Goal: Task Accomplishment & Management: Manage account settings

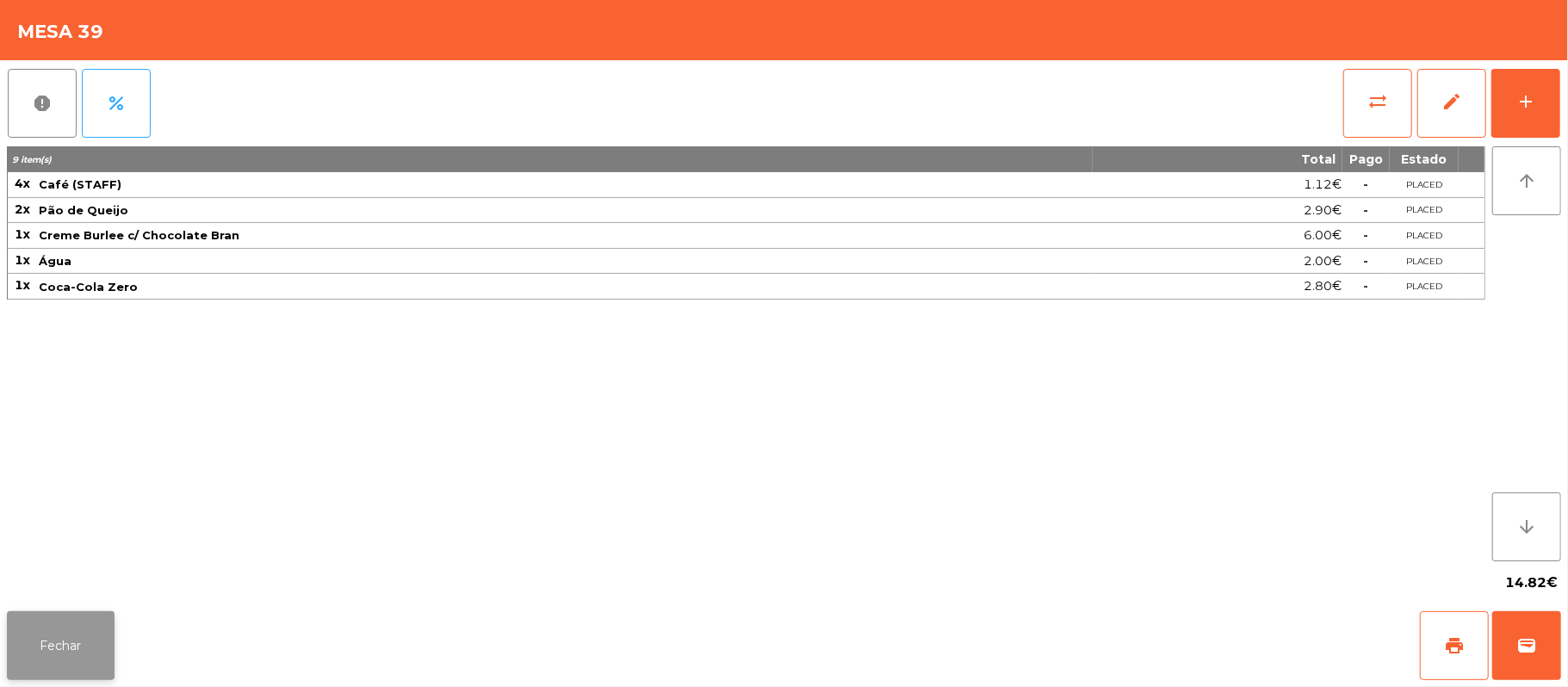
click at [100, 613] on button "Fechar" at bounding box center [60, 645] width 107 height 69
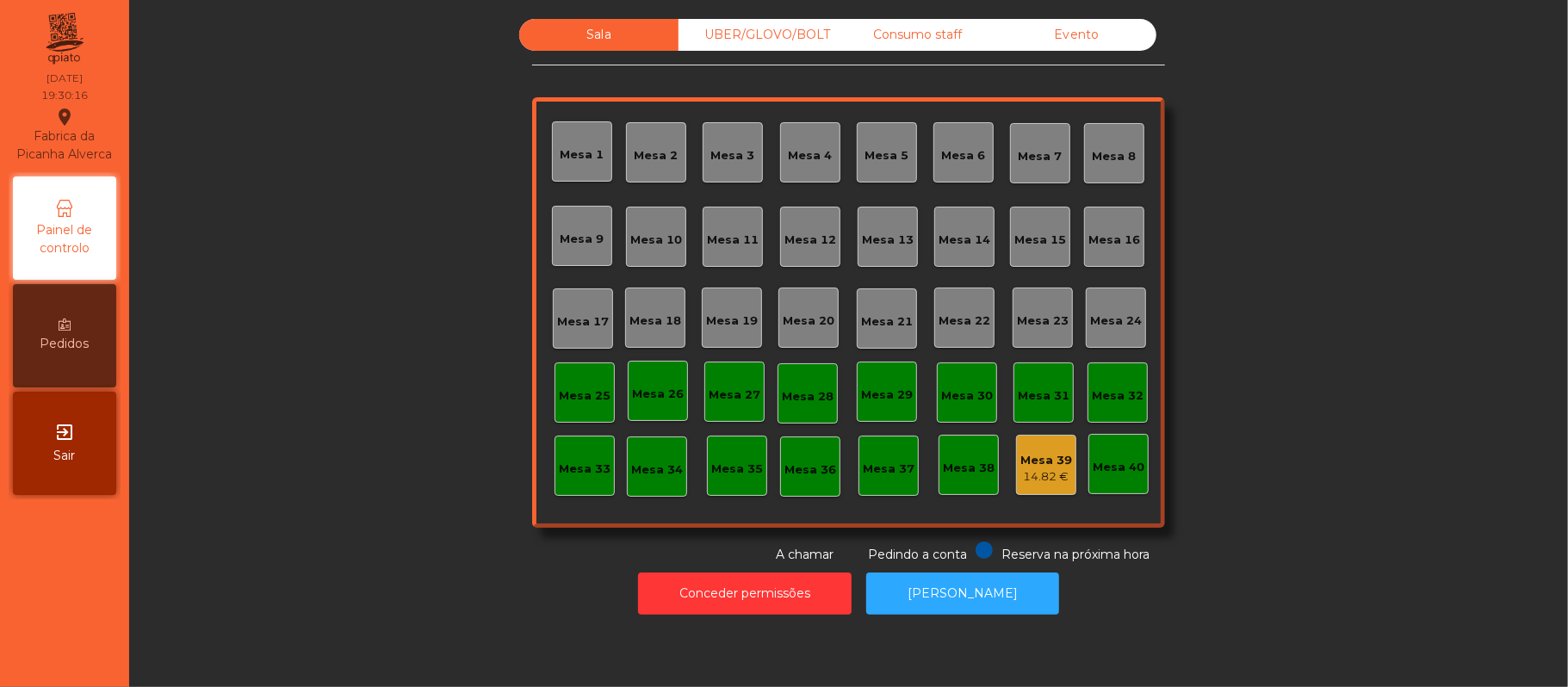
click at [968, 335] on div "Mesa 22" at bounding box center [964, 317] width 60 height 60
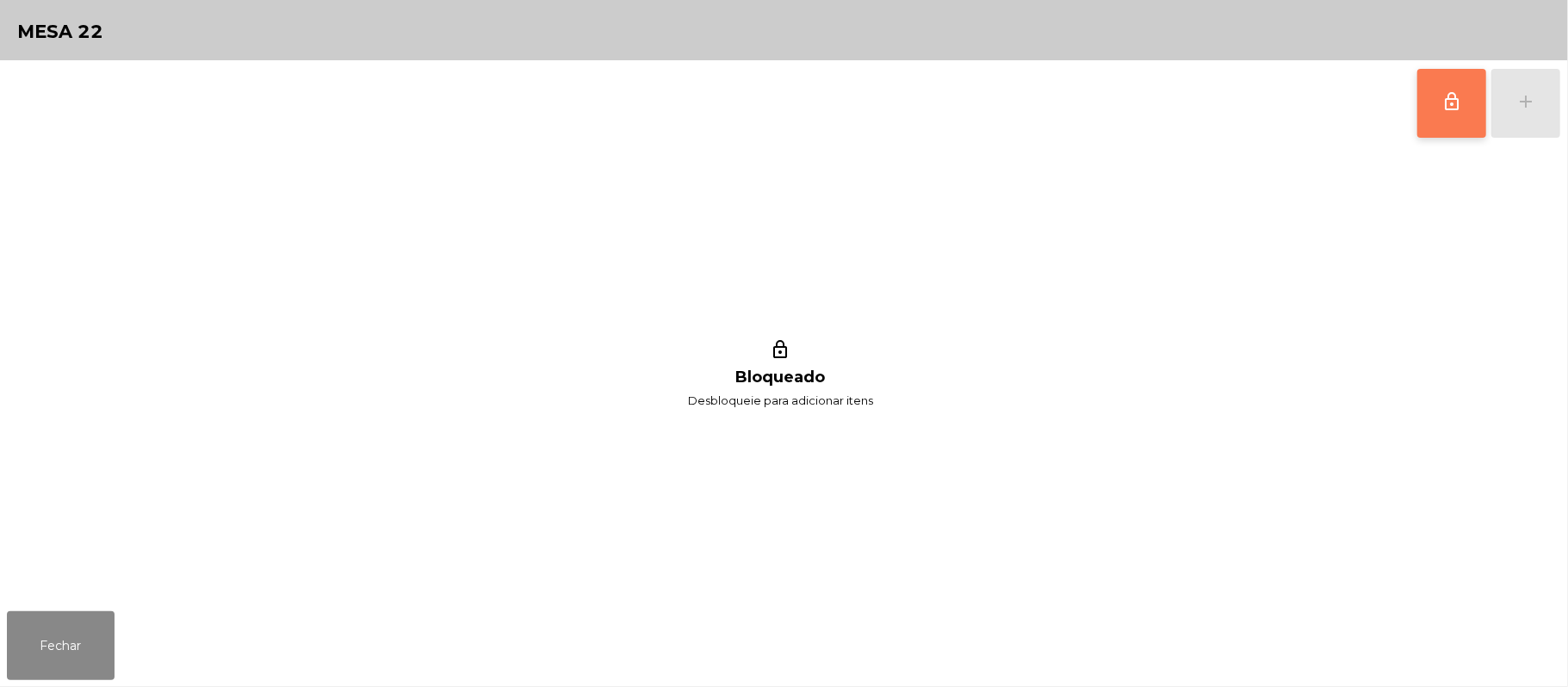
click at [1463, 106] on button "lock_outline" at bounding box center [1451, 103] width 69 height 69
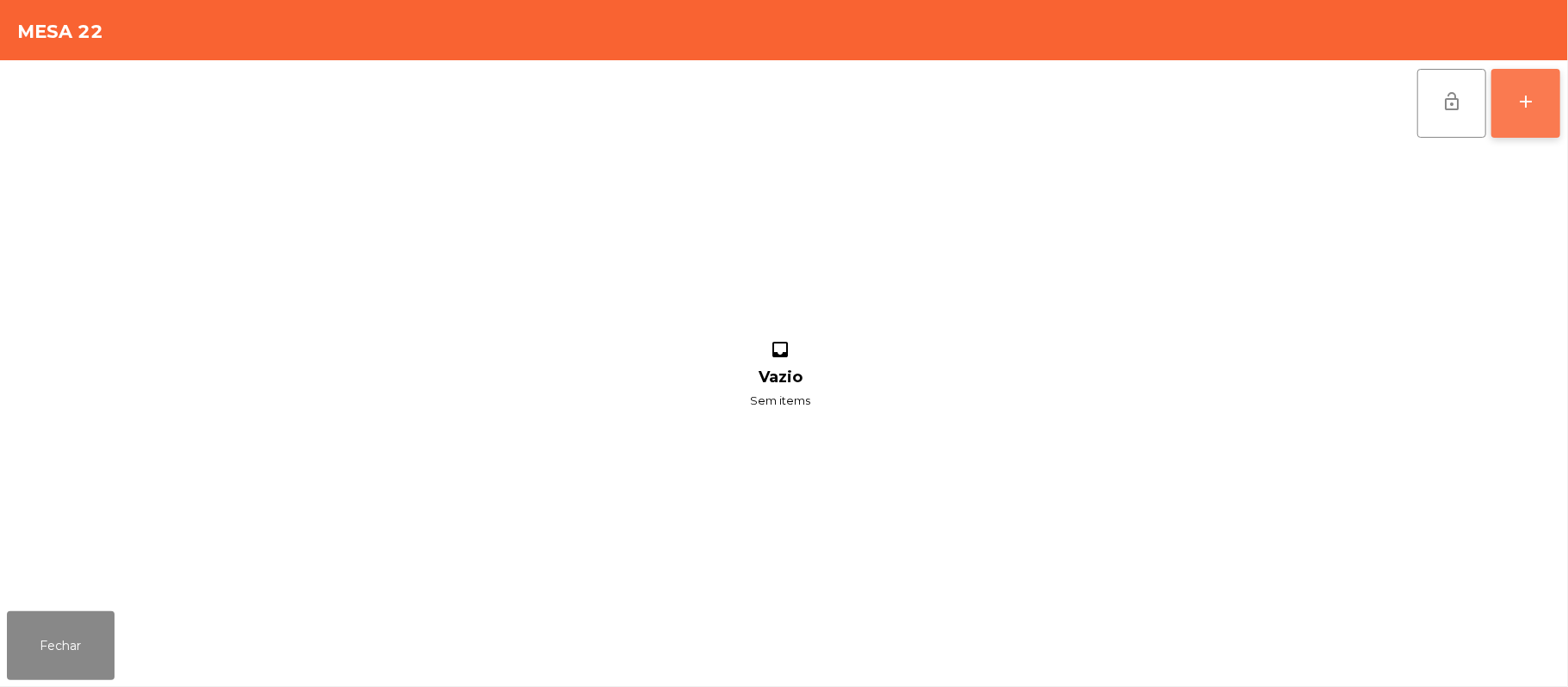
click at [1523, 108] on div "add" at bounding box center [1525, 101] width 20 height 20
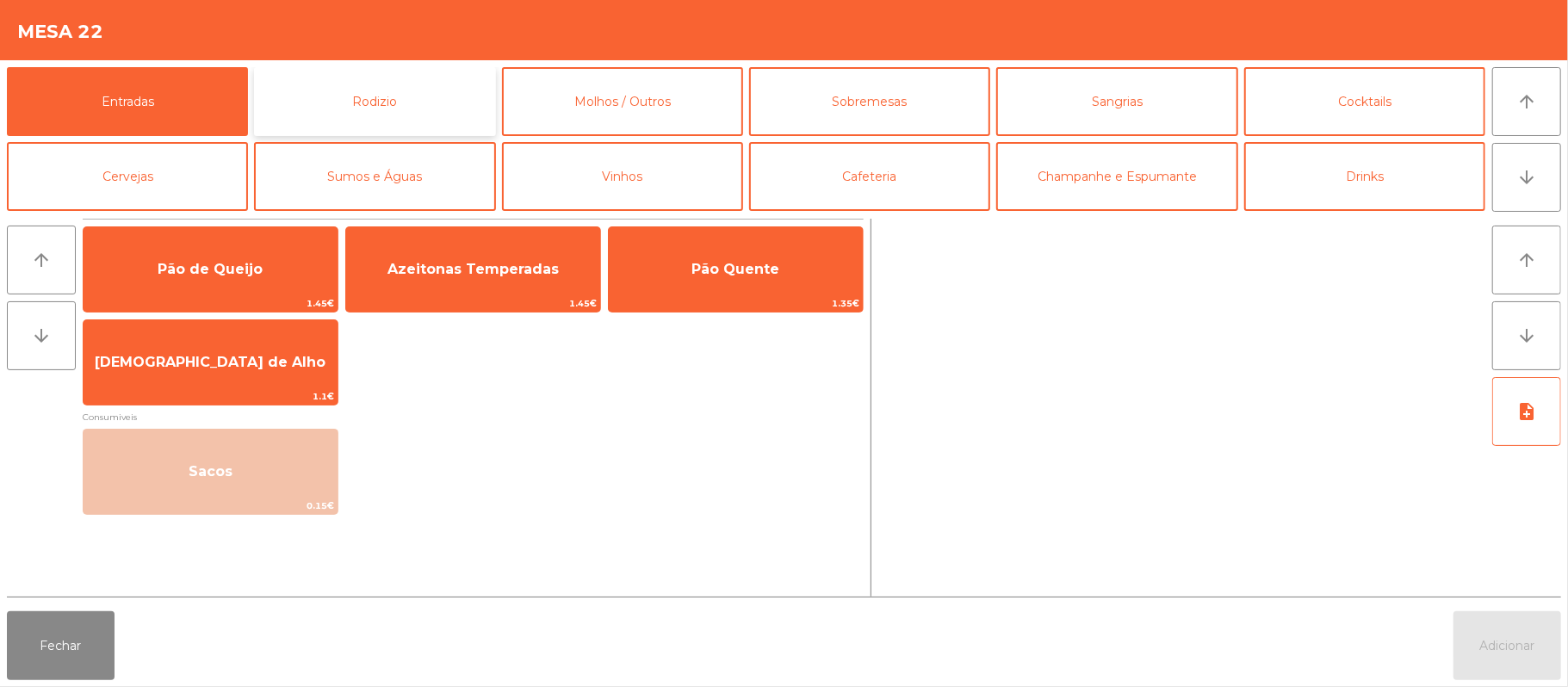
click at [415, 105] on button "Rodizio" at bounding box center [374, 101] width 241 height 69
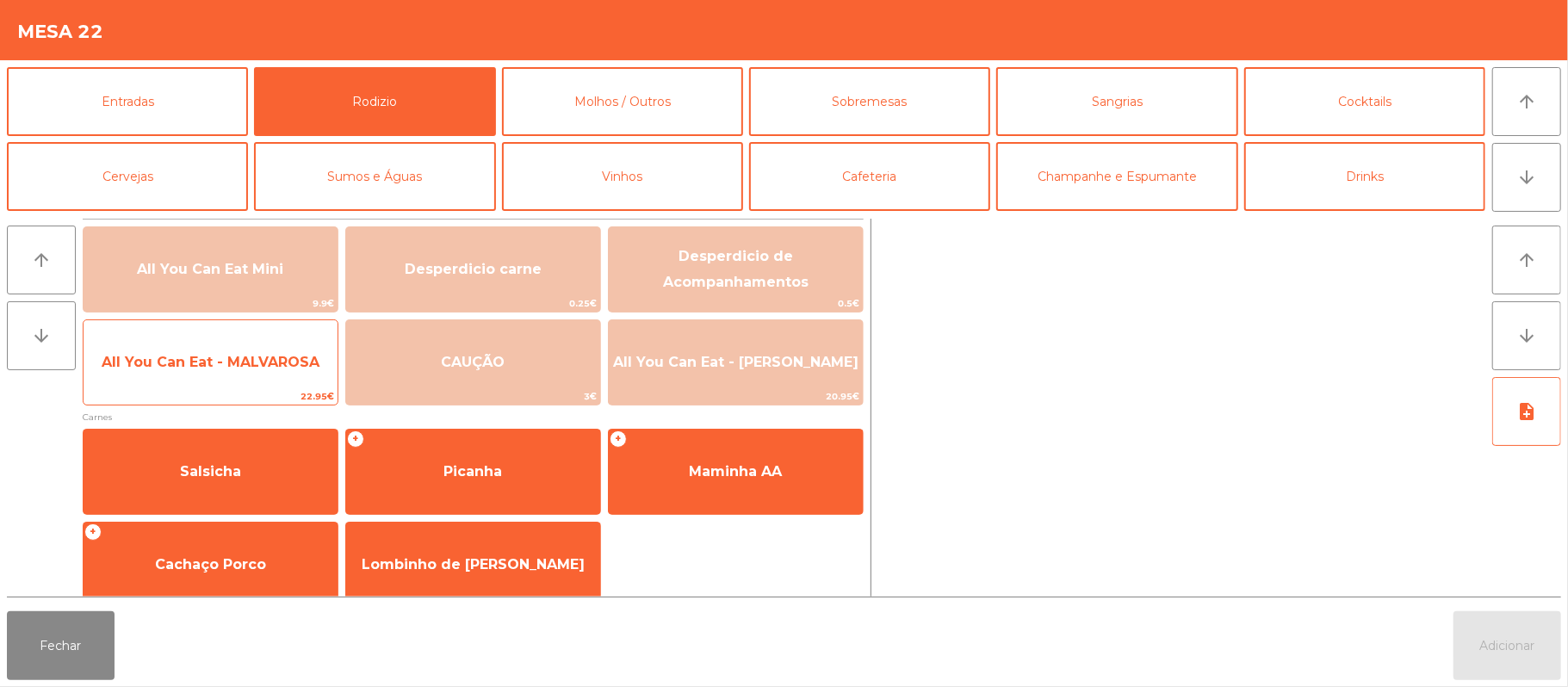
click at [223, 373] on span "All You Can Eat - MALVAROSA" at bounding box center [210, 363] width 254 height 46
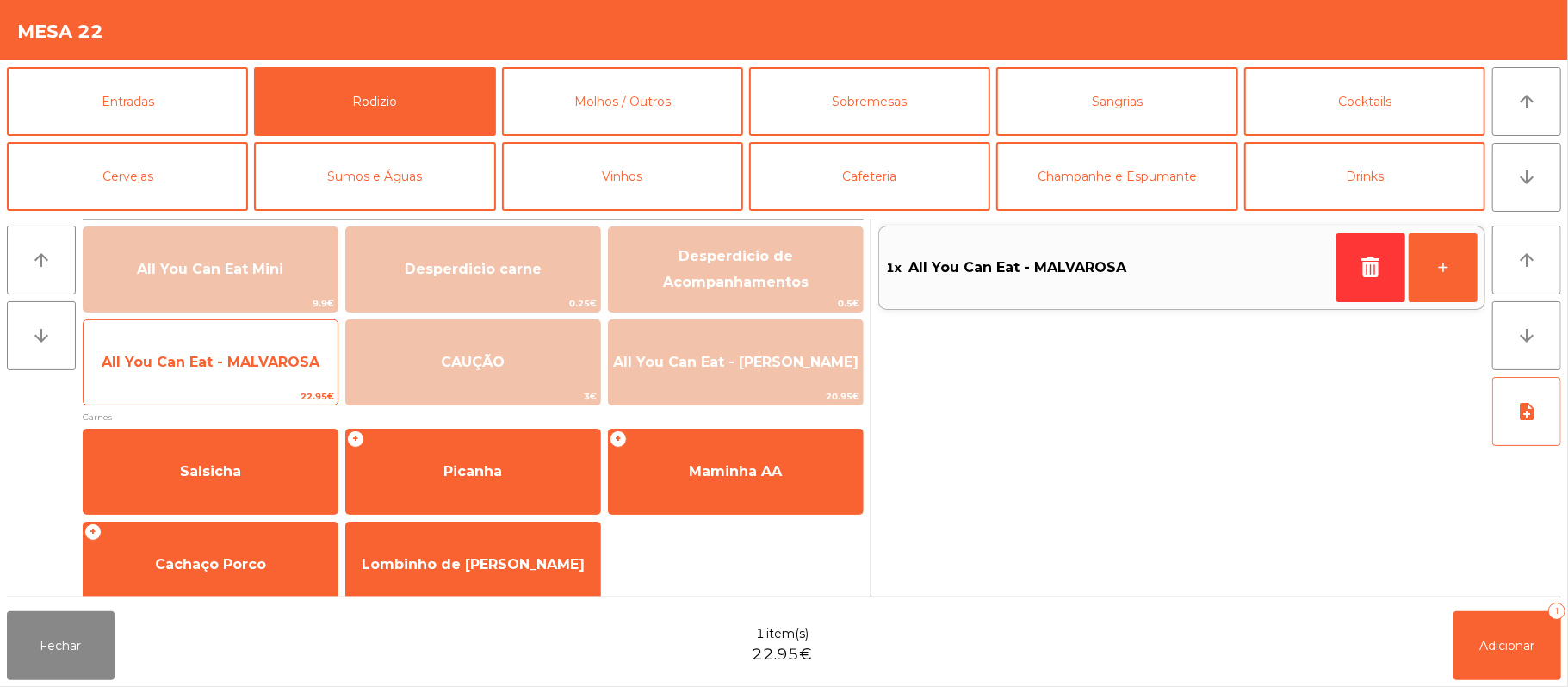
click at [215, 380] on span "All You Can Eat - MALVAROSA" at bounding box center [210, 363] width 254 height 46
click at [224, 362] on span "All You Can Eat - MALVAROSA" at bounding box center [210, 362] width 218 height 16
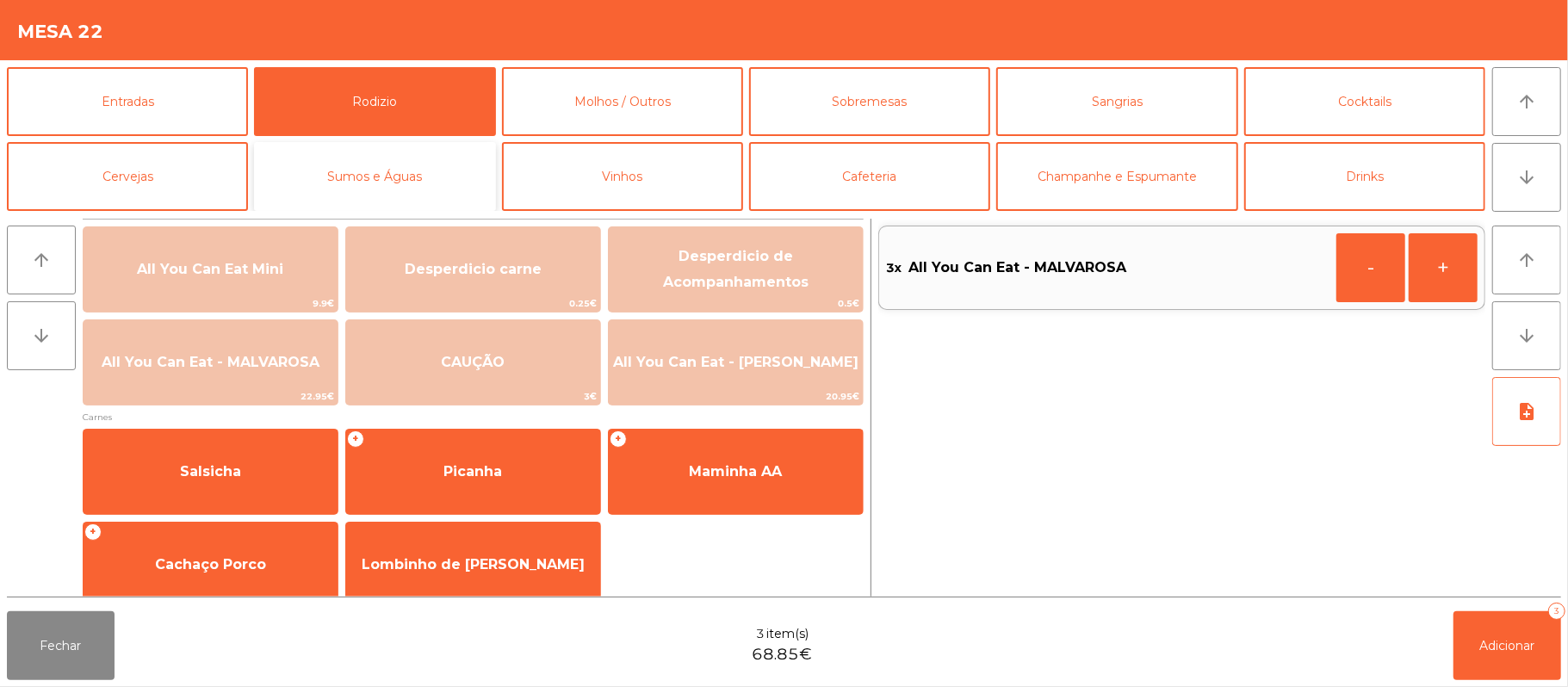
click at [404, 190] on button "Sumos e Águas" at bounding box center [374, 176] width 241 height 69
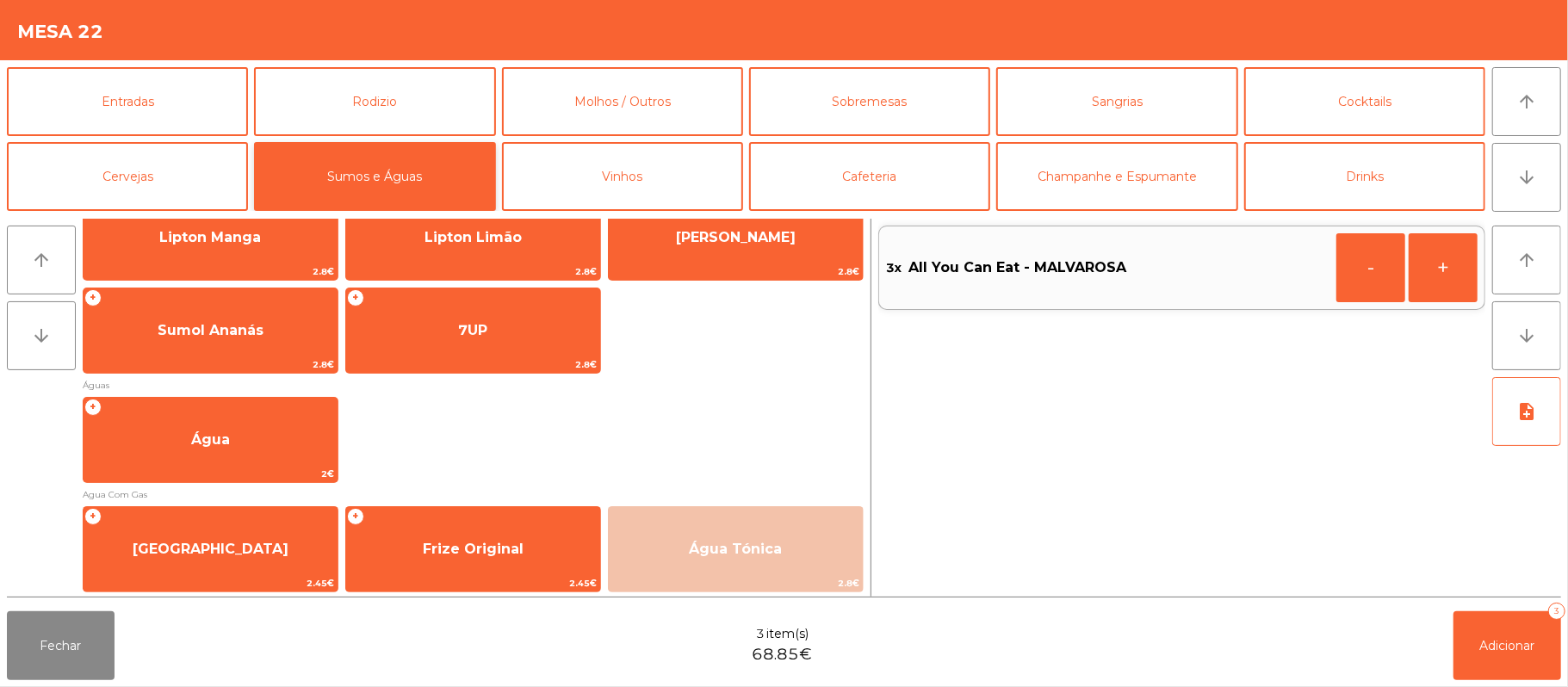
scroll to position [429, 0]
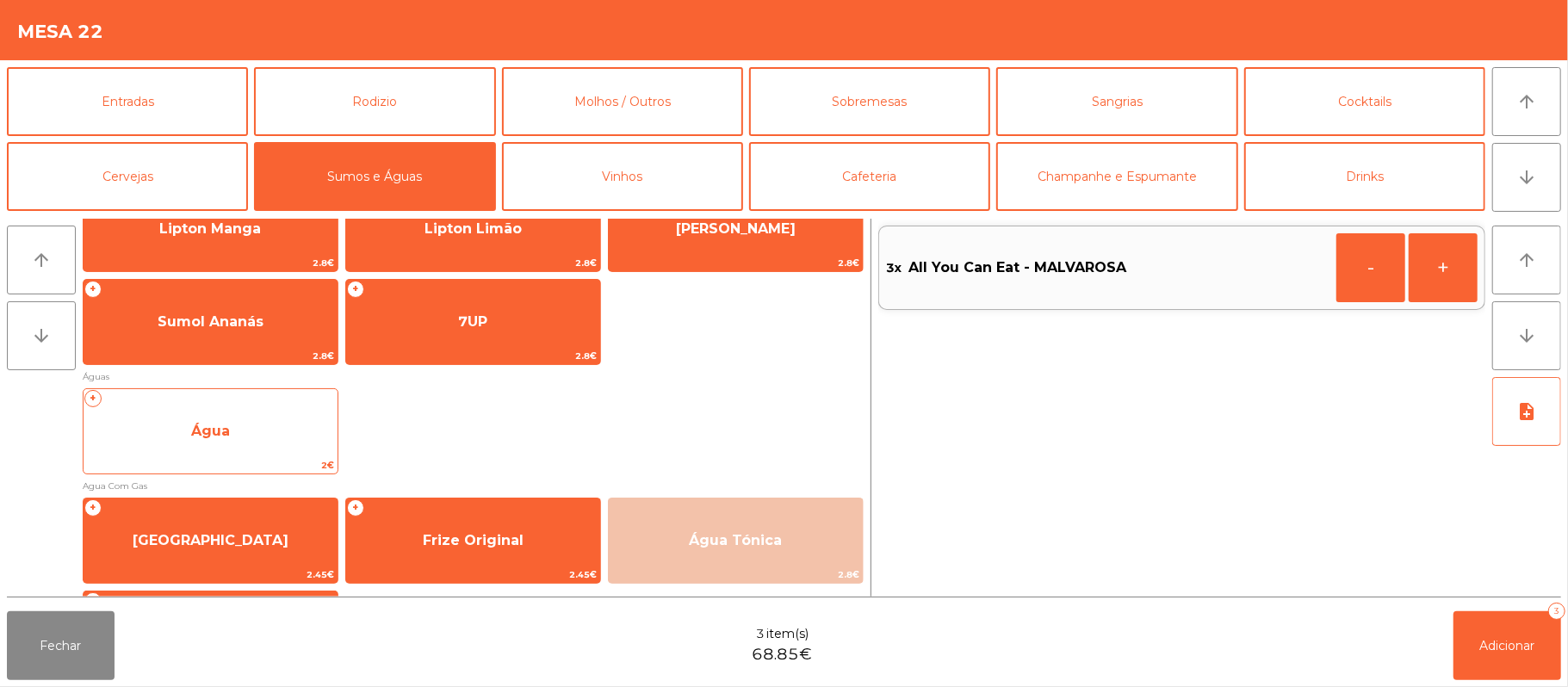
click at [258, 426] on span "Água" at bounding box center [210, 432] width 254 height 46
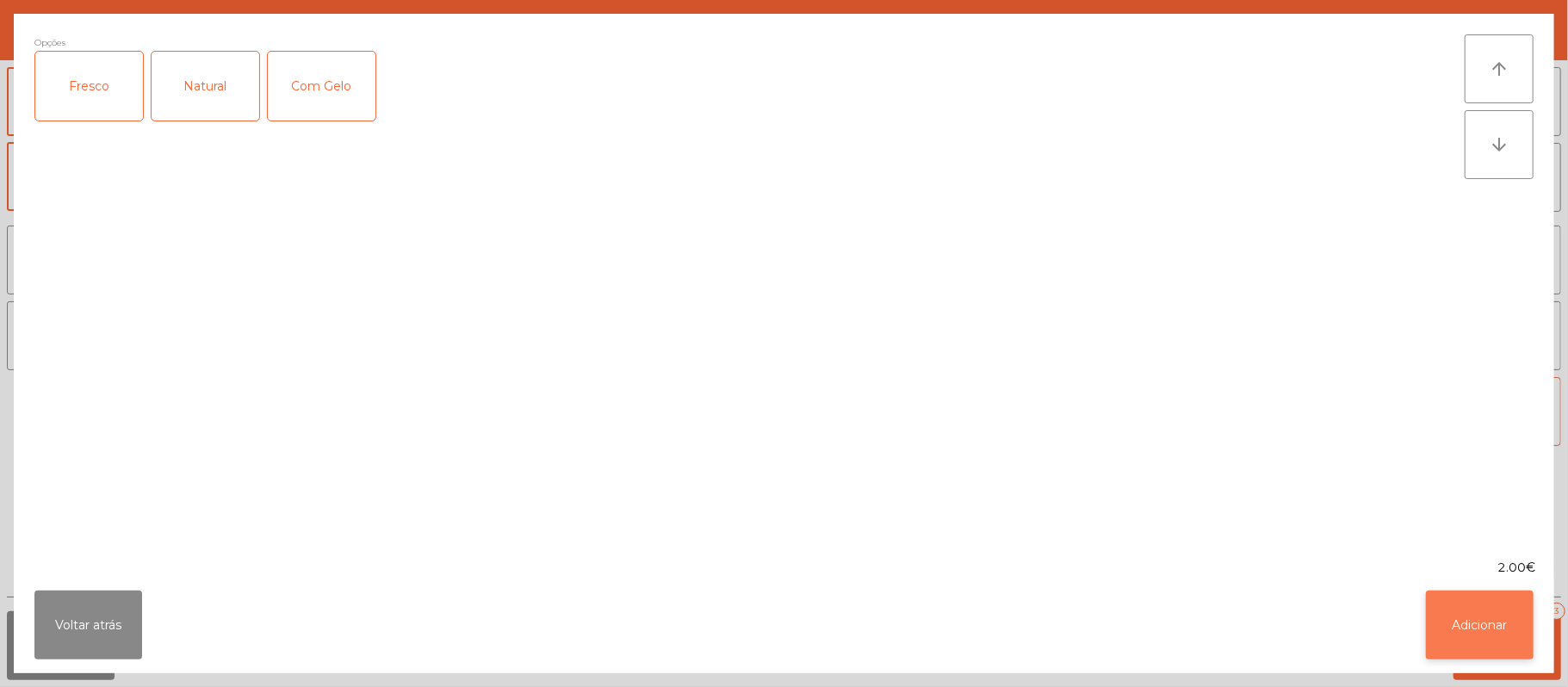
click at [1476, 634] on button "Adicionar" at bounding box center [1479, 625] width 107 height 69
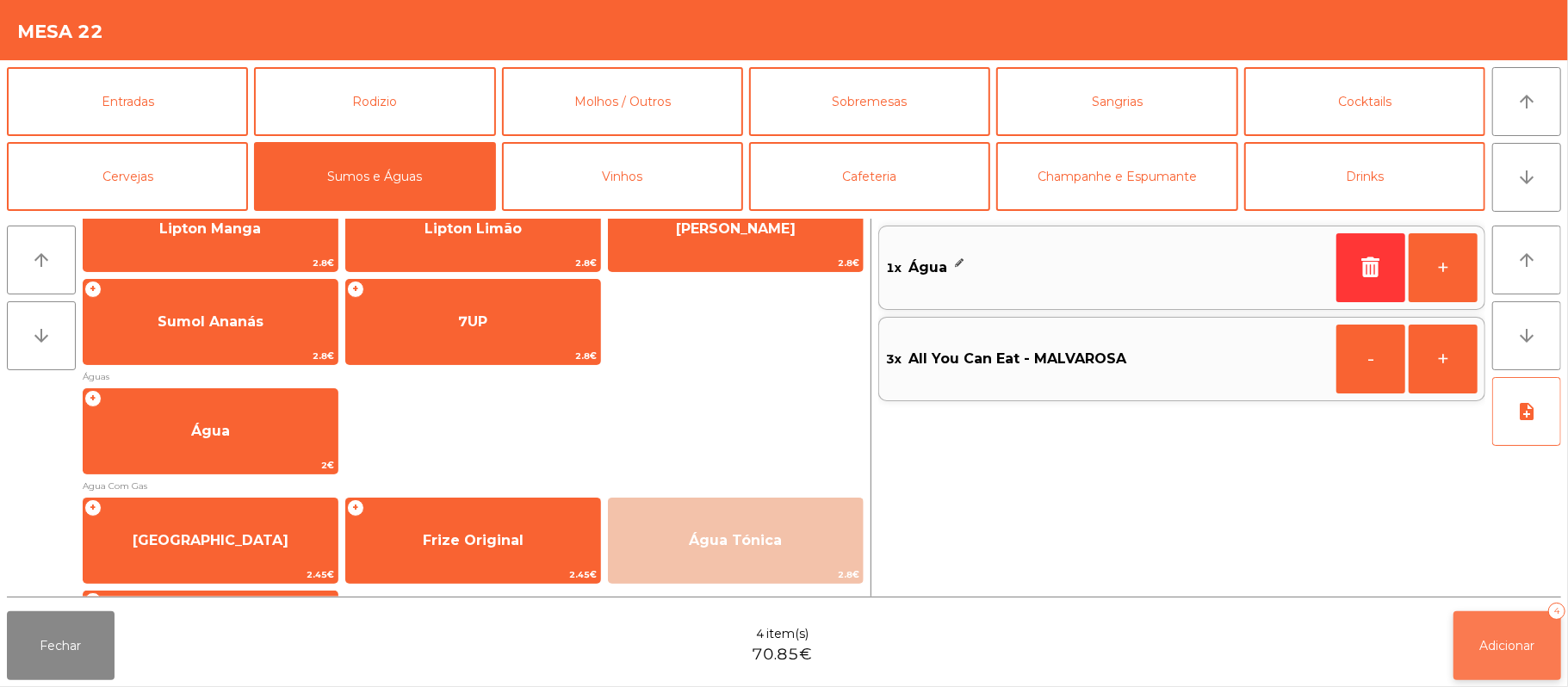
click at [1521, 653] on button "Adicionar 4" at bounding box center [1507, 645] width 107 height 69
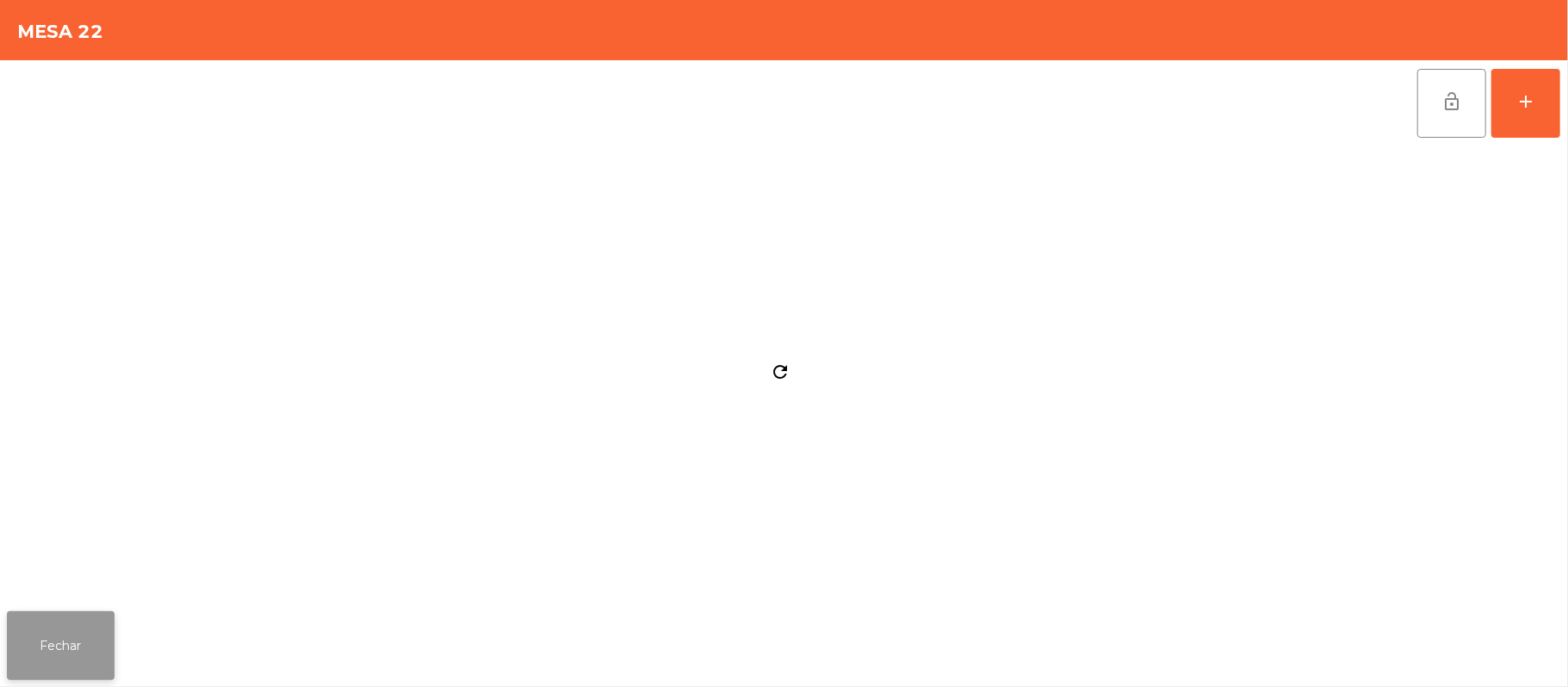
click at [90, 656] on button "Fechar" at bounding box center [60, 645] width 107 height 69
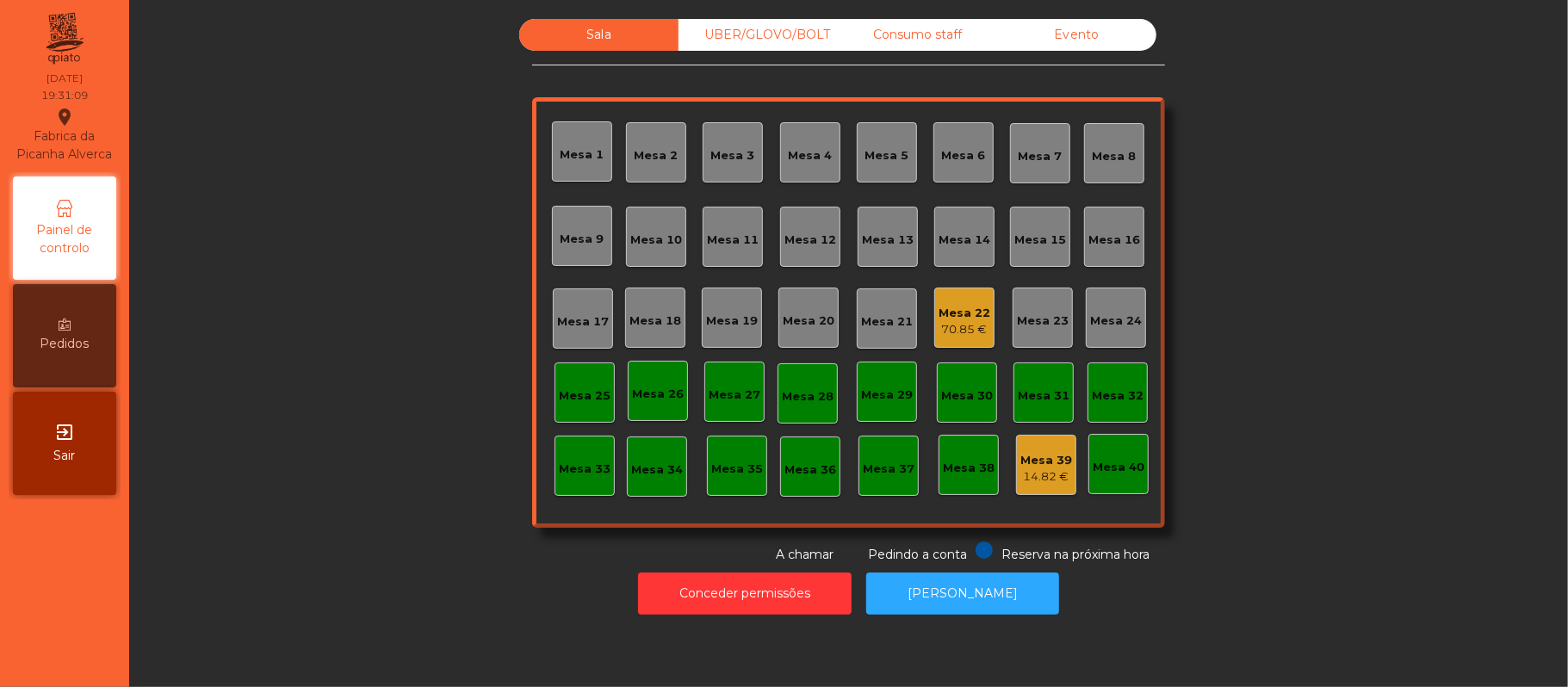
click at [752, 35] on div "UBER/GLOVO/BOLT" at bounding box center [757, 35] width 160 height 32
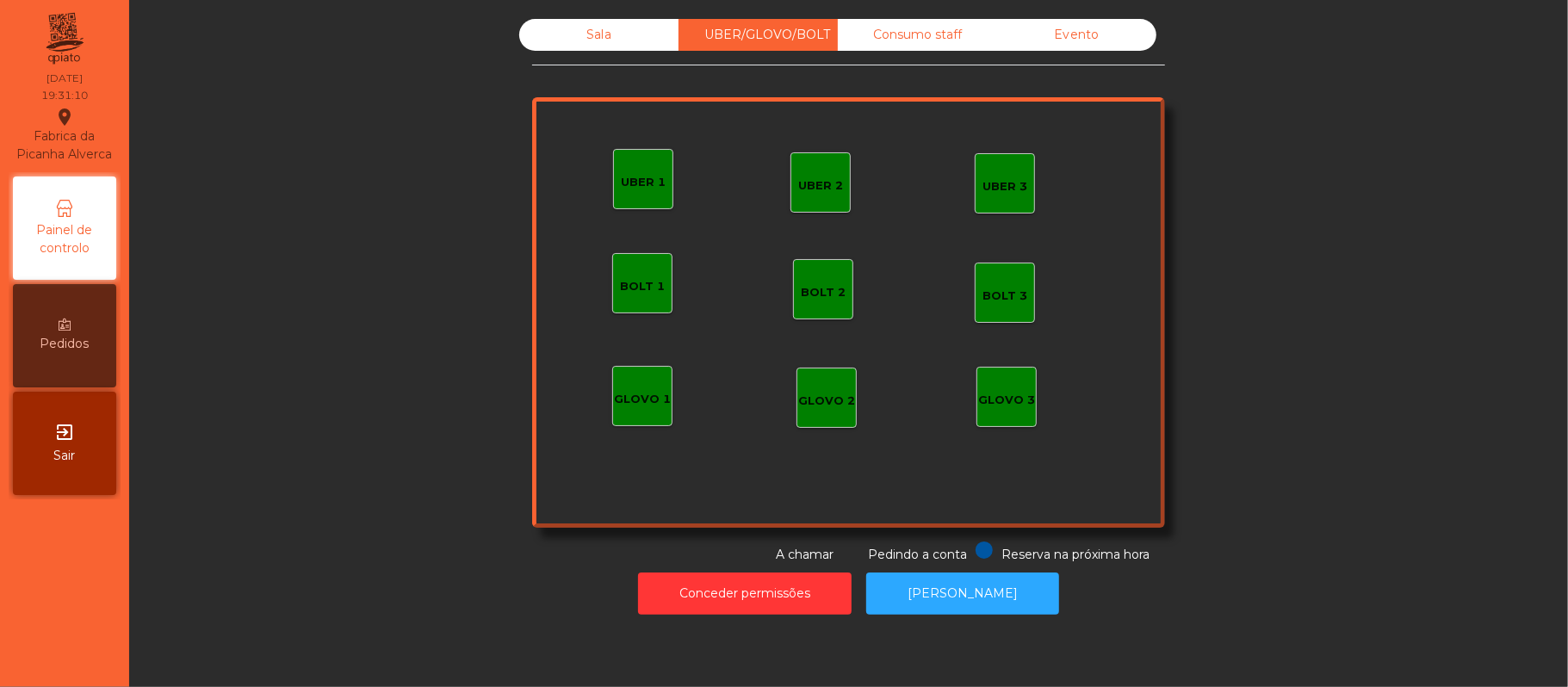
click at [647, 417] on div "GLOVO 1" at bounding box center [642, 396] width 60 height 60
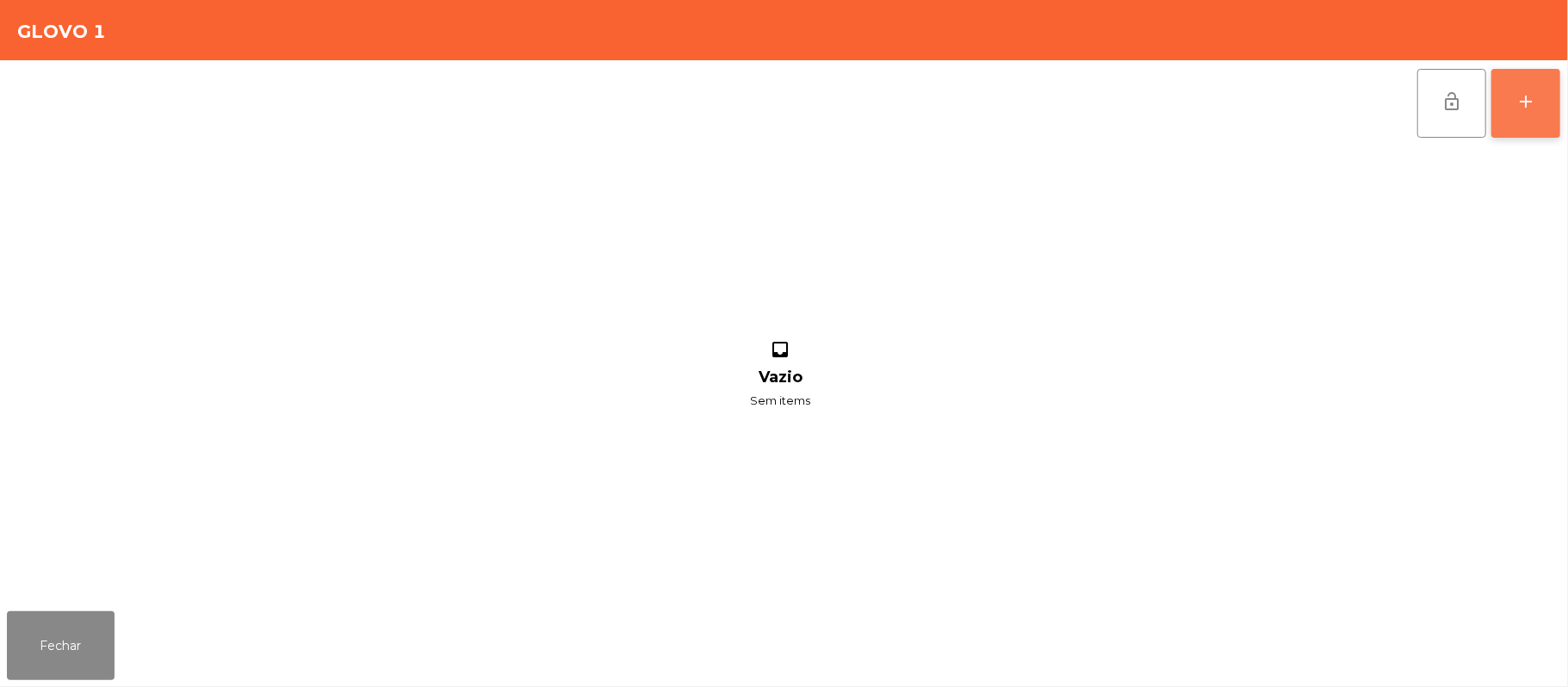
click at [1519, 112] on button "add" at bounding box center [1525, 103] width 69 height 69
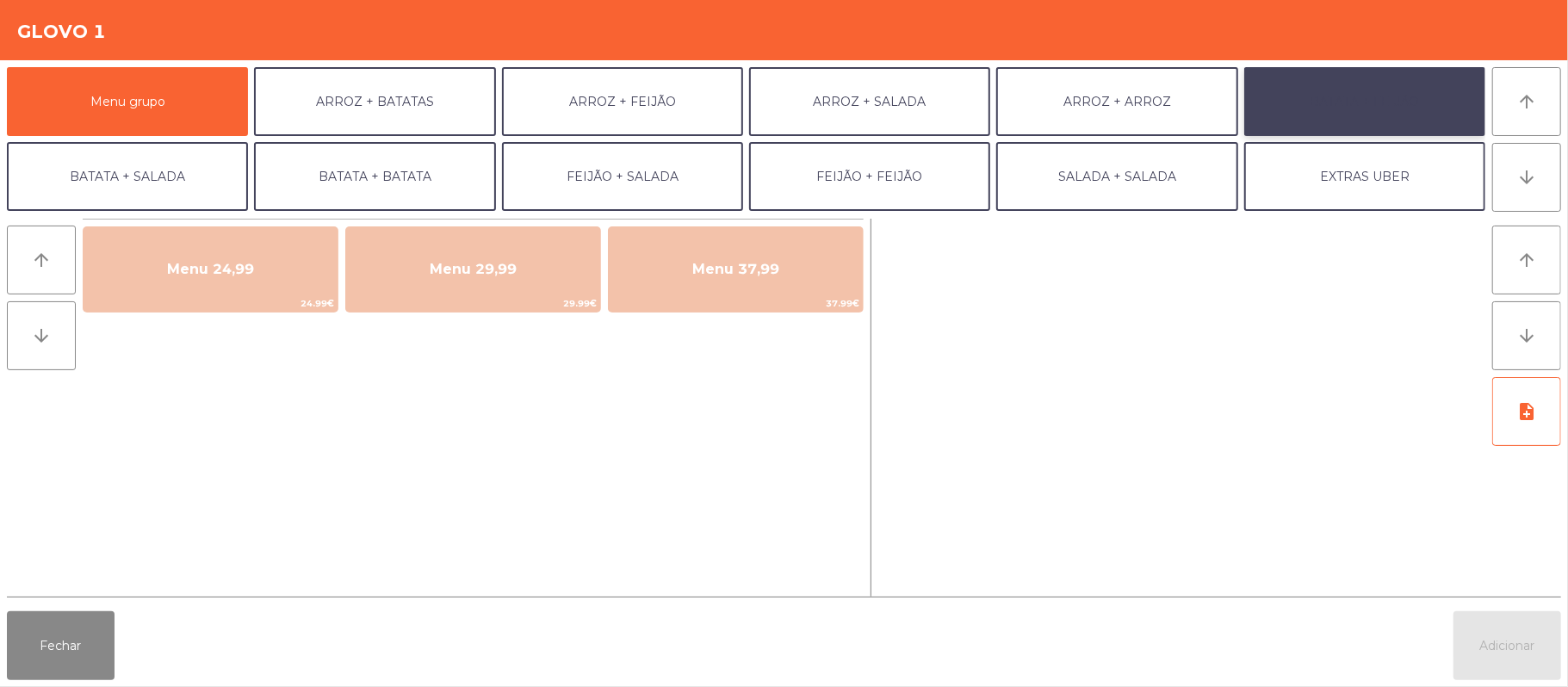
click at [1385, 98] on button "BATATA + FEIJÃO" at bounding box center [1364, 101] width 241 height 69
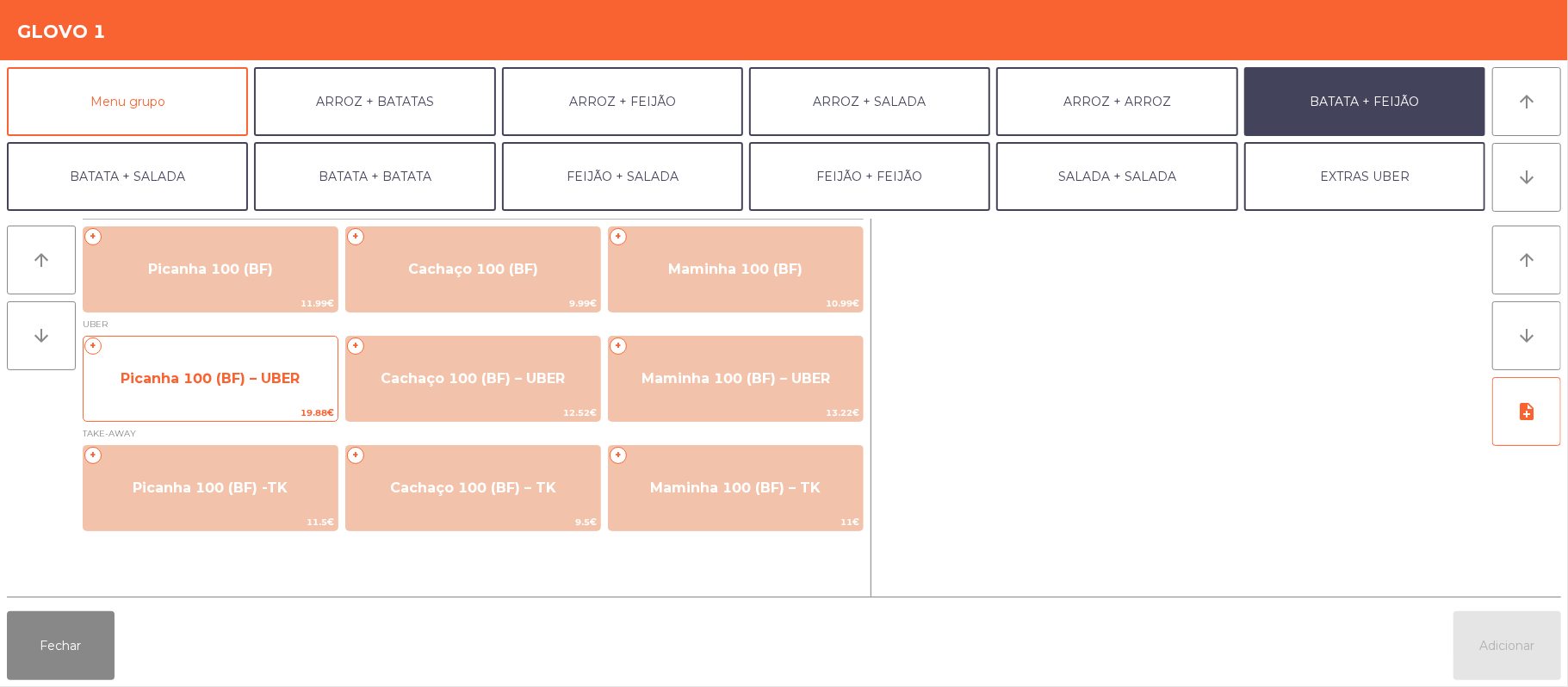
click at [214, 398] on span "Picanha 100 (BF) – UBER" at bounding box center [210, 379] width 254 height 46
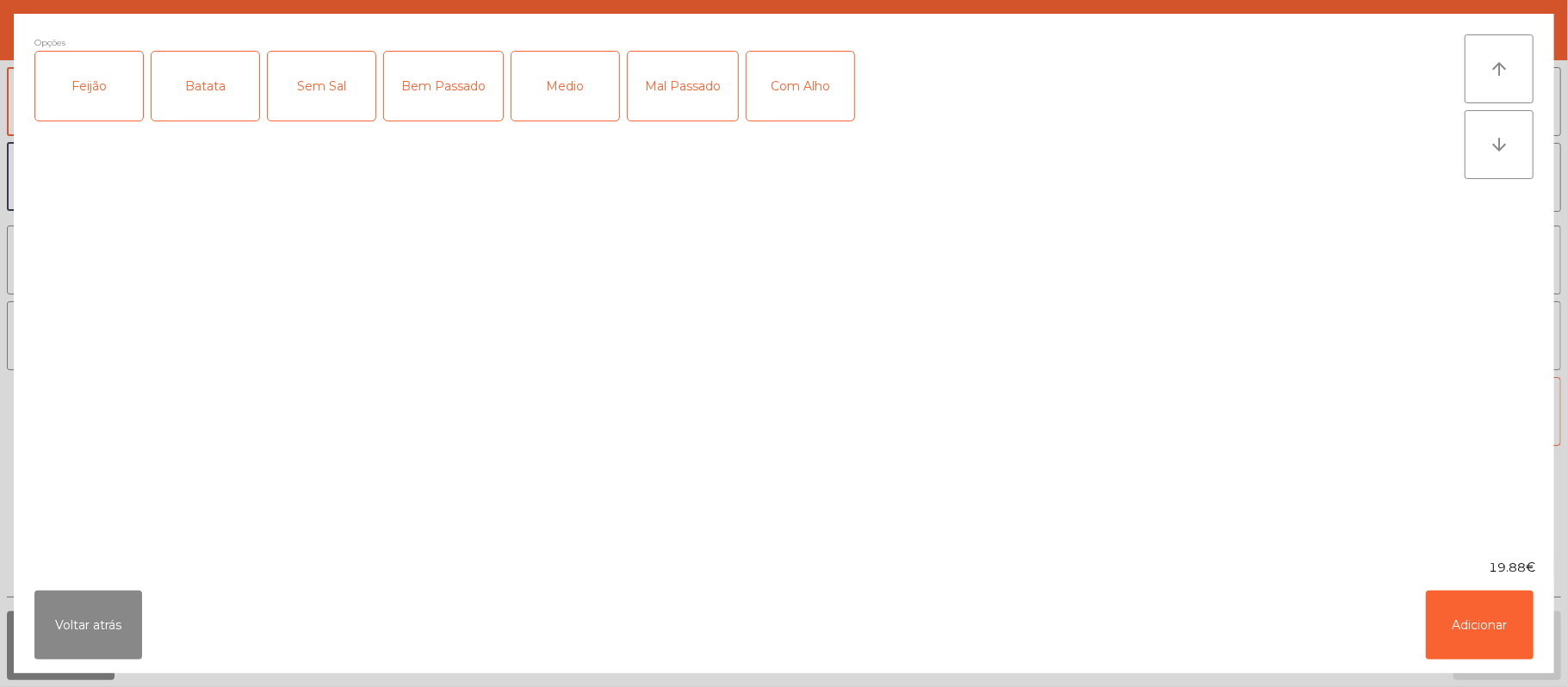
click at [88, 90] on div "Feijão" at bounding box center [88, 85] width 107 height 69
click at [197, 101] on div "Batata" at bounding box center [205, 85] width 107 height 69
click at [570, 88] on div "Medio" at bounding box center [565, 85] width 107 height 69
click at [824, 88] on div "Com Alho" at bounding box center [800, 85] width 107 height 69
click at [1475, 611] on button "Adicionar" at bounding box center [1479, 625] width 107 height 69
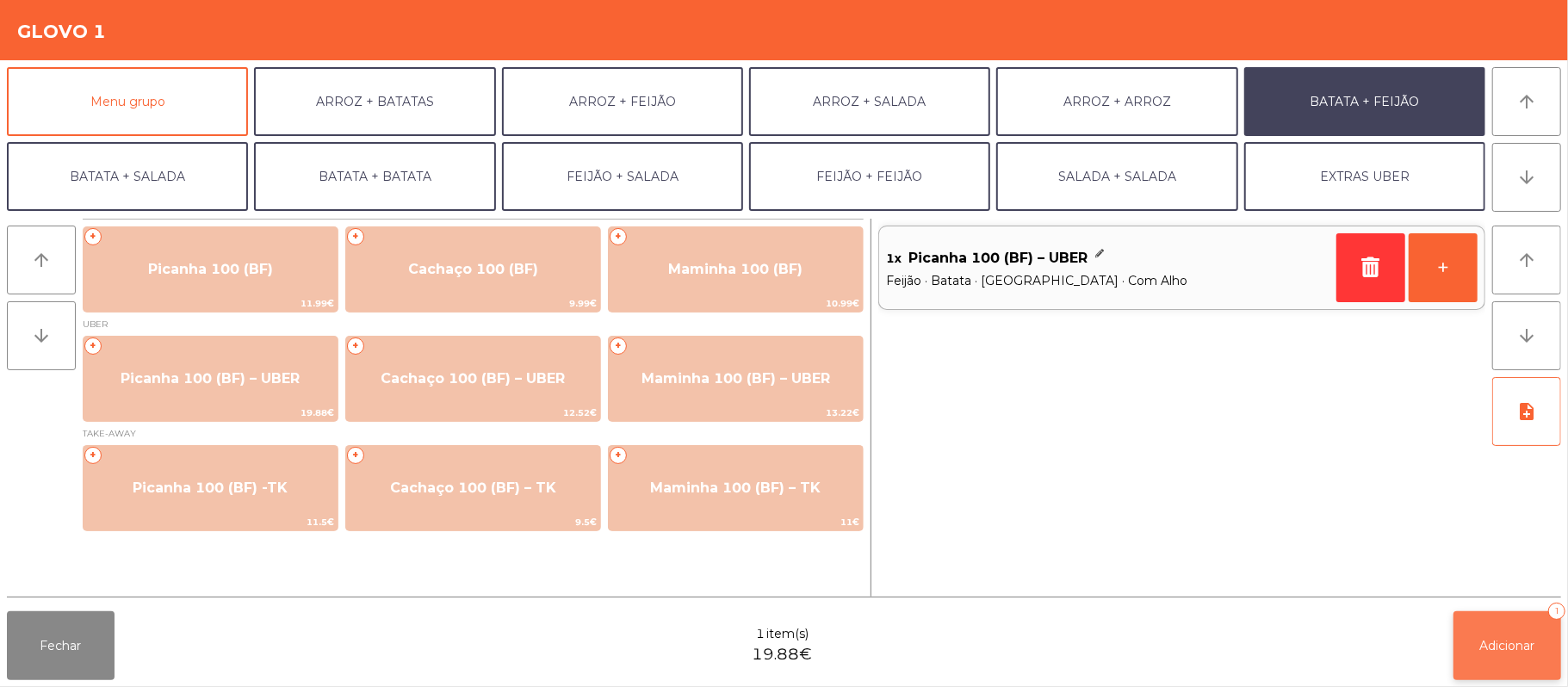
click at [1513, 646] on span "Adicionar" at bounding box center [1507, 646] width 55 height 15
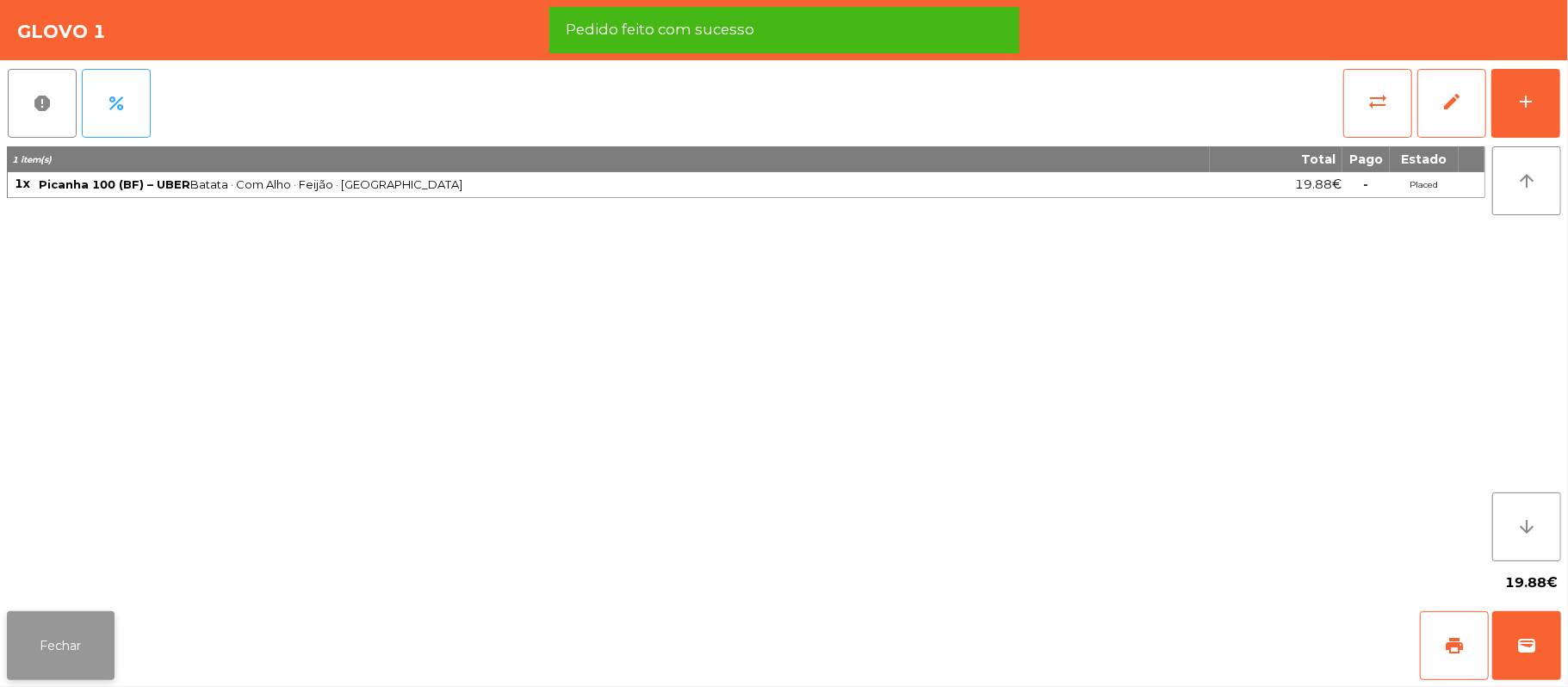
click at [83, 645] on button "Fechar" at bounding box center [60, 645] width 107 height 69
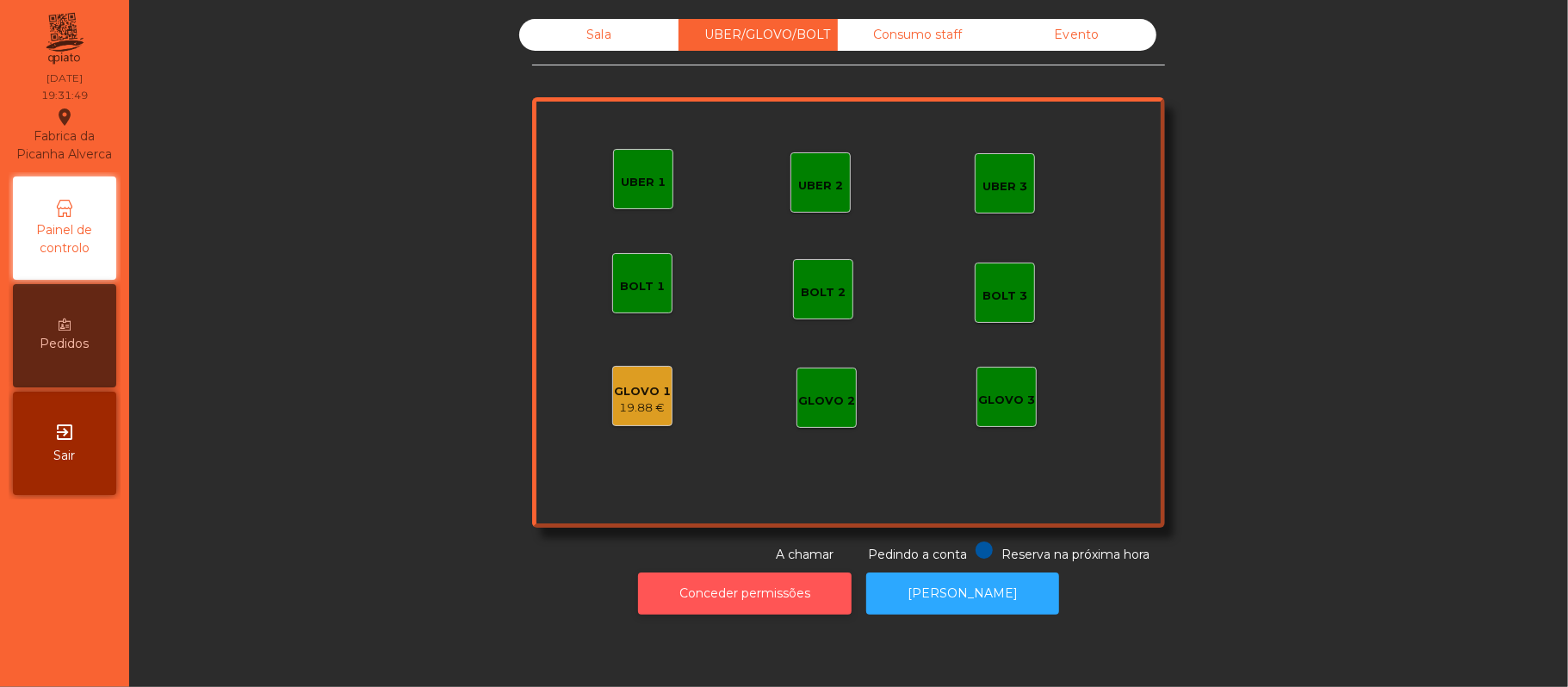
click at [776, 600] on button "Conceder permissões" at bounding box center [745, 594] width 214 height 43
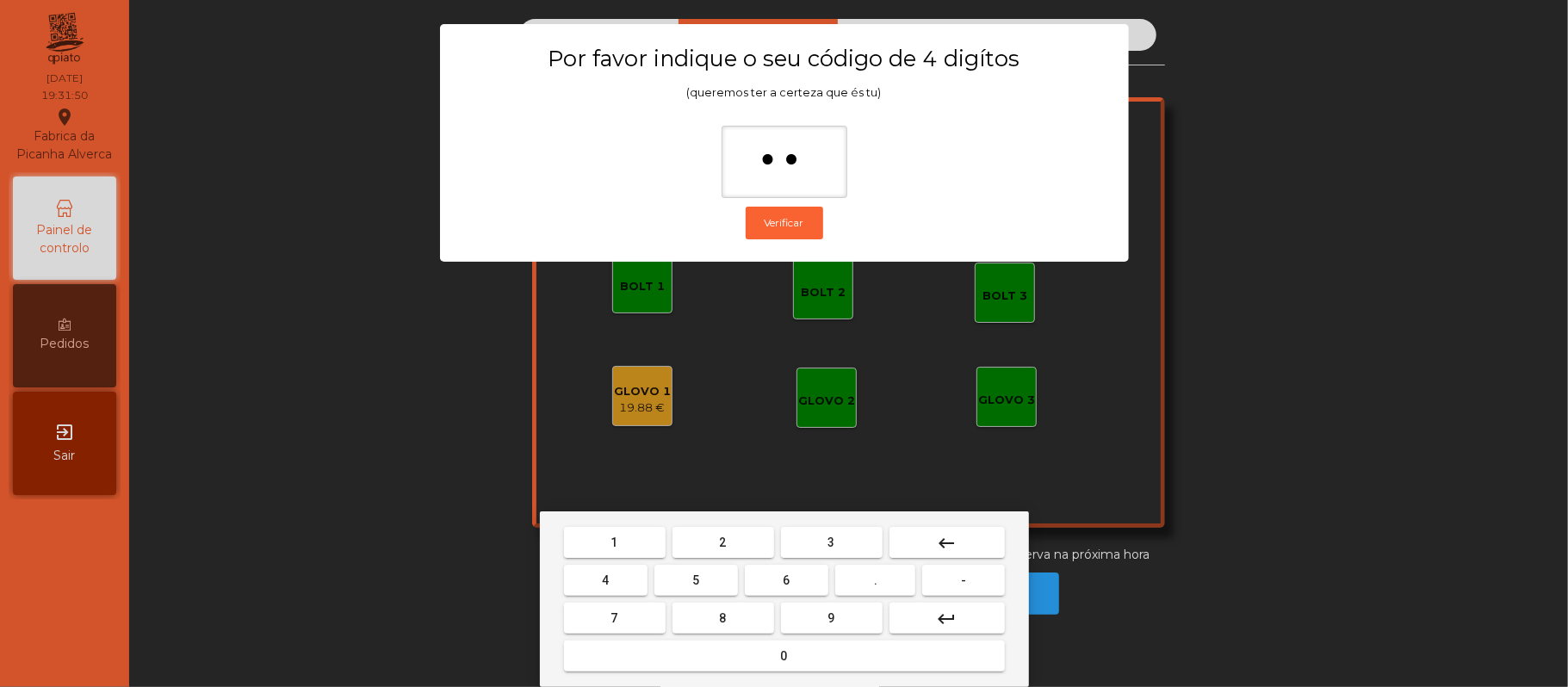
type input "***"
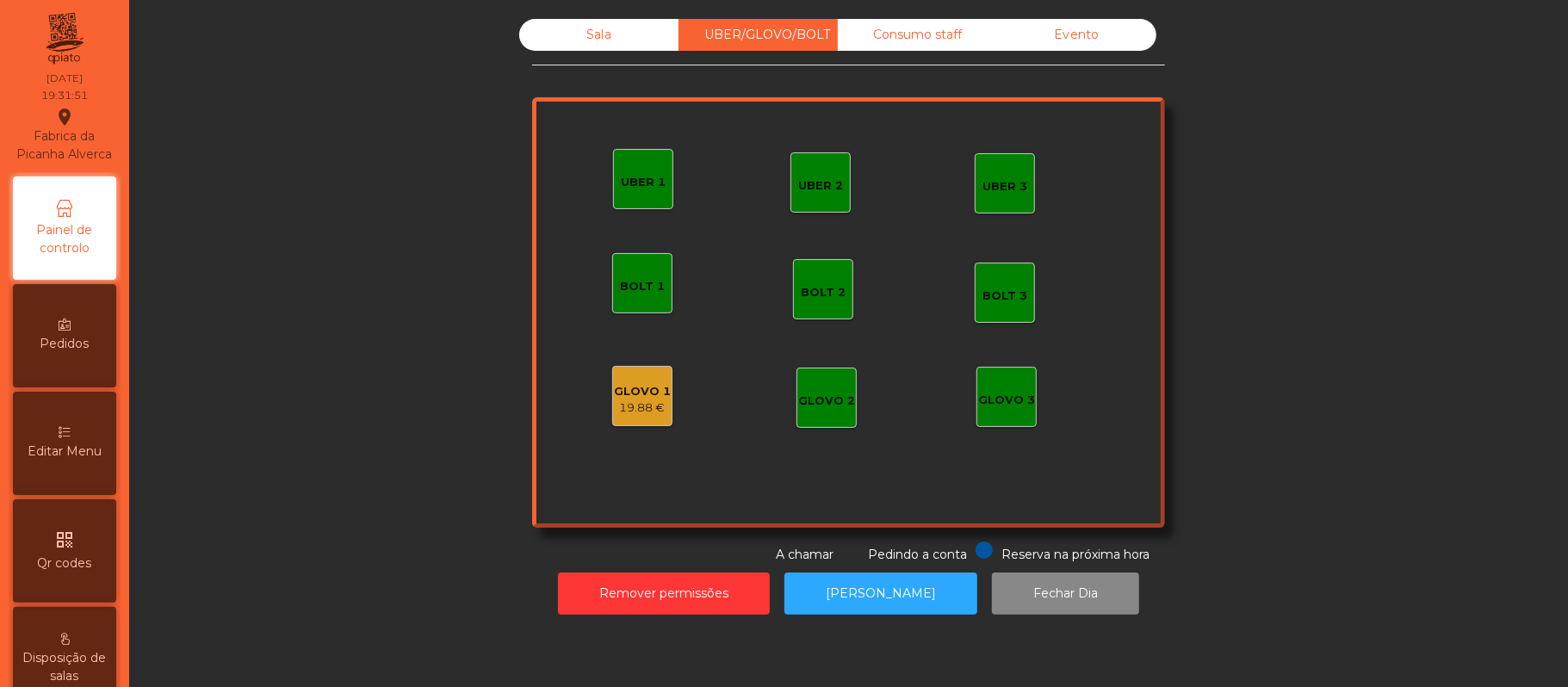
click at [620, 389] on div "GLOVO 1" at bounding box center [642, 392] width 57 height 17
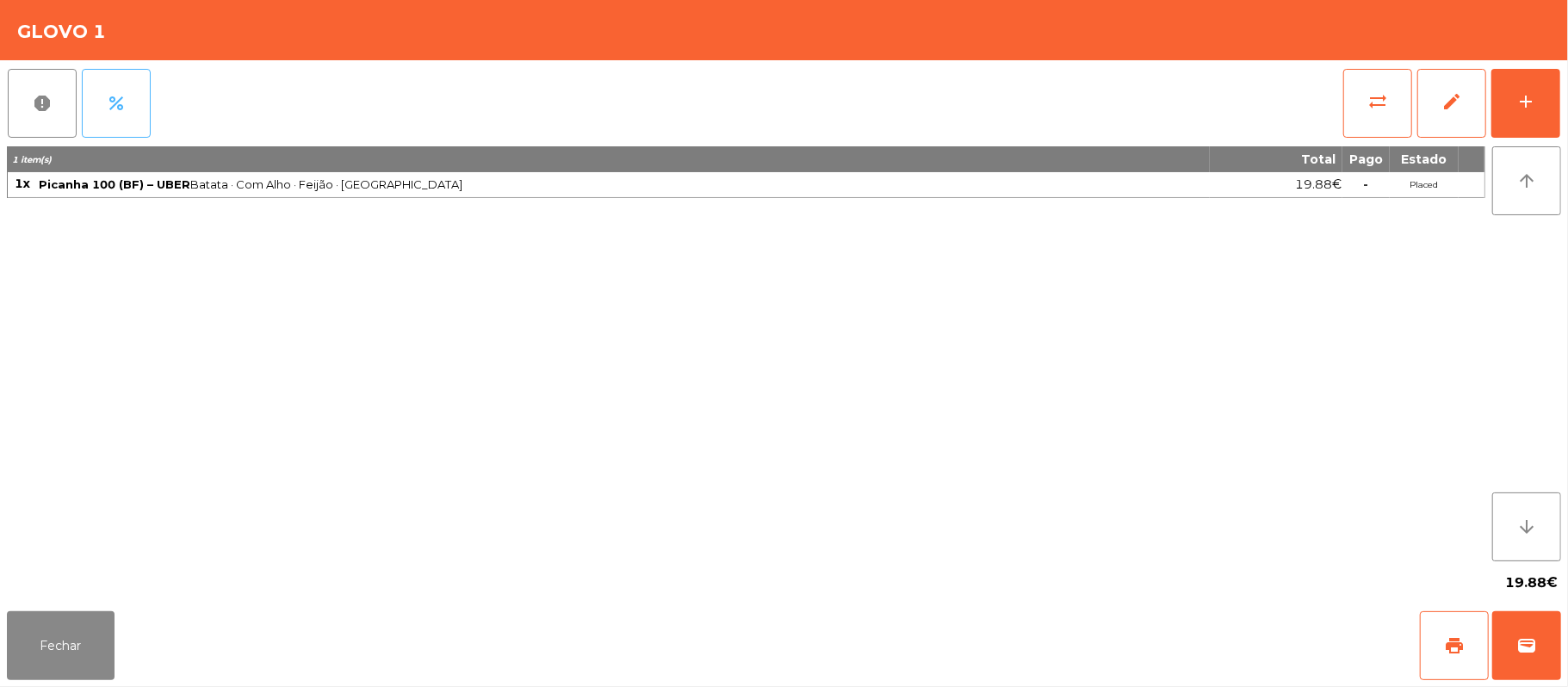
click at [122, 82] on button "percent" at bounding box center [116, 103] width 69 height 69
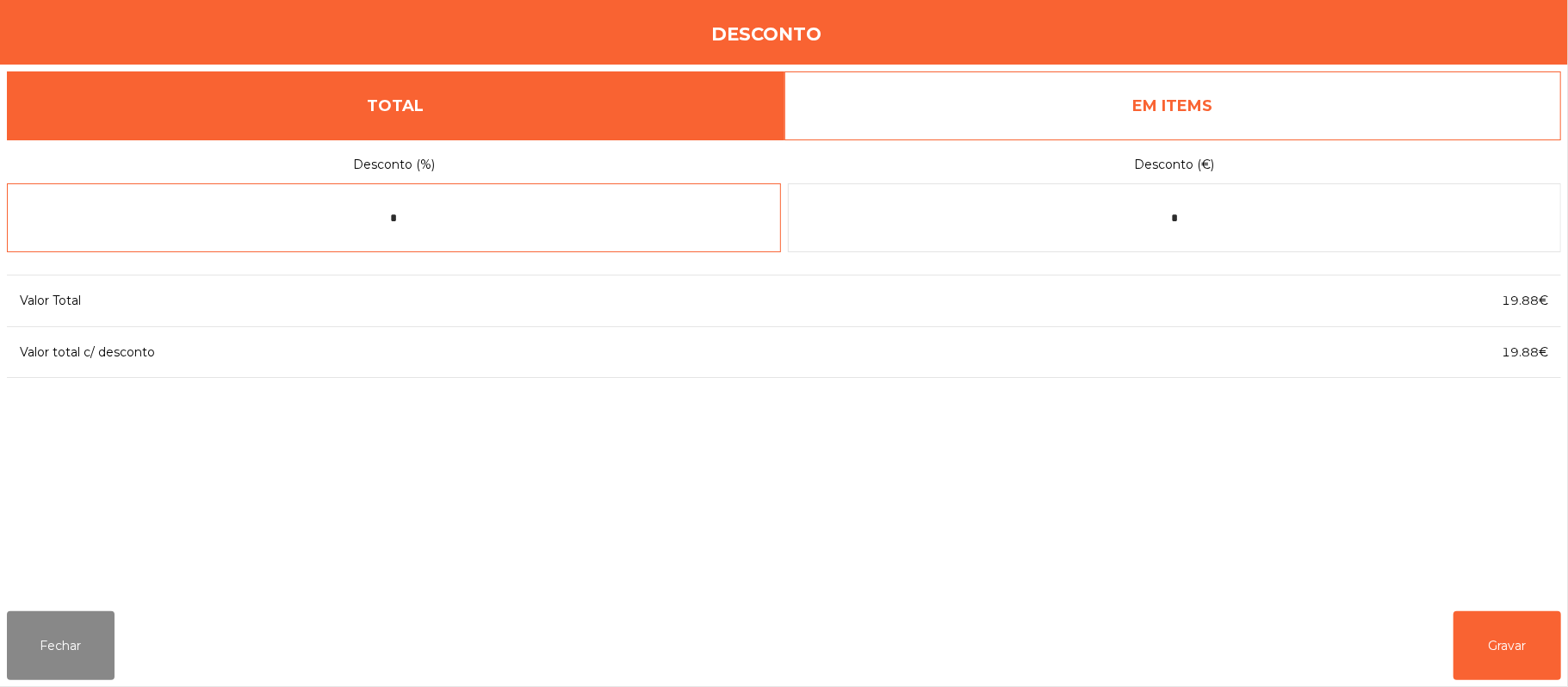
click at [601, 216] on input "*" at bounding box center [394, 218] width 774 height 69
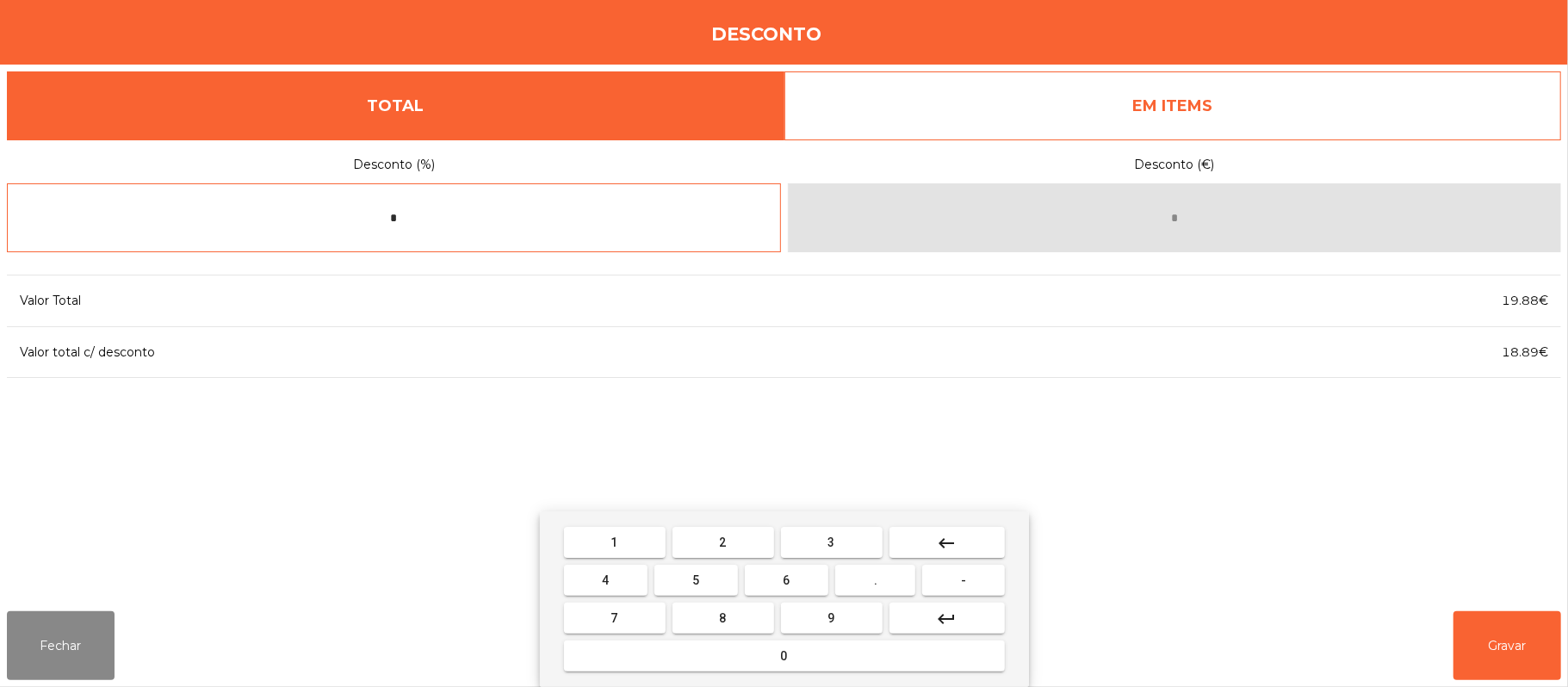
type input "*"
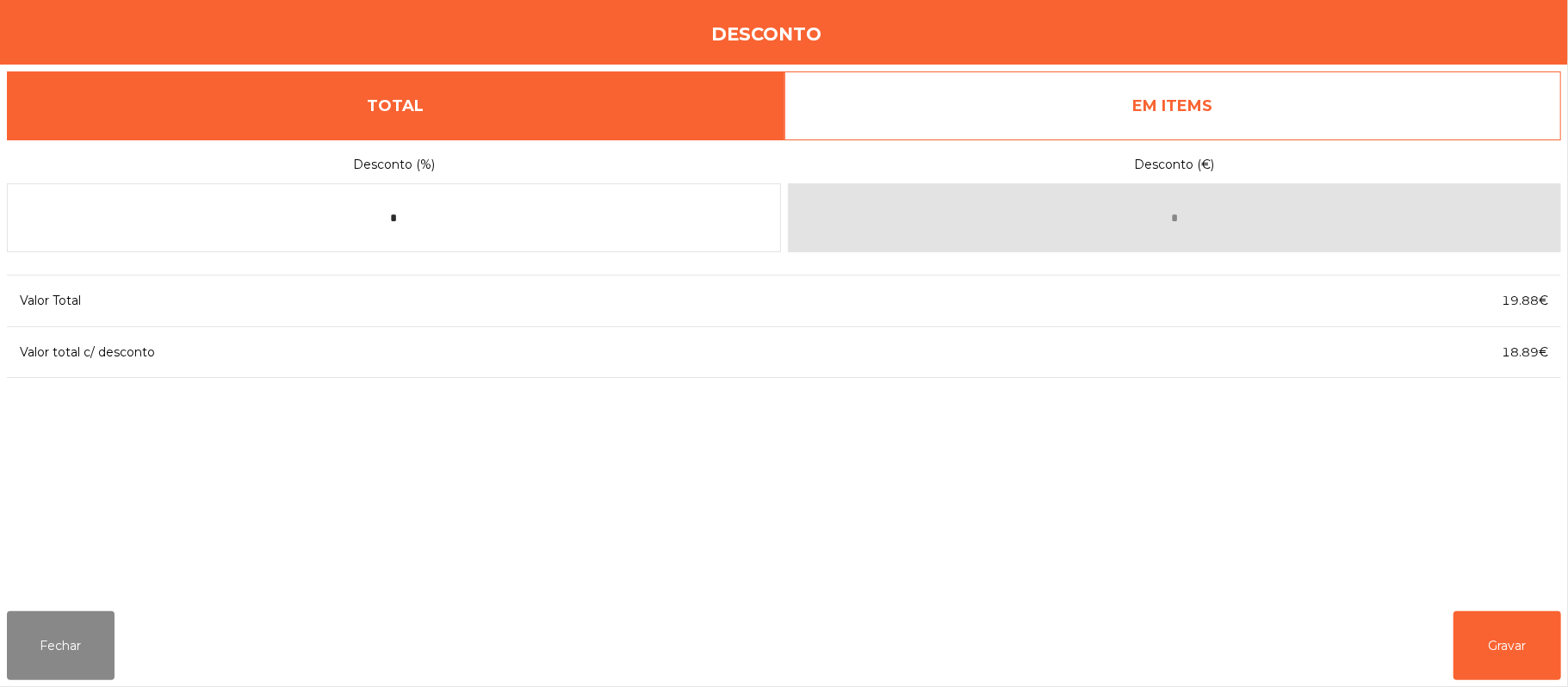
click at [589, 517] on div "Desconto (%) * Desconto (€) * Valor Total 19.88€ Valor total c/ desconto 18.89€" at bounding box center [784, 369] width 1554 height 459
click at [780, 505] on div "Desconto (%) * Desconto (€) * Valor Total 19.88€ Valor total c/ desconto 18.89€" at bounding box center [784, 369] width 1554 height 459
click at [558, 218] on input "*" at bounding box center [394, 218] width 774 height 69
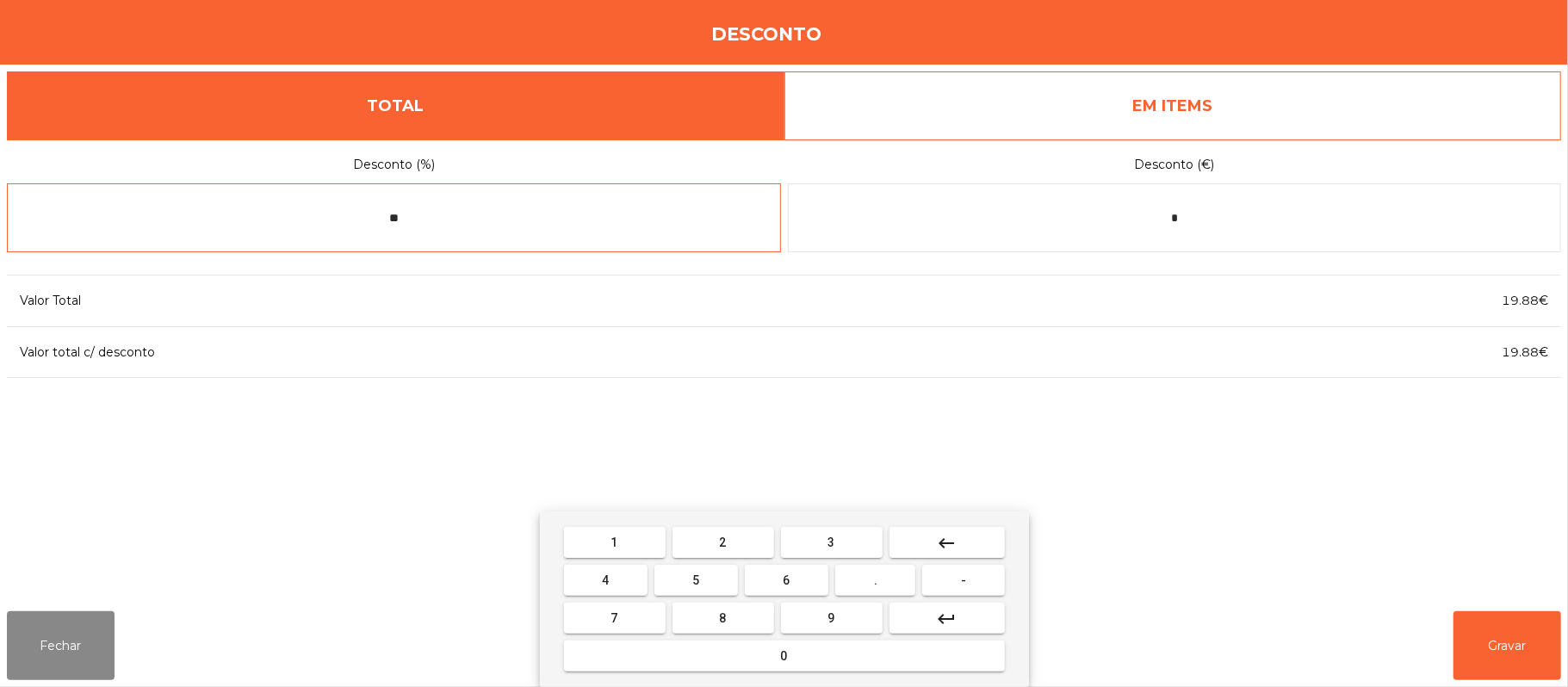
type input "*"
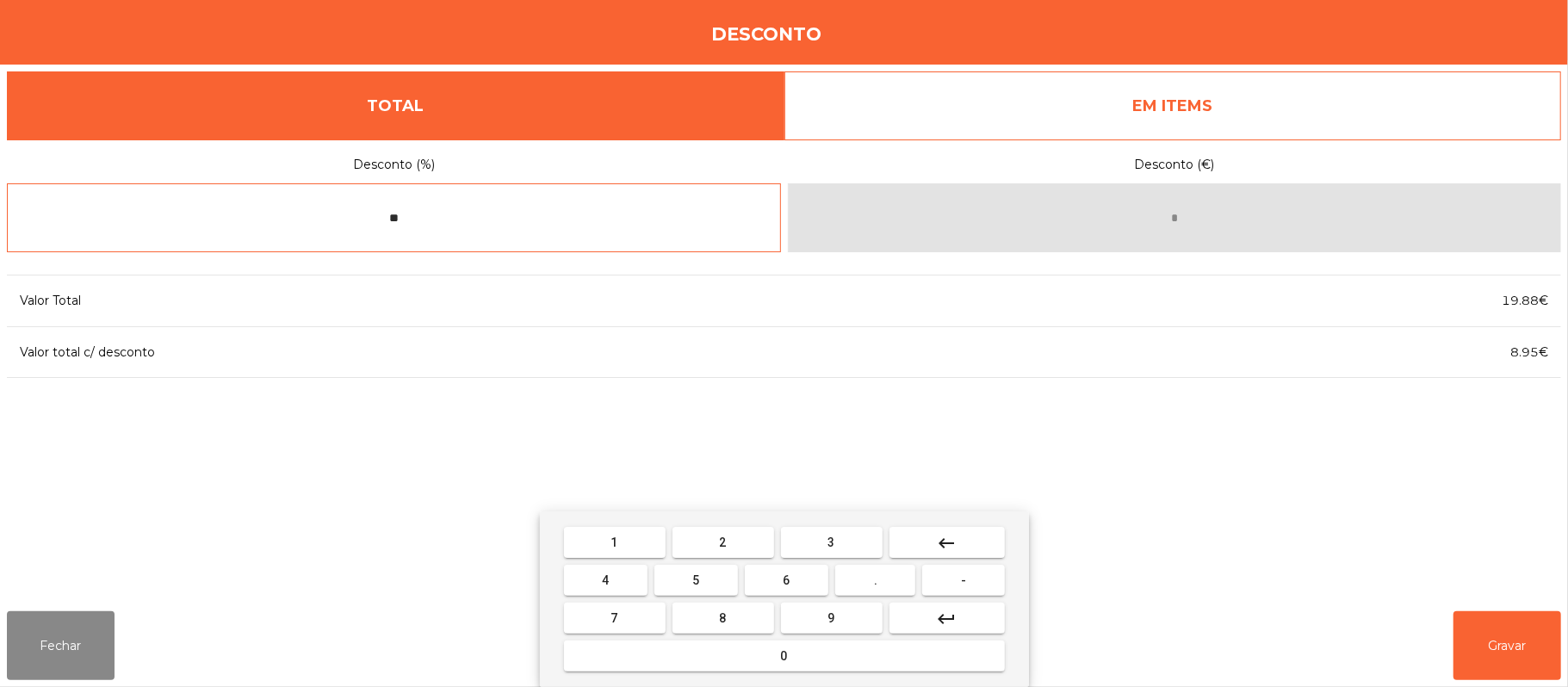
type input "*"
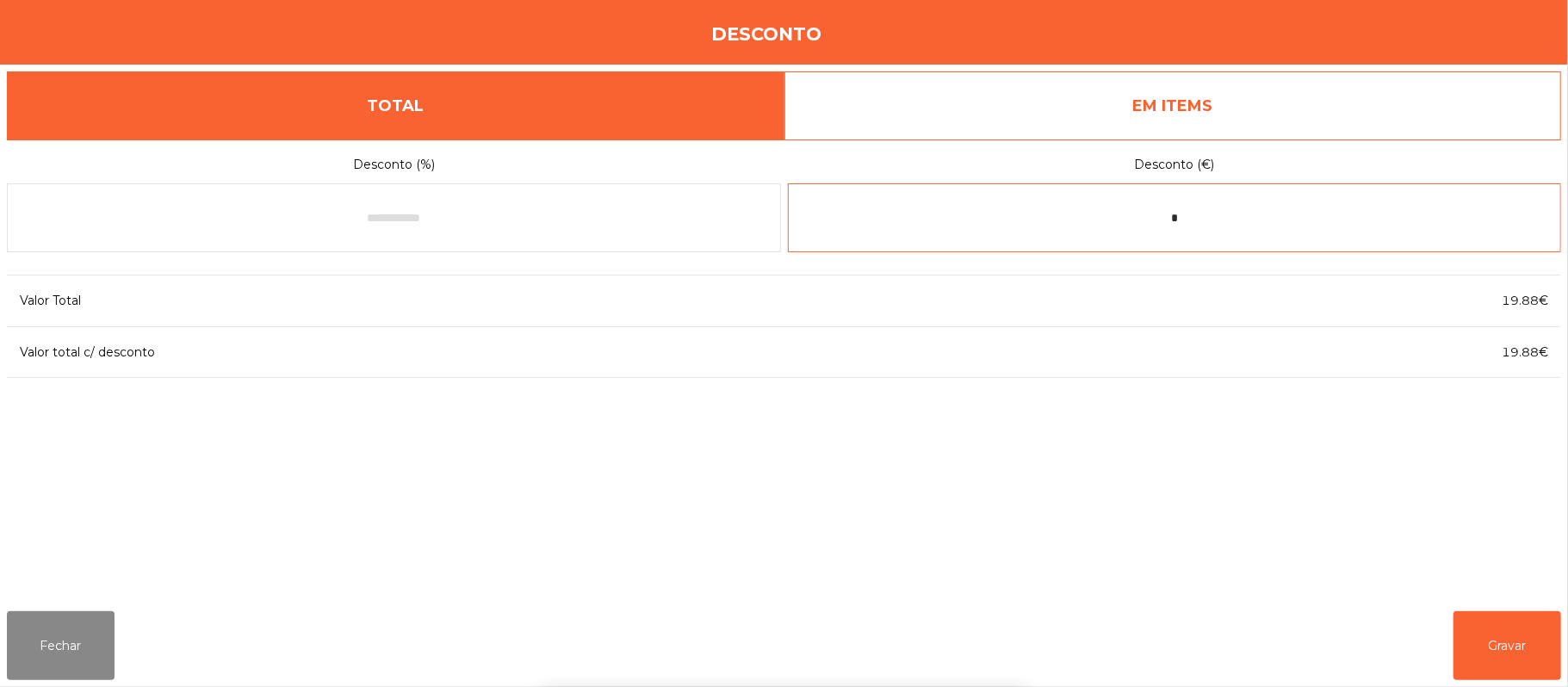
click at [1233, 218] on input "*" at bounding box center [1175, 218] width 774 height 69
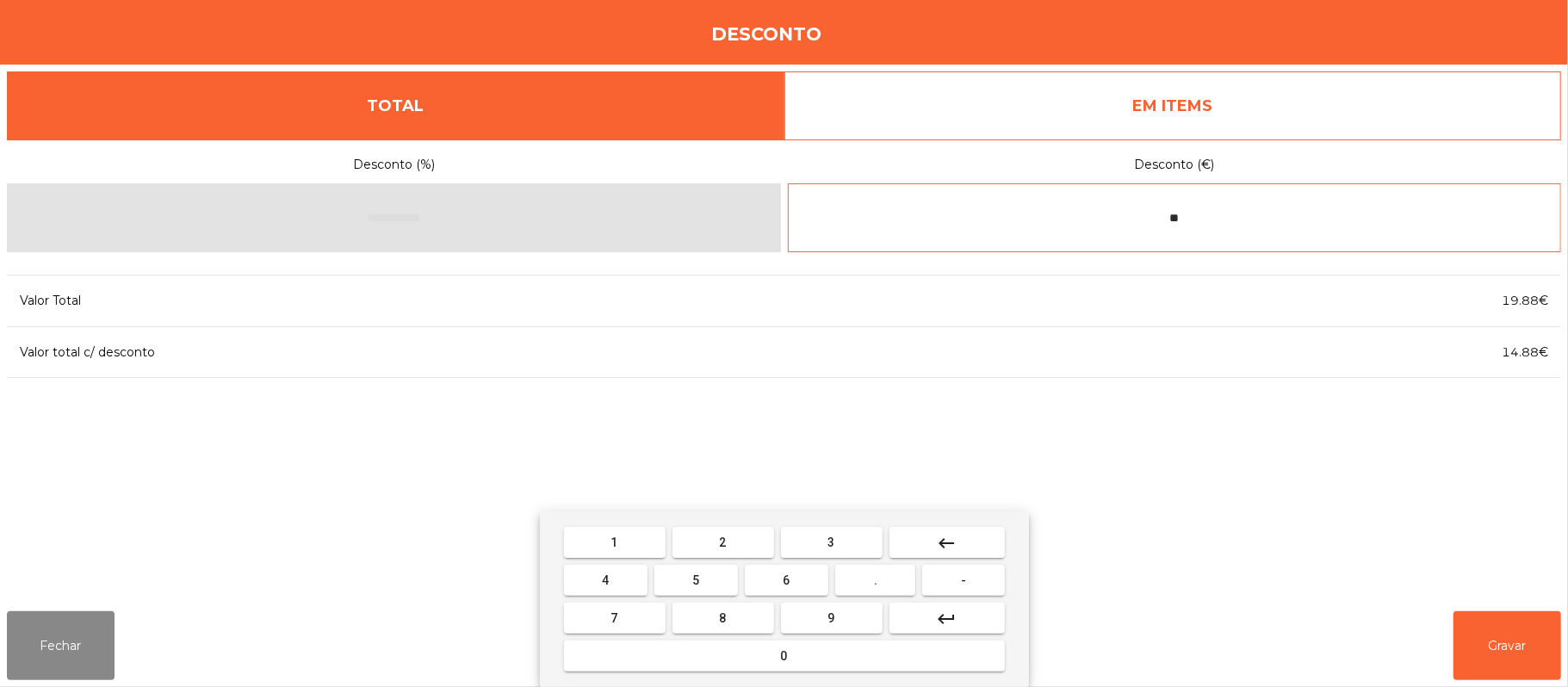
type input "*"
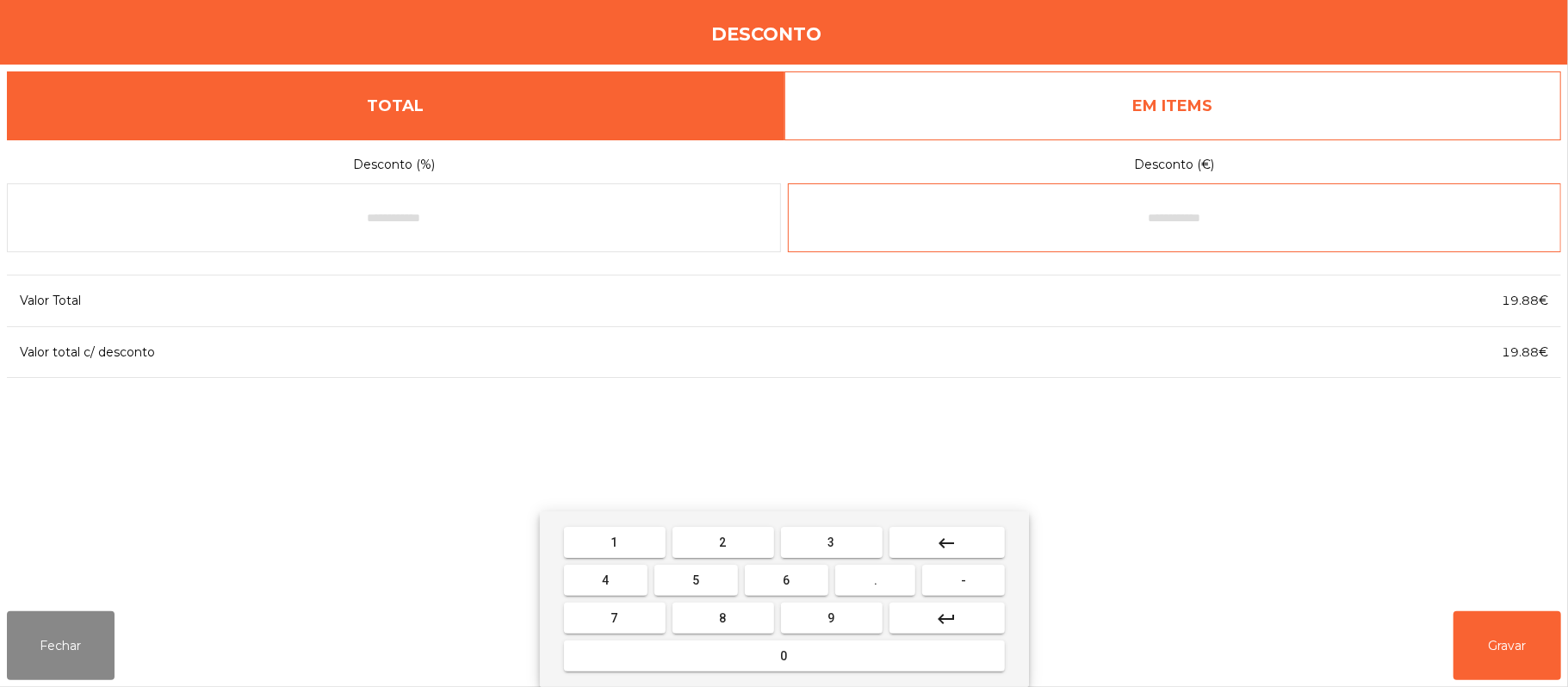
type input "*"
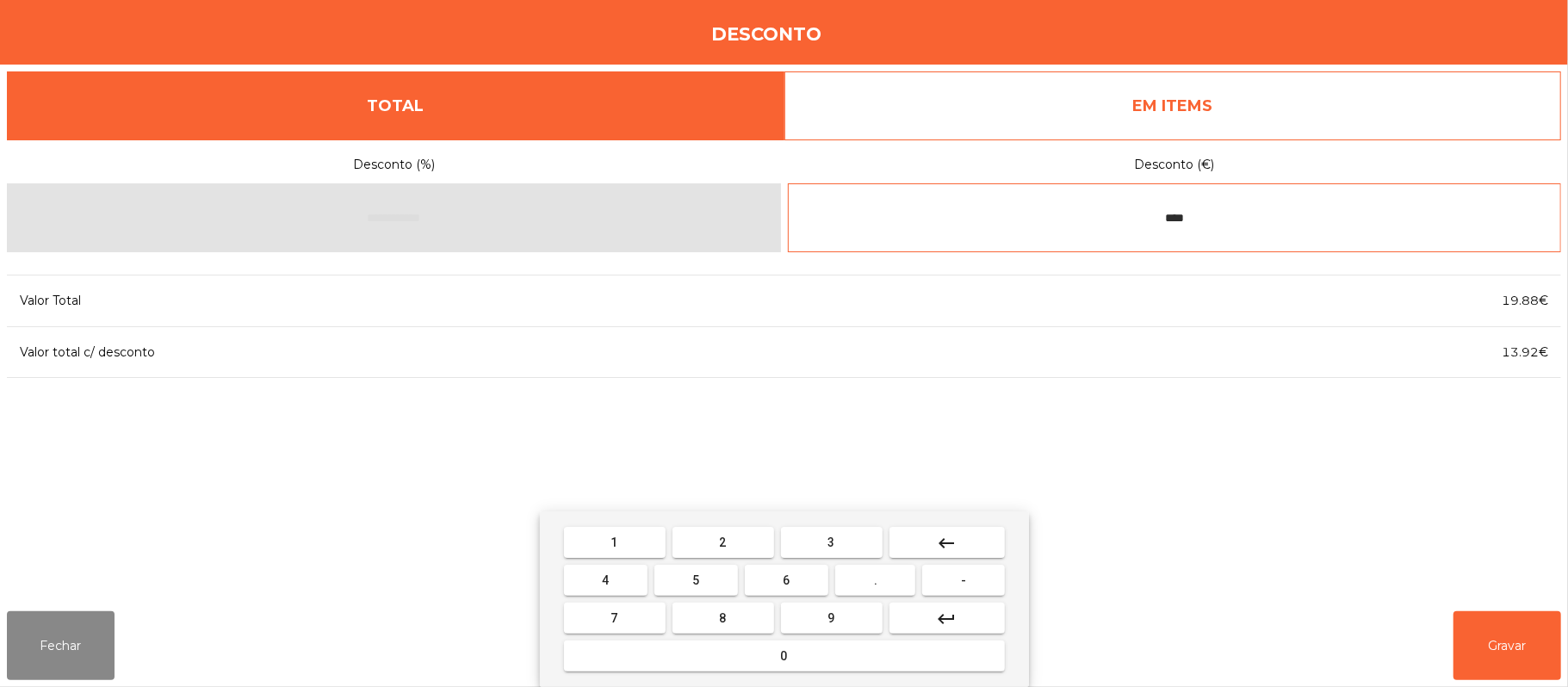
type input "****"
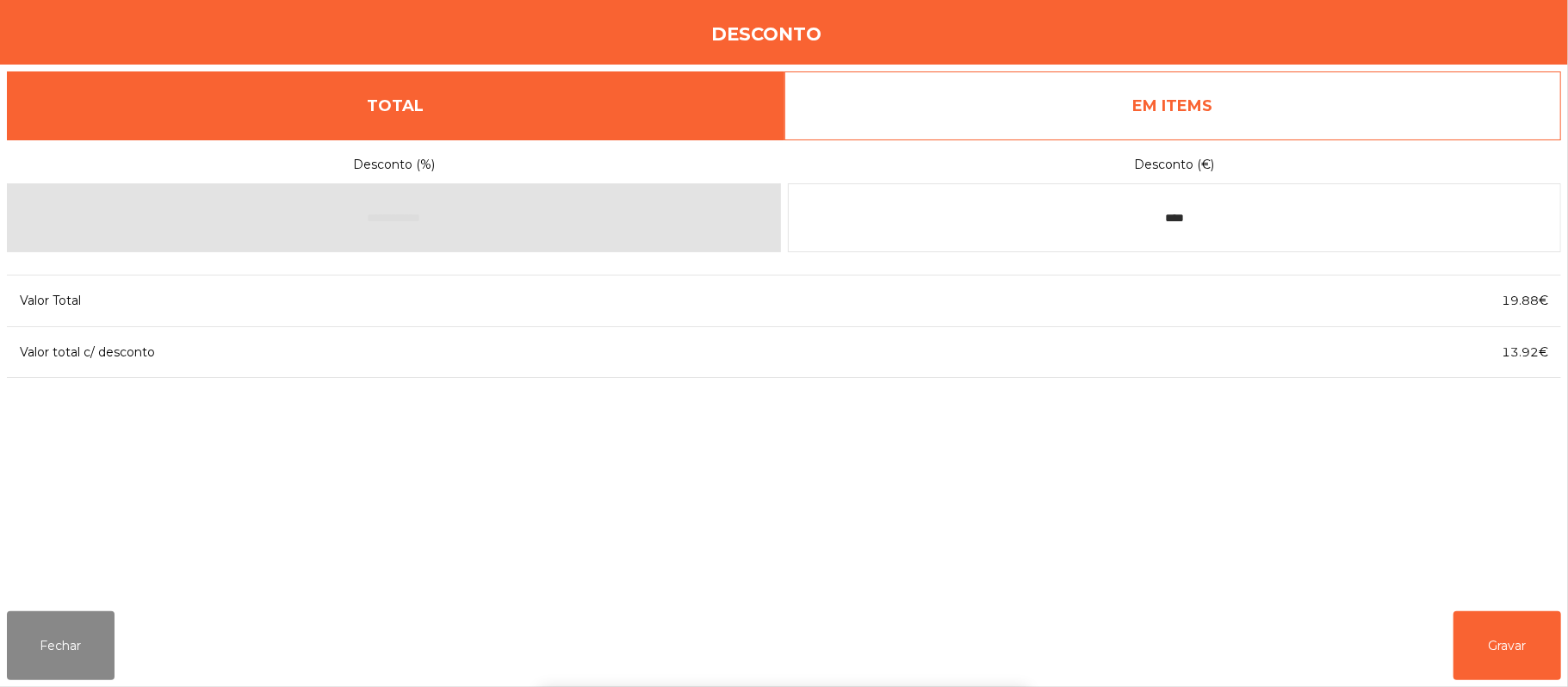
click at [1499, 639] on div "1 2 3 keyboard_backspace 4 5 6 . - 7 8 9 keyboard_return 0" at bounding box center [784, 600] width 1568 height 176
click at [1517, 651] on button "Gravar" at bounding box center [1507, 645] width 107 height 69
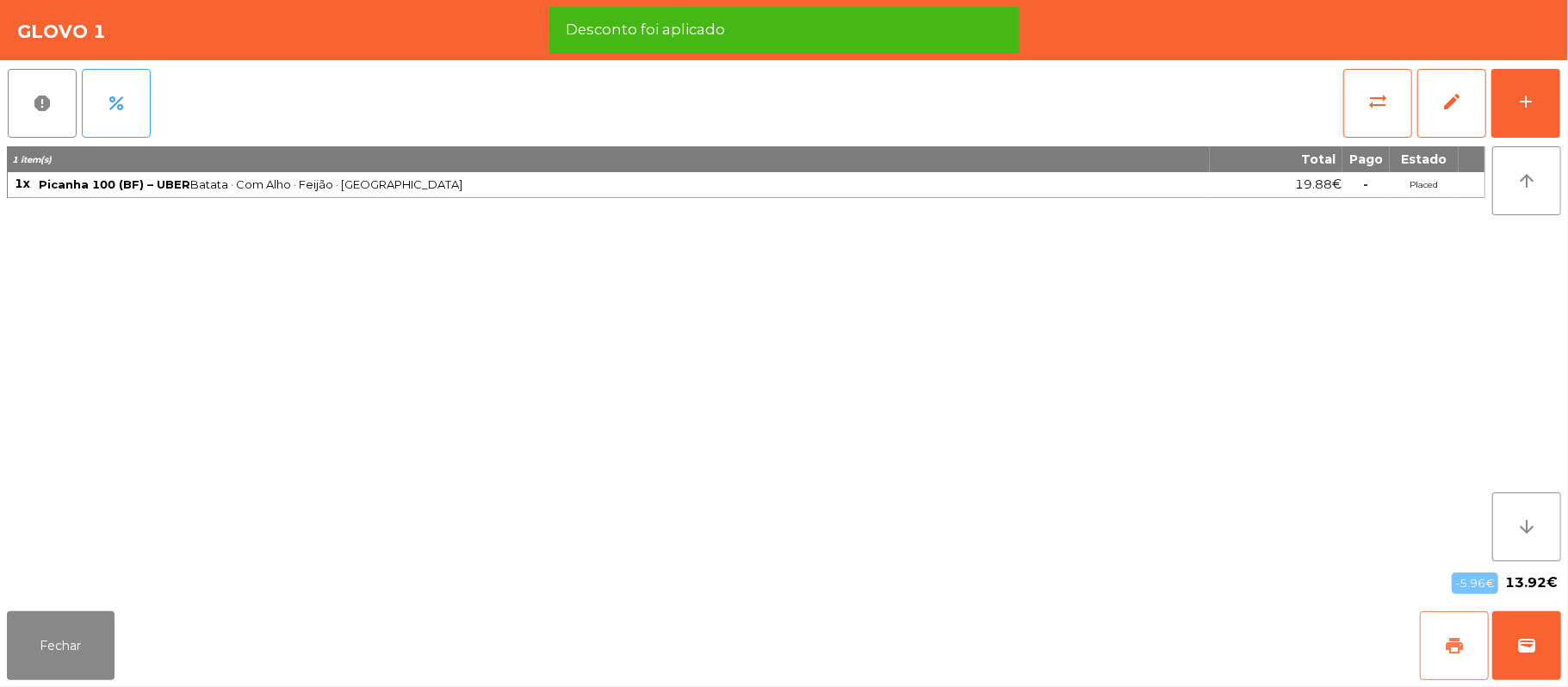
click at [1451, 649] on span "print" at bounding box center [1454, 645] width 20 height 20
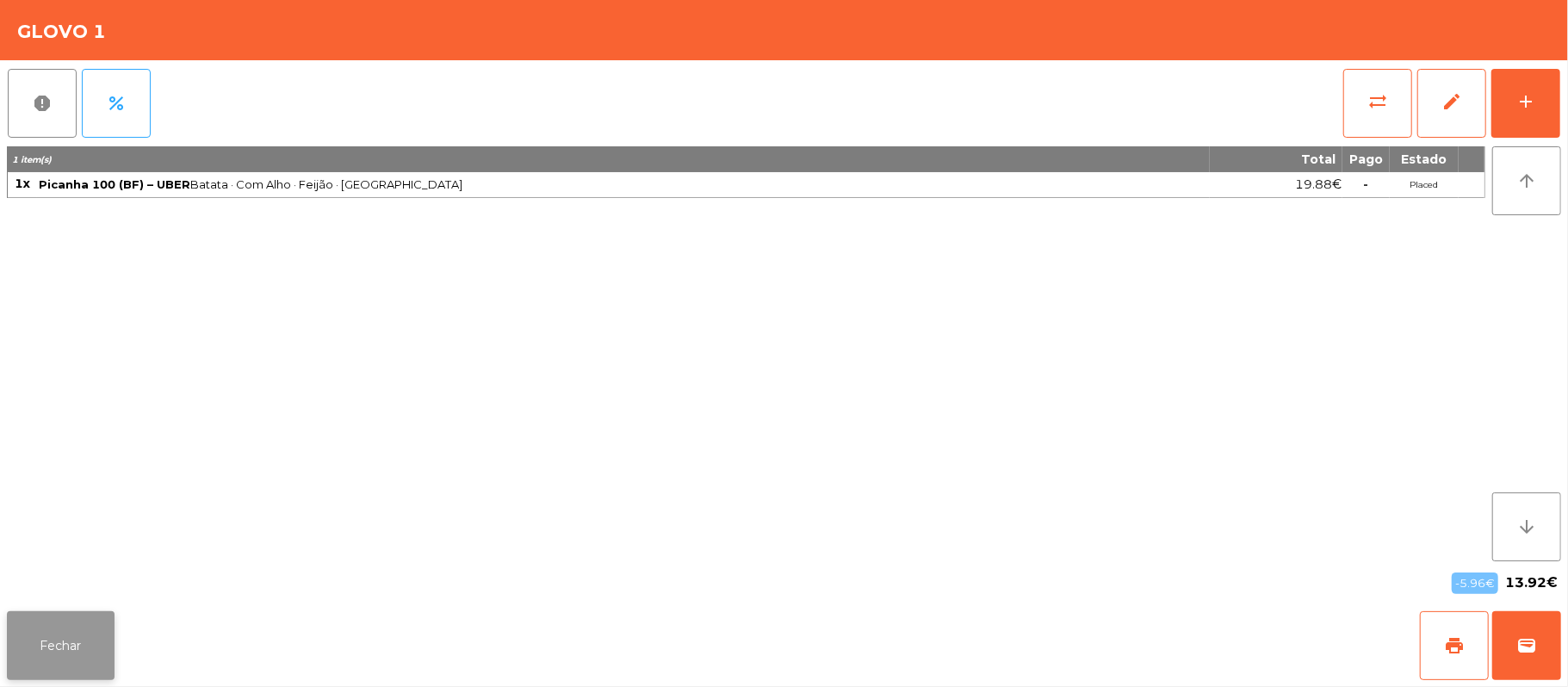
click at [79, 636] on button "Fechar" at bounding box center [60, 645] width 107 height 69
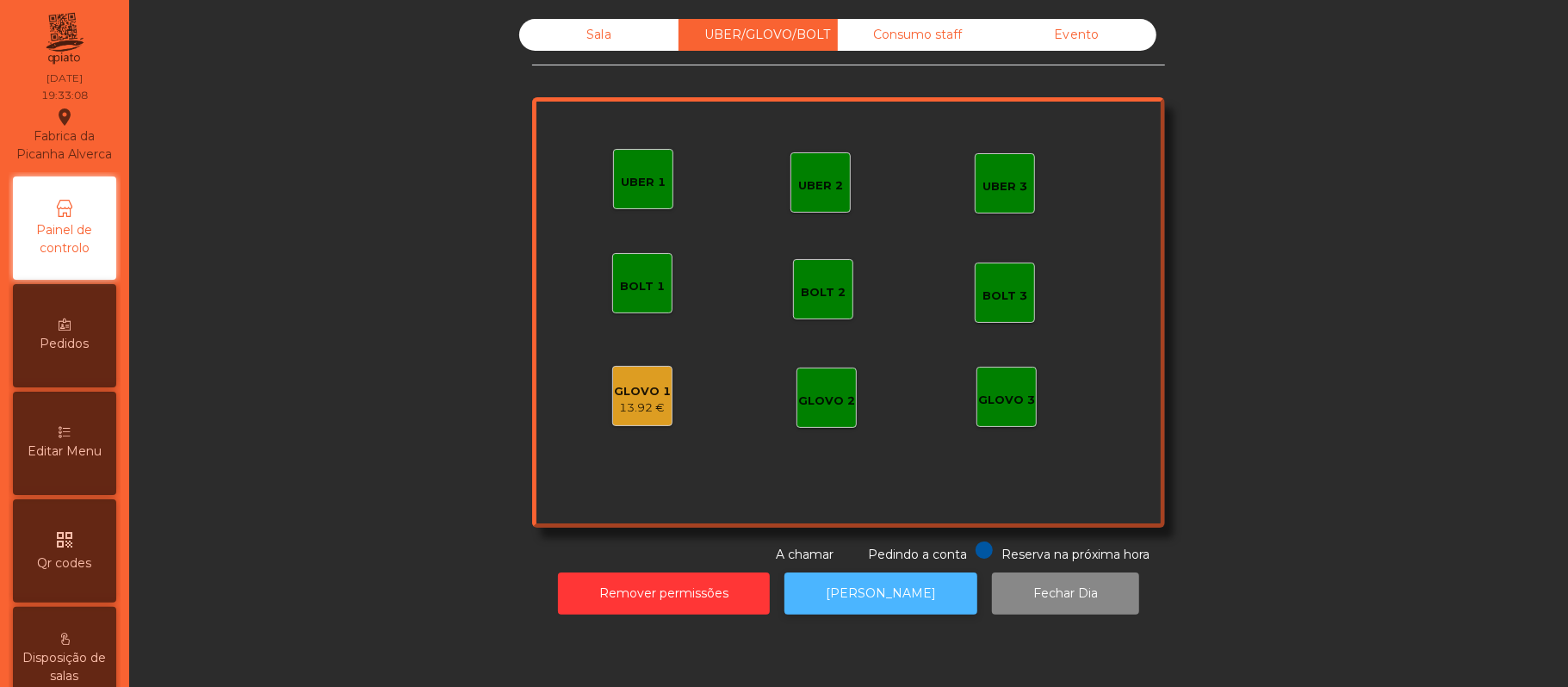
click at [886, 592] on button "[PERSON_NAME]" at bounding box center [880, 594] width 192 height 43
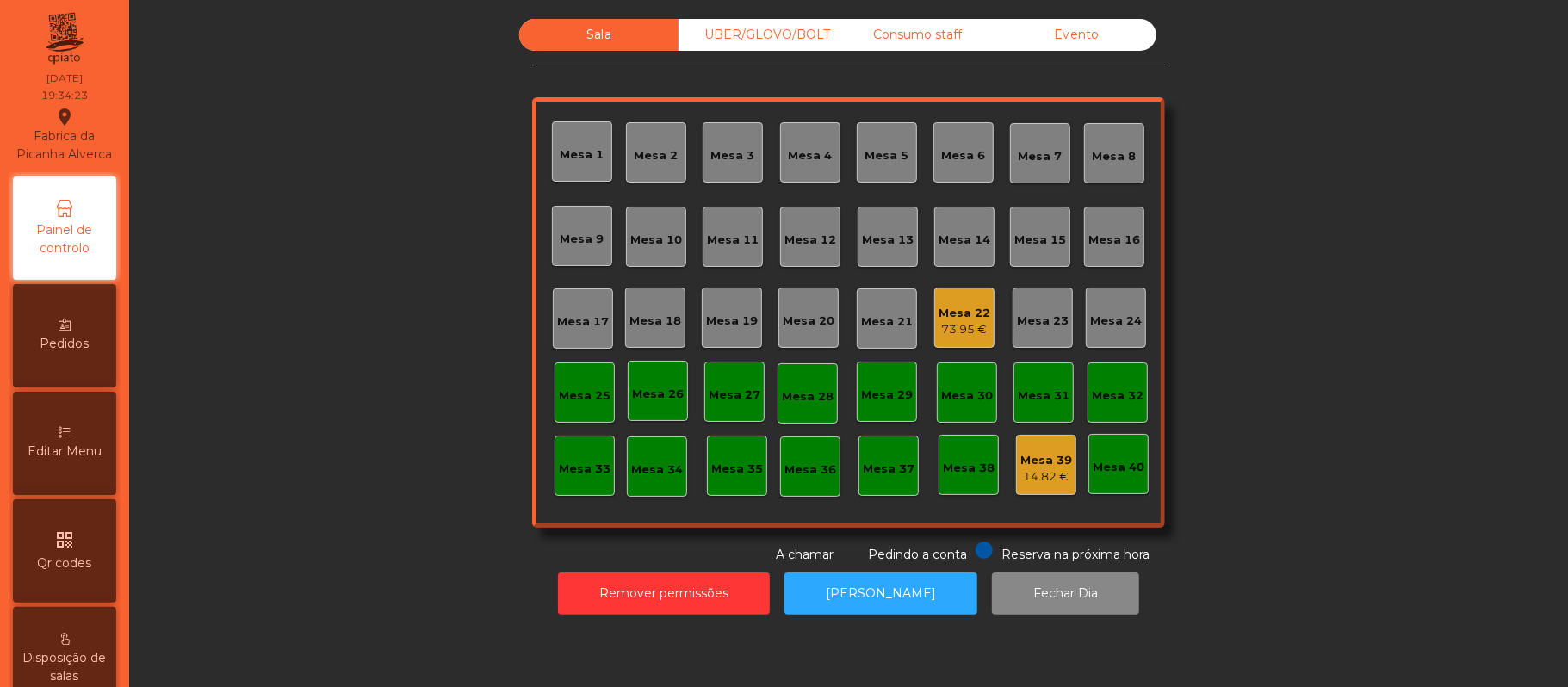
click at [585, 324] on div "Mesa 17" at bounding box center [582, 322] width 51 height 17
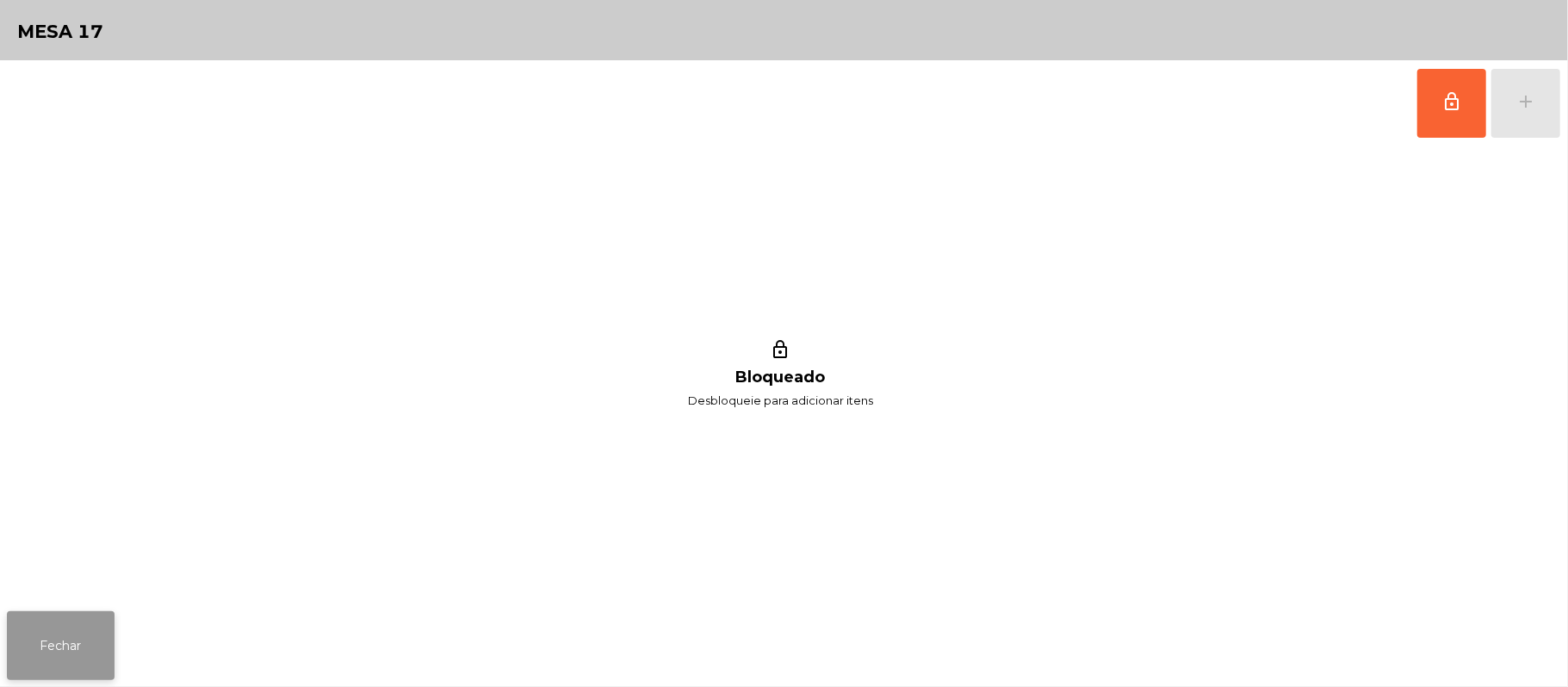
click at [91, 617] on button "Fechar" at bounding box center [60, 645] width 107 height 69
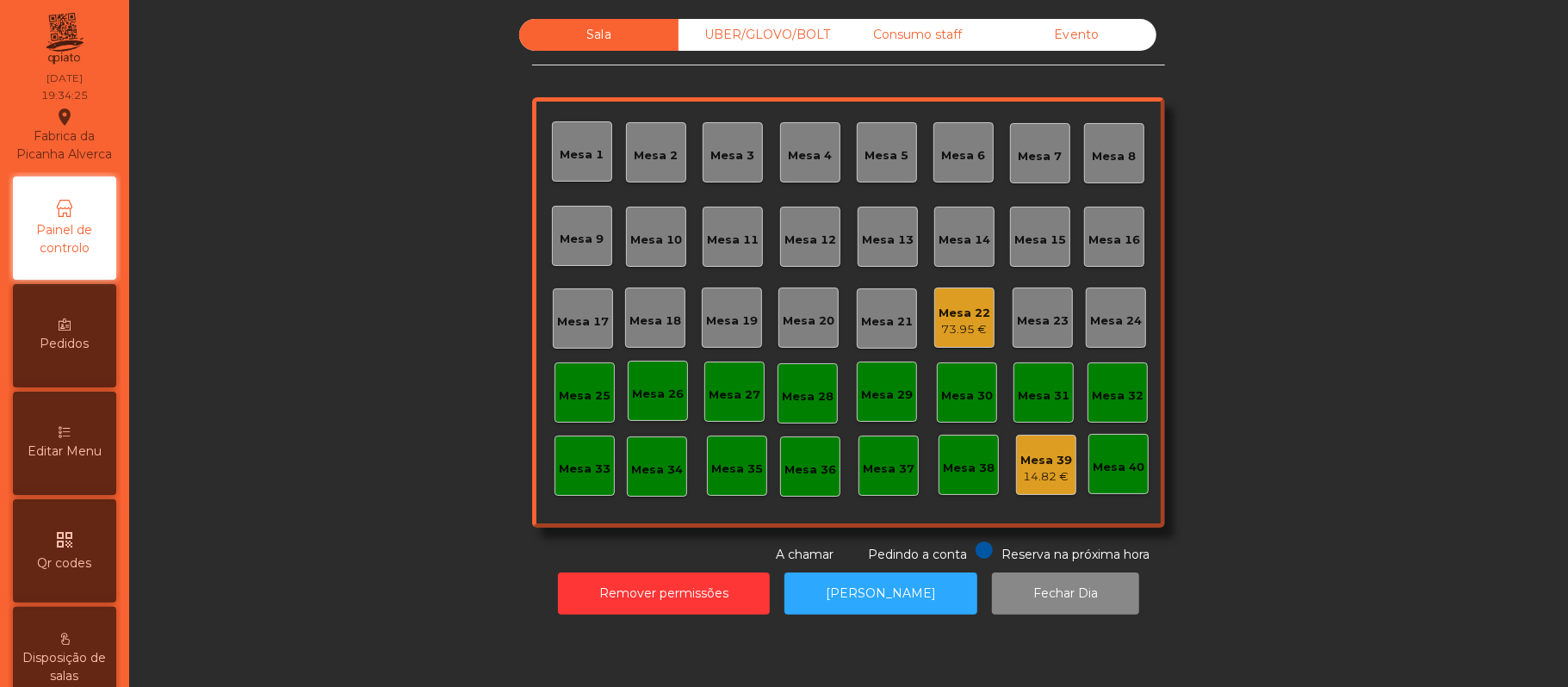
click at [728, 315] on div "Mesa 19" at bounding box center [731, 321] width 51 height 17
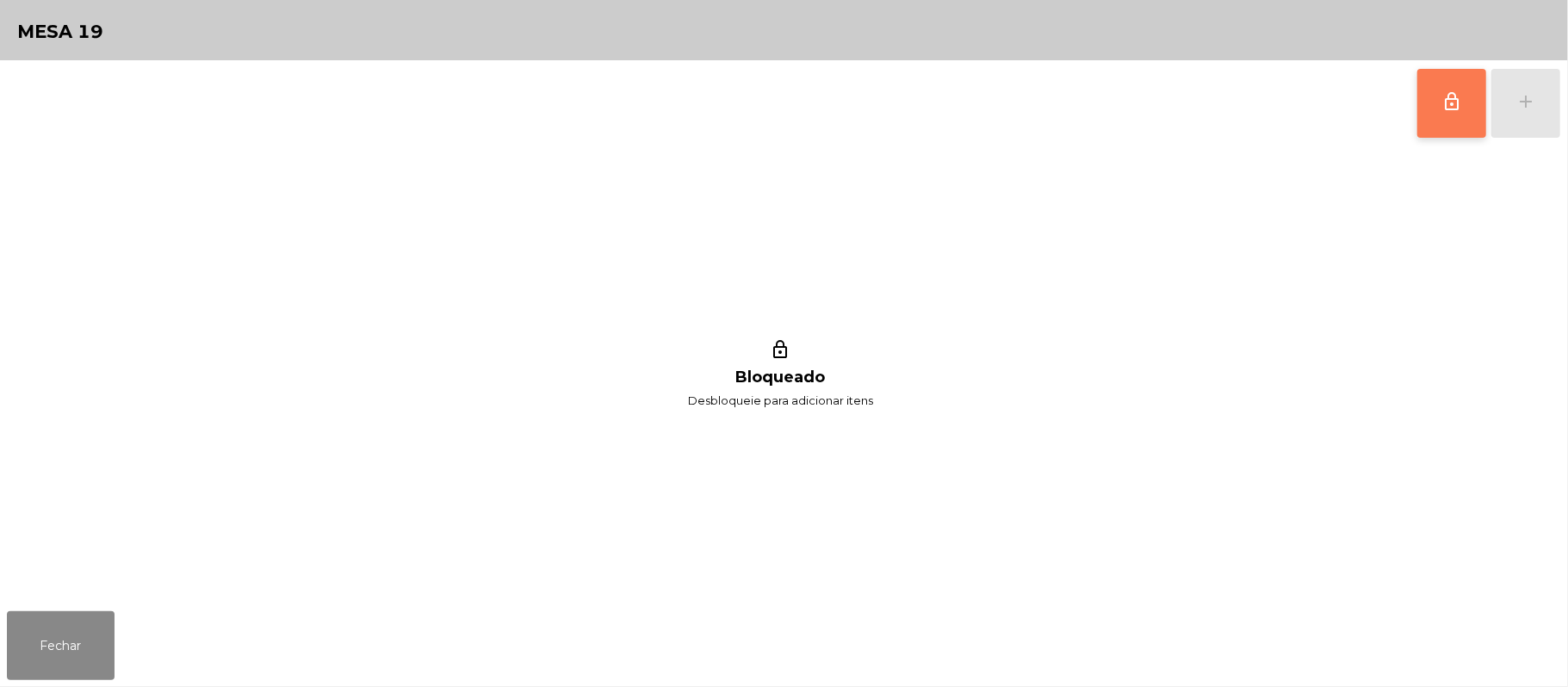
click at [1420, 117] on button "lock_outline" at bounding box center [1451, 103] width 69 height 69
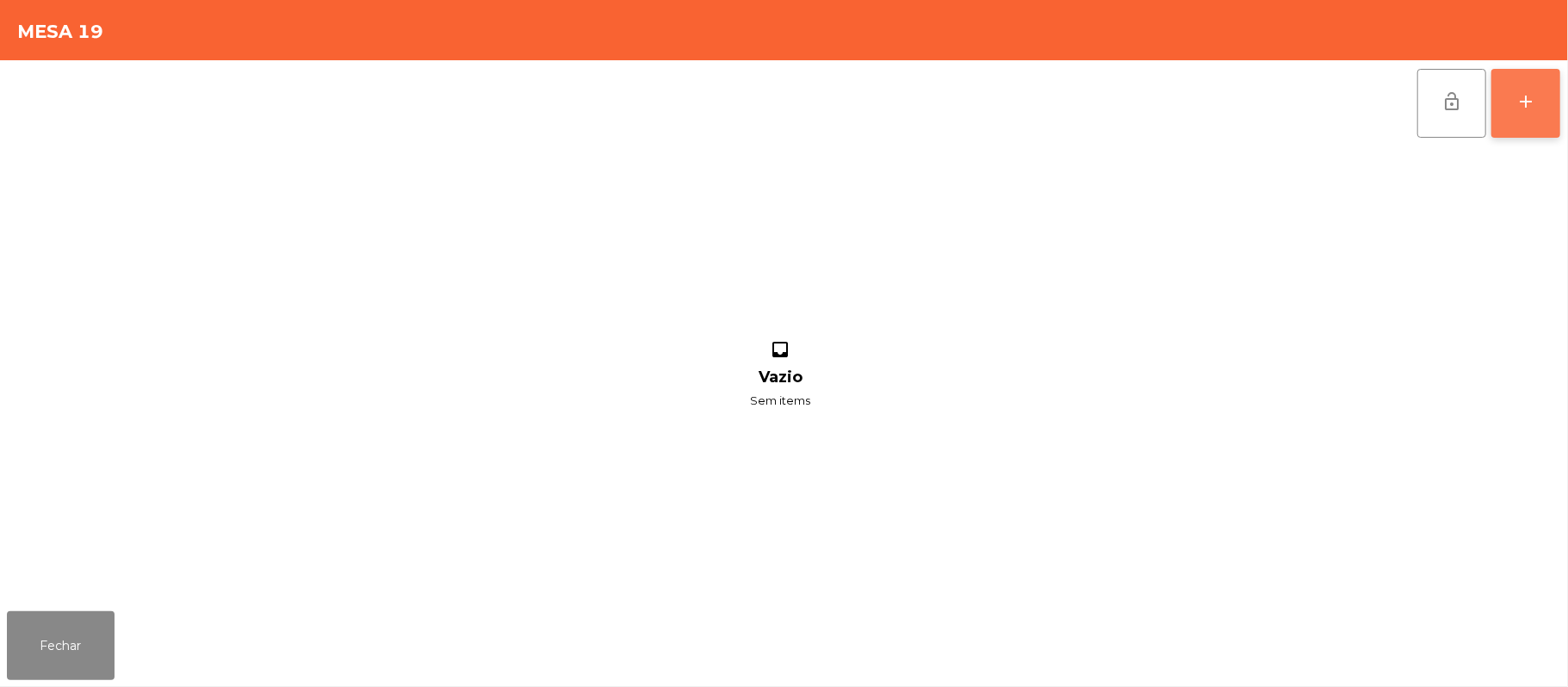
click at [1506, 80] on button "add" at bounding box center [1525, 103] width 69 height 69
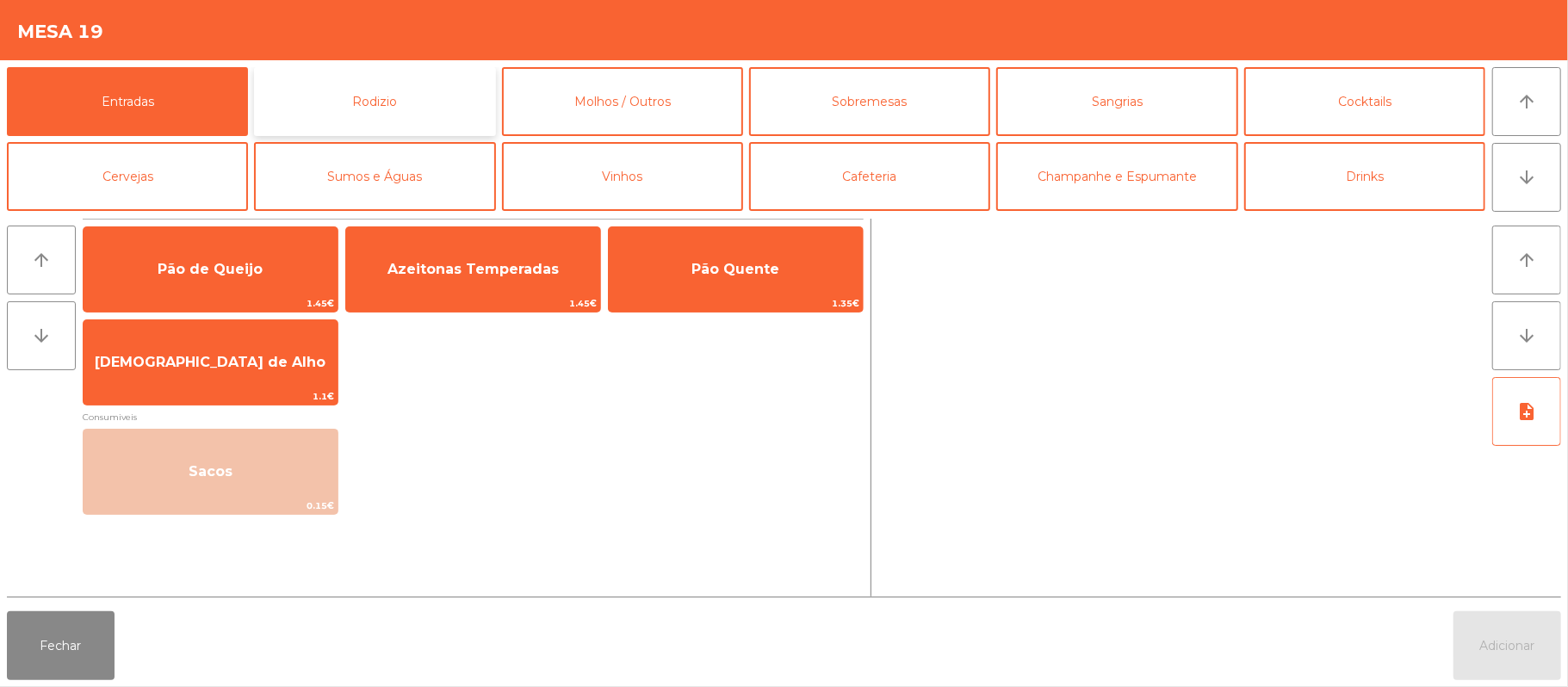
click at [414, 75] on button "Rodizio" at bounding box center [374, 101] width 241 height 69
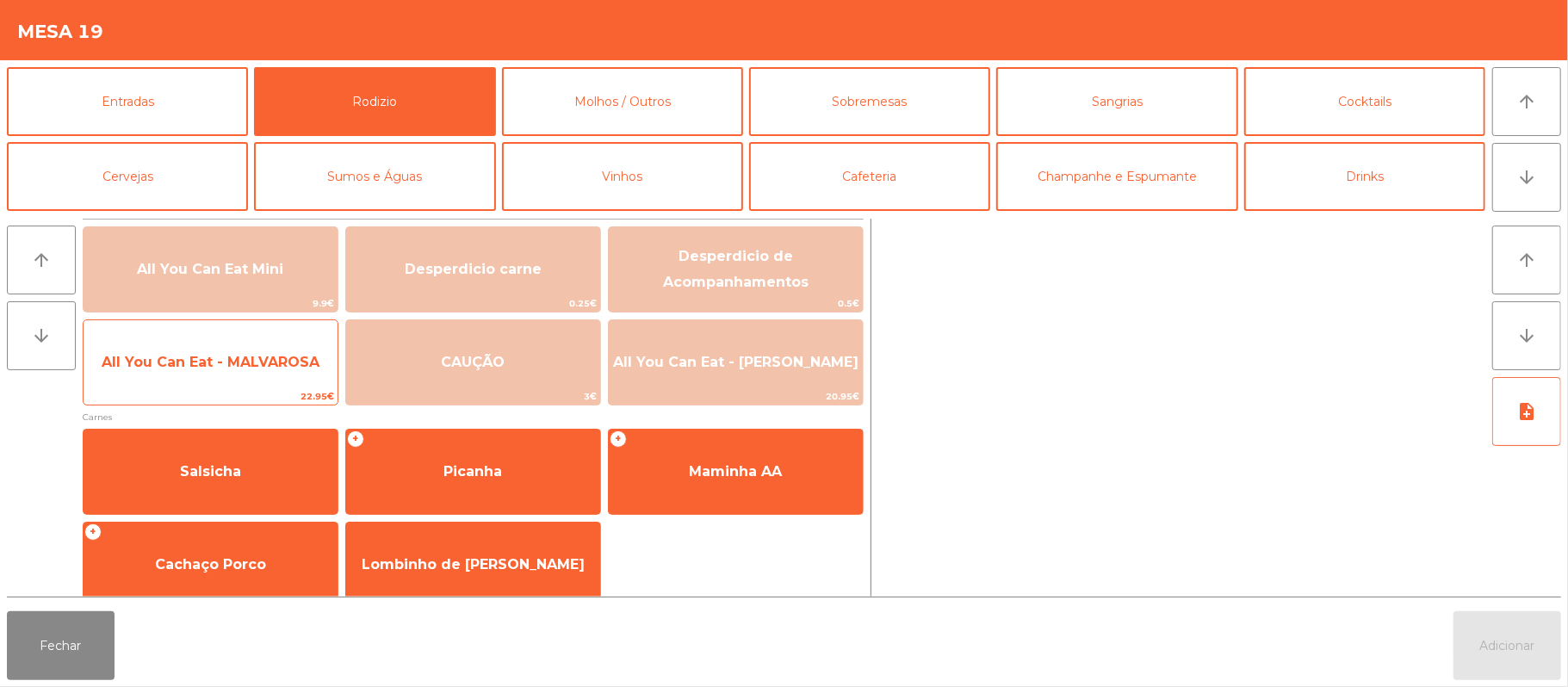
click at [291, 380] on span "All You Can Eat - MALVAROSA" at bounding box center [210, 363] width 254 height 46
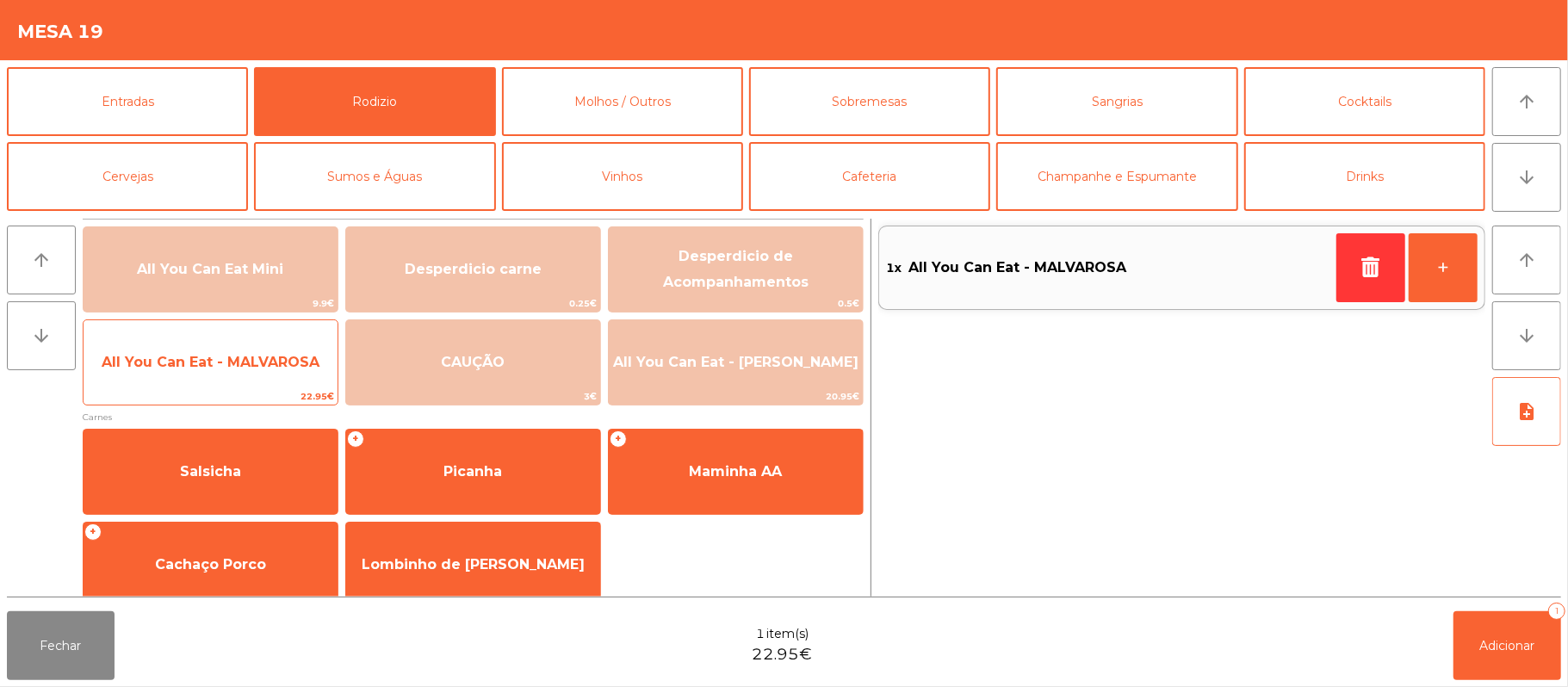
click at [280, 379] on span "All You Can Eat - MALVAROSA" at bounding box center [210, 363] width 254 height 46
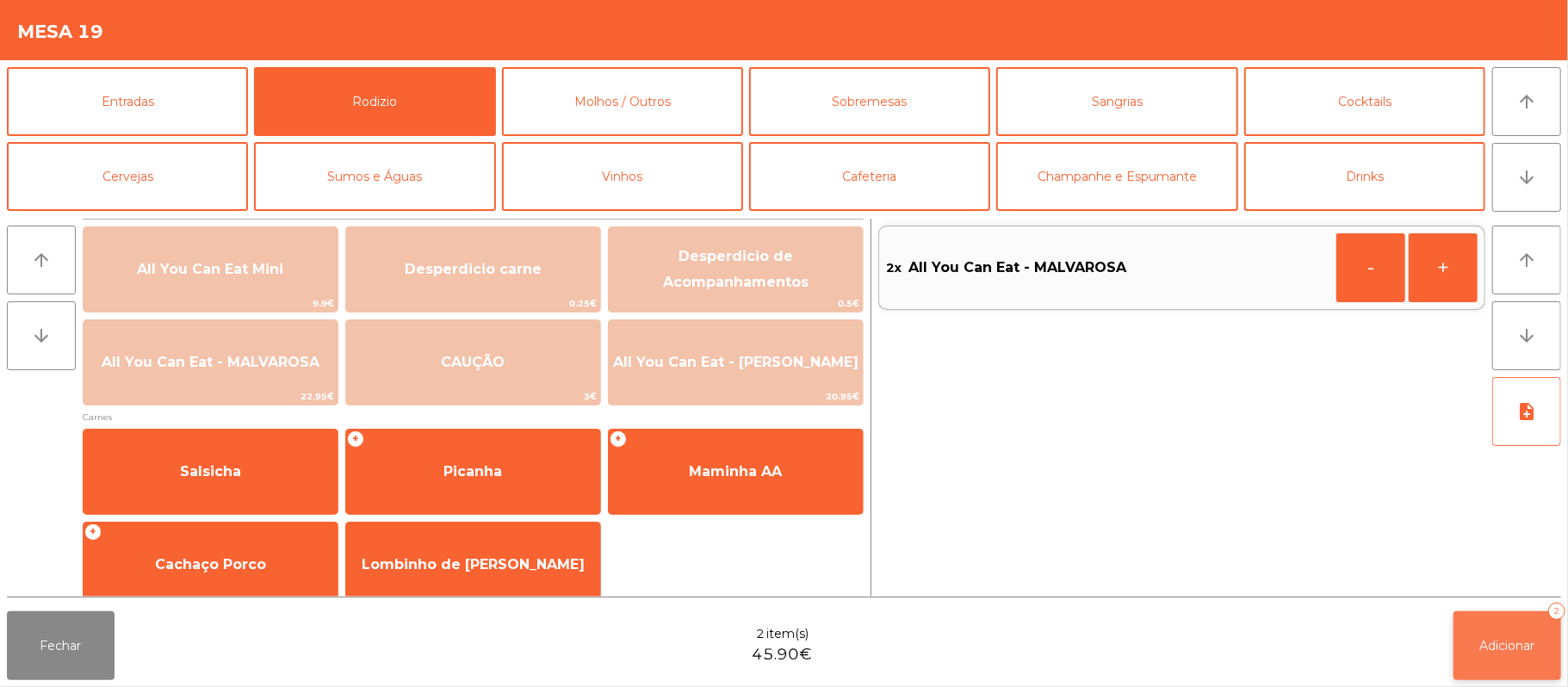
click at [1502, 645] on span "Adicionar" at bounding box center [1507, 646] width 55 height 15
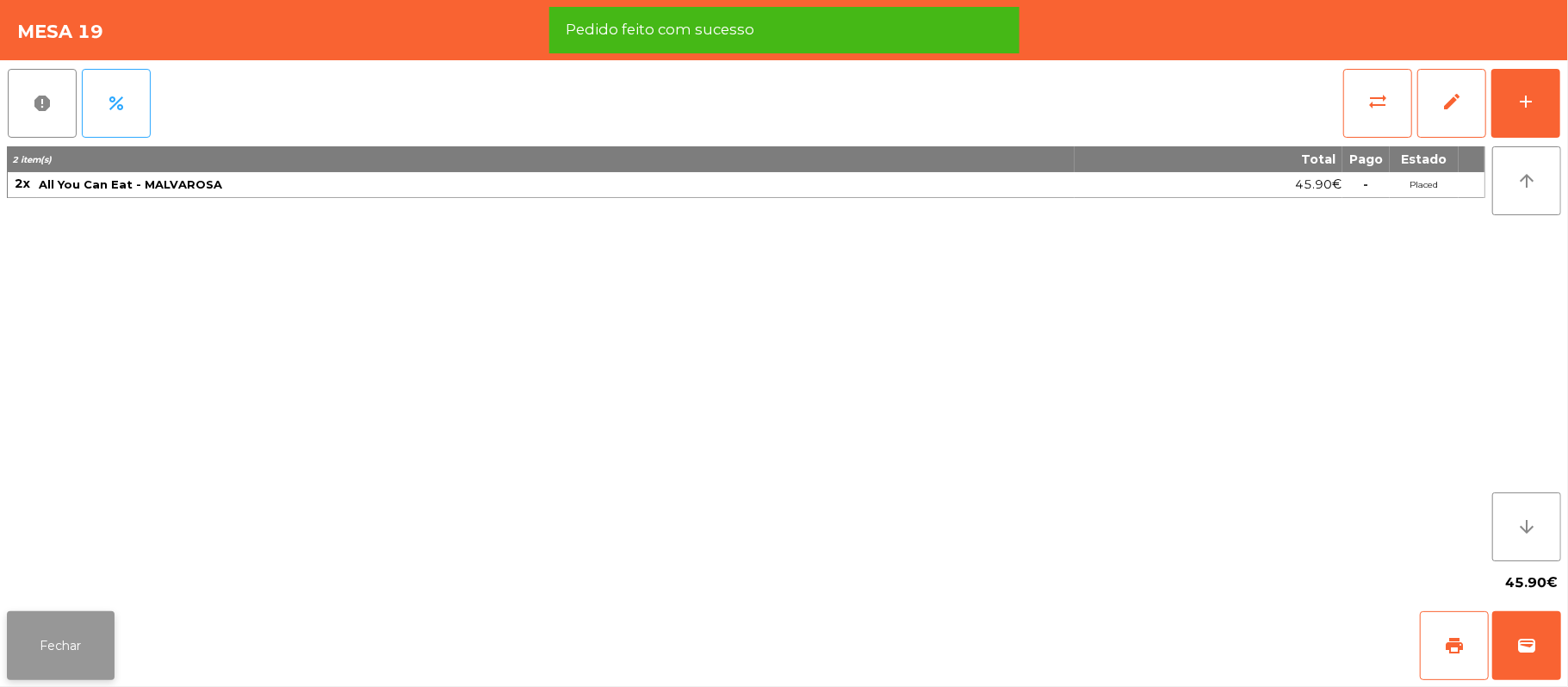
click at [53, 659] on button "Fechar" at bounding box center [60, 645] width 107 height 69
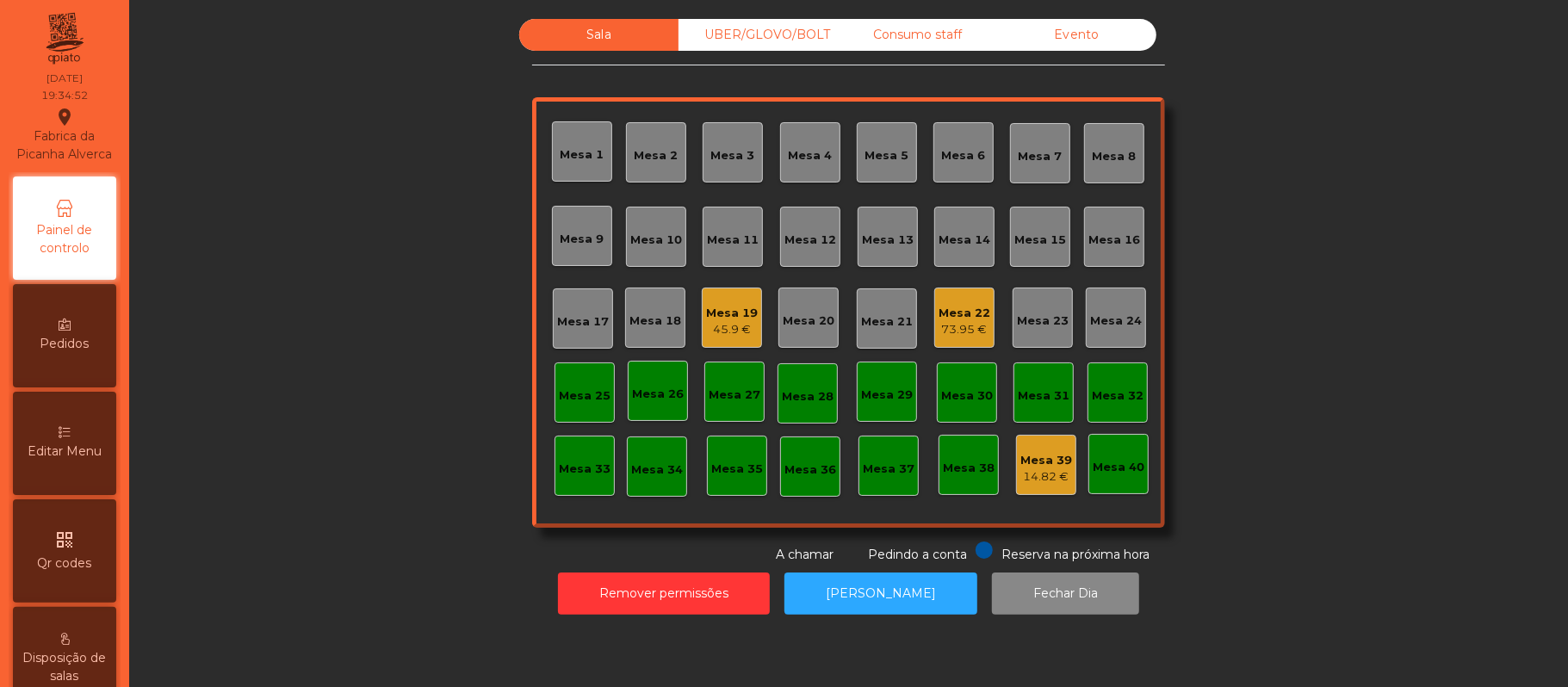
click at [776, 38] on div "UBER/GLOVO/BOLT" at bounding box center [757, 35] width 160 height 32
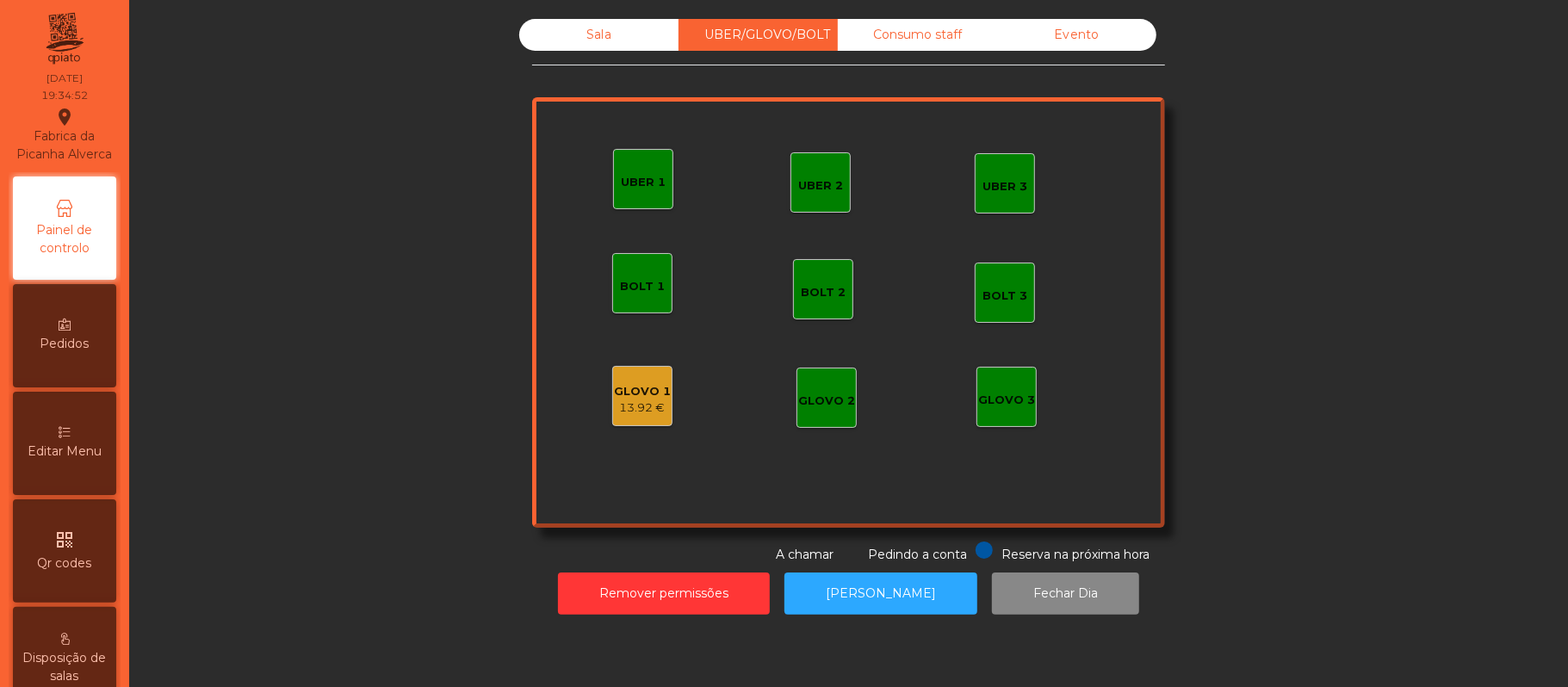
click at [640, 403] on div "13.92 €" at bounding box center [642, 408] width 57 height 17
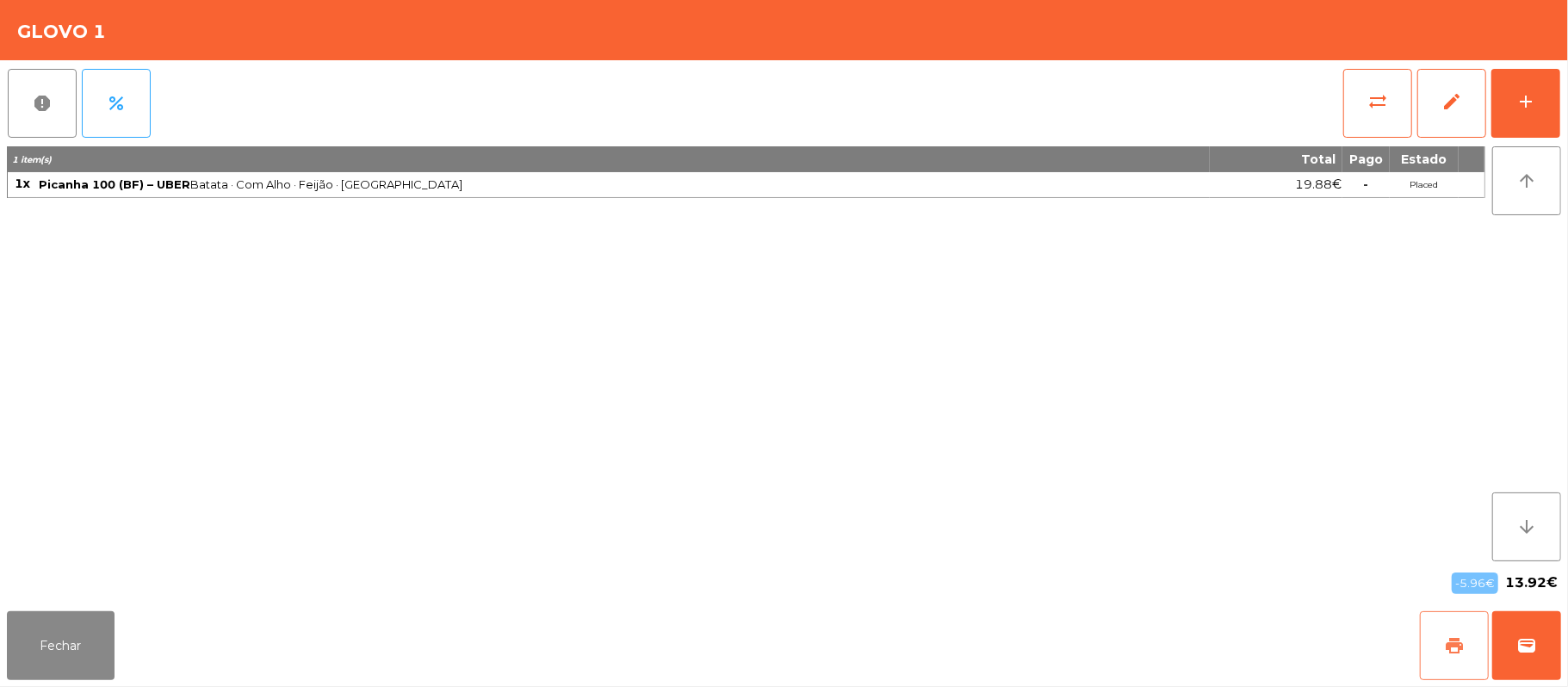
click at [1468, 640] on button "print" at bounding box center [1454, 645] width 69 height 69
click at [1524, 660] on button "wallet" at bounding box center [1526, 645] width 69 height 69
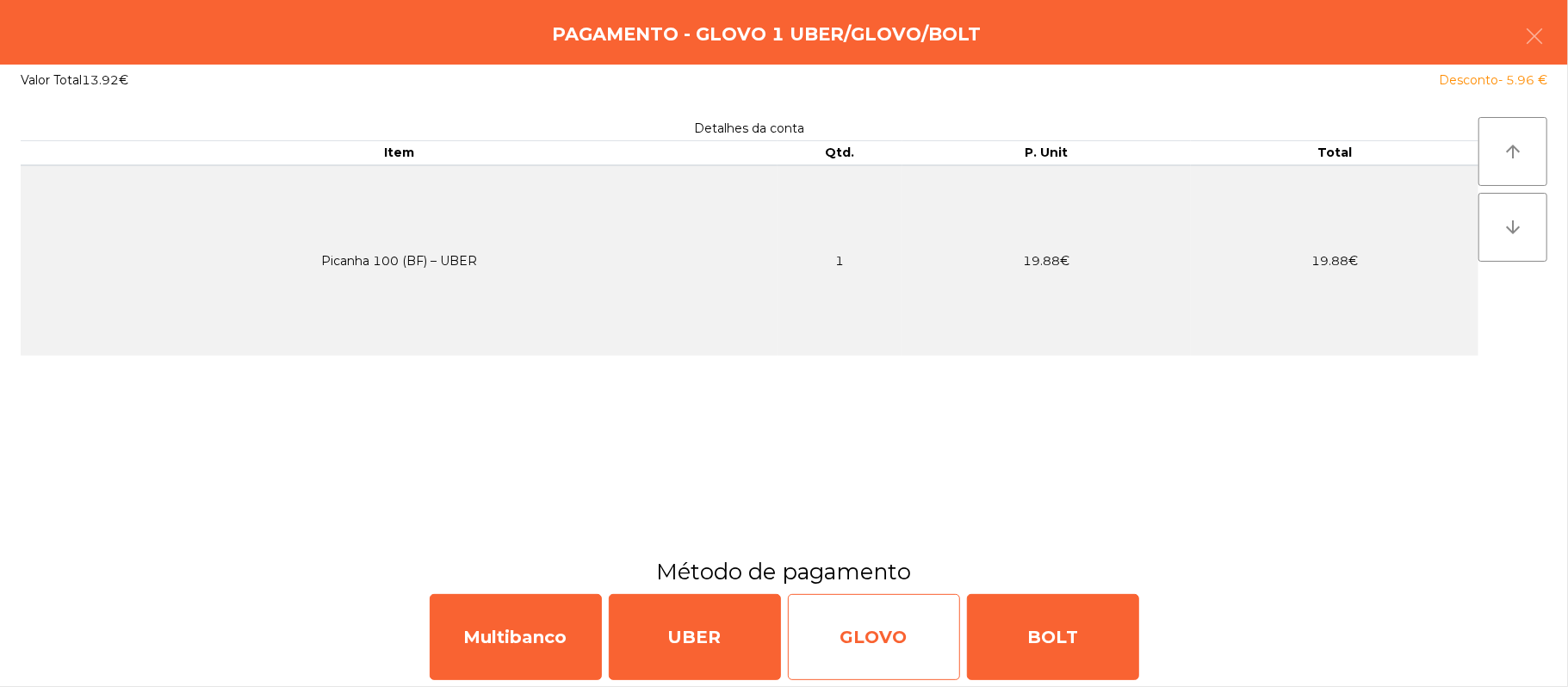
click at [869, 631] on div "GLOVO" at bounding box center [874, 637] width 172 height 86
select select "**"
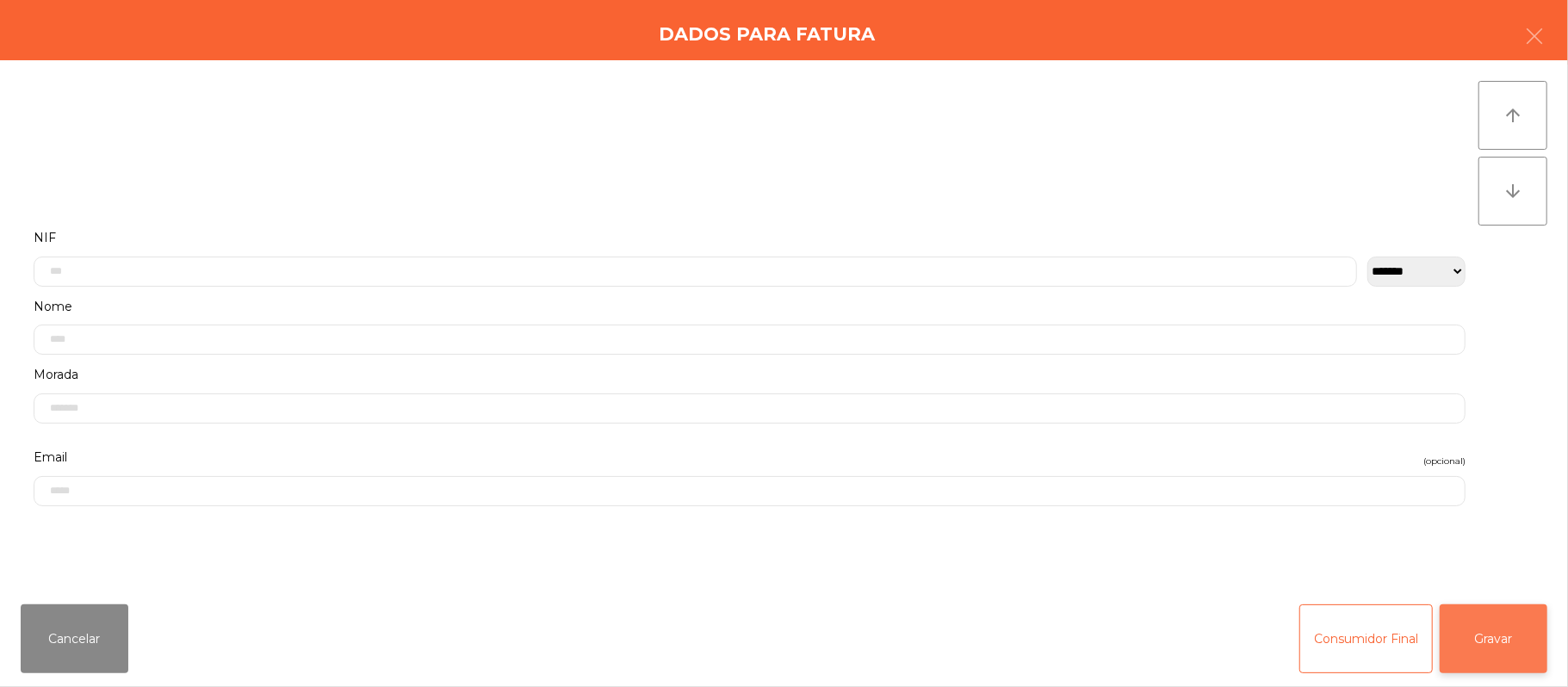
click at [1496, 614] on button "Gravar" at bounding box center [1493, 639] width 107 height 69
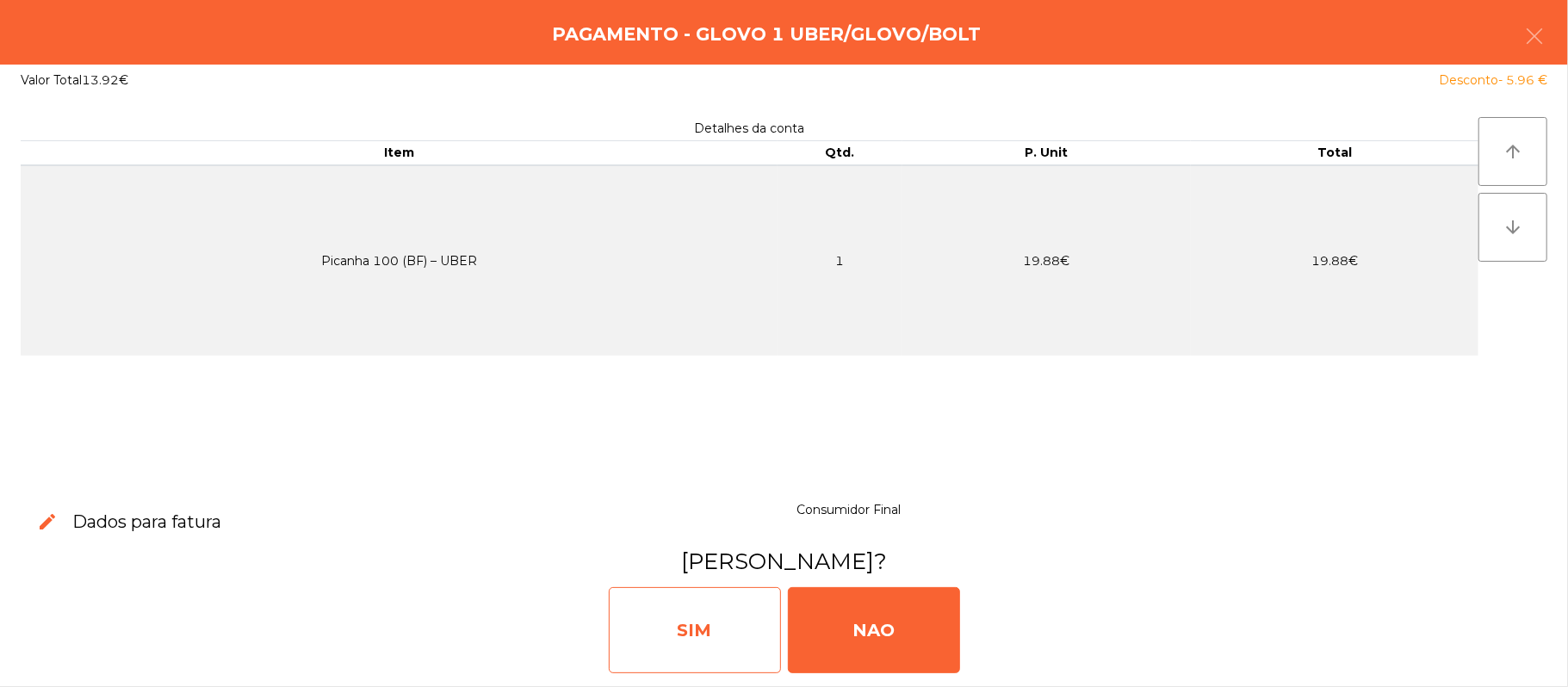
click at [700, 642] on div "SIM" at bounding box center [695, 630] width 172 height 86
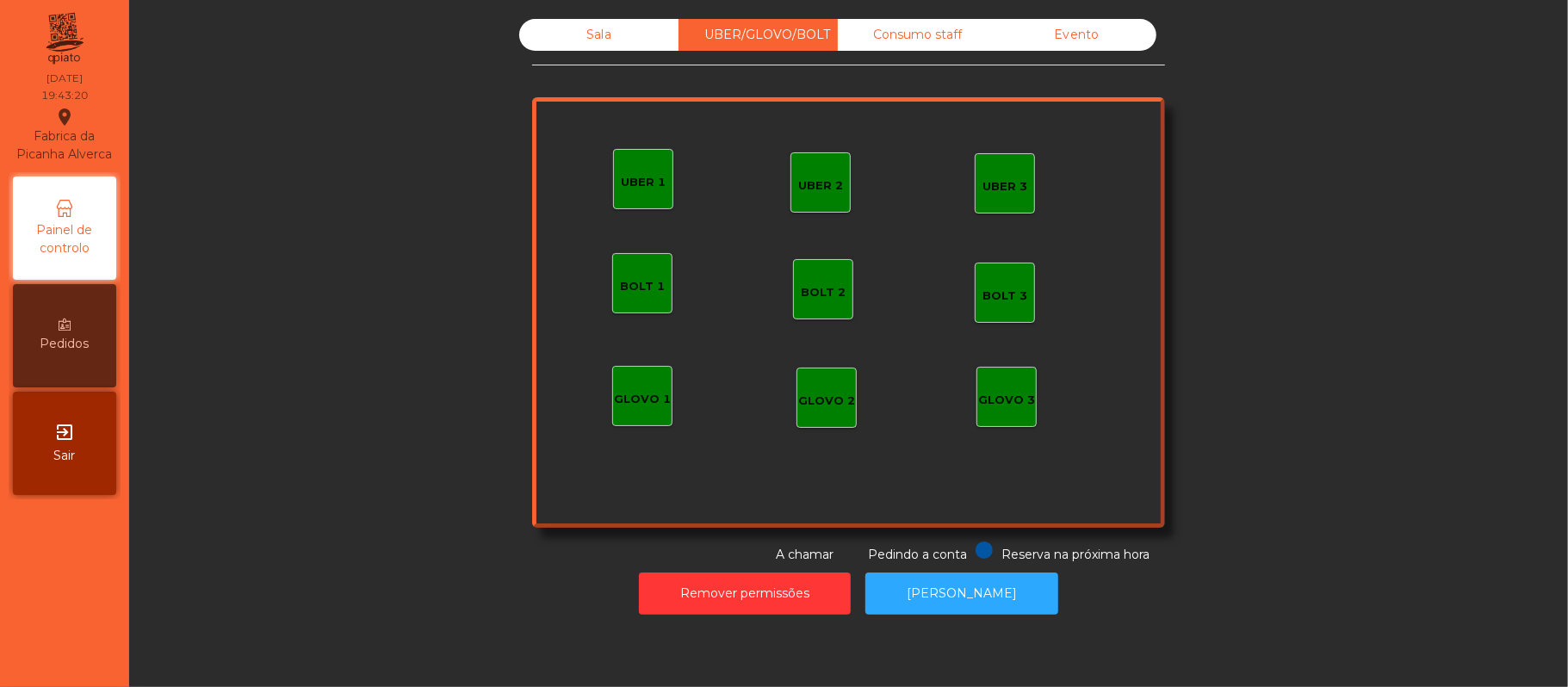
click at [590, 27] on div "Sala" at bounding box center [599, 35] width 160 height 32
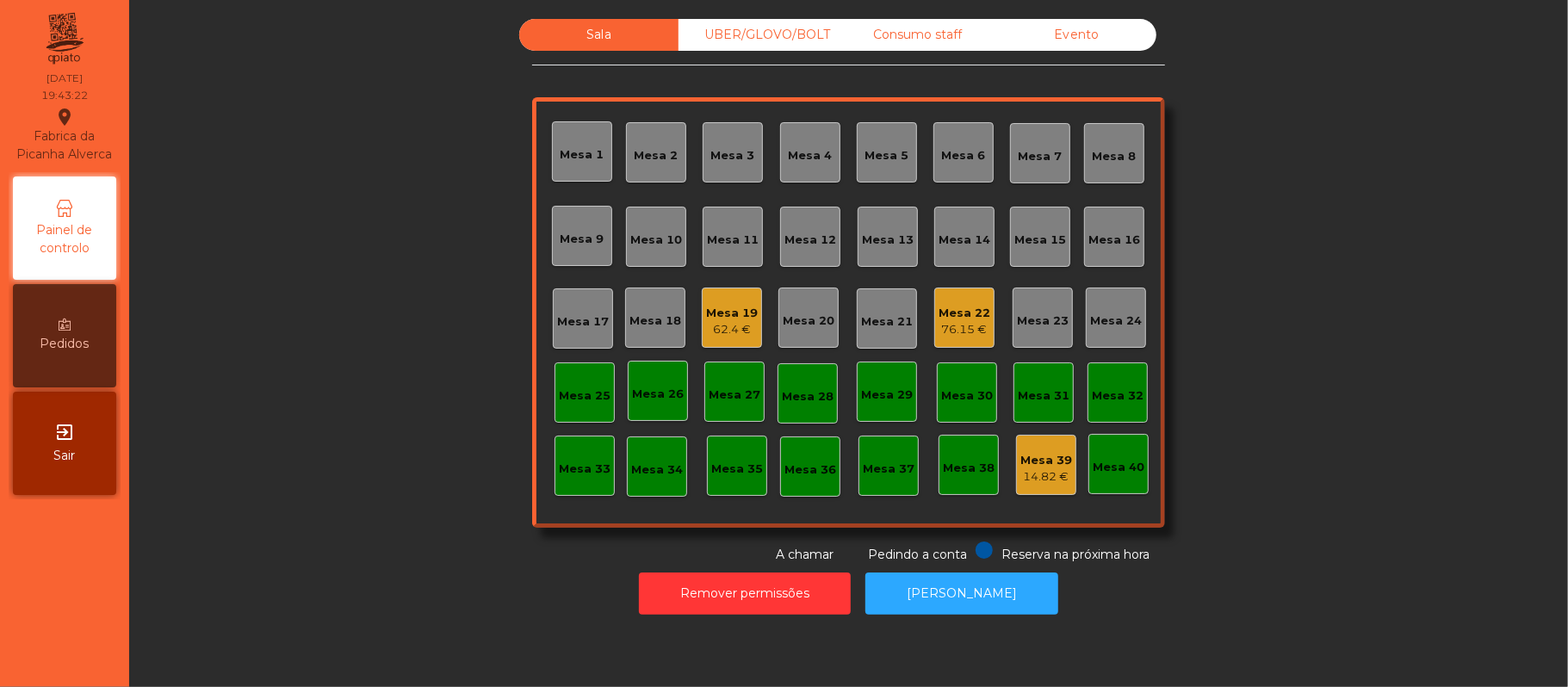
click at [1030, 235] on div "Mesa 15" at bounding box center [1040, 240] width 51 height 17
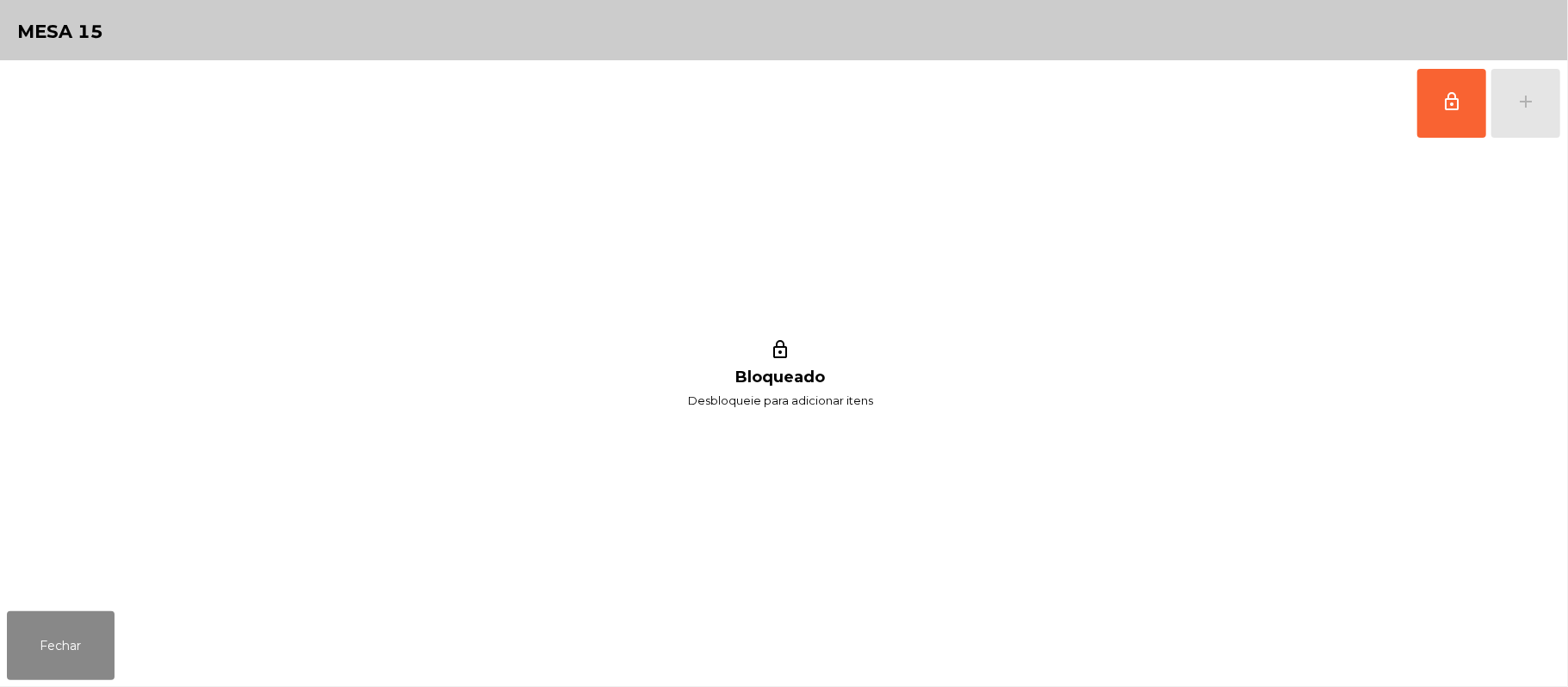
click at [1396, 180] on div "lock_outline Bloqueado Desbloqueie para adicionar itens" at bounding box center [781, 375] width 1548 height 459
click at [1443, 107] on span "lock_outline" at bounding box center [1451, 101] width 20 height 20
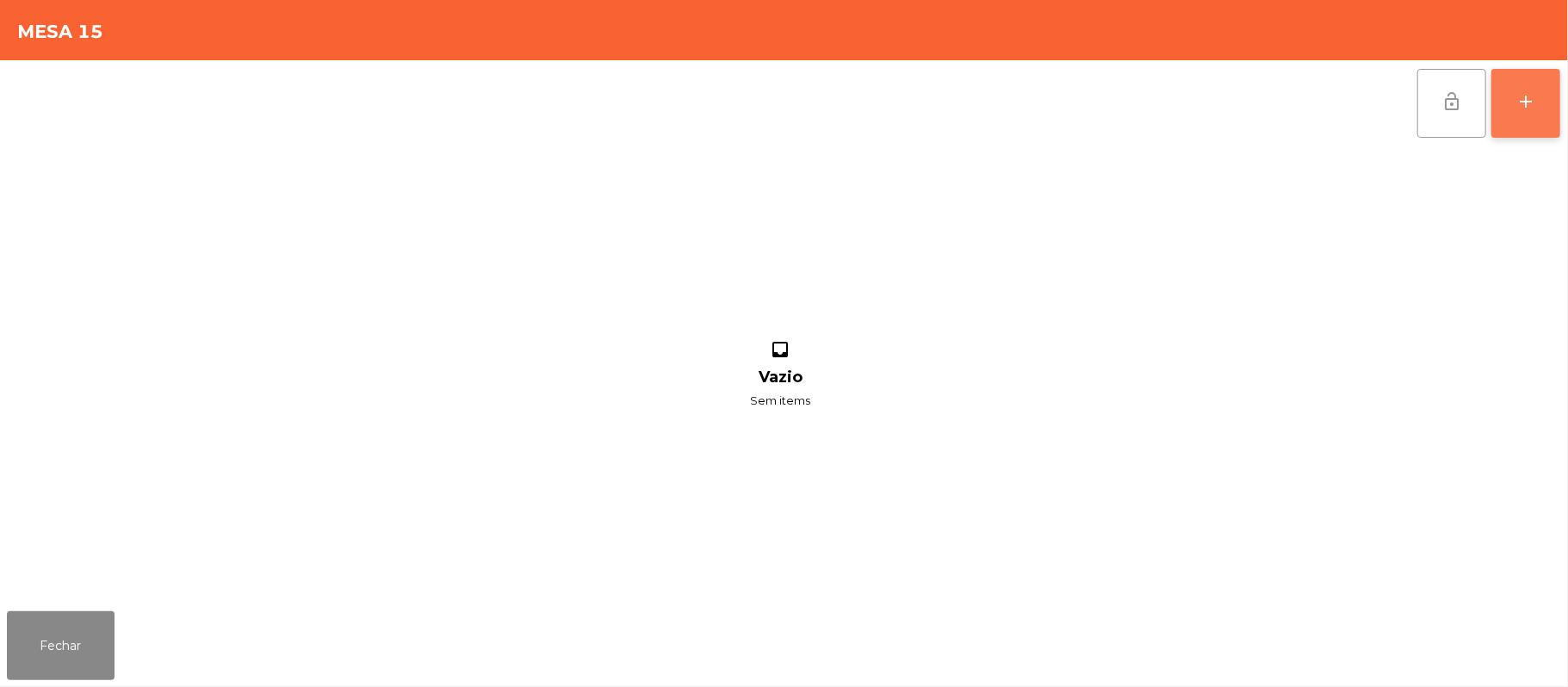
click at [1524, 101] on div "add" at bounding box center [1525, 101] width 20 height 20
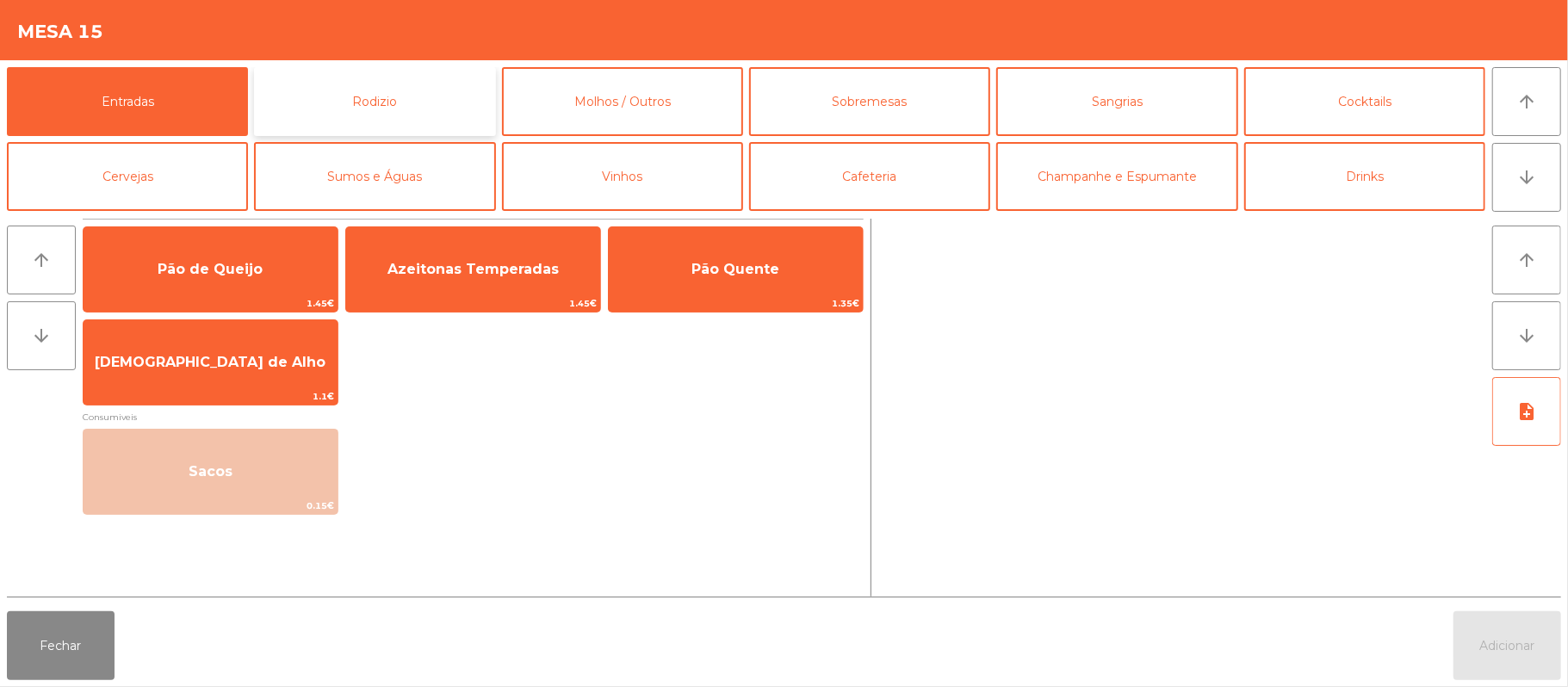
click at [369, 105] on button "Rodizio" at bounding box center [374, 101] width 241 height 69
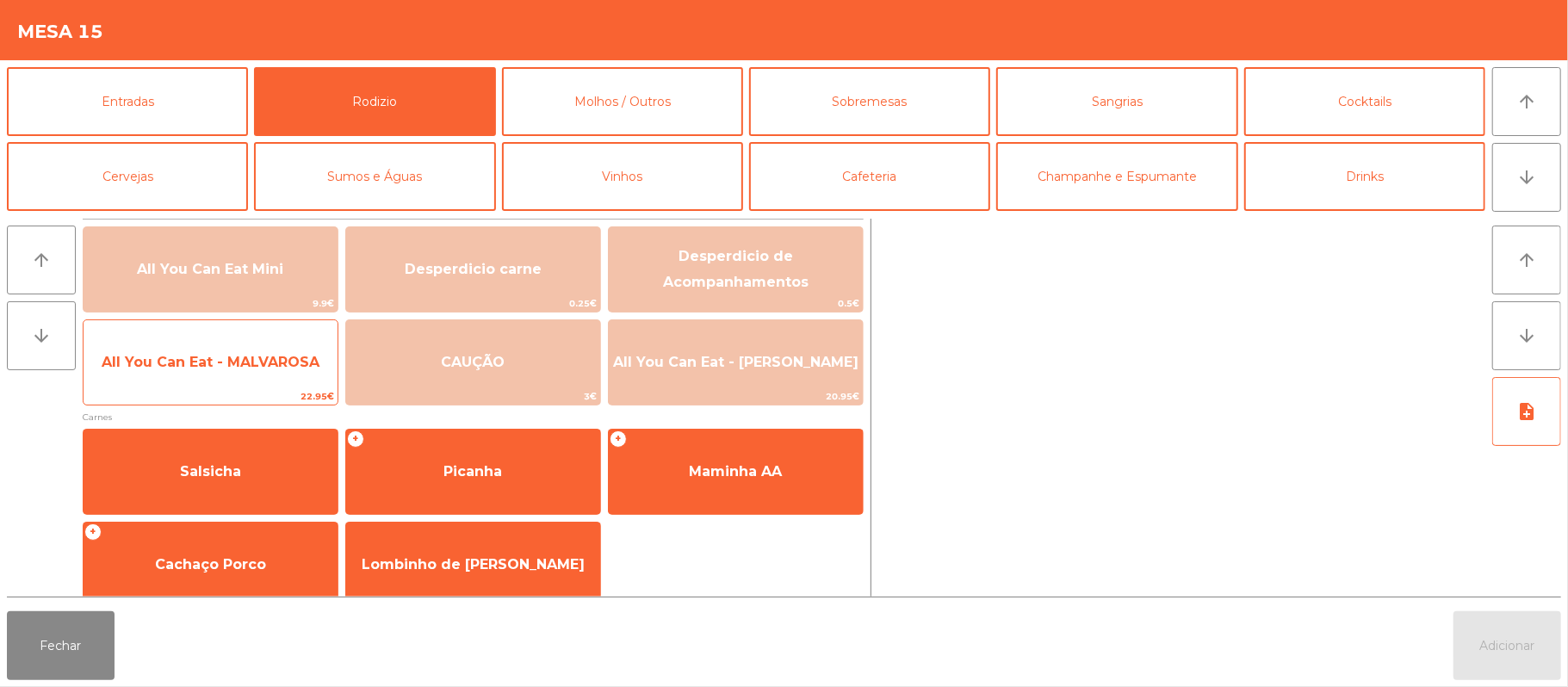
click at [215, 360] on span "All You Can Eat - MALVAROSA" at bounding box center [210, 362] width 218 height 16
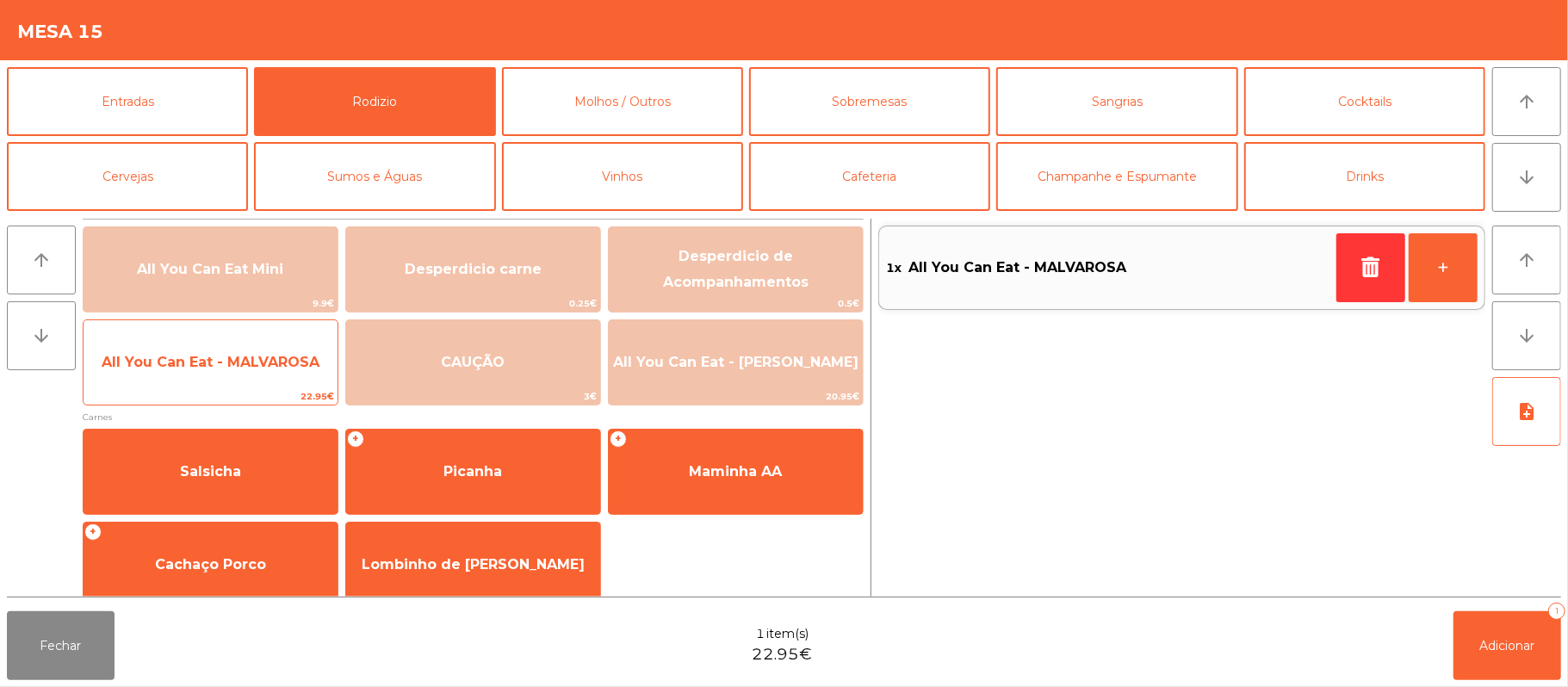
click at [211, 362] on span "All You Can Eat - MALVAROSA" at bounding box center [210, 362] width 218 height 16
click at [208, 366] on span "All You Can Eat - MALVAROSA" at bounding box center [210, 362] width 218 height 16
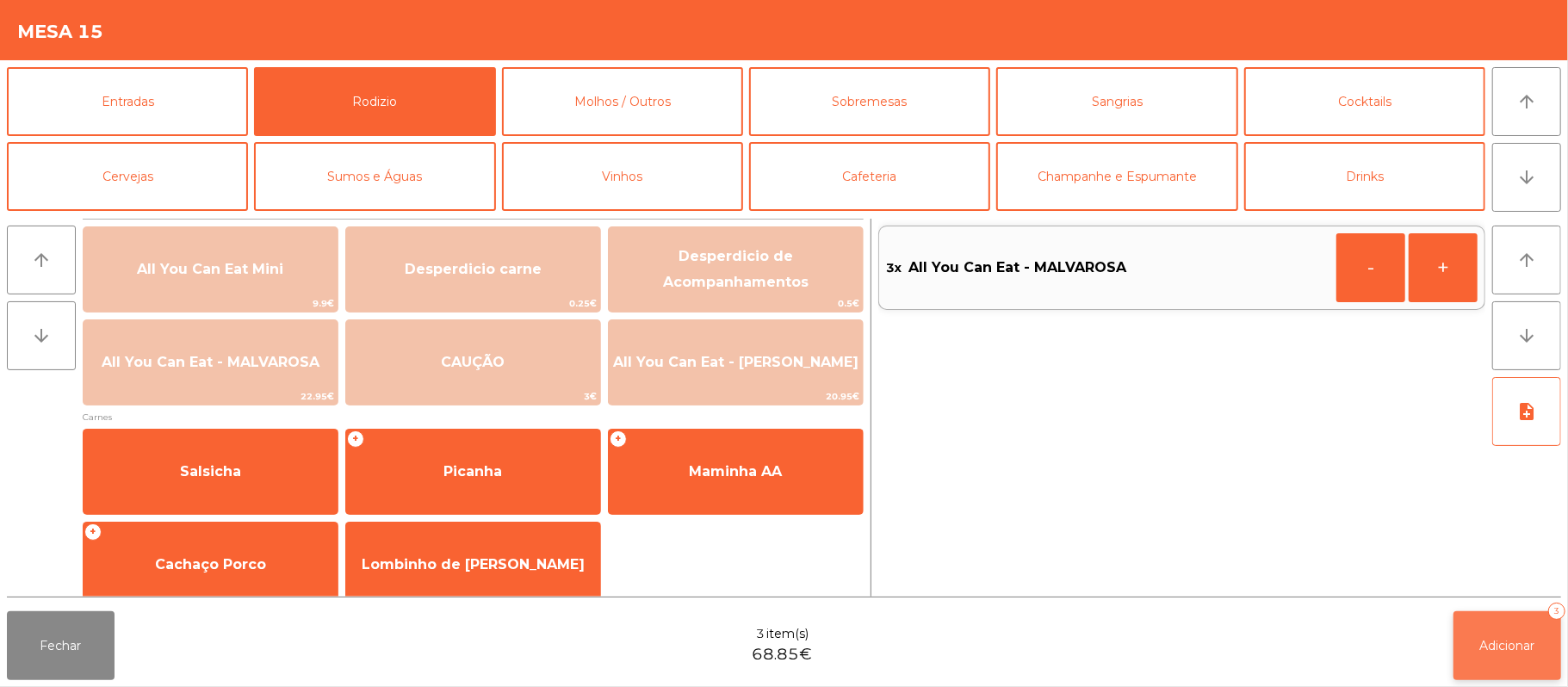
click at [1498, 646] on span "Adicionar" at bounding box center [1507, 646] width 55 height 15
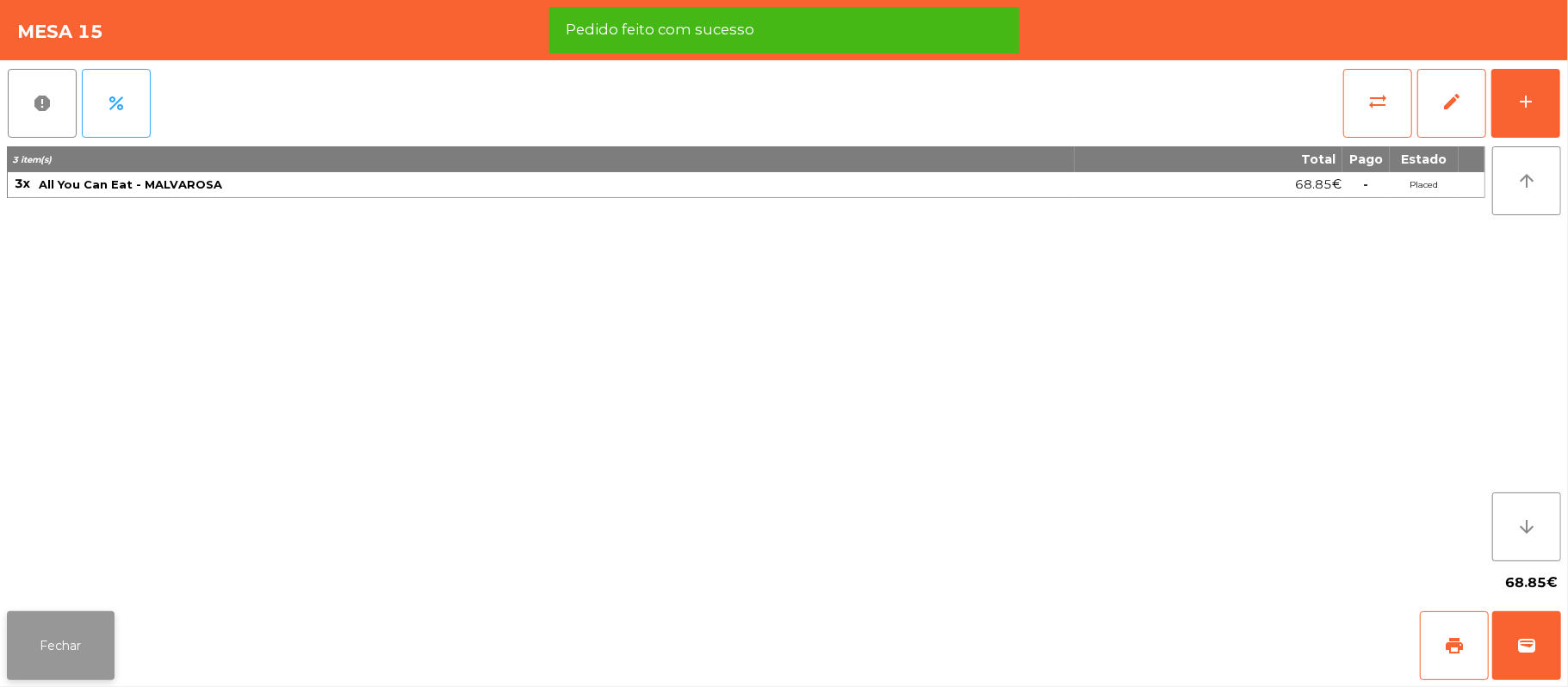
click at [49, 624] on button "Fechar" at bounding box center [60, 645] width 107 height 69
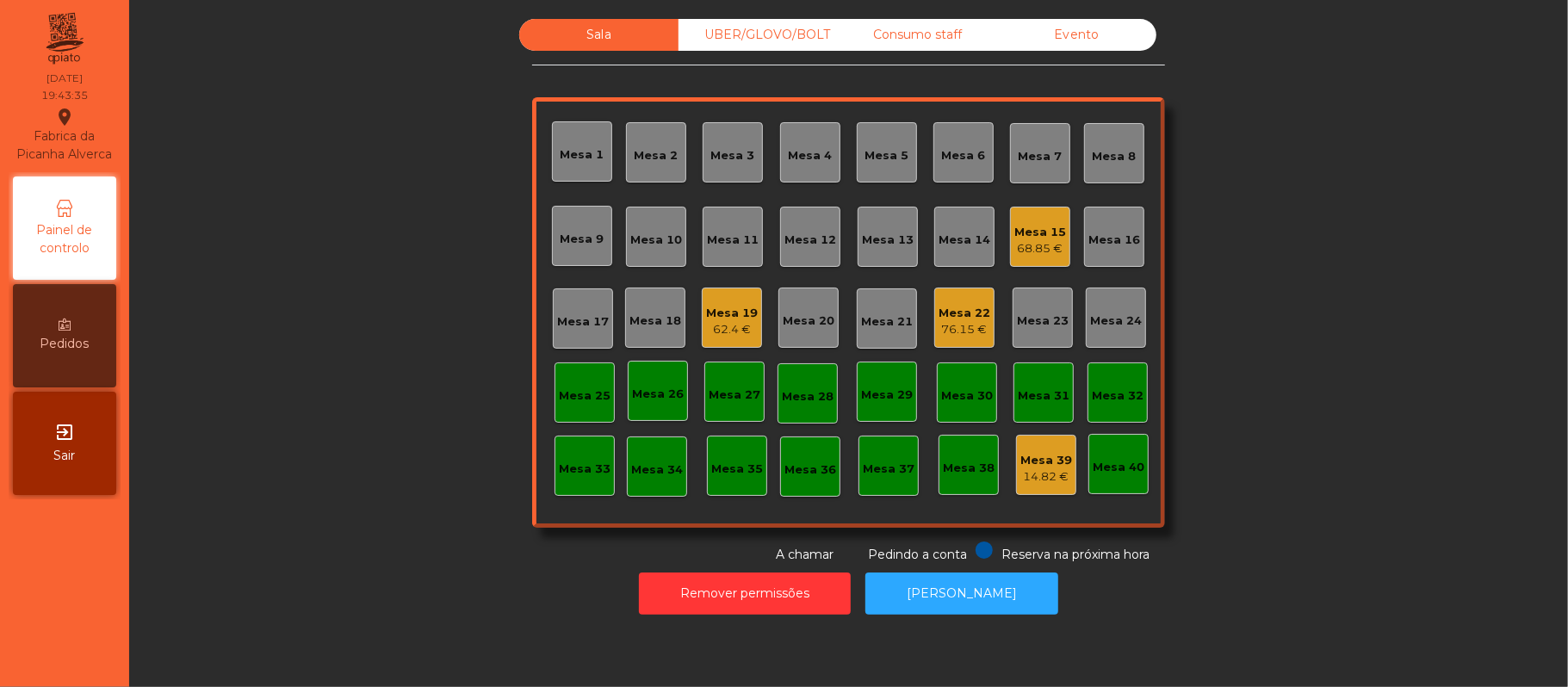
click at [789, 306] on div "Mesa 20" at bounding box center [808, 317] width 51 height 24
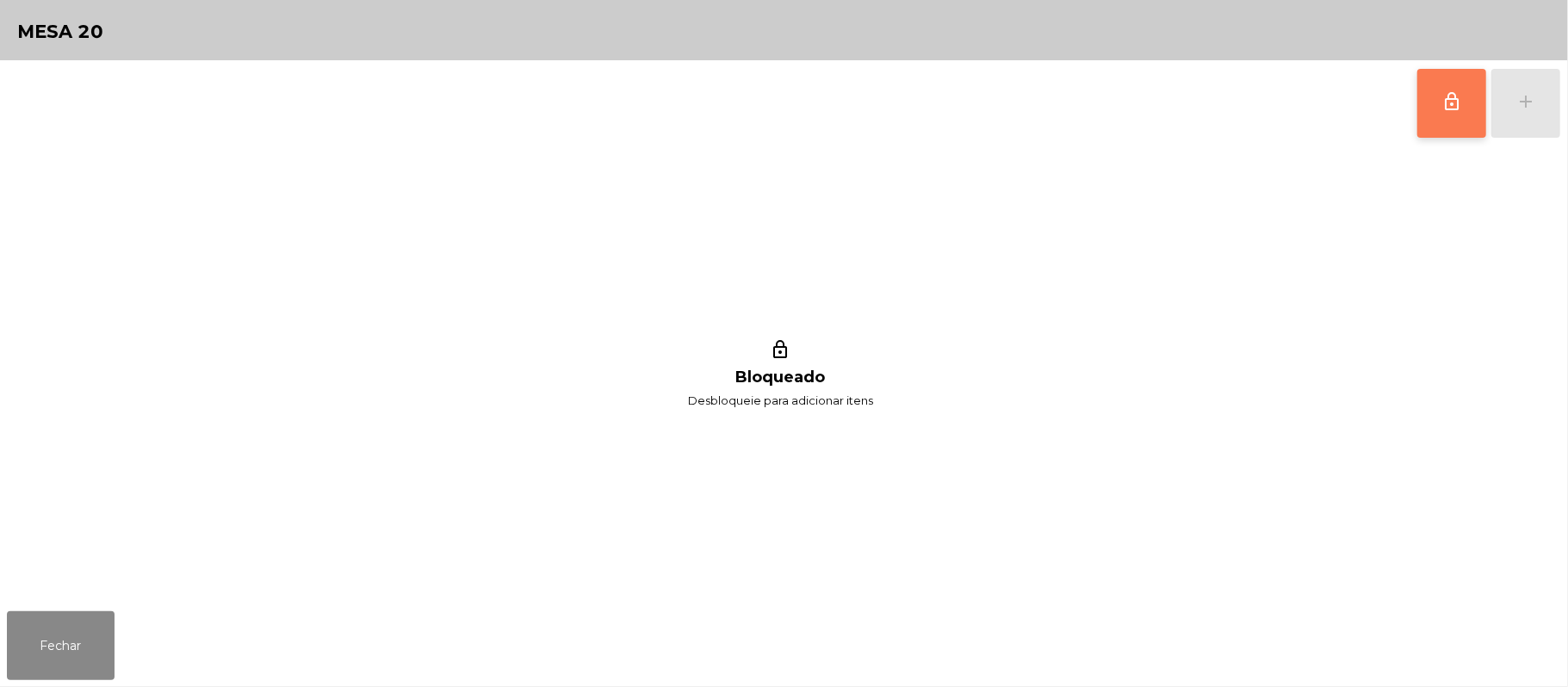
click at [1431, 110] on button "lock_outline" at bounding box center [1451, 103] width 69 height 69
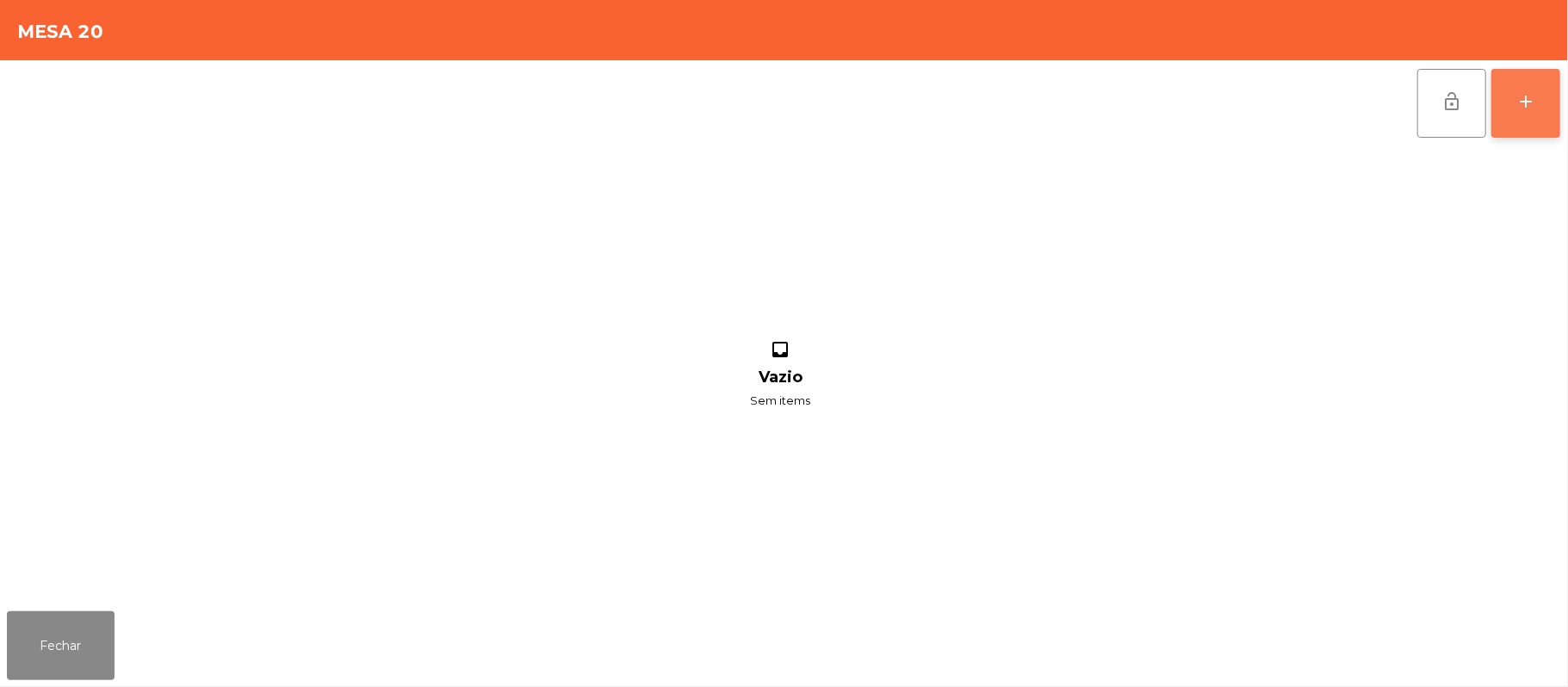
click at [1538, 118] on button "add" at bounding box center [1525, 103] width 69 height 69
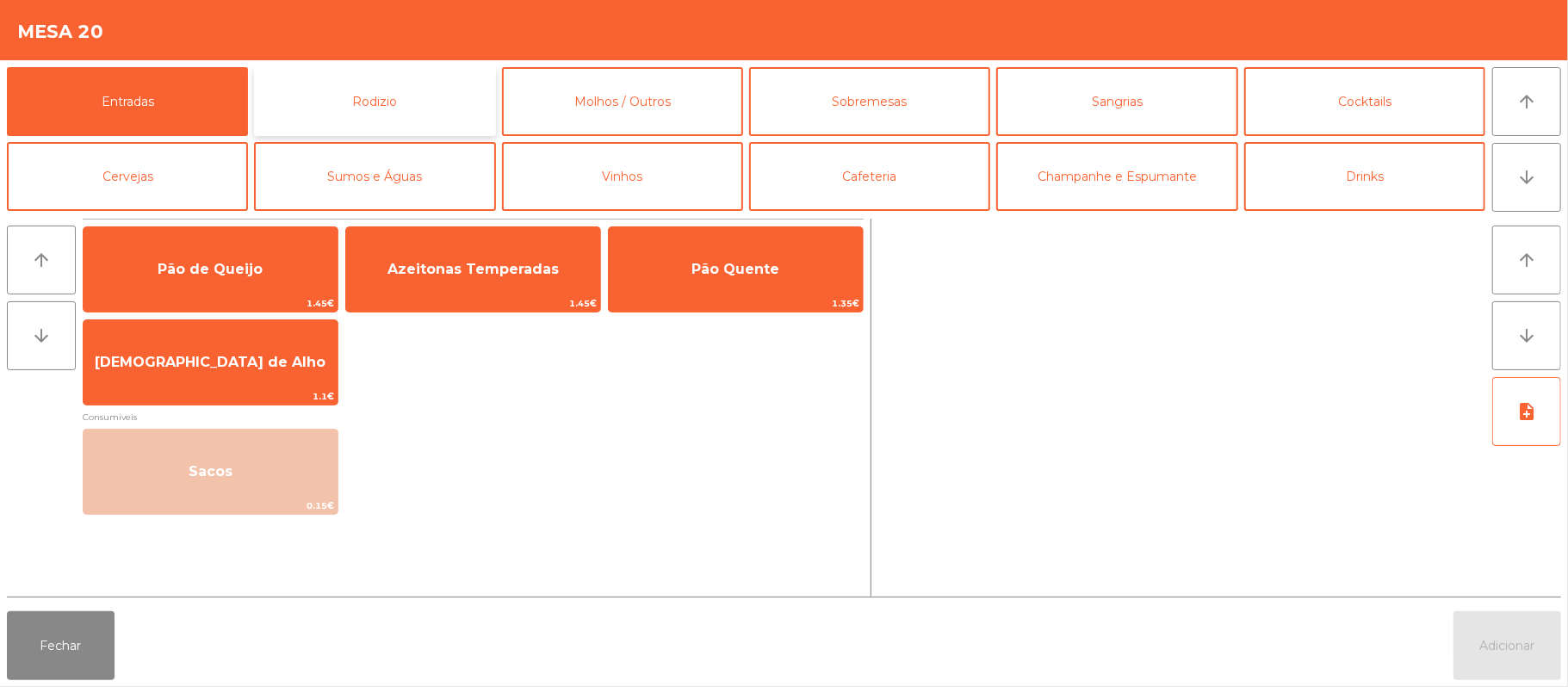
click at [388, 107] on button "Rodizio" at bounding box center [374, 101] width 241 height 69
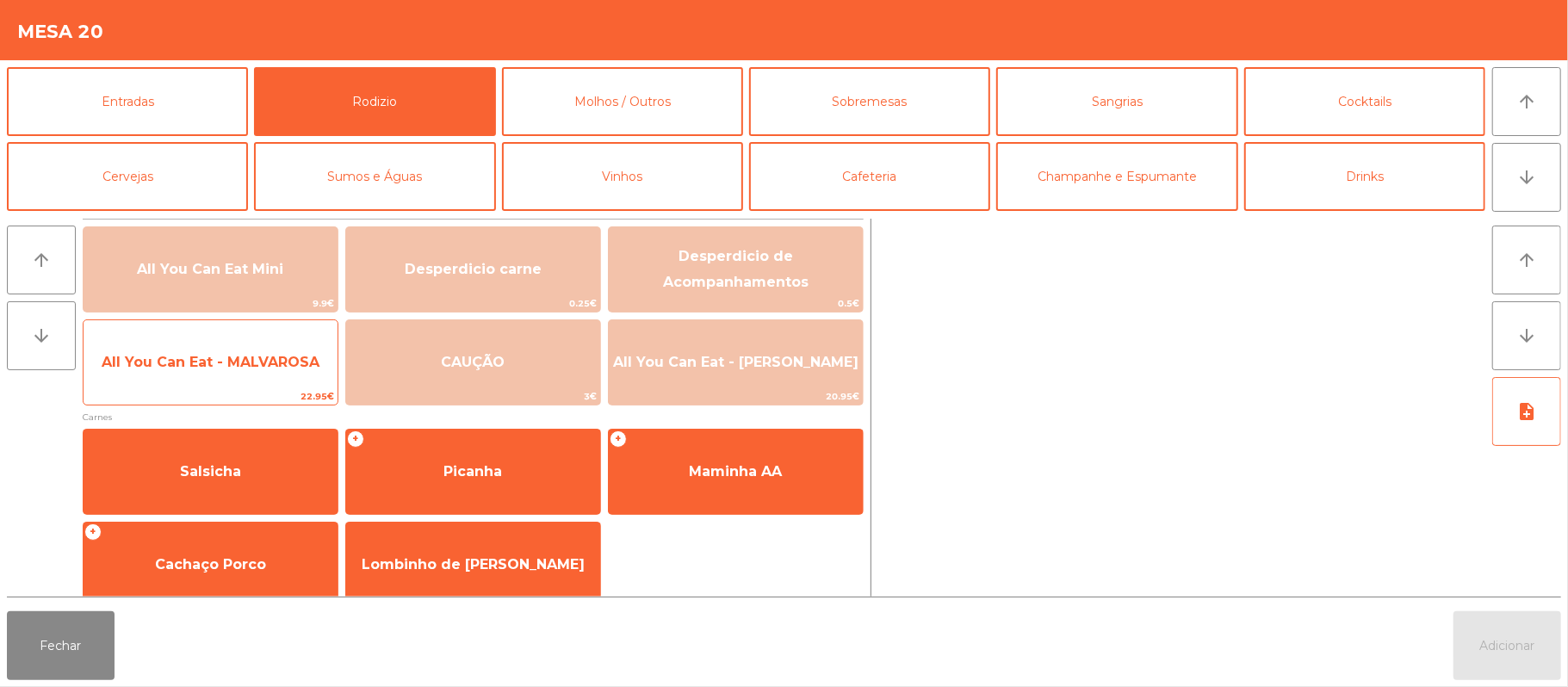
click at [236, 355] on span "All You Can Eat - MALVAROSA" at bounding box center [210, 362] width 218 height 16
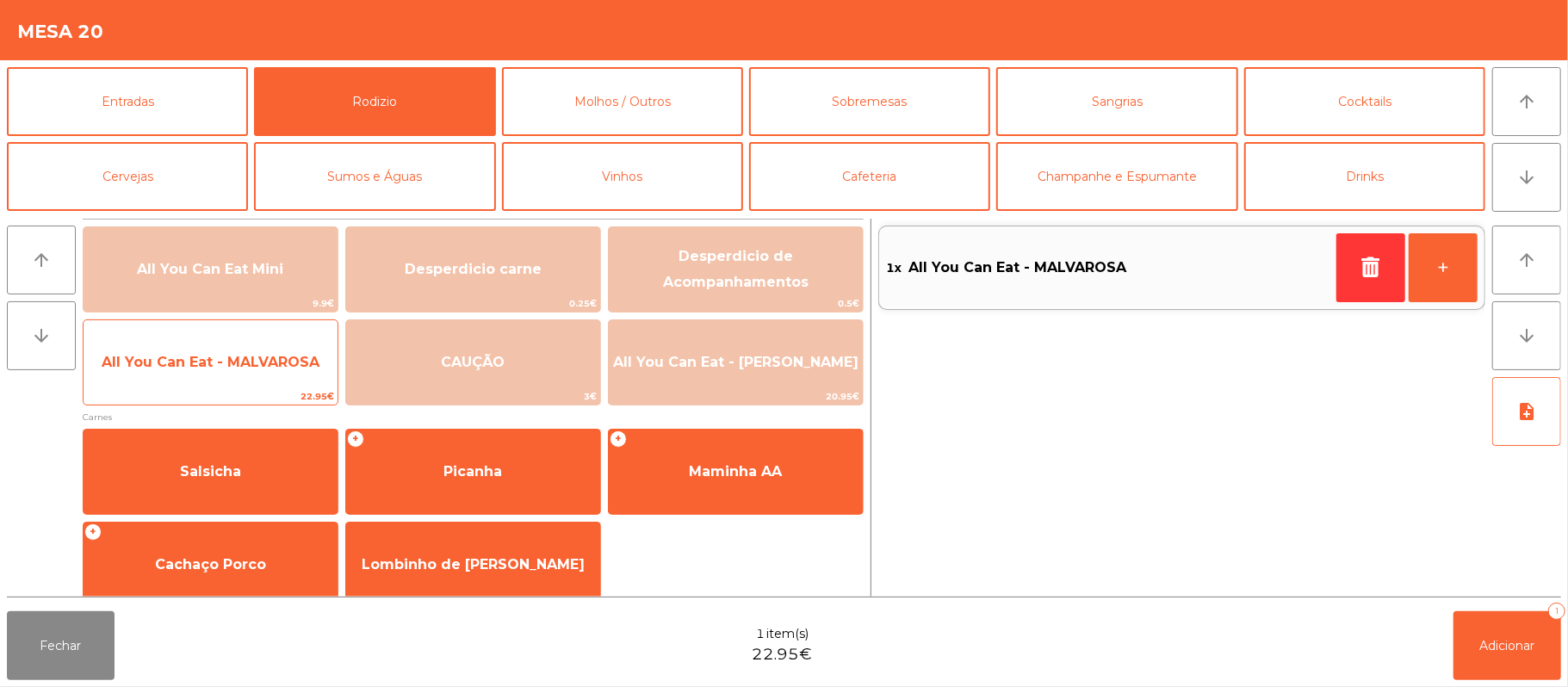
click at [225, 351] on span "All You Can Eat - MALVAROSA" at bounding box center [210, 363] width 254 height 46
click at [218, 369] on span "All You Can Eat - MALVAROSA" at bounding box center [210, 362] width 218 height 16
click at [211, 373] on span "All You Can Eat - MALVAROSA" at bounding box center [210, 363] width 254 height 46
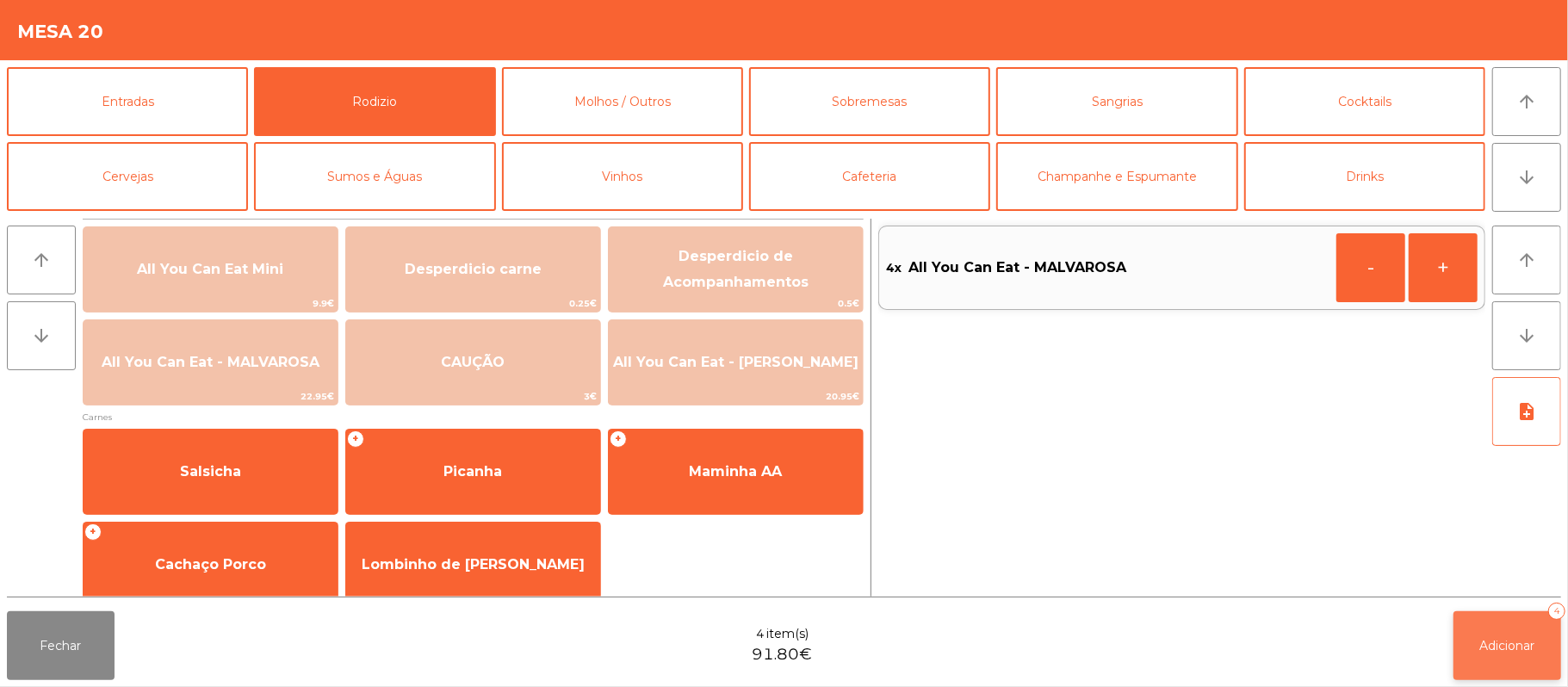
click at [1510, 635] on button "Adicionar 4" at bounding box center [1507, 645] width 107 height 69
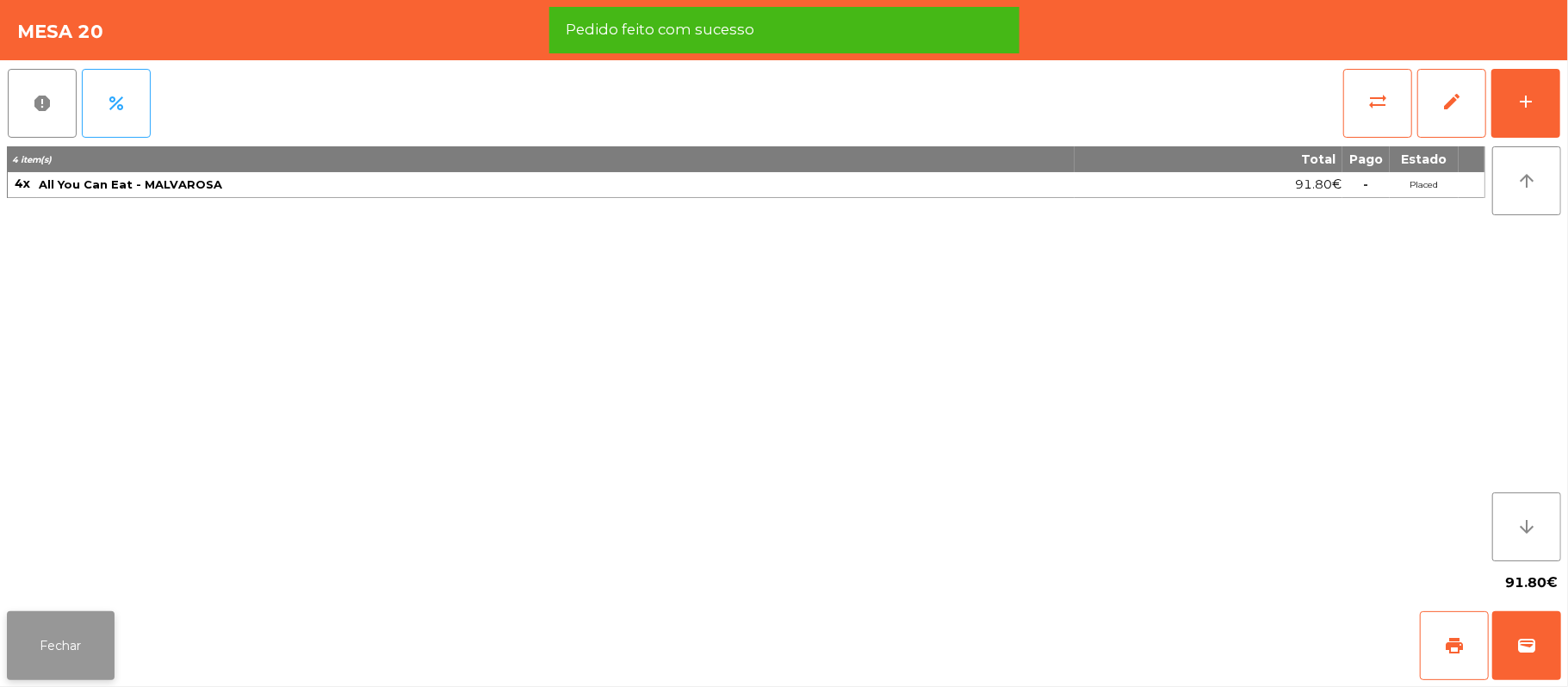
click at [55, 622] on button "Fechar" at bounding box center [60, 645] width 107 height 69
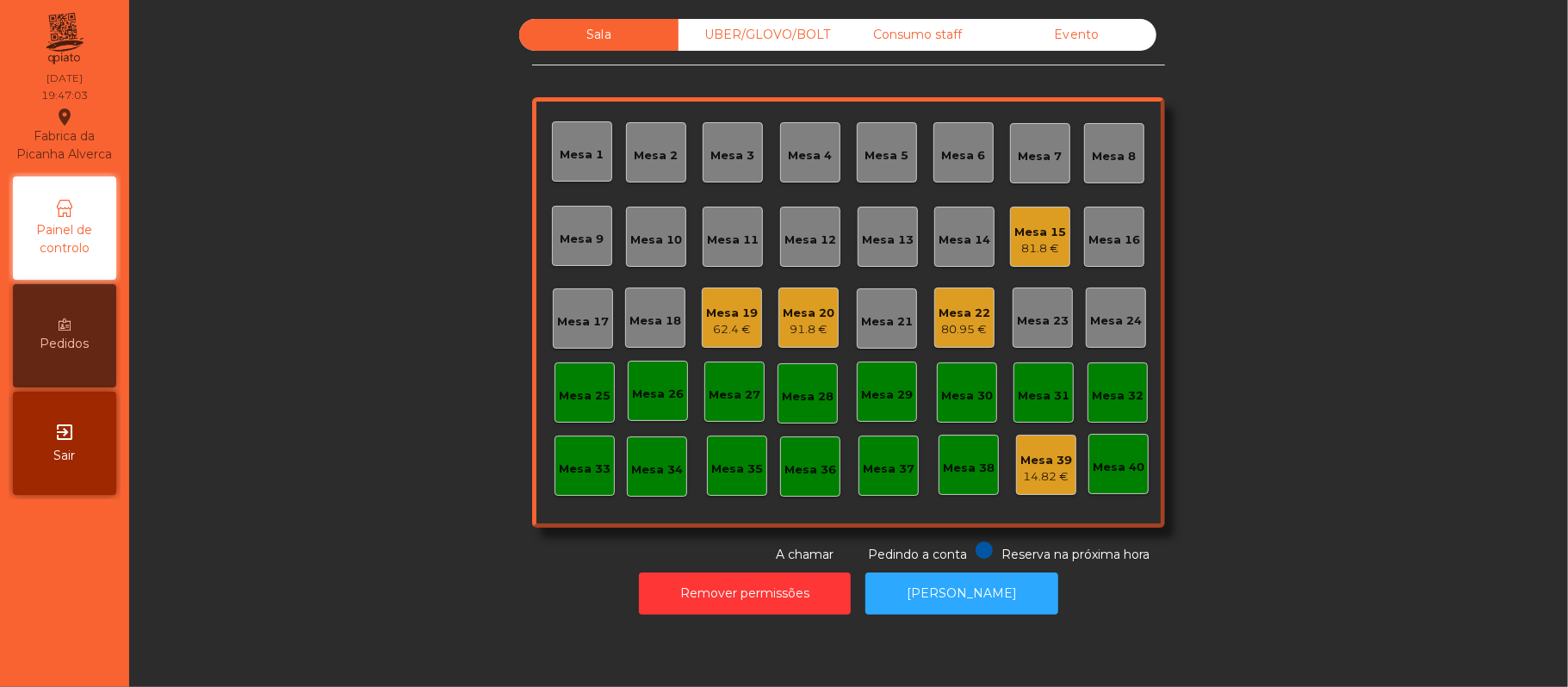
click at [752, 26] on div "UBER/GLOVO/BOLT" at bounding box center [757, 35] width 160 height 32
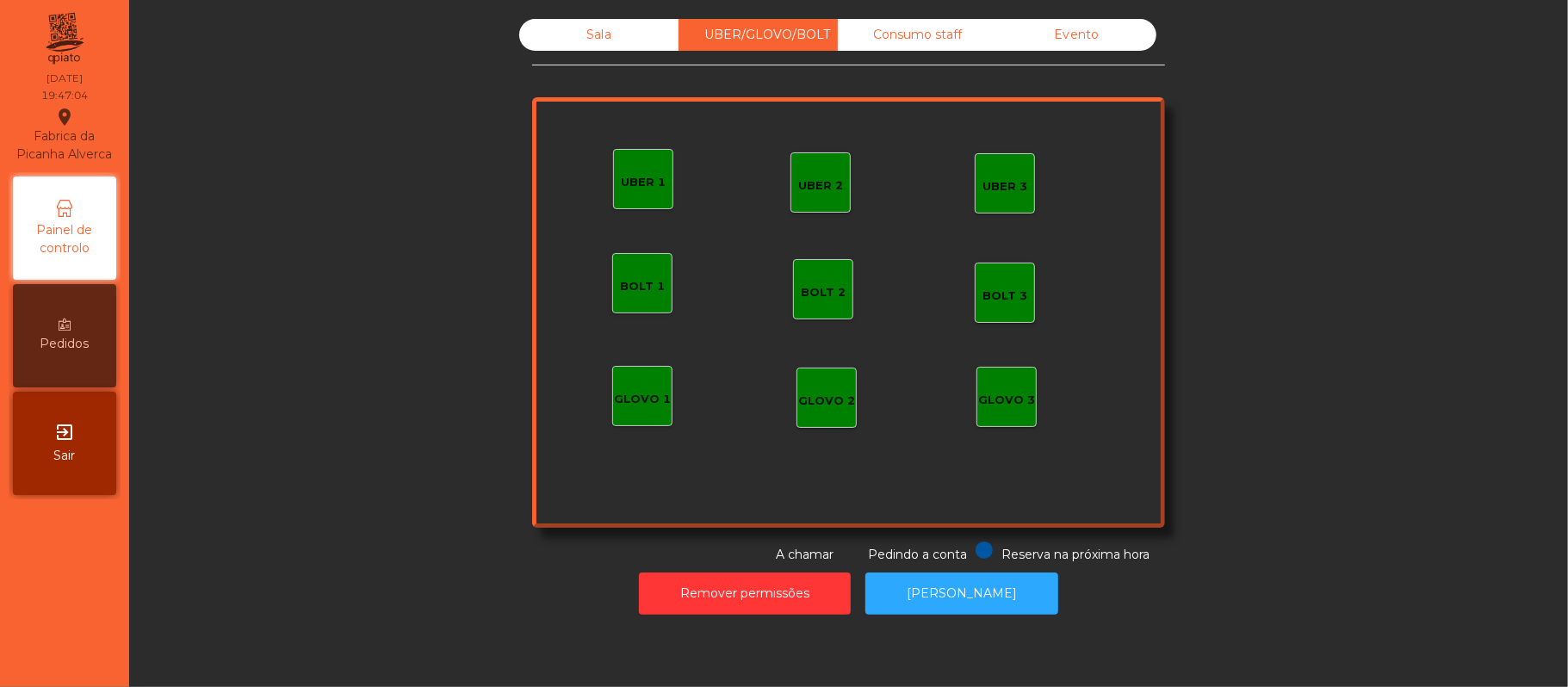
click at [807, 415] on div "GLOVO 2" at bounding box center [826, 398] width 60 height 60
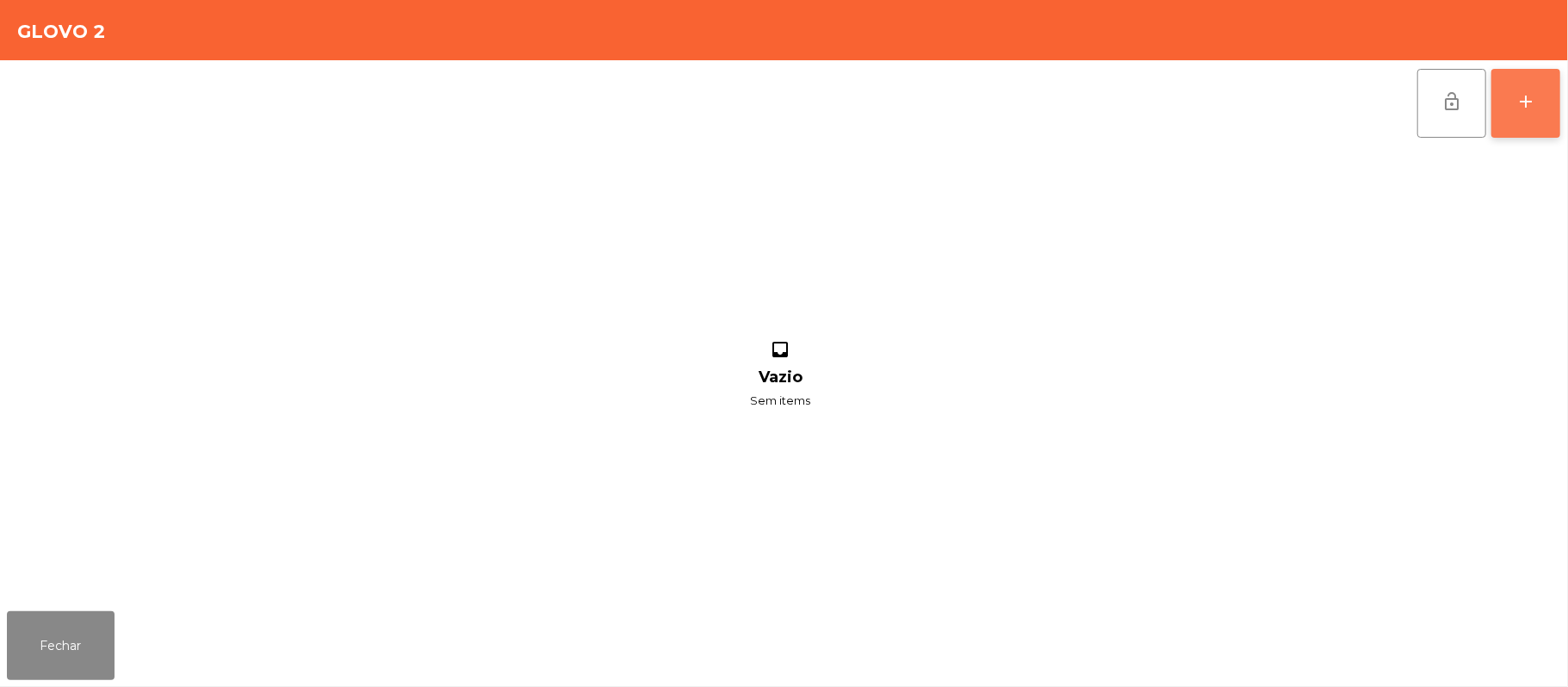
click at [1554, 108] on button "add" at bounding box center [1525, 103] width 69 height 69
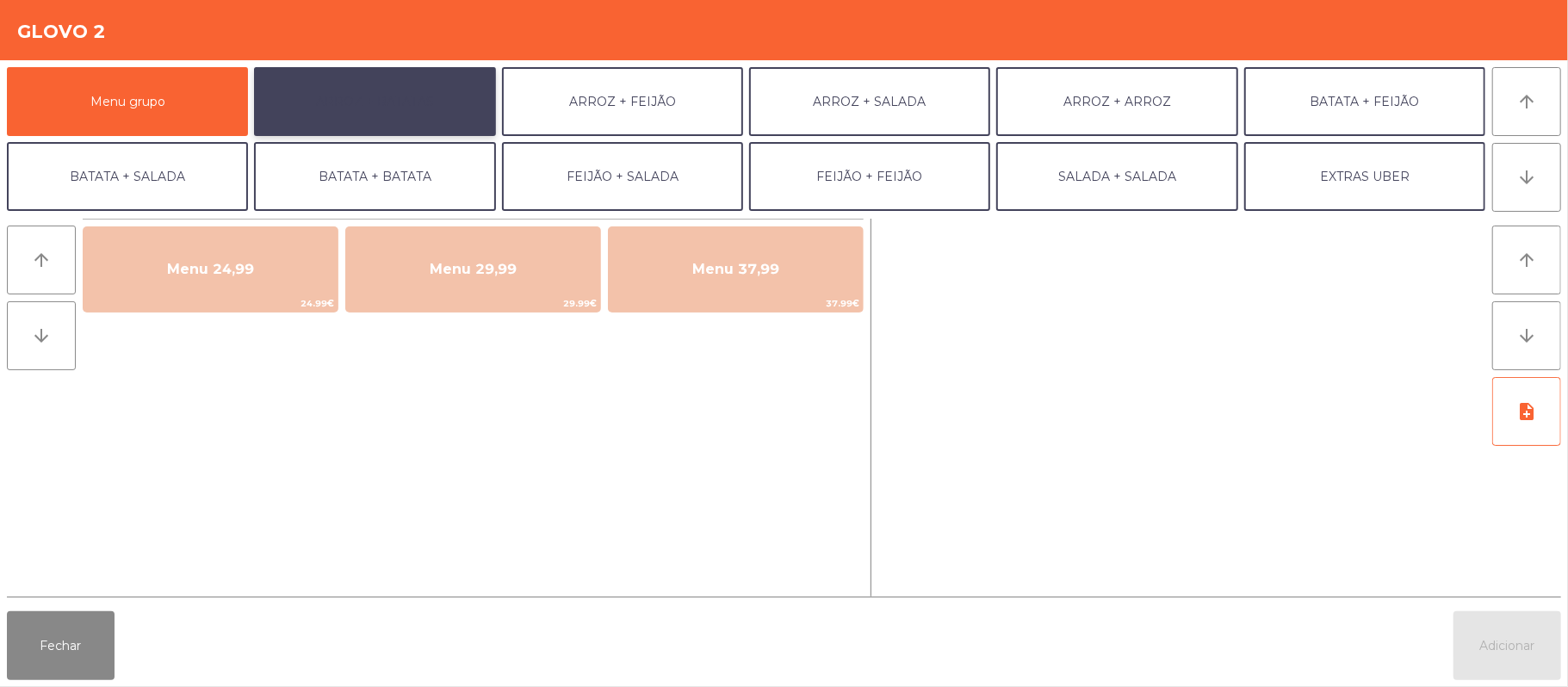
click at [369, 112] on button "ARROZ + BATATAS" at bounding box center [374, 101] width 241 height 69
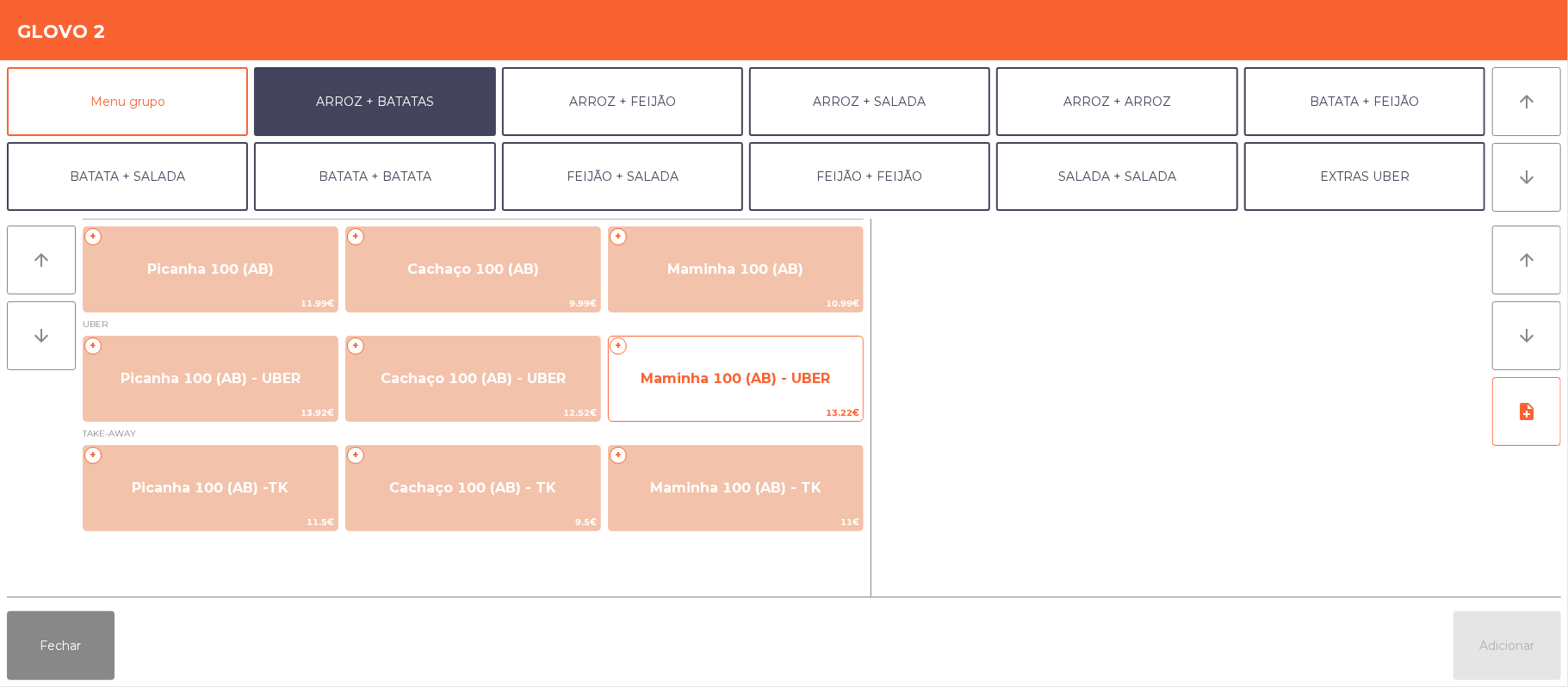
click at [713, 373] on span "Maminha 100 (AB) - UBER" at bounding box center [735, 378] width 190 height 16
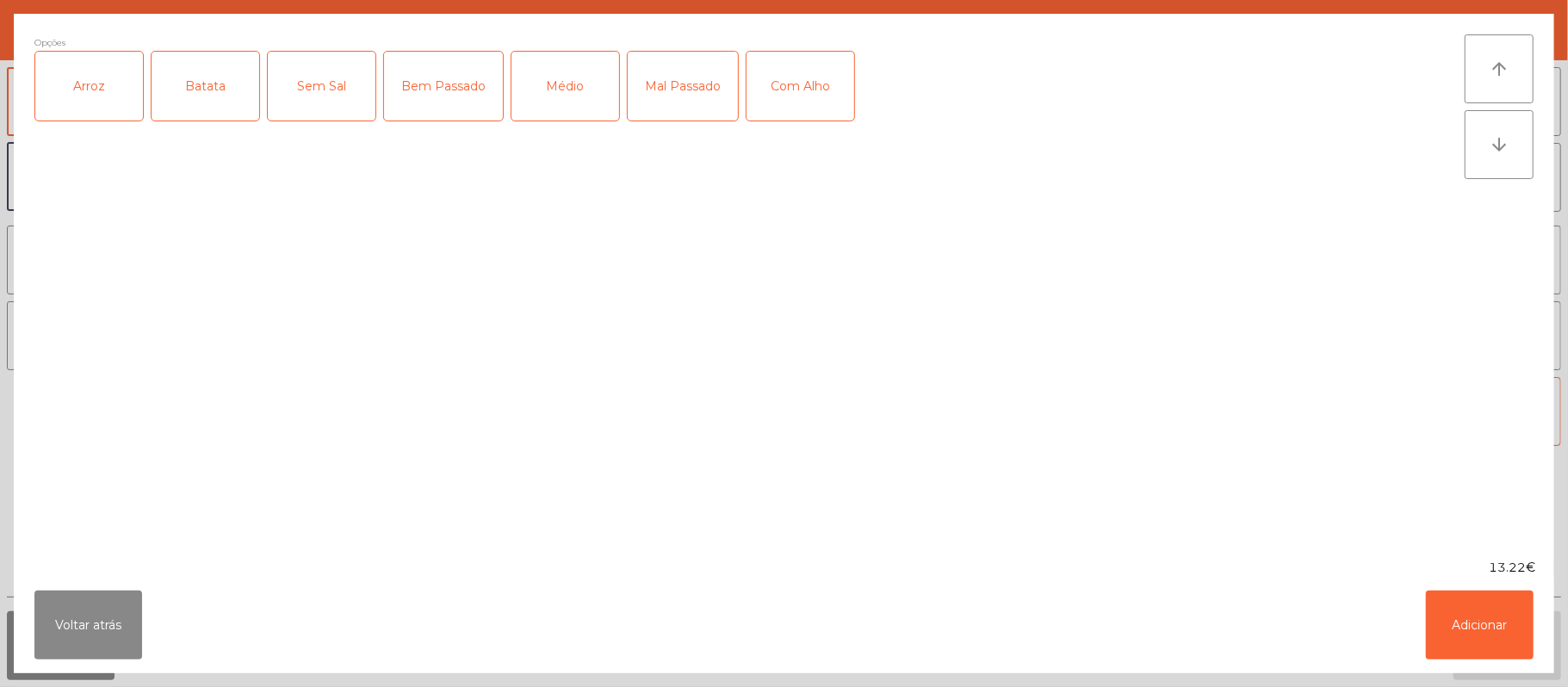
click at [84, 100] on div "Arroz" at bounding box center [88, 85] width 107 height 69
click at [251, 75] on div "Batata" at bounding box center [205, 85] width 107 height 69
click at [534, 79] on div "Médio" at bounding box center [565, 85] width 107 height 69
click at [1474, 621] on button "Adicionar" at bounding box center [1479, 625] width 107 height 69
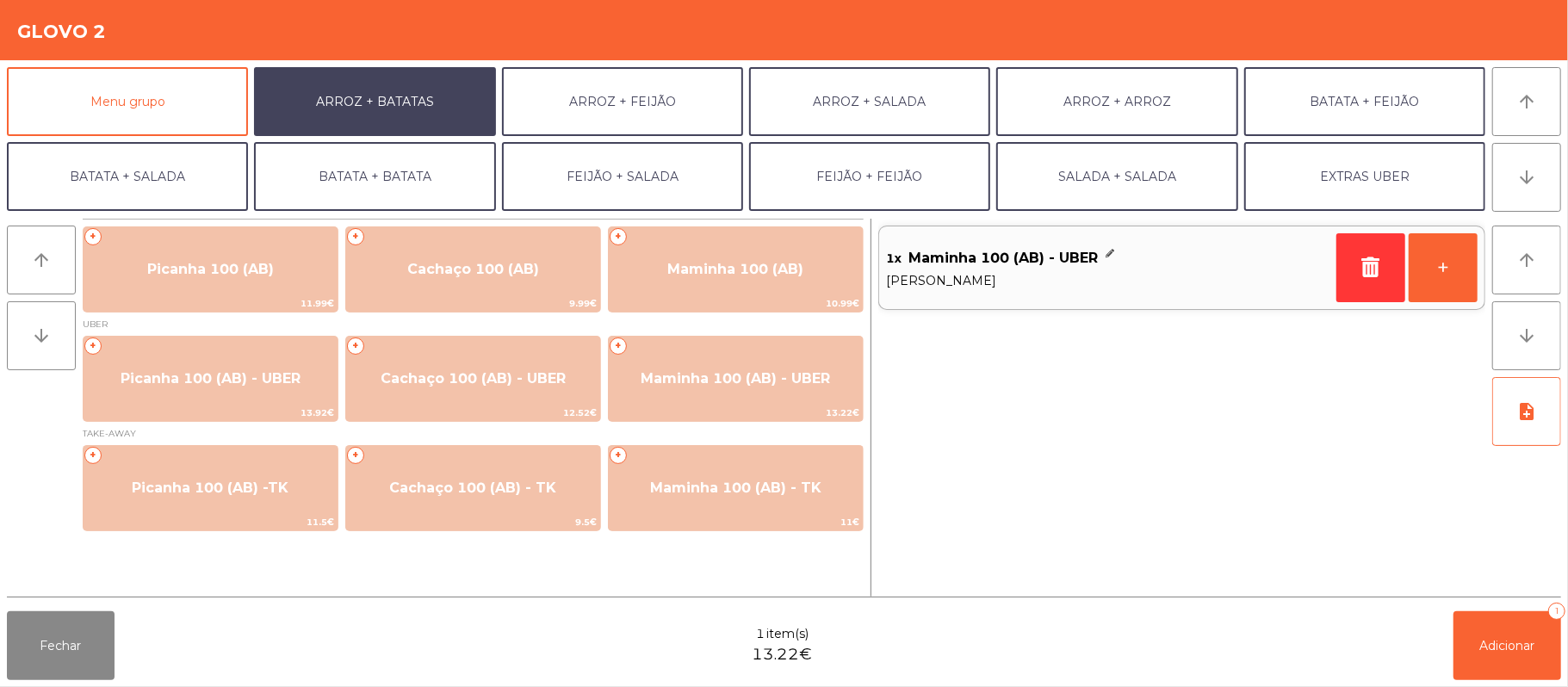
scroll to position [75, 0]
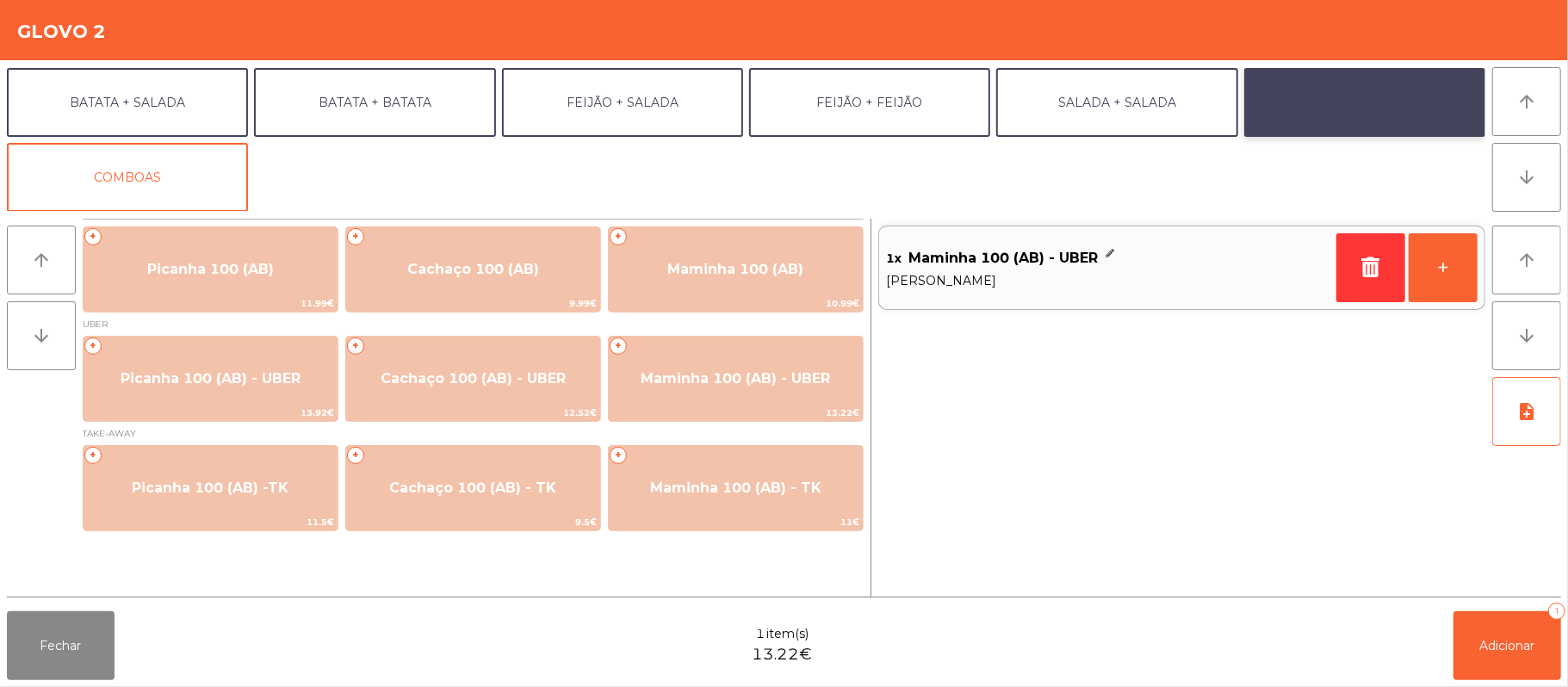
click at [1359, 122] on button "EXTRAS UBER" at bounding box center [1364, 102] width 241 height 69
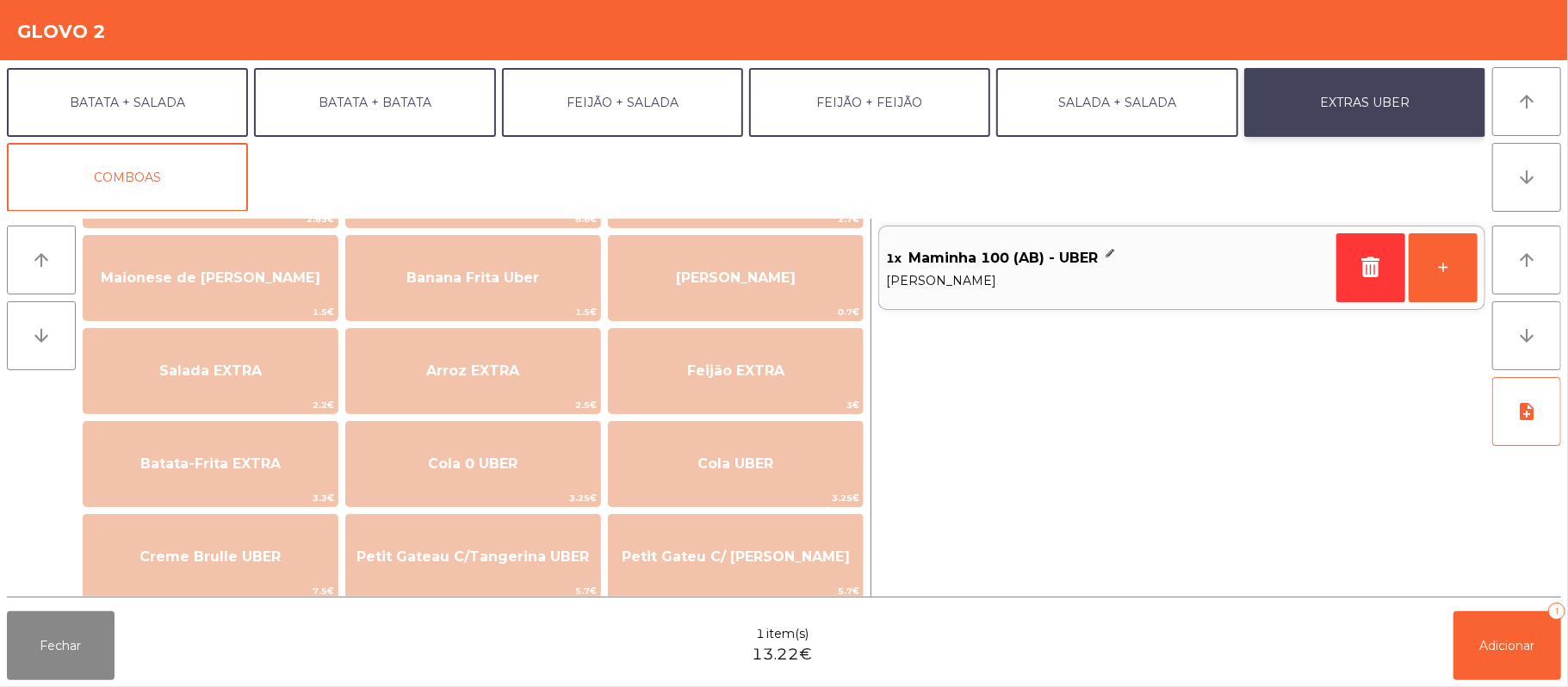
scroll to position [117, 0]
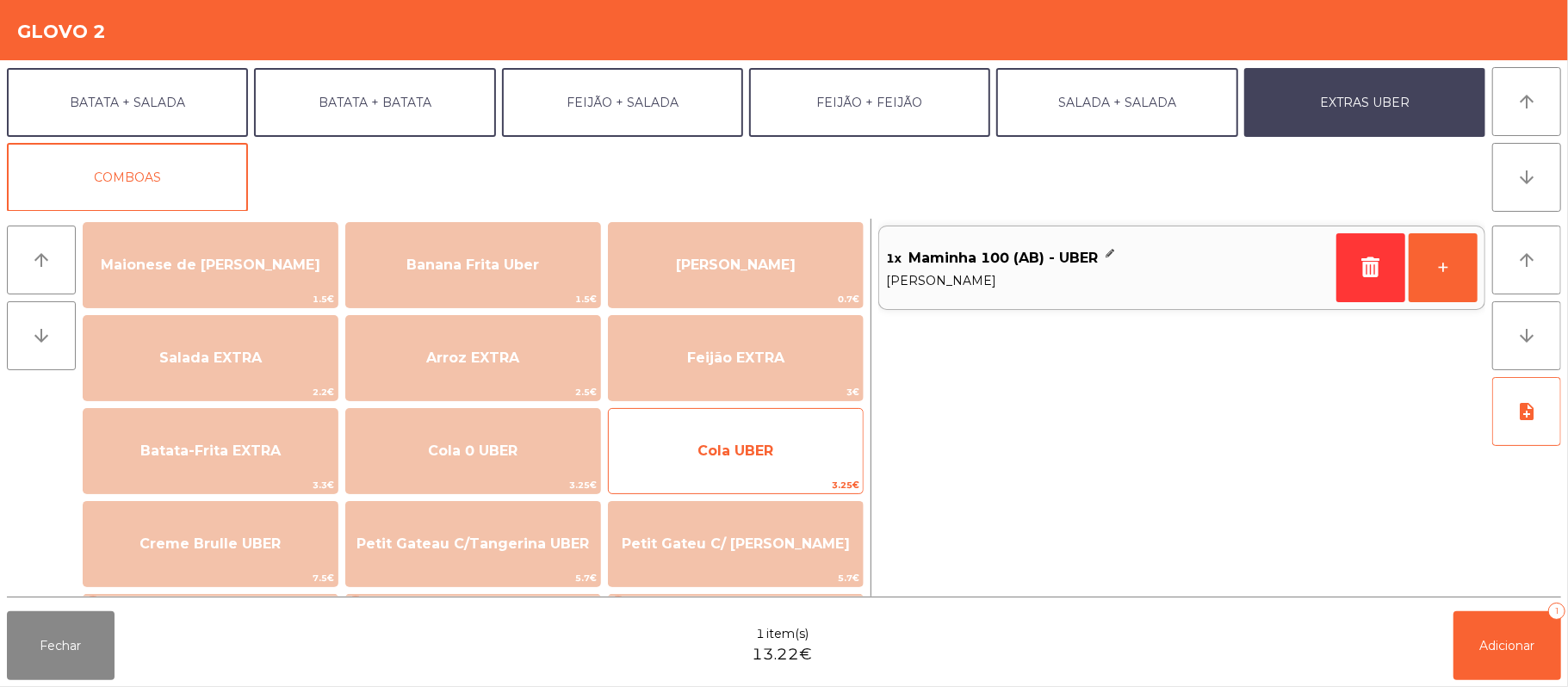
click at [744, 451] on span "Cola UBER" at bounding box center [735, 451] width 75 height 16
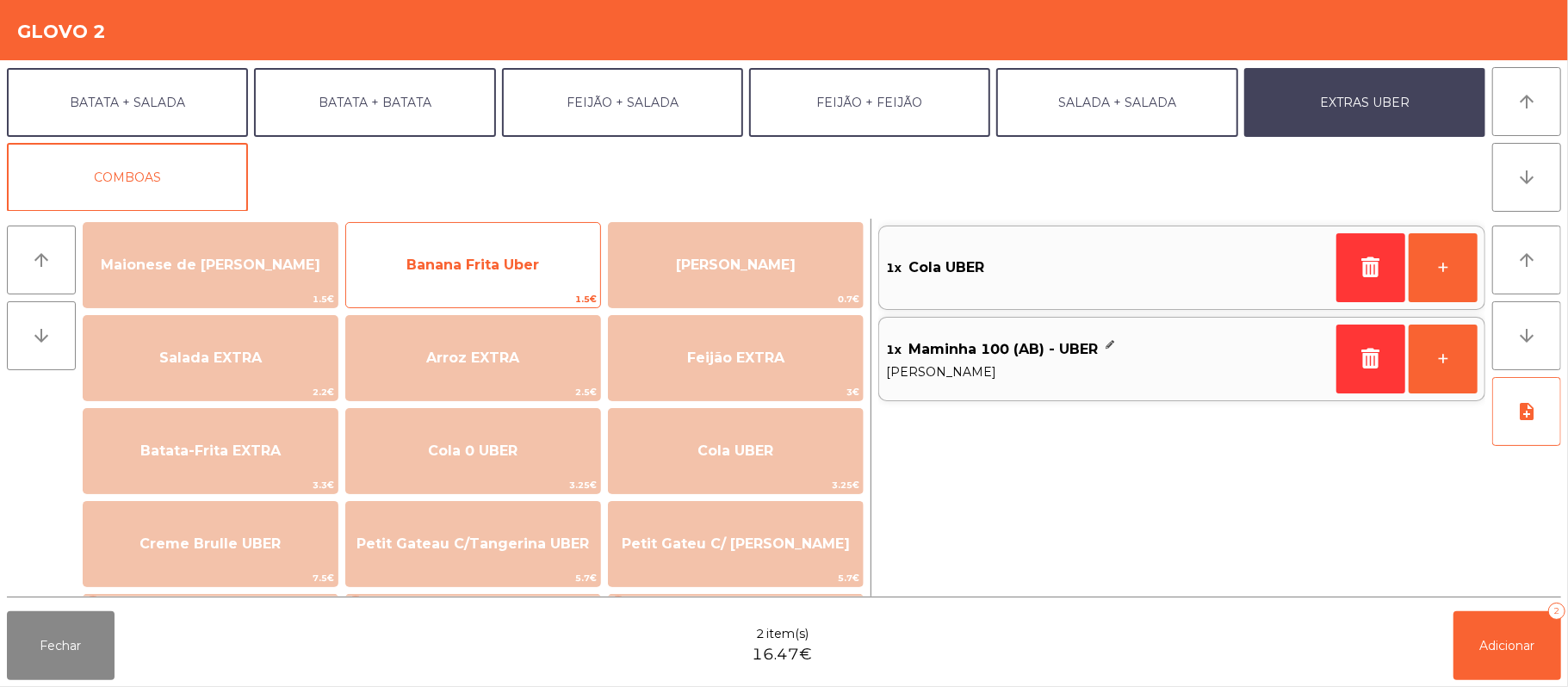
click at [556, 270] on span "Banana Frita Uber" at bounding box center [473, 265] width 254 height 46
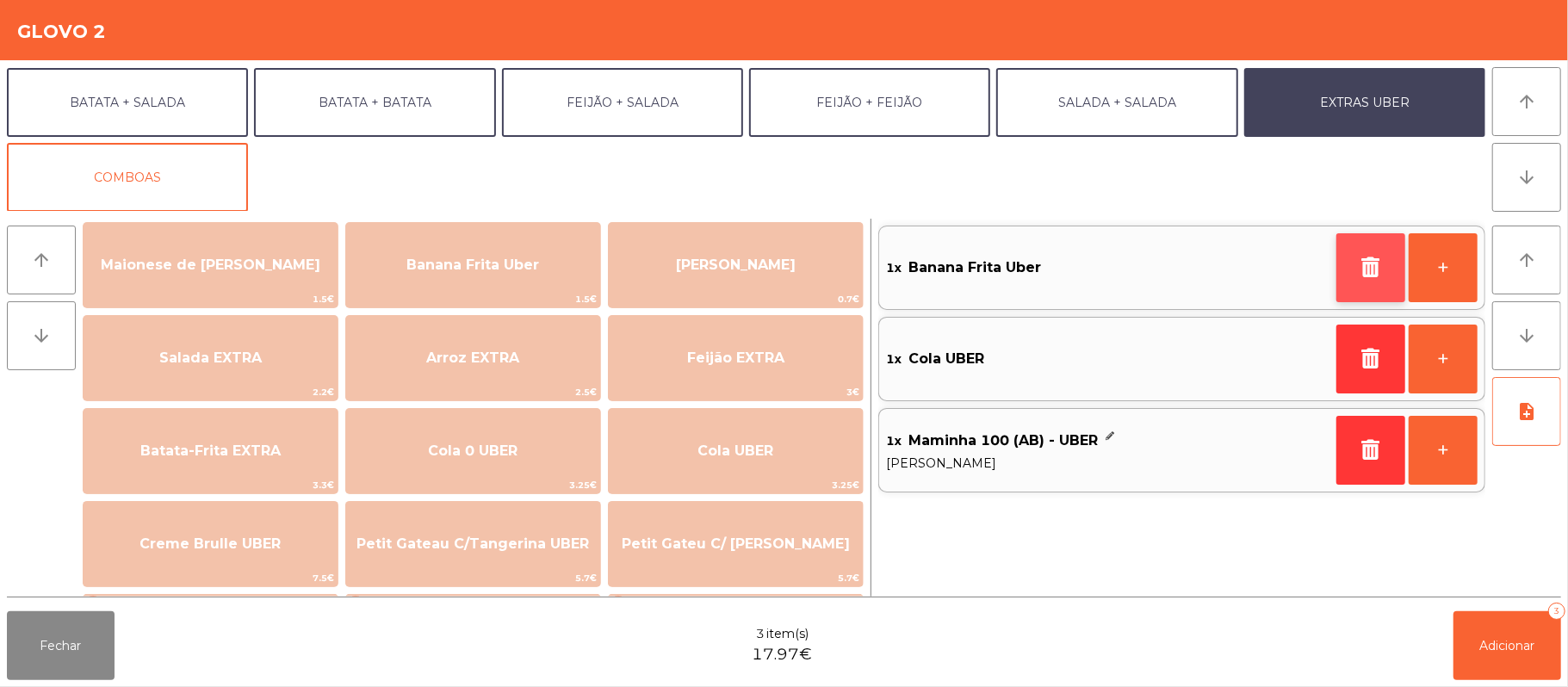
click at [1371, 266] on icon "button" at bounding box center [1371, 266] width 26 height 20
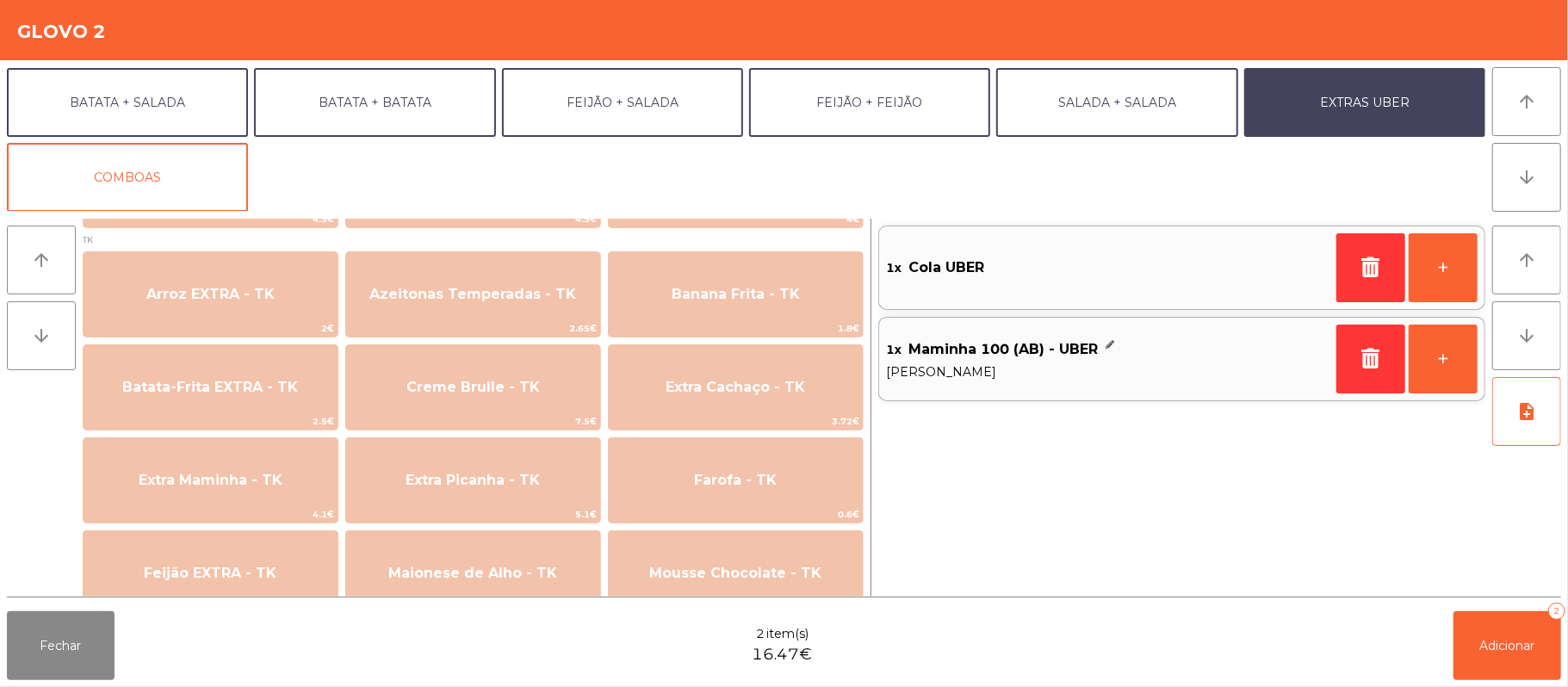
scroll to position [662, 0]
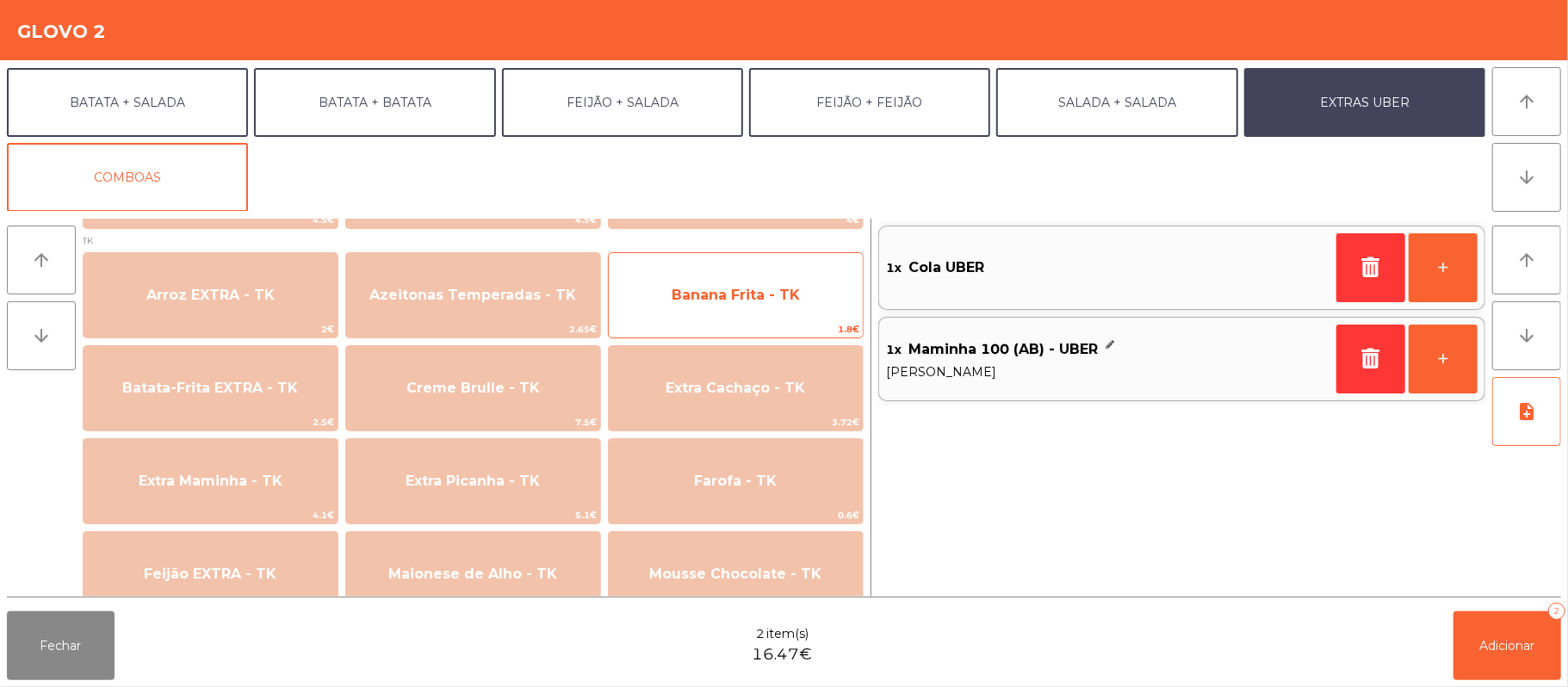
click at [804, 310] on span "Banana Frita - TK" at bounding box center [735, 295] width 254 height 46
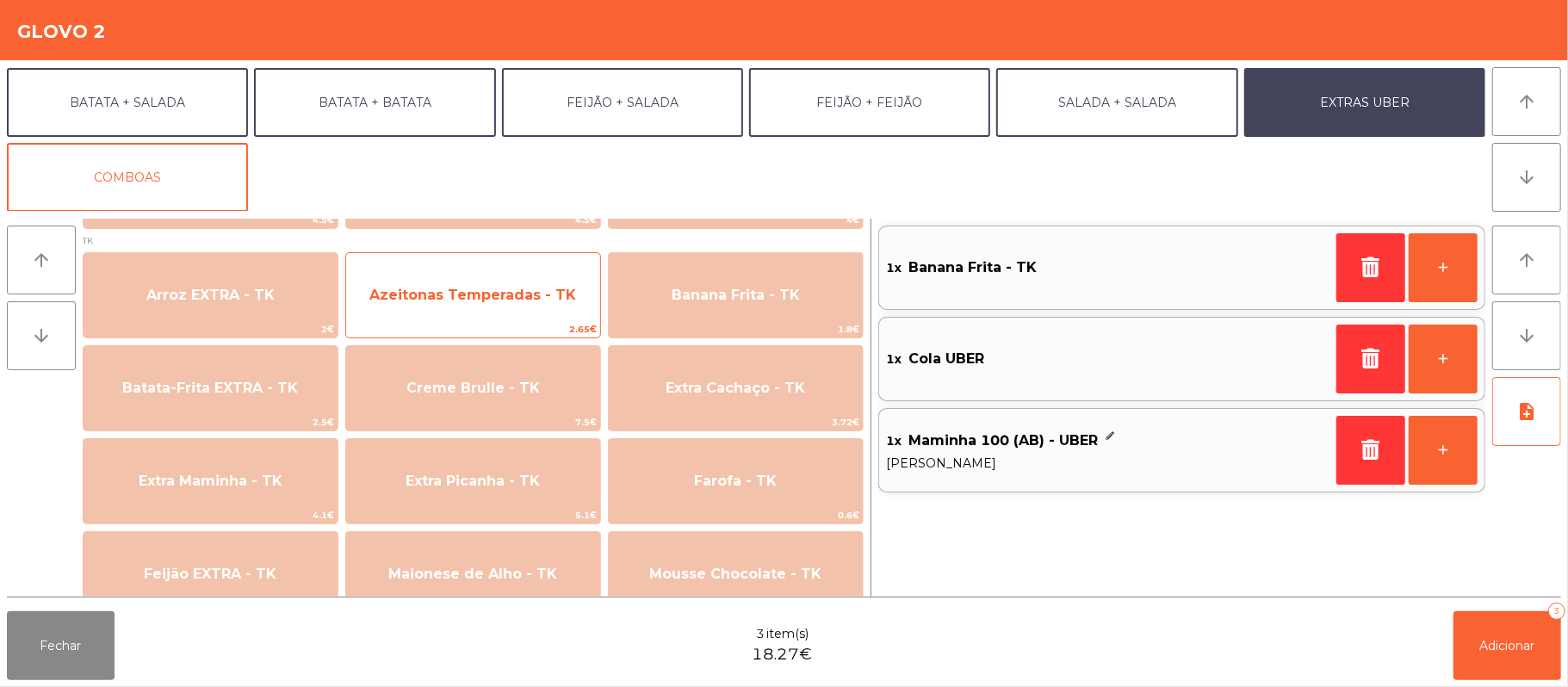
click at [545, 328] on span "2.65€" at bounding box center [473, 329] width 254 height 16
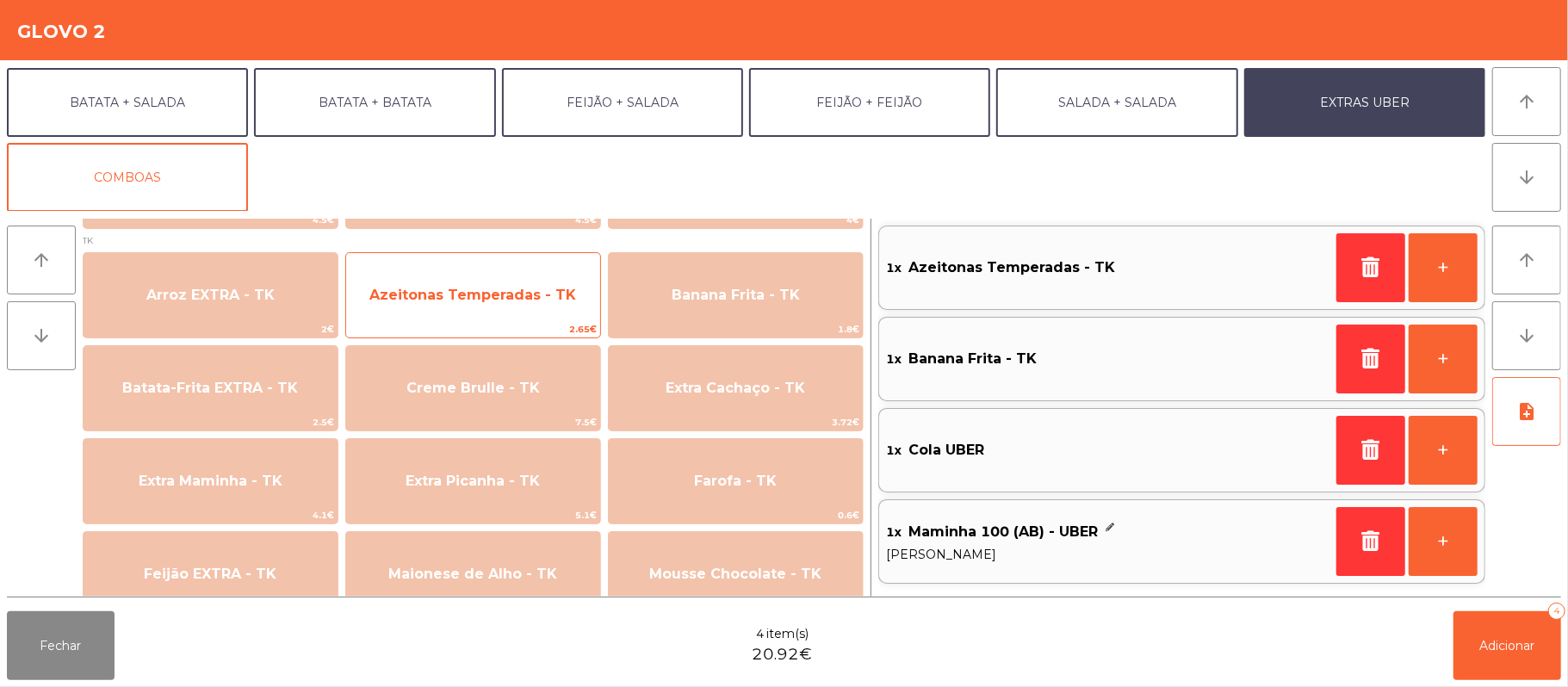
scroll to position [0, 0]
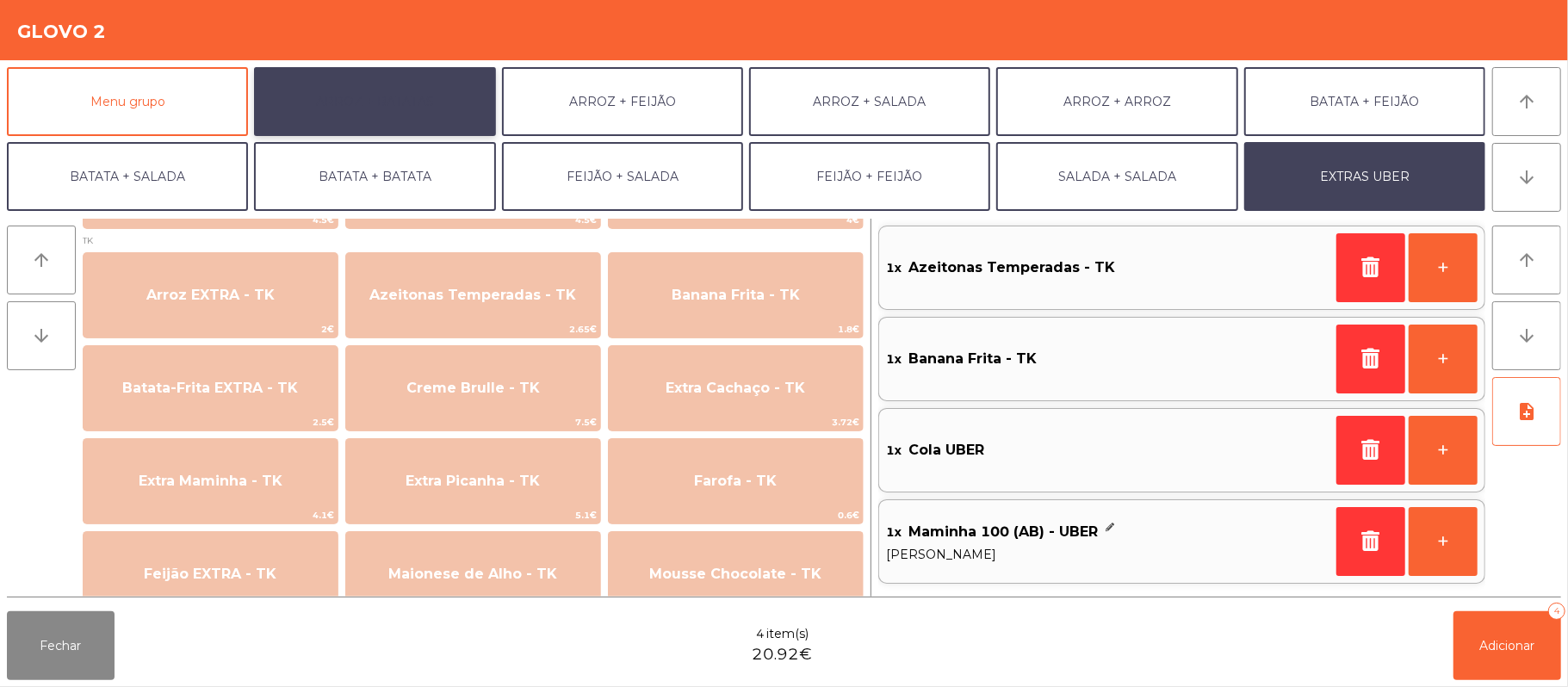
click at [375, 107] on button "ARROZ + BATATAS" at bounding box center [374, 101] width 241 height 69
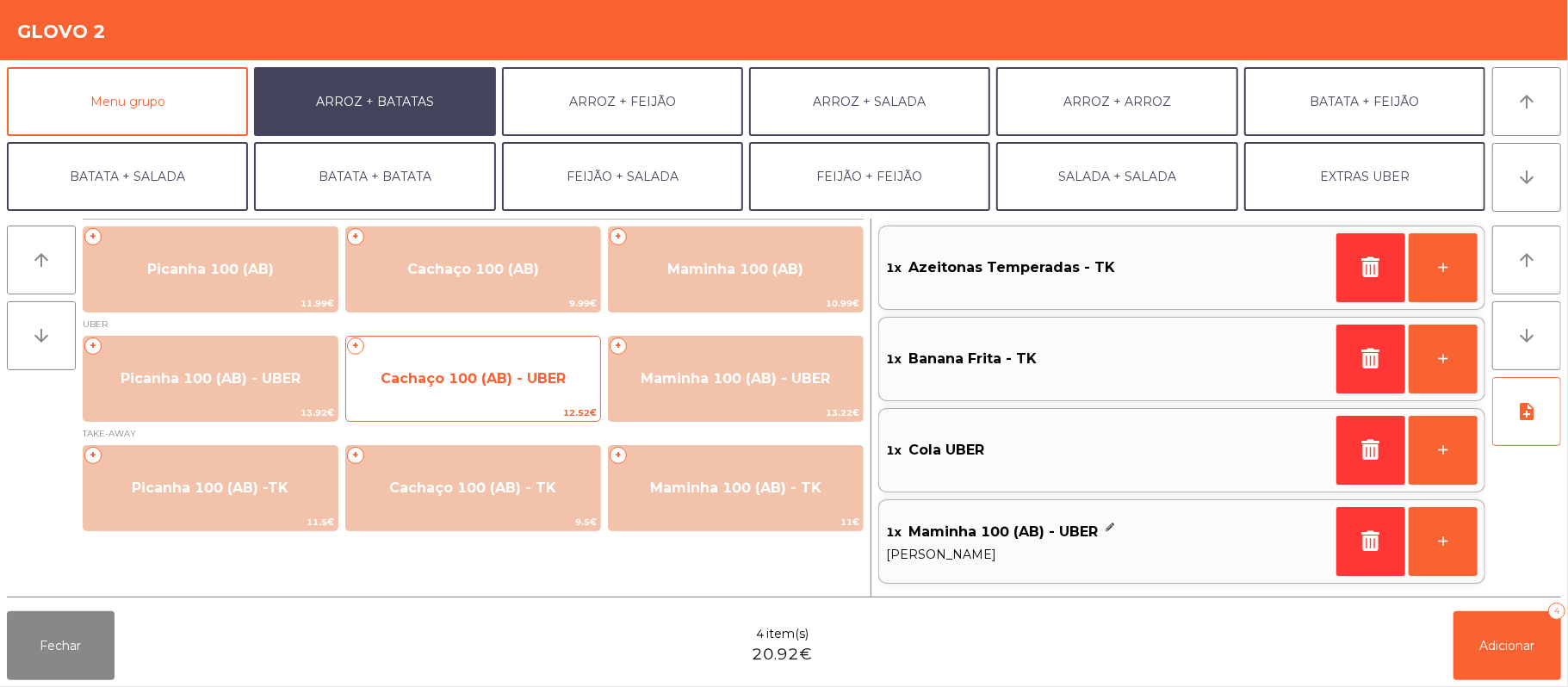
click at [490, 377] on span "Cachaço 100 (AB) - UBER" at bounding box center [472, 378] width 185 height 16
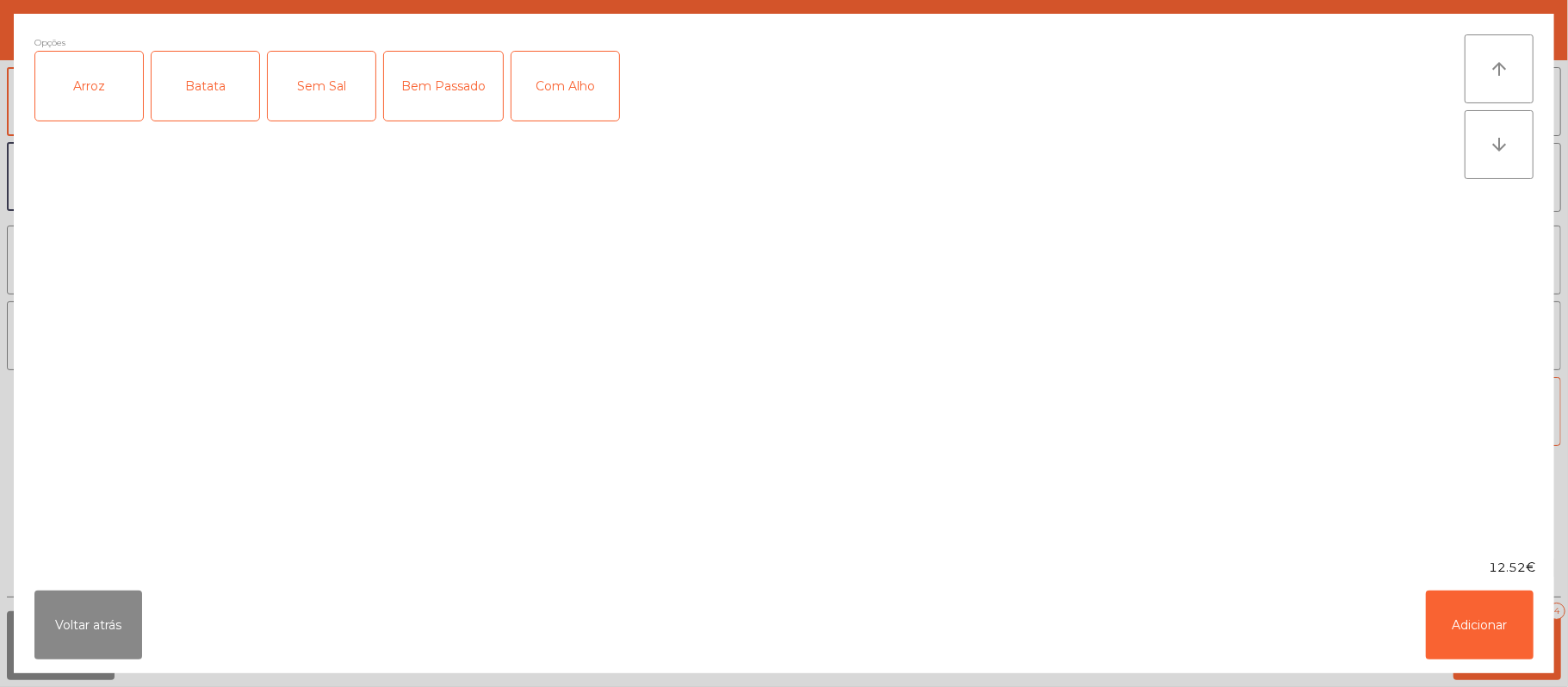
click at [97, 97] on div "Arroz" at bounding box center [88, 85] width 107 height 69
click at [222, 106] on div "Batata" at bounding box center [205, 85] width 107 height 69
click at [1493, 646] on button "Adicionar" at bounding box center [1479, 625] width 107 height 69
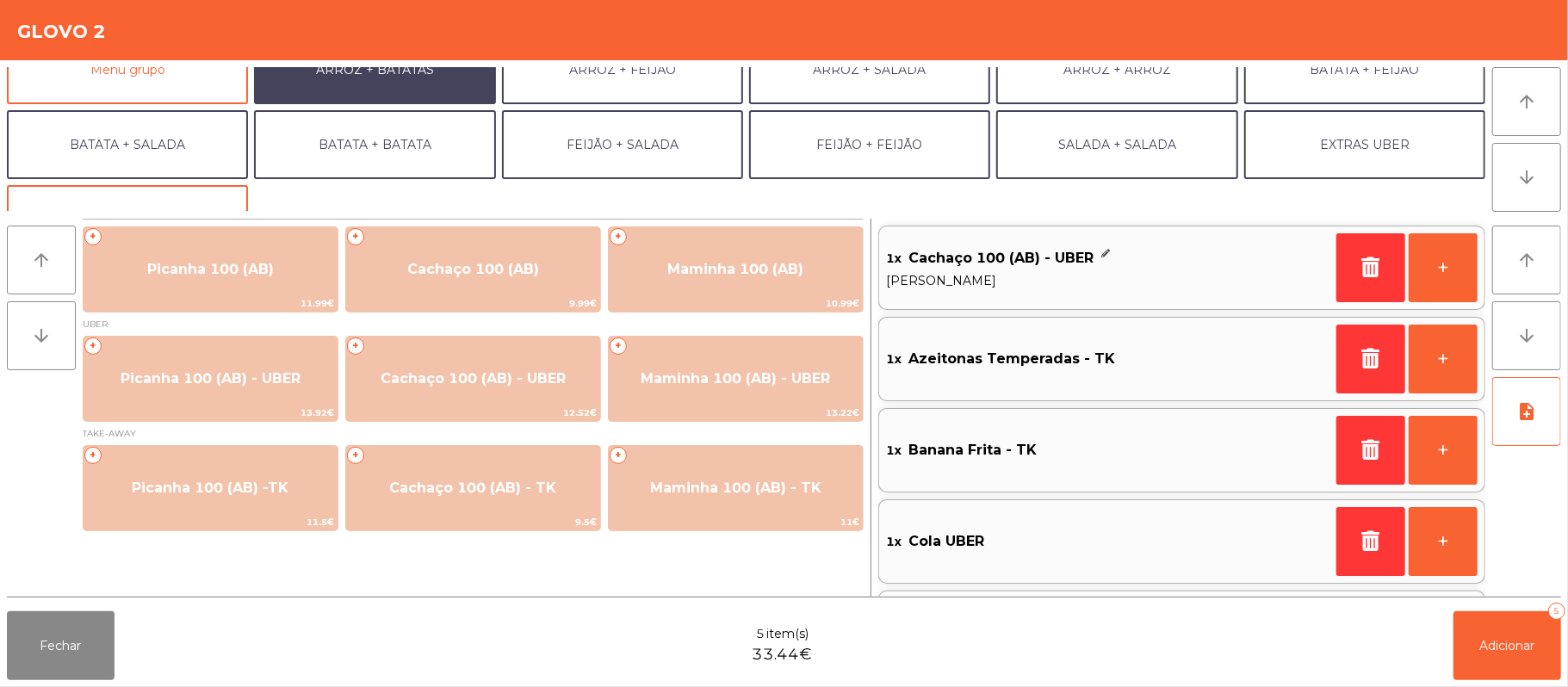
scroll to position [46, 0]
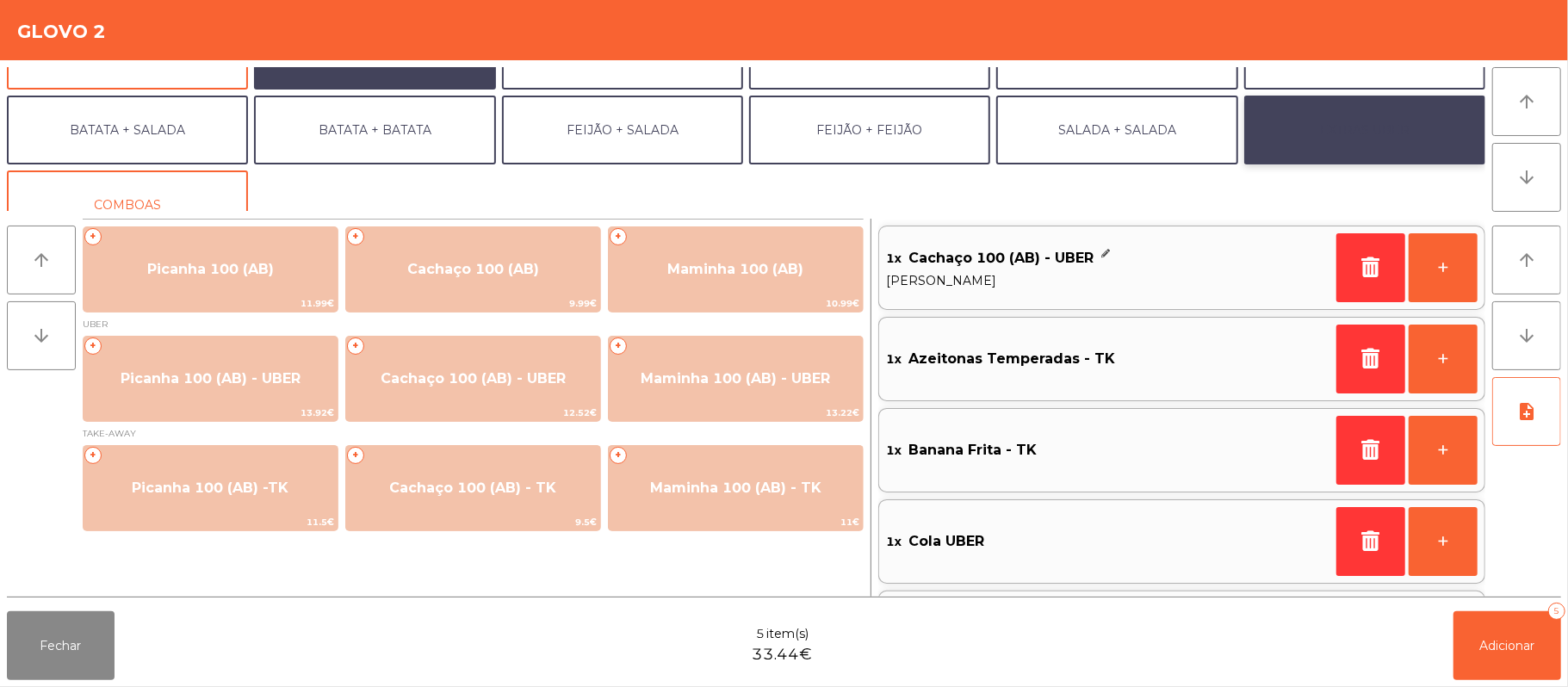
click at [1362, 137] on button "EXTRAS UBER" at bounding box center [1364, 130] width 241 height 69
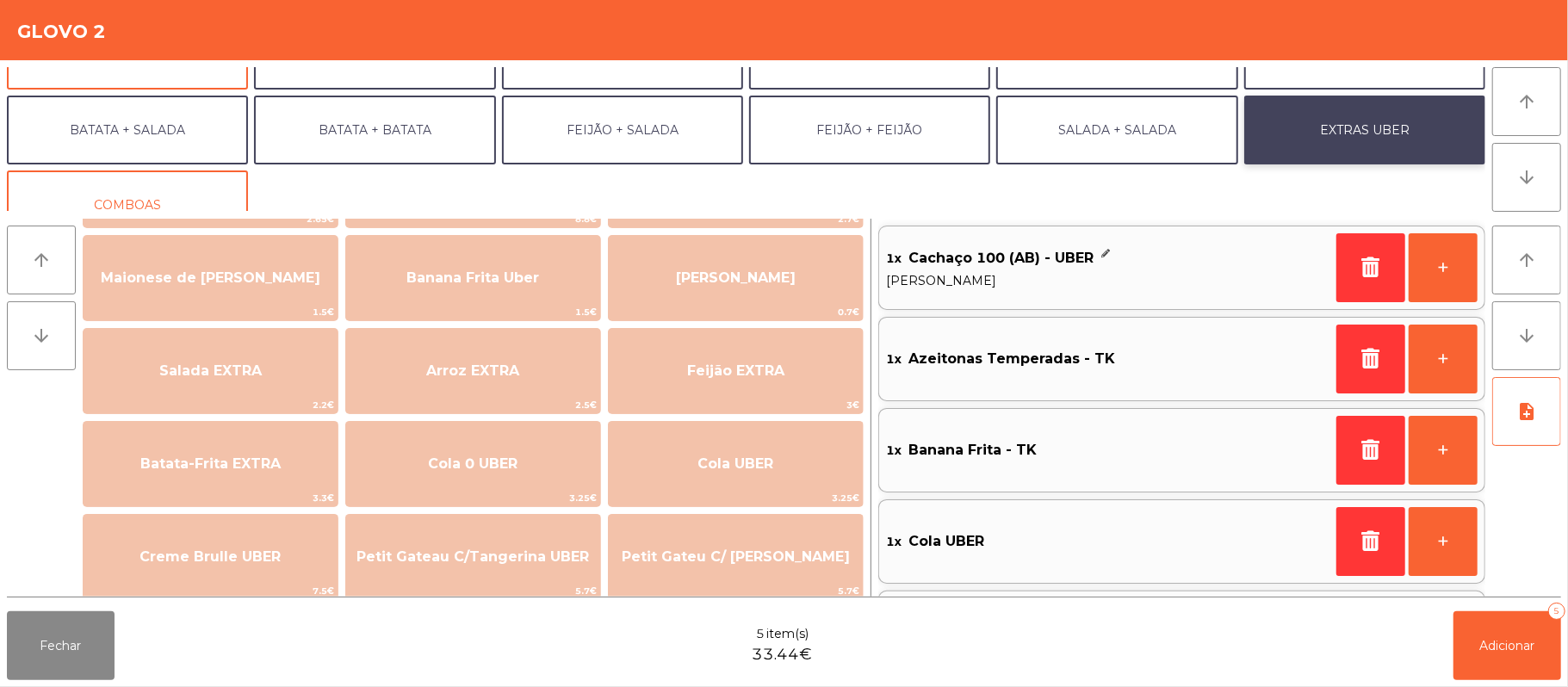
scroll to position [112, 0]
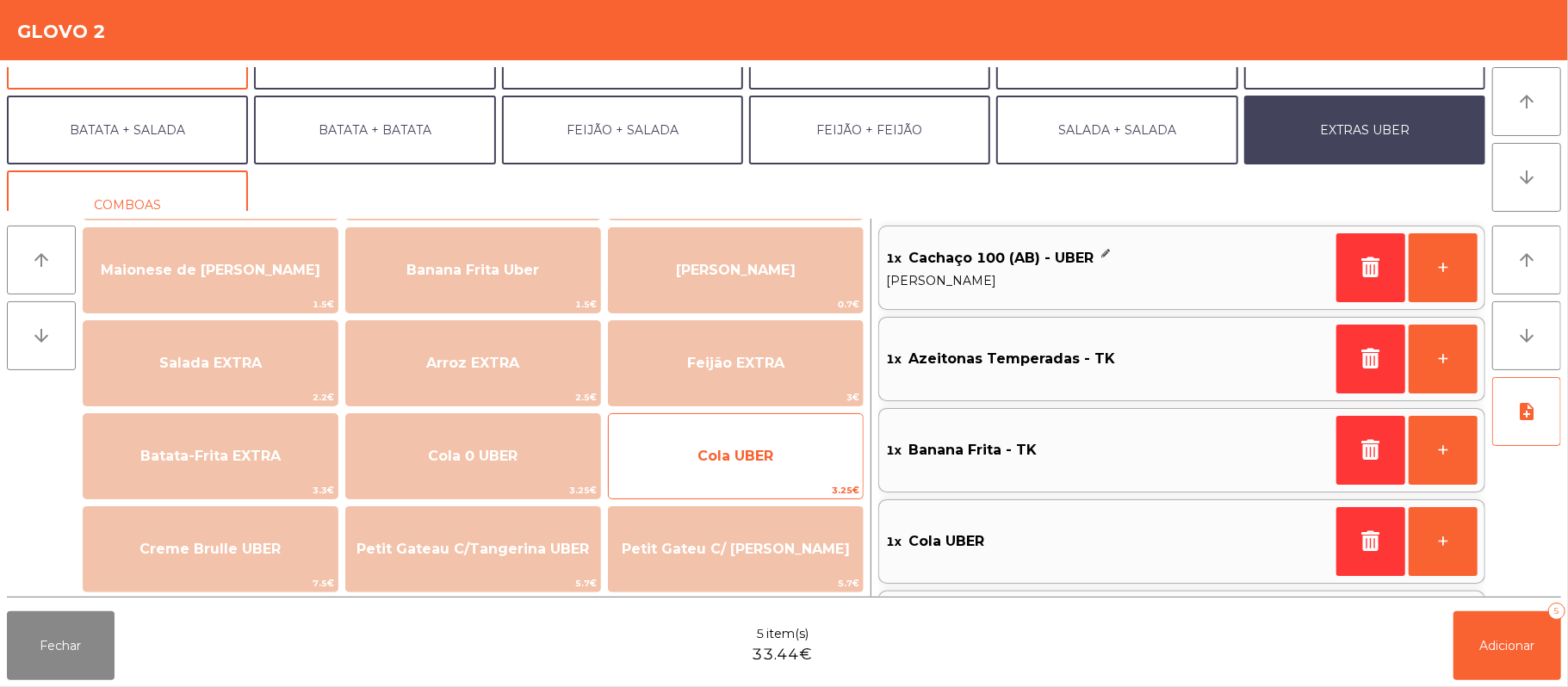
click at [728, 457] on span "Cola UBER" at bounding box center [735, 456] width 75 height 16
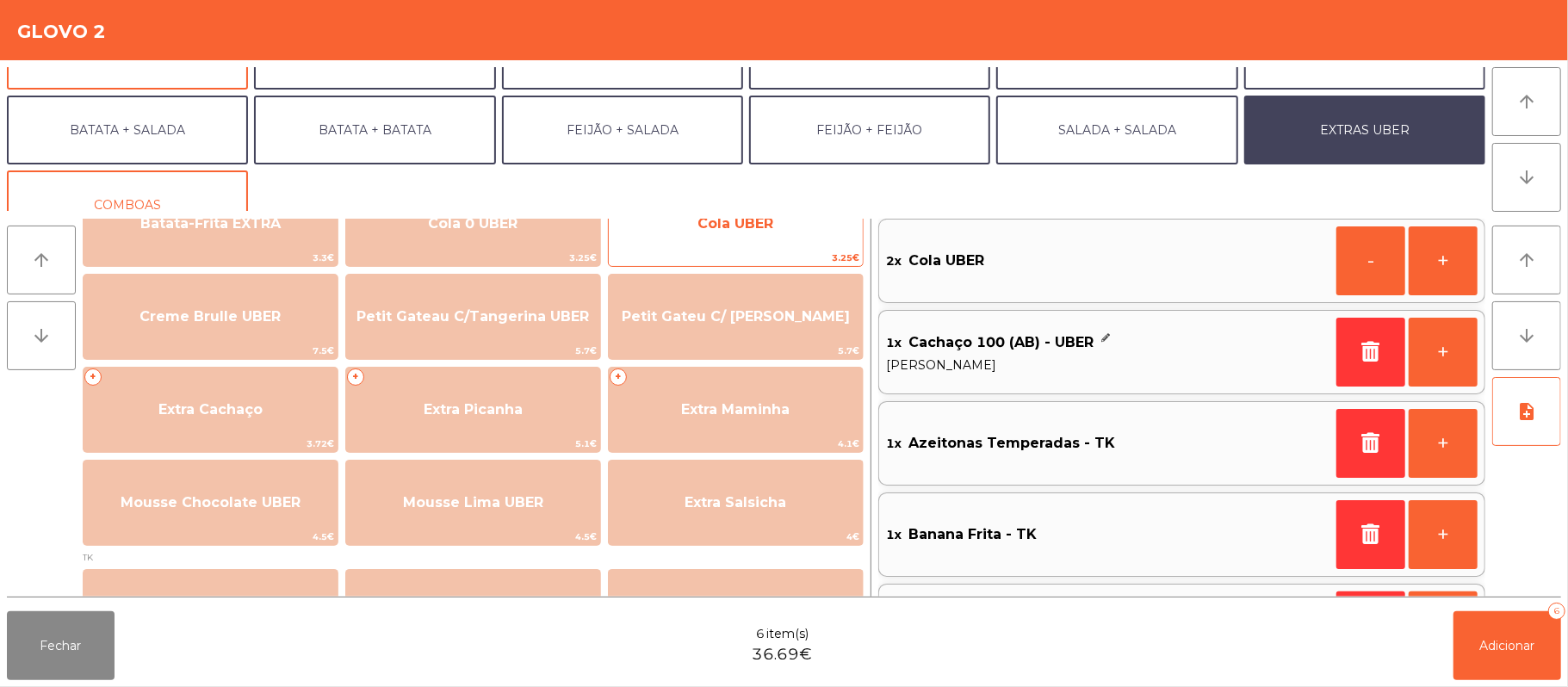
scroll to position [351, 0]
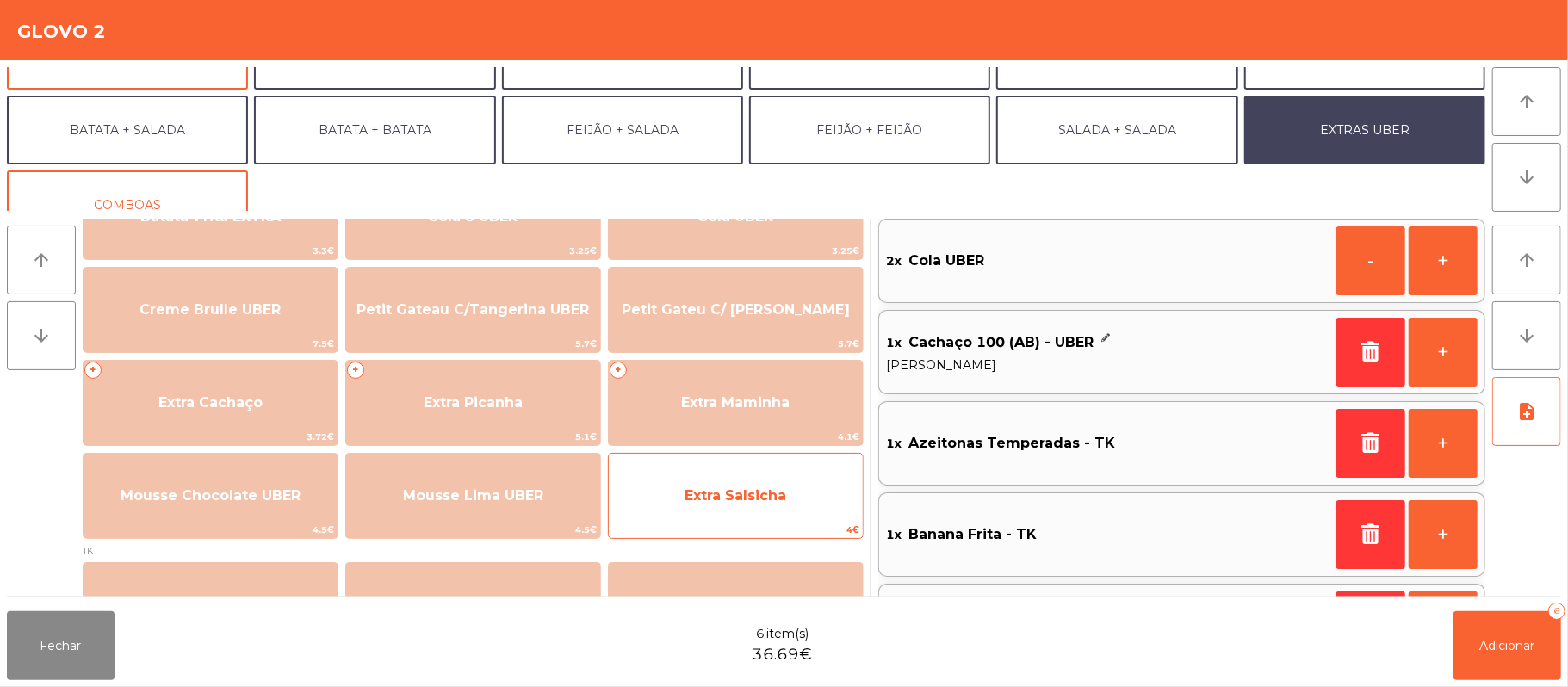
click at [787, 491] on span "Extra Salsicha" at bounding box center [735, 496] width 254 height 46
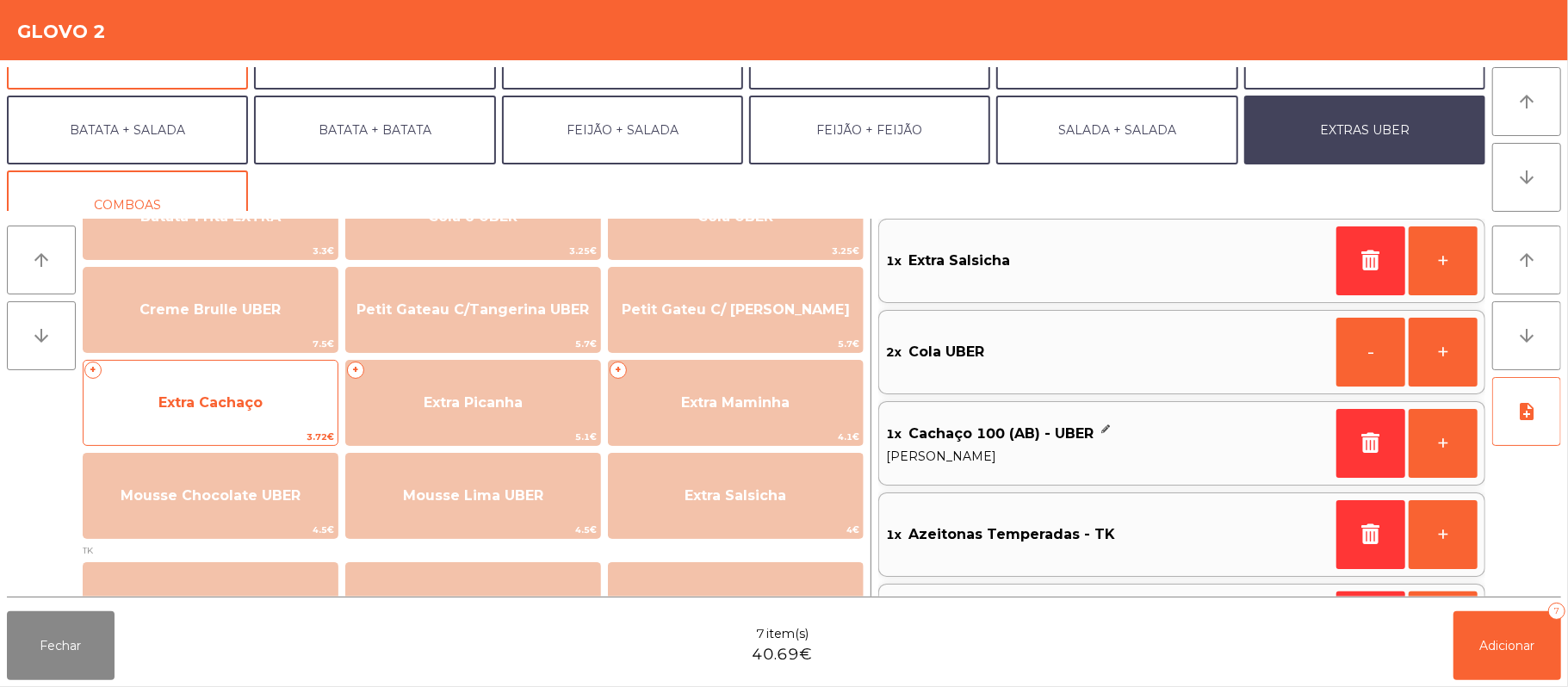
click at [303, 412] on span "Extra Cachaço" at bounding box center [210, 403] width 254 height 46
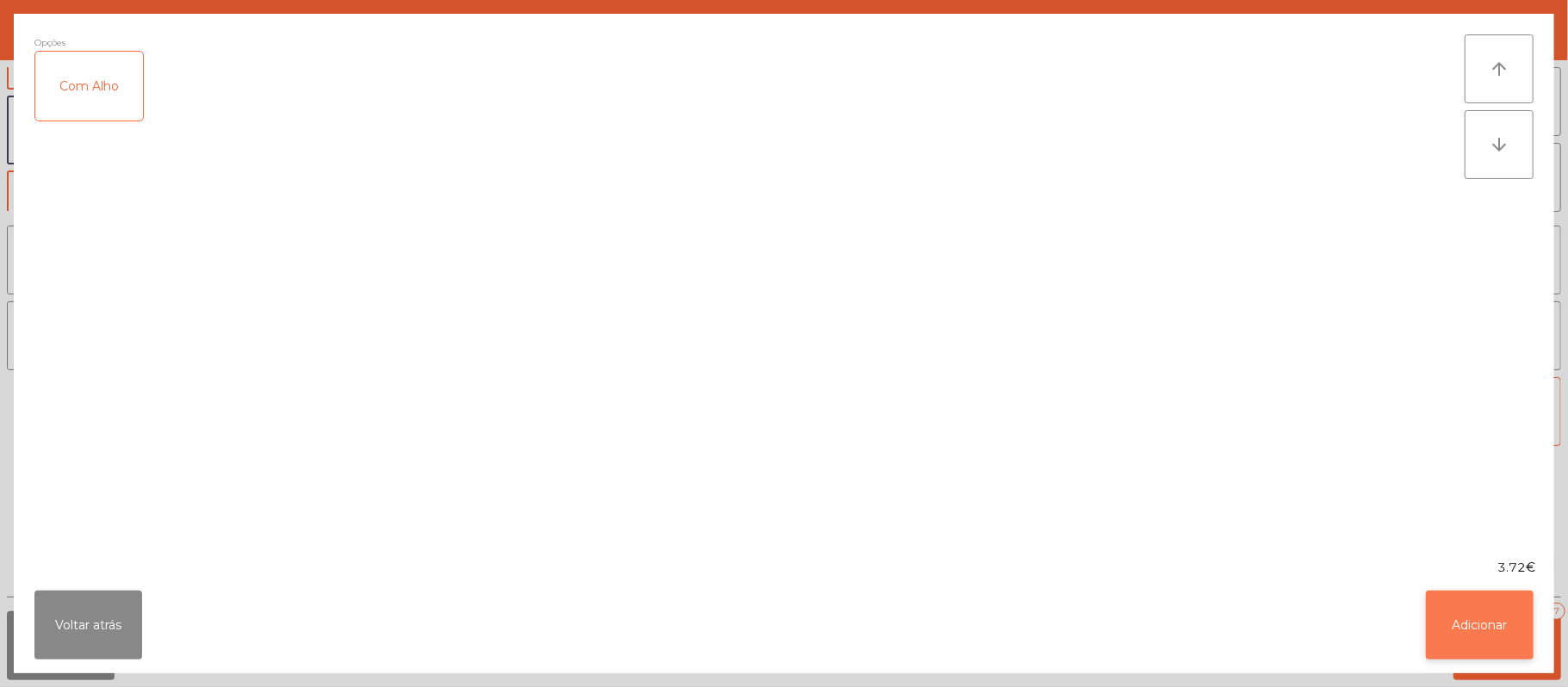
click at [1471, 618] on button "Adicionar" at bounding box center [1479, 625] width 107 height 69
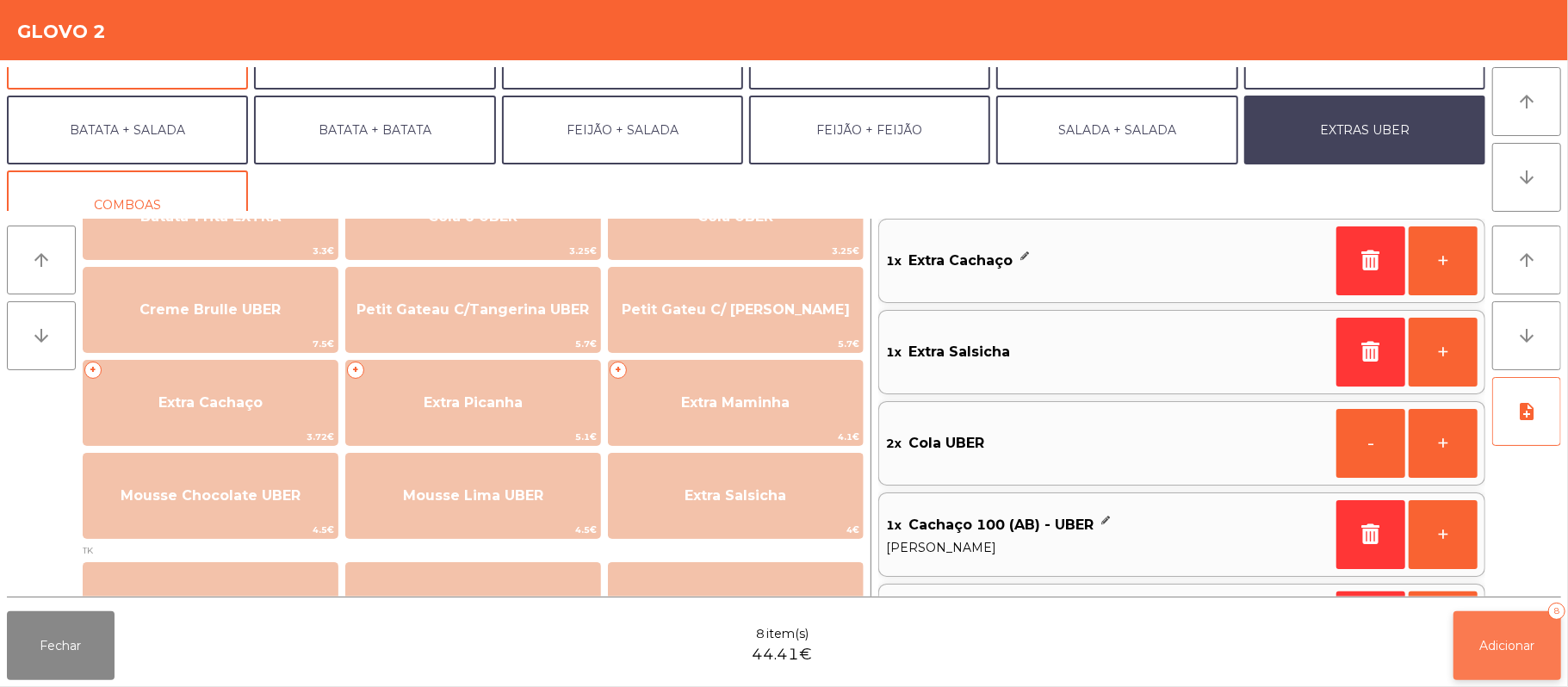
click at [1505, 636] on button "Adicionar 8" at bounding box center [1507, 645] width 107 height 69
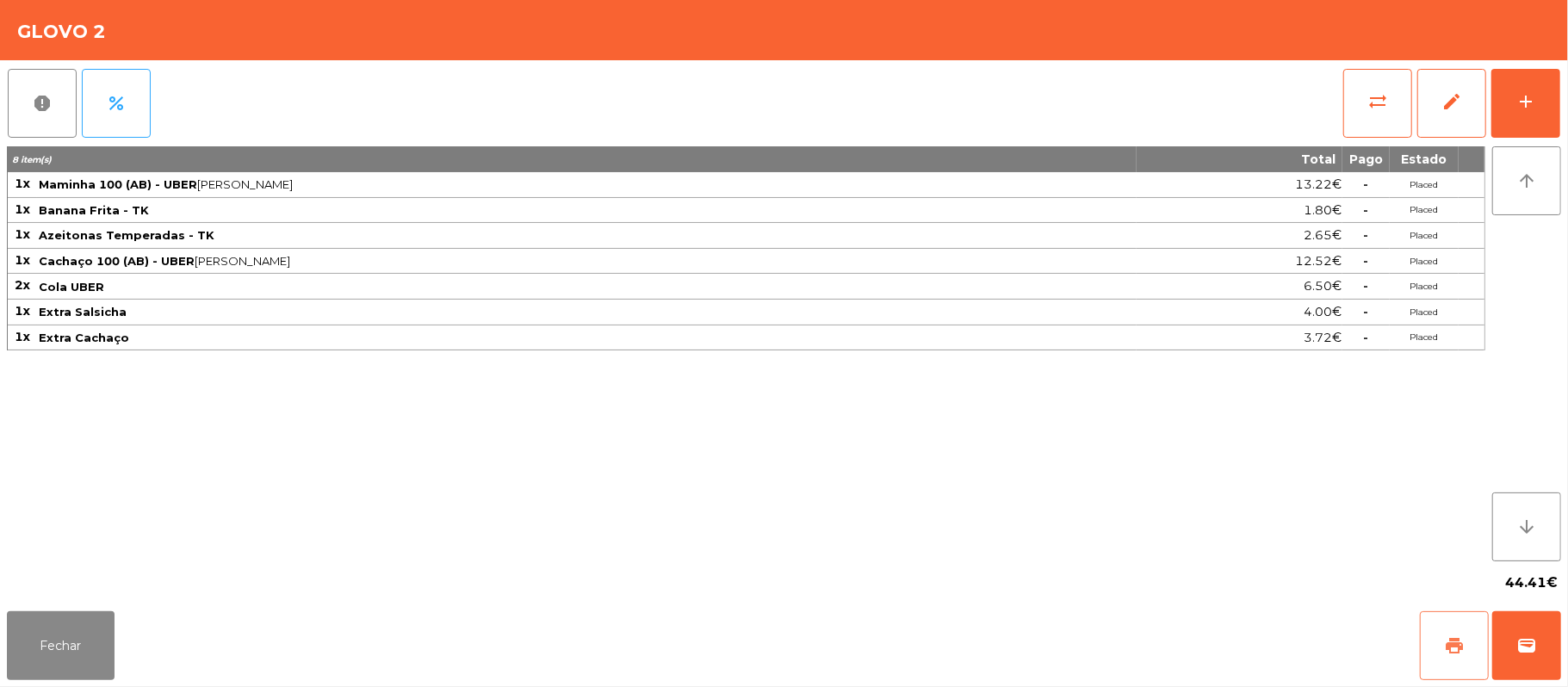
click at [1437, 625] on button "print" at bounding box center [1454, 645] width 69 height 69
click at [1523, 631] on button "wallet" at bounding box center [1526, 645] width 69 height 69
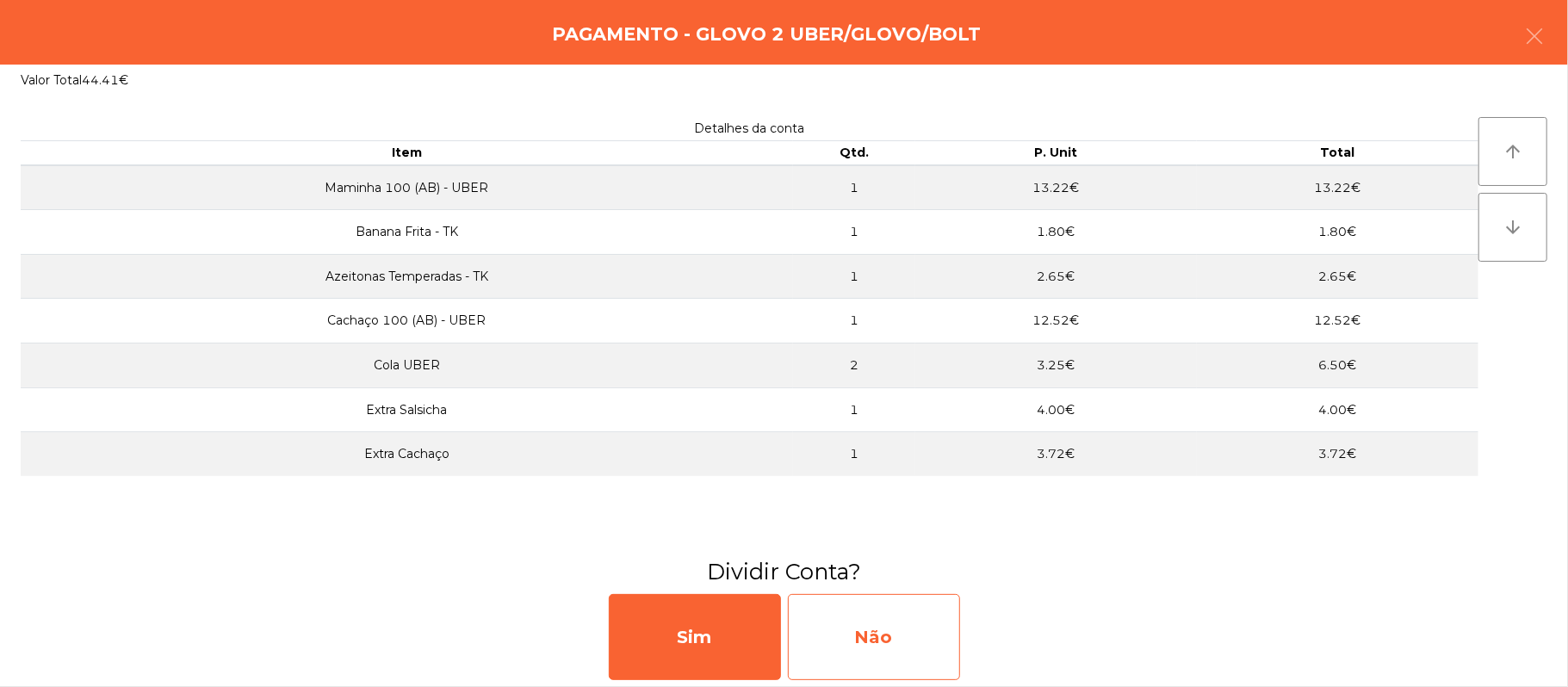
click at [870, 624] on div "Não" at bounding box center [874, 637] width 172 height 86
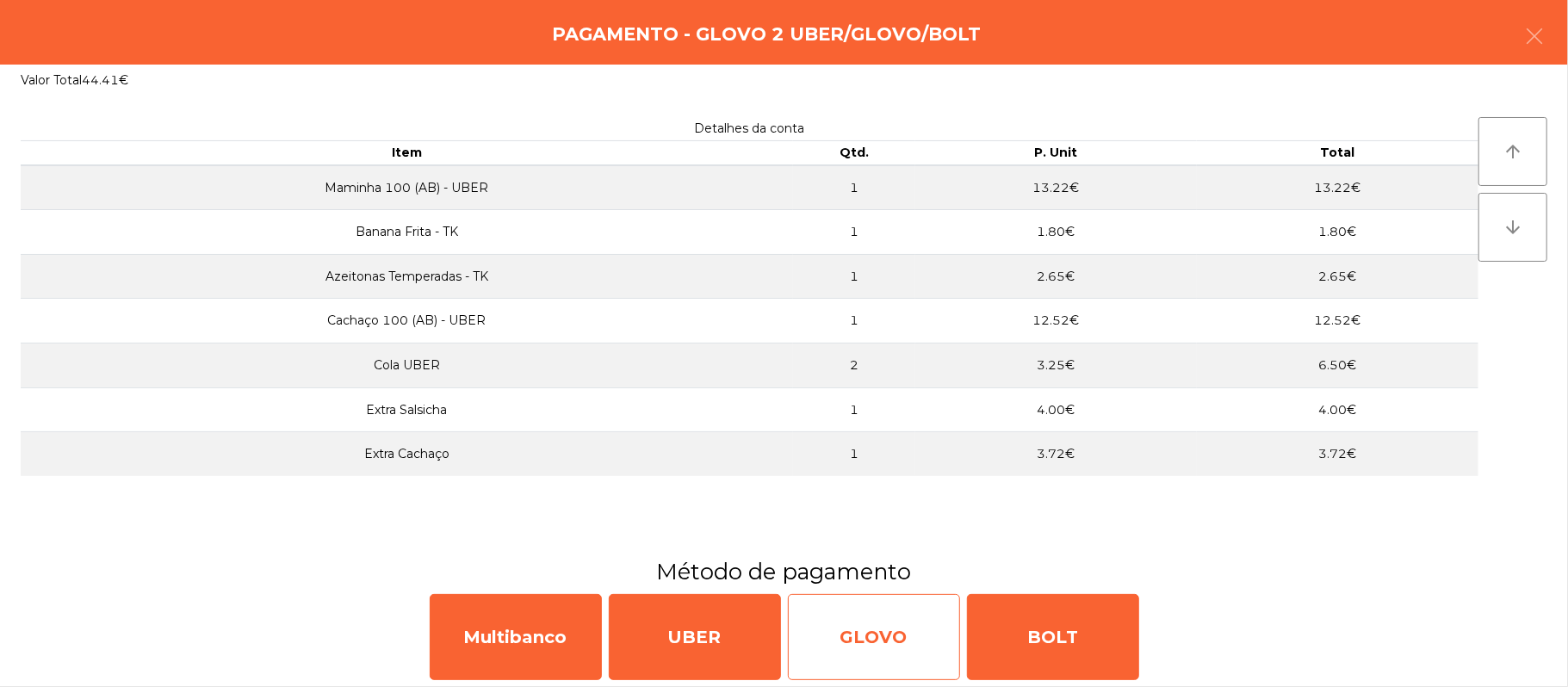
click at [861, 642] on div "GLOVO" at bounding box center [874, 637] width 172 height 86
select select "**"
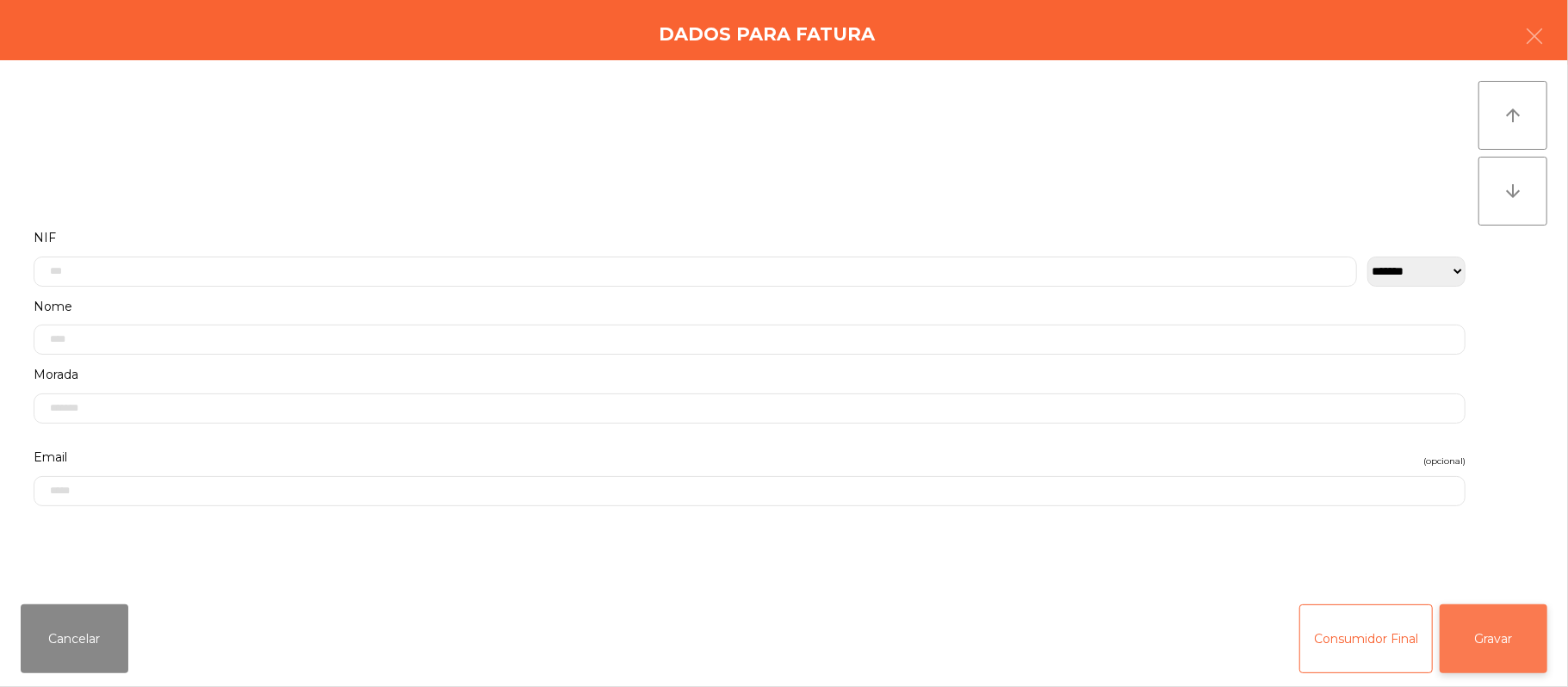
click at [1485, 621] on button "Gravar" at bounding box center [1493, 639] width 107 height 69
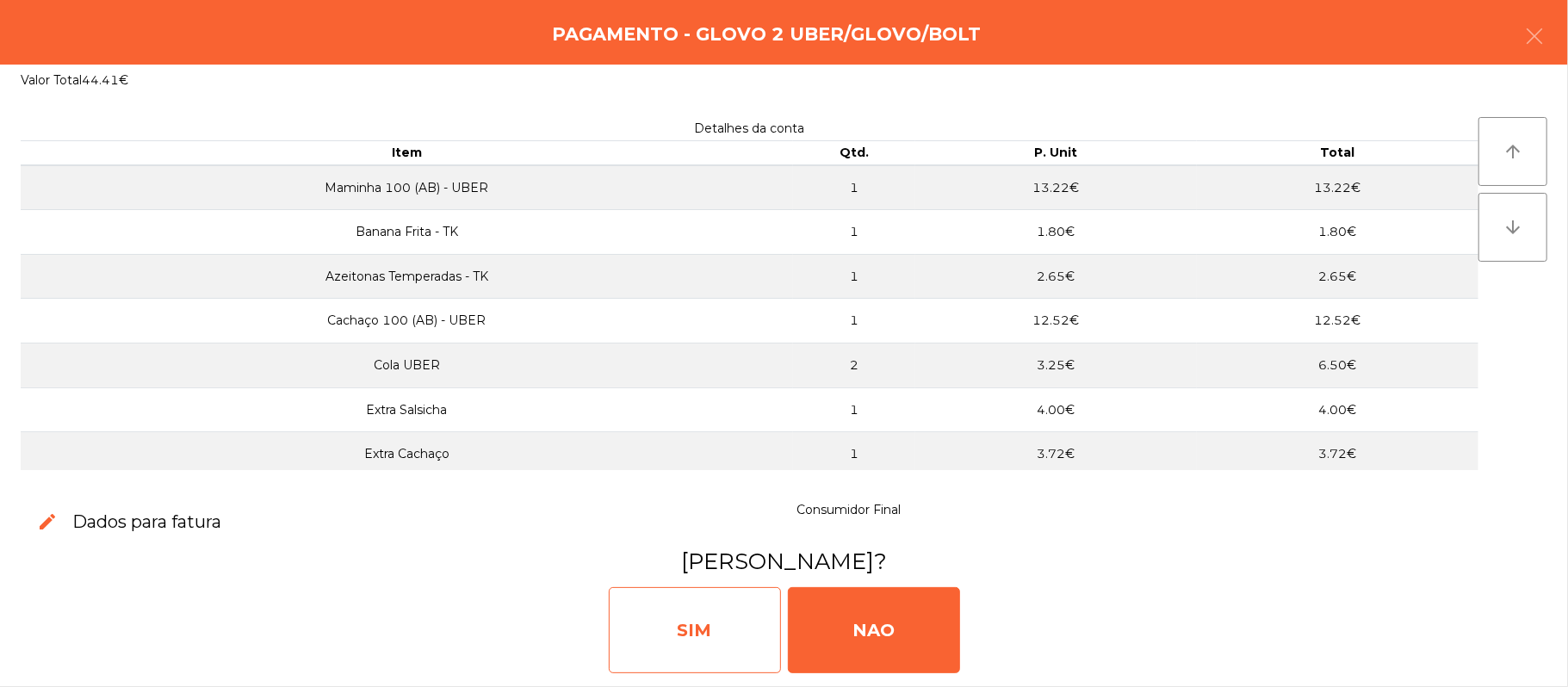
click at [744, 642] on div "SIM" at bounding box center [695, 630] width 172 height 86
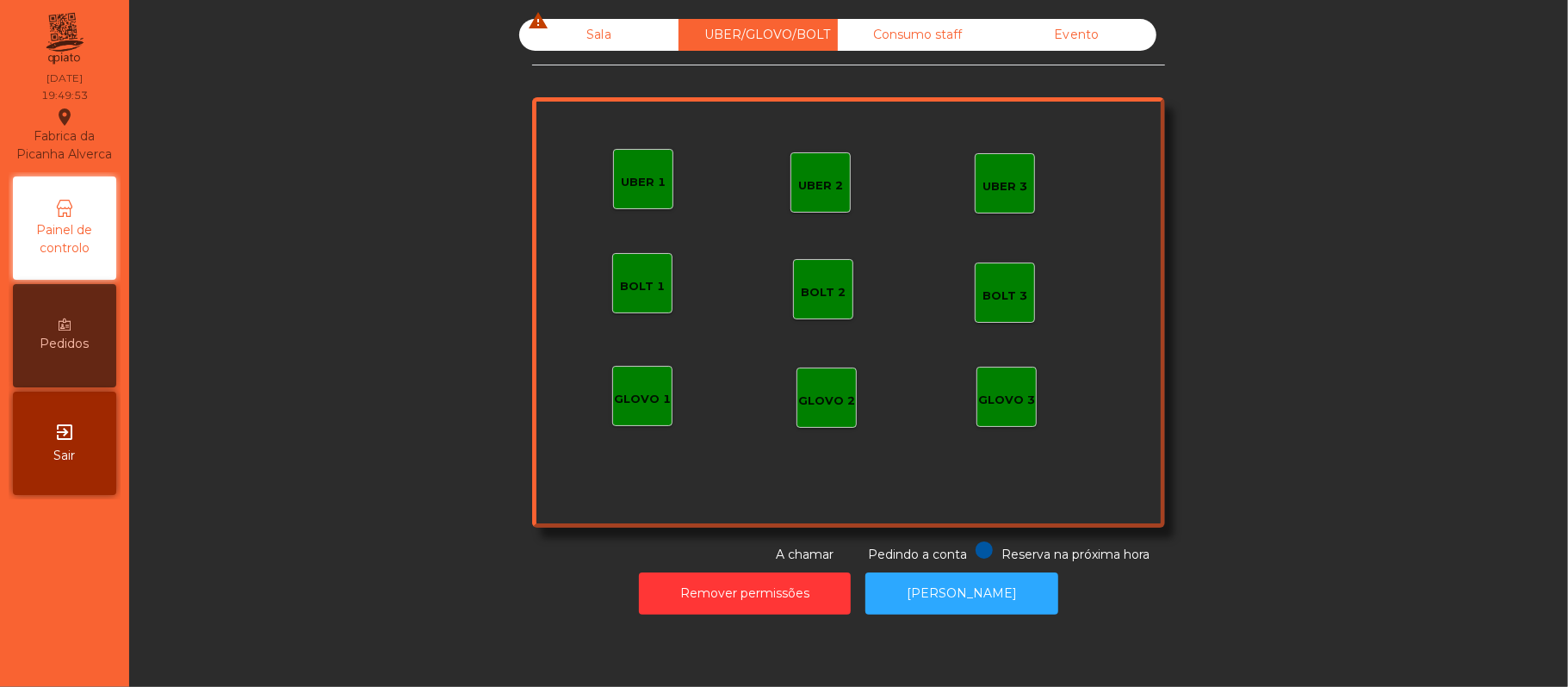
click at [573, 45] on div "Sala warning" at bounding box center [599, 35] width 160 height 32
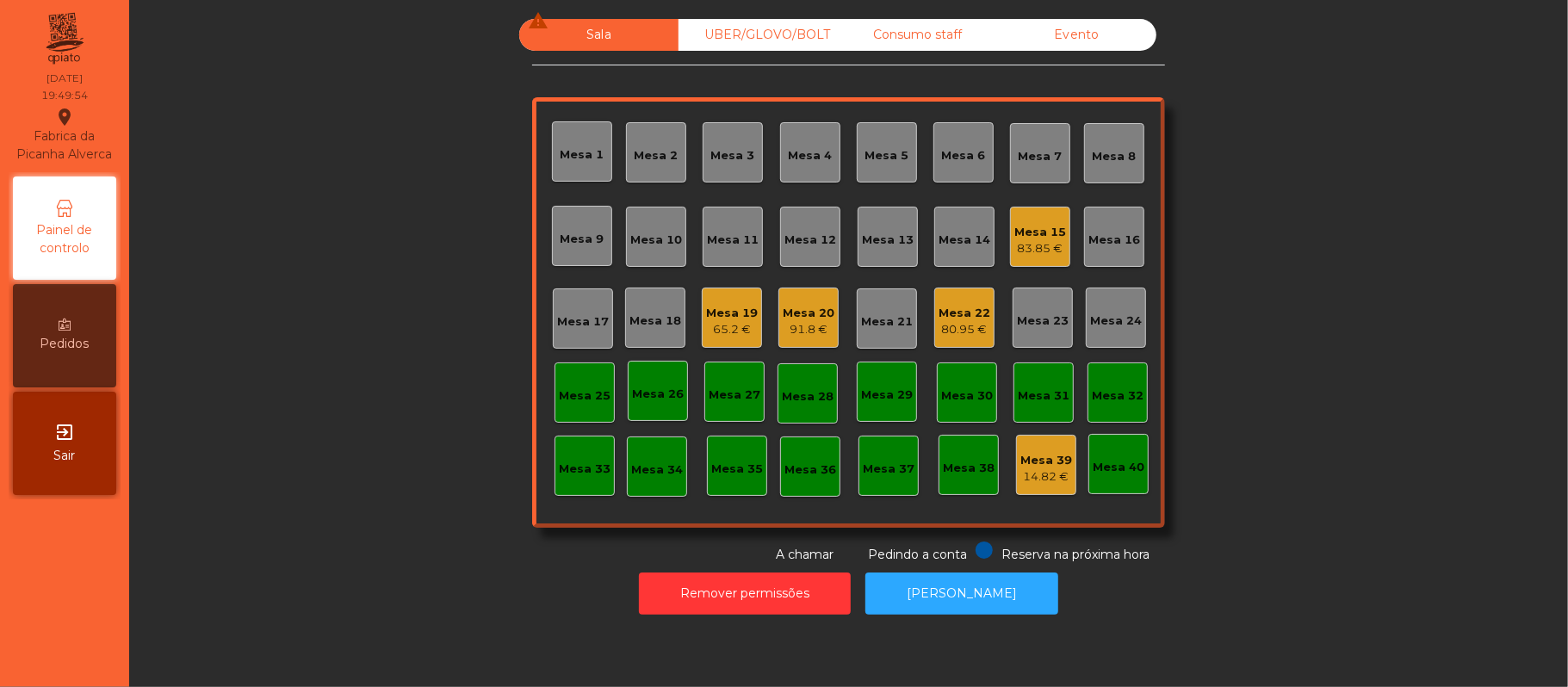
click at [706, 307] on div "Mesa 19" at bounding box center [731, 314] width 51 height 17
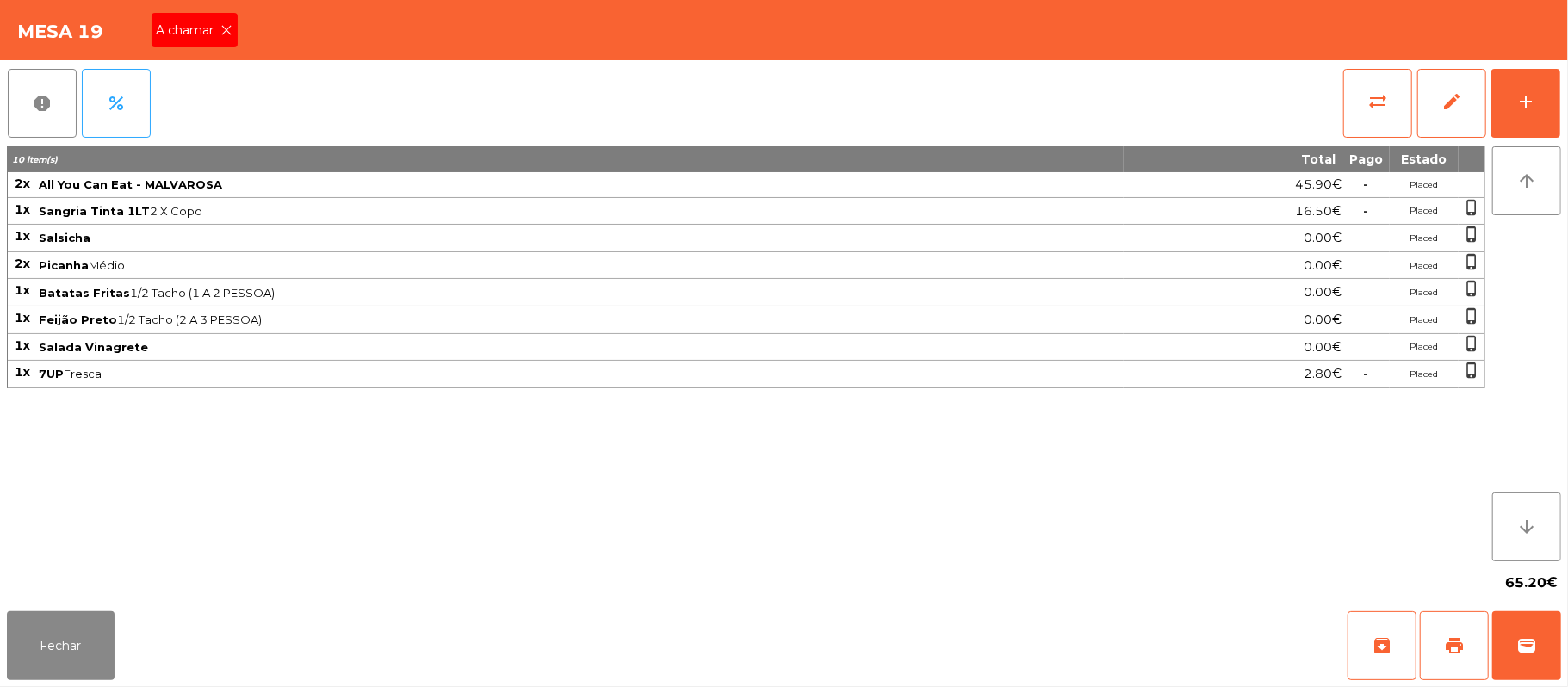
click at [229, 29] on icon at bounding box center [227, 30] width 12 height 12
click at [27, 642] on button "Fechar" at bounding box center [60, 645] width 107 height 69
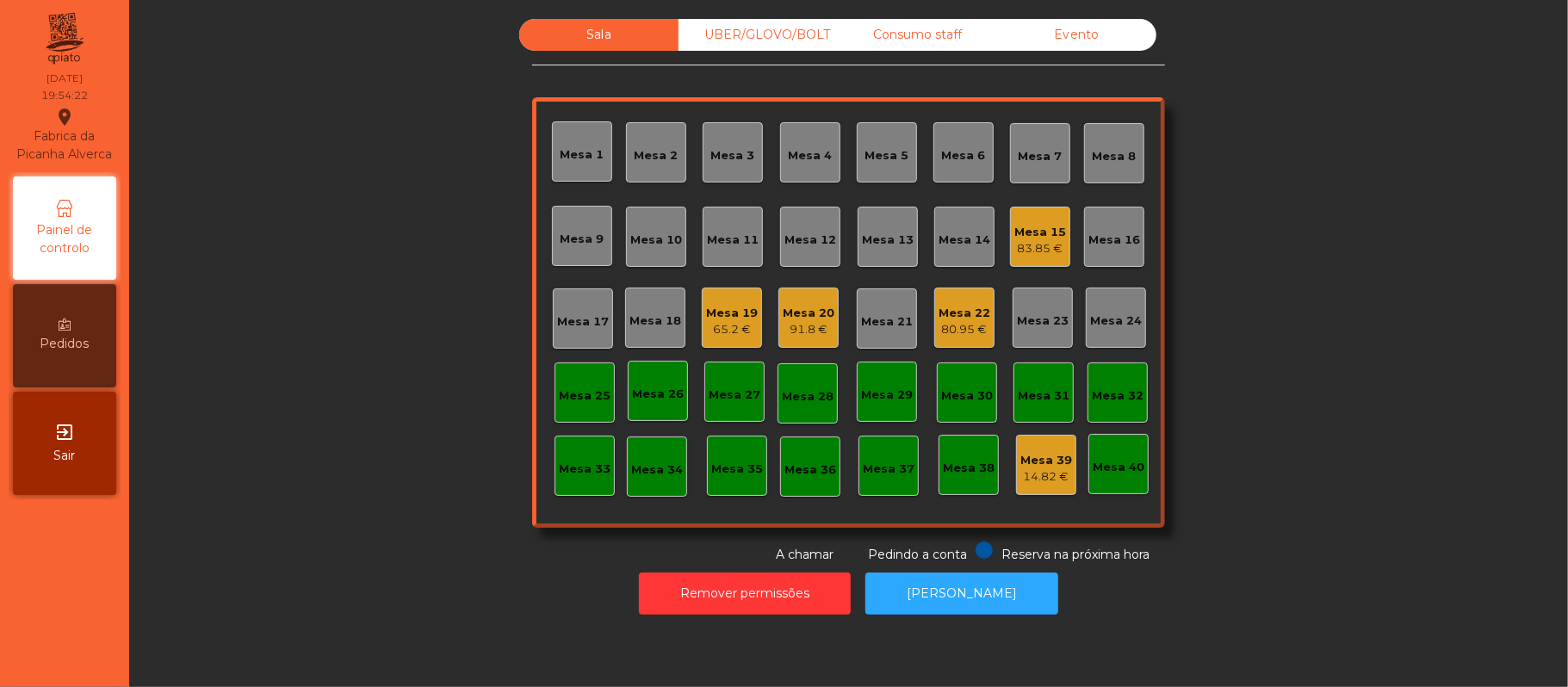
click at [776, 33] on div "UBER/GLOVO/BOLT" at bounding box center [757, 35] width 160 height 32
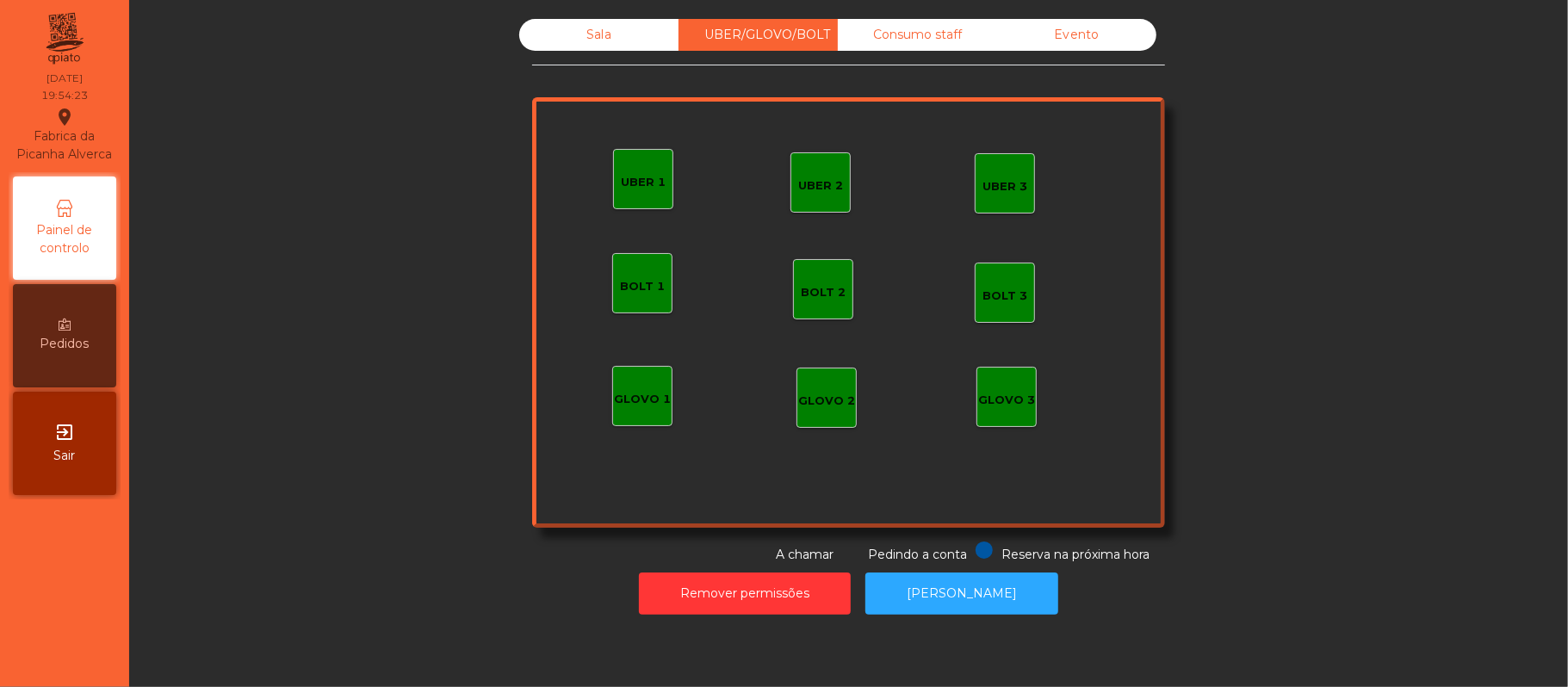
click at [631, 174] on div "UBER 1" at bounding box center [643, 183] width 44 height 17
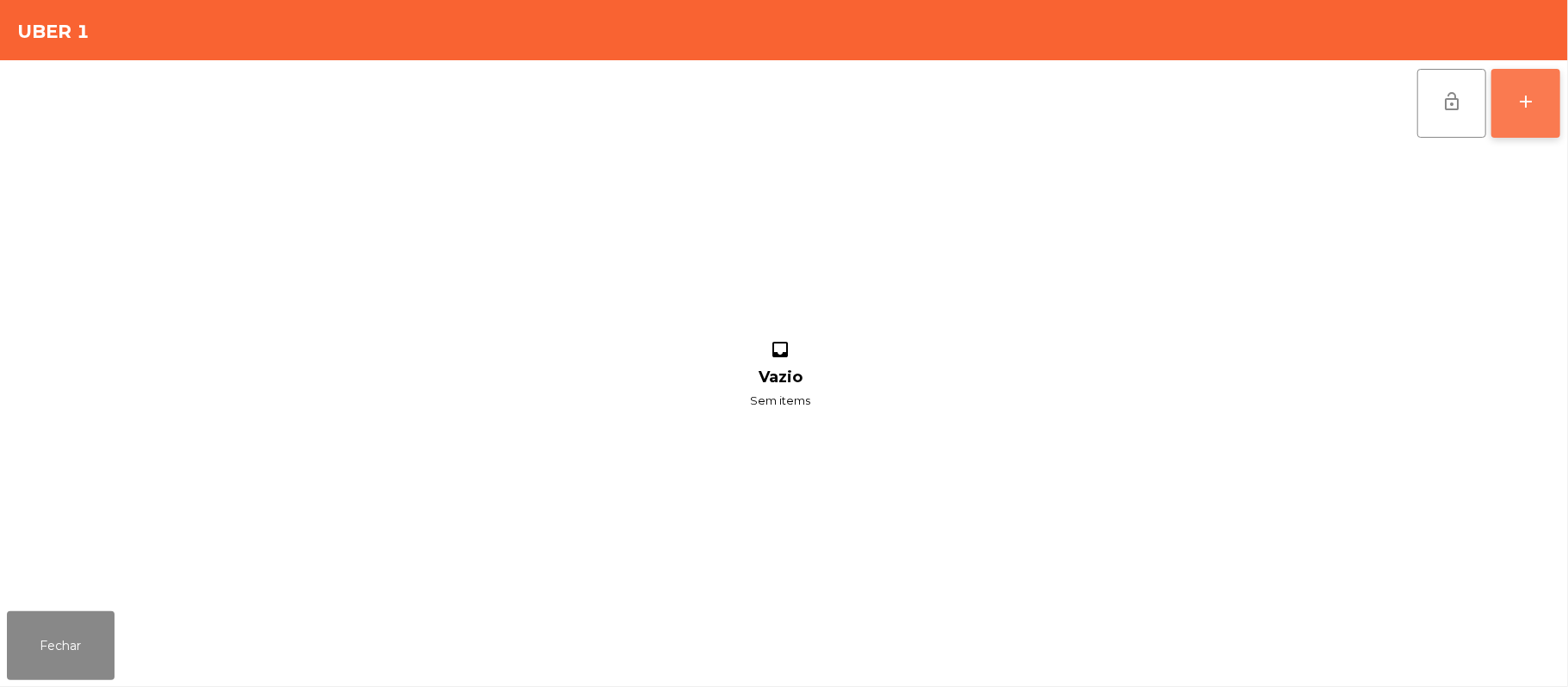
click at [1553, 115] on button "add" at bounding box center [1525, 103] width 69 height 69
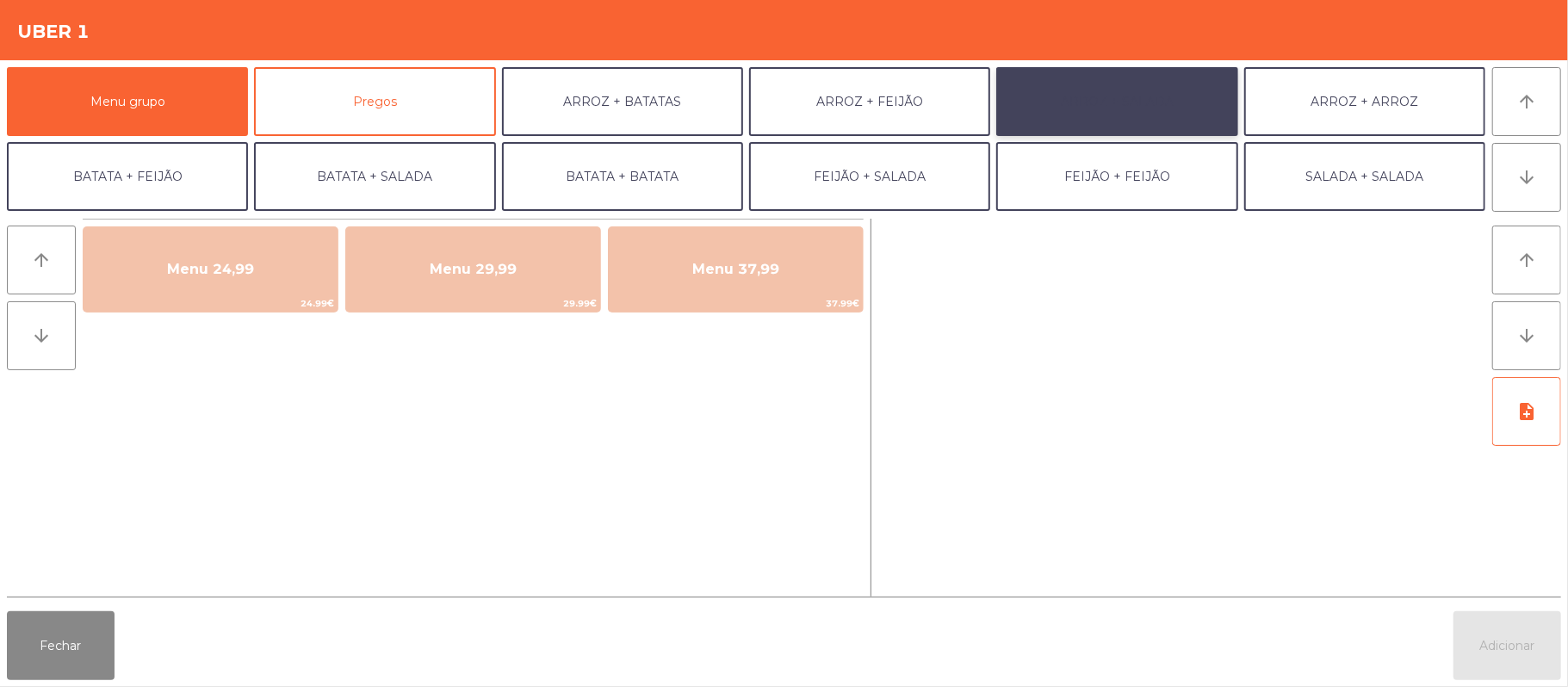
click at [1086, 105] on button "ARROZ + SALADA" at bounding box center [1116, 101] width 241 height 69
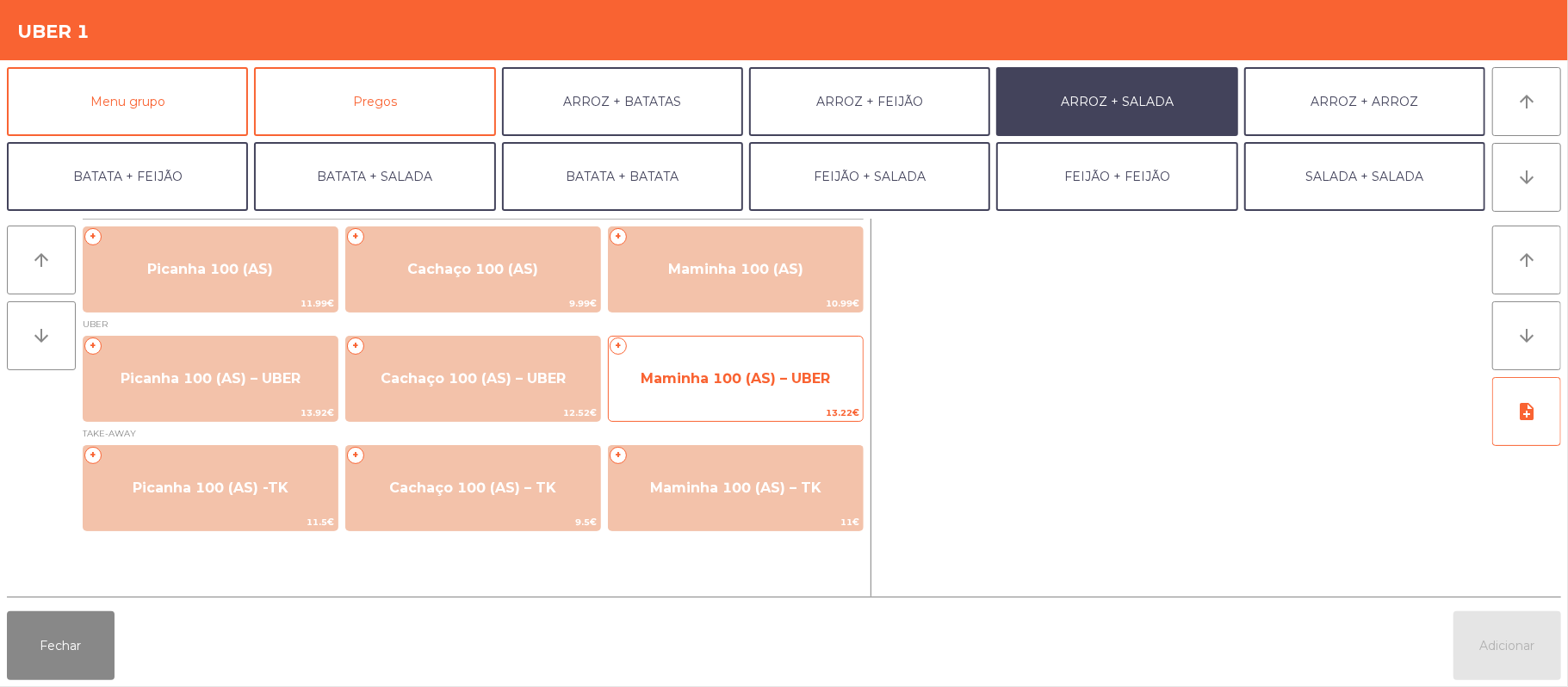
click at [676, 367] on span "Maminha 100 (AS) – UBER" at bounding box center [735, 379] width 254 height 46
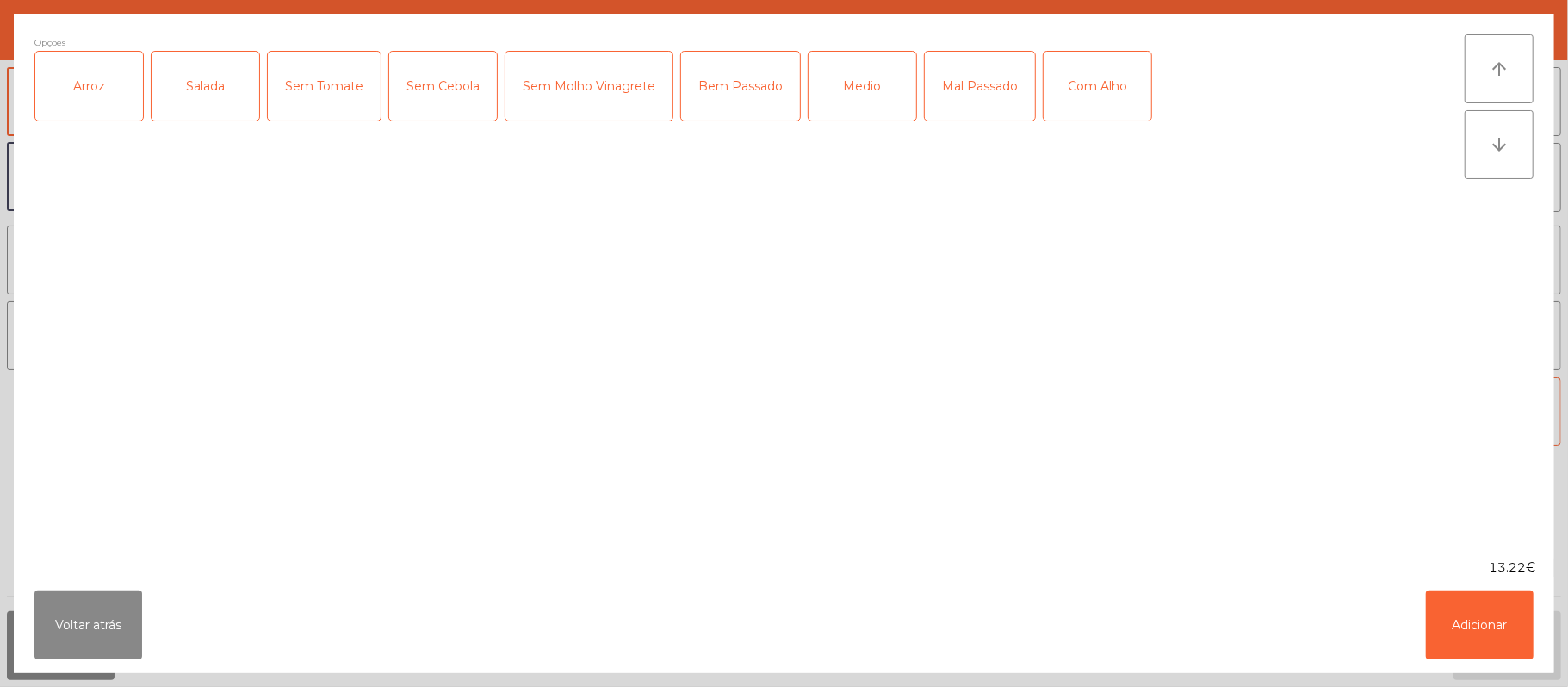
click at [102, 90] on div "Arroz" at bounding box center [88, 85] width 107 height 69
click at [188, 84] on div "Salada" at bounding box center [205, 85] width 107 height 69
click at [837, 93] on div "Medio" at bounding box center [862, 85] width 107 height 69
click at [1085, 117] on div "Com Alho" at bounding box center [1097, 85] width 107 height 69
click at [1499, 607] on button "Adicionar" at bounding box center [1479, 625] width 107 height 69
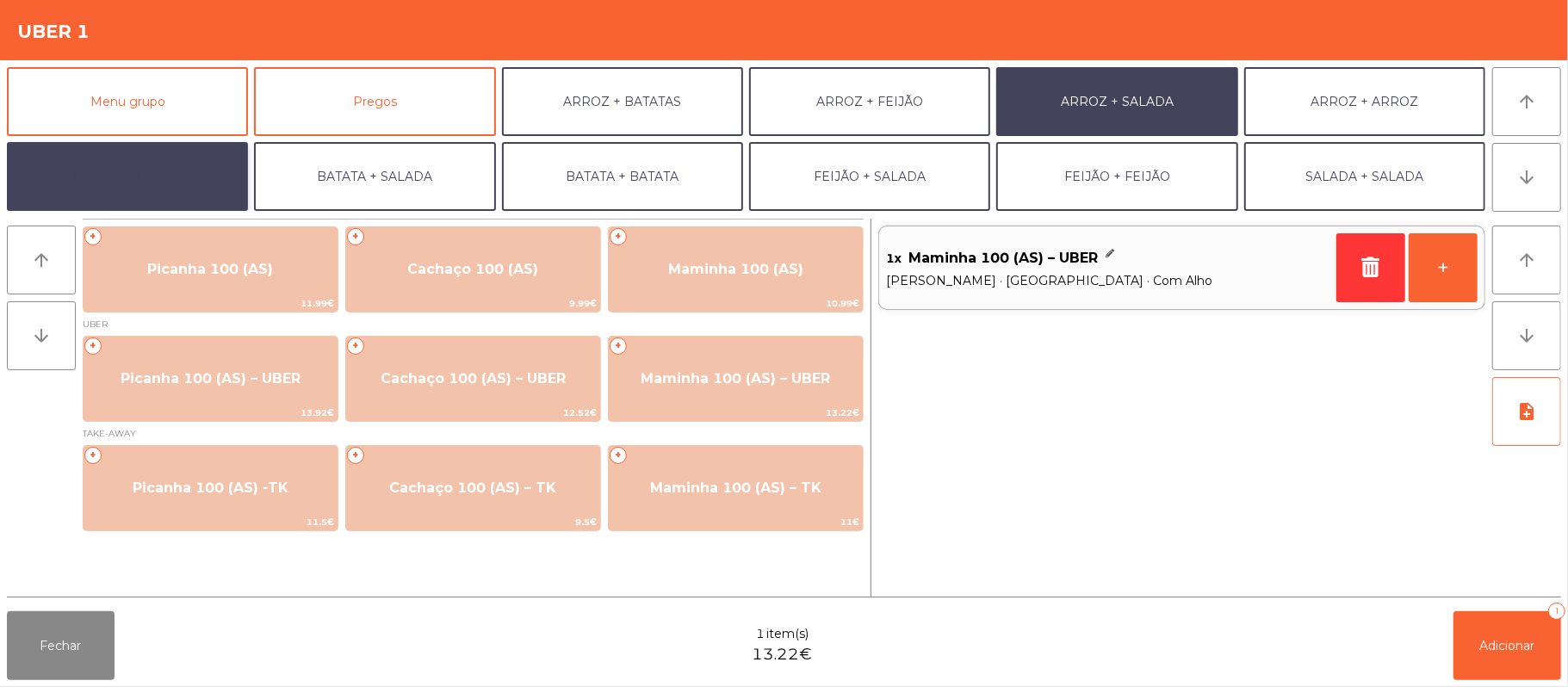
click at [174, 188] on button "BATATA + FEIJÃO" at bounding box center [127, 176] width 241 height 69
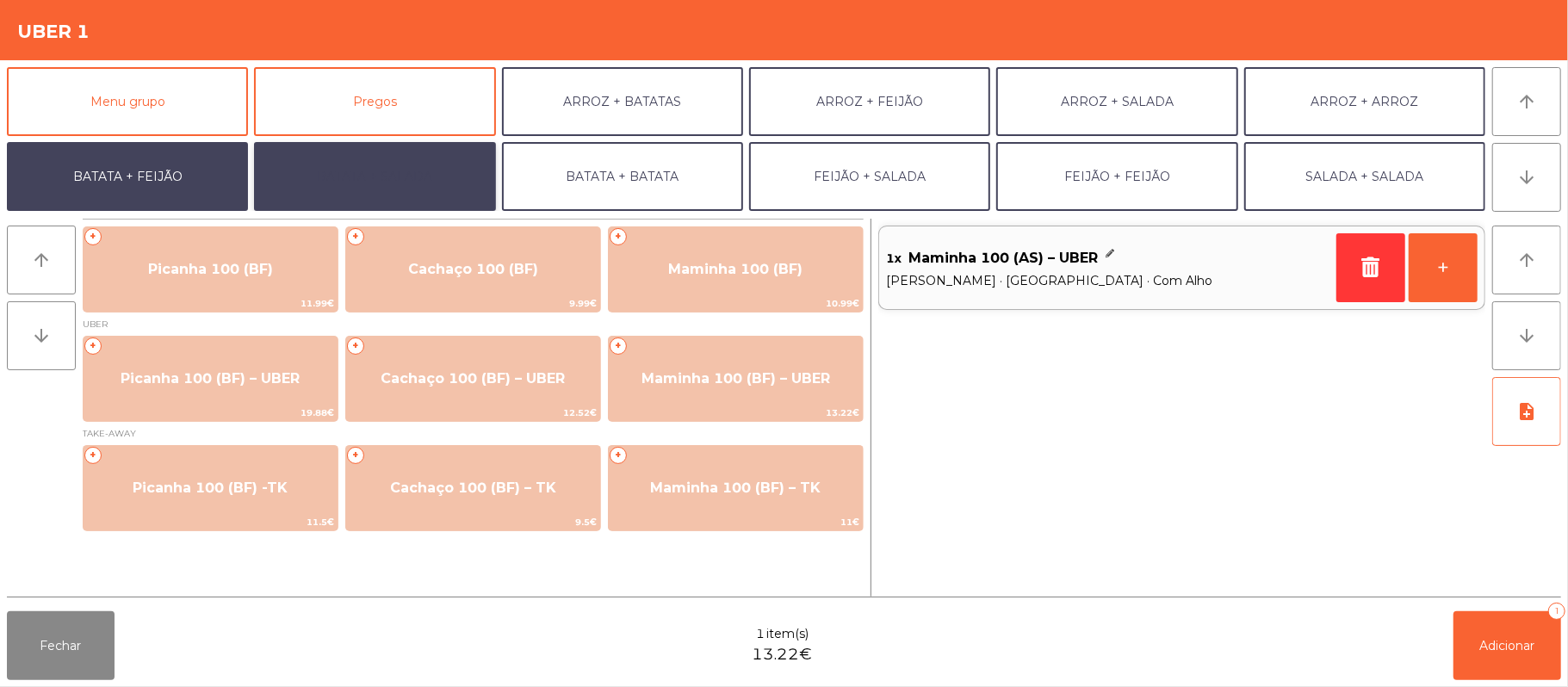
click at [406, 194] on button "BATATA + SALADA" at bounding box center [374, 176] width 241 height 69
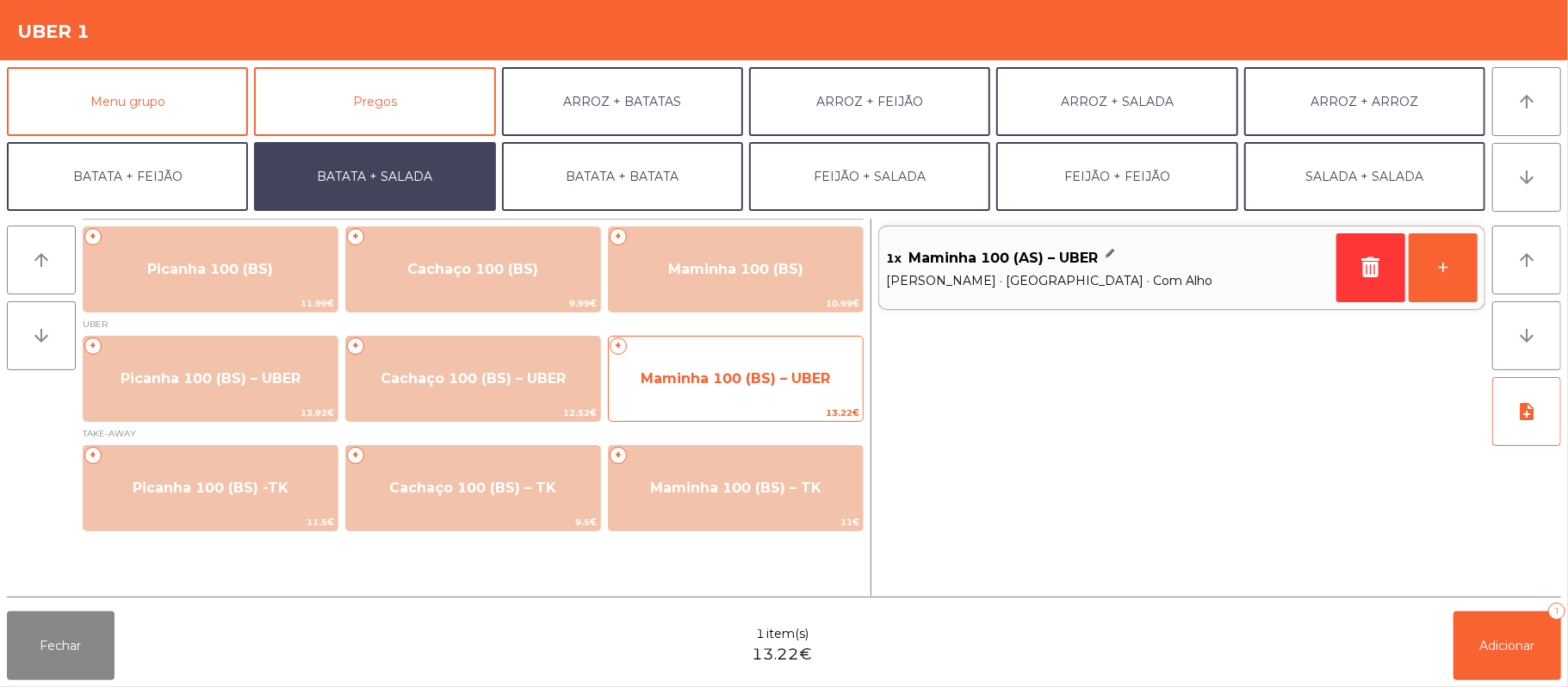
click at [731, 377] on span "Maminha 100 (BS) – UBER" at bounding box center [735, 378] width 190 height 16
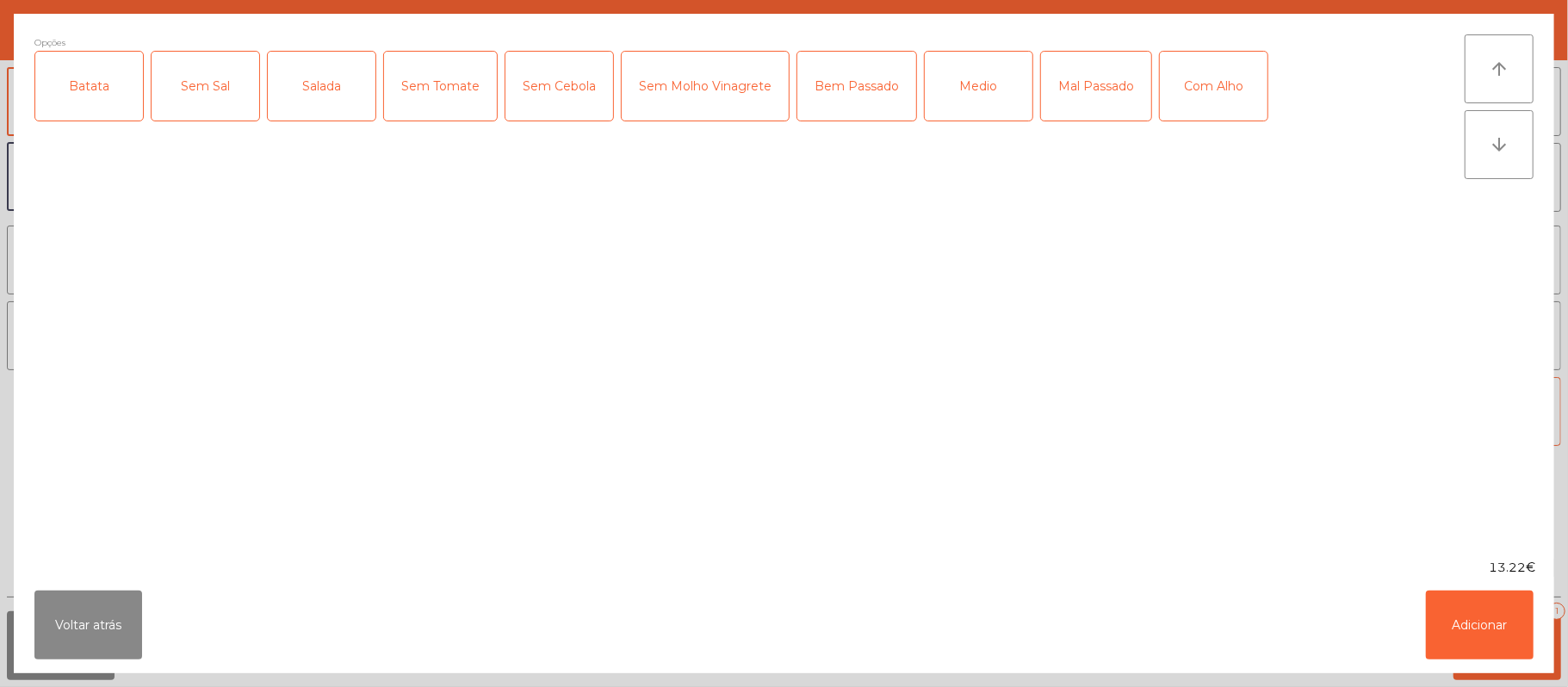
click at [95, 110] on div "Batata" at bounding box center [88, 85] width 107 height 69
click at [329, 104] on div "Salada" at bounding box center [321, 85] width 107 height 69
click at [976, 98] on div "Medio" at bounding box center [978, 85] width 107 height 69
click at [1244, 104] on div "Com Alho" at bounding box center [1213, 85] width 107 height 69
click at [1481, 614] on button "Adicionar" at bounding box center [1479, 625] width 107 height 69
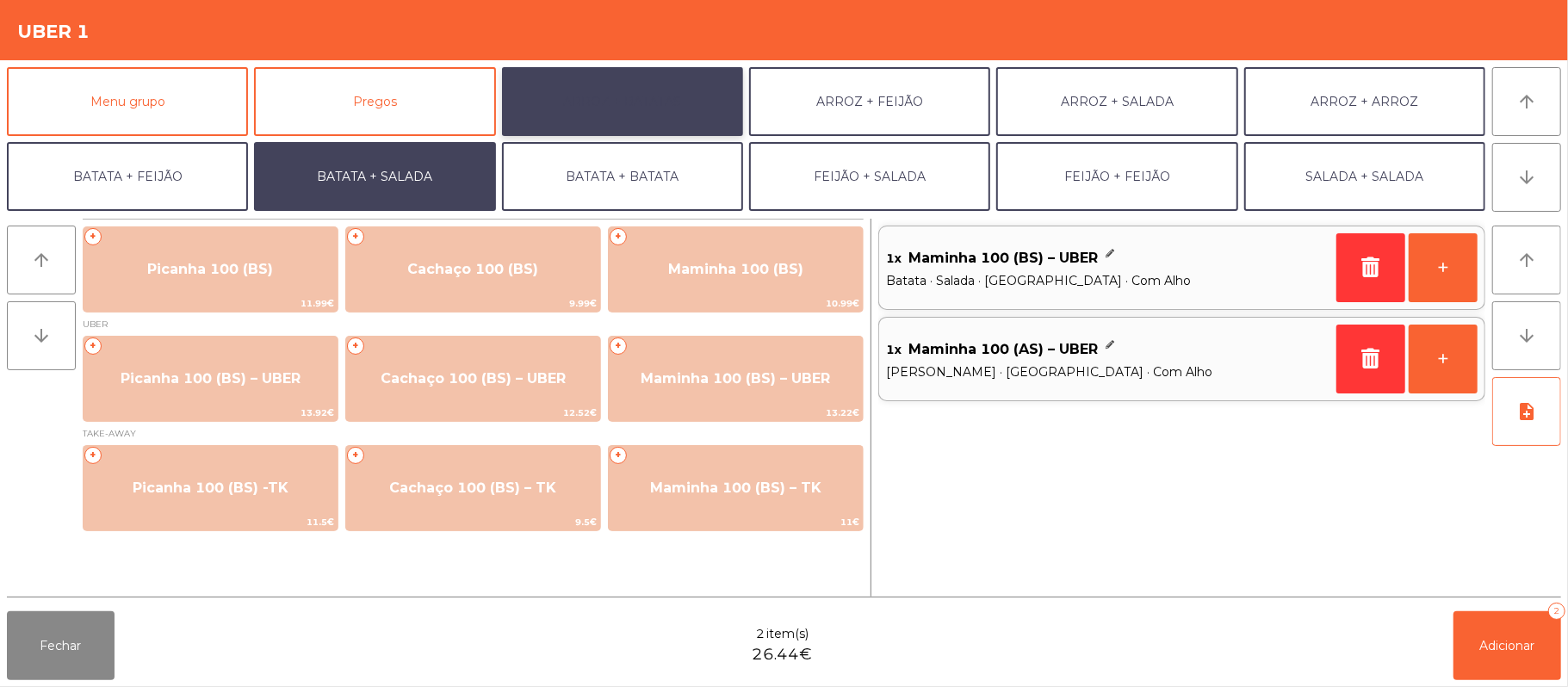
click at [663, 101] on button "ARROZ + BATATAS" at bounding box center [622, 101] width 241 height 69
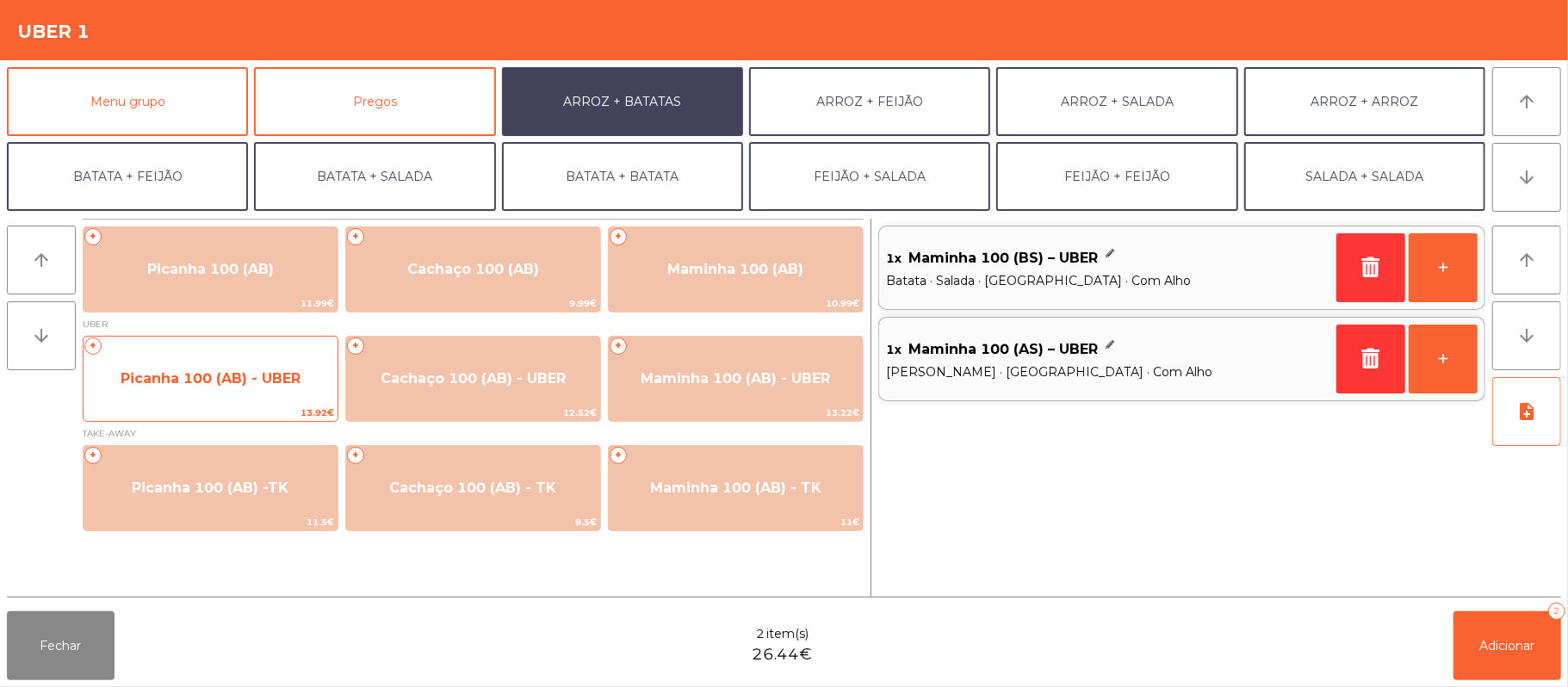
click at [246, 383] on span "Picanha 100 (AB) - UBER" at bounding box center [211, 378] width 180 height 16
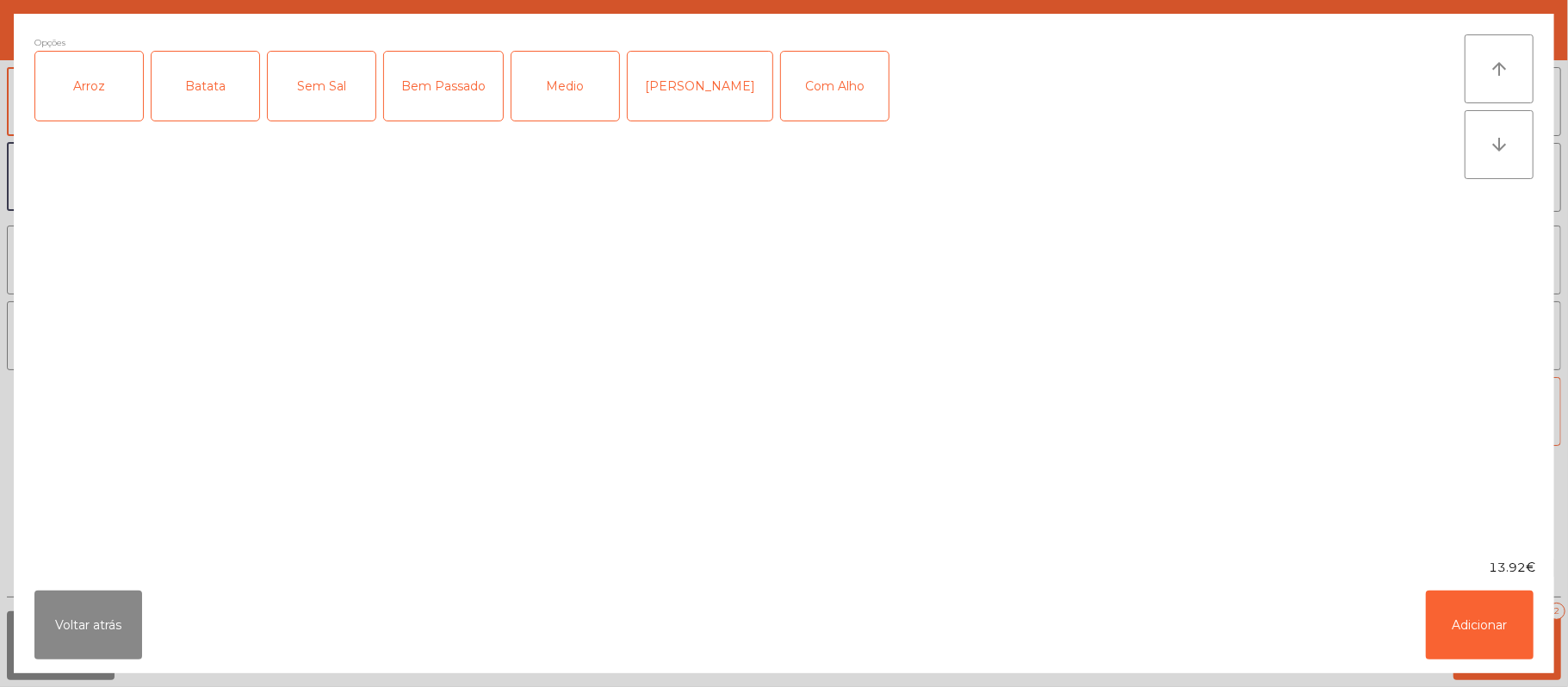
click at [130, 104] on div "Arroz" at bounding box center [88, 85] width 107 height 69
click at [183, 98] on div "Batata" at bounding box center [205, 85] width 107 height 69
click at [577, 101] on div "Medio" at bounding box center [565, 85] width 107 height 69
click at [808, 95] on div "Com Alho" at bounding box center [834, 85] width 107 height 69
click at [1478, 624] on button "Adicionar" at bounding box center [1479, 625] width 107 height 69
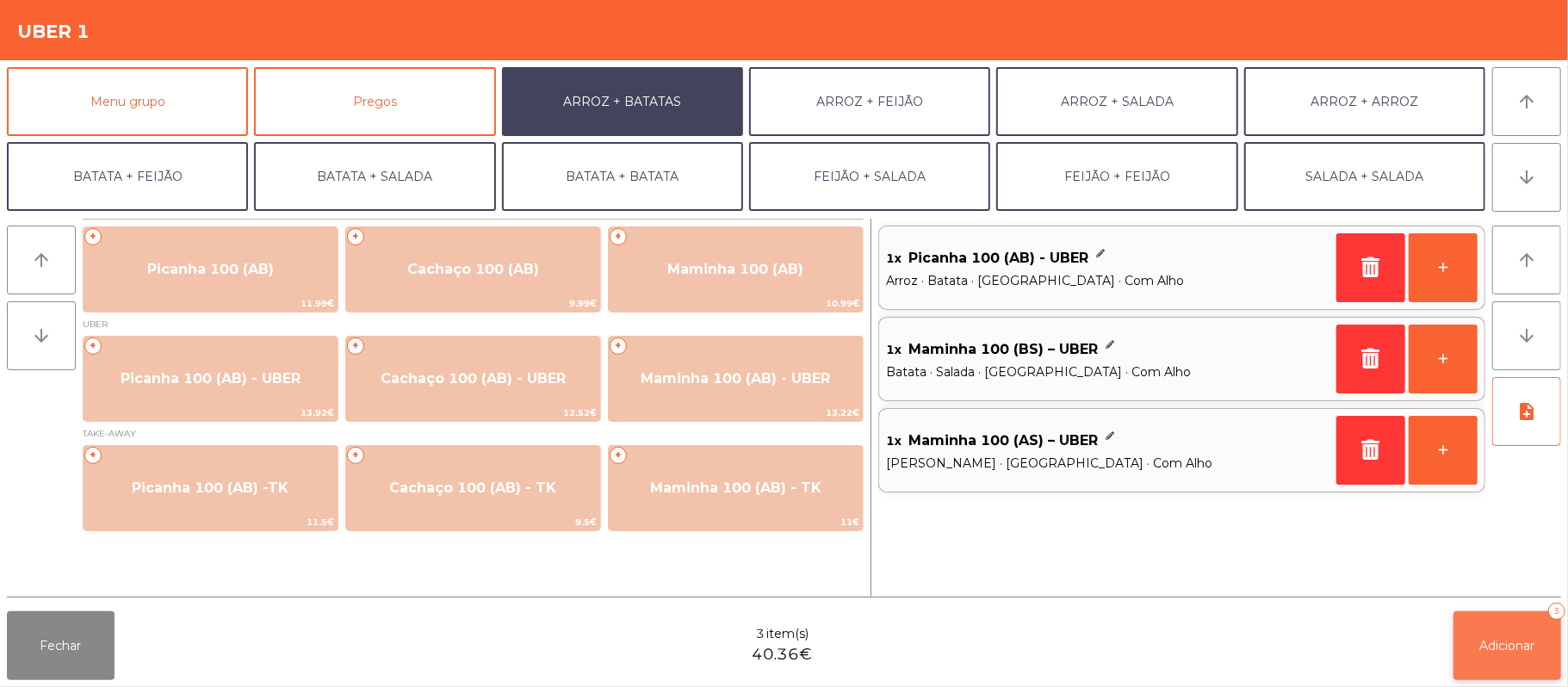
click at [1472, 644] on button "Adicionar 3" at bounding box center [1507, 645] width 107 height 69
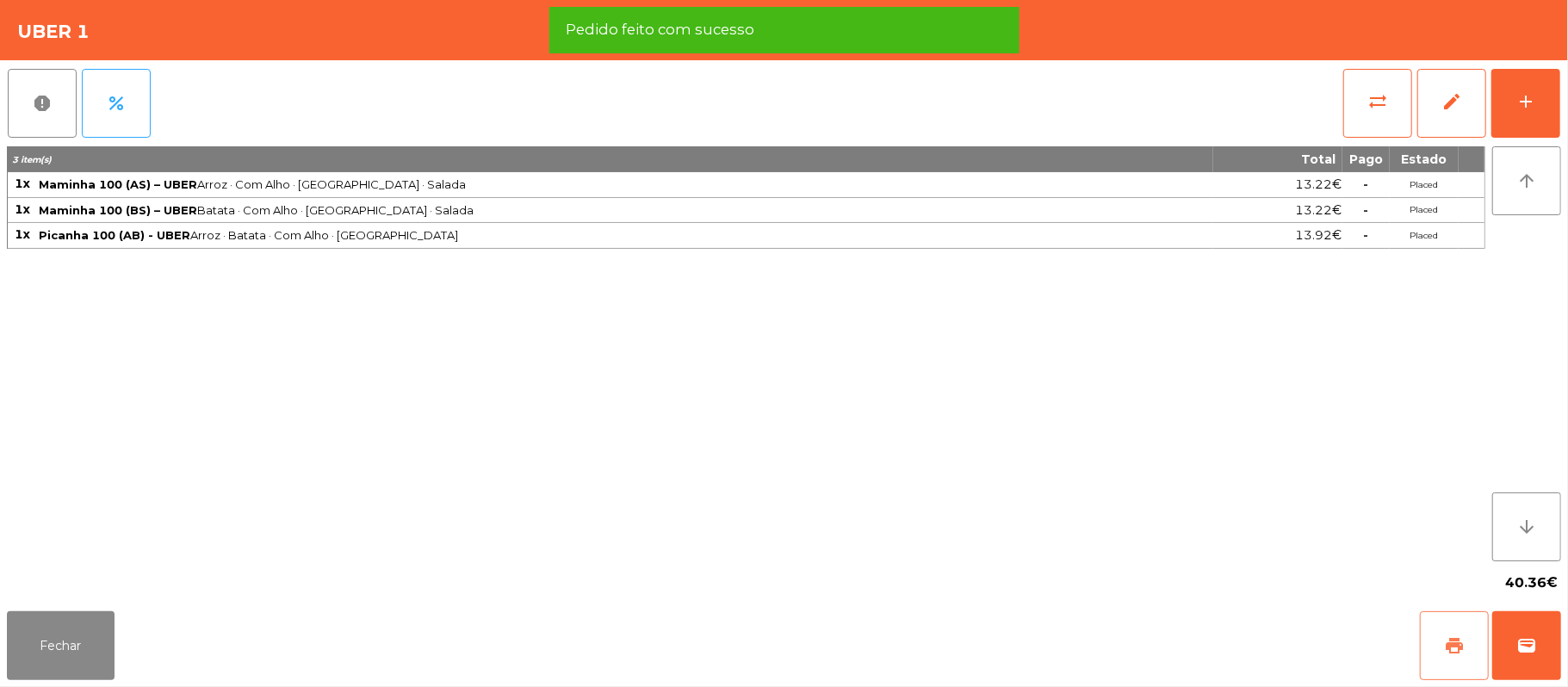
click at [1437, 631] on button "print" at bounding box center [1454, 645] width 69 height 69
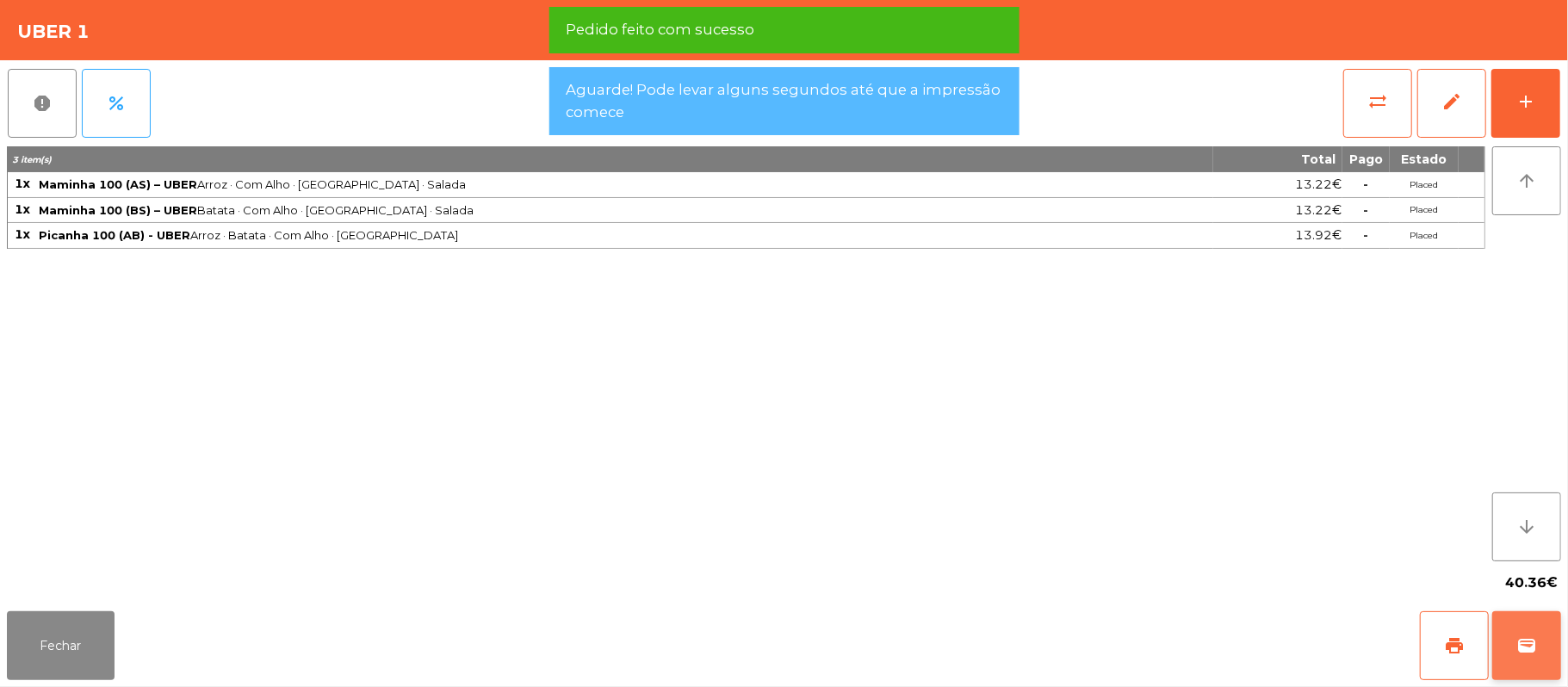
click at [1521, 640] on span "wallet" at bounding box center [1526, 645] width 20 height 20
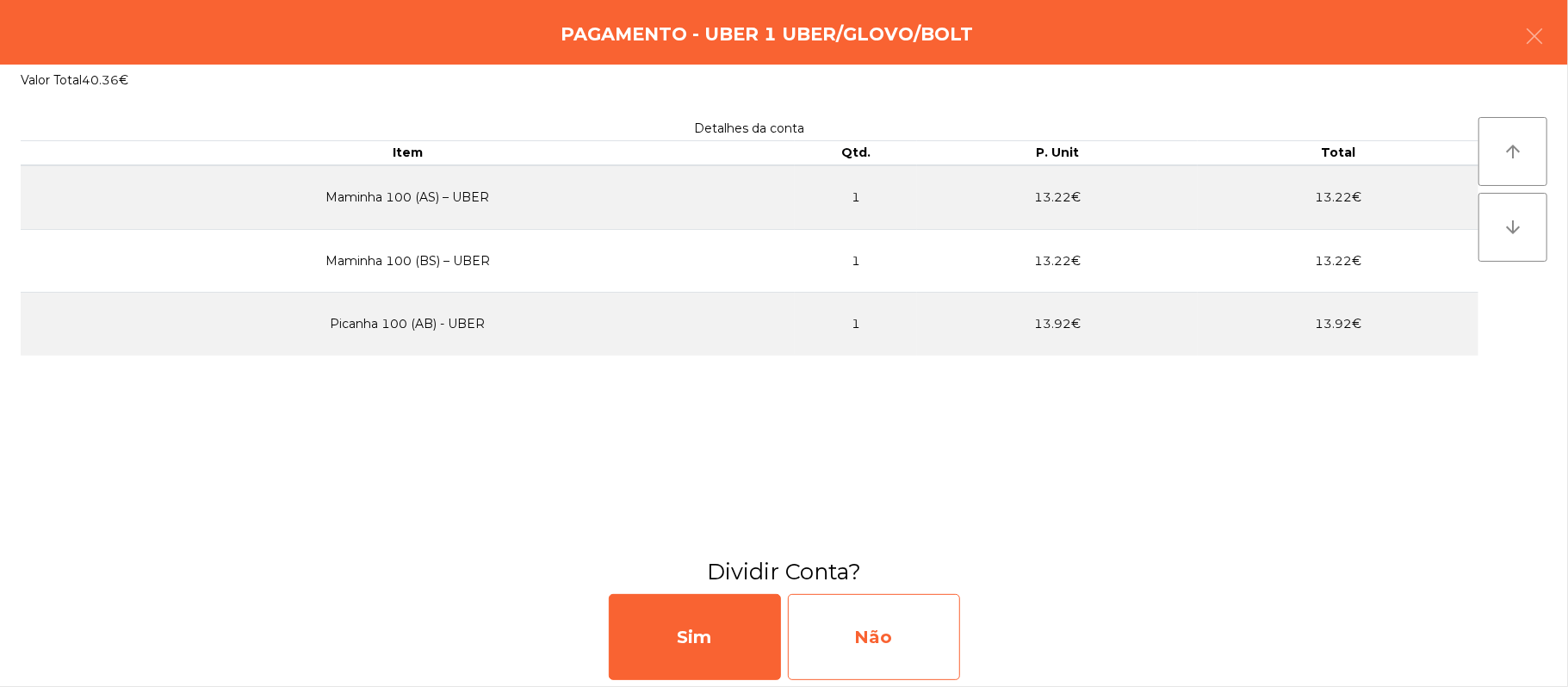
click at [887, 631] on div "Não" at bounding box center [874, 637] width 172 height 86
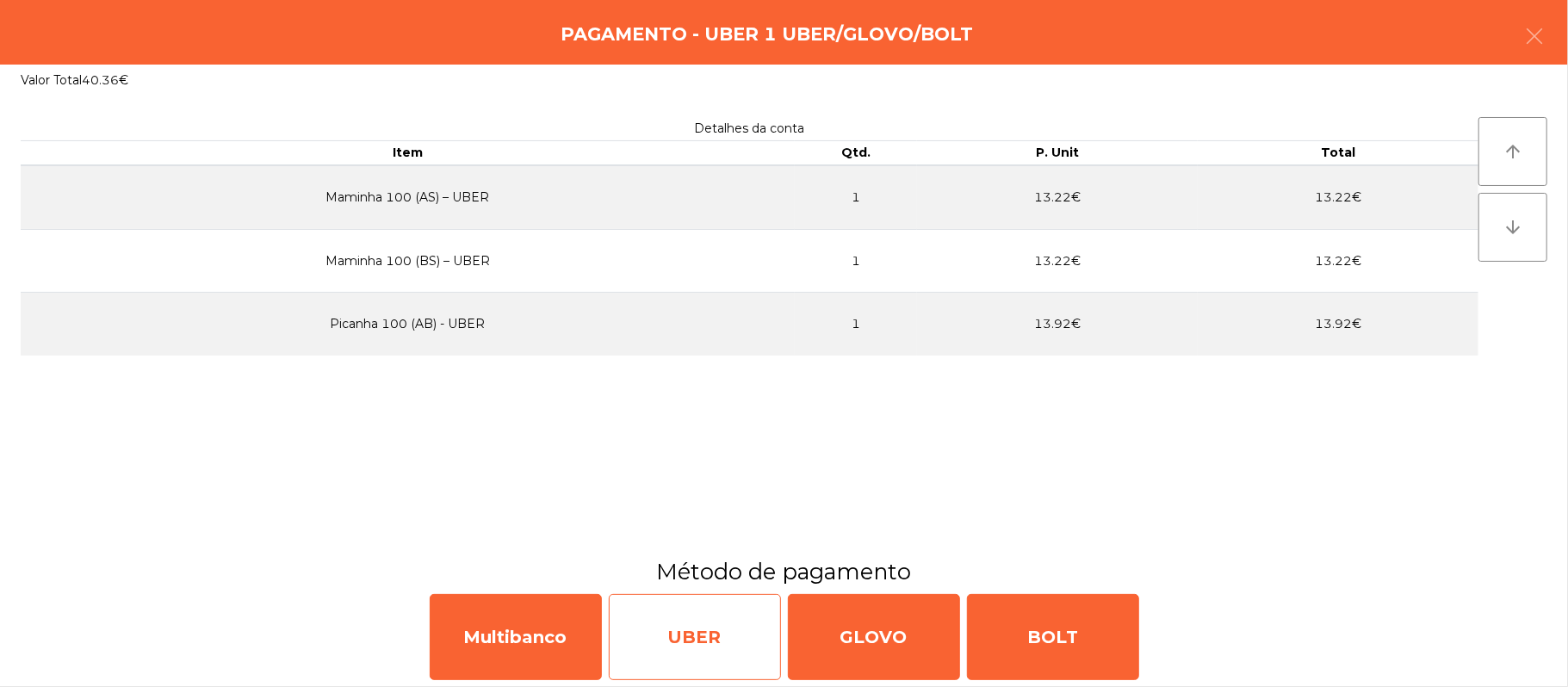
click at [669, 649] on div "UBER" at bounding box center [695, 637] width 172 height 86
select select "**"
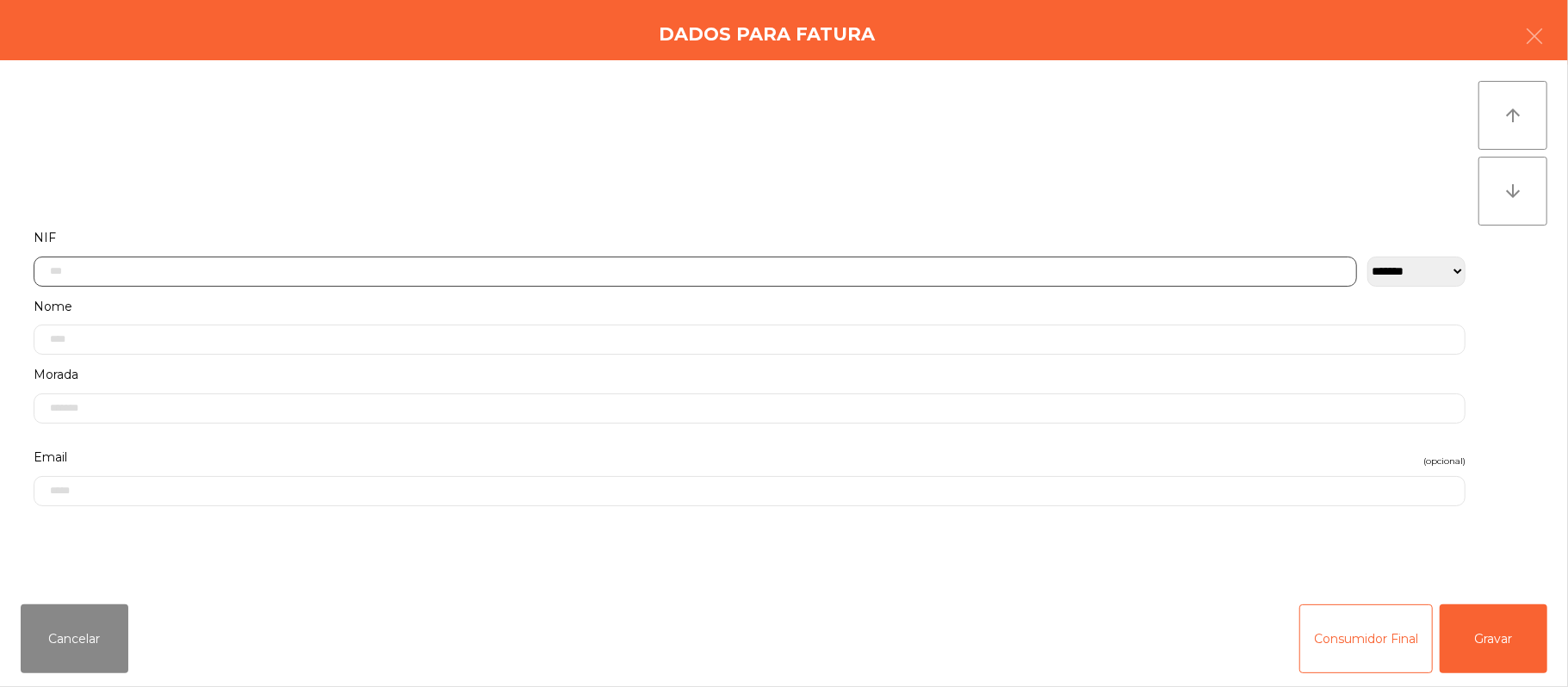
click at [446, 272] on input "text" at bounding box center [695, 271] width 1323 height 30
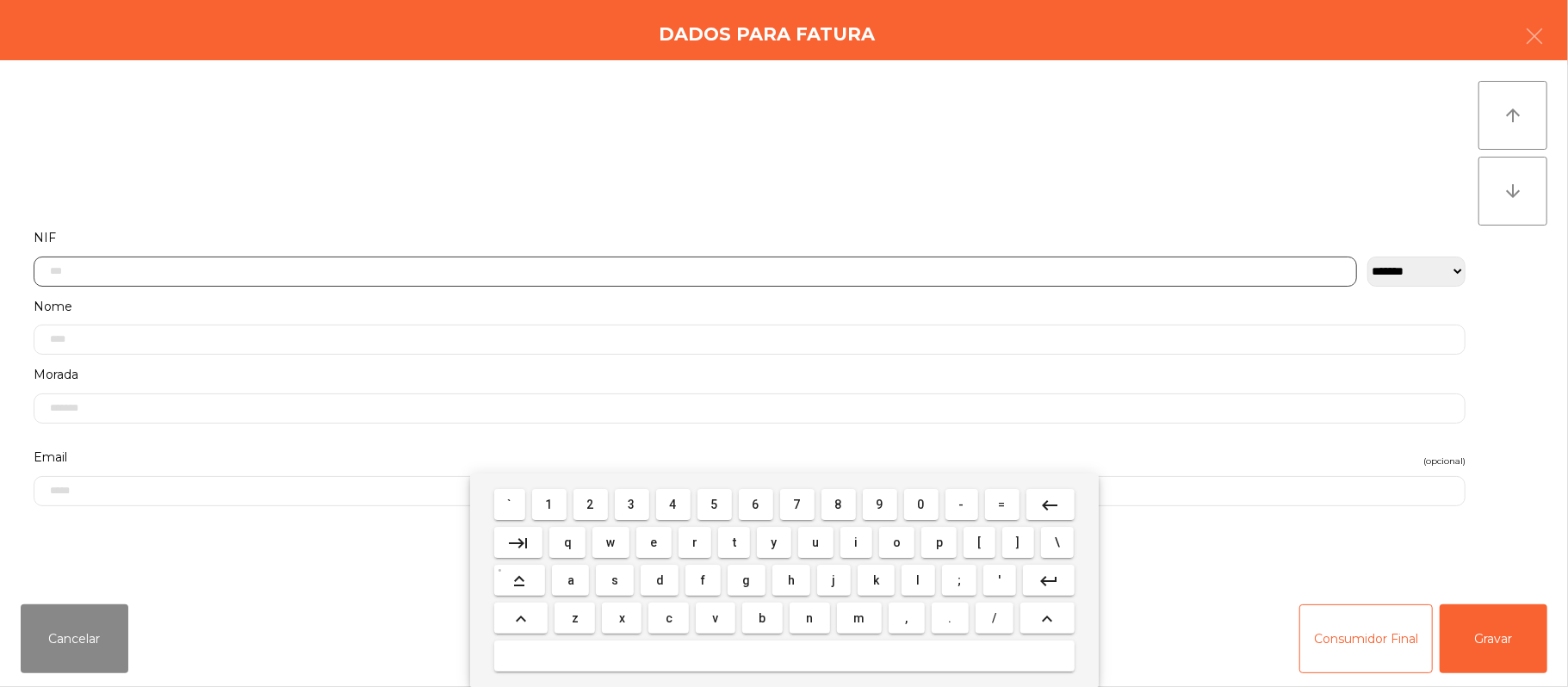
scroll to position [145, 0]
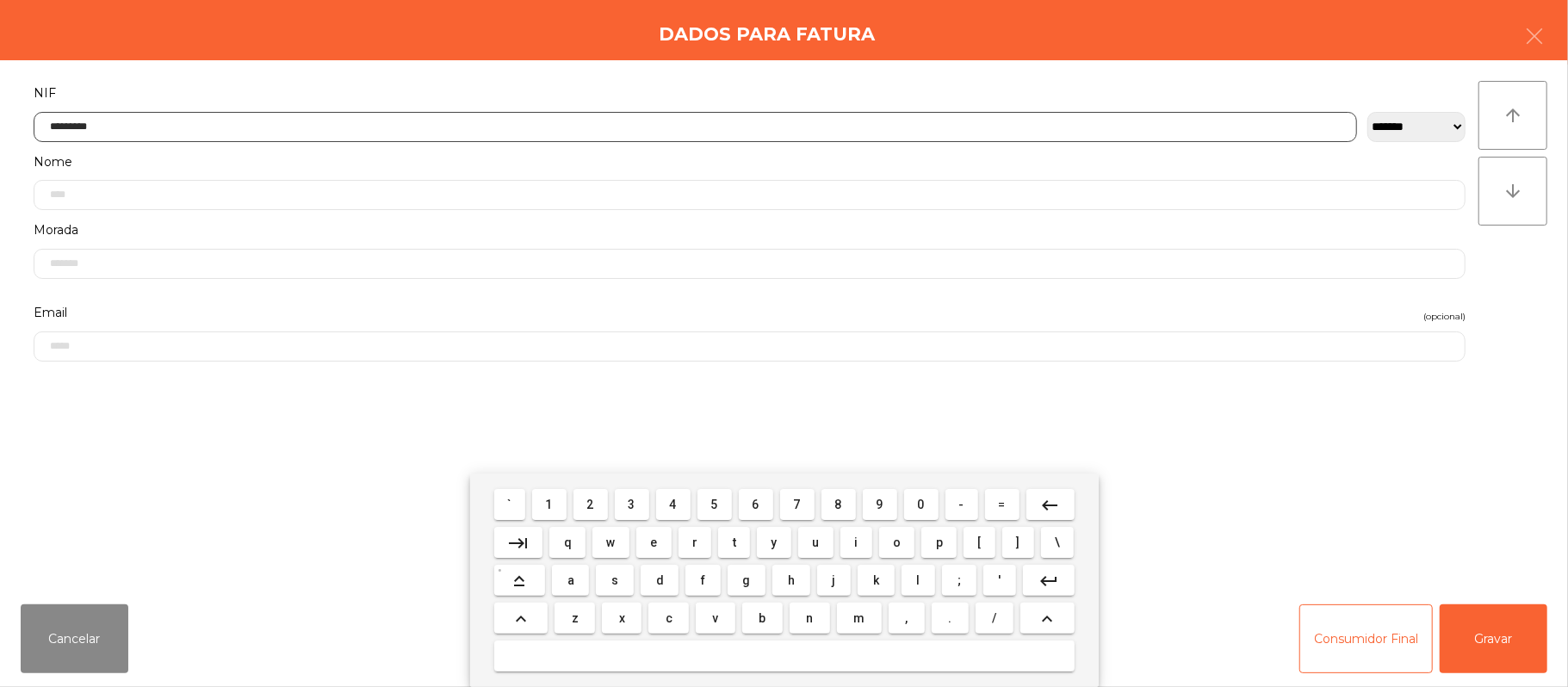
type input "*********"
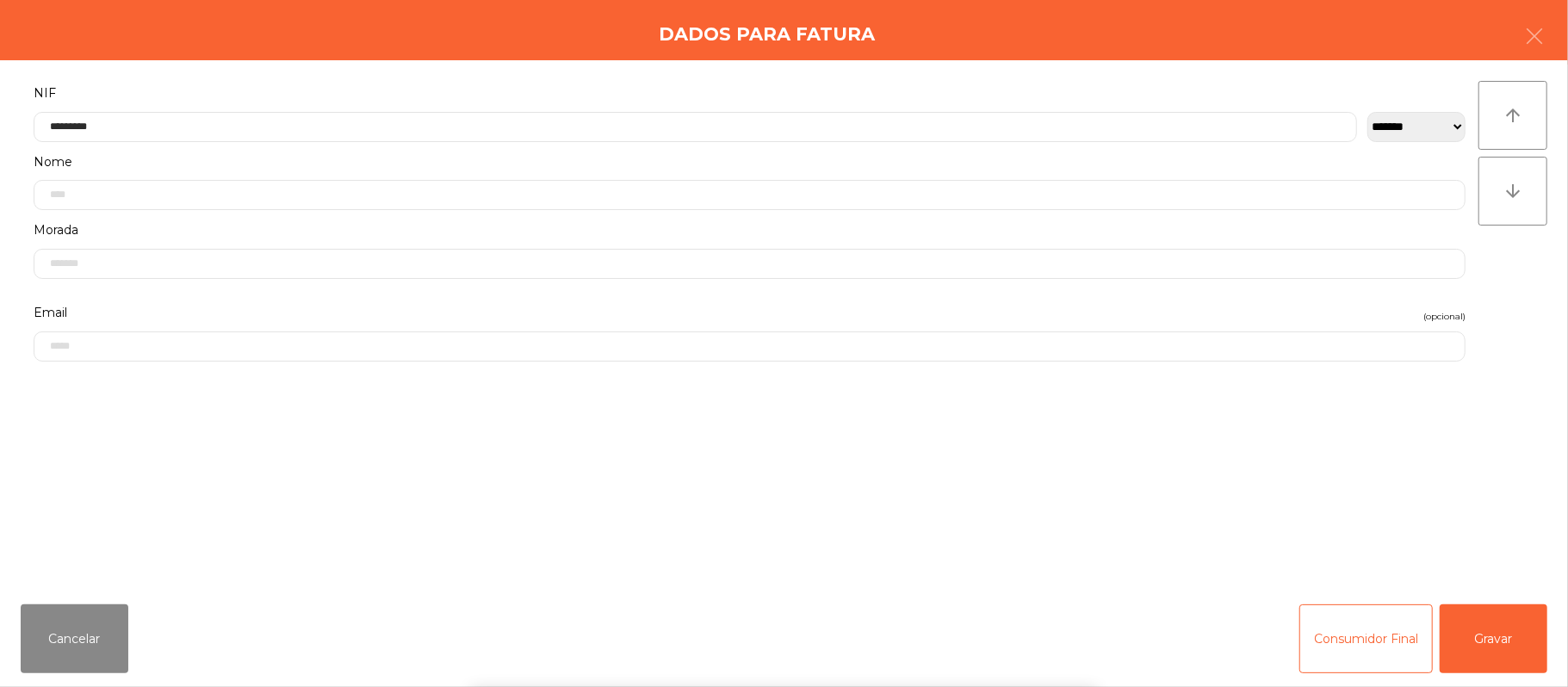
click at [1514, 628] on div "` 1 2 3 4 5 6 7 8 9 0 - = keyboard_backspace keyboard_tab q w e r t y u i o p […" at bounding box center [784, 581] width 1568 height 214
click at [1529, 629] on button "Gravar" at bounding box center [1493, 639] width 107 height 69
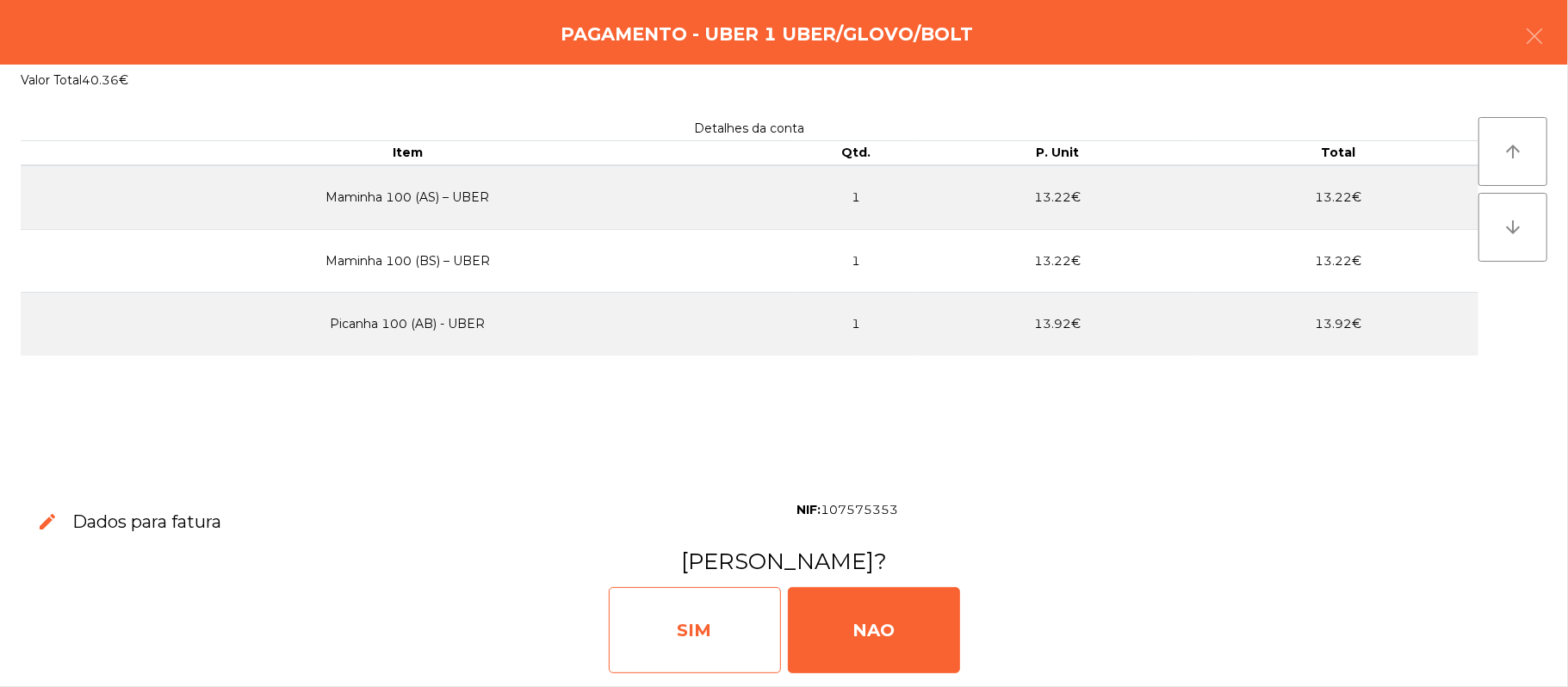
click at [714, 646] on div "SIM" at bounding box center [695, 630] width 172 height 86
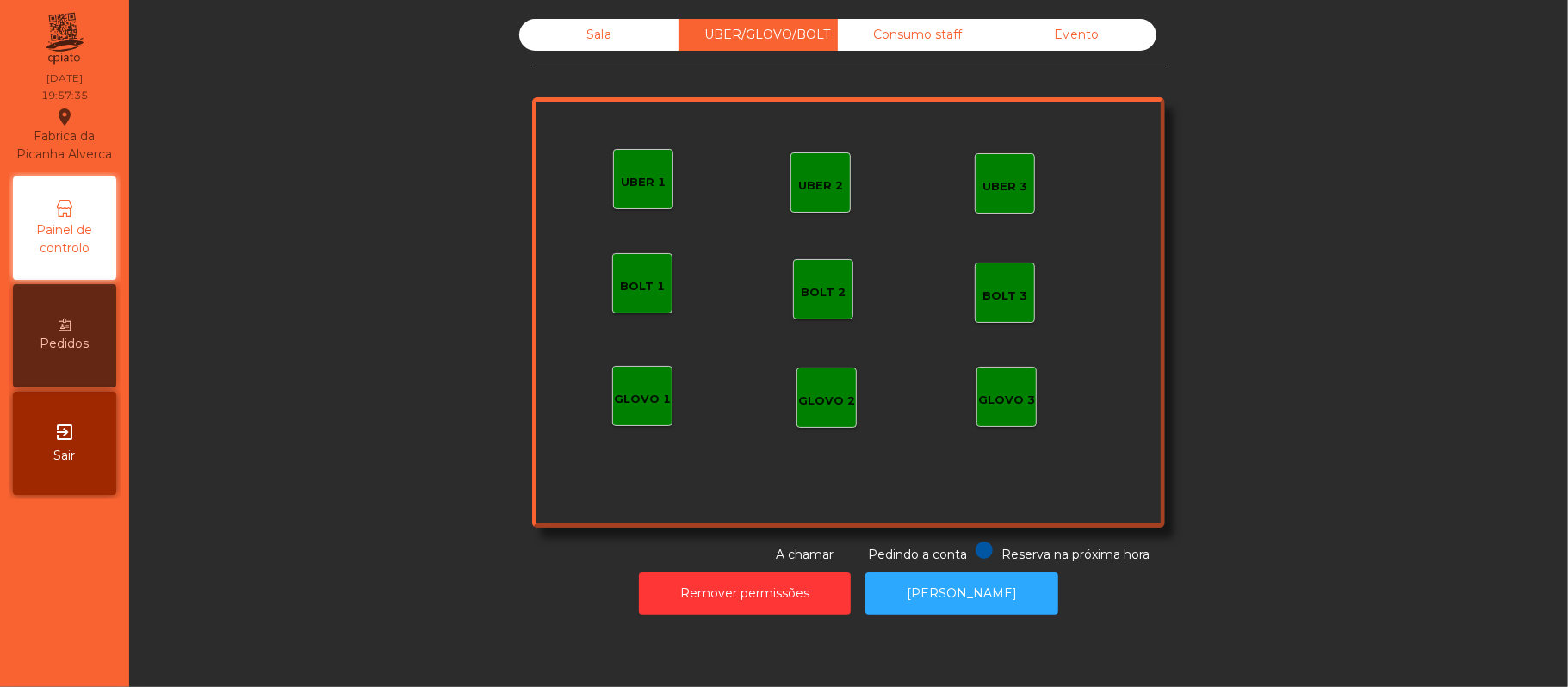
click at [577, 45] on div "Sala" at bounding box center [599, 35] width 160 height 32
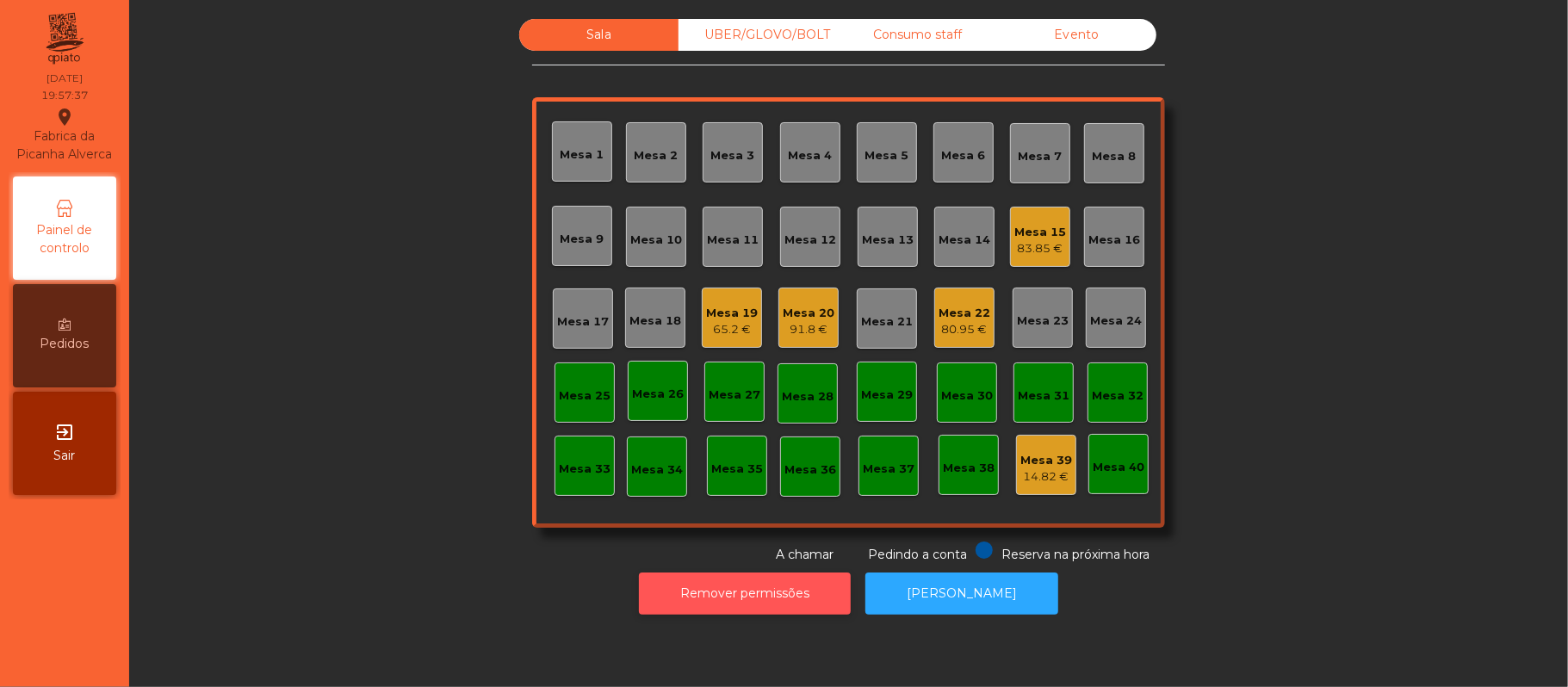
click at [779, 573] on button "Remover permissões" at bounding box center [745, 594] width 212 height 43
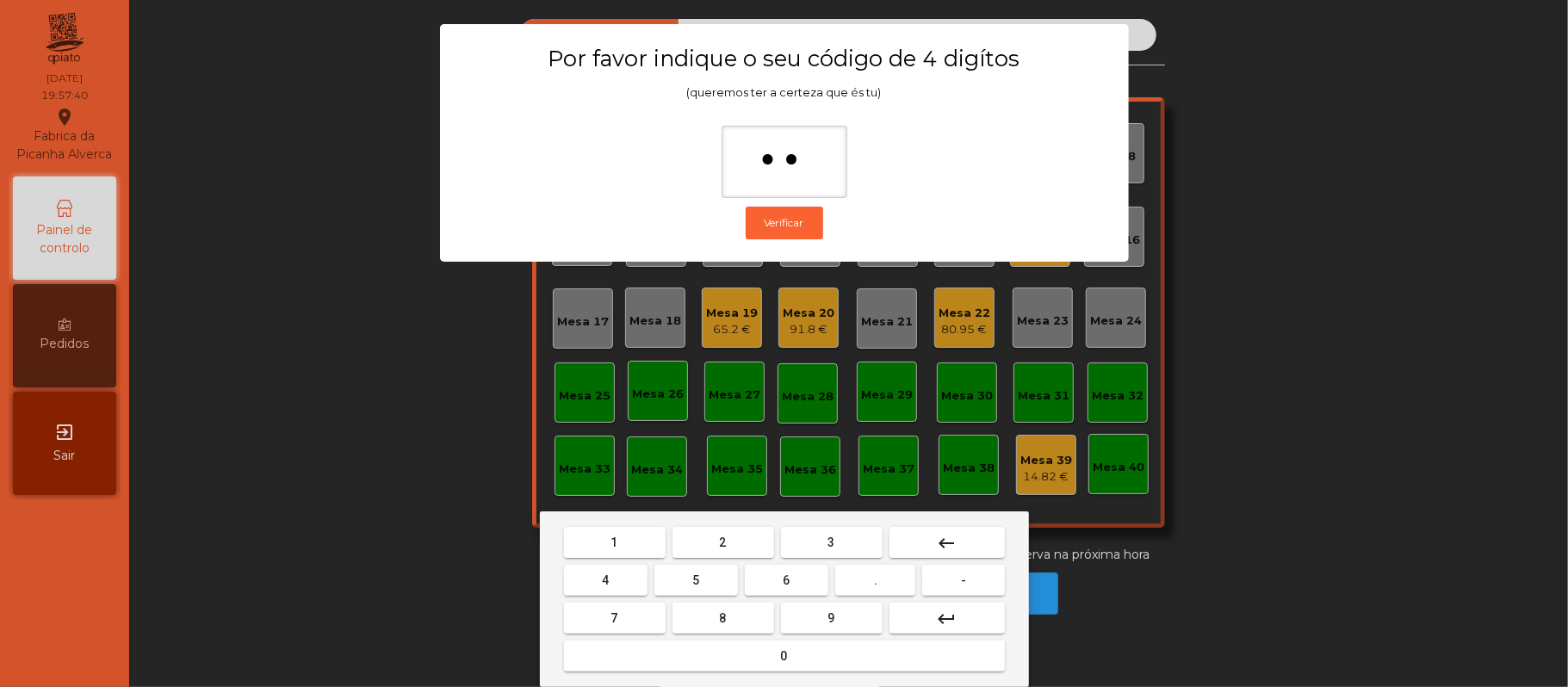
type input "*"
type input "***"
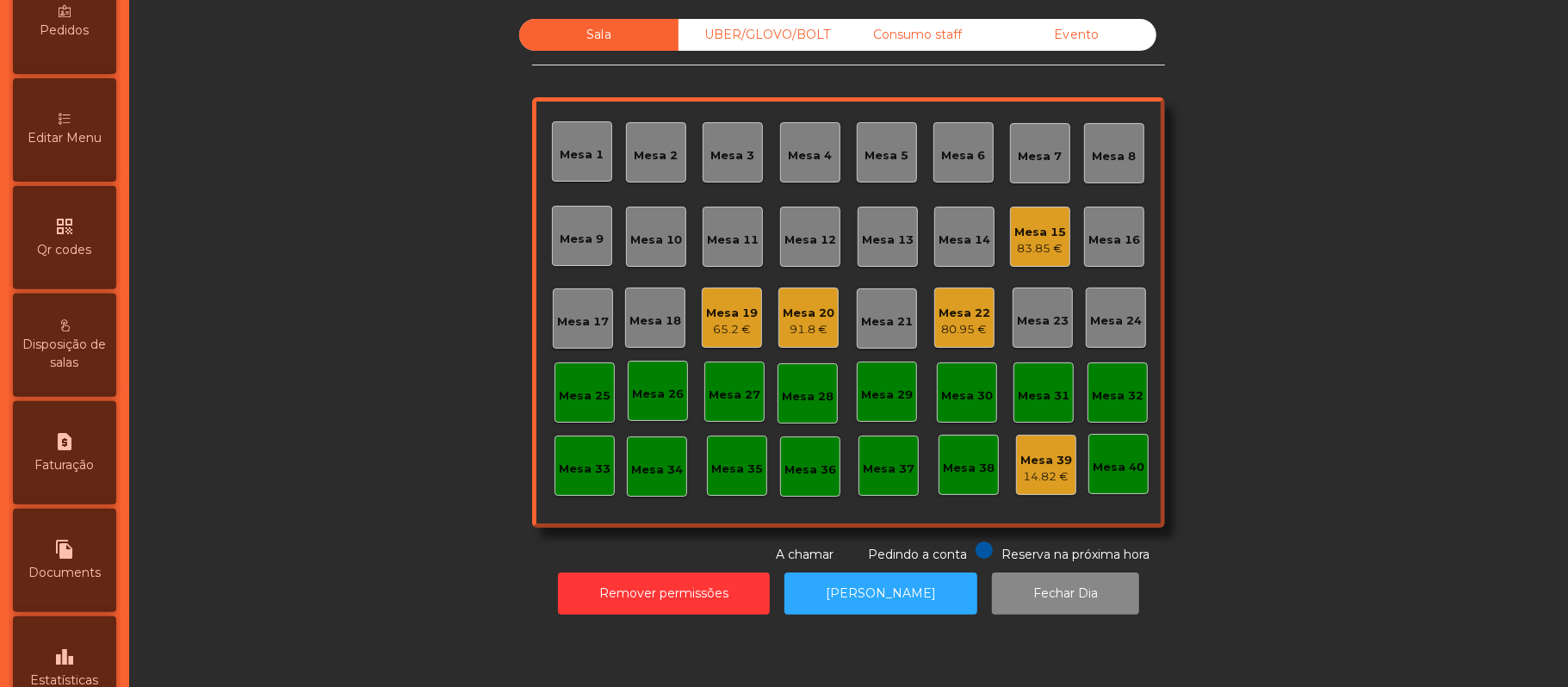
click at [80, 474] on span "Faturação" at bounding box center [64, 465] width 59 height 18
select select "*"
select select "****"
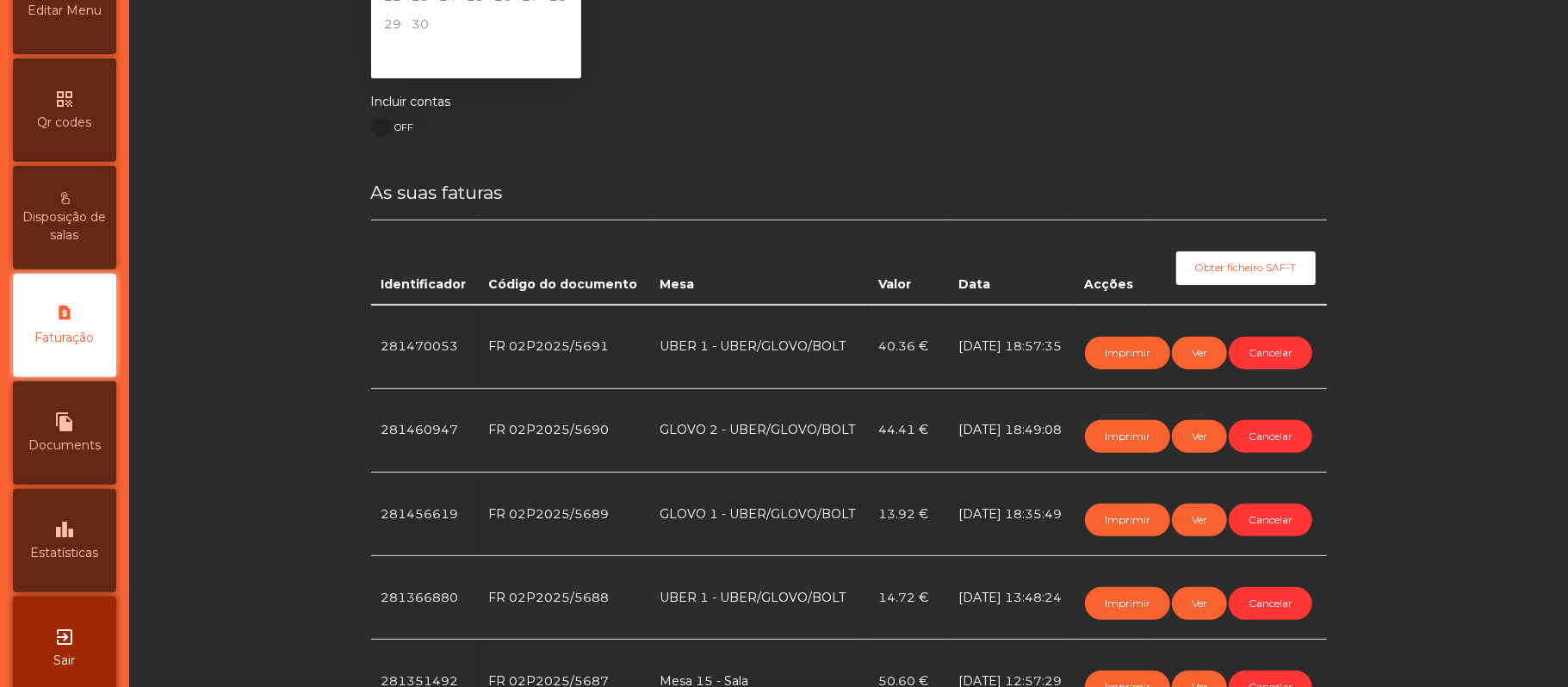
scroll to position [218, 0]
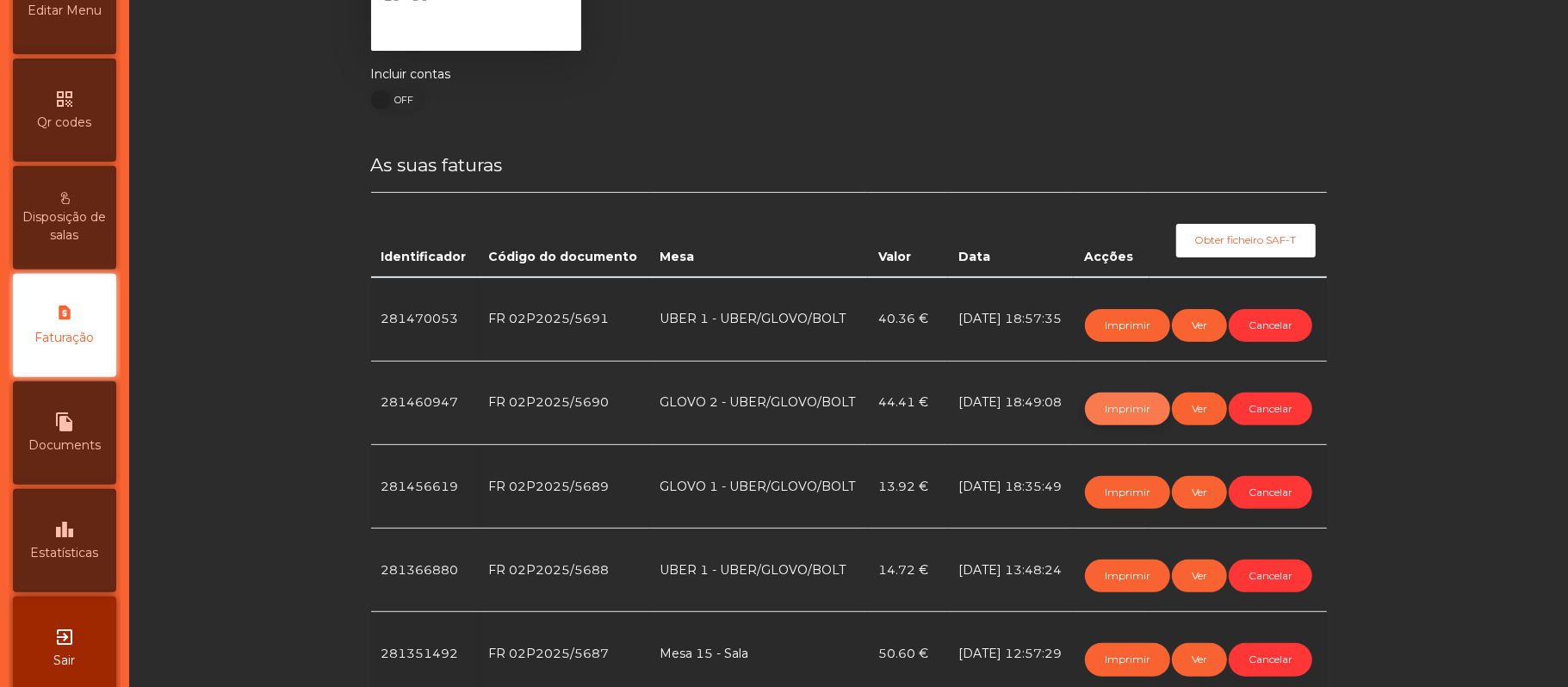
click at [1126, 426] on button "Imprimir" at bounding box center [1128, 409] width 85 height 33
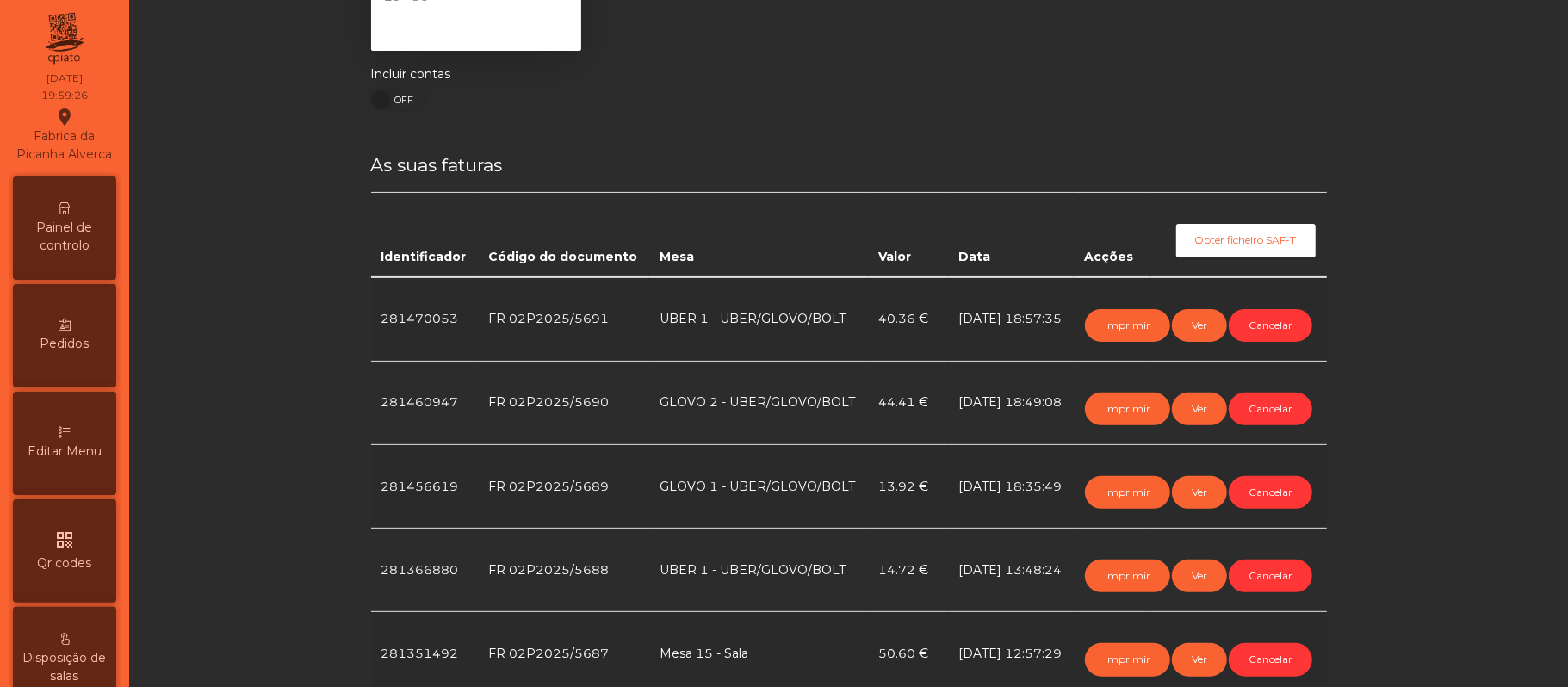
click at [76, 242] on span "Painel de controlo" at bounding box center [65, 236] width 95 height 36
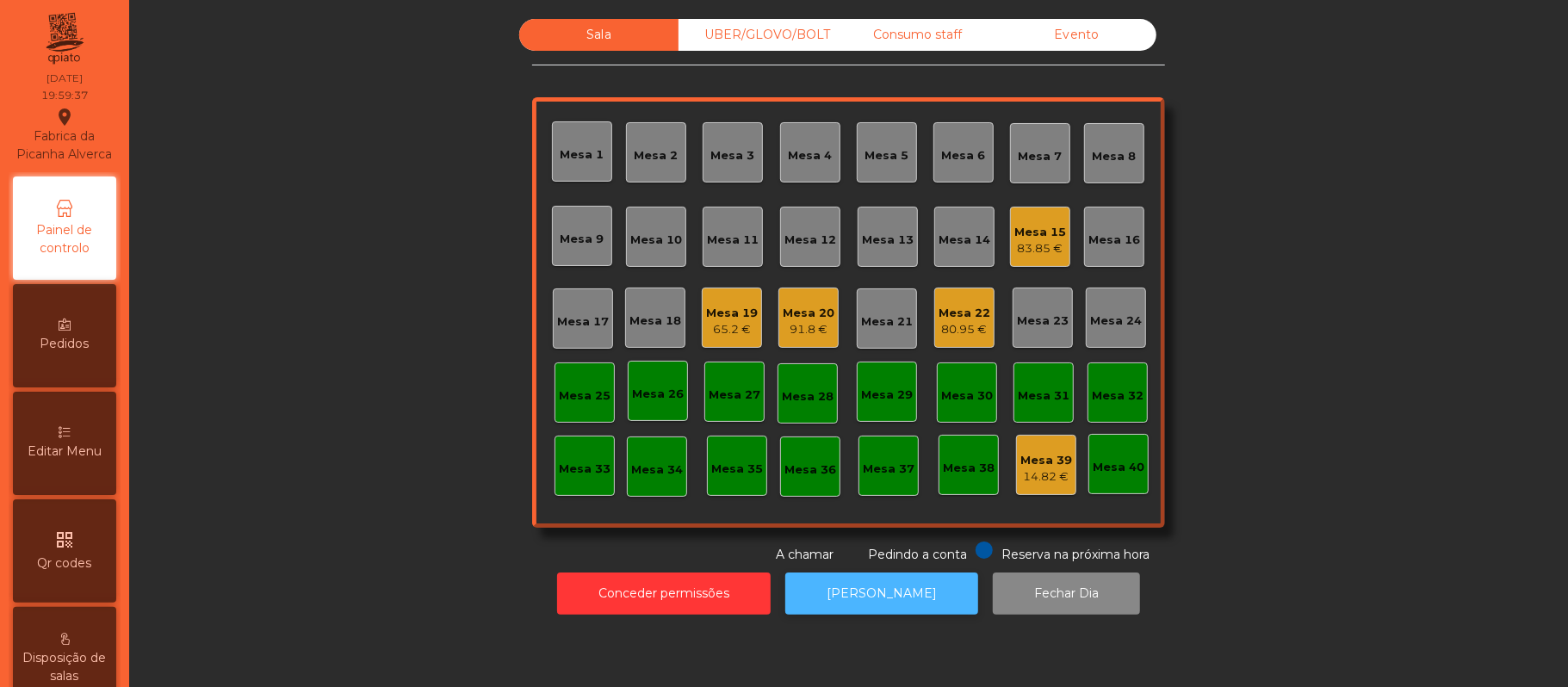
click at [856, 577] on button "[PERSON_NAME]" at bounding box center [881, 594] width 192 height 43
click at [793, 35] on div "UBER/GLOVO/BOLT" at bounding box center [757, 35] width 160 height 32
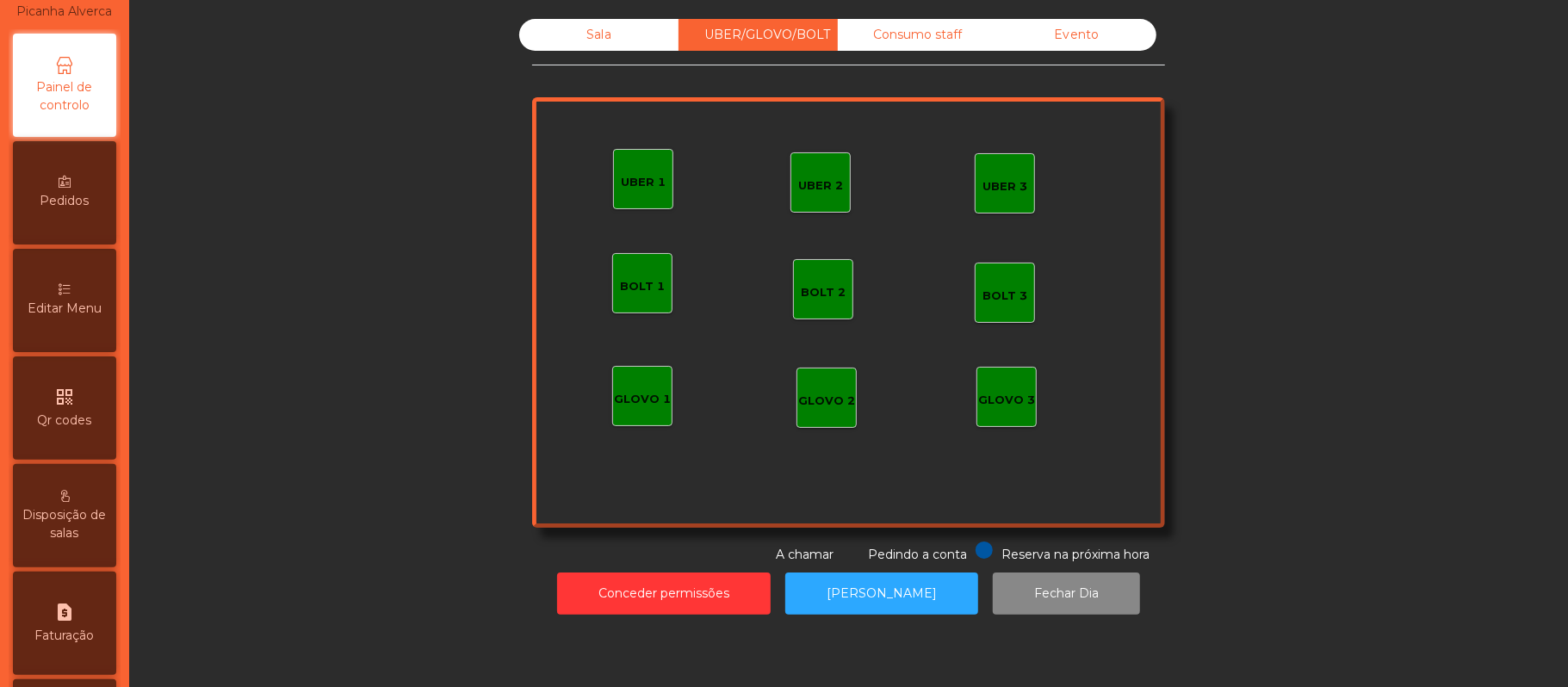
click at [100, 310] on div "Editar Menu" at bounding box center [64, 300] width 104 height 104
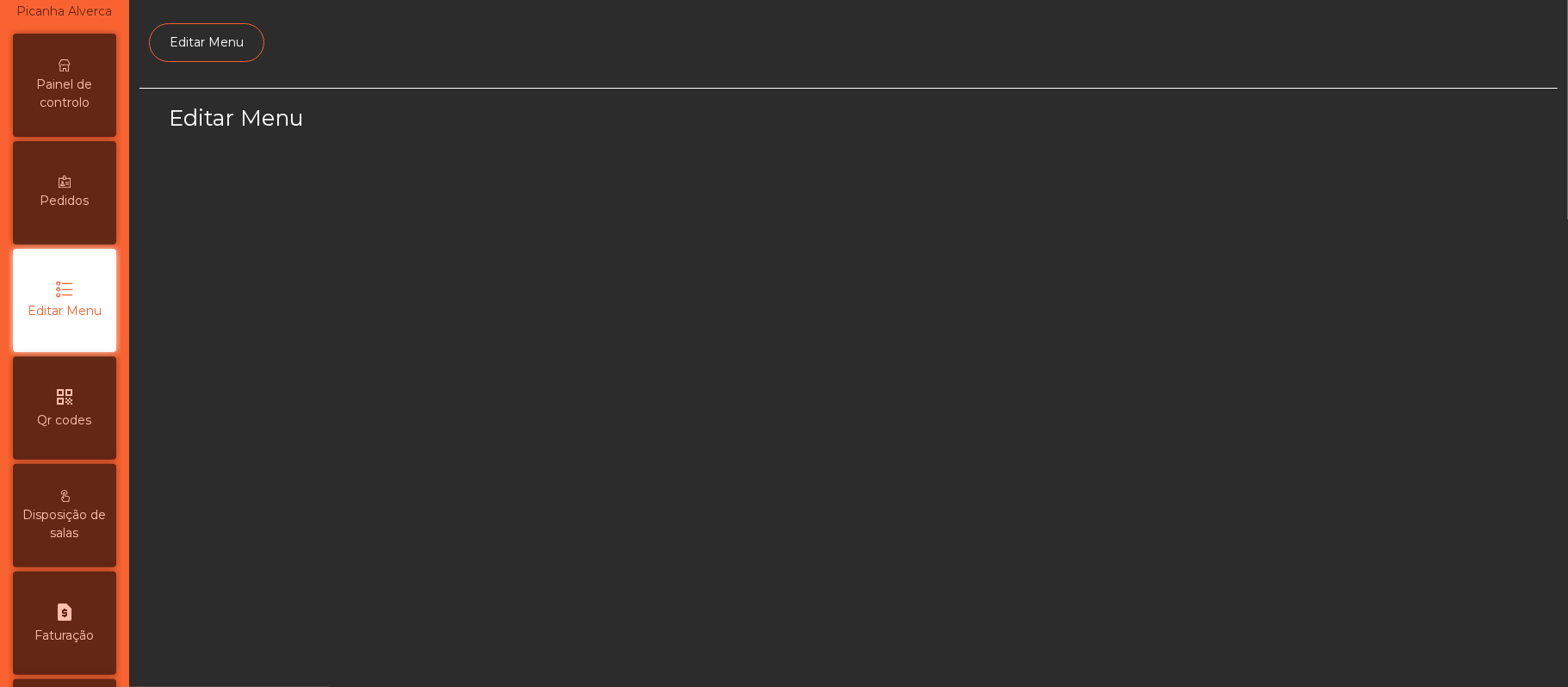
scroll to position [118, 0]
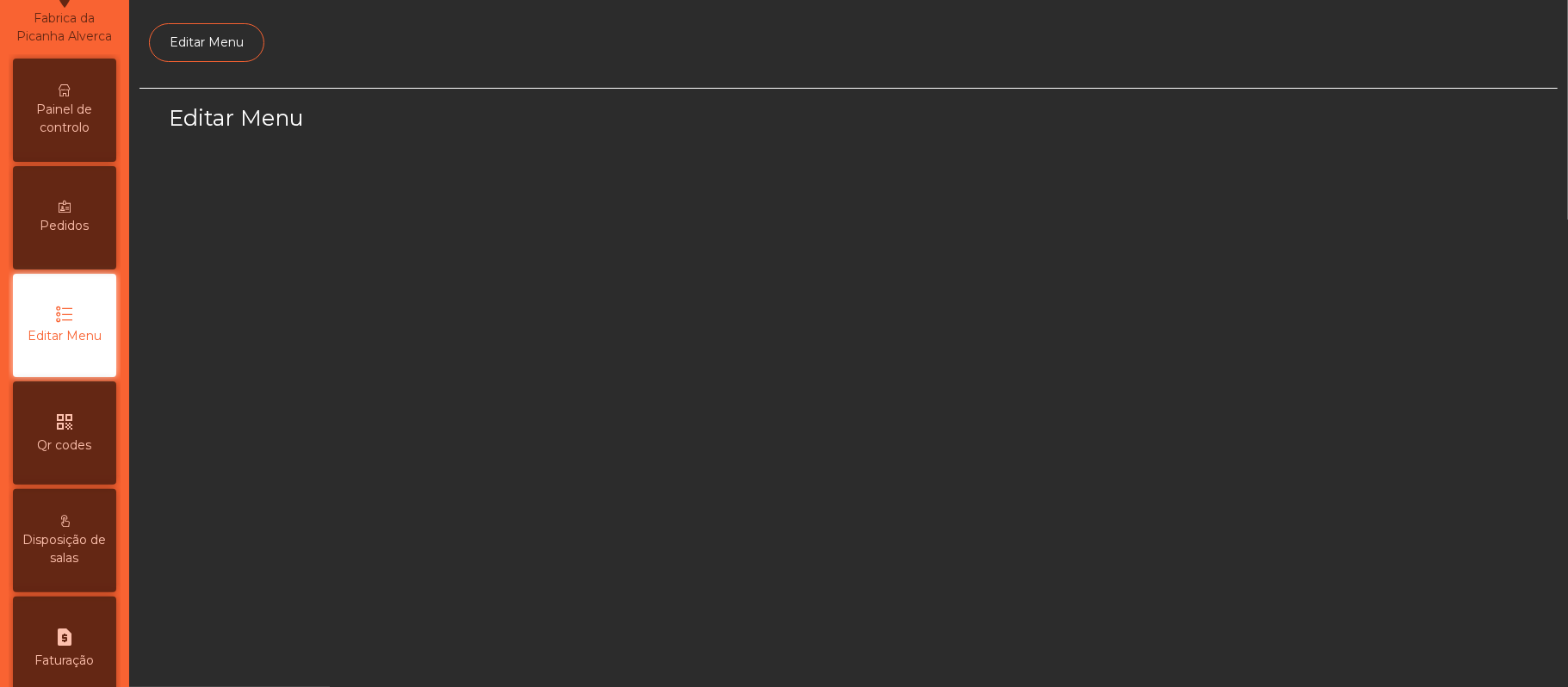
select select "*"
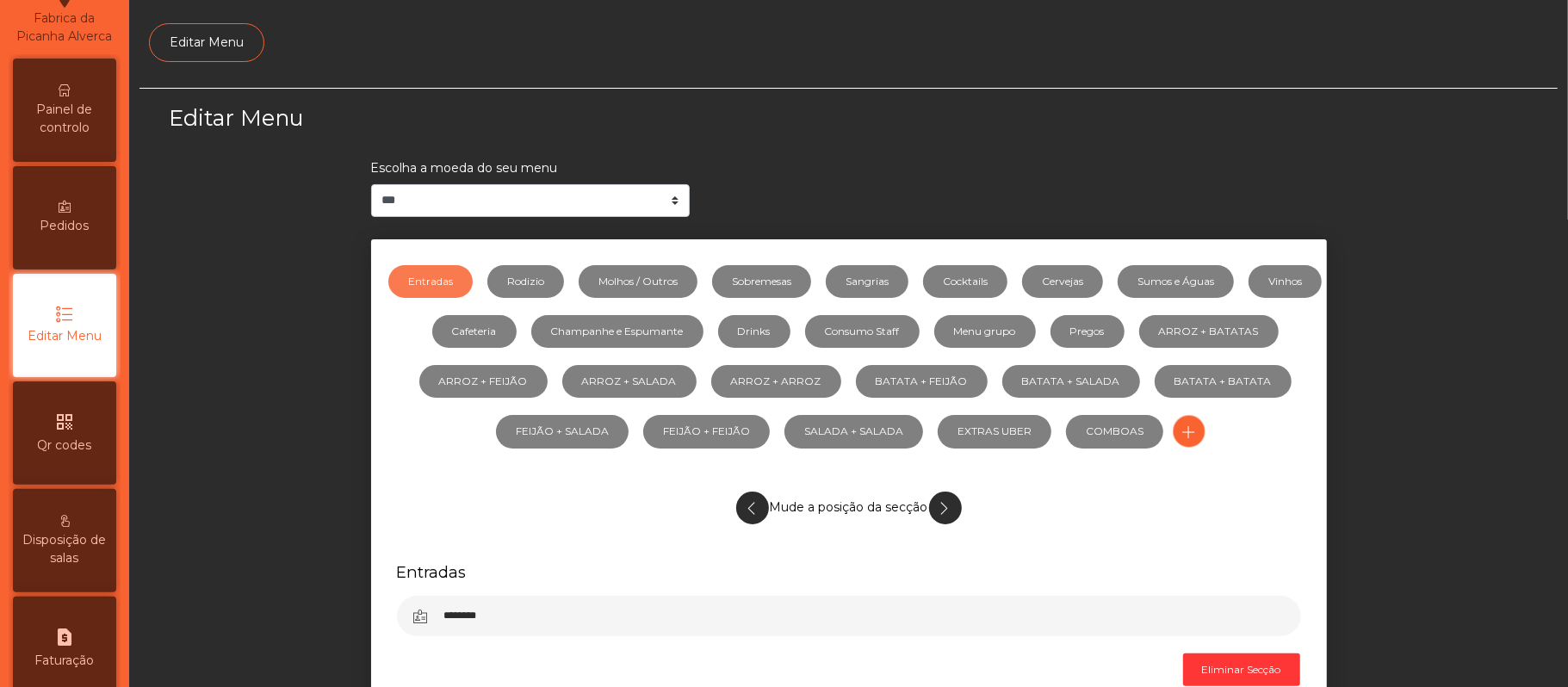
click at [95, 649] on div "request_page Faturação" at bounding box center [64, 648] width 104 height 104
select select "*"
select select "****"
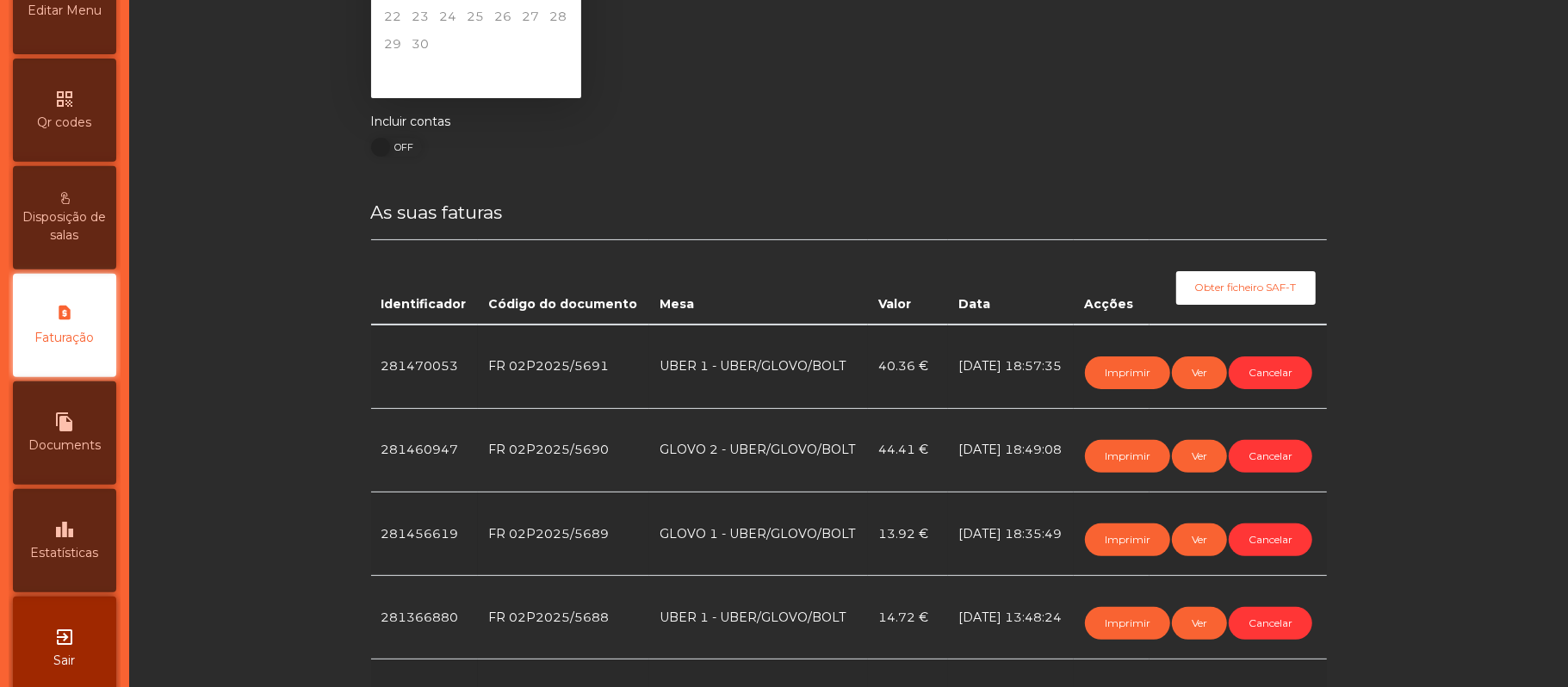
scroll to position [168, 0]
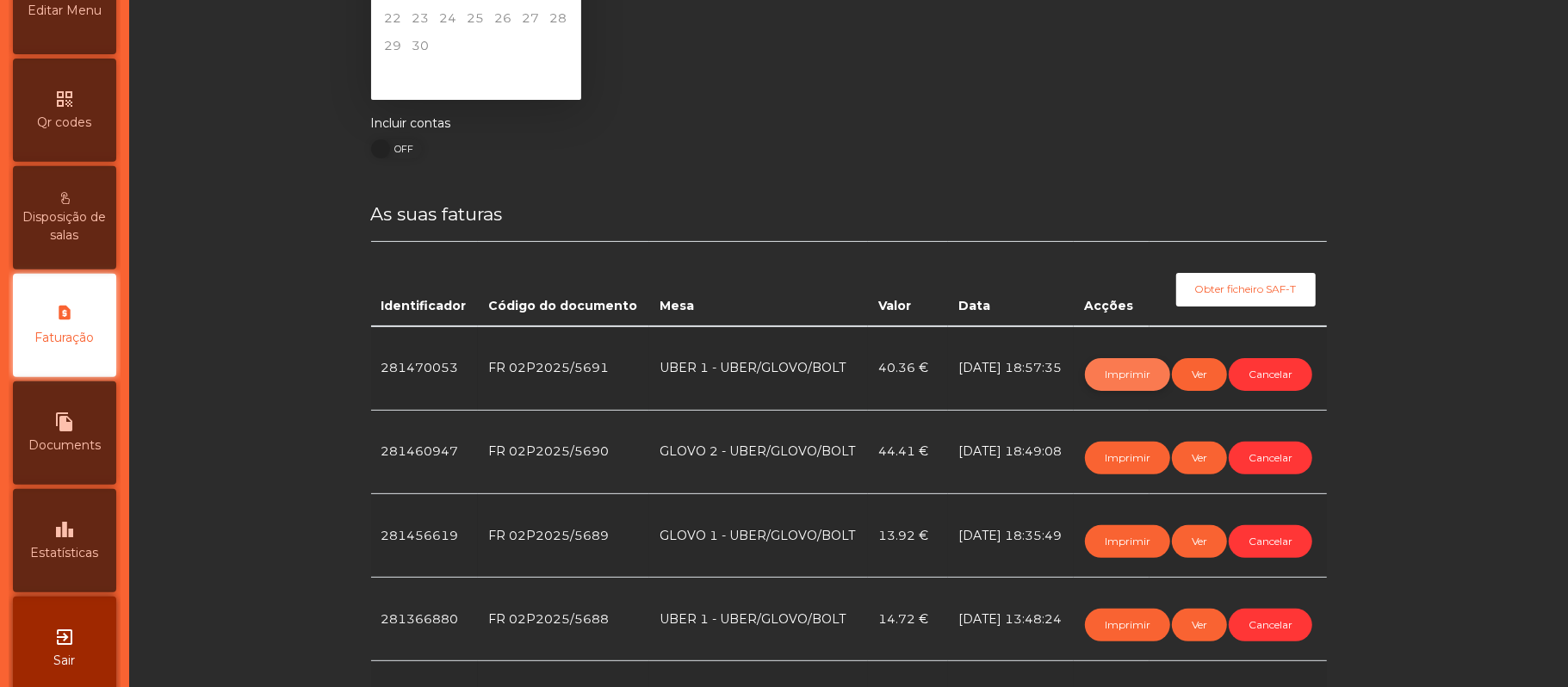
click at [1117, 373] on button "Imprimir" at bounding box center [1128, 374] width 85 height 33
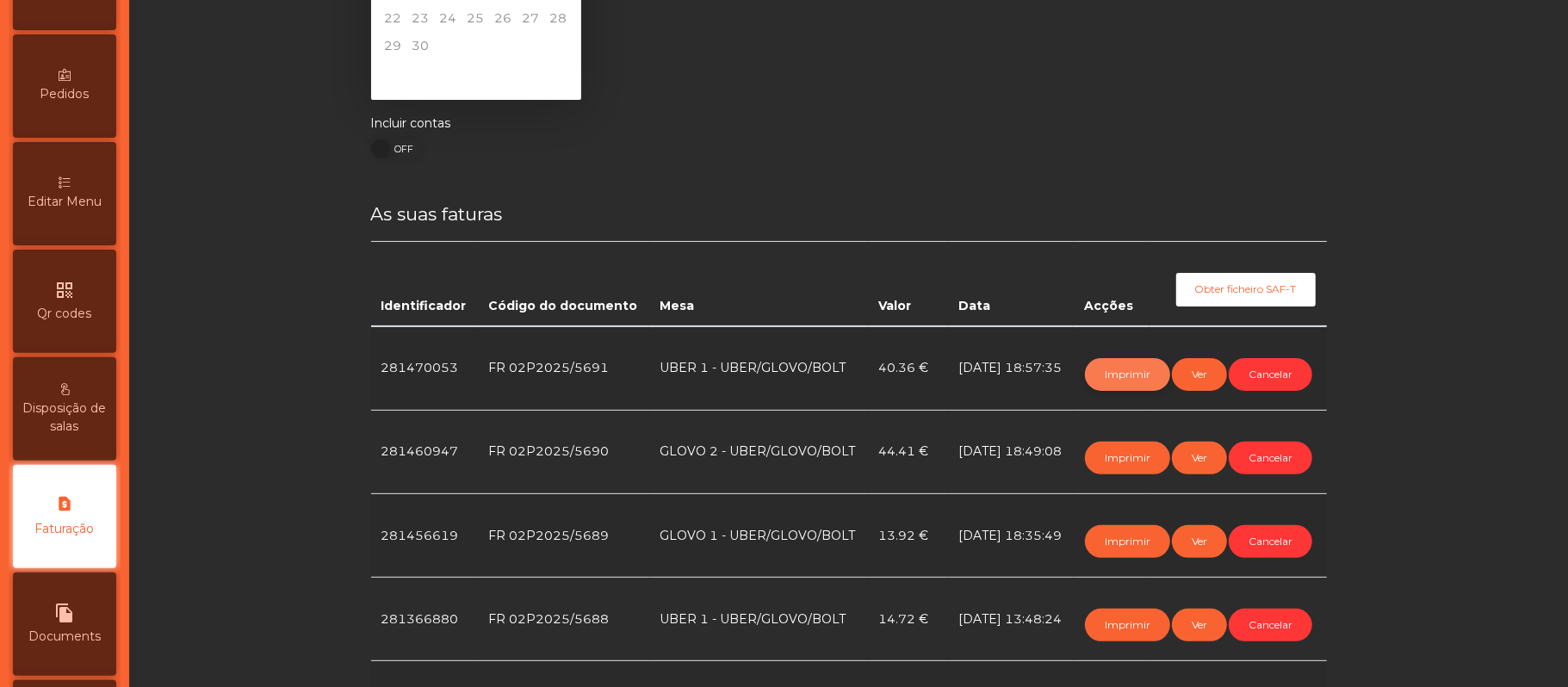
scroll to position [0, 0]
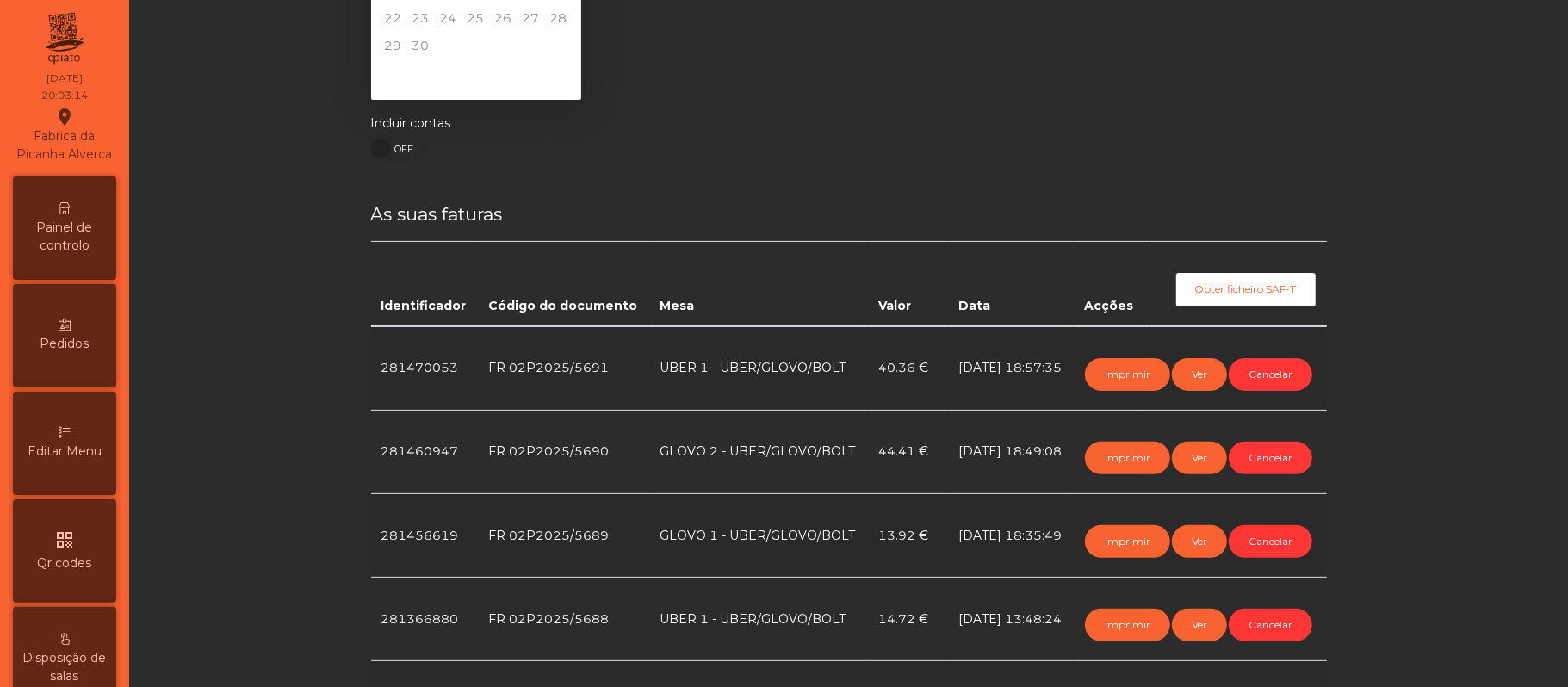
click at [86, 253] on span "Painel de controlo" at bounding box center [65, 236] width 95 height 36
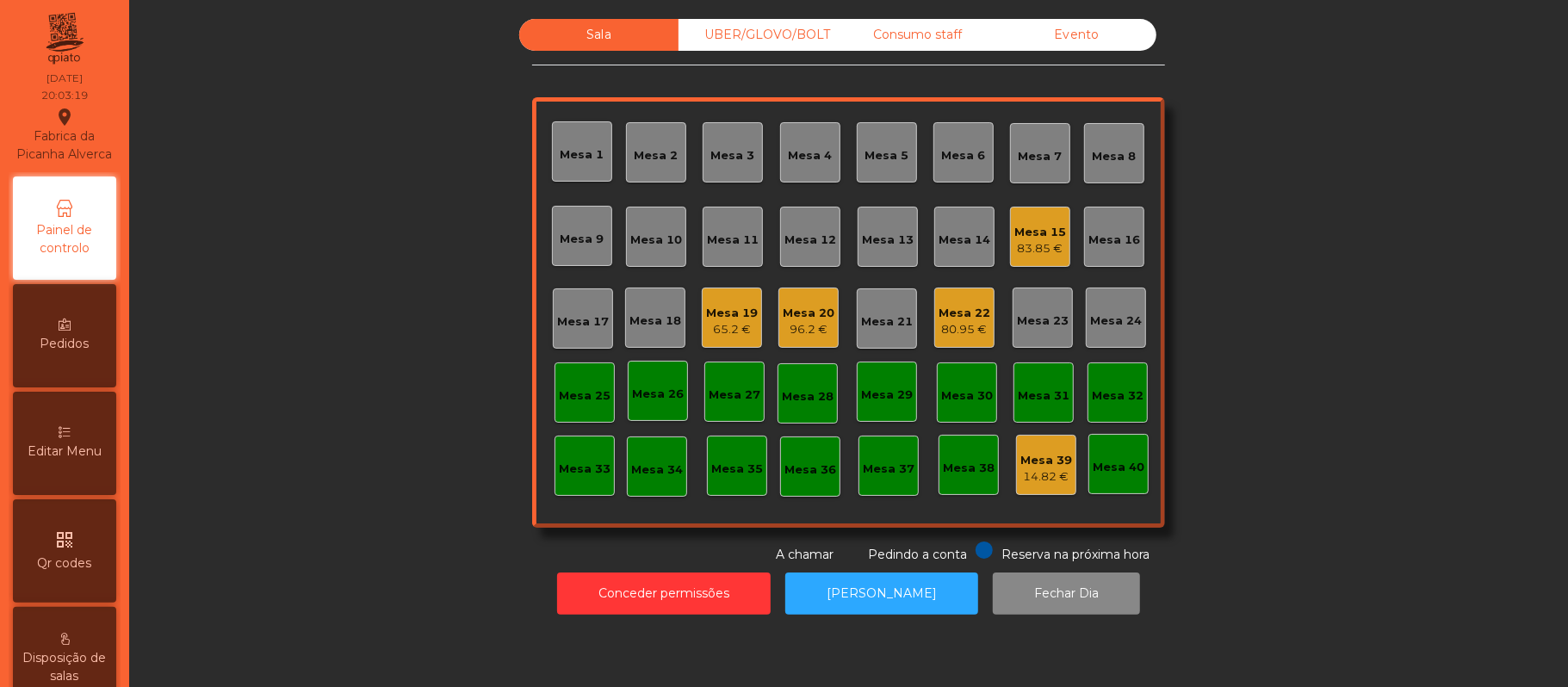
click at [820, 290] on div "Mesa 20 96.2 €" at bounding box center [809, 317] width 60 height 60
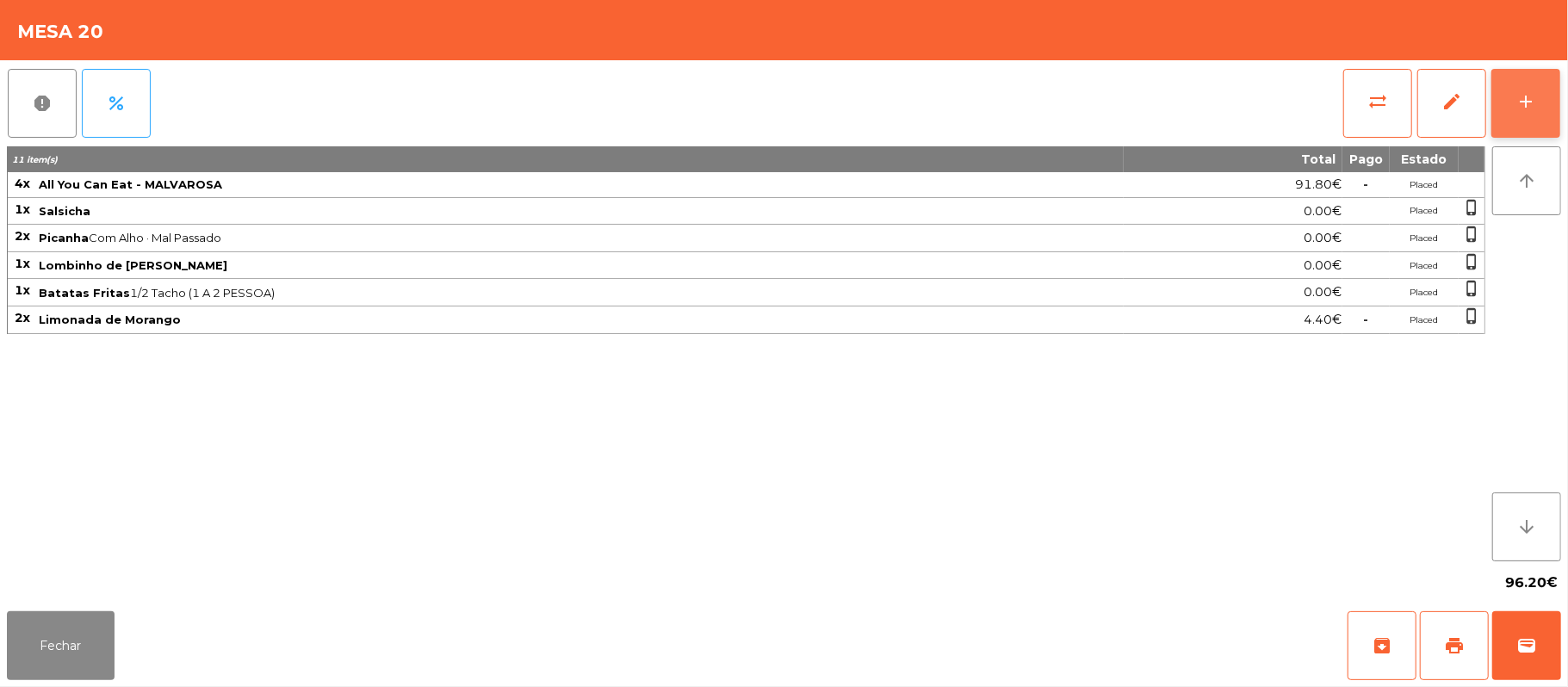
click at [1545, 82] on button "add" at bounding box center [1525, 103] width 69 height 69
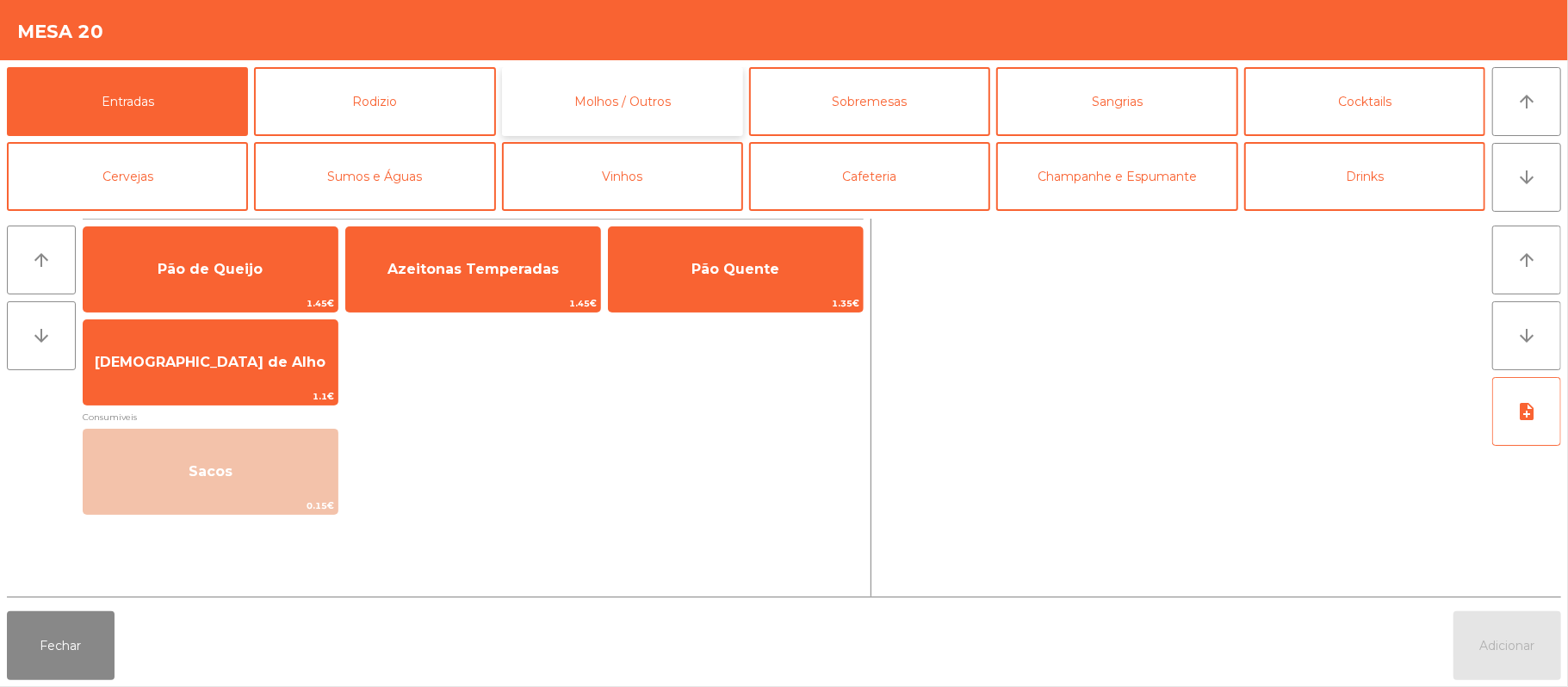
click at [652, 105] on button "Molhos / Outros" at bounding box center [622, 101] width 241 height 69
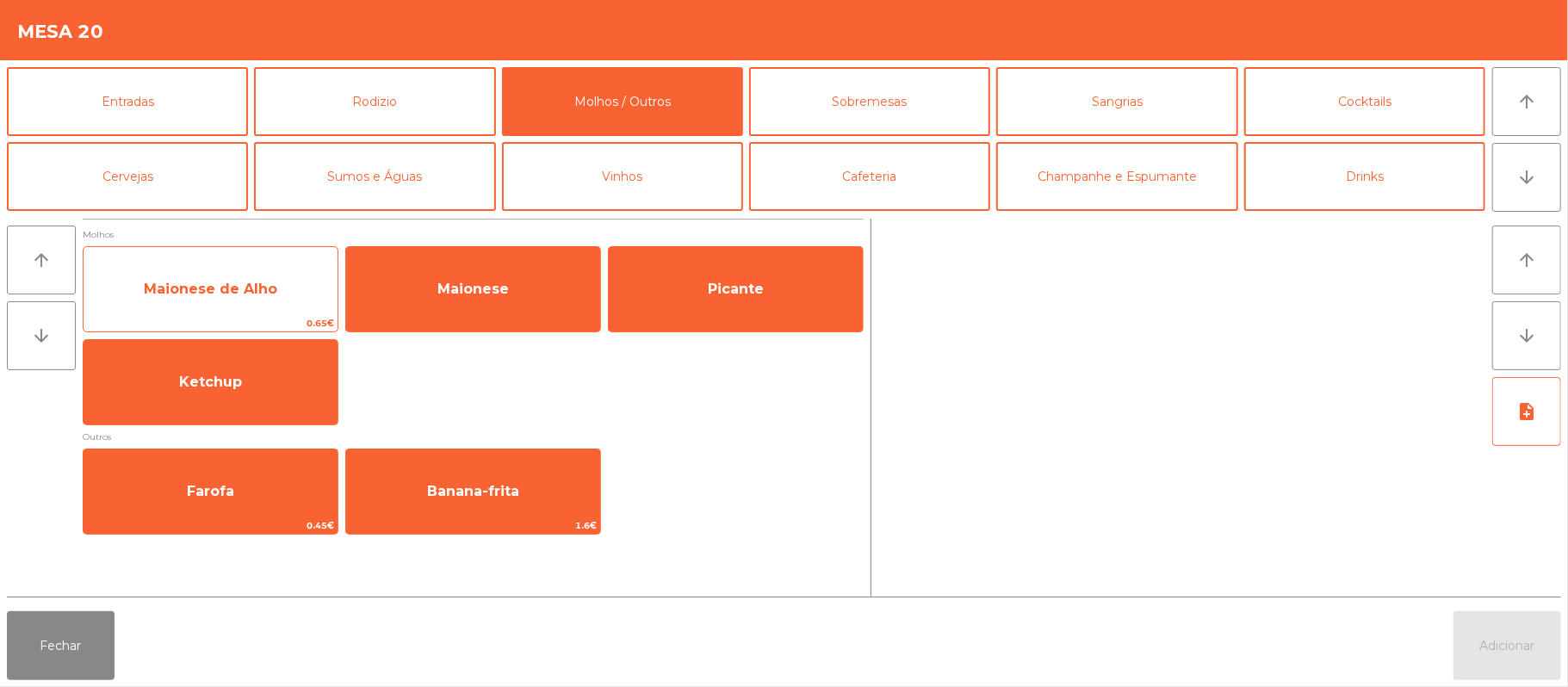
click at [251, 294] on span "Maionese de Alho" at bounding box center [211, 288] width 133 height 16
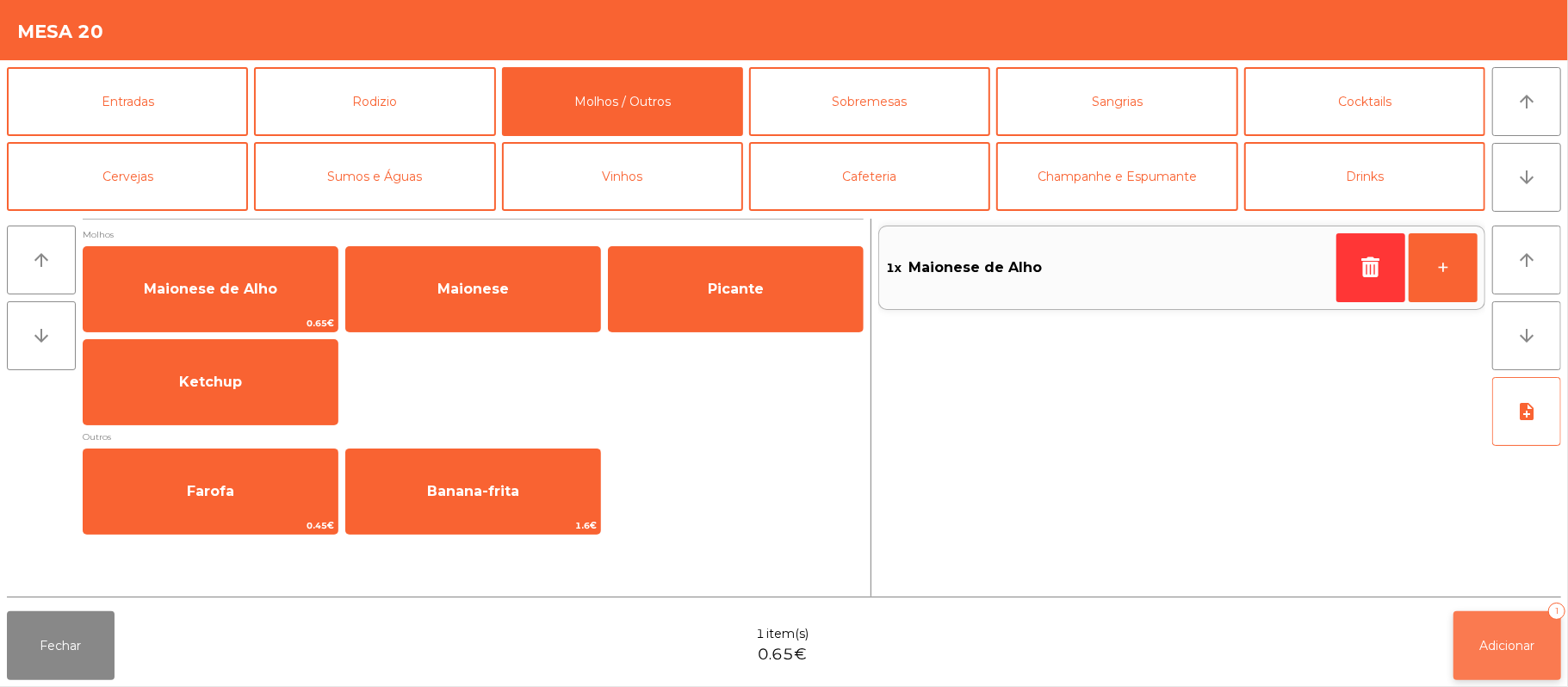
click at [1510, 677] on button "Adicionar 1" at bounding box center [1507, 645] width 107 height 69
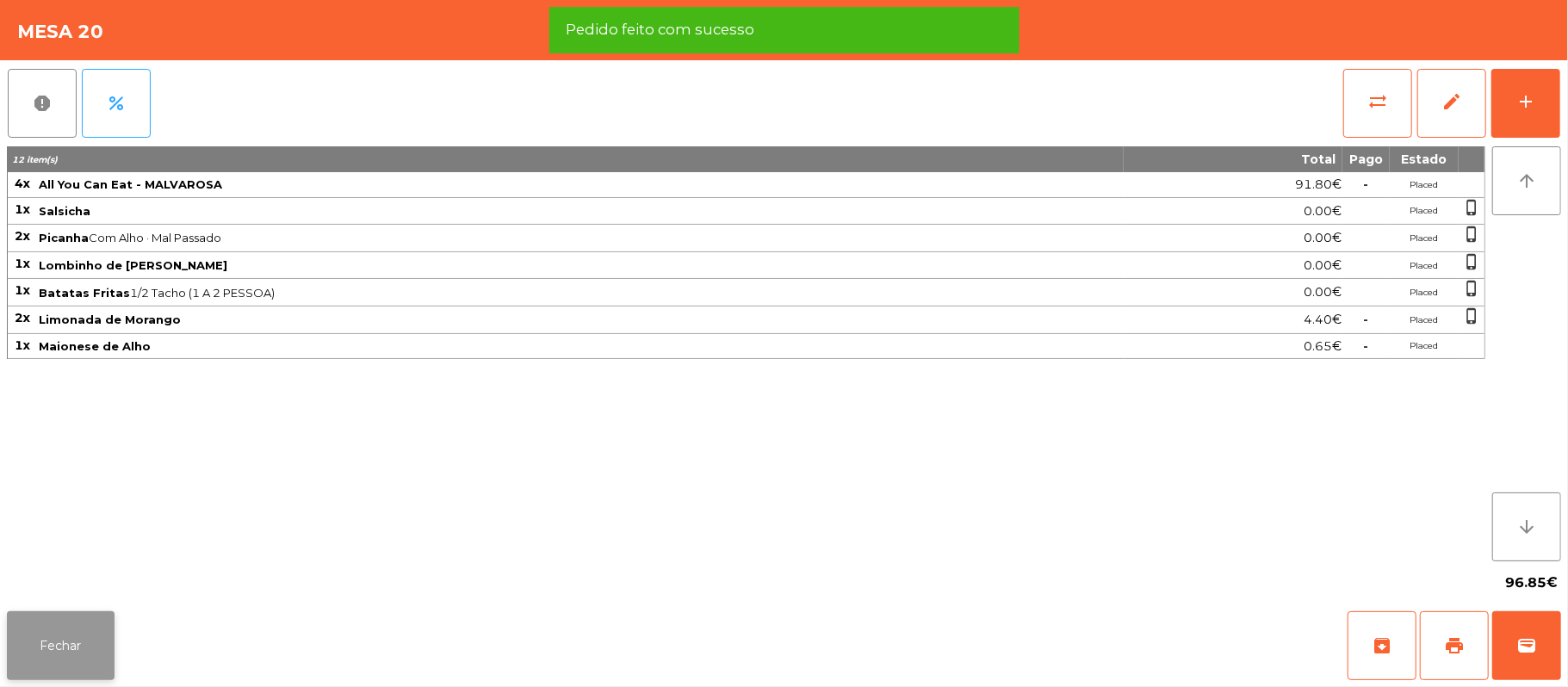
click at [49, 647] on button "Fechar" at bounding box center [60, 645] width 107 height 69
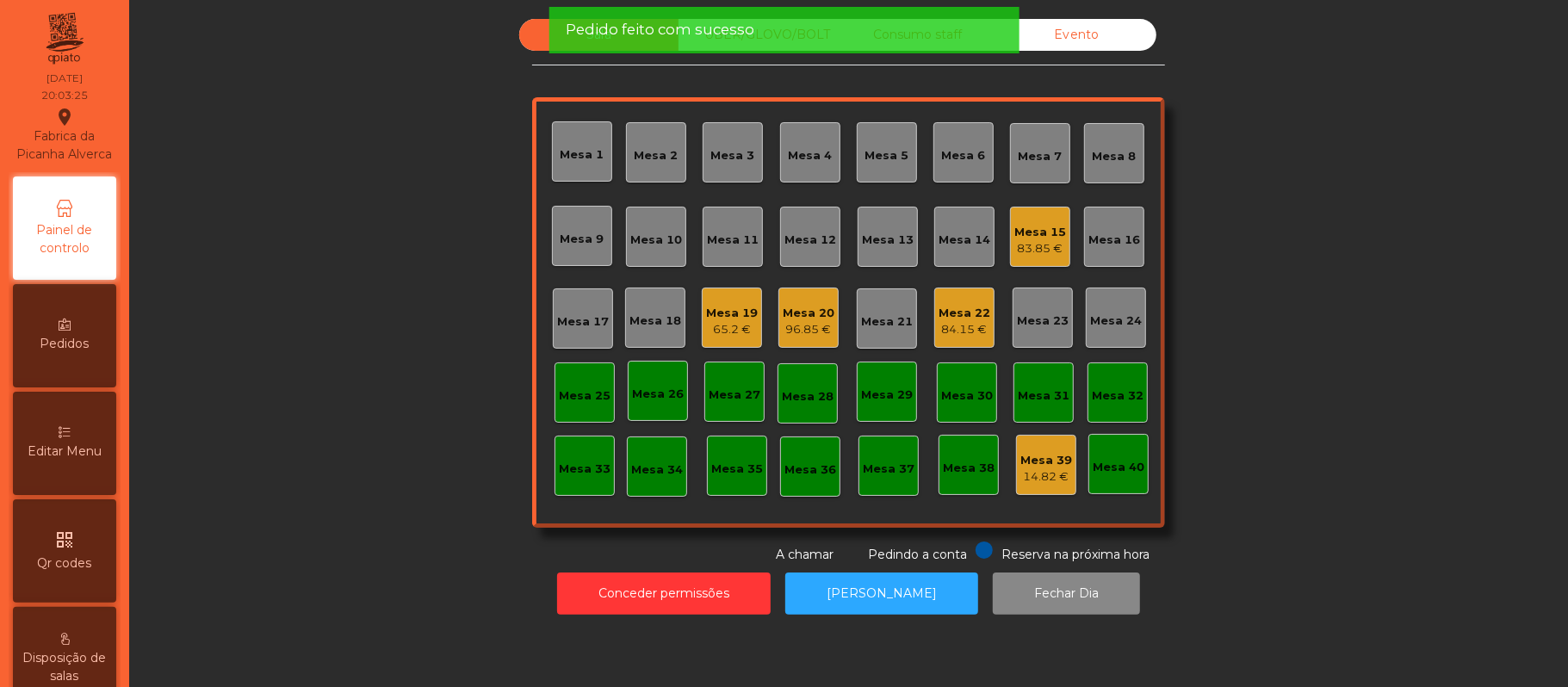
click at [818, 35] on div "Pedido feito com sucesso" at bounding box center [784, 30] width 435 height 21
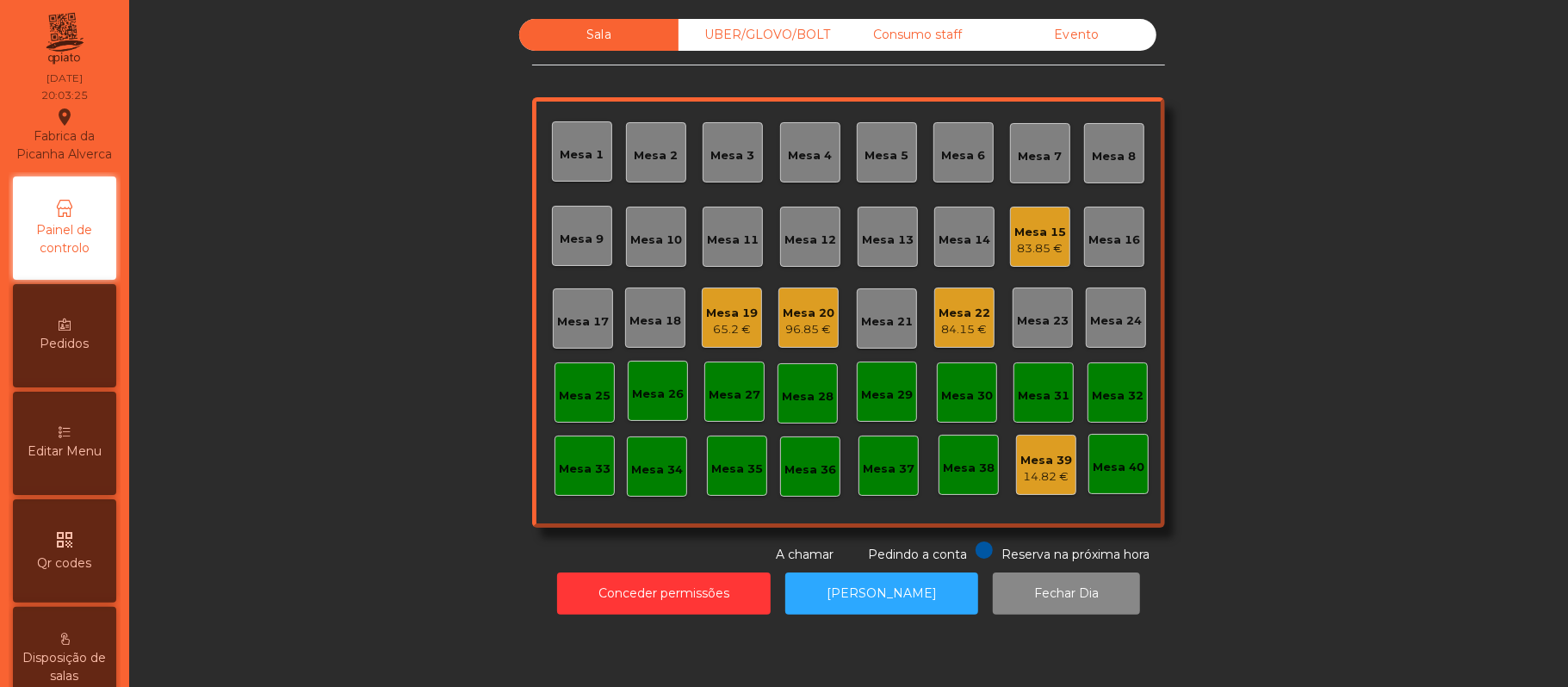
click at [752, 38] on div "UBER/GLOVO/BOLT" at bounding box center [757, 35] width 160 height 32
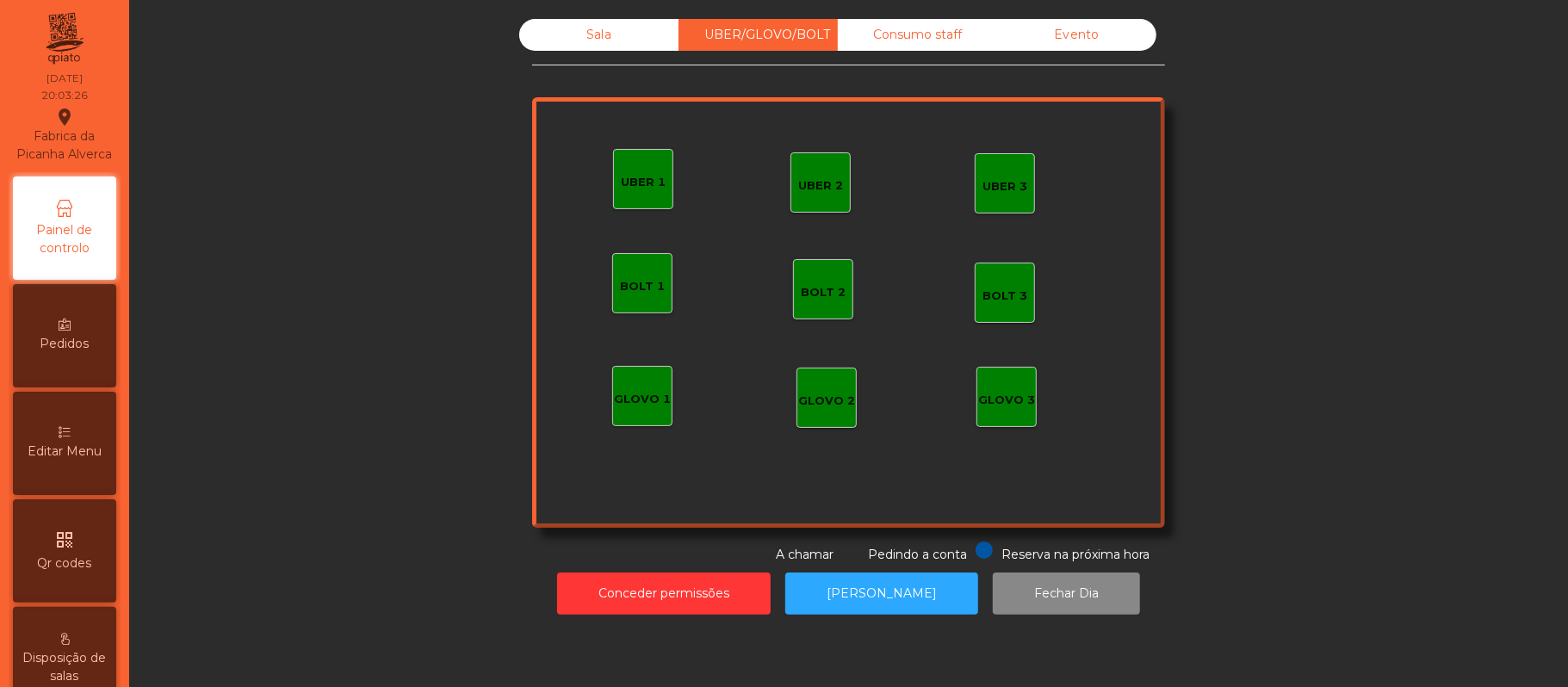
click at [902, 38] on div "Consumo staff" at bounding box center [917, 35] width 160 height 32
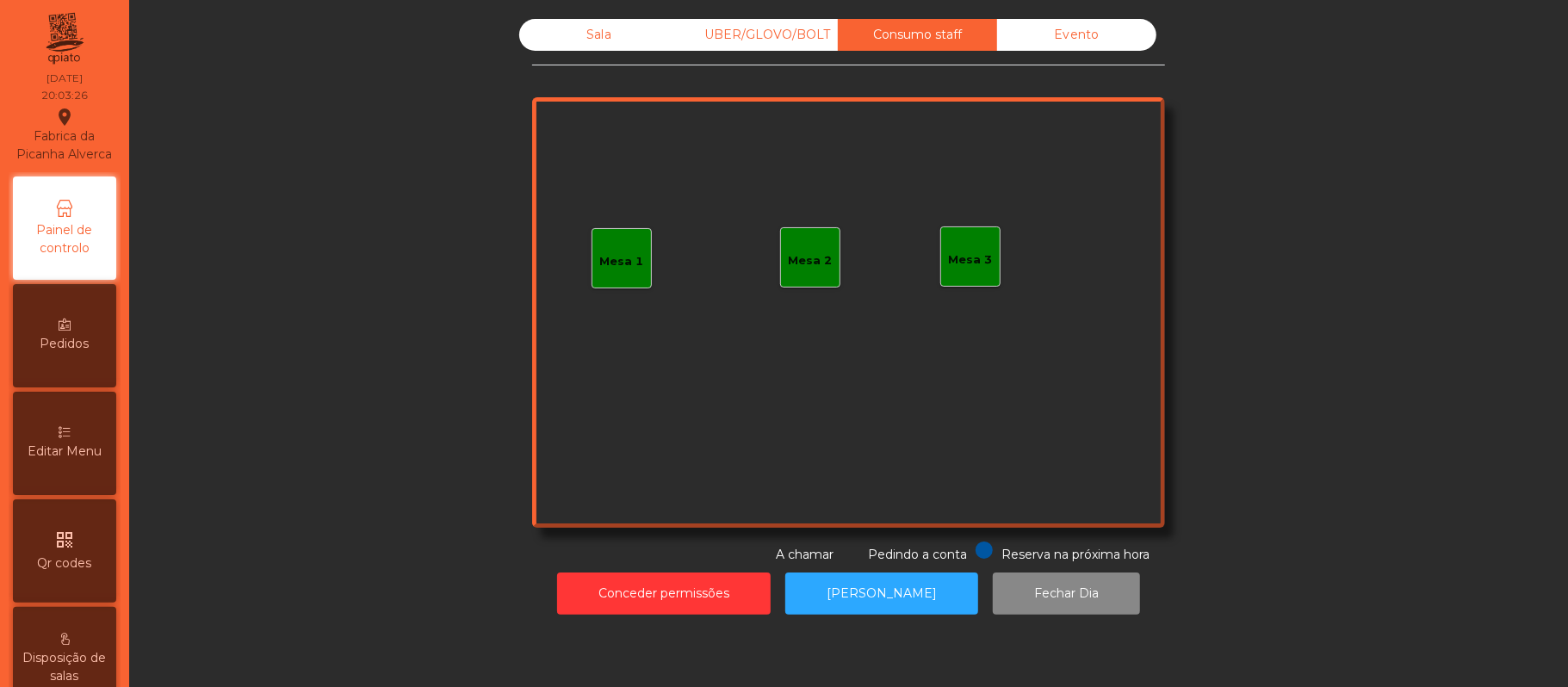
click at [735, 28] on div "UBER/GLOVO/BOLT" at bounding box center [757, 35] width 160 height 32
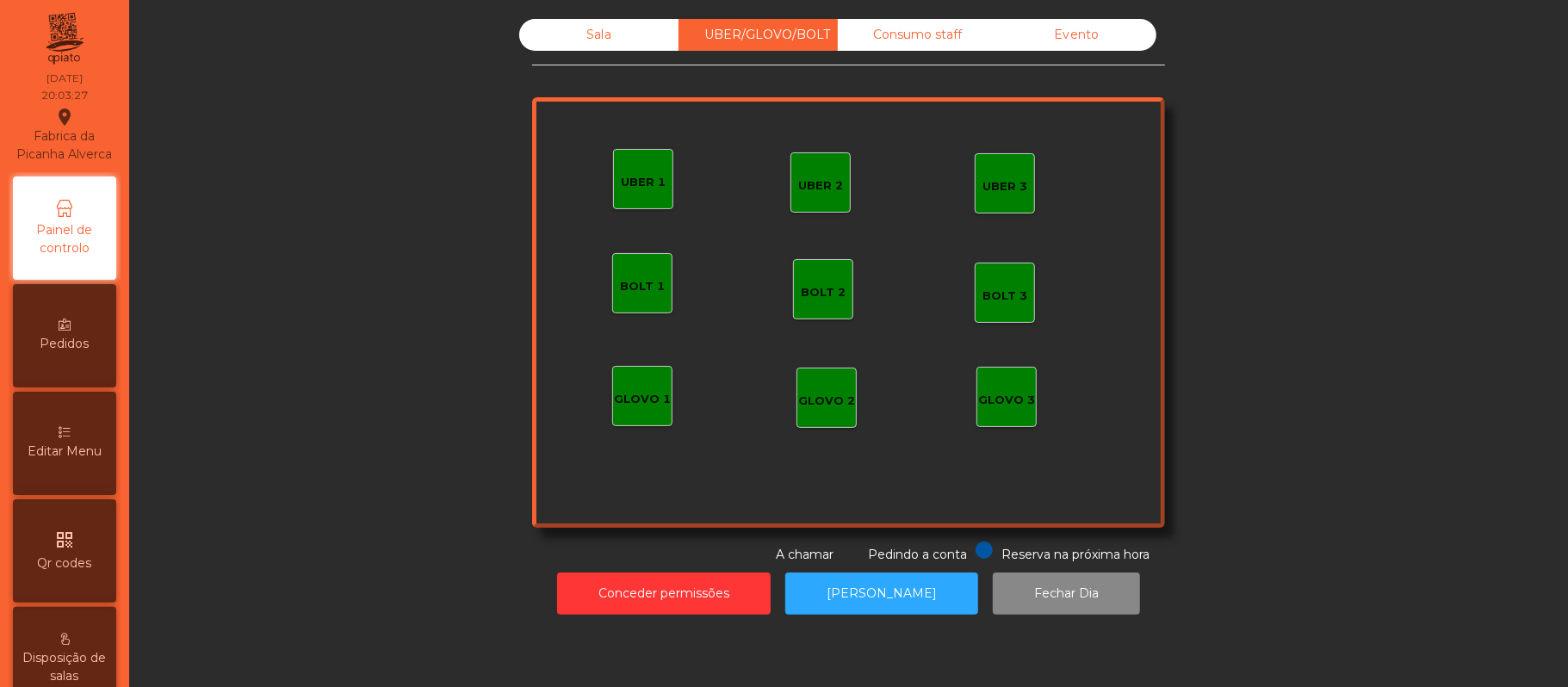
click at [612, 380] on div "GLOVO 1" at bounding box center [642, 396] width 60 height 60
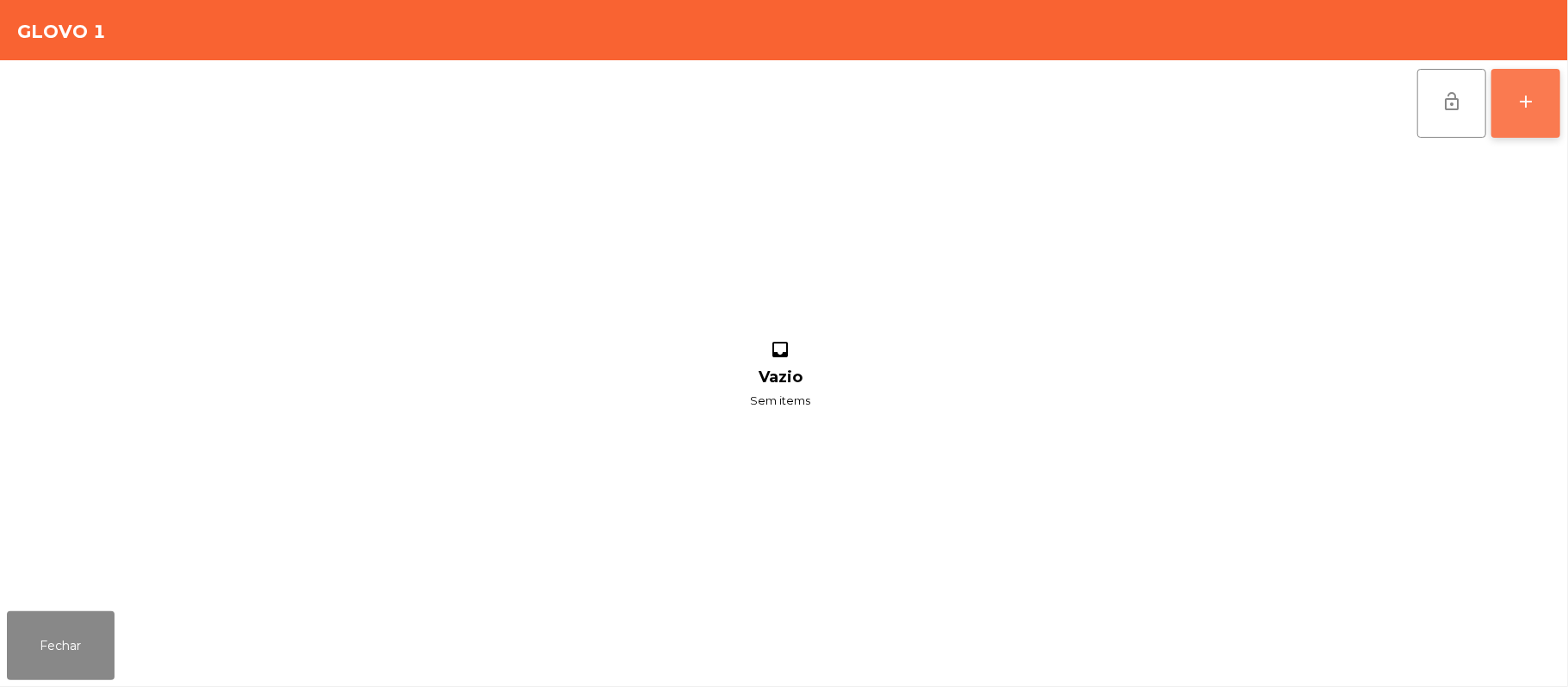
click at [1523, 73] on button "add" at bounding box center [1525, 103] width 69 height 69
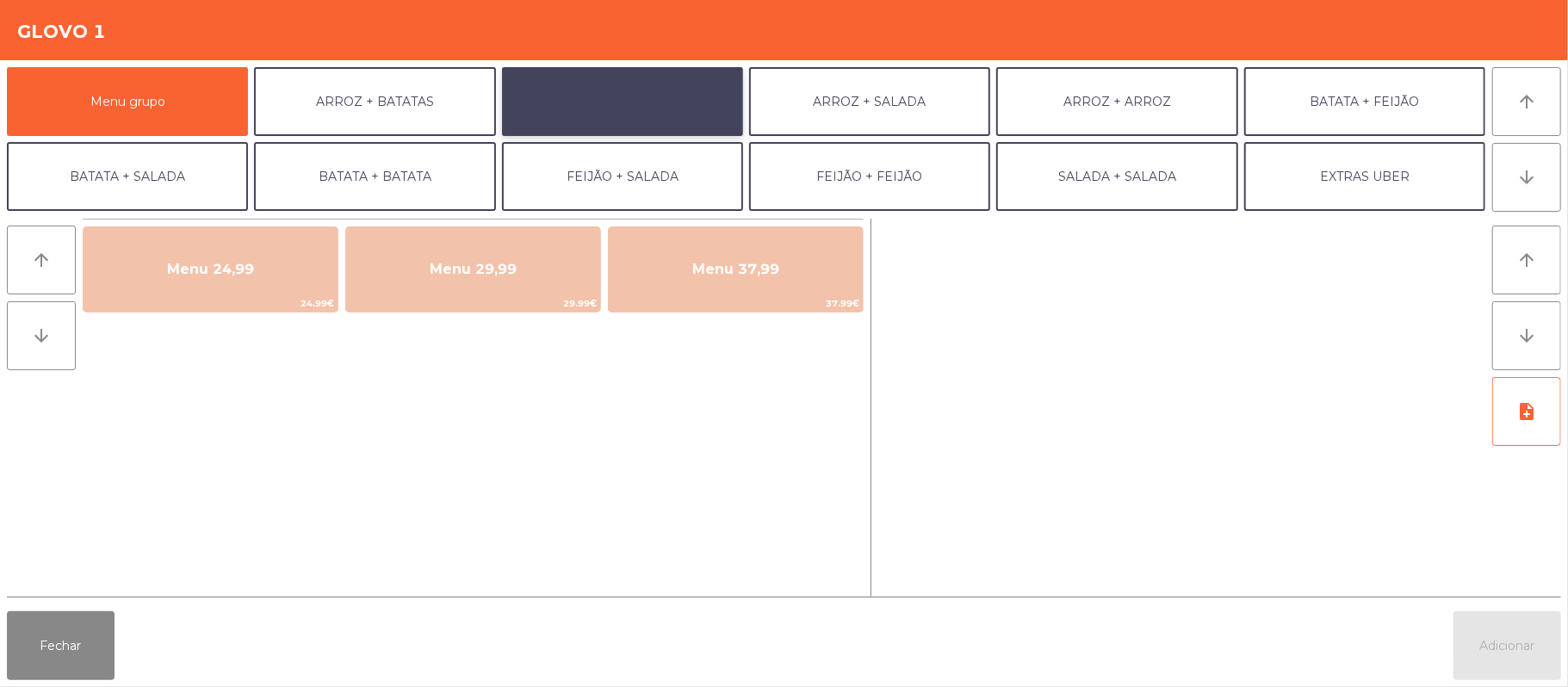
click at [649, 105] on button "ARROZ + FEIJÃO" at bounding box center [622, 101] width 241 height 69
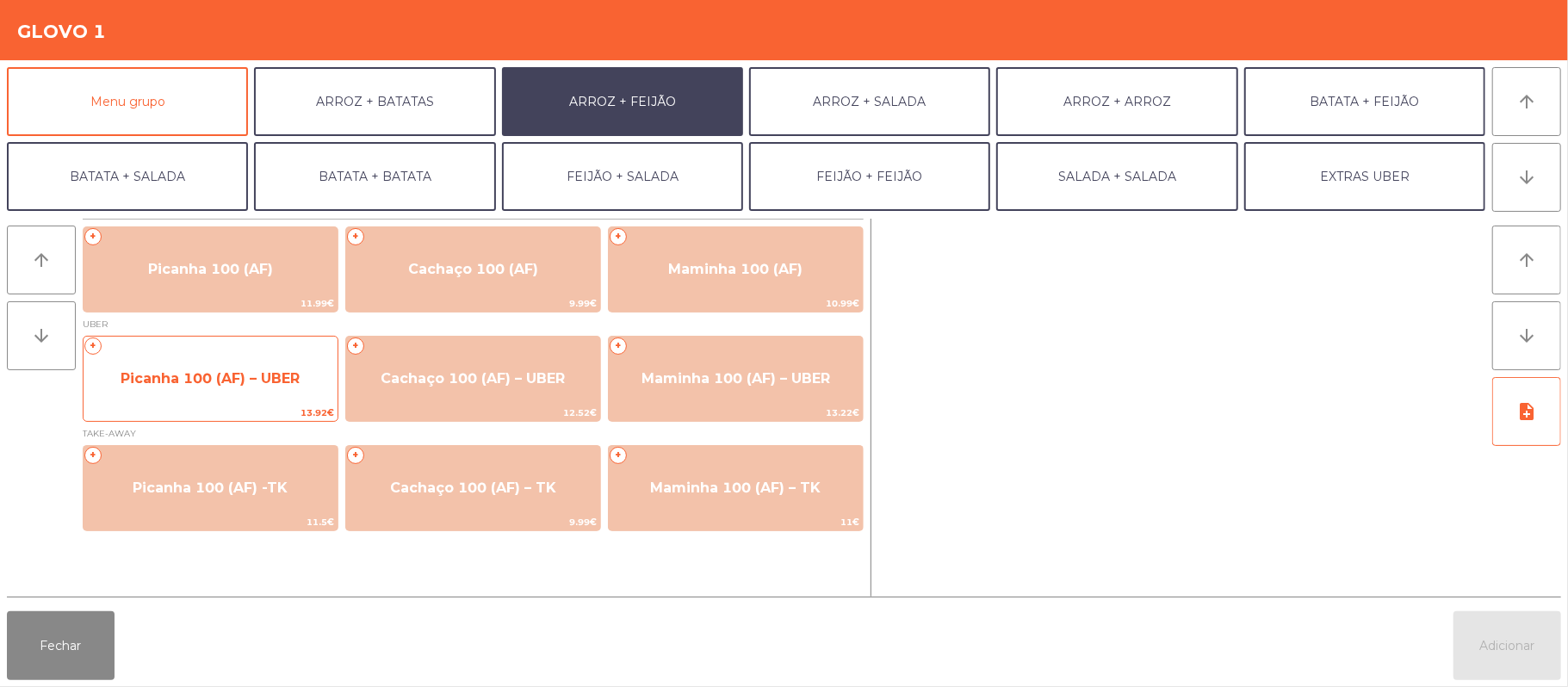
click at [231, 400] on span "Picanha 100 (AF) – UBER" at bounding box center [210, 379] width 254 height 46
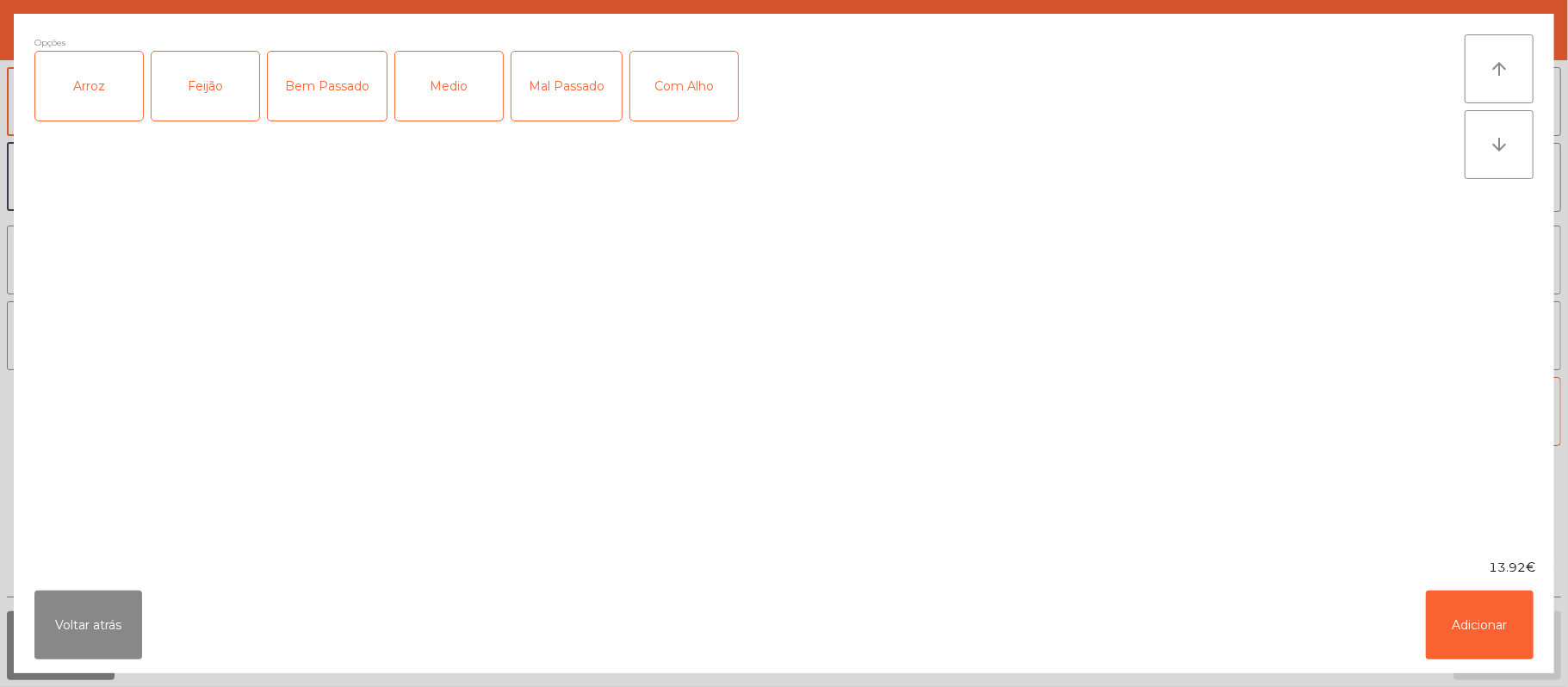
click at [82, 80] on div "Arroz" at bounding box center [88, 85] width 107 height 69
click at [216, 77] on div "Feijão" at bounding box center [205, 85] width 107 height 69
click at [446, 82] on div "Medio" at bounding box center [449, 85] width 107 height 69
click at [1464, 648] on button "Adicionar" at bounding box center [1479, 625] width 107 height 69
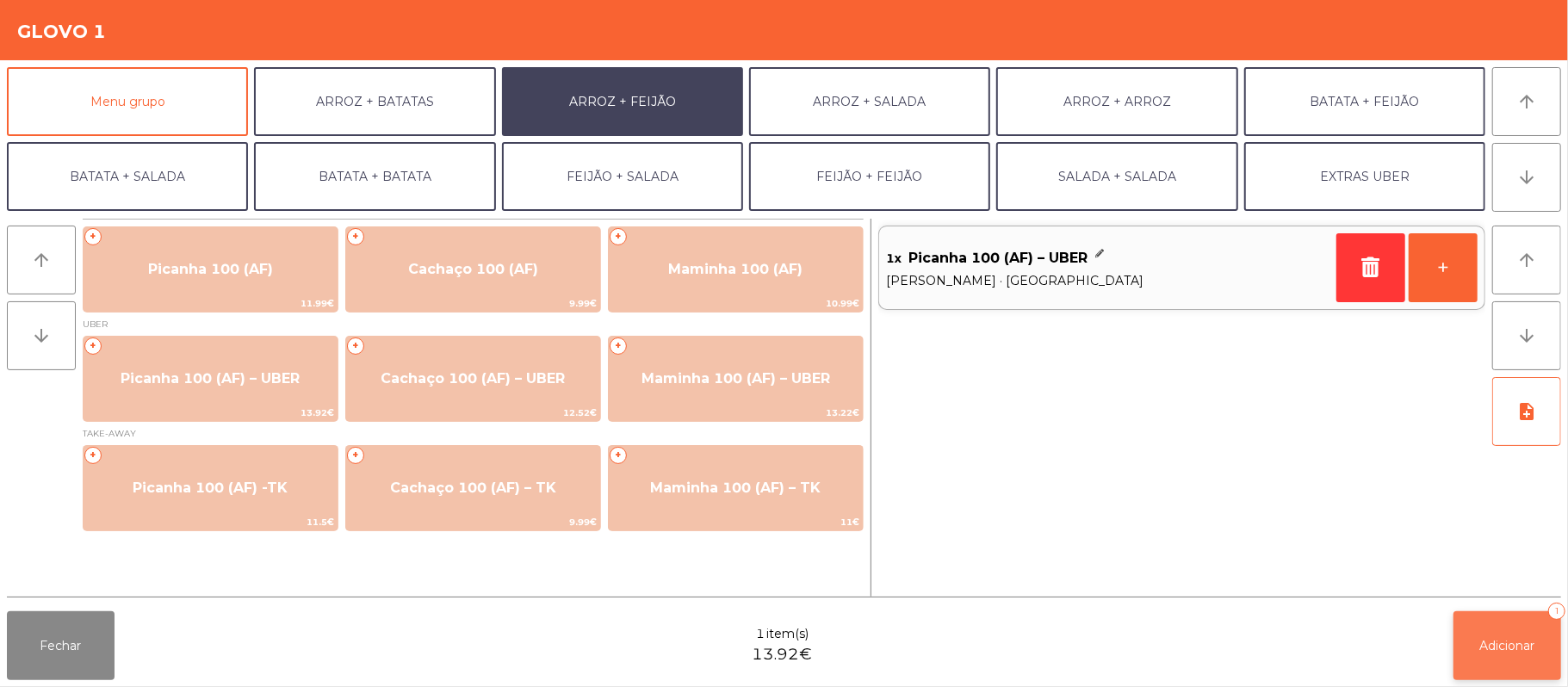
click at [1476, 658] on button "Adicionar 1" at bounding box center [1507, 645] width 107 height 69
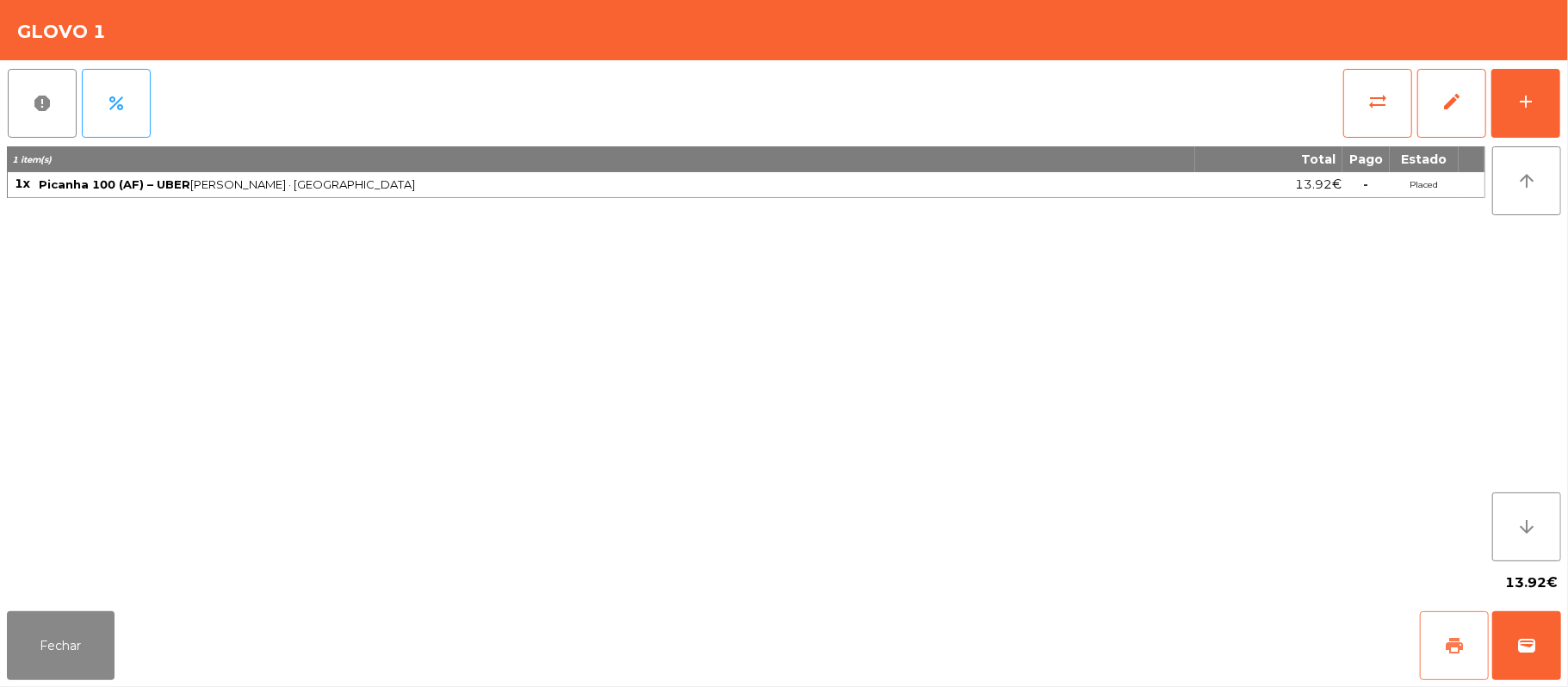
click at [1452, 655] on span "print" at bounding box center [1454, 645] width 20 height 20
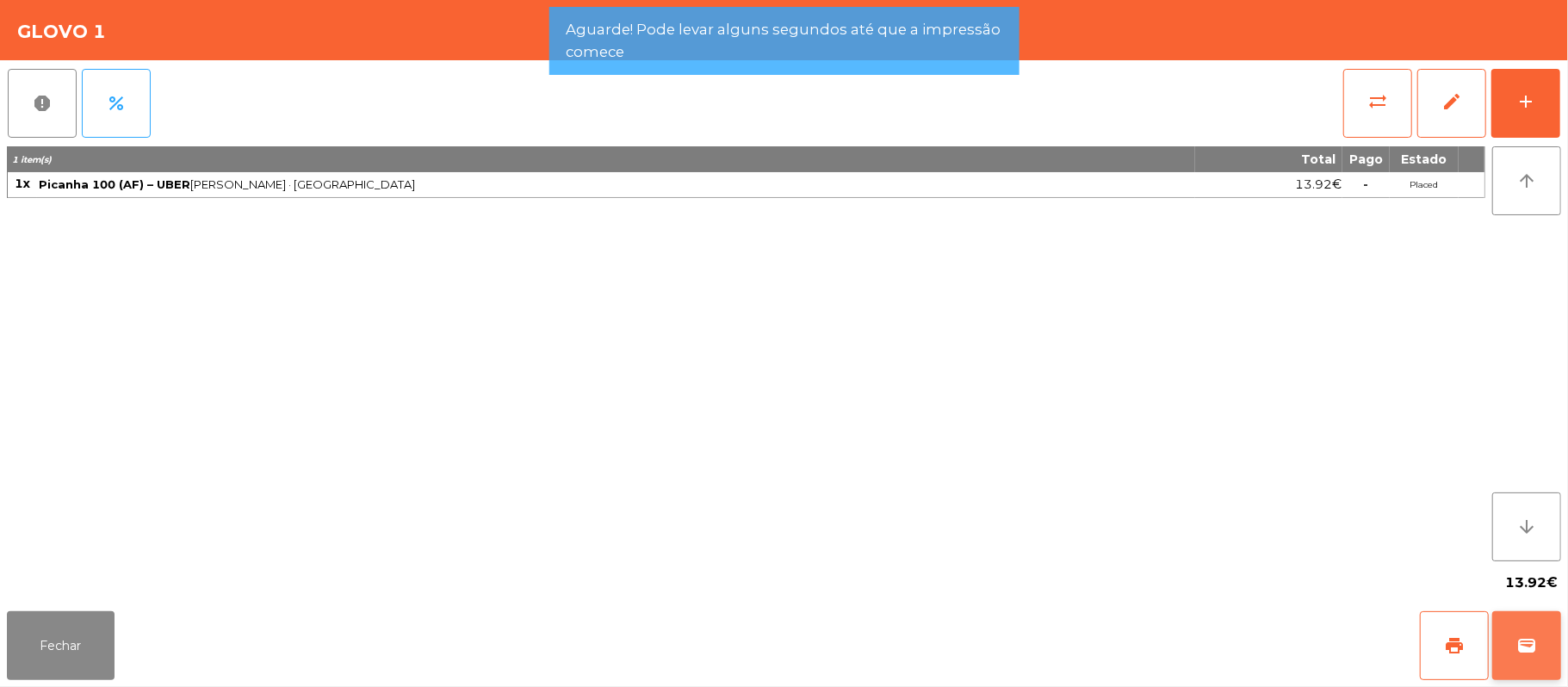
click at [1510, 652] on button "wallet" at bounding box center [1526, 645] width 69 height 69
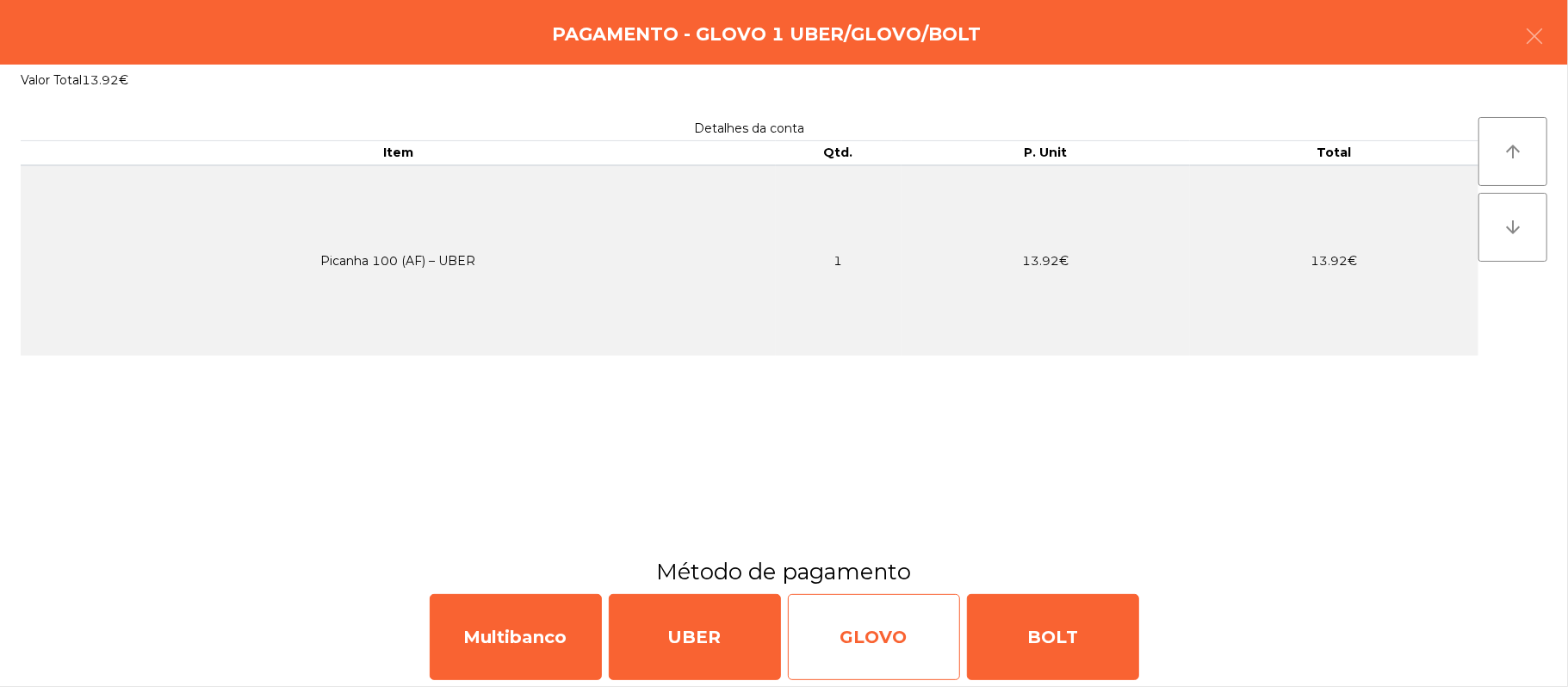
click at [869, 616] on div "GLOVO" at bounding box center [874, 637] width 172 height 86
select select "**"
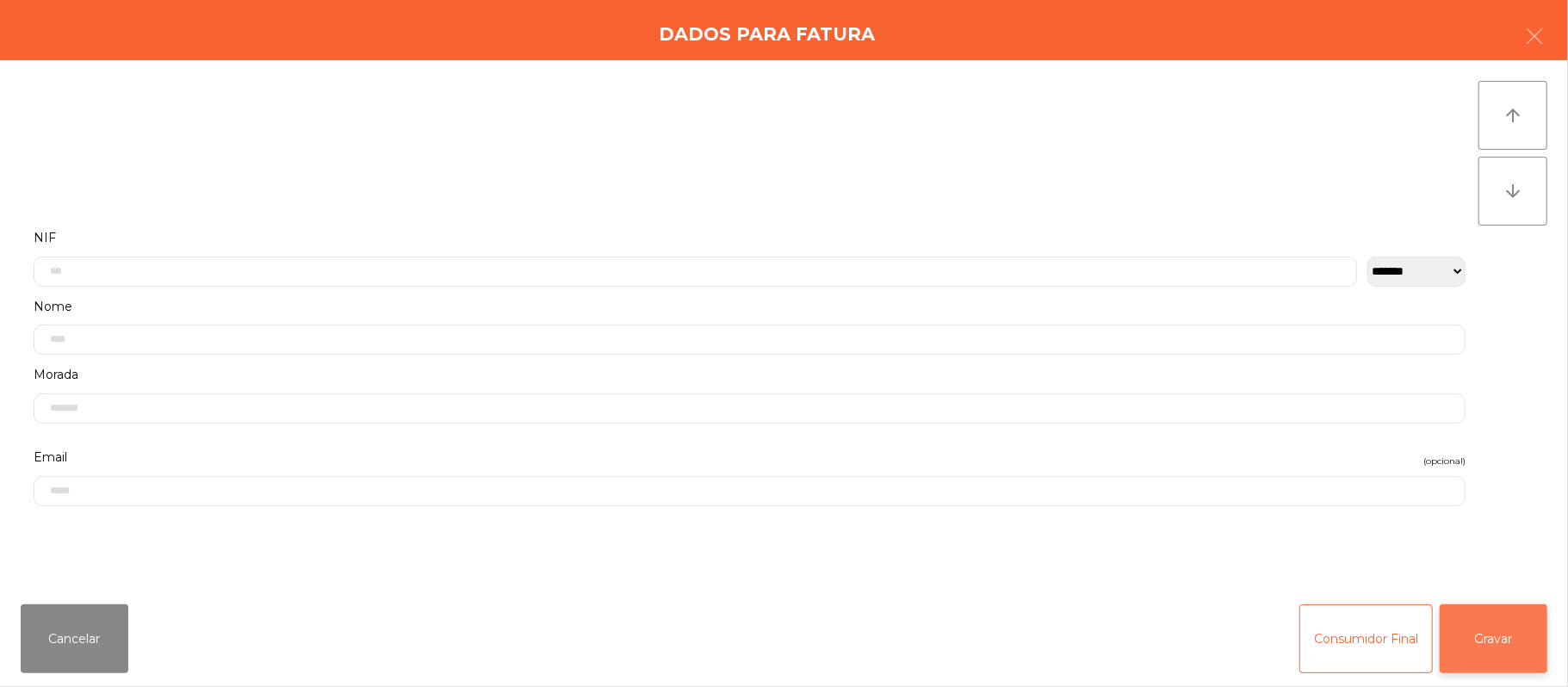
click at [1503, 634] on button "Gravar" at bounding box center [1493, 639] width 107 height 69
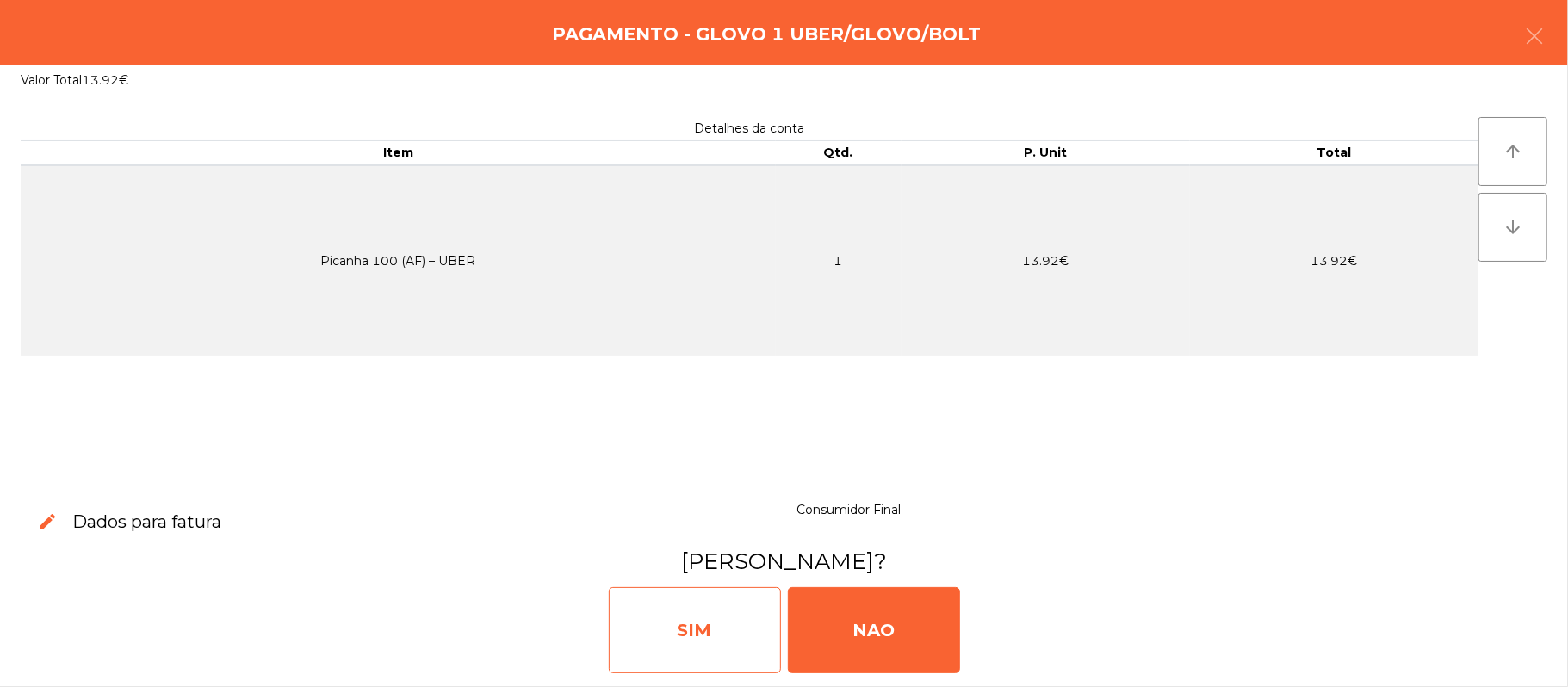
click at [706, 596] on div "SIM" at bounding box center [695, 630] width 172 height 86
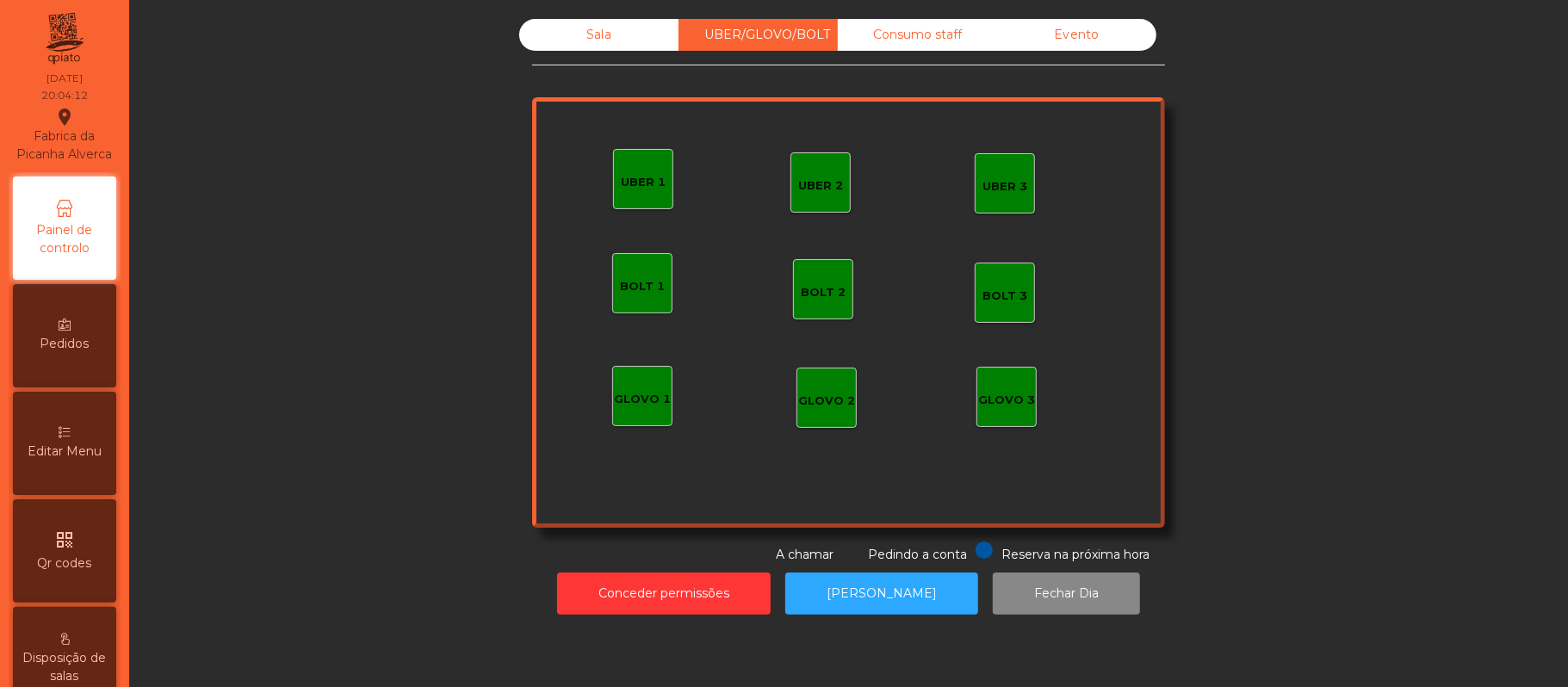
click at [593, 39] on div "Sala" at bounding box center [599, 35] width 160 height 32
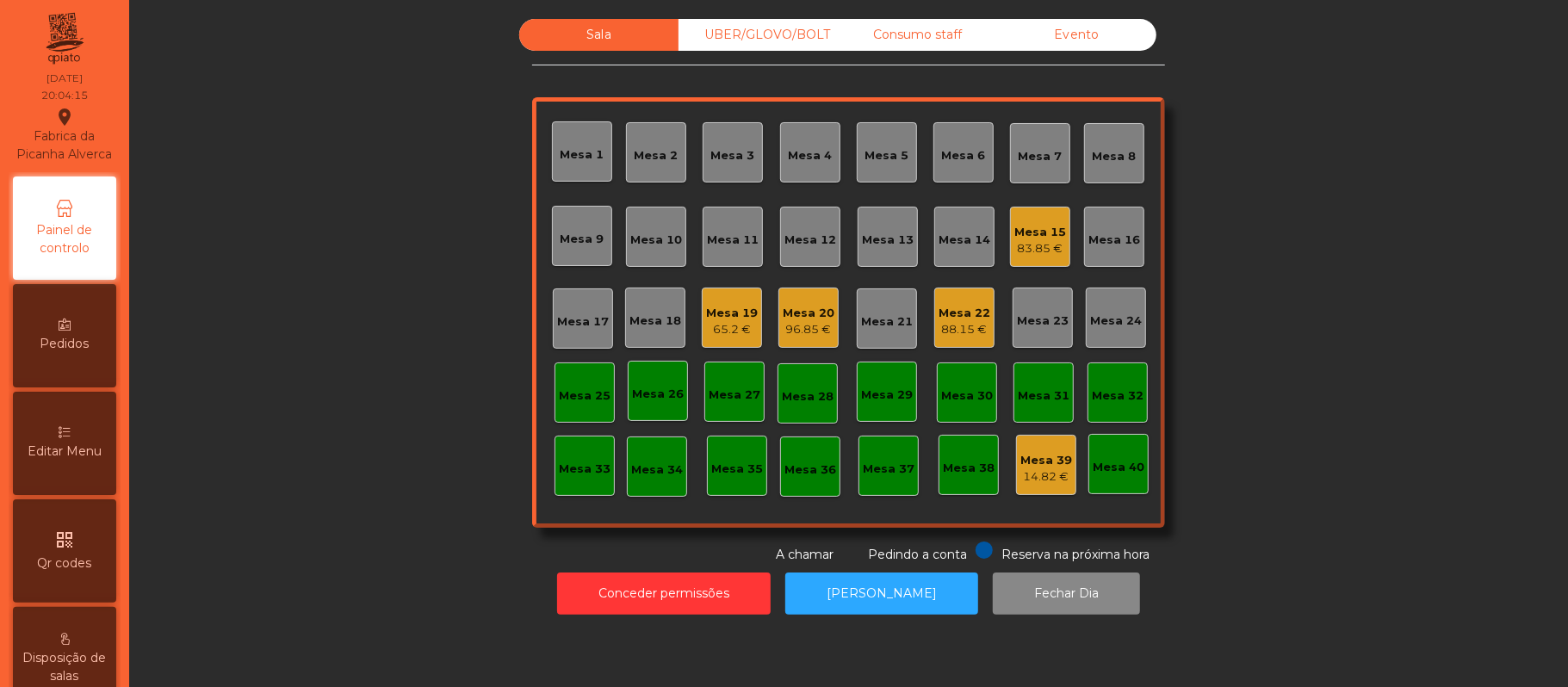
click at [872, 238] on div "Mesa 13" at bounding box center [887, 240] width 51 height 17
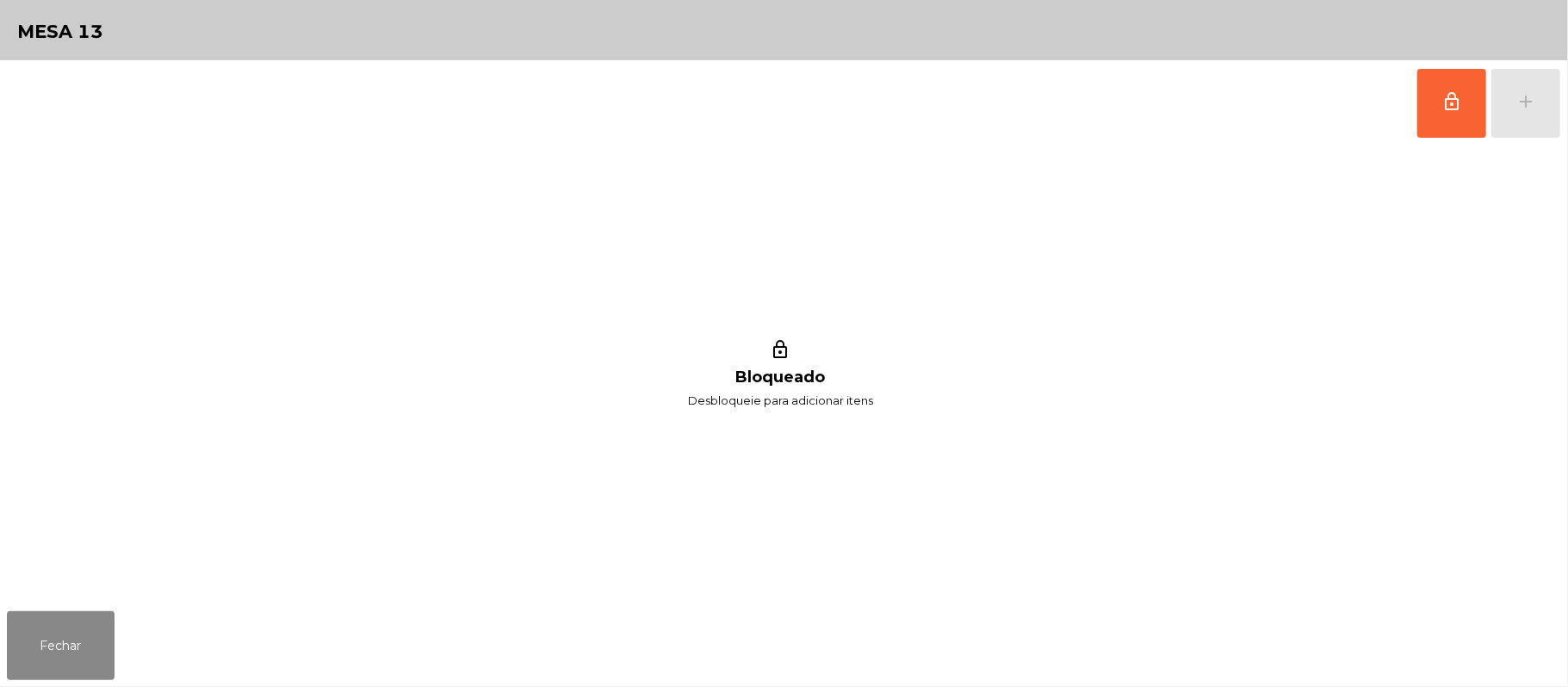
click at [1514, 106] on div "lock_outline add" at bounding box center [1489, 103] width 145 height 86
click at [1464, 93] on button "lock_outline" at bounding box center [1451, 103] width 69 height 69
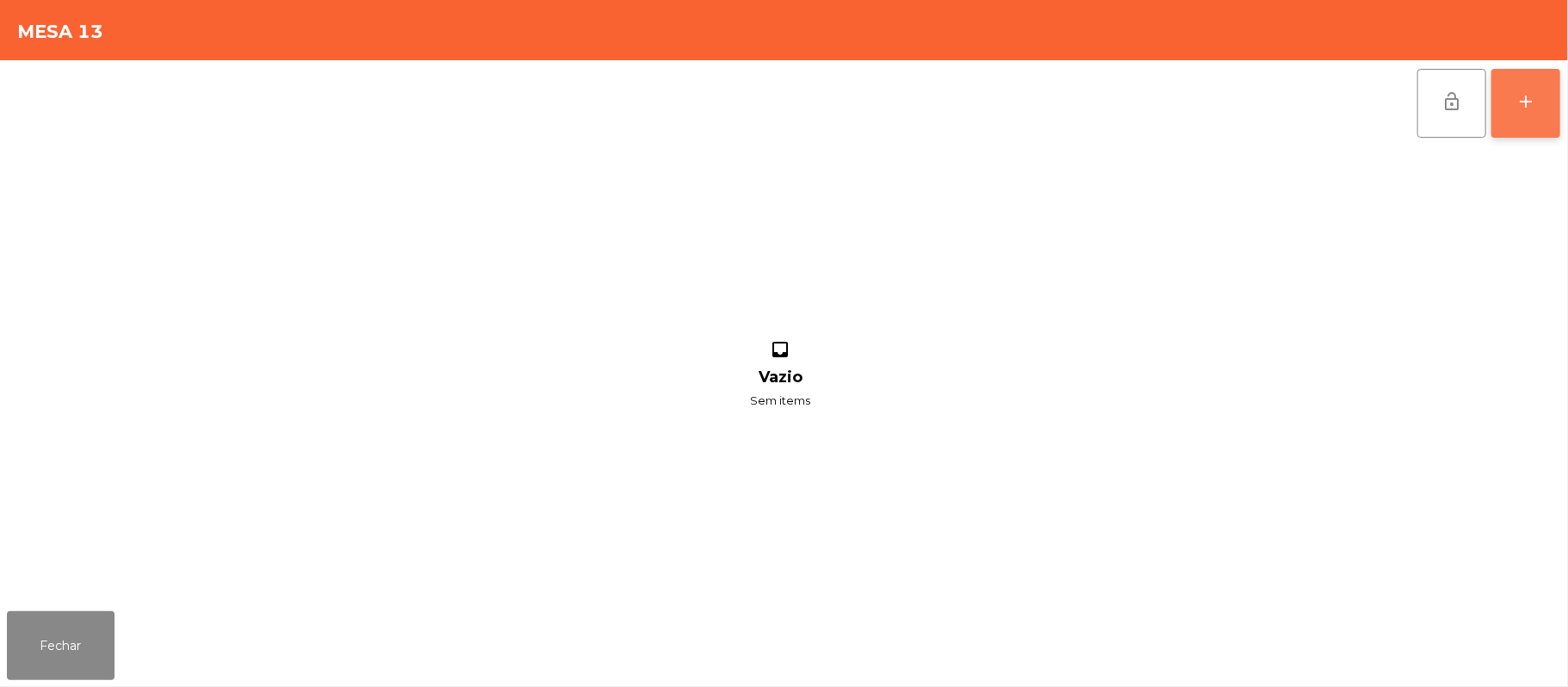
click at [1543, 106] on button "add" at bounding box center [1525, 103] width 69 height 69
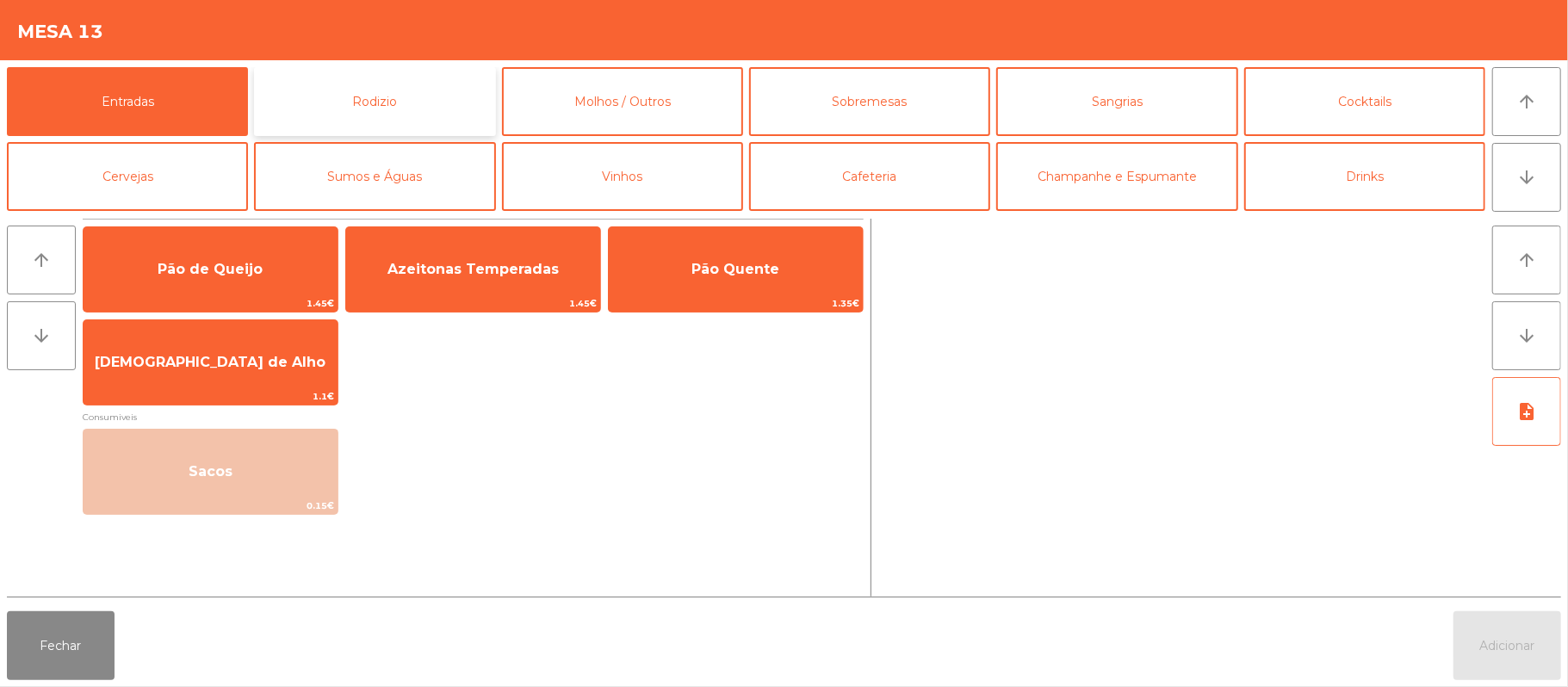
click at [353, 118] on button "Rodizio" at bounding box center [374, 101] width 241 height 69
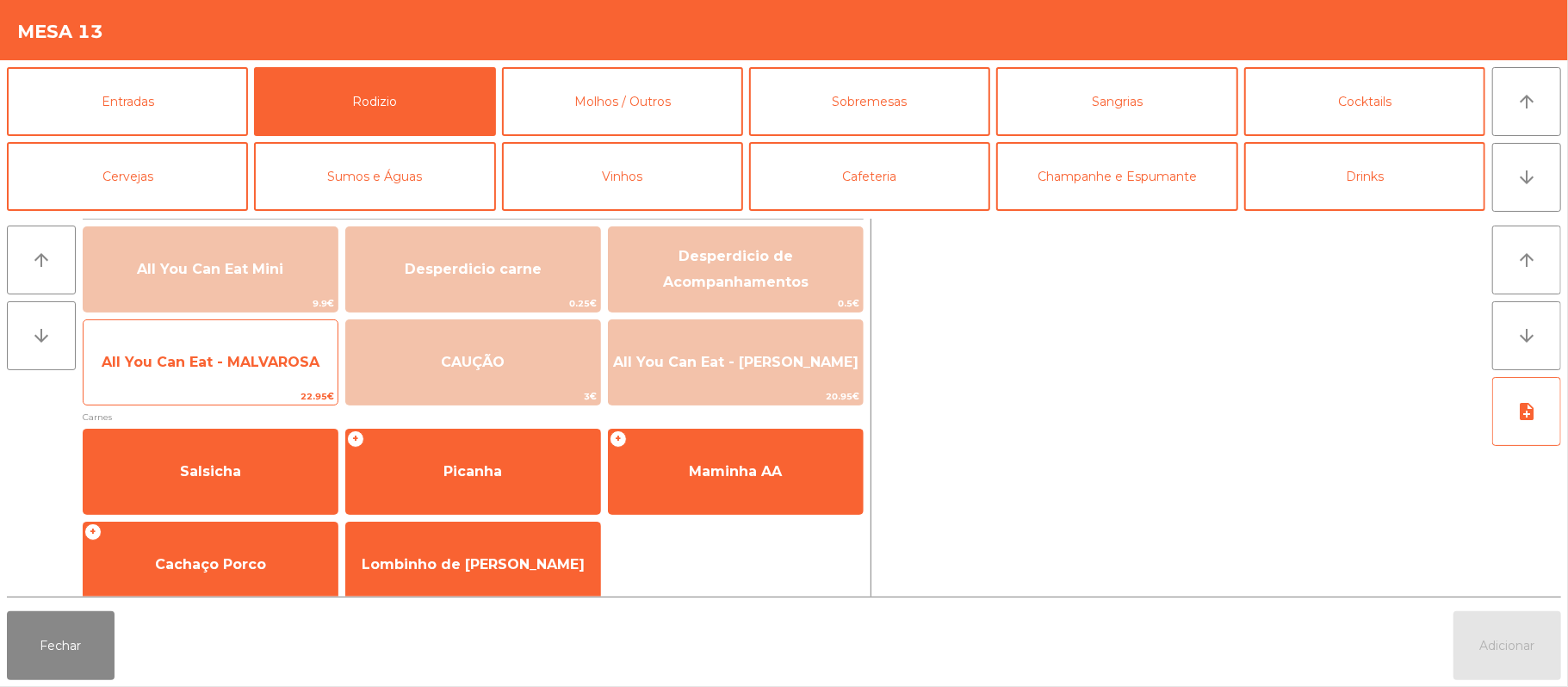
click at [215, 369] on span "All You Can Eat - MALVAROSA" at bounding box center [210, 362] width 218 height 16
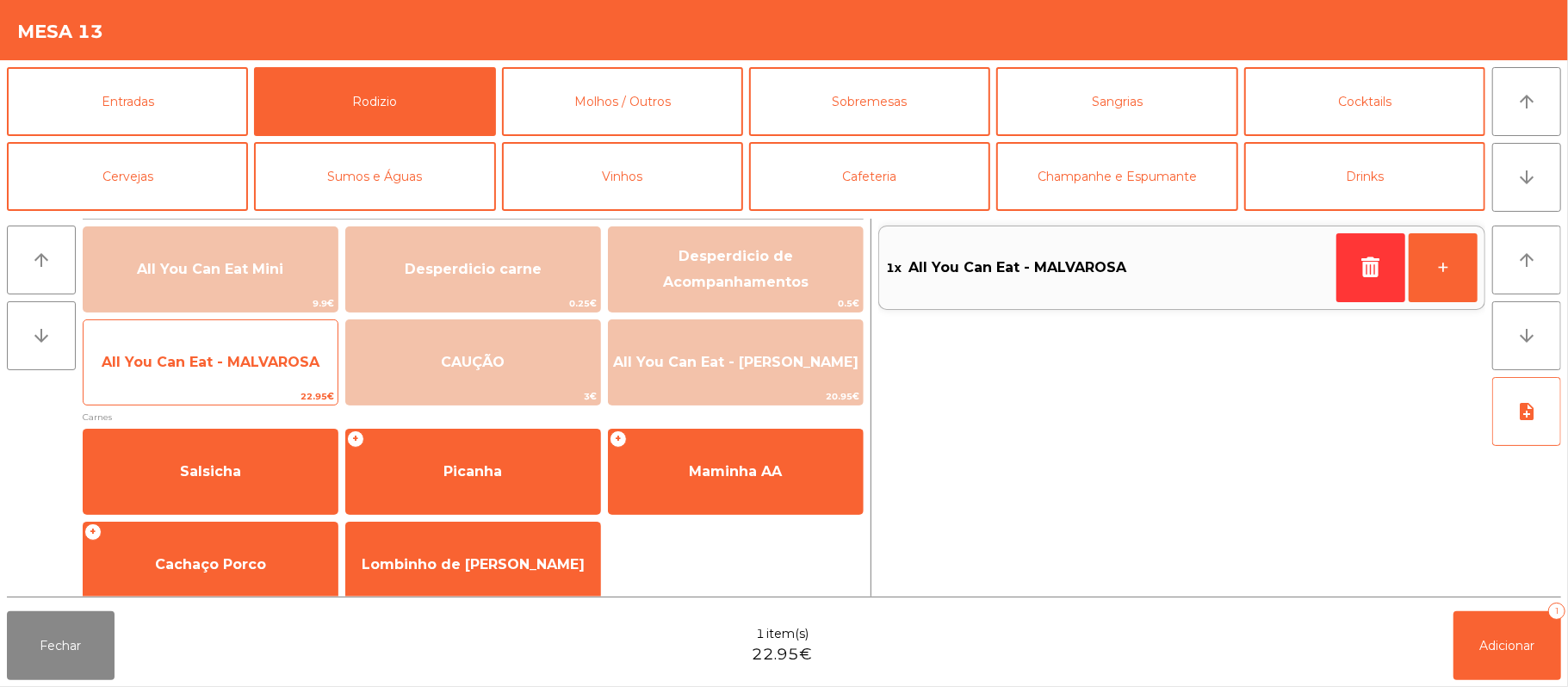
click at [231, 354] on span "All You Can Eat - MALVAROSA" at bounding box center [210, 362] width 218 height 16
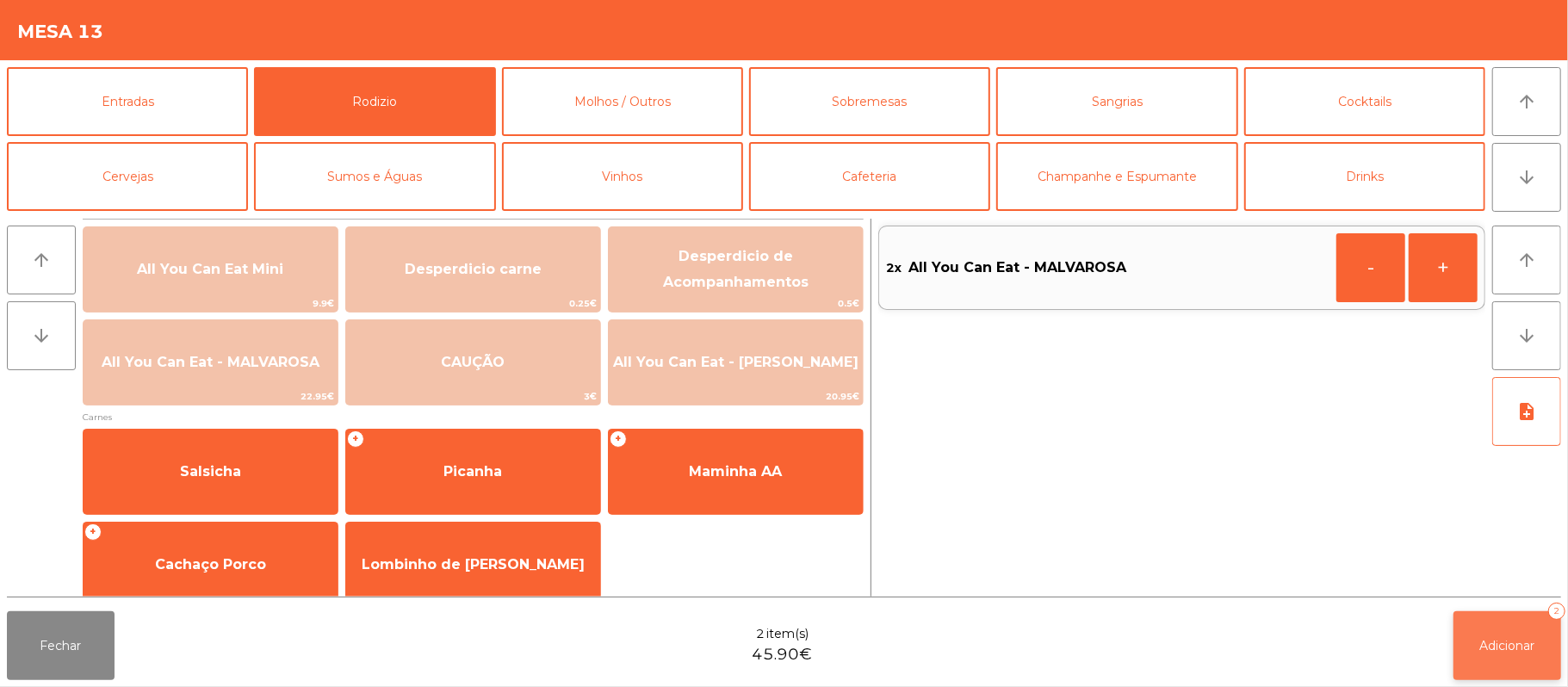
click at [1500, 640] on span "Adicionar" at bounding box center [1507, 646] width 55 height 15
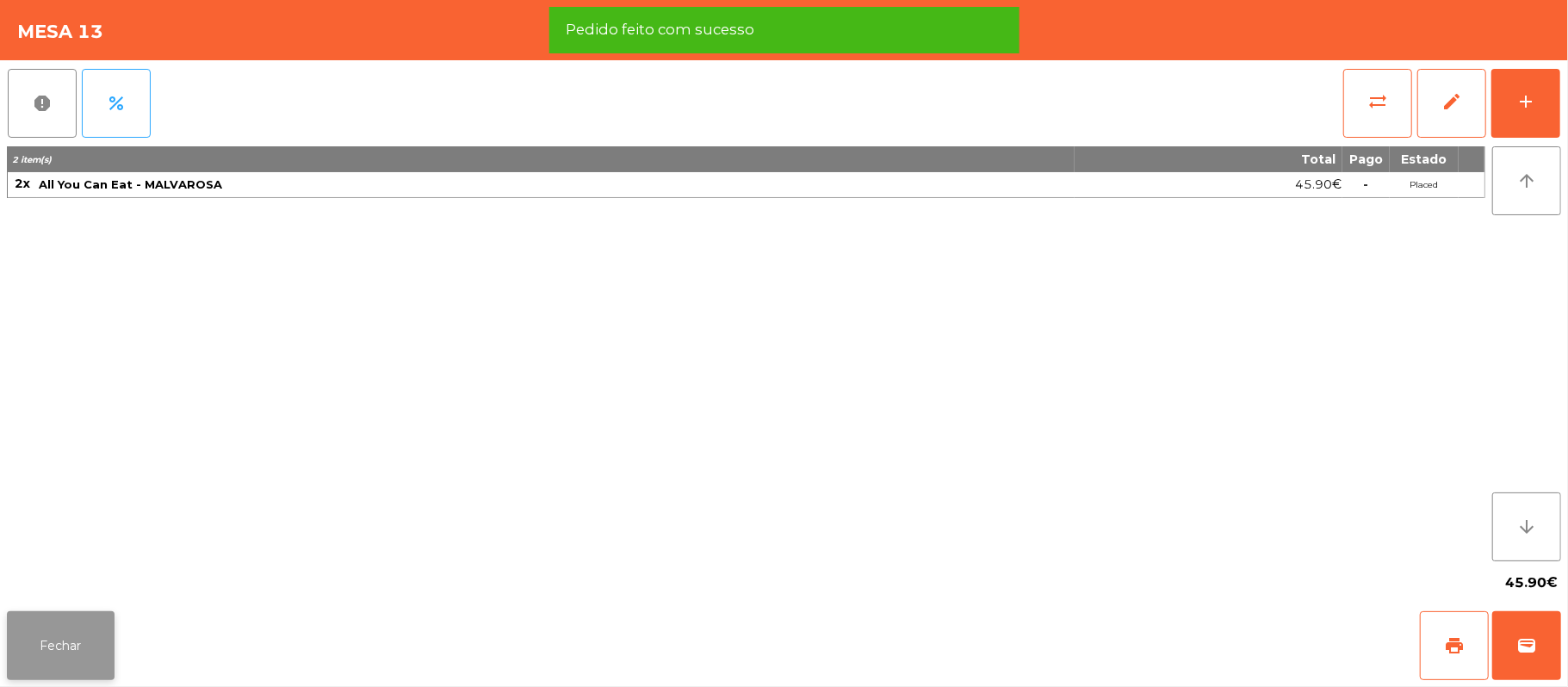
click at [52, 623] on button "Fechar" at bounding box center [60, 645] width 107 height 69
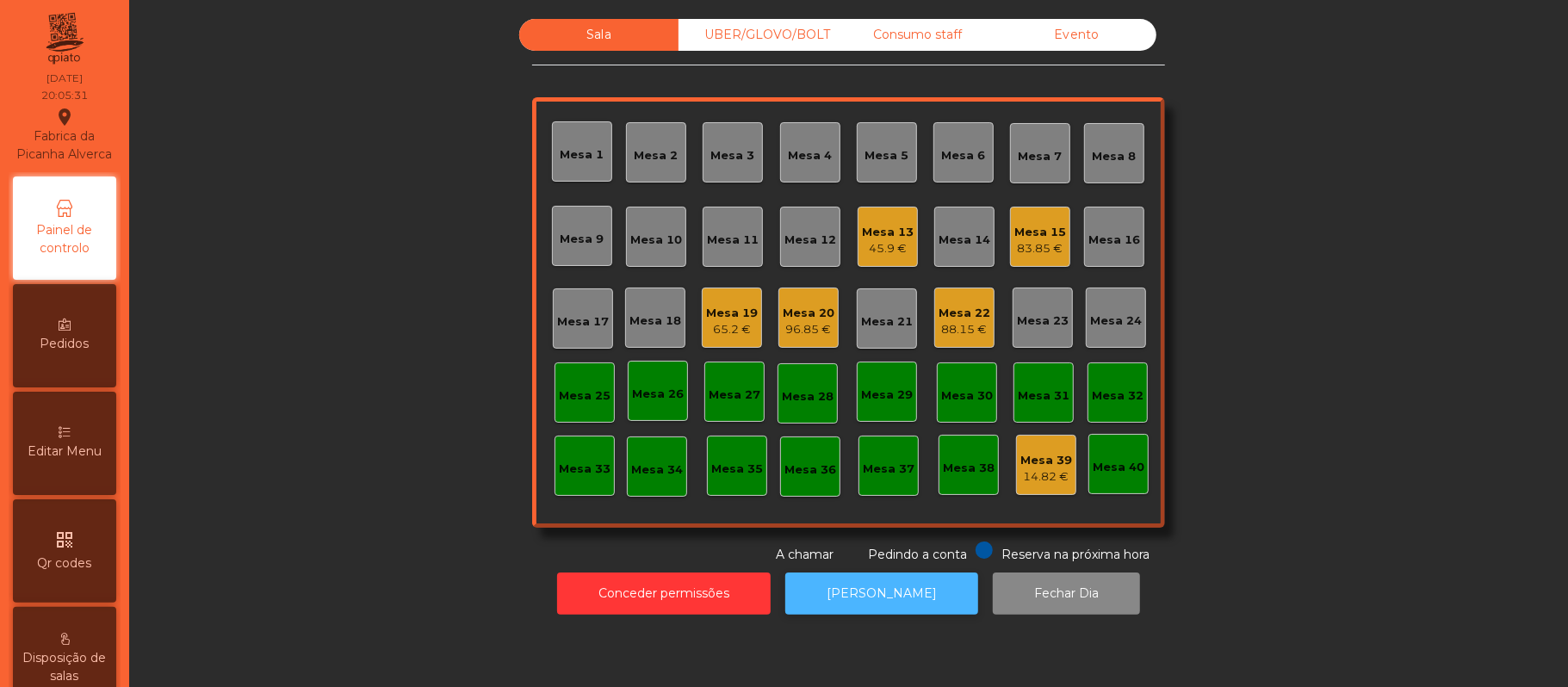
click at [858, 600] on button "[PERSON_NAME]" at bounding box center [881, 594] width 192 height 43
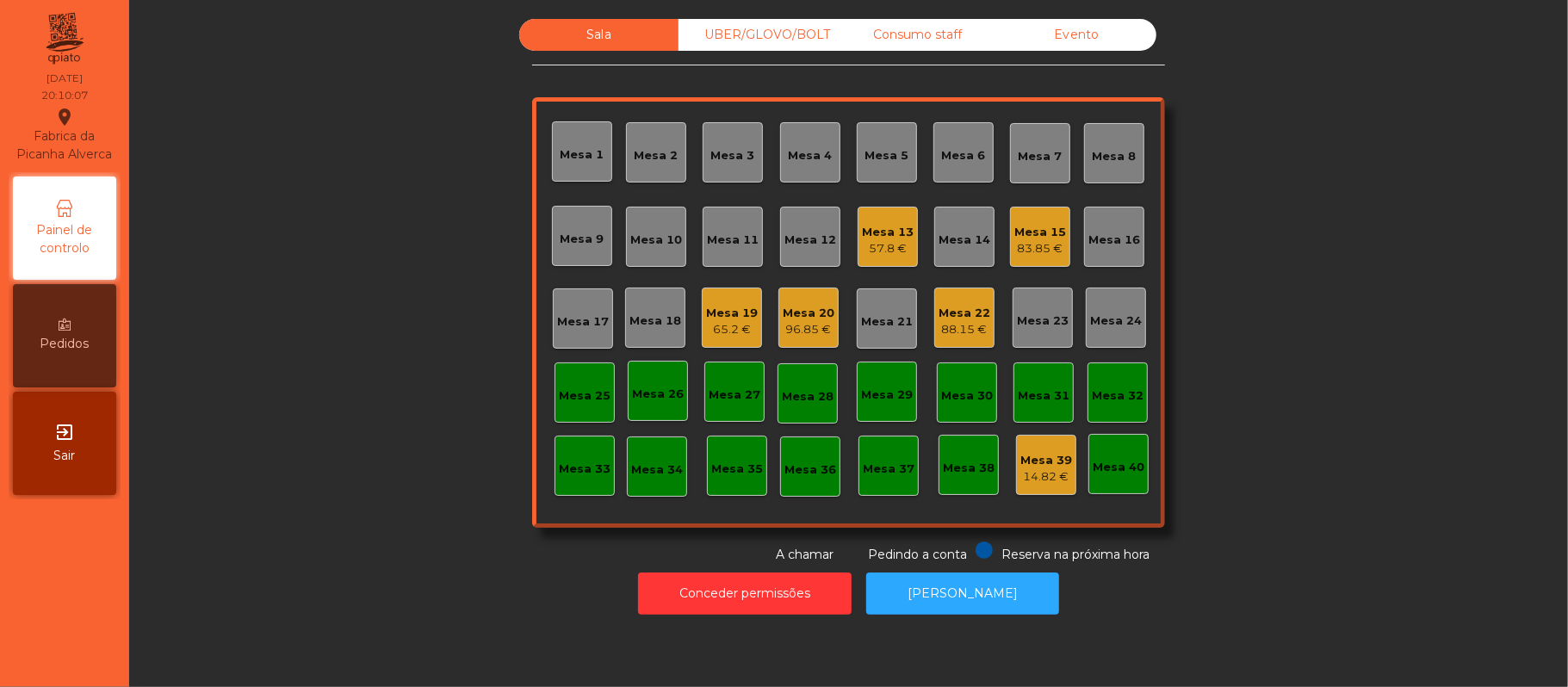
click at [584, 307] on div "Mesa 17" at bounding box center [582, 318] width 51 height 24
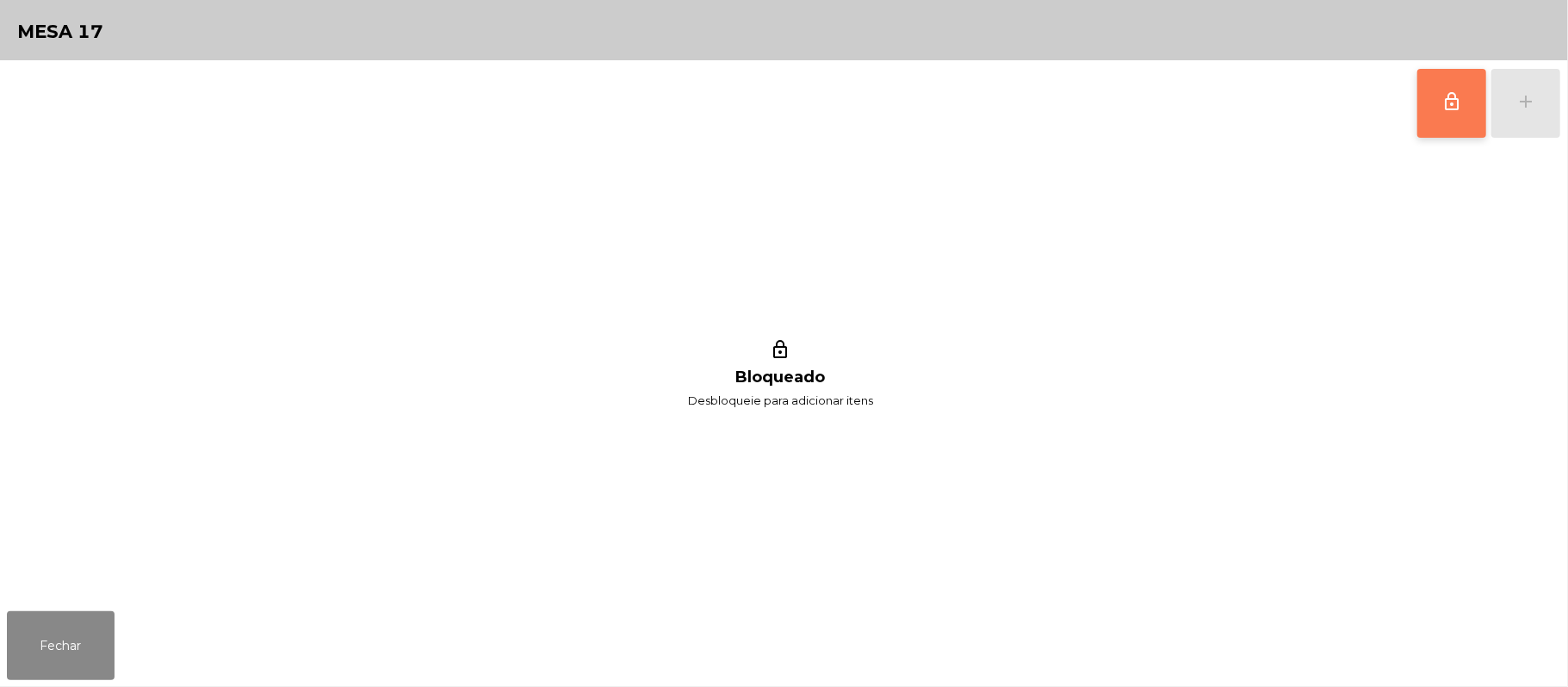
click at [1441, 107] on span "lock_outline" at bounding box center [1451, 101] width 20 height 20
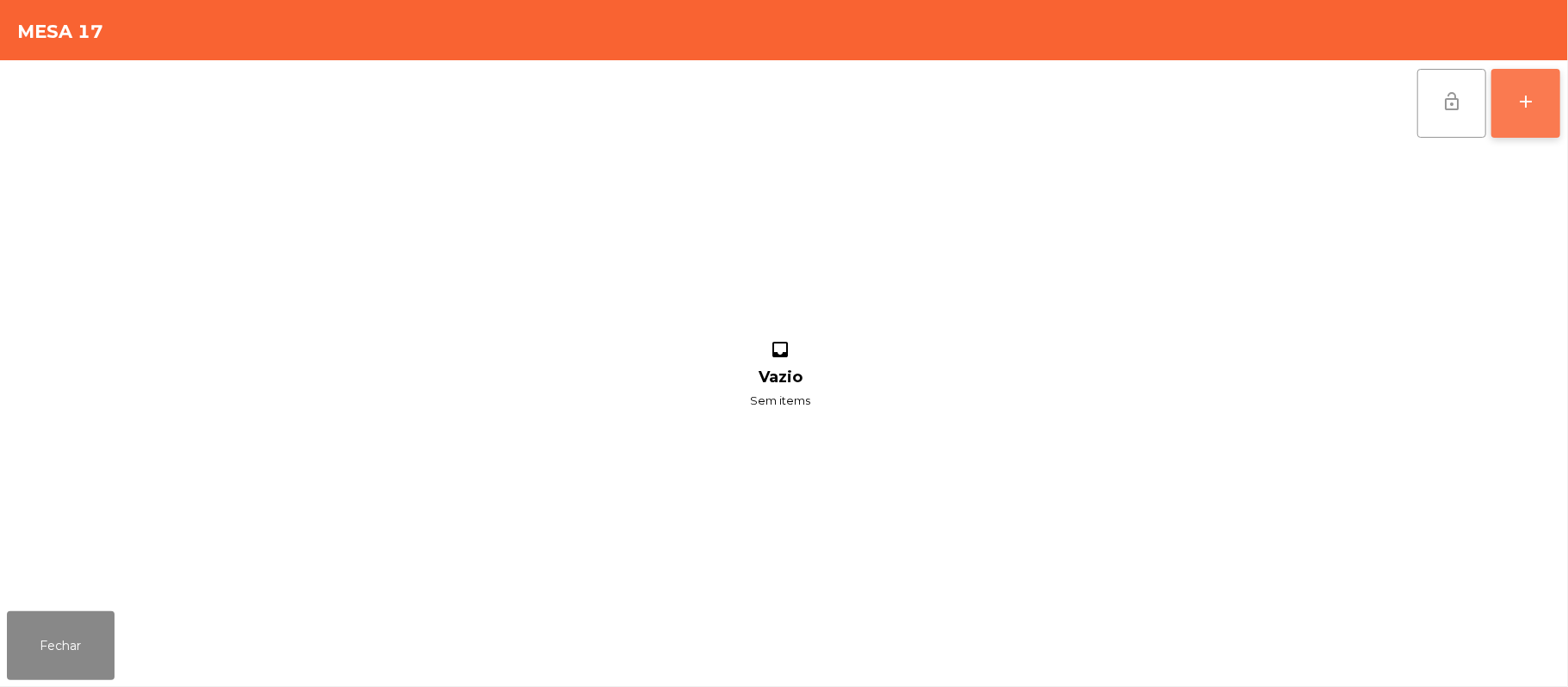
click at [1524, 112] on button "add" at bounding box center [1525, 103] width 69 height 69
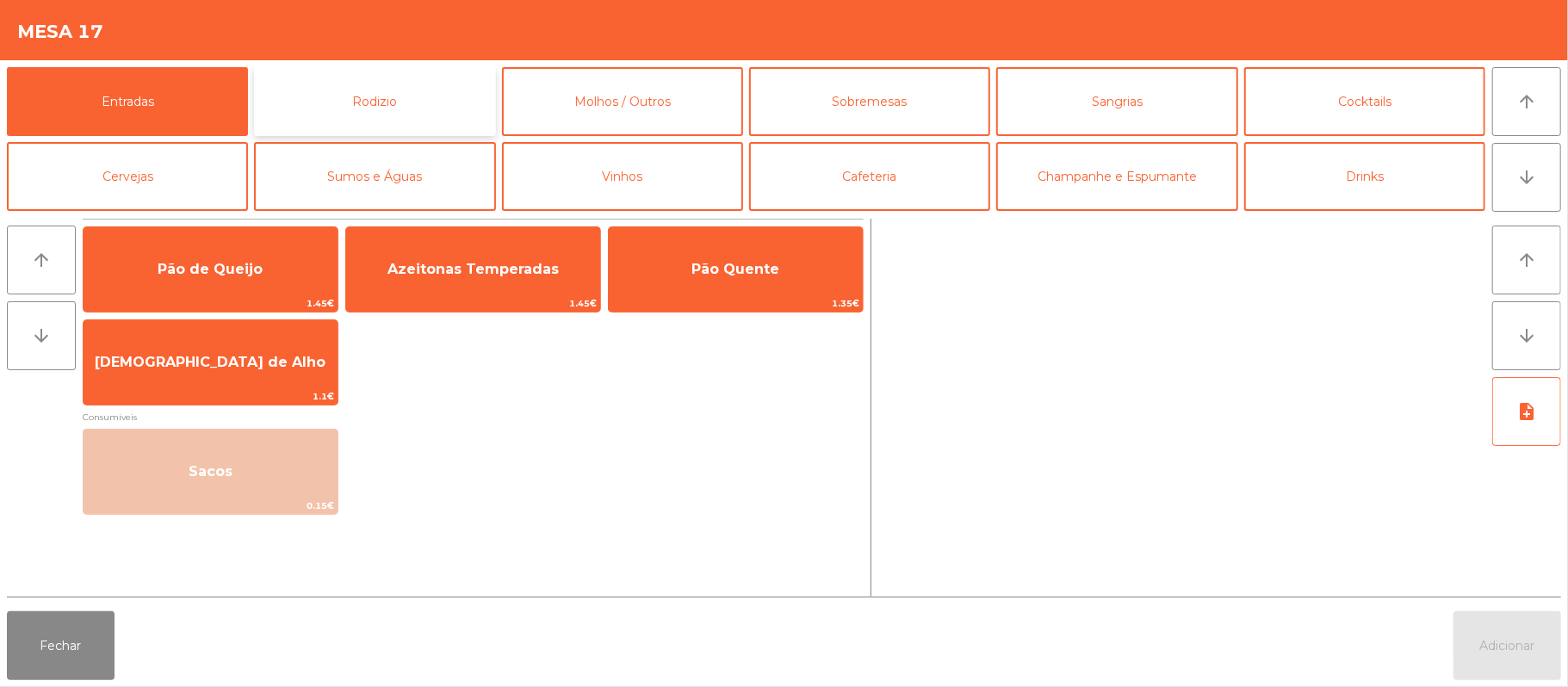
click at [411, 105] on button "Rodizio" at bounding box center [374, 101] width 241 height 69
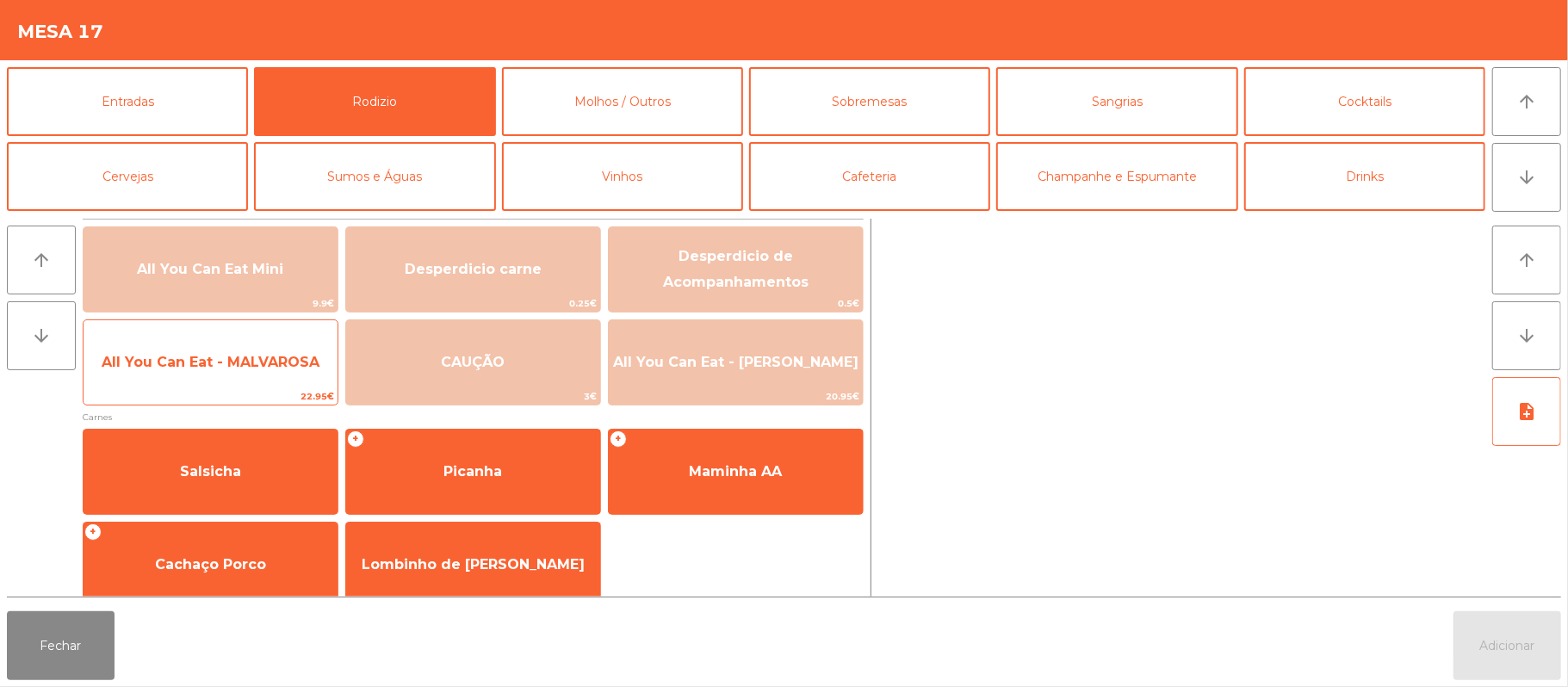
click at [255, 373] on span "All You Can Eat - MALVAROSA" at bounding box center [210, 363] width 254 height 46
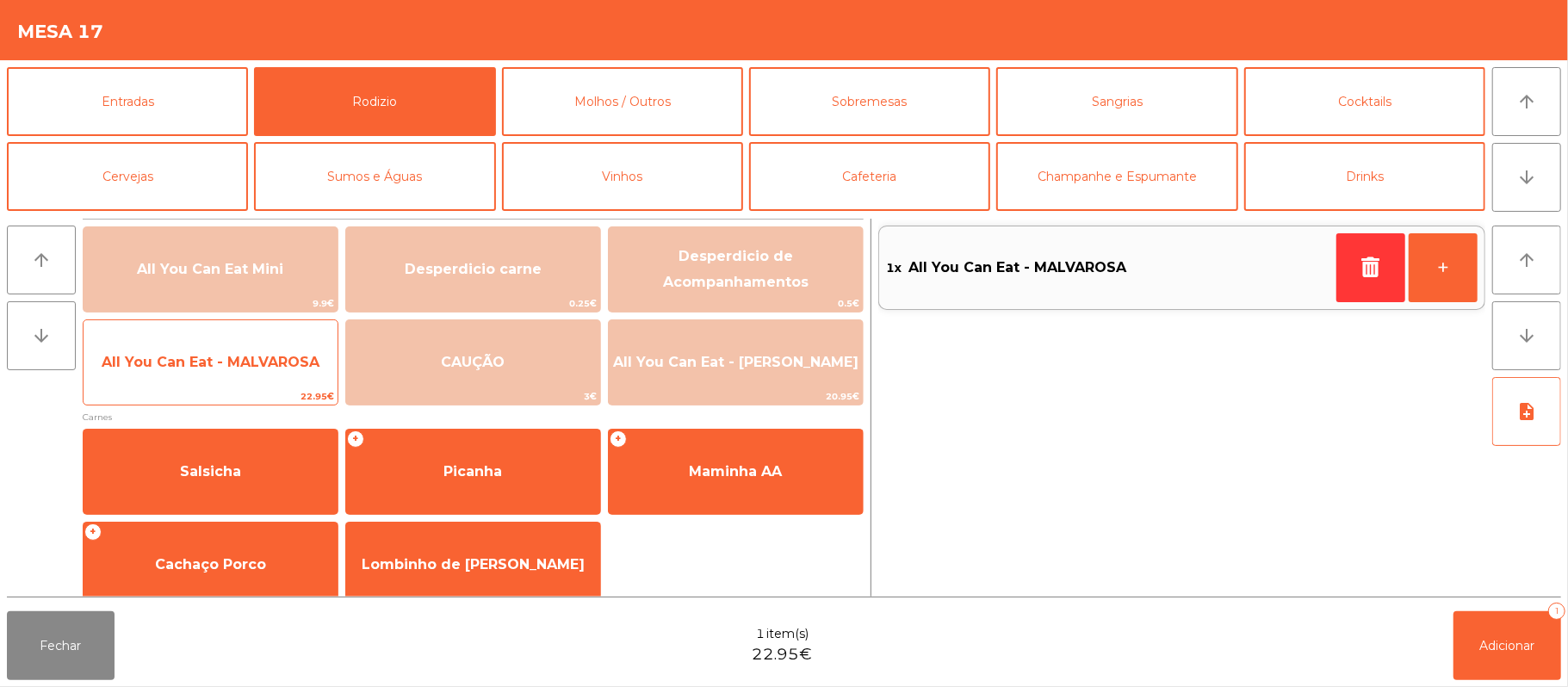
click at [258, 379] on span "All You Can Eat - MALVAROSA" at bounding box center [210, 363] width 254 height 46
click at [250, 375] on span "All You Can Eat - MALVAROSA" at bounding box center [210, 363] width 254 height 46
click at [249, 362] on span "All You Can Eat - MALVAROSA" at bounding box center [210, 362] width 218 height 16
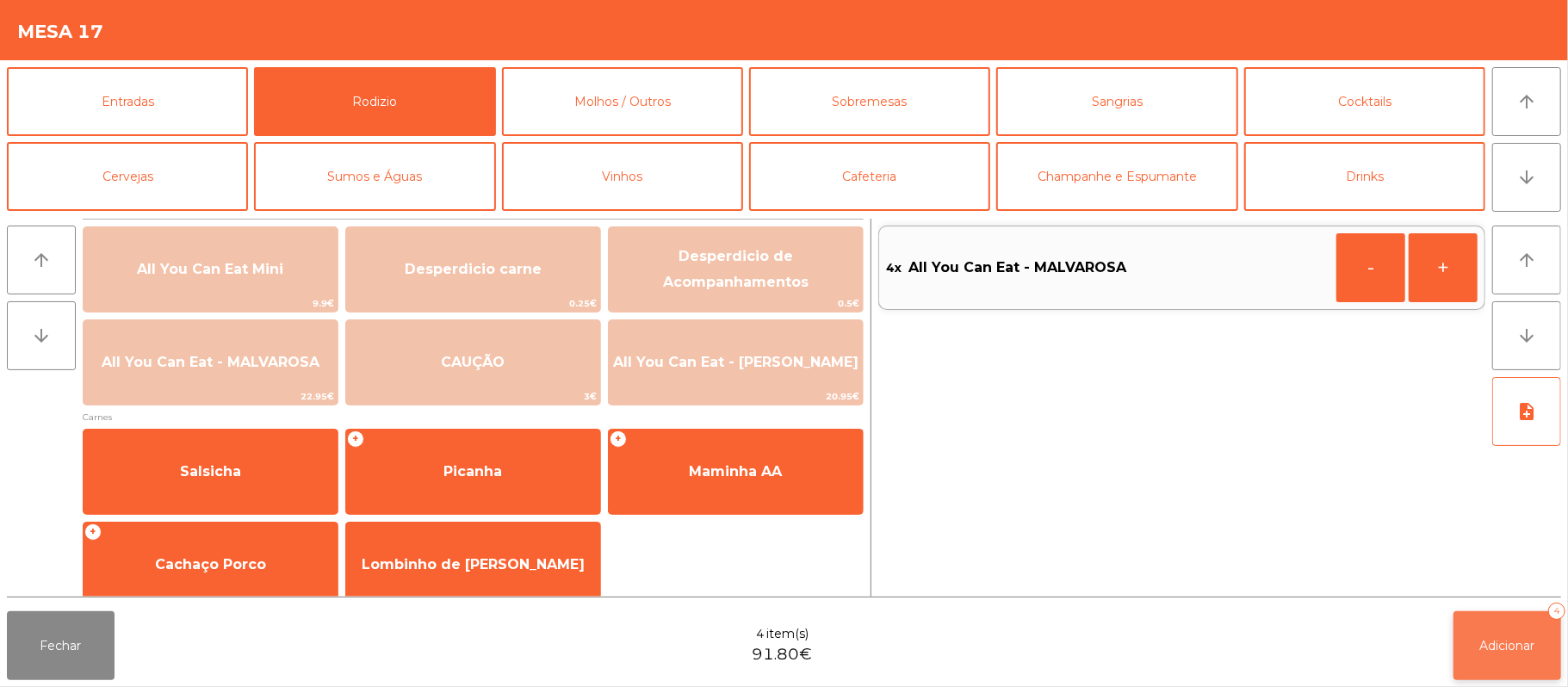
click at [1480, 648] on span "Adicionar" at bounding box center [1507, 646] width 55 height 15
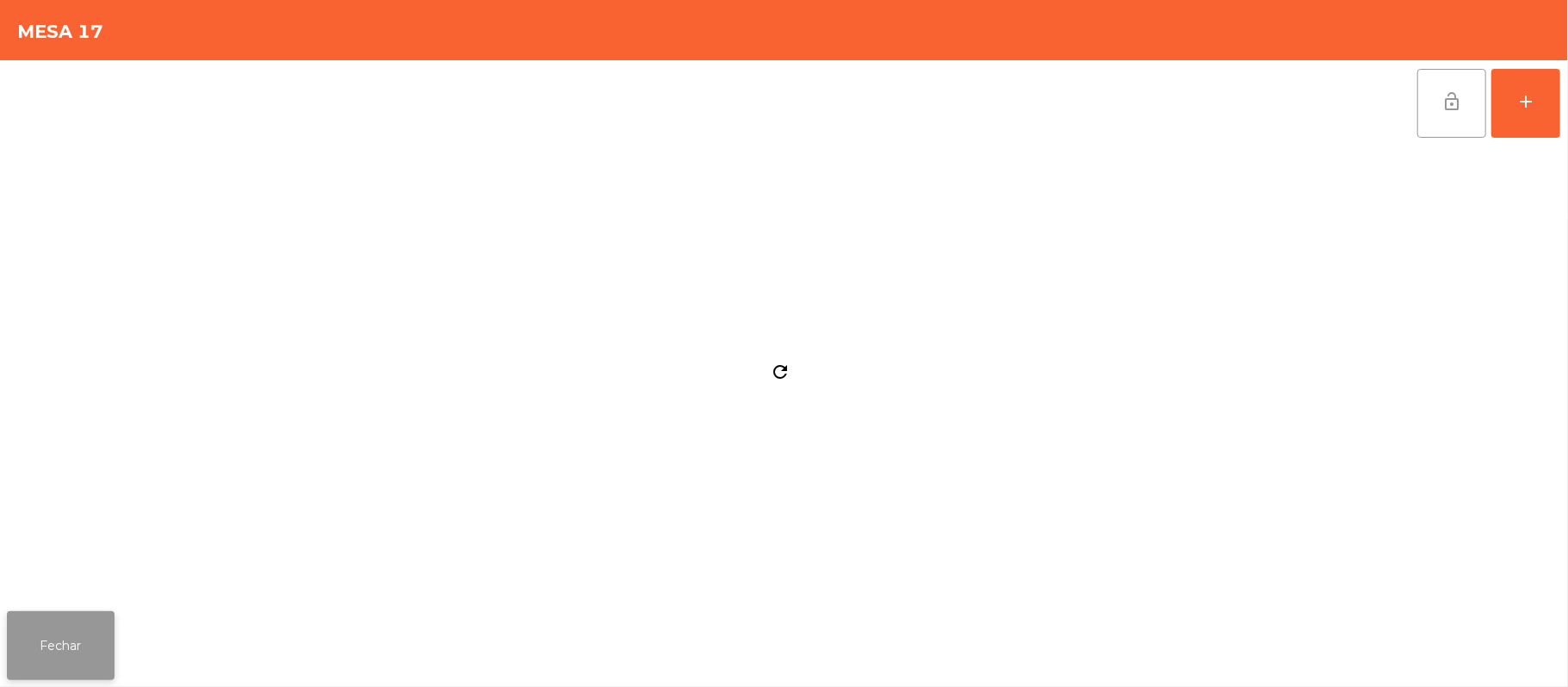
click at [49, 620] on button "Fechar" at bounding box center [60, 645] width 107 height 69
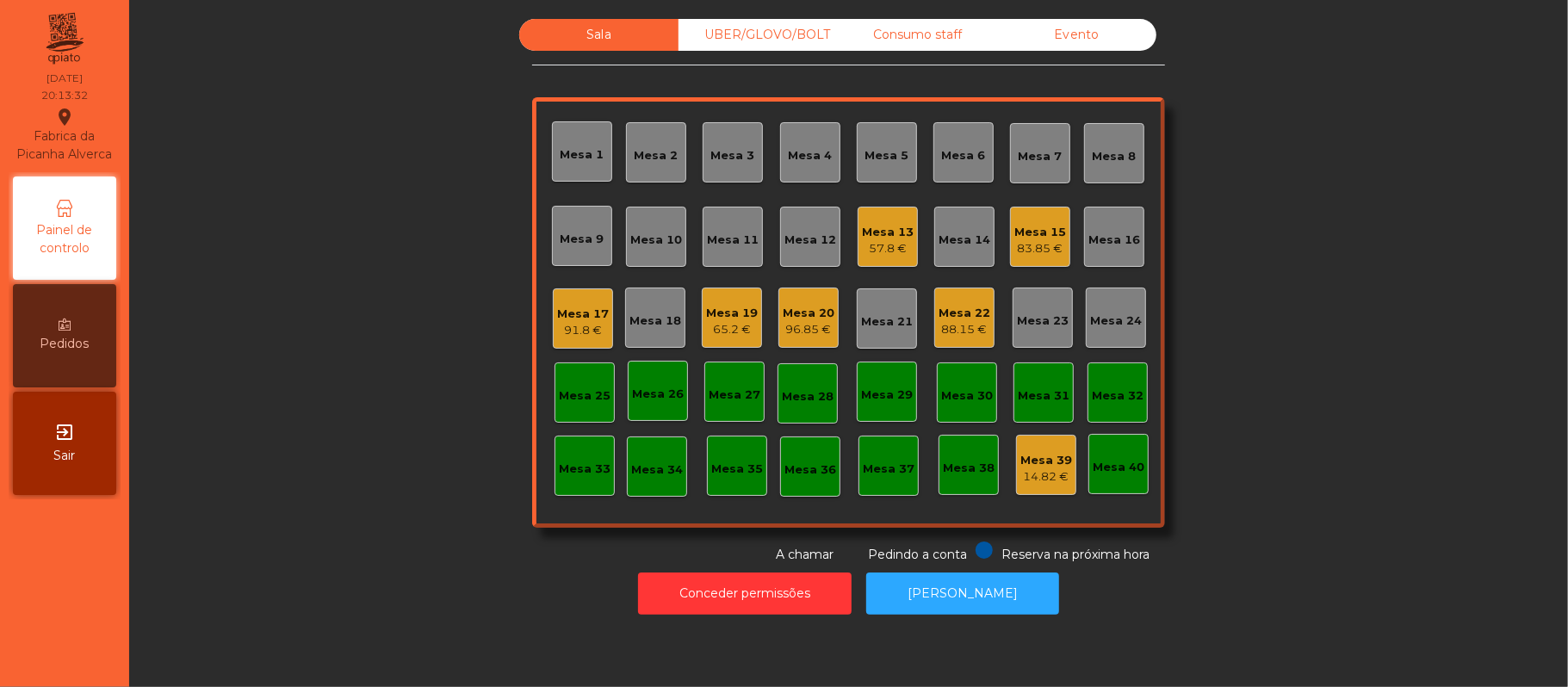
click at [763, 39] on div "UBER/GLOVO/BOLT" at bounding box center [757, 35] width 160 height 32
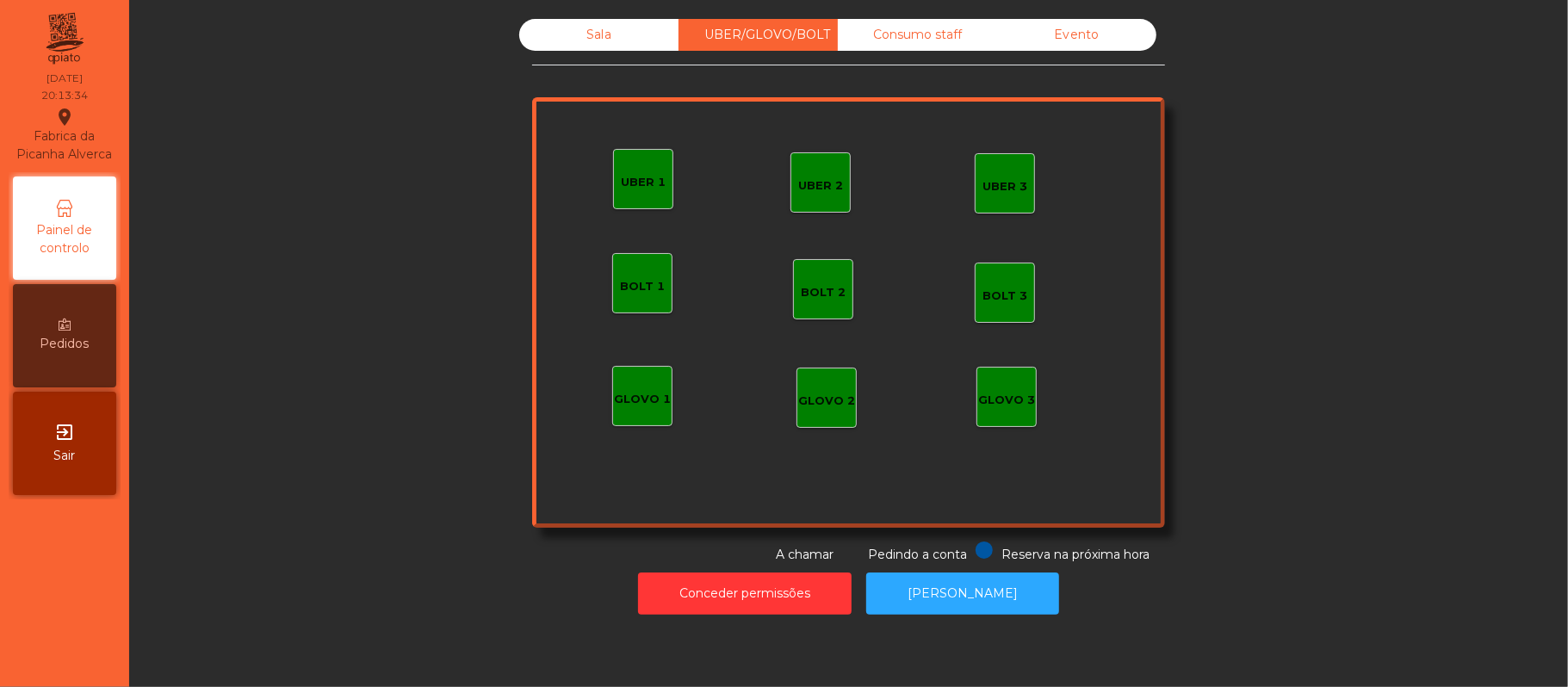
click at [798, 187] on div "UBER 2" at bounding box center [820, 186] width 44 height 17
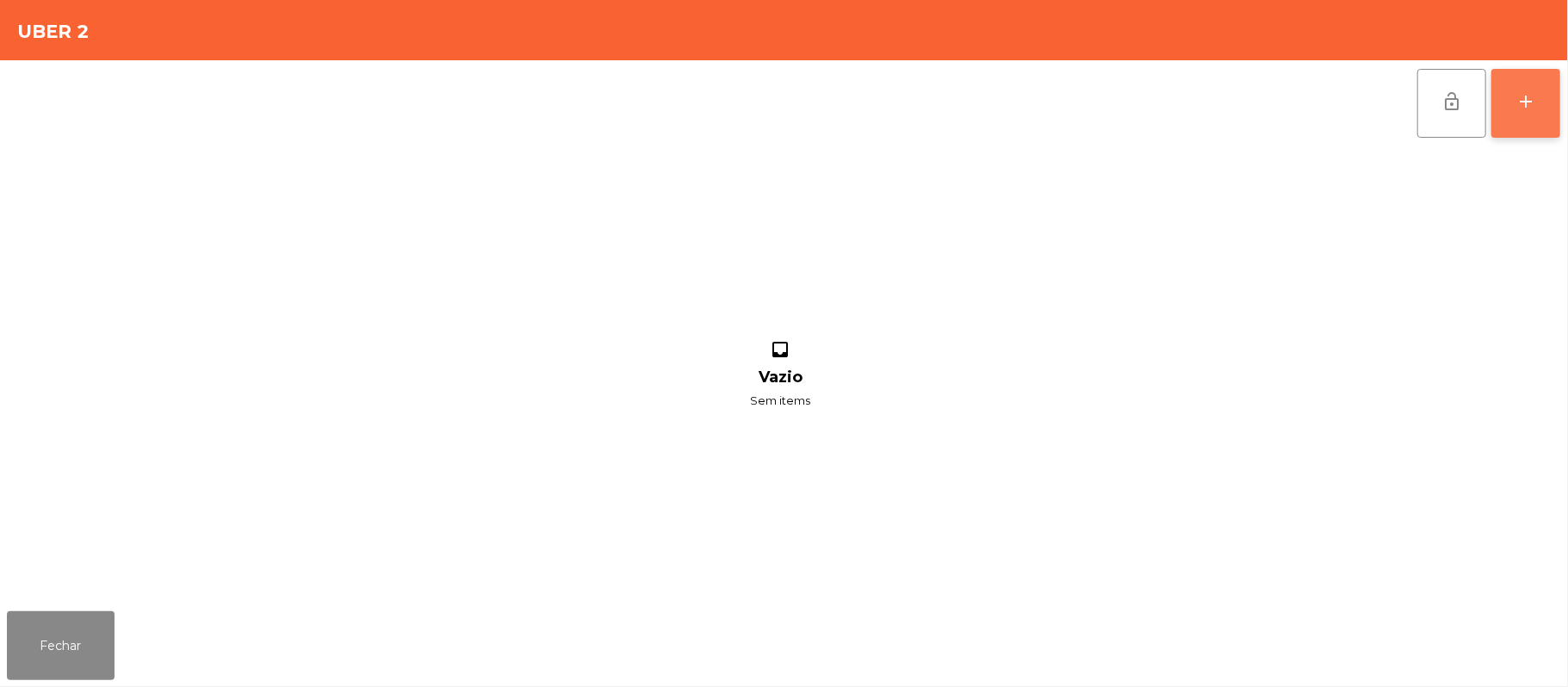
click at [1531, 104] on div "add" at bounding box center [1525, 101] width 20 height 20
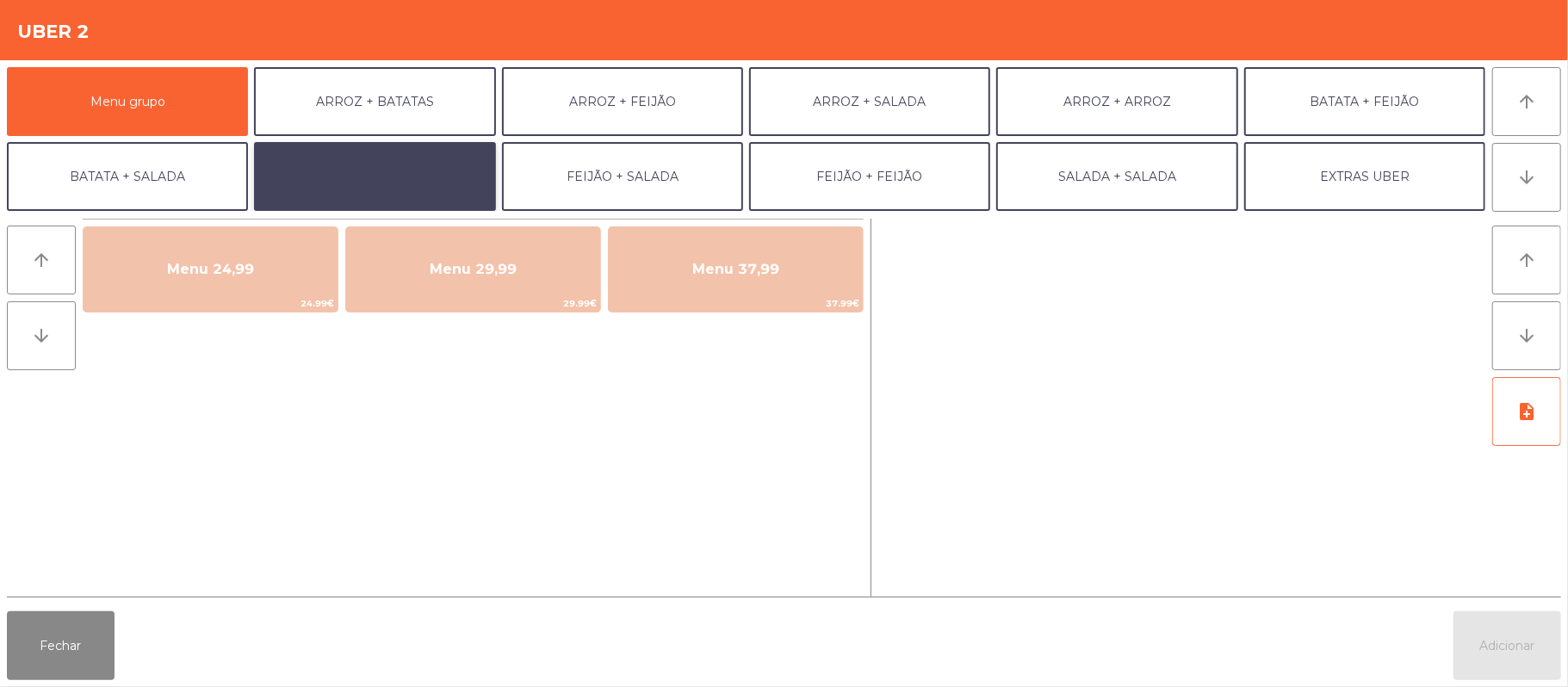
click at [437, 183] on button "BATATA + BATATA" at bounding box center [374, 176] width 241 height 69
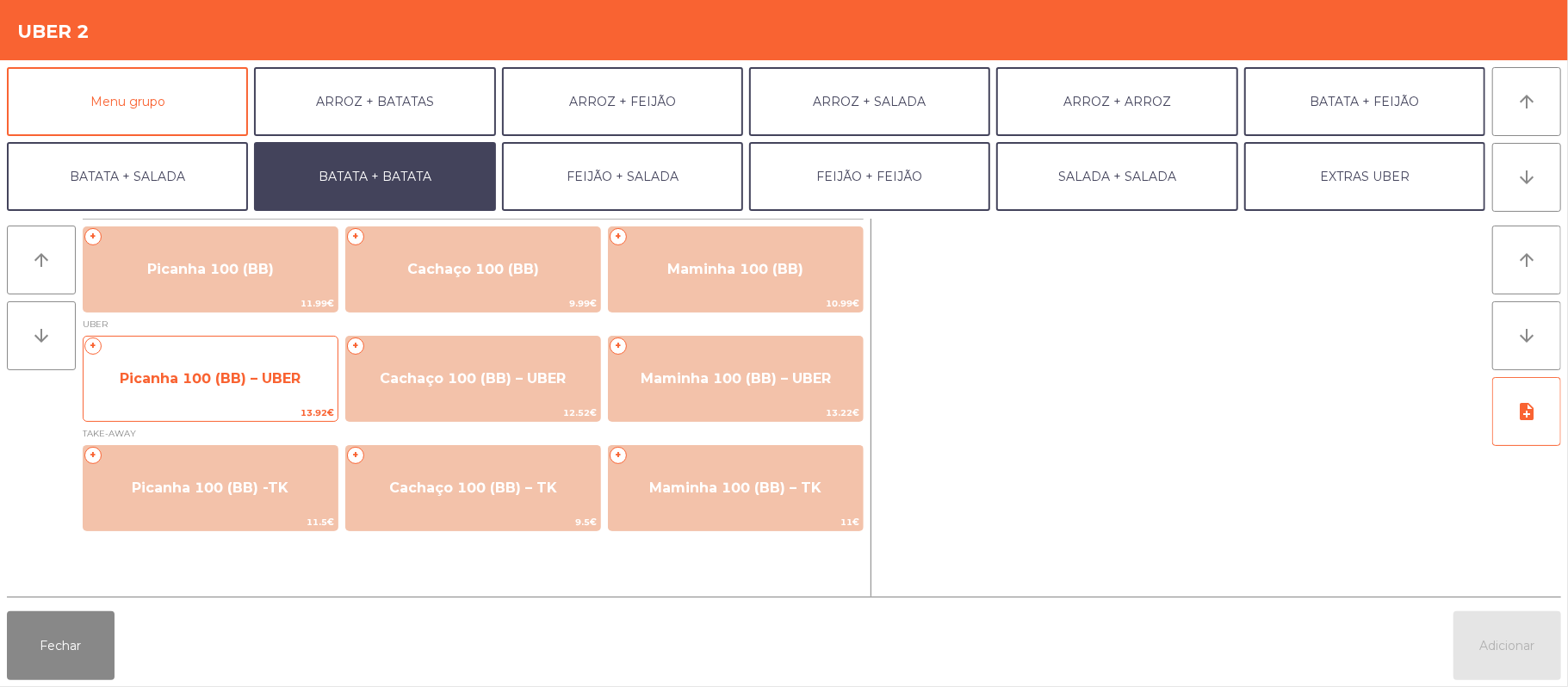
click at [251, 389] on span "Picanha 100 (BB) – UBER" at bounding box center [210, 379] width 254 height 46
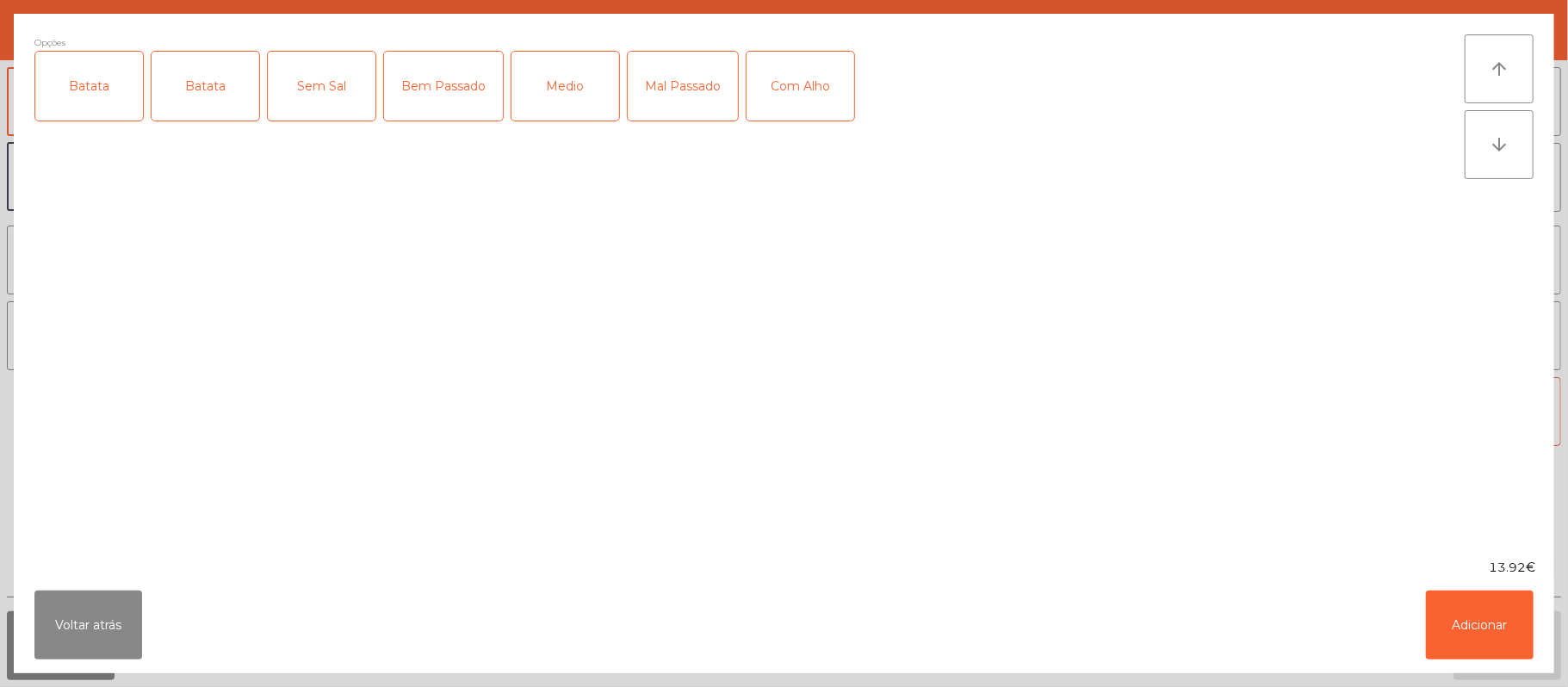
click at [101, 102] on div "Batata" at bounding box center [88, 85] width 107 height 69
click at [193, 77] on div "Batata" at bounding box center [205, 85] width 107 height 69
click at [94, 118] on div "Batata" at bounding box center [88, 85] width 107 height 69
click at [696, 86] on div "Mal Passado" at bounding box center [683, 85] width 110 height 69
click at [1506, 621] on button "Adicionar" at bounding box center [1479, 625] width 107 height 69
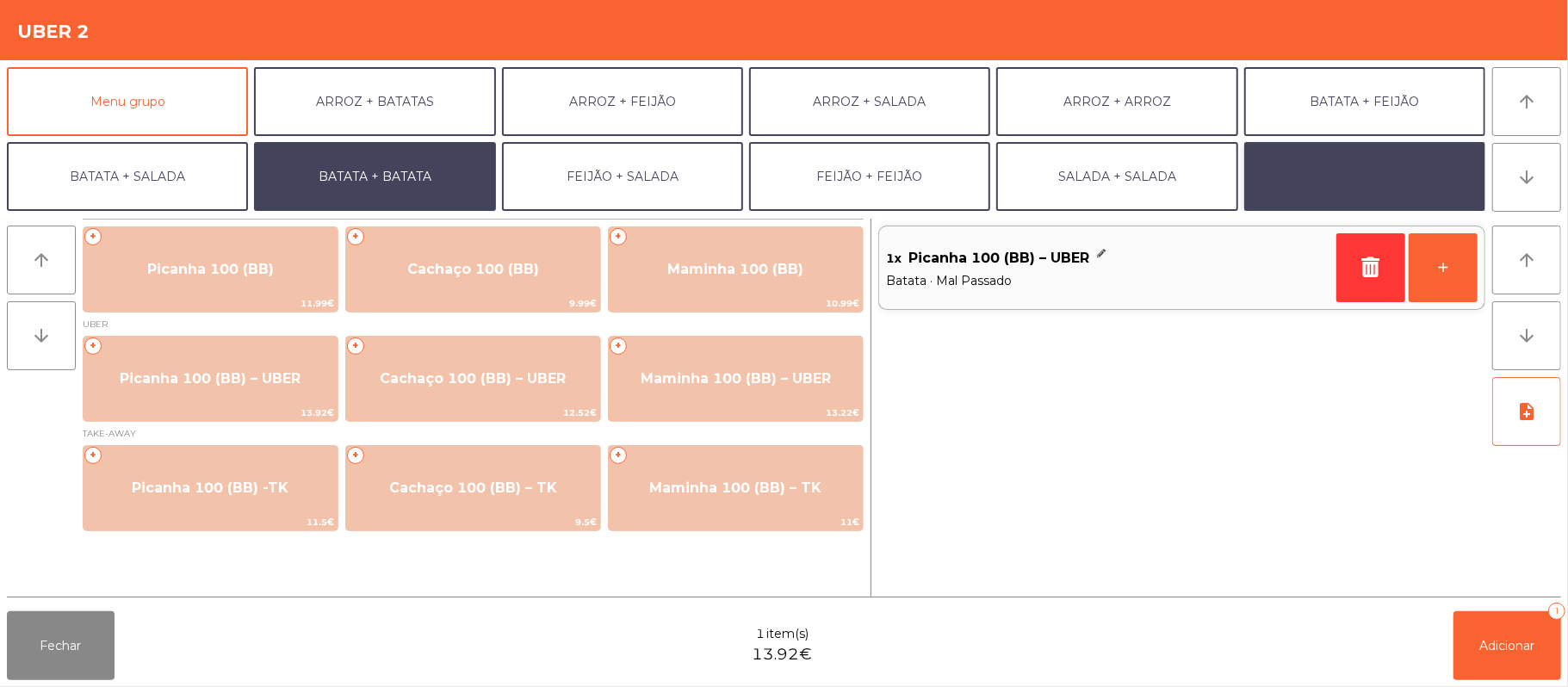
click at [1392, 155] on button "EXTRAS UBER" at bounding box center [1364, 176] width 241 height 69
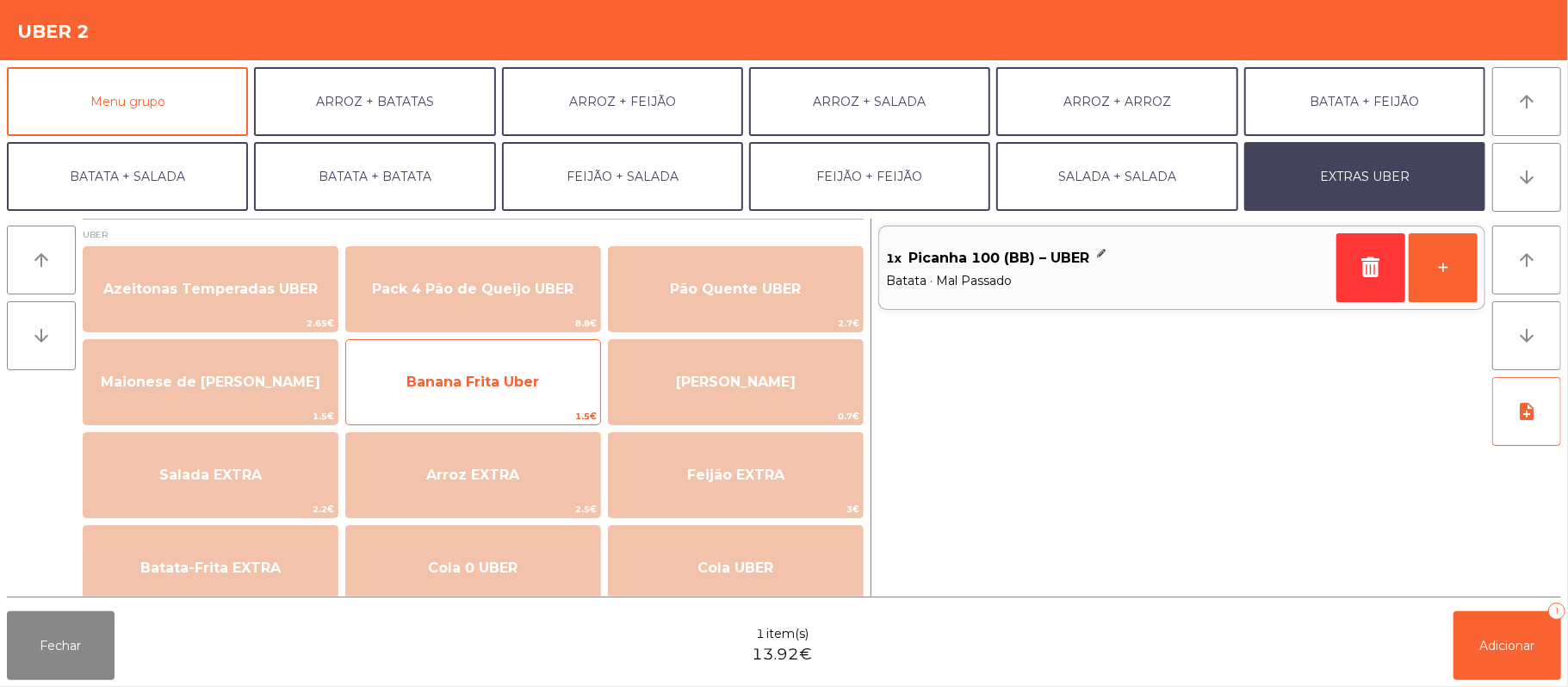
click at [528, 403] on span "Banana Frita Uber" at bounding box center [473, 382] width 254 height 46
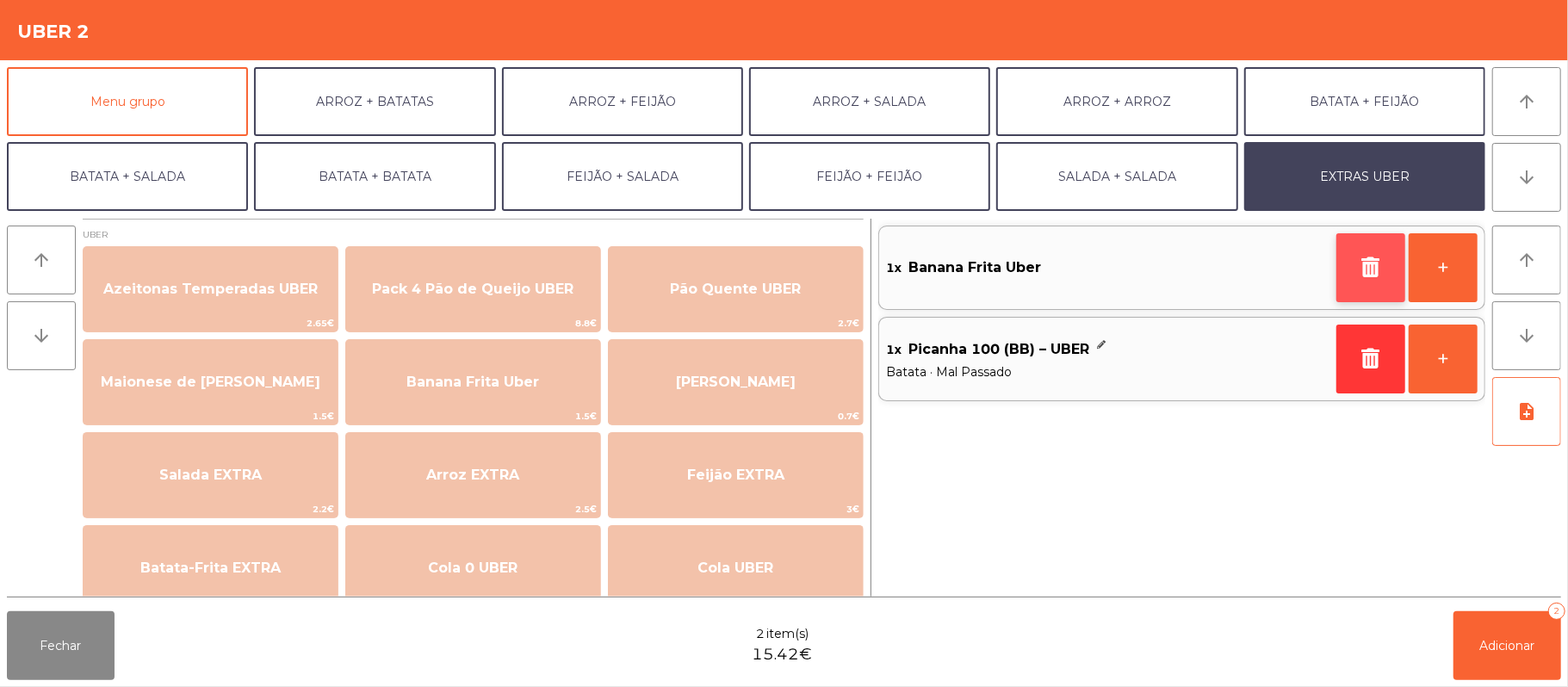
click at [1353, 263] on button "button" at bounding box center [1371, 267] width 69 height 69
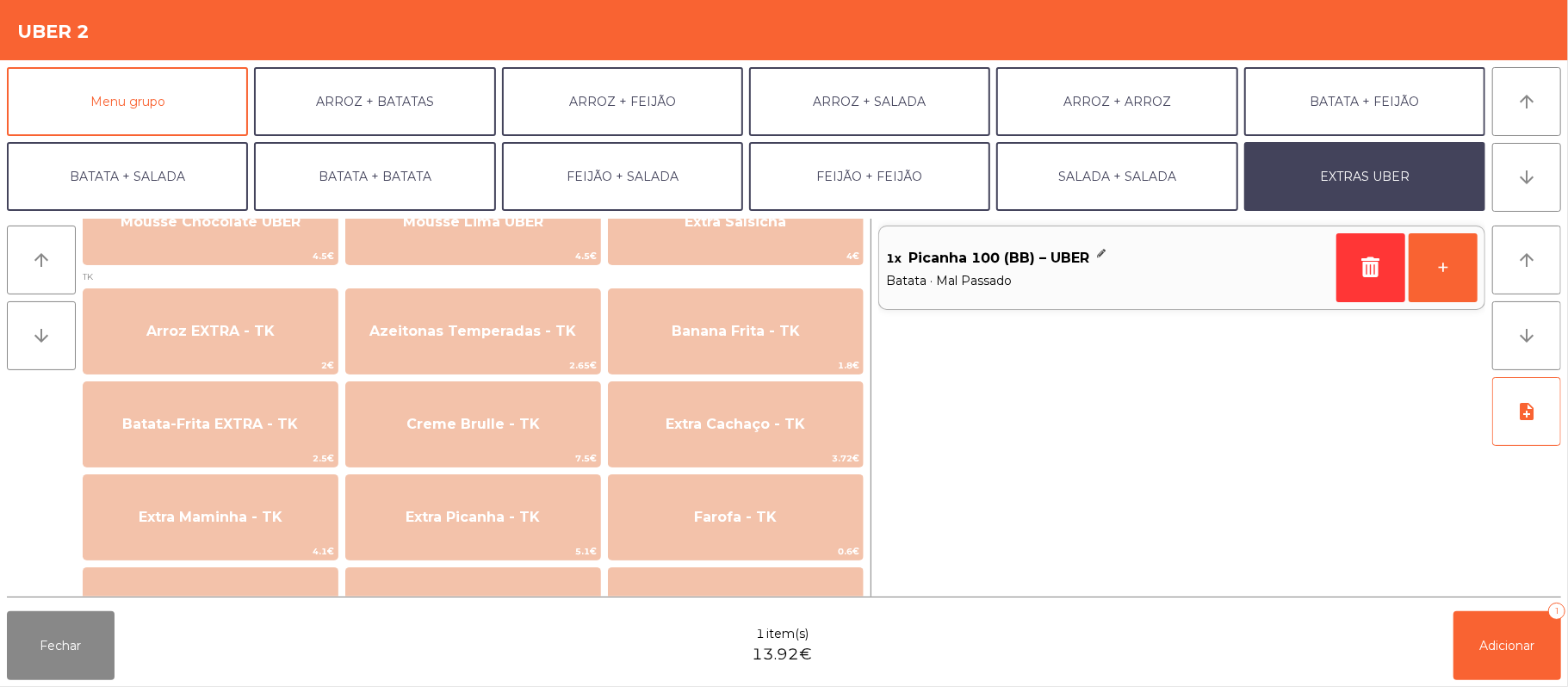
scroll to position [642, 0]
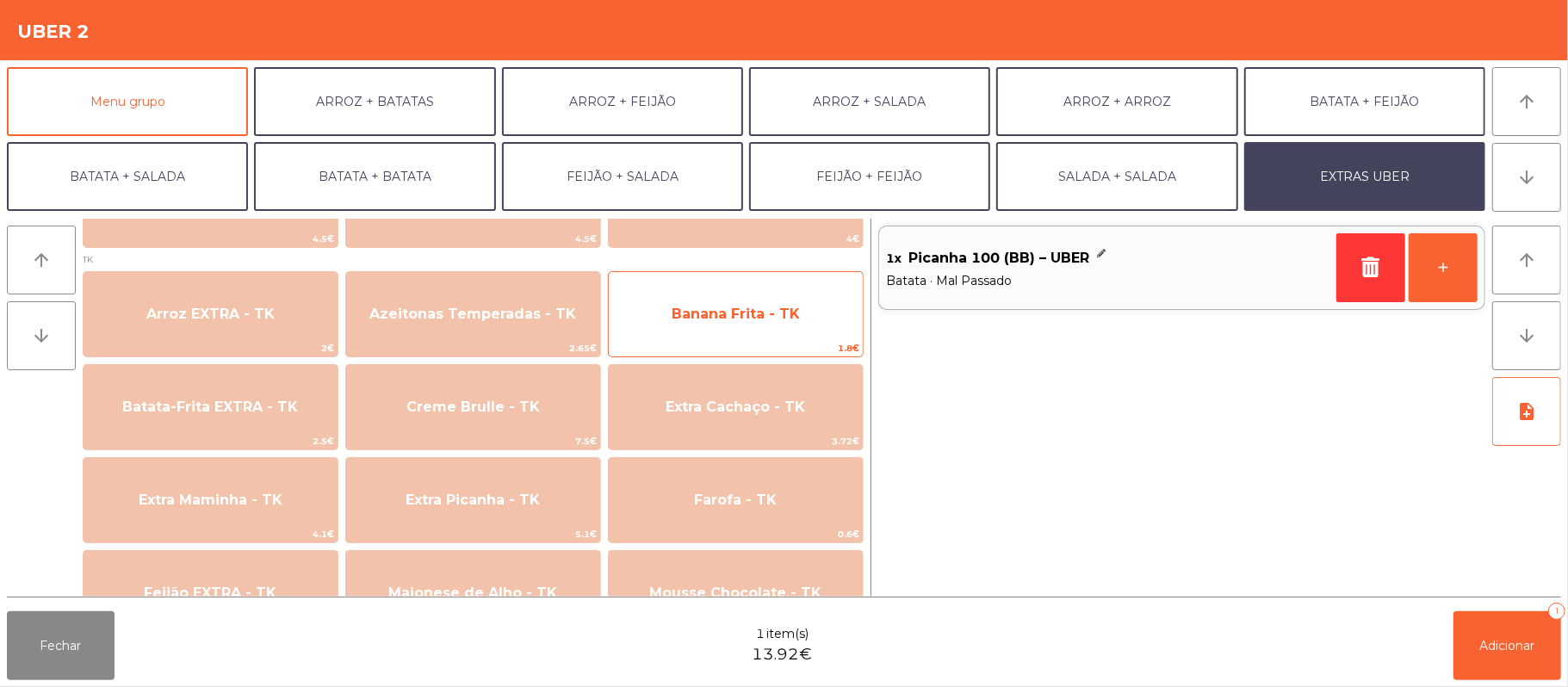
click at [797, 310] on span "Banana Frita - TK" at bounding box center [735, 314] width 254 height 46
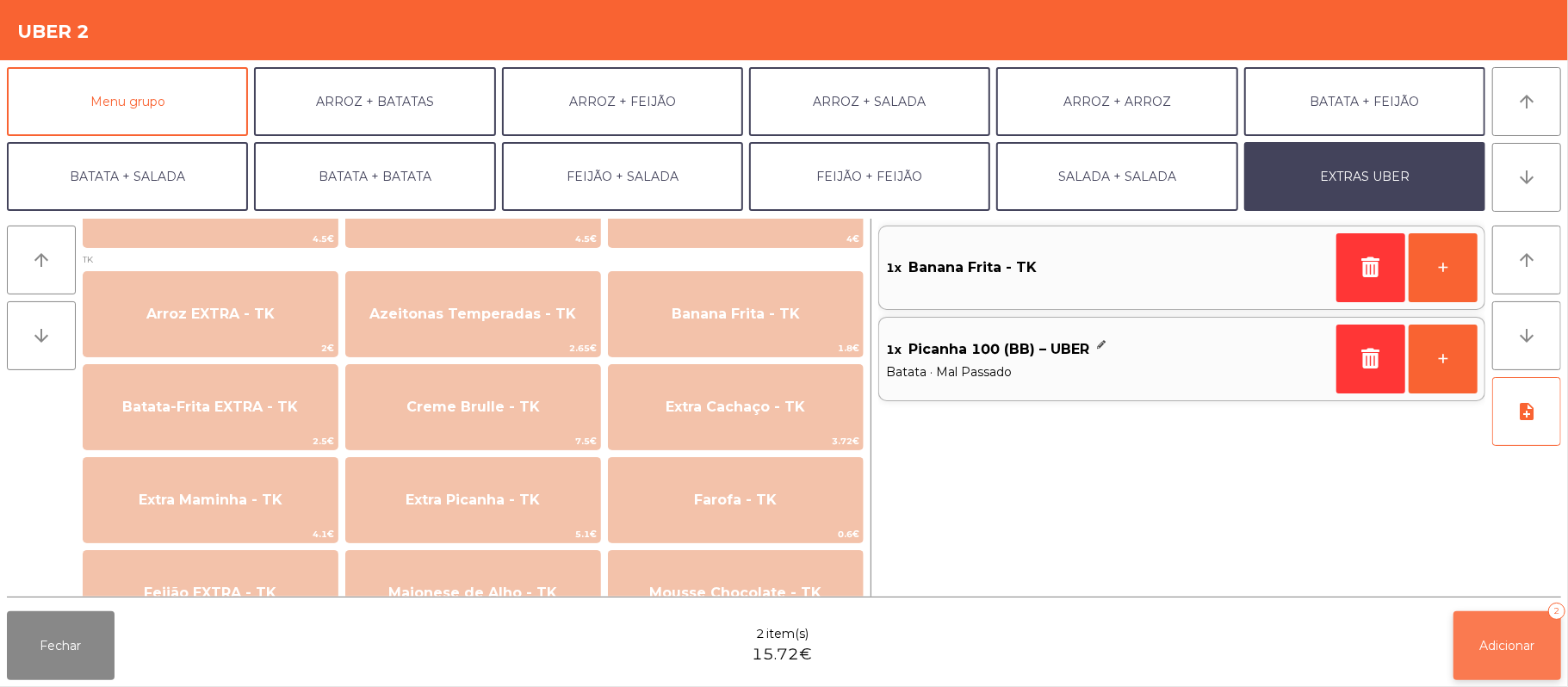
click at [1505, 647] on span "Adicionar" at bounding box center [1507, 646] width 55 height 15
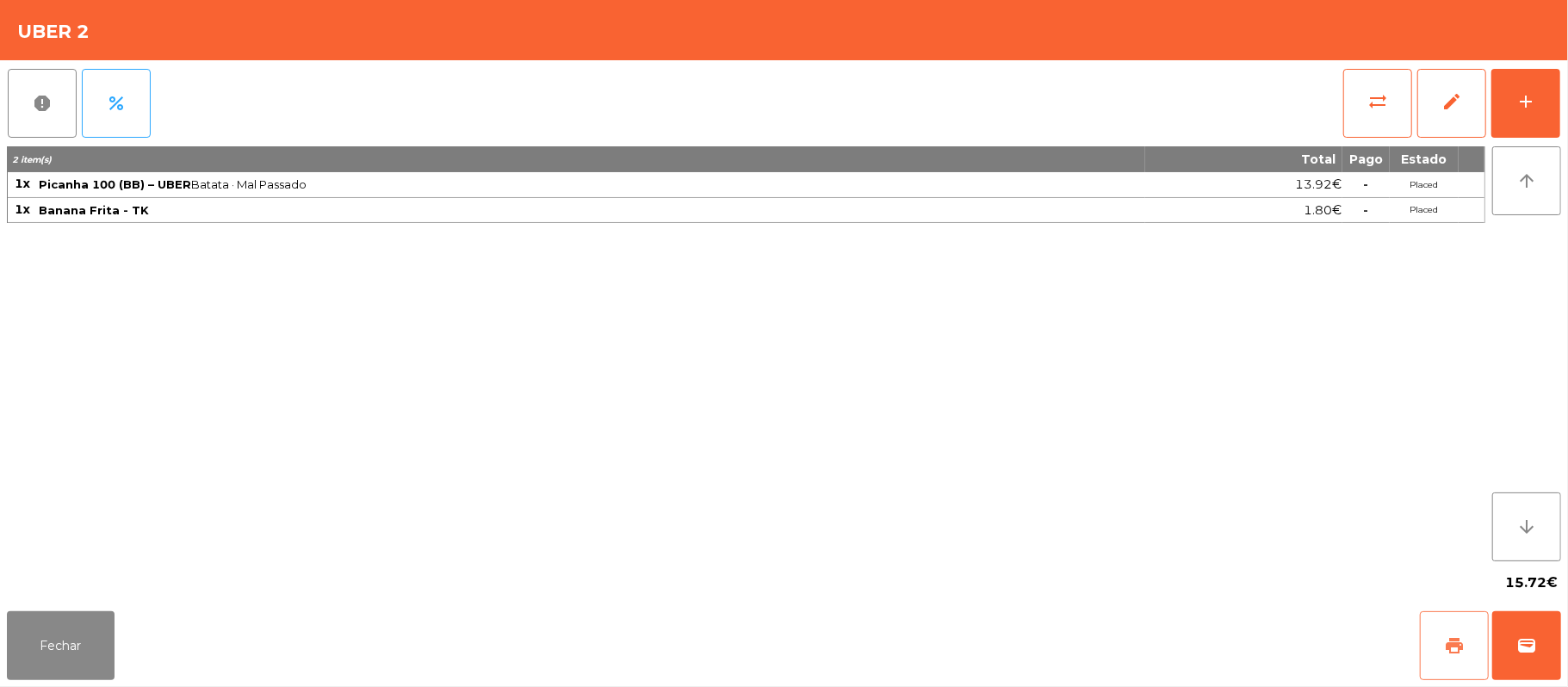
click at [1437, 639] on button "print" at bounding box center [1454, 645] width 69 height 69
click at [1529, 652] on span "wallet" at bounding box center [1526, 645] width 20 height 20
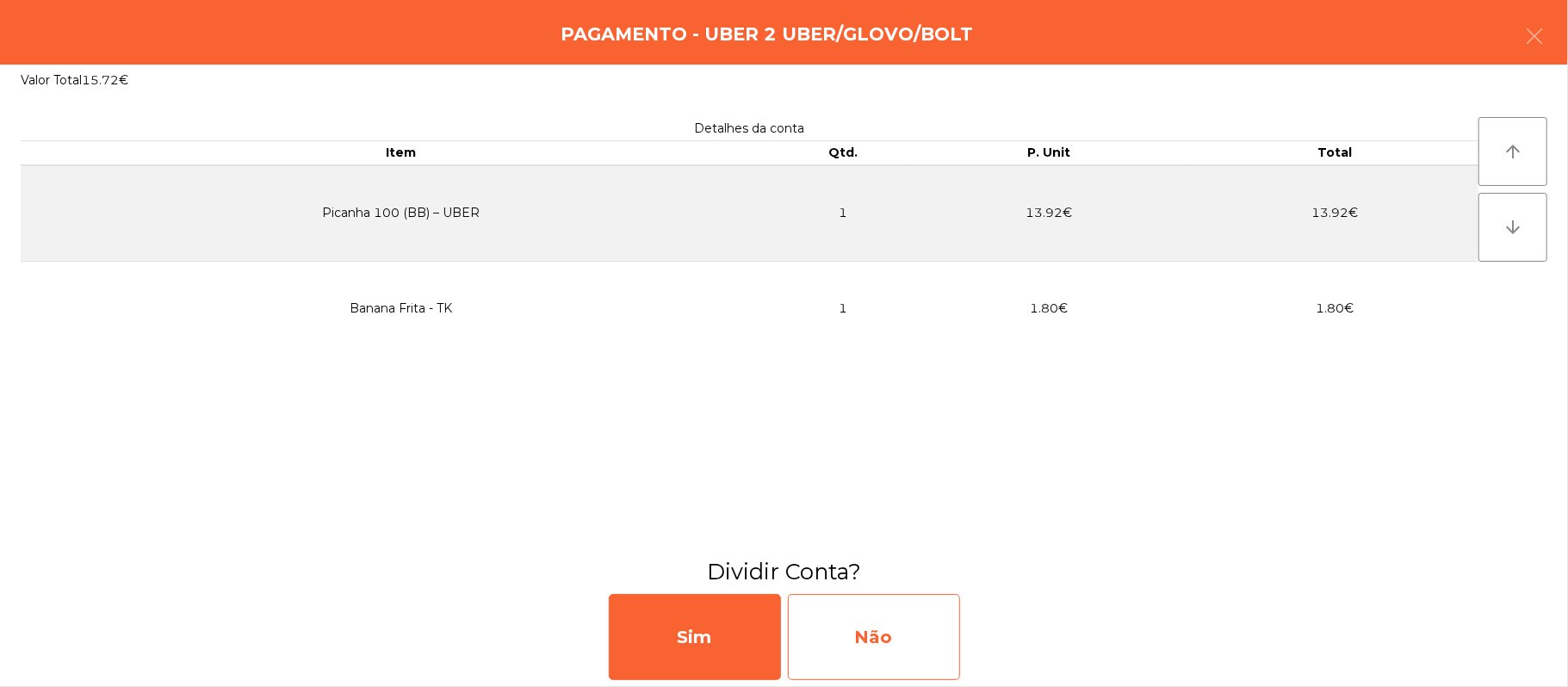
click at [843, 642] on div "Não" at bounding box center [874, 637] width 172 height 86
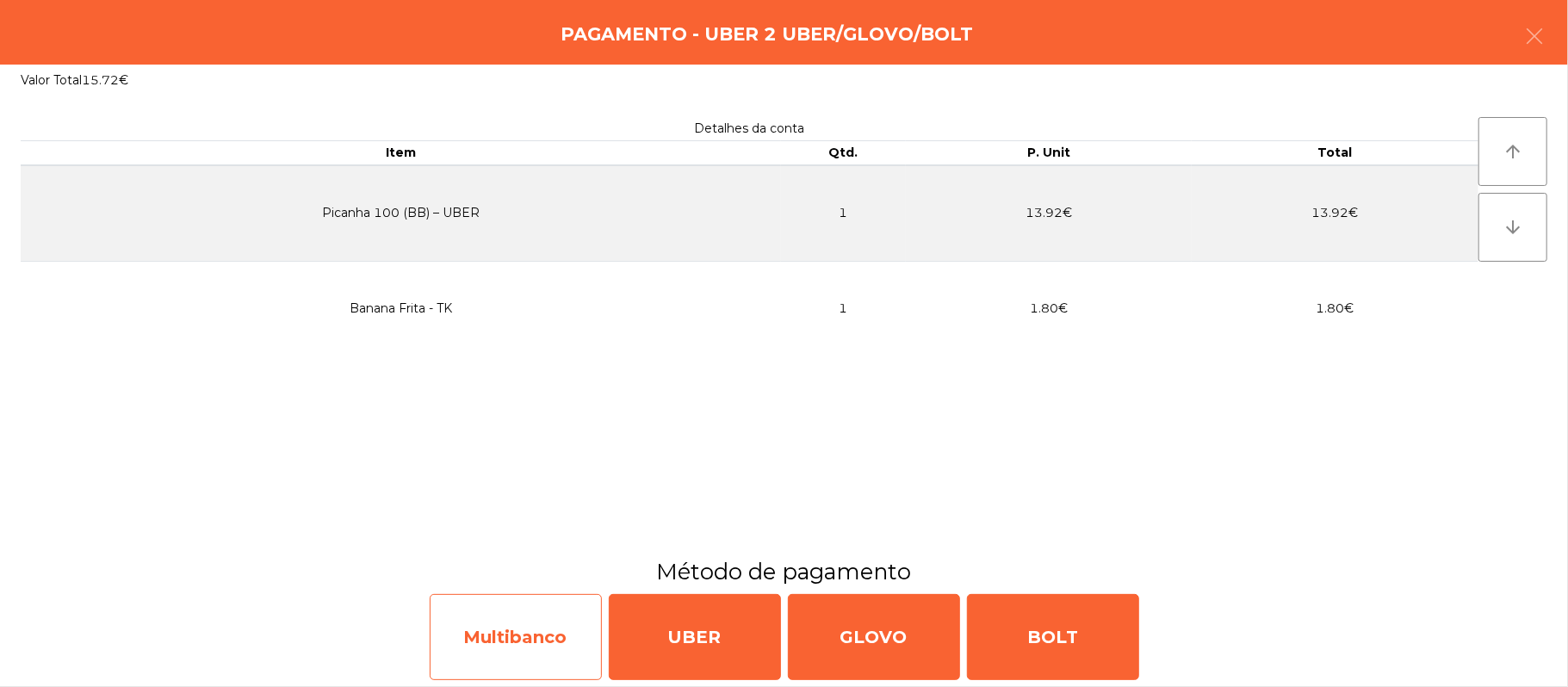
click at [538, 646] on div "Multibanco" at bounding box center [516, 637] width 172 height 86
select select "**"
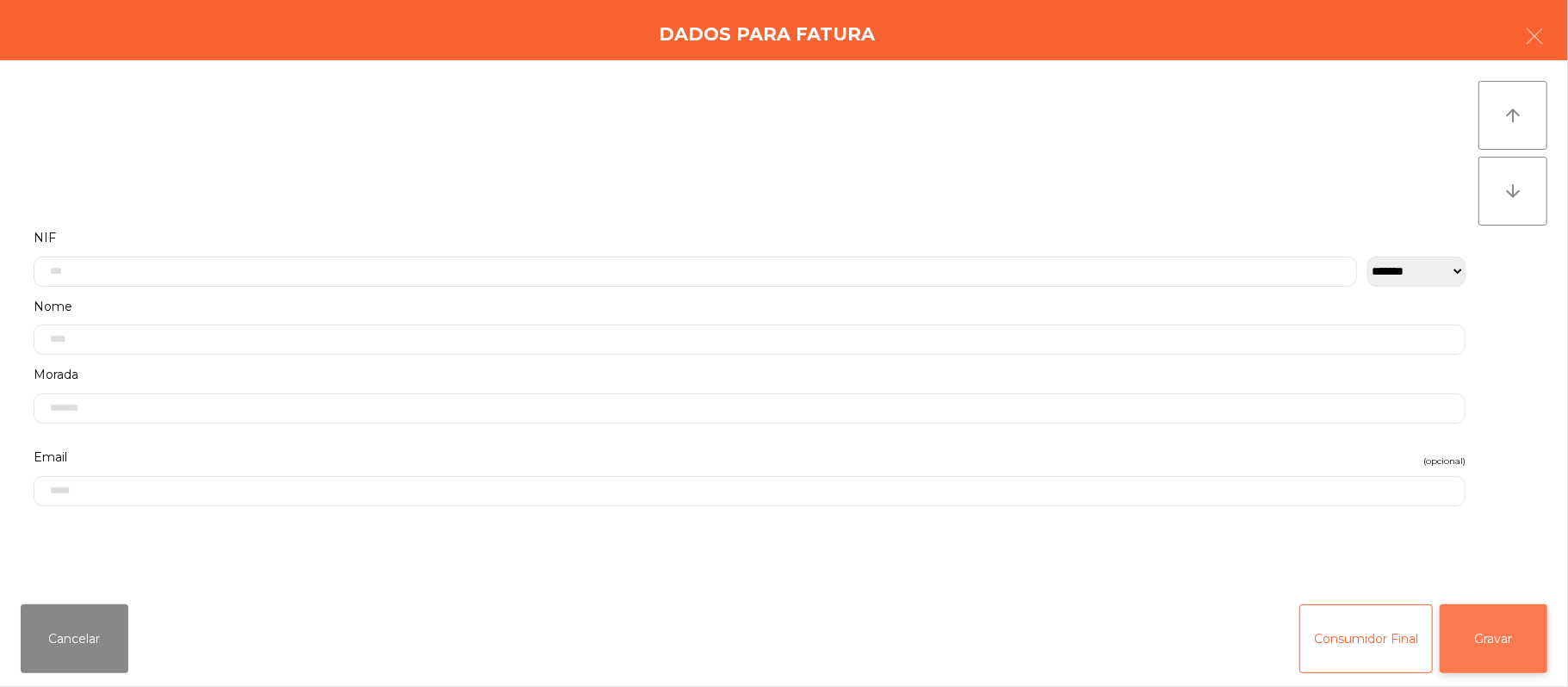
click at [1489, 620] on button "Gravar" at bounding box center [1493, 639] width 107 height 69
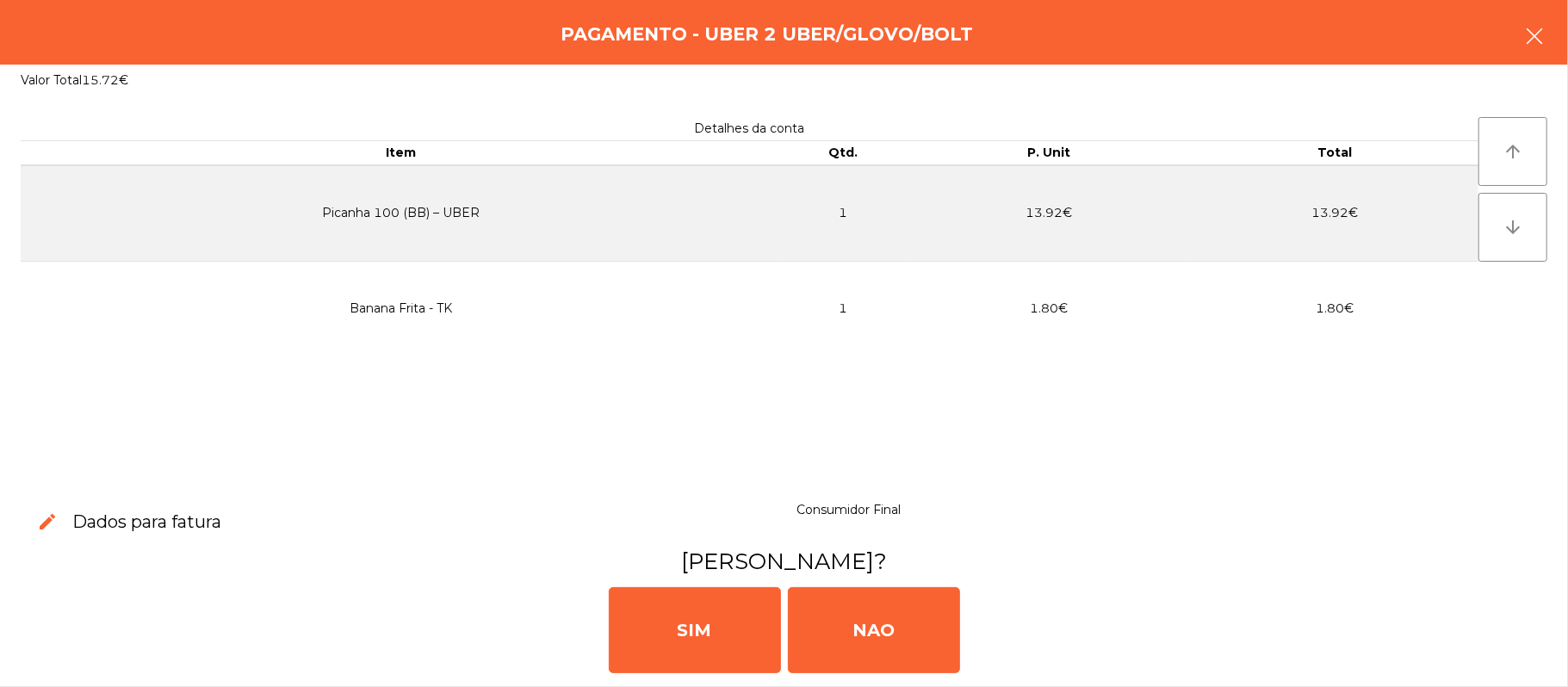
click at [1512, 52] on button "button" at bounding box center [1534, 37] width 48 height 51
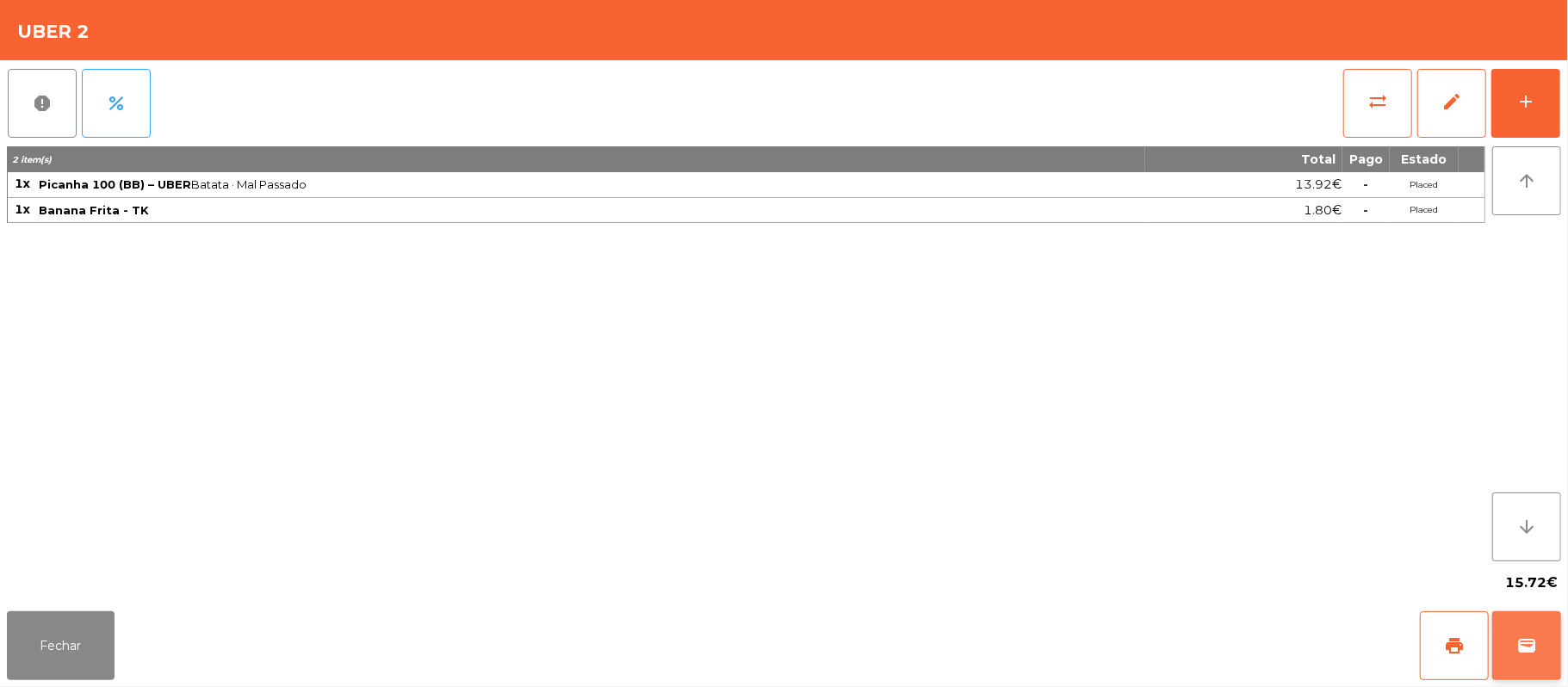
click at [1534, 662] on button "wallet" at bounding box center [1526, 645] width 69 height 69
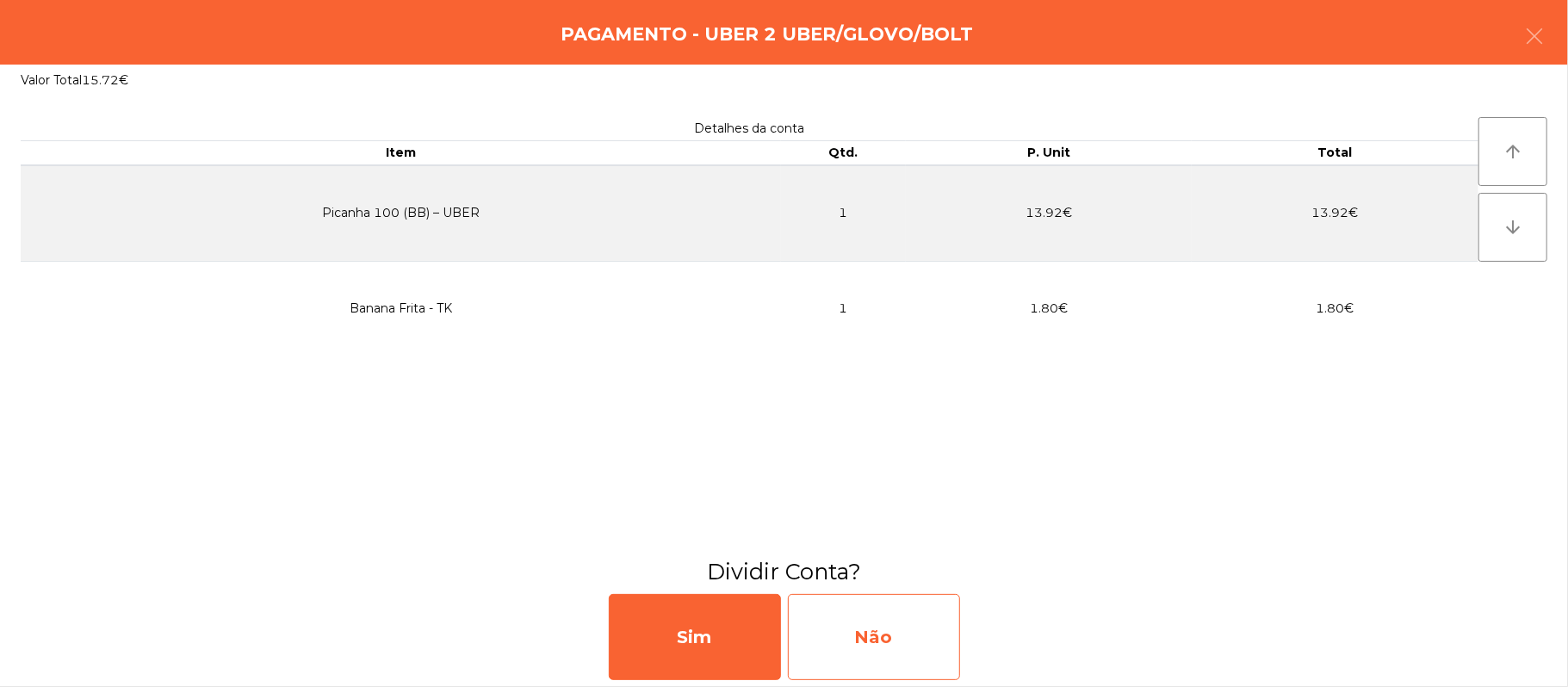
click at [875, 644] on div "Não" at bounding box center [874, 637] width 172 height 86
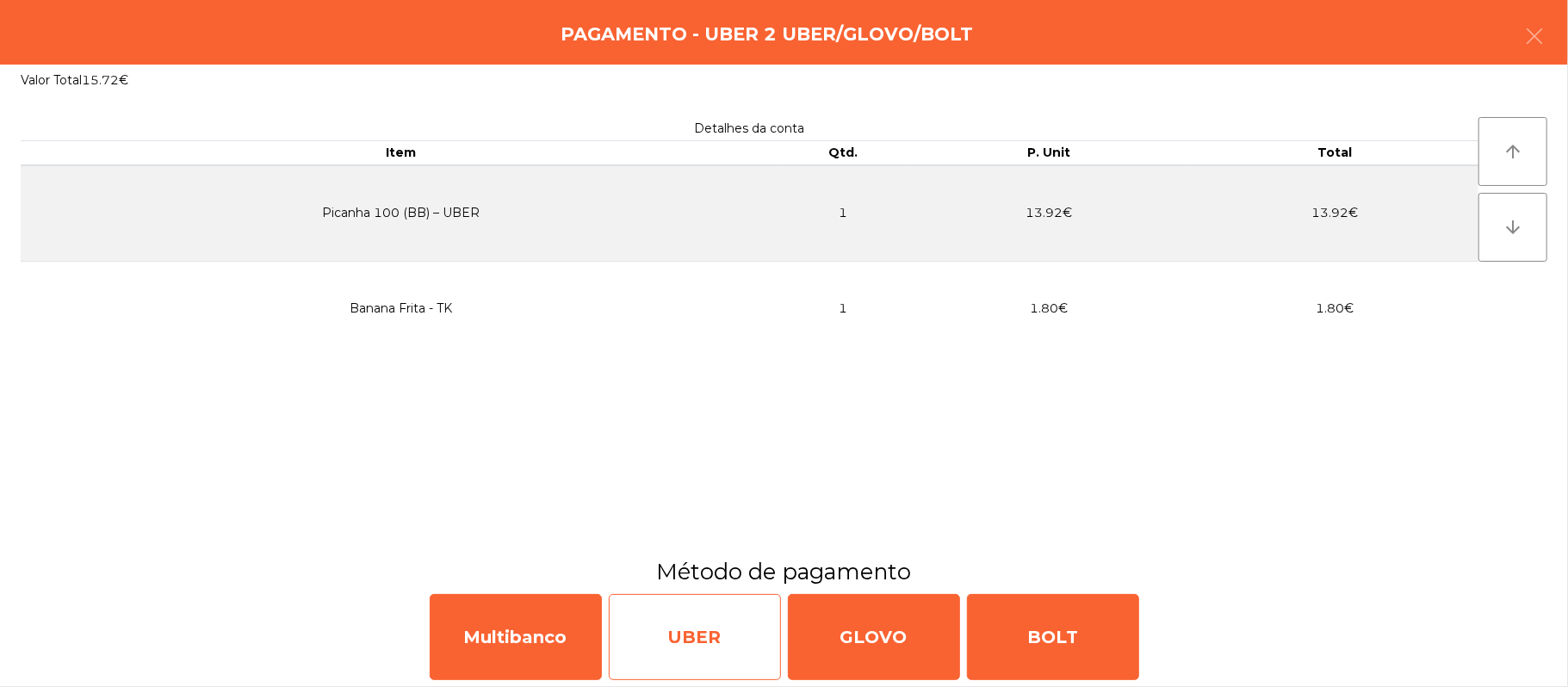
click at [671, 640] on div "UBER" at bounding box center [695, 637] width 172 height 86
select select "**"
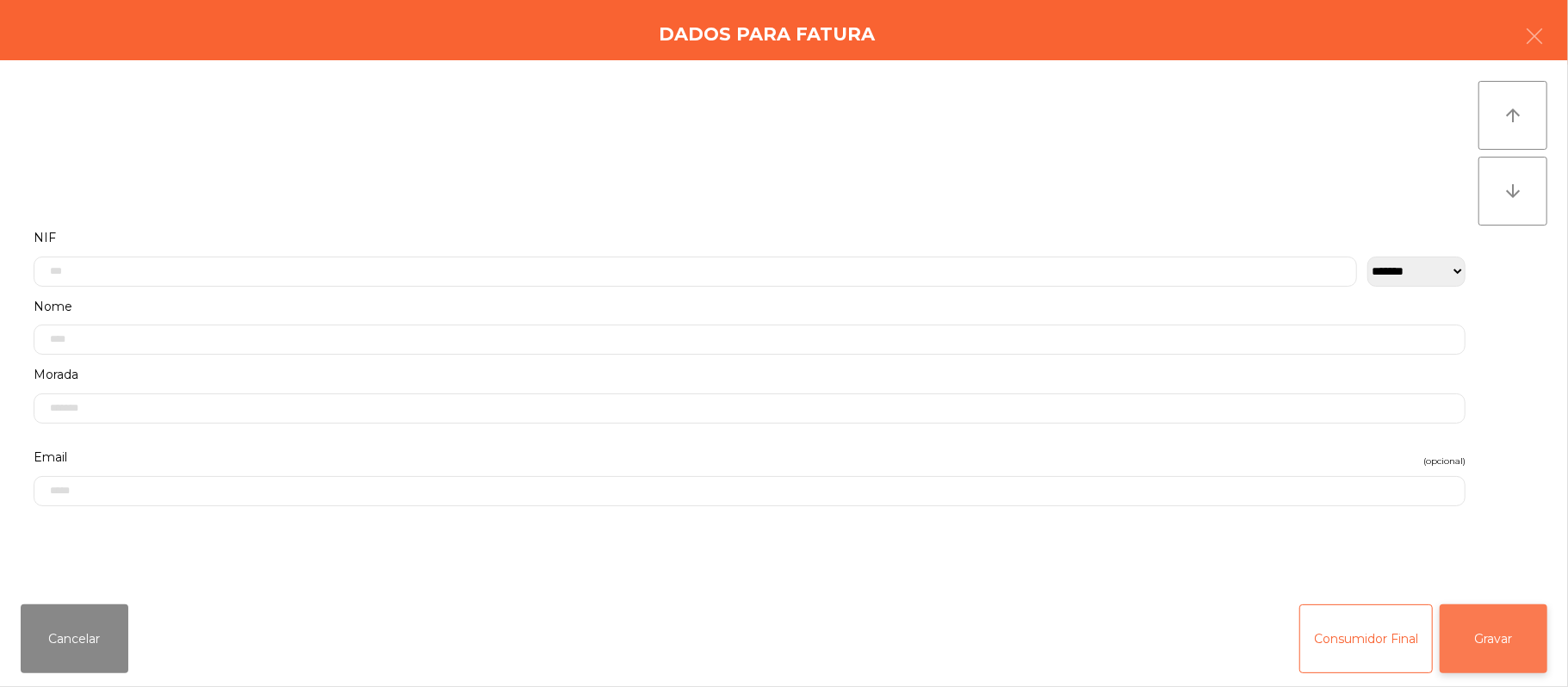
click at [1500, 639] on button "Gravar" at bounding box center [1493, 639] width 107 height 69
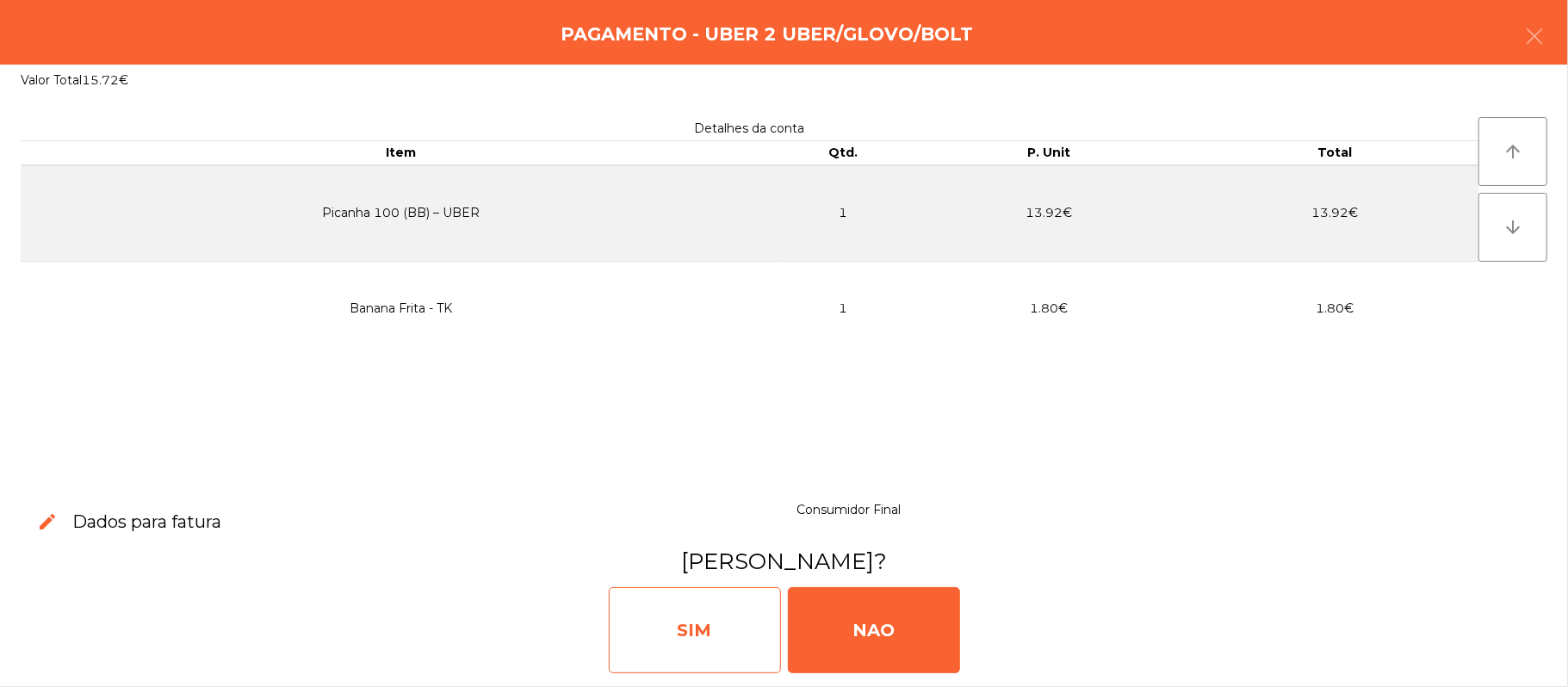
click at [695, 631] on div "SIM" at bounding box center [695, 630] width 172 height 86
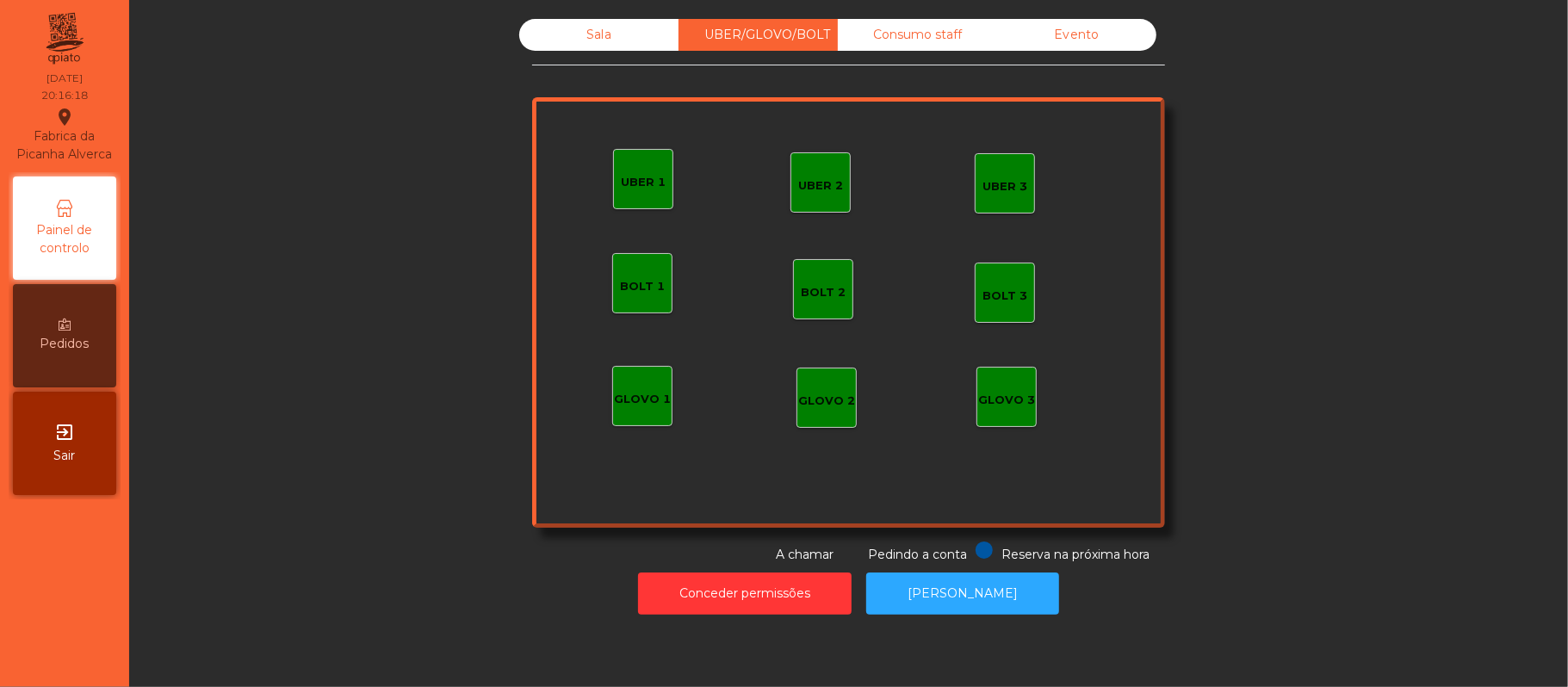
click at [1010, 184] on div "UBER 3" at bounding box center [1005, 187] width 44 height 17
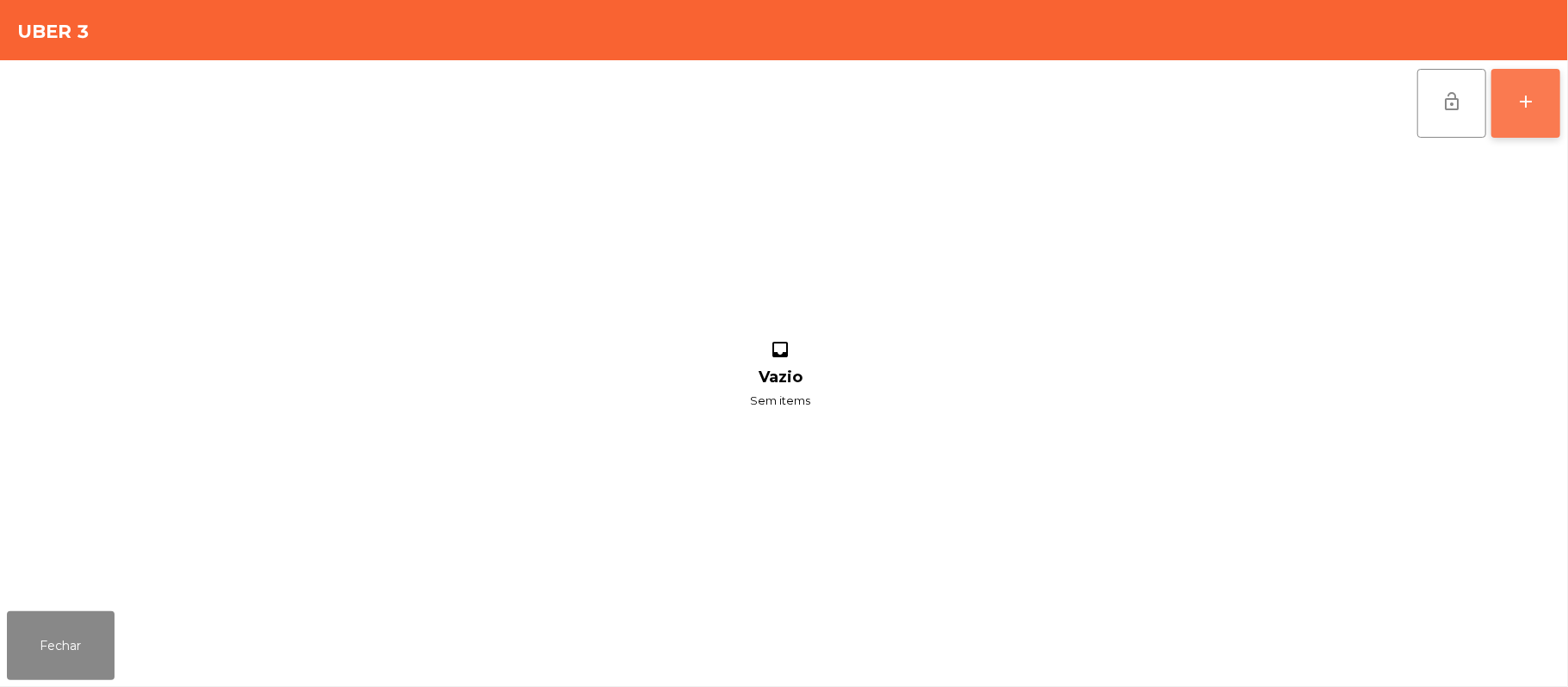
click at [1549, 104] on button "add" at bounding box center [1525, 103] width 69 height 69
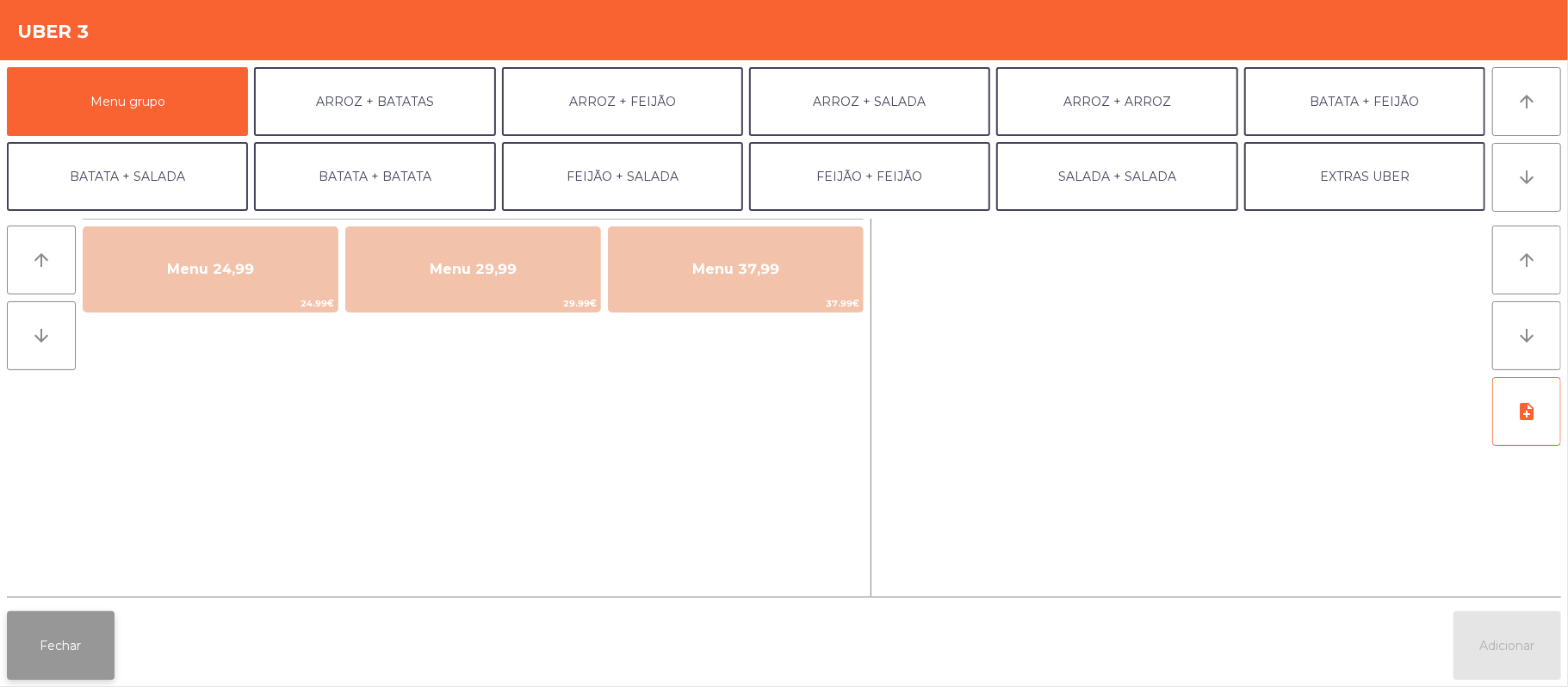
click at [101, 620] on button "Fechar" at bounding box center [60, 645] width 107 height 69
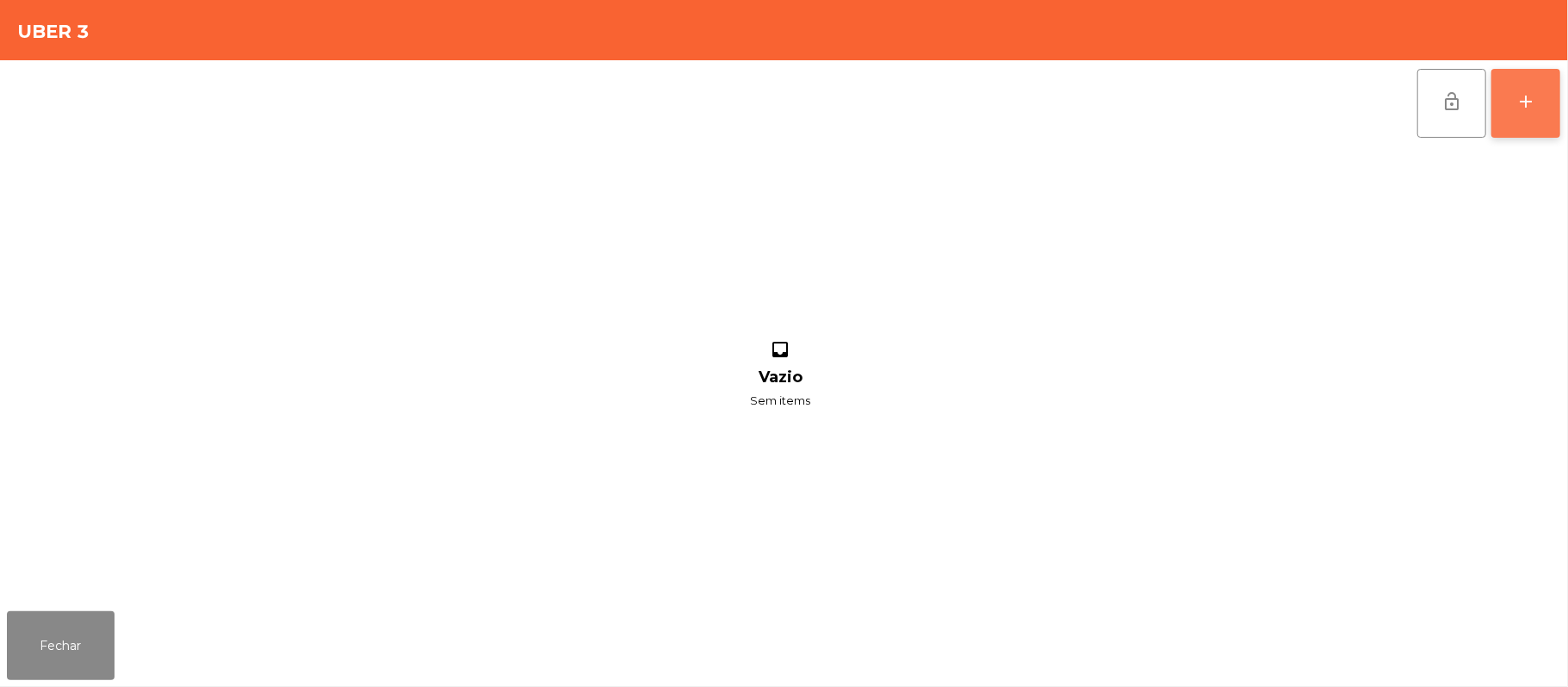
click at [1558, 98] on button "add" at bounding box center [1525, 103] width 69 height 69
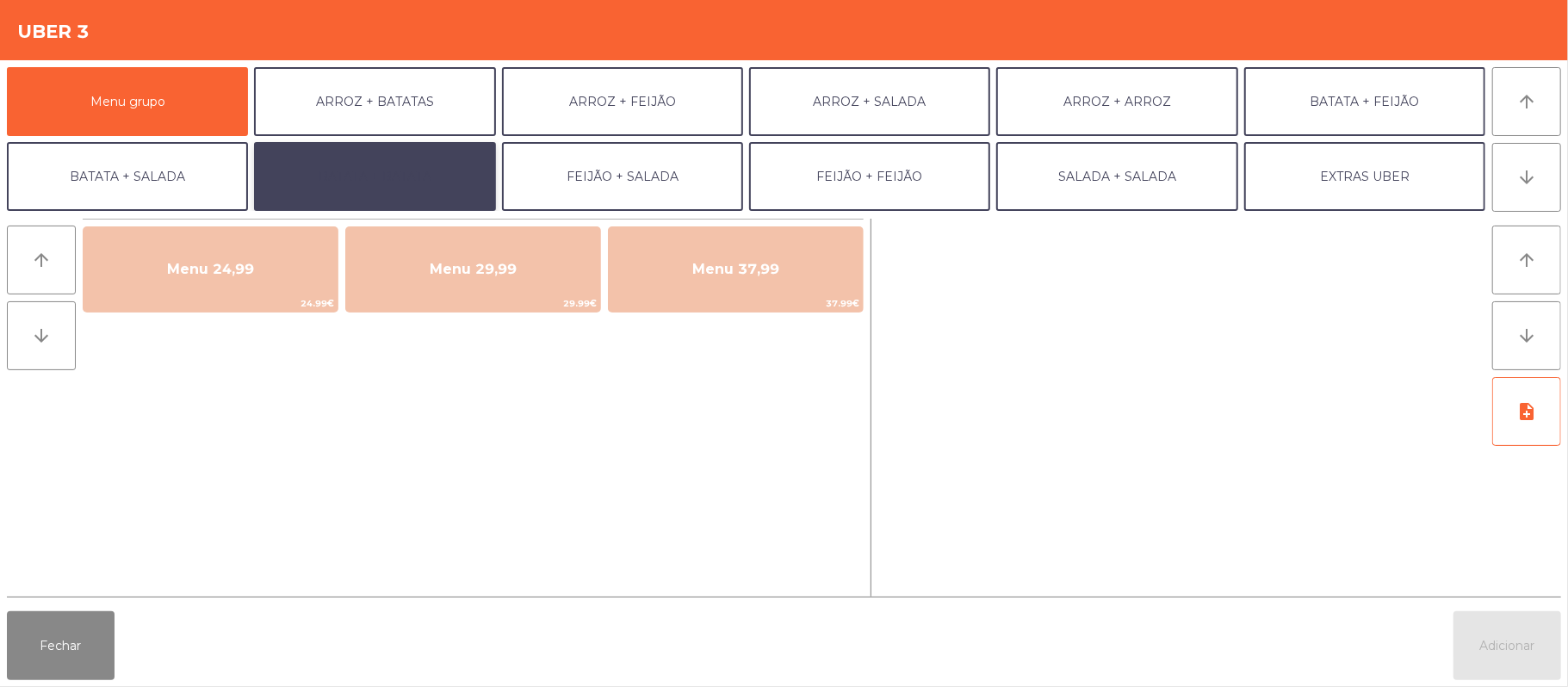
click at [403, 153] on button "BATATA + BATATA" at bounding box center [374, 176] width 241 height 69
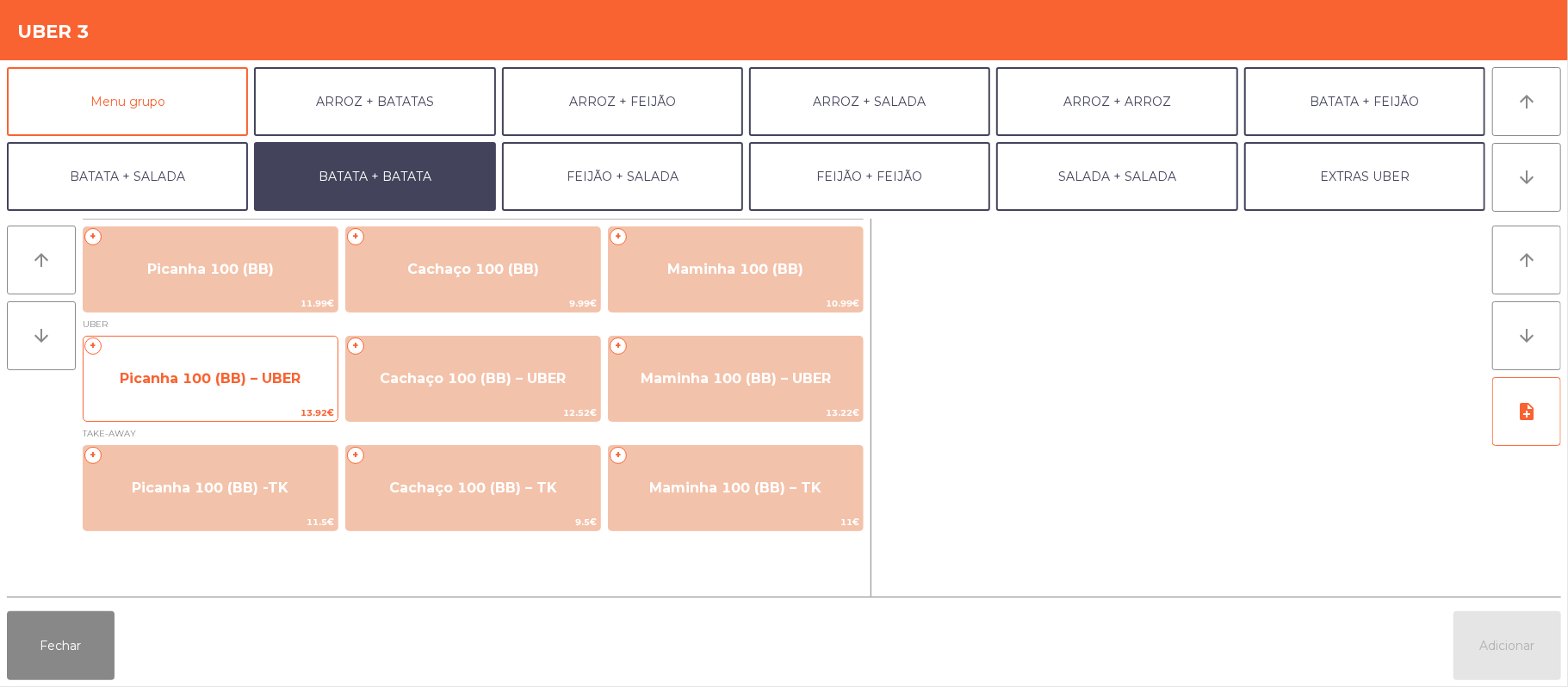
click at [289, 380] on span "Picanha 100 (BB) – UBER" at bounding box center [210, 378] width 181 height 16
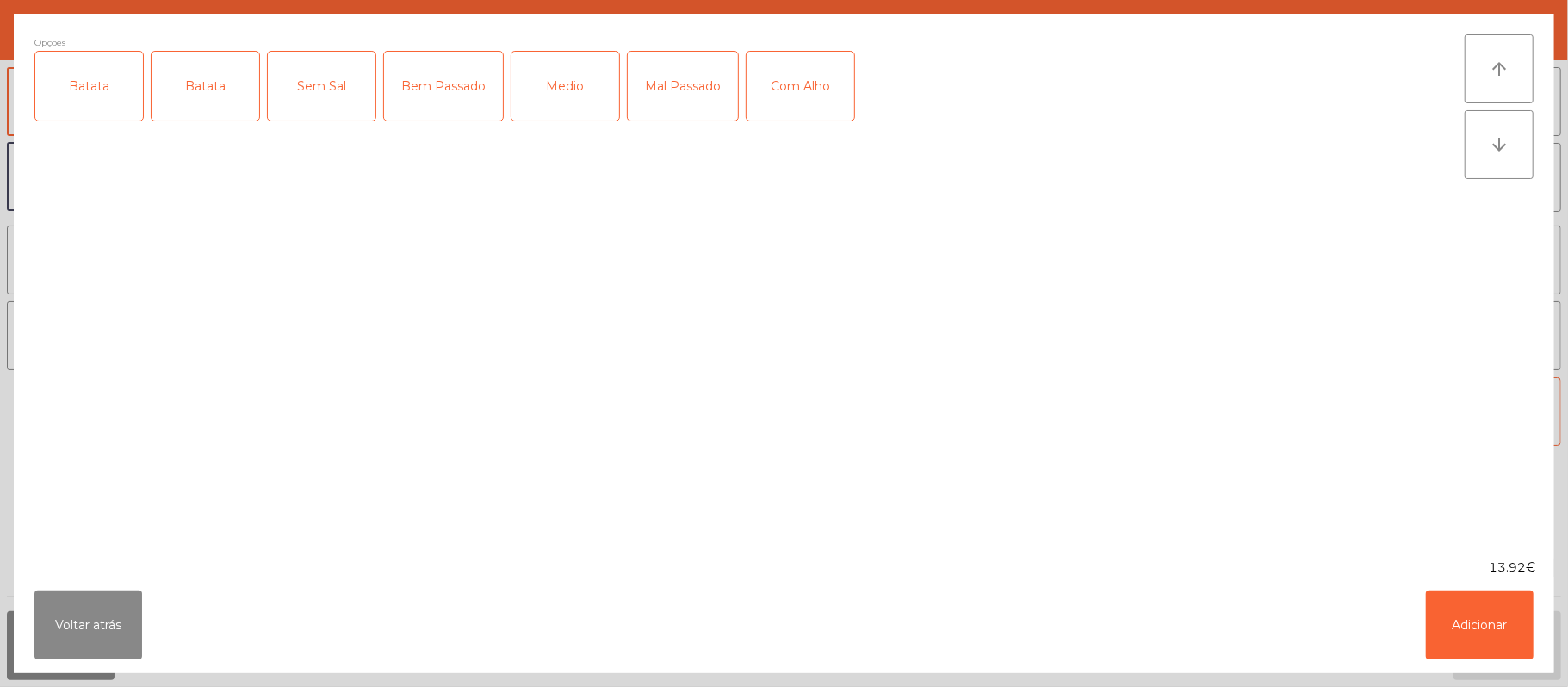
click at [88, 79] on div "Batata" at bounding box center [88, 85] width 107 height 69
click at [567, 75] on div "Medio" at bounding box center [565, 85] width 107 height 69
click at [1464, 631] on button "Adicionar" at bounding box center [1479, 625] width 107 height 69
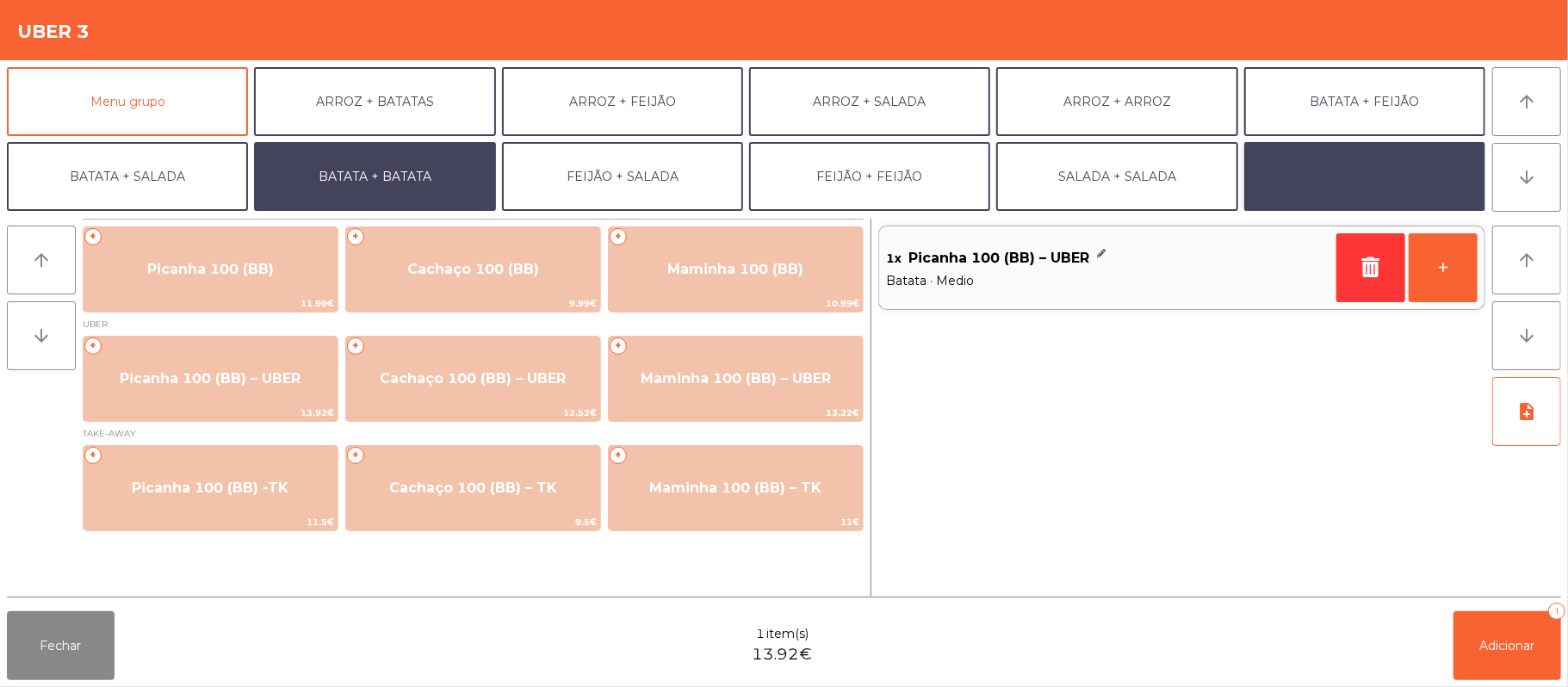
click at [1397, 177] on button "EXTRAS UBER" at bounding box center [1364, 176] width 241 height 69
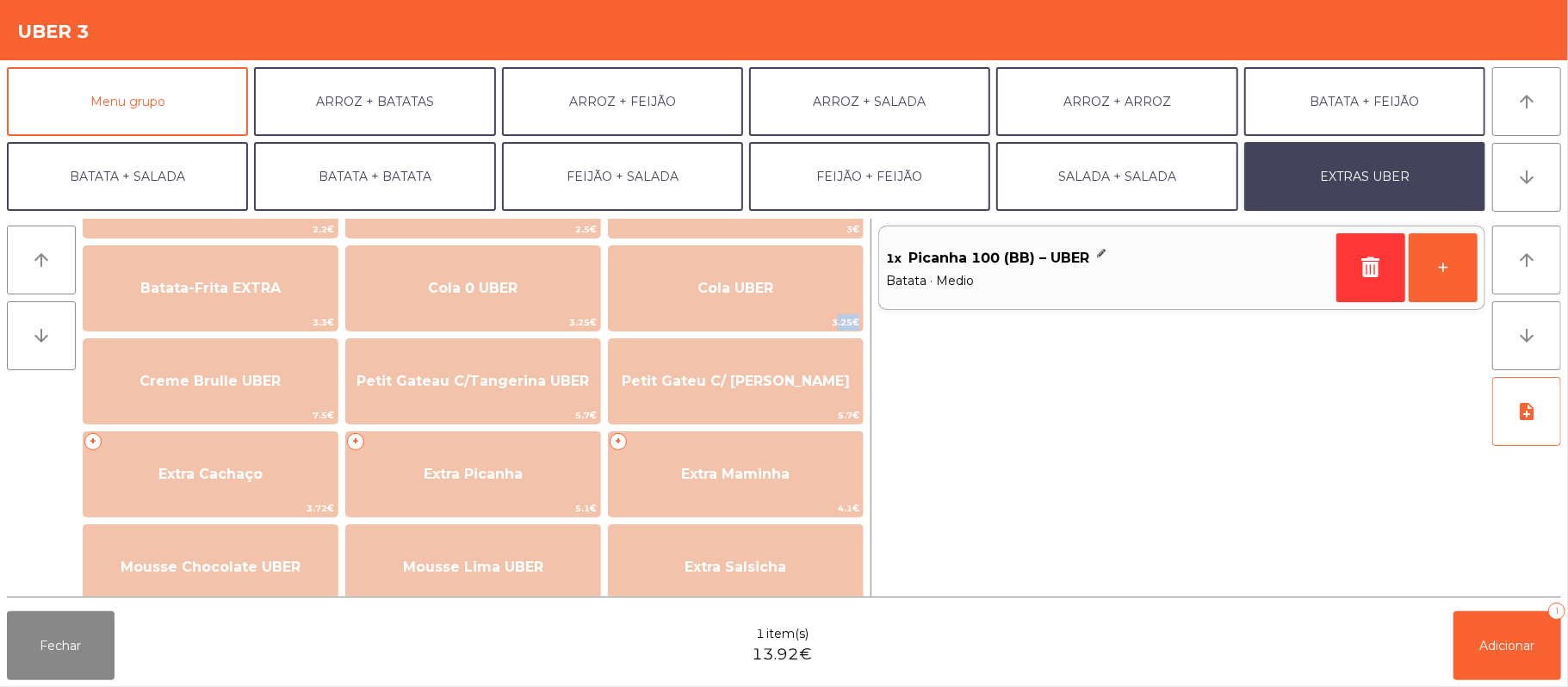
scroll to position [281, 0]
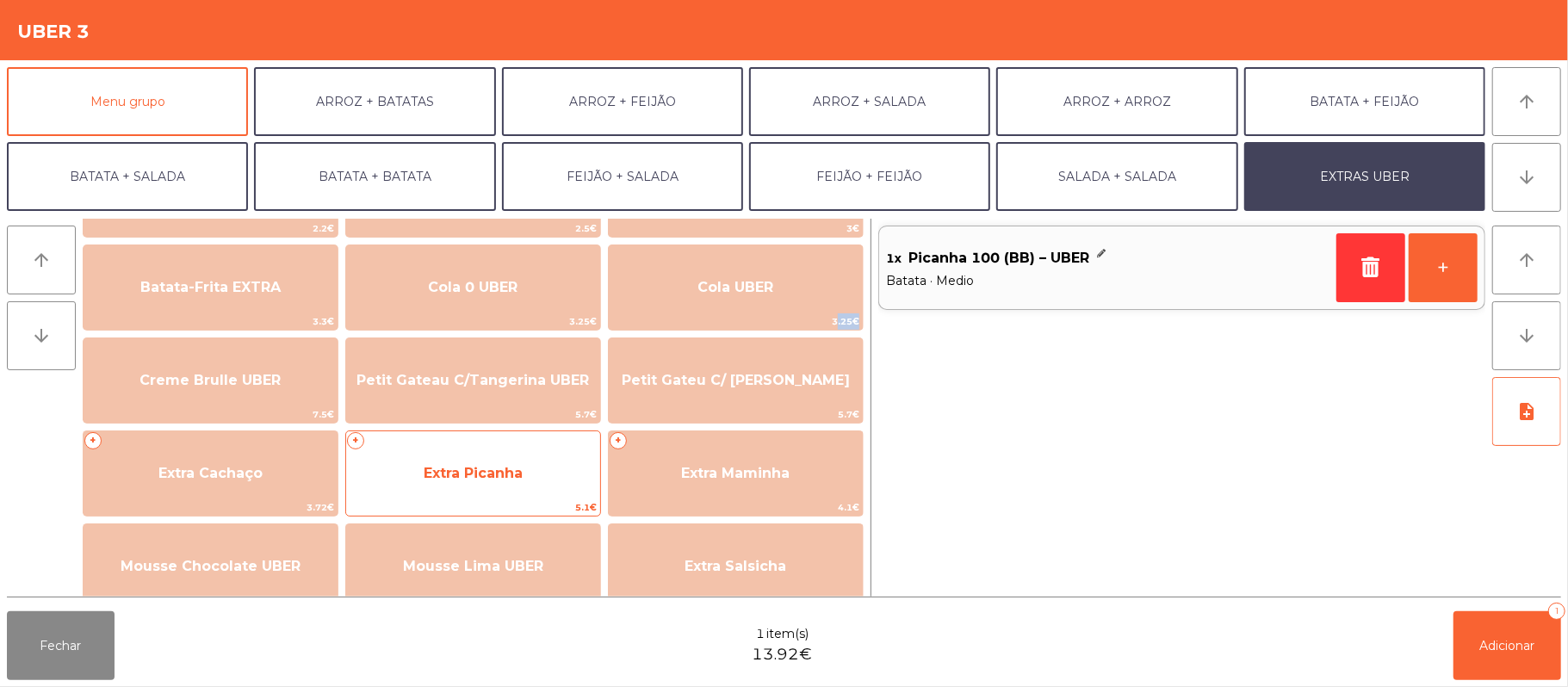
click at [547, 470] on span "Extra Picanha" at bounding box center [473, 474] width 254 height 46
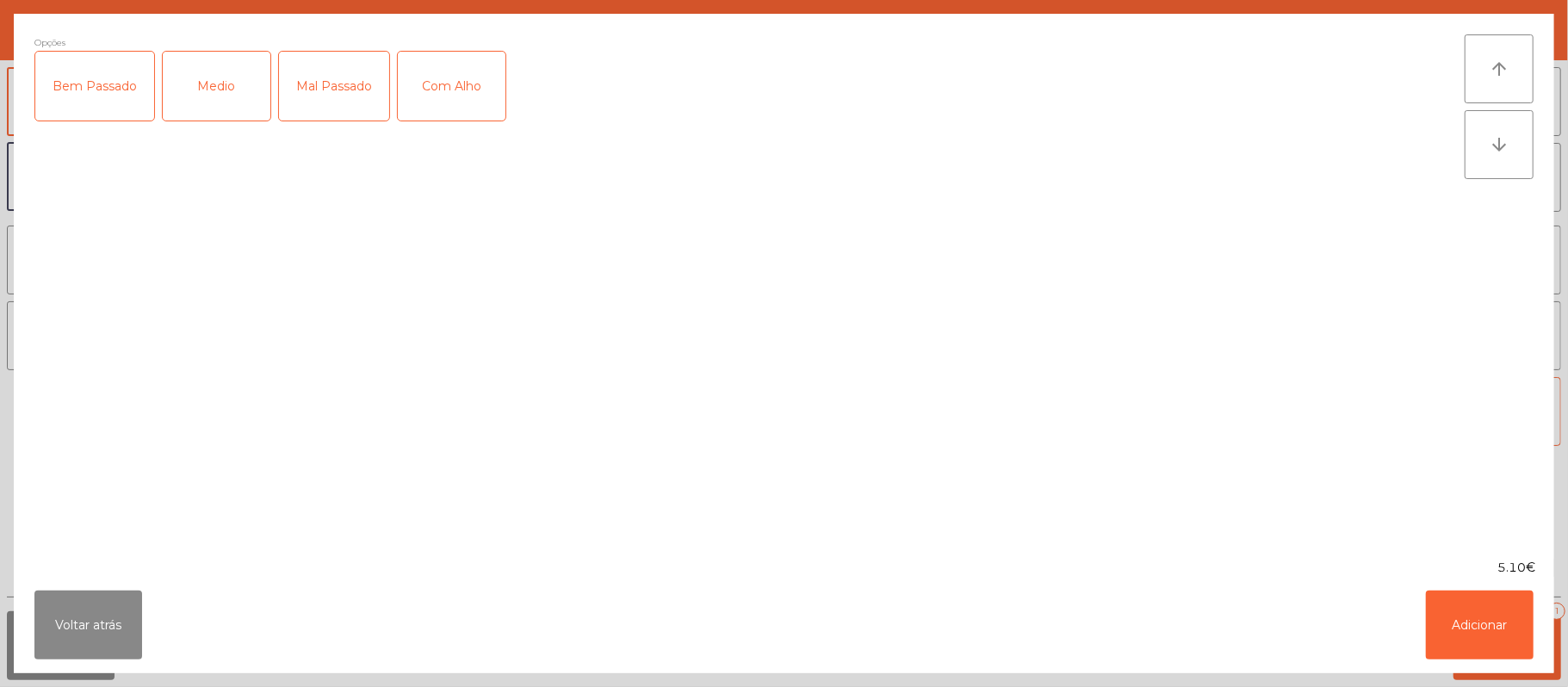
click at [245, 73] on div "Medio" at bounding box center [216, 85] width 107 height 69
click at [1467, 632] on button "Adicionar" at bounding box center [1479, 625] width 107 height 69
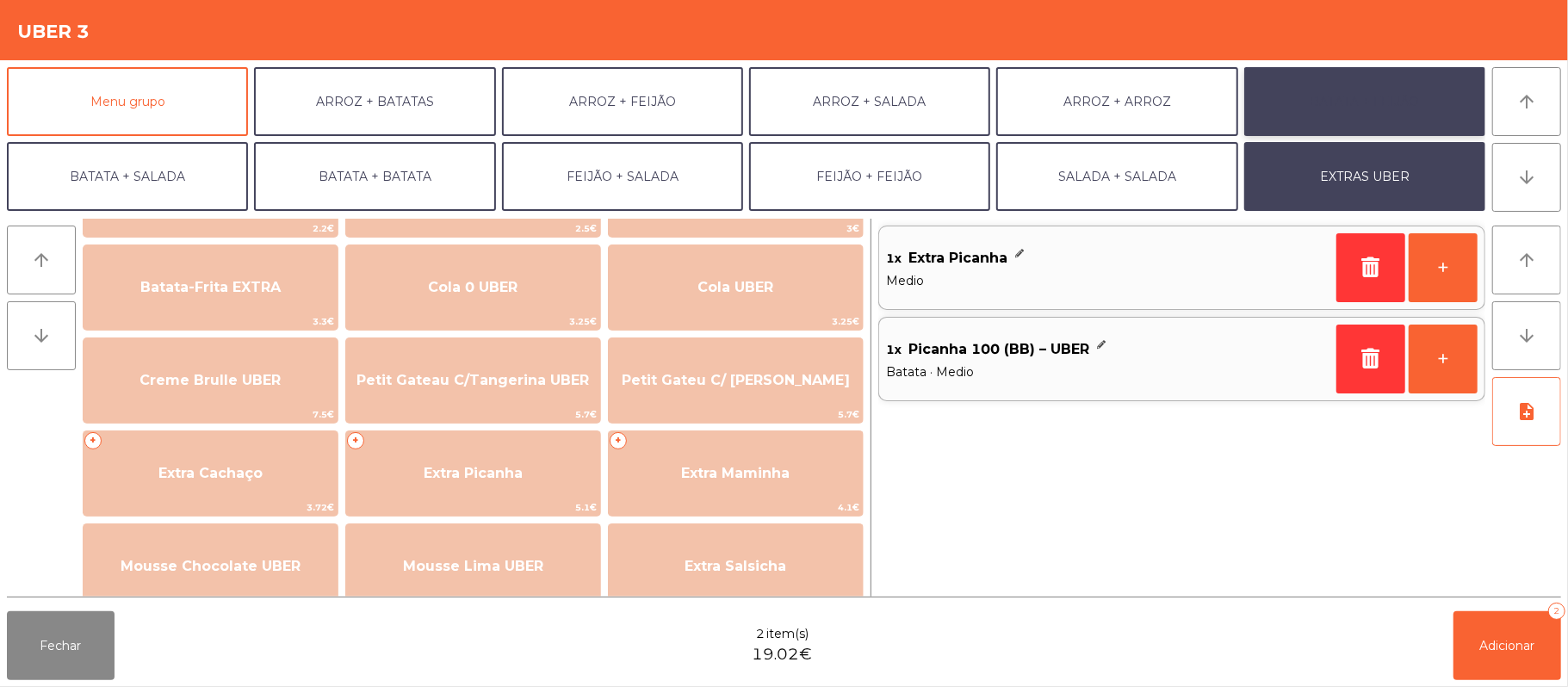
click at [1307, 111] on button "BATATA + FEIJÃO" at bounding box center [1364, 101] width 241 height 69
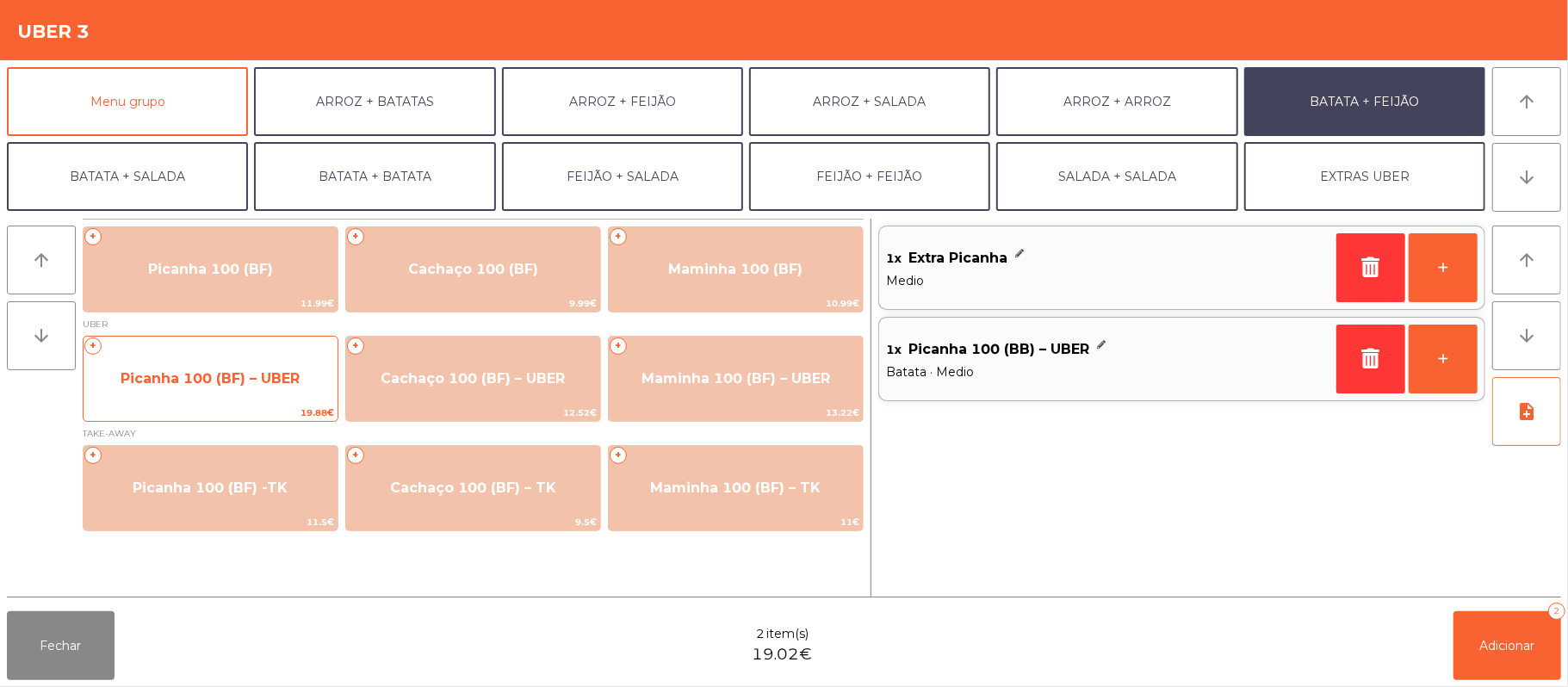
click at [201, 389] on span "Picanha 100 (BF) – UBER" at bounding box center [210, 379] width 254 height 46
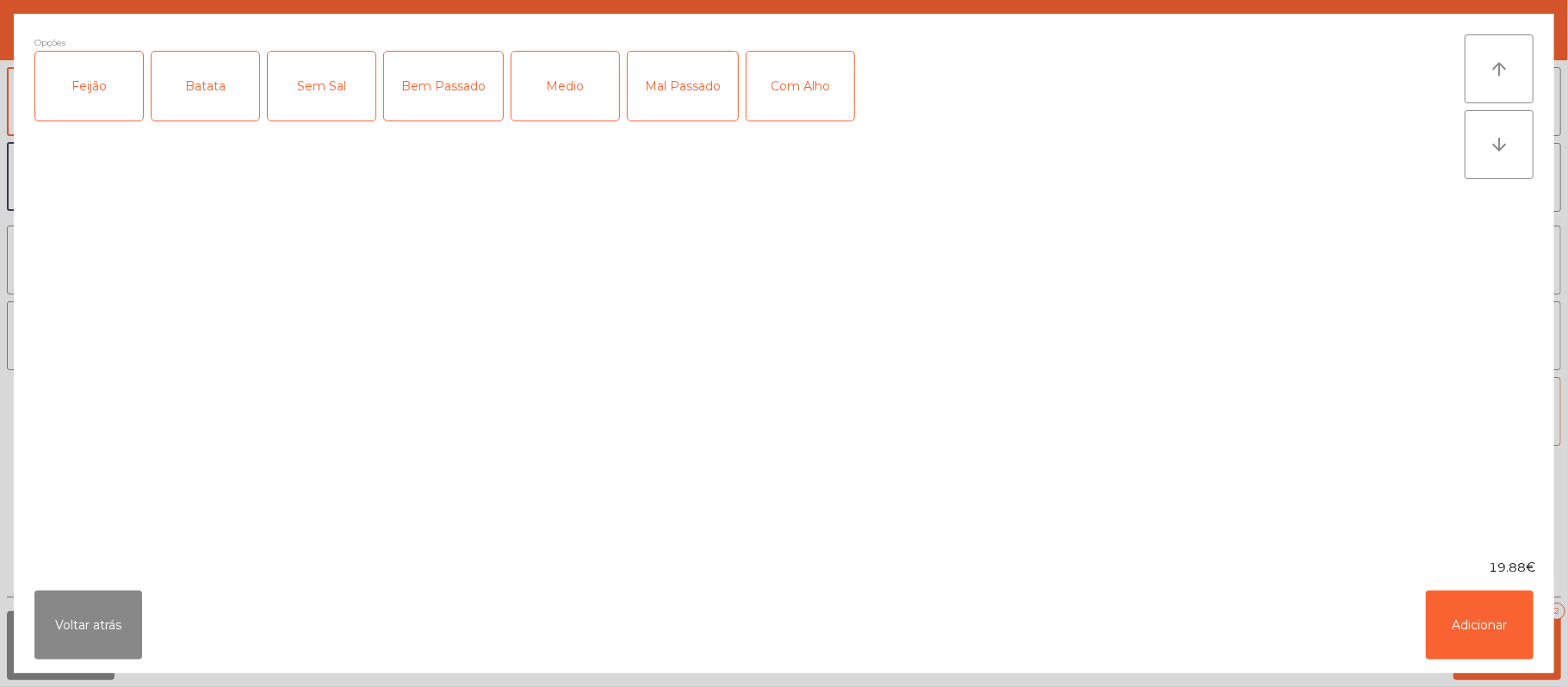
click at [75, 93] on div "Feijão" at bounding box center [88, 85] width 107 height 69
click at [168, 83] on div "Batata" at bounding box center [205, 85] width 107 height 69
click at [559, 69] on div "Medio" at bounding box center [565, 85] width 107 height 69
click at [803, 82] on div "Com Alho" at bounding box center [800, 85] width 107 height 69
click at [1443, 628] on button "Adicionar" at bounding box center [1479, 625] width 107 height 69
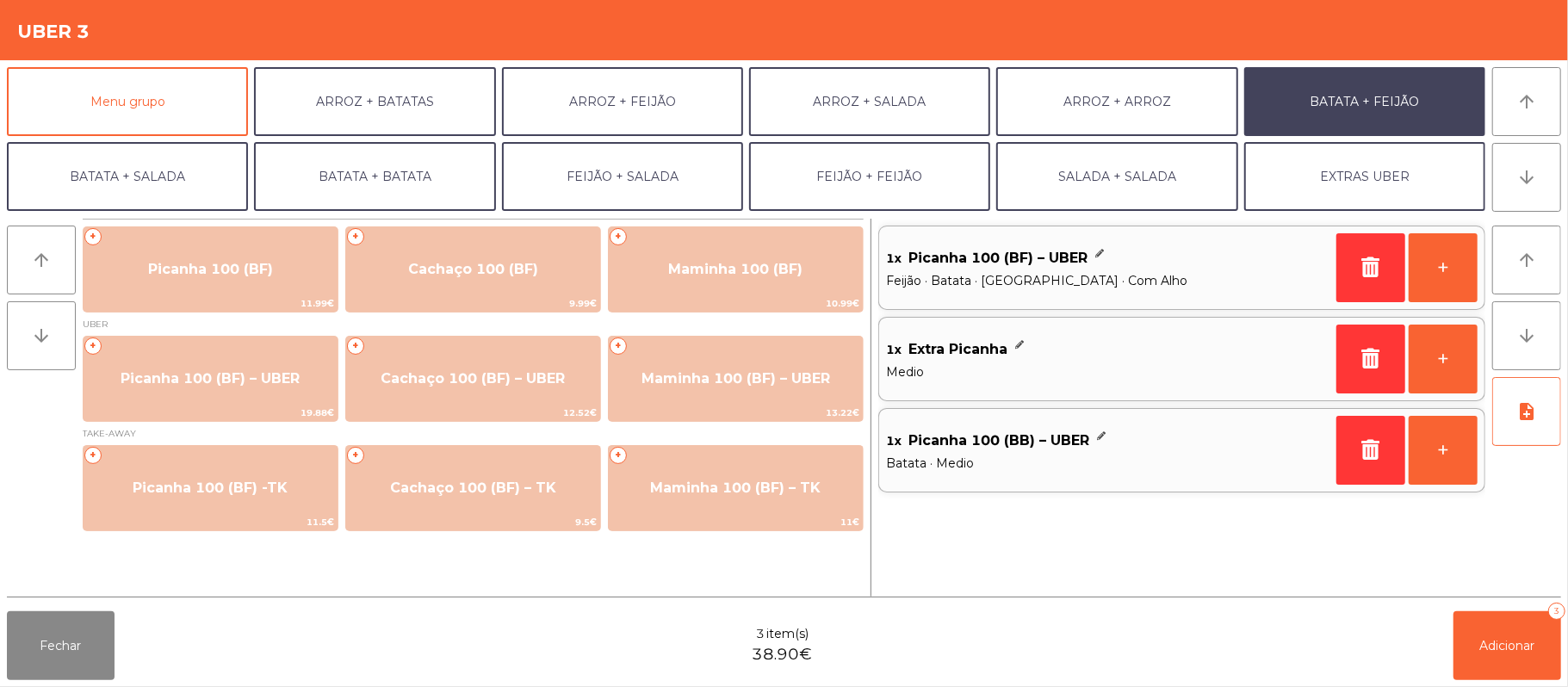
click at [1501, 680] on div "Fechar 3 item(s) 38.90€ Adicionar 3" at bounding box center [784, 645] width 1568 height 82
click at [1517, 646] on span "Adicionar" at bounding box center [1507, 646] width 55 height 15
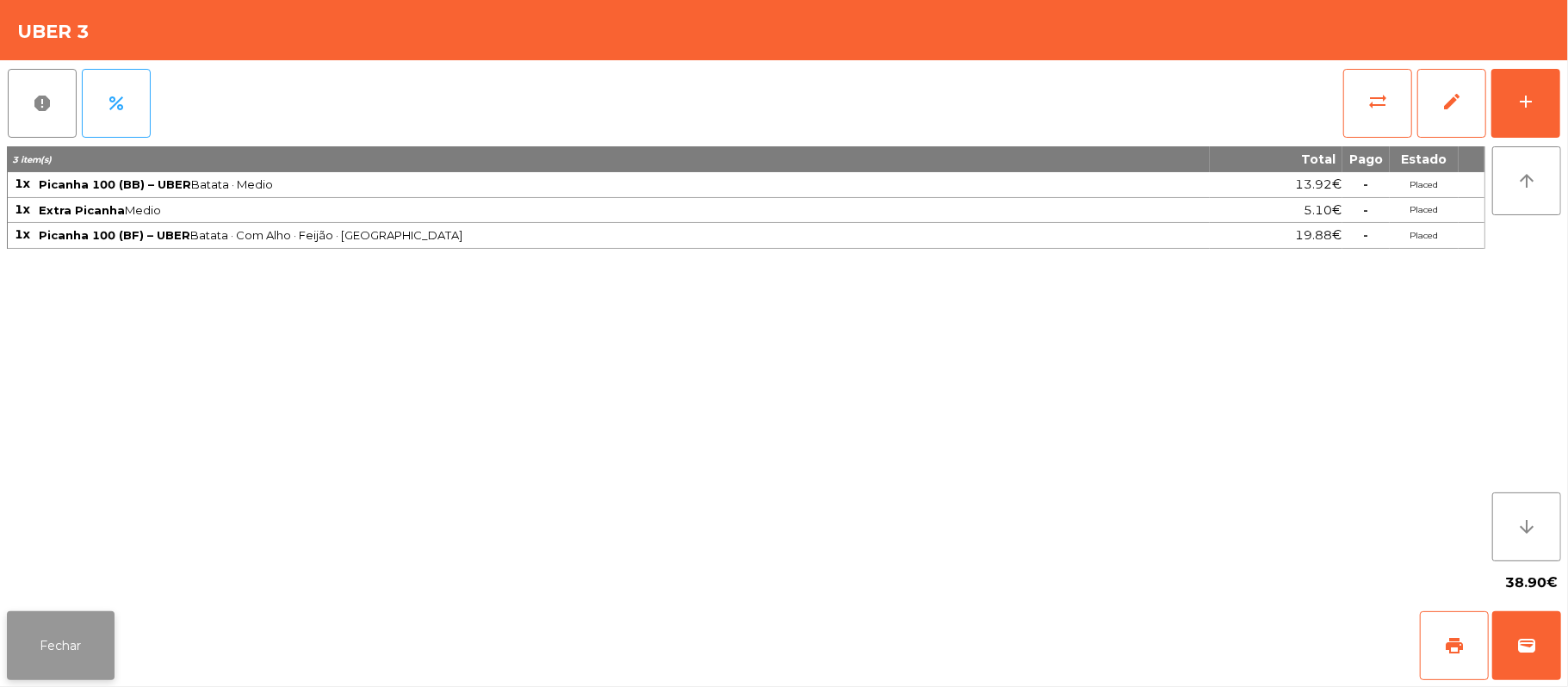
click at [15, 645] on button "Fechar" at bounding box center [60, 645] width 107 height 69
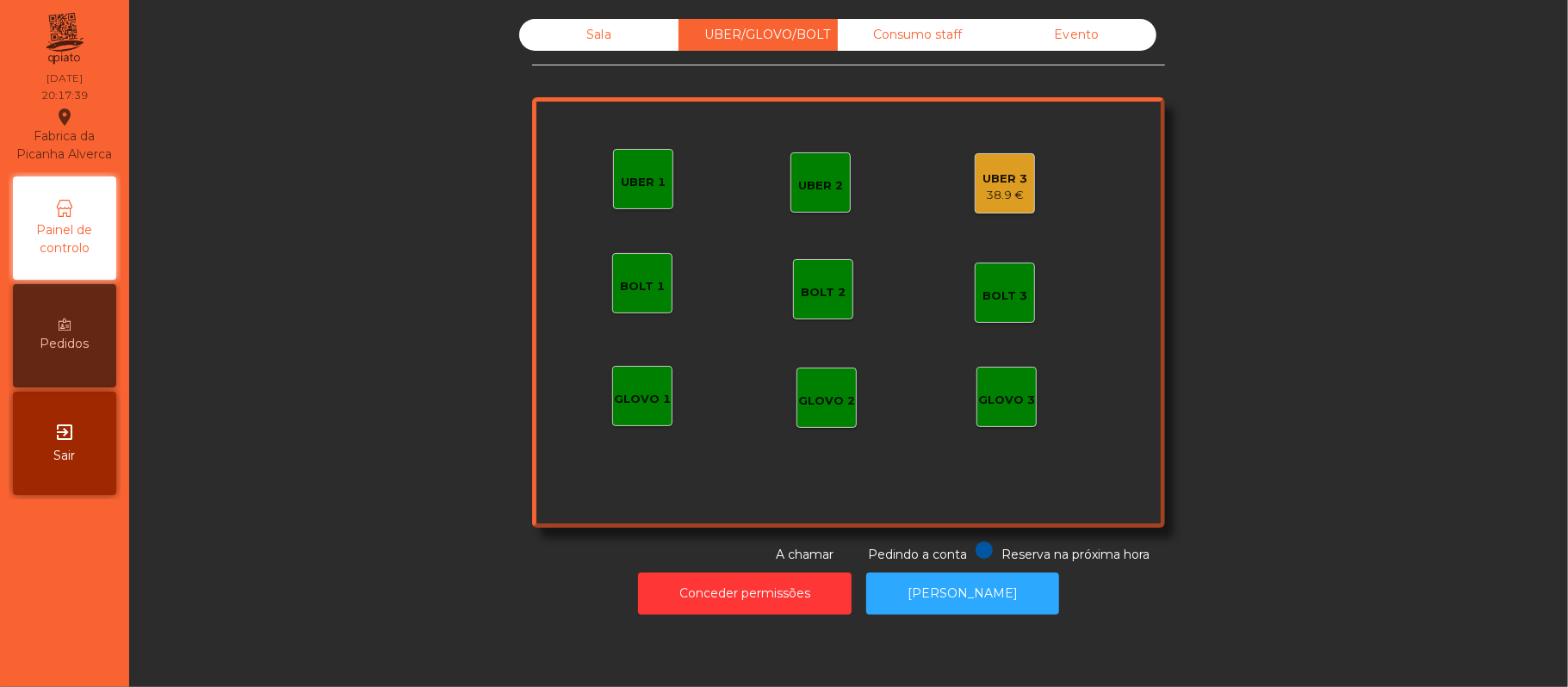
click at [603, 32] on div "Sala" at bounding box center [599, 35] width 160 height 32
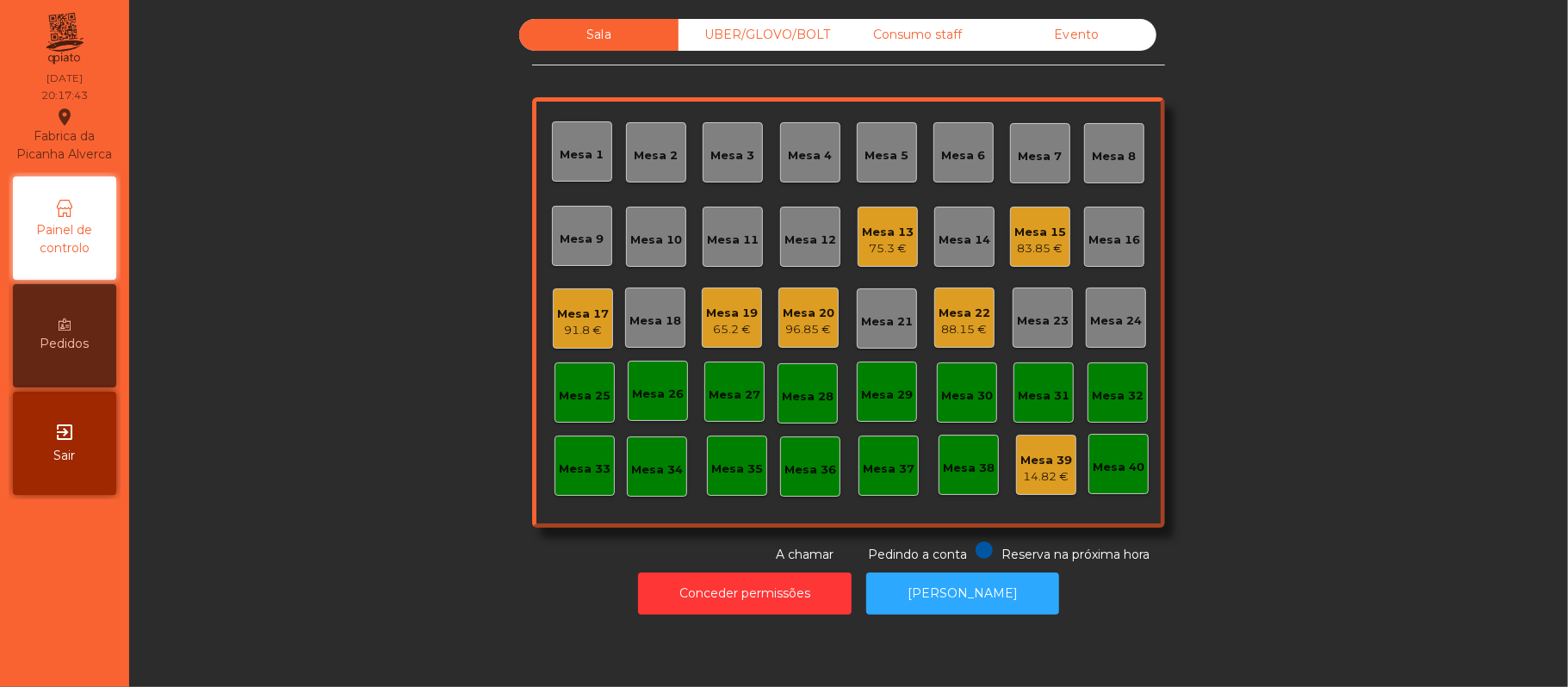
click at [594, 249] on div "Mesa 9" at bounding box center [582, 236] width 60 height 60
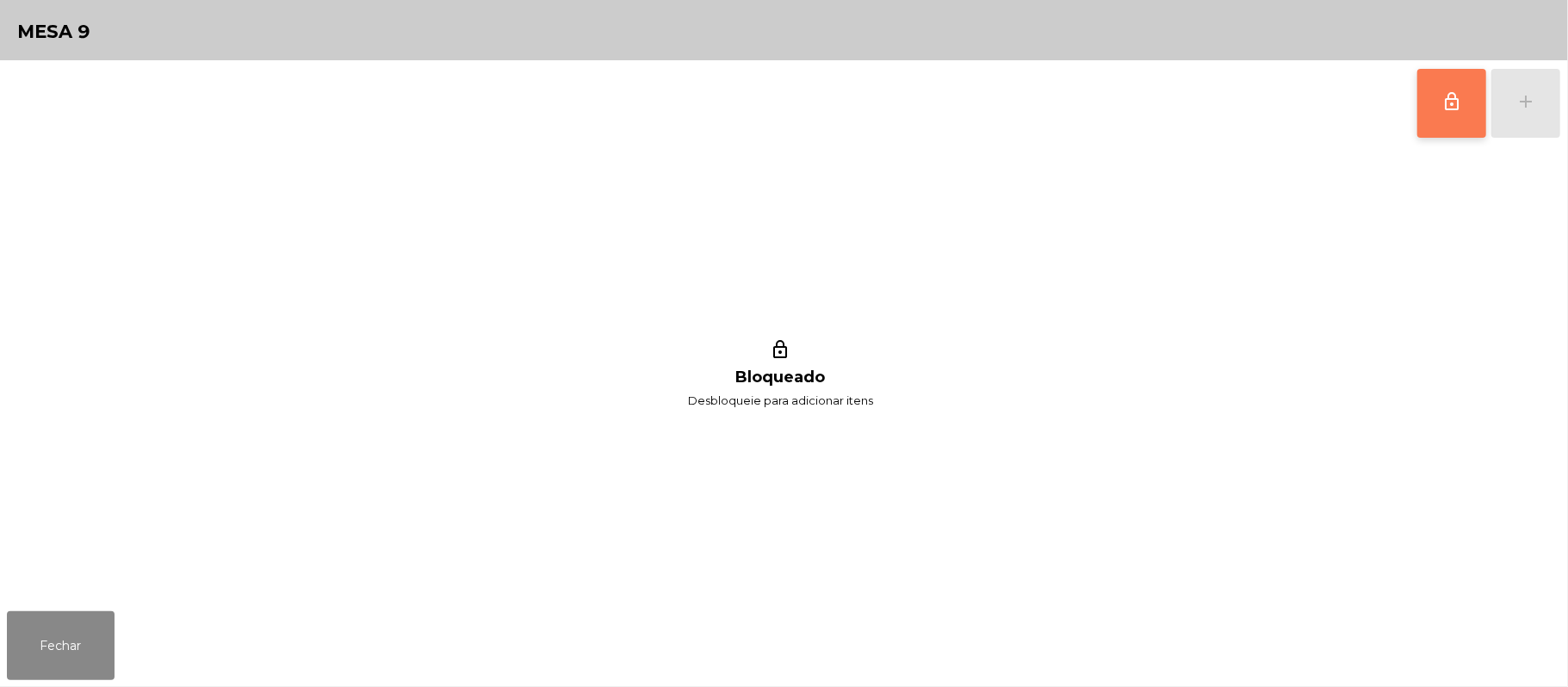
click at [1450, 114] on button "lock_outline" at bounding box center [1451, 103] width 69 height 69
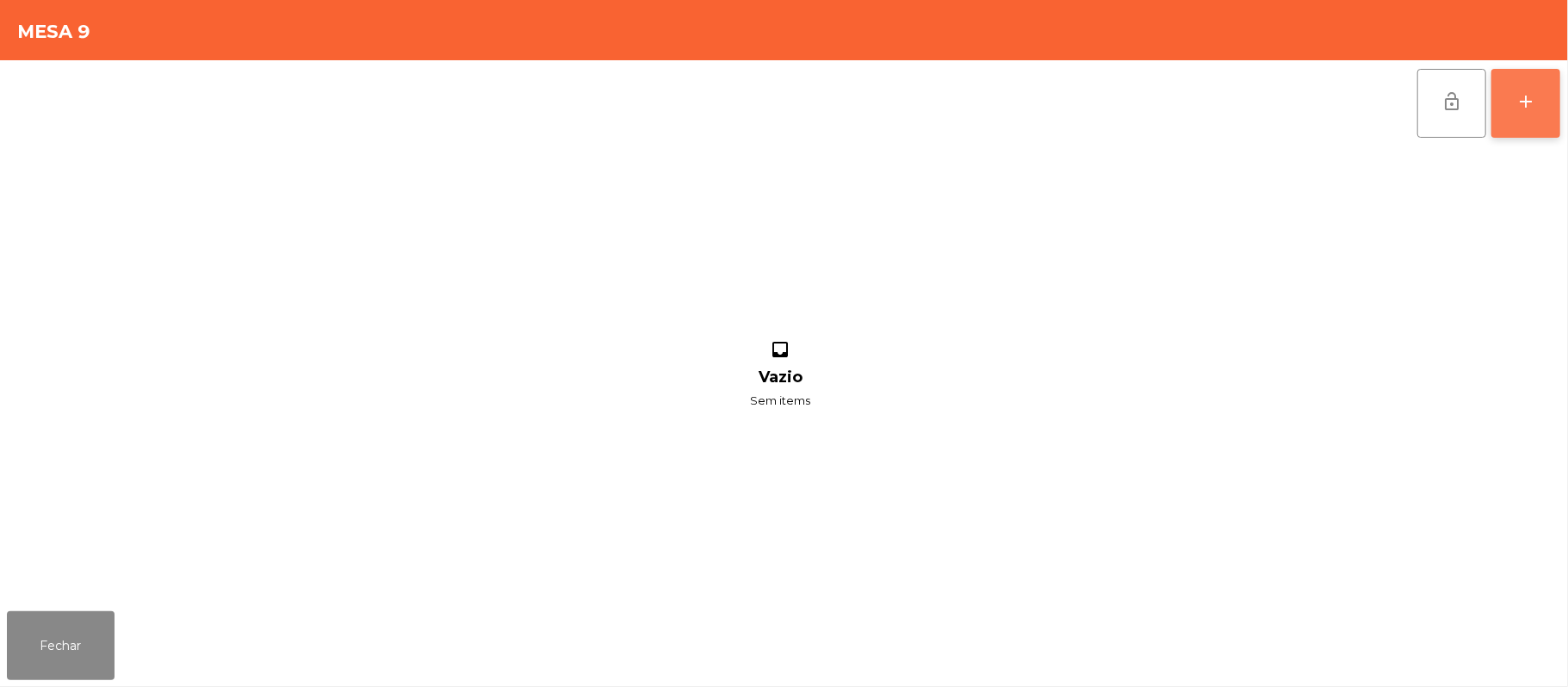
click at [1514, 107] on button "add" at bounding box center [1525, 103] width 69 height 69
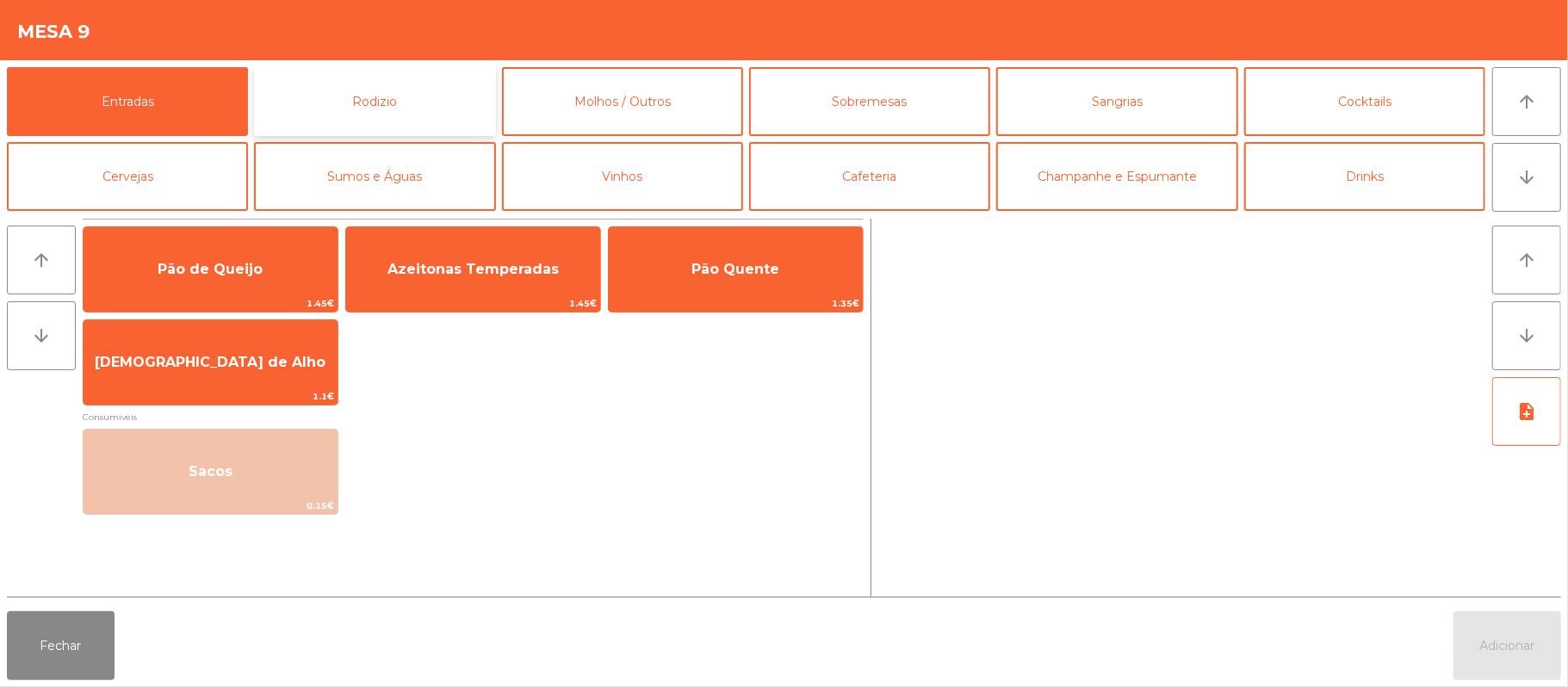
click at [403, 104] on button "Rodizio" at bounding box center [374, 101] width 241 height 69
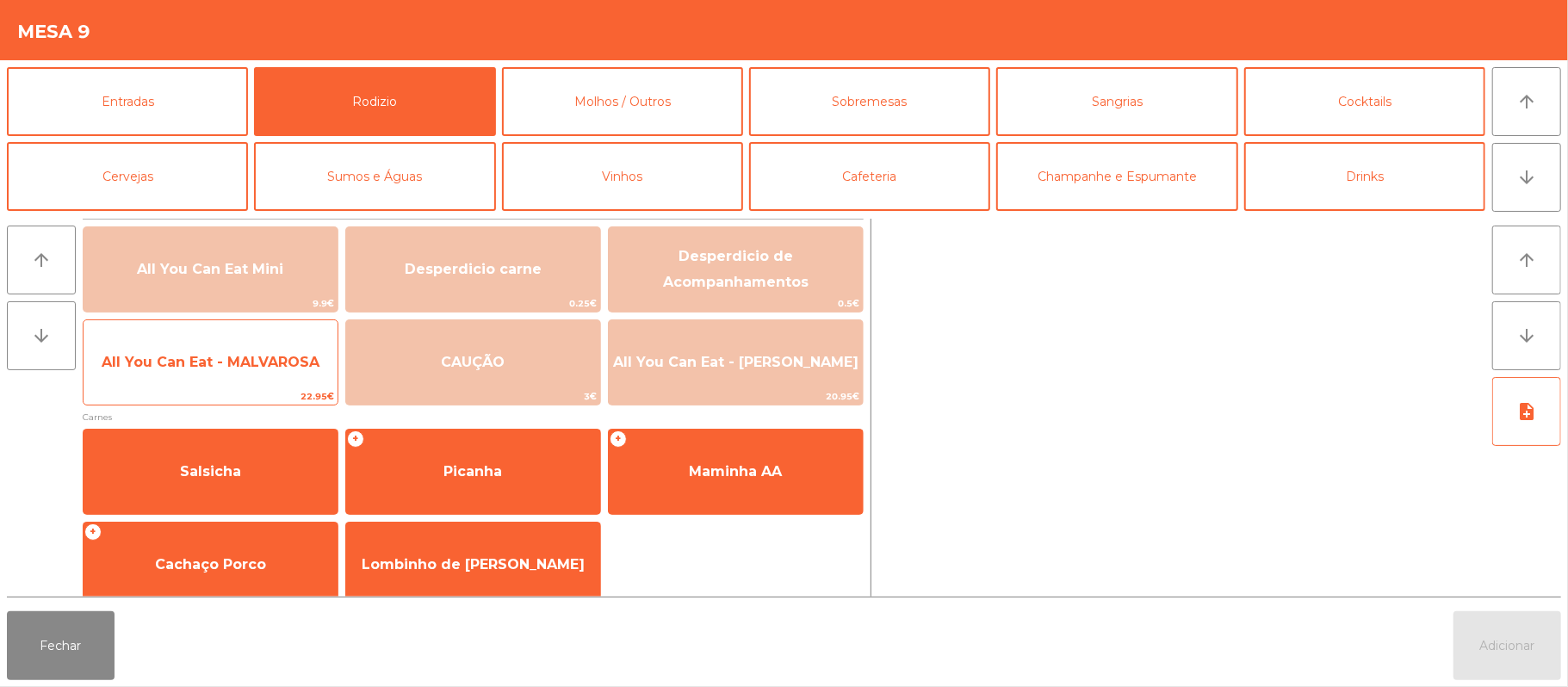
click at [223, 367] on span "All You Can Eat - MALVAROSA" at bounding box center [210, 362] width 218 height 16
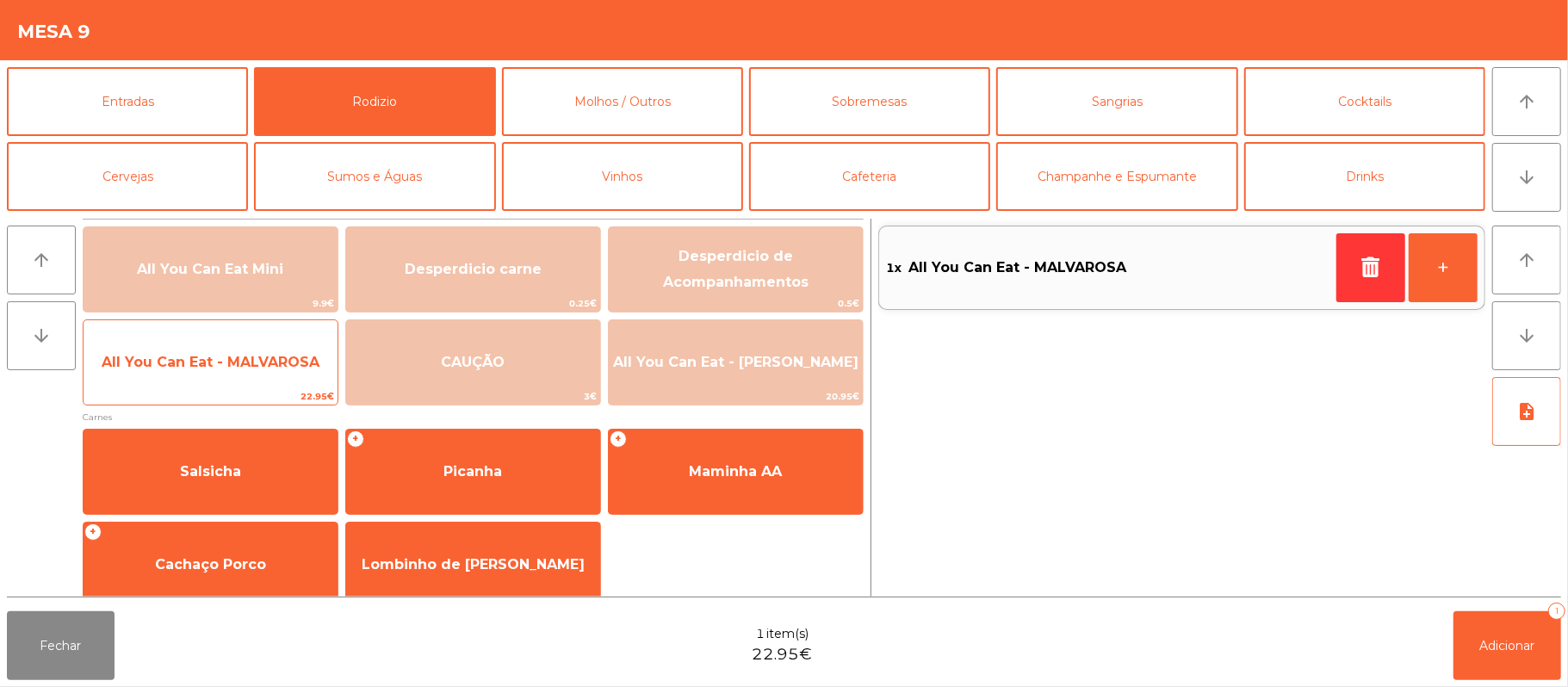
click at [212, 365] on span "All You Can Eat - MALVAROSA" at bounding box center [210, 362] width 218 height 16
click at [211, 369] on span "All You Can Eat - MALVAROSA" at bounding box center [210, 362] width 218 height 16
click at [216, 373] on span "All You Can Eat - MALVAROSA" at bounding box center [210, 363] width 254 height 46
click at [224, 366] on span "All You Can Eat - MALVAROSA" at bounding box center [210, 362] width 218 height 16
click at [235, 373] on span "All You Can Eat - MALVAROSA" at bounding box center [210, 363] width 254 height 46
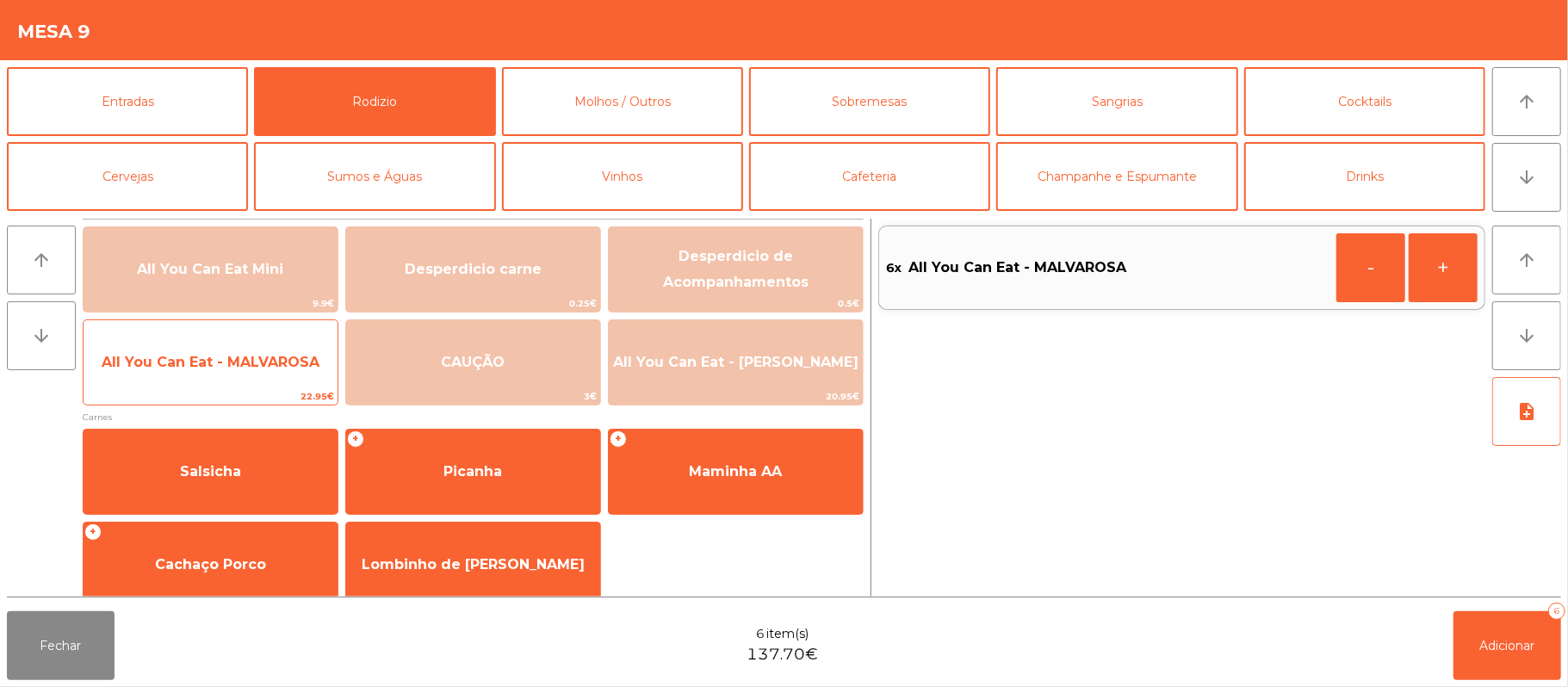
click at [245, 370] on span "All You Can Eat - MALVAROSA" at bounding box center [210, 362] width 218 height 16
click at [248, 369] on span "All You Can Eat - MALVAROSA" at bounding box center [210, 362] width 218 height 16
click at [258, 351] on span "All You Can Eat - MALVAROSA" at bounding box center [210, 363] width 254 height 46
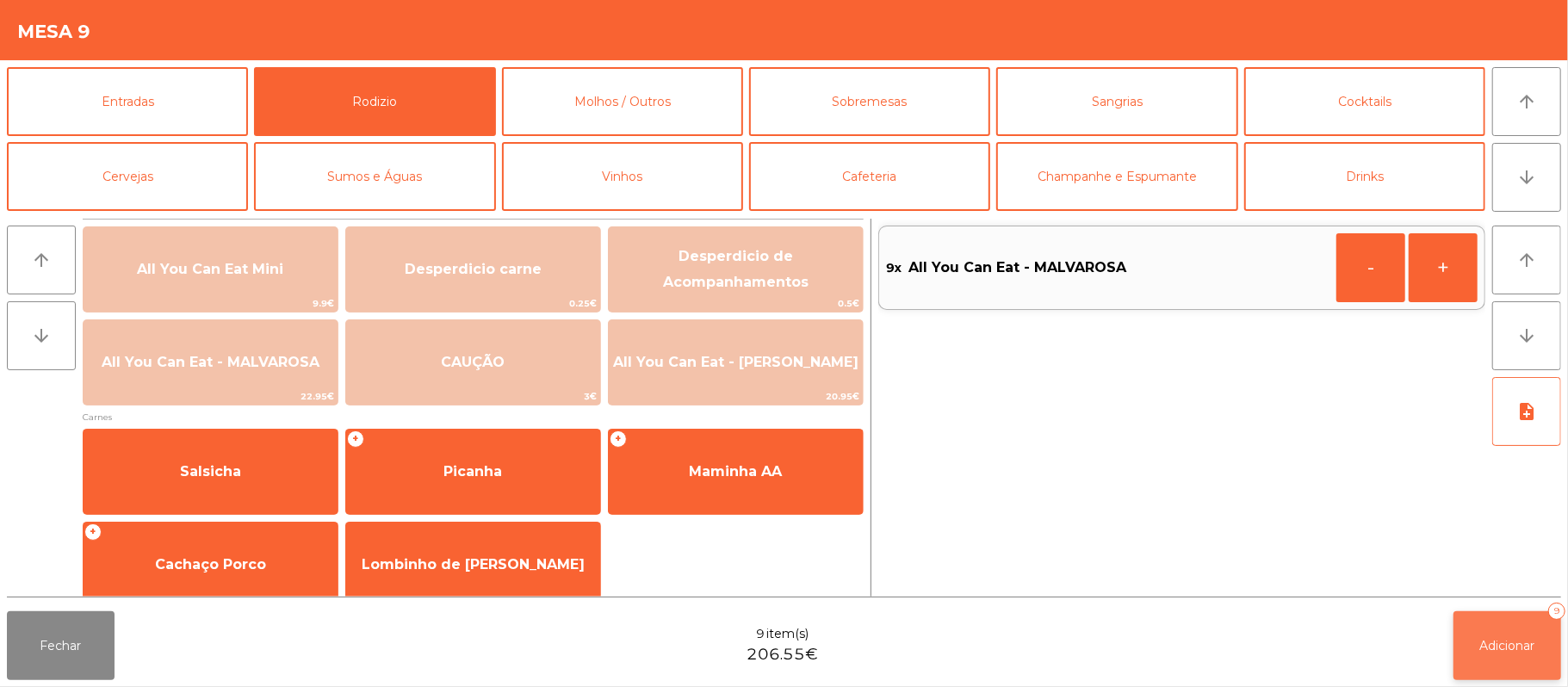
click at [1501, 648] on span "Adicionar" at bounding box center [1507, 646] width 55 height 15
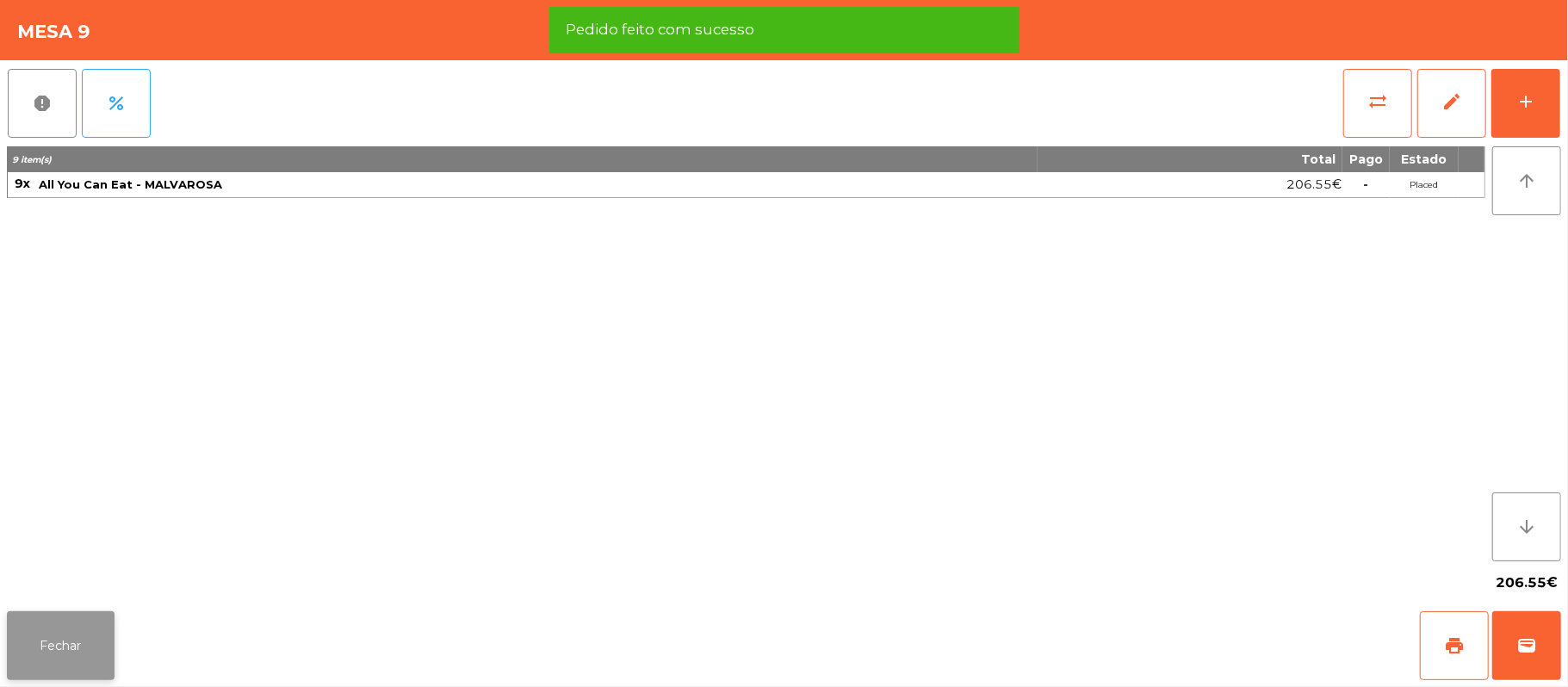
click at [91, 624] on button "Fechar" at bounding box center [60, 645] width 107 height 69
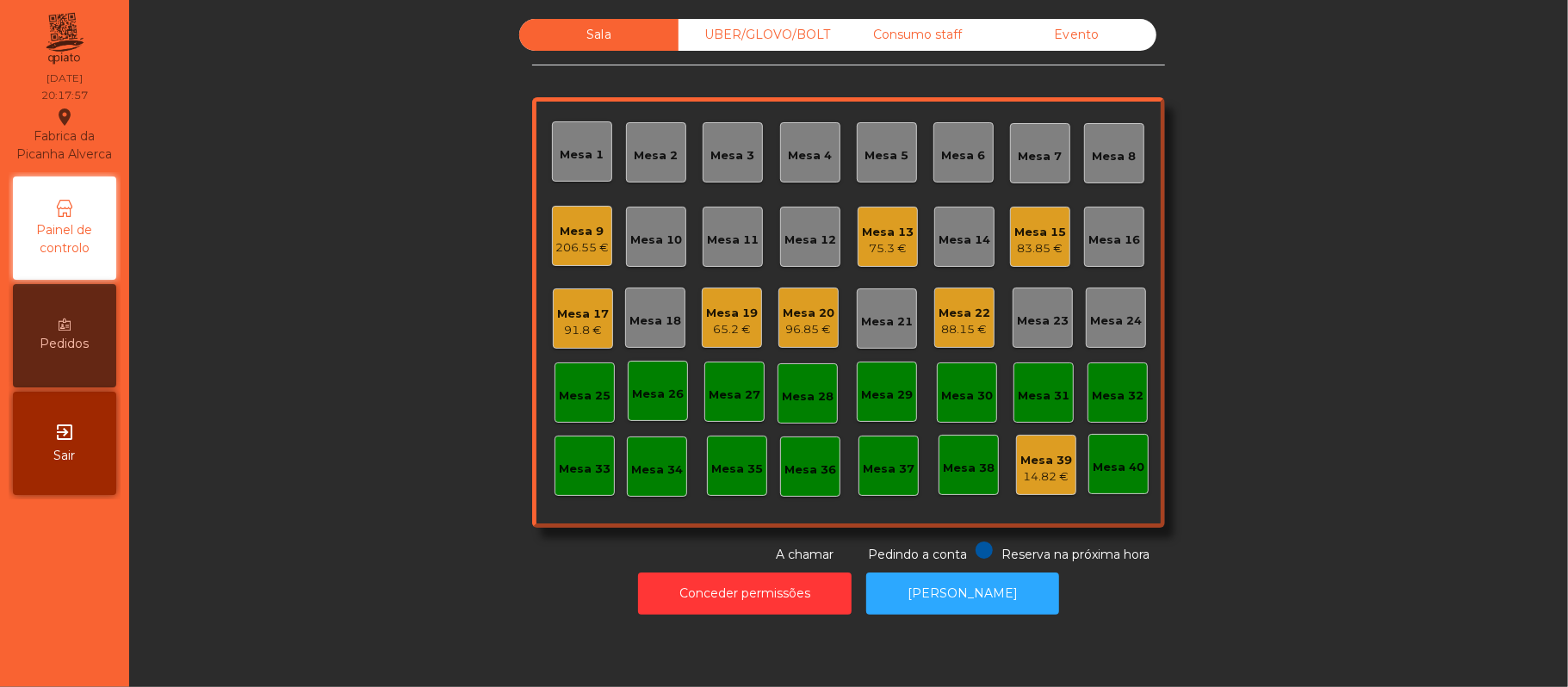
click at [777, 39] on div "UBER/GLOVO/BOLT" at bounding box center [757, 35] width 160 height 32
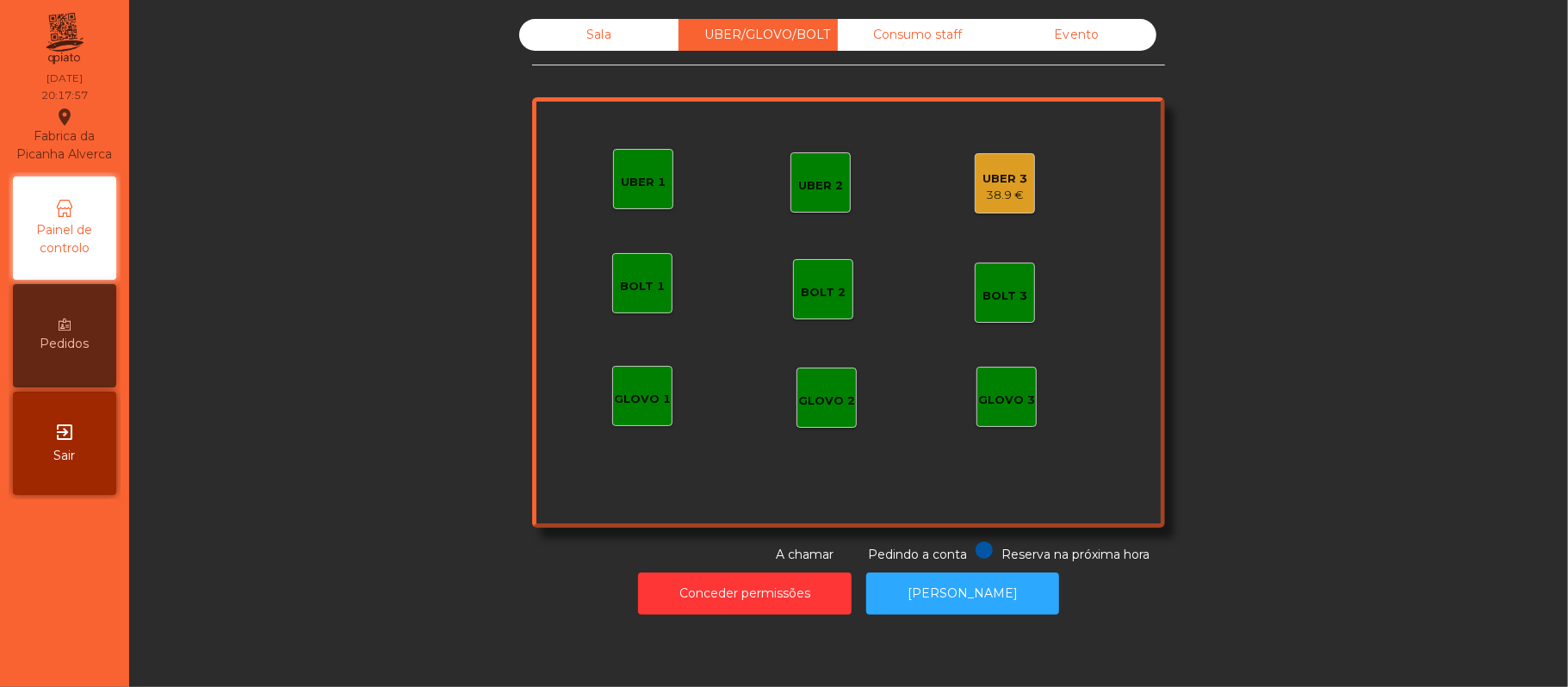
click at [983, 193] on div "38.9 €" at bounding box center [1005, 195] width 44 height 17
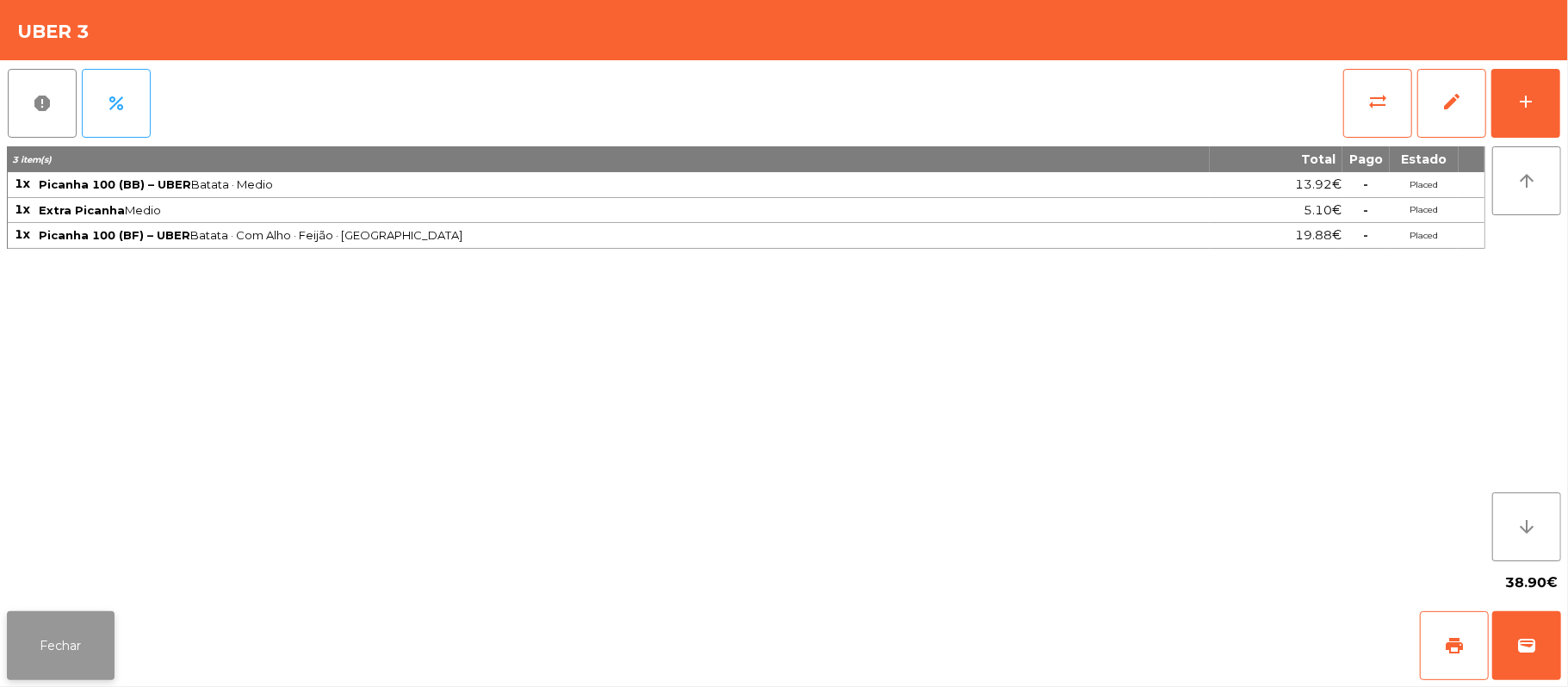
click at [95, 642] on button "Fechar" at bounding box center [60, 645] width 107 height 69
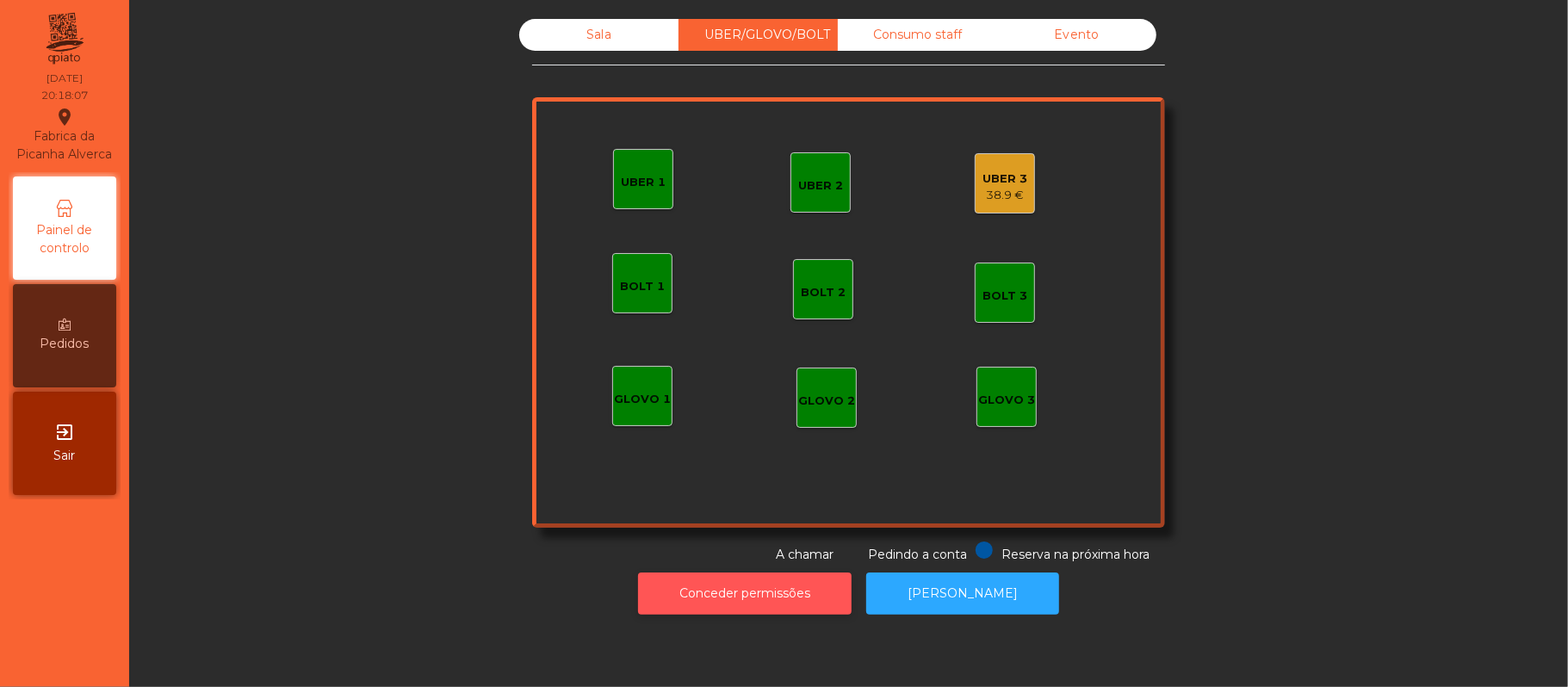
click at [780, 596] on button "Conceder permissões" at bounding box center [745, 594] width 214 height 43
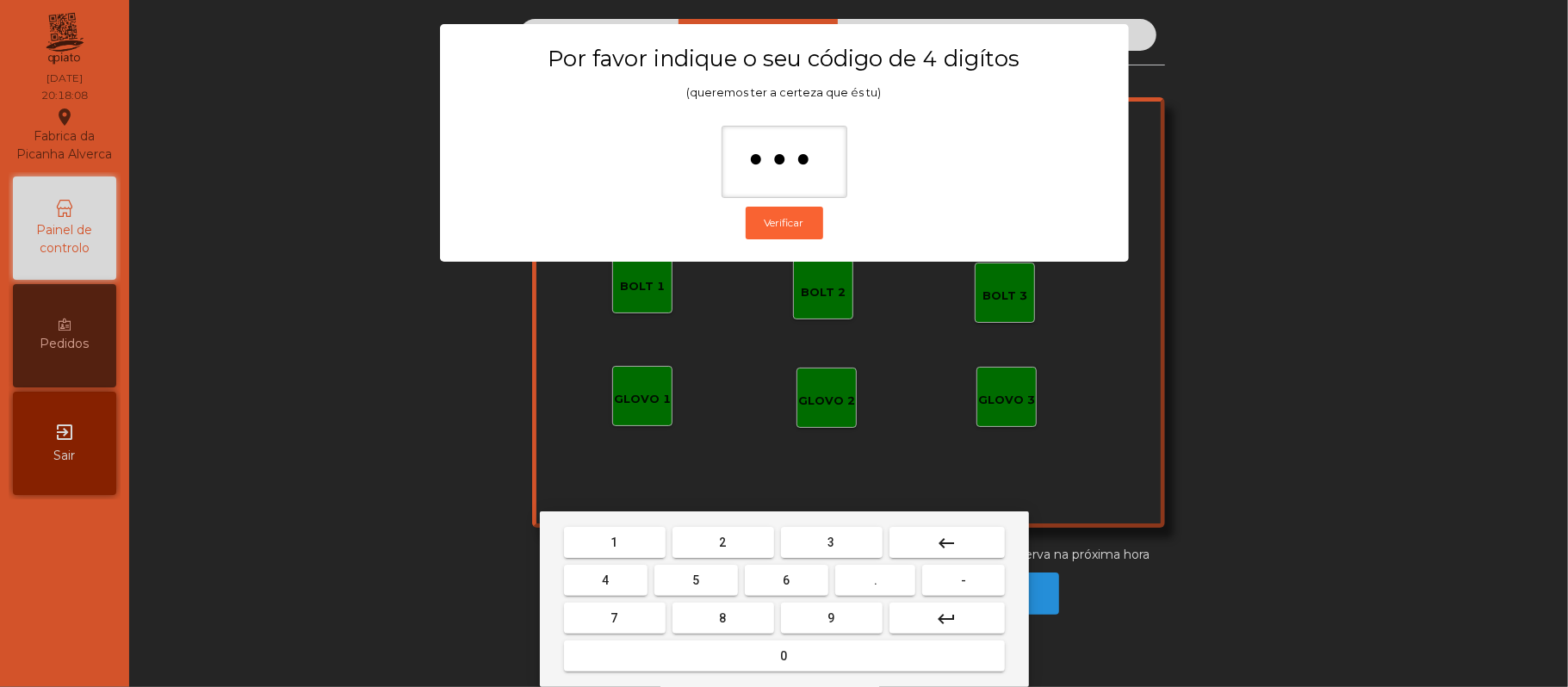
type input "****"
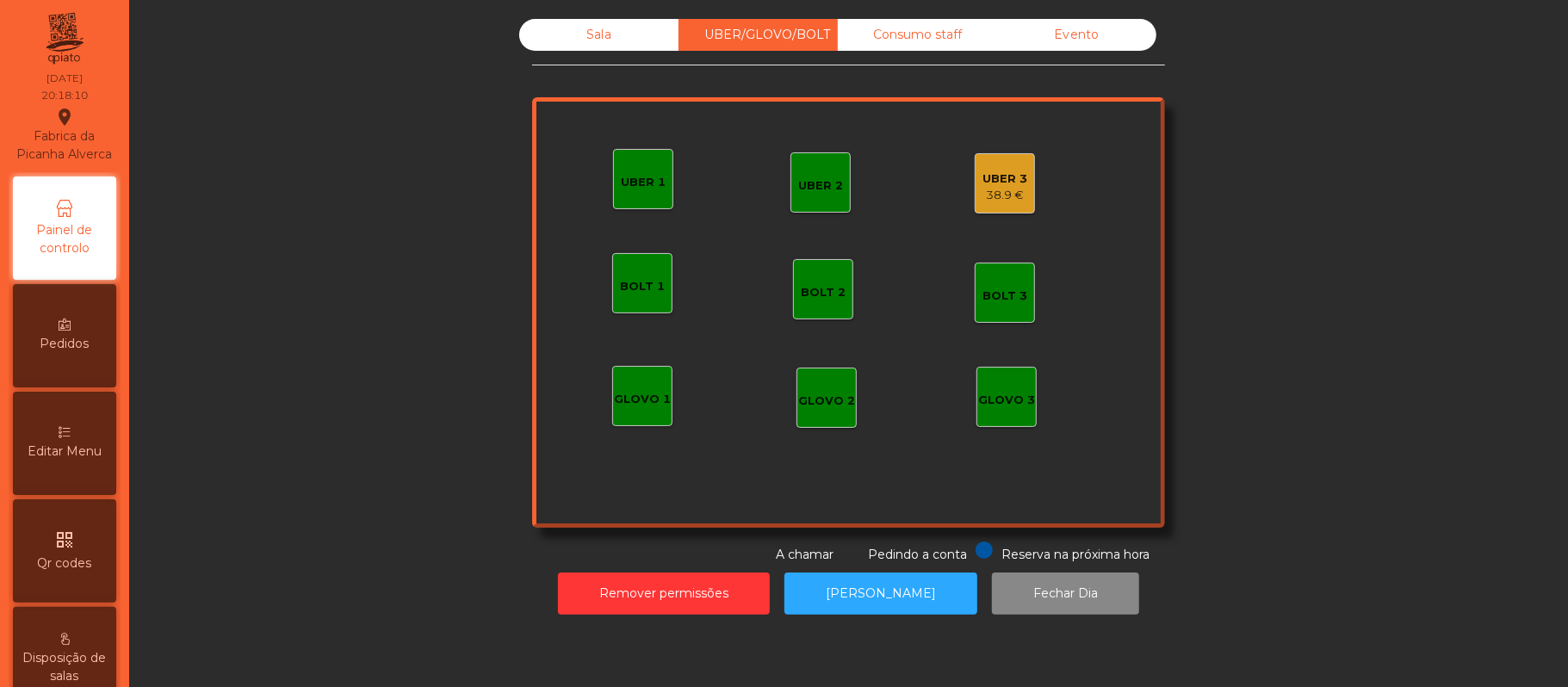
click at [1003, 187] on div "38.9 €" at bounding box center [1005, 195] width 44 height 17
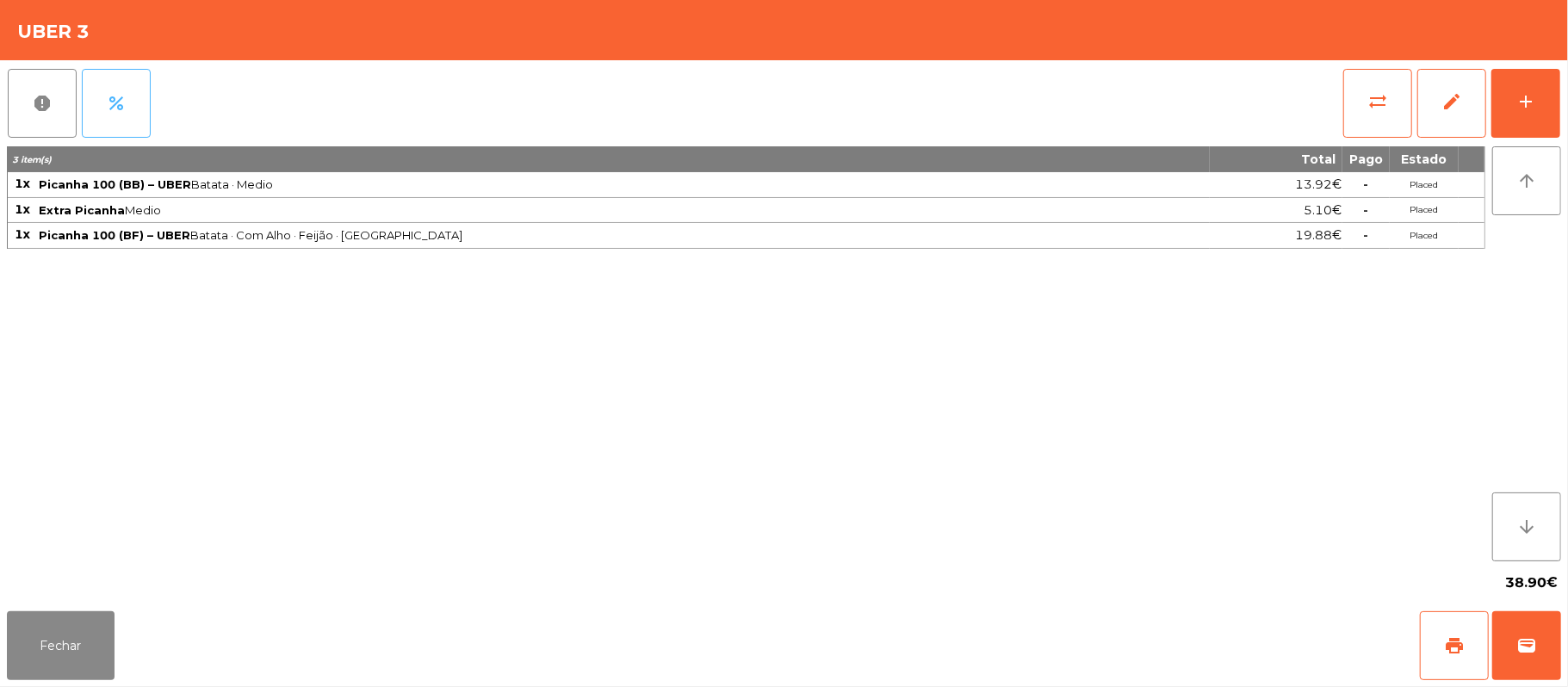
click at [114, 98] on span "percent" at bounding box center [115, 103] width 20 height 20
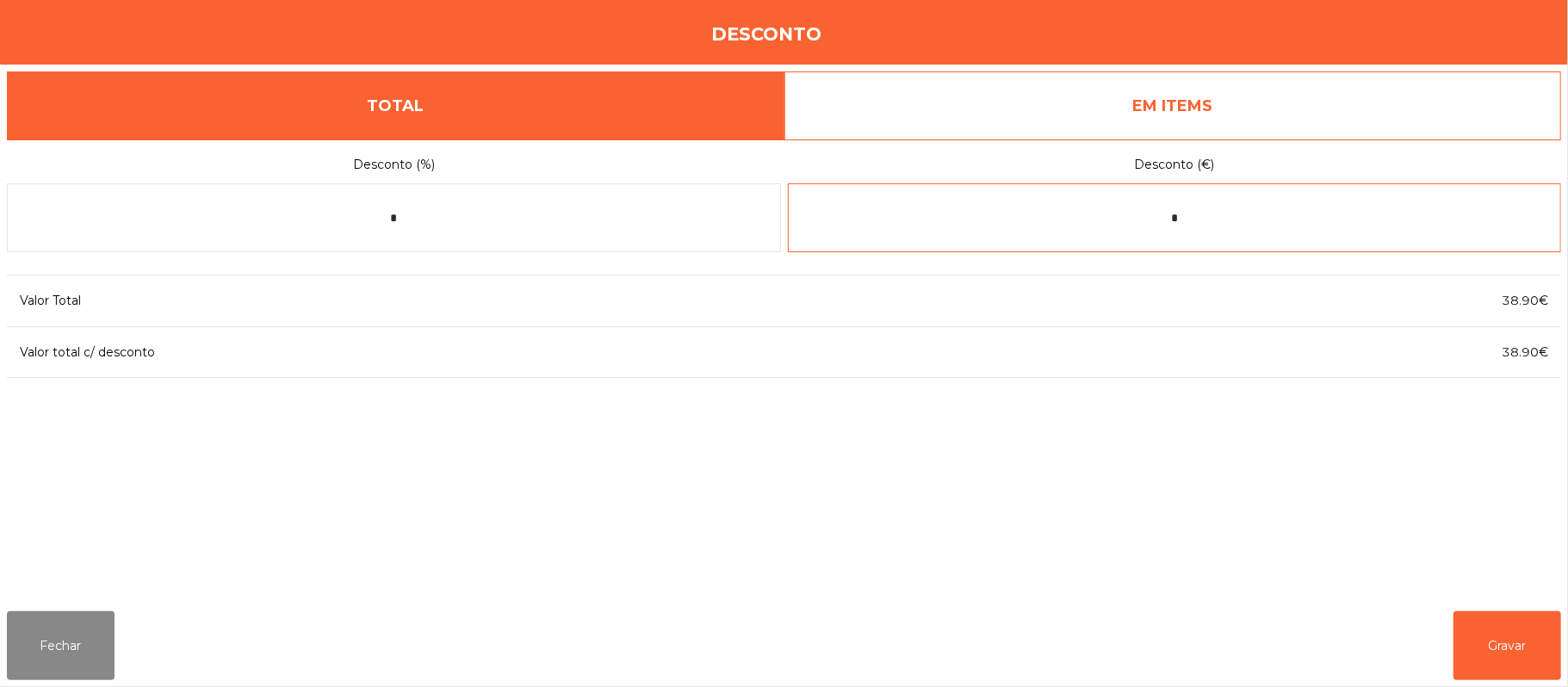
click at [1210, 215] on input "*" at bounding box center [1175, 218] width 774 height 69
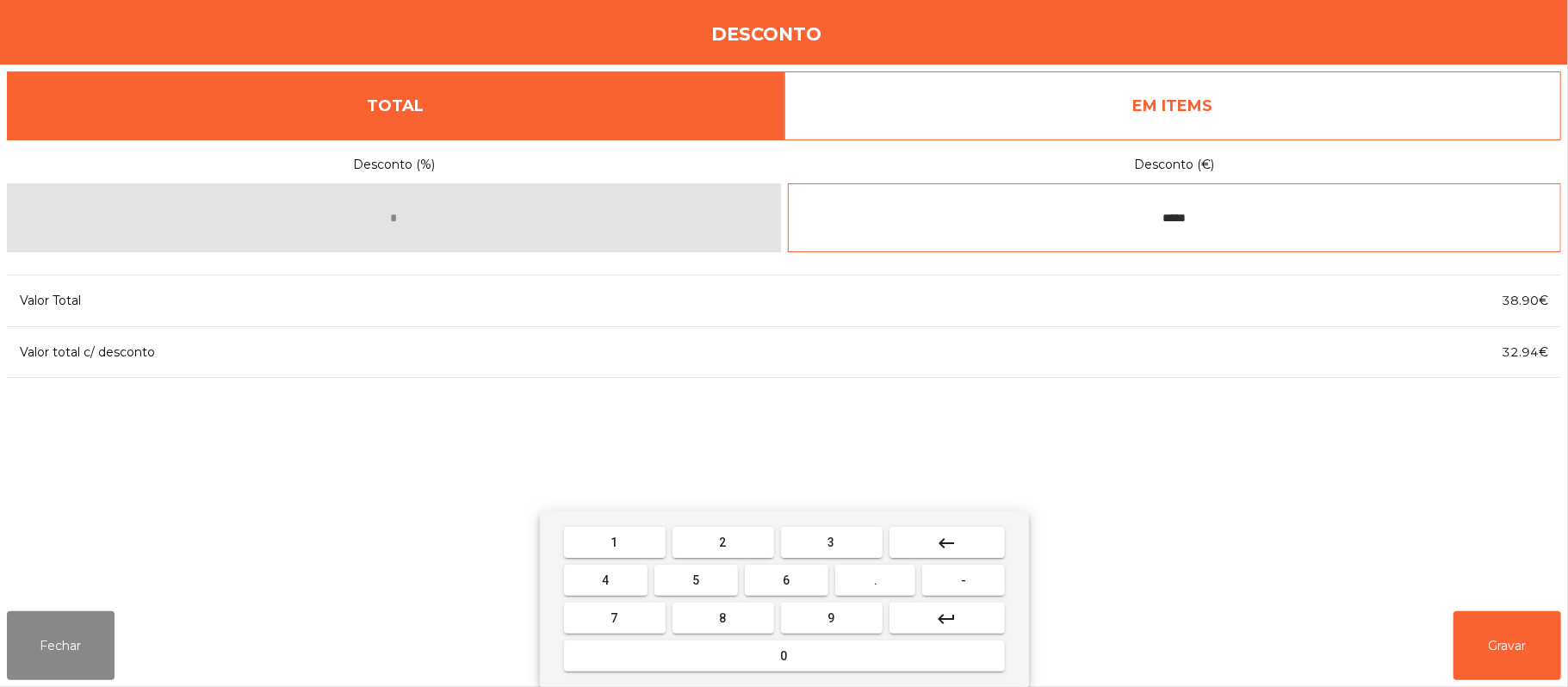
type input "*****"
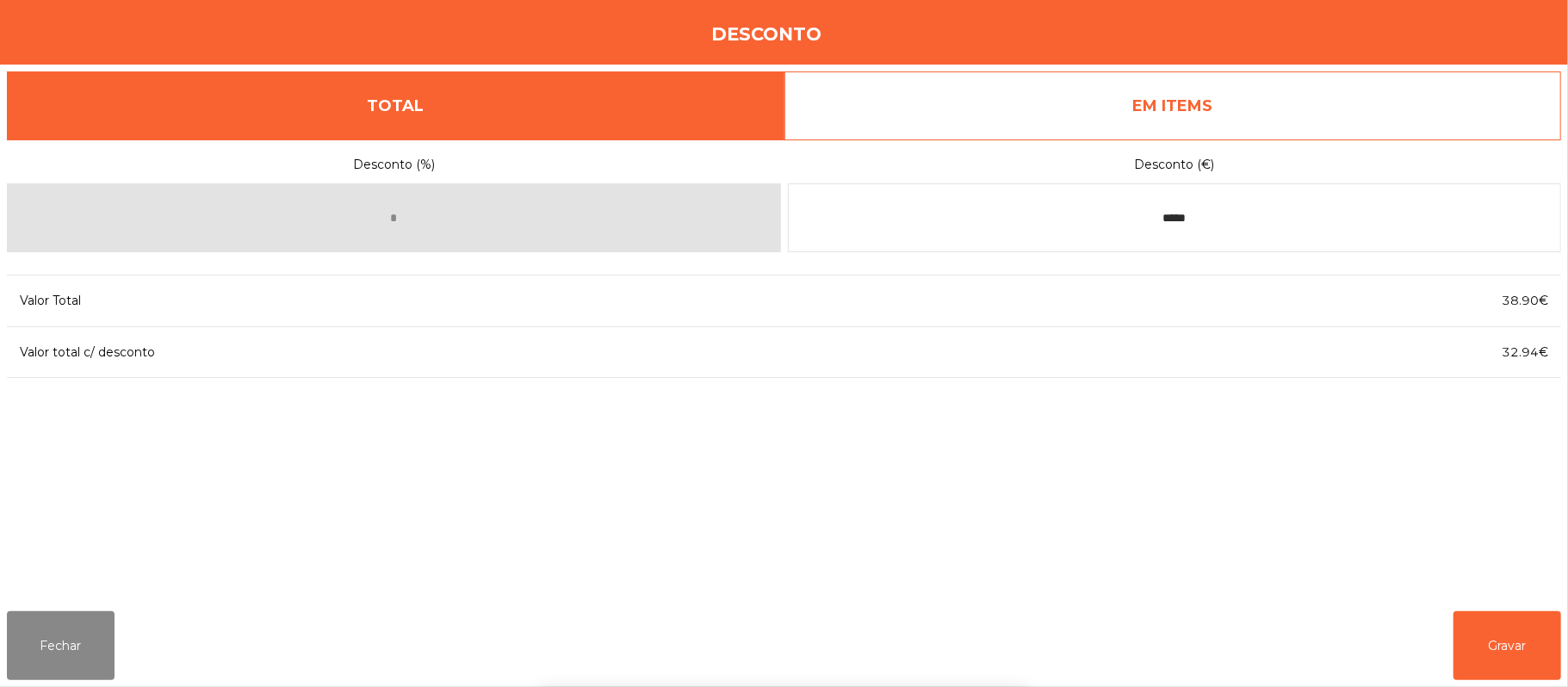
click at [1517, 631] on div "1 2 3 keyboard_backspace 4 5 6 . - 7 8 9 keyboard_return 0" at bounding box center [784, 600] width 1568 height 176
click at [1521, 622] on button "Gravar" at bounding box center [1507, 645] width 107 height 69
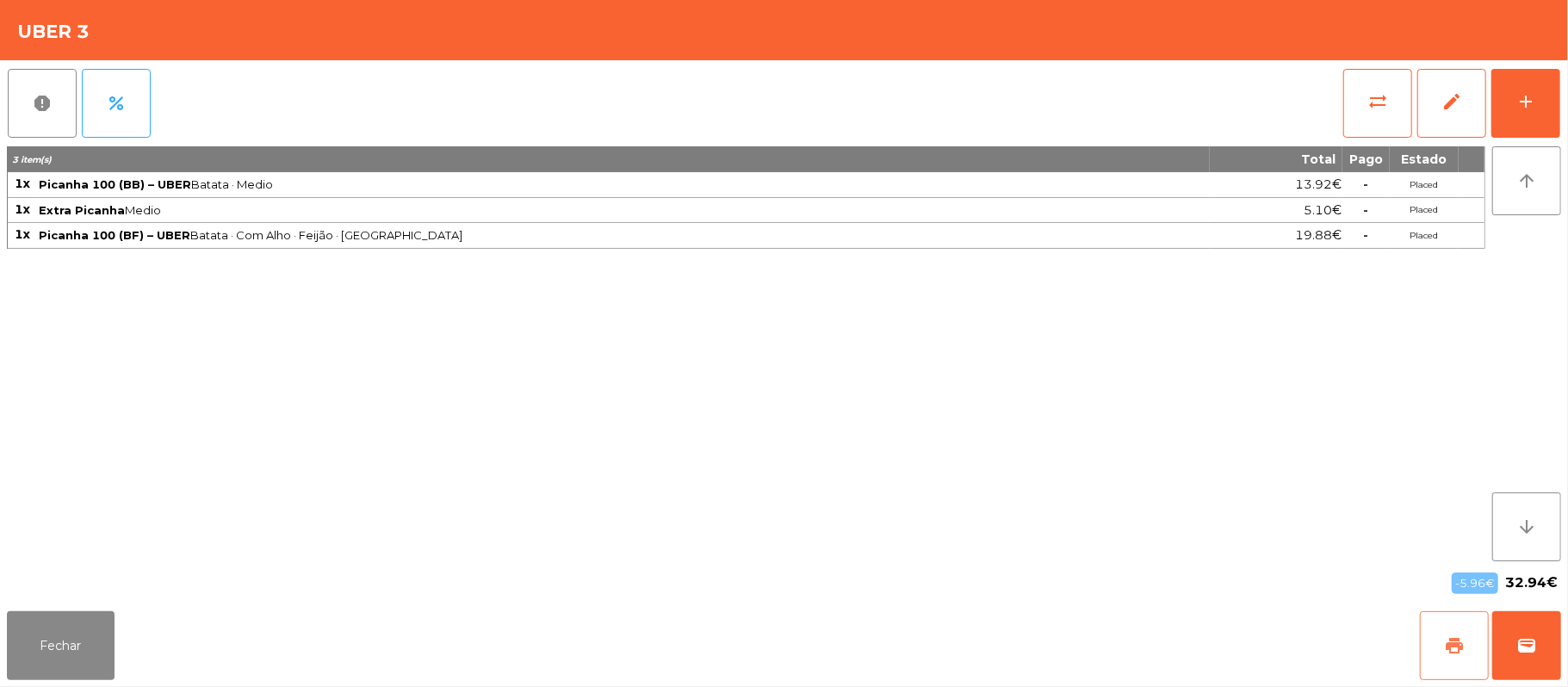
click at [1436, 645] on button "print" at bounding box center [1454, 645] width 69 height 69
click at [1552, 642] on button "wallet" at bounding box center [1526, 645] width 69 height 69
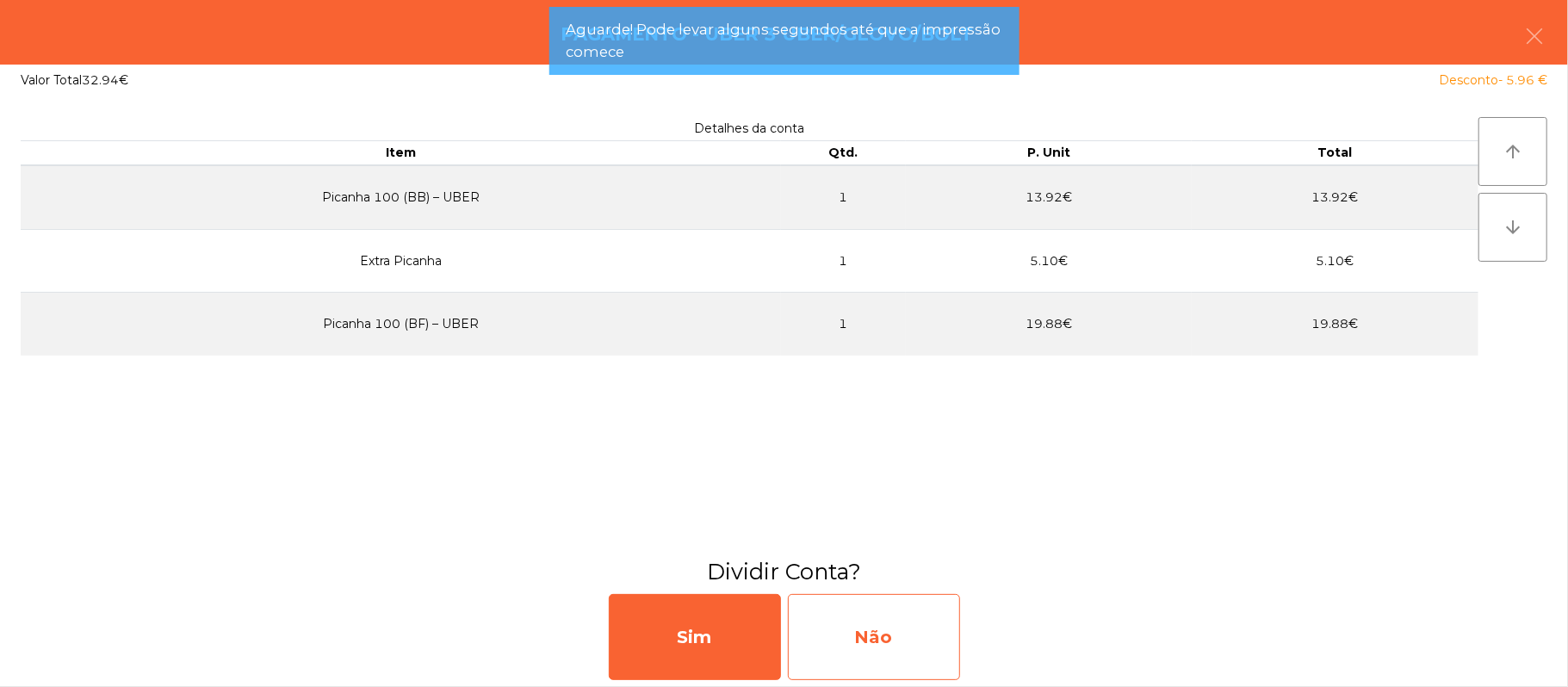
click at [870, 658] on div "Não" at bounding box center [874, 637] width 172 height 86
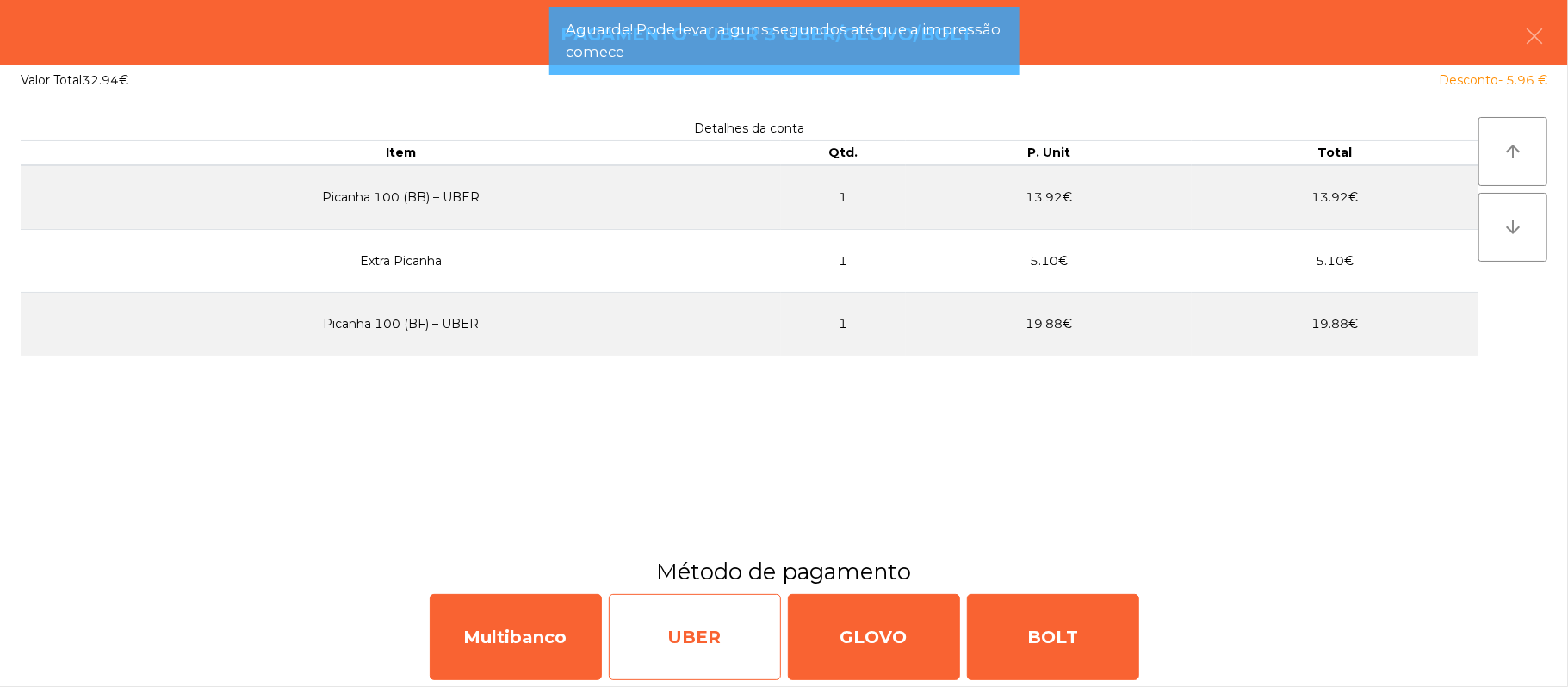
click at [669, 649] on div "UBER" at bounding box center [695, 637] width 172 height 86
select select "**"
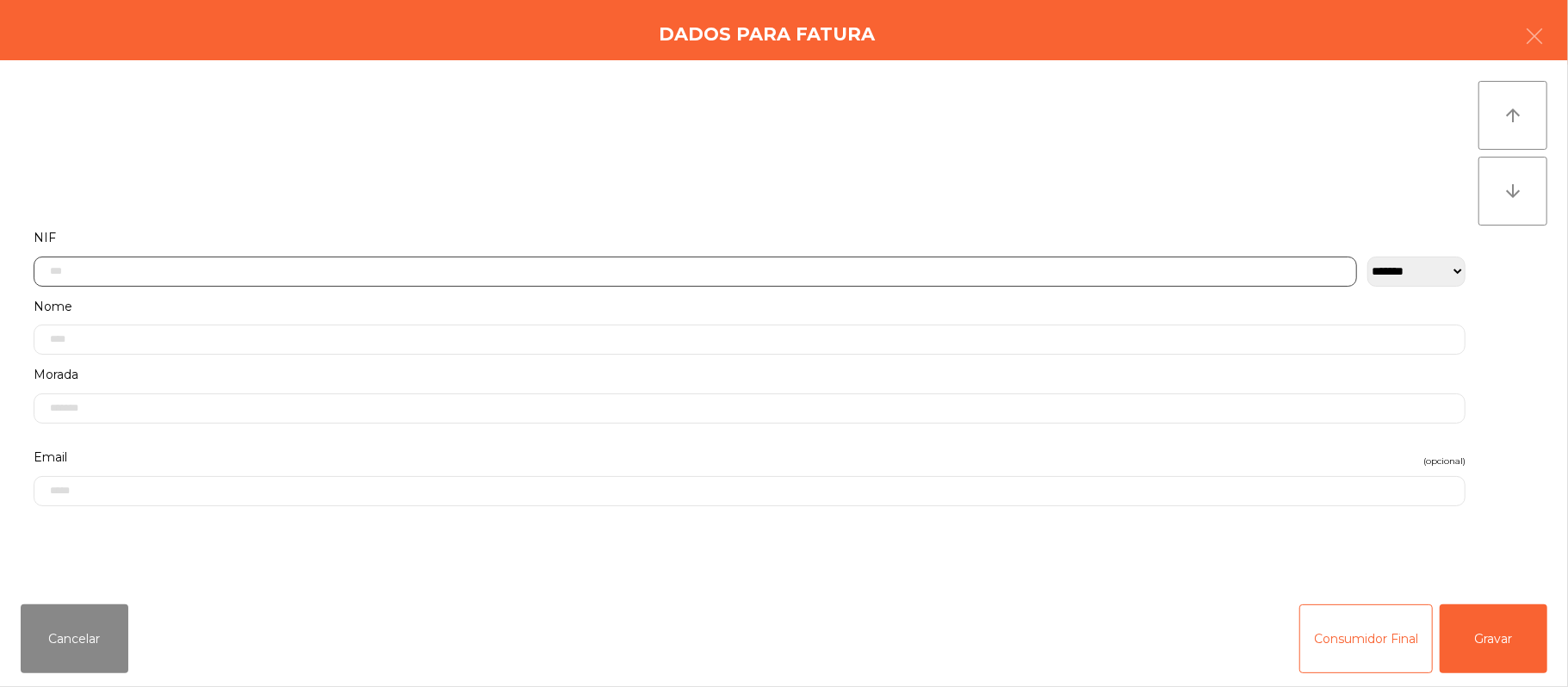
click at [739, 270] on input "text" at bounding box center [695, 271] width 1323 height 30
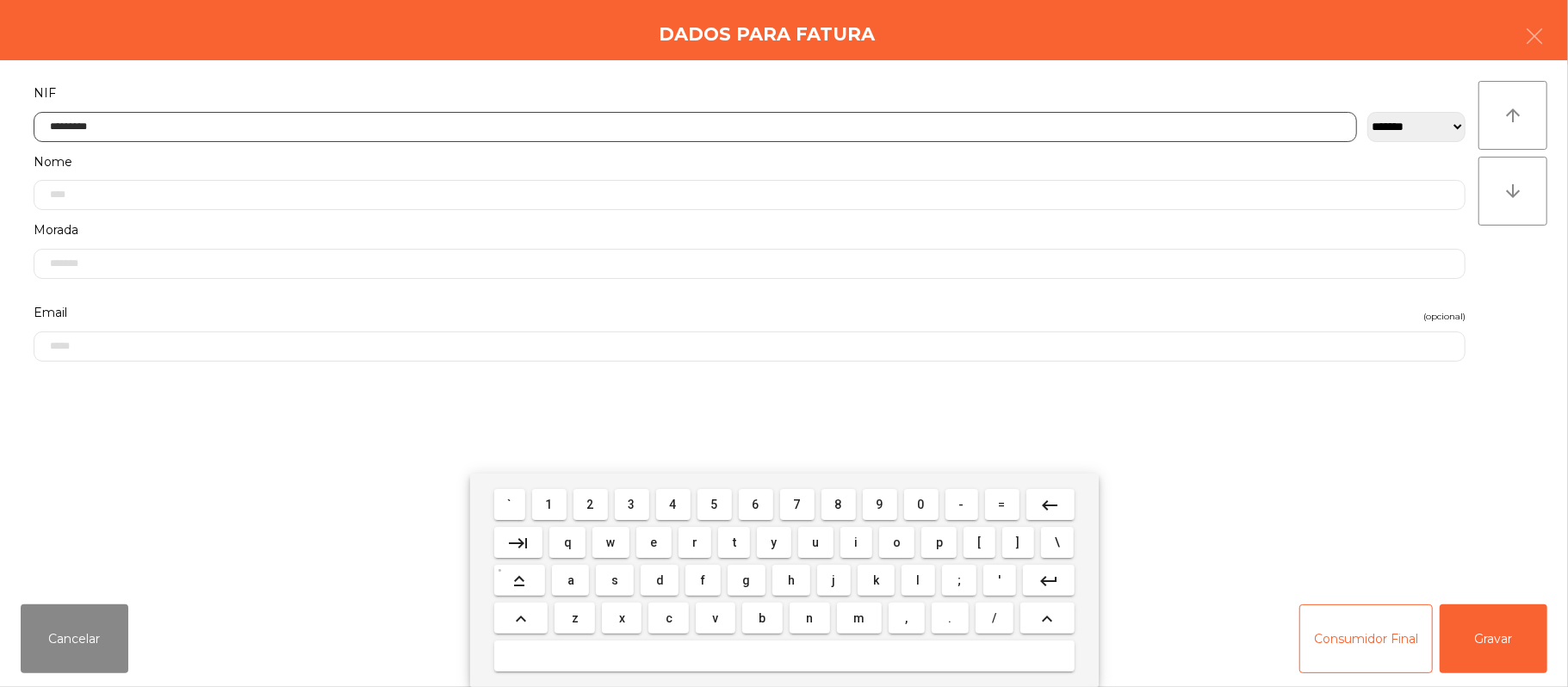
type input "*********"
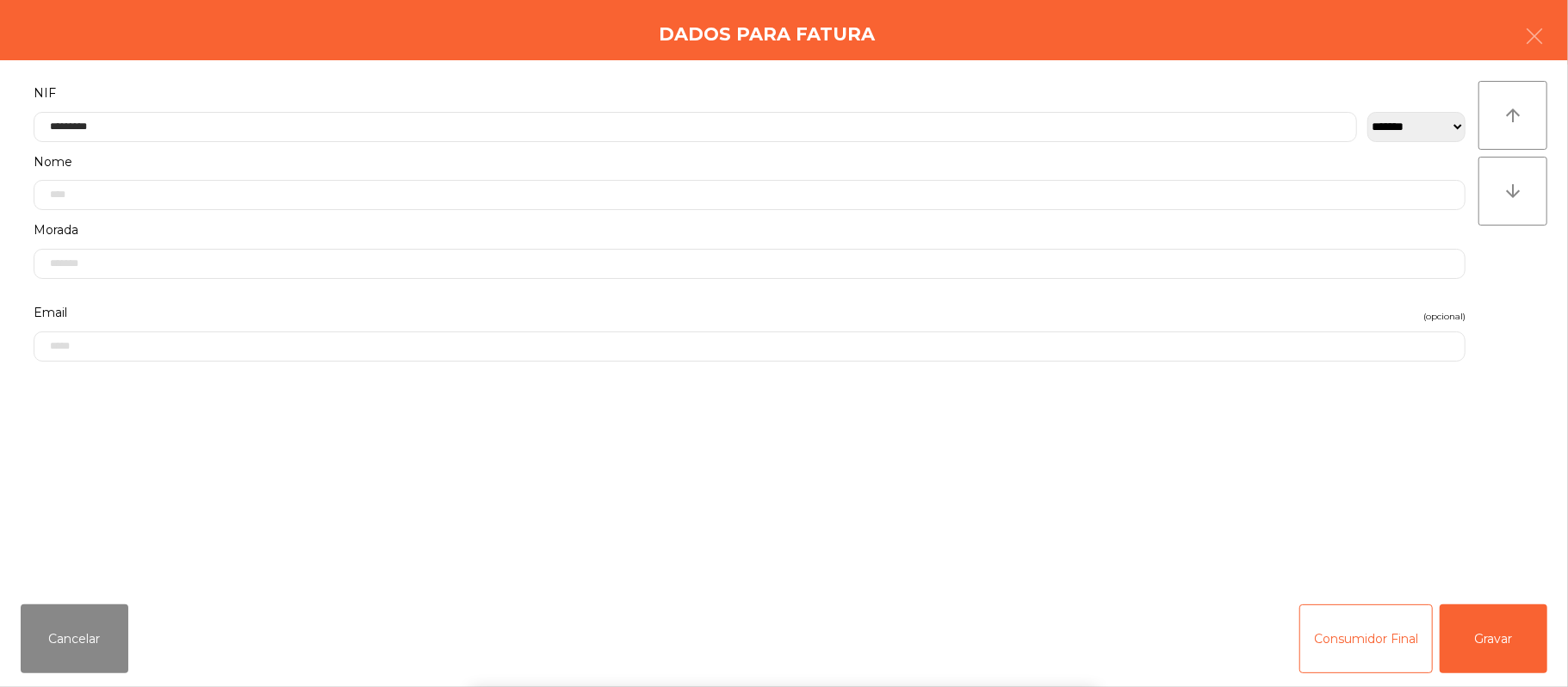
click at [1507, 642] on div "` 1 2 3 4 5 6 7 8 9 0 - = keyboard_backspace keyboard_tab q w e r t y u i o p […" at bounding box center [784, 581] width 1568 height 214
click at [1509, 629] on div "` 1 2 3 4 5 6 7 8 9 0 - = keyboard_backspace keyboard_tab q w e r t y u i o p […" at bounding box center [784, 581] width 1568 height 214
click at [1509, 620] on button "Gravar" at bounding box center [1493, 639] width 107 height 69
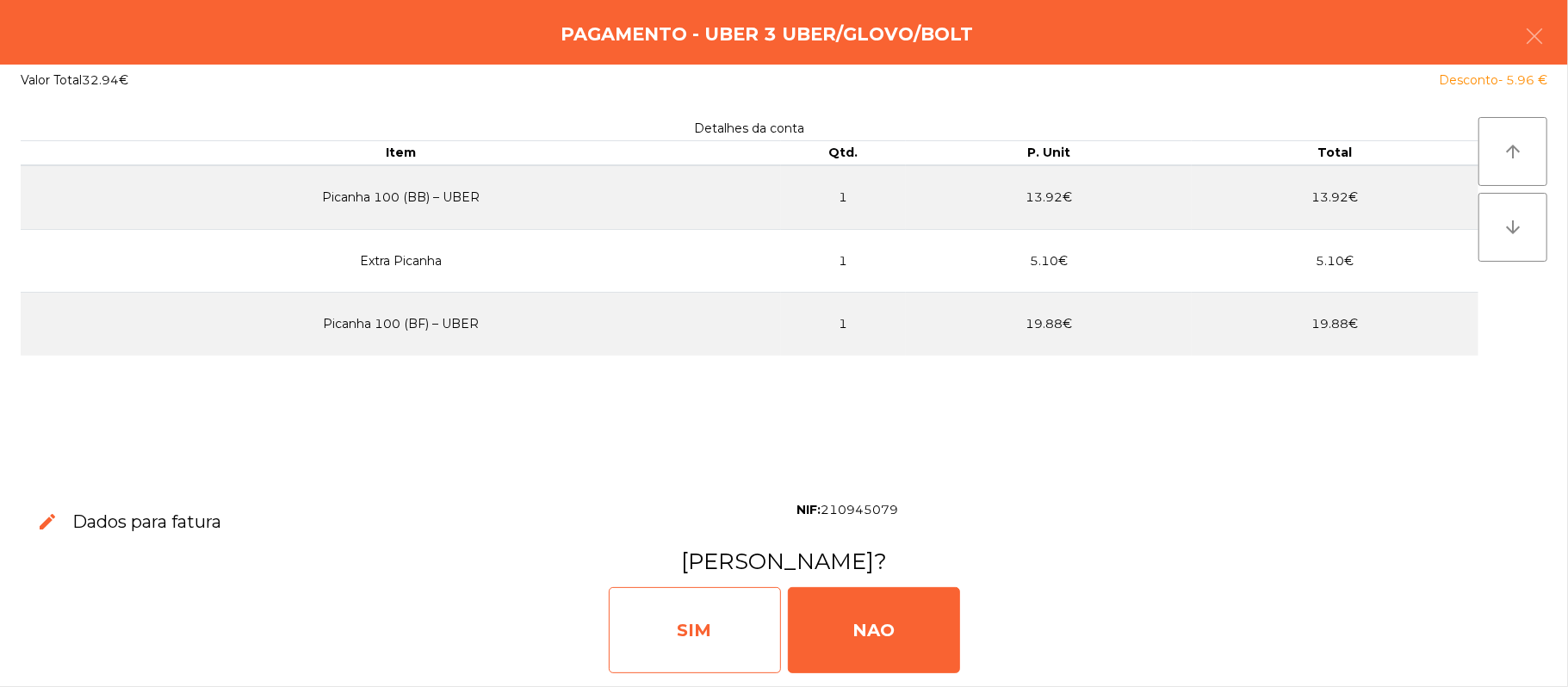
click at [668, 625] on div "SIM" at bounding box center [695, 630] width 172 height 86
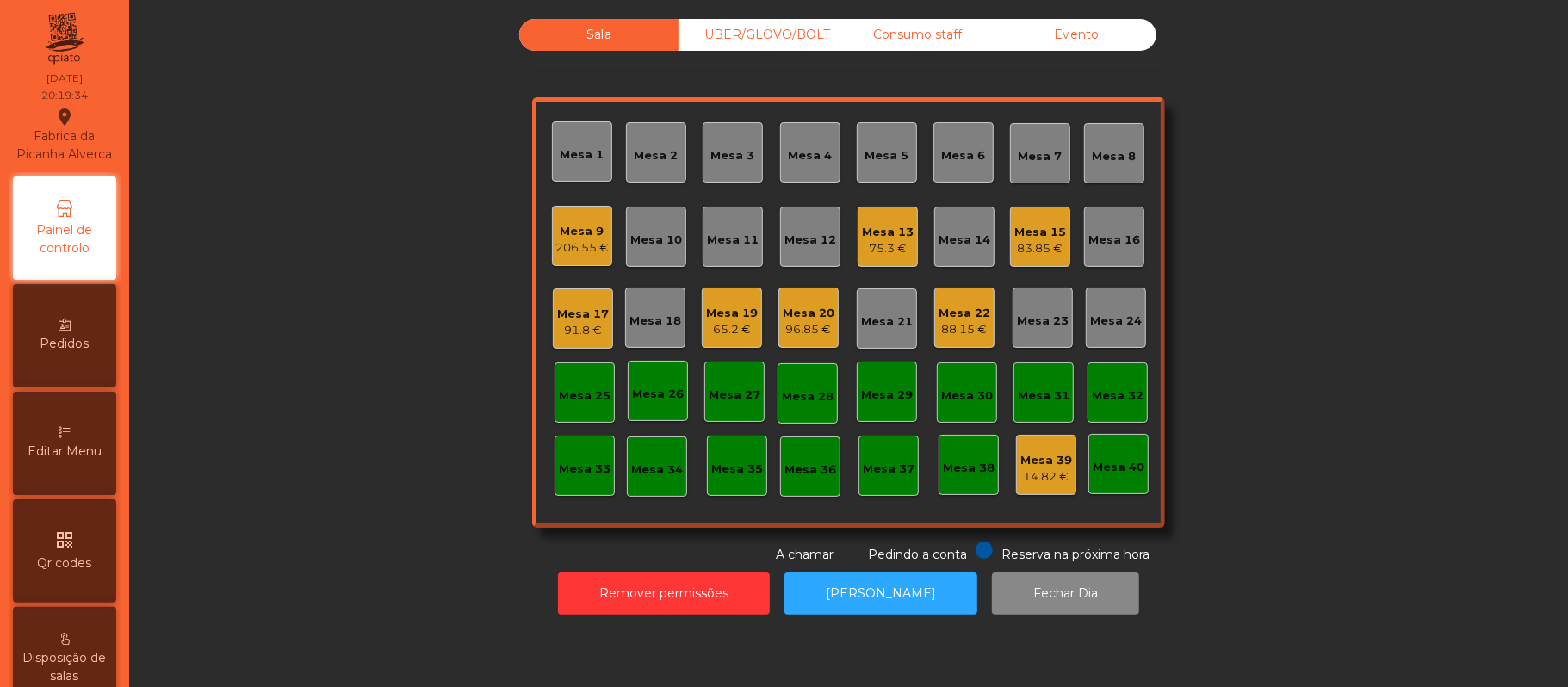
click at [604, 48] on div "Sala" at bounding box center [599, 35] width 160 height 32
click at [955, 298] on div "Mesa 22 88.15 €" at bounding box center [963, 318] width 51 height 41
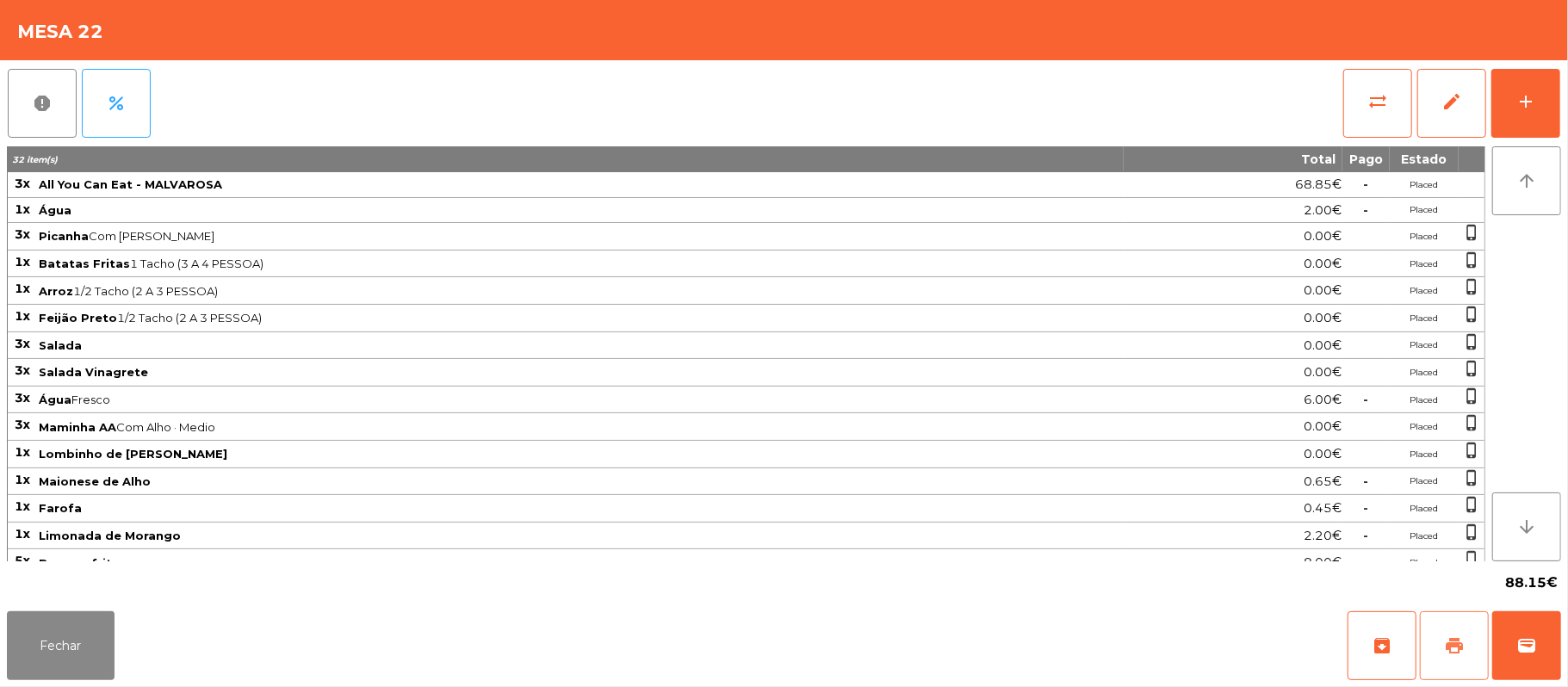
click at [1448, 647] on span "print" at bounding box center [1454, 645] width 20 height 20
click at [1443, 642] on button "print" at bounding box center [1454, 645] width 69 height 69
click at [1368, 87] on button "sync_alt" at bounding box center [1377, 103] width 69 height 69
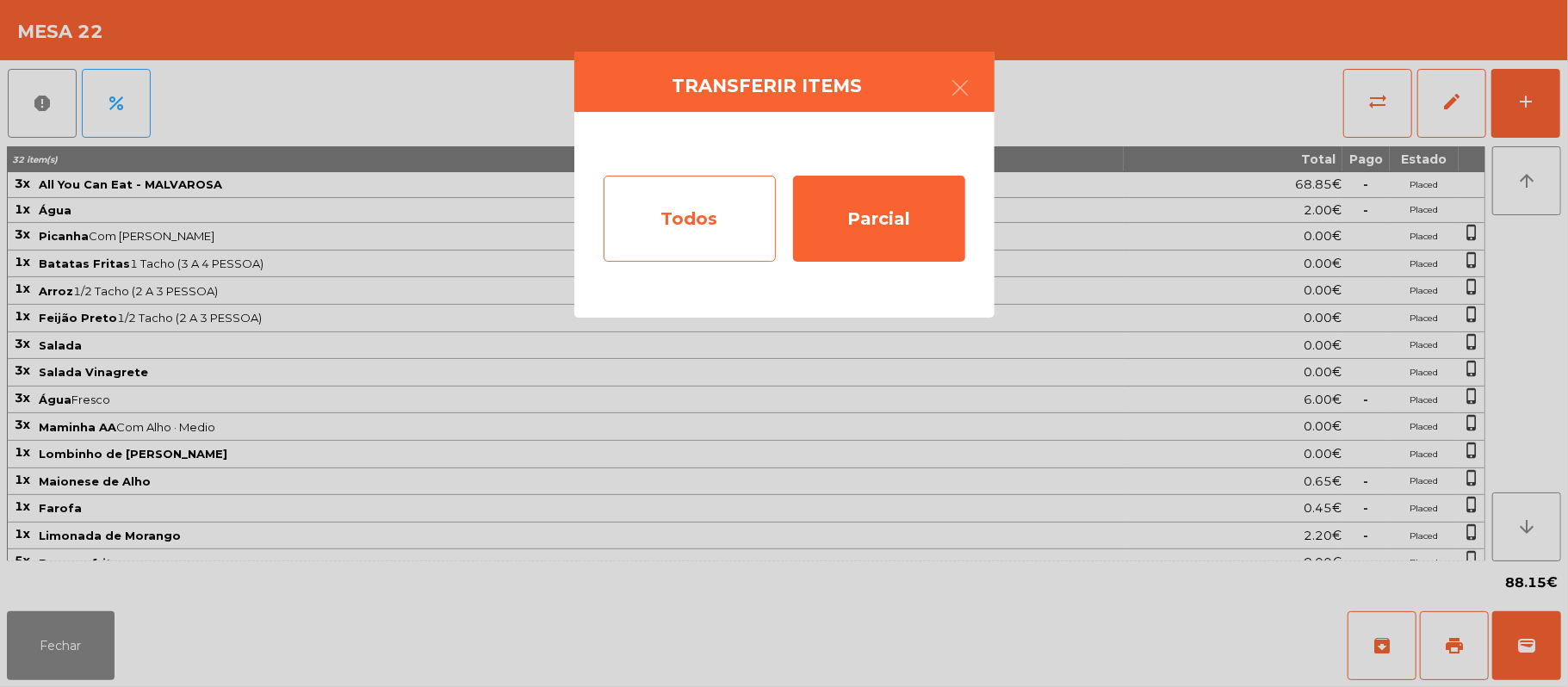
click at [687, 219] on div "Todos" at bounding box center [690, 219] width 172 height 86
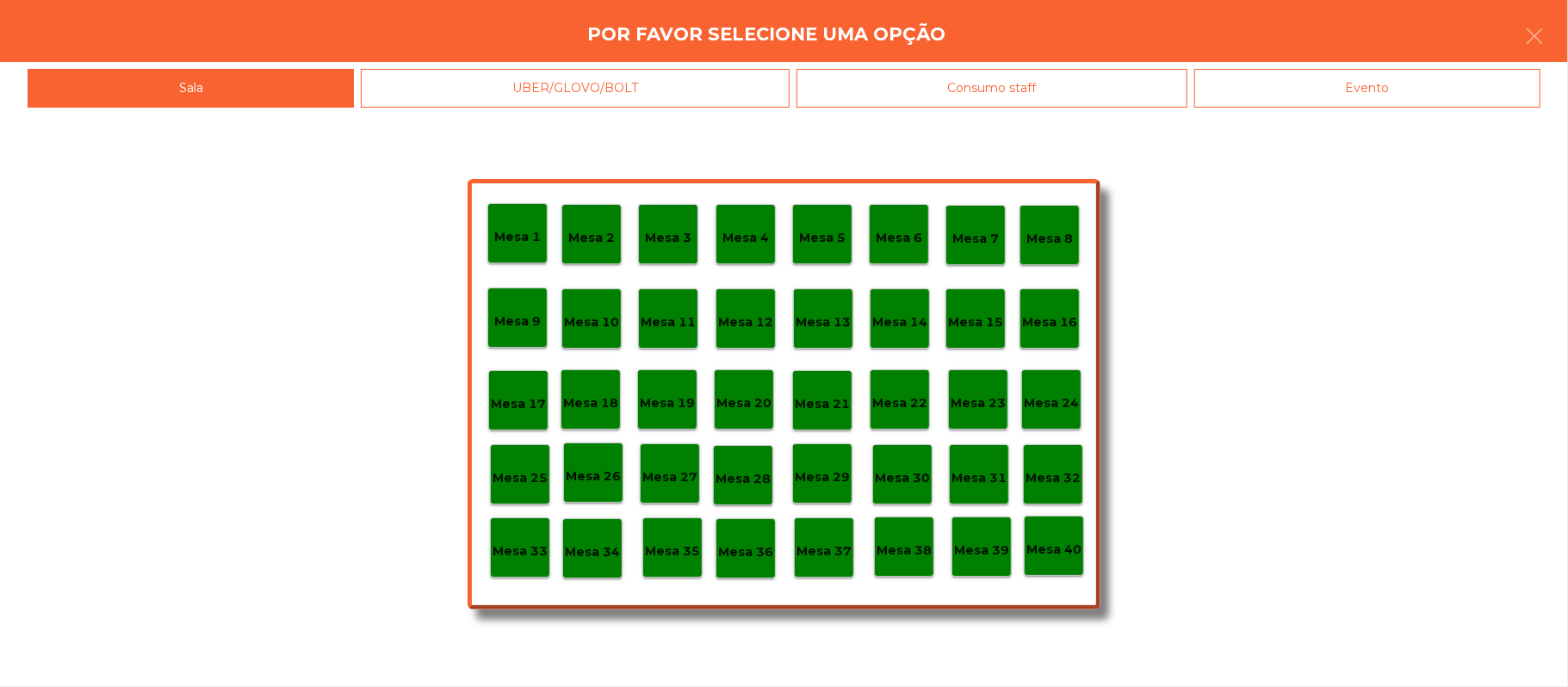
click at [1364, 88] on div "Evento" at bounding box center [1368, 88] width 346 height 39
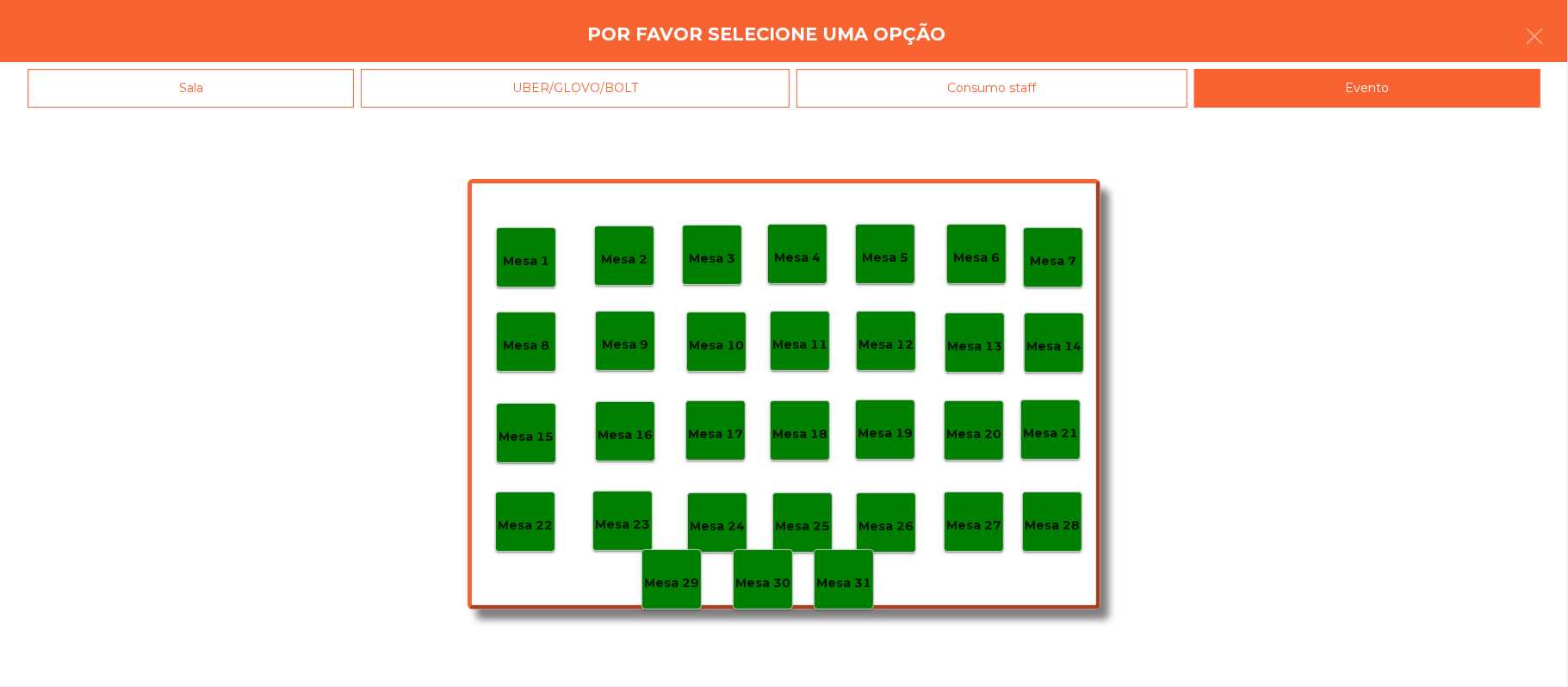
click at [1069, 528] on p "Mesa 28" at bounding box center [1051, 525] width 55 height 19
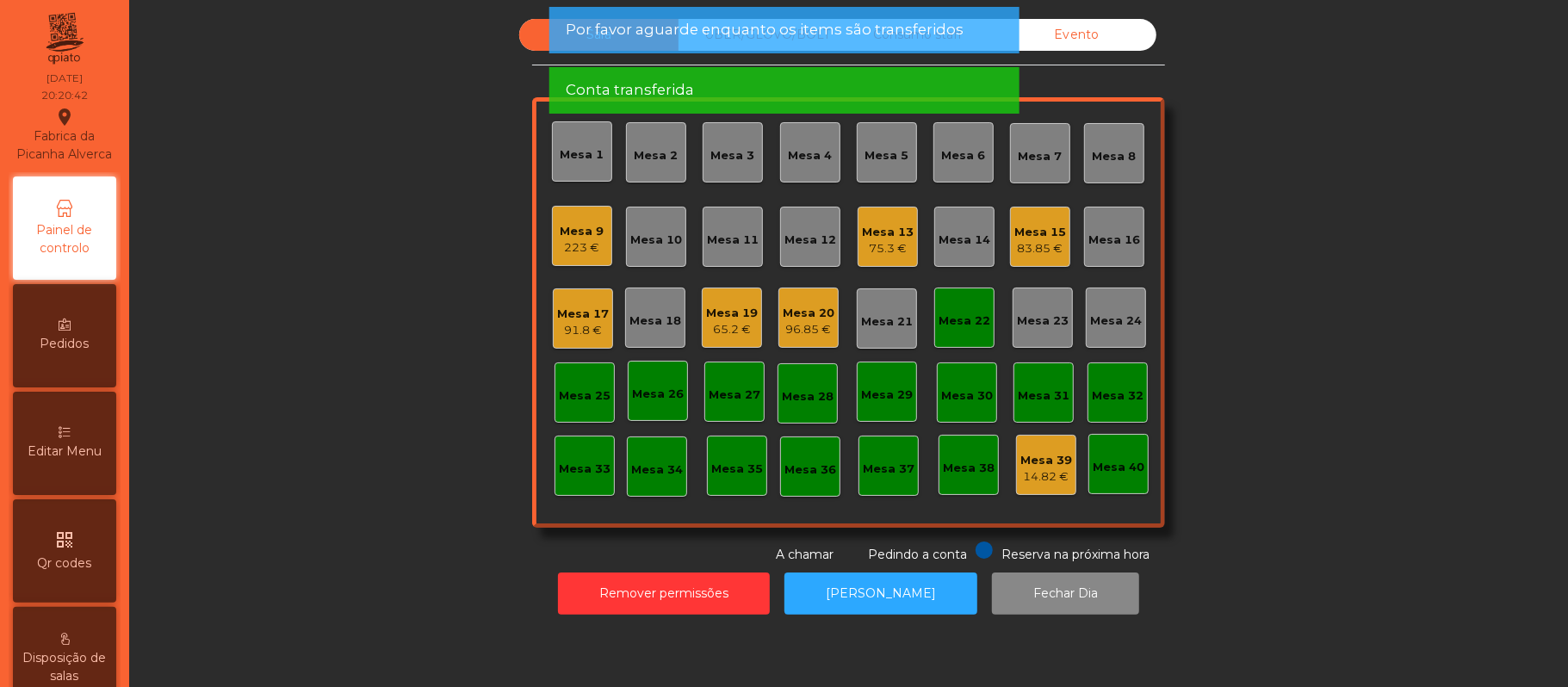
click at [972, 322] on div "Mesa 22" at bounding box center [963, 321] width 51 height 17
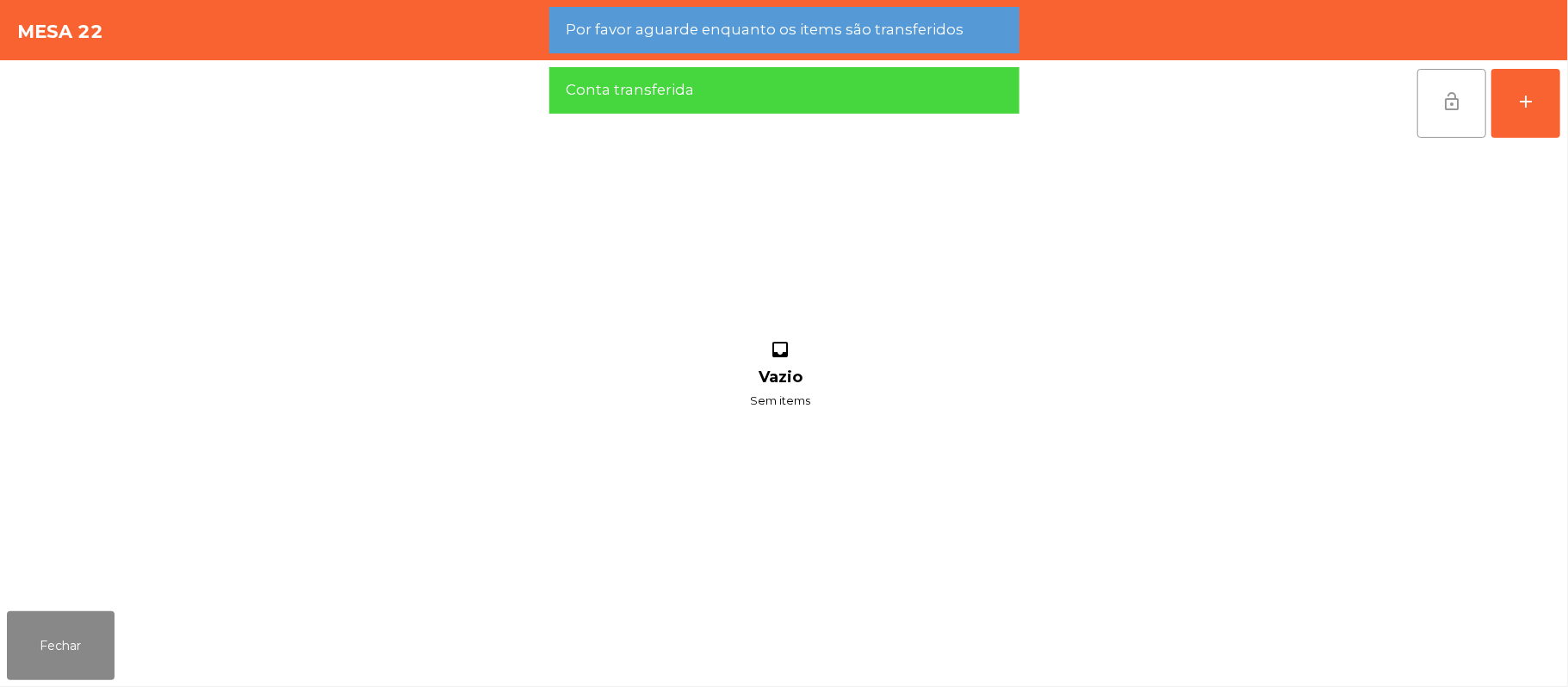
click at [1439, 101] on button "lock_open" at bounding box center [1451, 103] width 69 height 69
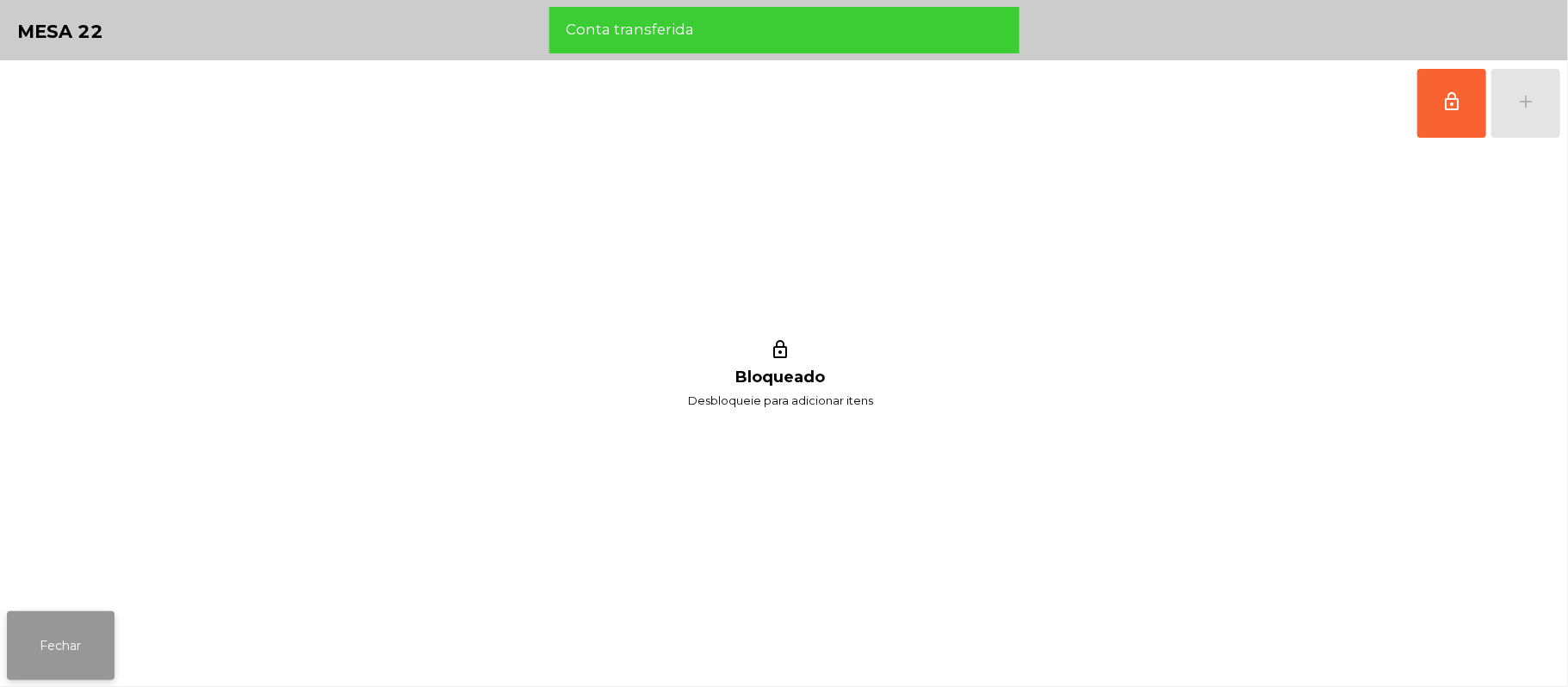
click at [71, 678] on button "Fechar" at bounding box center [60, 645] width 107 height 69
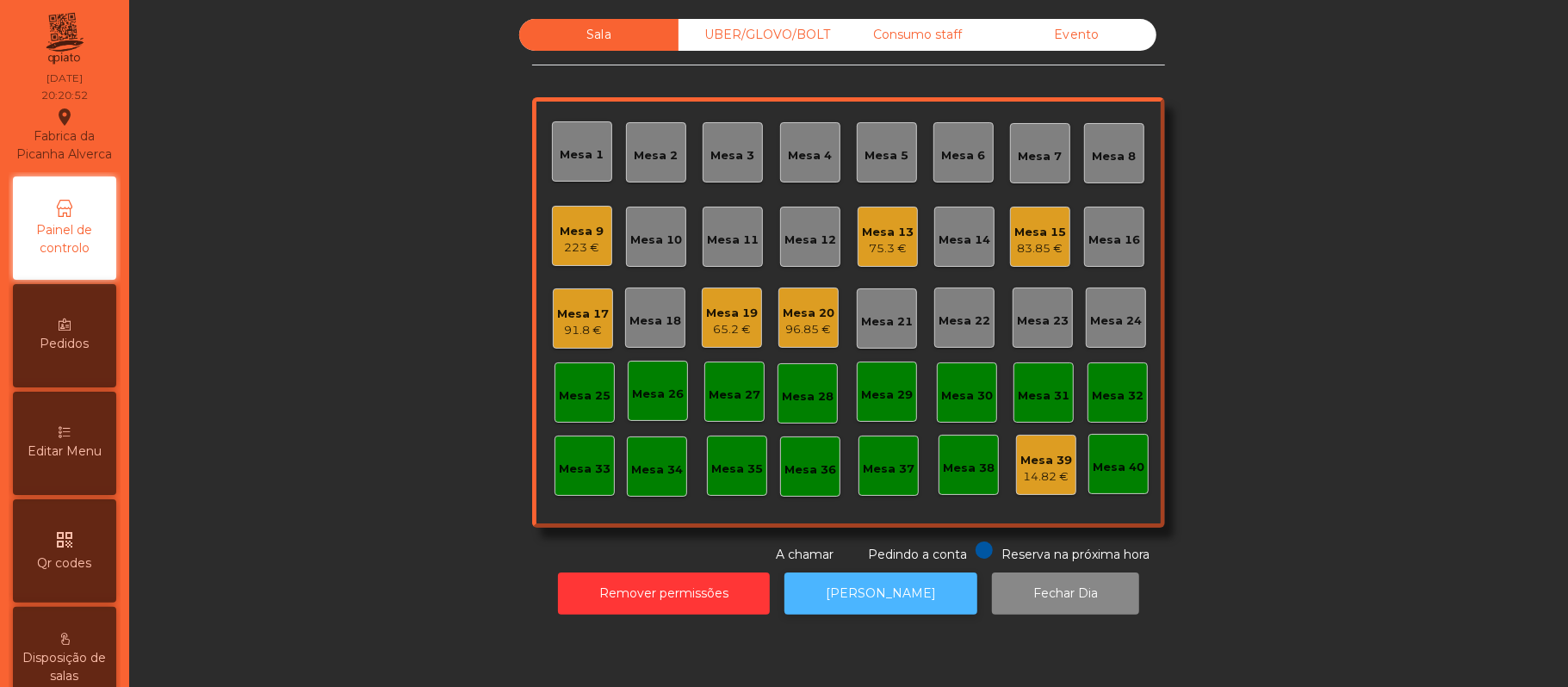
click at [906, 607] on button "[PERSON_NAME]" at bounding box center [880, 594] width 192 height 43
click at [768, 45] on div "UBER/GLOVO/BOLT" at bounding box center [757, 35] width 160 height 32
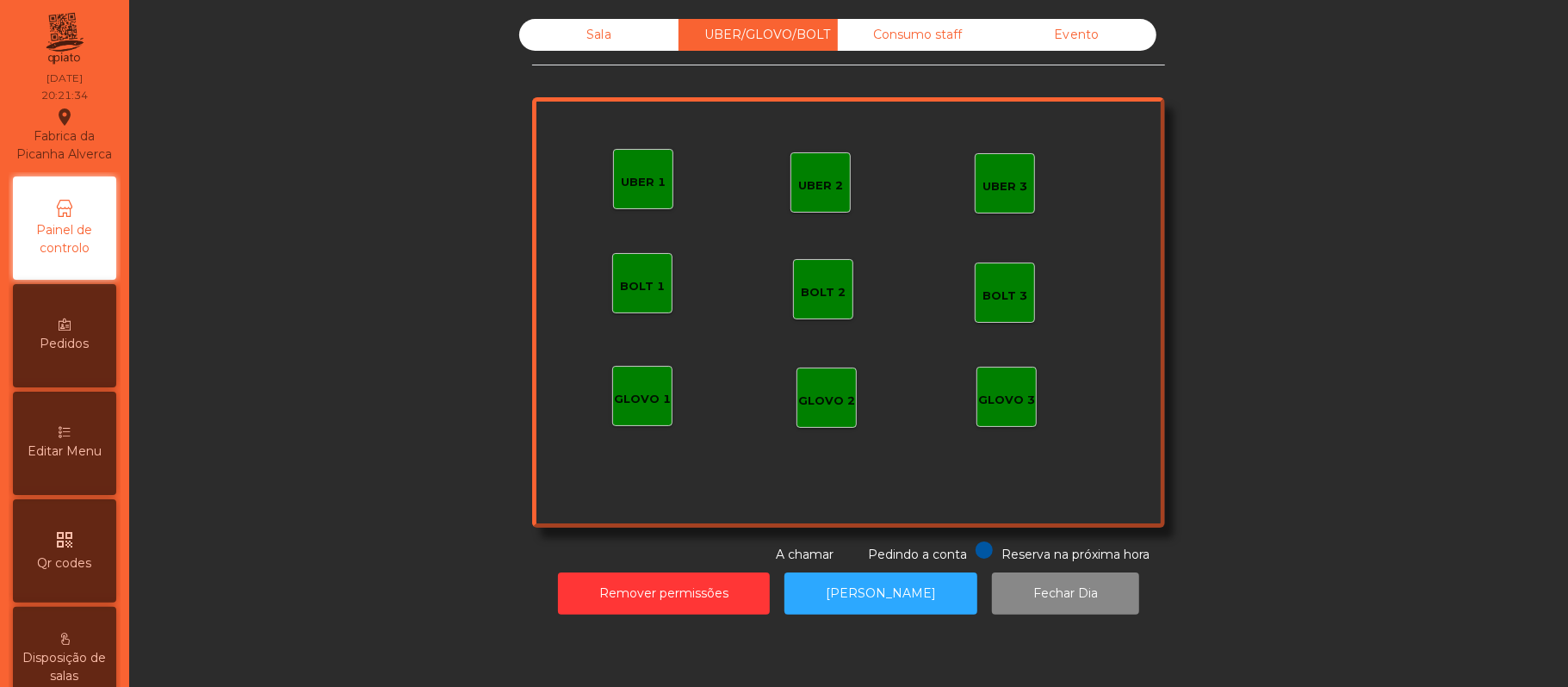
click at [631, 181] on div "UBER 1" at bounding box center [643, 183] width 44 height 17
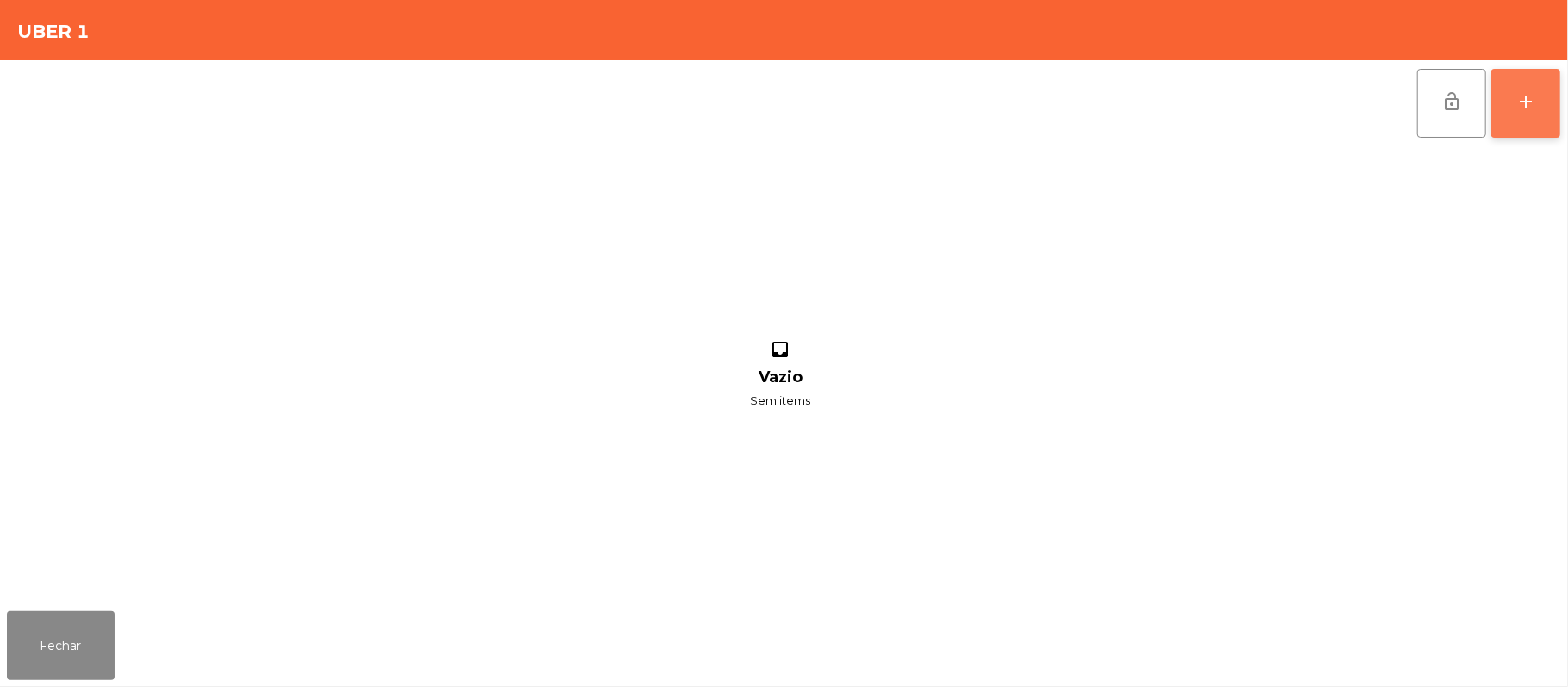
click at [1549, 118] on button "add" at bounding box center [1525, 103] width 69 height 69
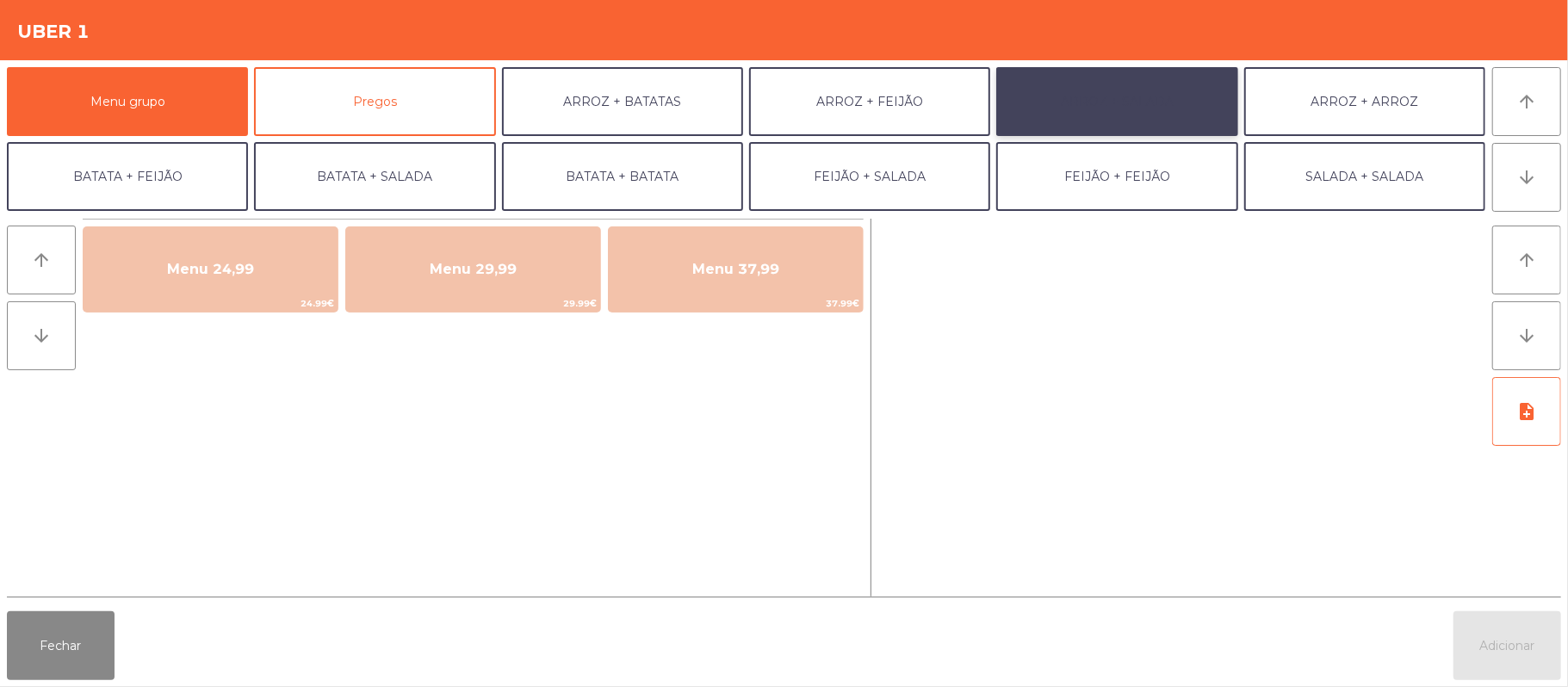
click at [1143, 83] on button "ARROZ + SALADA" at bounding box center [1116, 101] width 241 height 69
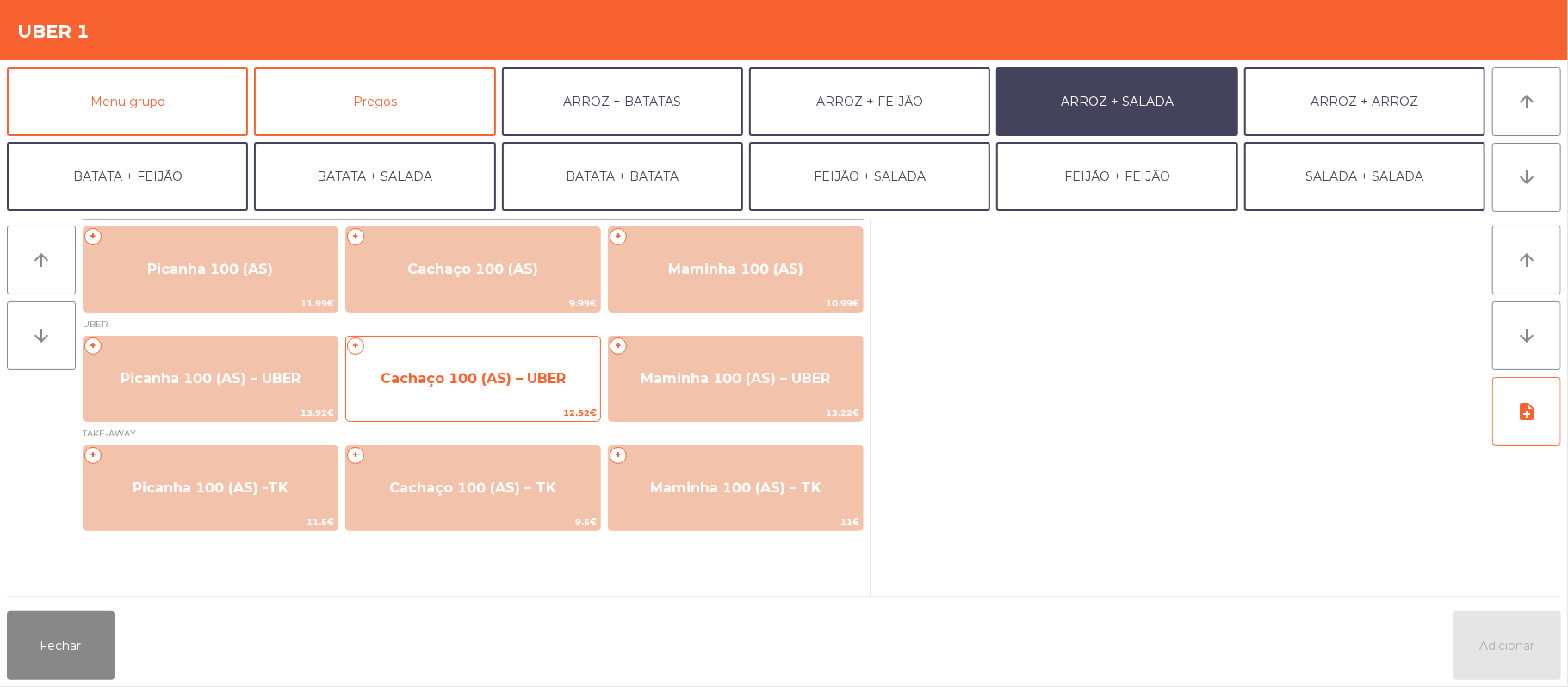
click at [487, 390] on span "Cachaço 100 (AS) – UBER" at bounding box center [473, 379] width 254 height 46
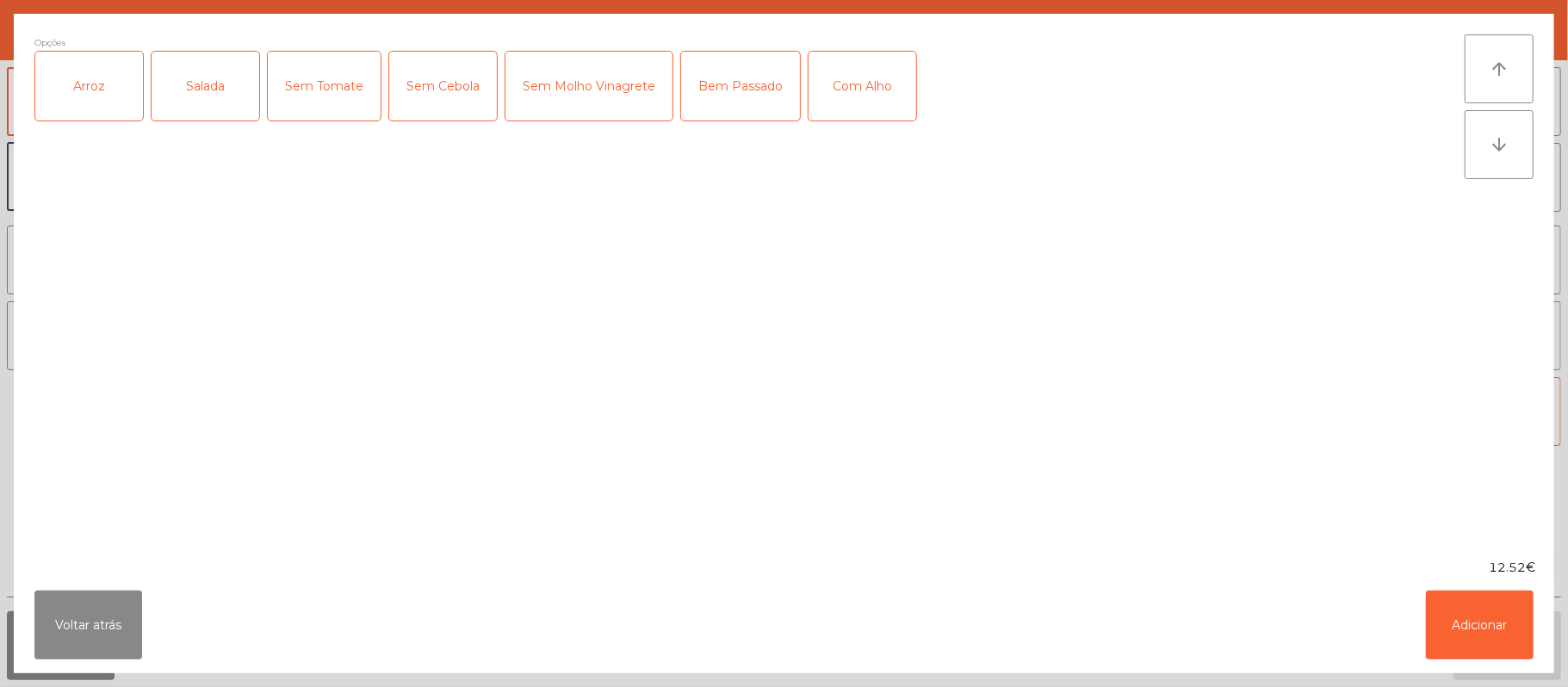
click at [97, 82] on div "Arroz" at bounding box center [88, 85] width 107 height 69
click at [200, 69] on div "Salada" at bounding box center [205, 85] width 107 height 69
click at [752, 79] on div "Bem Passado" at bounding box center [740, 85] width 119 height 69
click at [1458, 608] on button "Adicionar" at bounding box center [1479, 625] width 107 height 69
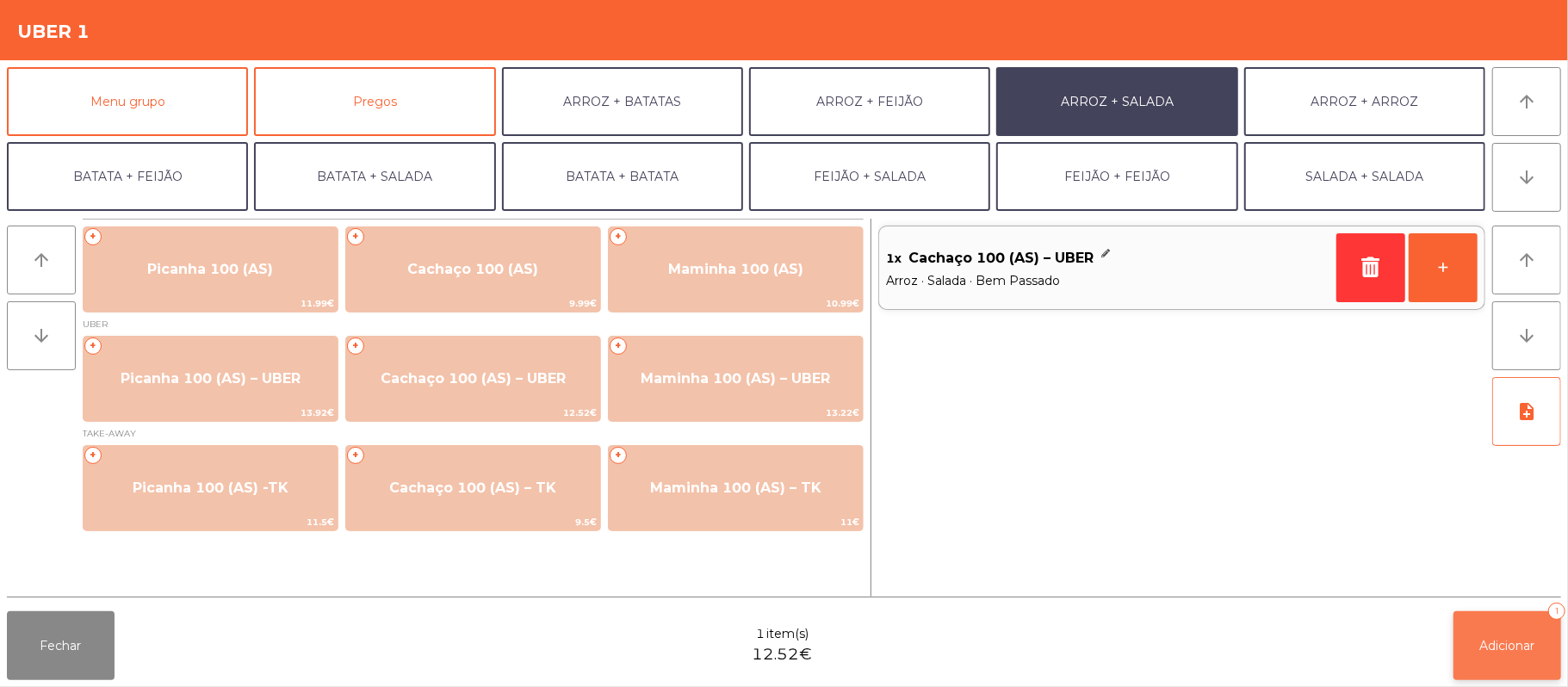
click at [1512, 640] on span "Adicionar" at bounding box center [1507, 646] width 55 height 15
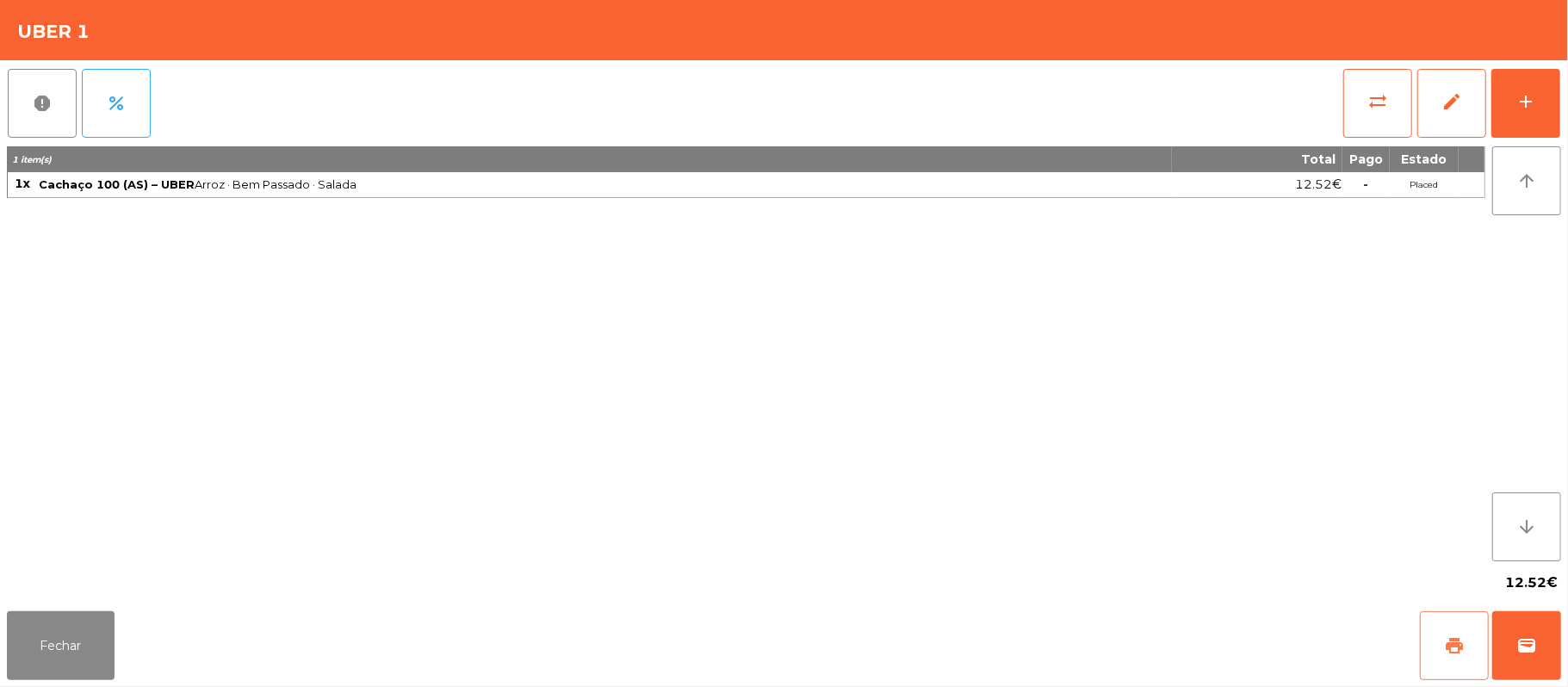
click at [1430, 636] on button "print" at bounding box center [1454, 645] width 69 height 69
click at [1531, 636] on span "wallet" at bounding box center [1526, 645] width 20 height 20
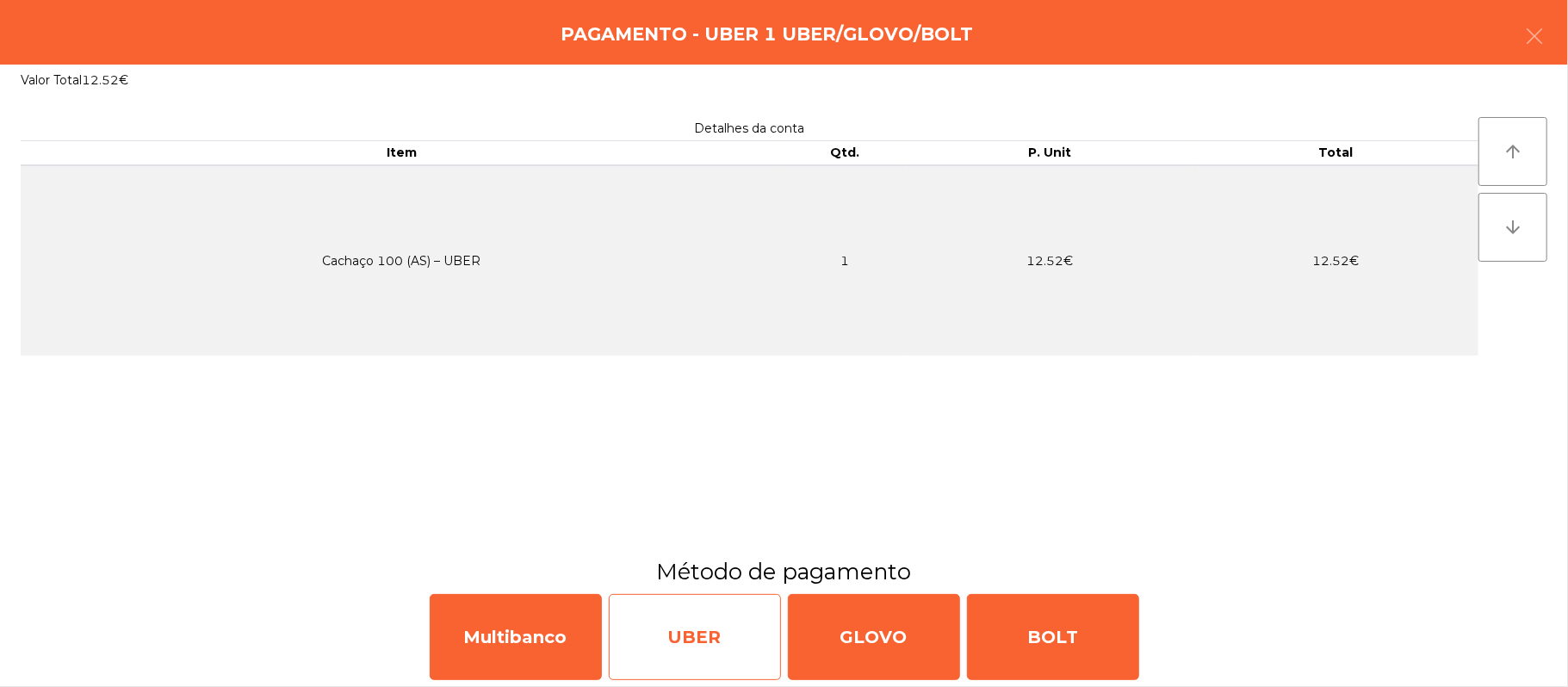
click at [704, 635] on div "UBER" at bounding box center [695, 637] width 172 height 86
select select "**"
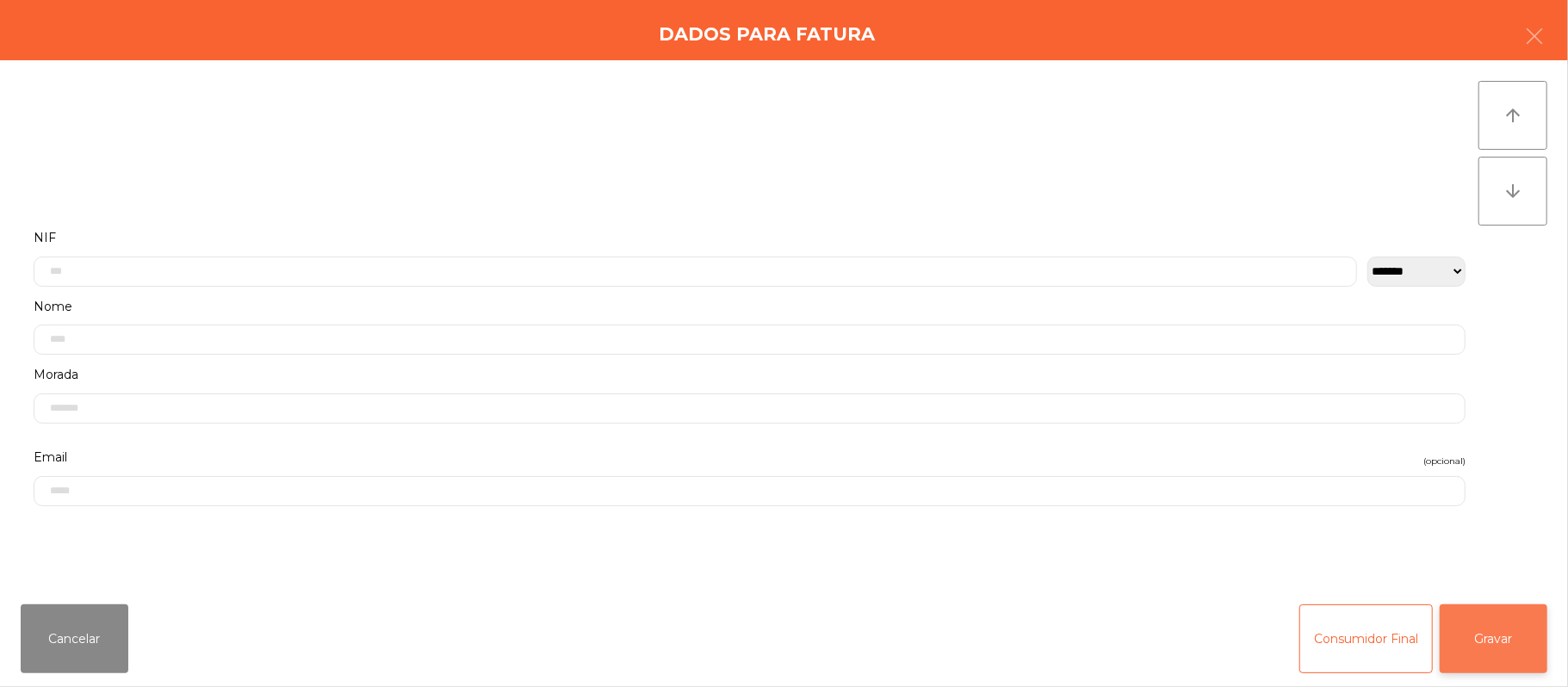
click at [1475, 625] on button "Gravar" at bounding box center [1493, 639] width 107 height 69
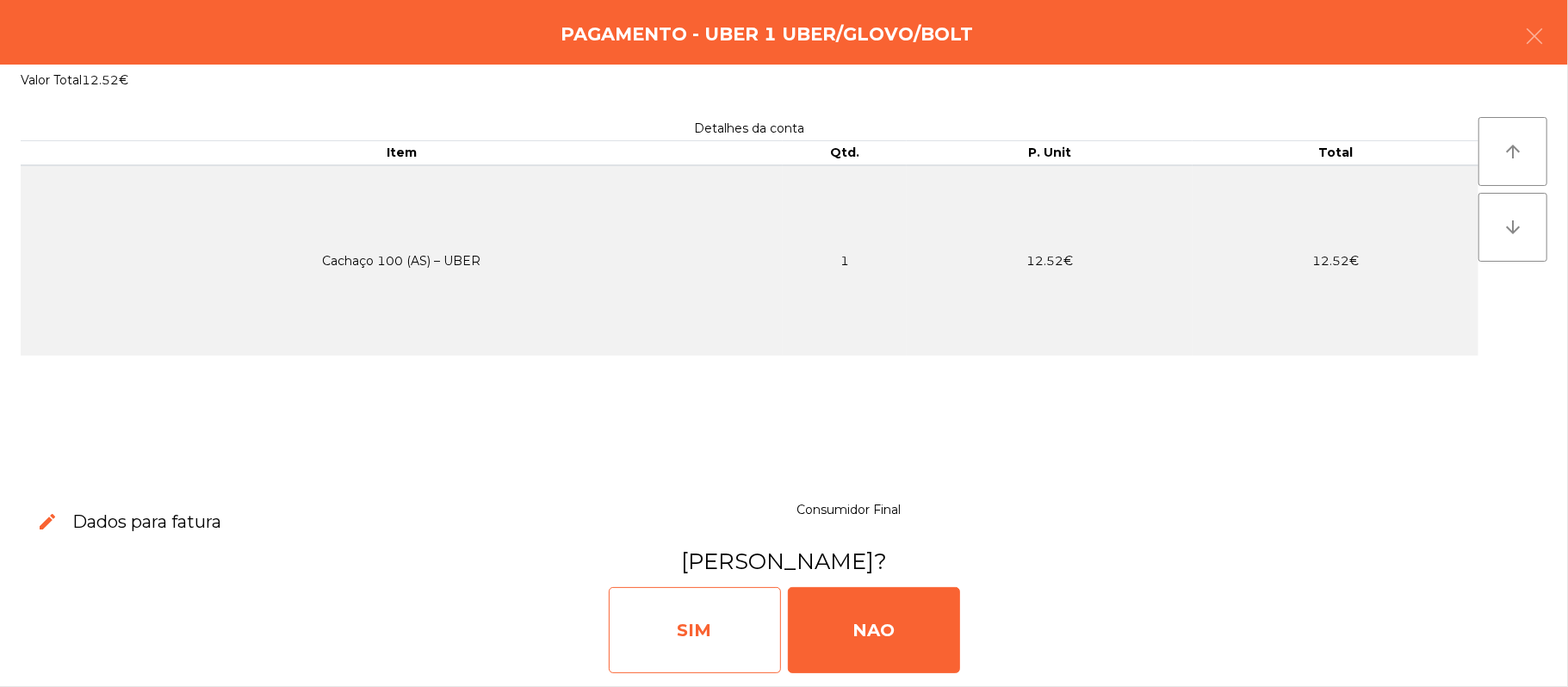
click at [706, 611] on div "SIM" at bounding box center [695, 630] width 172 height 86
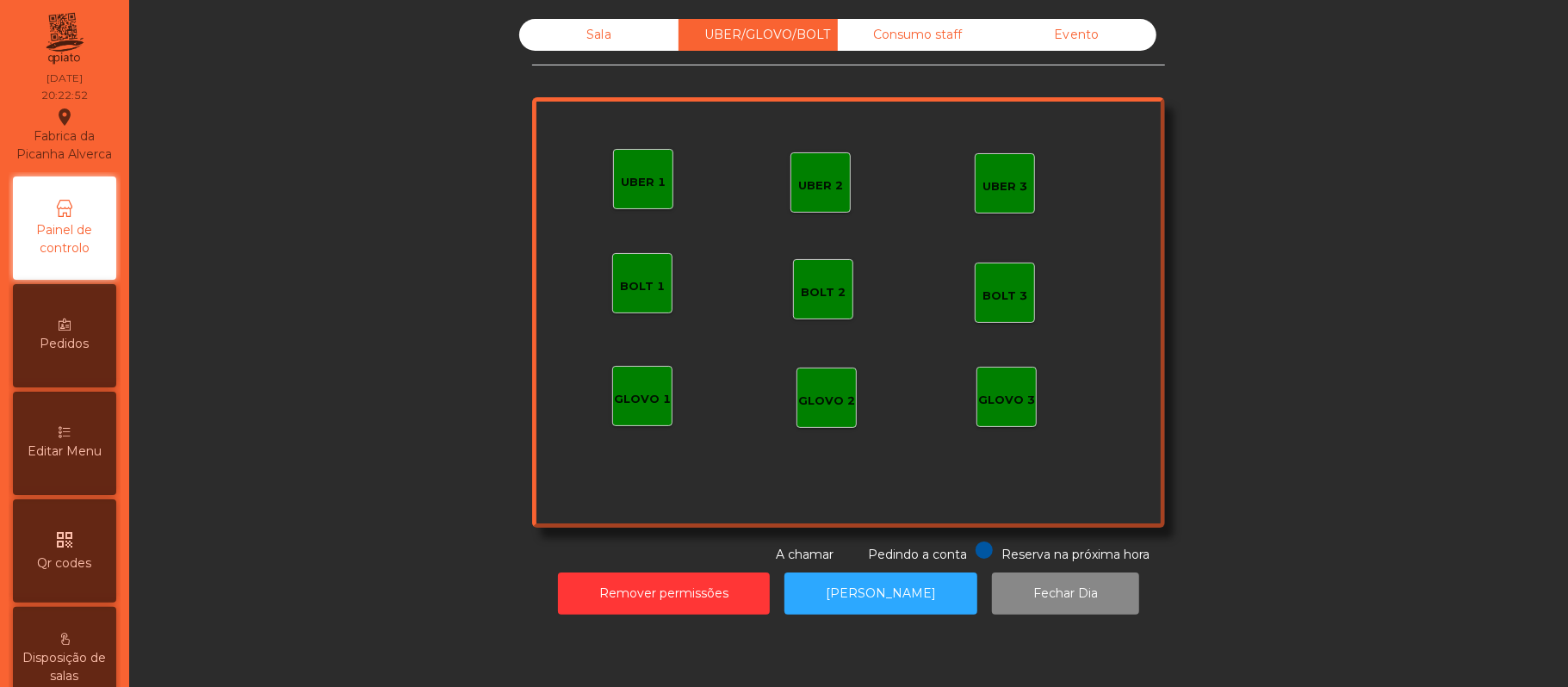
click at [614, 22] on div "Sala" at bounding box center [599, 35] width 160 height 32
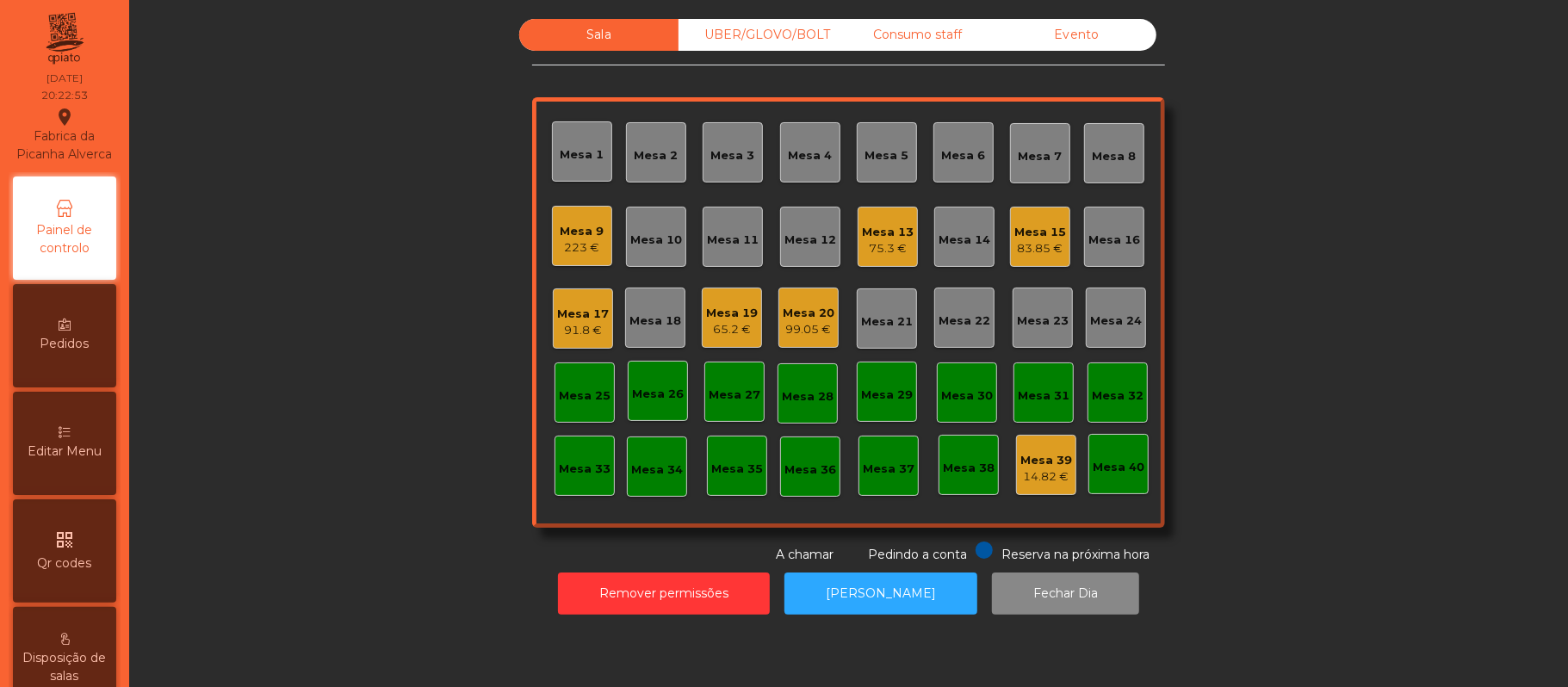
click at [584, 32] on div "Sala" at bounding box center [599, 35] width 160 height 32
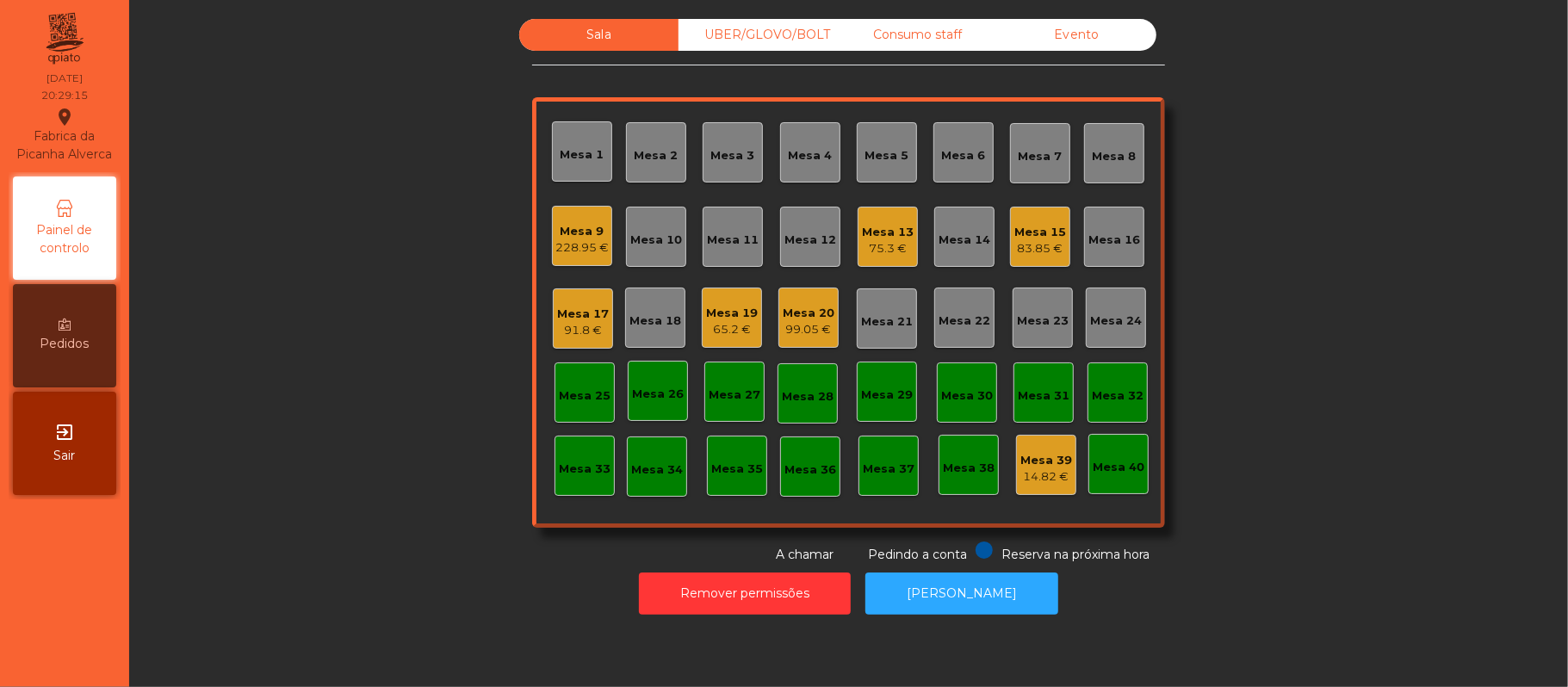
click at [718, 253] on div "Mesa 11" at bounding box center [732, 237] width 60 height 60
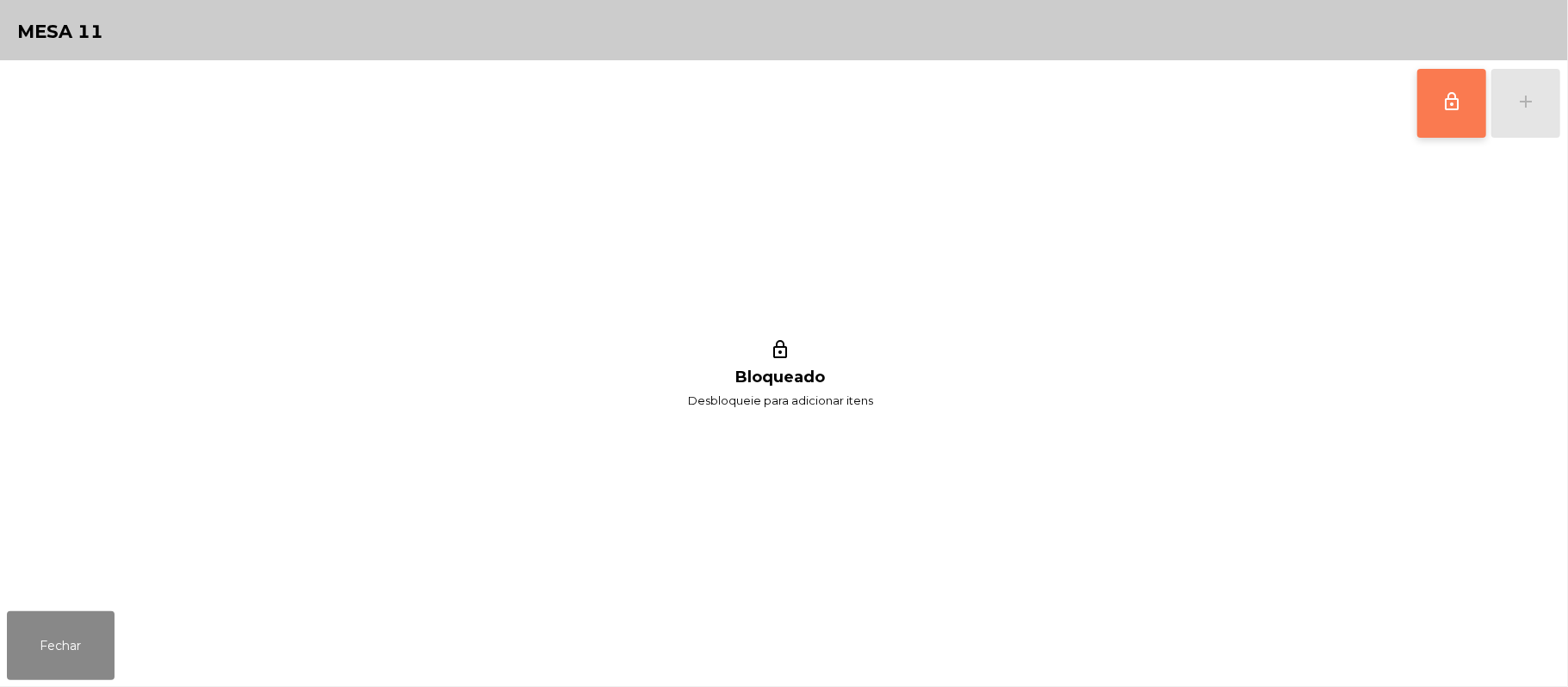
click at [1454, 105] on span "lock_outline" at bounding box center [1451, 101] width 20 height 20
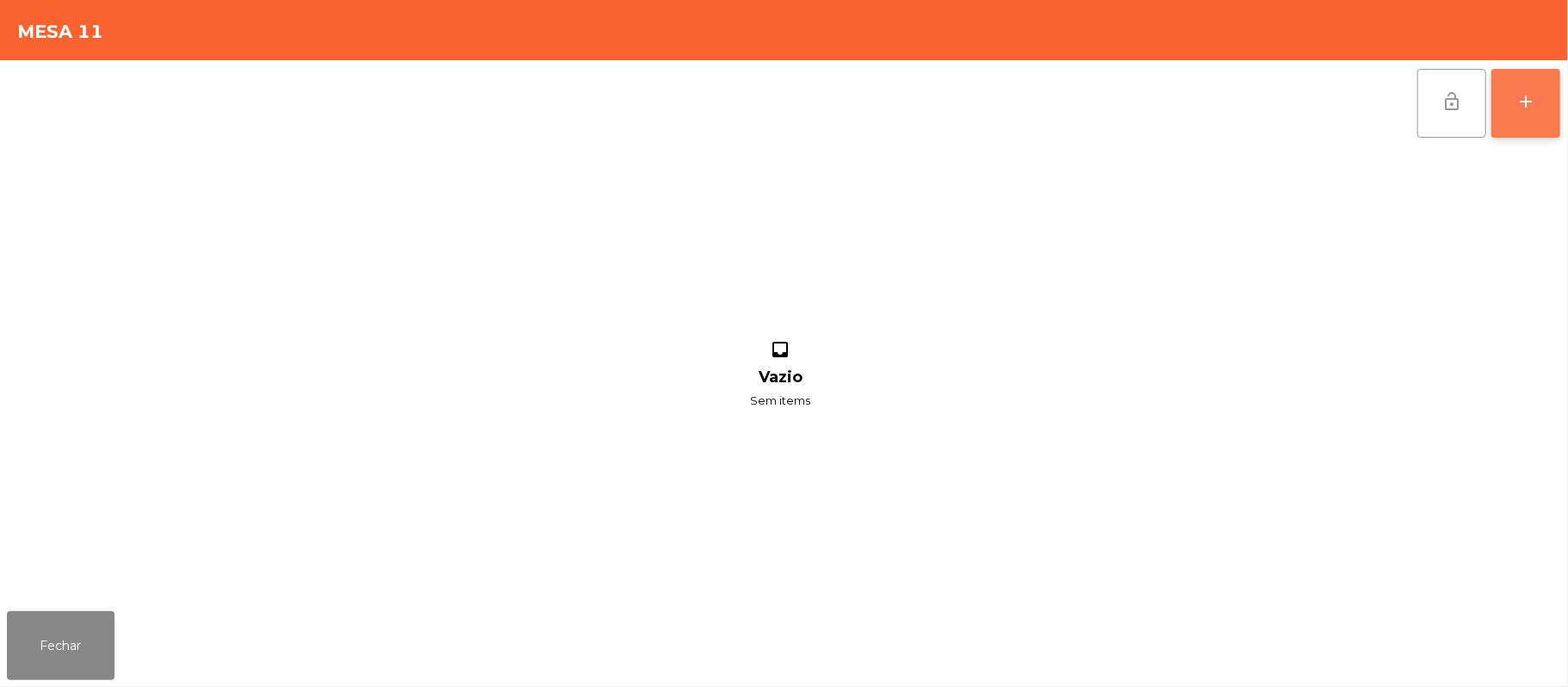
click at [1524, 106] on div "add" at bounding box center [1525, 101] width 20 height 20
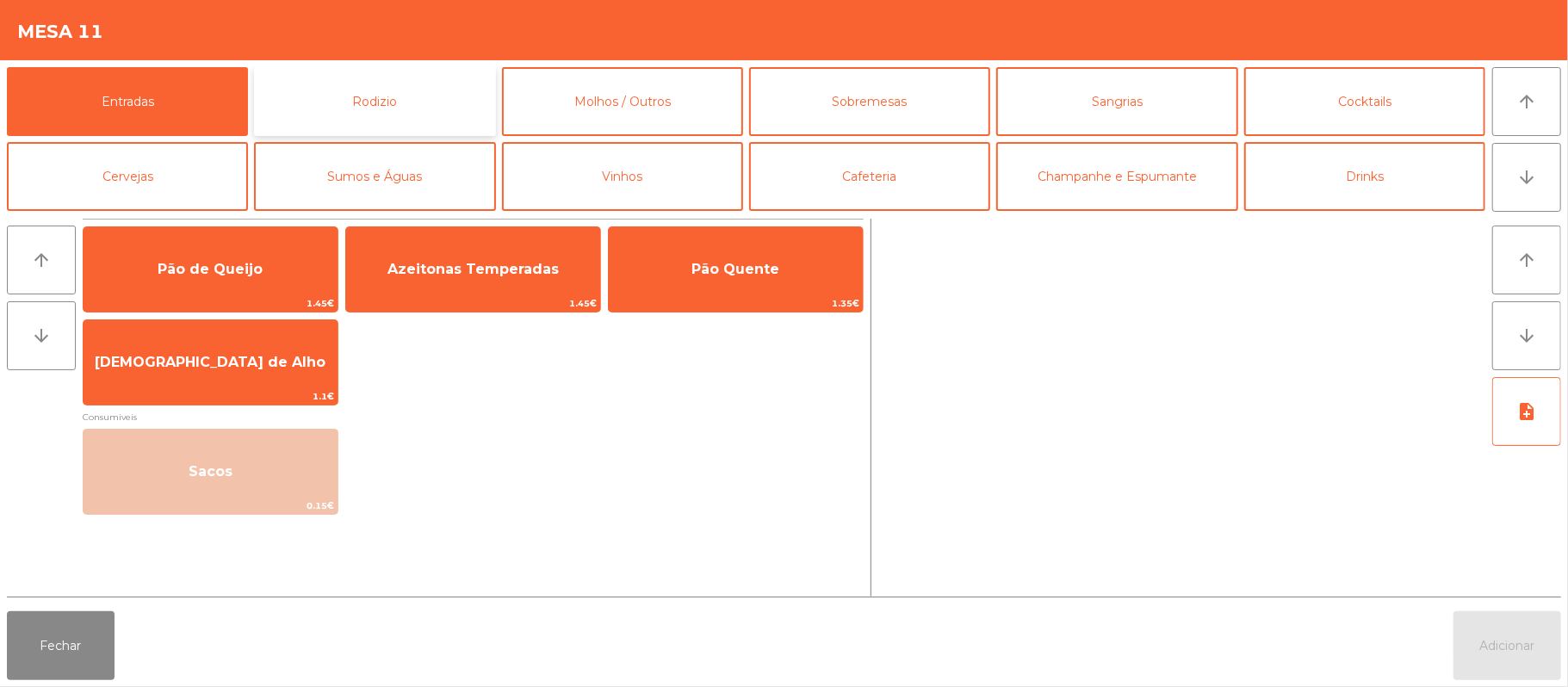
click at [403, 108] on button "Rodizio" at bounding box center [374, 101] width 241 height 69
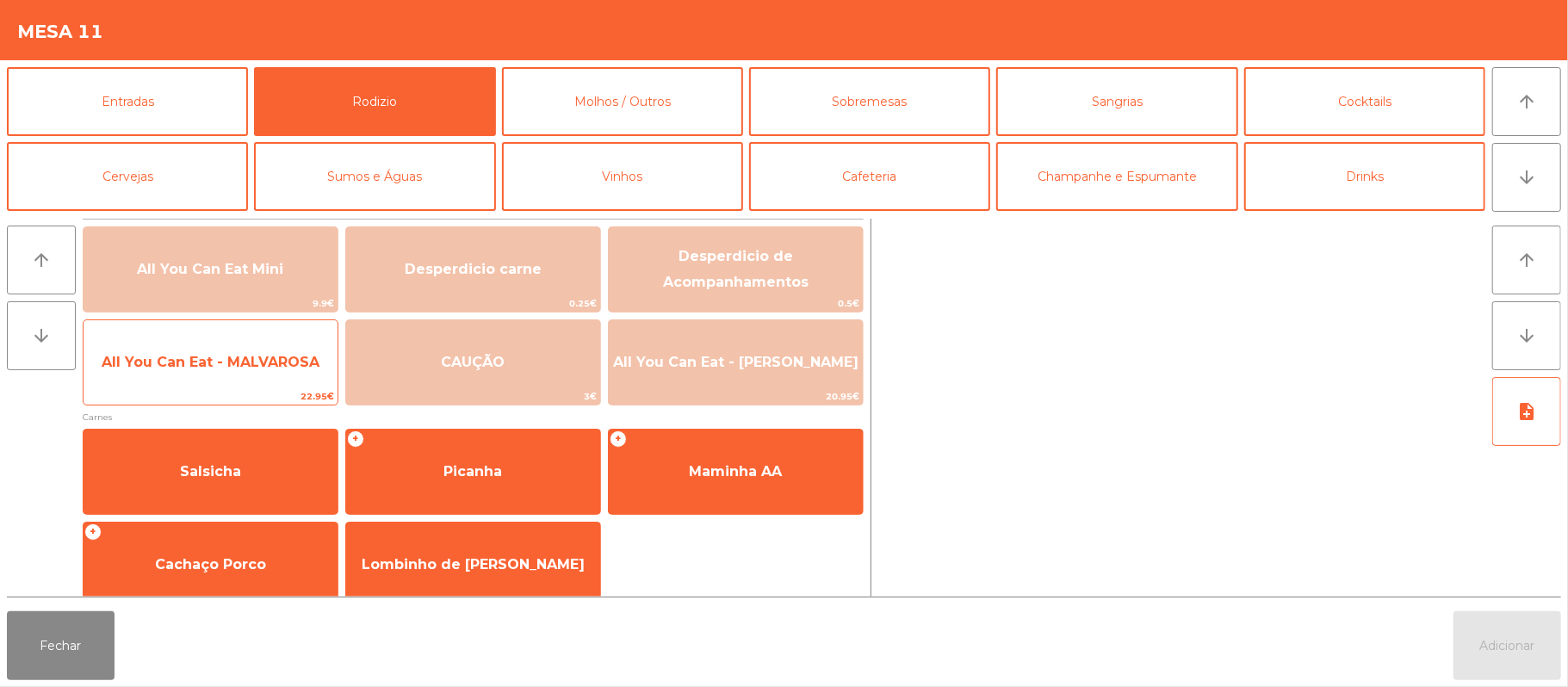
click at [228, 362] on span "All You Can Eat - MALVAROSA" at bounding box center [210, 362] width 218 height 16
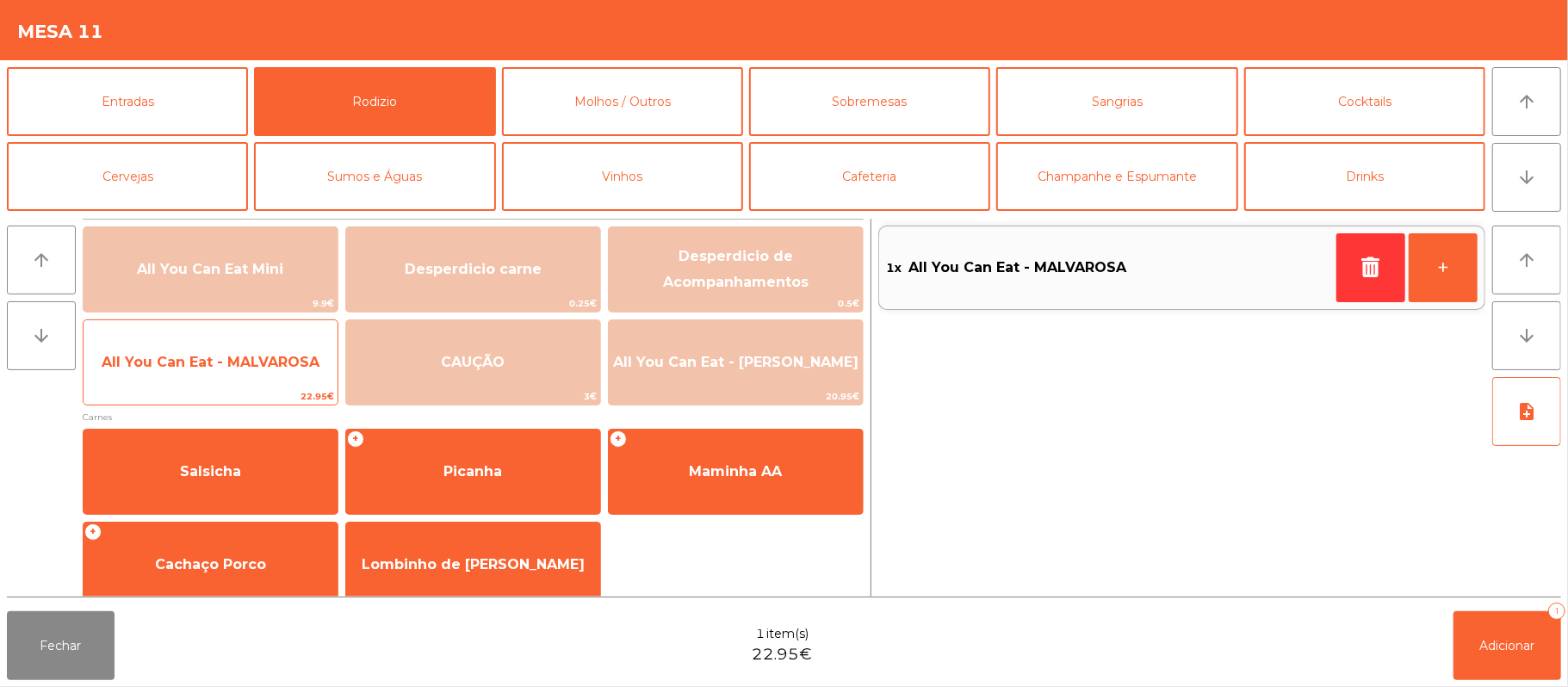
click at [201, 370] on span "All You Can Eat - MALVAROSA" at bounding box center [210, 362] width 218 height 16
click at [200, 376] on span "All You Can Eat - MALVAROSA" at bounding box center [210, 363] width 254 height 46
click at [221, 369] on span "All You Can Eat - MALVAROSA" at bounding box center [210, 362] width 218 height 16
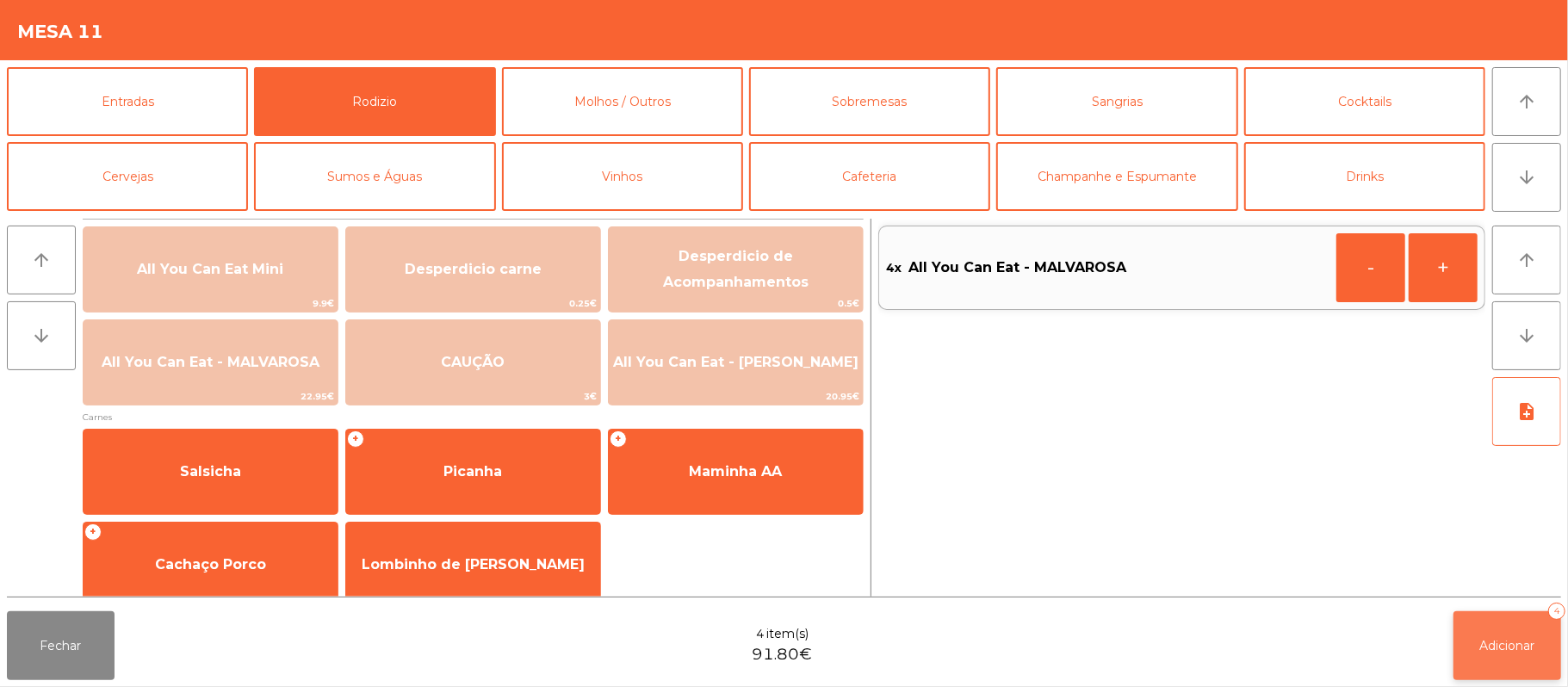
click at [1485, 640] on span "Adicionar" at bounding box center [1507, 646] width 55 height 15
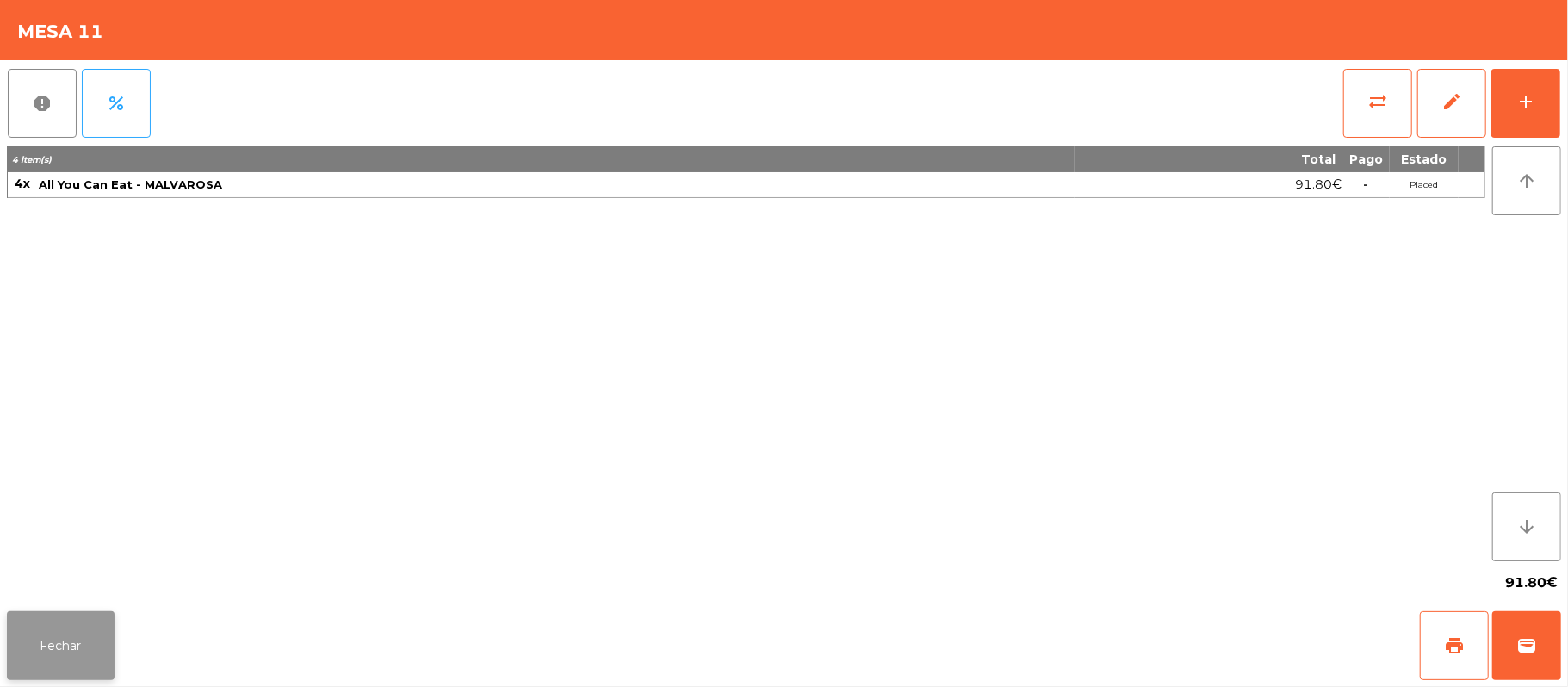
click at [63, 622] on button "Fechar" at bounding box center [60, 645] width 107 height 69
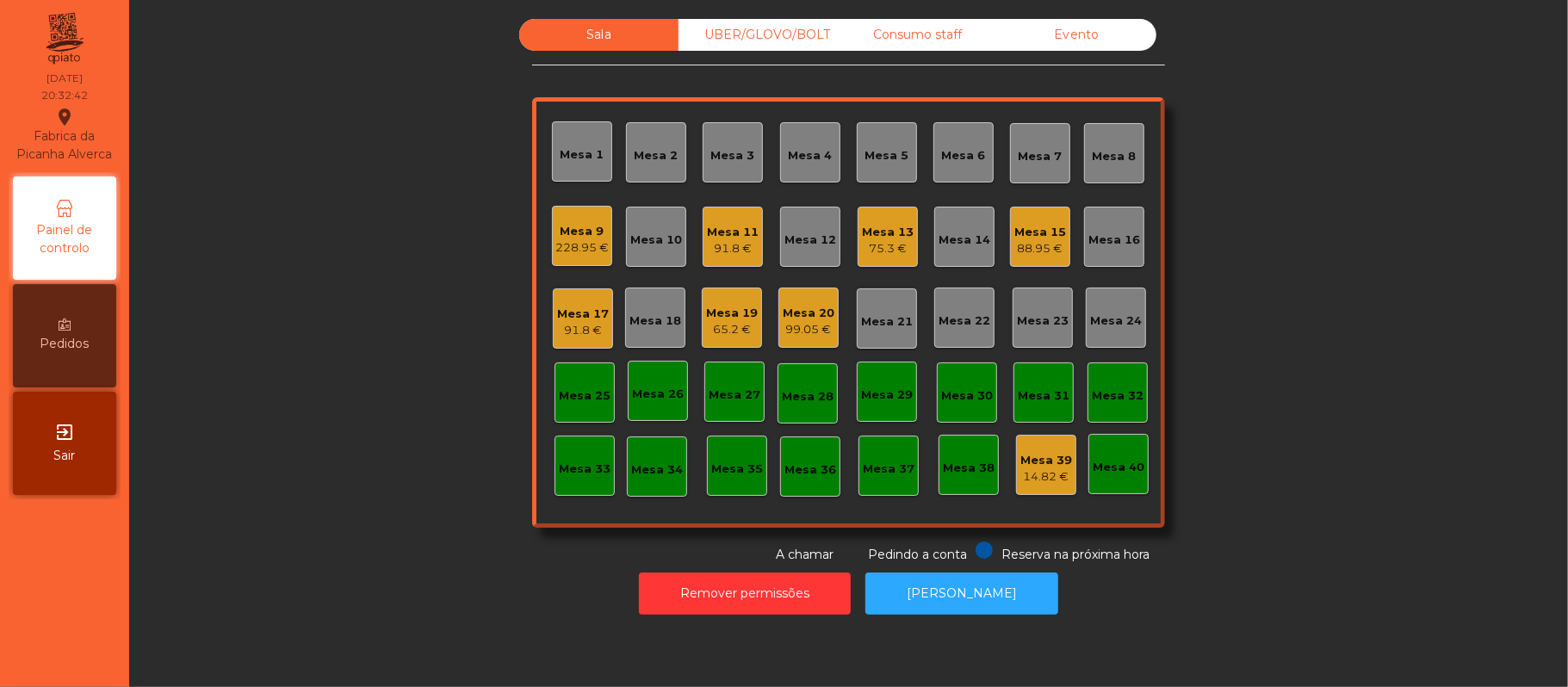
click at [565, 311] on div "Mesa 17" at bounding box center [582, 314] width 51 height 17
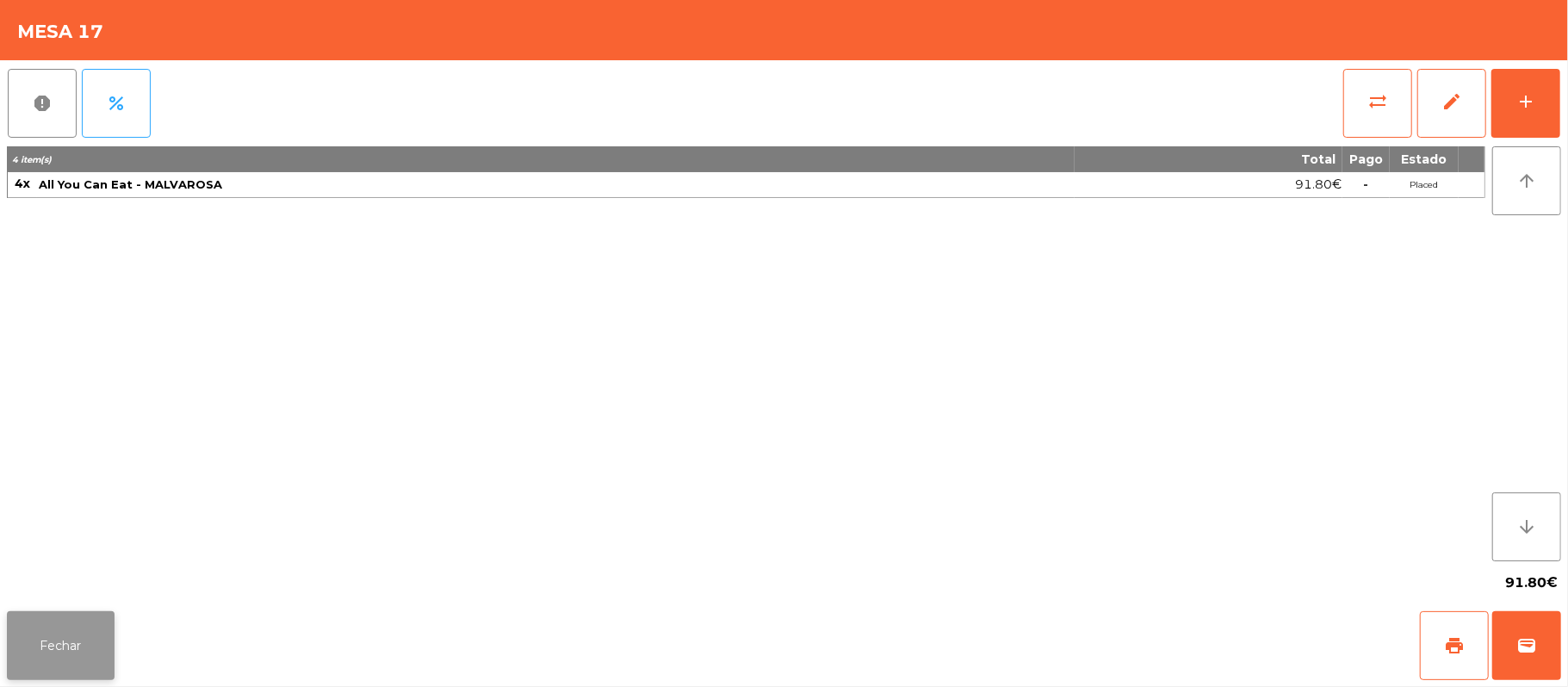
click at [74, 646] on button "Fechar" at bounding box center [60, 645] width 107 height 69
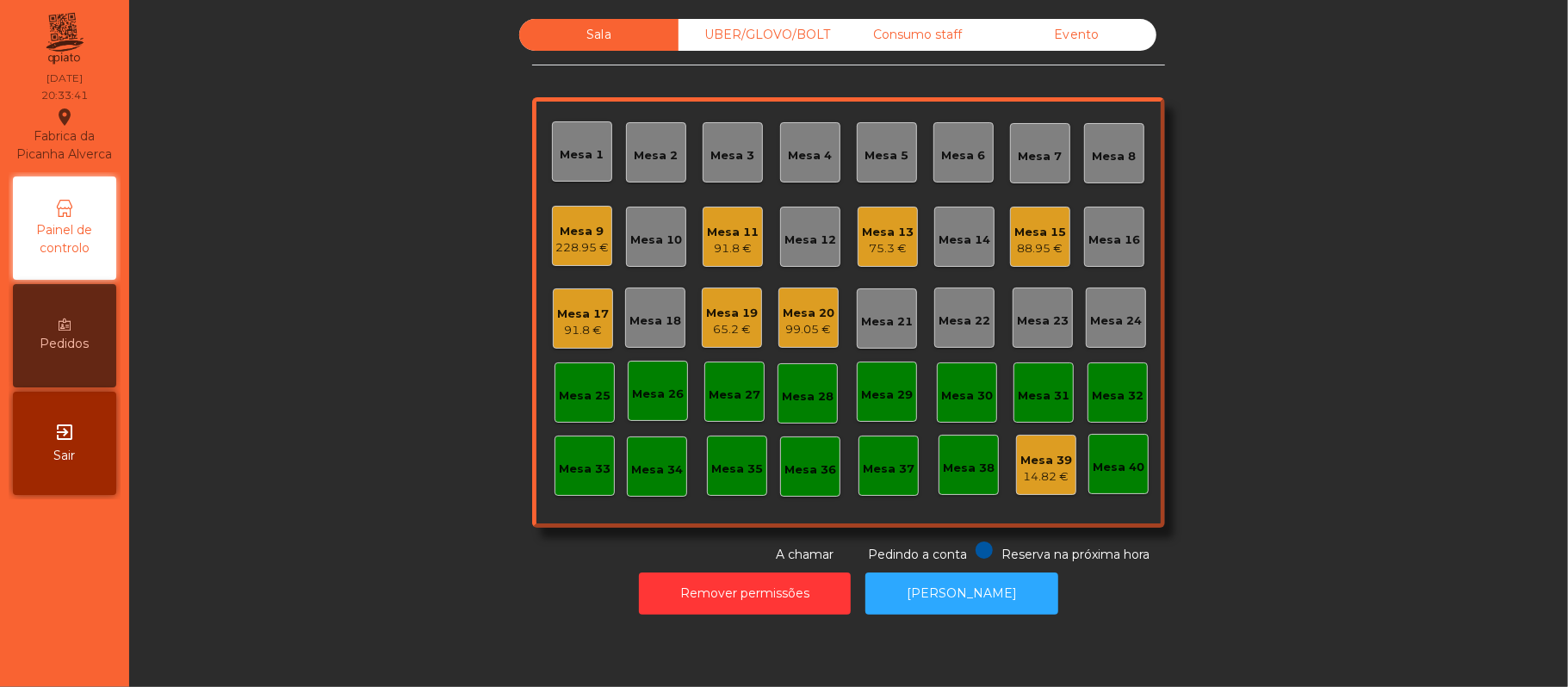
click at [580, 328] on div "91.8 €" at bounding box center [582, 331] width 51 height 17
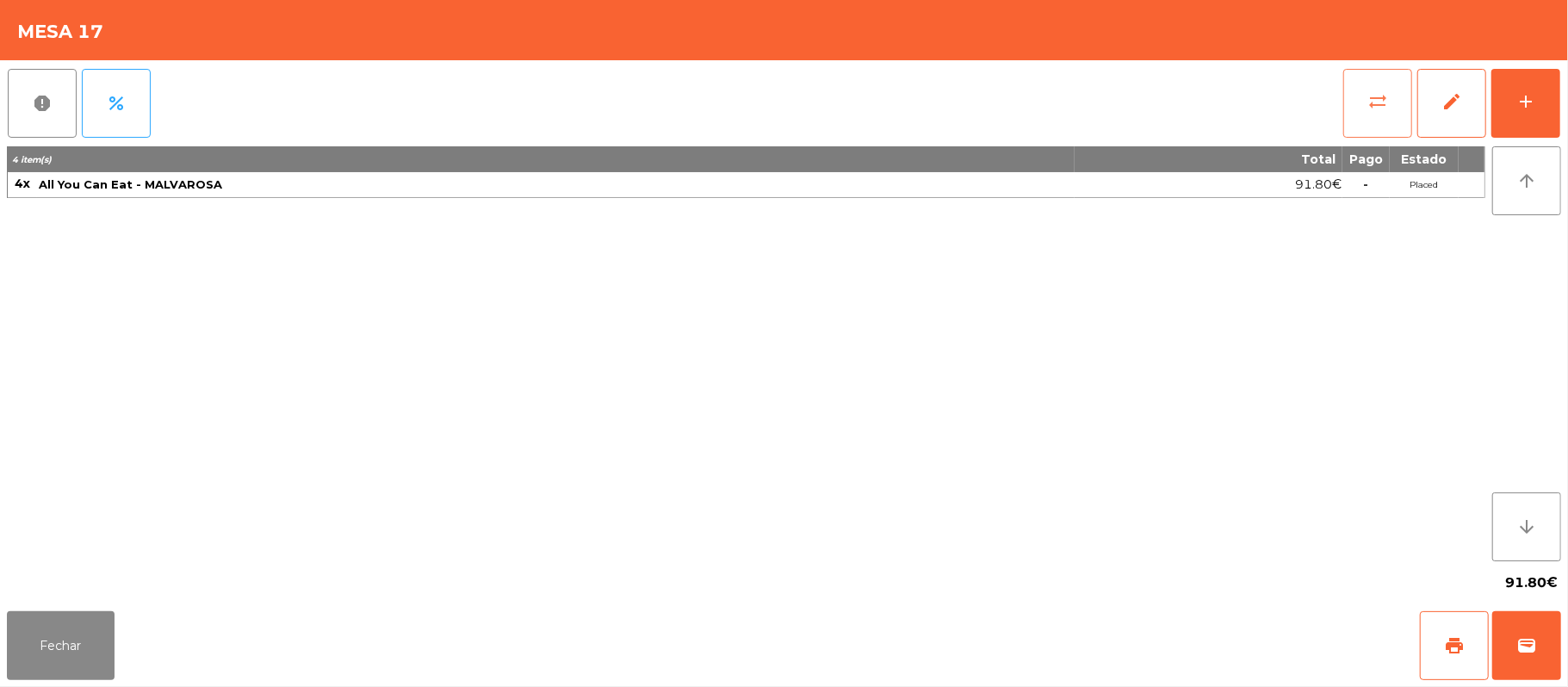
click at [1361, 114] on button "sync_alt" at bounding box center [1377, 103] width 69 height 69
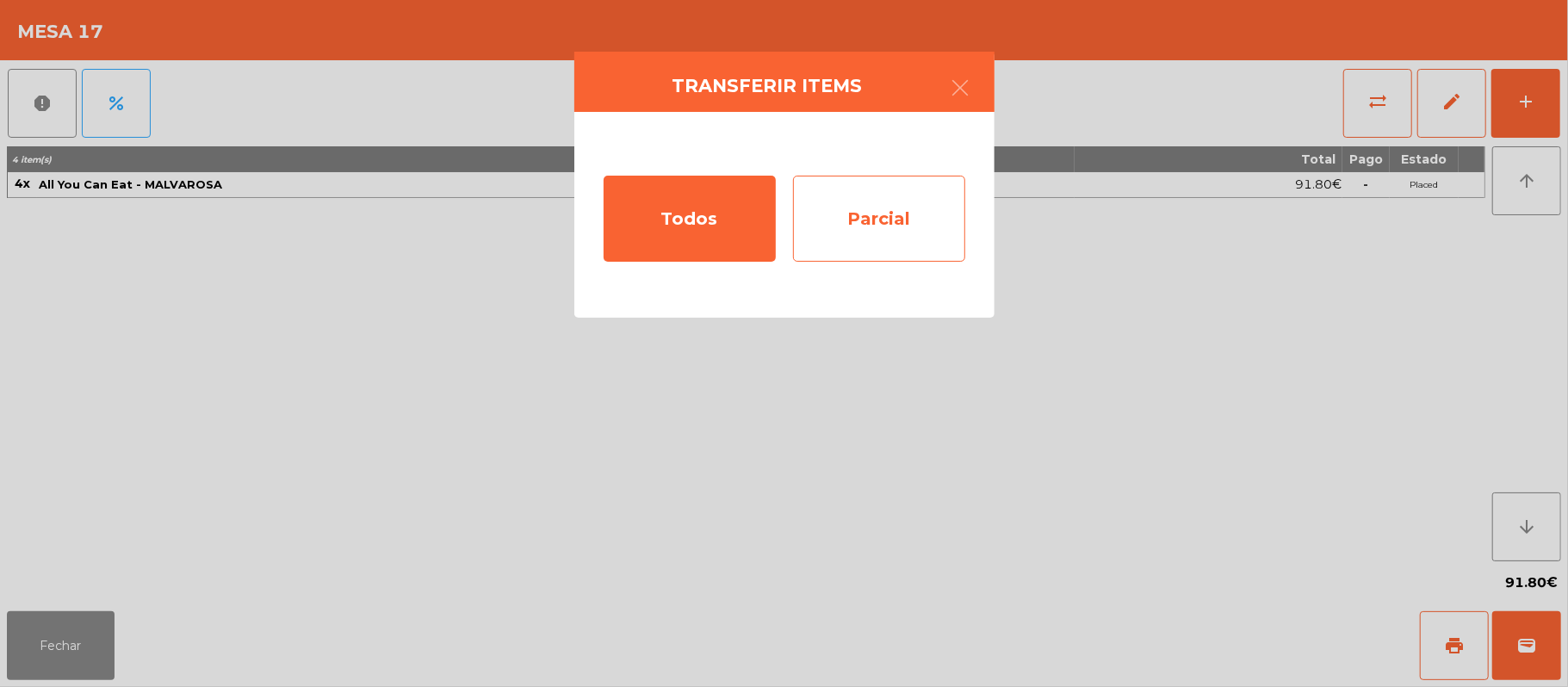
click at [899, 194] on div "Parcial" at bounding box center [879, 219] width 172 height 86
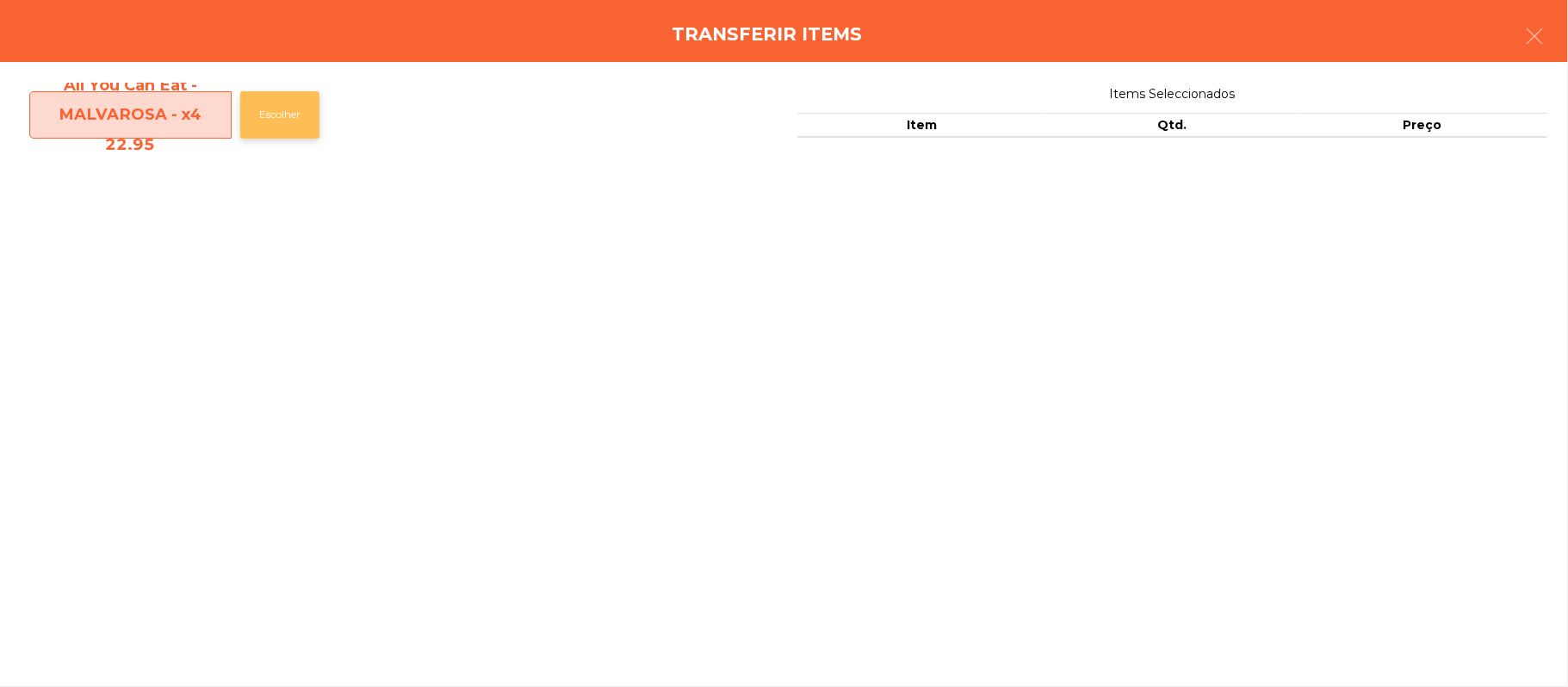
click at [317, 118] on button "Escolher" at bounding box center [280, 114] width 79 height 47
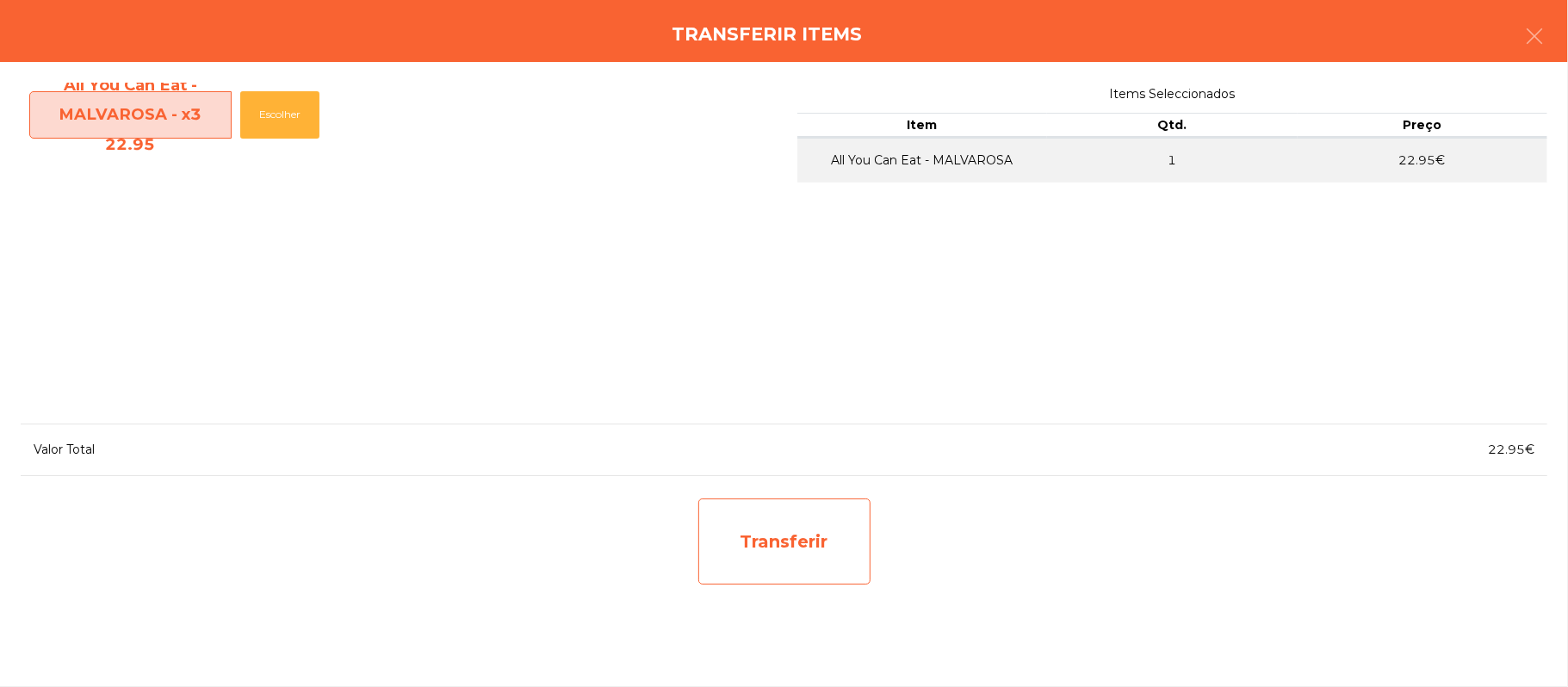
click at [782, 553] on div "Transferir" at bounding box center [784, 541] width 172 height 86
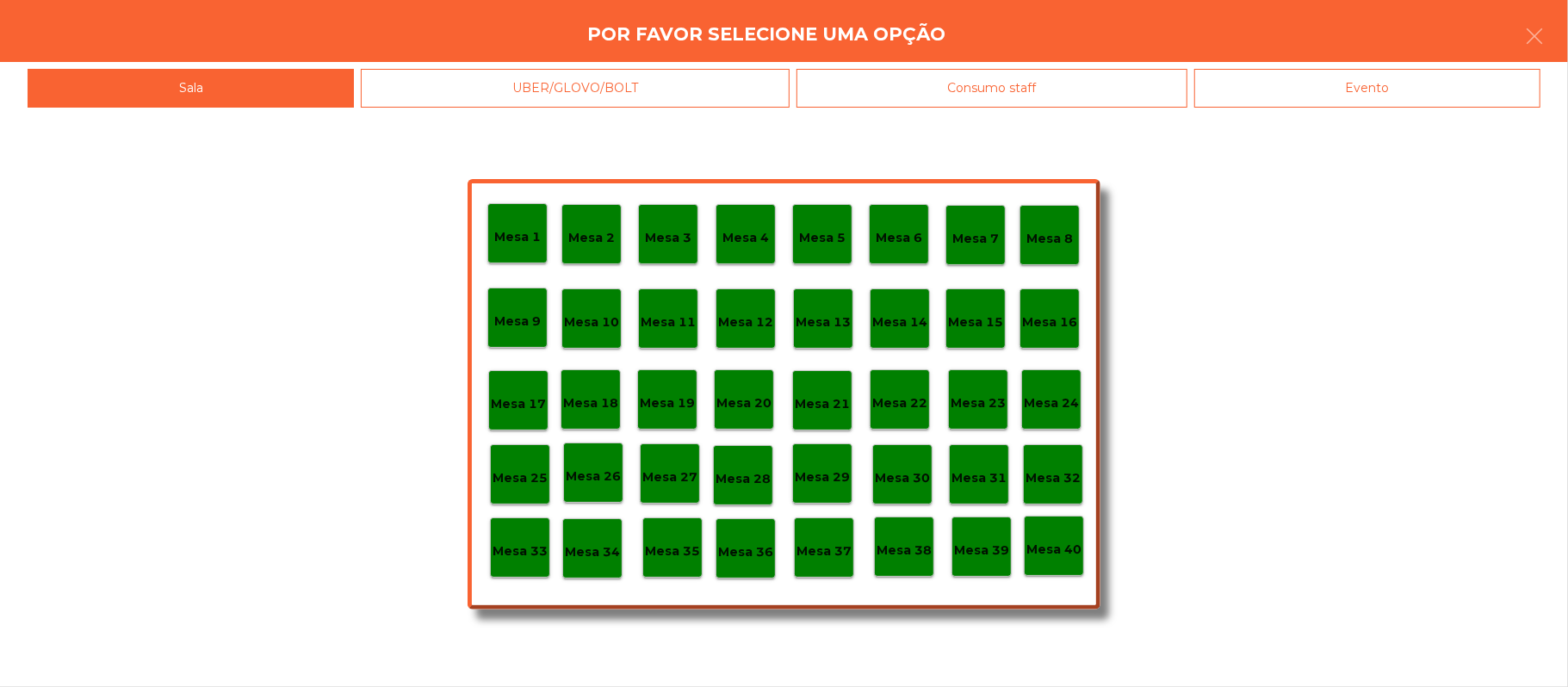
click at [819, 554] on p "Mesa 37" at bounding box center [823, 552] width 55 height 19
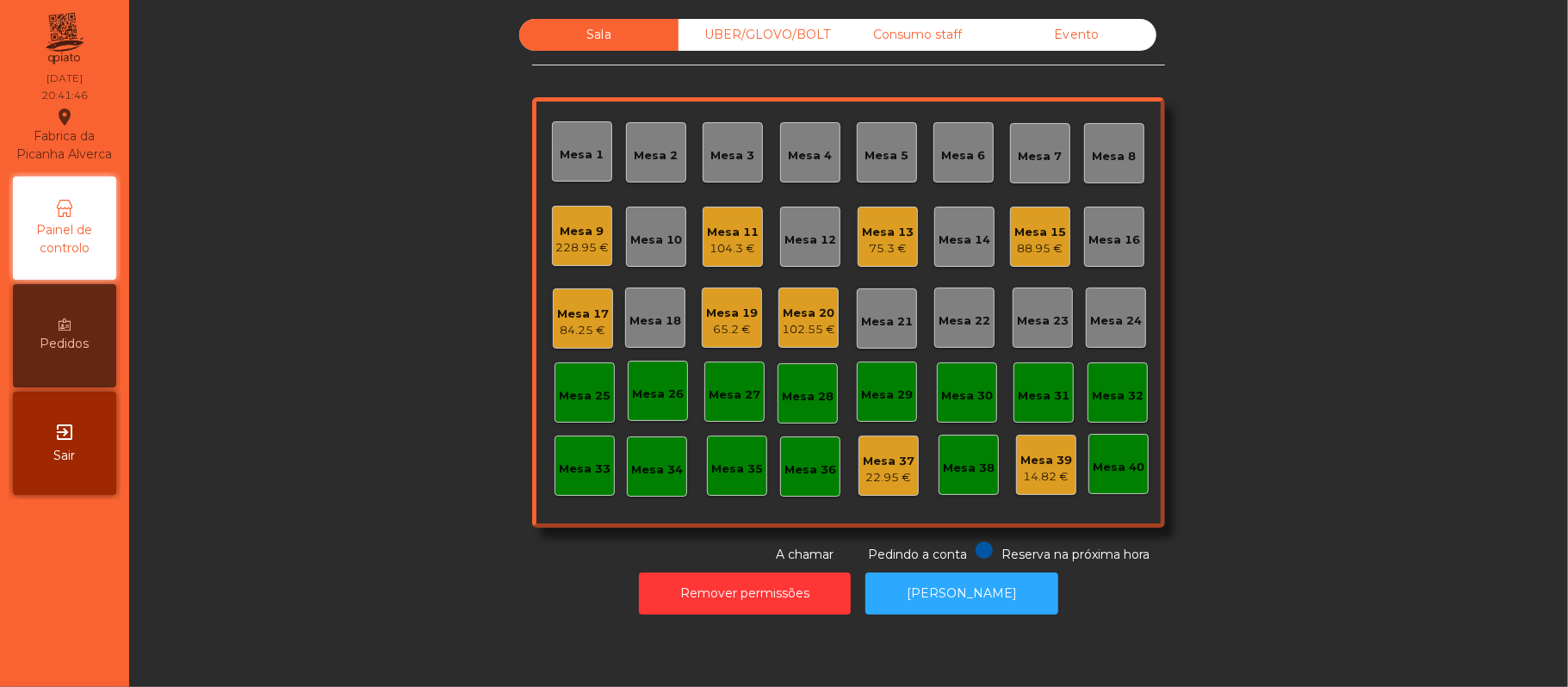
click at [800, 229] on div "Mesa 12" at bounding box center [810, 236] width 51 height 24
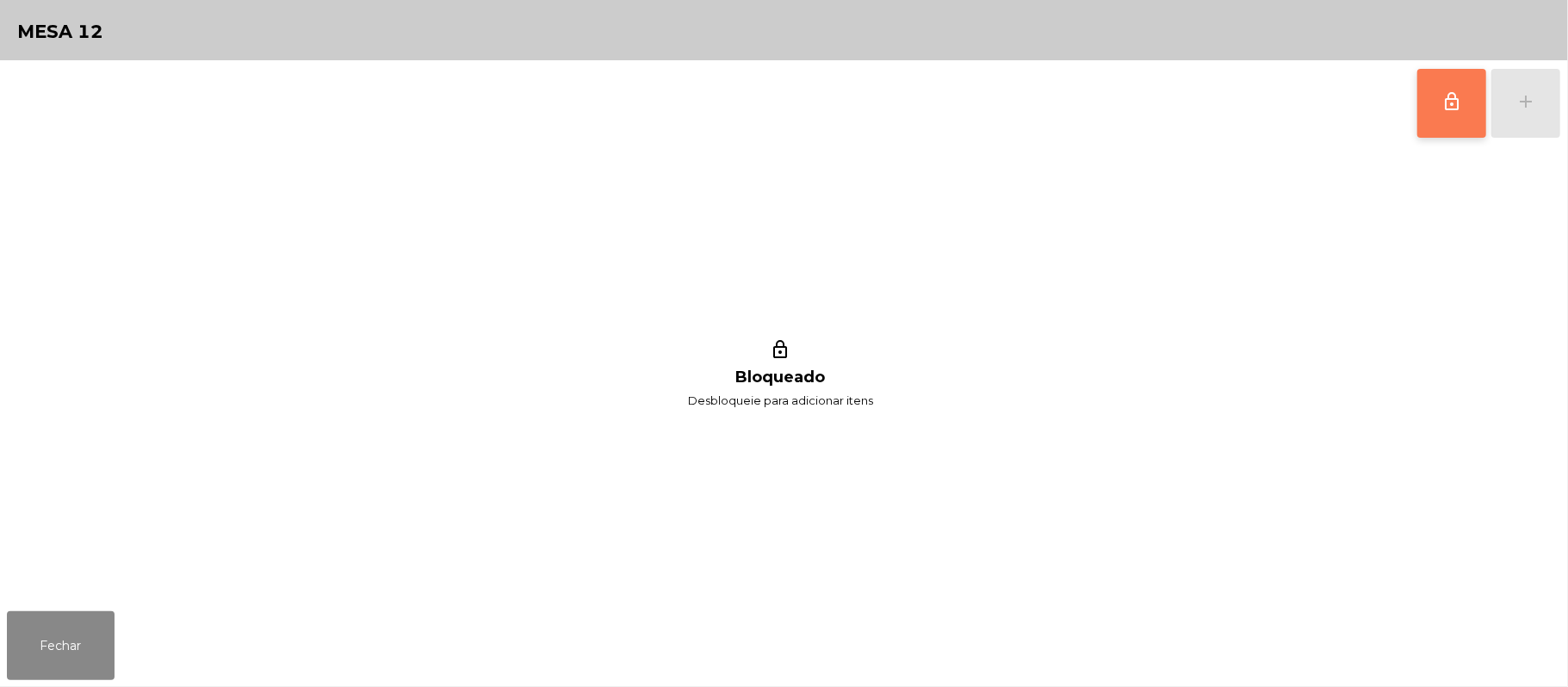
click at [1447, 105] on span "lock_outline" at bounding box center [1451, 101] width 20 height 20
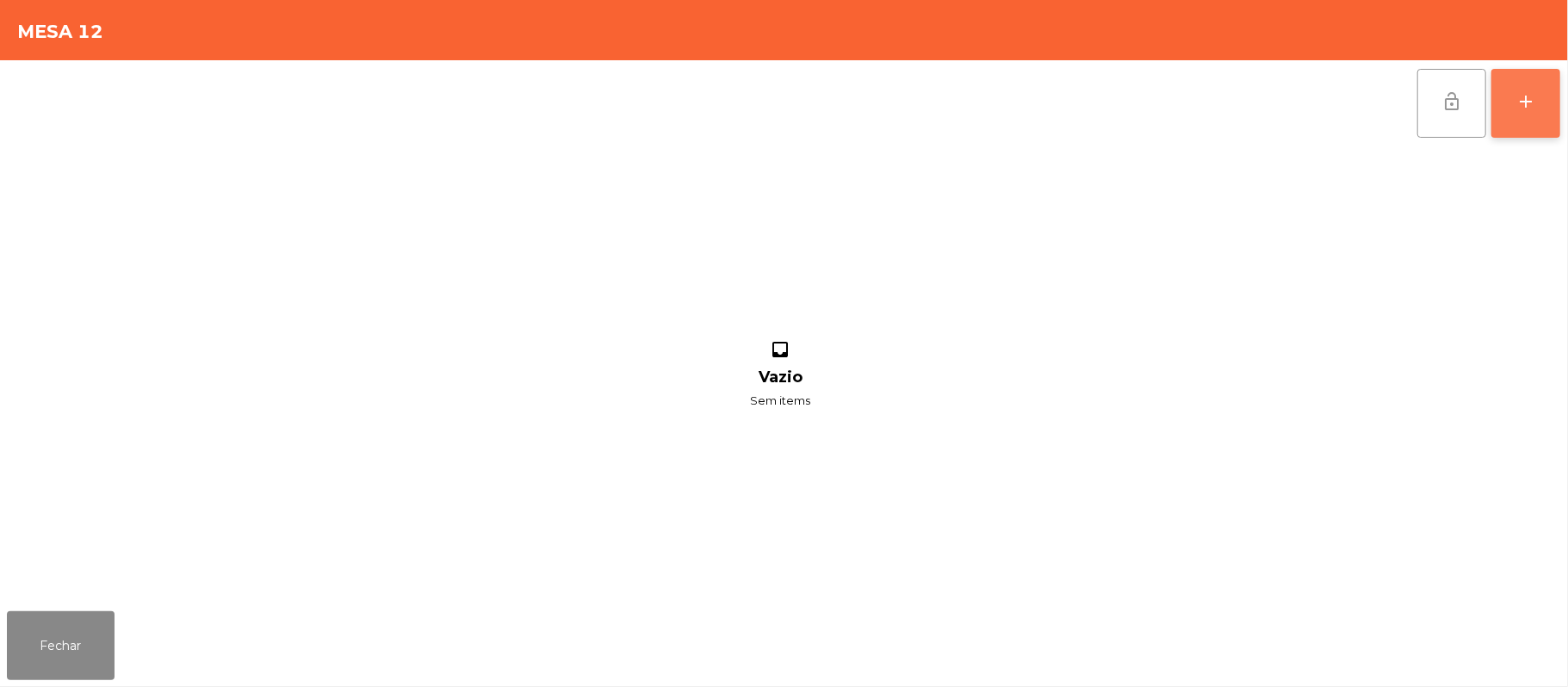
click at [1509, 122] on button "add" at bounding box center [1525, 103] width 69 height 69
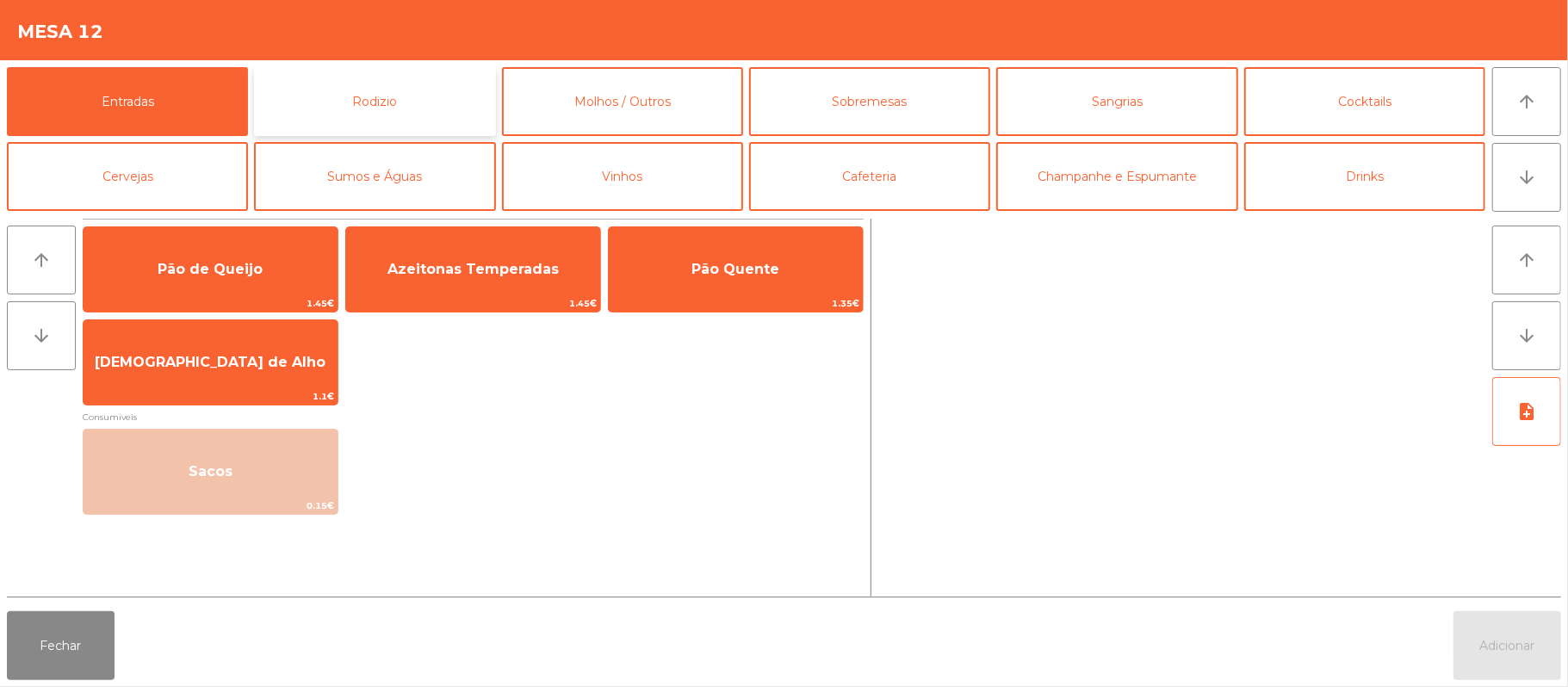
click at [398, 102] on button "Rodizio" at bounding box center [374, 101] width 241 height 69
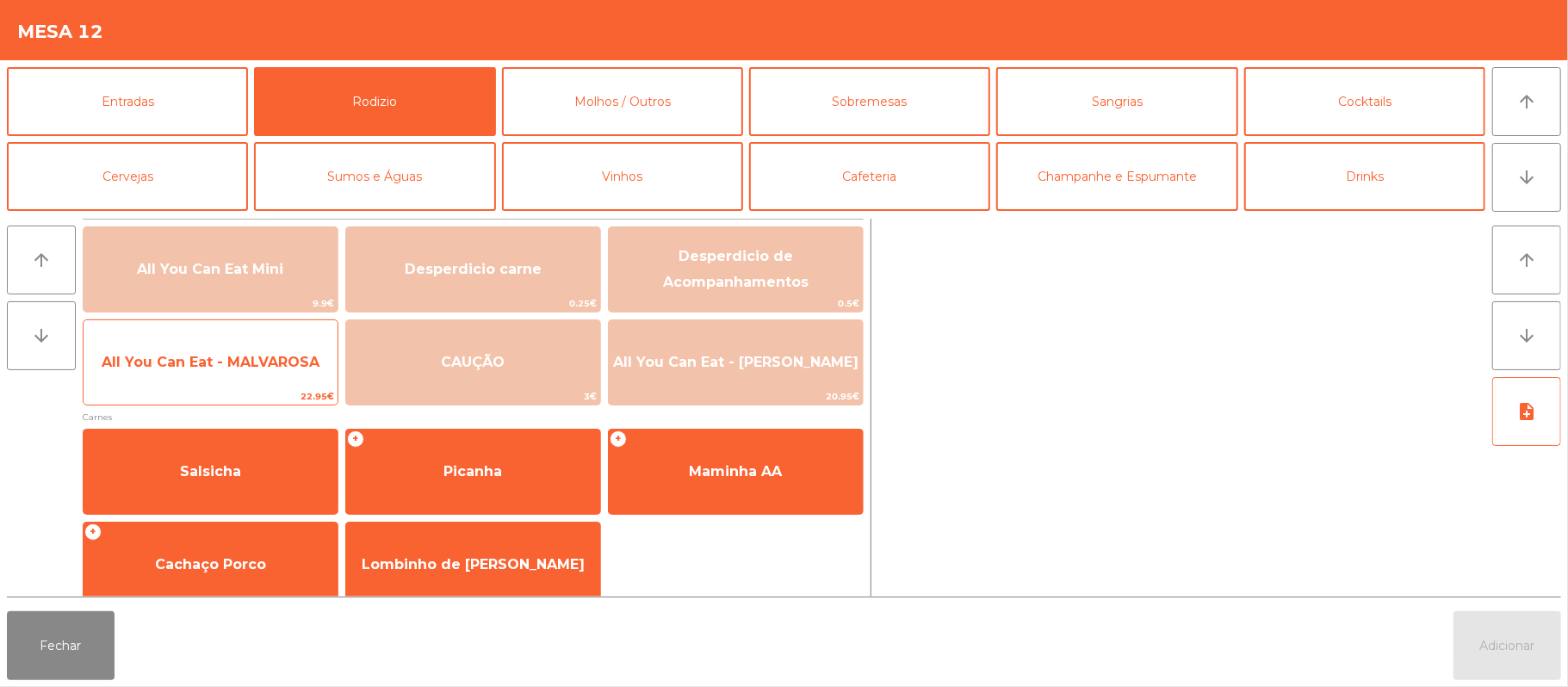
click at [211, 360] on span "All You Can Eat - MALVAROSA" at bounding box center [210, 362] width 218 height 16
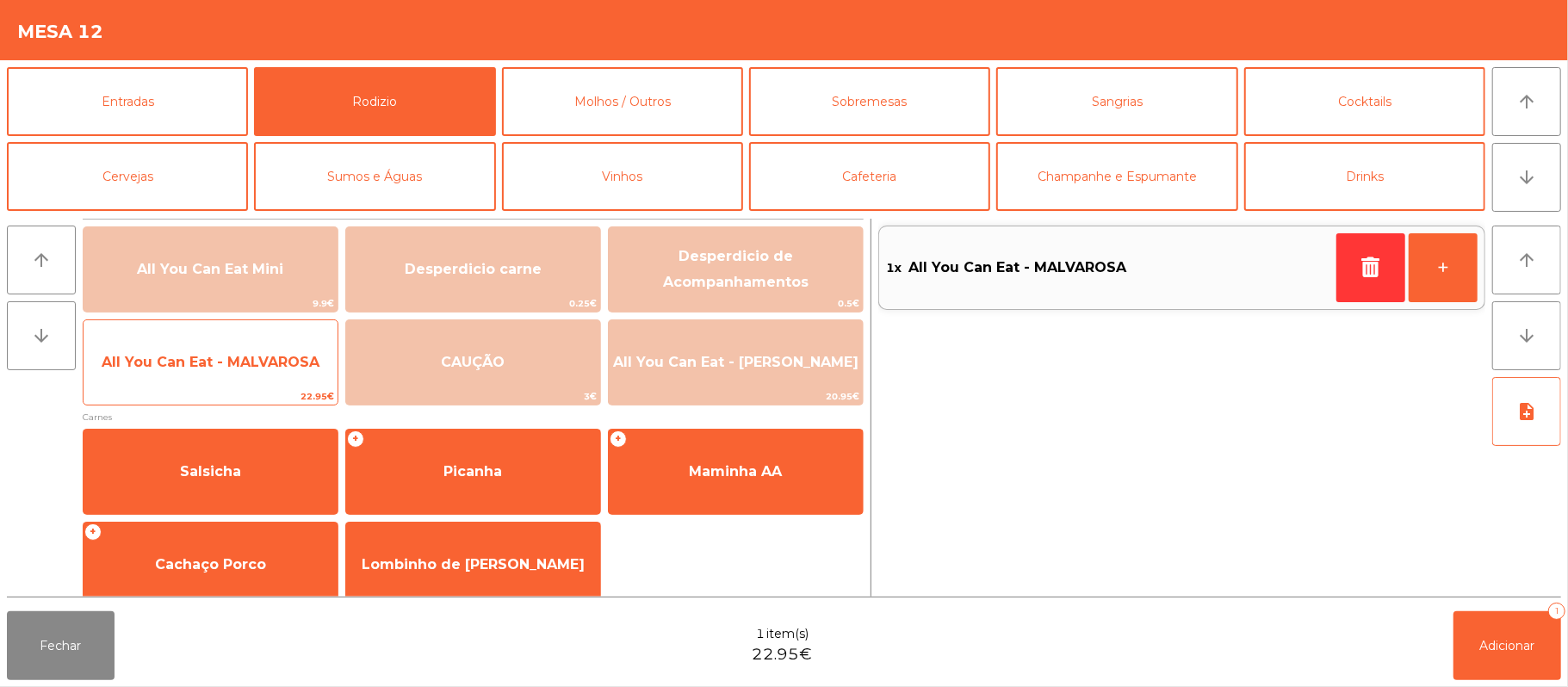
click at [208, 354] on span "All You Can Eat - MALVAROSA" at bounding box center [210, 362] width 218 height 16
click at [210, 365] on span "All You Can Eat - MALVAROSA" at bounding box center [210, 362] width 218 height 16
click at [208, 365] on span "All You Can Eat - MALVAROSA" at bounding box center [210, 362] width 218 height 16
click at [214, 362] on span "All You Can Eat - MALVAROSA" at bounding box center [210, 362] width 218 height 16
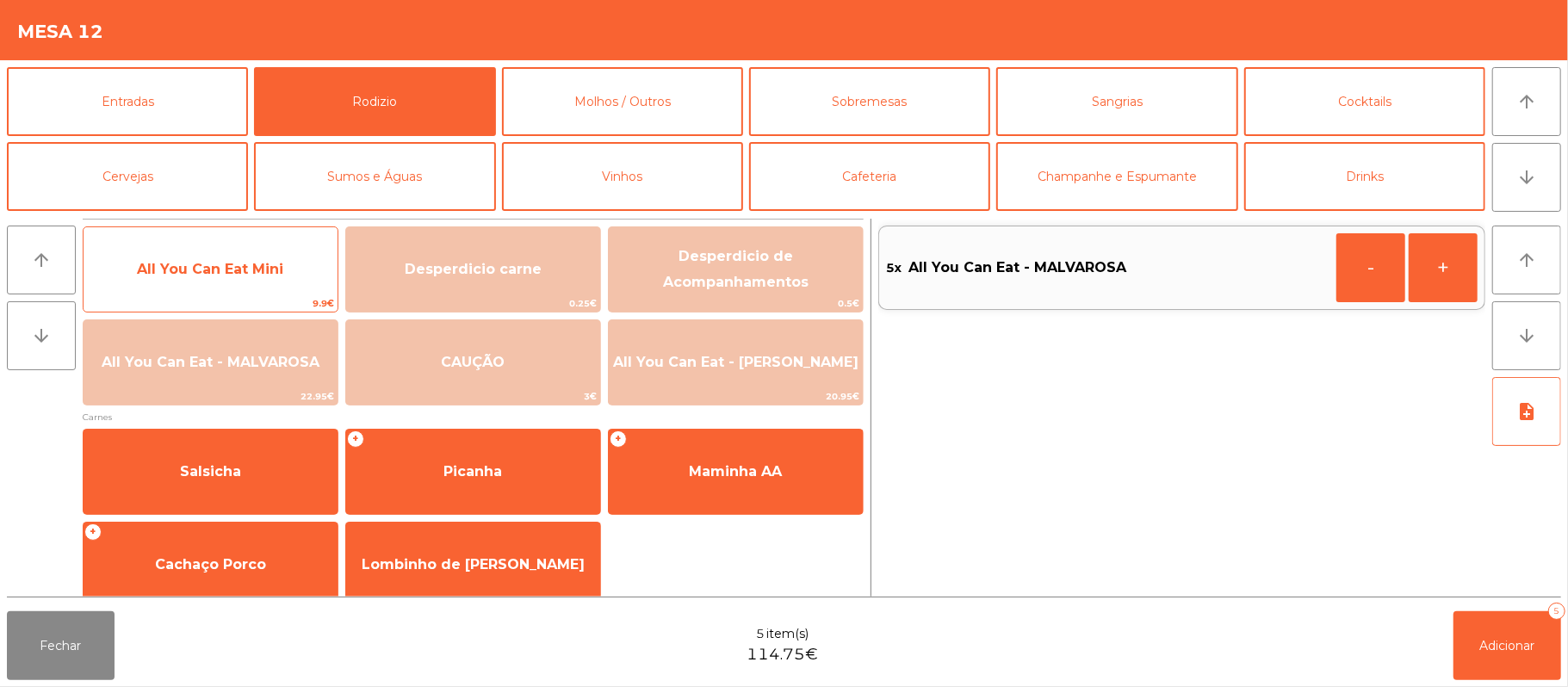
click at [242, 261] on span "All You Can Eat Mini" at bounding box center [210, 269] width 146 height 16
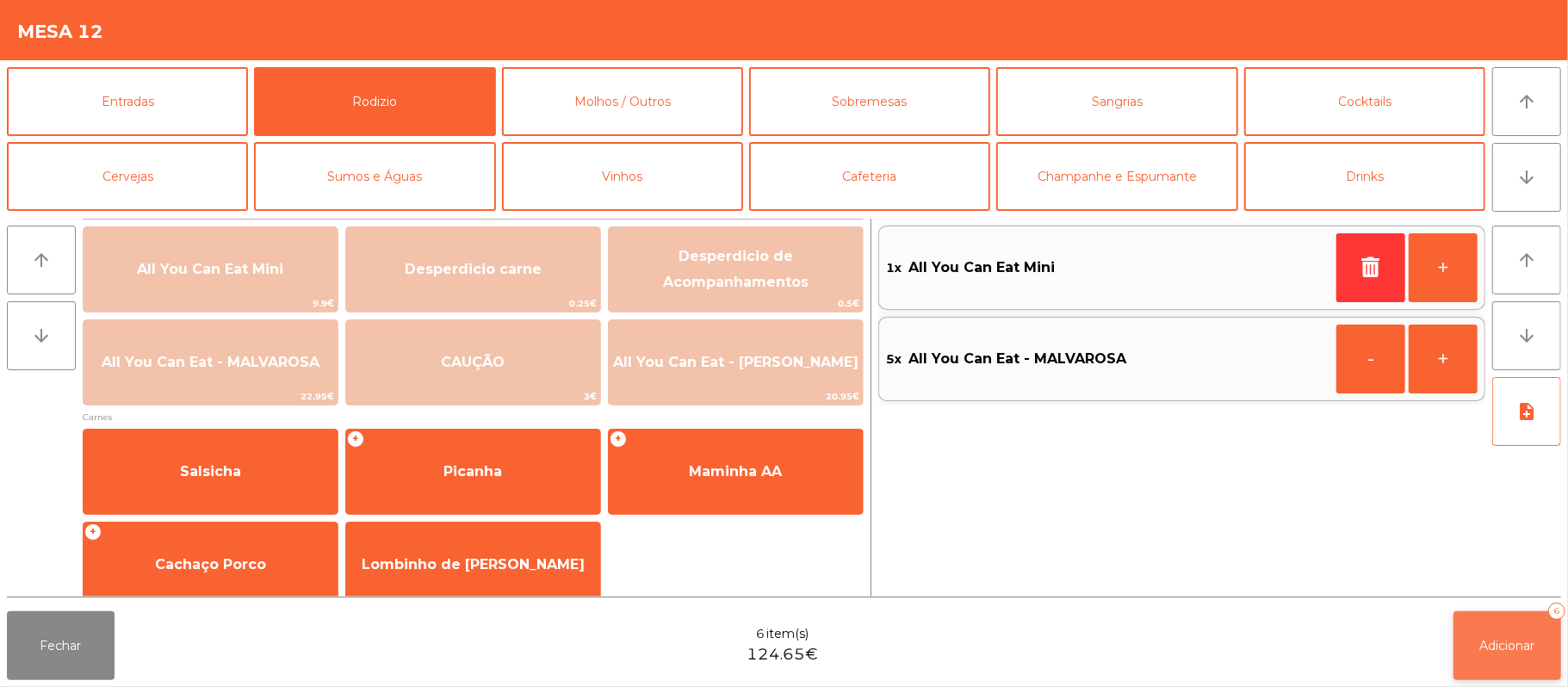
click at [1510, 642] on span "Adicionar" at bounding box center [1507, 646] width 55 height 15
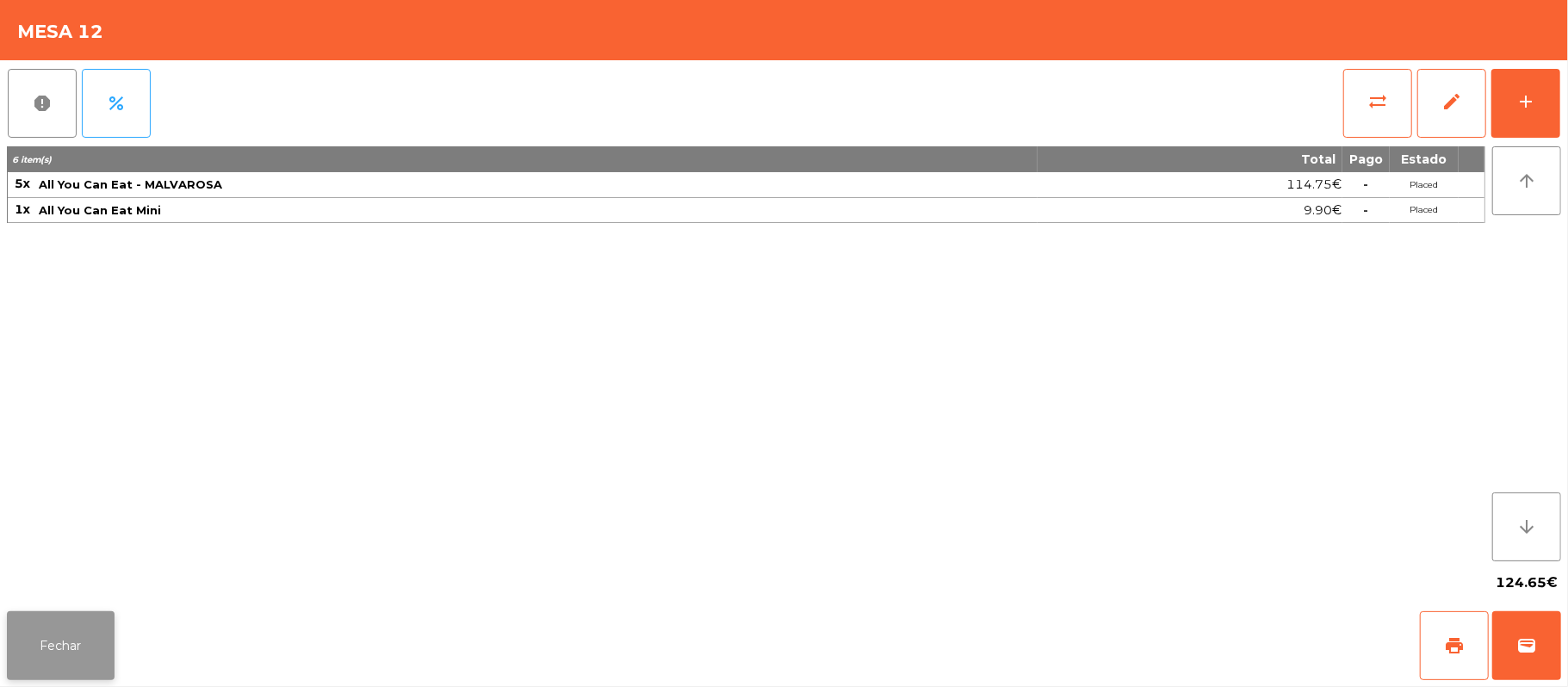
click at [67, 631] on button "Fechar" at bounding box center [60, 645] width 107 height 69
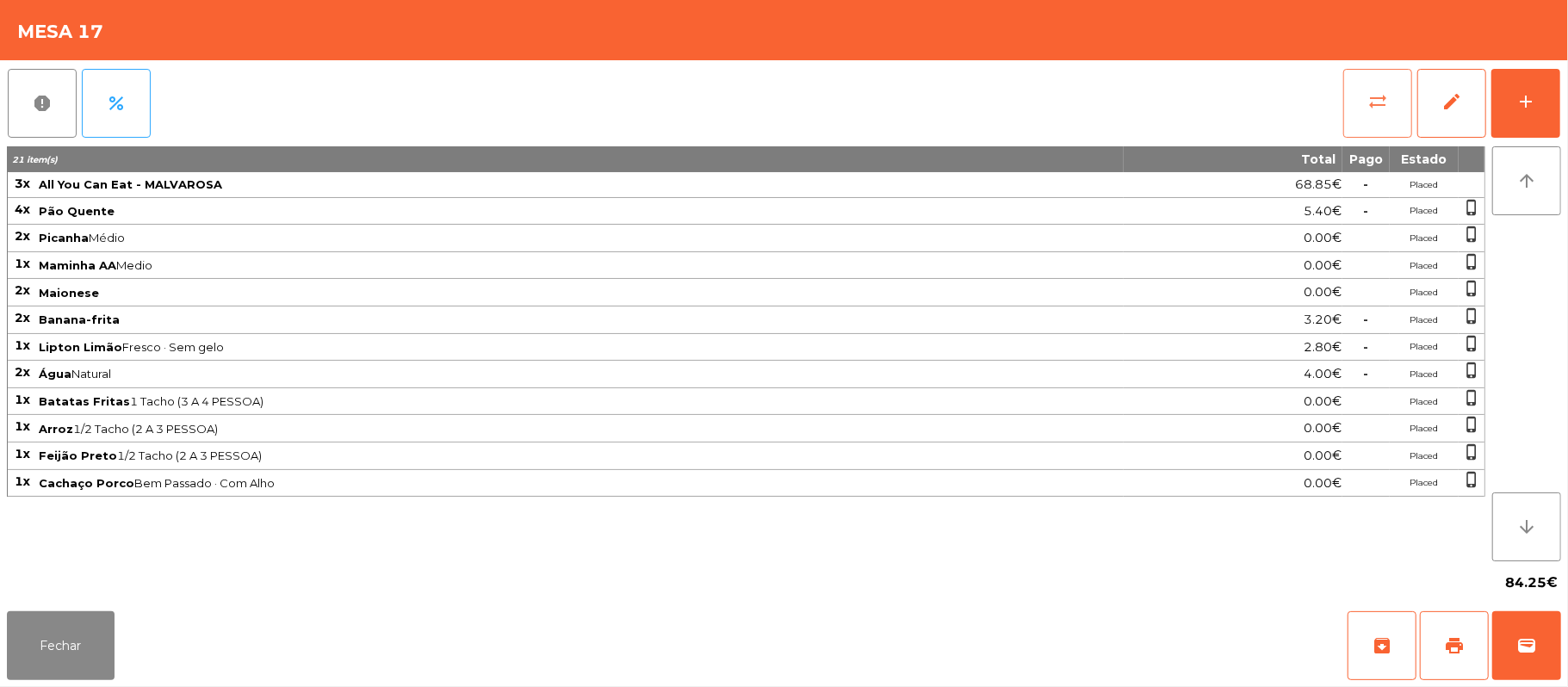
click at [1402, 90] on button "sync_alt" at bounding box center [1377, 103] width 69 height 69
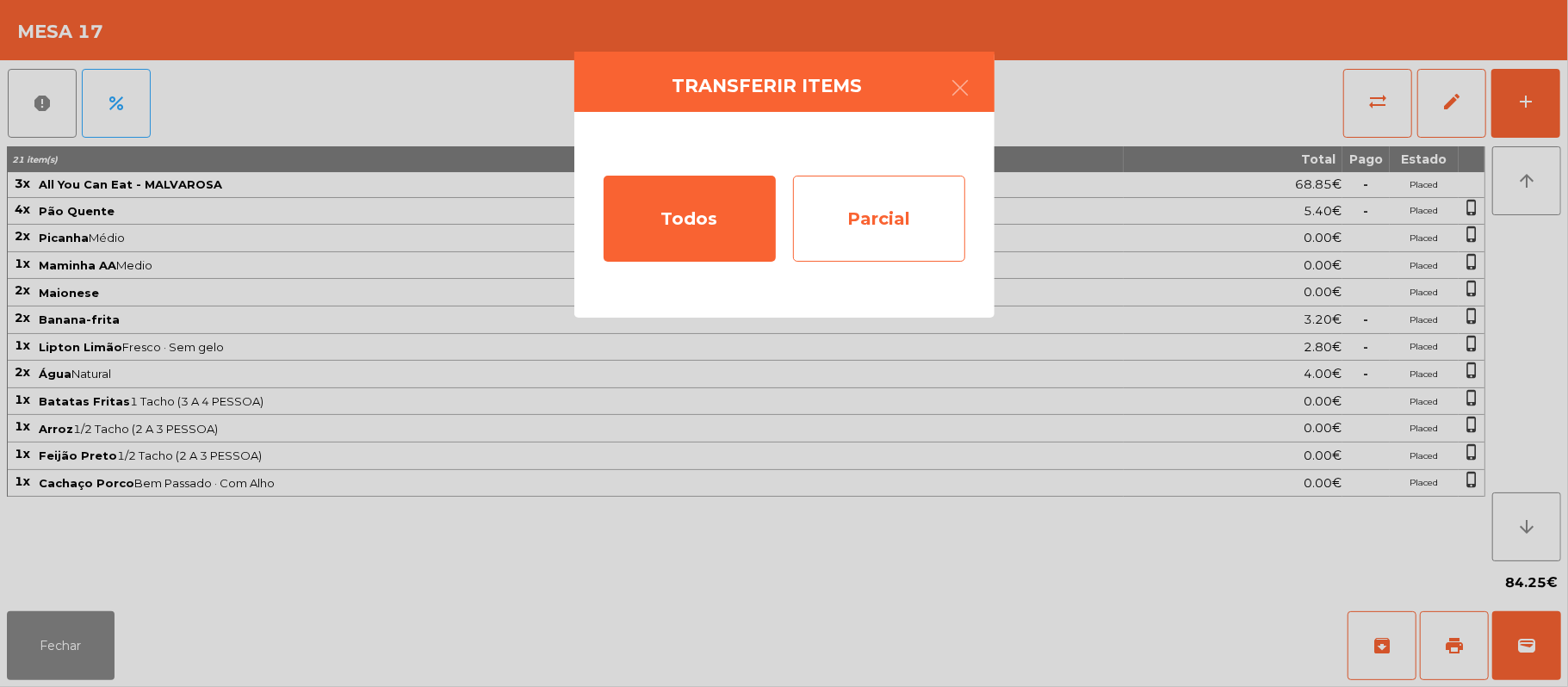
click at [901, 231] on div "Parcial" at bounding box center [879, 219] width 172 height 86
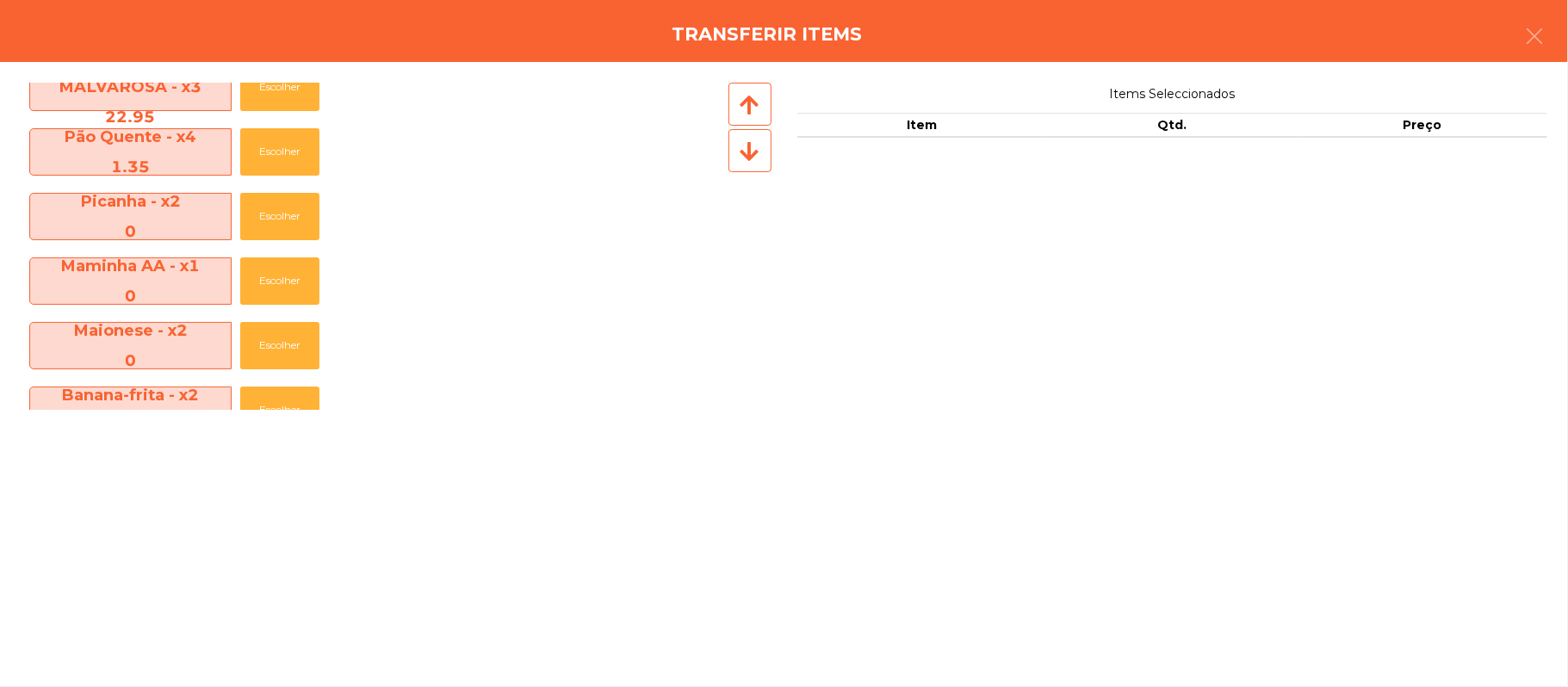
scroll to position [0, 0]
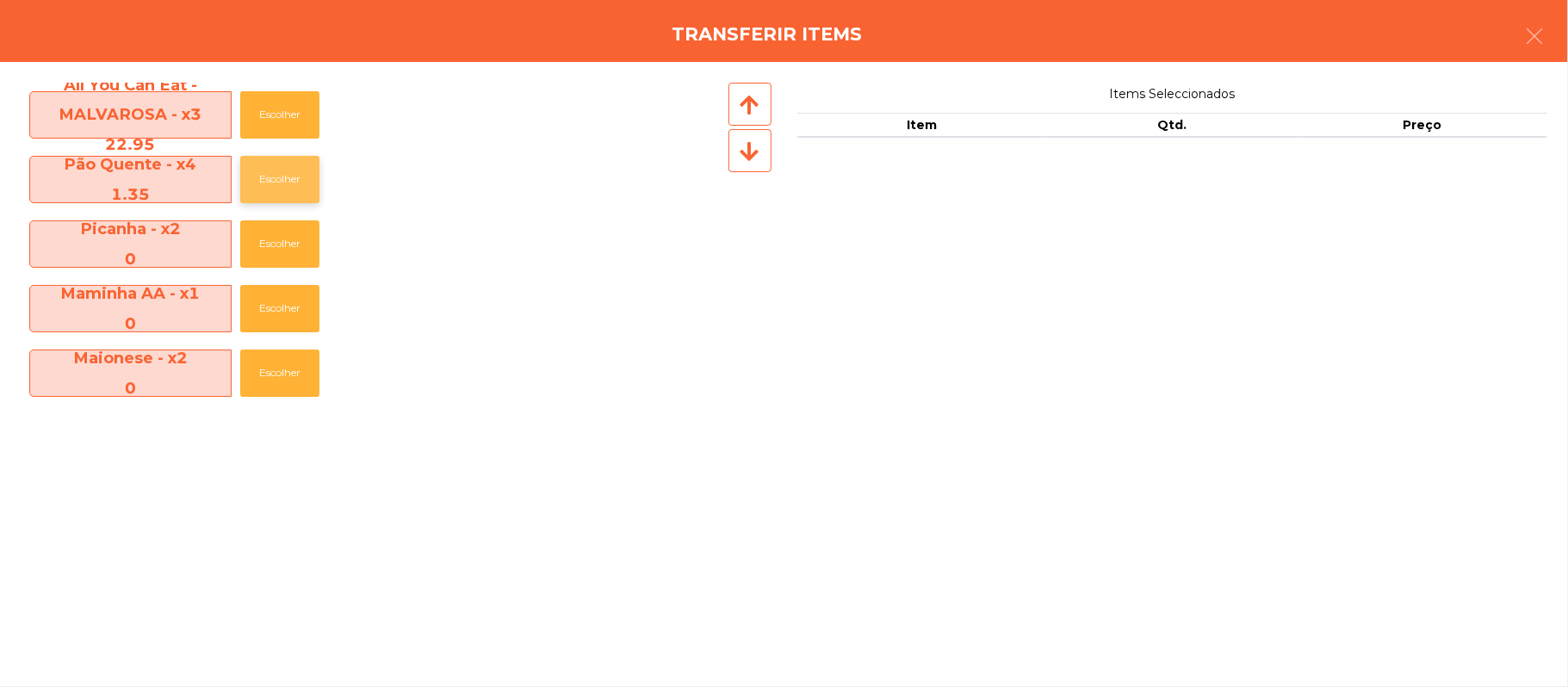
click at [287, 201] on button "Escolher" at bounding box center [280, 179] width 79 height 47
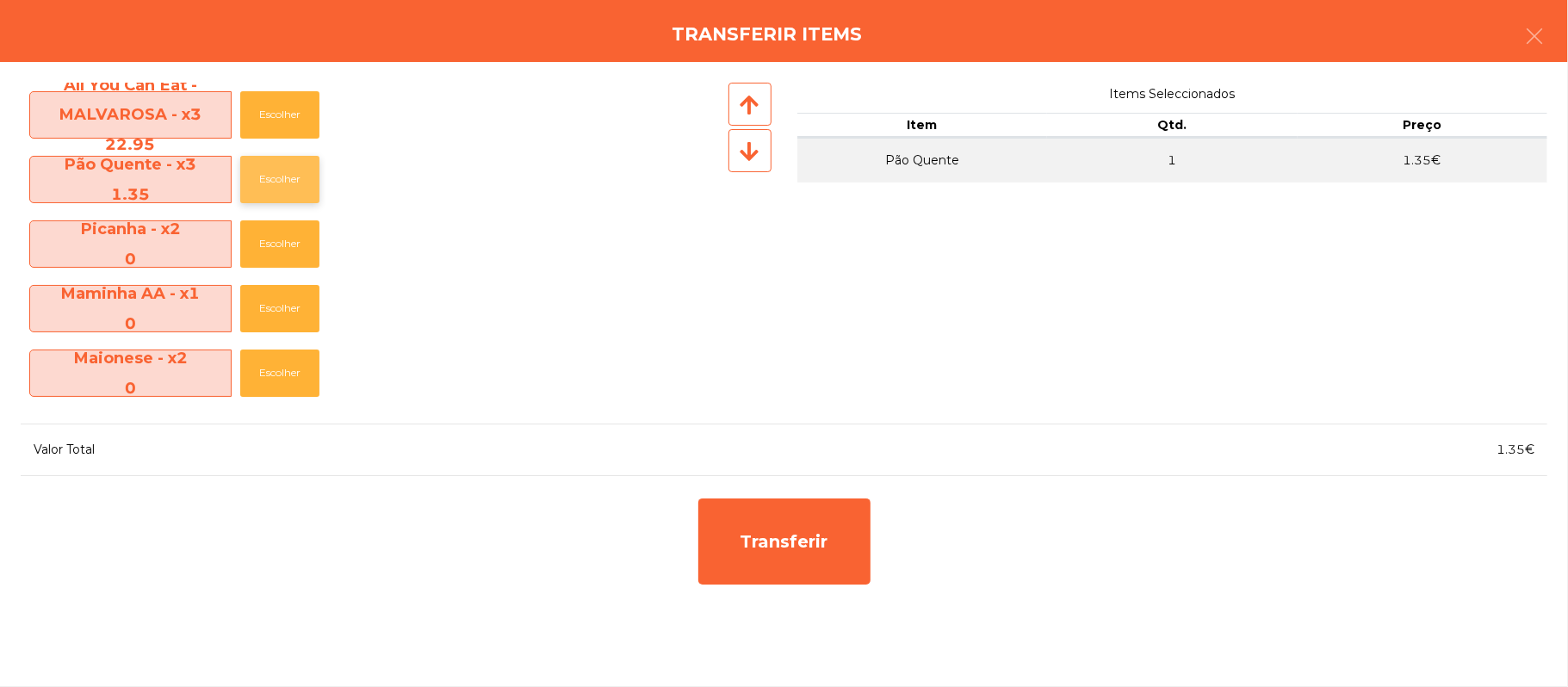
click at [289, 180] on button "Escolher" at bounding box center [280, 179] width 79 height 47
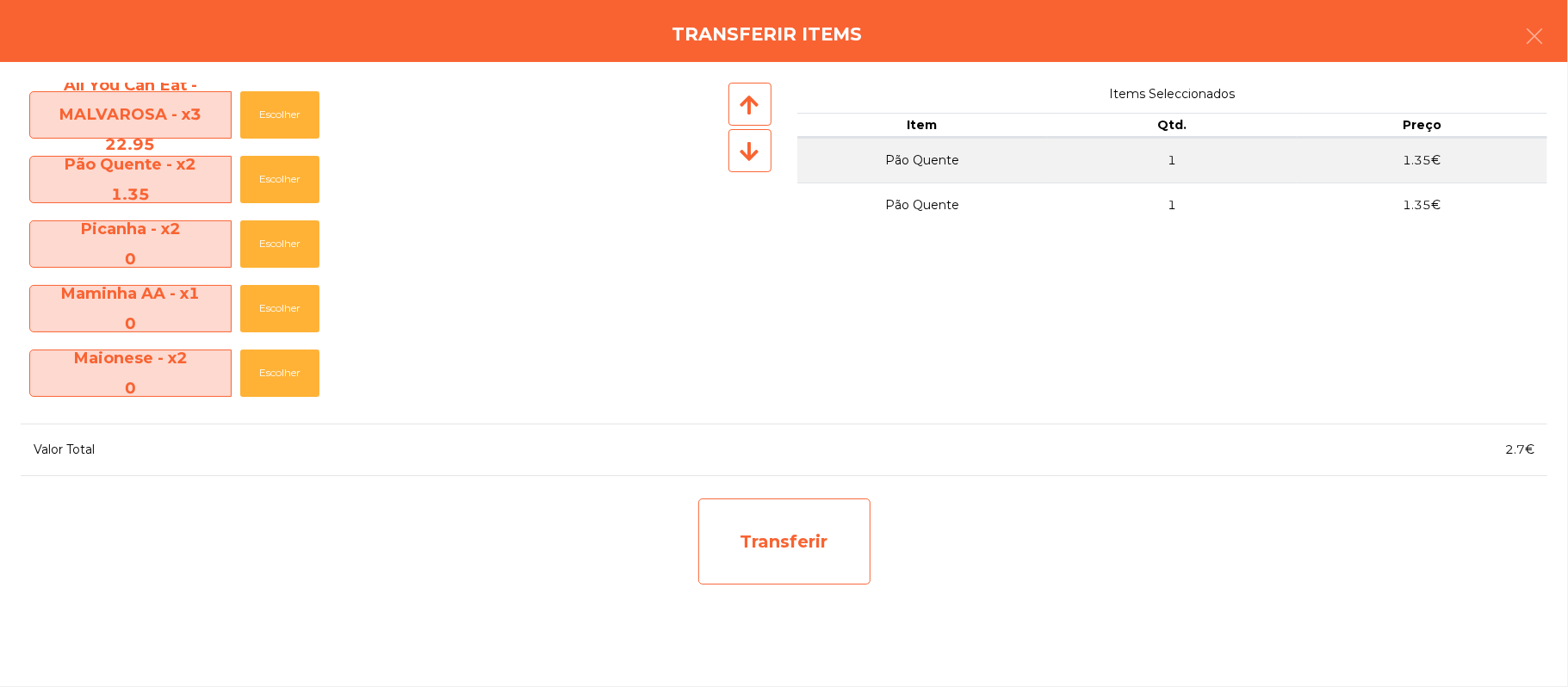
click at [782, 536] on div "Transferir" at bounding box center [784, 541] width 172 height 86
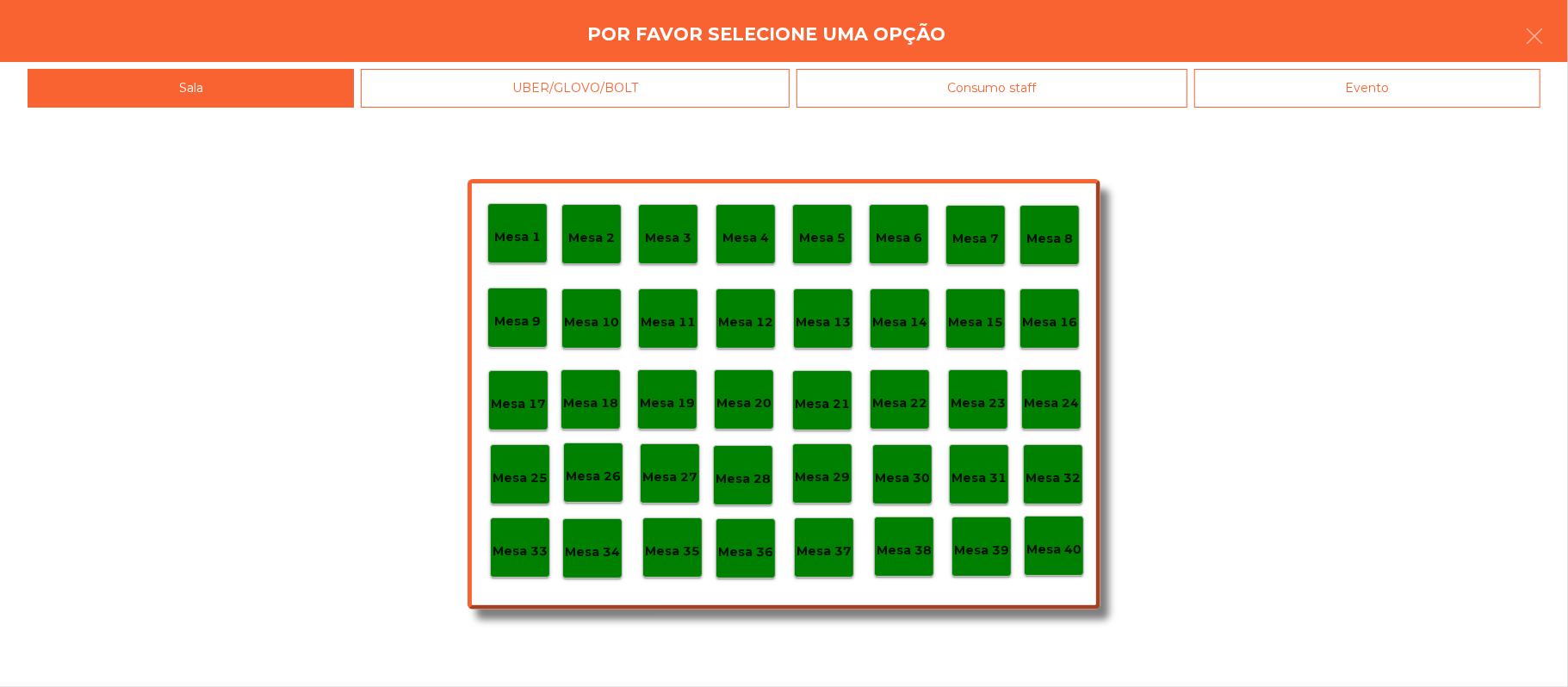
click at [904, 569] on div "Mesa 38" at bounding box center [904, 547] width 60 height 60
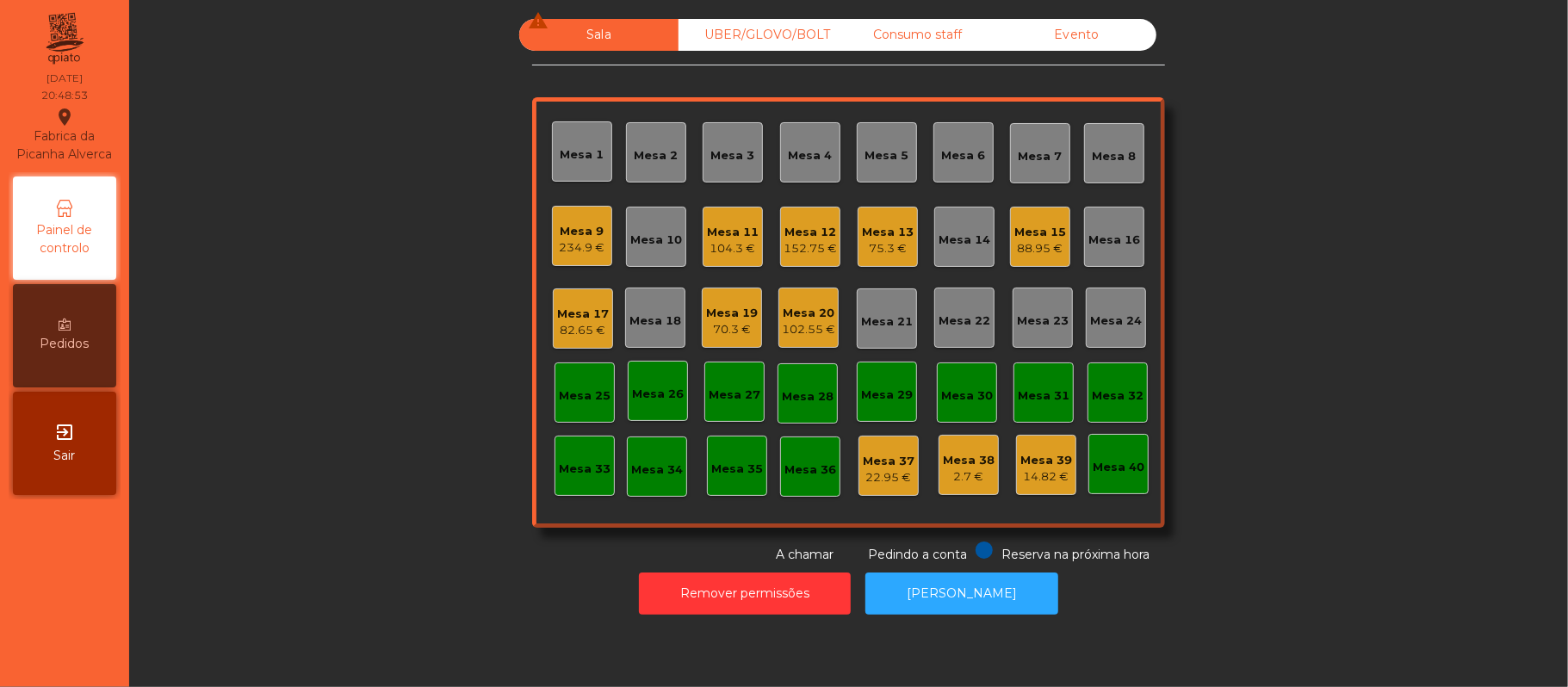
click at [1047, 242] on div "88.95 €" at bounding box center [1040, 249] width 51 height 17
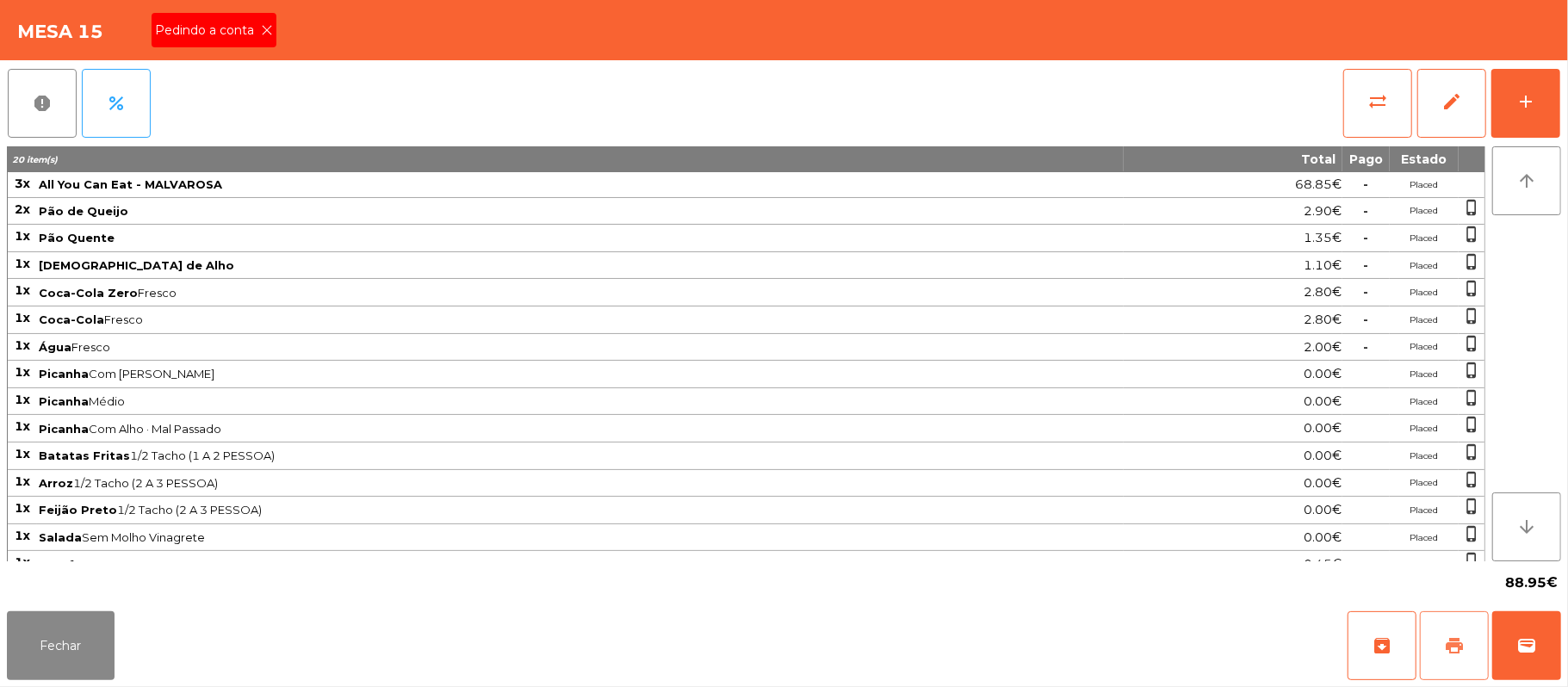
click at [1439, 646] on button "print" at bounding box center [1454, 645] width 69 height 69
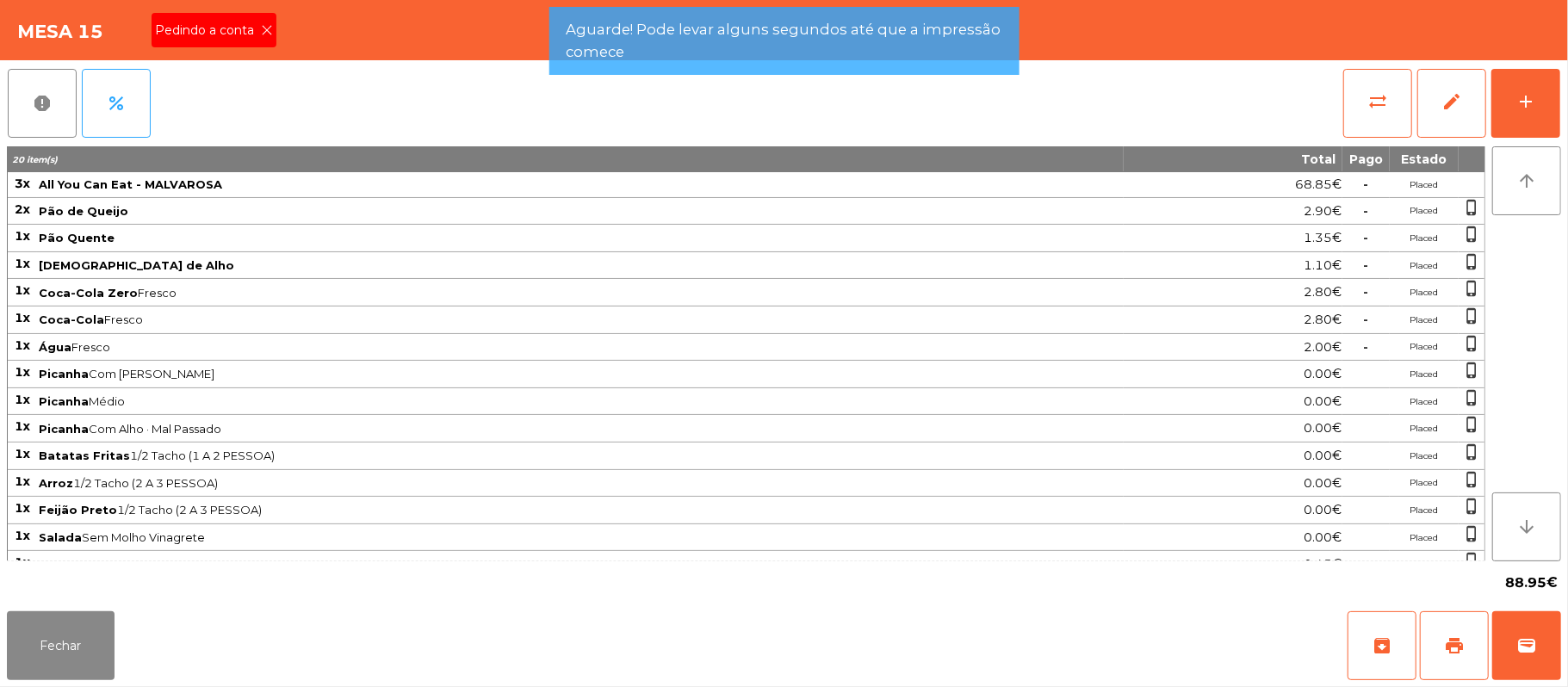
click at [265, 29] on icon at bounding box center [267, 30] width 12 height 12
click at [267, 28] on icon at bounding box center [267, 30] width 12 height 12
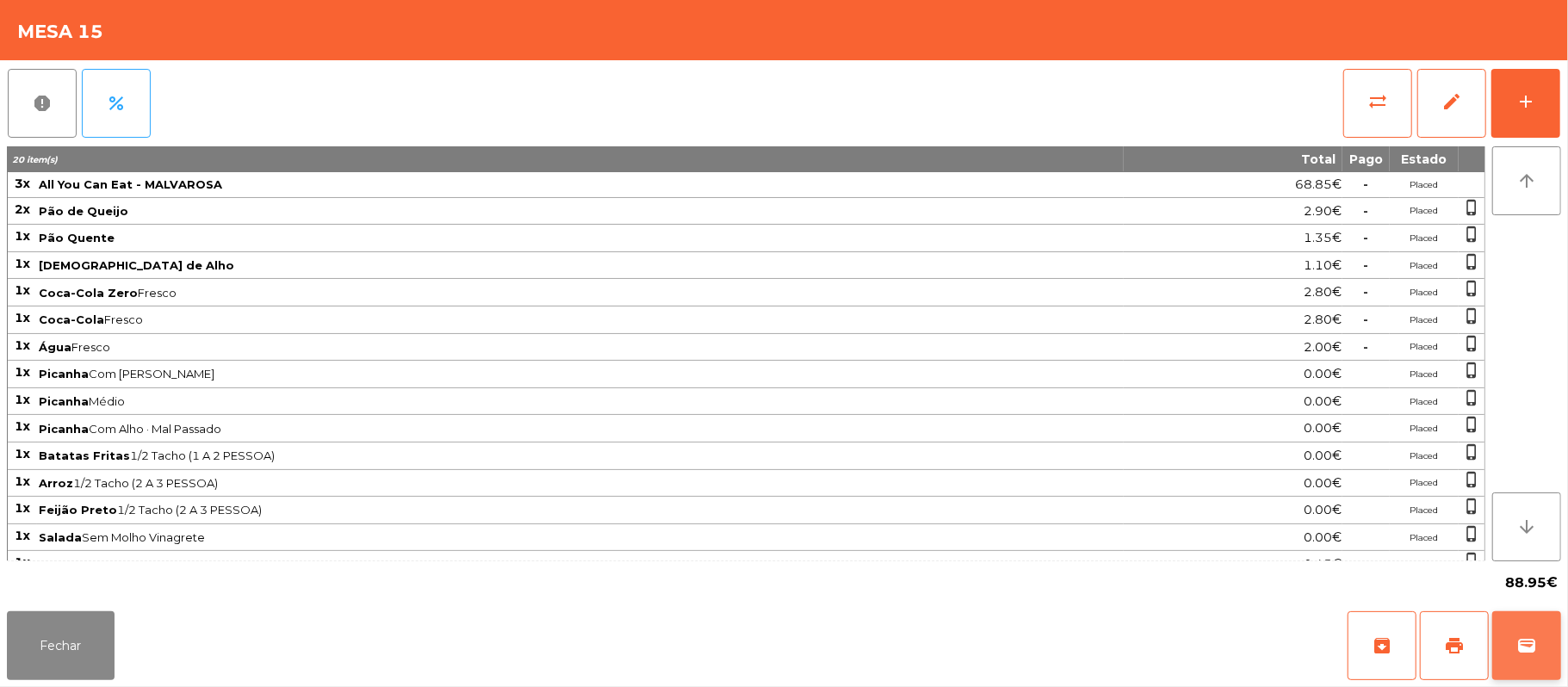
click at [1548, 635] on button "wallet" at bounding box center [1526, 645] width 69 height 69
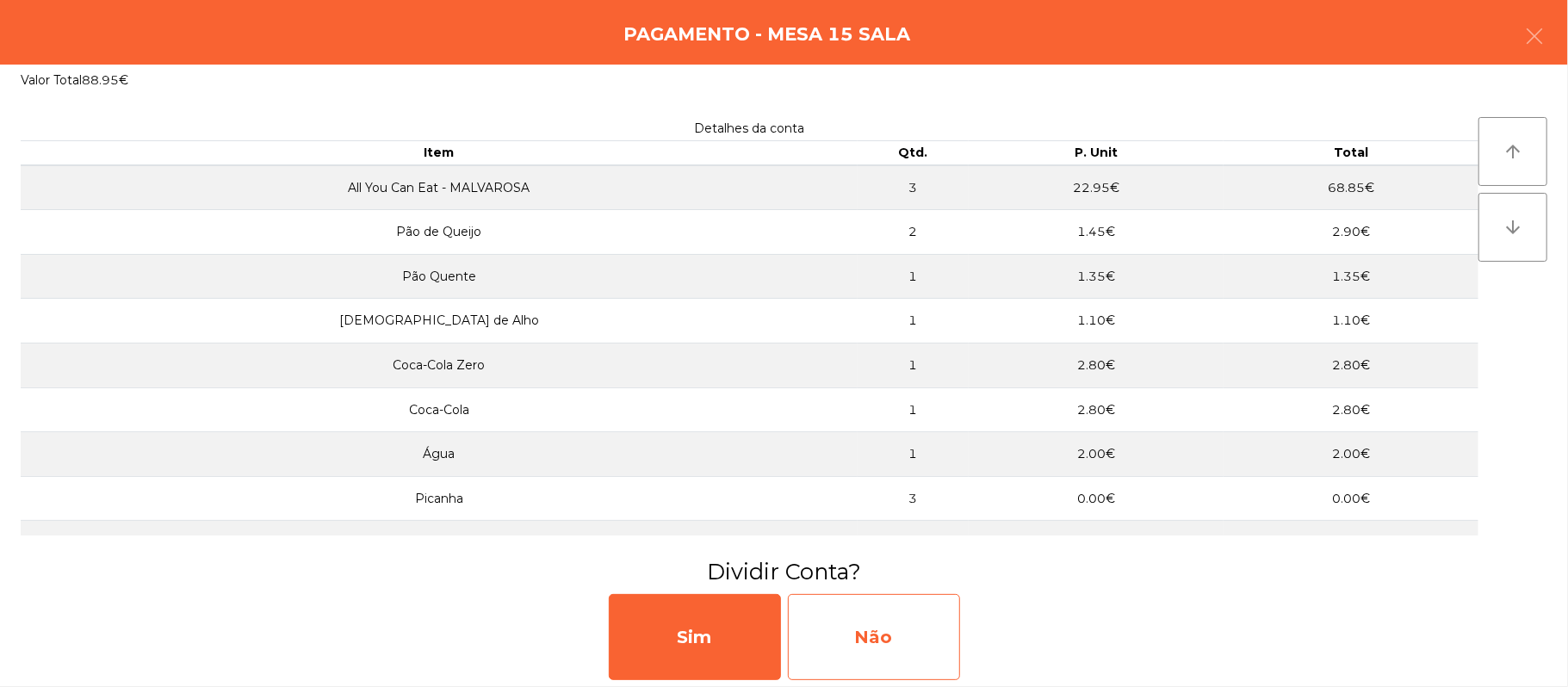
click at [870, 614] on div "Não" at bounding box center [874, 637] width 172 height 86
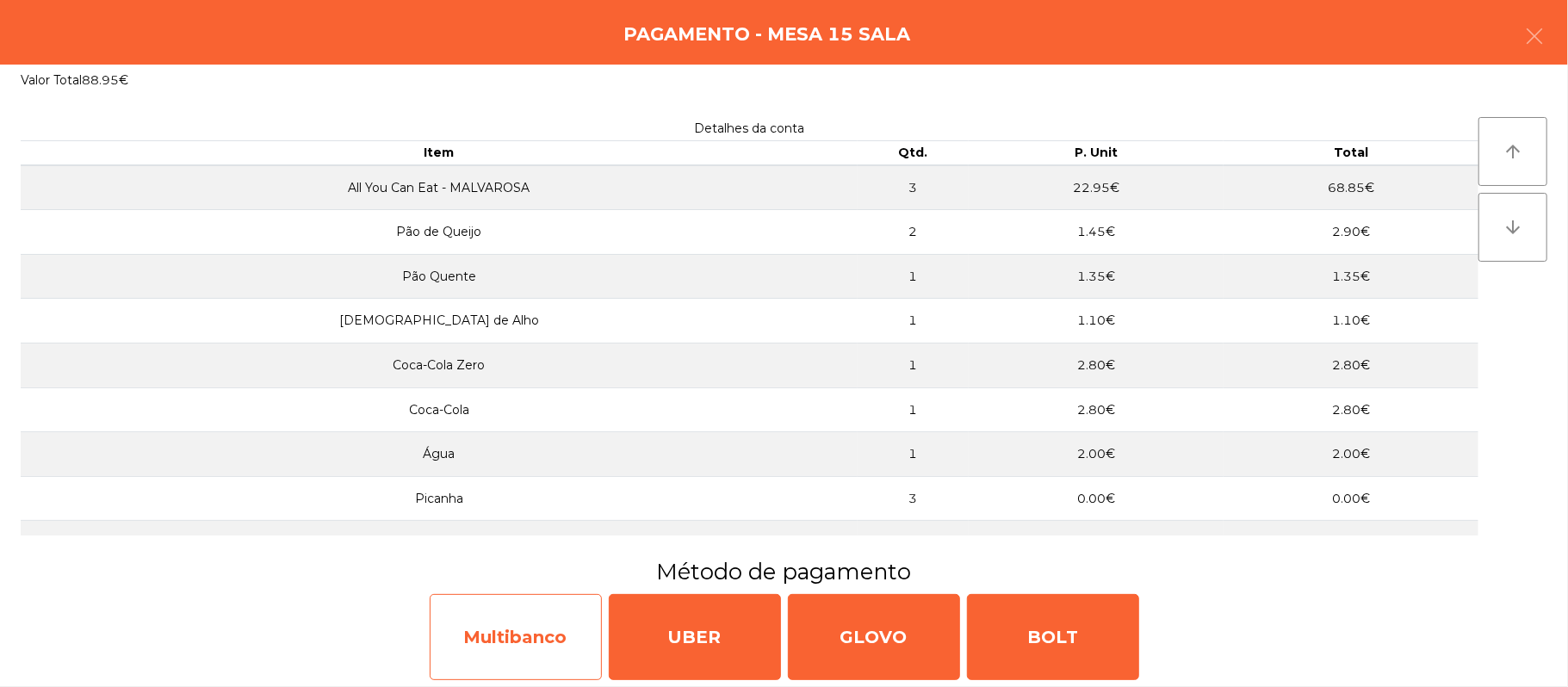
click at [536, 641] on div "Multibanco" at bounding box center [516, 637] width 172 height 86
select select "**"
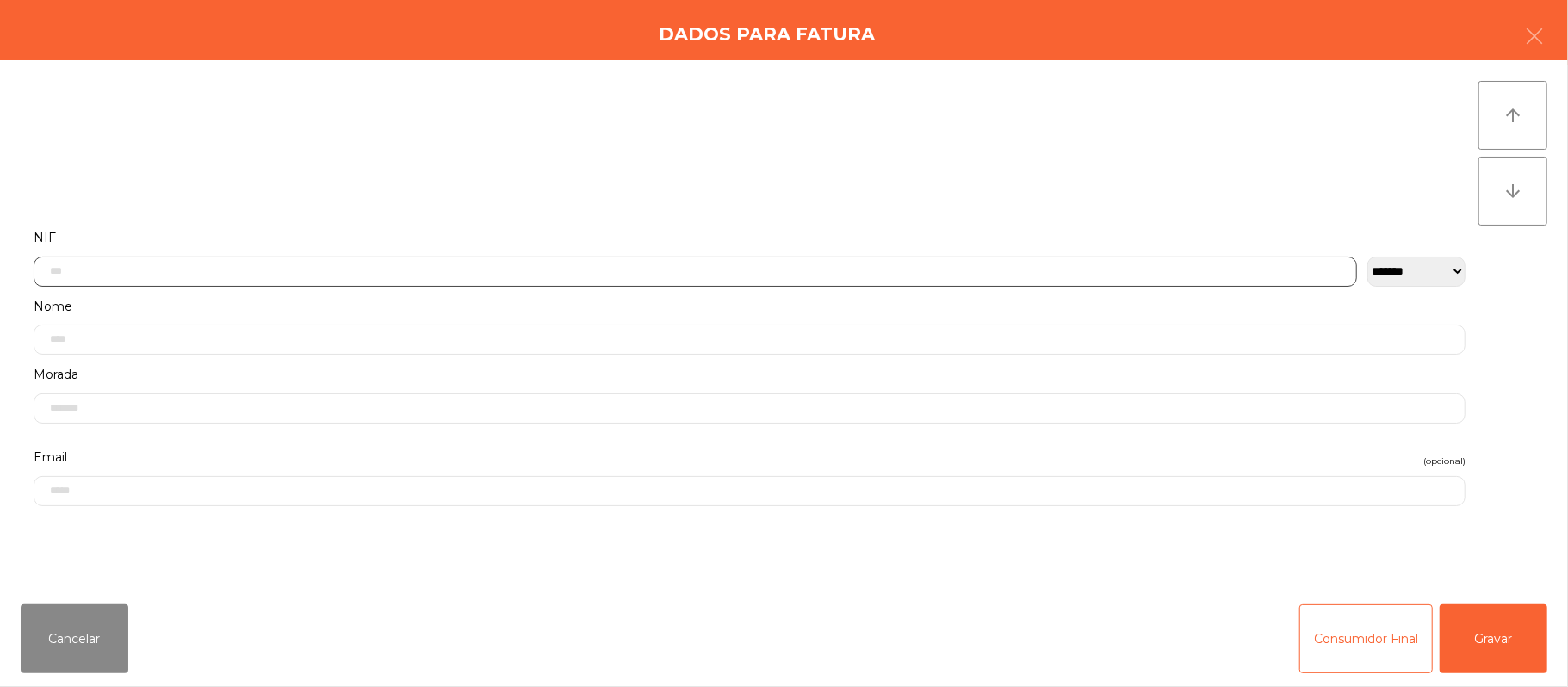
click at [704, 267] on input "text" at bounding box center [695, 271] width 1323 height 30
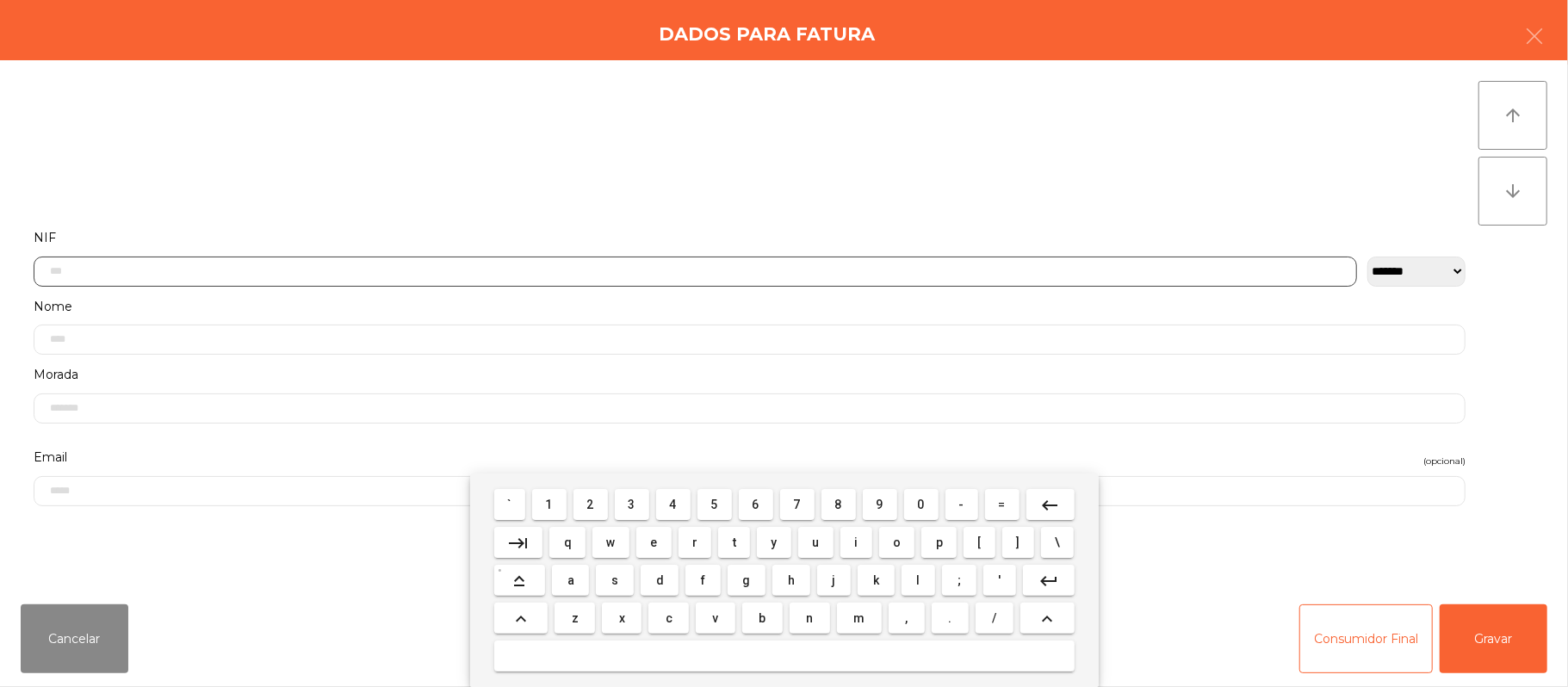
scroll to position [145, 0]
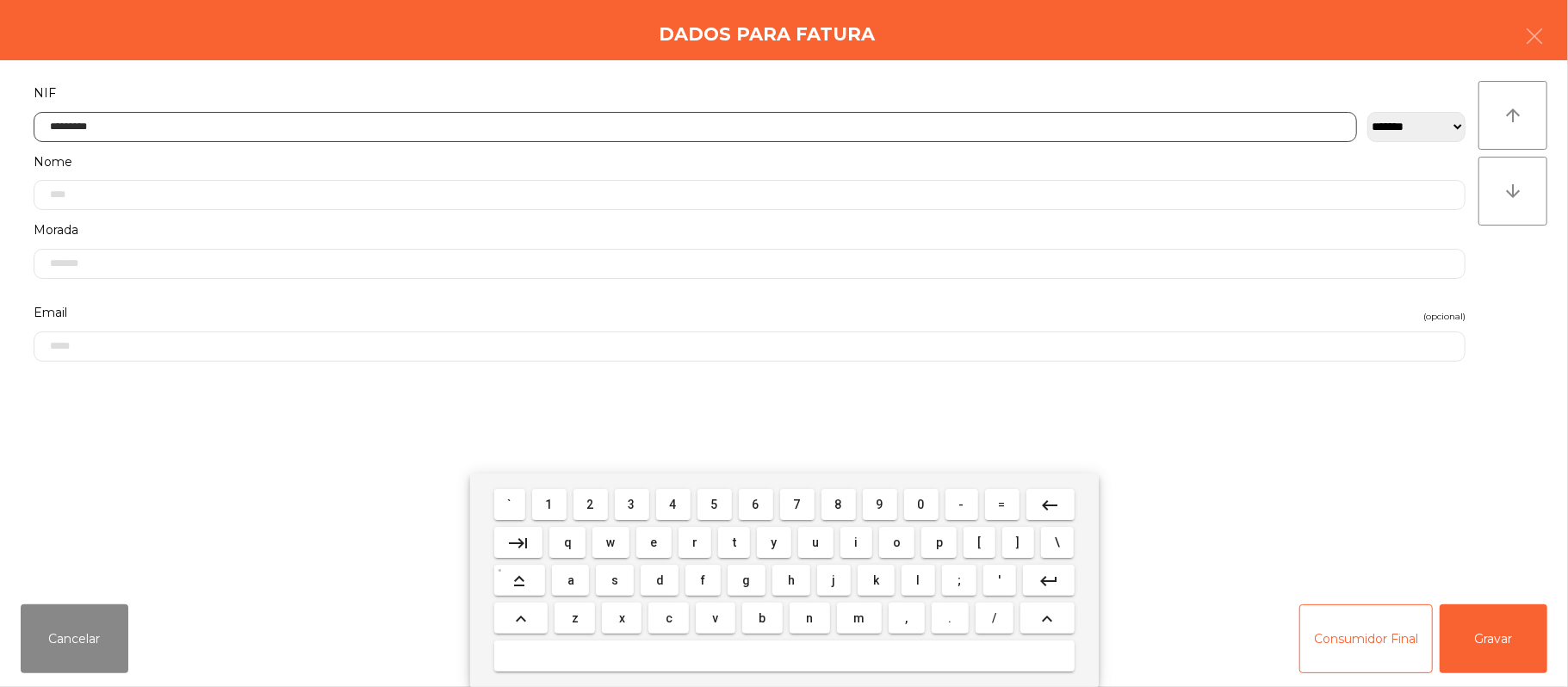
type input "*********"
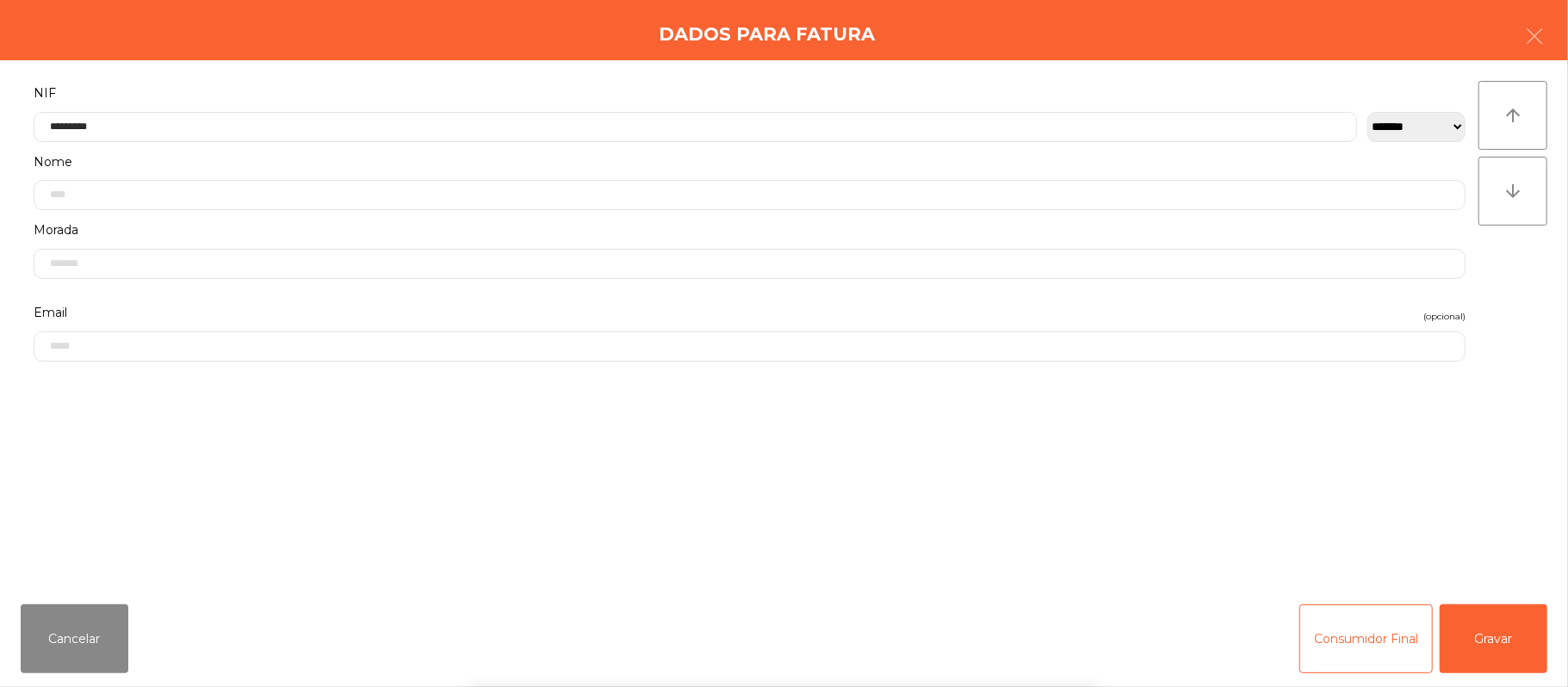
click at [1509, 645] on div "` 1 2 3 4 5 6 7 8 9 0 - = keyboard_backspace keyboard_tab q w e r t y u i o p […" at bounding box center [784, 581] width 1568 height 214
click at [1509, 634] on div "` 1 2 3 4 5 6 7 8 9 0 - = keyboard_backspace keyboard_tab q w e r t y u i o p […" at bounding box center [784, 581] width 1568 height 214
click at [1510, 655] on button "Gravar" at bounding box center [1493, 639] width 107 height 69
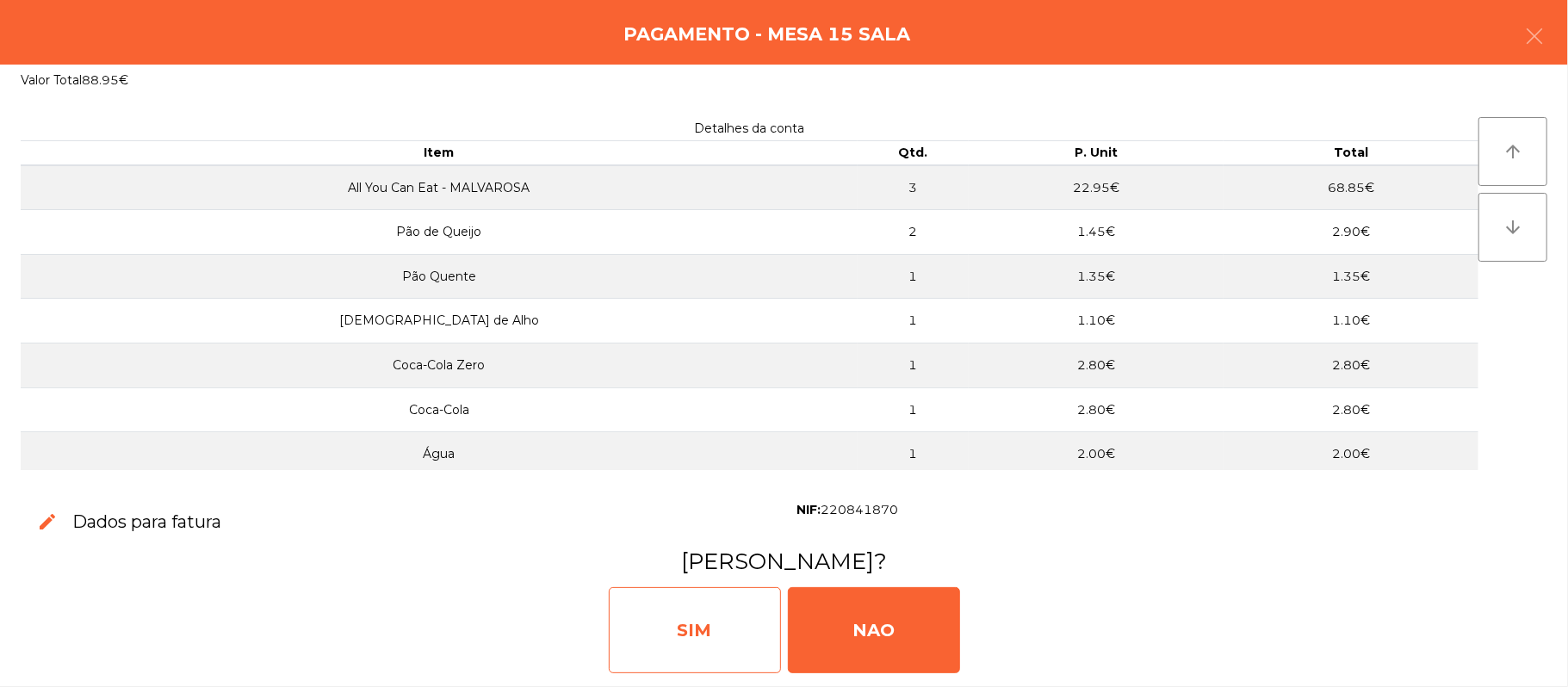
click at [702, 612] on div "SIM" at bounding box center [695, 630] width 172 height 86
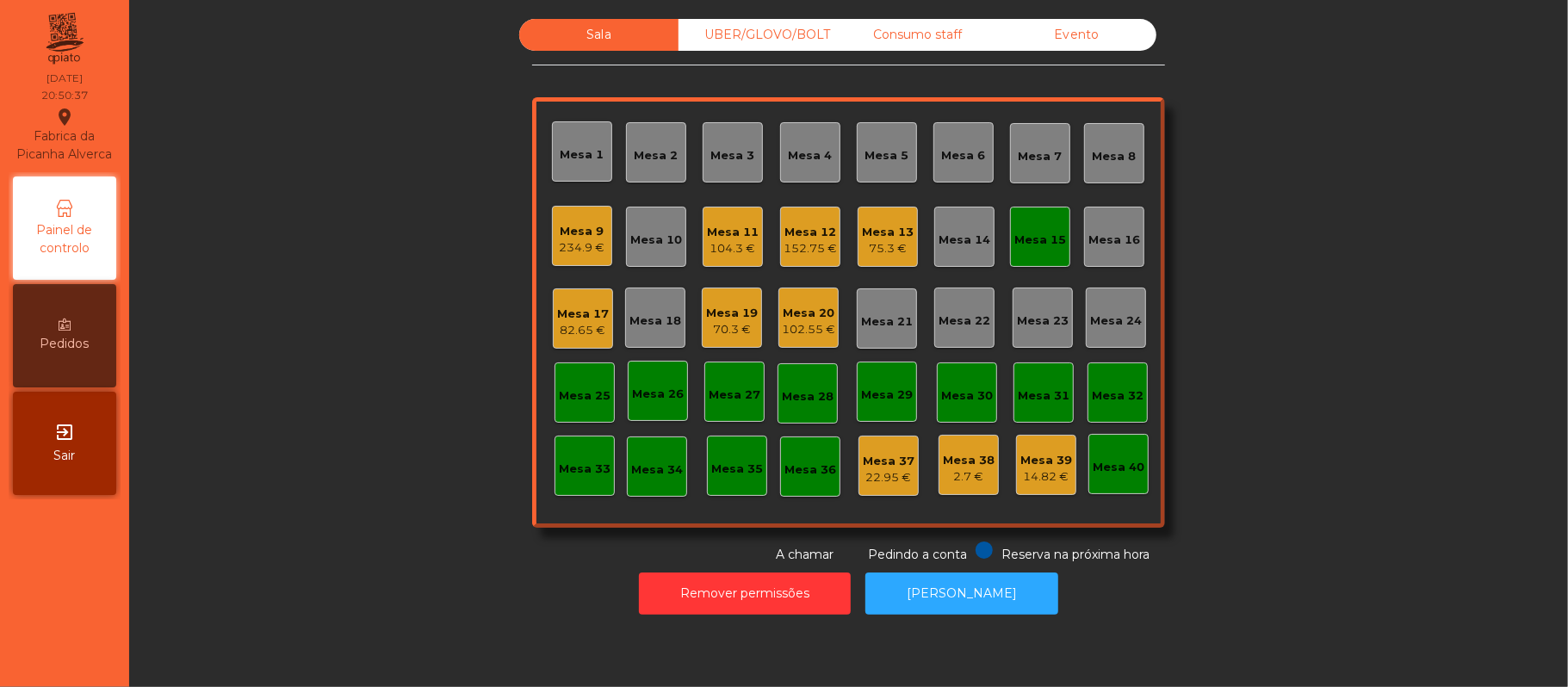
click at [1035, 224] on div "Mesa 15" at bounding box center [1040, 236] width 51 height 24
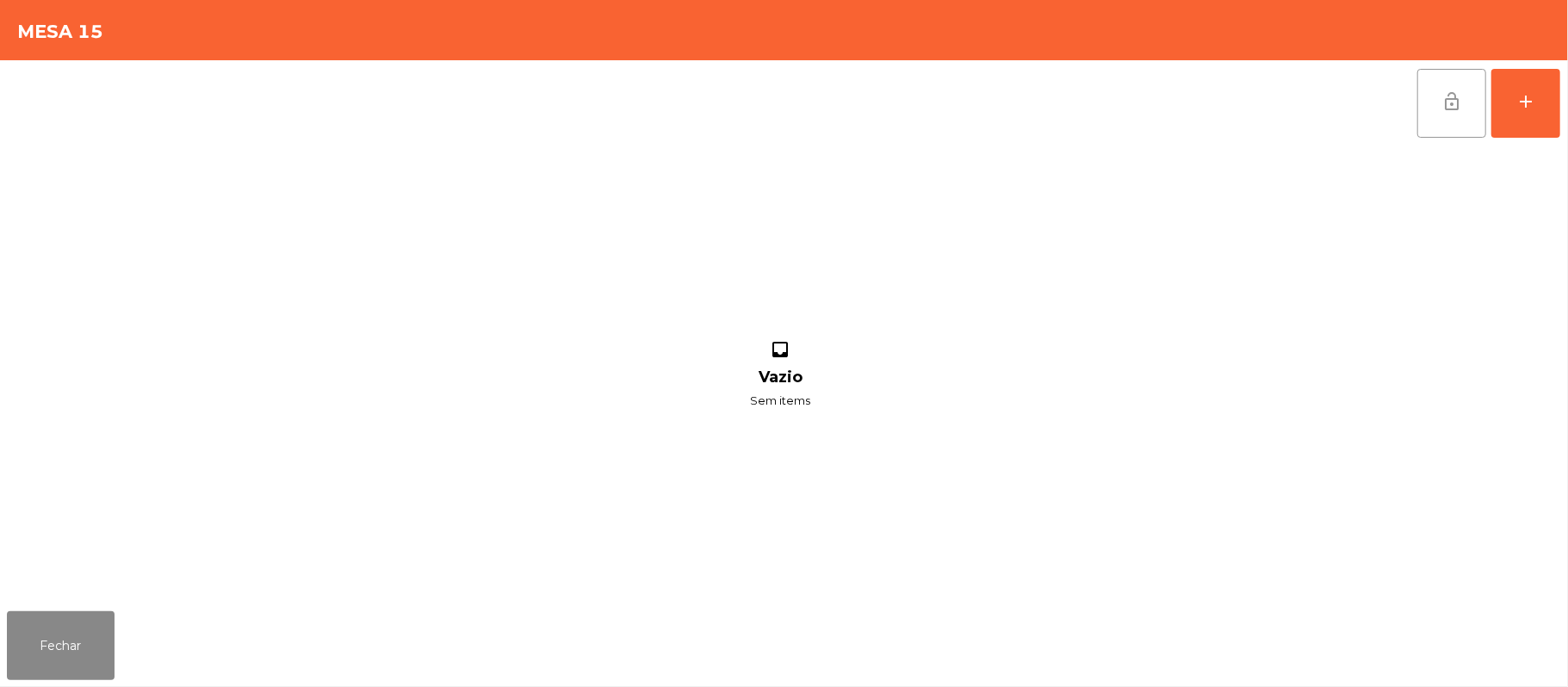
click at [1424, 108] on button "lock_open" at bounding box center [1451, 103] width 69 height 69
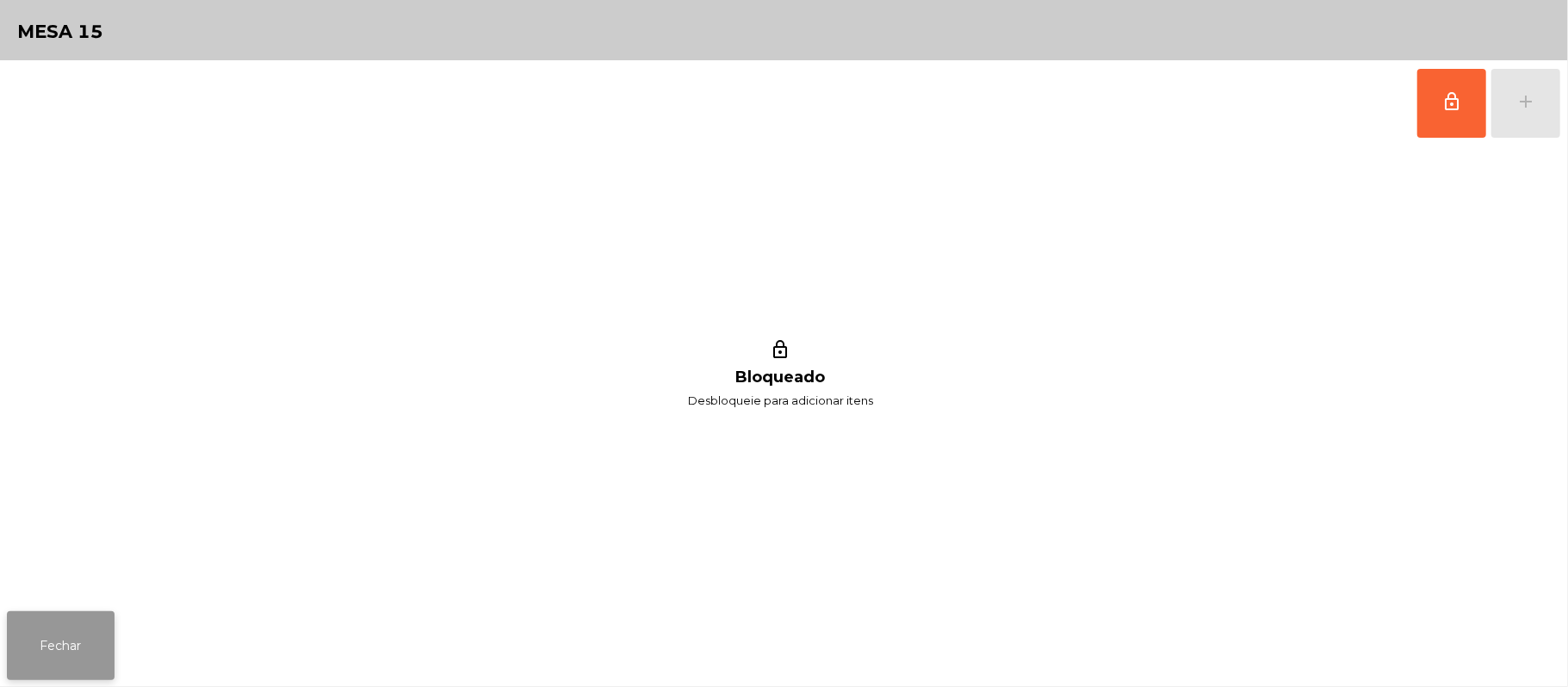
click at [15, 653] on button "Fechar" at bounding box center [60, 645] width 107 height 69
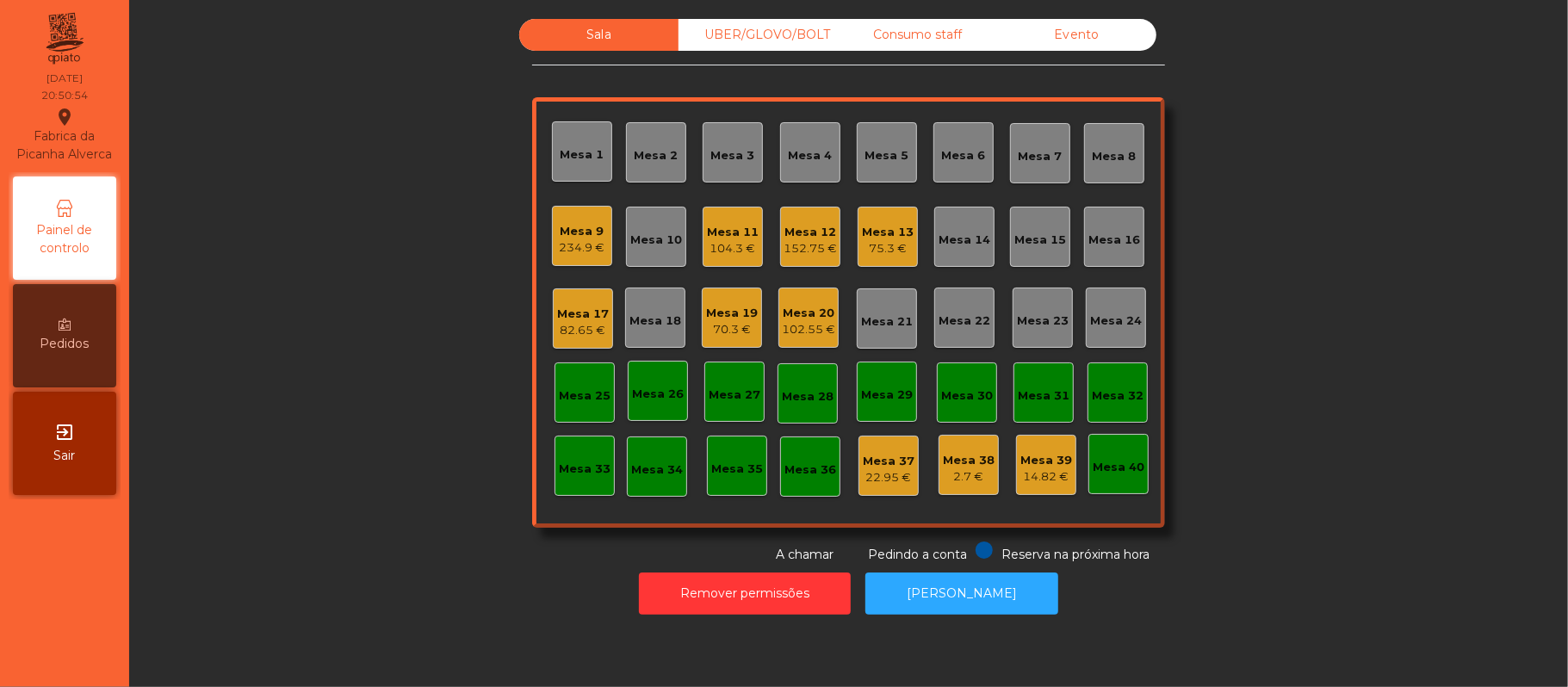
click at [776, 36] on div "UBER/GLOVO/BOLT" at bounding box center [757, 35] width 160 height 32
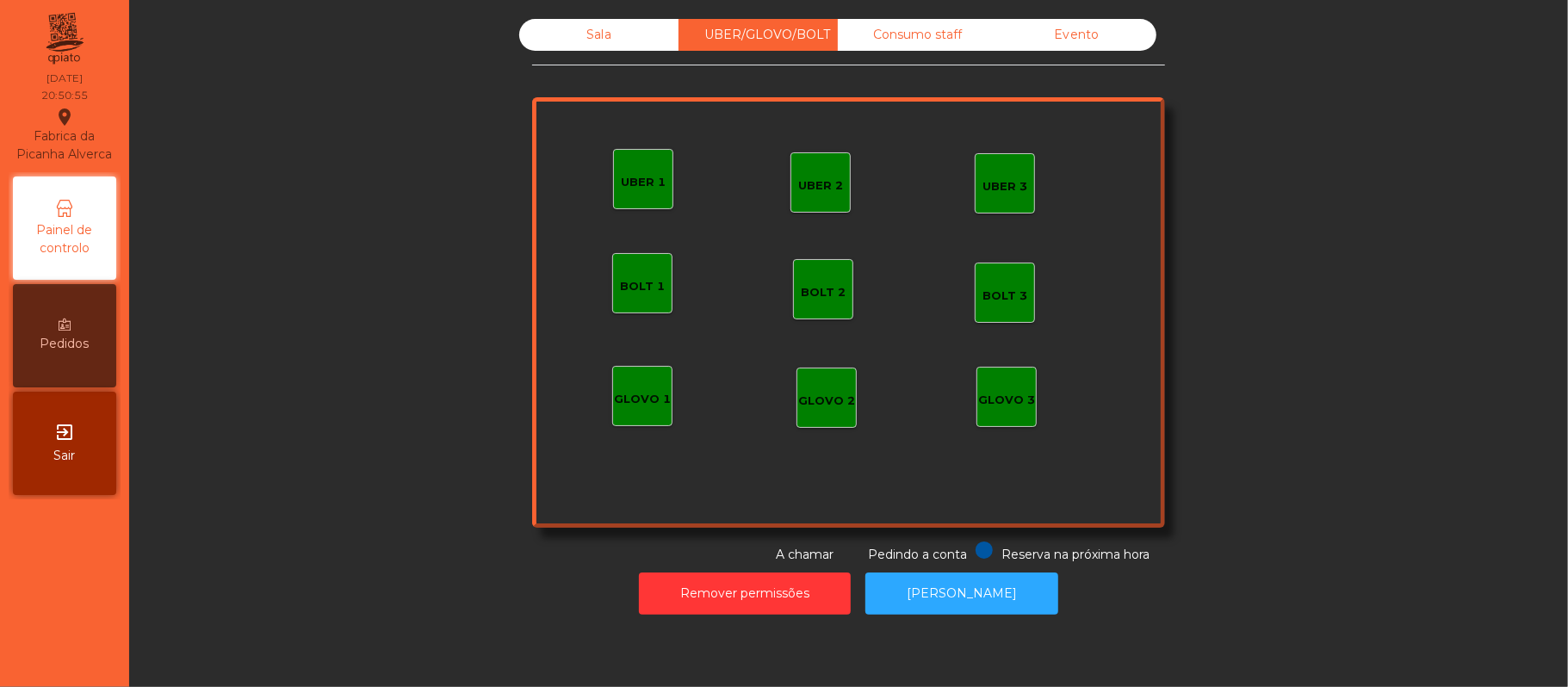
click at [904, 45] on div "Consumo staff" at bounding box center [917, 35] width 160 height 32
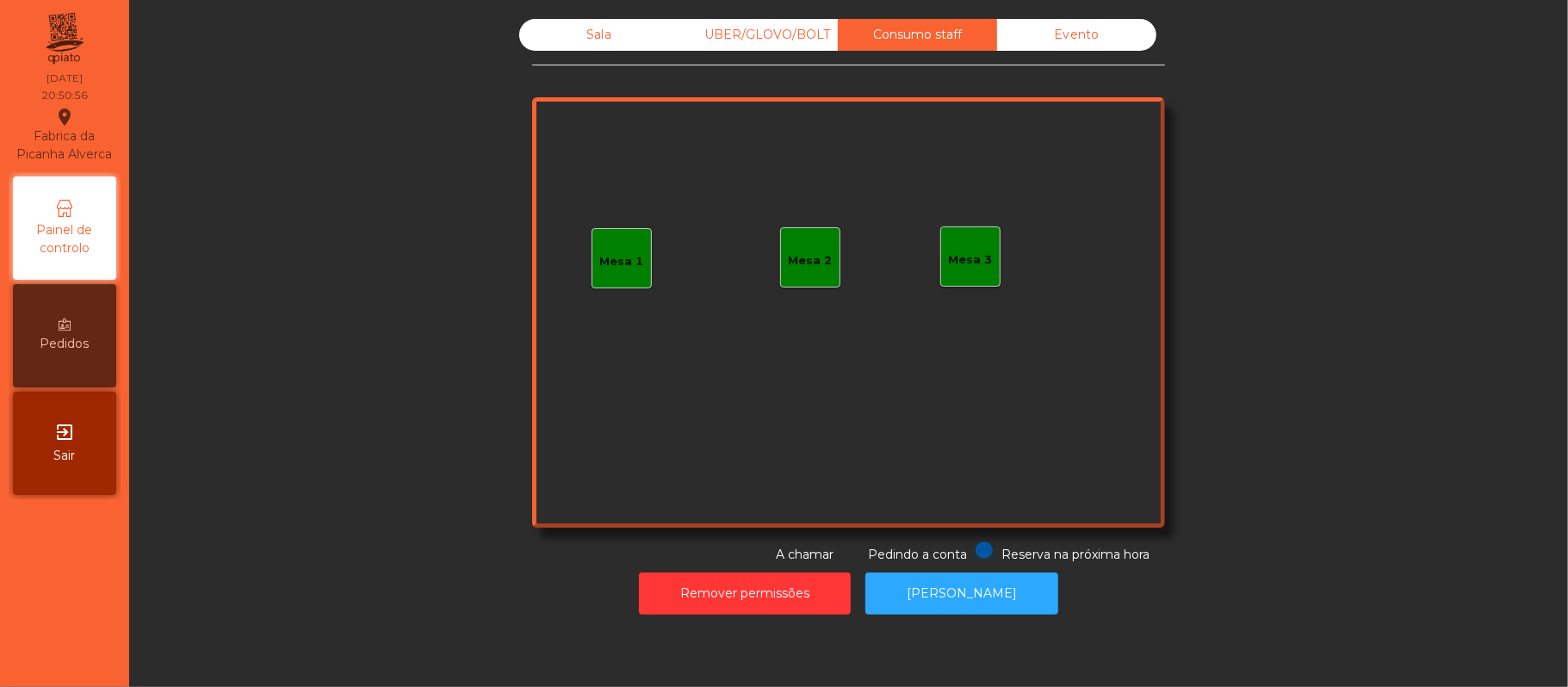
click at [551, 45] on div "Sala" at bounding box center [599, 35] width 160 height 32
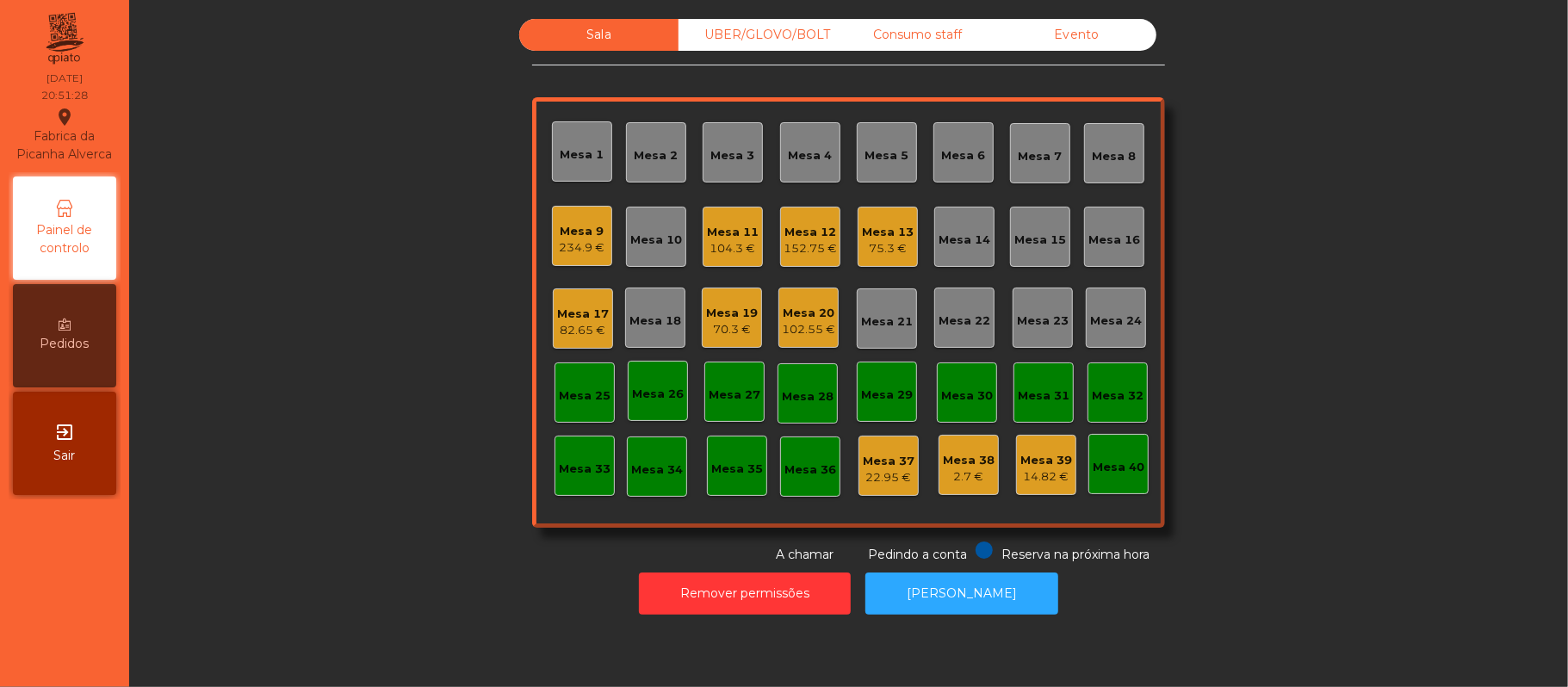
click at [582, 224] on div "Mesa 9" at bounding box center [582, 232] width 45 height 17
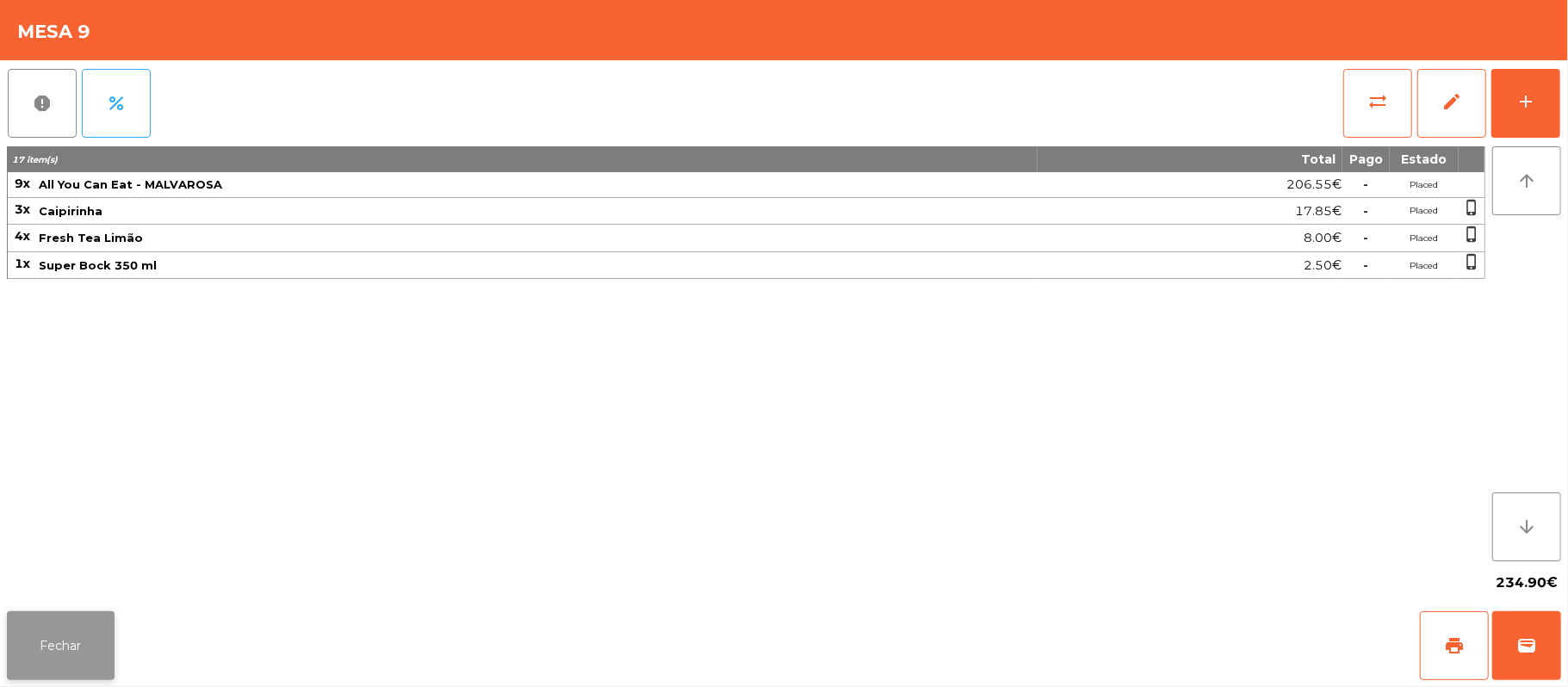
click at [77, 673] on button "Fechar" at bounding box center [60, 645] width 107 height 69
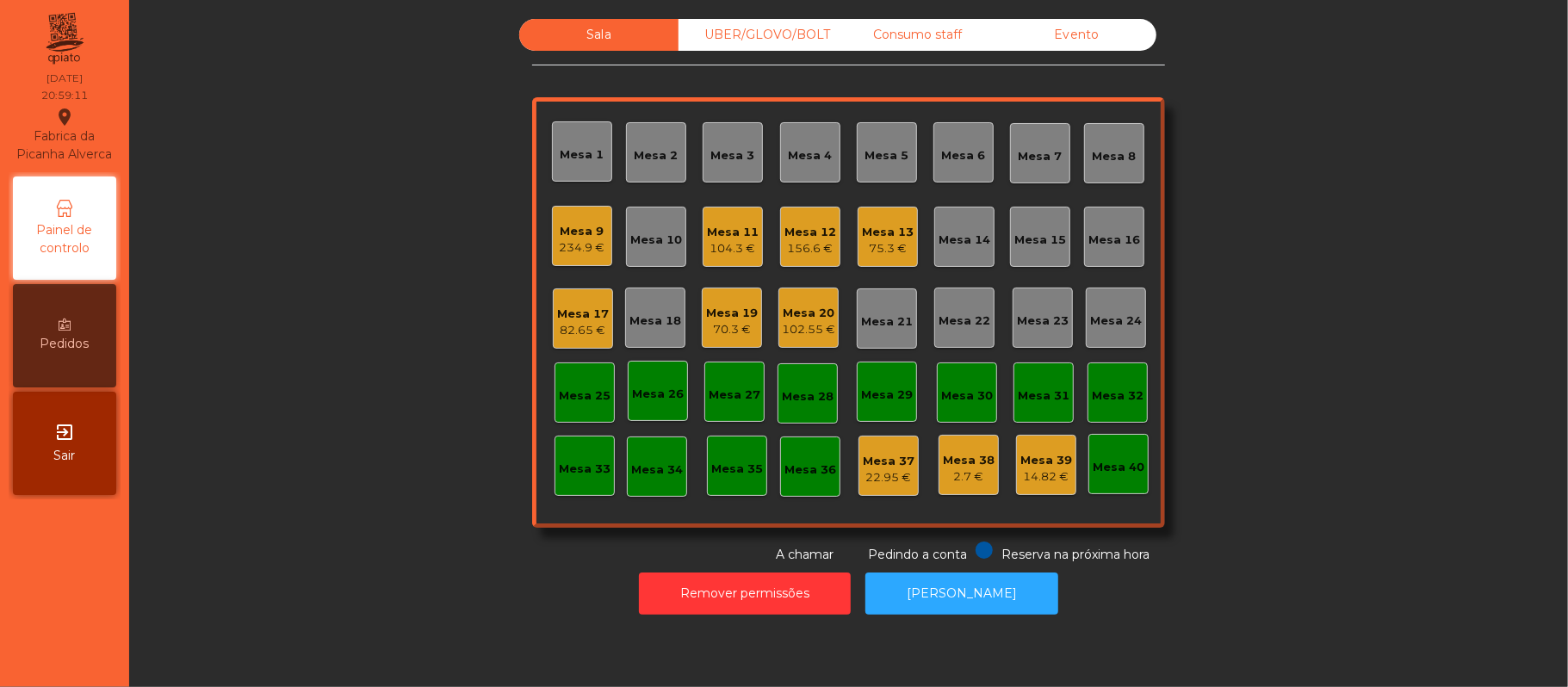
click at [1023, 474] on div "14.82 €" at bounding box center [1046, 477] width 51 height 17
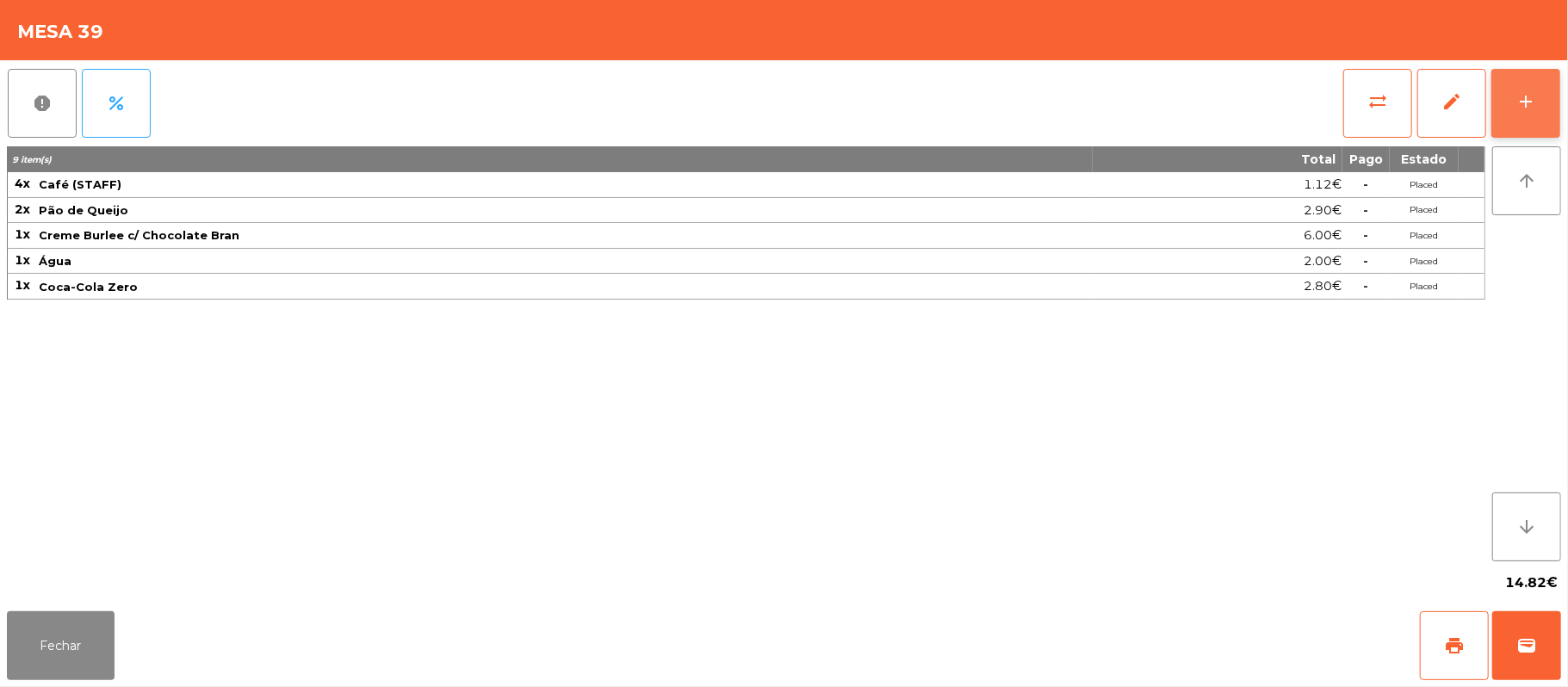
click at [1536, 105] on div "add" at bounding box center [1525, 101] width 20 height 20
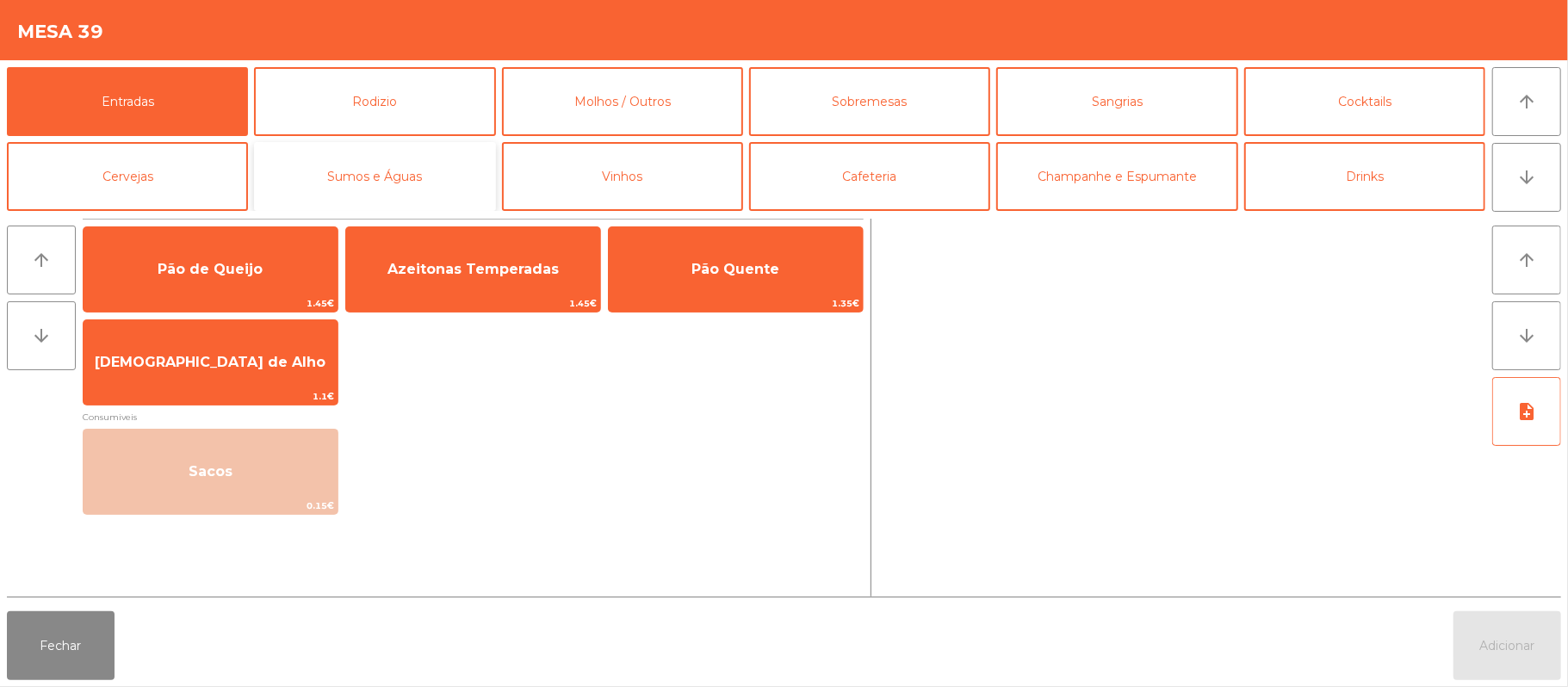
click at [393, 163] on button "Sumos e Águas" at bounding box center [374, 176] width 241 height 69
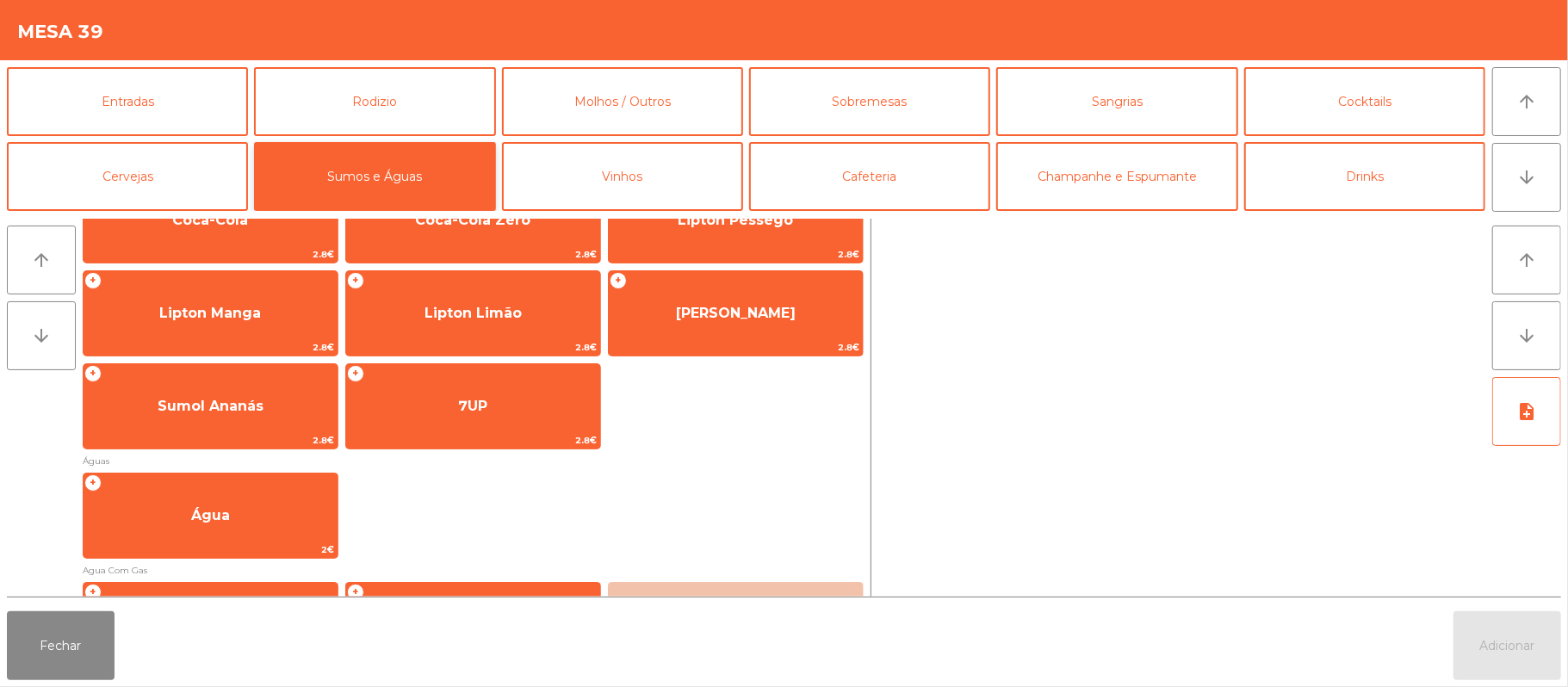
scroll to position [348, 0]
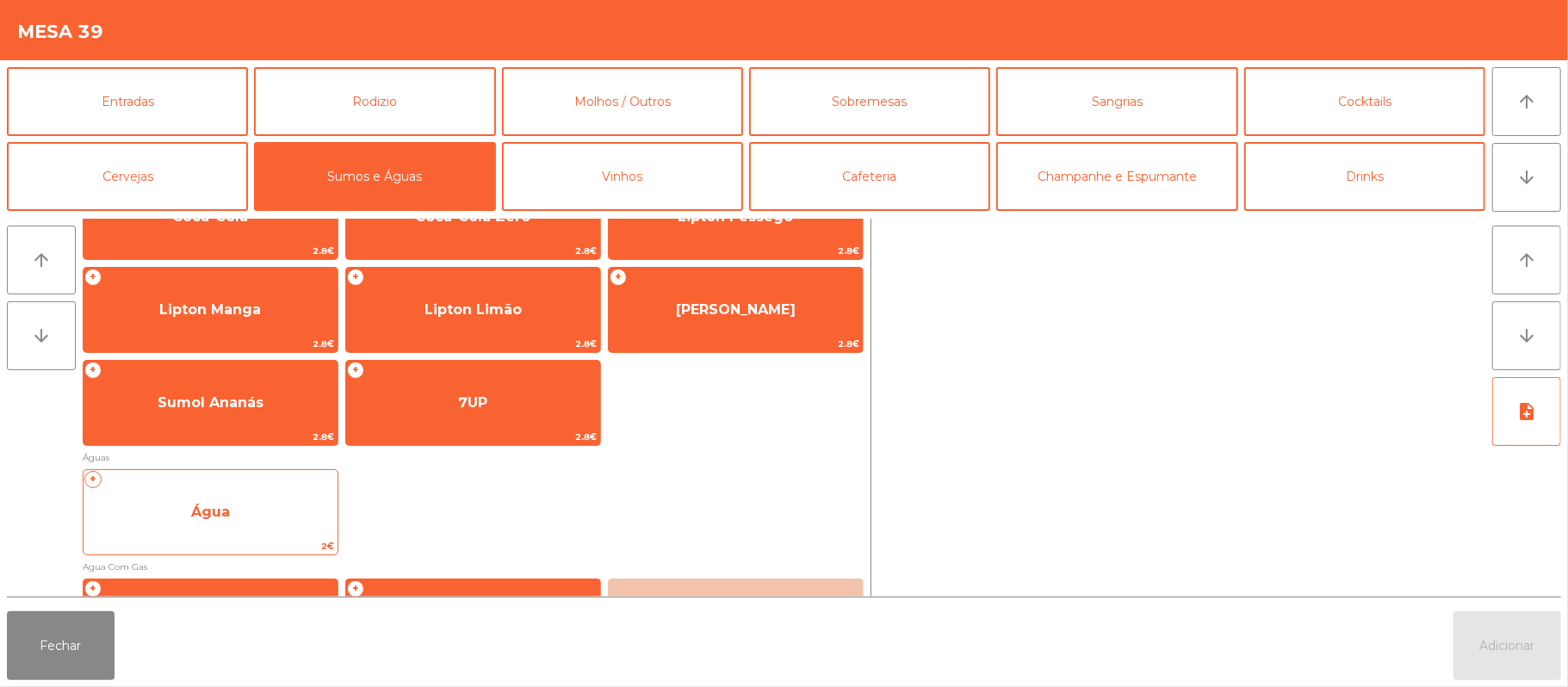
click at [249, 517] on span "Água" at bounding box center [210, 513] width 254 height 46
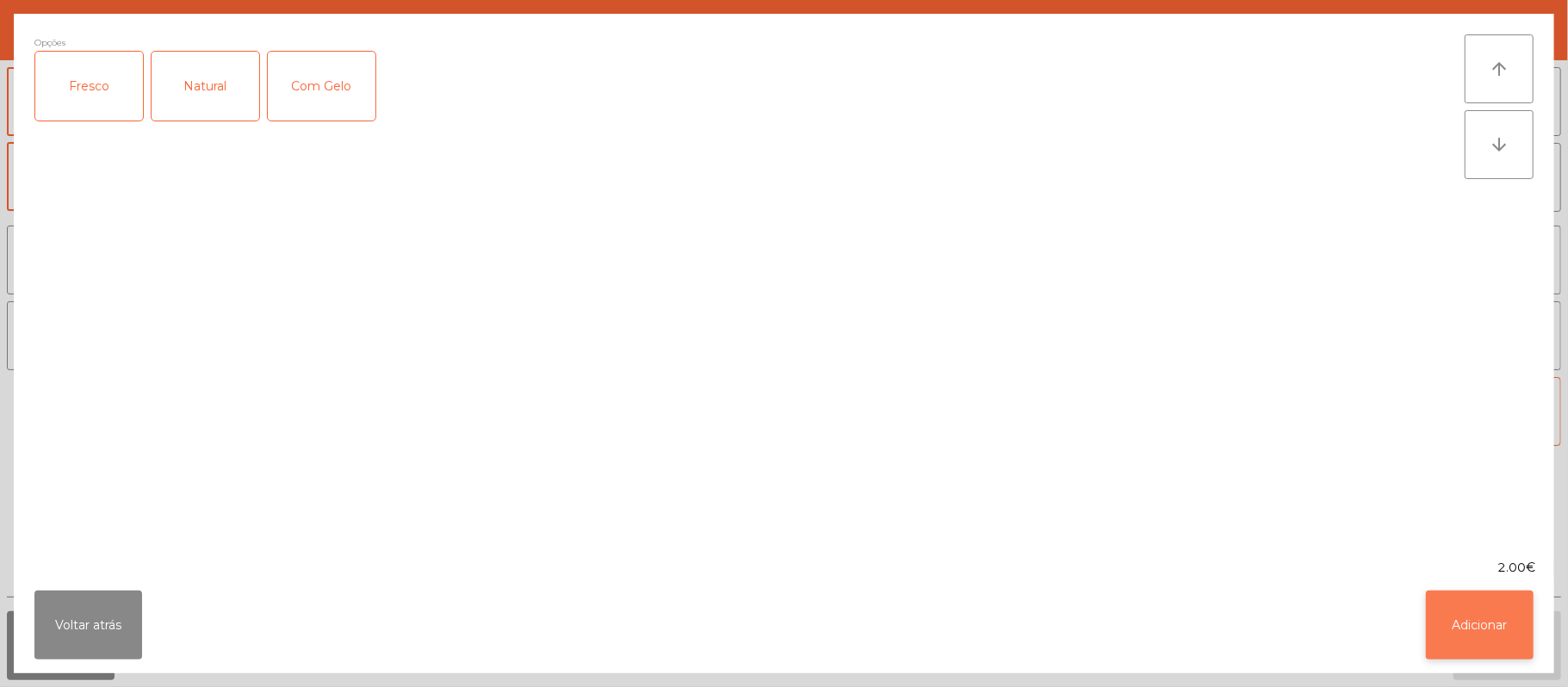
click at [1509, 615] on button "Adicionar" at bounding box center [1479, 625] width 107 height 69
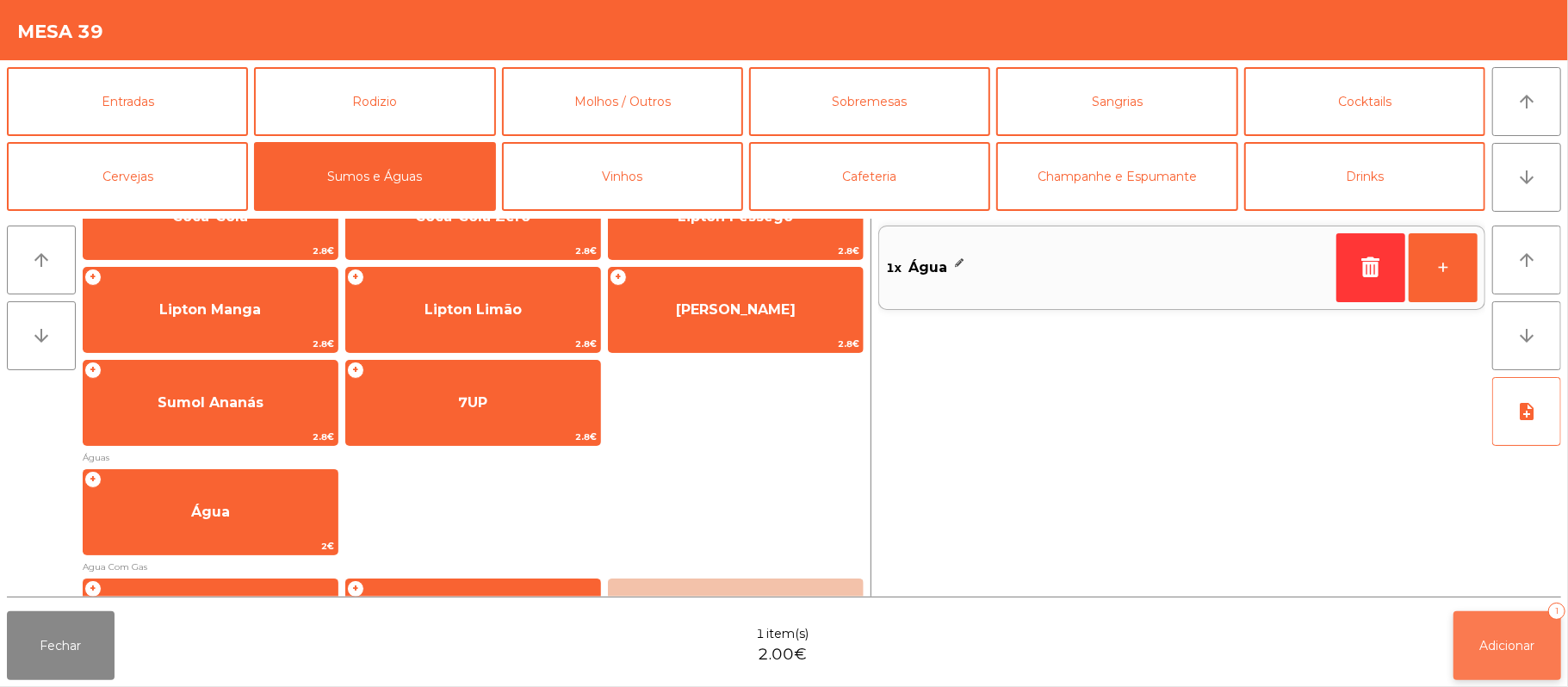
click at [1510, 644] on span "Adicionar" at bounding box center [1507, 646] width 55 height 15
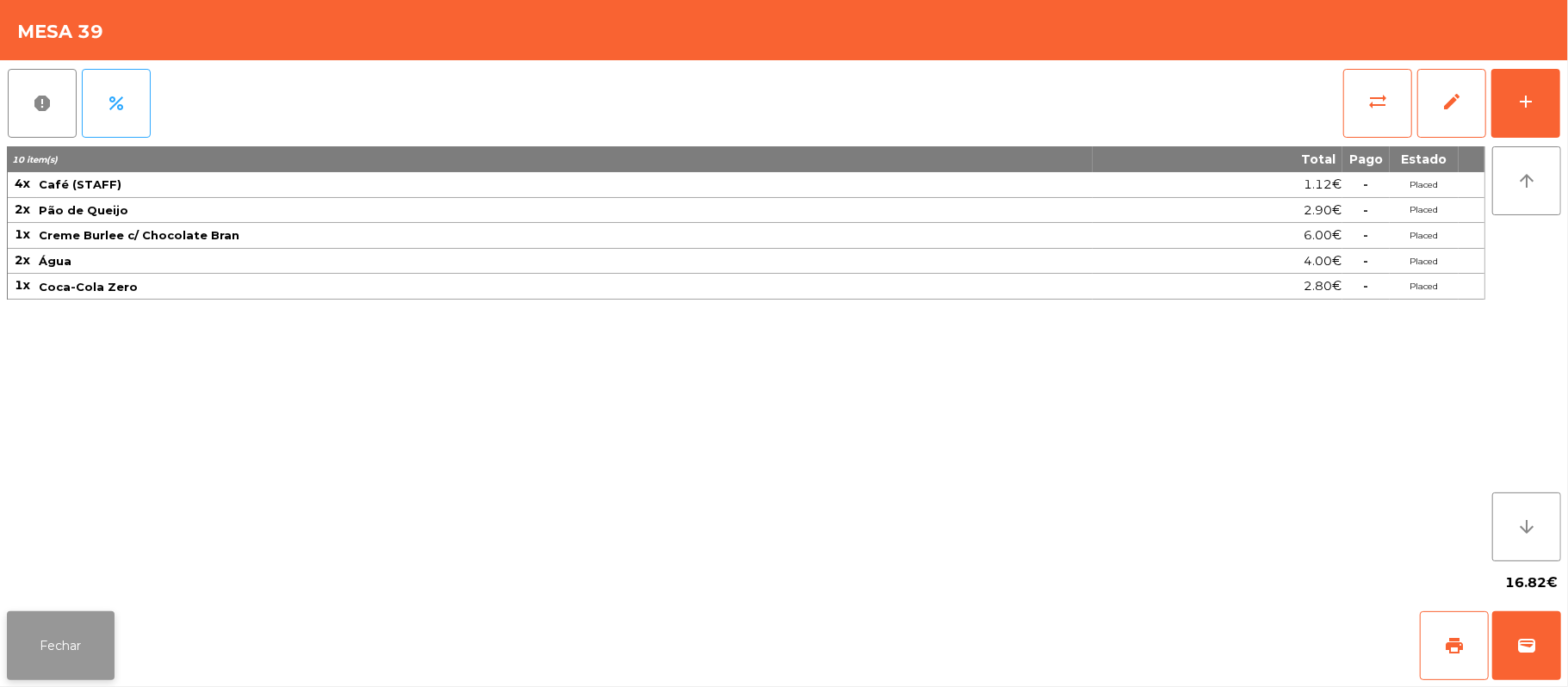
click at [59, 634] on button "Fechar" at bounding box center [60, 645] width 107 height 69
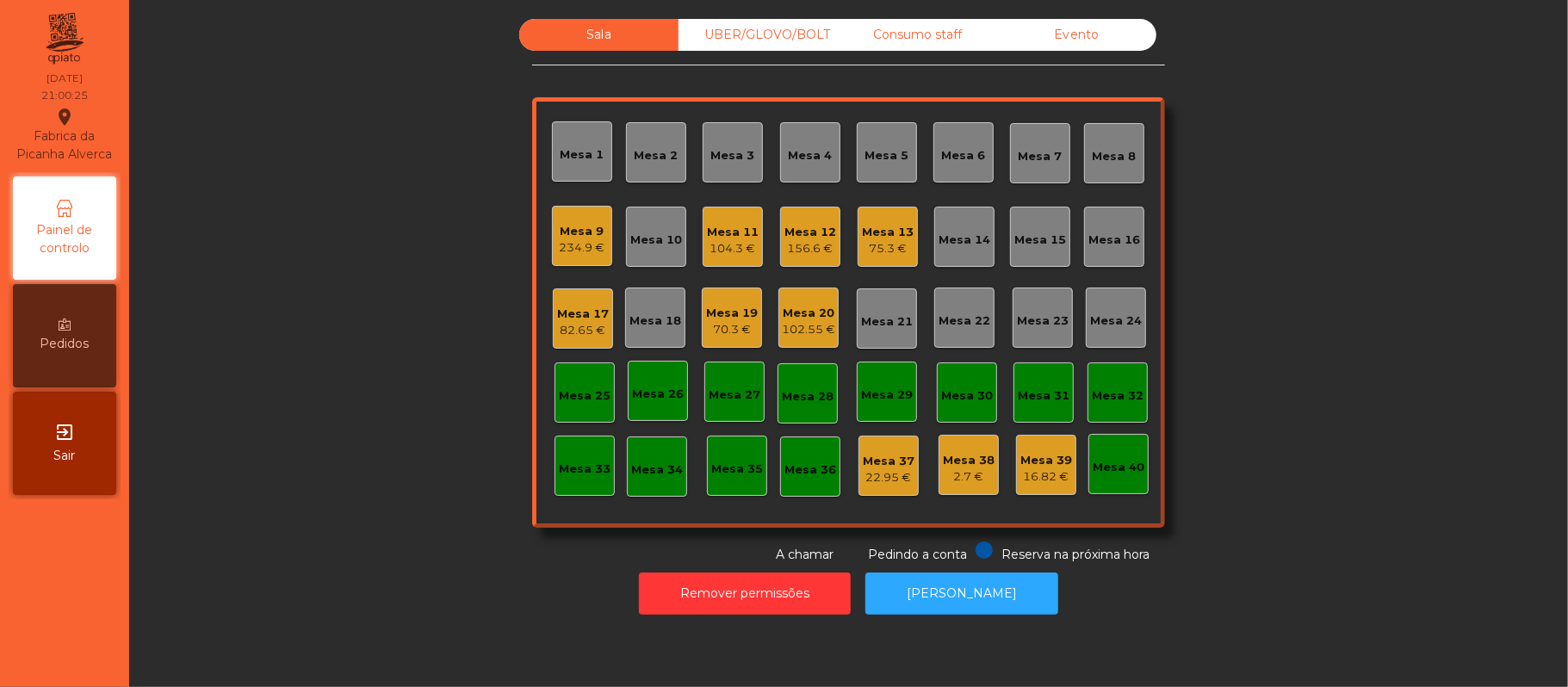
click at [746, 42] on div "UBER/GLOVO/BOLT" at bounding box center [757, 35] width 160 height 32
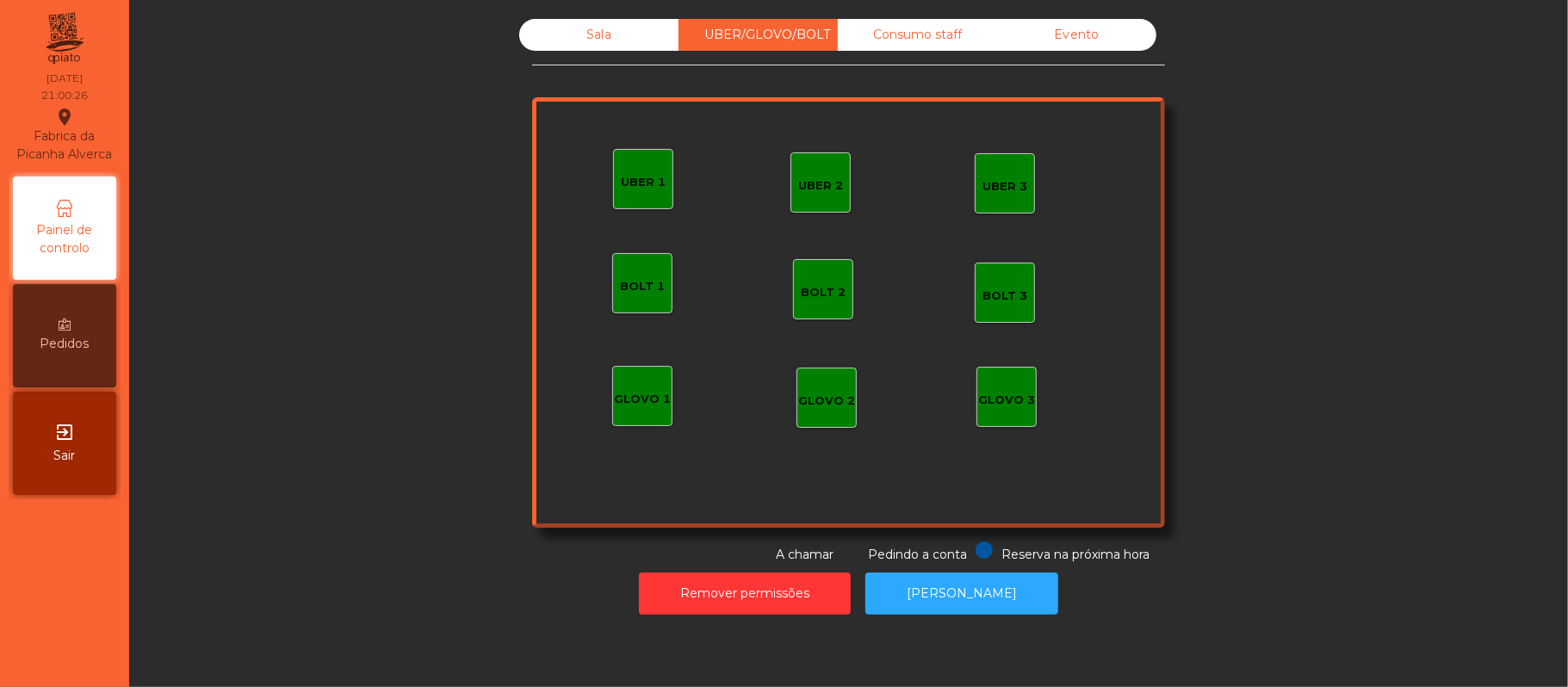
click at [890, 35] on div "Consumo staff" at bounding box center [917, 35] width 160 height 32
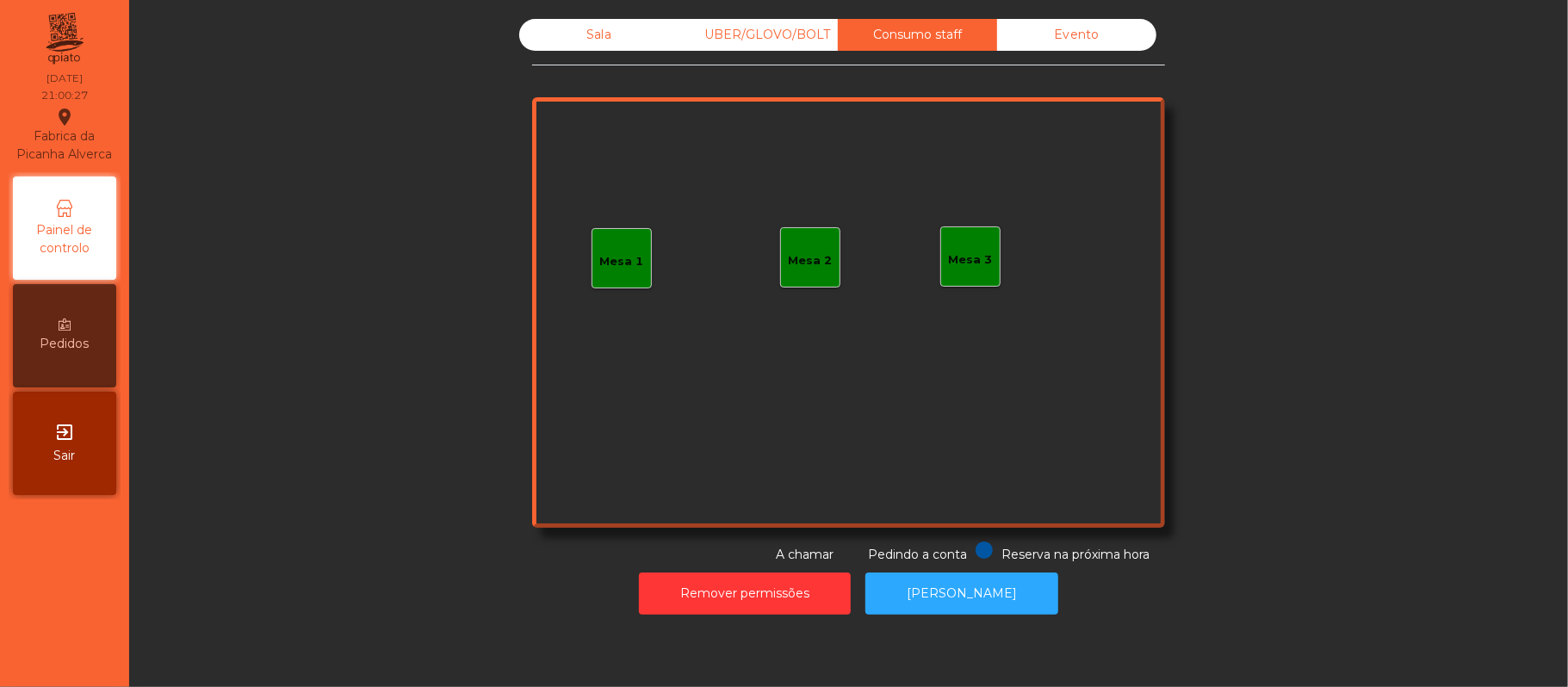
click at [1047, 39] on div "Evento" at bounding box center [1077, 35] width 160 height 32
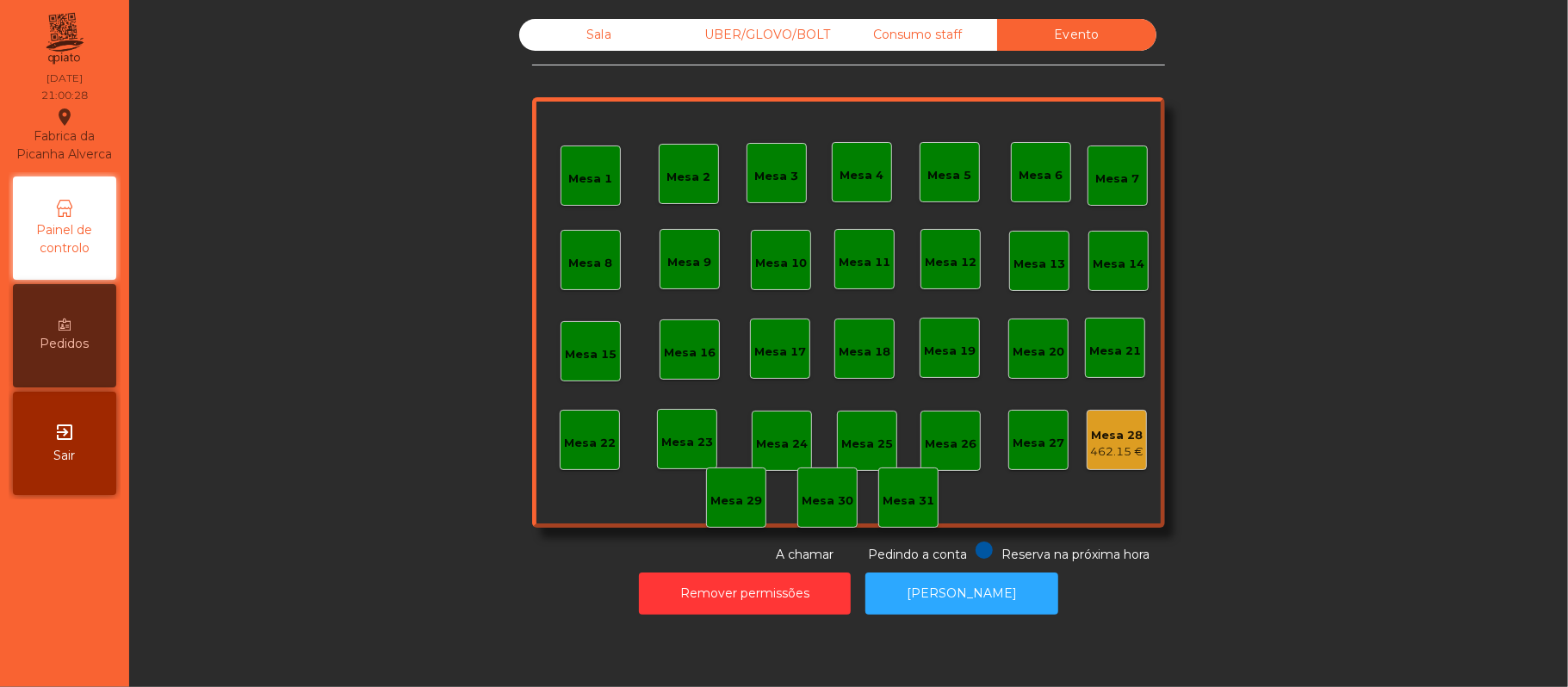
click at [589, 39] on div "Sala" at bounding box center [599, 35] width 160 height 32
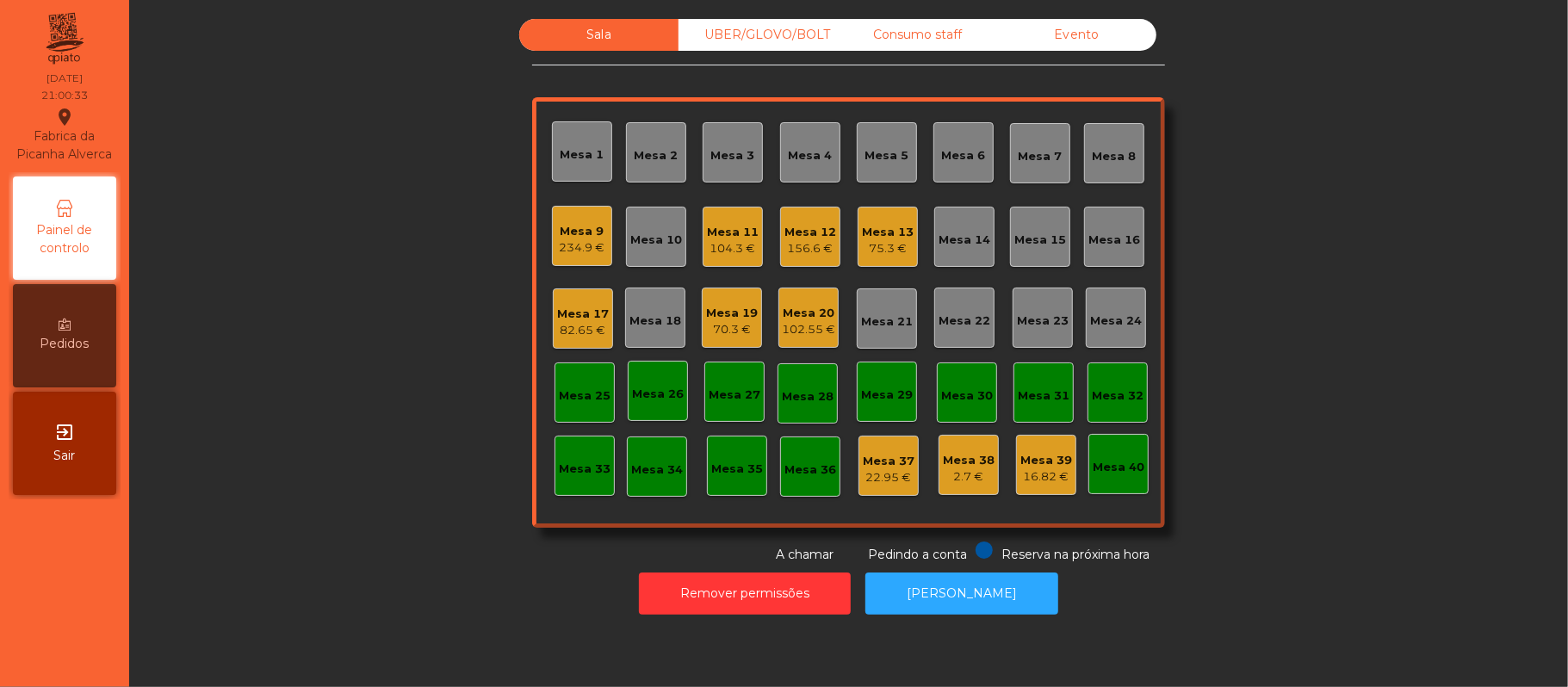
click at [1047, 477] on div "16.82 €" at bounding box center [1046, 477] width 51 height 17
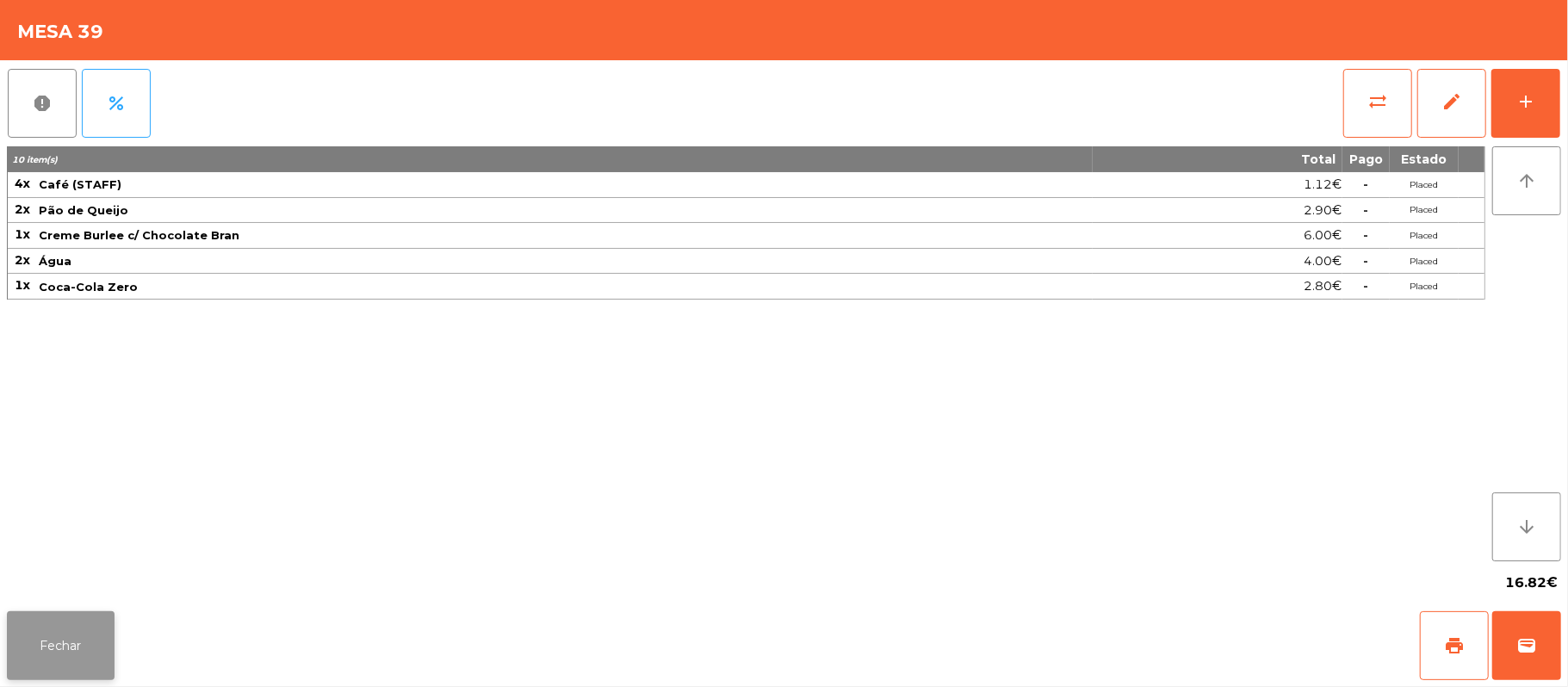
click at [87, 651] on button "Fechar" at bounding box center [60, 645] width 107 height 69
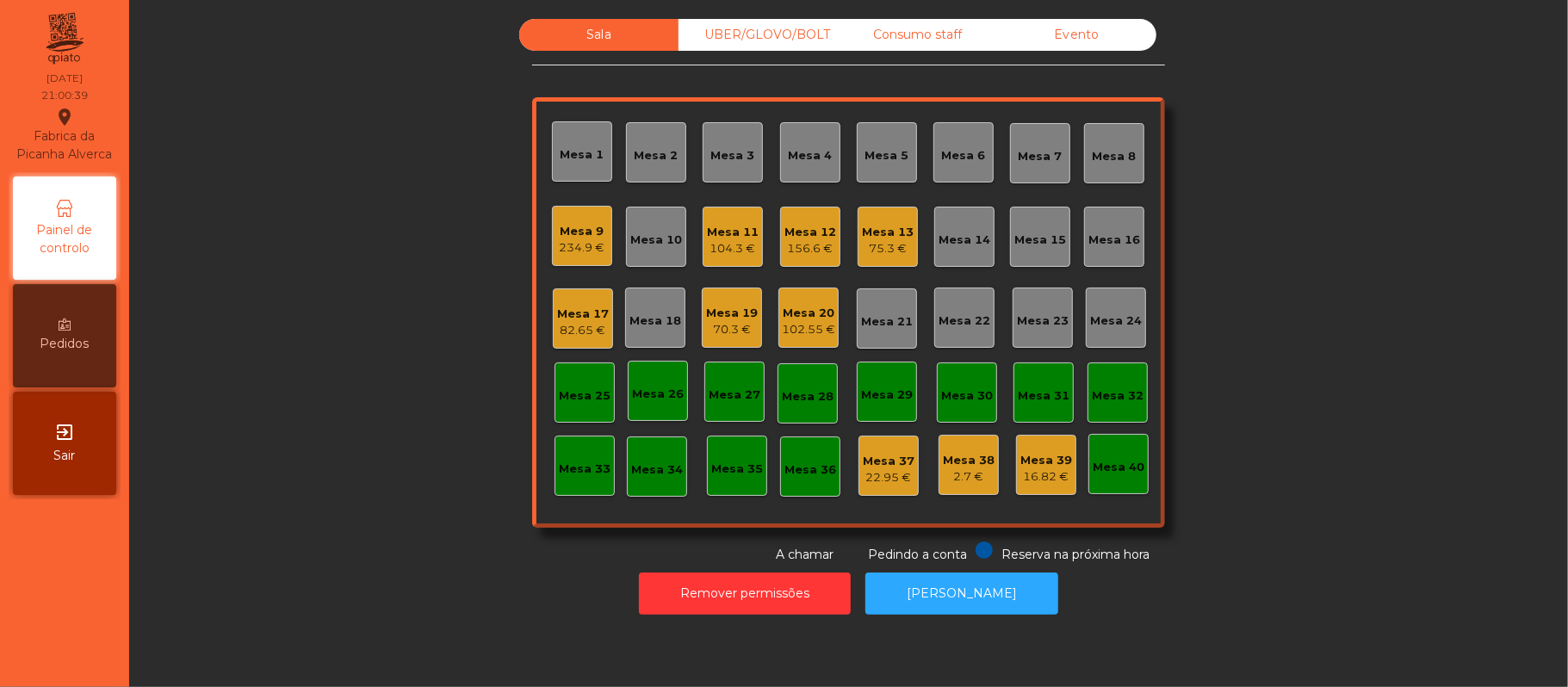
click at [876, 472] on div "22.95 €" at bounding box center [888, 478] width 51 height 17
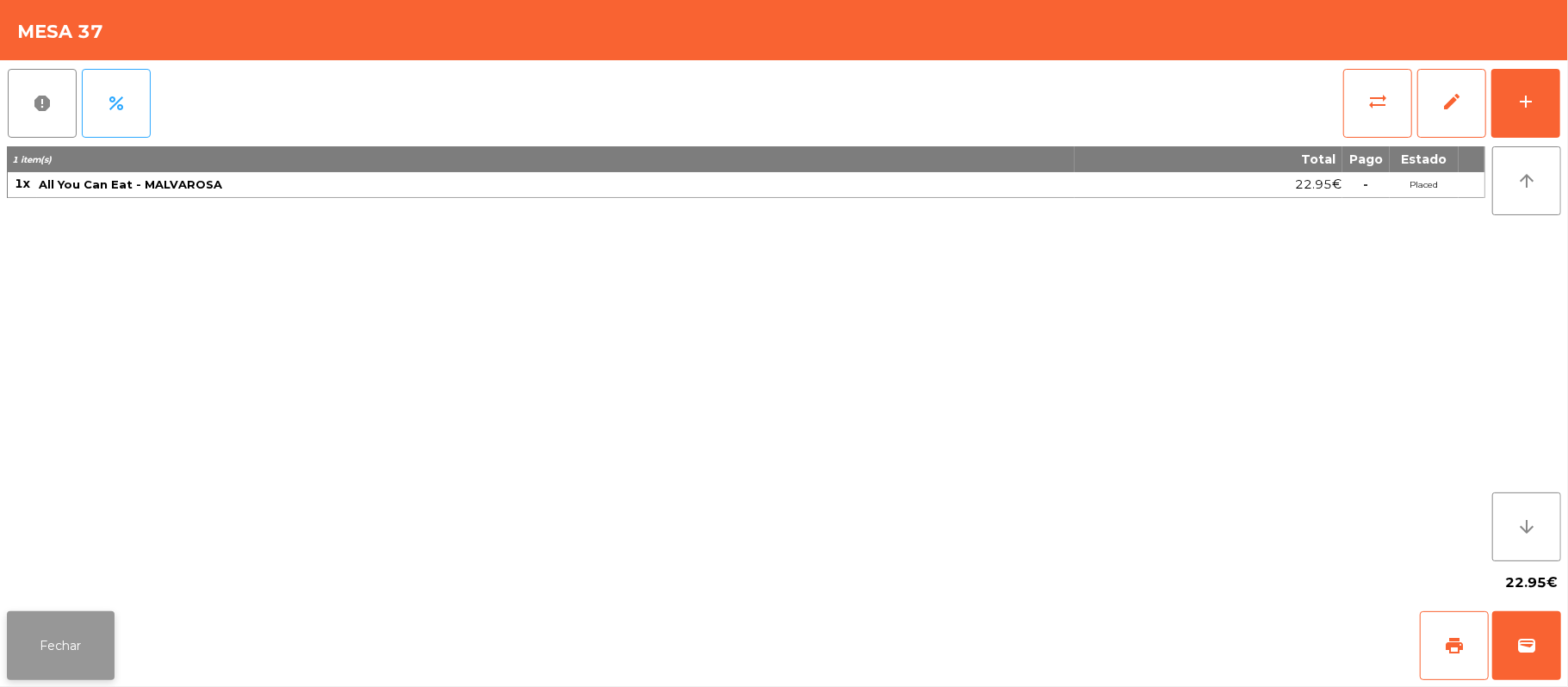
click at [69, 658] on button "Fechar" at bounding box center [60, 645] width 107 height 69
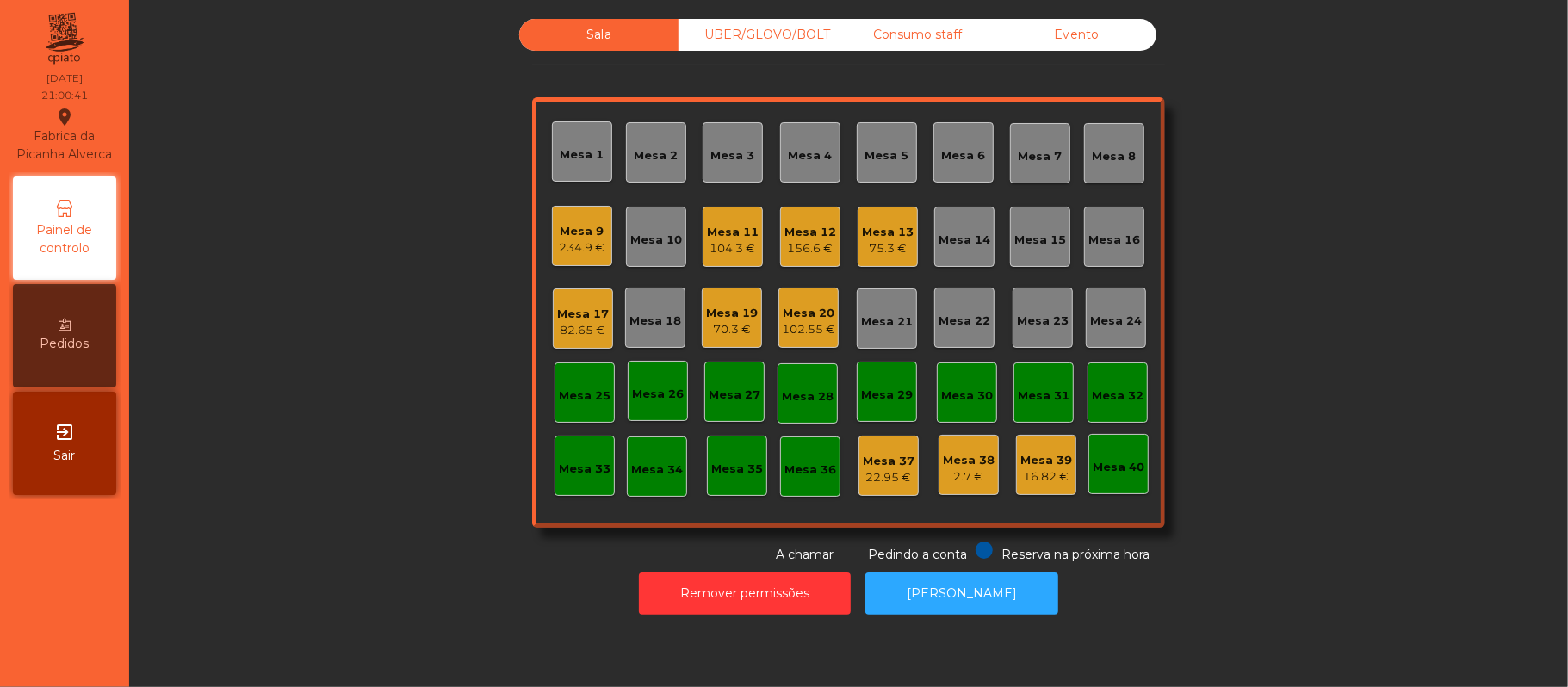
click at [982, 476] on div "2.7 €" at bounding box center [968, 477] width 51 height 17
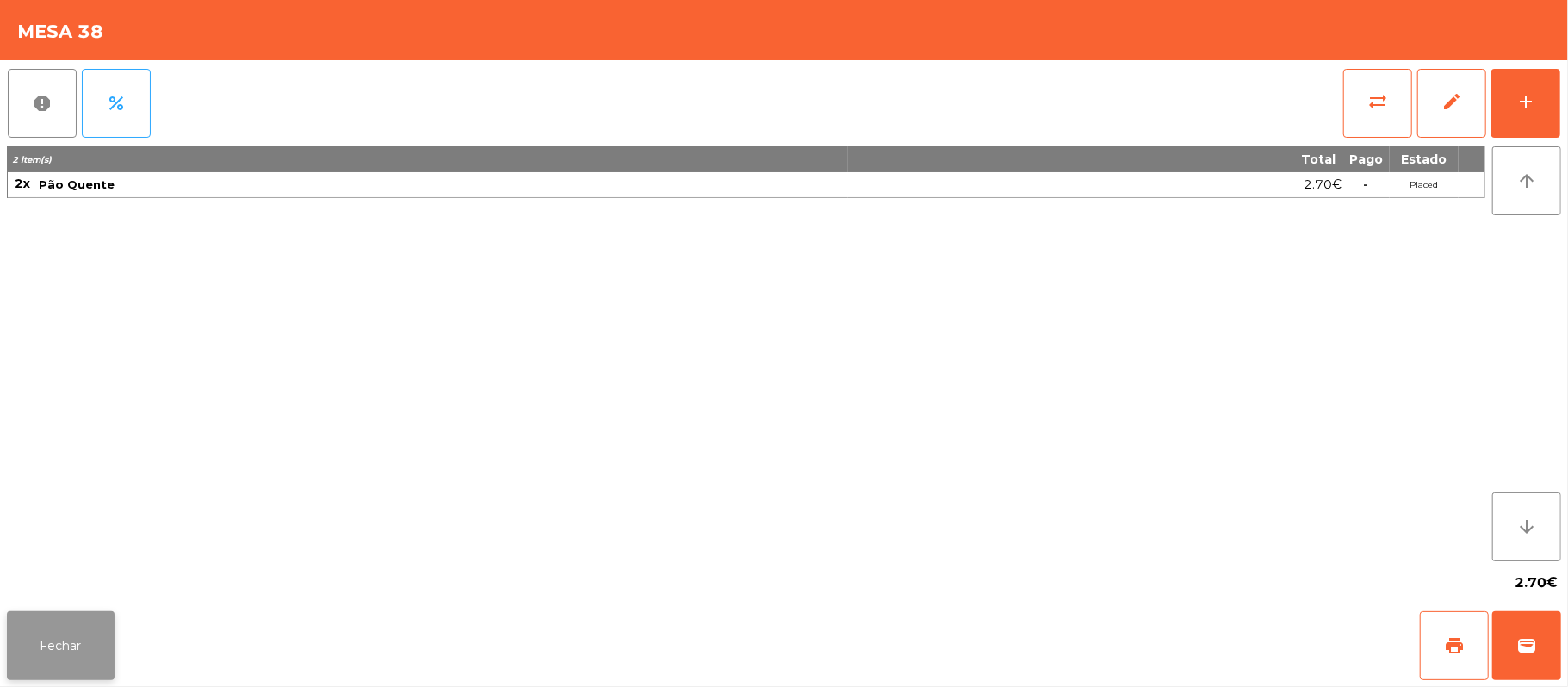
click at [53, 648] on button "Fechar" at bounding box center [60, 645] width 107 height 69
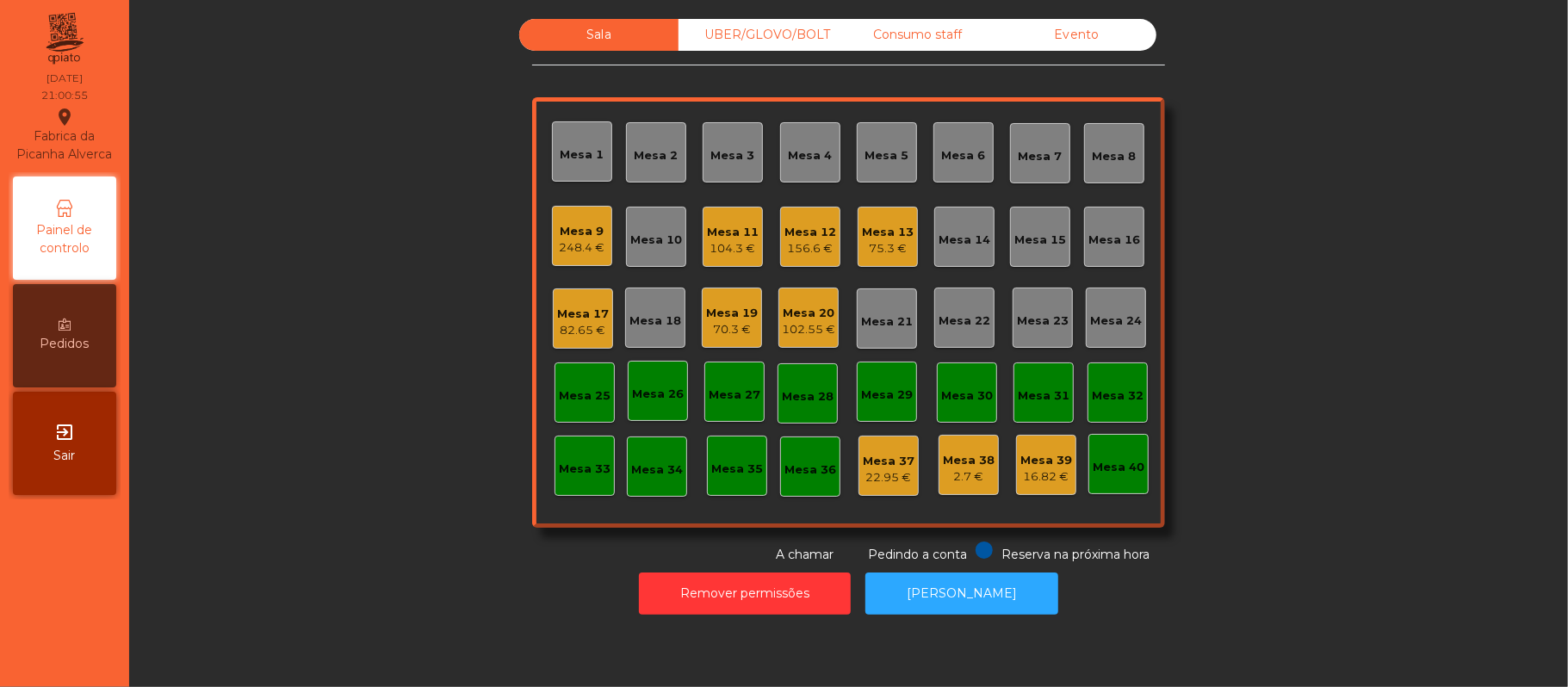
click at [570, 299] on div "Mesa 17 82.65 €" at bounding box center [582, 319] width 51 height 41
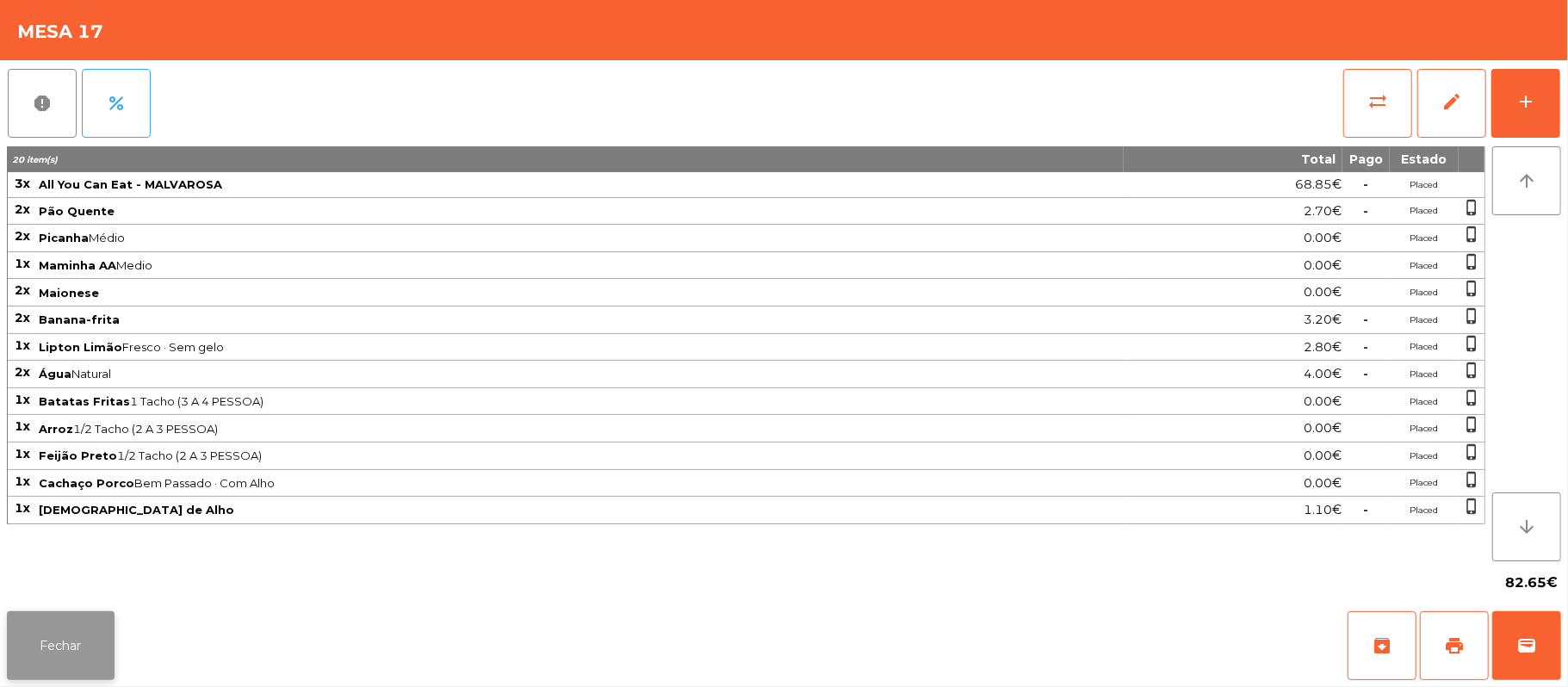
click at [62, 673] on button "Fechar" at bounding box center [60, 645] width 107 height 69
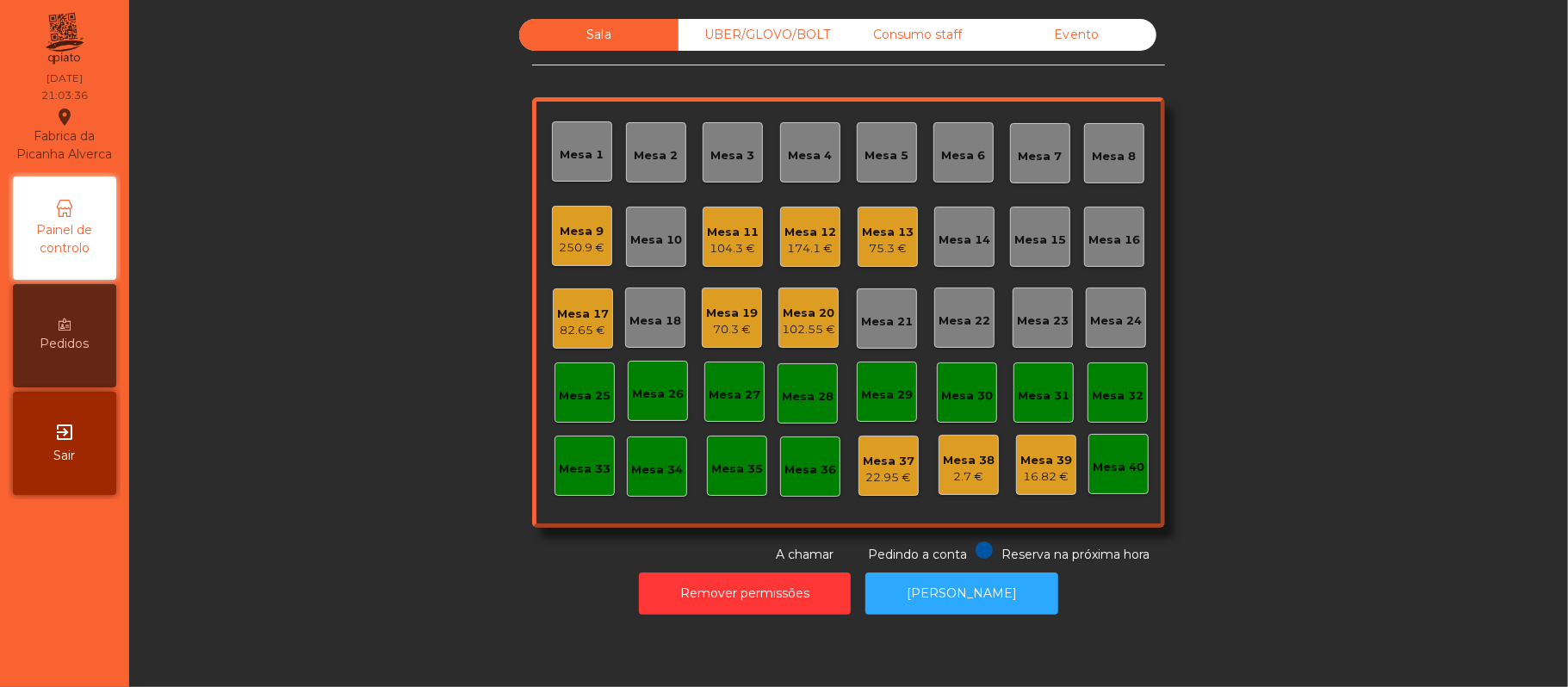
click at [960, 238] on div "Mesa 14" at bounding box center [963, 240] width 51 height 17
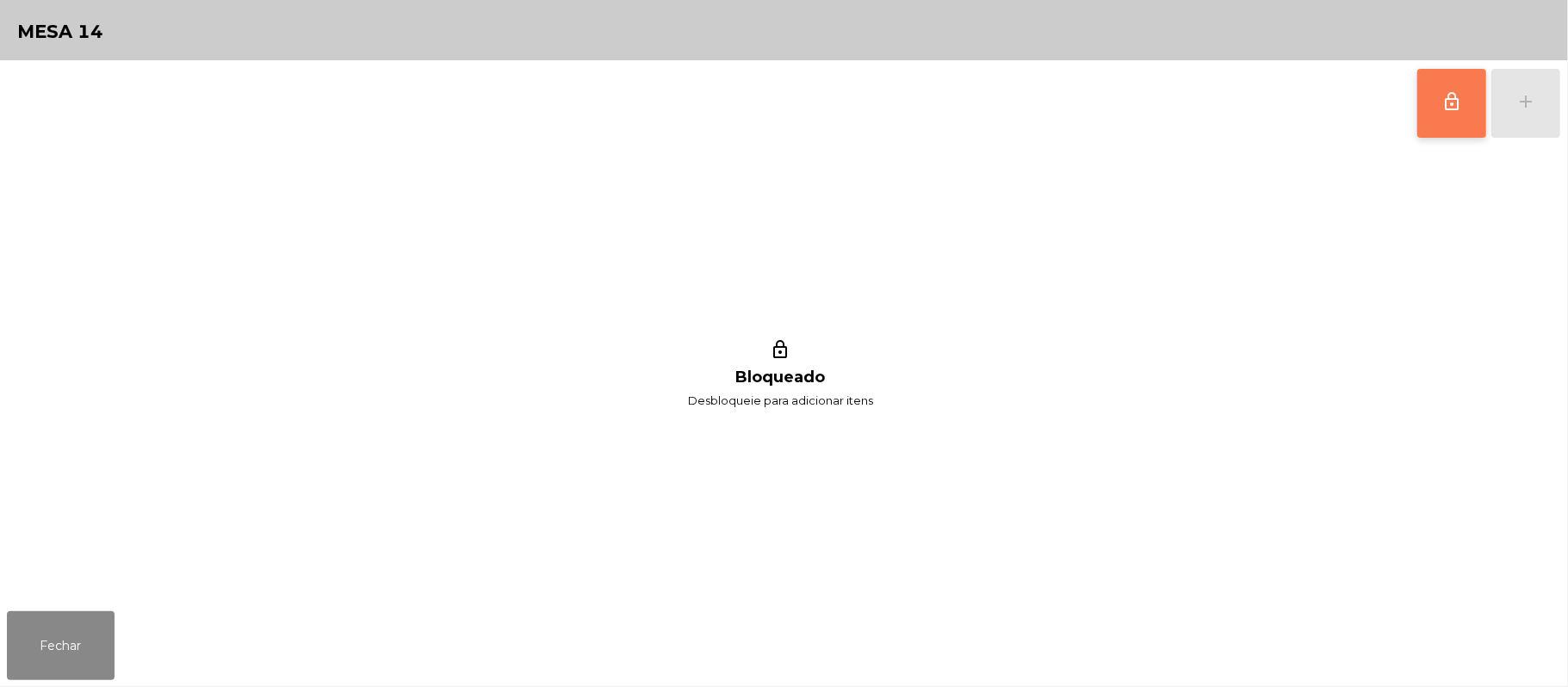
click at [1443, 114] on button "lock_outline" at bounding box center [1451, 103] width 69 height 69
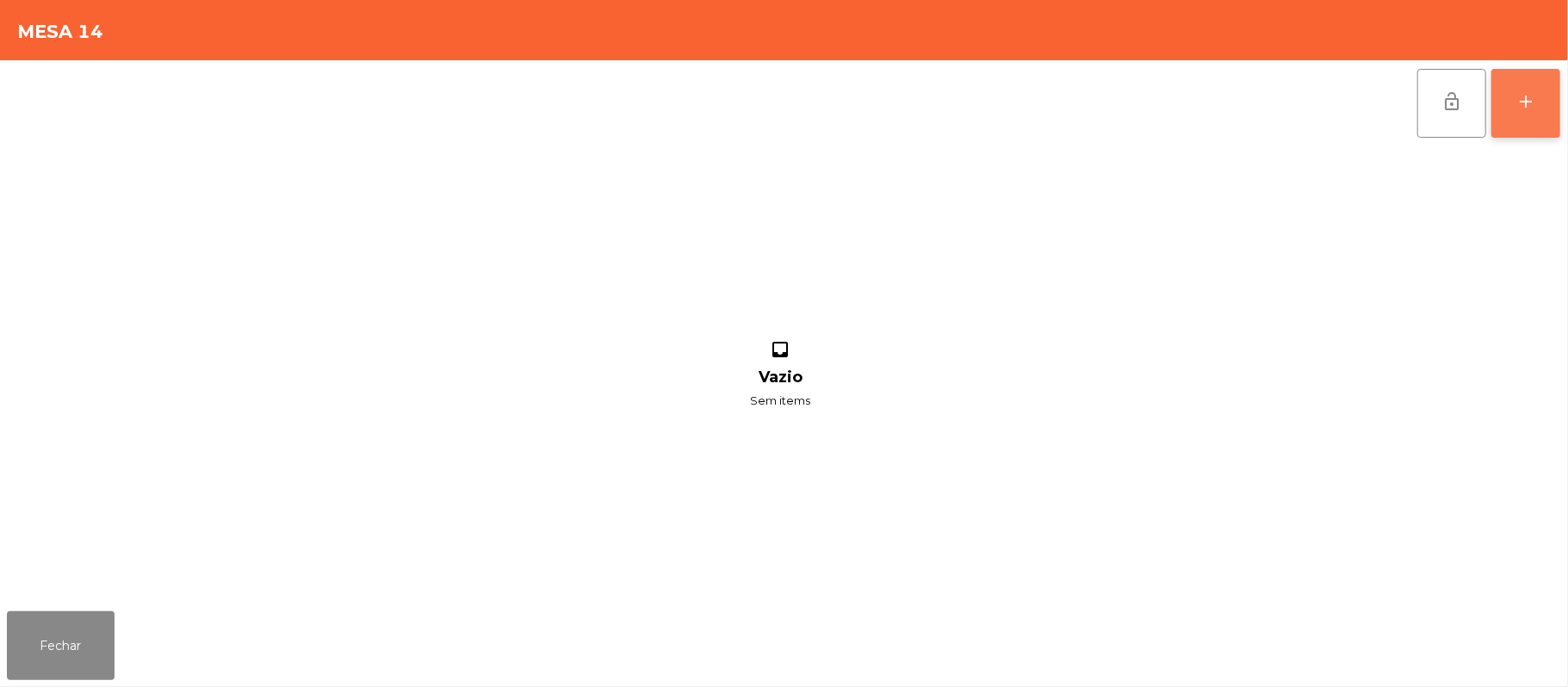
click at [1548, 105] on button "add" at bounding box center [1525, 103] width 69 height 69
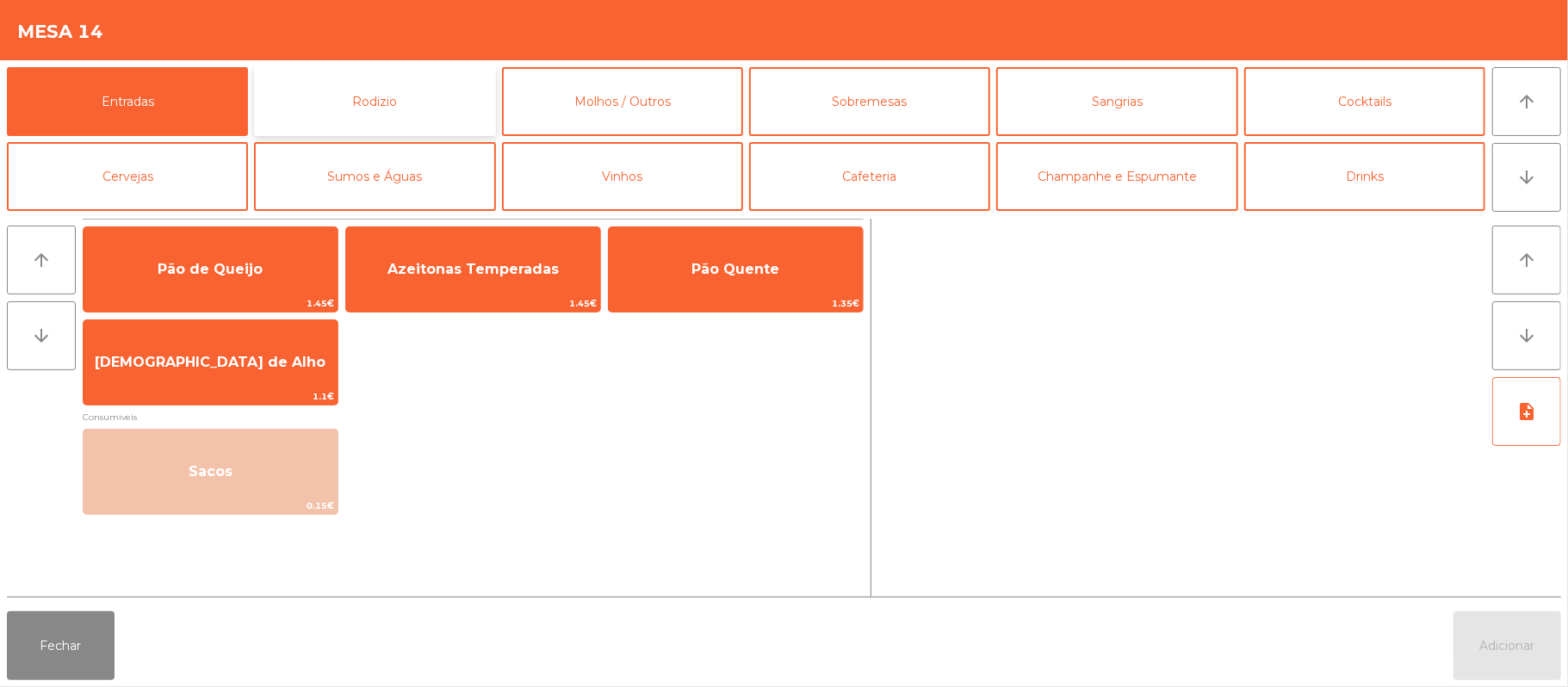
click at [345, 95] on button "Rodizio" at bounding box center [374, 101] width 241 height 69
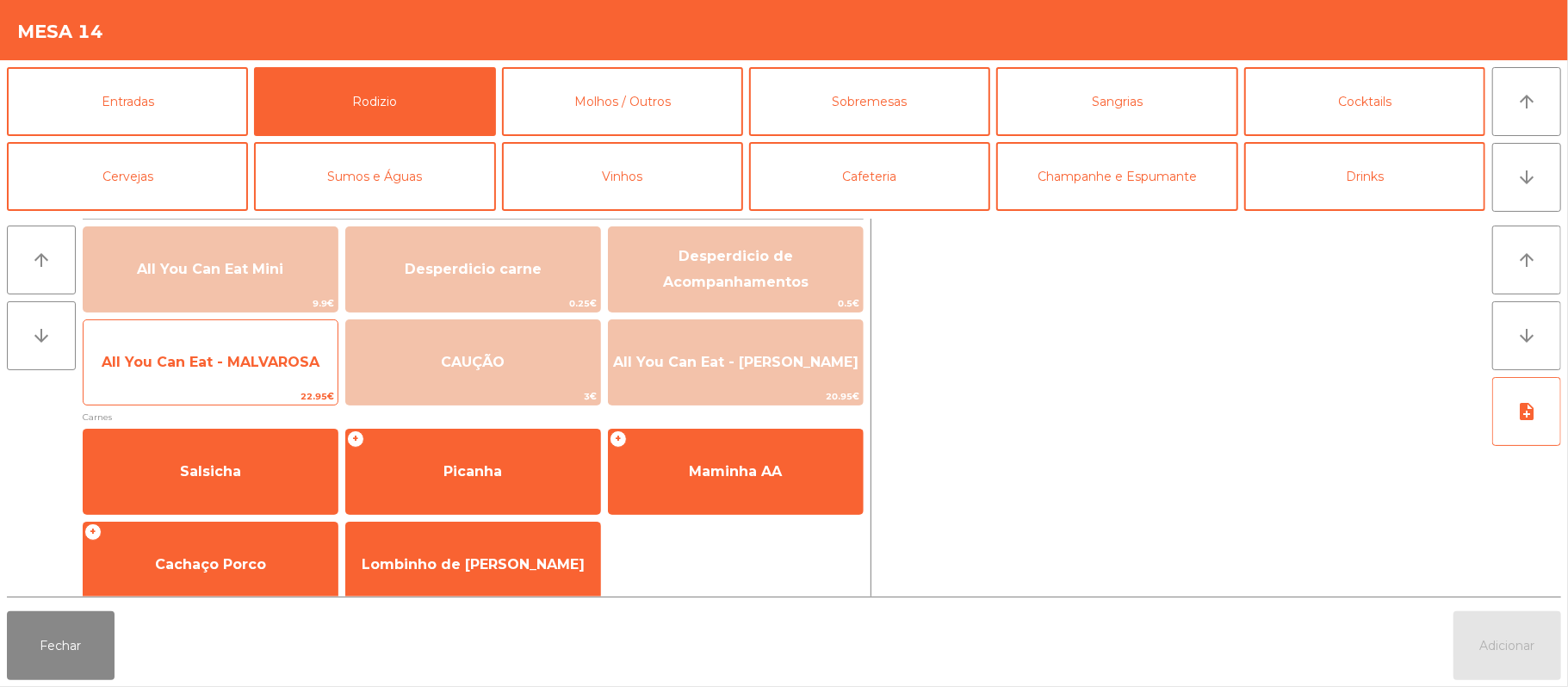
click at [200, 373] on span "All You Can Eat - MALVAROSA" at bounding box center [210, 363] width 254 height 46
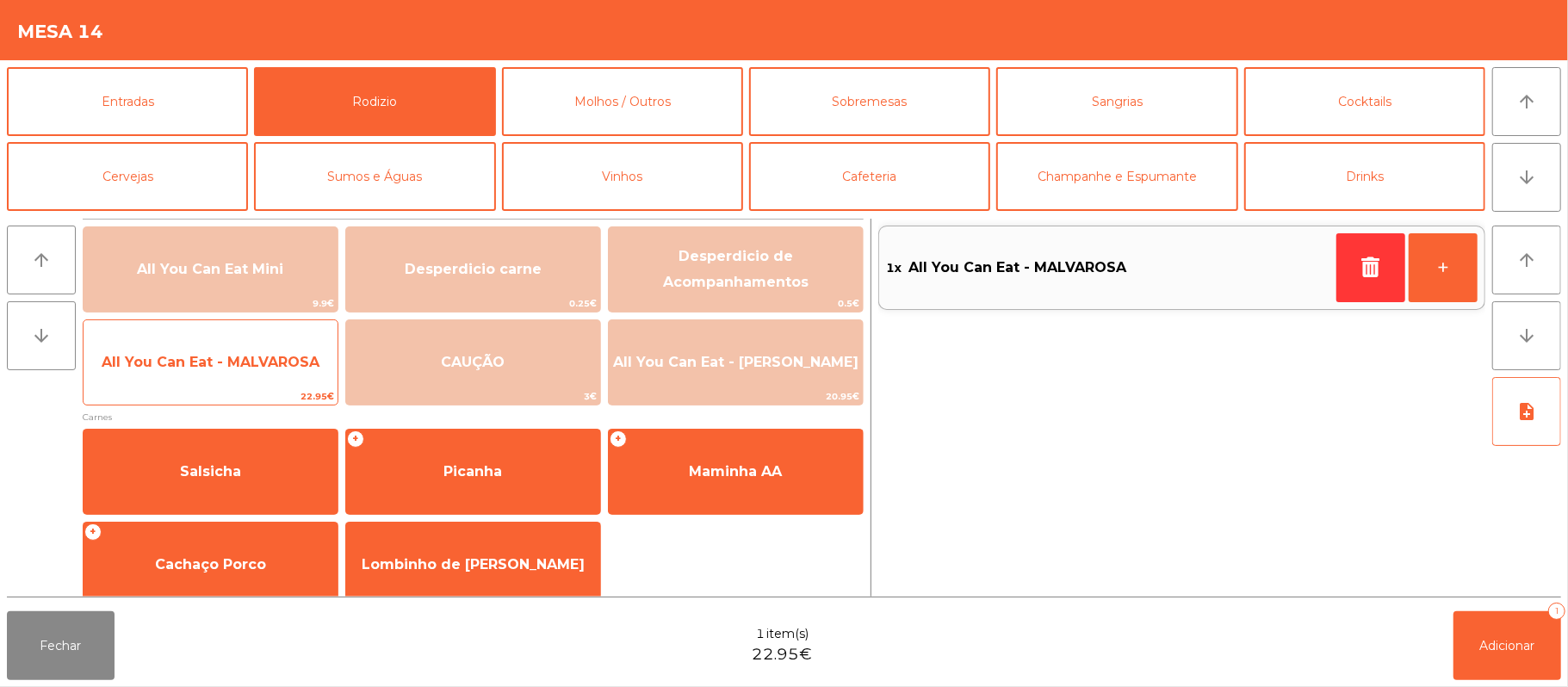
click at [231, 379] on span "All You Can Eat - MALVAROSA" at bounding box center [210, 363] width 254 height 46
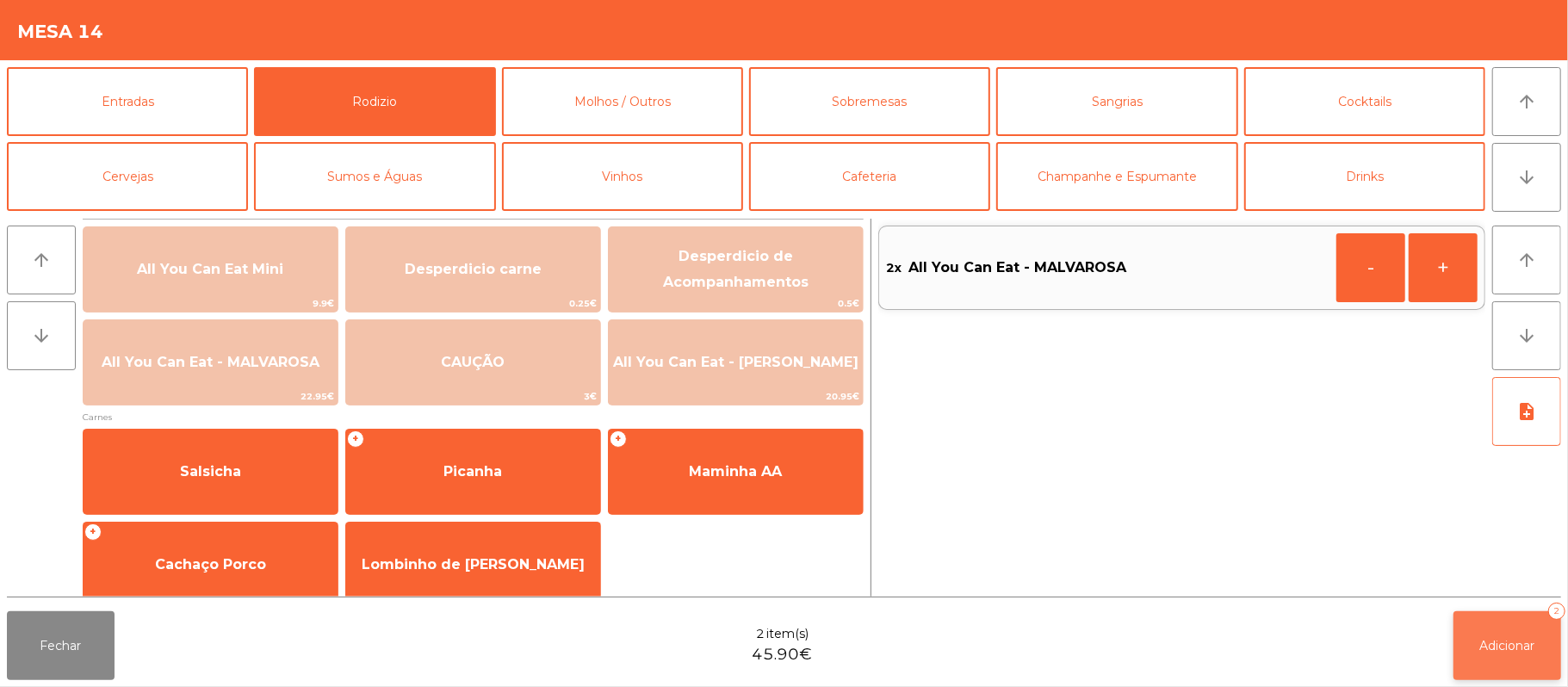
click at [1514, 623] on button "Adicionar 2" at bounding box center [1507, 645] width 107 height 69
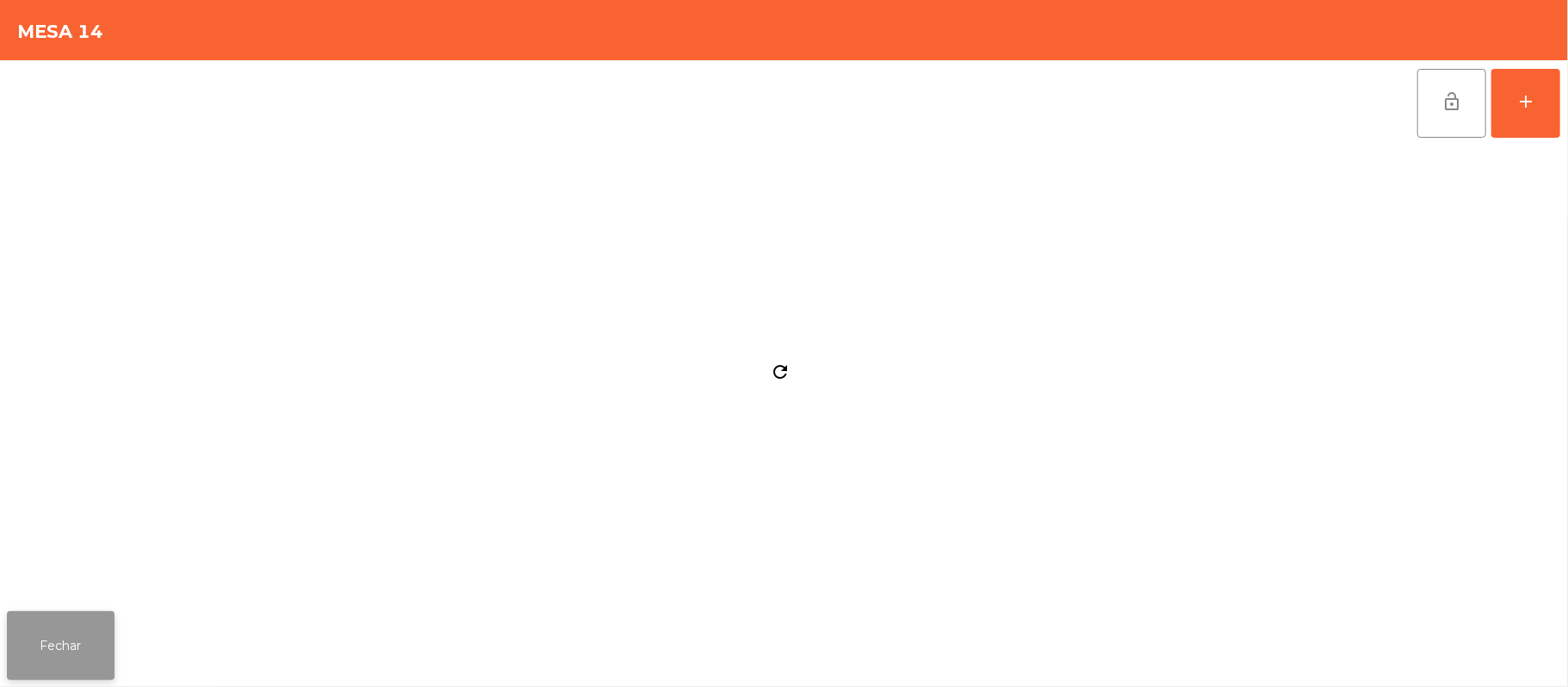
click at [55, 624] on button "Fechar" at bounding box center [60, 645] width 107 height 69
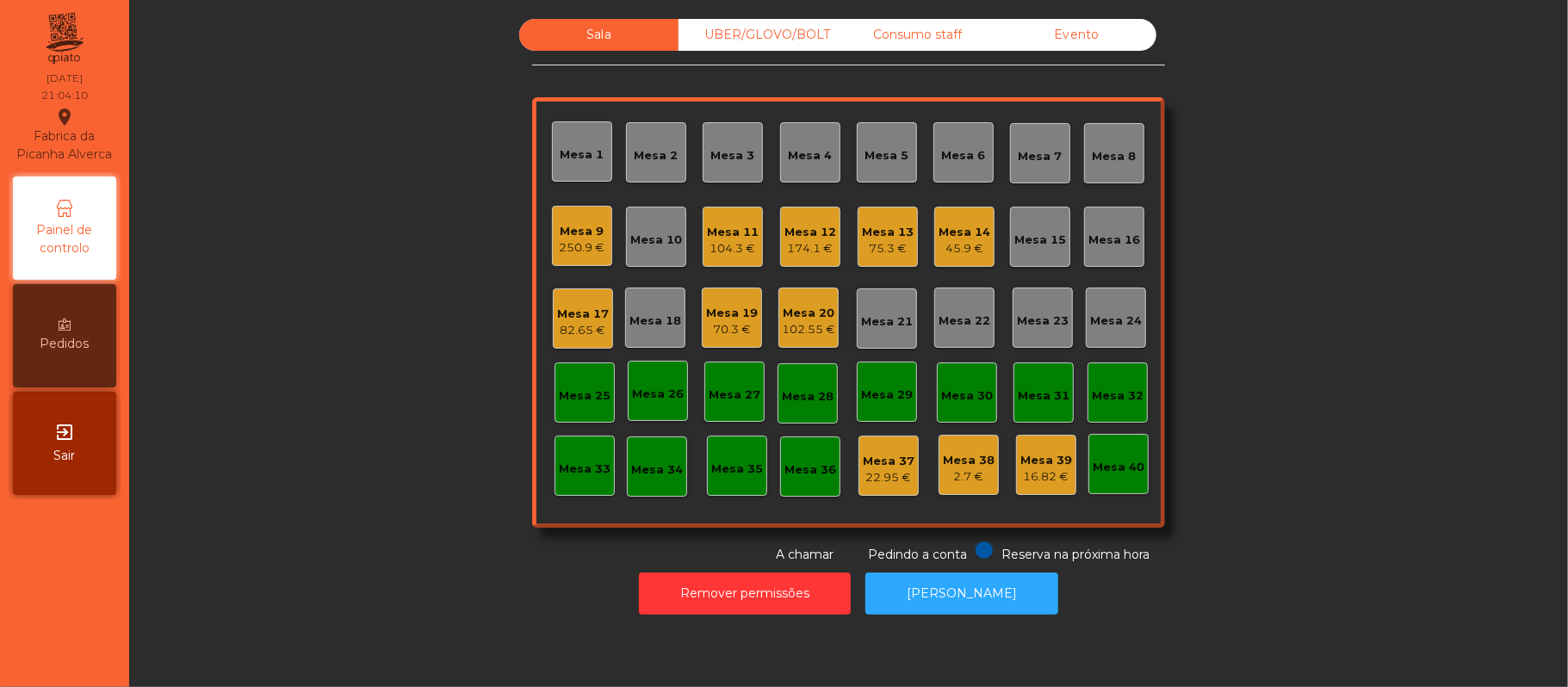
click at [1030, 459] on div "Mesa 39" at bounding box center [1046, 461] width 51 height 17
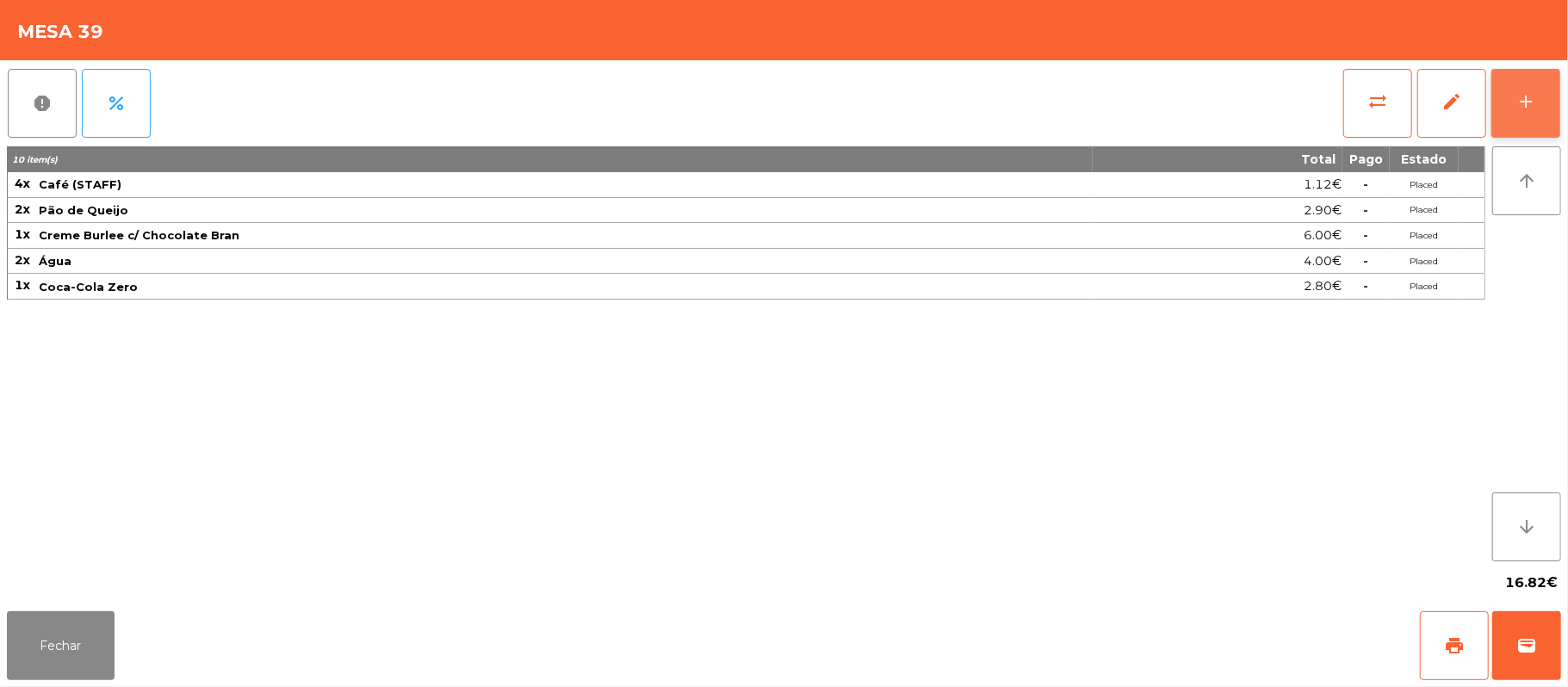
click at [1550, 118] on button "add" at bounding box center [1525, 103] width 69 height 69
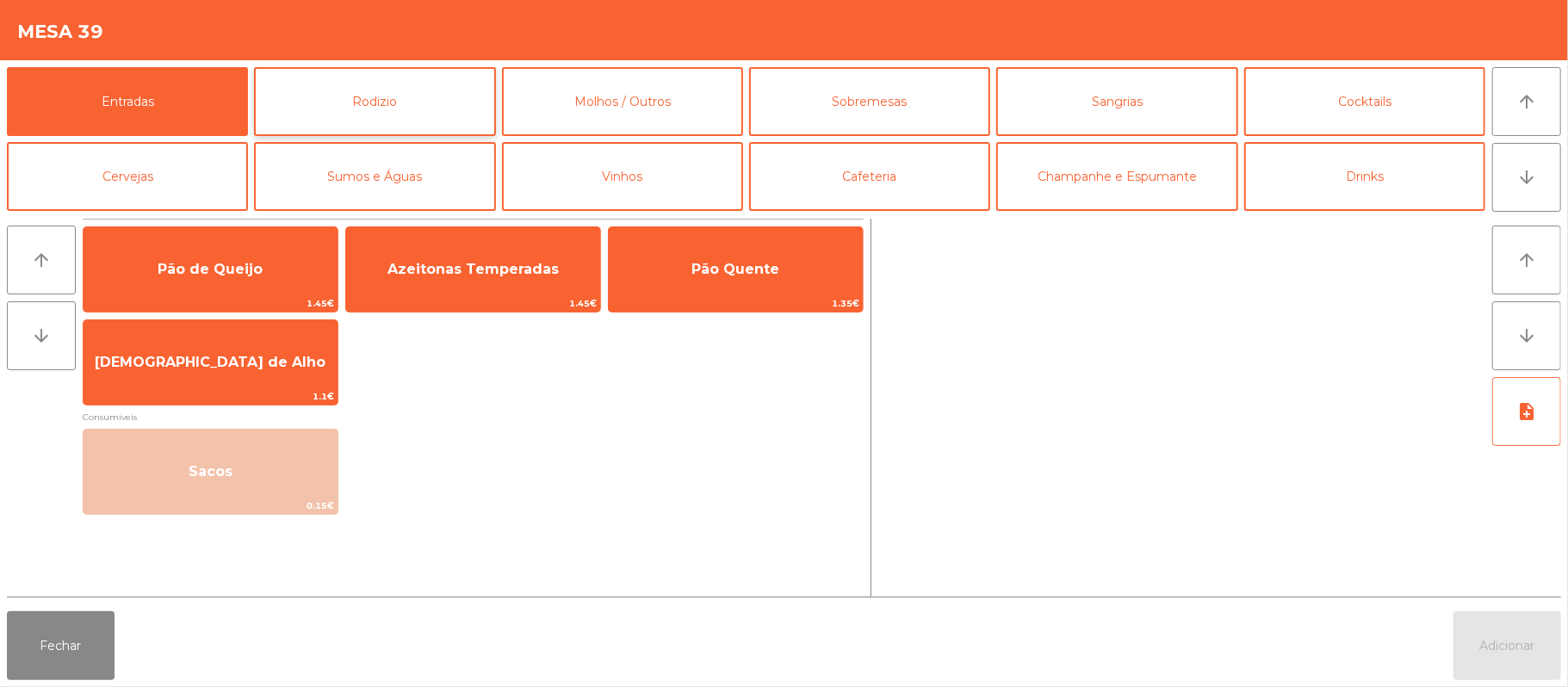
click at [429, 104] on button "Rodizio" at bounding box center [374, 101] width 241 height 69
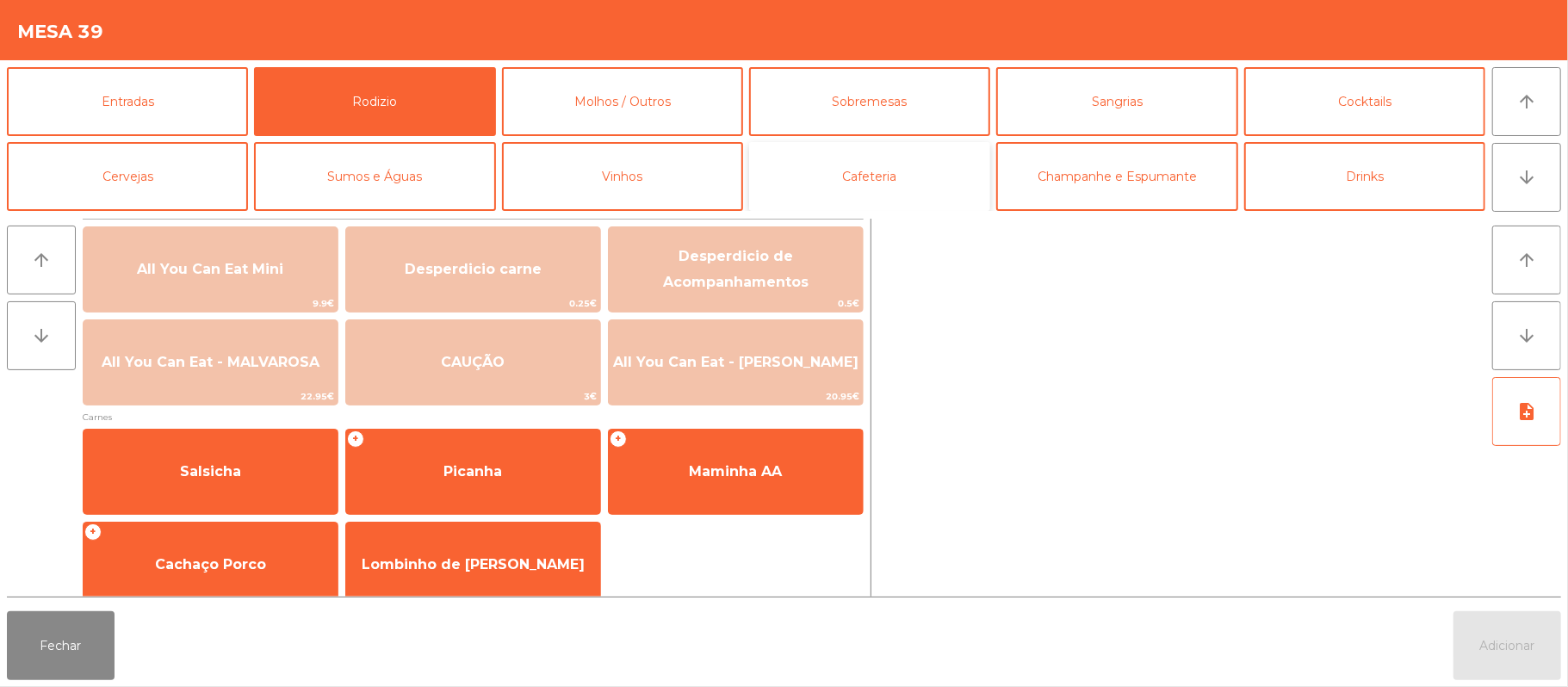
click at [858, 169] on button "Cafeteria" at bounding box center [869, 176] width 241 height 69
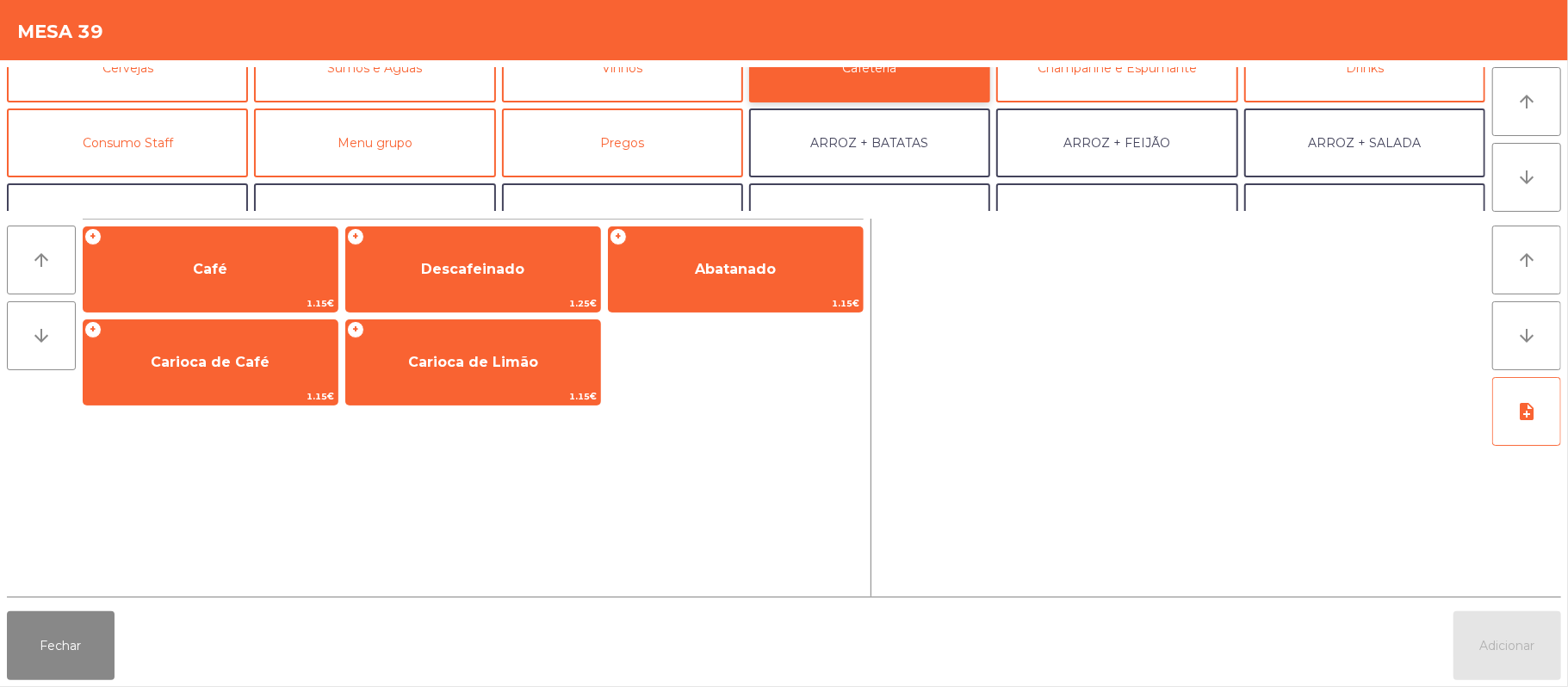
scroll to position [126, 0]
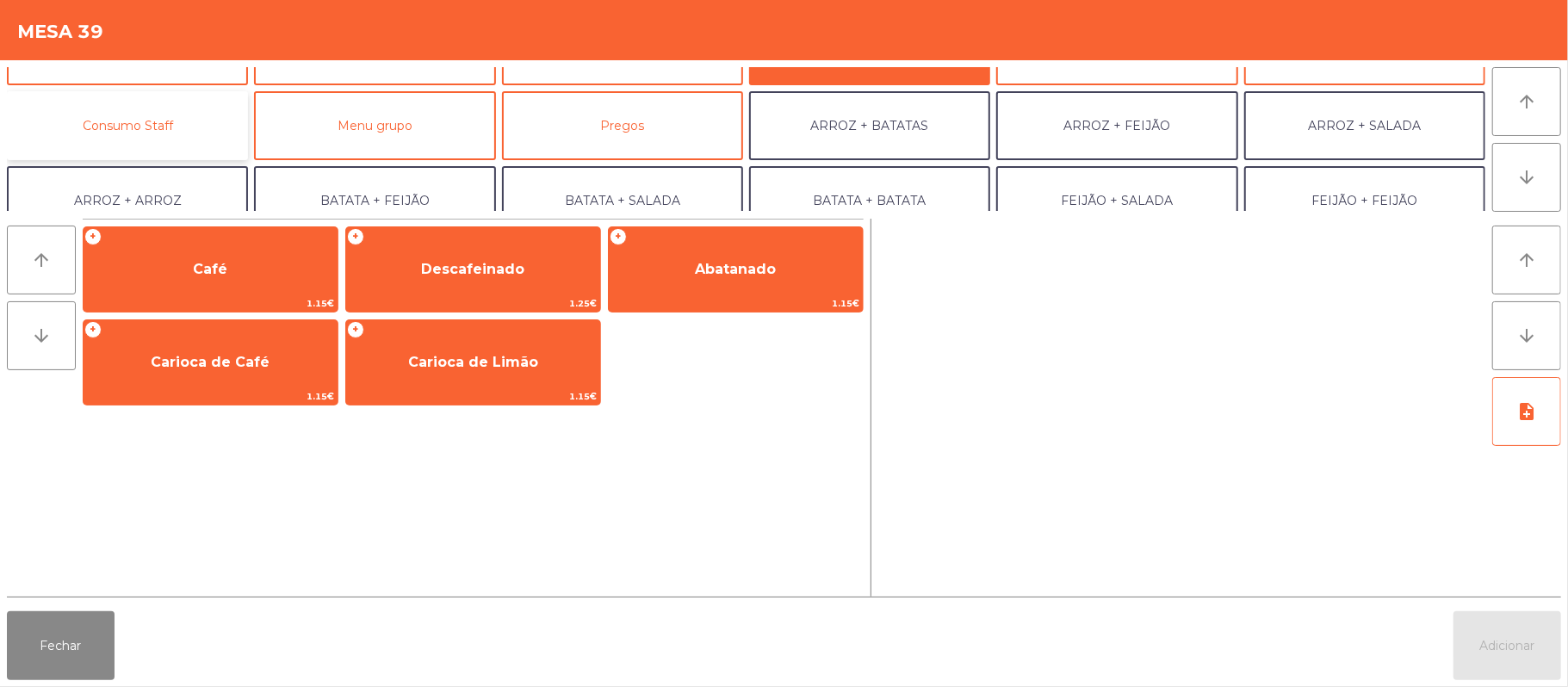
click at [179, 152] on button "Consumo Staff" at bounding box center [127, 125] width 241 height 69
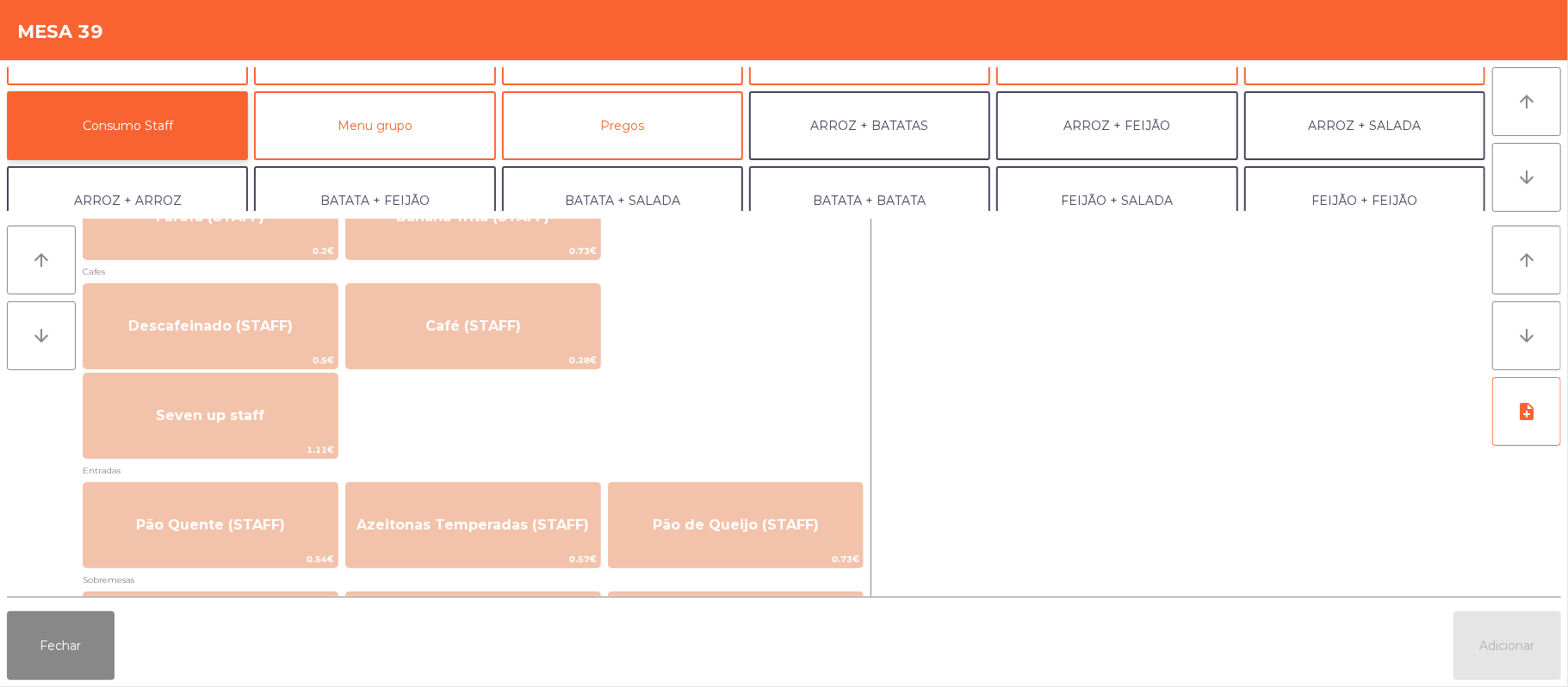
scroll to position [1003, 0]
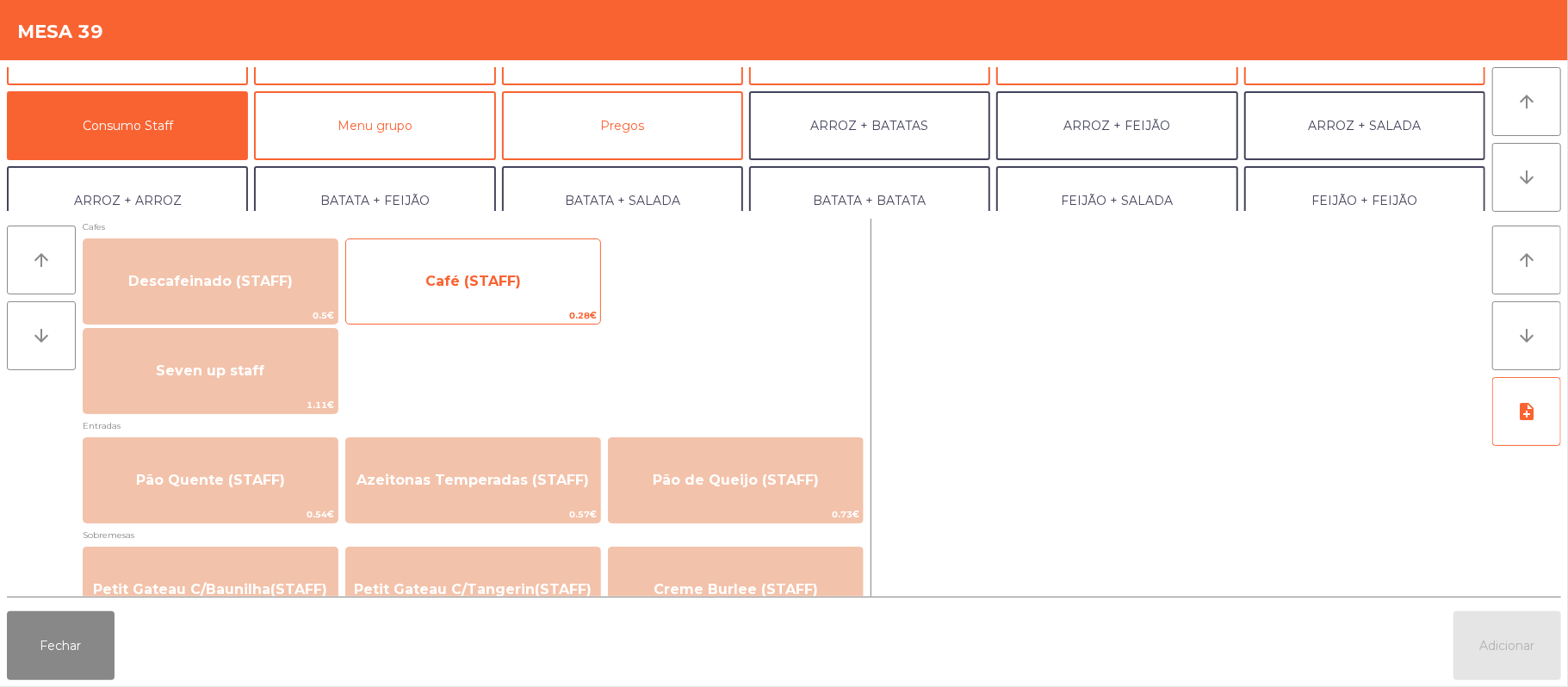
click at [549, 287] on span "Café (STAFF)" at bounding box center [473, 282] width 254 height 46
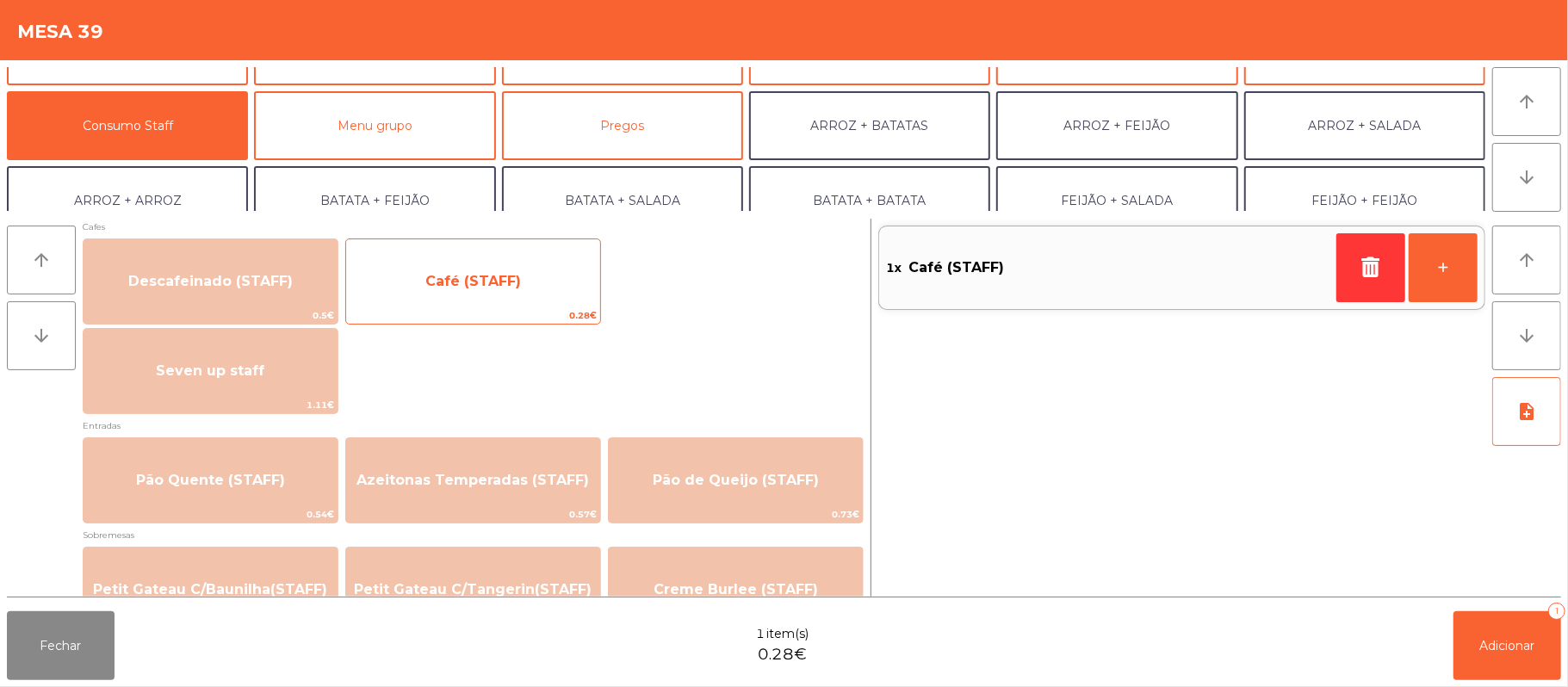
click at [525, 301] on span "Café (STAFF)" at bounding box center [473, 282] width 254 height 46
click at [507, 298] on span "Café (STAFF)" at bounding box center [473, 282] width 254 height 46
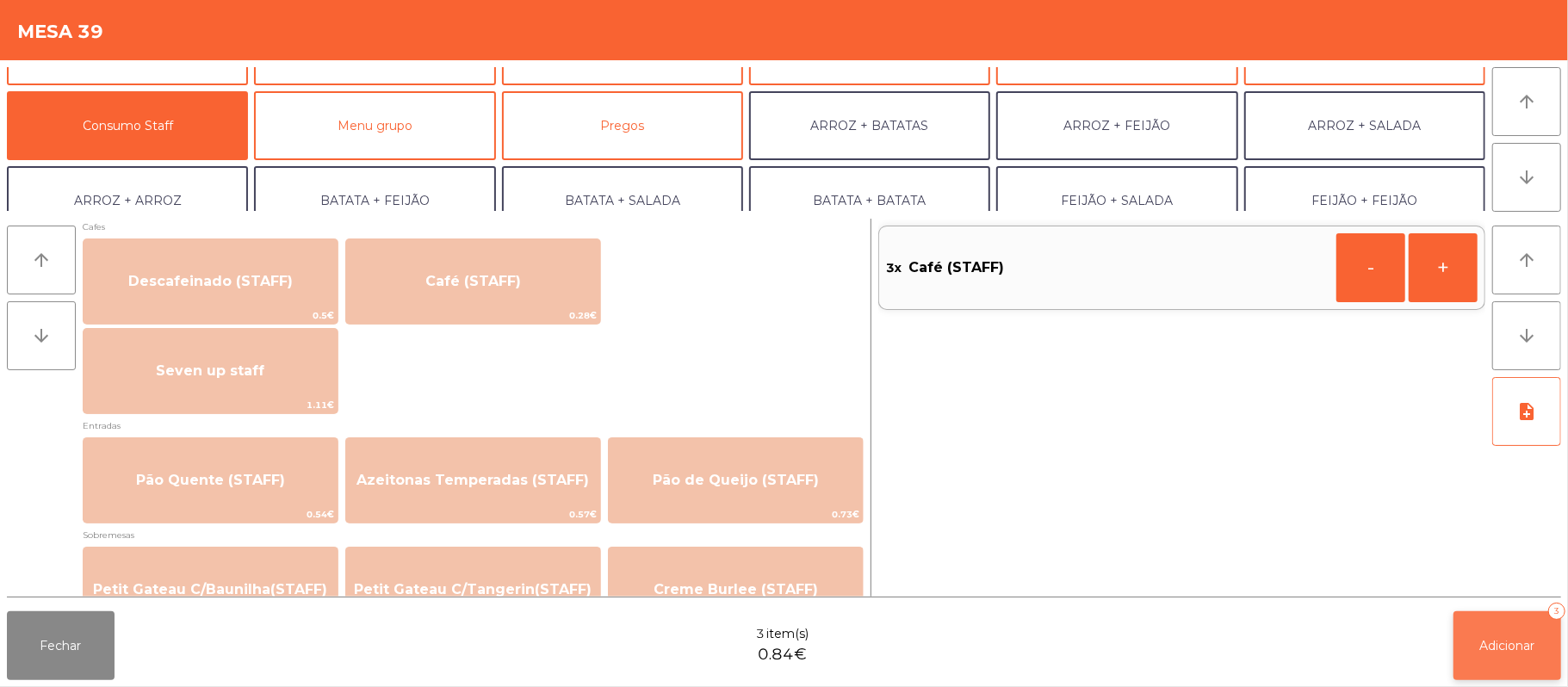
click at [1489, 660] on button "Adicionar 3" at bounding box center [1507, 645] width 107 height 69
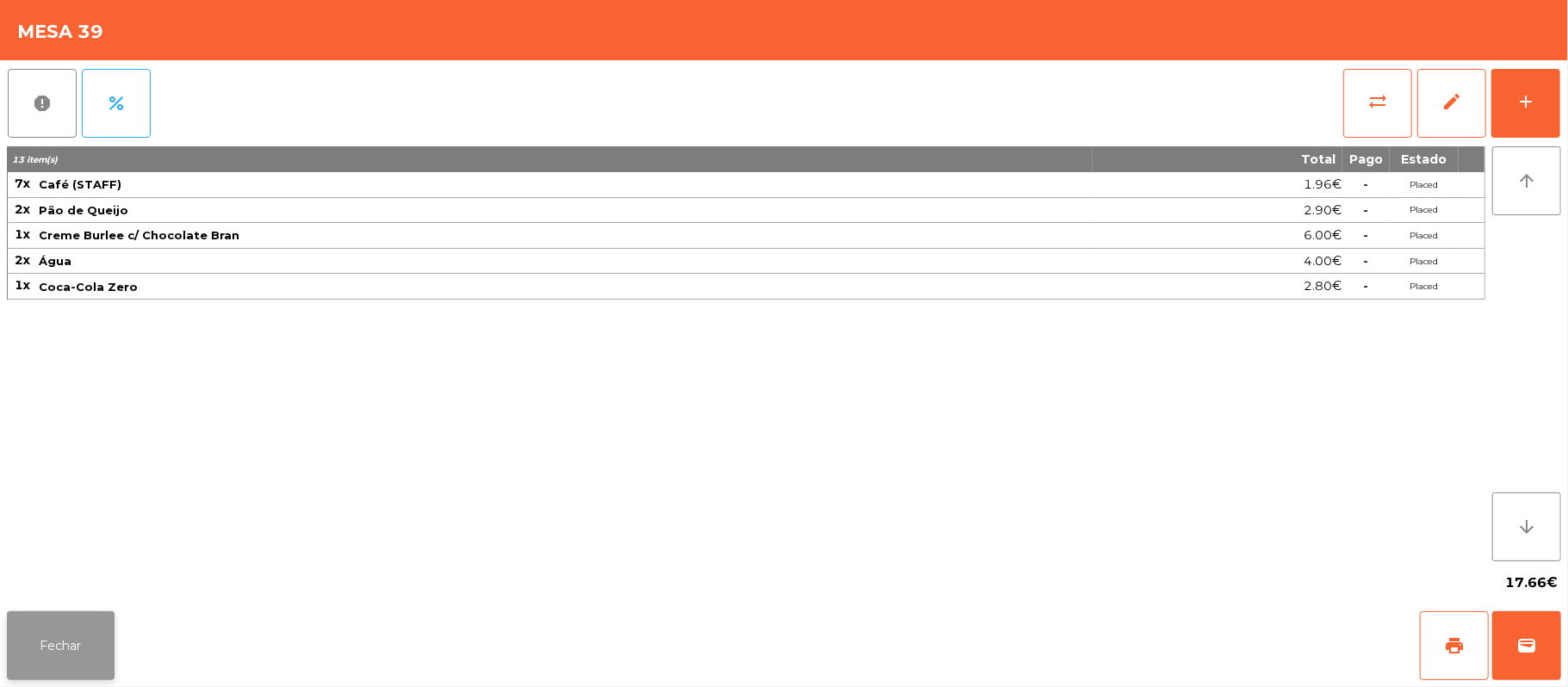
click at [57, 639] on button "Fechar" at bounding box center [60, 645] width 107 height 69
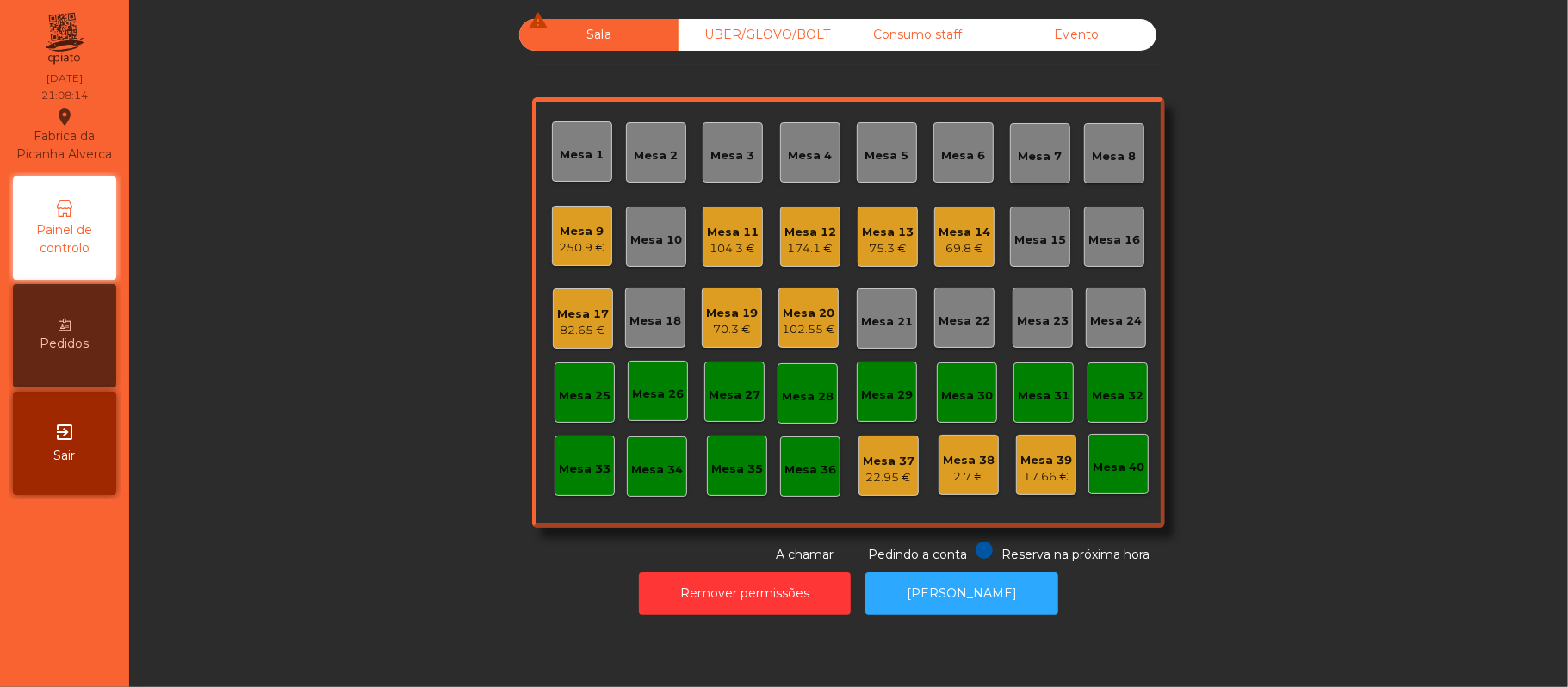
click at [956, 152] on div "Mesa 6" at bounding box center [963, 156] width 44 height 17
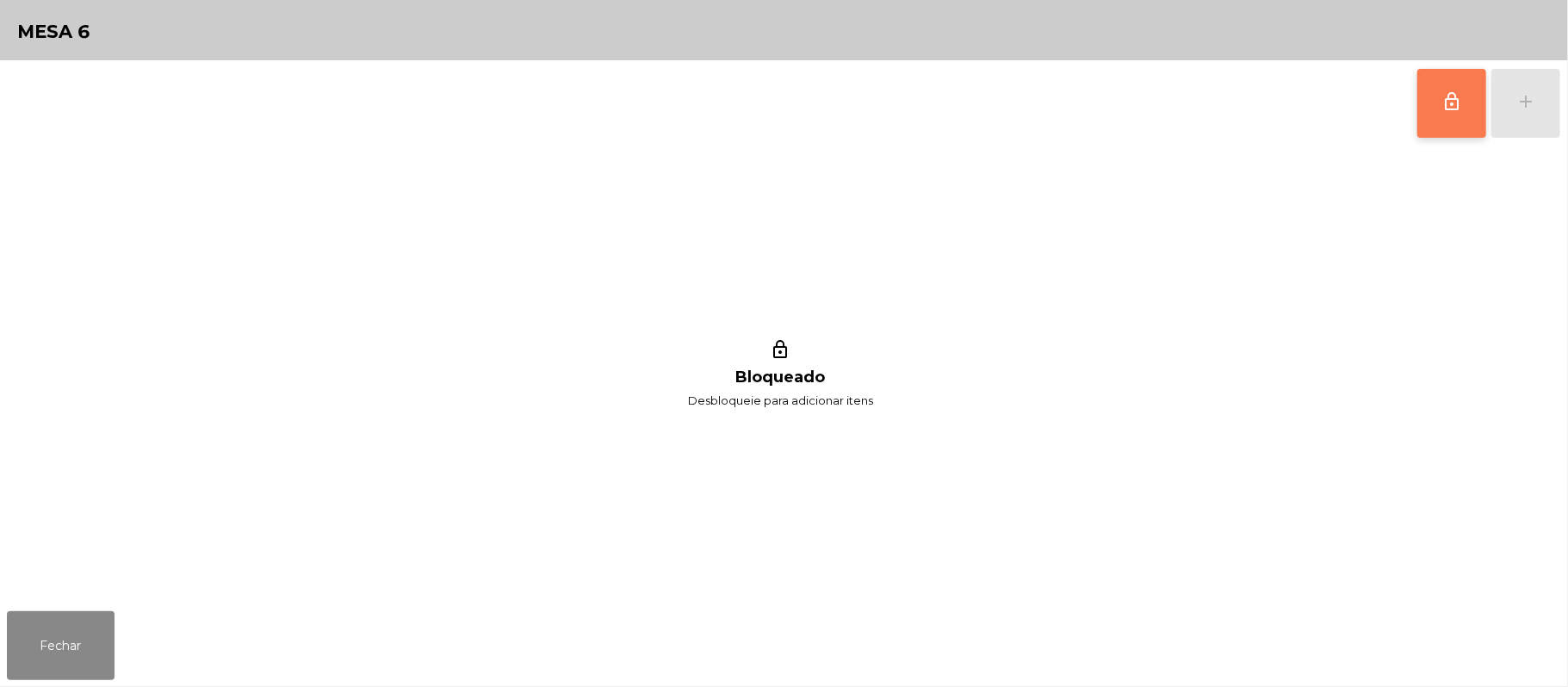
click at [1452, 115] on button "lock_outline" at bounding box center [1451, 103] width 69 height 69
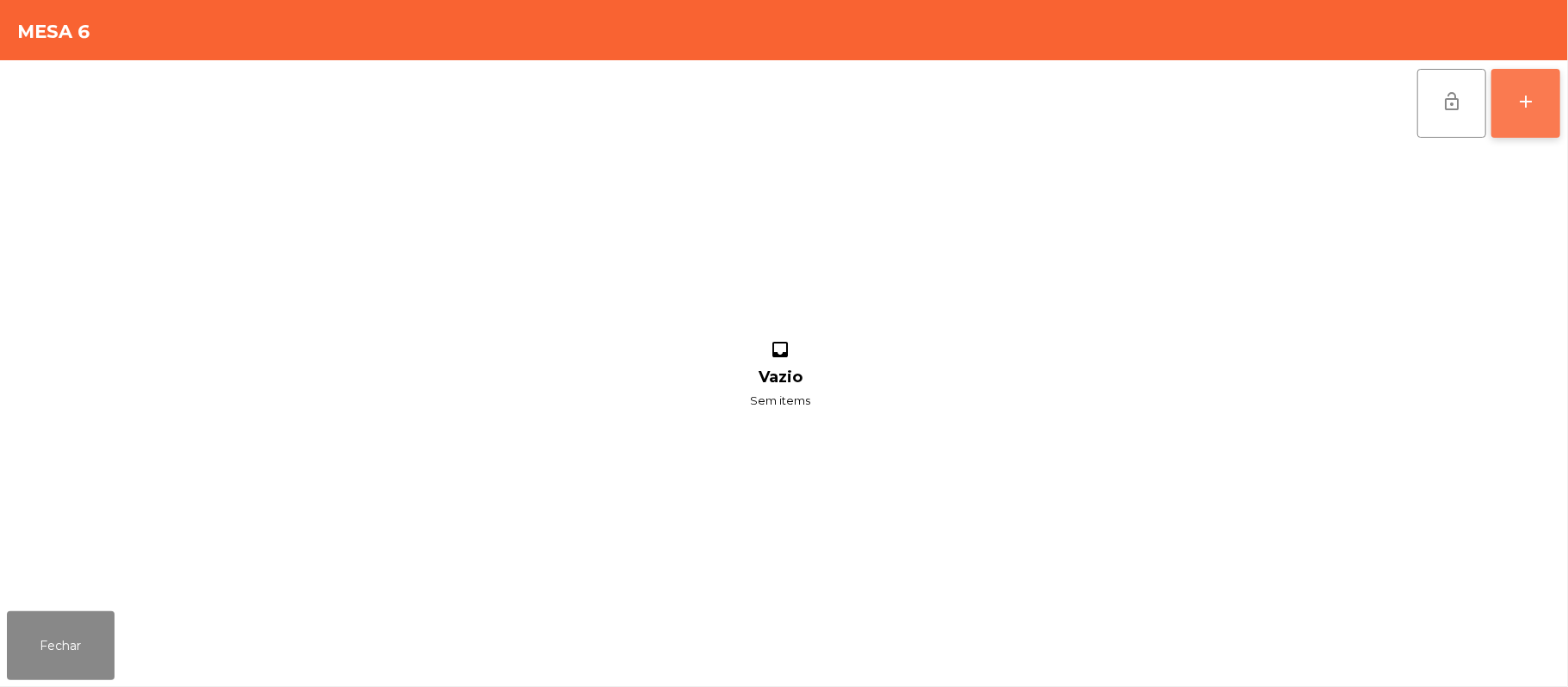
click at [1517, 104] on div "add" at bounding box center [1525, 101] width 20 height 20
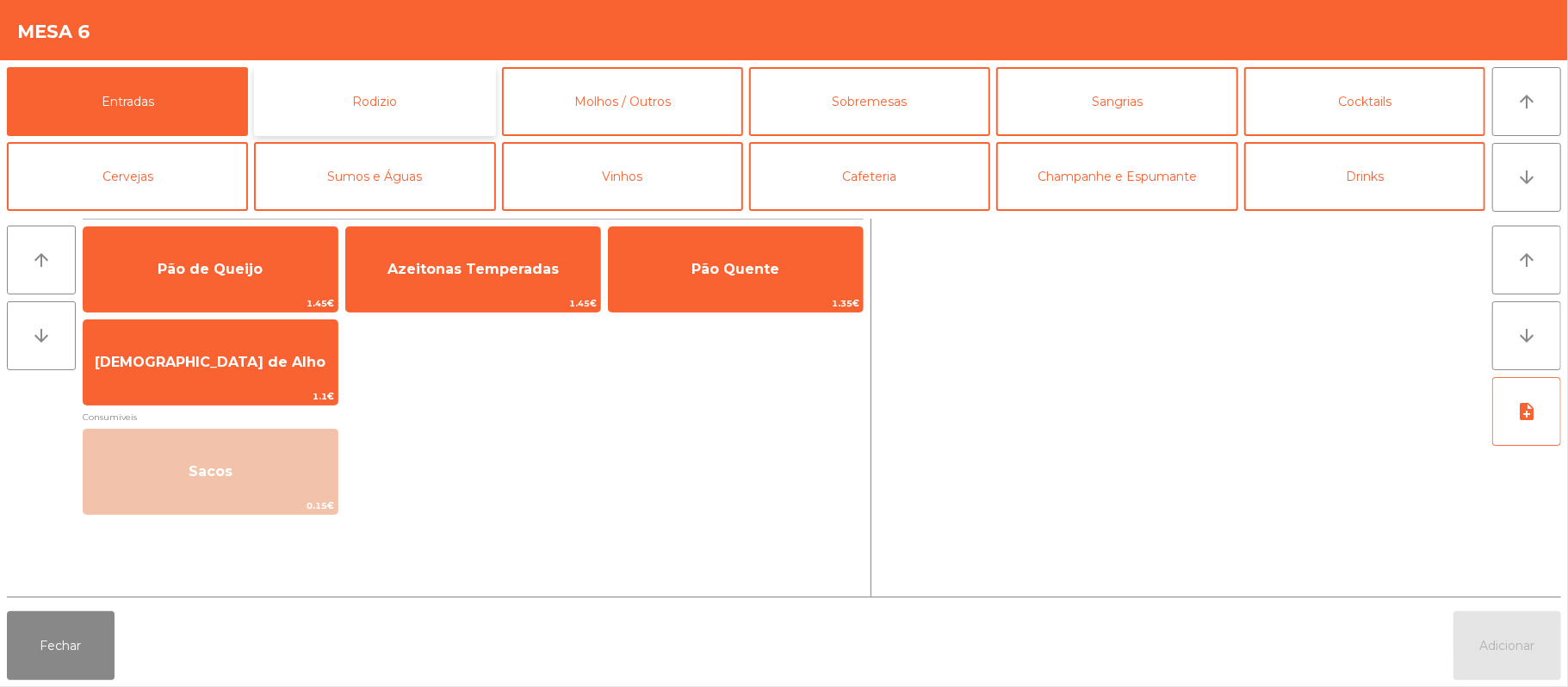
click at [395, 105] on button "Rodizio" at bounding box center [374, 101] width 241 height 69
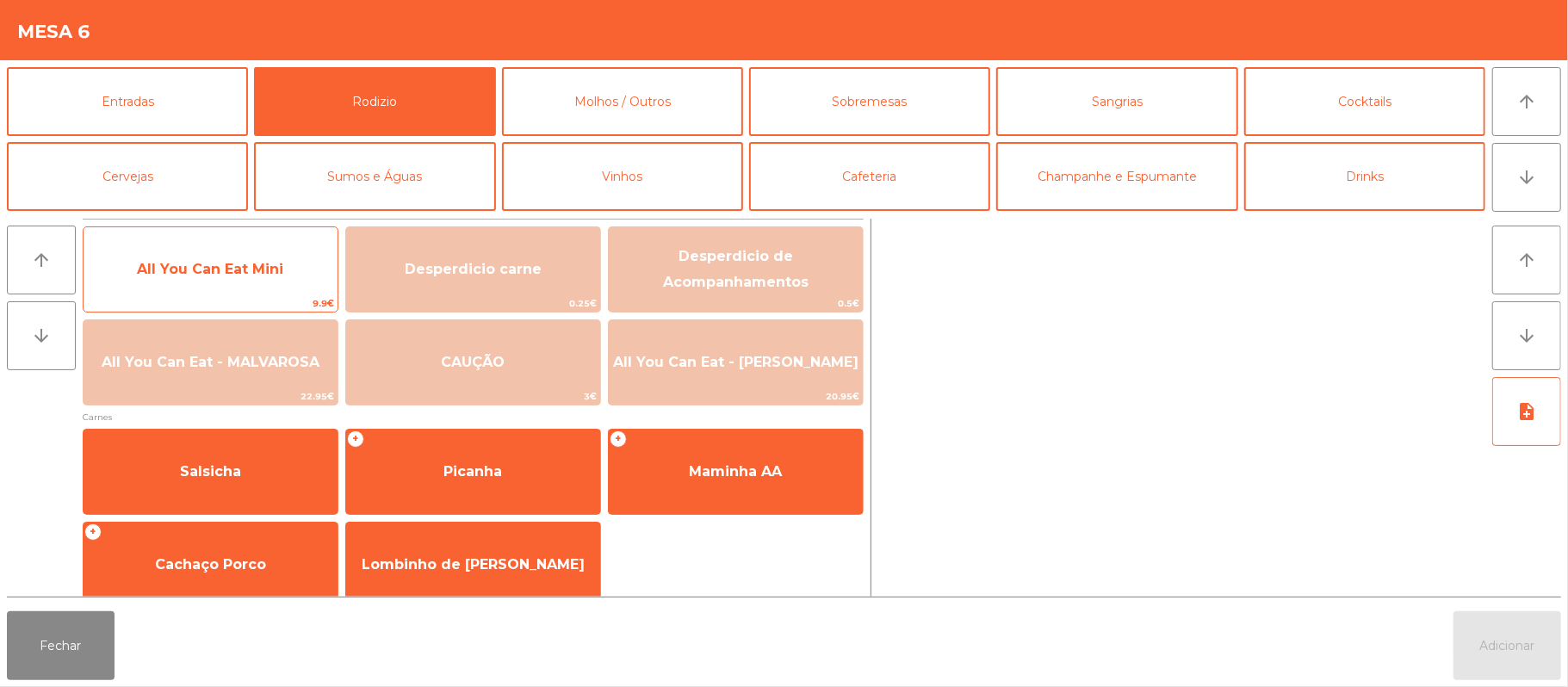
click at [248, 263] on span "All You Can Eat Mini" at bounding box center [210, 269] width 146 height 16
click at [251, 252] on span "All You Can Eat Mini" at bounding box center [210, 270] width 254 height 46
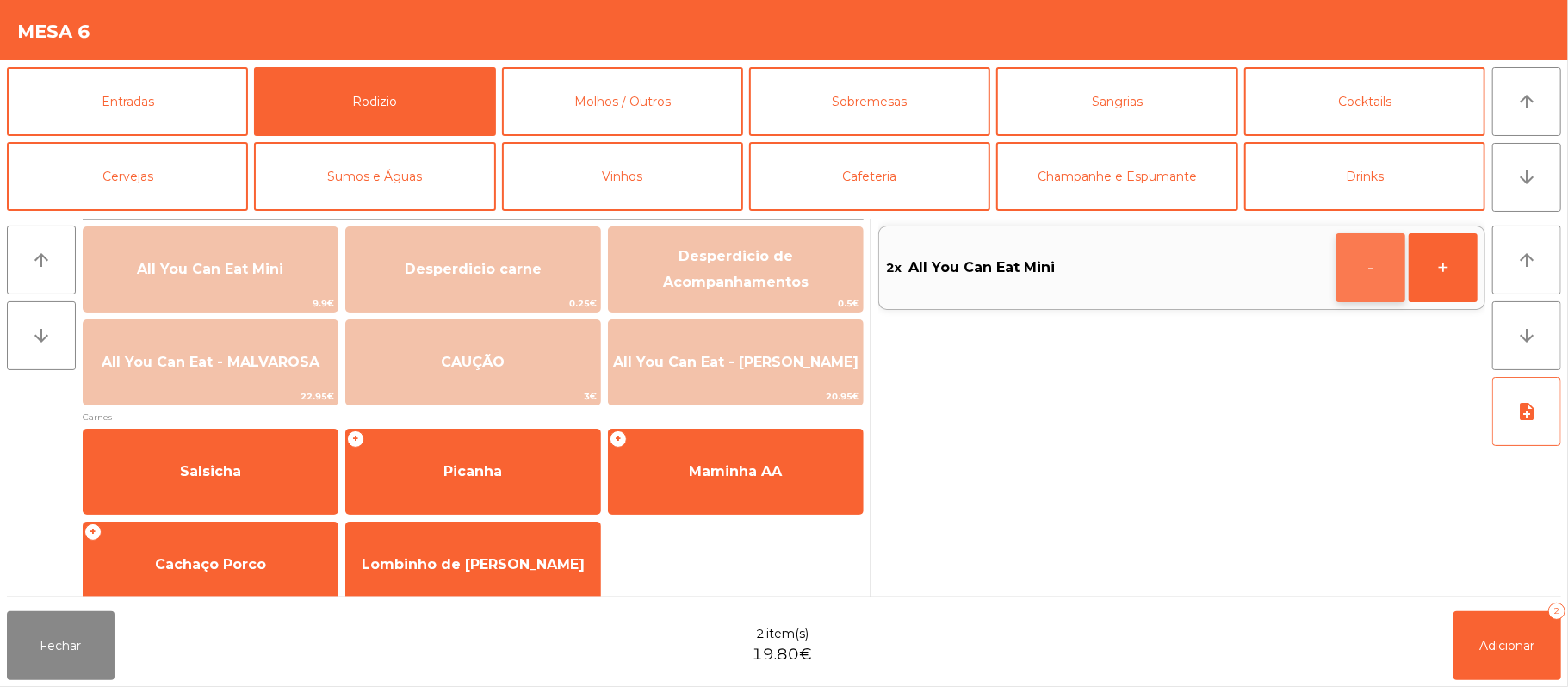
click at [1359, 263] on button "-" at bounding box center [1371, 267] width 69 height 69
click at [1358, 274] on icon "button" at bounding box center [1371, 266] width 26 height 20
click at [1351, 277] on div "1x All You Can Eat Mini +" at bounding box center [1182, 407] width 607 height 378
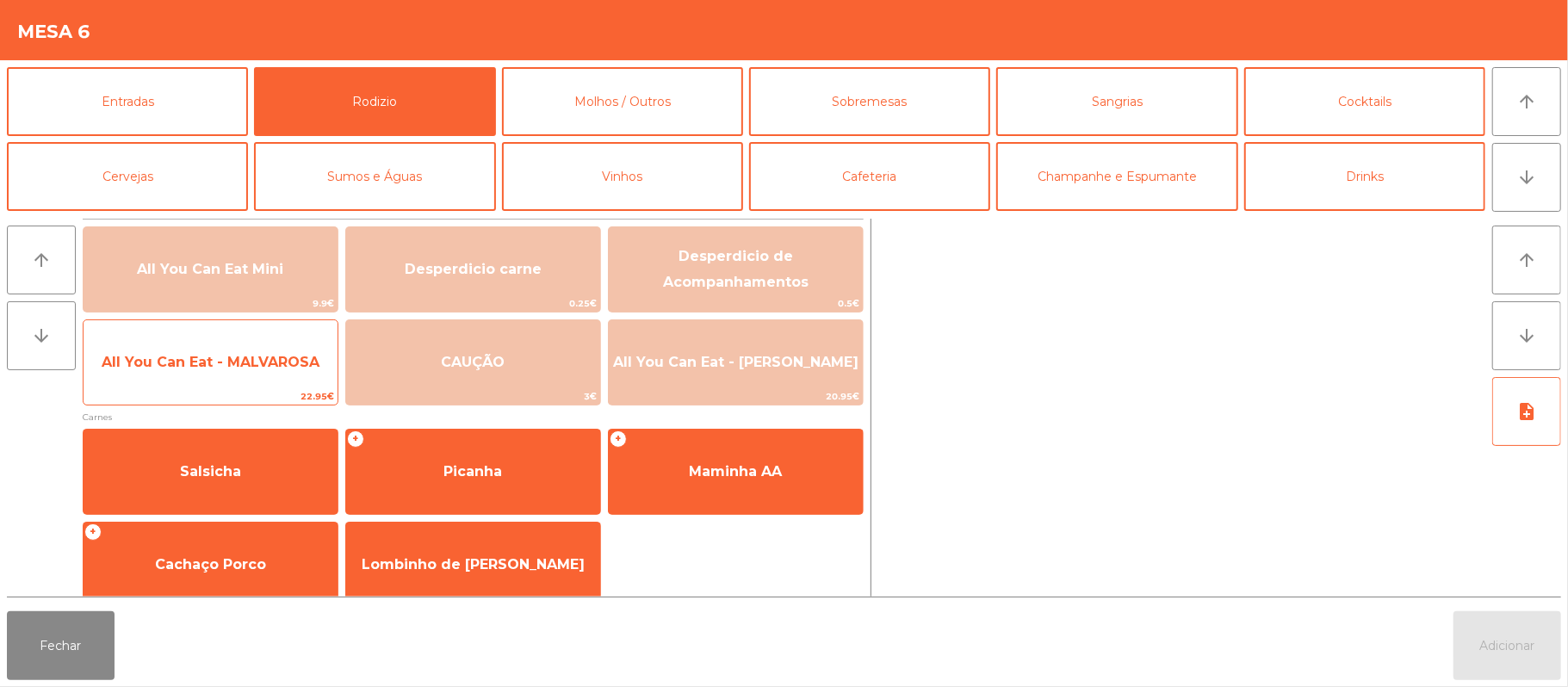
click at [208, 359] on span "All You Can Eat - MALVAROSA" at bounding box center [210, 362] width 218 height 16
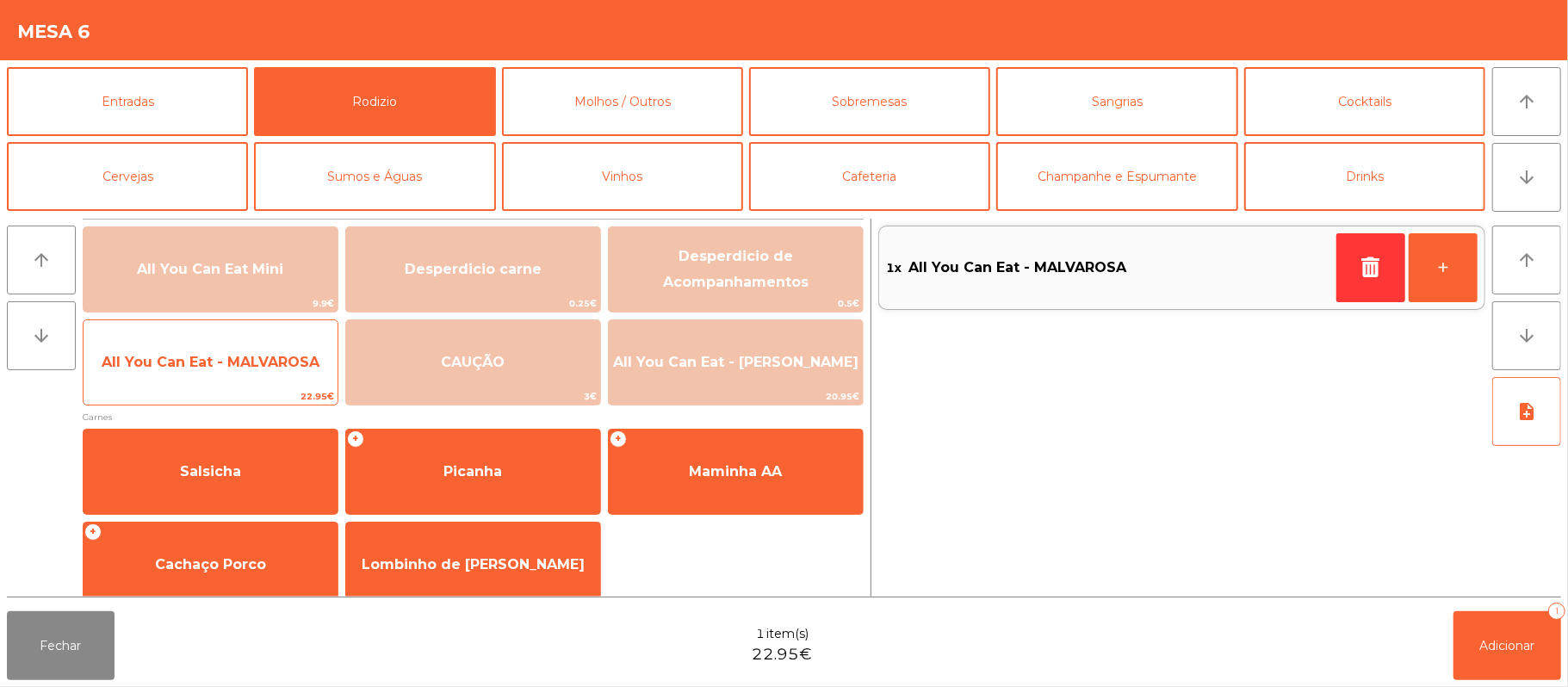
click at [211, 364] on span "All You Can Eat - MALVAROSA" at bounding box center [210, 362] width 218 height 16
click at [205, 362] on span "All You Can Eat - MALVAROSA" at bounding box center [210, 362] width 218 height 16
click at [205, 363] on span "All You Can Eat - MALVAROSA" at bounding box center [210, 362] width 218 height 16
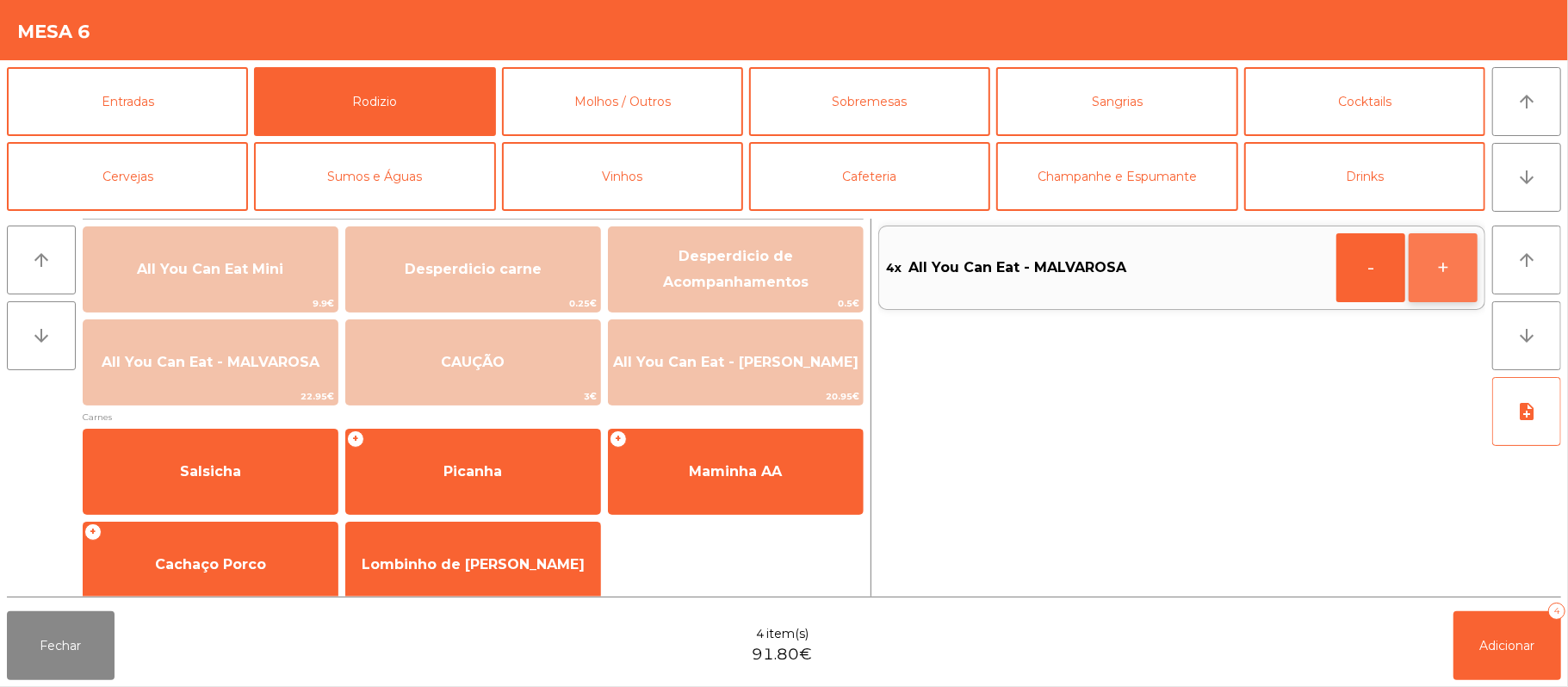
click at [1424, 270] on button "+" at bounding box center [1442, 267] width 69 height 69
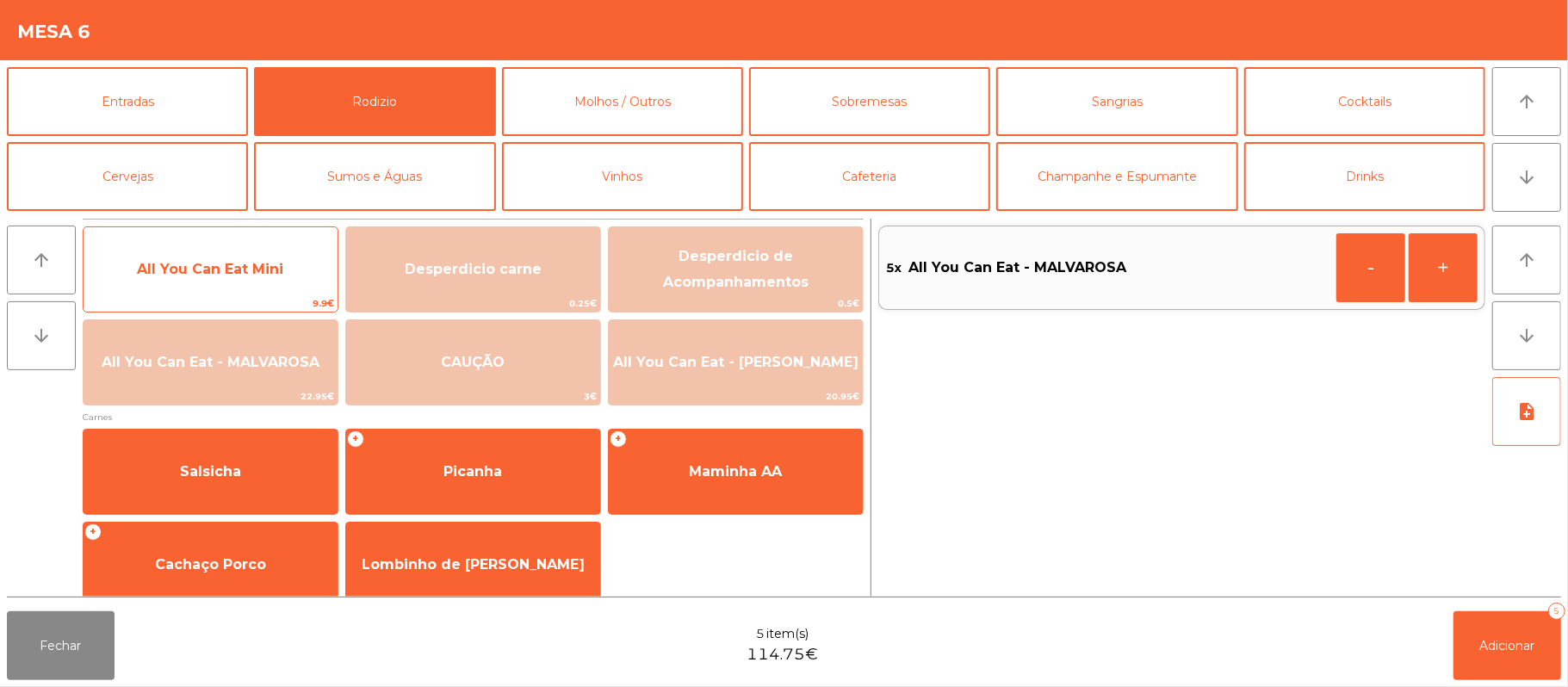
click at [133, 253] on span "All You Can Eat Mini" at bounding box center [210, 270] width 254 height 46
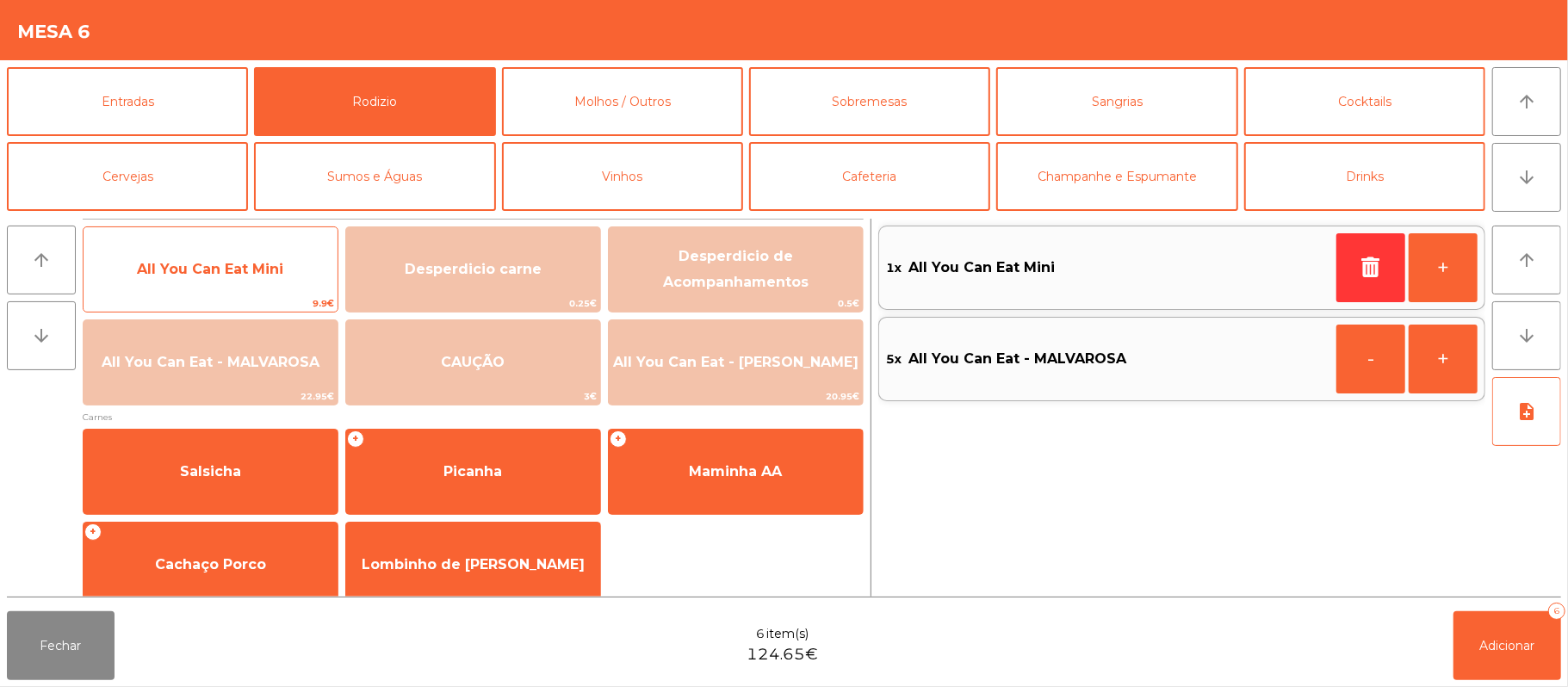
click at [168, 250] on span "All You Can Eat Mini" at bounding box center [210, 270] width 254 height 46
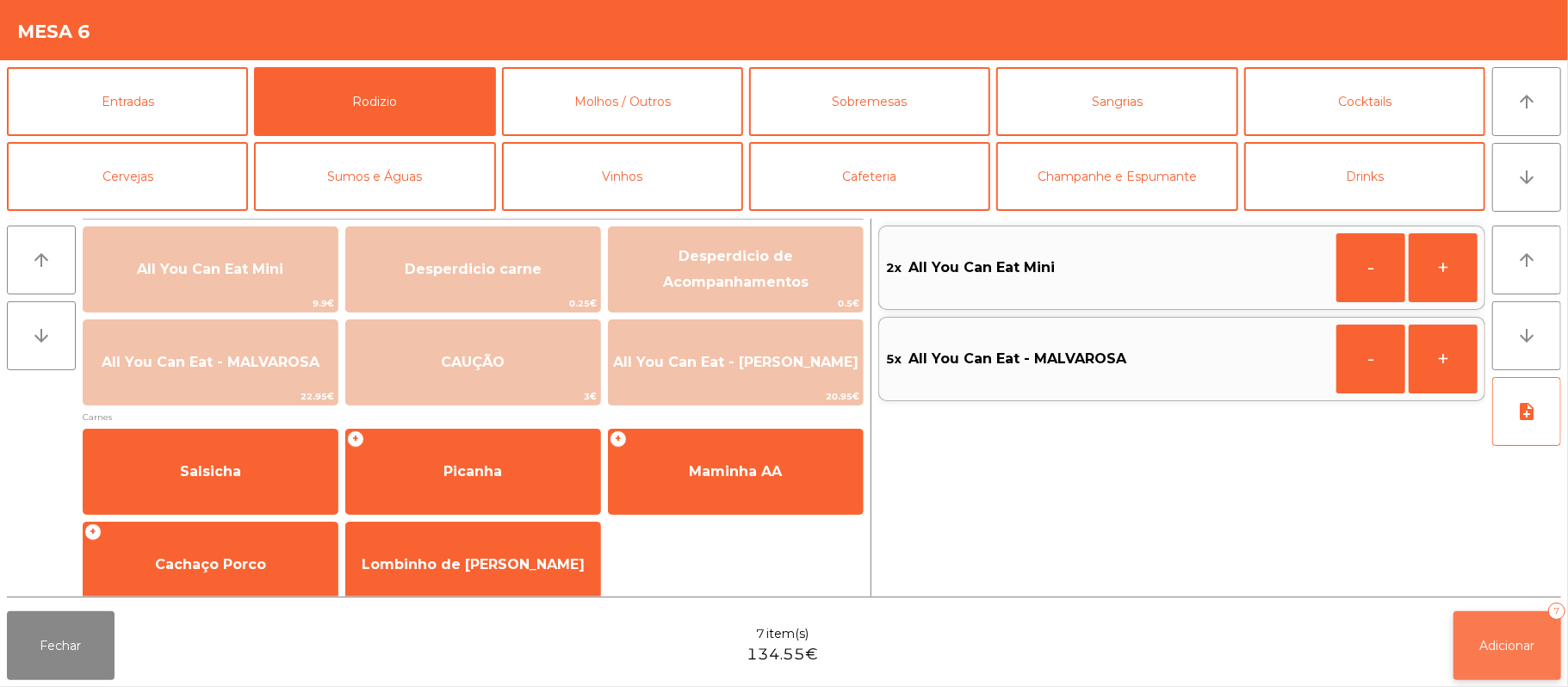
click at [1500, 640] on span "Adicionar" at bounding box center [1507, 646] width 55 height 15
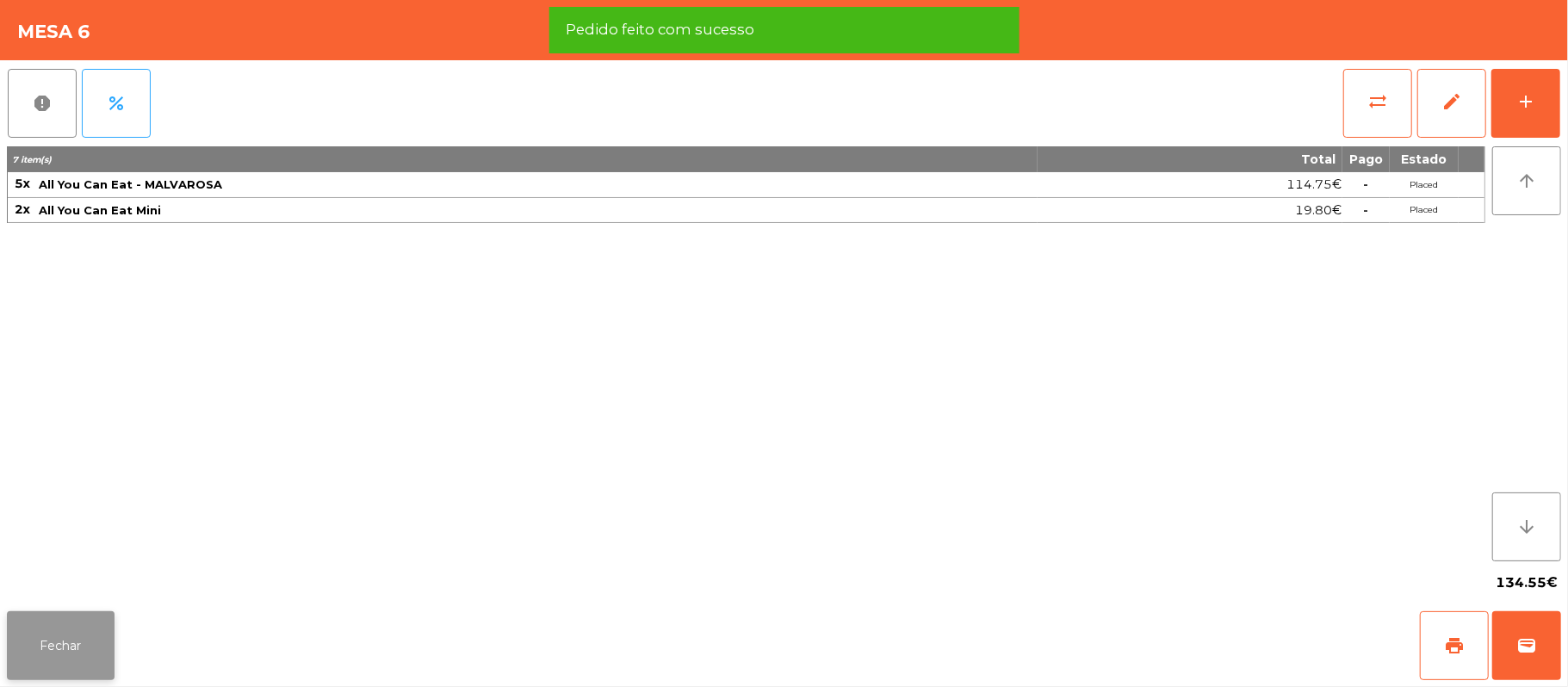
click at [91, 656] on button "Fechar" at bounding box center [60, 645] width 107 height 69
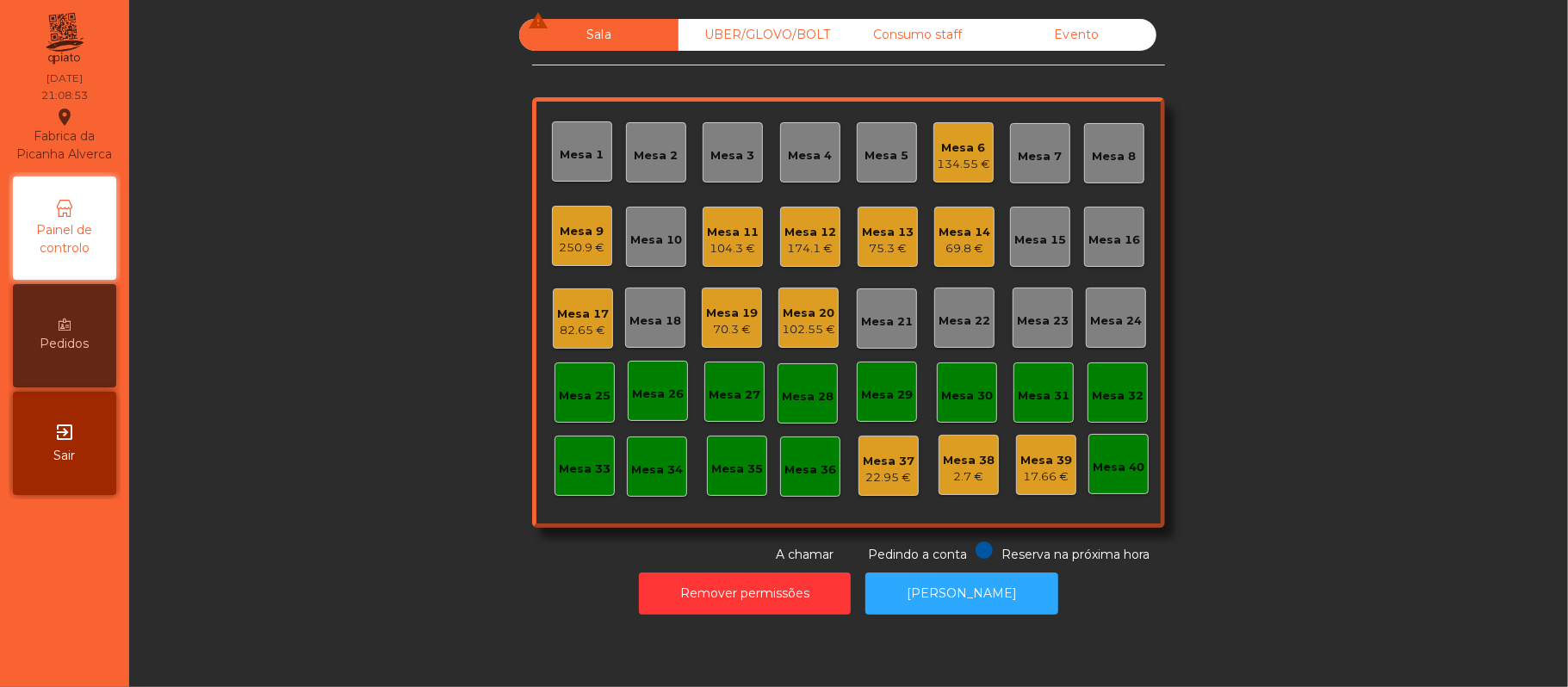
click at [889, 234] on div "Mesa 13" at bounding box center [887, 232] width 51 height 17
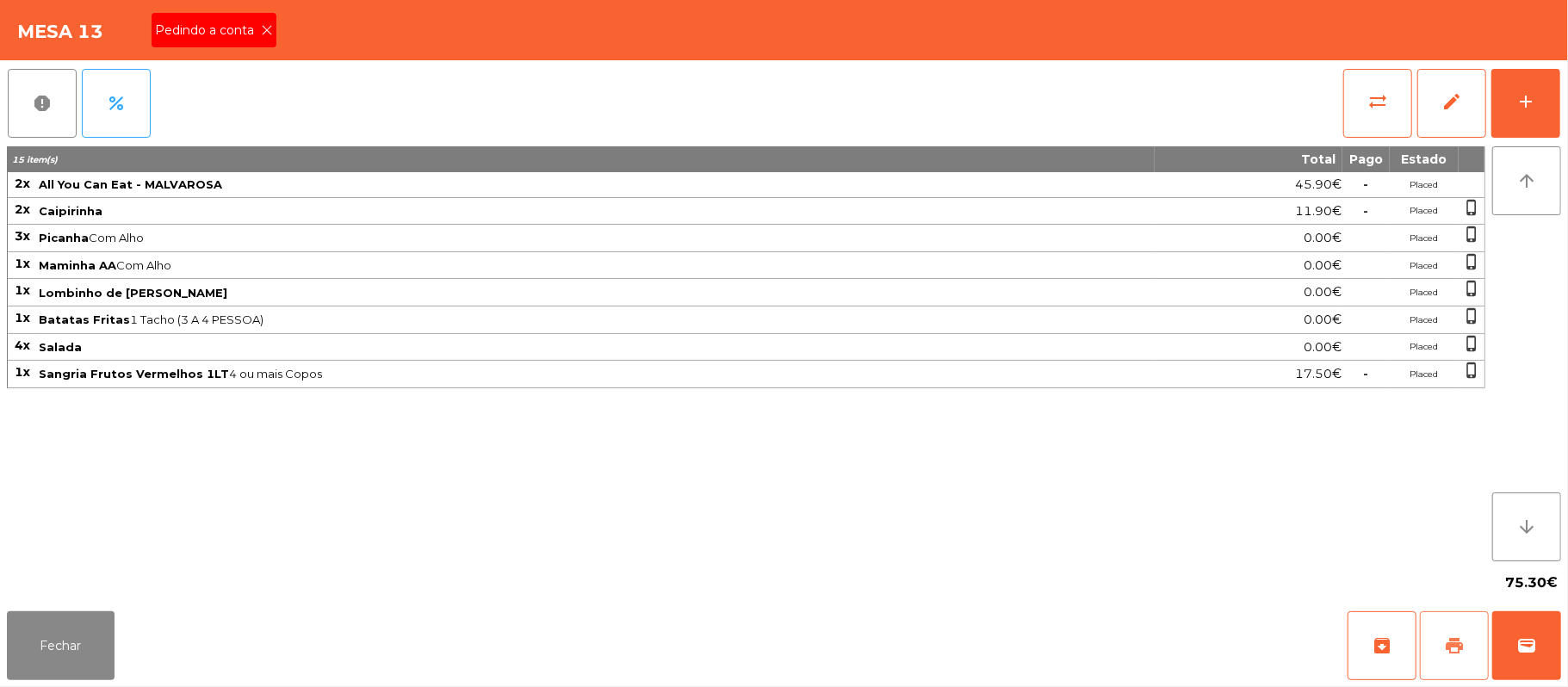
click at [1440, 663] on button "print" at bounding box center [1454, 645] width 69 height 69
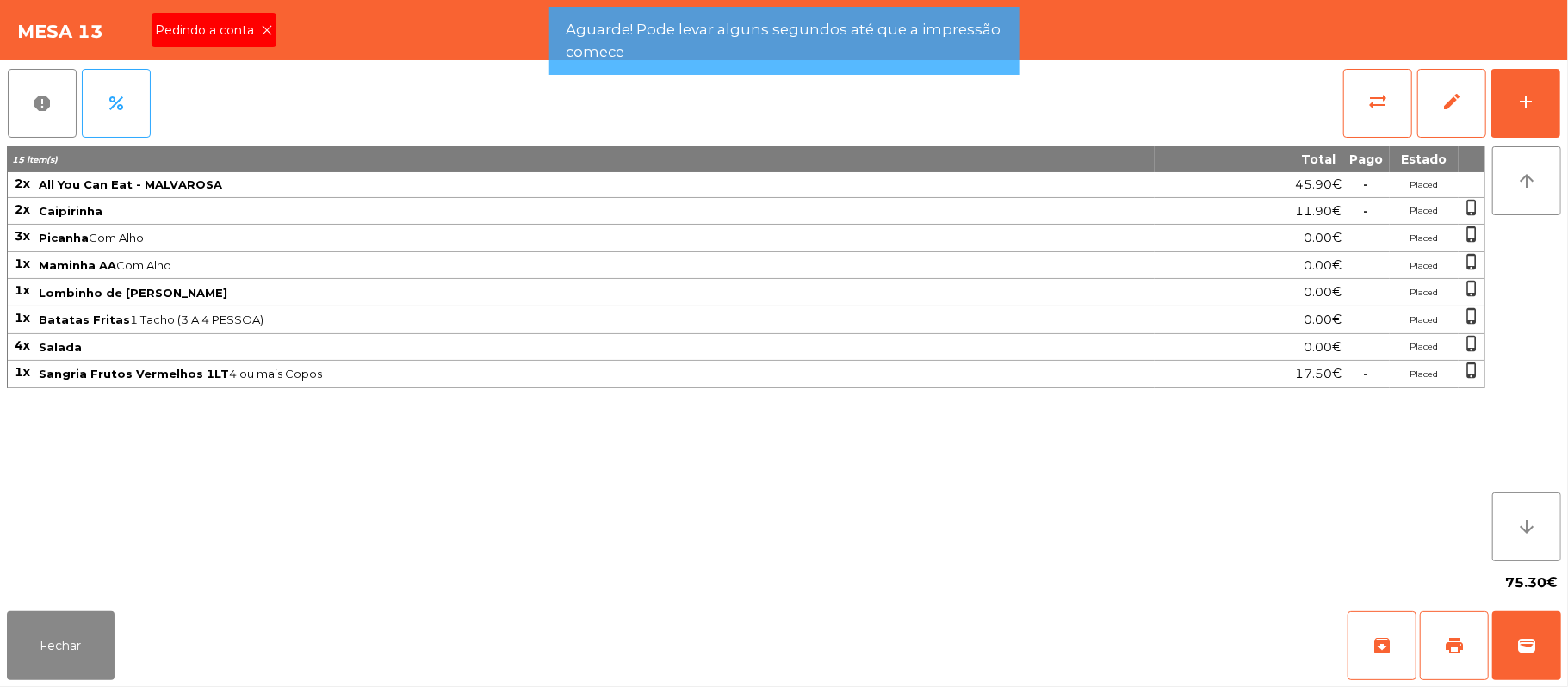
click at [265, 31] on icon at bounding box center [267, 30] width 12 height 12
click at [262, 27] on div "Mesa 13 Pedindo a conta" at bounding box center [784, 30] width 1568 height 60
click at [250, 32] on div "Mesa 13" at bounding box center [784, 30] width 1568 height 60
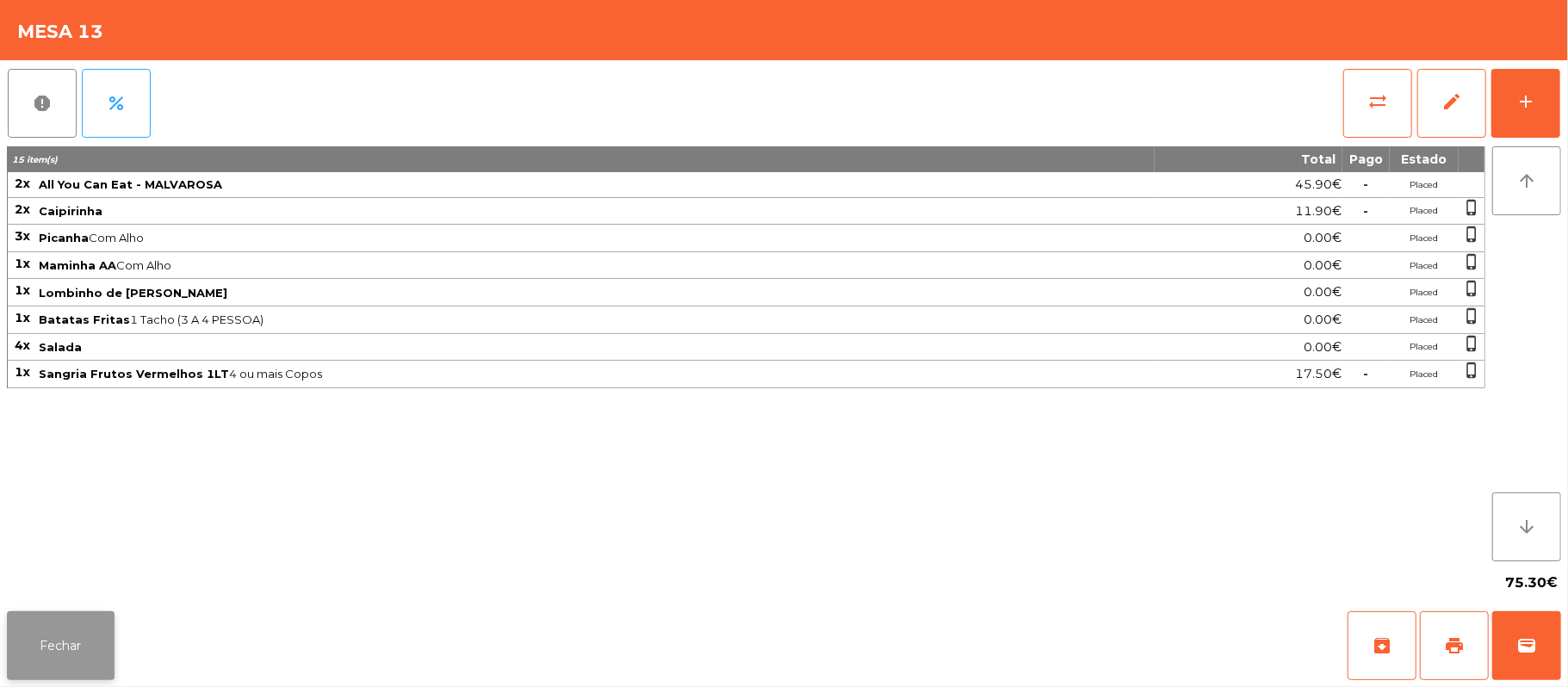
click at [67, 644] on button "Fechar" at bounding box center [60, 645] width 107 height 69
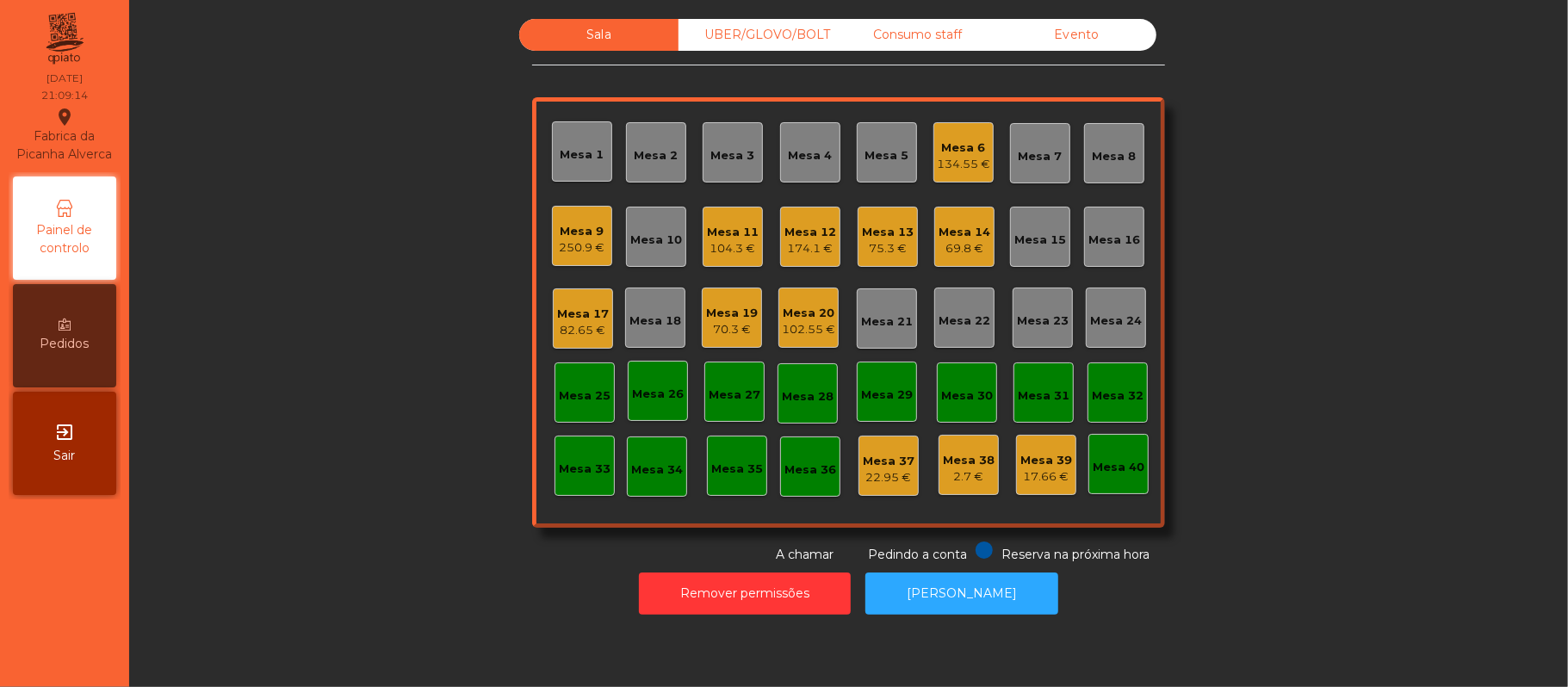
click at [951, 153] on div "Mesa 6" at bounding box center [963, 148] width 53 height 17
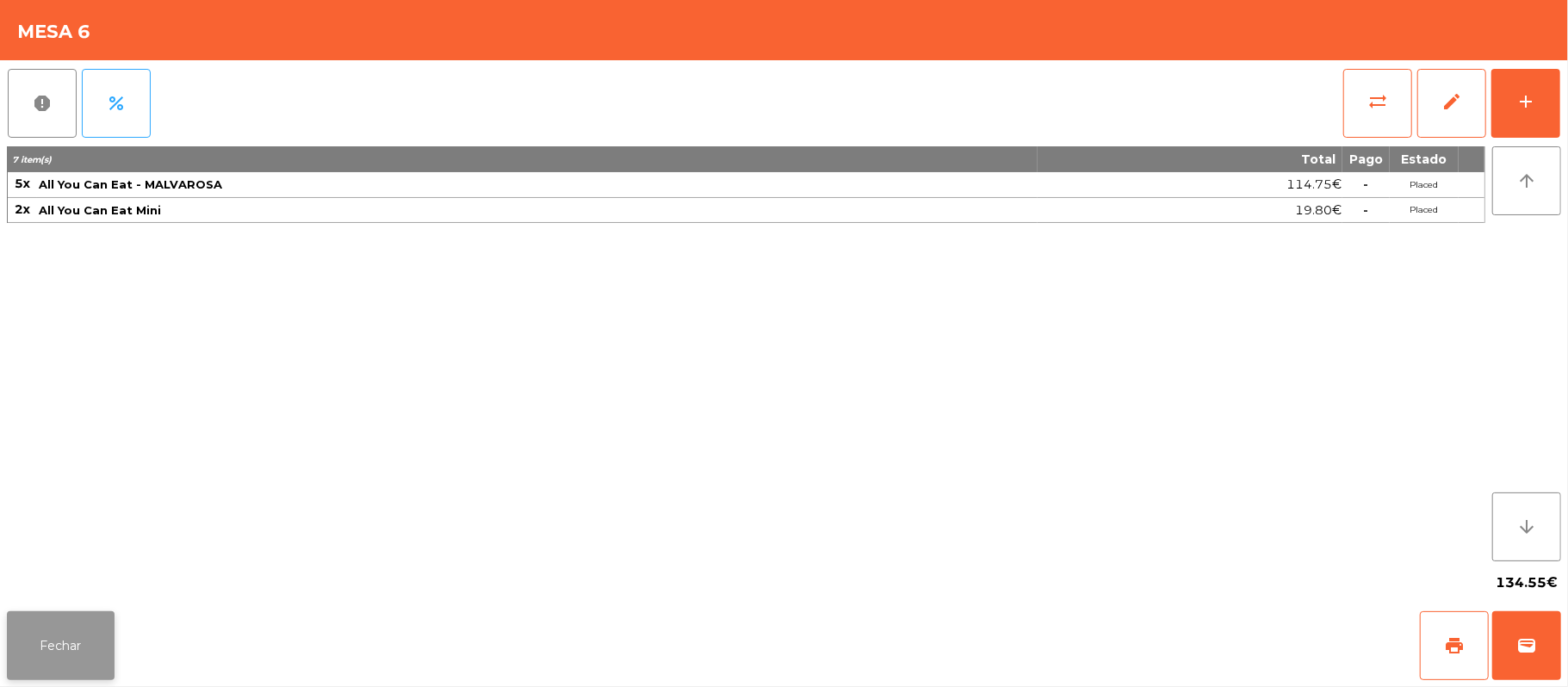
click at [94, 649] on button "Fechar" at bounding box center [60, 645] width 107 height 69
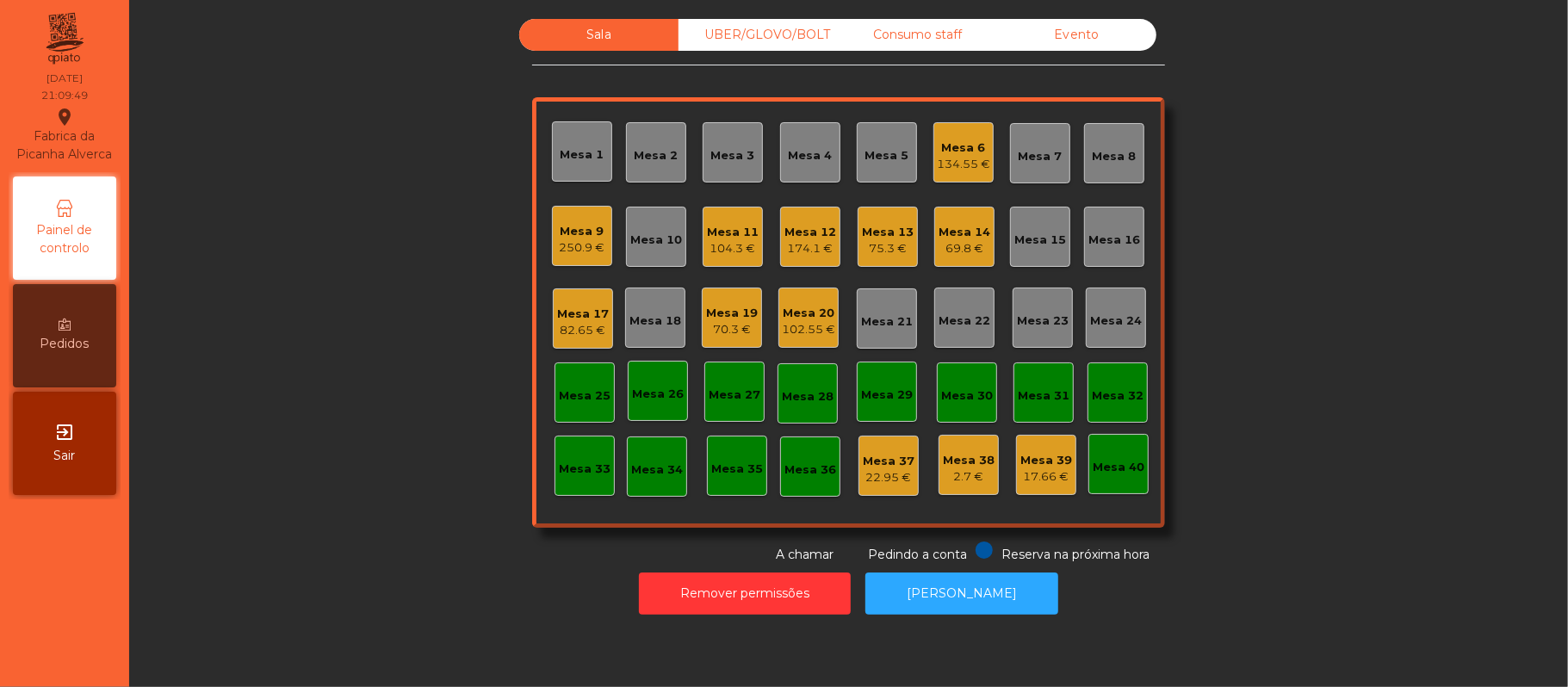
click at [872, 310] on div "Mesa 21" at bounding box center [886, 318] width 51 height 24
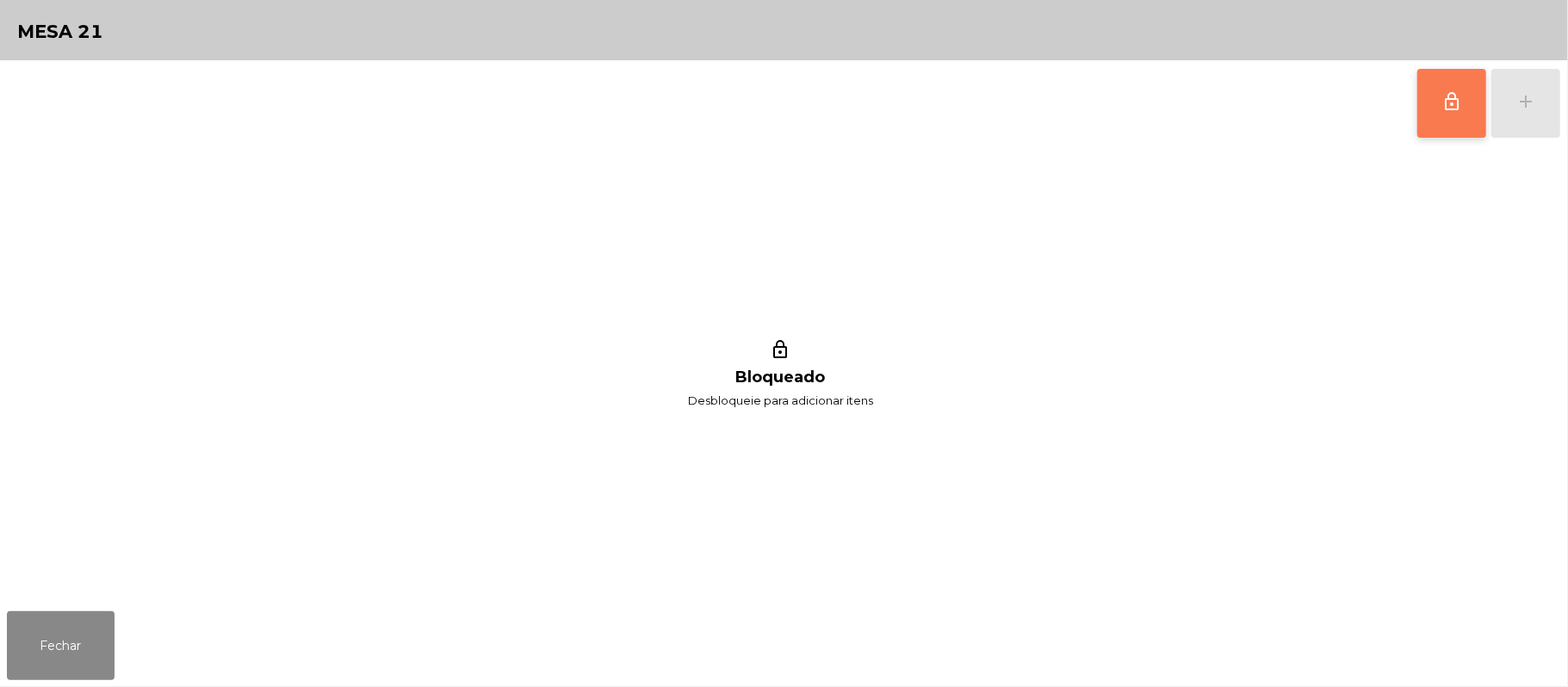
click at [1439, 118] on button "lock_outline" at bounding box center [1451, 103] width 69 height 69
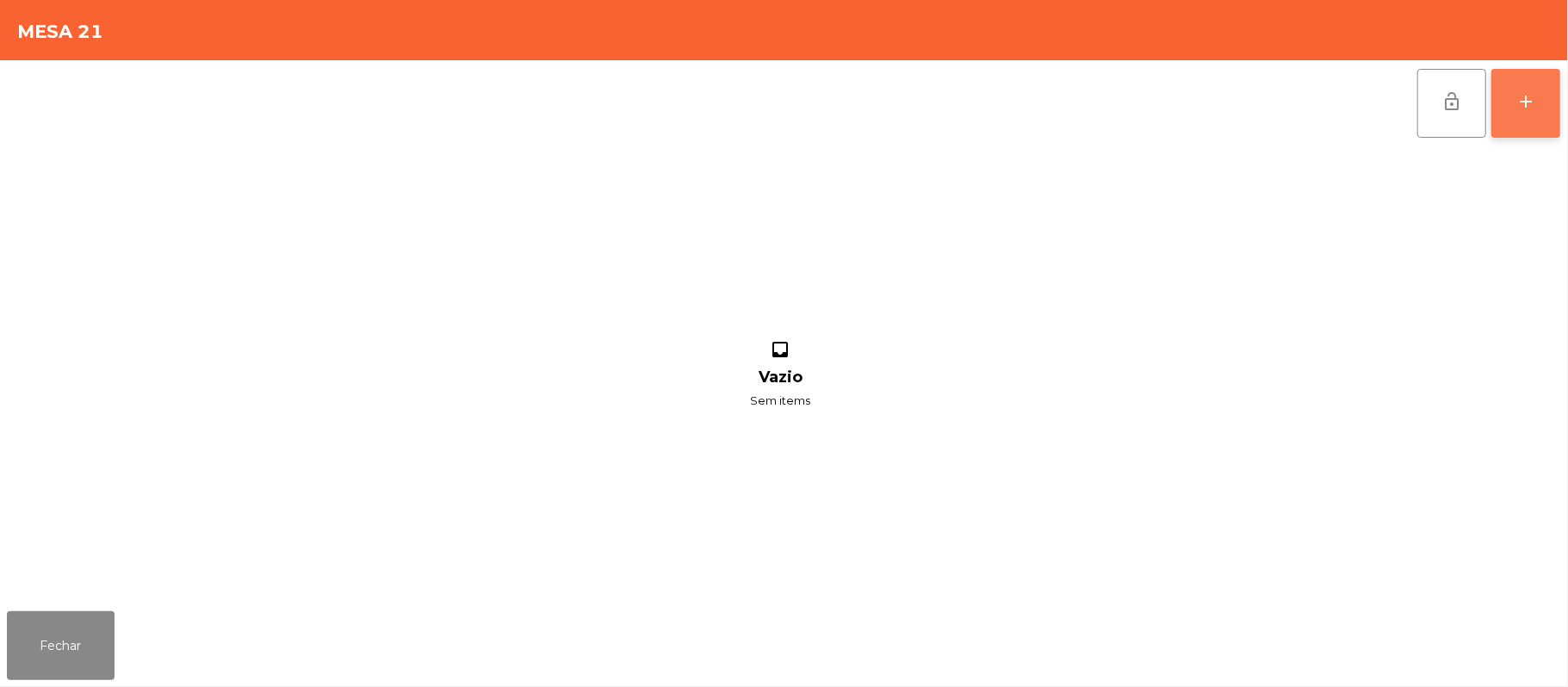
click at [1520, 104] on div "add" at bounding box center [1525, 101] width 20 height 20
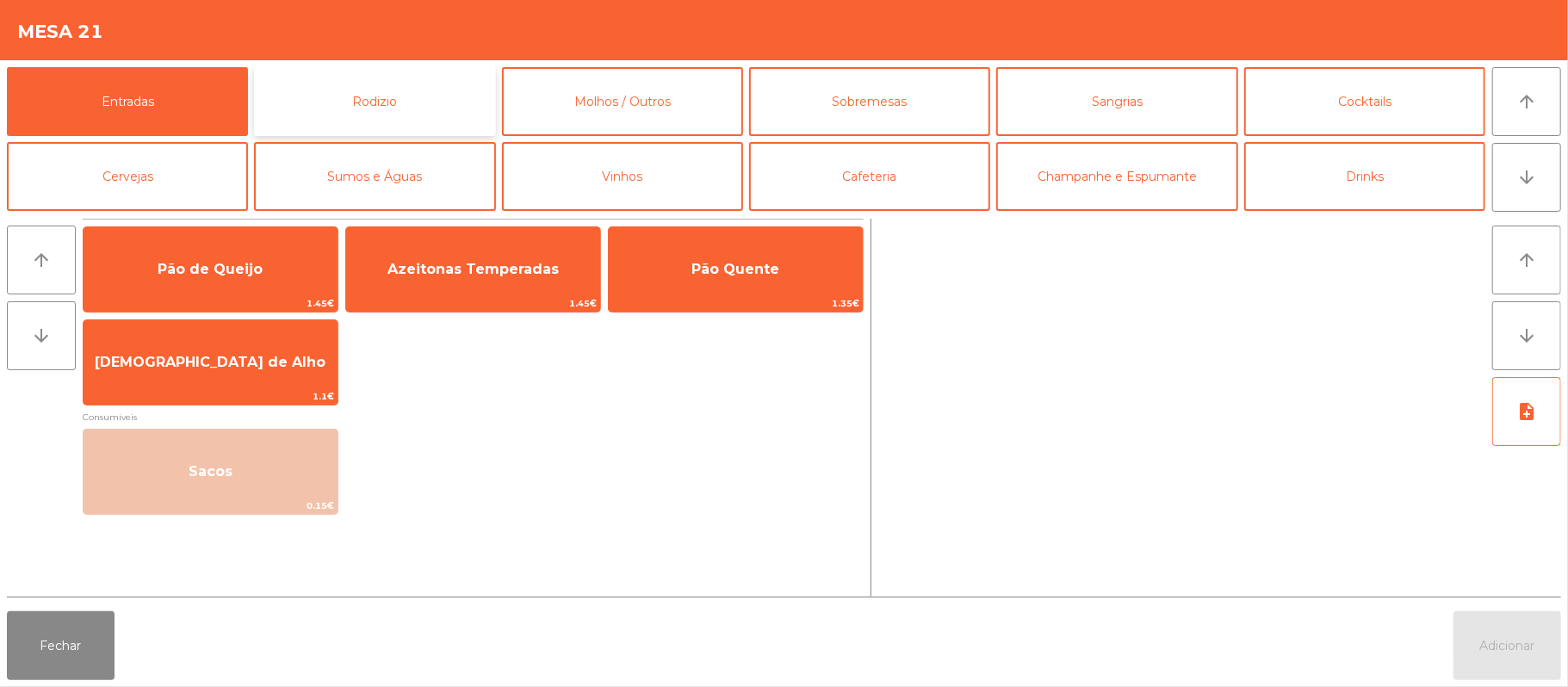
click at [365, 79] on button "Rodizio" at bounding box center [374, 101] width 241 height 69
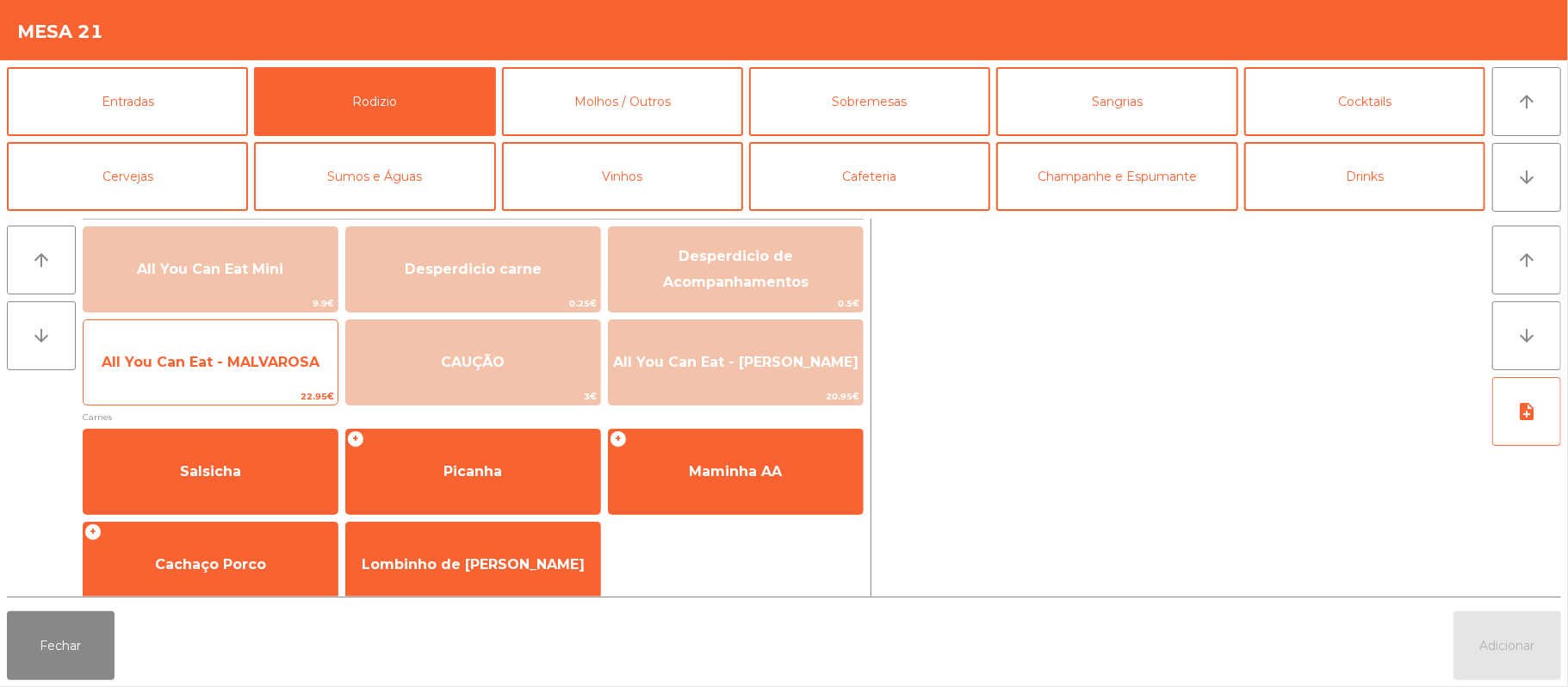
click at [205, 367] on span "All You Can Eat - MALVAROSA" at bounding box center [210, 362] width 218 height 16
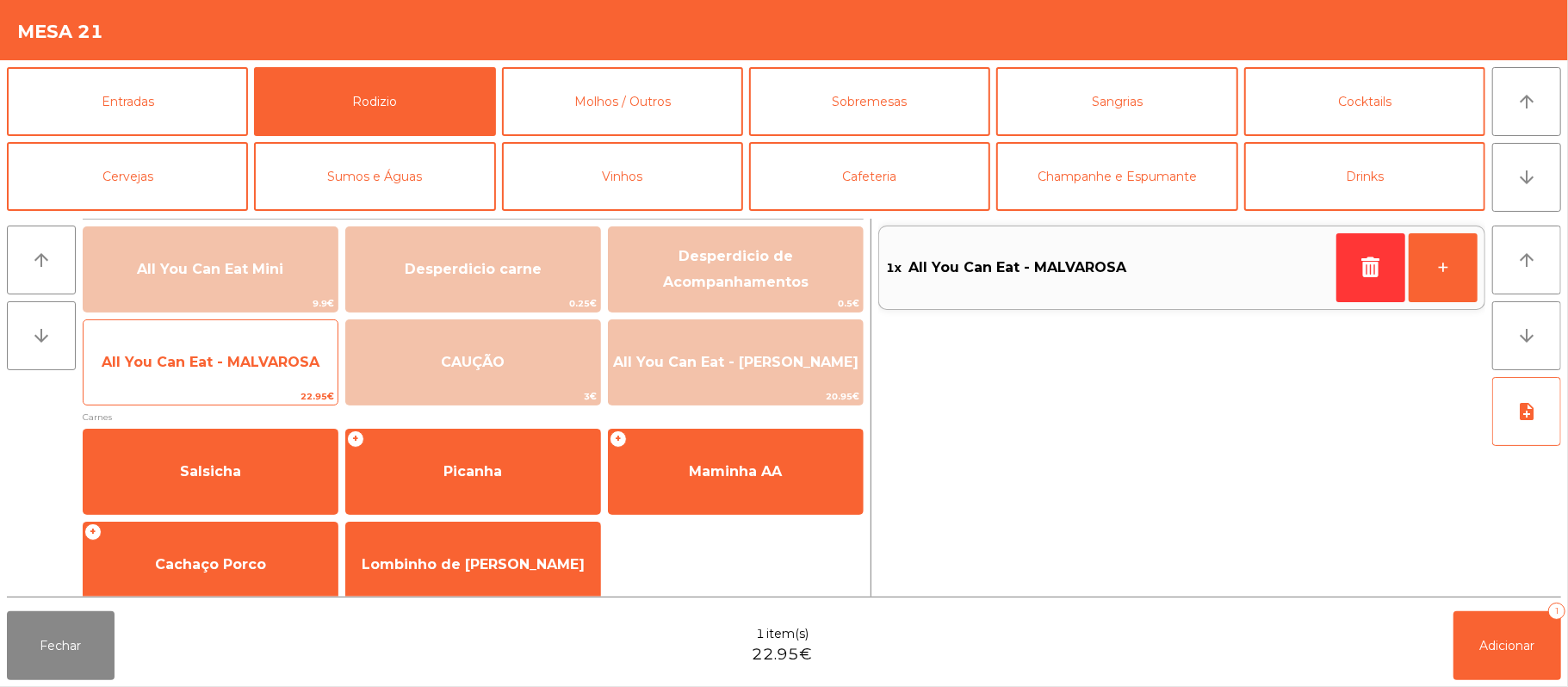
click at [219, 367] on span "All You Can Eat - MALVAROSA" at bounding box center [210, 362] width 218 height 16
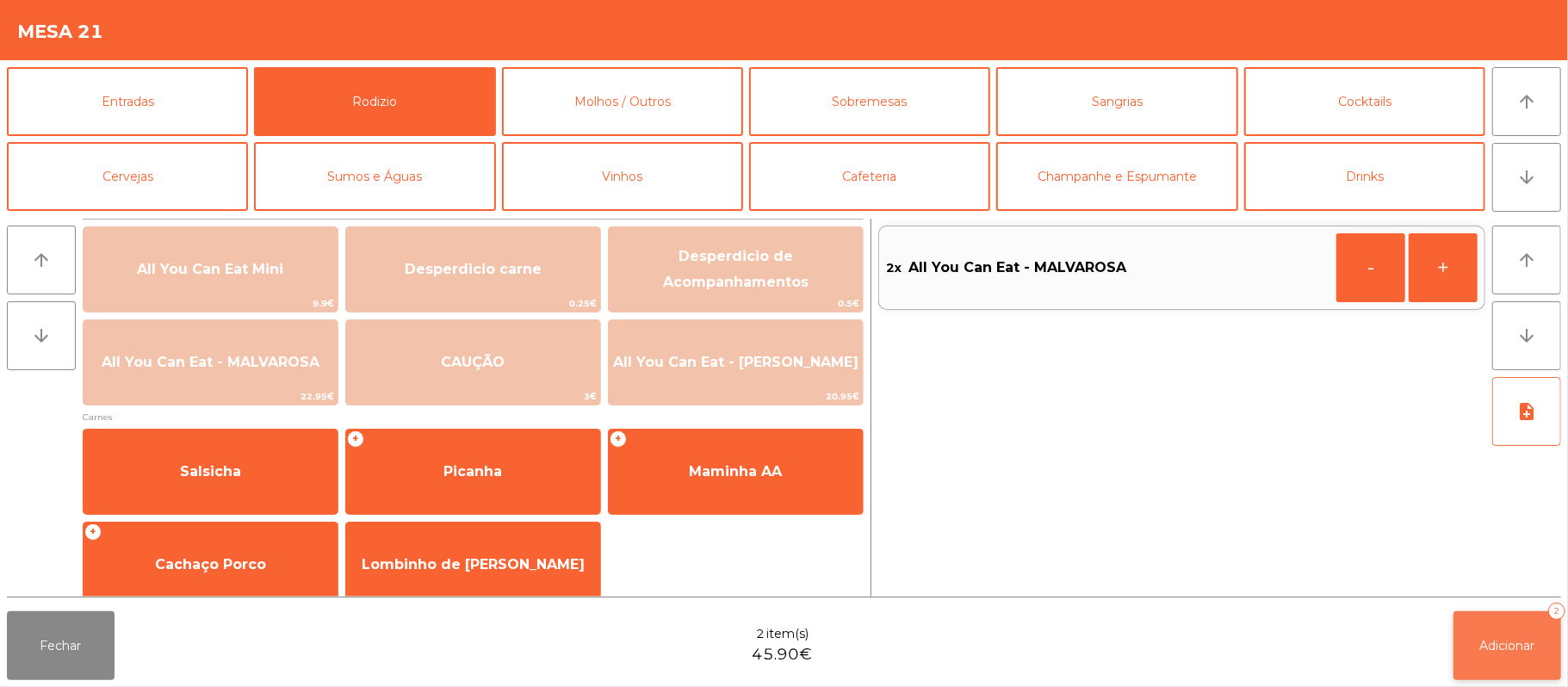
click at [1519, 641] on span "Adicionar" at bounding box center [1507, 646] width 55 height 15
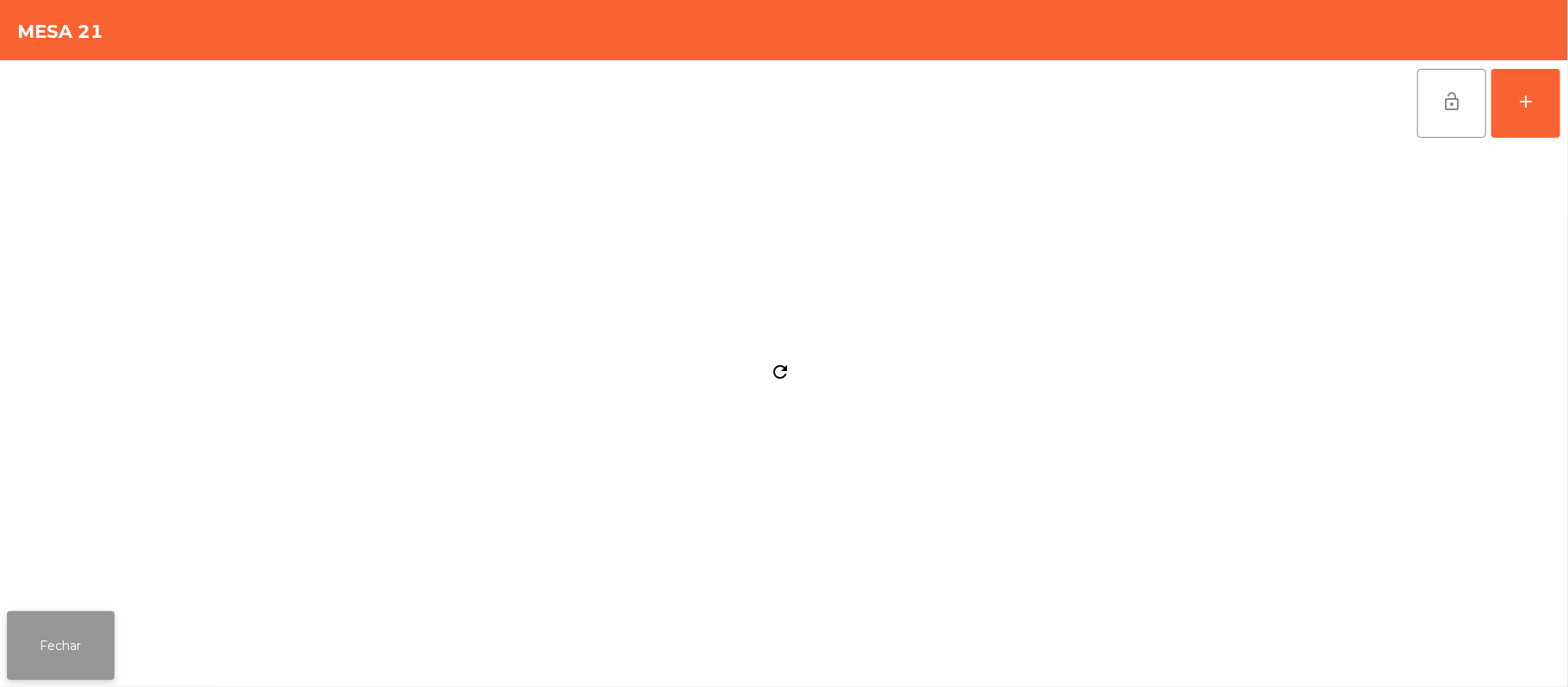
click at [56, 645] on button "Fechar" at bounding box center [60, 645] width 107 height 69
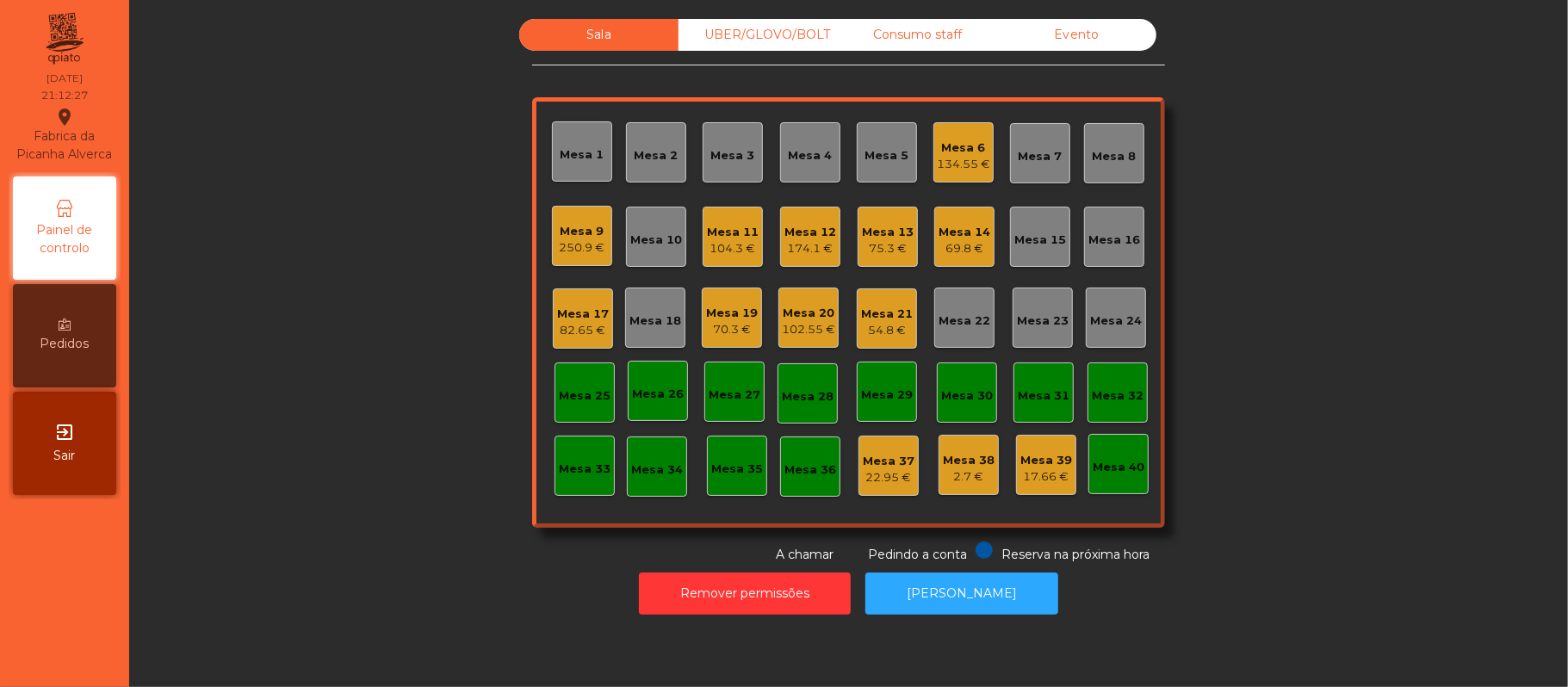
click at [1097, 243] on div "Mesa 16" at bounding box center [1113, 240] width 51 height 17
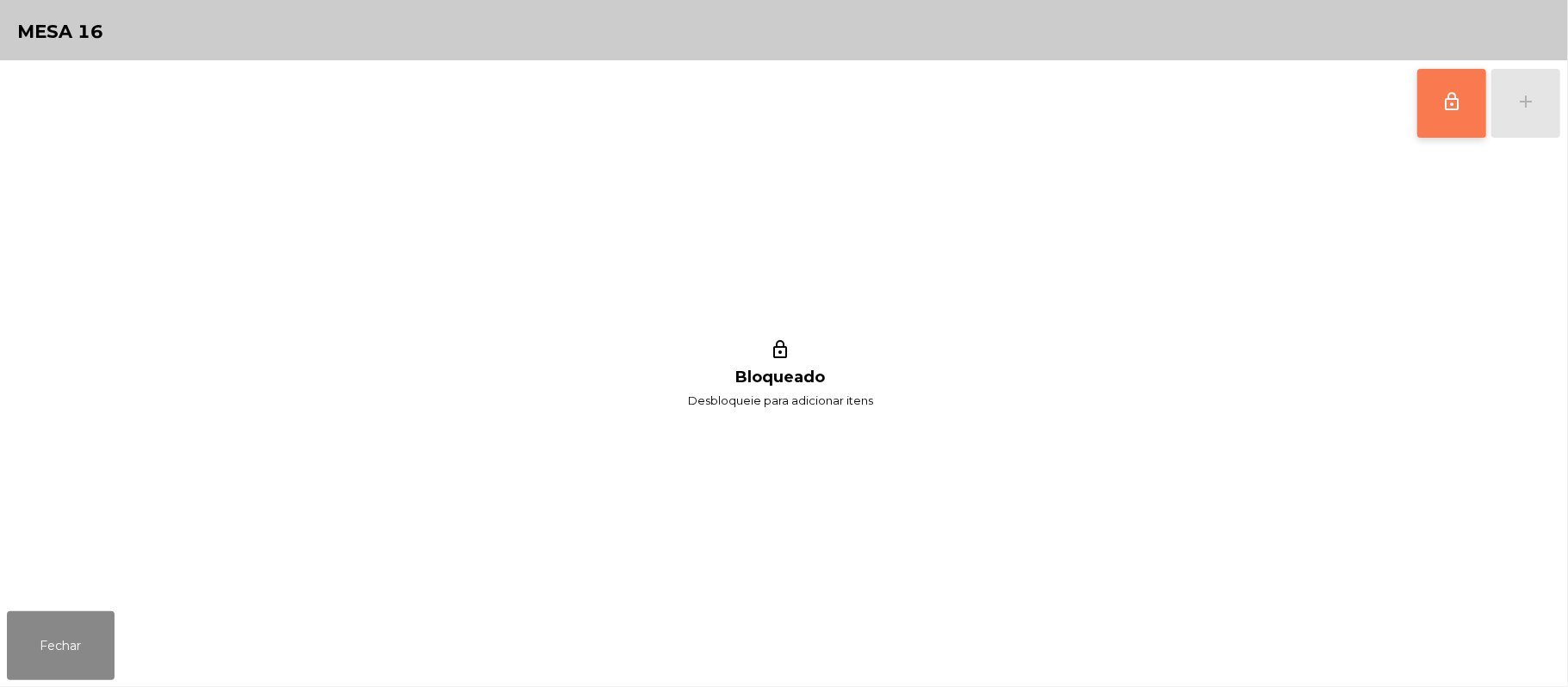
click at [1439, 94] on button "lock_outline" at bounding box center [1451, 103] width 69 height 69
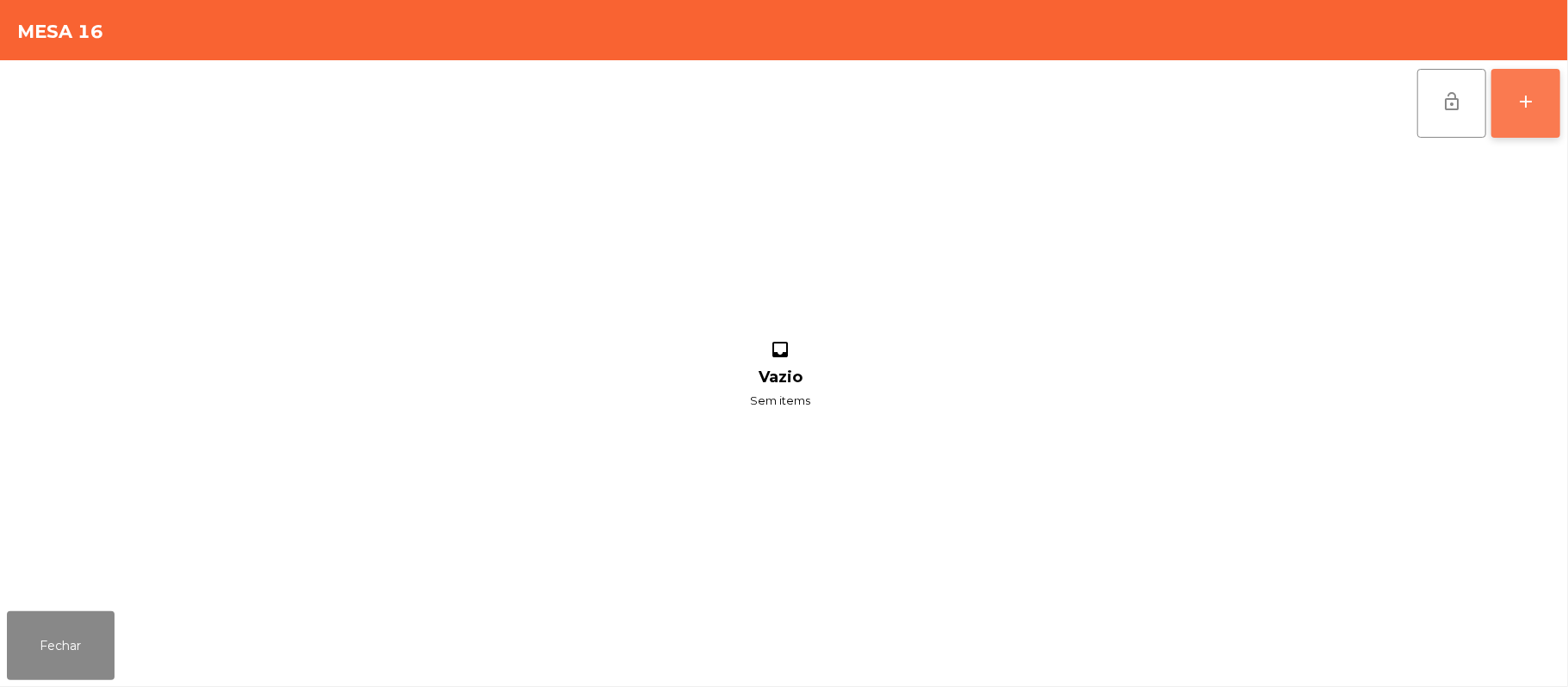
click at [1536, 105] on div "add" at bounding box center [1525, 101] width 20 height 20
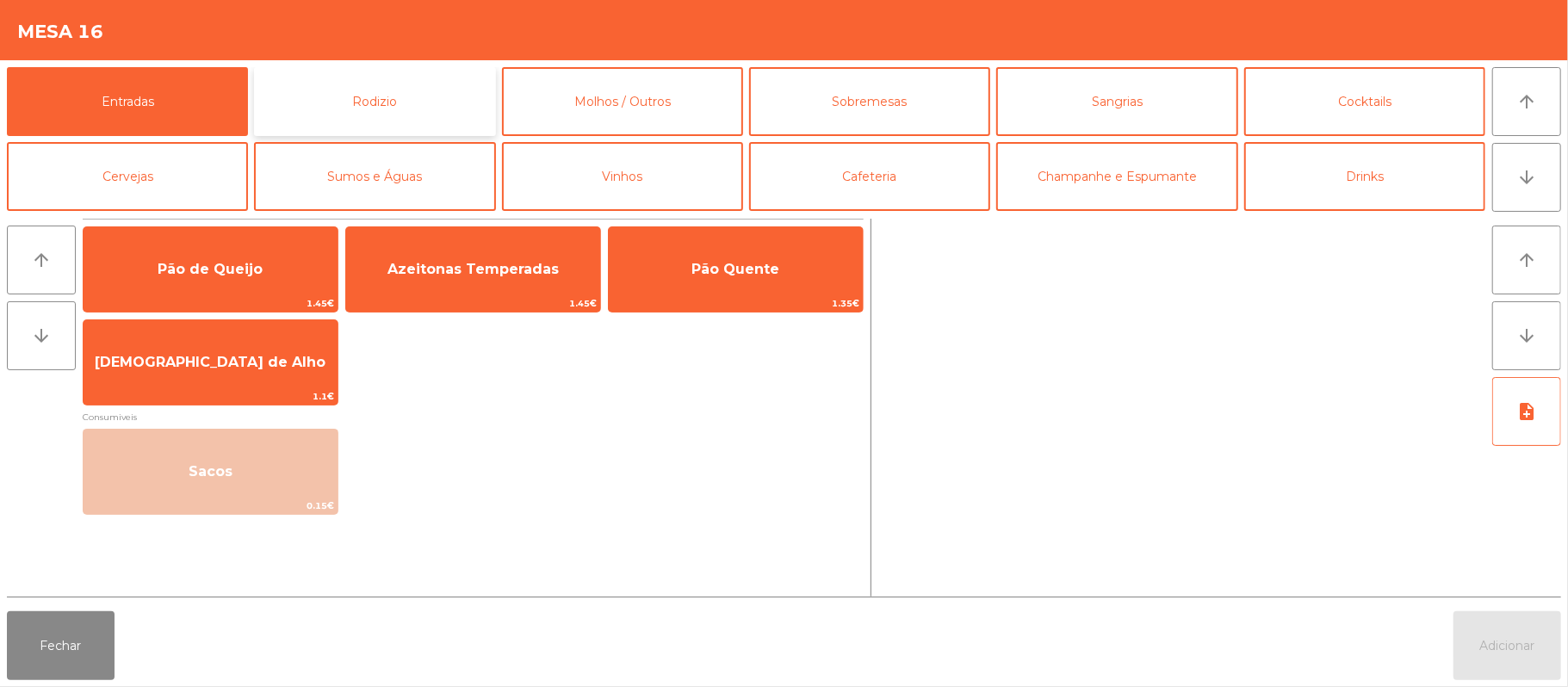
click at [417, 107] on button "Rodizio" at bounding box center [374, 101] width 241 height 69
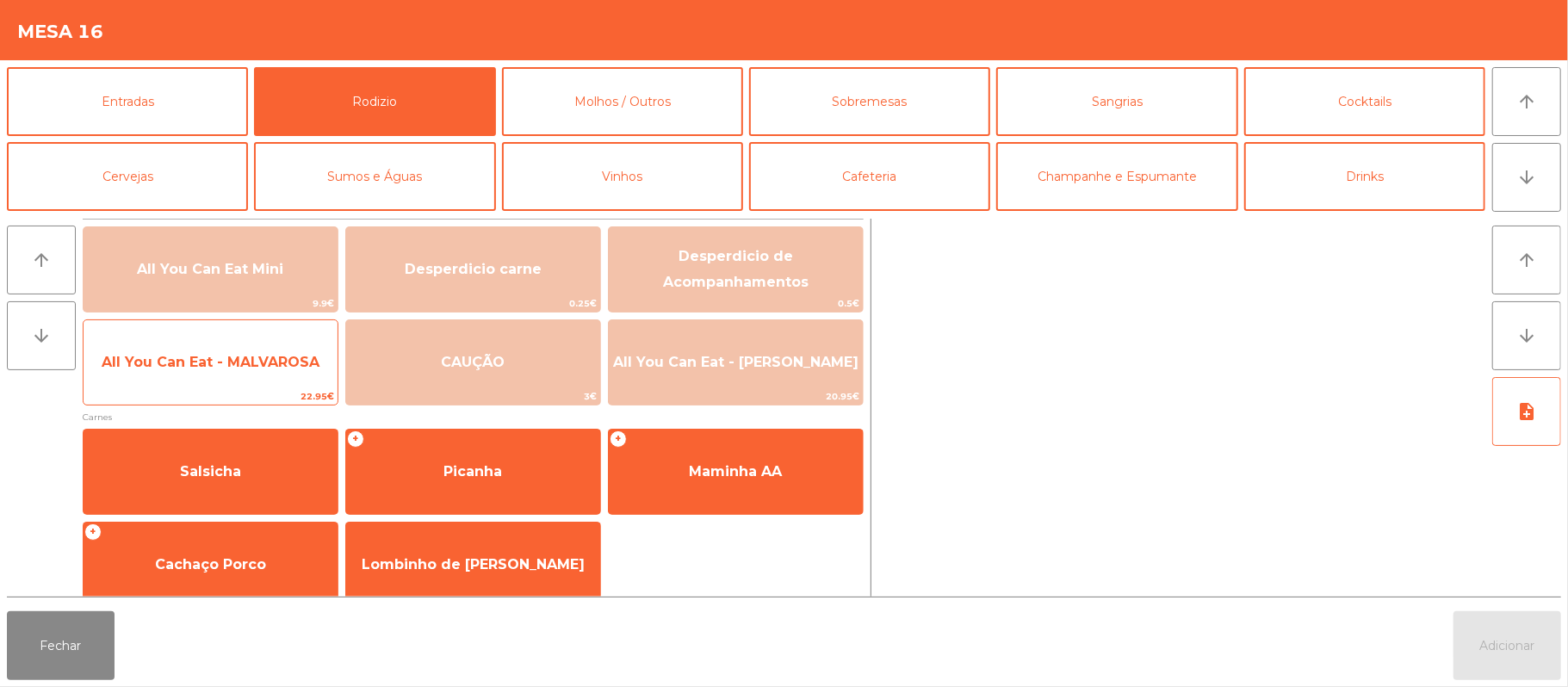
click at [236, 367] on span "All You Can Eat - MALVAROSA" at bounding box center [210, 362] width 218 height 16
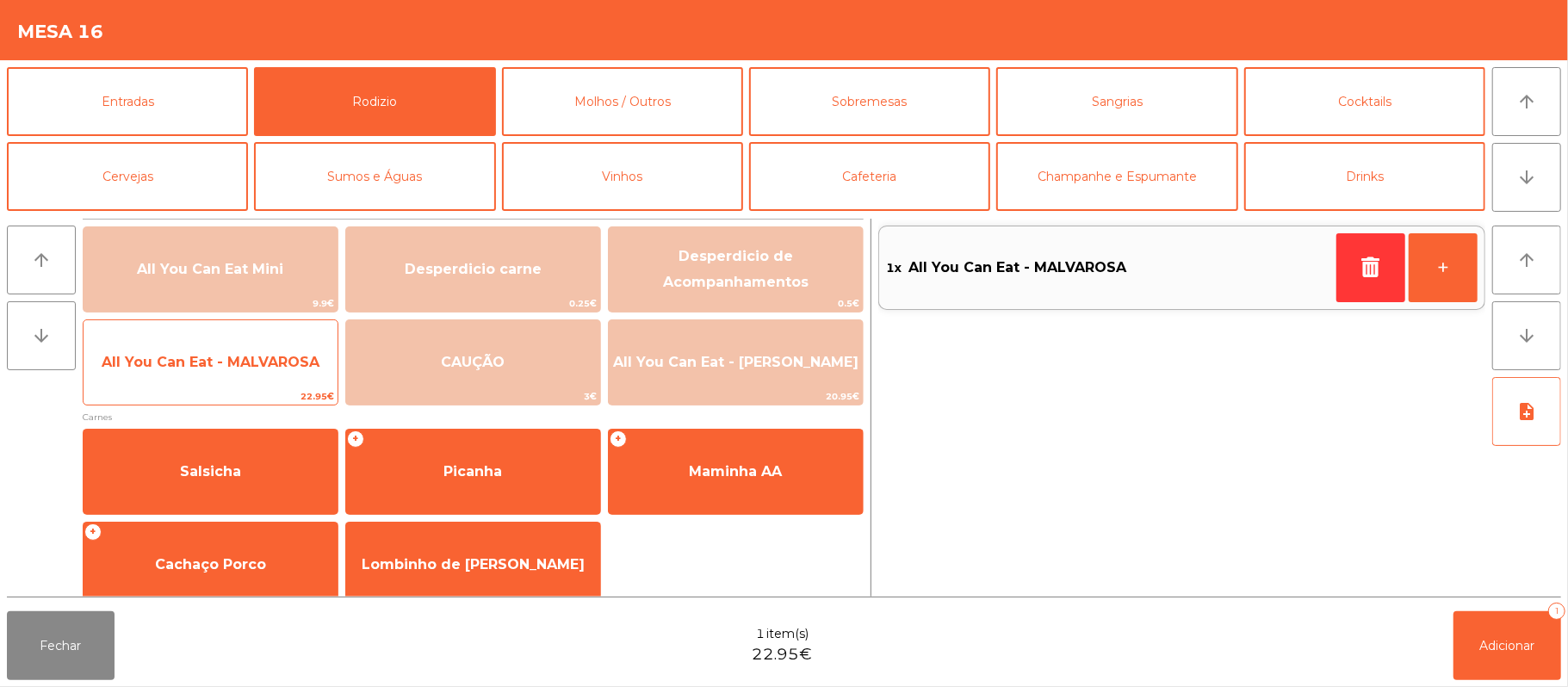
click at [211, 373] on span "All You Can Eat - MALVAROSA" at bounding box center [210, 363] width 254 height 46
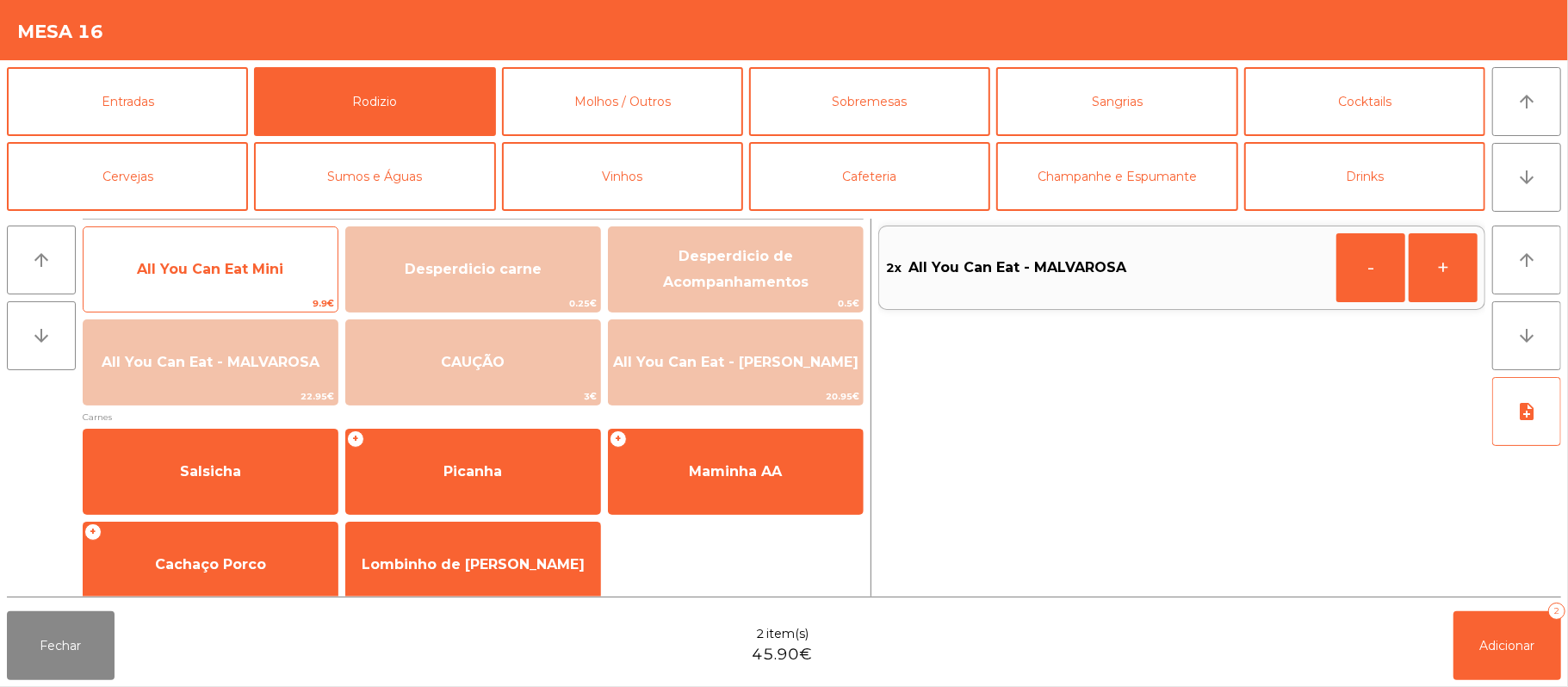
click at [223, 265] on span "All You Can Eat Mini" at bounding box center [210, 269] width 146 height 16
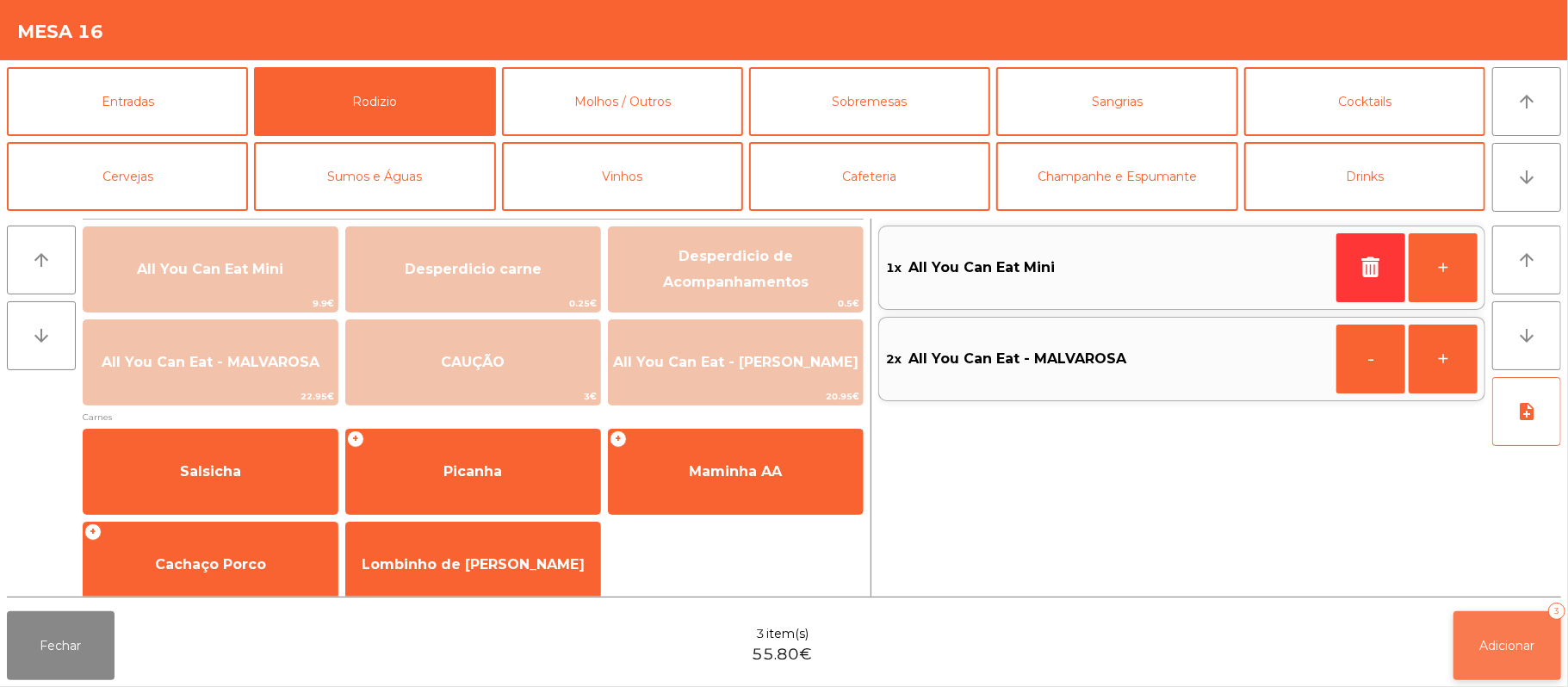
click at [1509, 644] on span "Adicionar" at bounding box center [1507, 646] width 55 height 15
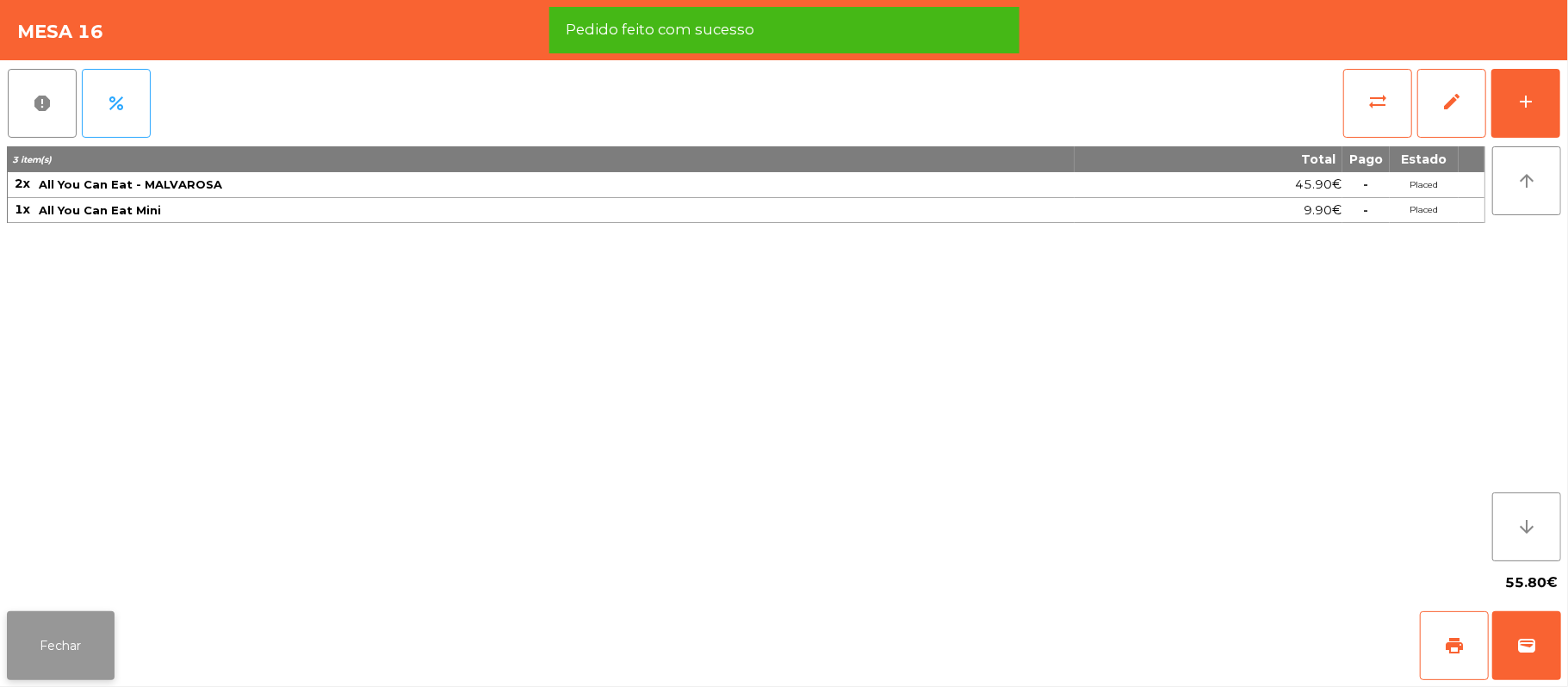
click at [32, 646] on button "Fechar" at bounding box center [60, 645] width 107 height 69
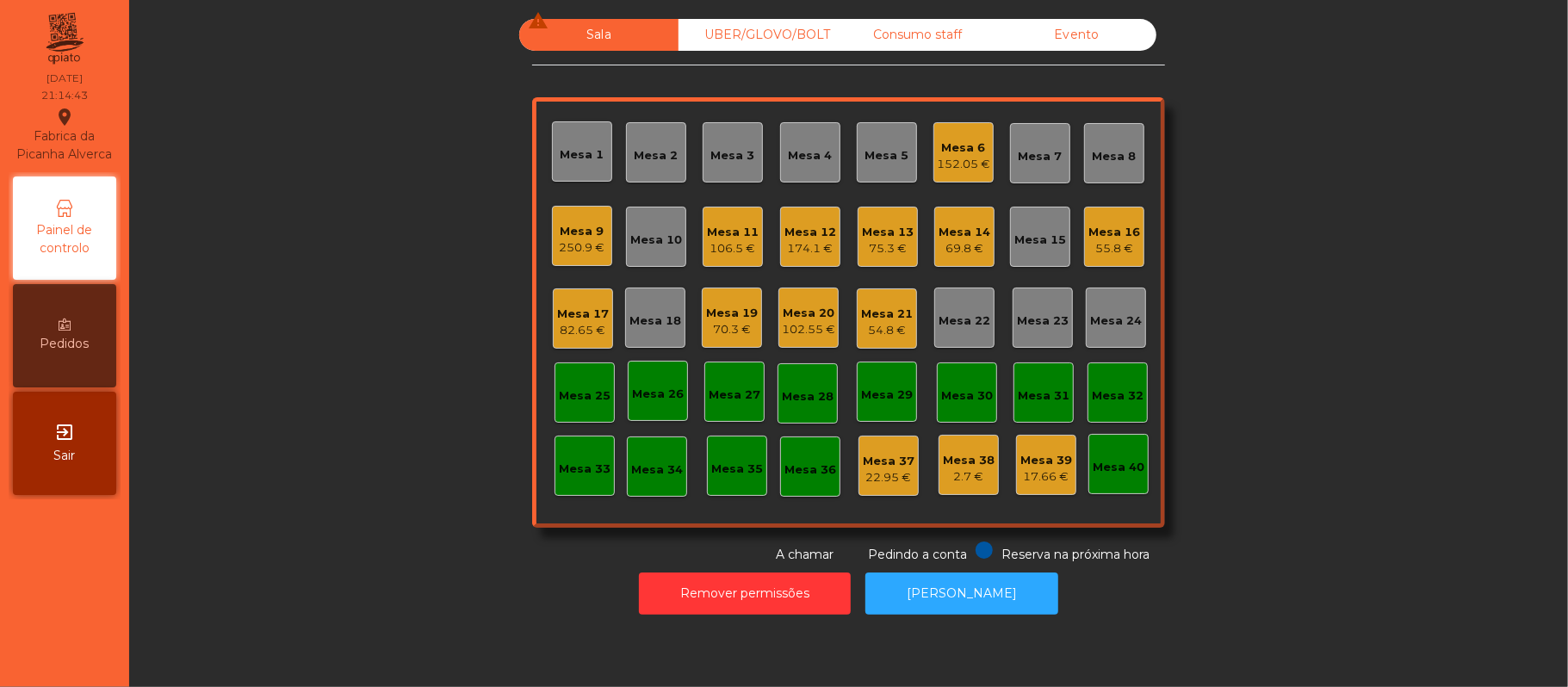
click at [890, 224] on div "Mesa 13" at bounding box center [887, 232] width 51 height 17
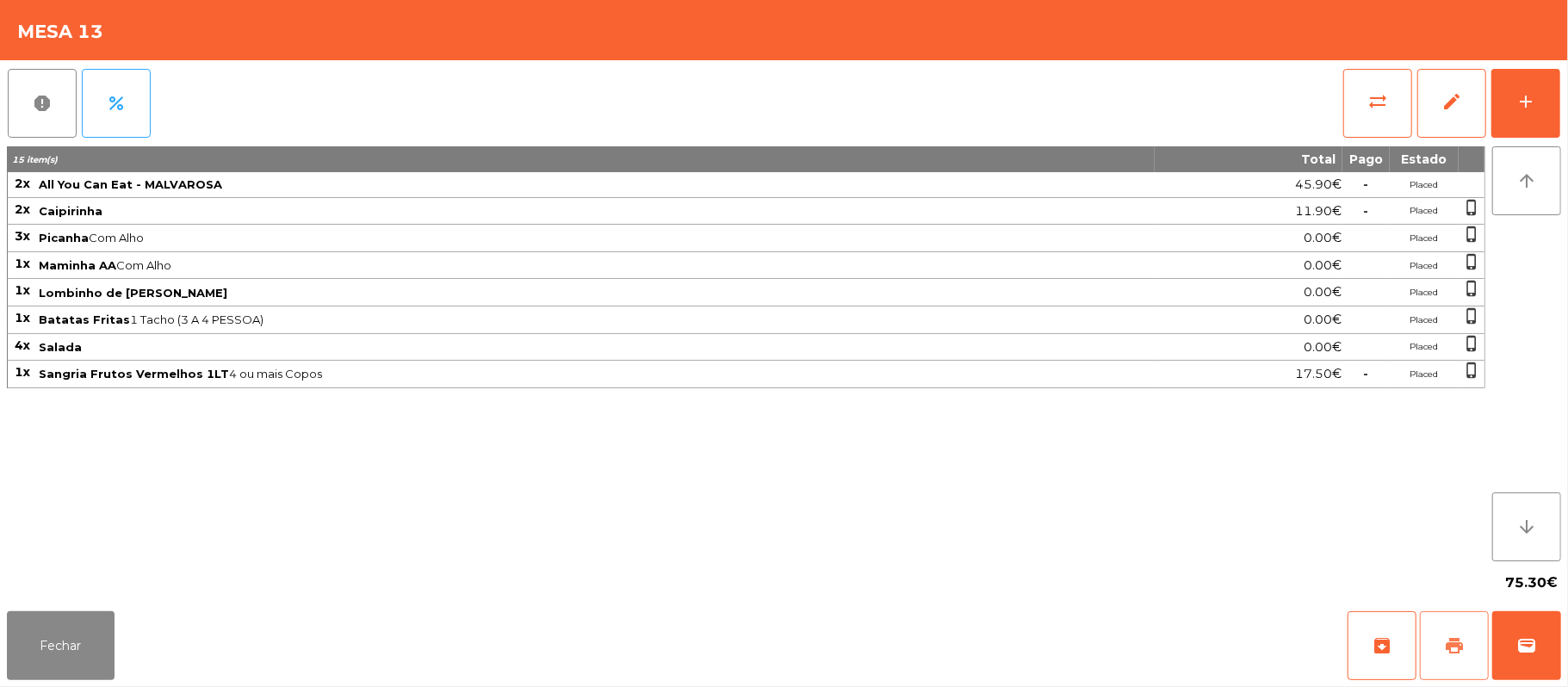
click at [1461, 653] on span "print" at bounding box center [1454, 645] width 20 height 20
click at [1389, 97] on button "sync_alt" at bounding box center [1377, 103] width 69 height 69
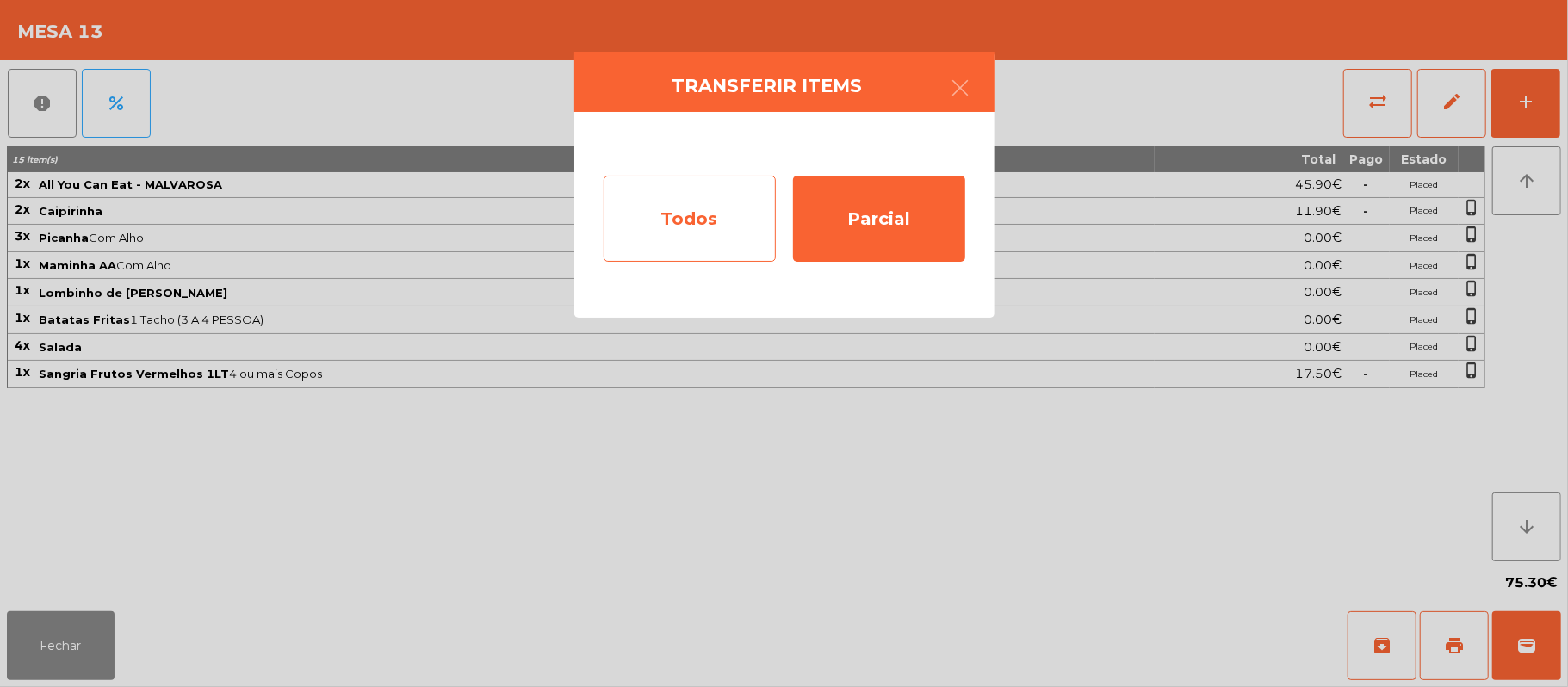
click at [680, 223] on div "Todos" at bounding box center [690, 219] width 172 height 86
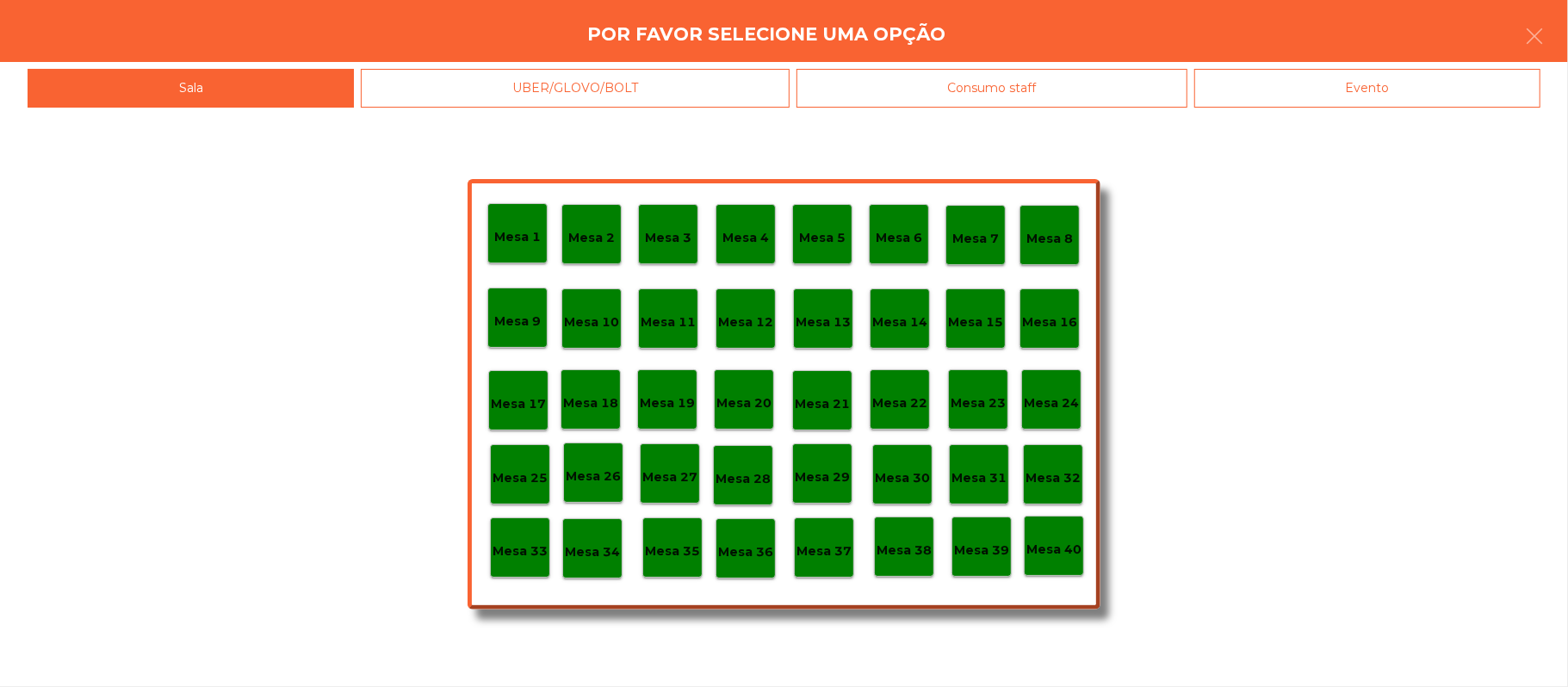
click at [1326, 94] on div "Evento" at bounding box center [1368, 88] width 346 height 39
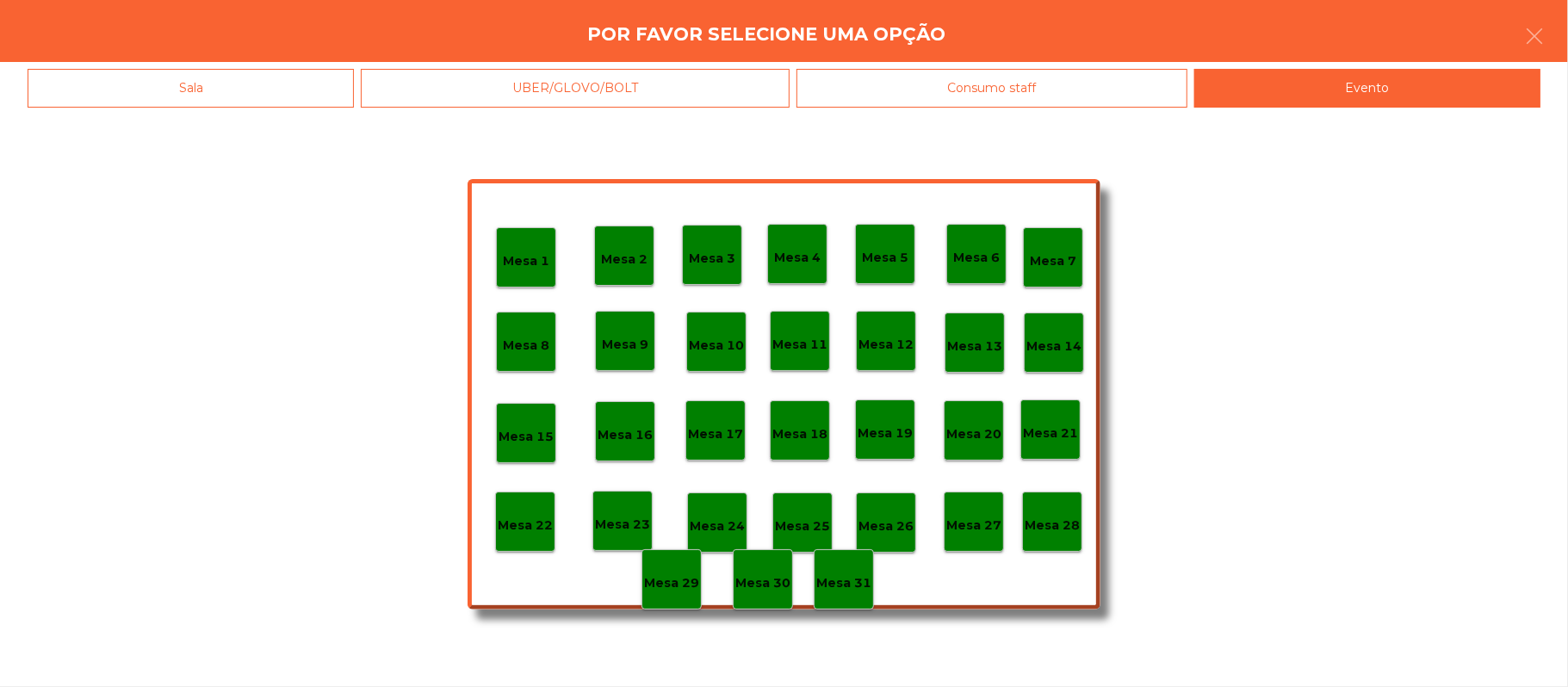
click at [1047, 523] on p "Mesa 28" at bounding box center [1051, 525] width 55 height 19
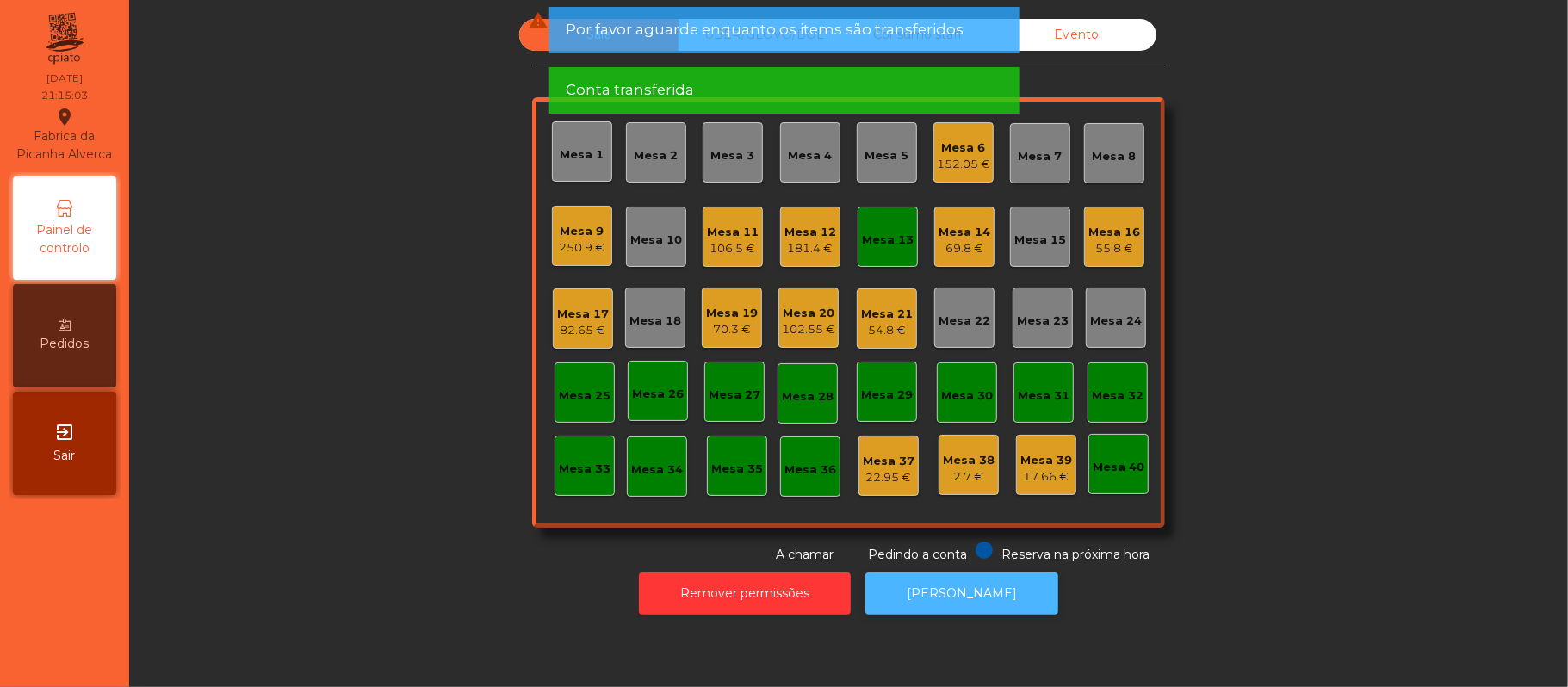
click at [937, 600] on button "[PERSON_NAME]" at bounding box center [962, 594] width 192 height 43
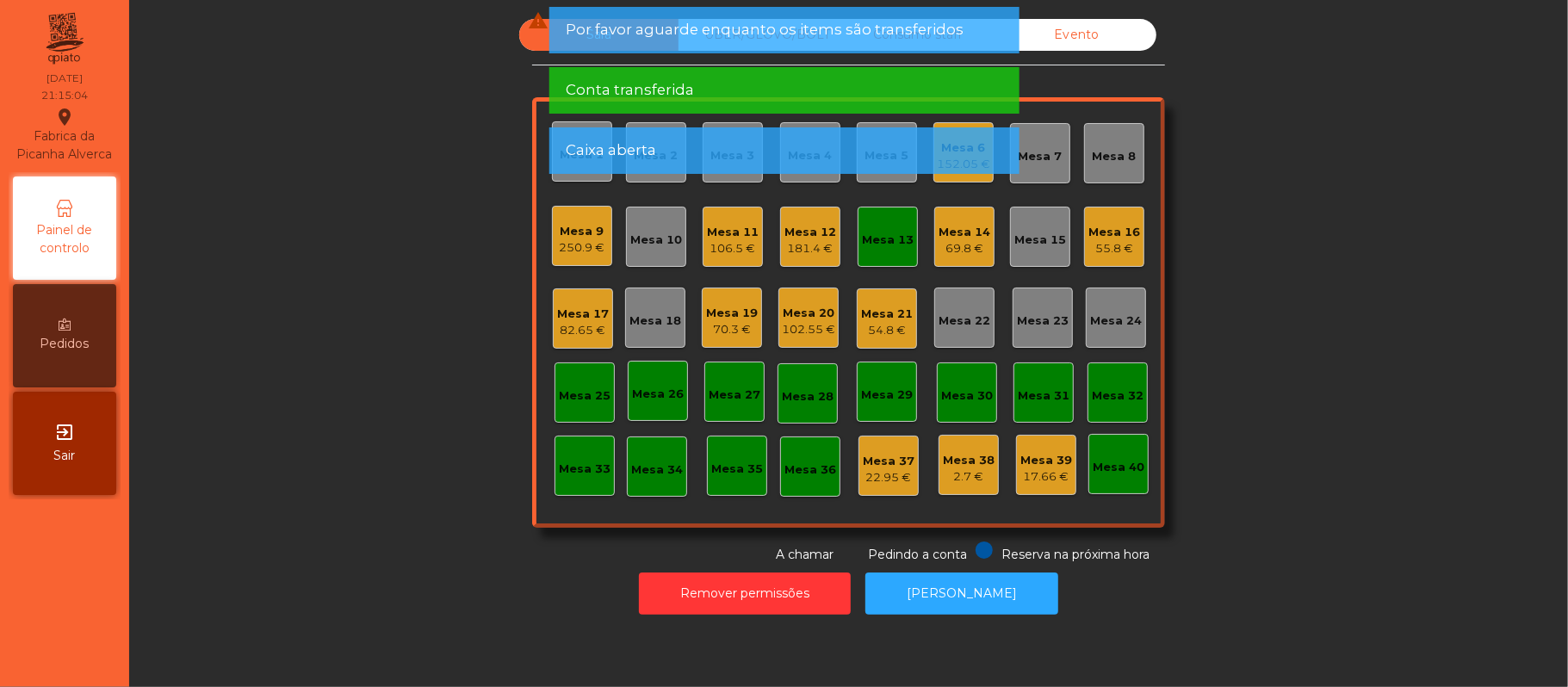
click at [874, 208] on div "Mesa 13" at bounding box center [888, 237] width 60 height 60
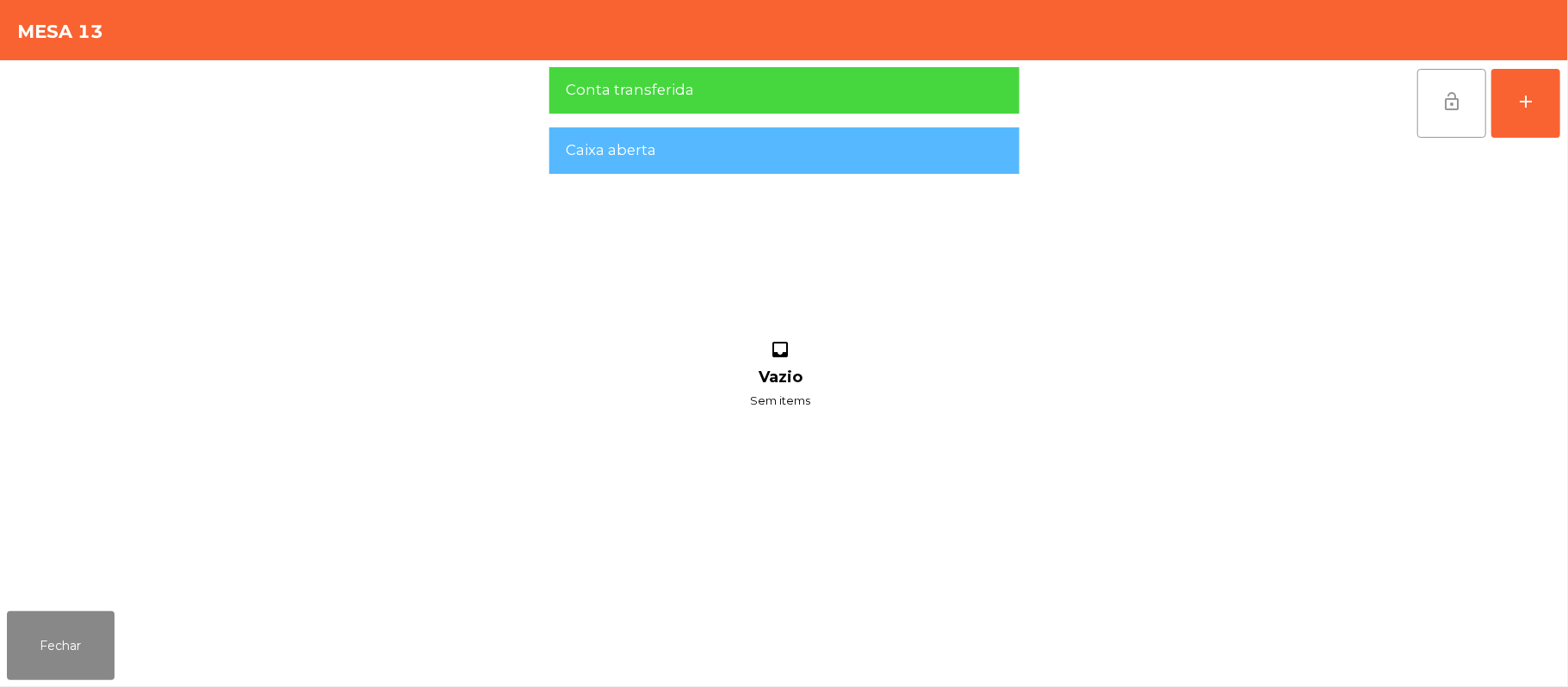
click at [1424, 111] on button "lock_open" at bounding box center [1451, 103] width 69 height 69
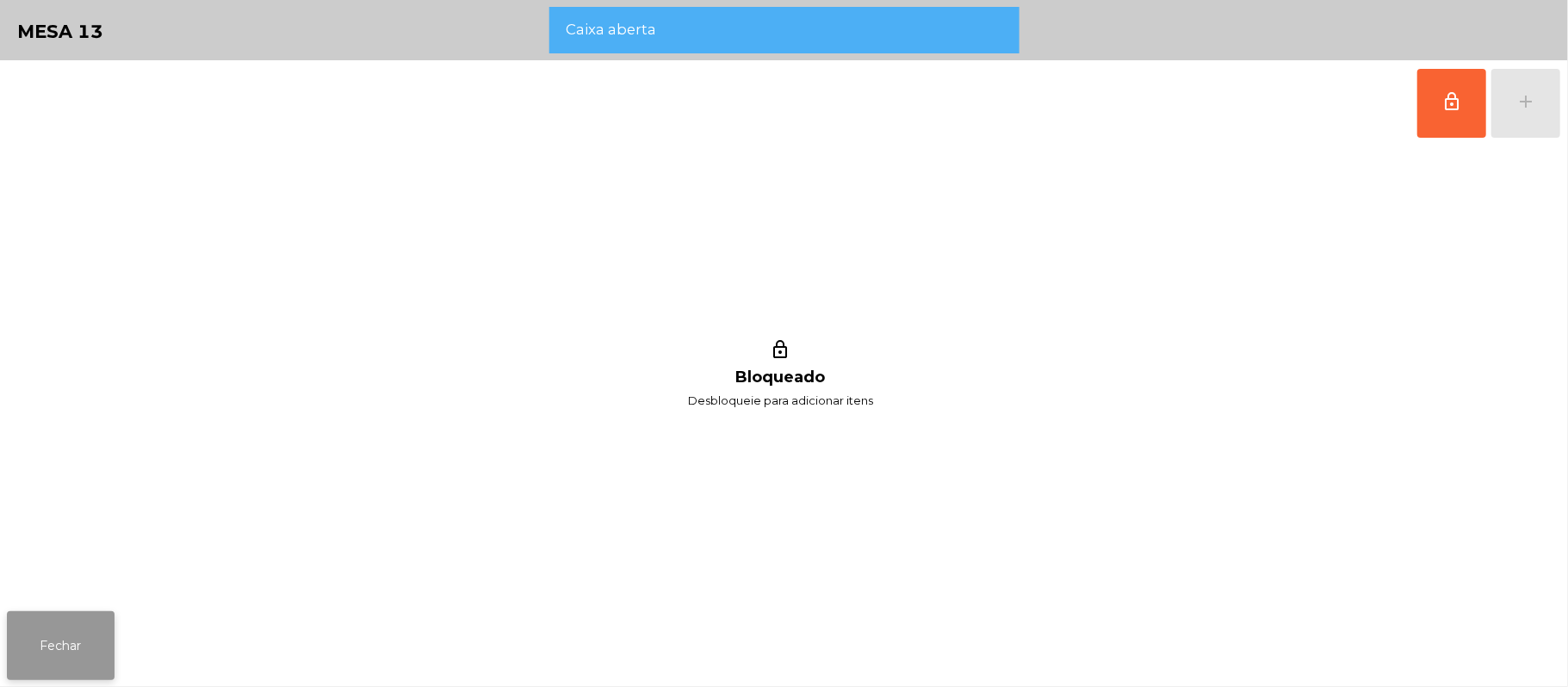
click at [60, 669] on button "Fechar" at bounding box center [60, 645] width 107 height 69
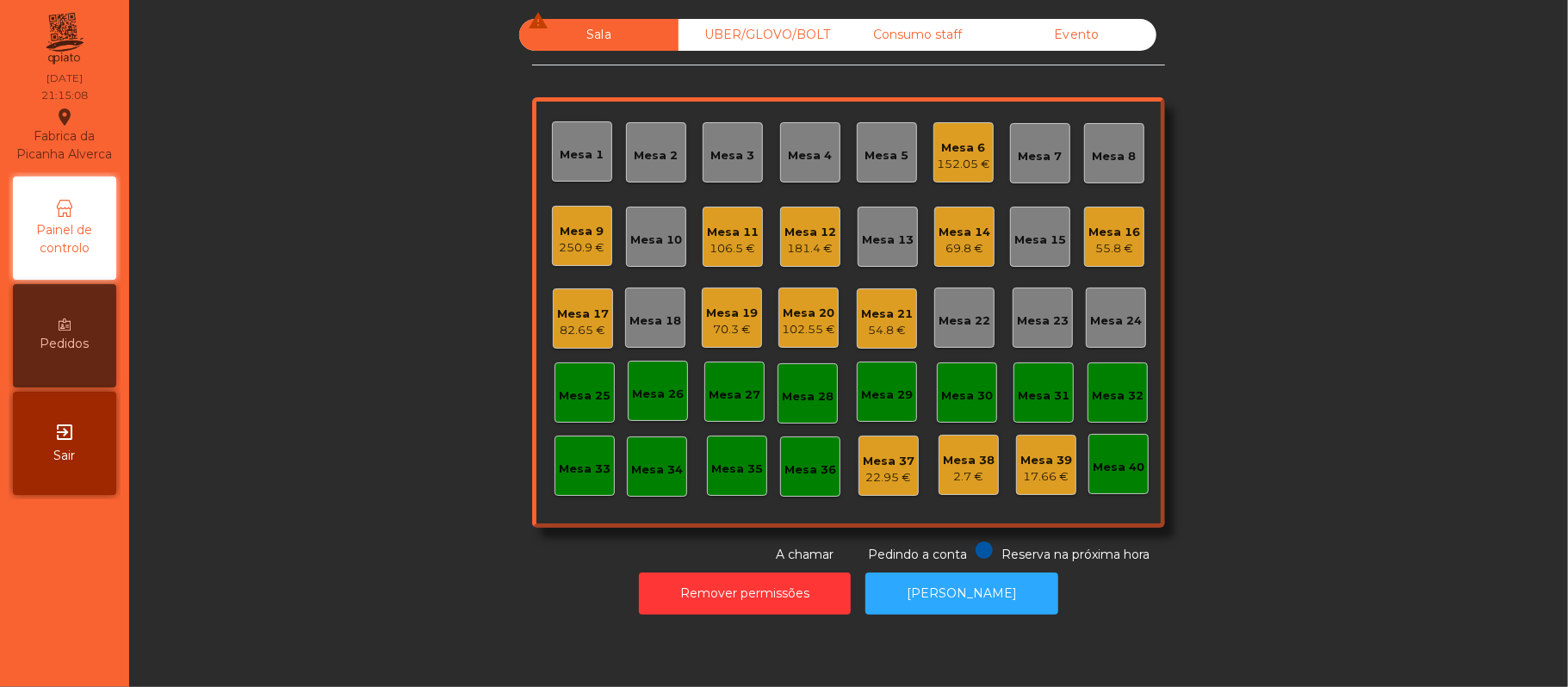
click at [711, 336] on div "70.3 €" at bounding box center [731, 330] width 51 height 17
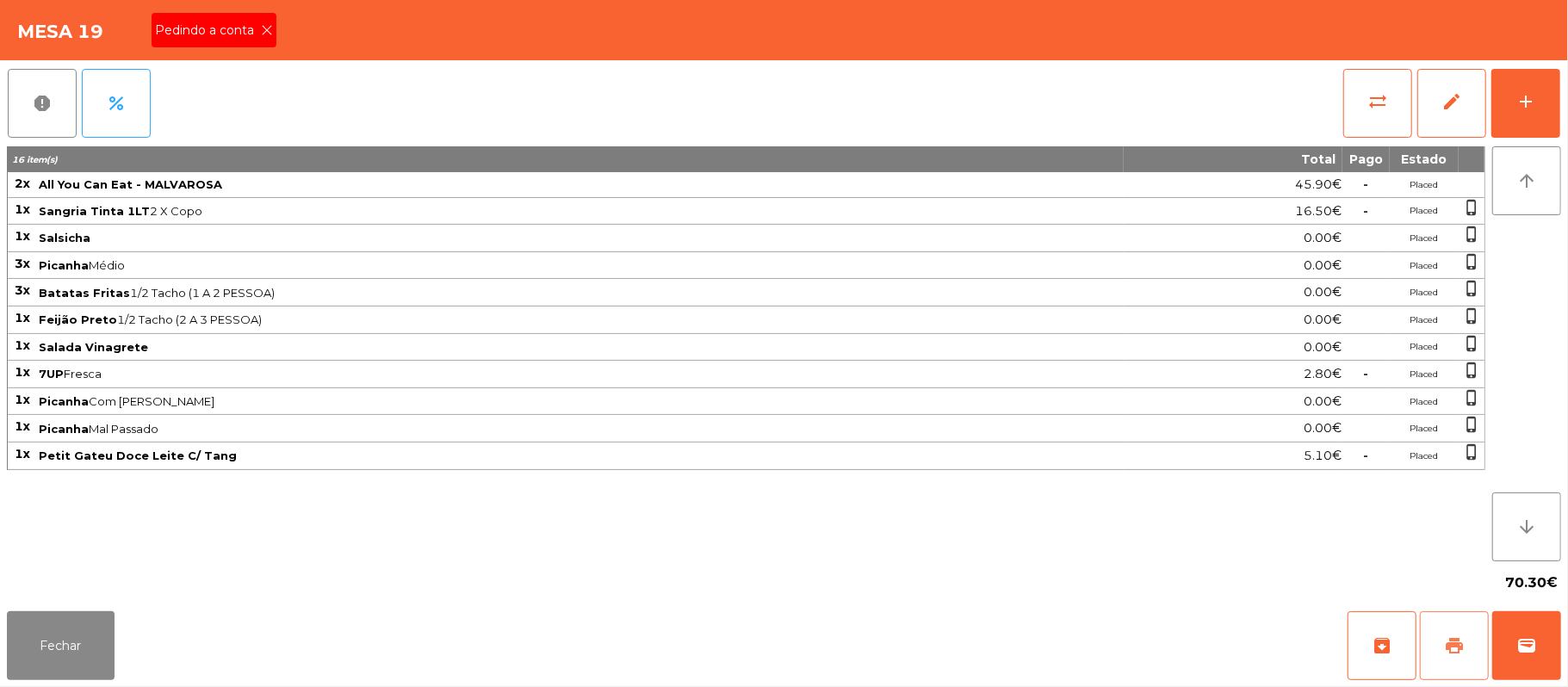
click at [1451, 639] on span "print" at bounding box center [1454, 645] width 20 height 20
click at [314, 27] on div "Mesa 19 Pedindo a conta" at bounding box center [784, 30] width 1568 height 60
click at [294, 45] on div "Mesa 19 Pedindo a conta" at bounding box center [784, 30] width 1568 height 60
click at [246, 45] on div "Pedindo a conta" at bounding box center [214, 30] width 125 height 35
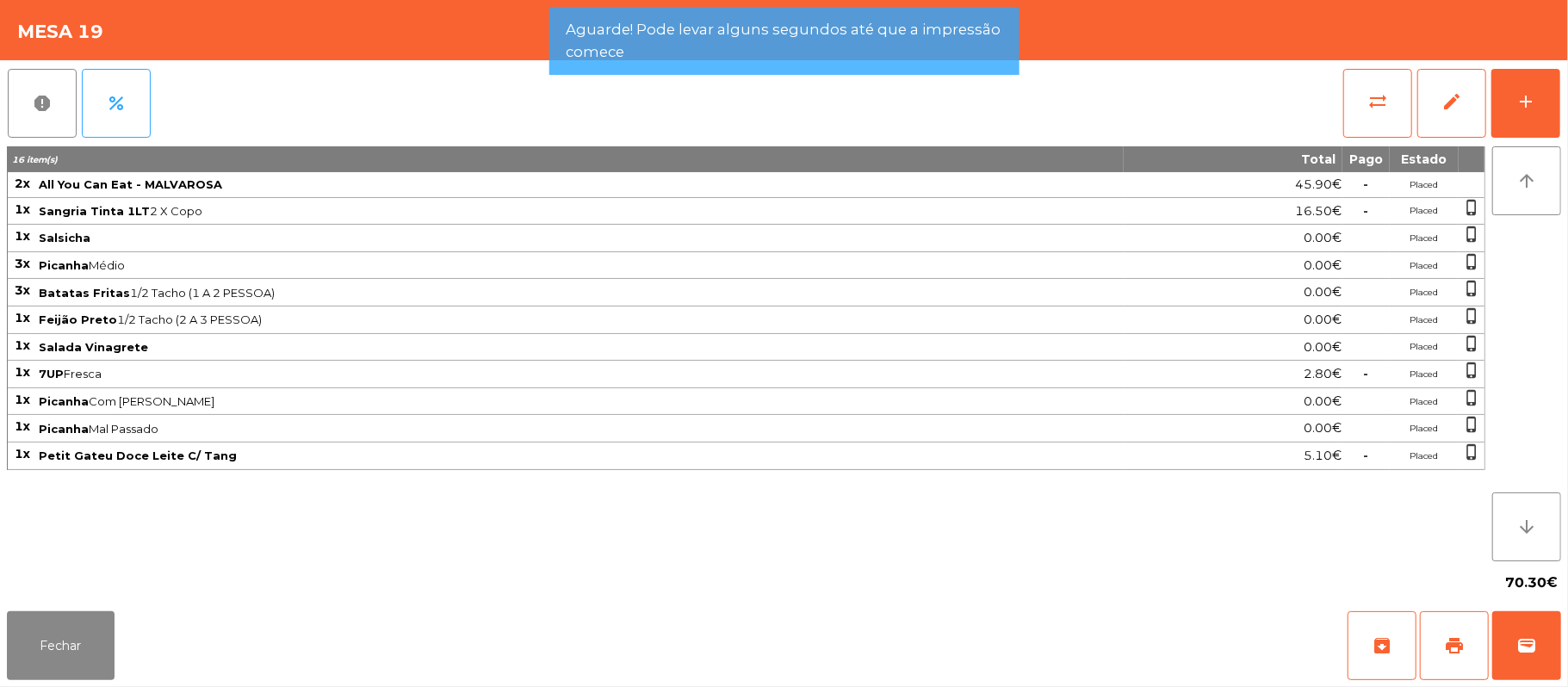
click at [249, 36] on div "Mesa 19" at bounding box center [784, 30] width 1568 height 60
click at [254, 25] on div "Mesa 19" at bounding box center [784, 30] width 1568 height 60
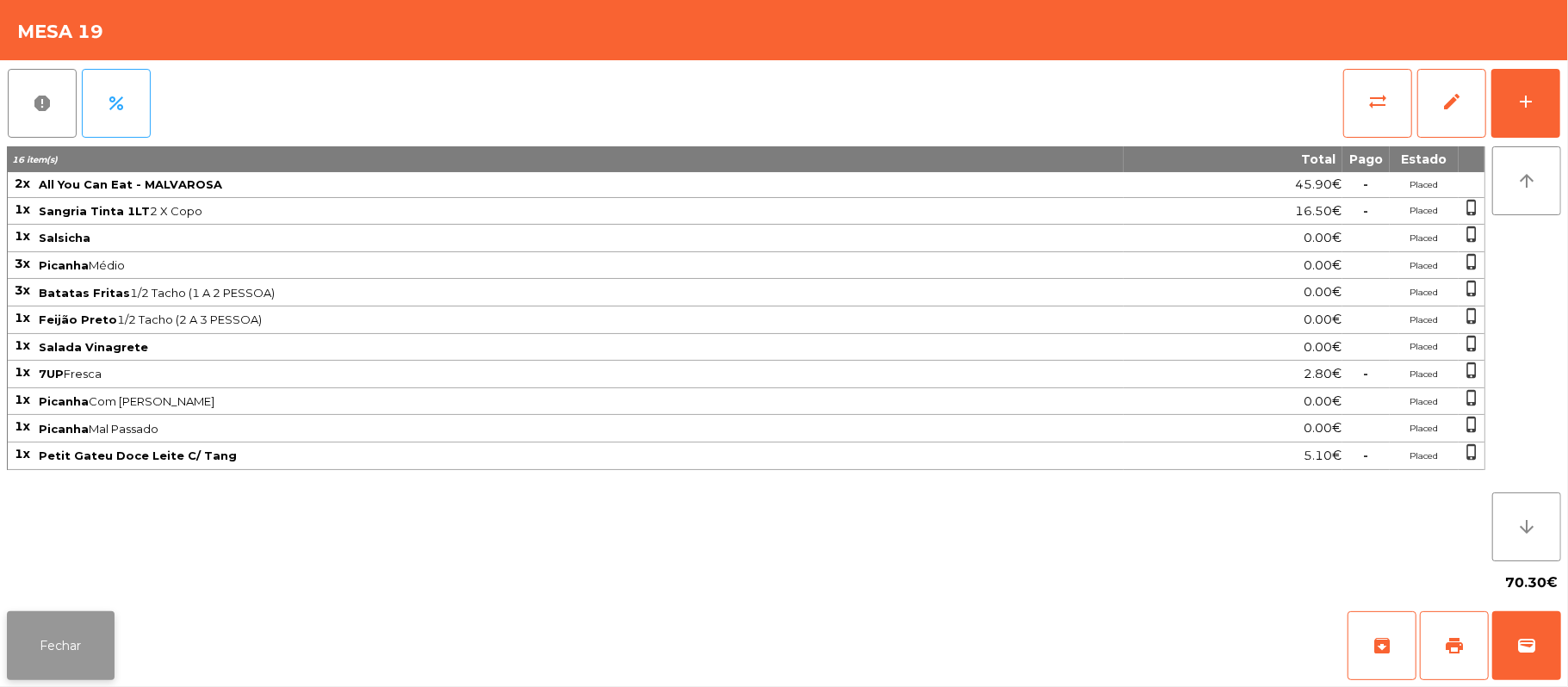
click at [64, 644] on button "Fechar" at bounding box center [60, 645] width 107 height 69
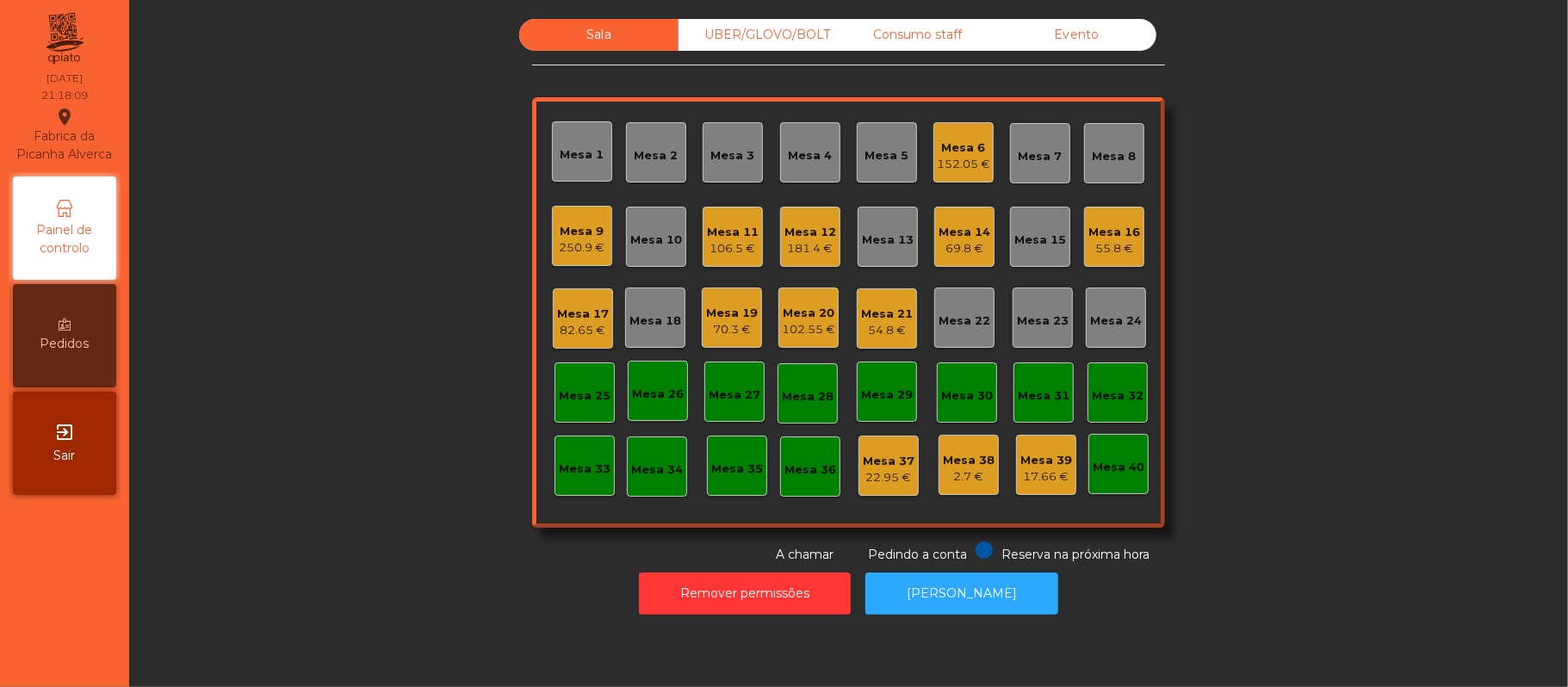
click at [937, 148] on div "Mesa 6" at bounding box center [963, 148] width 53 height 17
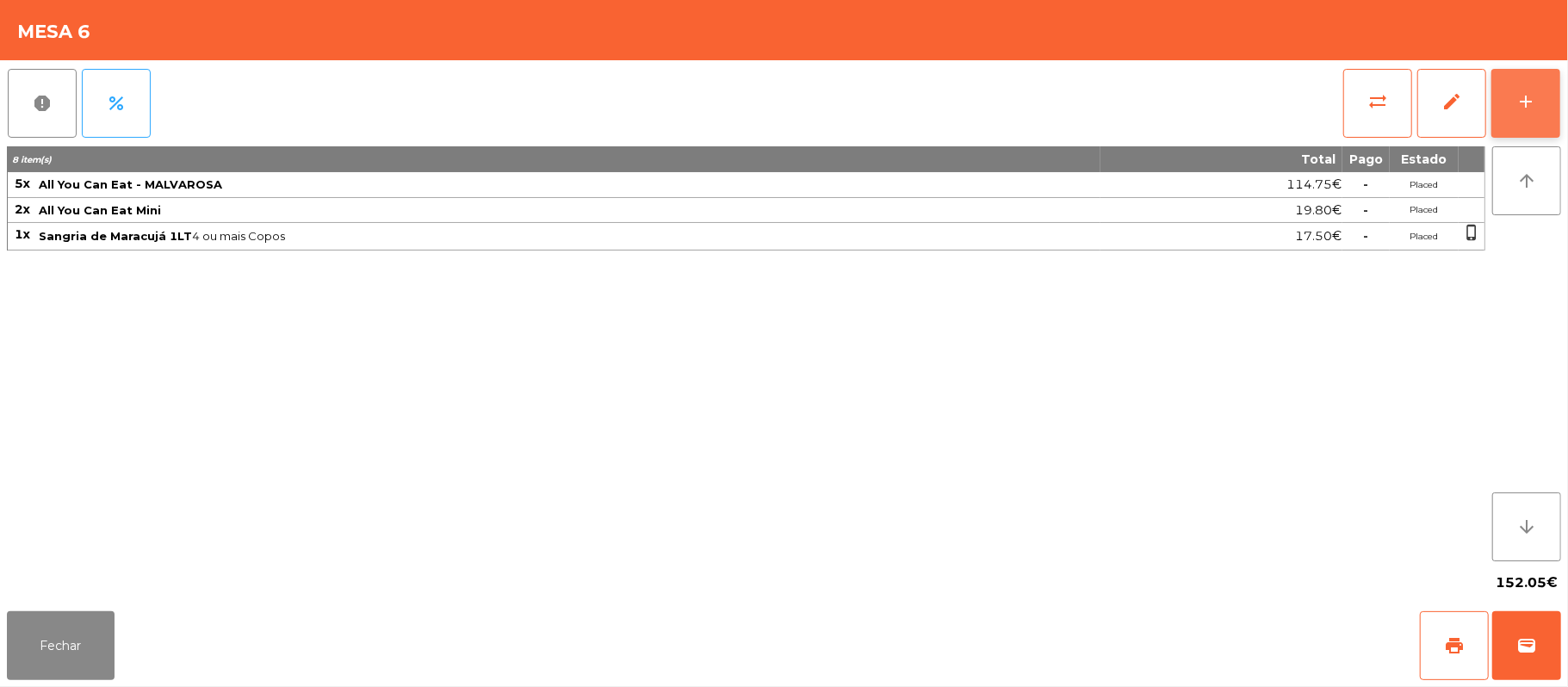
click at [1514, 107] on button "add" at bounding box center [1525, 103] width 69 height 69
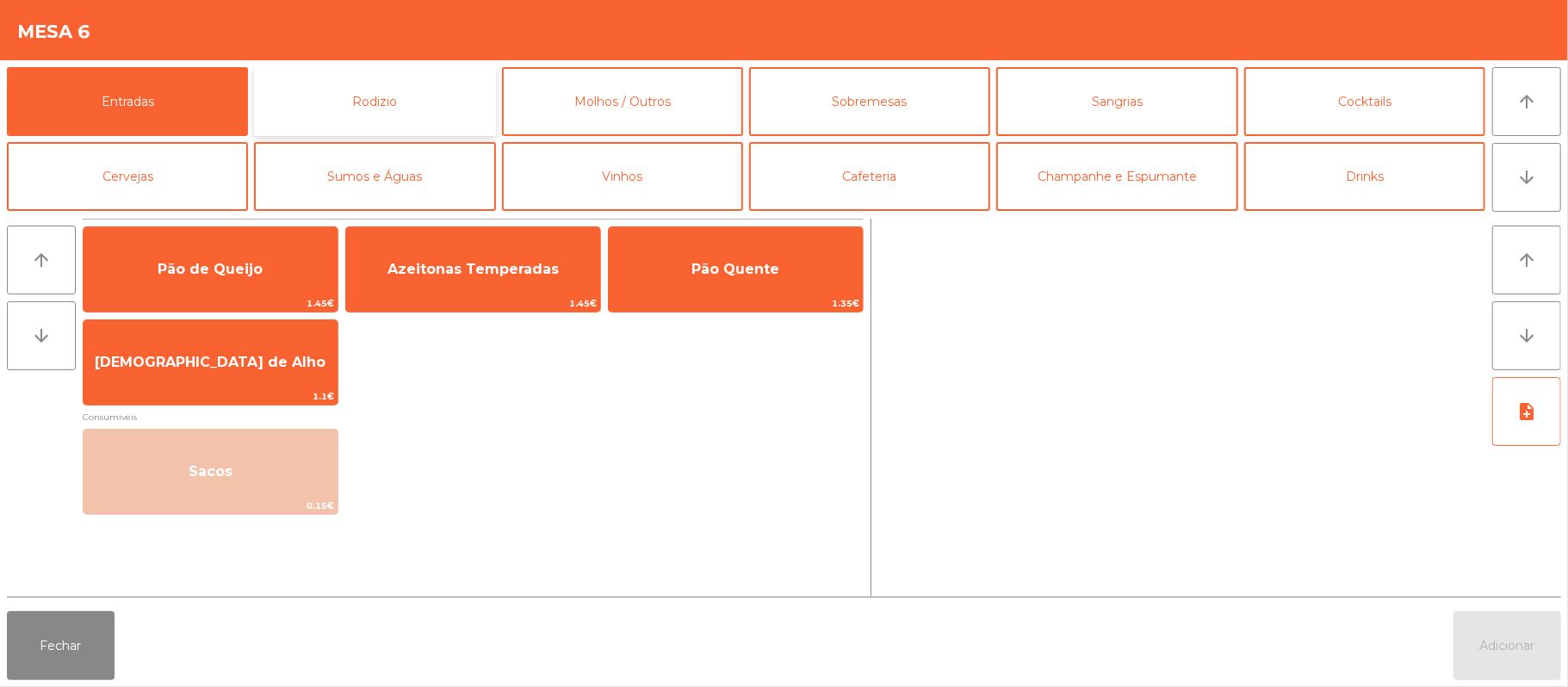
click at [414, 84] on button "Rodizio" at bounding box center [374, 101] width 241 height 69
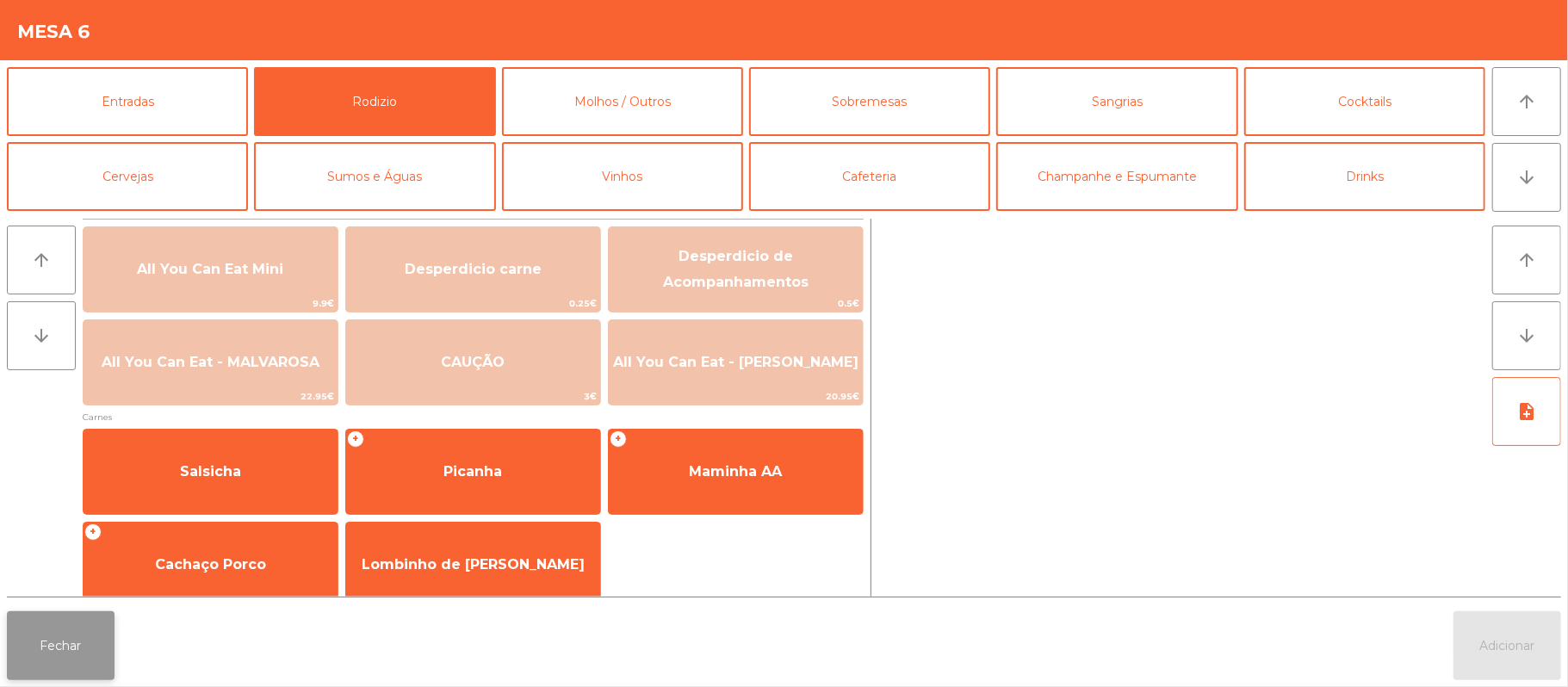
click at [44, 663] on button "Fechar" at bounding box center [60, 645] width 107 height 69
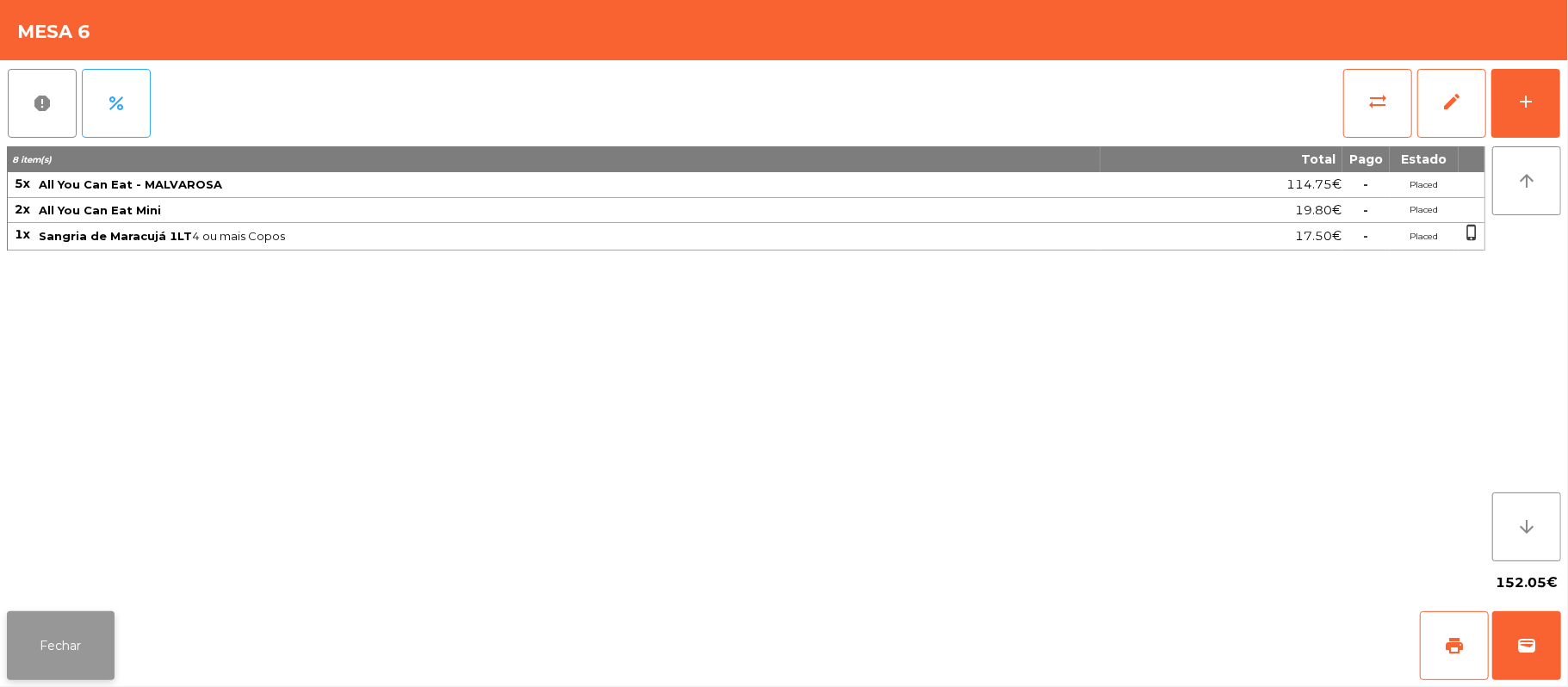
click at [95, 651] on button "Fechar" at bounding box center [60, 645] width 107 height 69
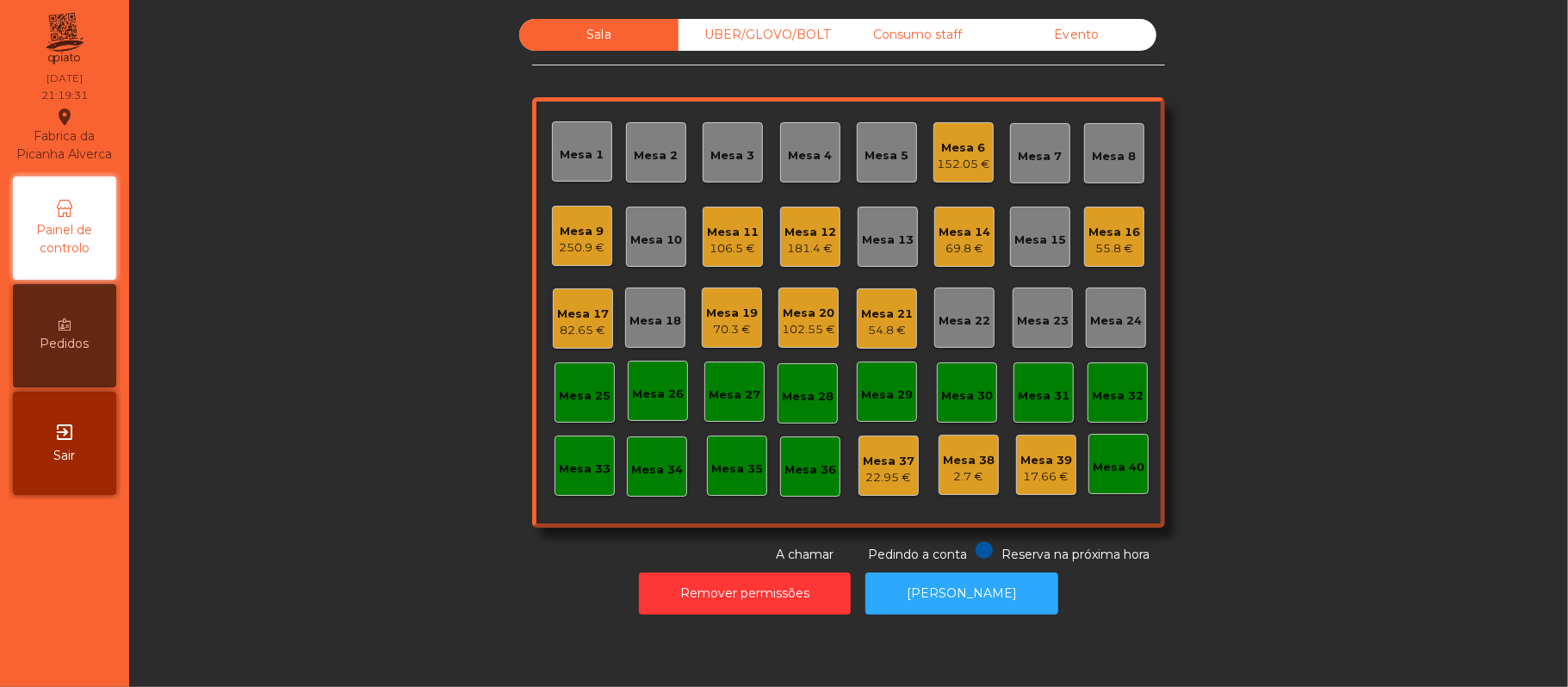
click at [886, 236] on div "Mesa 13" at bounding box center [887, 240] width 51 height 17
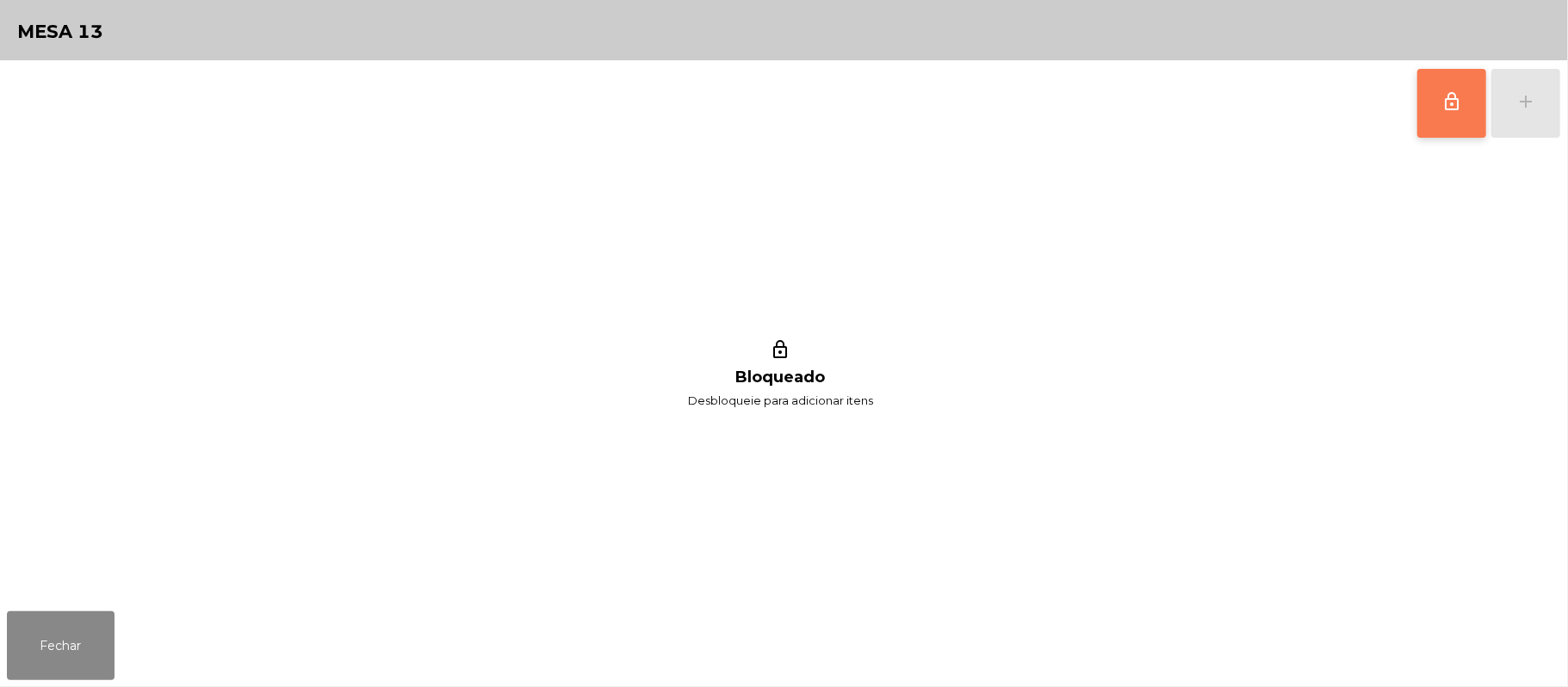
click at [1454, 105] on span "lock_outline" at bounding box center [1451, 101] width 20 height 20
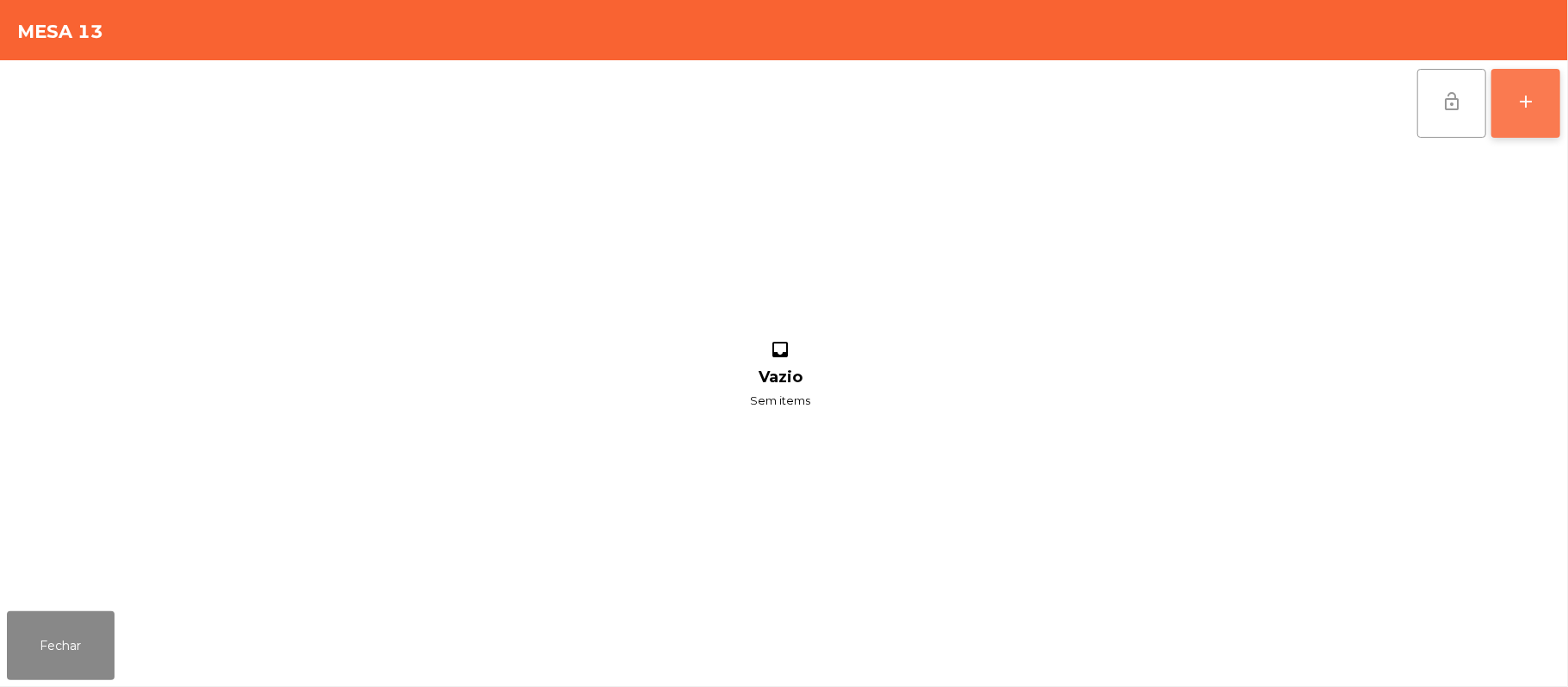
click at [1523, 107] on div "add" at bounding box center [1525, 101] width 20 height 20
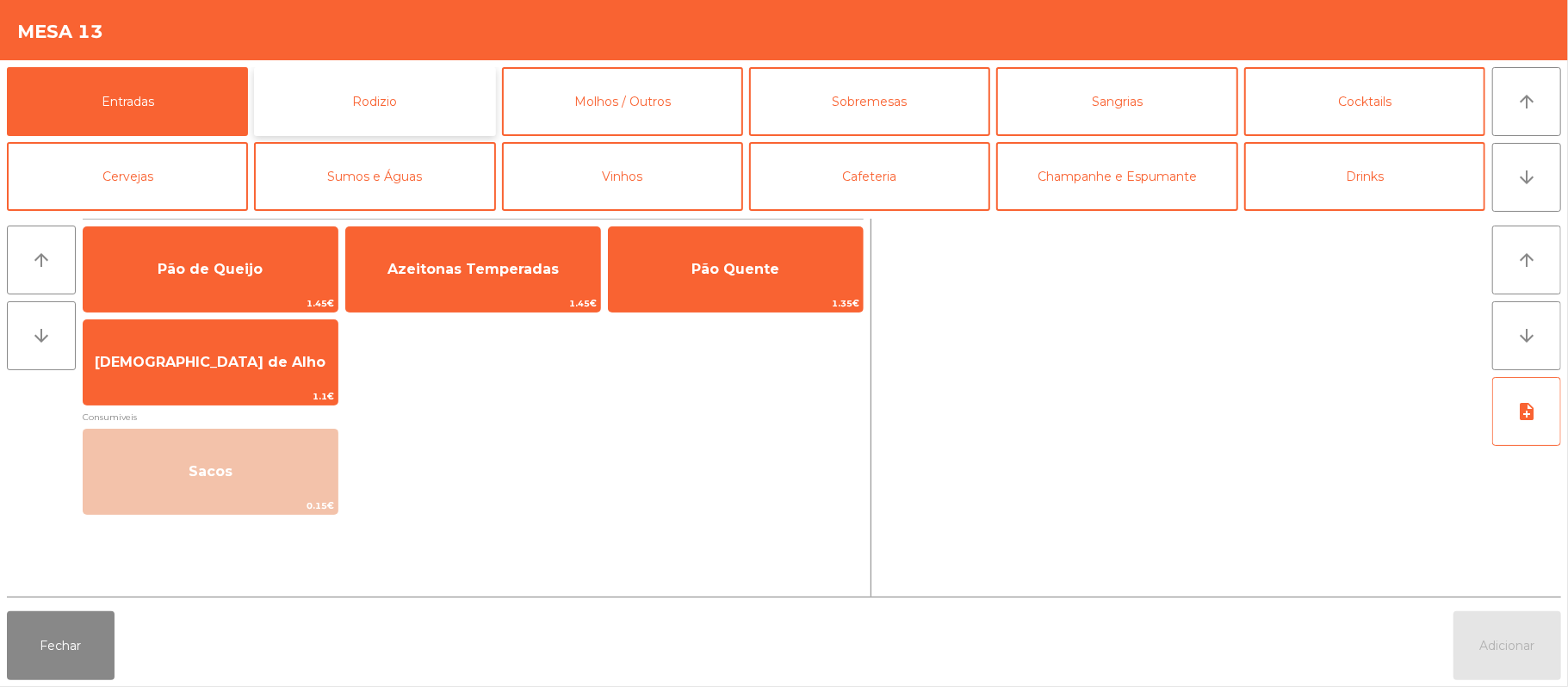
click at [398, 98] on button "Rodizio" at bounding box center [374, 101] width 241 height 69
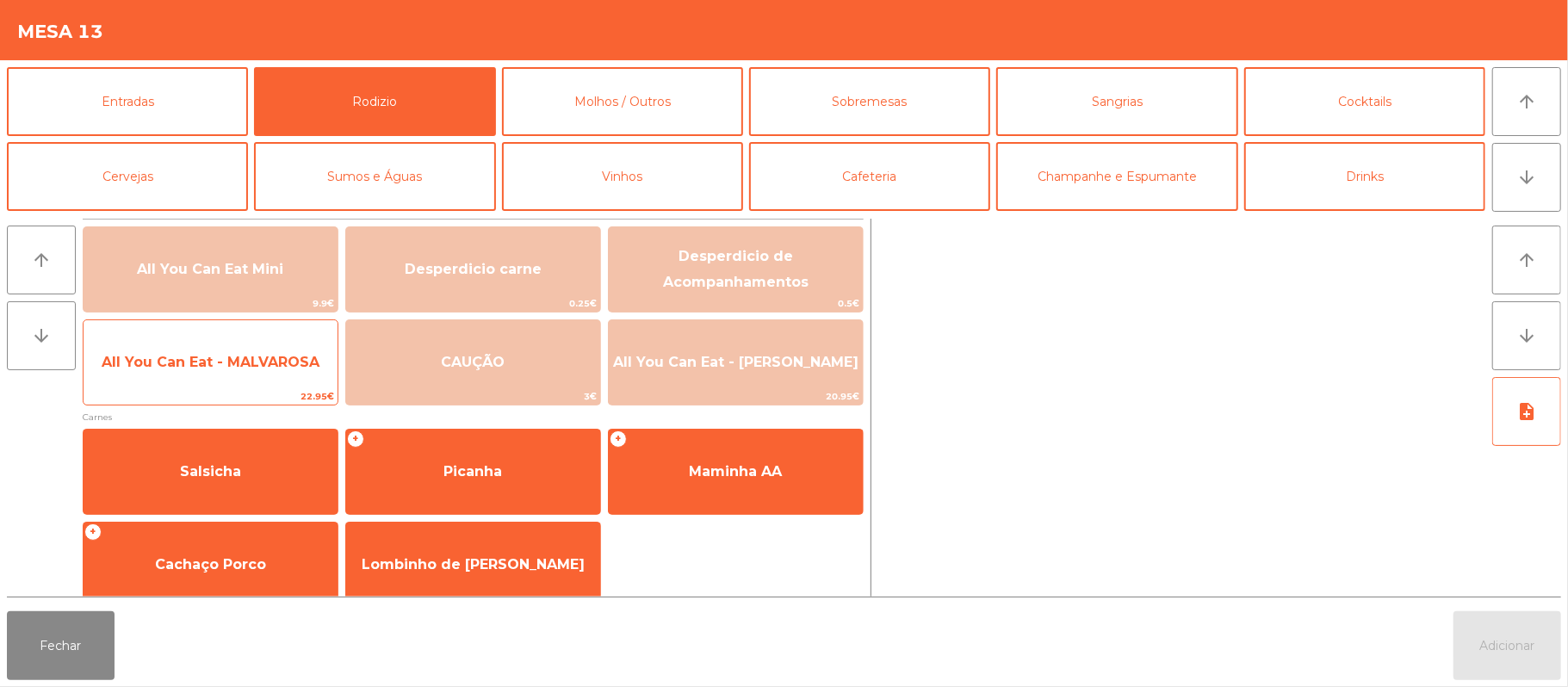
click at [216, 363] on span "All You Can Eat - MALVAROSA" at bounding box center [210, 362] width 218 height 16
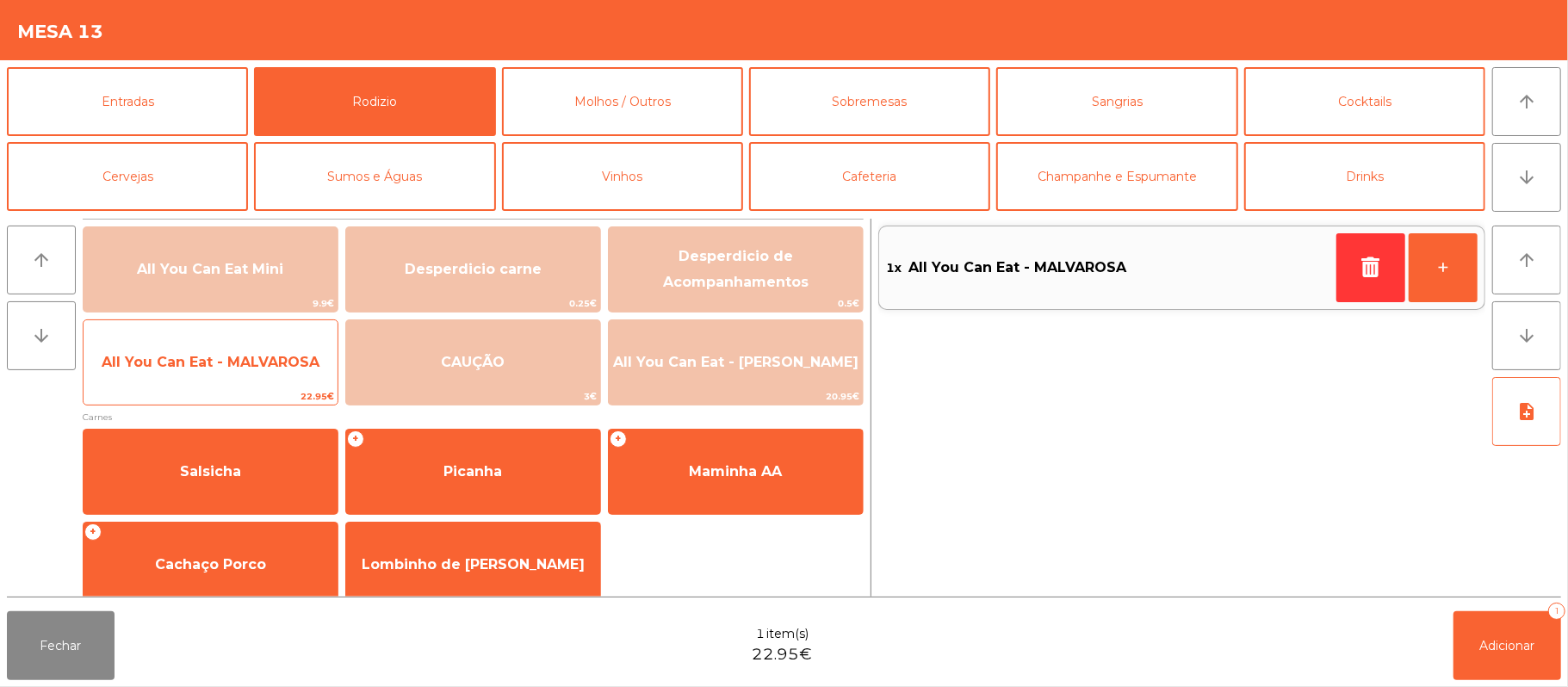
click at [222, 358] on span "All You Can Eat - MALVAROSA" at bounding box center [210, 362] width 218 height 16
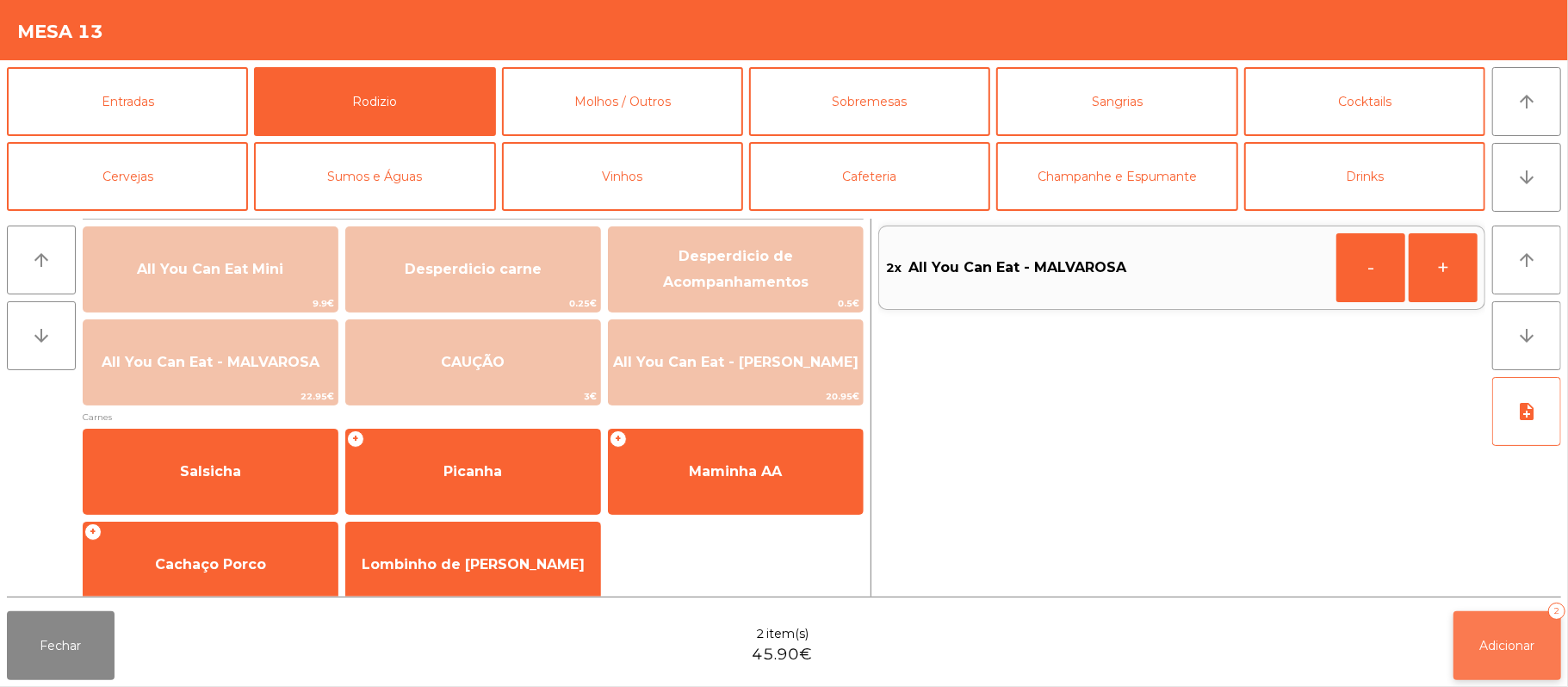
click at [1509, 644] on span "Adicionar" at bounding box center [1507, 646] width 55 height 15
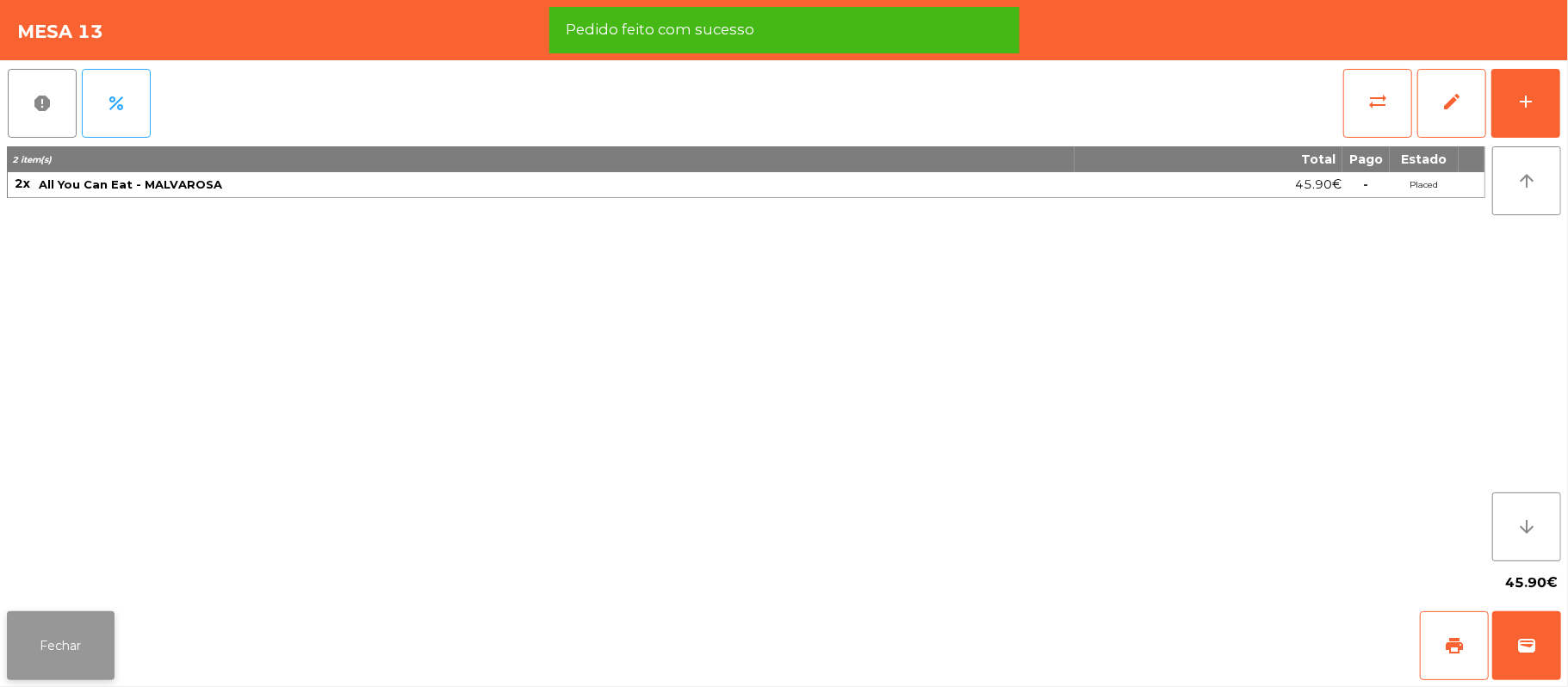
click at [64, 658] on button "Fechar" at bounding box center [60, 645] width 107 height 69
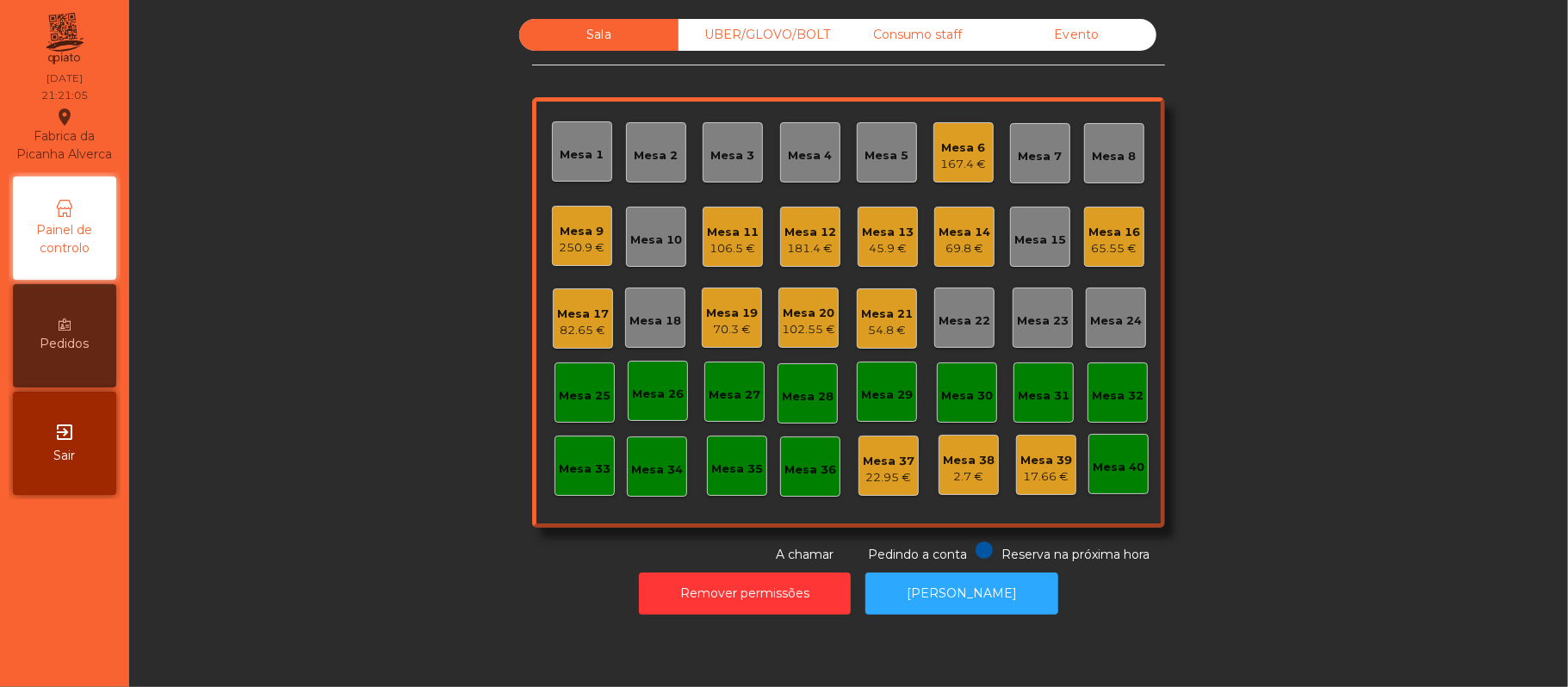
click at [955, 156] on div "167.4 €" at bounding box center [963, 164] width 45 height 17
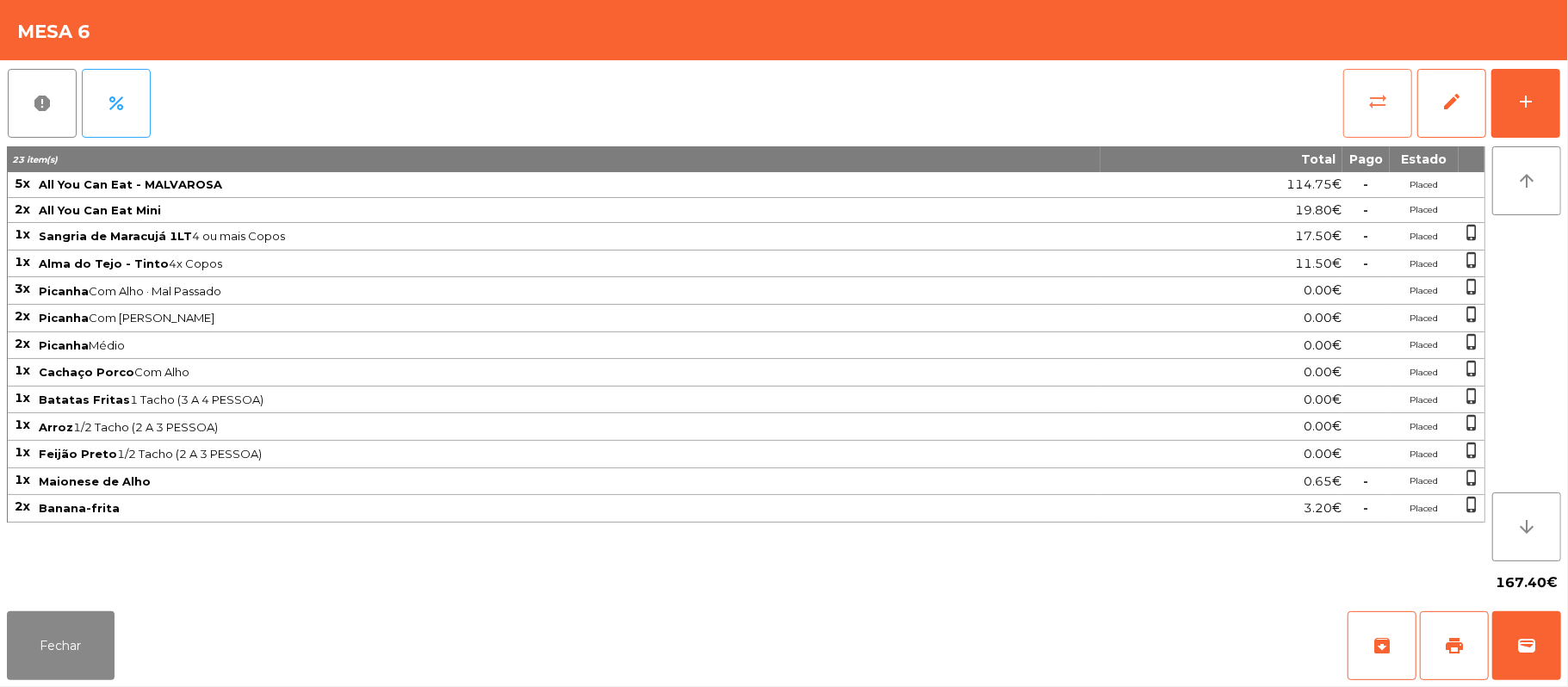
click at [1360, 118] on button "sync_alt" at bounding box center [1377, 103] width 69 height 69
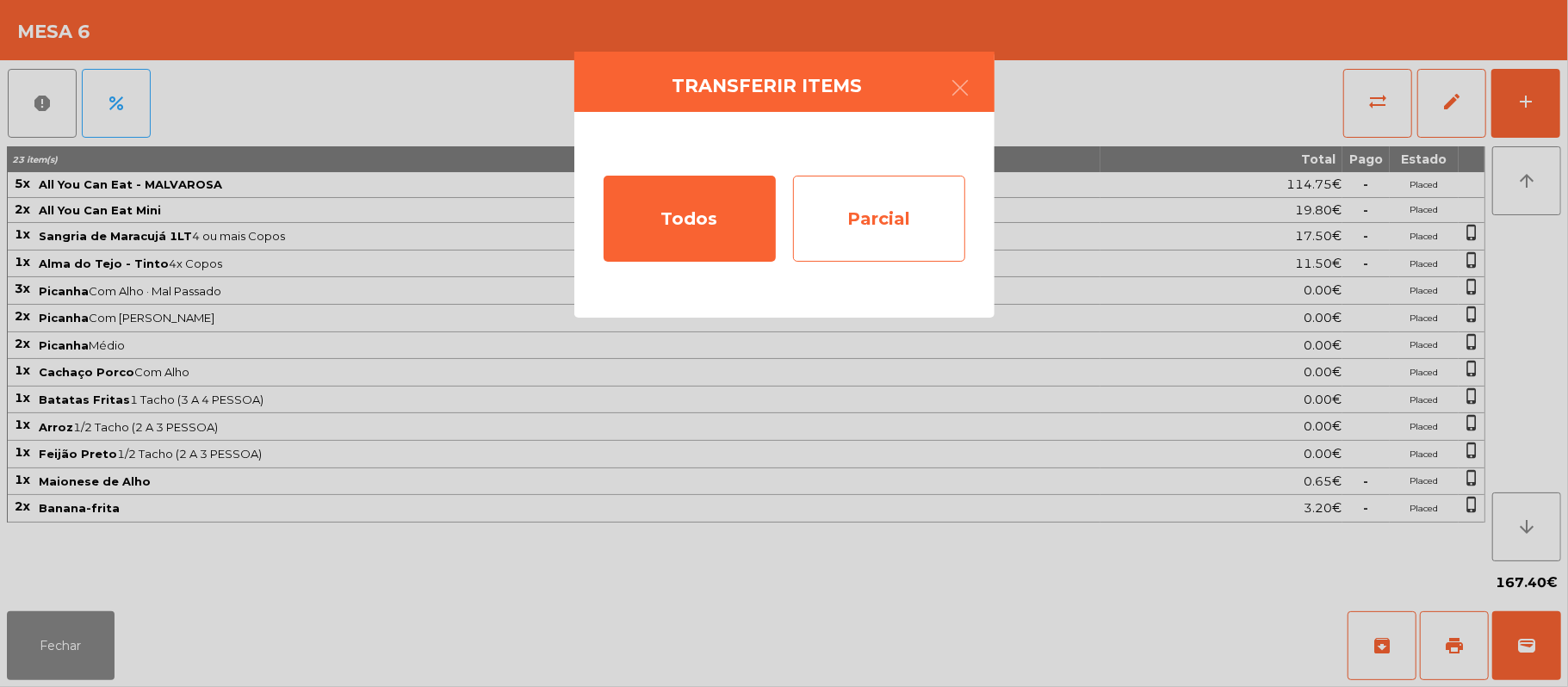
click at [894, 216] on div "Parcial" at bounding box center [879, 219] width 172 height 86
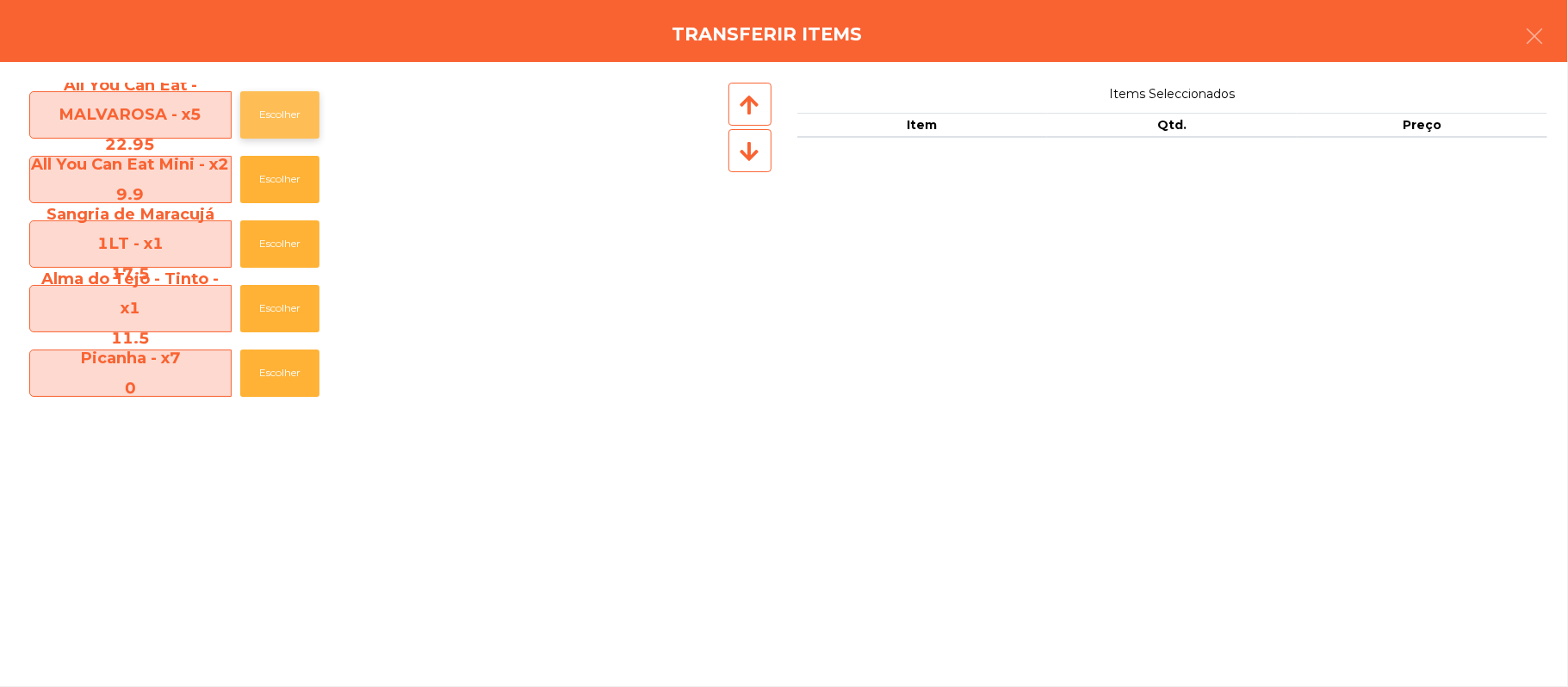
click at [314, 100] on button "Escolher" at bounding box center [280, 114] width 79 height 47
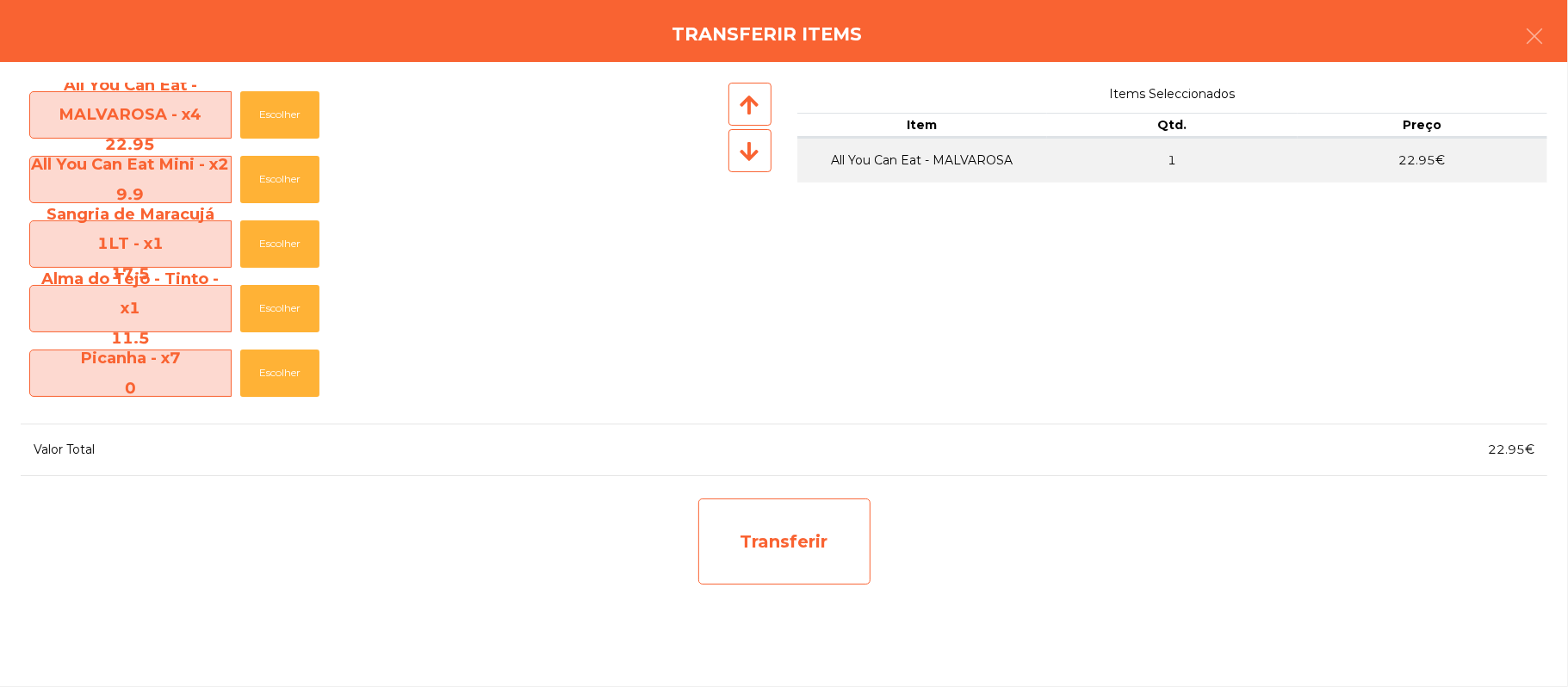
click at [796, 538] on div "Transferir" at bounding box center [784, 541] width 172 height 86
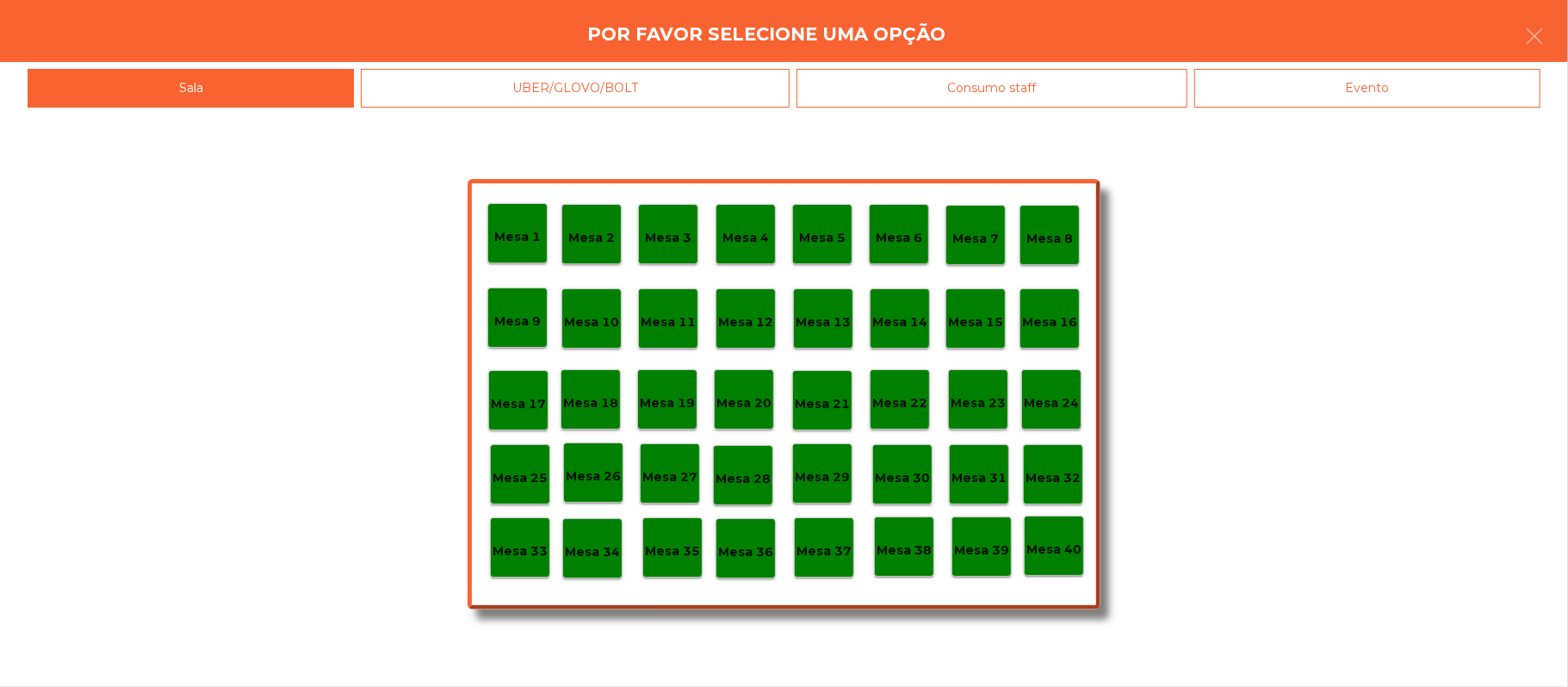
click at [819, 552] on p "Mesa 37" at bounding box center [823, 552] width 55 height 19
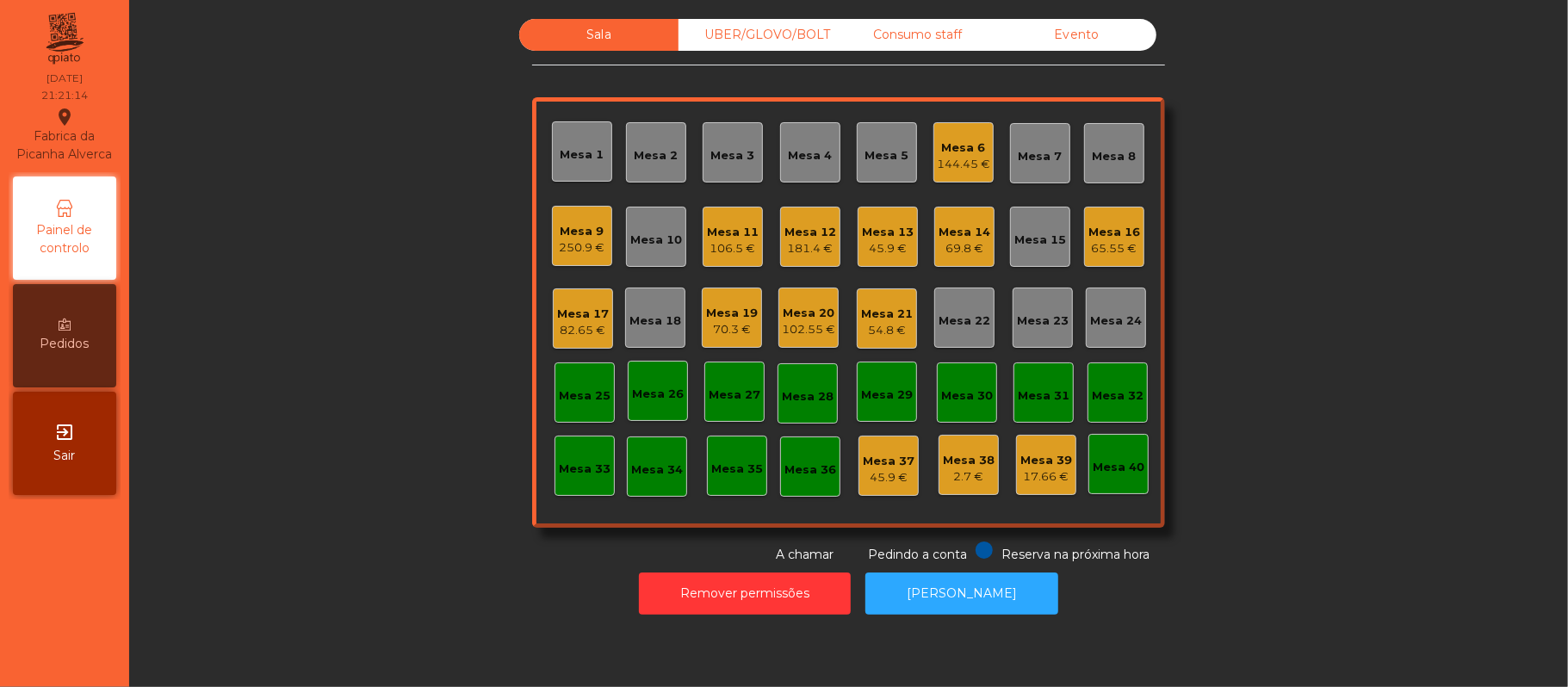
click at [731, 331] on div "70.3 €" at bounding box center [731, 330] width 51 height 17
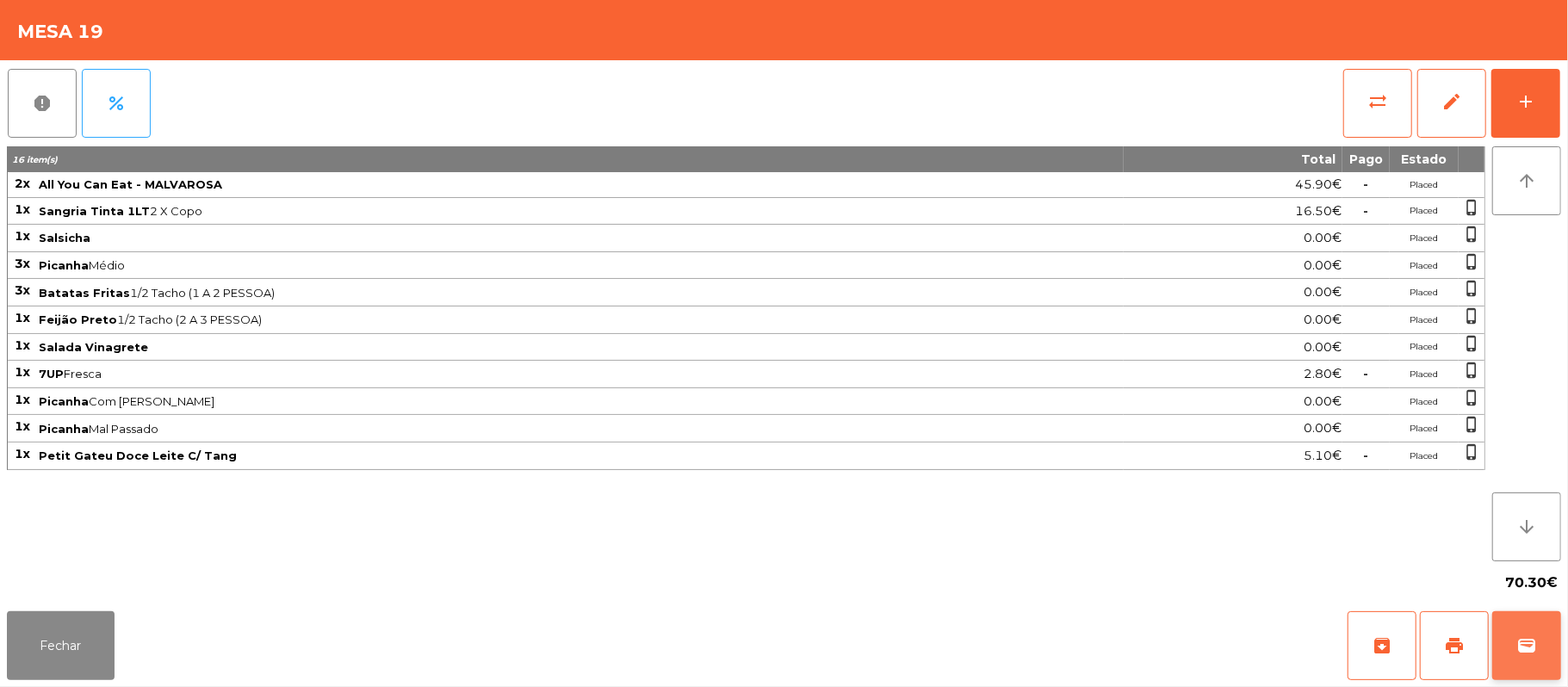
click at [1538, 649] on button "wallet" at bounding box center [1526, 645] width 69 height 69
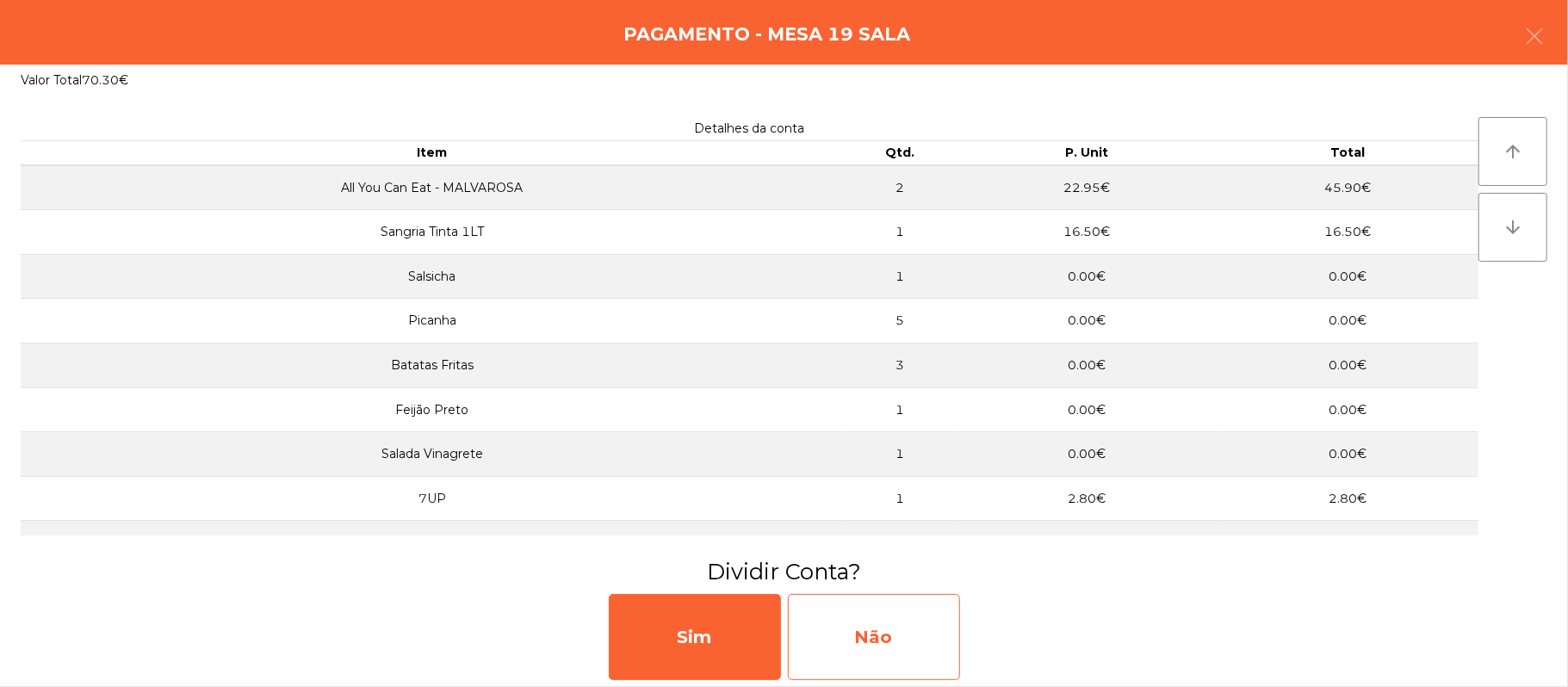
click at [897, 610] on div "Não" at bounding box center [874, 637] width 172 height 86
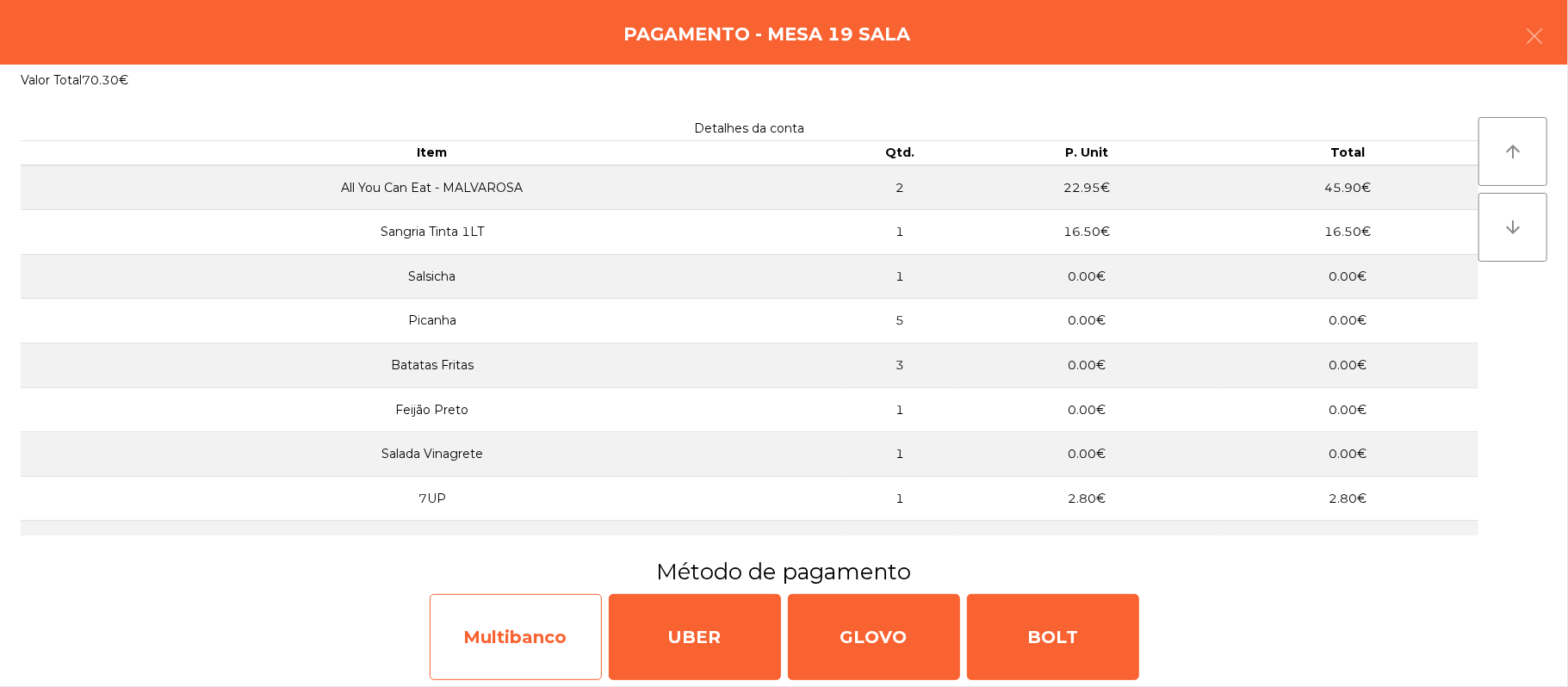
click at [525, 646] on div "Multibanco" at bounding box center [516, 637] width 172 height 86
select select "**"
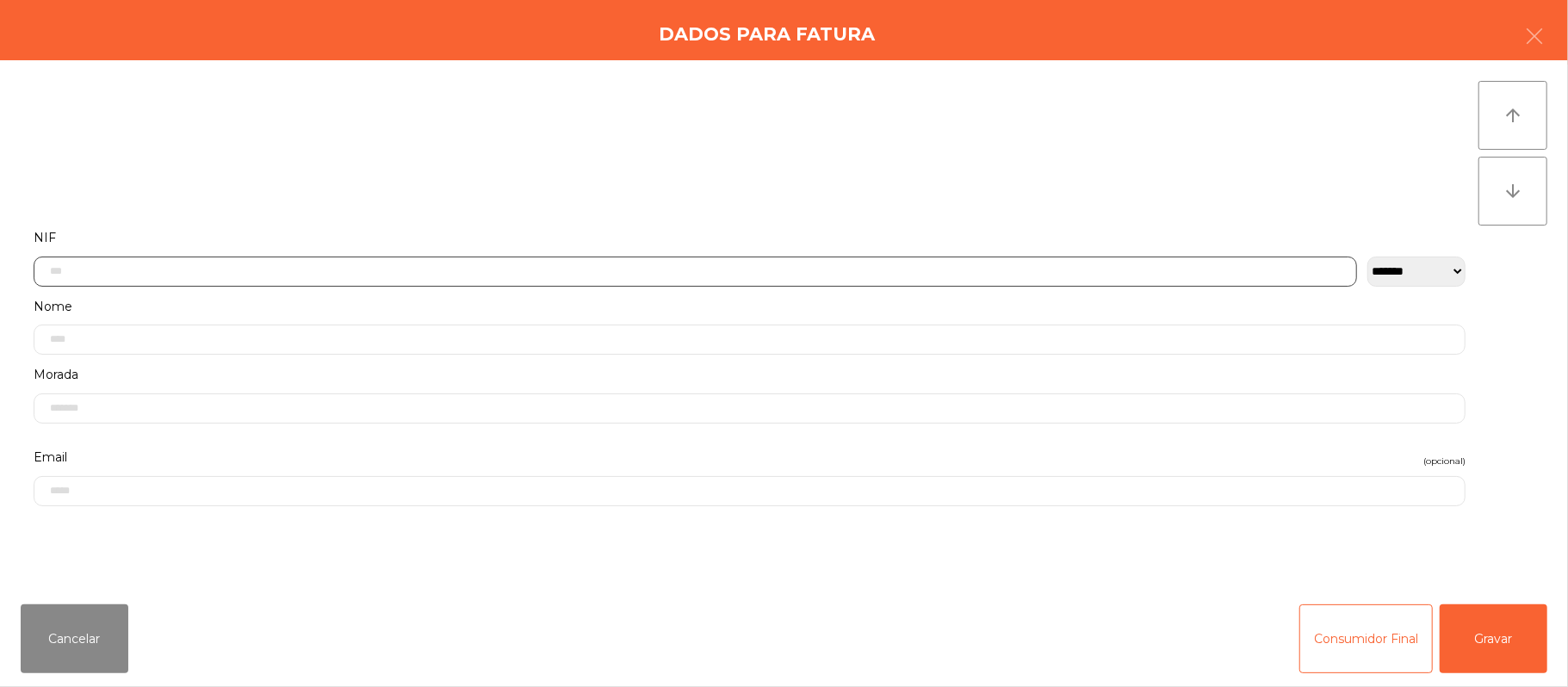
click at [624, 273] on input "text" at bounding box center [695, 271] width 1323 height 30
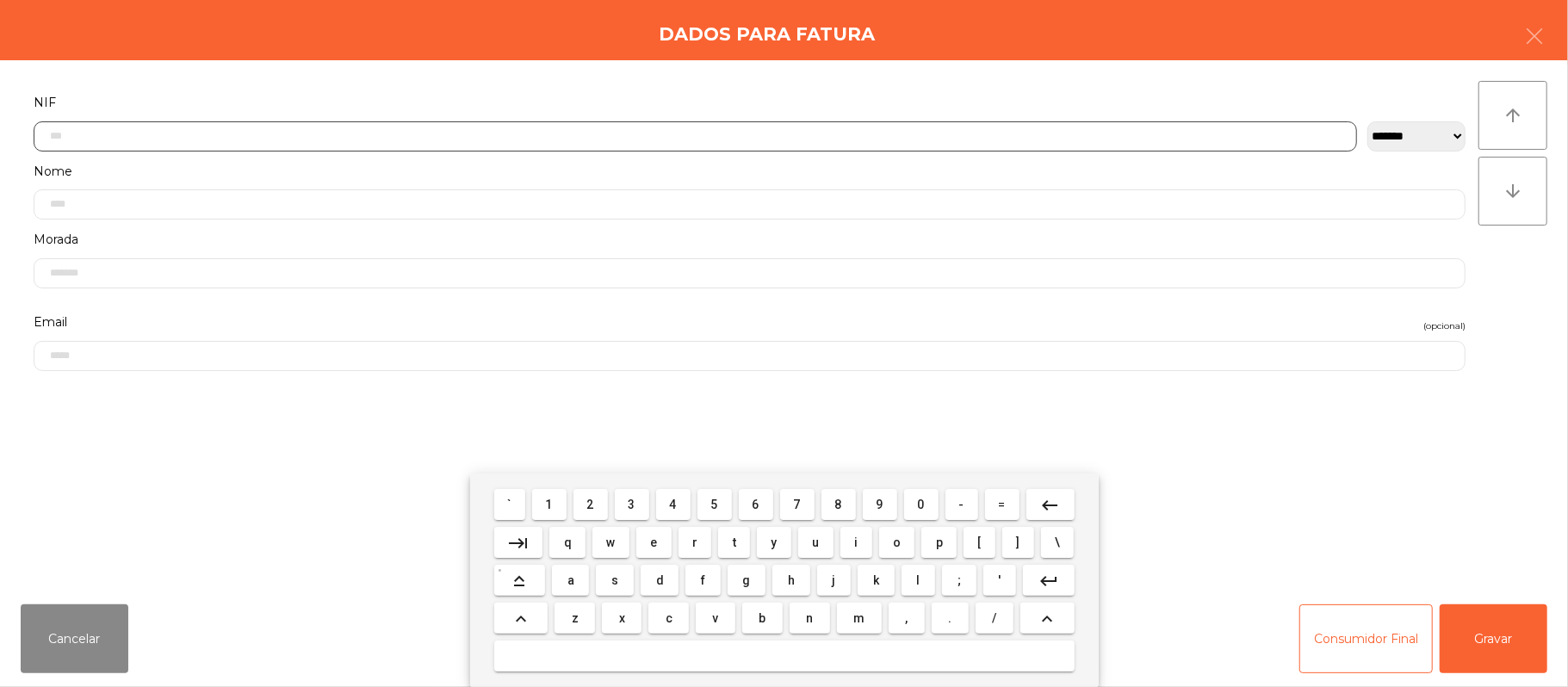
scroll to position [145, 0]
type input "*********"
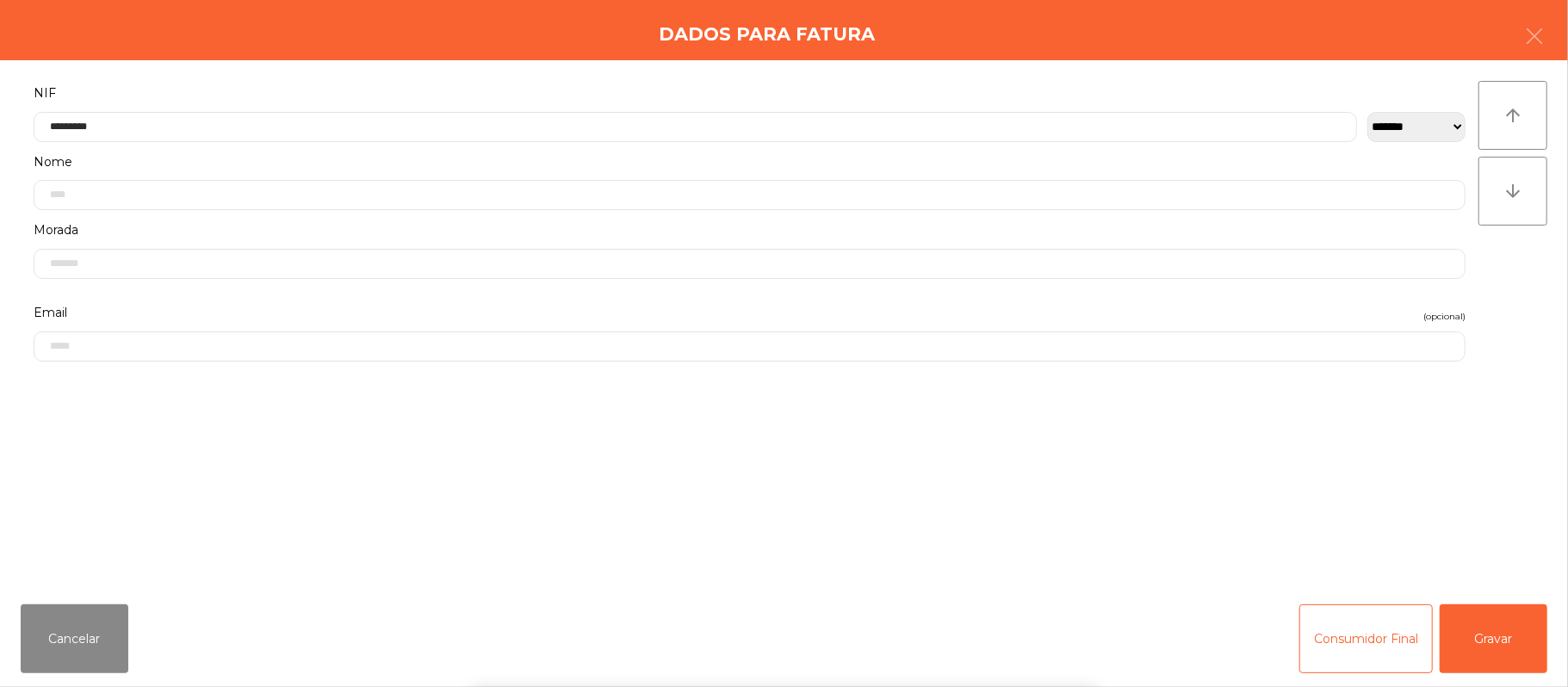
click at [1490, 623] on div "` 1 2 3 4 5 6 7 8 9 0 - = keyboard_backspace keyboard_tab q w e r t y u i o p […" at bounding box center [784, 581] width 1568 height 214
click at [1512, 632] on div "` 1 2 3 4 5 6 7 8 9 0 - = keyboard_backspace keyboard_tab q w e r t y u i o p […" at bounding box center [784, 581] width 1568 height 214
click at [1514, 621] on button "Gravar" at bounding box center [1493, 639] width 107 height 69
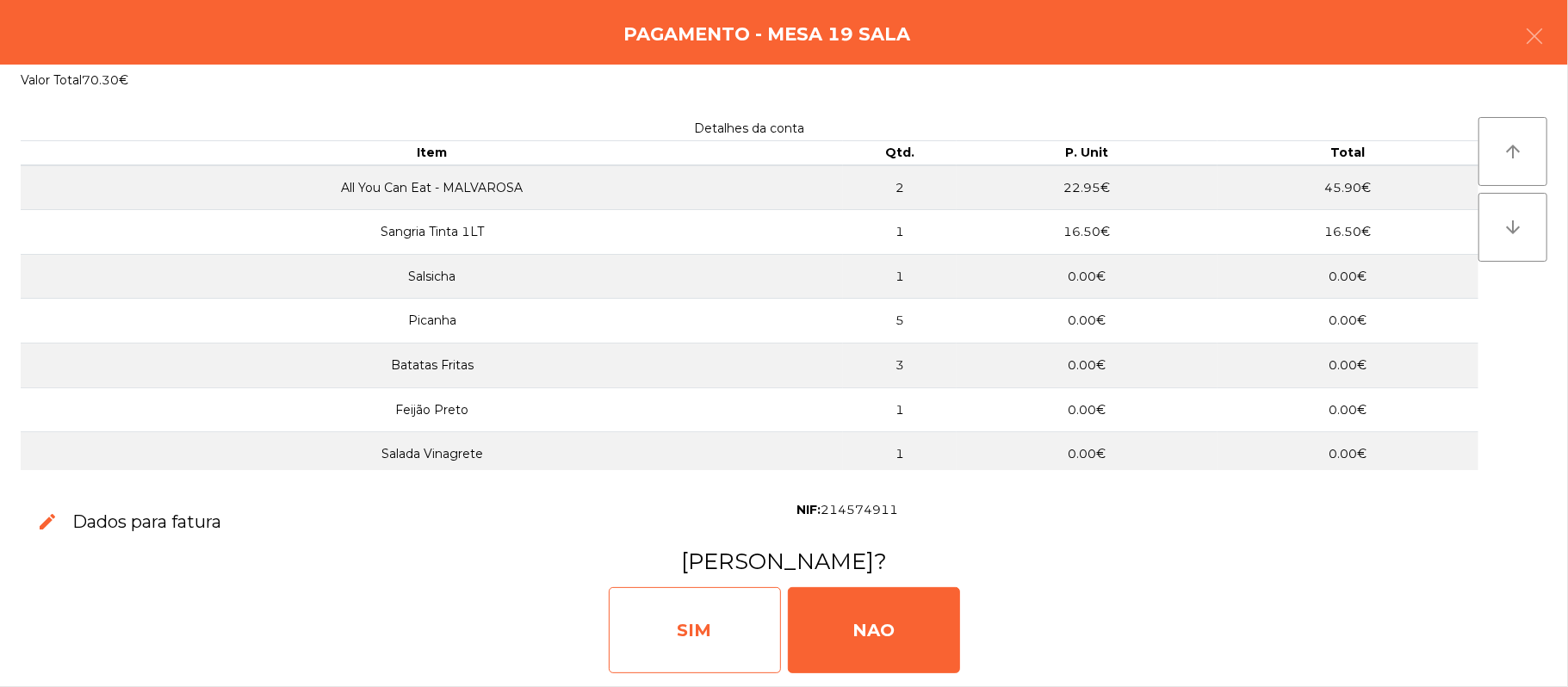
click at [691, 608] on div "SIM" at bounding box center [695, 630] width 172 height 86
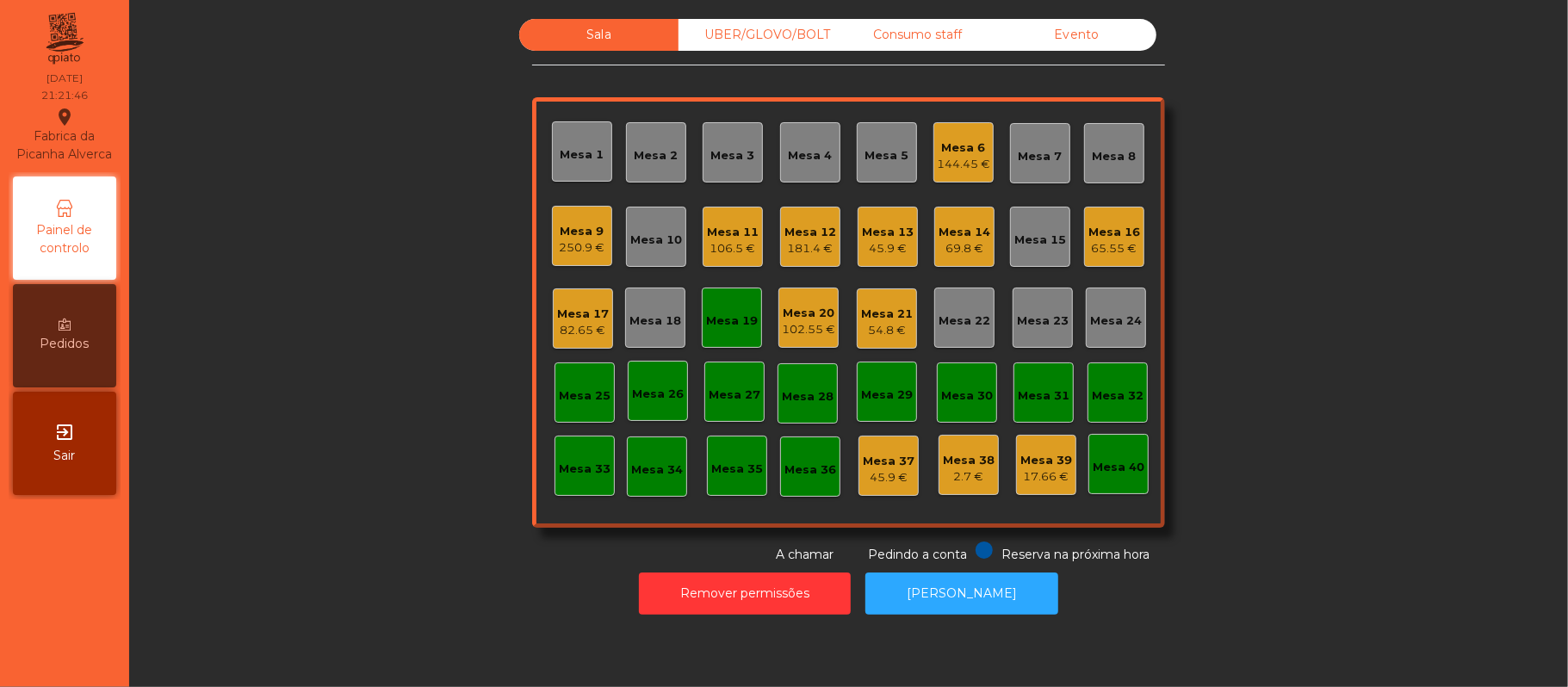
click at [717, 320] on div "Mesa 19" at bounding box center [731, 321] width 51 height 17
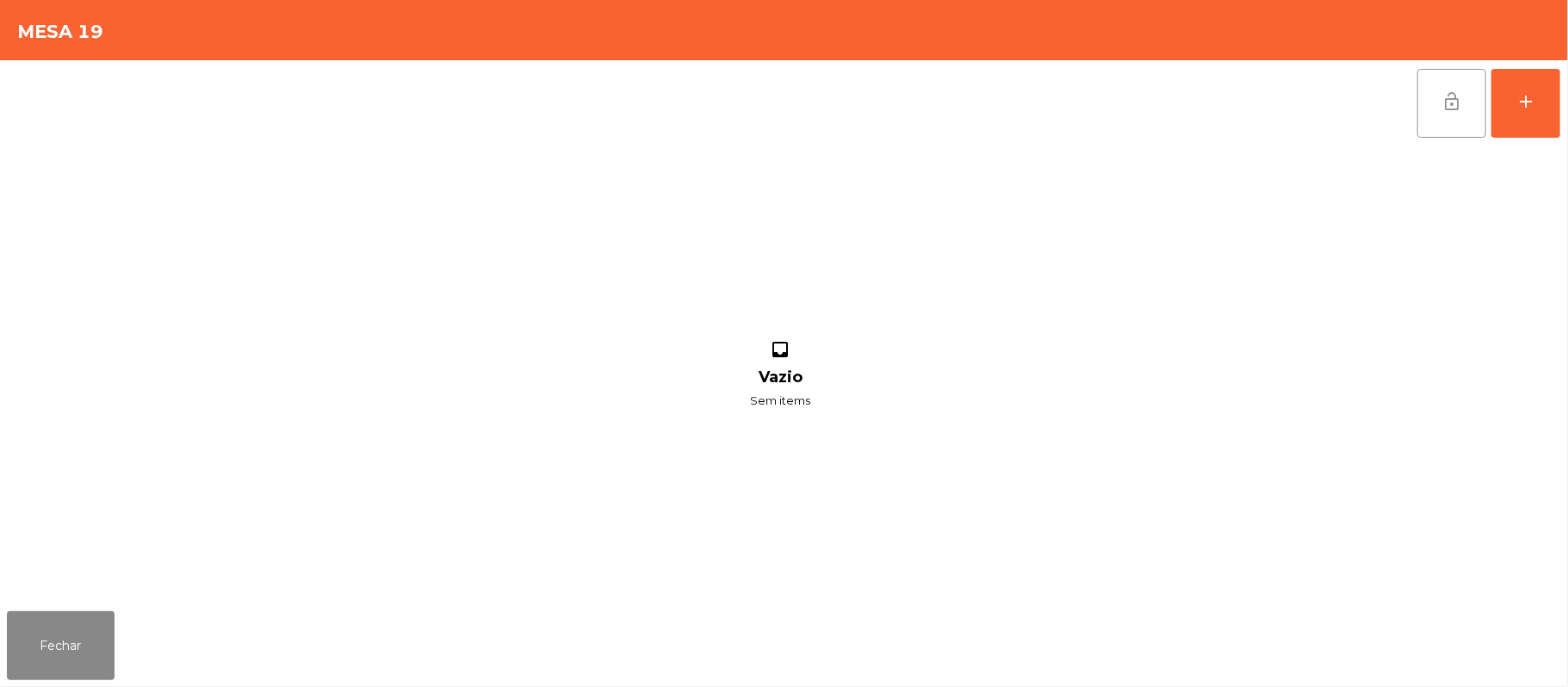
click at [1444, 122] on button "lock_open" at bounding box center [1451, 103] width 69 height 69
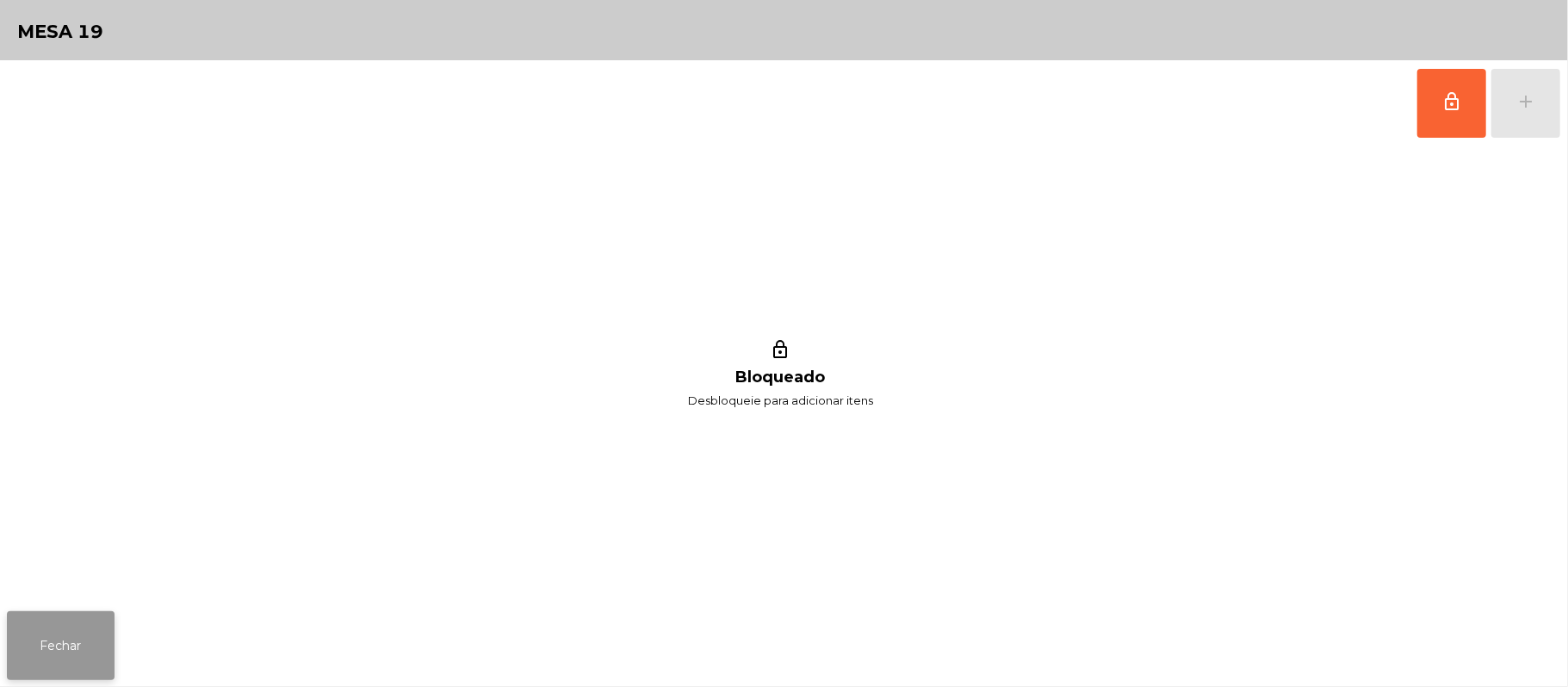
click at [77, 670] on button "Fechar" at bounding box center [60, 645] width 107 height 69
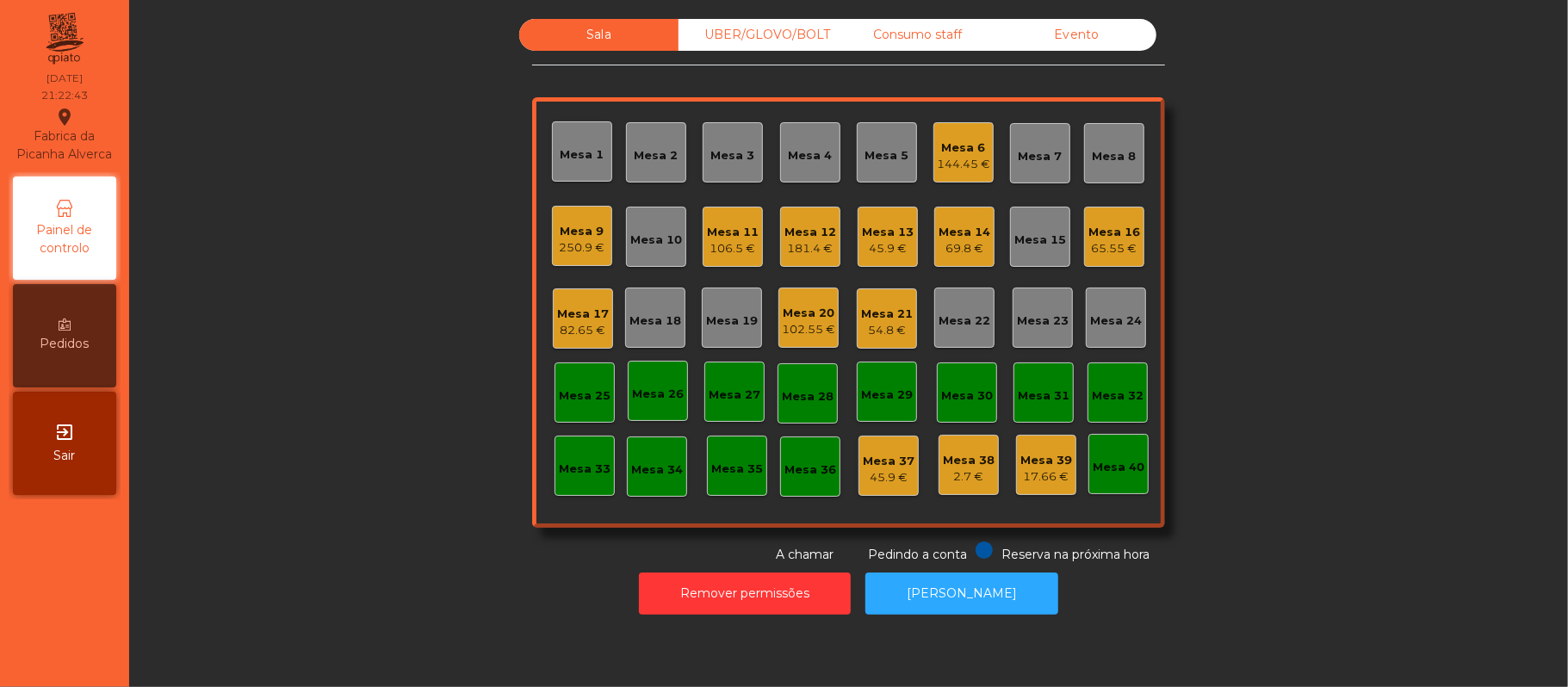
click at [893, 250] on div "45.9 €" at bounding box center [887, 249] width 51 height 17
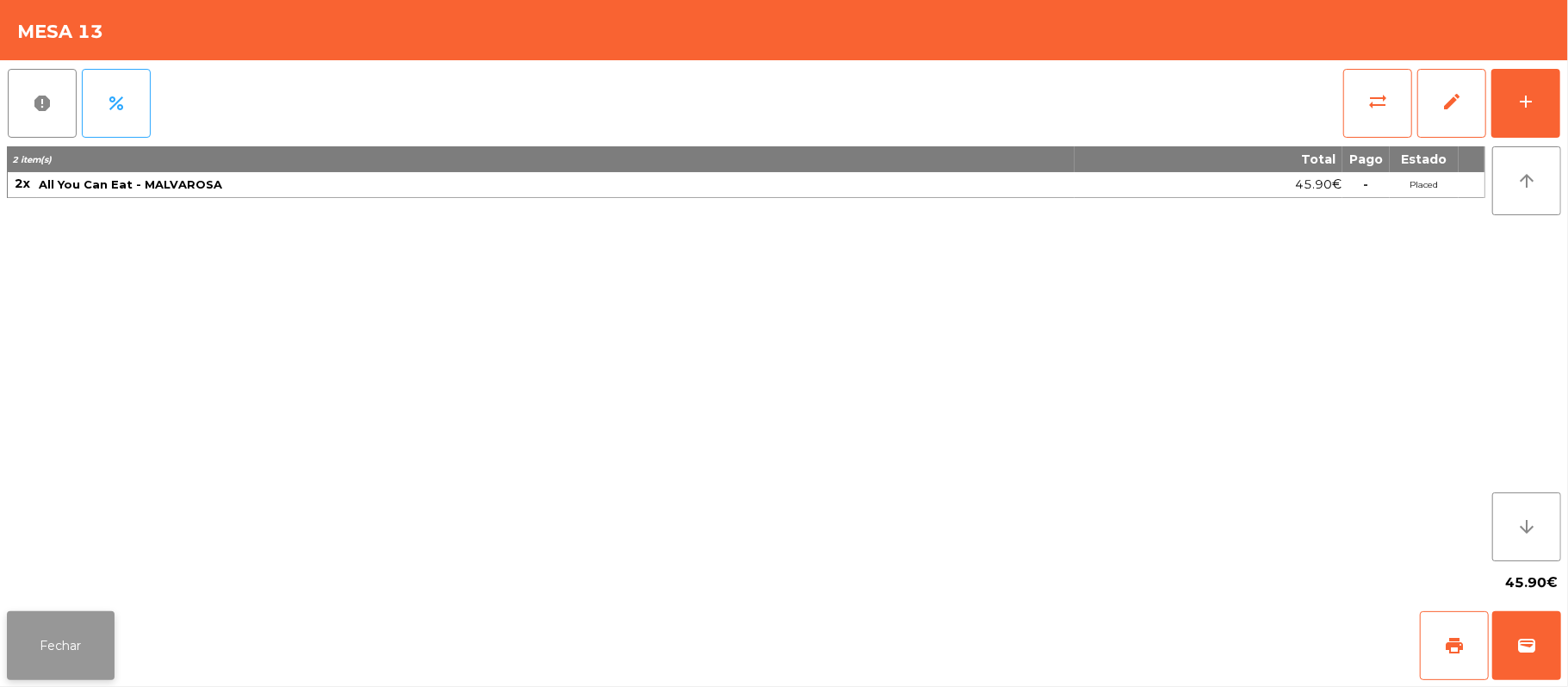
click at [87, 647] on button "Fechar" at bounding box center [60, 645] width 107 height 69
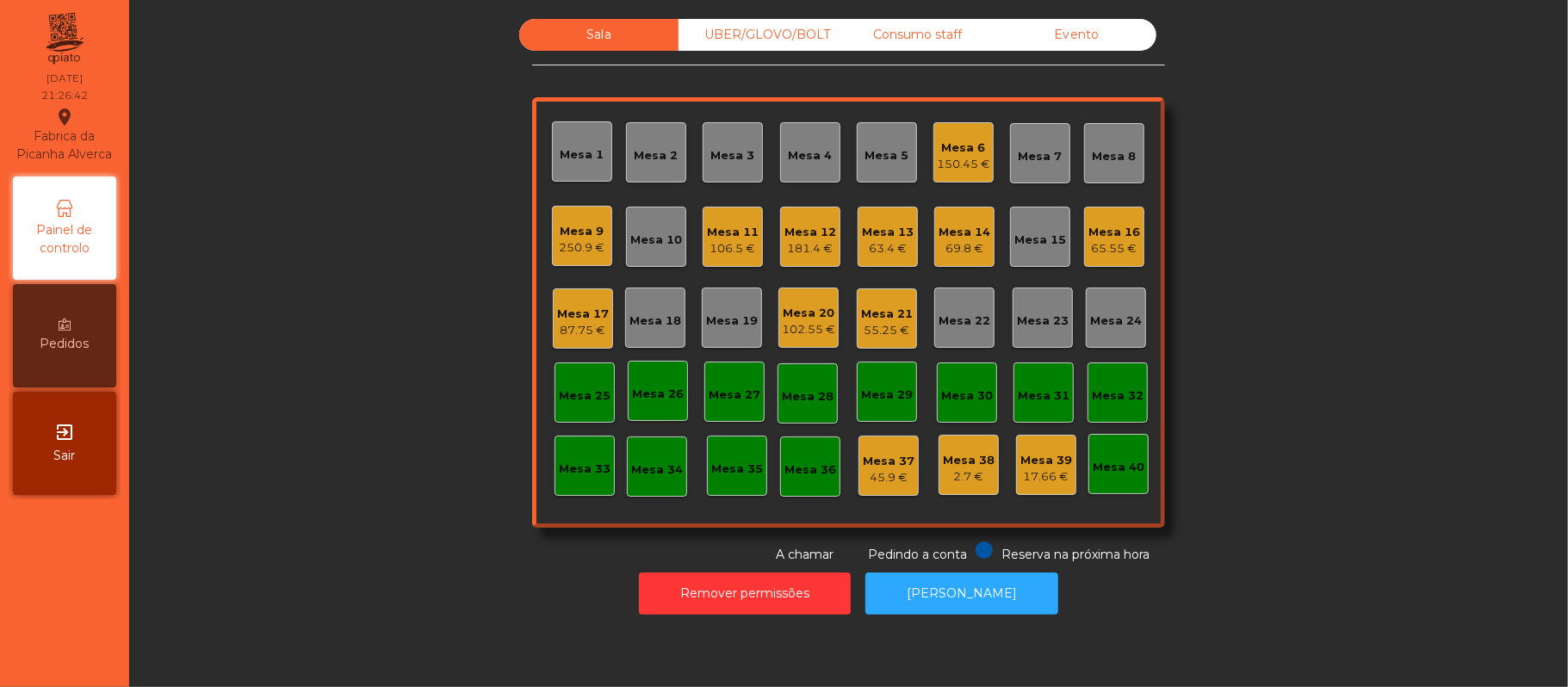
click at [951, 308] on div "Mesa 22" at bounding box center [963, 317] width 51 height 24
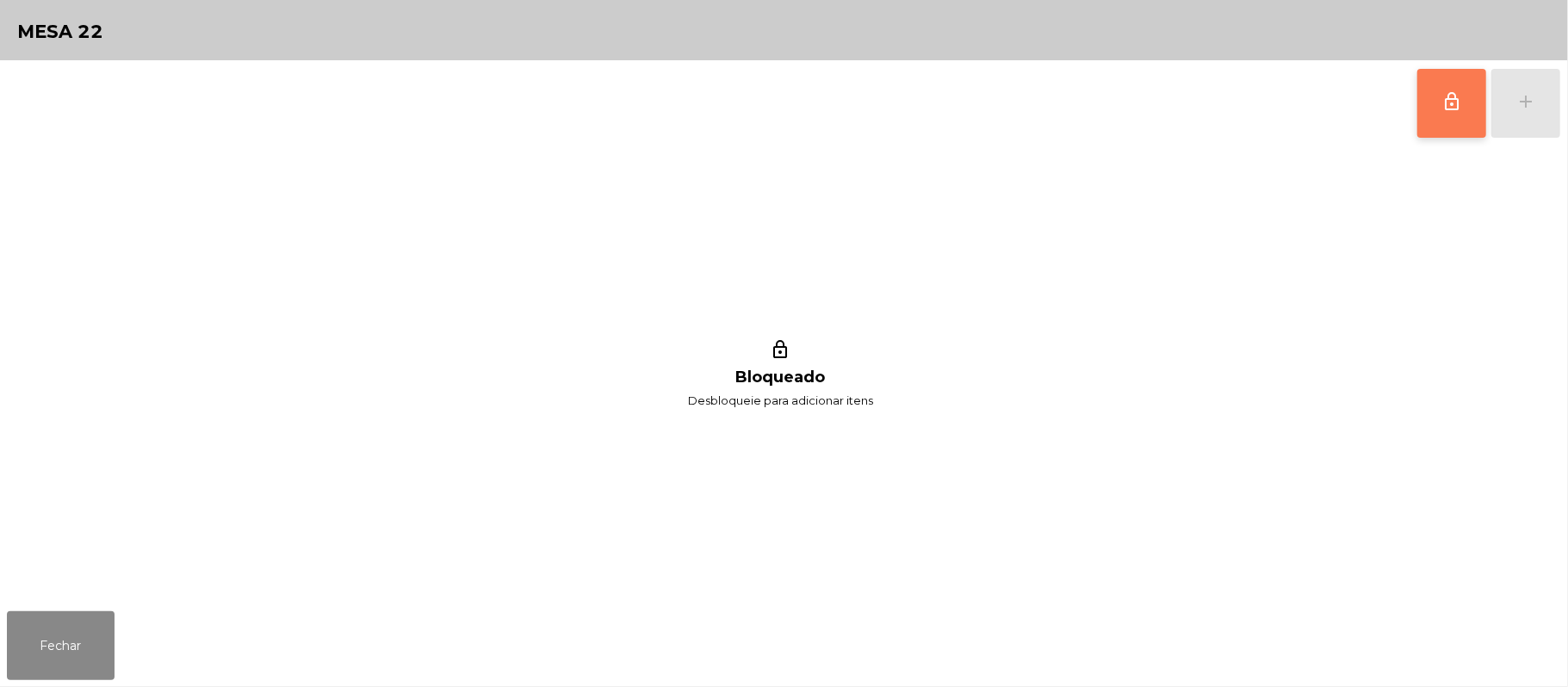
click at [1423, 117] on button "lock_outline" at bounding box center [1451, 103] width 69 height 69
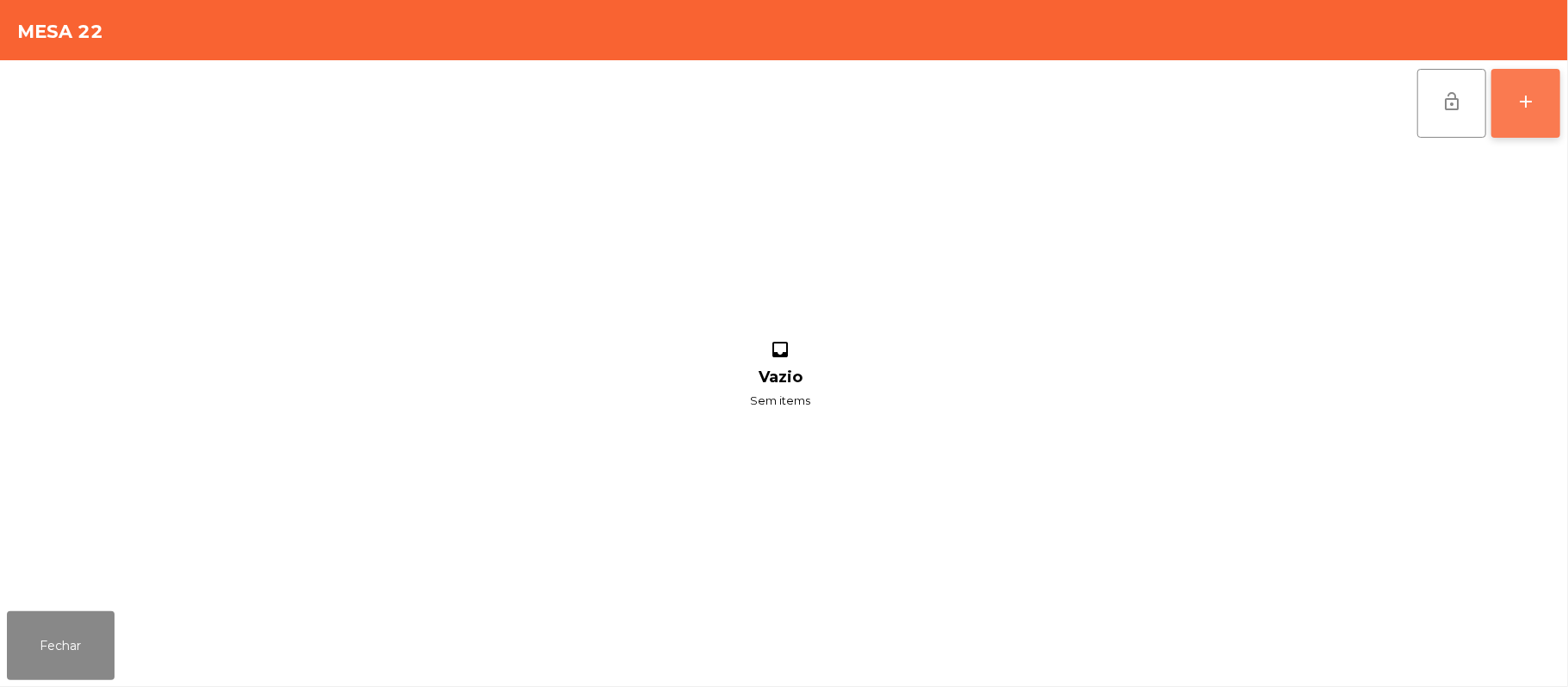
click at [1523, 101] on div "add" at bounding box center [1525, 101] width 20 height 20
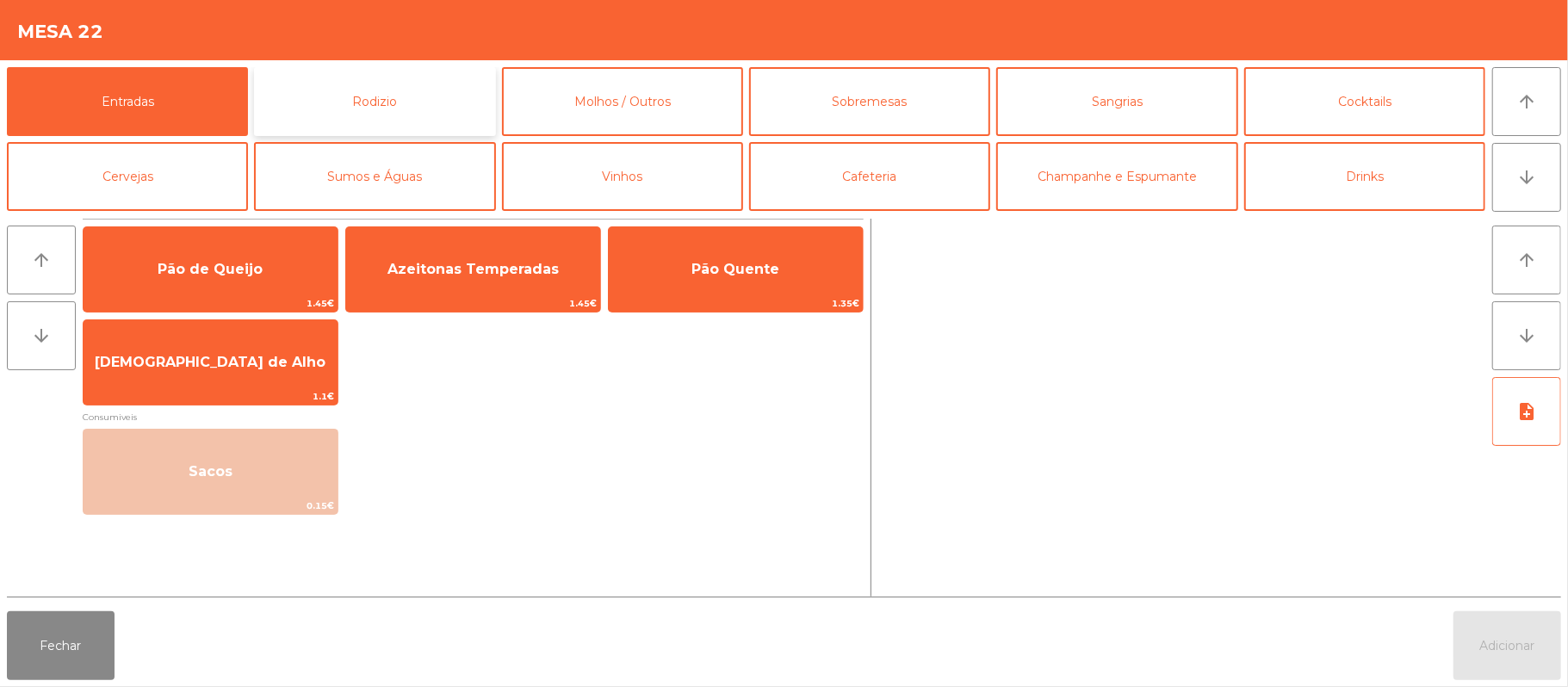
click at [396, 105] on button "Rodizio" at bounding box center [374, 101] width 241 height 69
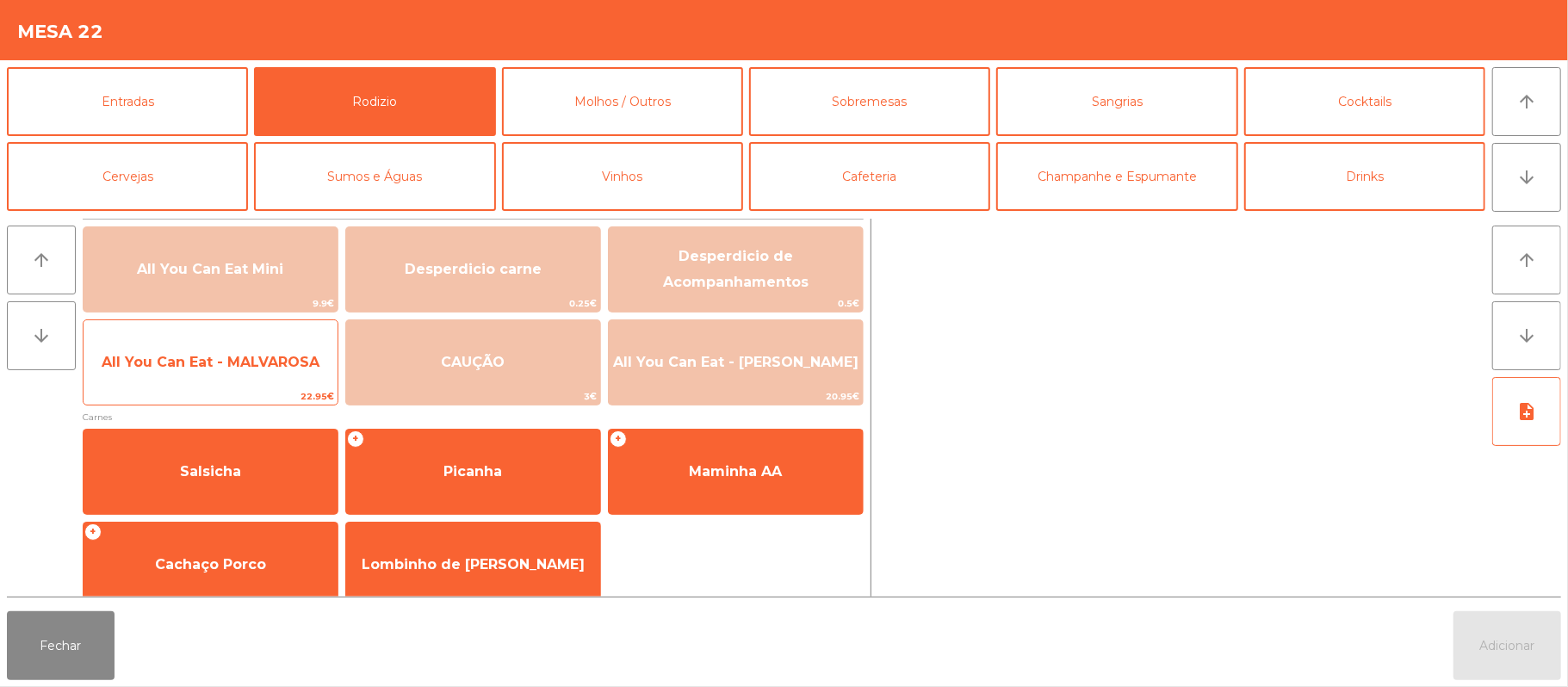
click at [238, 362] on span "All You Can Eat - MALVAROSA" at bounding box center [210, 362] width 218 height 16
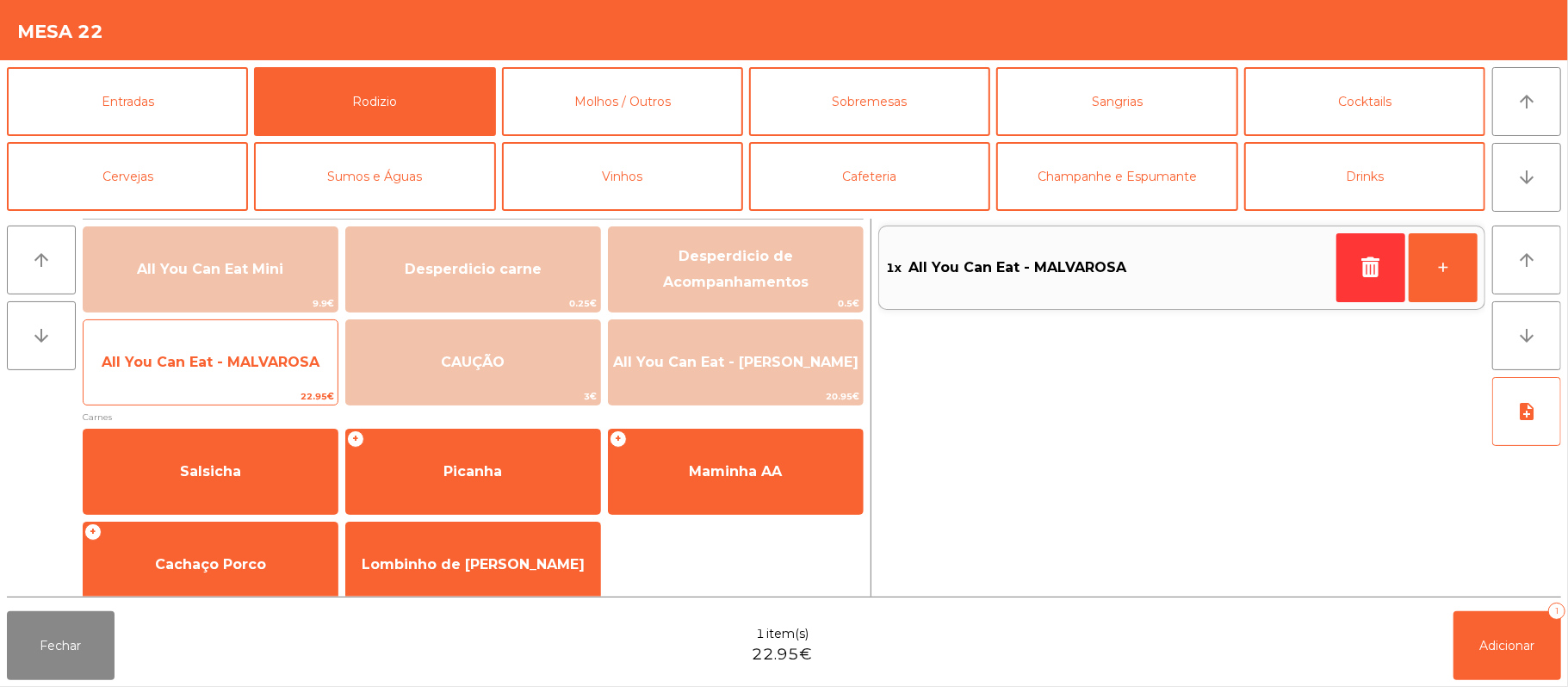
click at [225, 373] on span "All You Can Eat - MALVAROSA" at bounding box center [210, 363] width 254 height 46
click at [222, 376] on span "All You Can Eat - MALVAROSA" at bounding box center [210, 363] width 254 height 46
click at [215, 366] on span "All You Can Eat - MALVAROSA" at bounding box center [210, 362] width 218 height 16
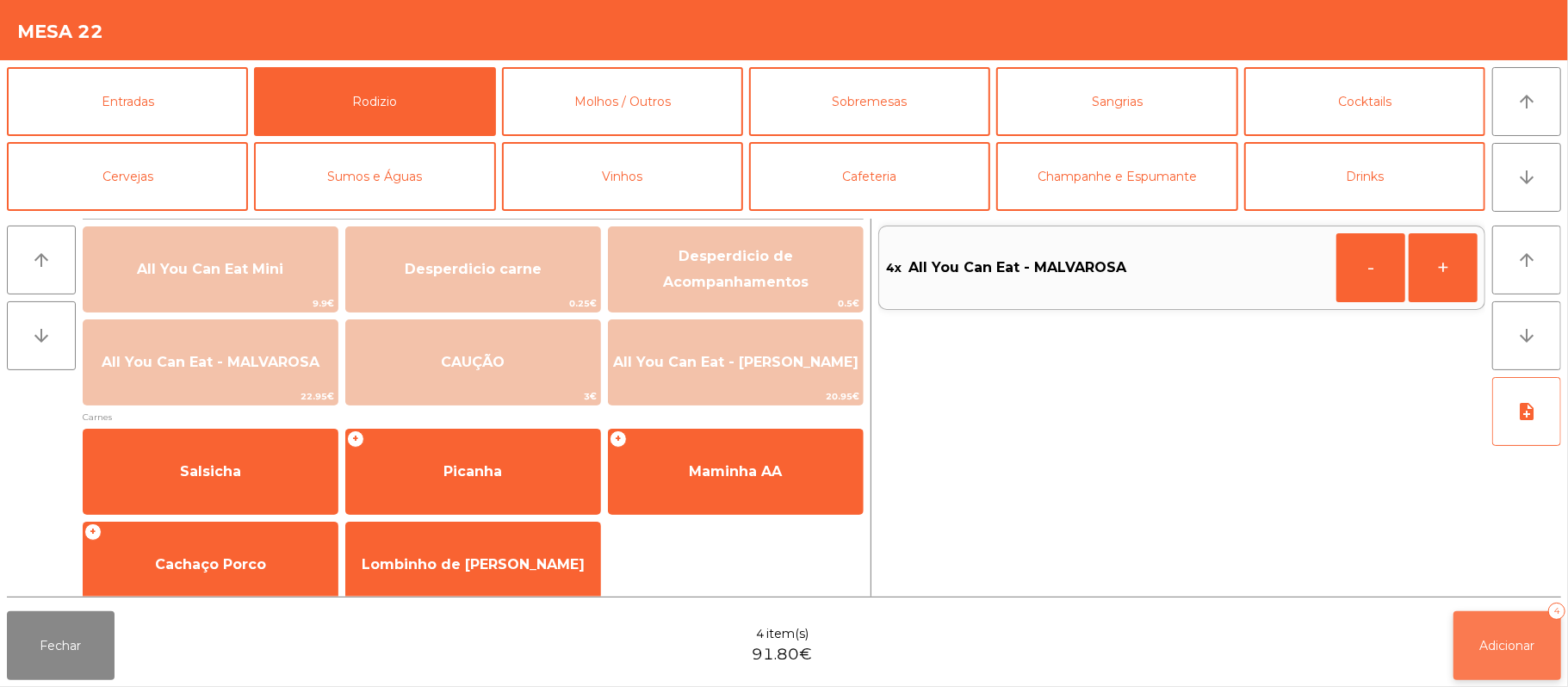
click at [1510, 641] on span "Adicionar" at bounding box center [1507, 646] width 55 height 15
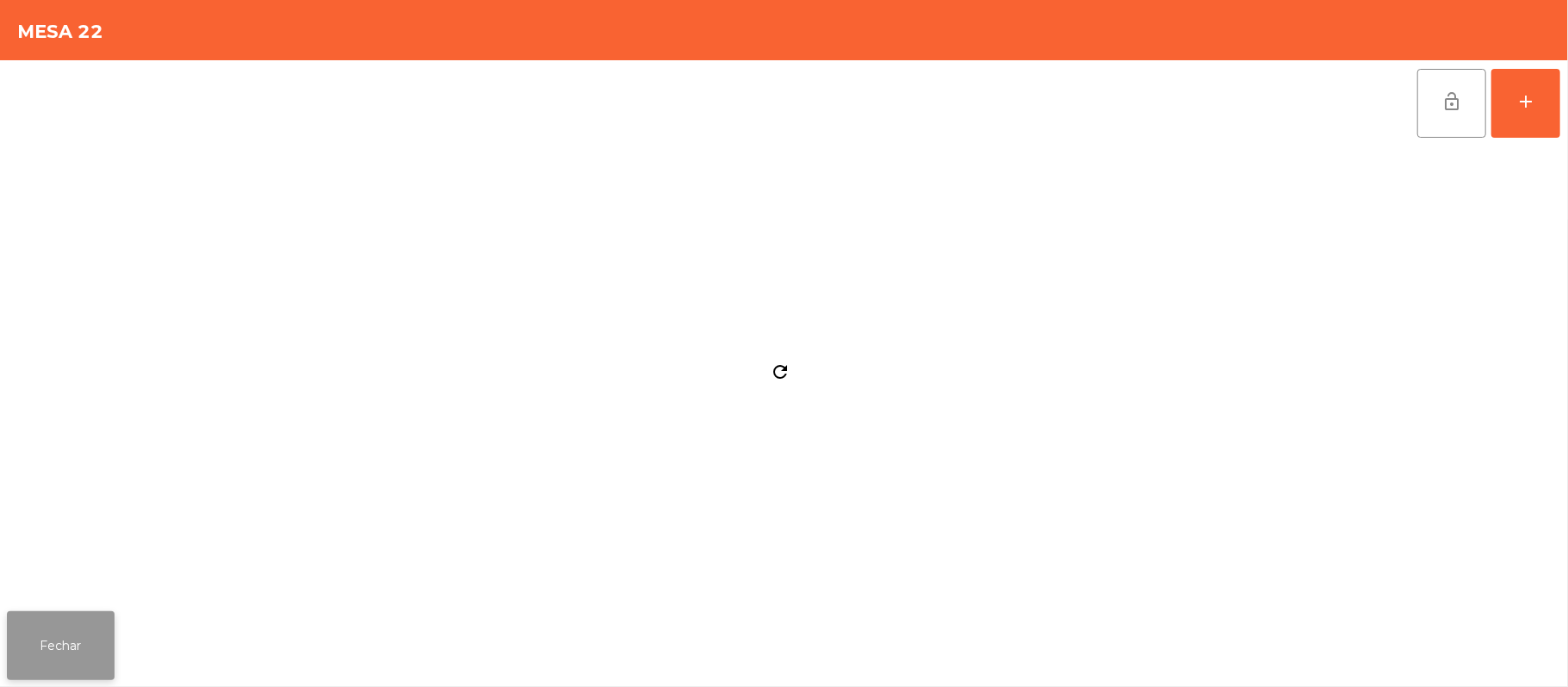
click at [64, 652] on button "Fechar" at bounding box center [60, 645] width 107 height 69
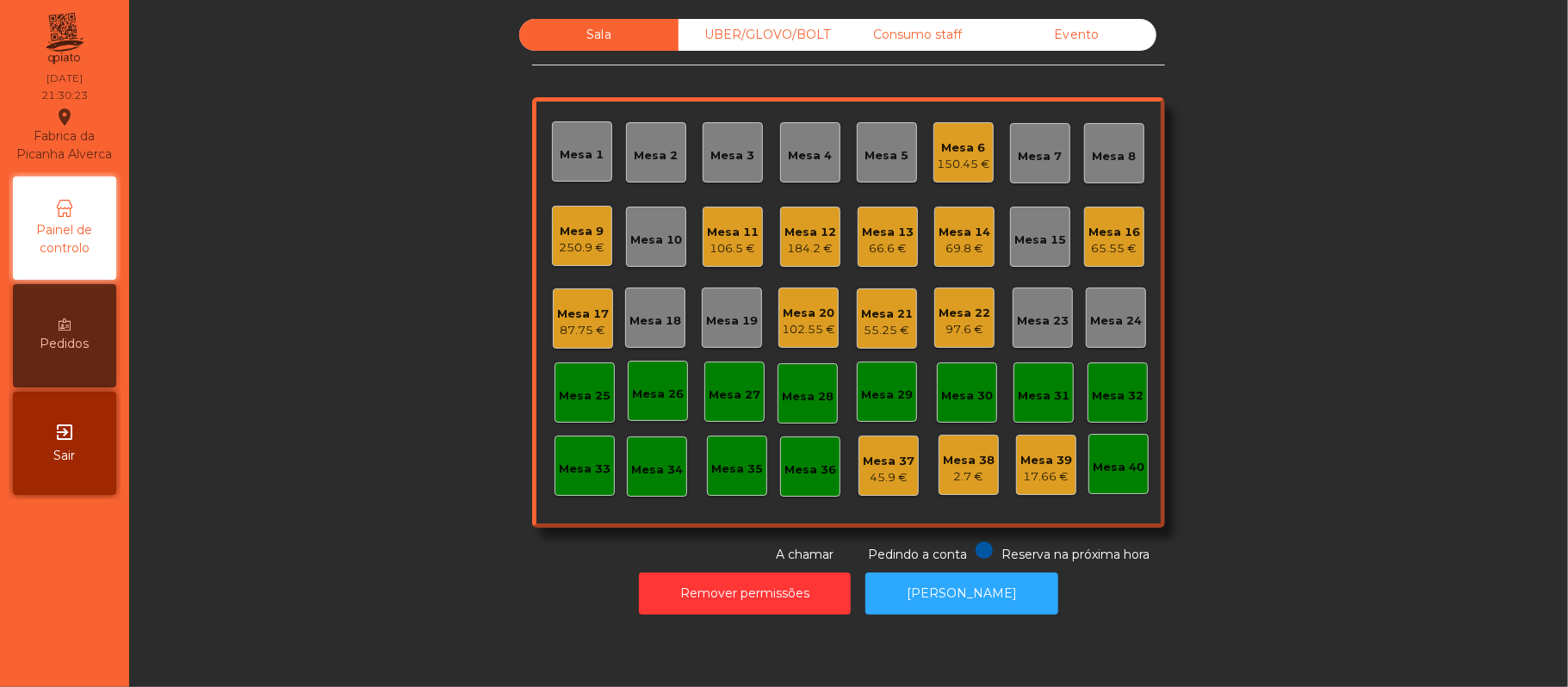
click at [713, 174] on div "Mesa 3" at bounding box center [732, 152] width 60 height 60
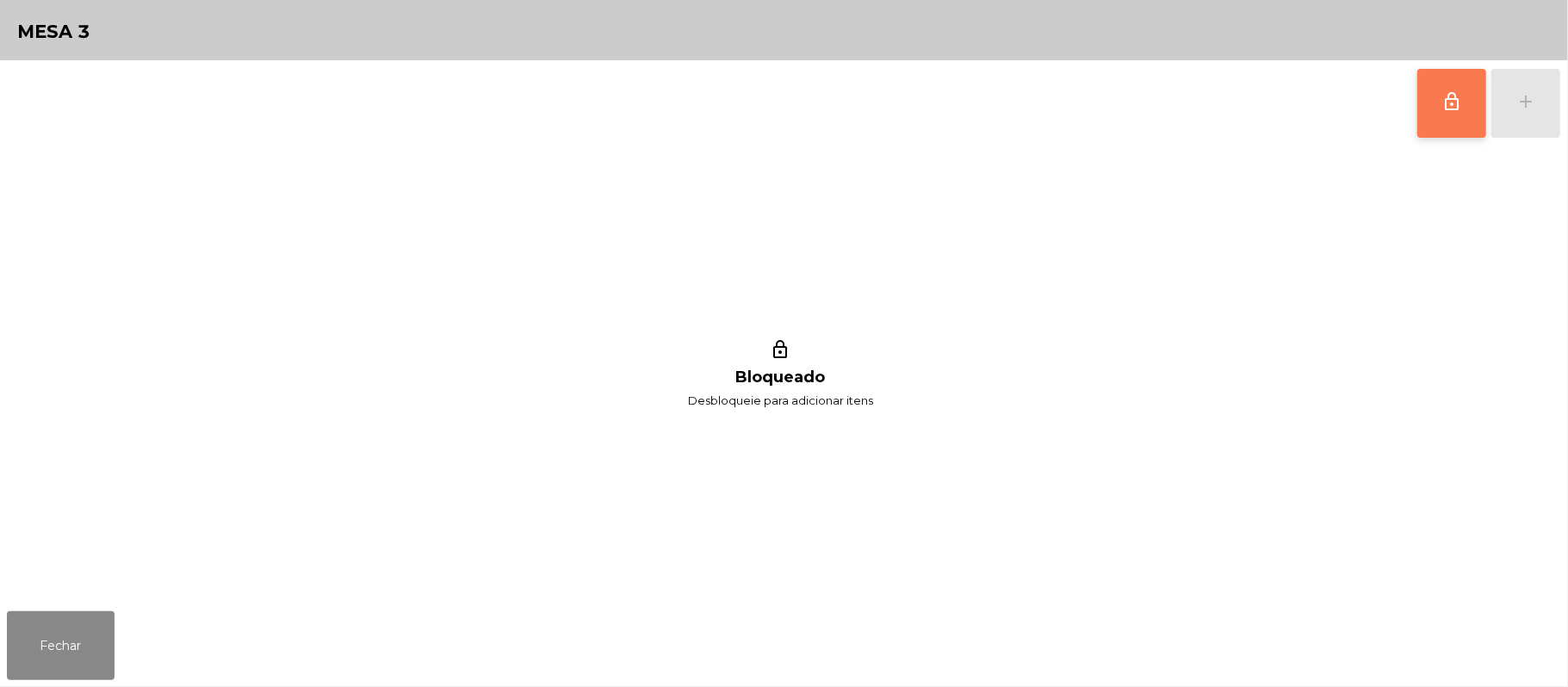
click at [1464, 124] on button "lock_outline" at bounding box center [1451, 103] width 69 height 69
click at [1513, 87] on button "add" at bounding box center [1525, 103] width 69 height 69
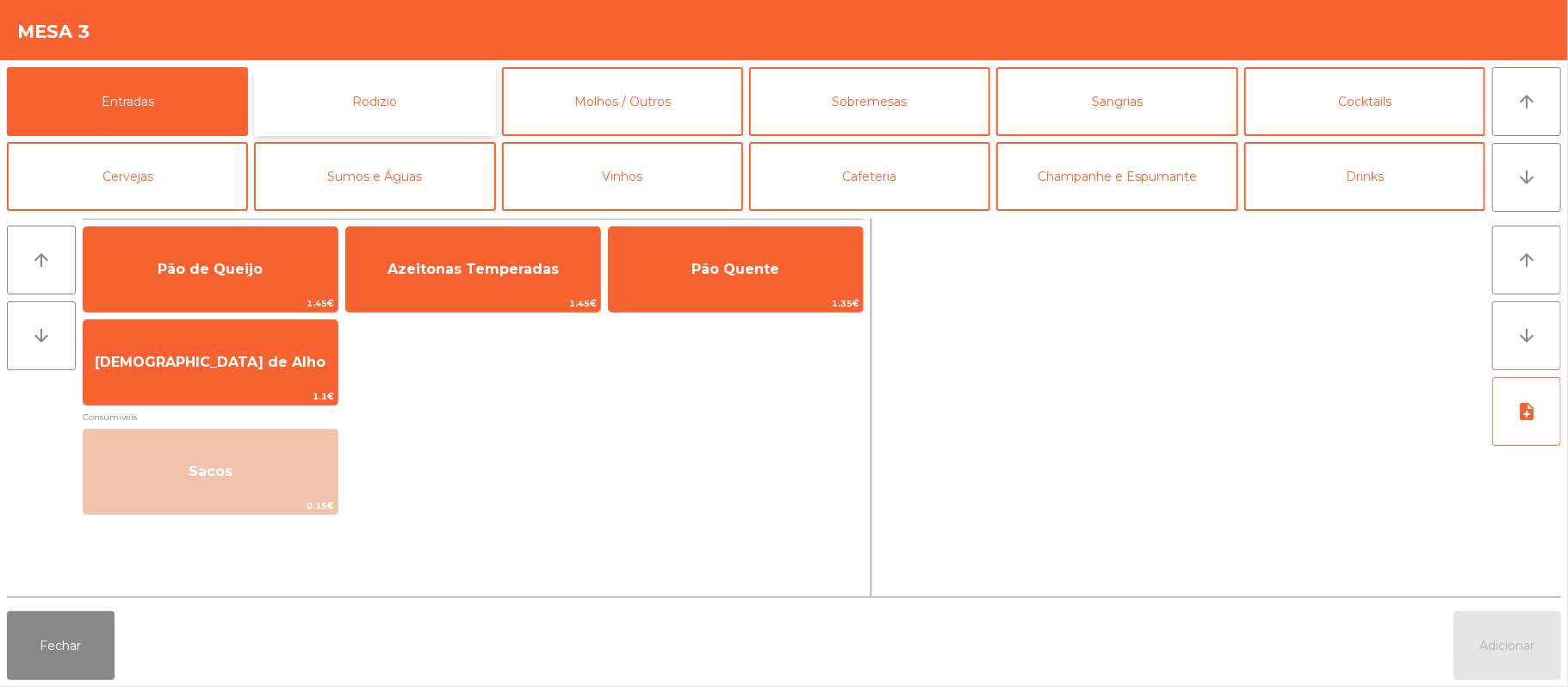
click at [406, 114] on button "Rodizio" at bounding box center [374, 101] width 241 height 69
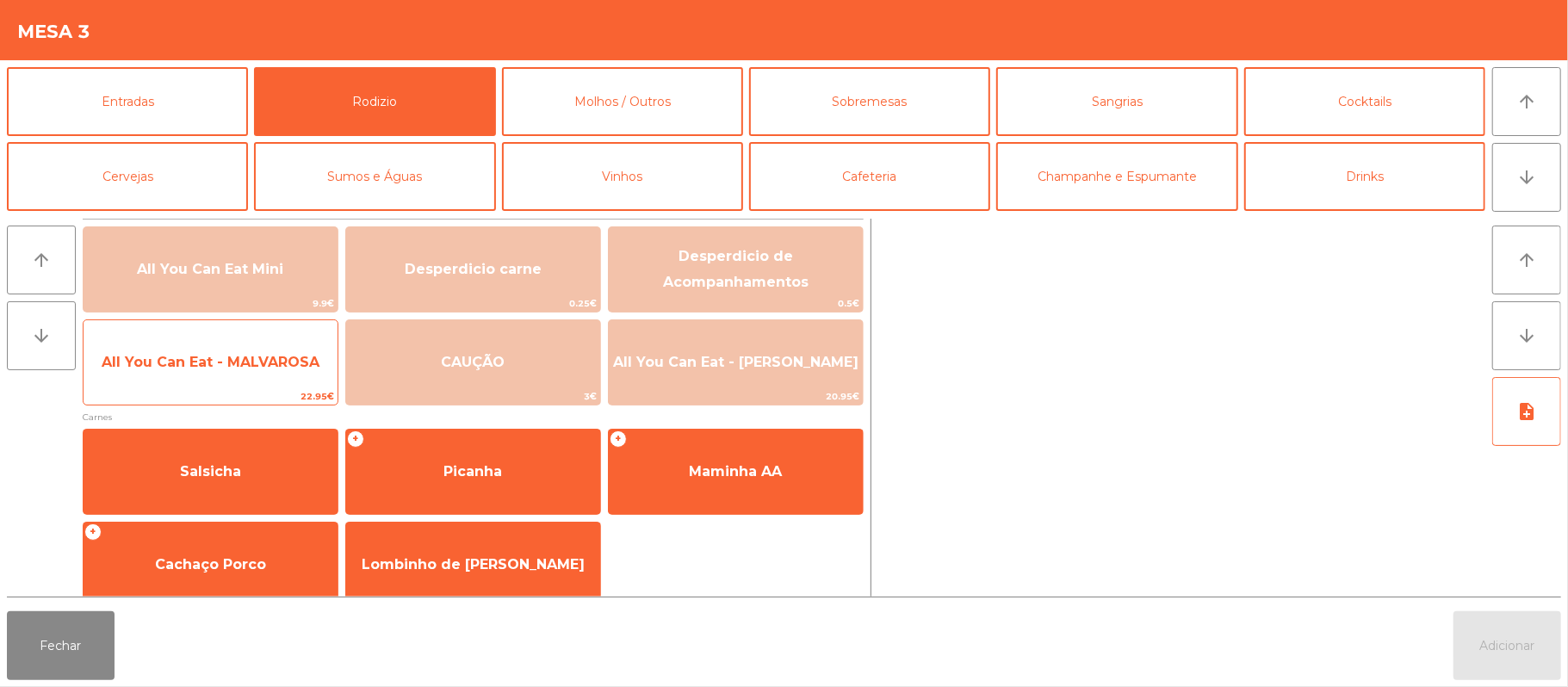
click at [242, 373] on span "All You Can Eat - MALVAROSA" at bounding box center [210, 363] width 254 height 46
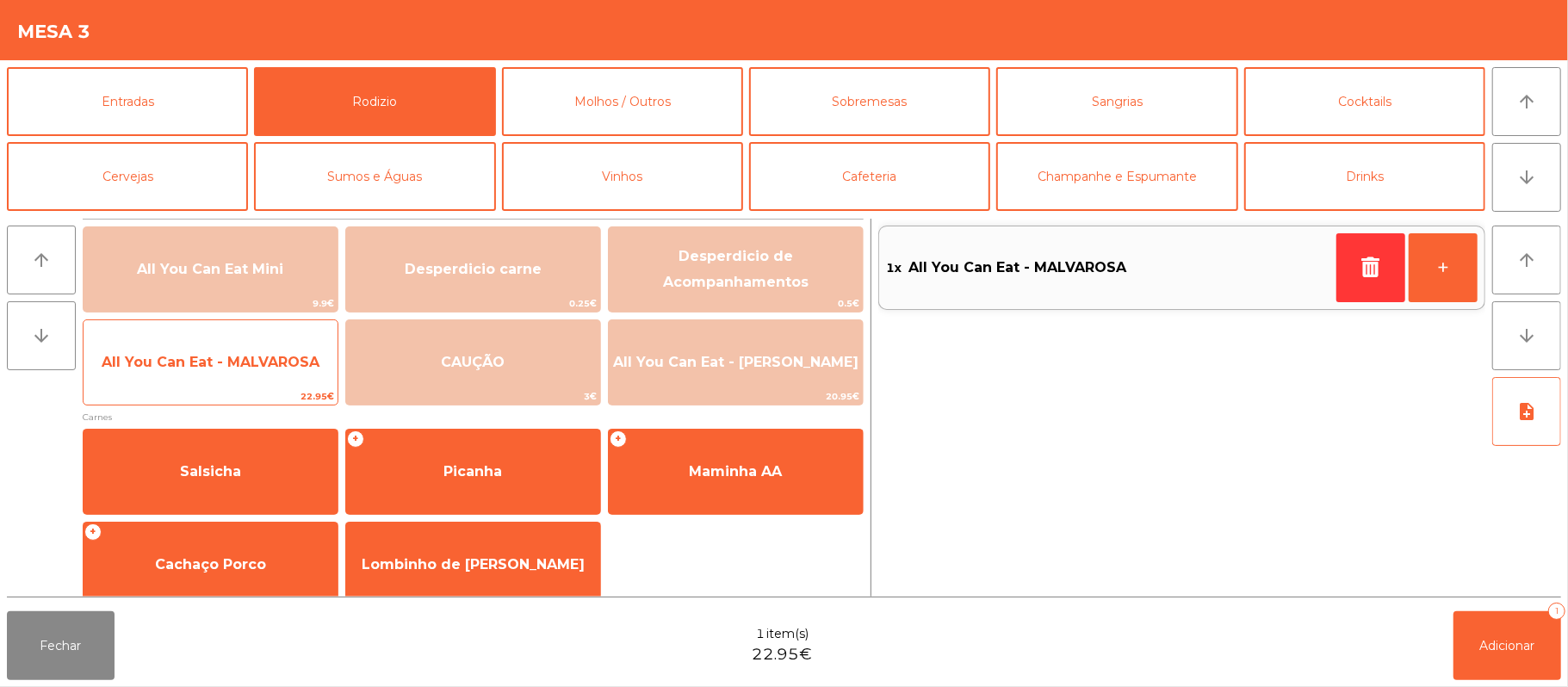
click at [253, 384] on span "All You Can Eat - MALVAROSA" at bounding box center [210, 363] width 254 height 46
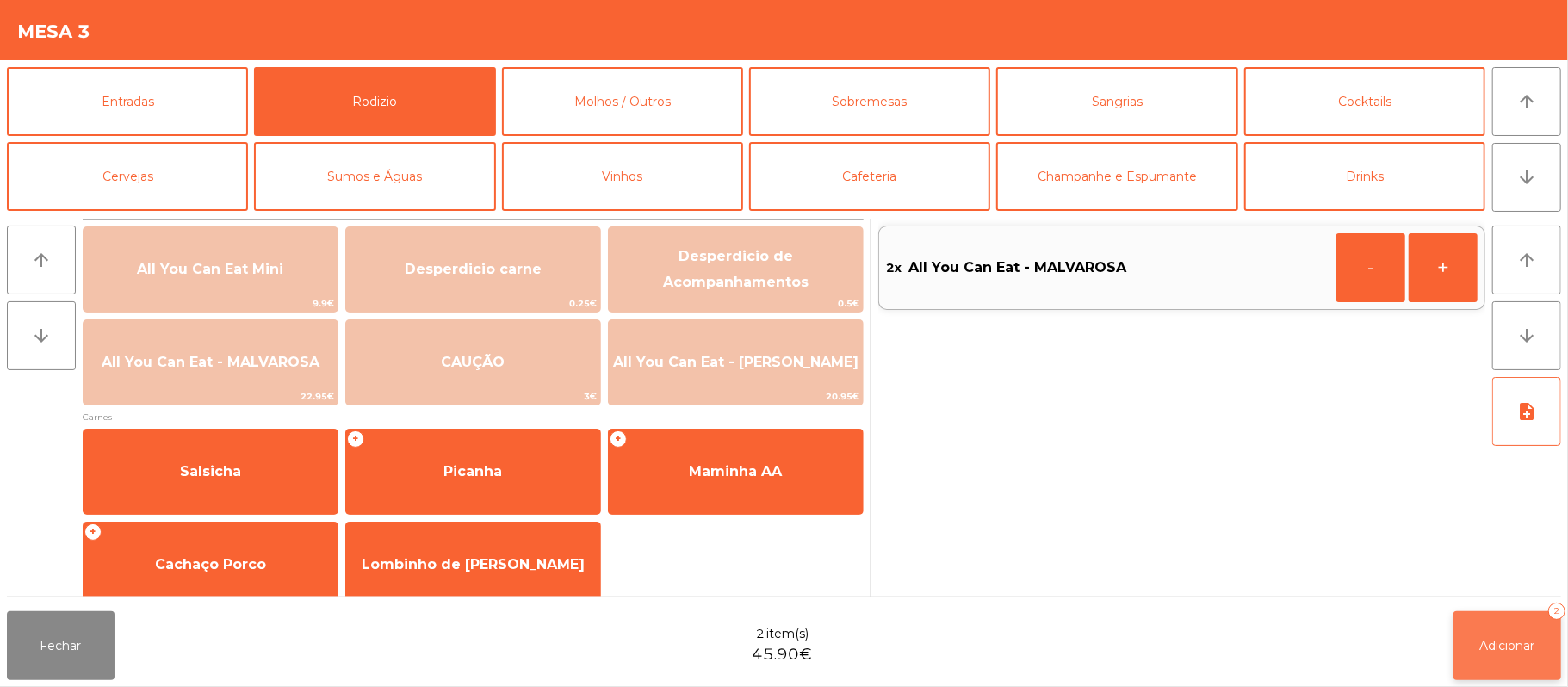
click at [1509, 677] on button "Adicionar 2" at bounding box center [1507, 645] width 107 height 69
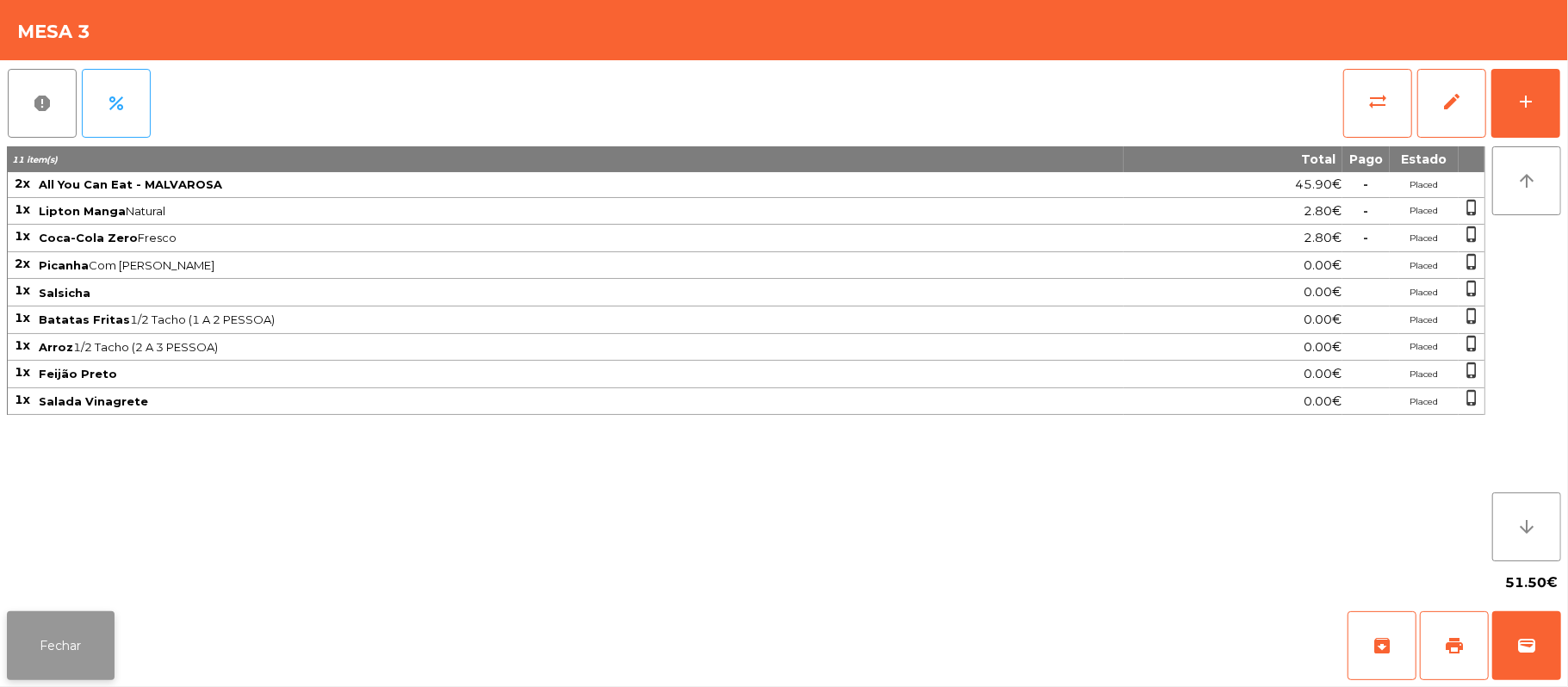
click at [11, 669] on button "Fechar" at bounding box center [60, 645] width 107 height 69
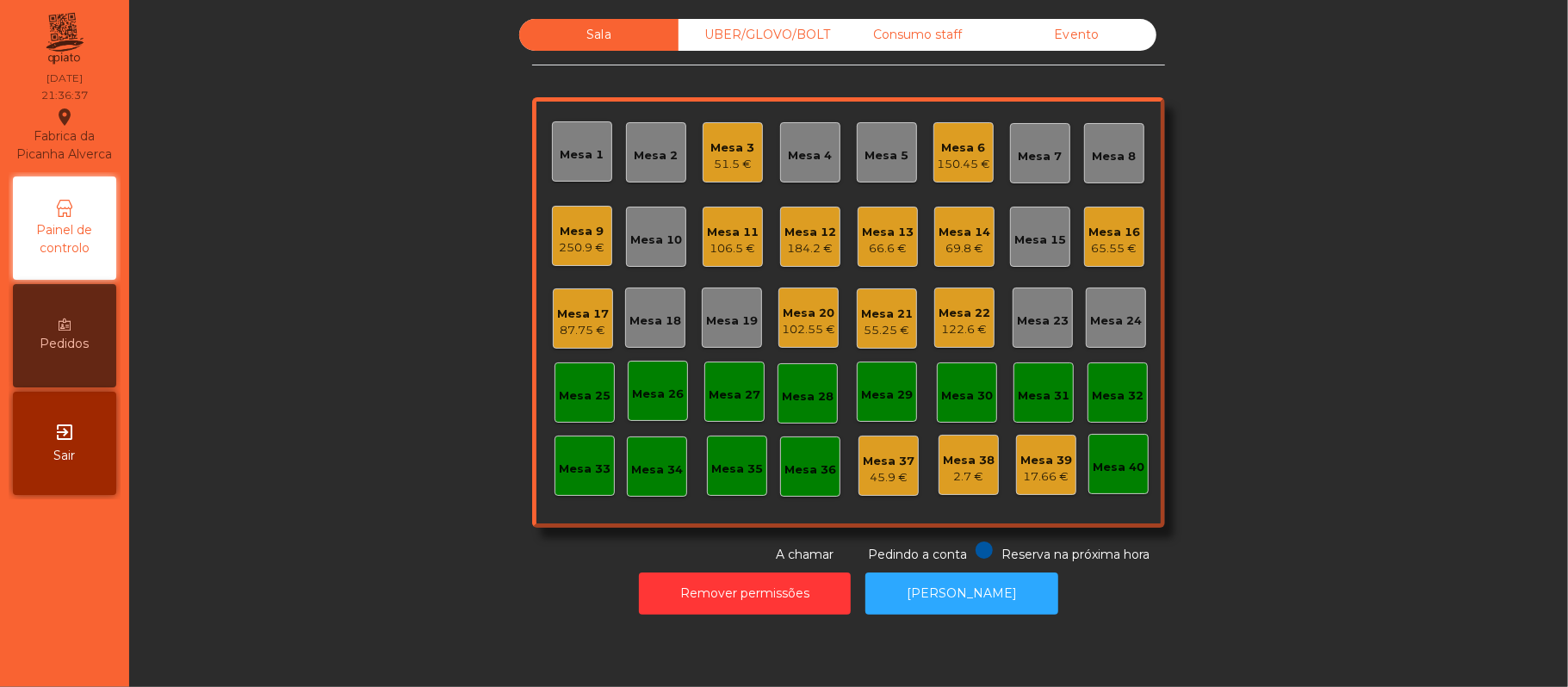
click at [721, 333] on div "Mesa 19" at bounding box center [731, 317] width 60 height 60
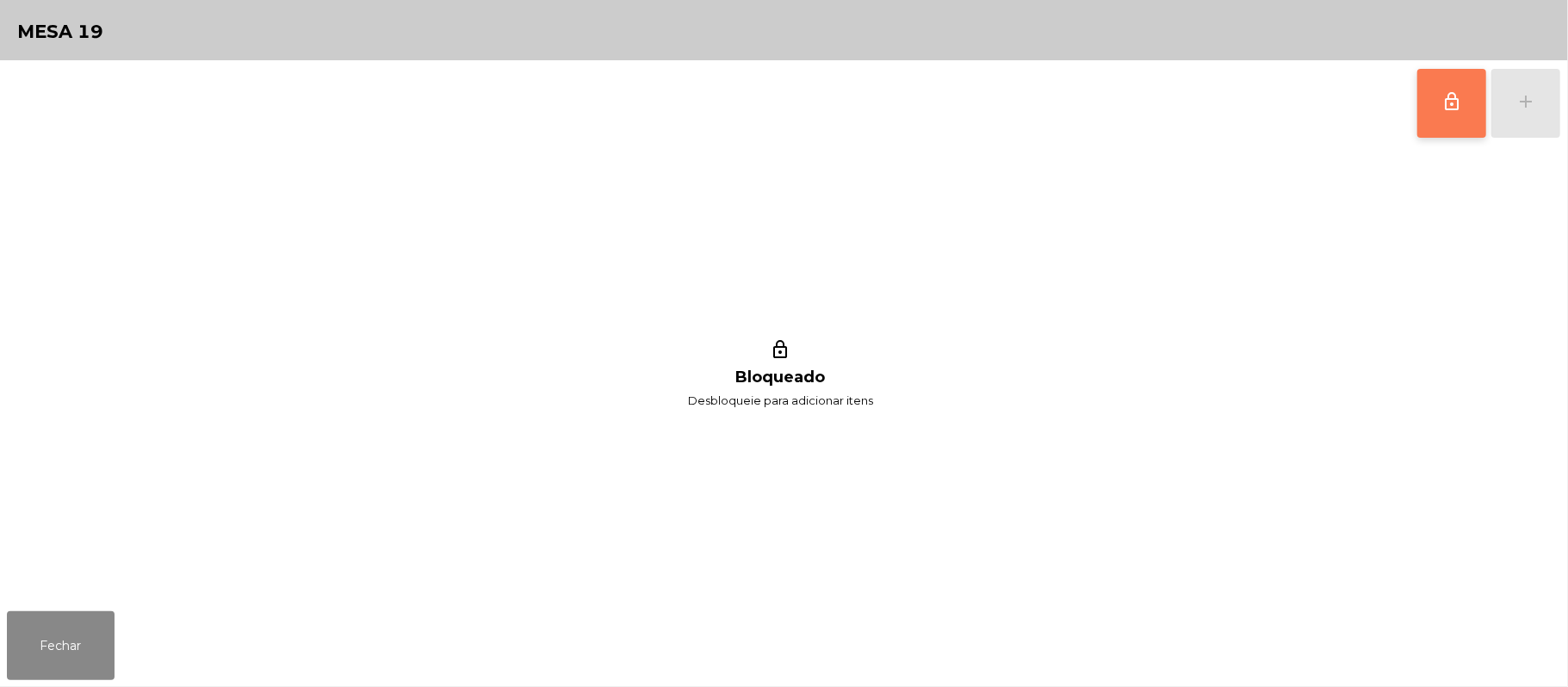
click at [1426, 77] on button "lock_outline" at bounding box center [1451, 103] width 69 height 69
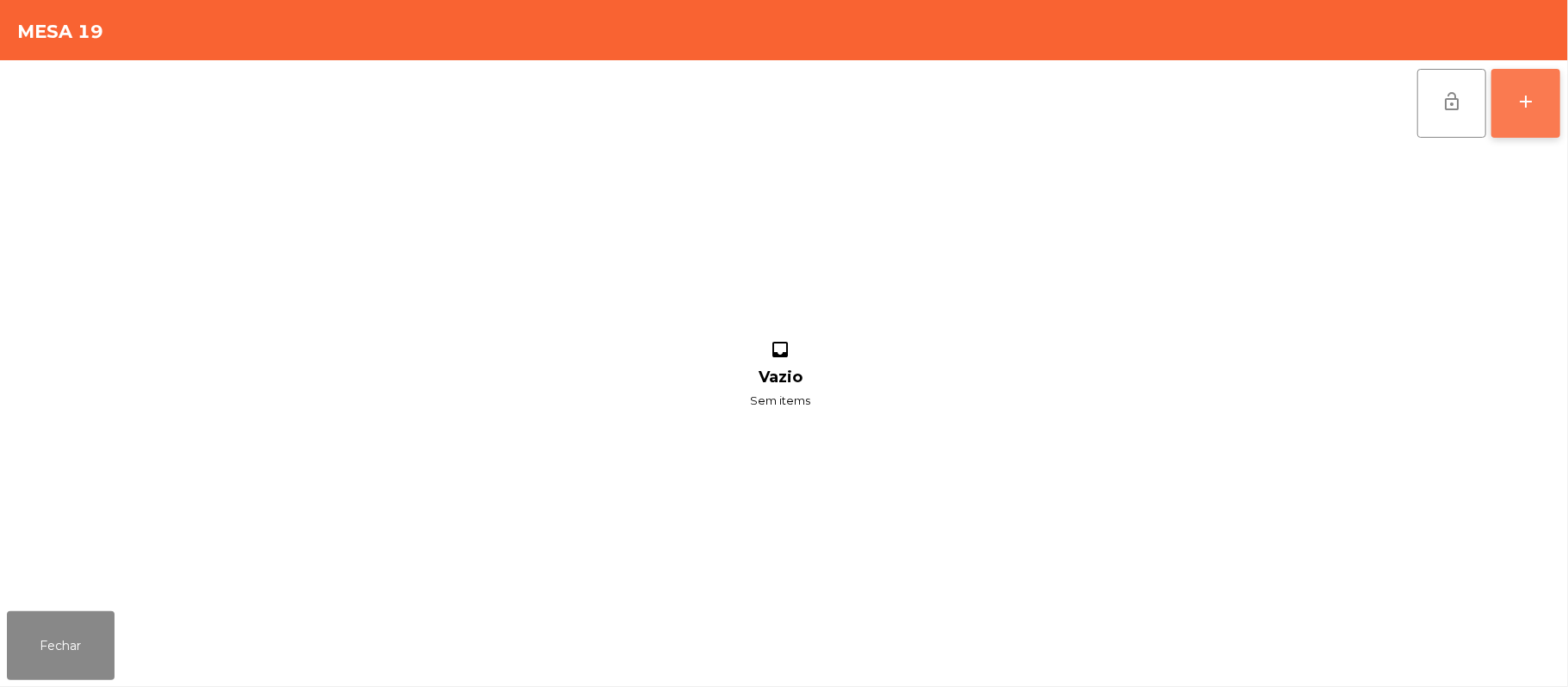
click at [1513, 110] on button "add" at bounding box center [1525, 103] width 69 height 69
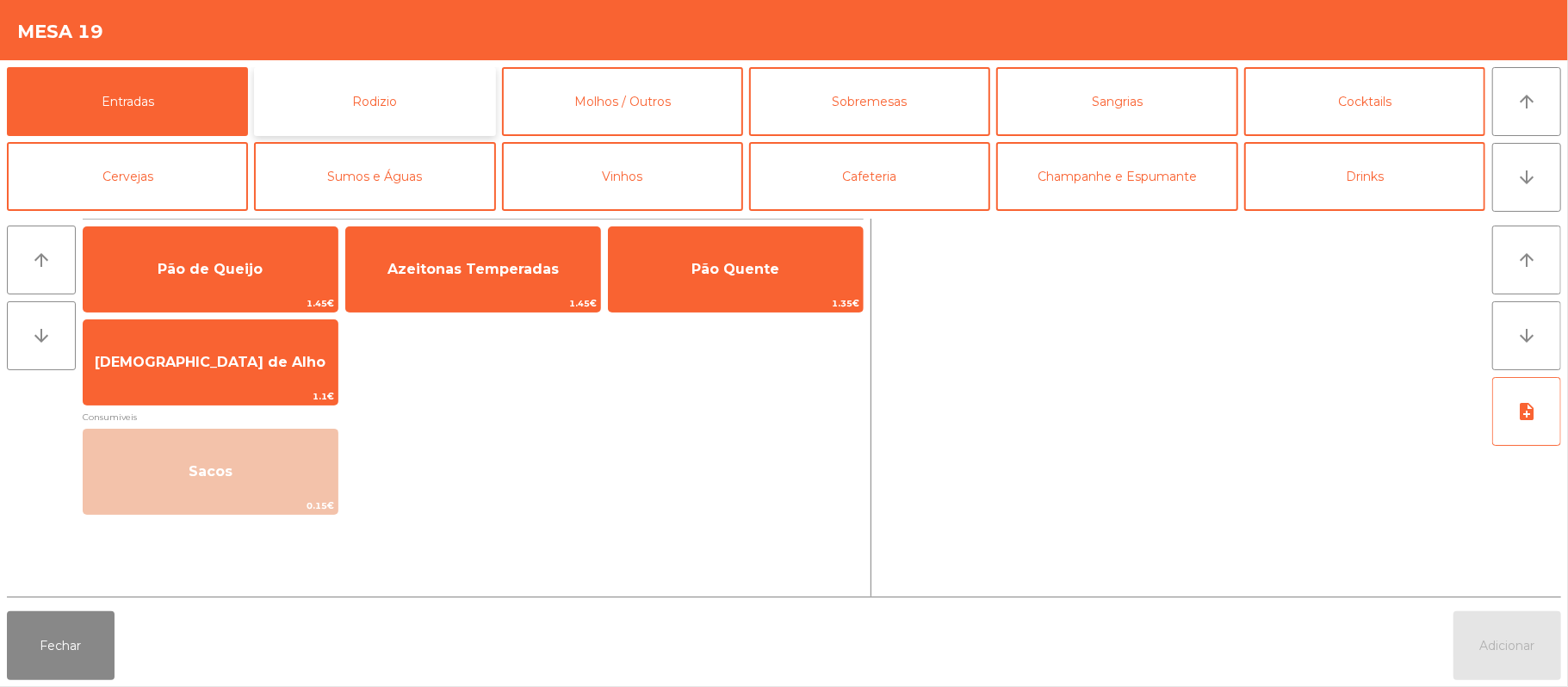
click at [390, 90] on button "Rodizio" at bounding box center [374, 101] width 241 height 69
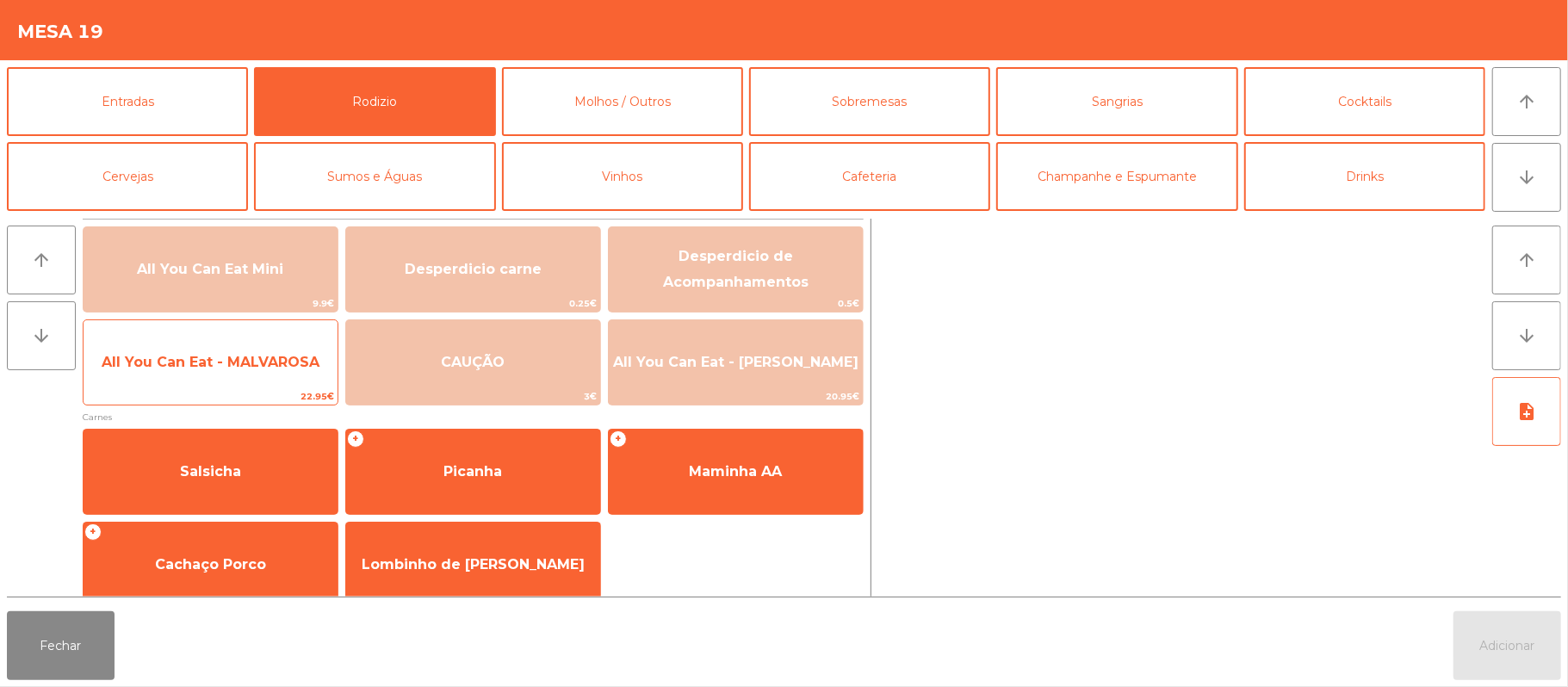
click at [259, 362] on span "All You Can Eat - MALVAROSA" at bounding box center [210, 362] width 218 height 16
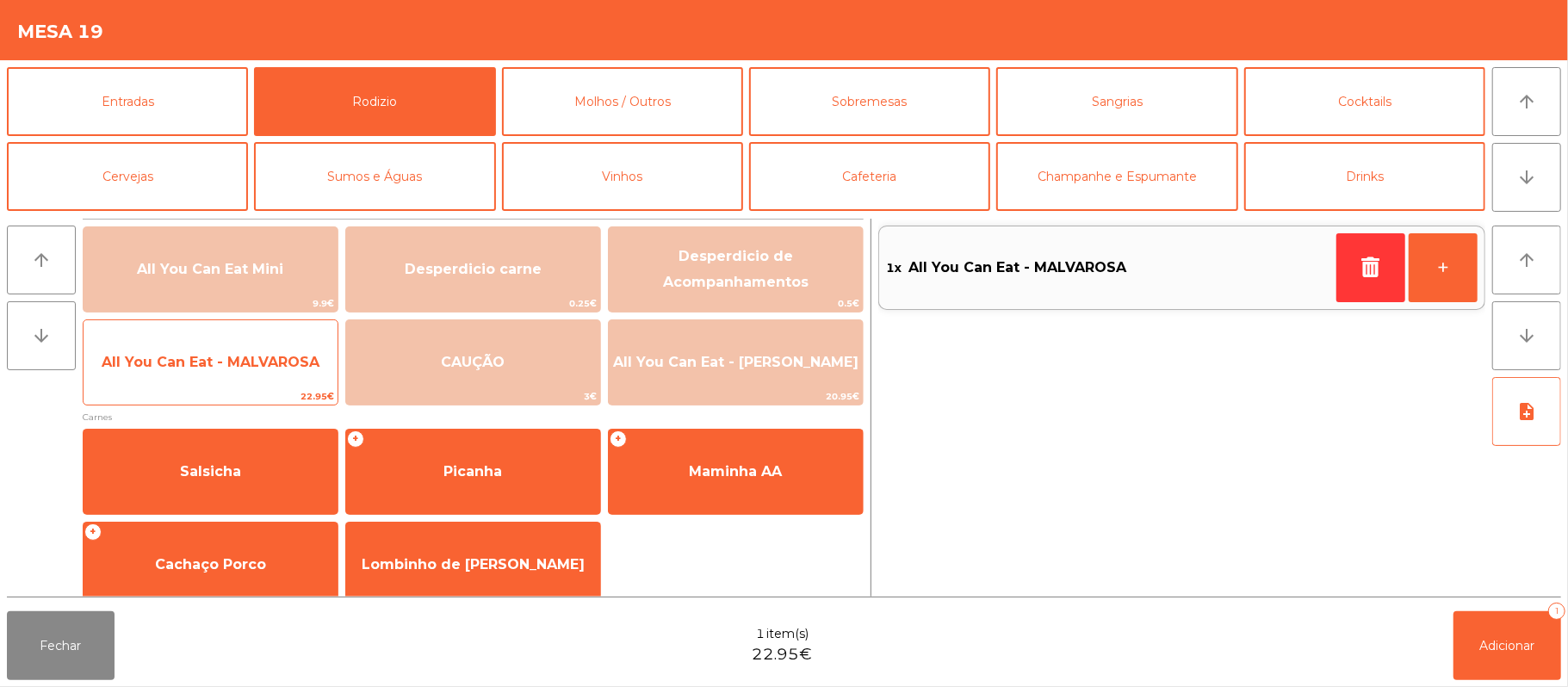
click at [235, 383] on span "All You Can Eat - MALVAROSA" at bounding box center [210, 363] width 254 height 46
click at [242, 375] on span "All You Can Eat - MALVAROSA" at bounding box center [210, 363] width 254 height 46
click at [239, 382] on span "All You Can Eat - MALVAROSA" at bounding box center [210, 363] width 254 height 46
click at [239, 379] on span "All You Can Eat - MALVAROSA" at bounding box center [210, 363] width 254 height 46
click at [245, 362] on span "All You Can Eat - MALVAROSA" at bounding box center [210, 362] width 218 height 16
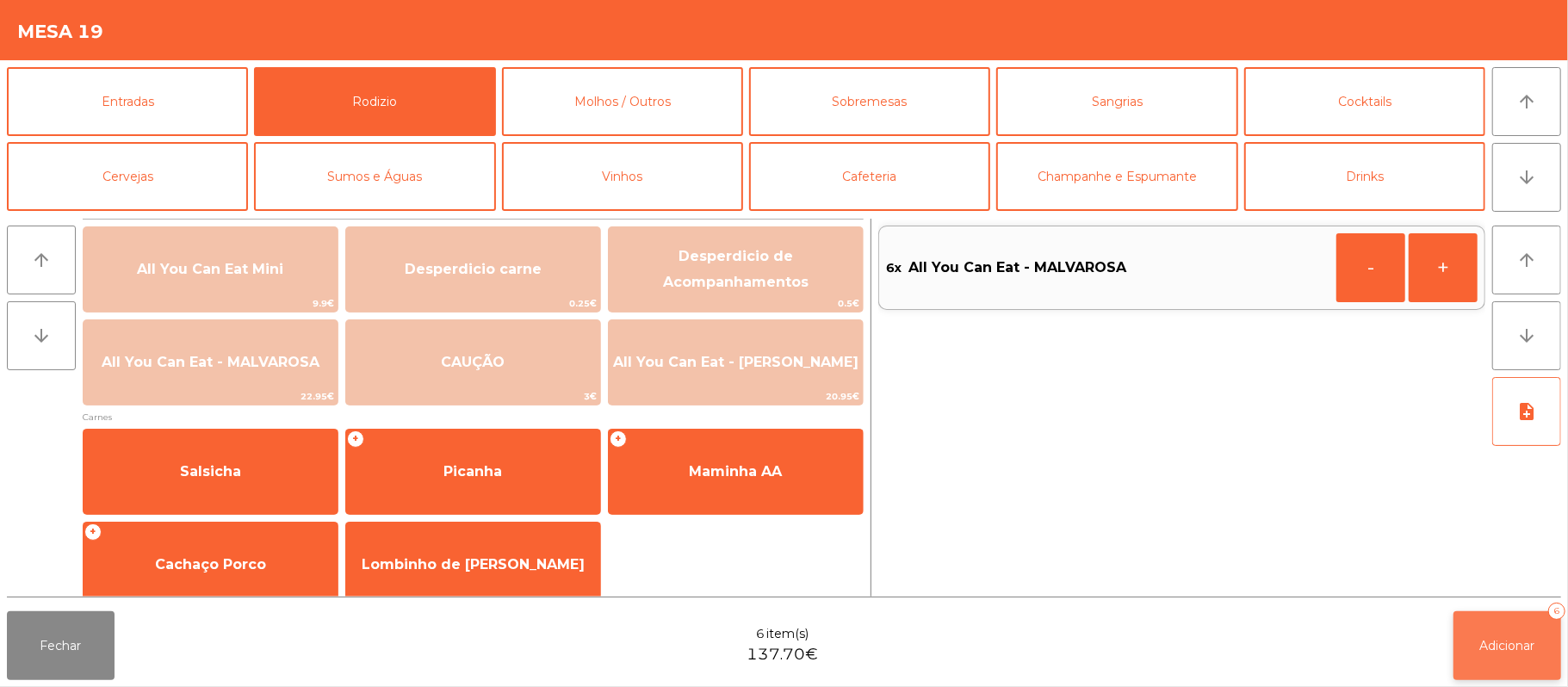
click at [1517, 640] on span "Adicionar" at bounding box center [1507, 646] width 55 height 15
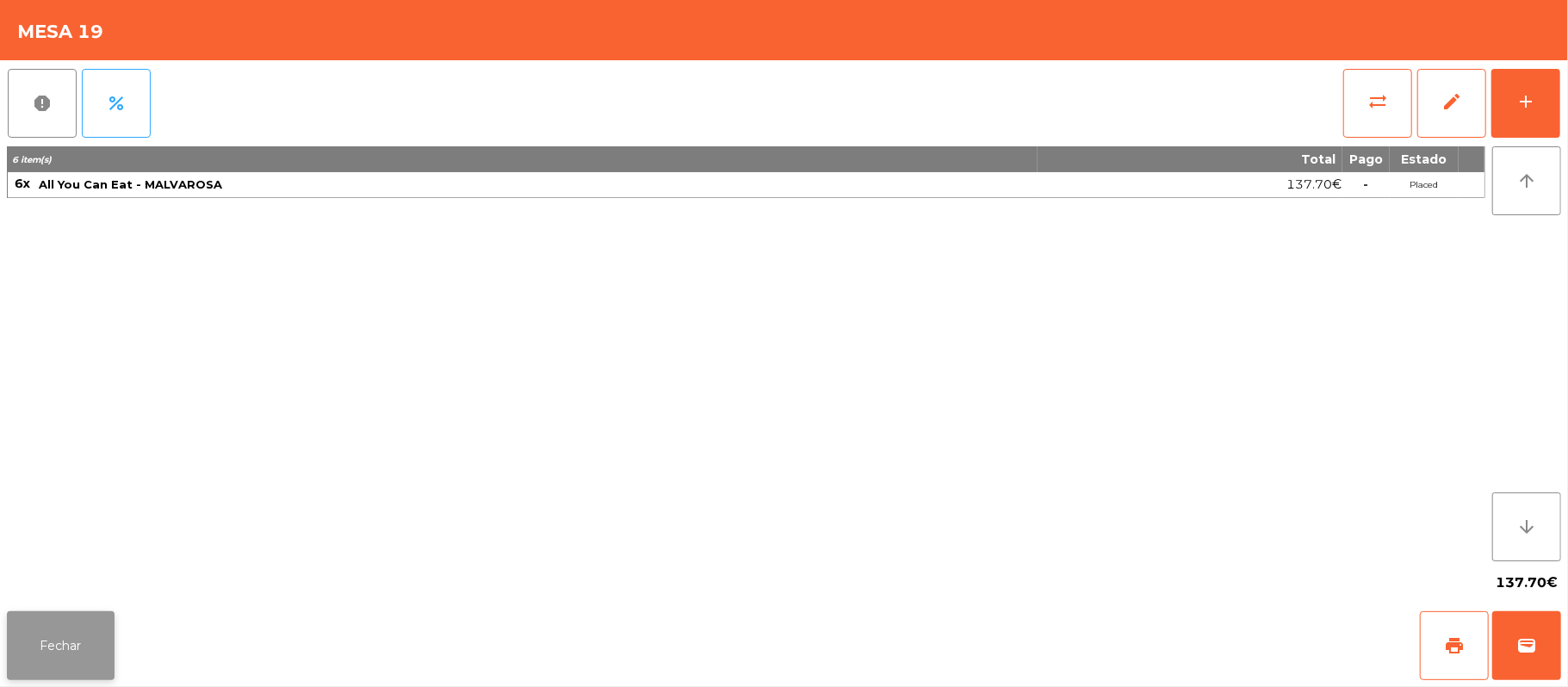
click at [83, 631] on button "Fechar" at bounding box center [60, 645] width 107 height 69
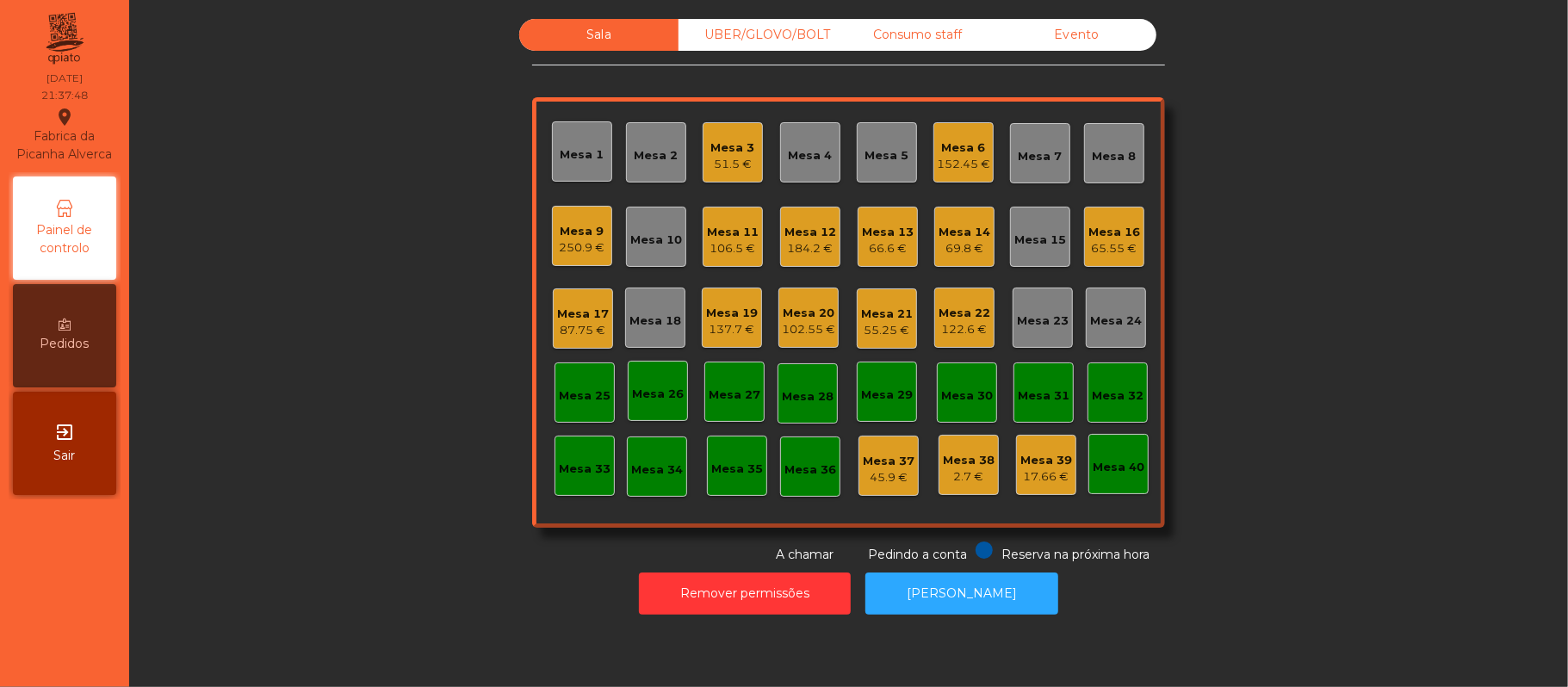
click at [1131, 254] on div "Mesa 16 65.55 €" at bounding box center [1114, 237] width 60 height 60
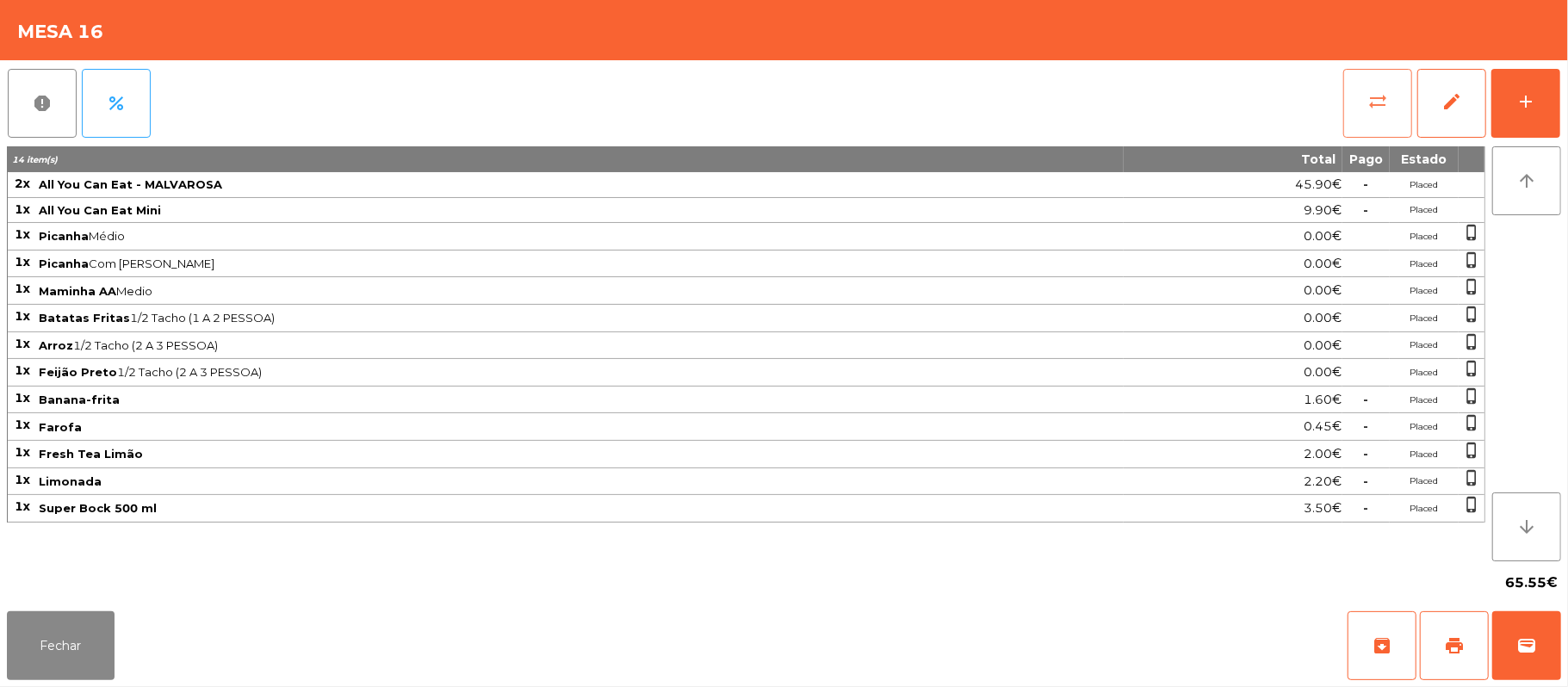
click at [1395, 106] on button "sync_alt" at bounding box center [1377, 103] width 69 height 69
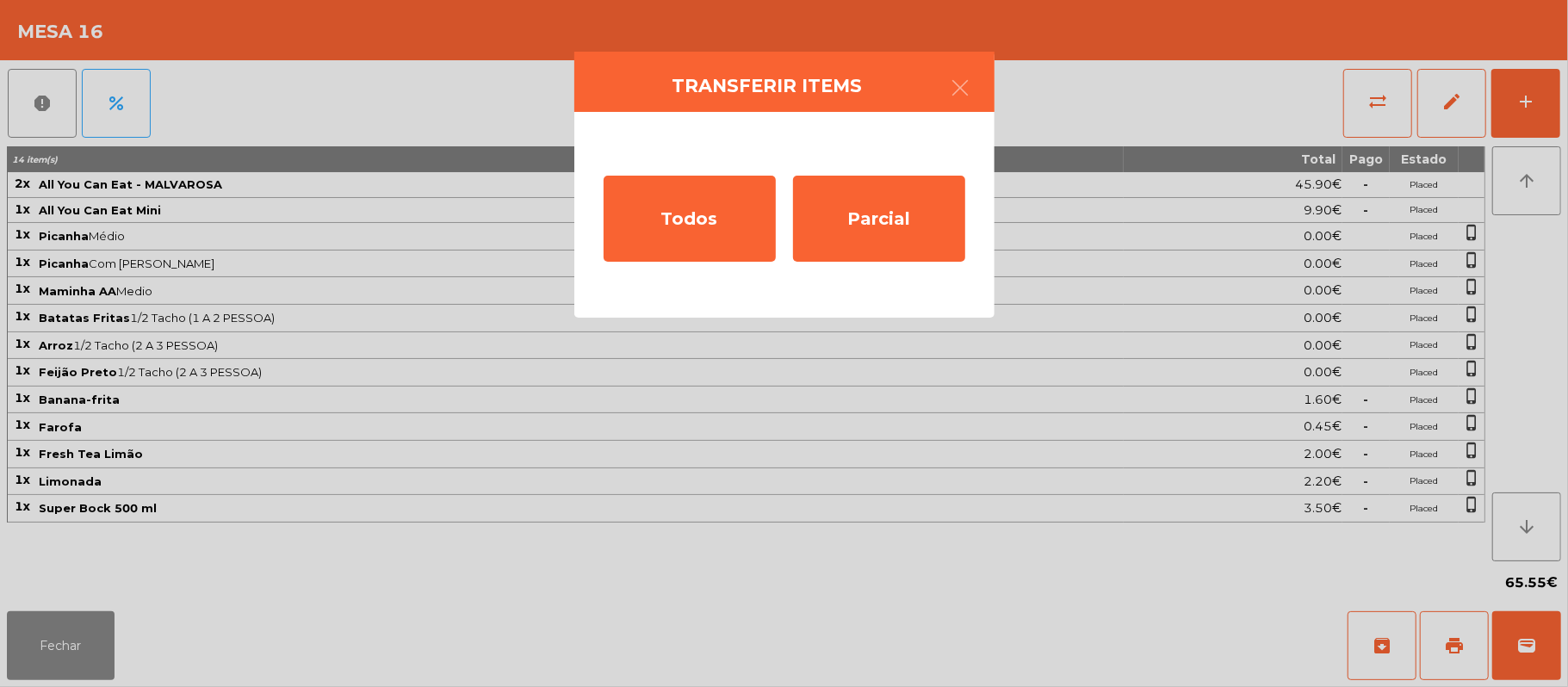
click at [129, 645] on ngb-modal-window "Transferir items Todos Parcial" at bounding box center [784, 344] width 1568 height 687
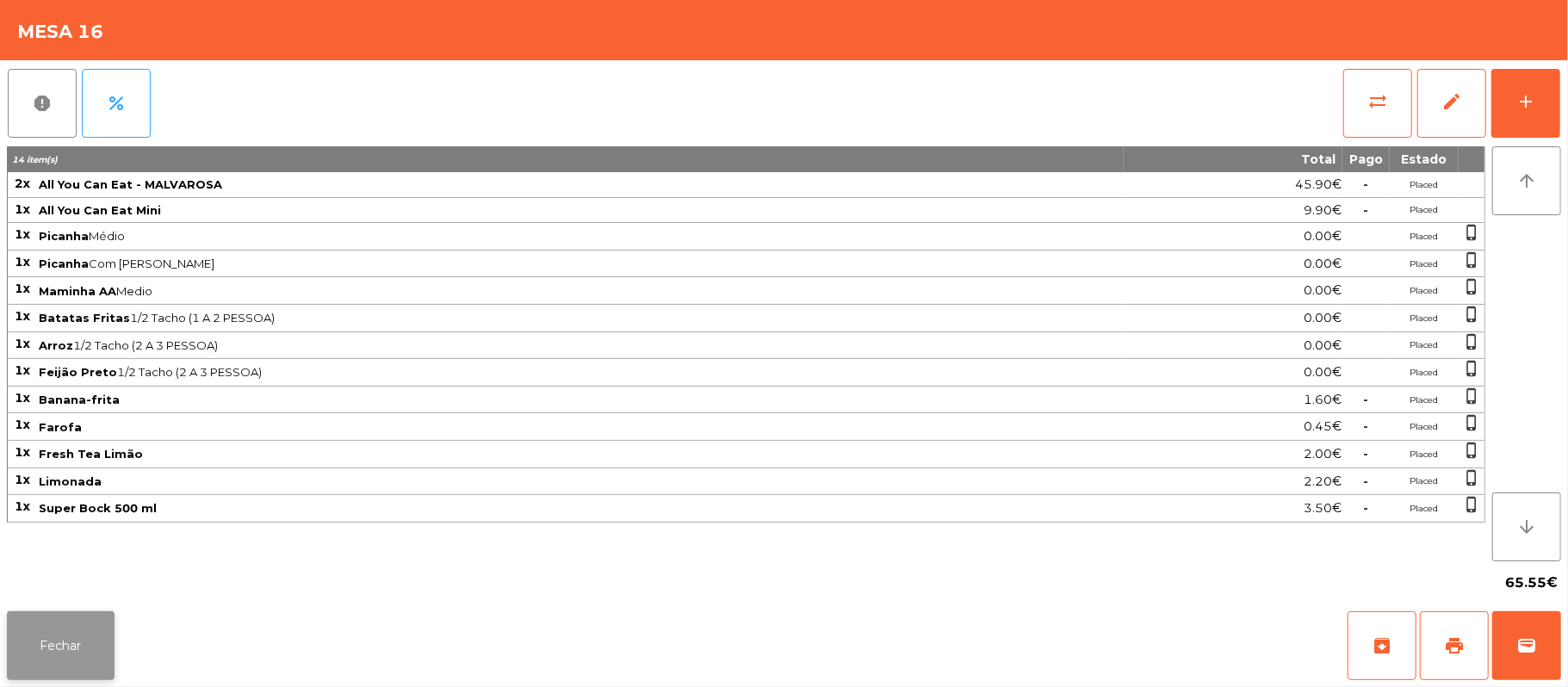
click at [82, 641] on button "Fechar" at bounding box center [60, 645] width 107 height 69
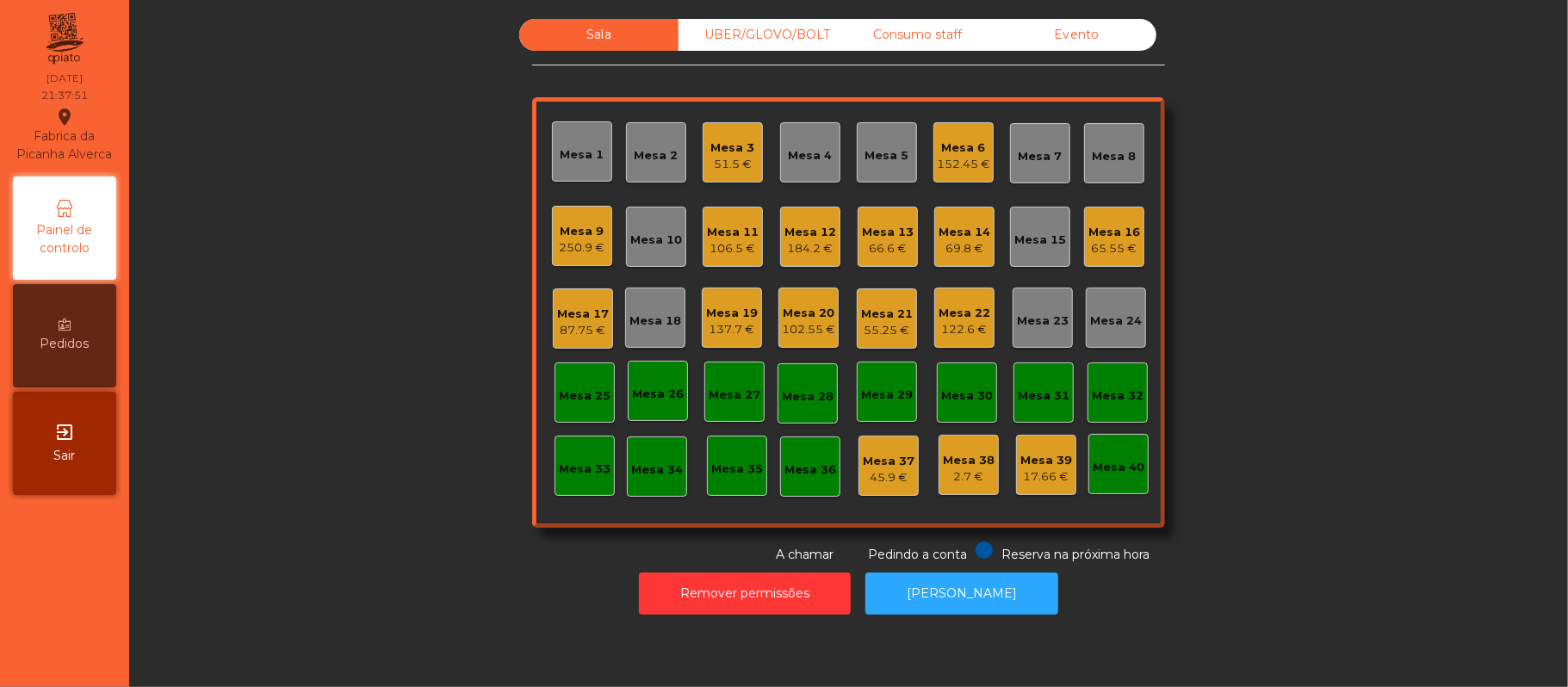
click at [63, 627] on nav "Fabrica da Picanha Alverca location_on 05/09/2025 21:37:51 Painel de controlo P…" at bounding box center [65, 344] width 130 height 687
click at [748, 311] on div "Mesa 19" at bounding box center [731, 314] width 51 height 17
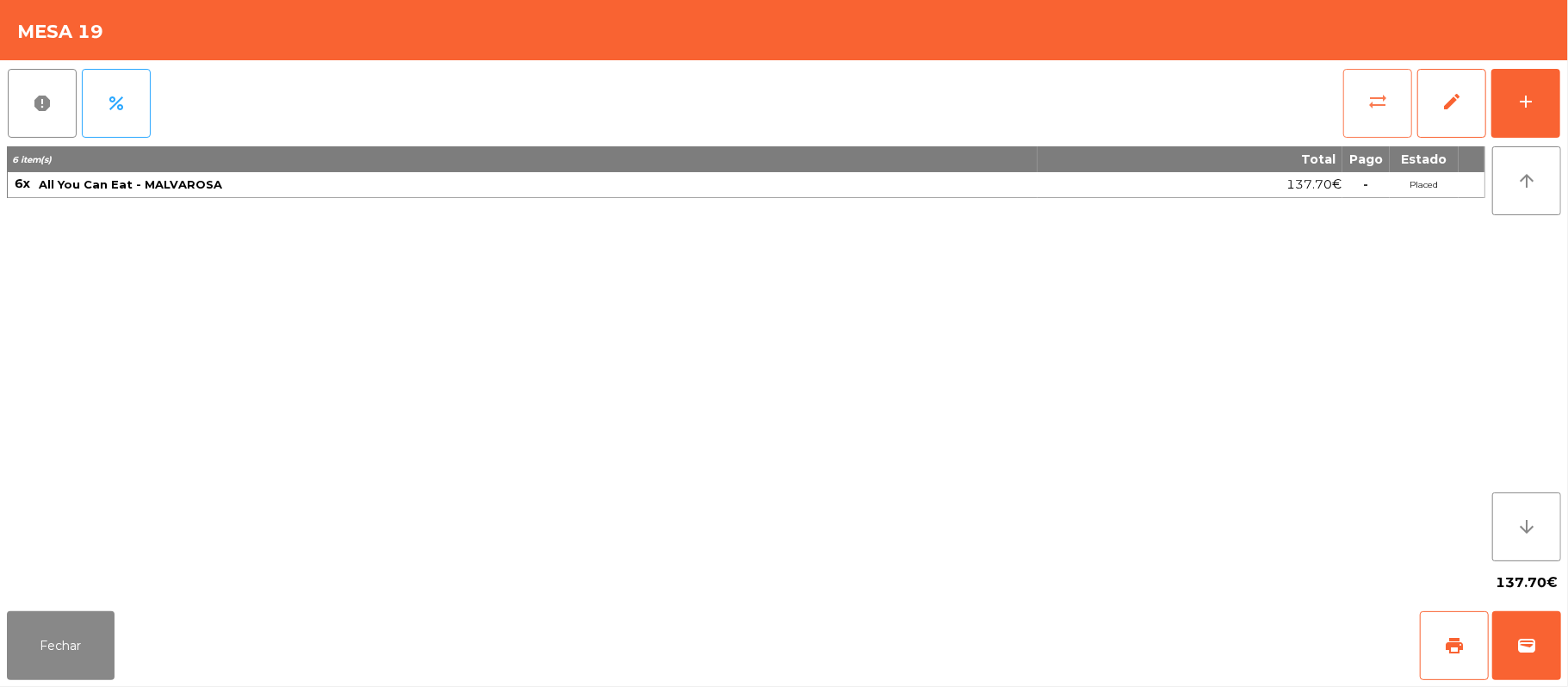
click at [1369, 82] on button "sync_alt" at bounding box center [1377, 103] width 69 height 69
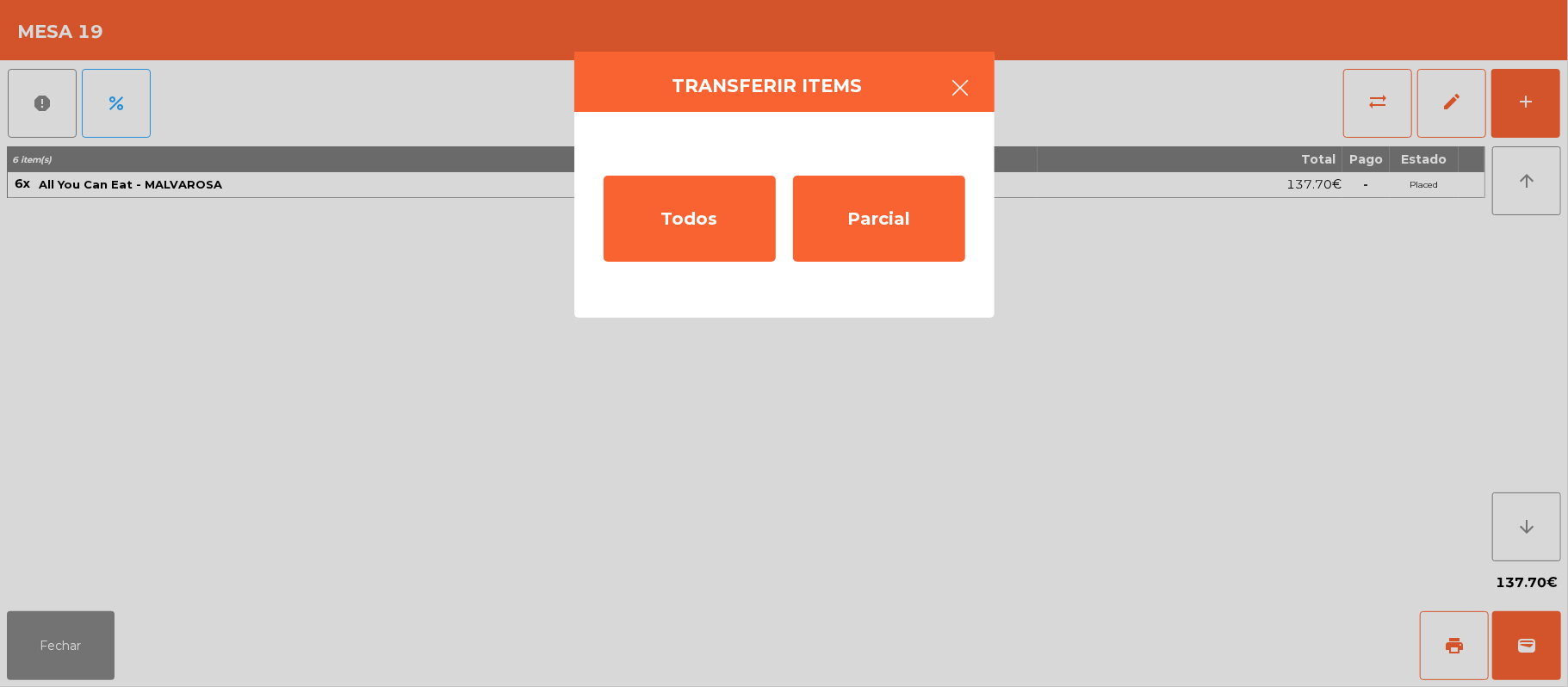
click at [944, 80] on button "button" at bounding box center [962, 89] width 48 height 51
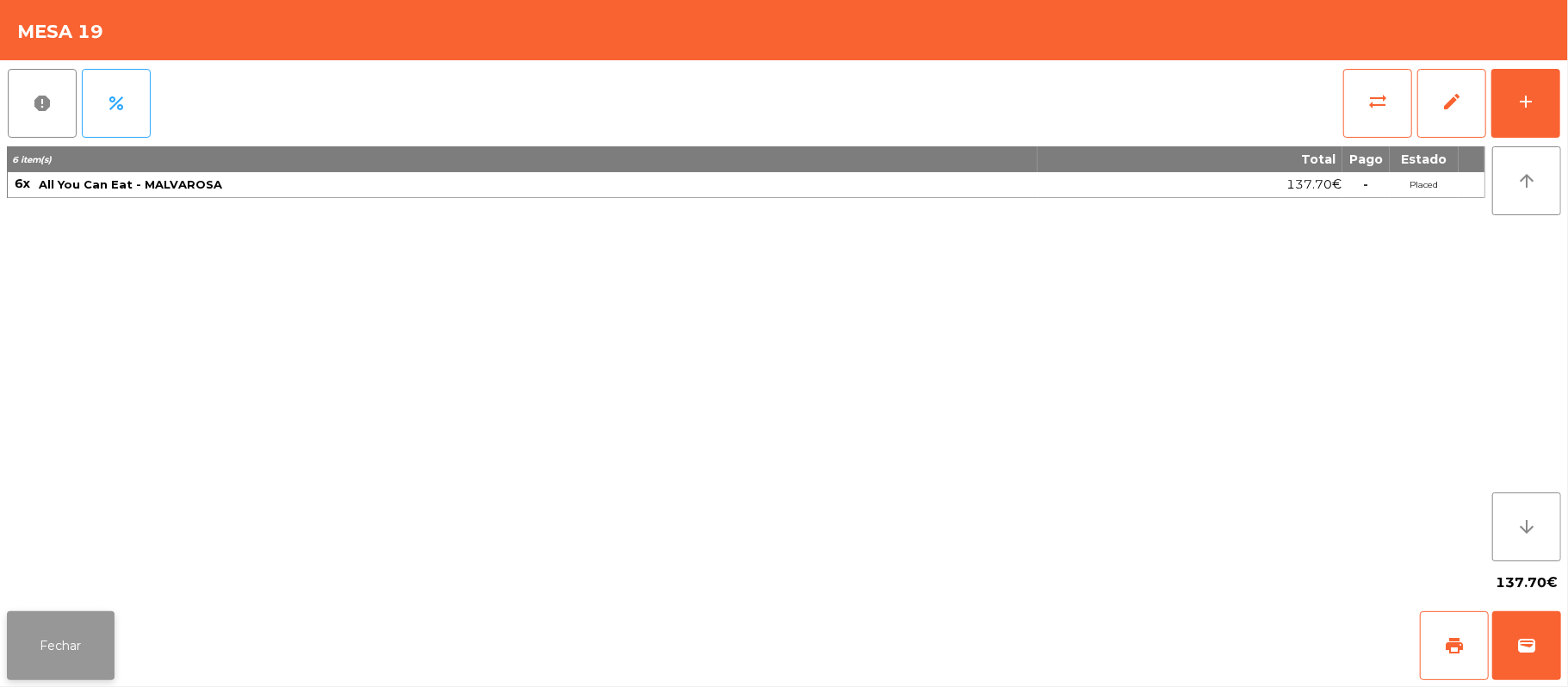
click at [83, 644] on button "Fechar" at bounding box center [60, 645] width 107 height 69
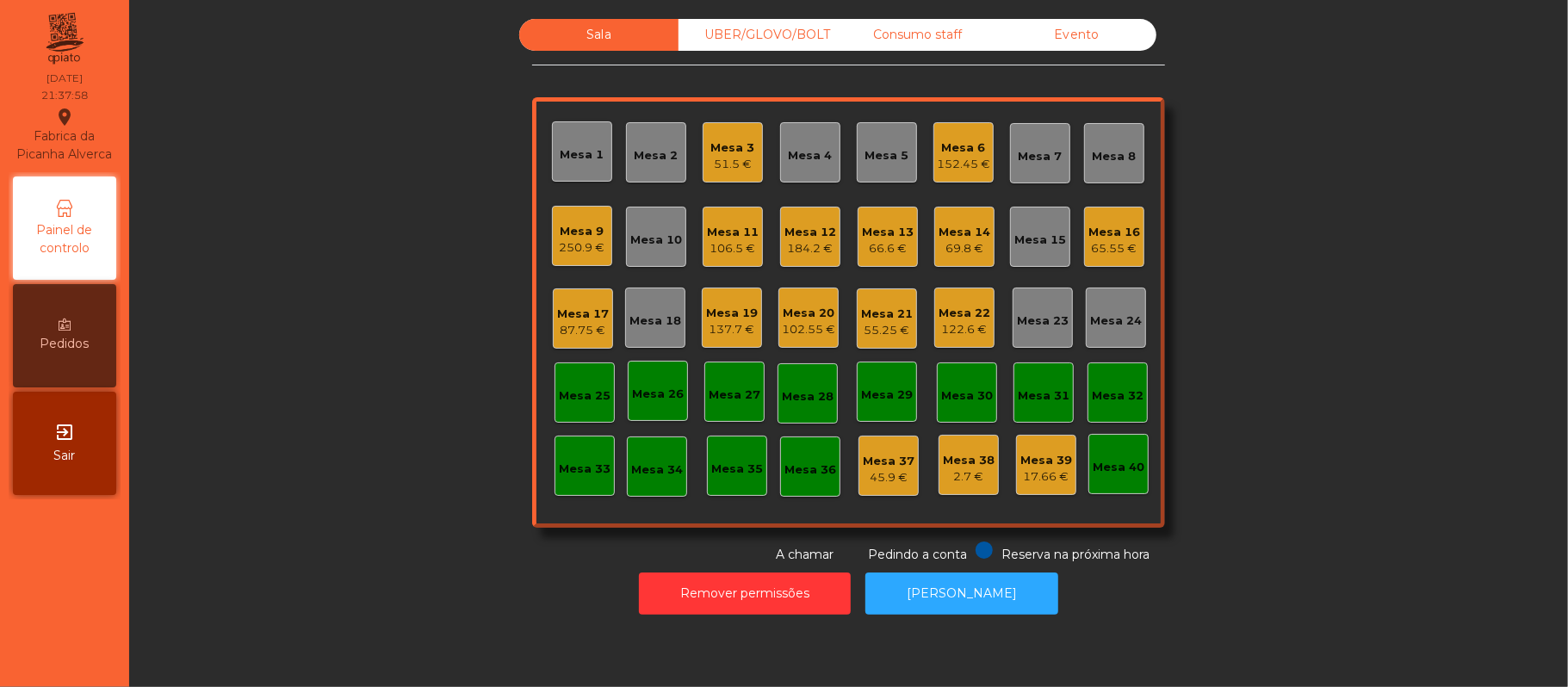
click at [718, 328] on div "137.7 €" at bounding box center [731, 330] width 51 height 17
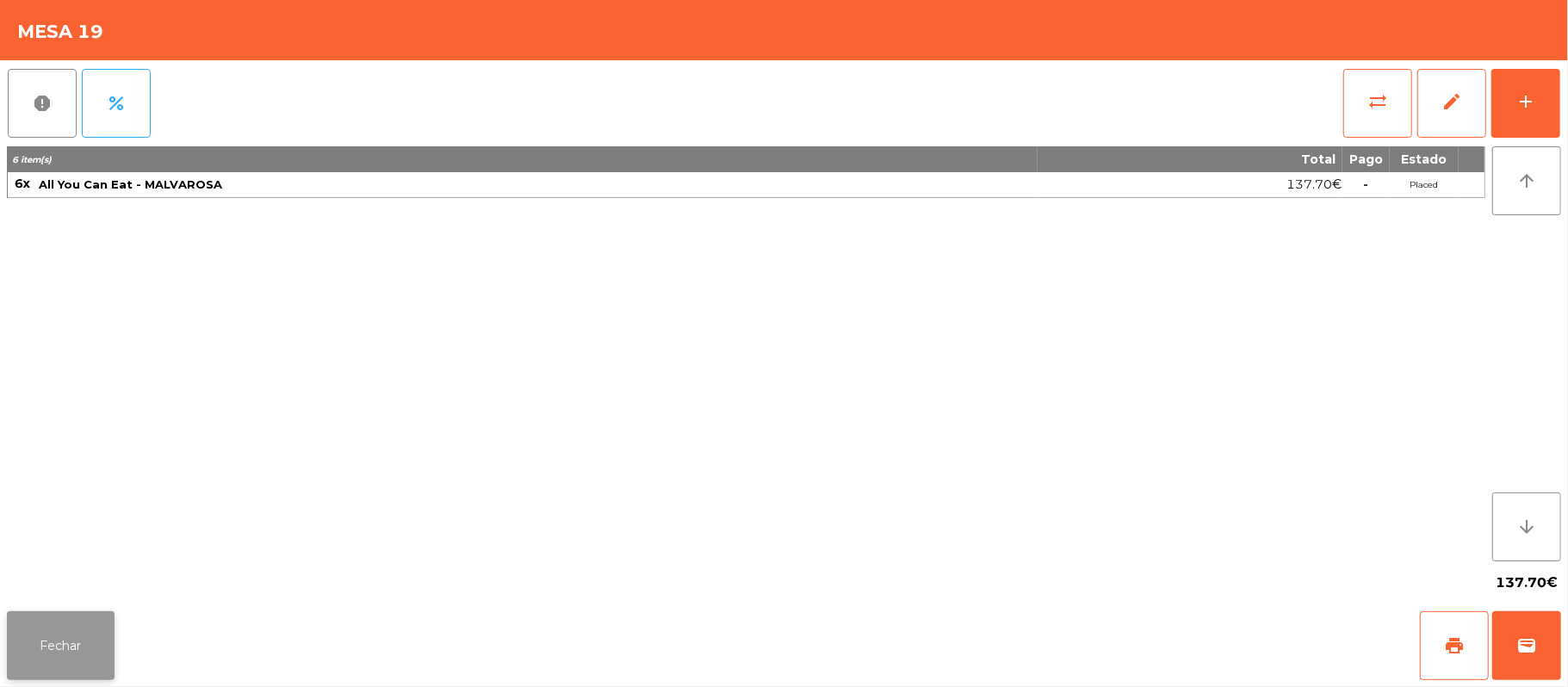
click at [93, 659] on button "Fechar" at bounding box center [60, 645] width 107 height 69
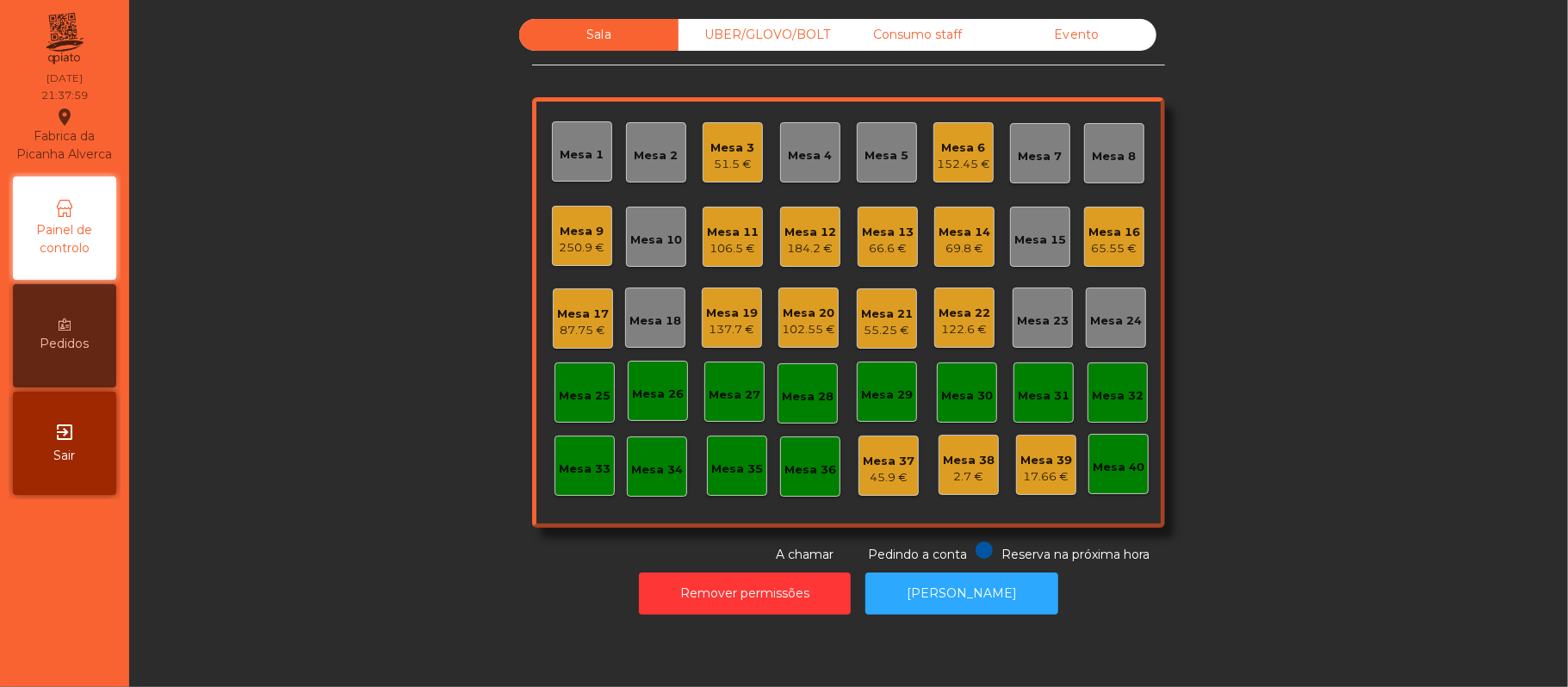
click at [656, 309] on div "Mesa 18" at bounding box center [655, 317] width 51 height 24
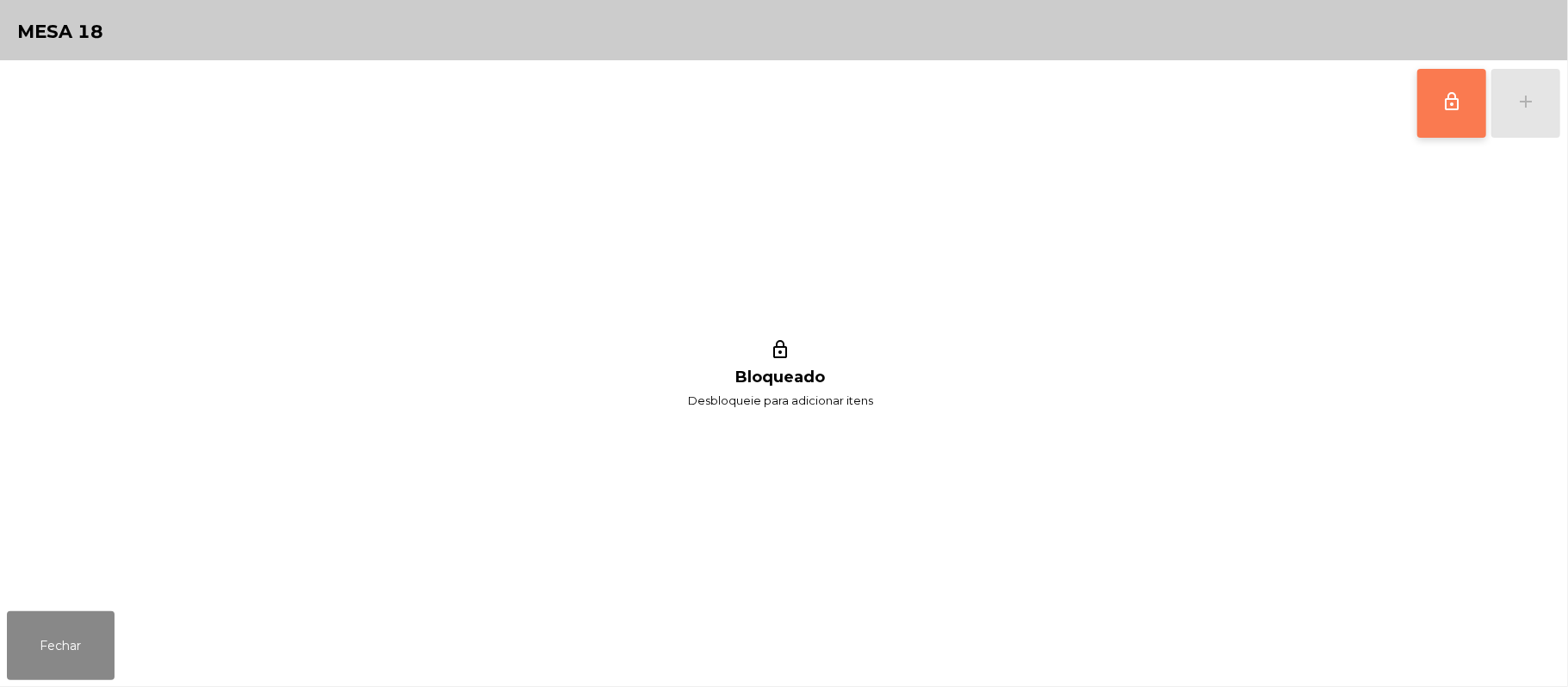
click at [1444, 107] on span "lock_outline" at bounding box center [1451, 101] width 20 height 20
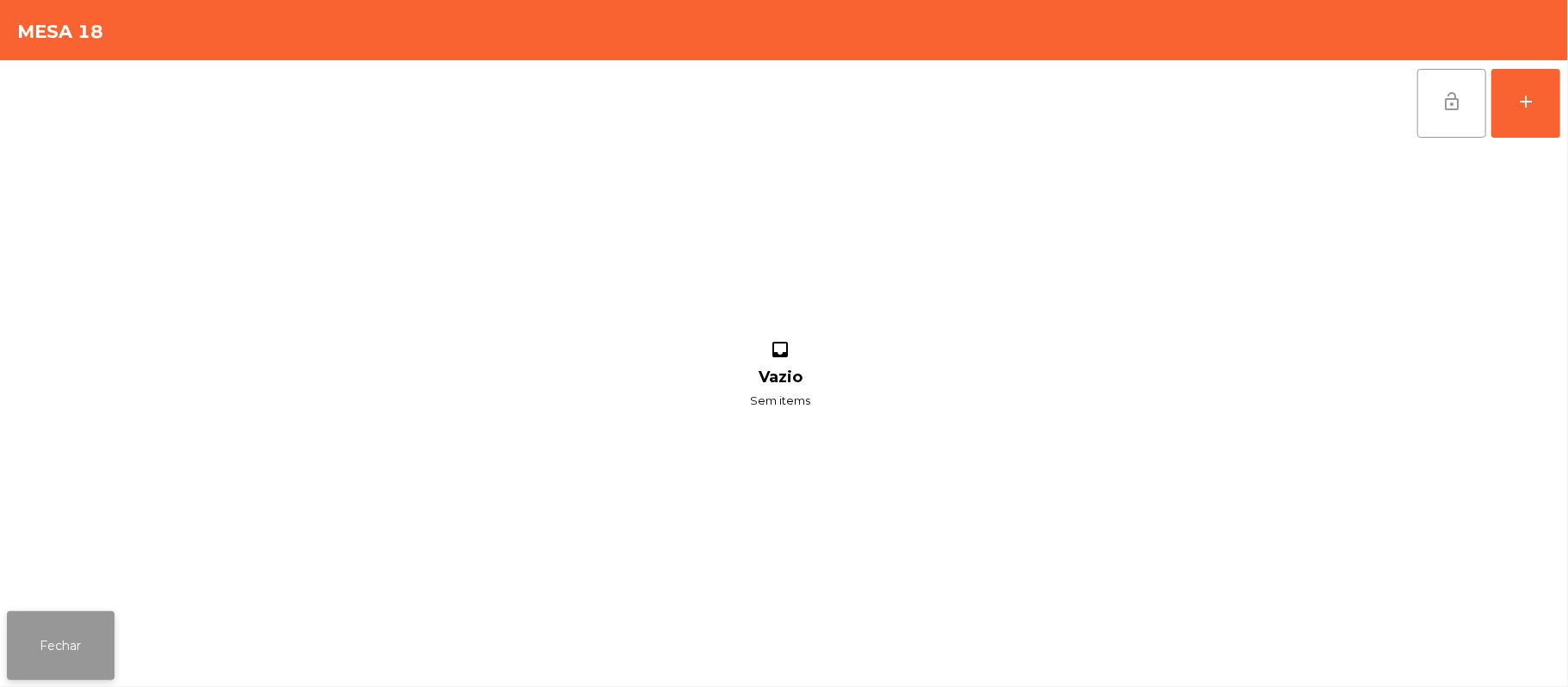
click at [62, 631] on button "Fechar" at bounding box center [60, 645] width 107 height 69
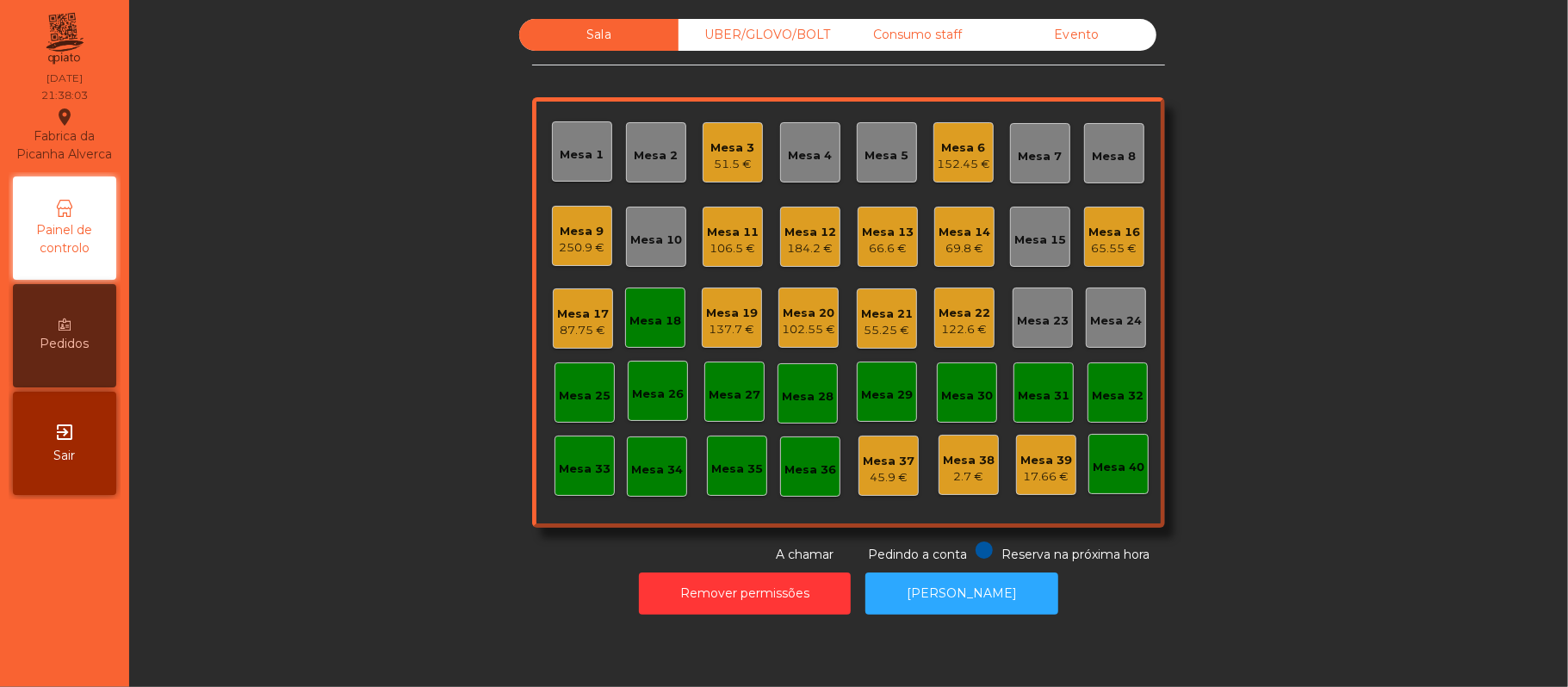
click at [718, 317] on div "Mesa 19" at bounding box center [731, 314] width 51 height 17
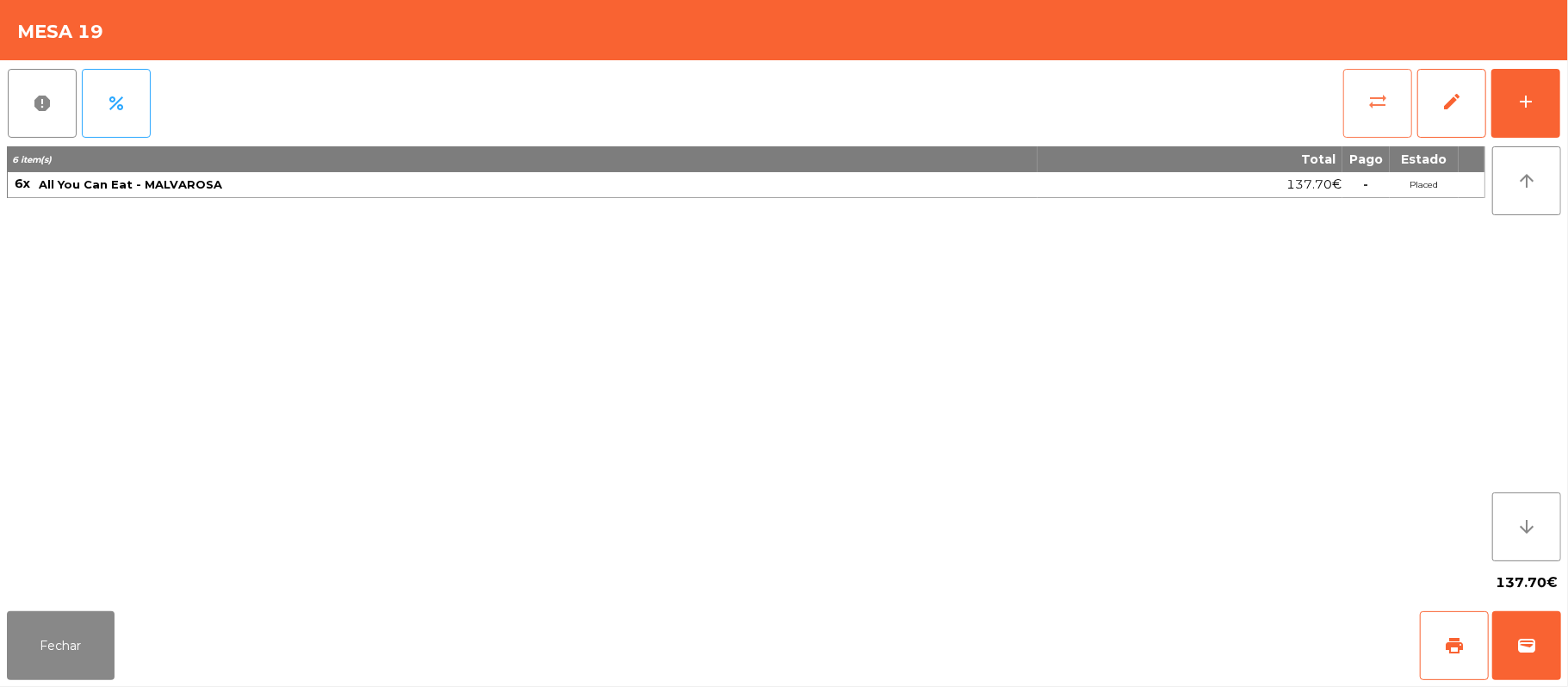
click at [1373, 105] on span "sync_alt" at bounding box center [1377, 101] width 20 height 20
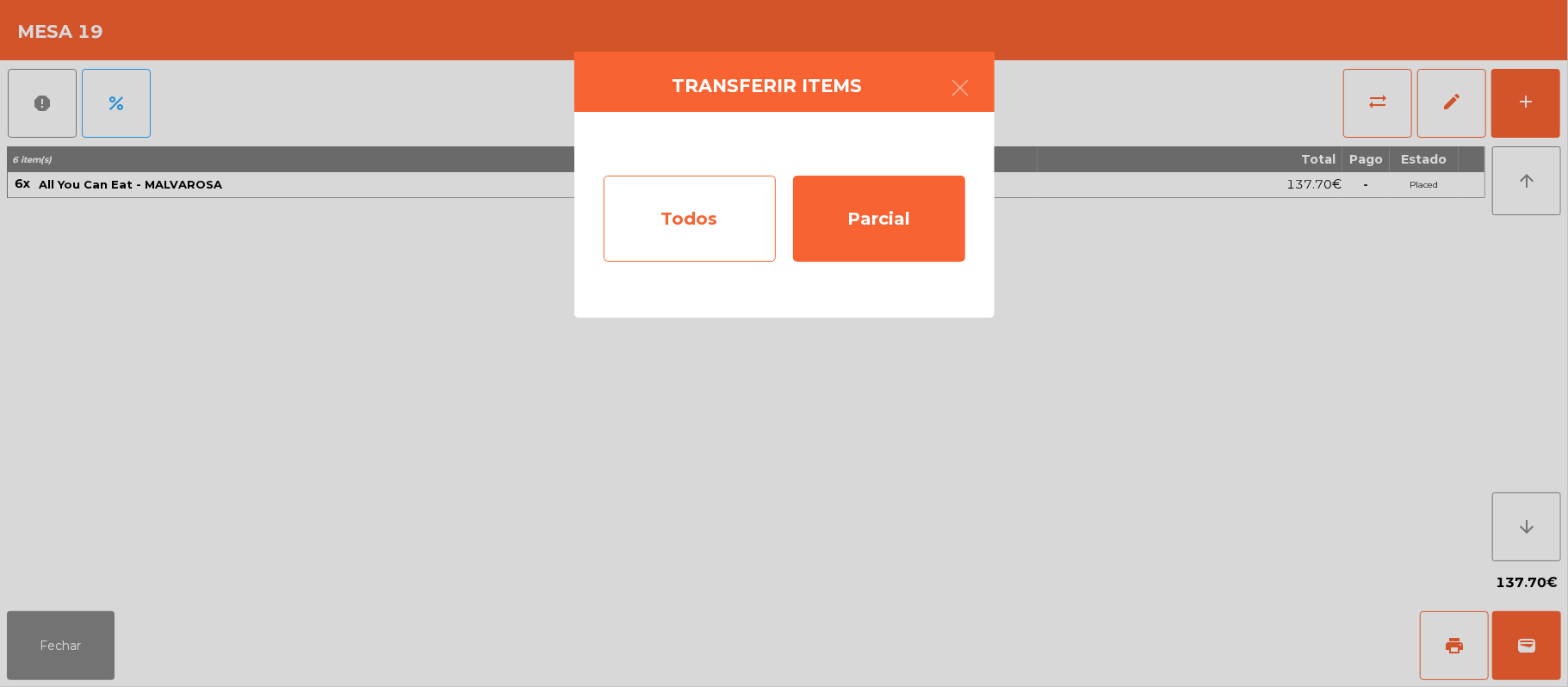
click at [696, 221] on div "Todos" at bounding box center [690, 219] width 172 height 86
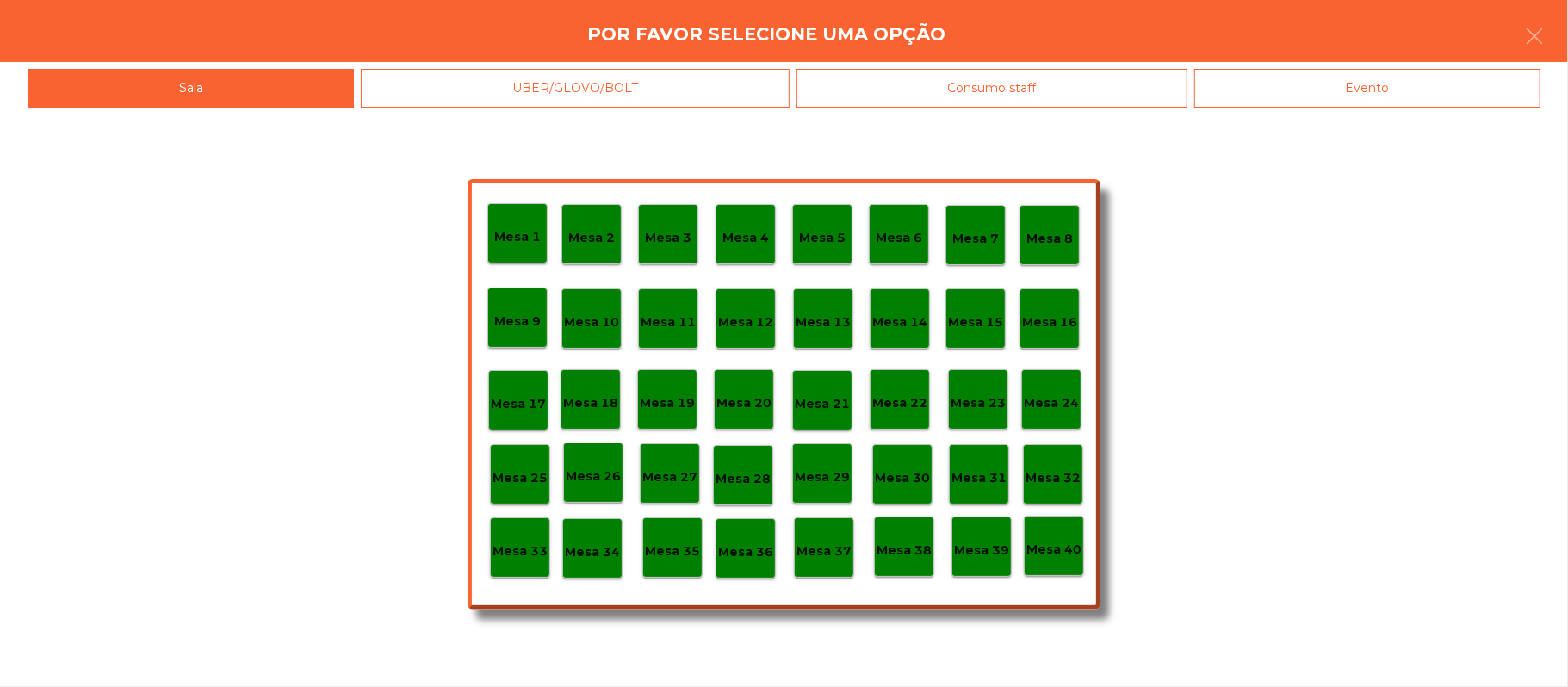
click at [592, 394] on p "Mesa 18" at bounding box center [590, 403] width 55 height 19
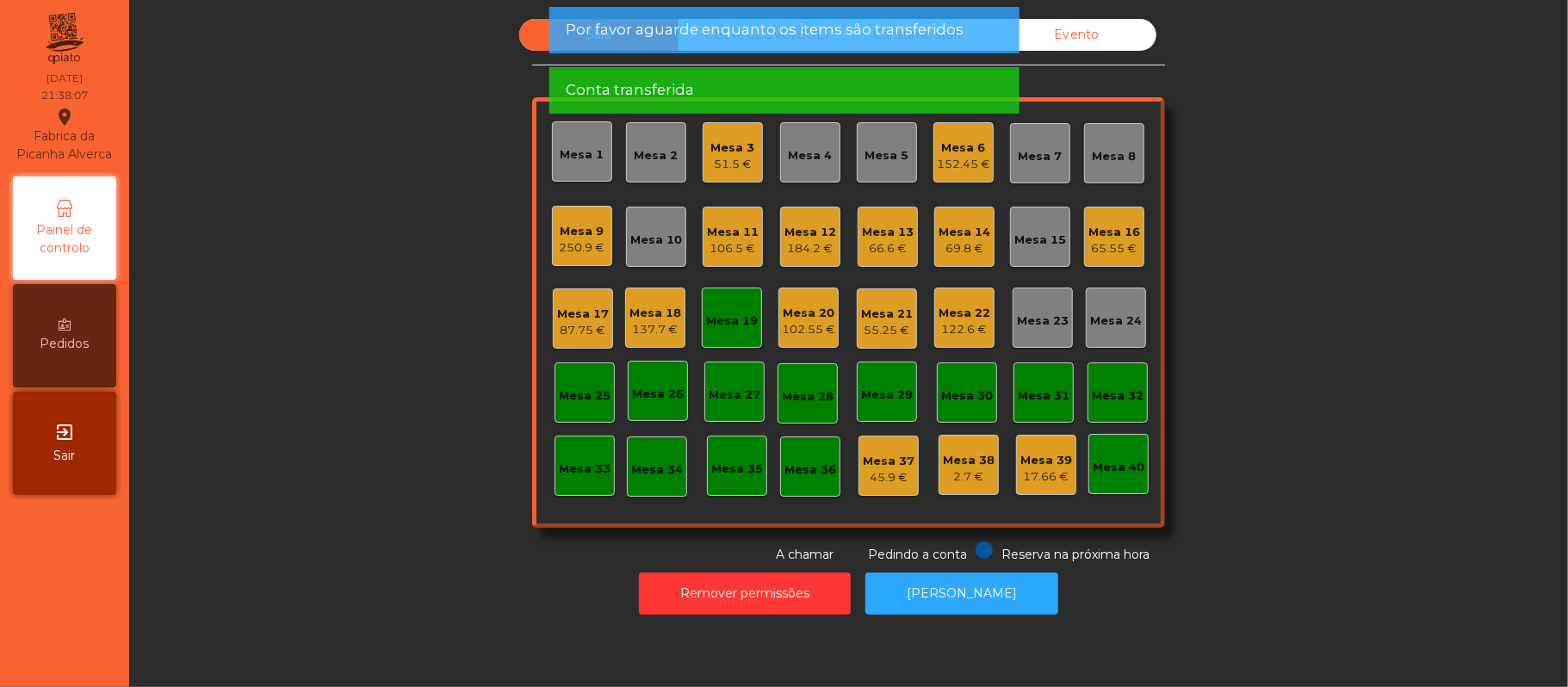
click at [739, 318] on div "Mesa 19" at bounding box center [731, 321] width 51 height 17
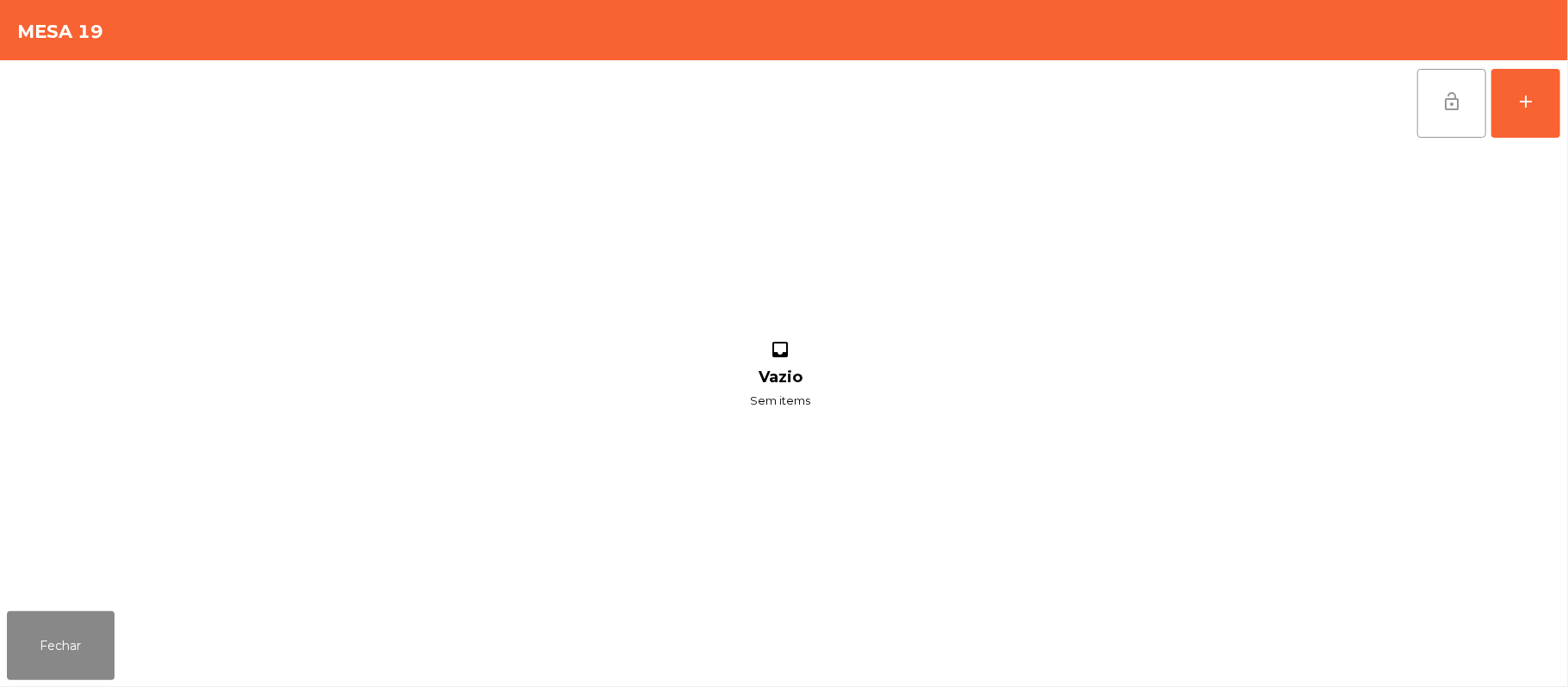
click at [1448, 98] on span "lock_open" at bounding box center [1451, 101] width 20 height 20
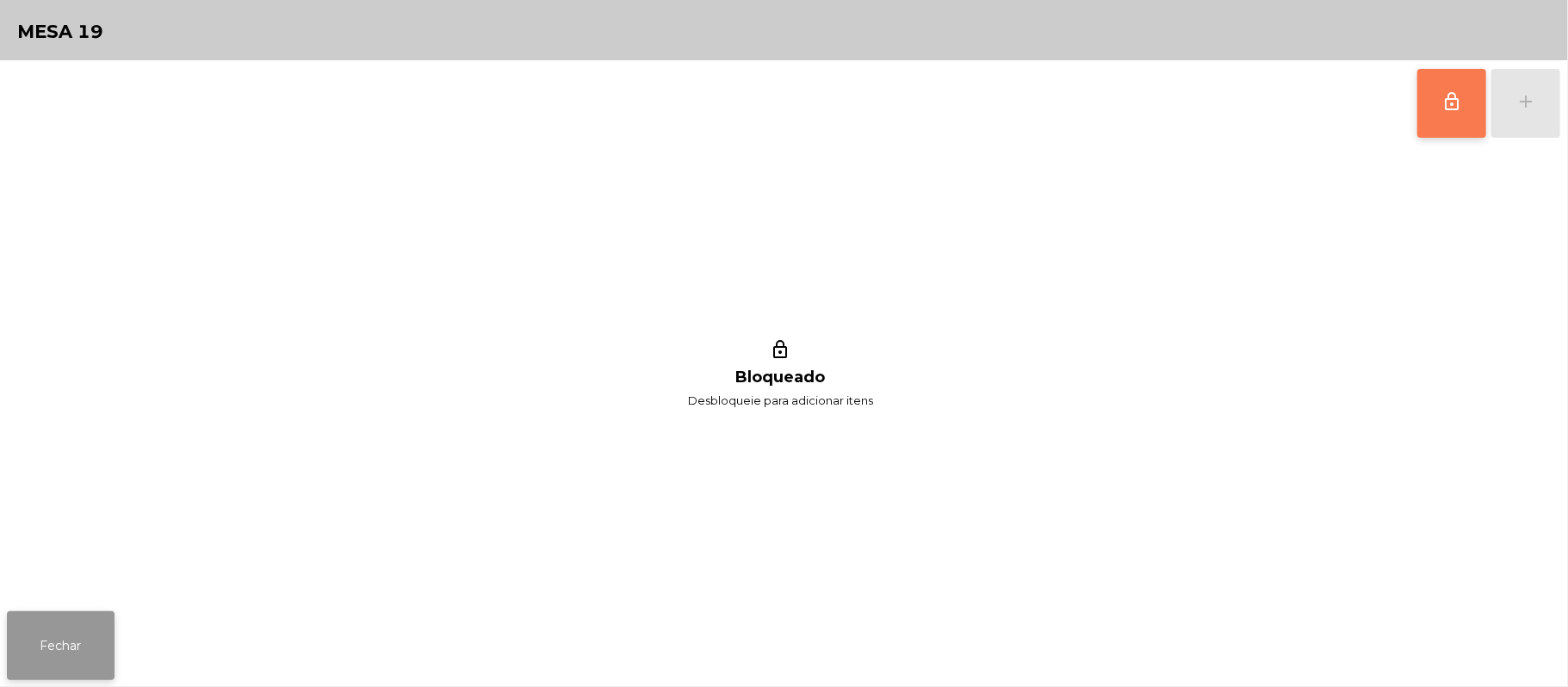
click at [59, 649] on button "Fechar" at bounding box center [60, 645] width 107 height 69
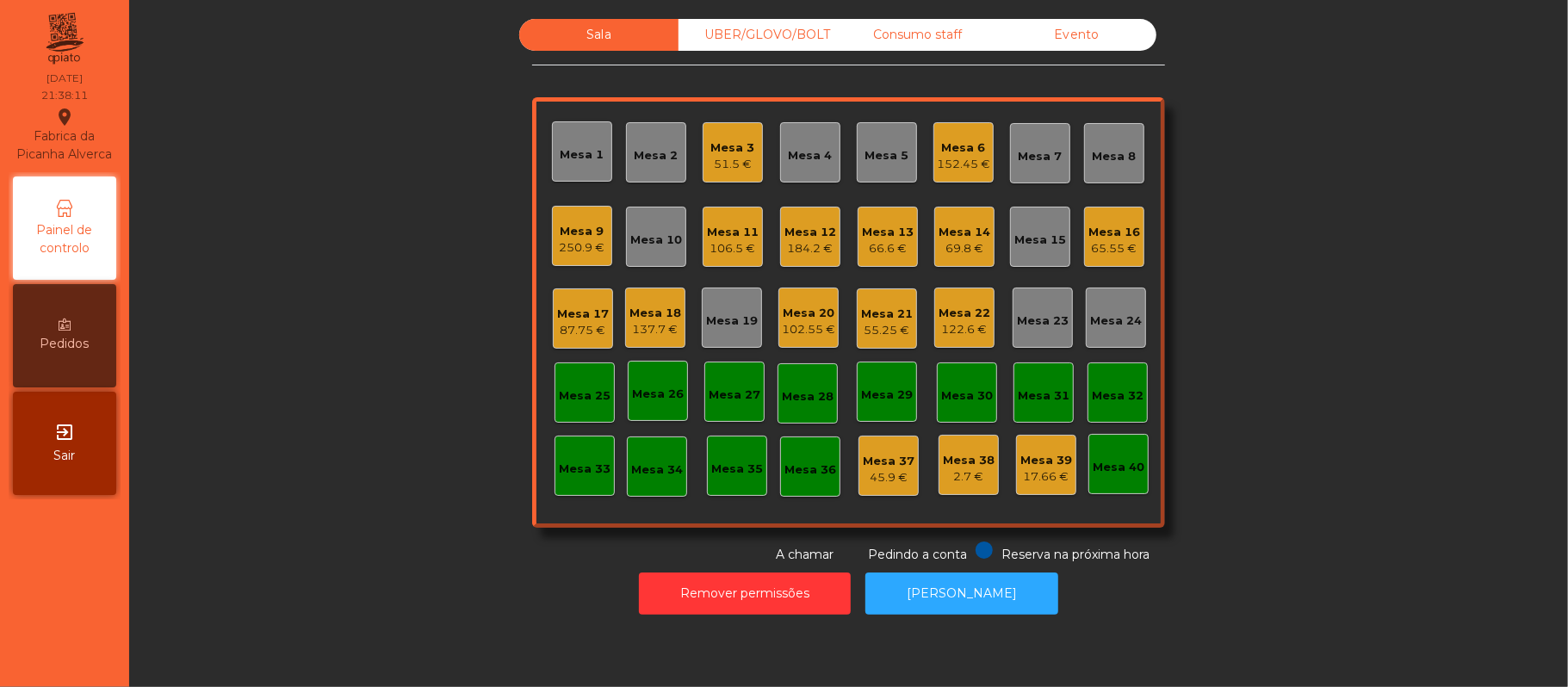
click at [648, 305] on div "Mesa 18" at bounding box center [655, 314] width 51 height 17
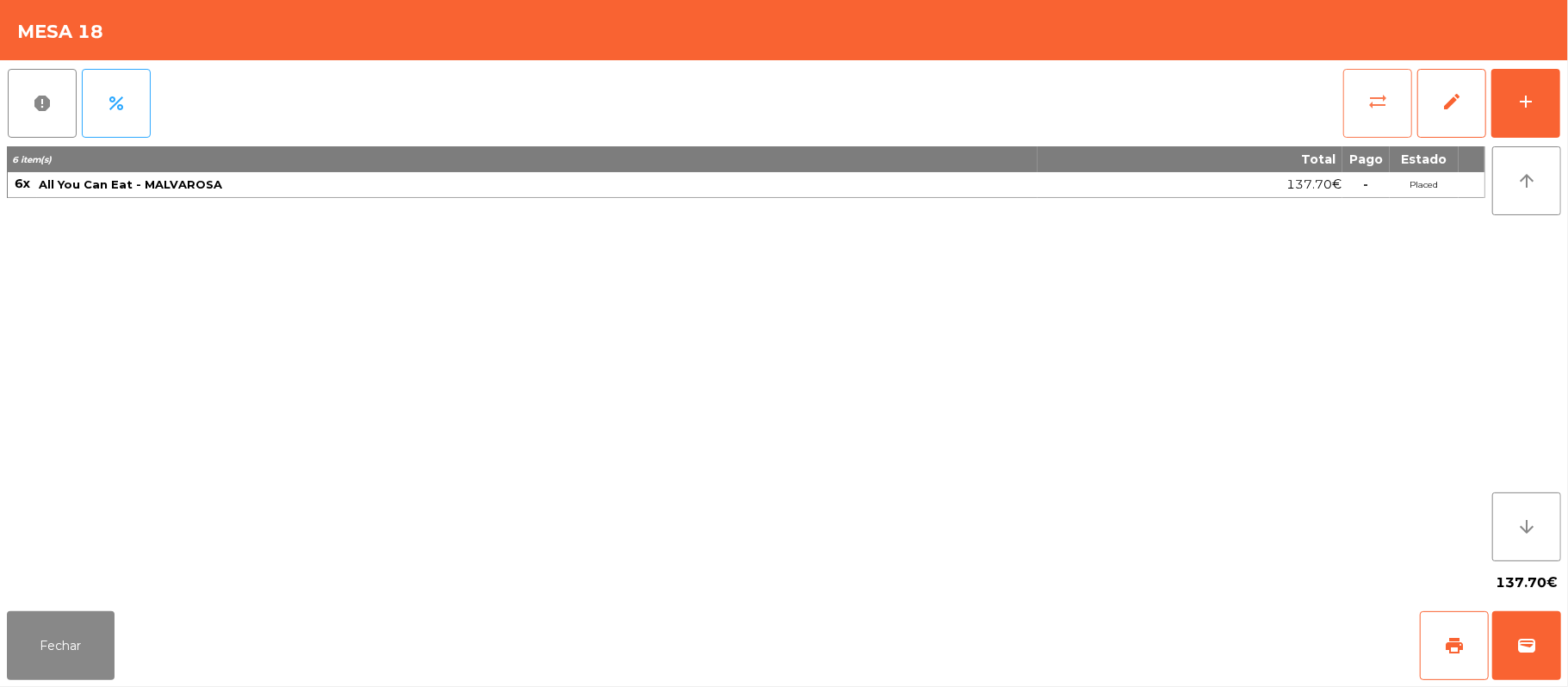
click at [1381, 110] on span "sync_alt" at bounding box center [1377, 101] width 20 height 20
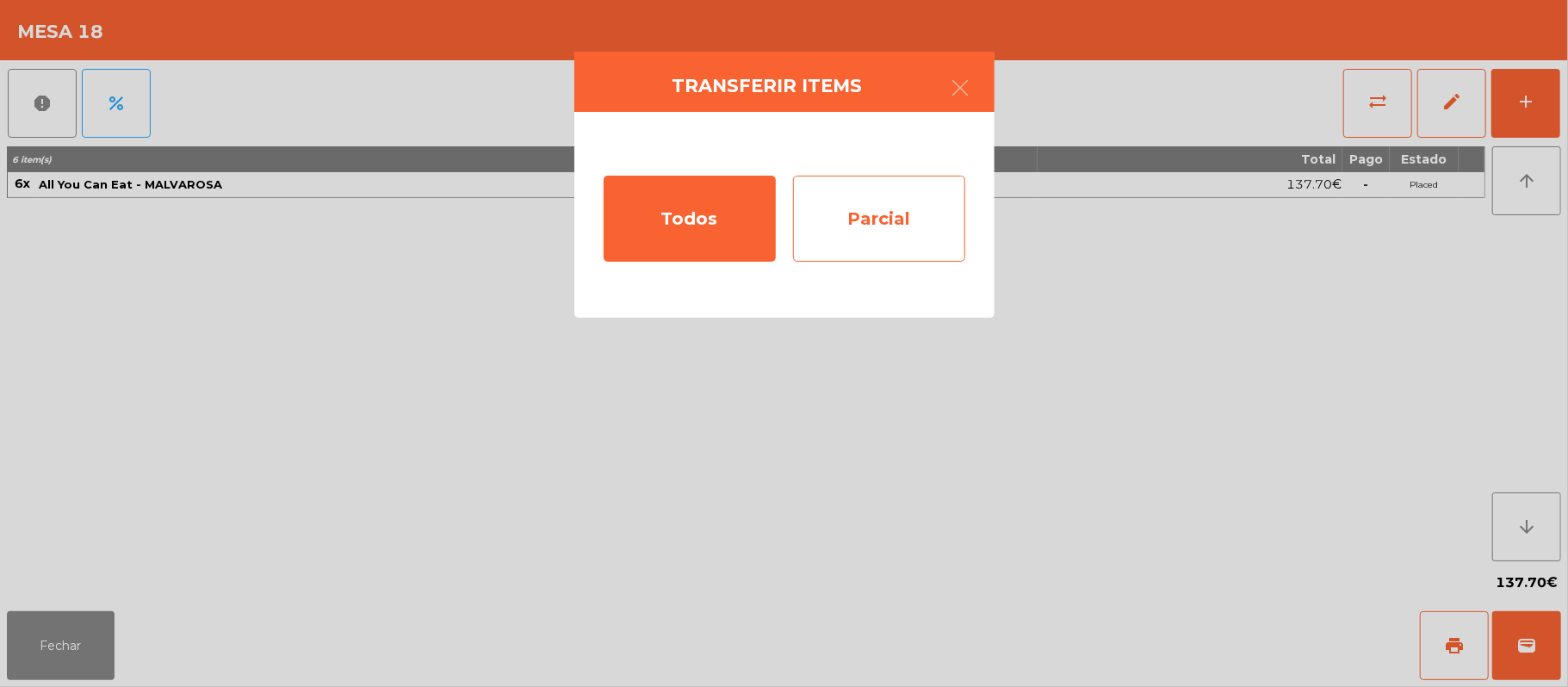
click at [866, 223] on div "Parcial" at bounding box center [879, 219] width 172 height 86
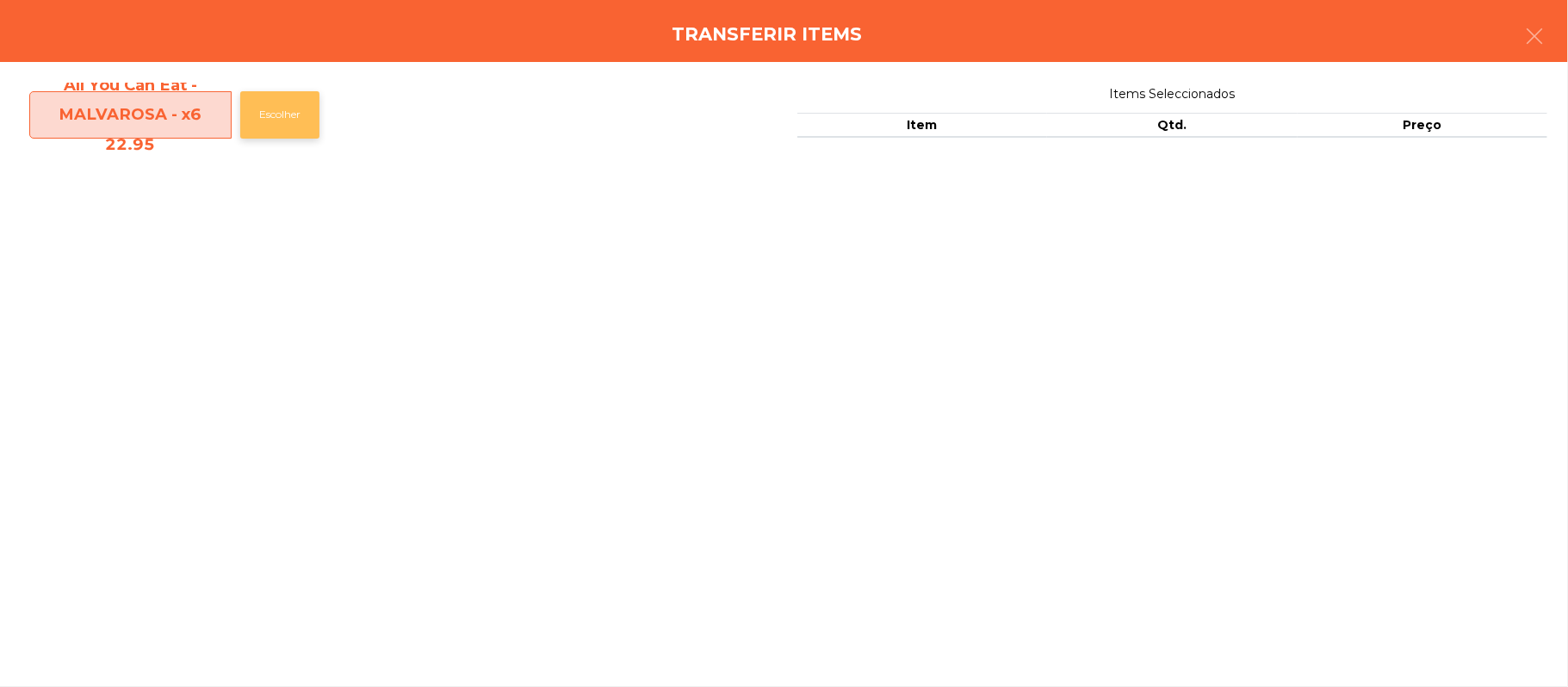
click at [286, 114] on button "Escolher" at bounding box center [280, 114] width 79 height 47
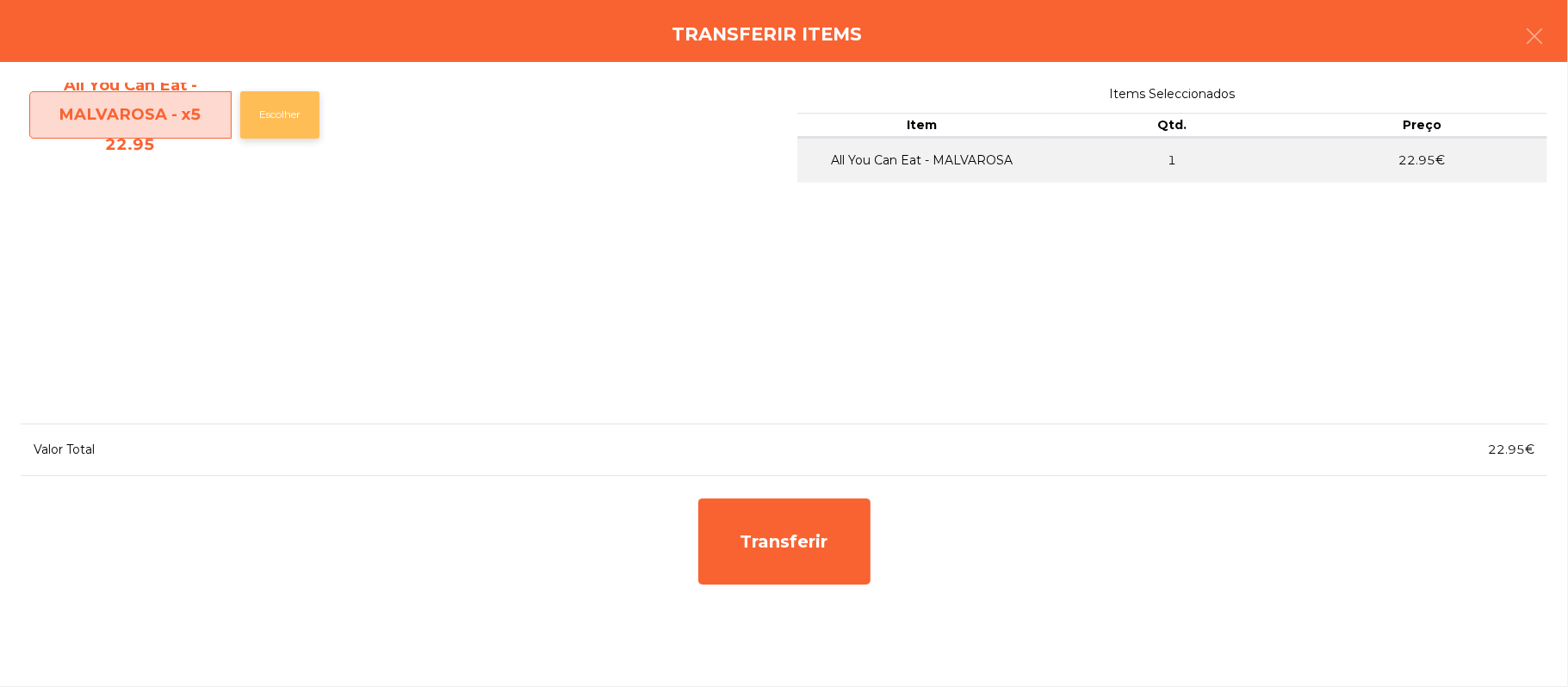
click at [300, 122] on button "Escolher" at bounding box center [280, 114] width 79 height 47
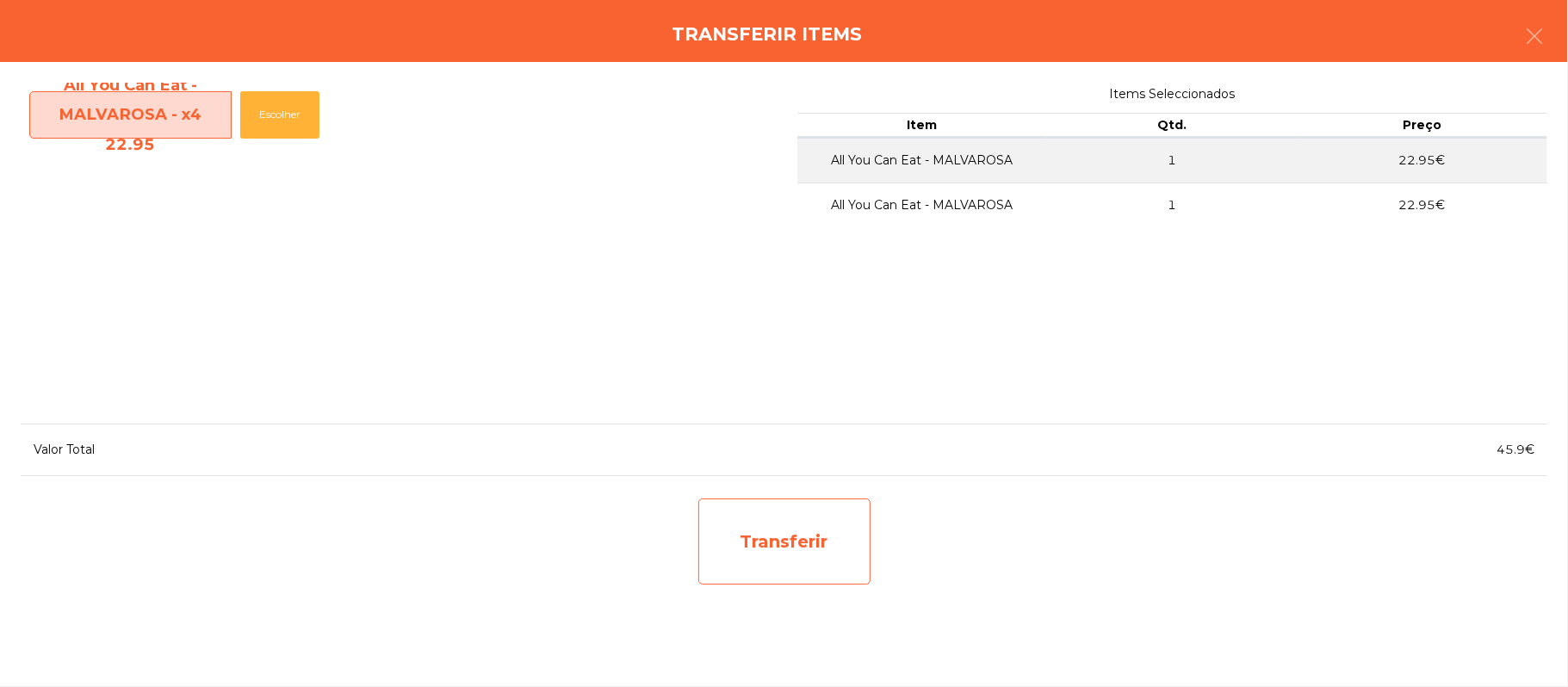
click at [776, 562] on div "Transferir" at bounding box center [784, 541] width 172 height 86
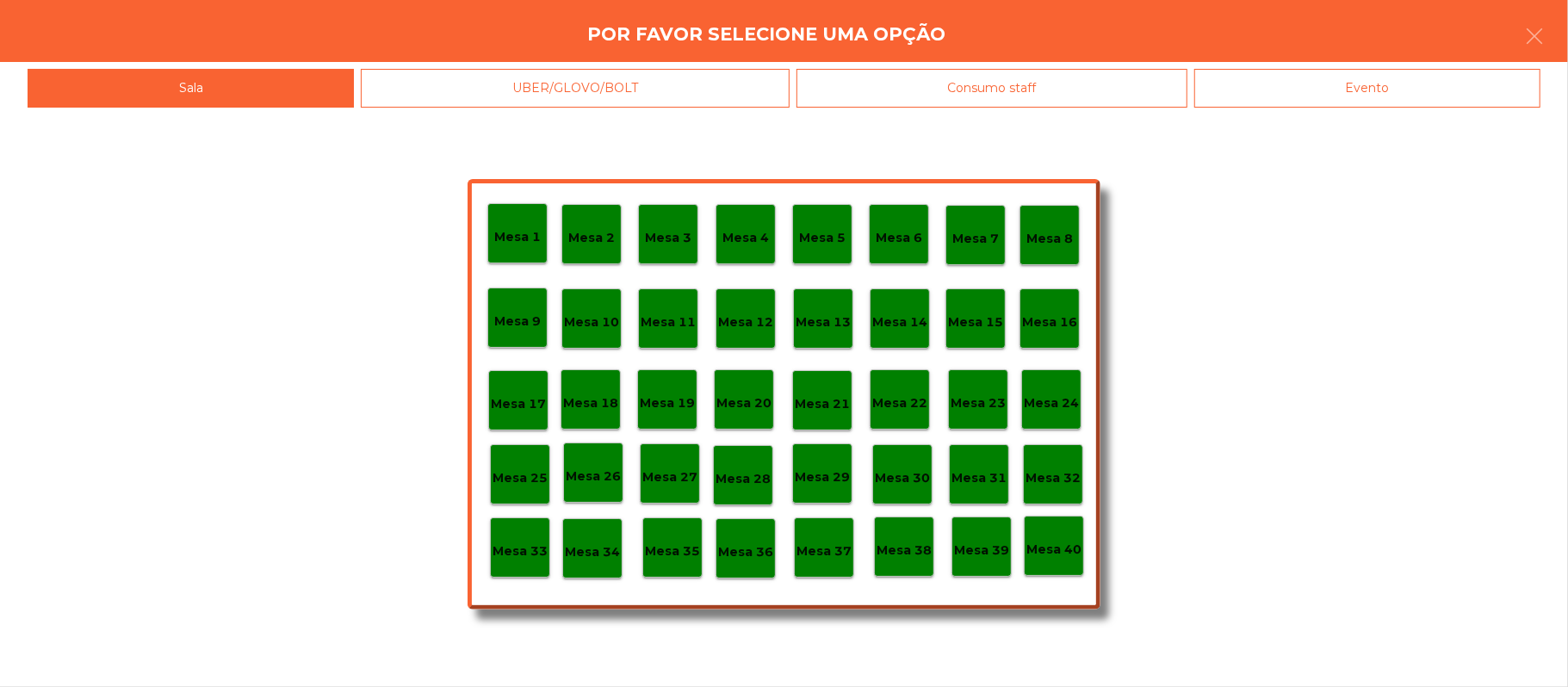
click at [827, 556] on p "Mesa 37" at bounding box center [823, 552] width 55 height 19
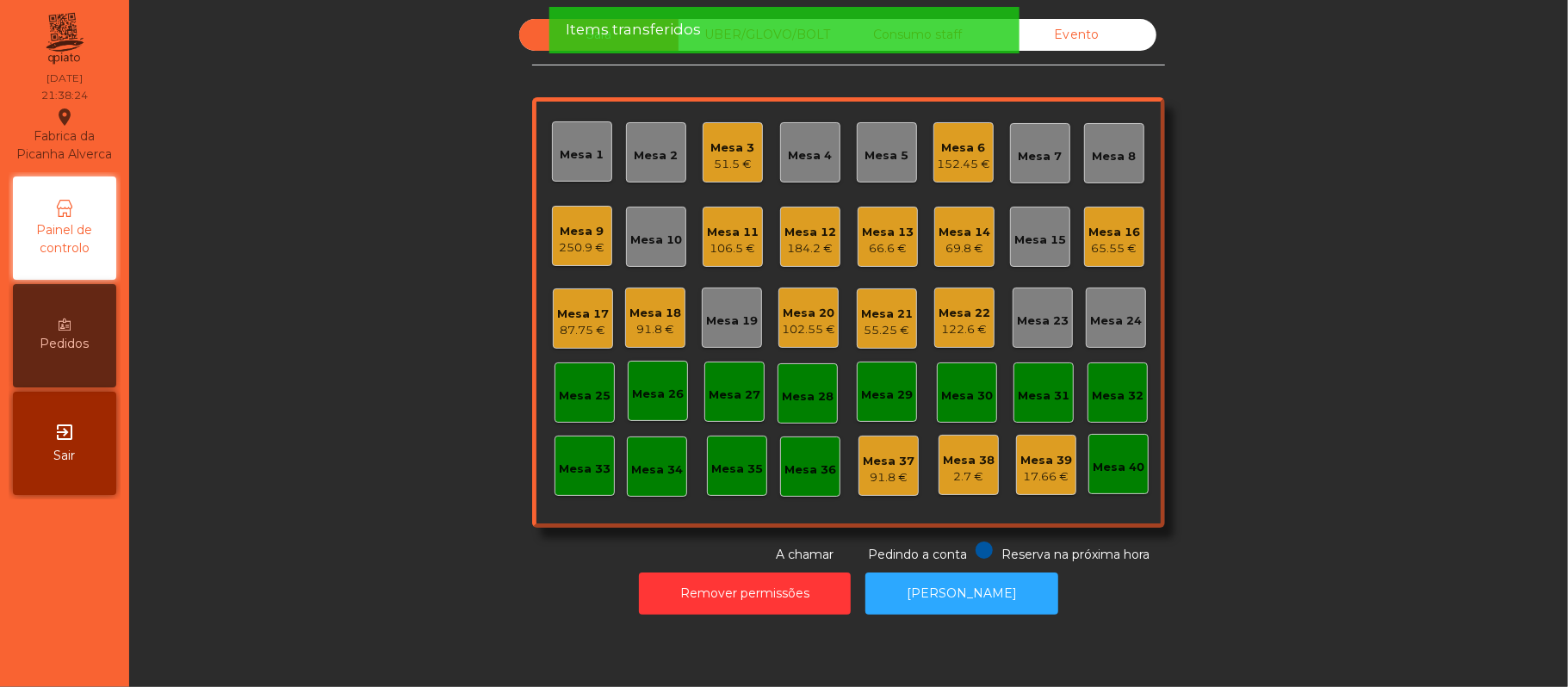
click at [658, 327] on div "91.8 €" at bounding box center [655, 330] width 51 height 17
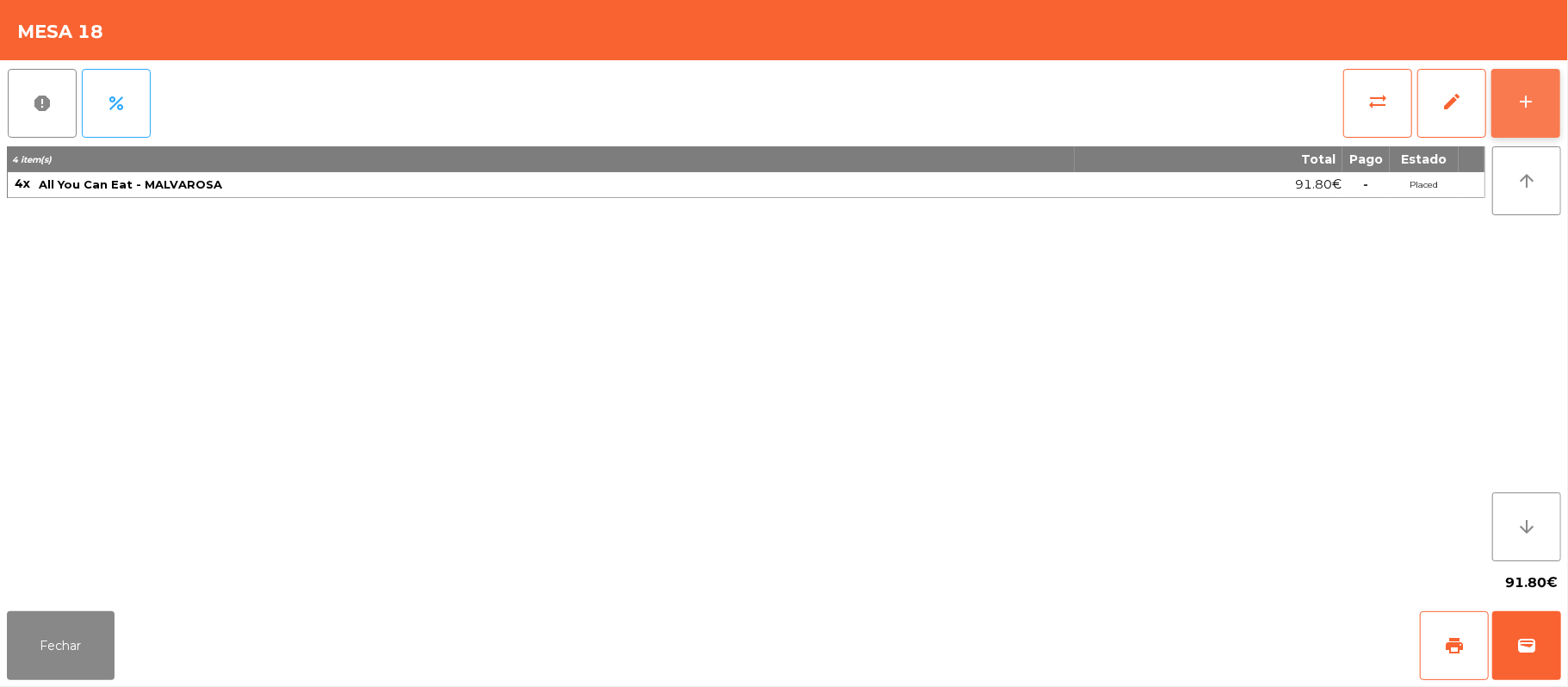
click at [1514, 105] on button "add" at bounding box center [1525, 103] width 69 height 69
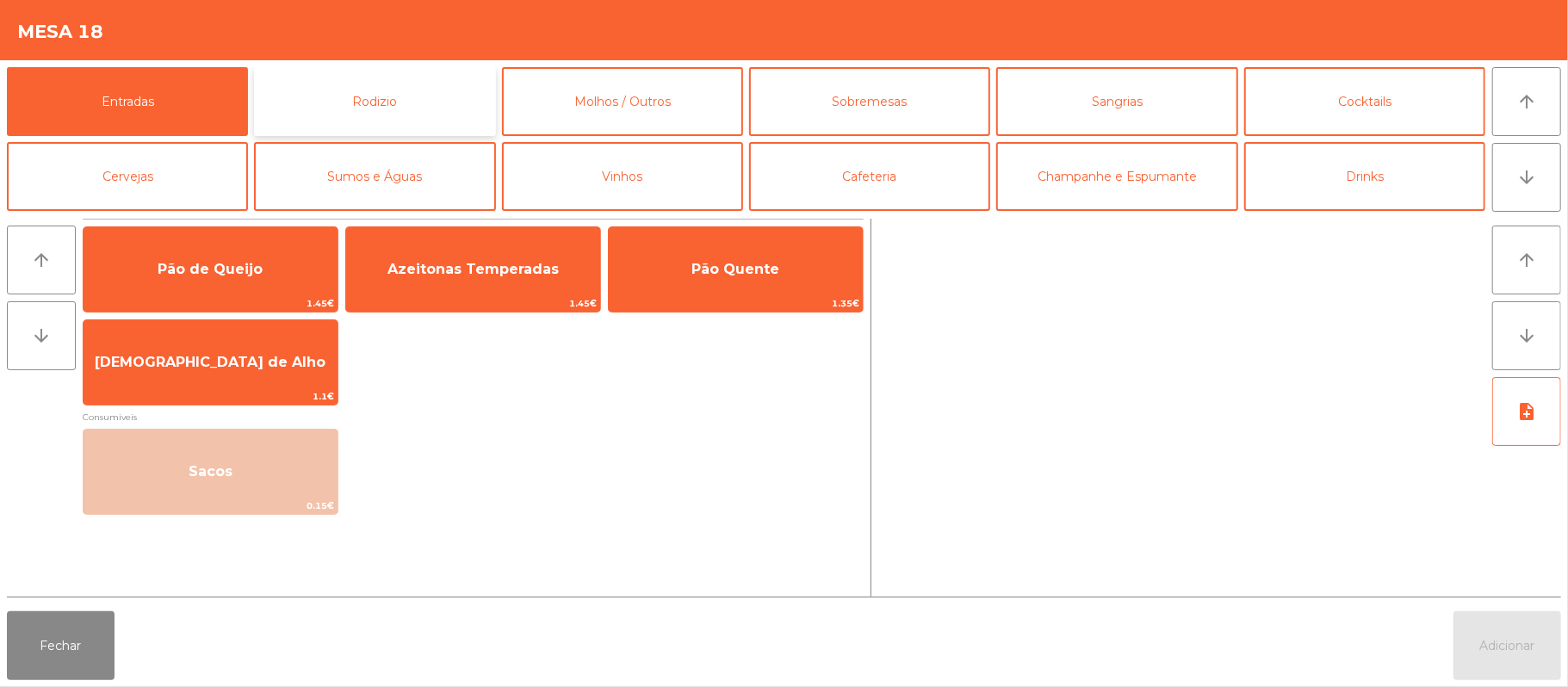
click at [348, 93] on button "Rodizio" at bounding box center [374, 101] width 241 height 69
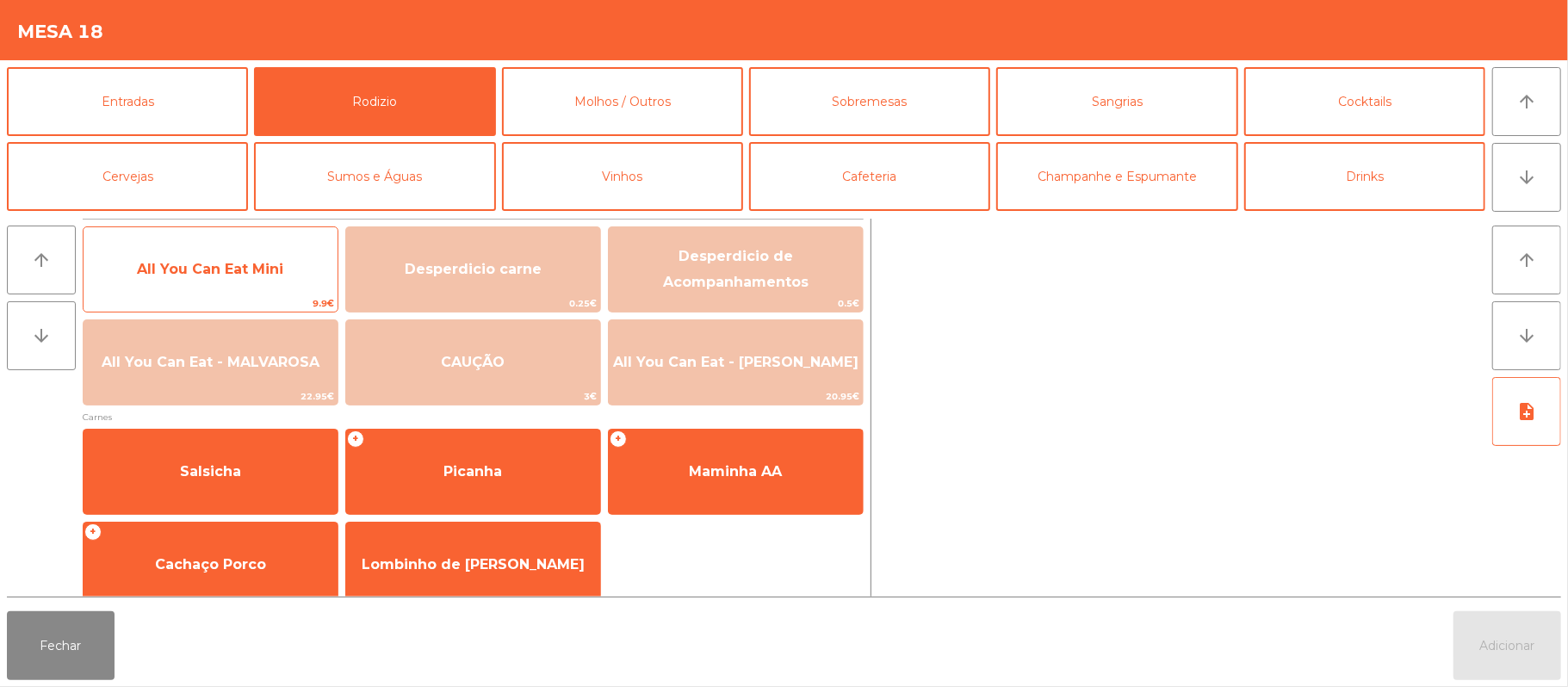
click at [194, 269] on span "All You Can Eat Mini" at bounding box center [210, 269] width 146 height 16
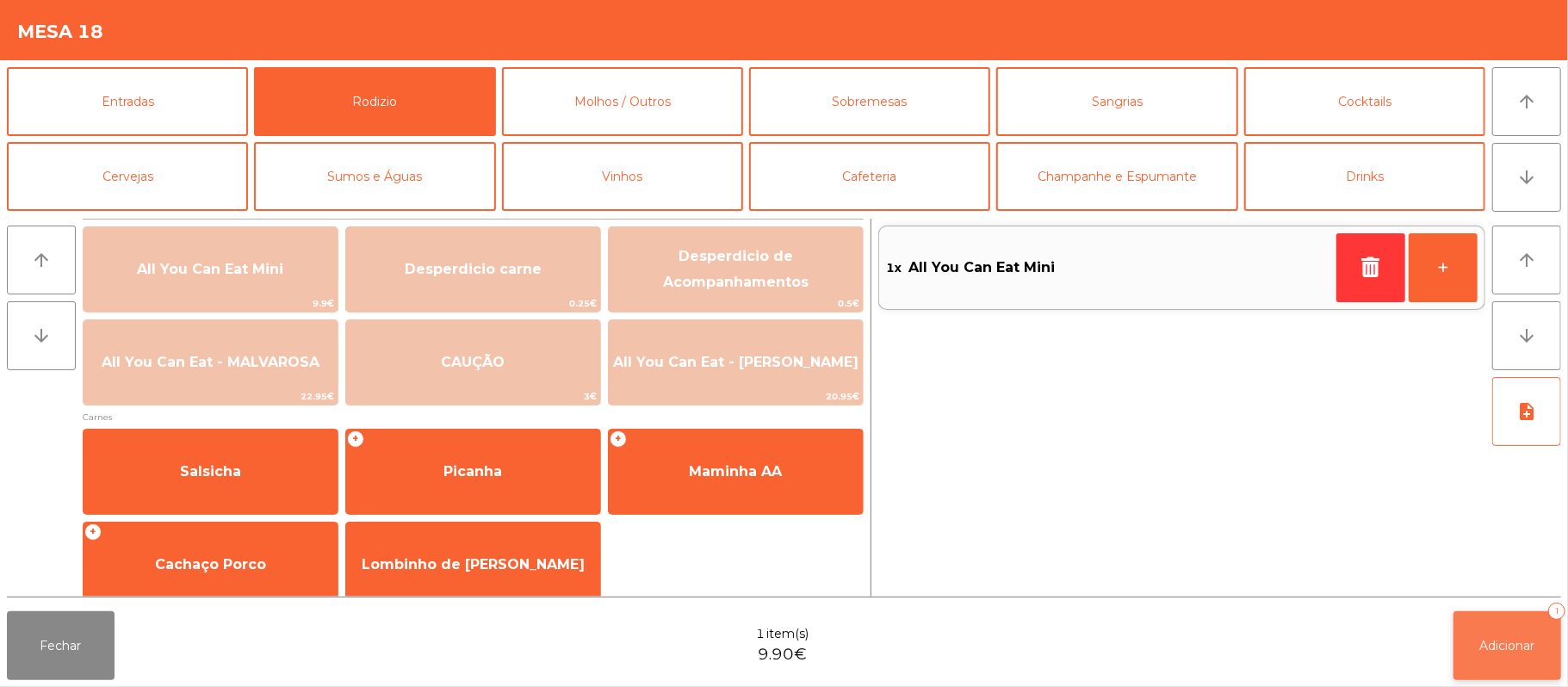
click at [1514, 642] on span "Adicionar" at bounding box center [1507, 646] width 55 height 15
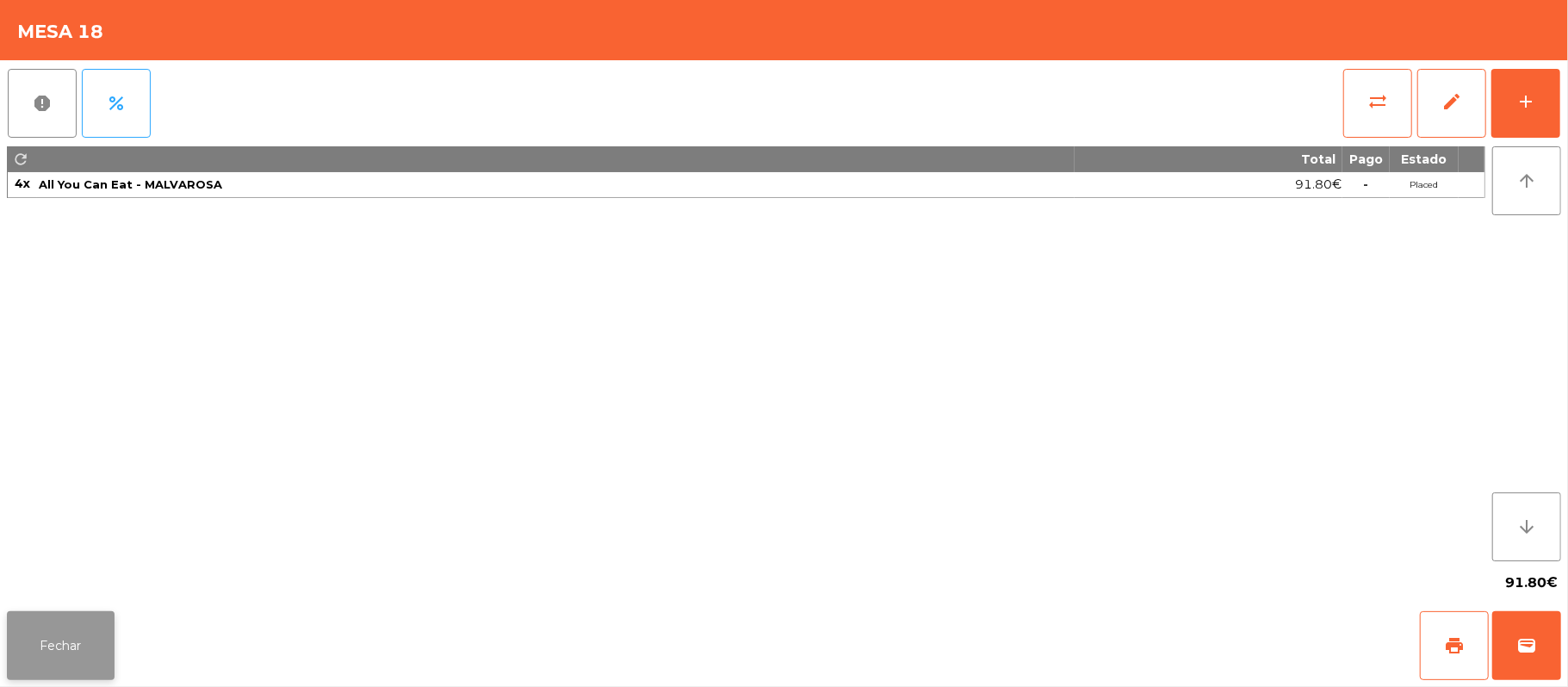
click at [52, 642] on button "Fechar" at bounding box center [60, 645] width 107 height 69
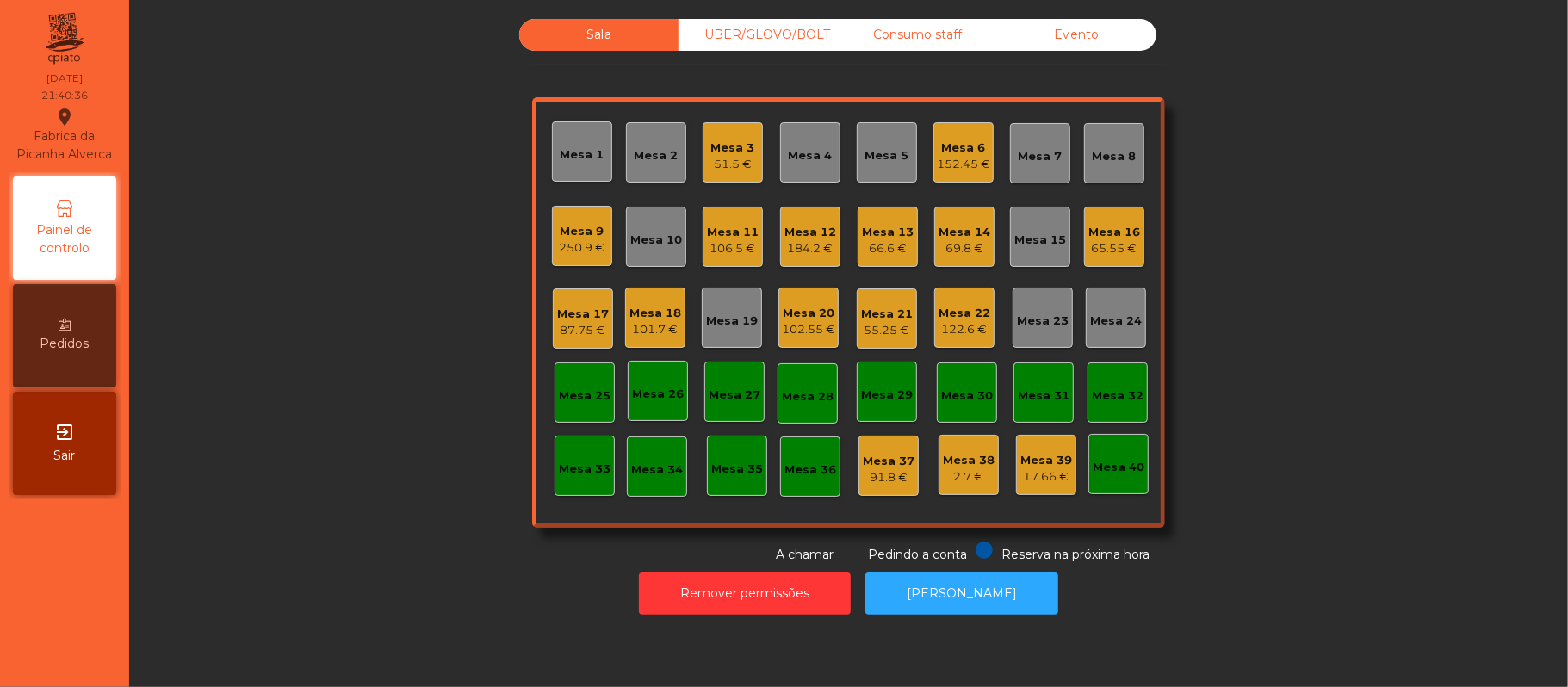
click at [655, 310] on div "Mesa 18" at bounding box center [655, 314] width 51 height 17
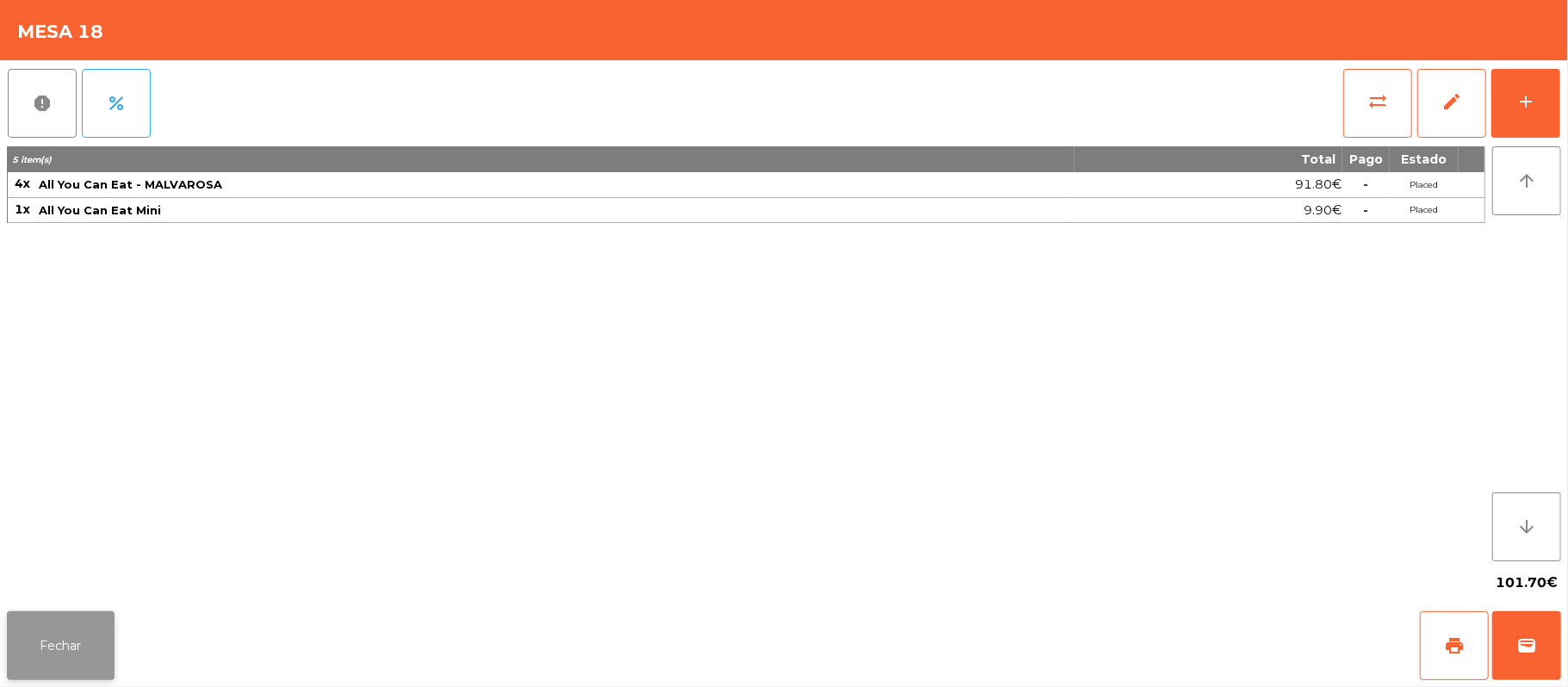
click at [98, 655] on button "Fechar" at bounding box center [60, 645] width 107 height 69
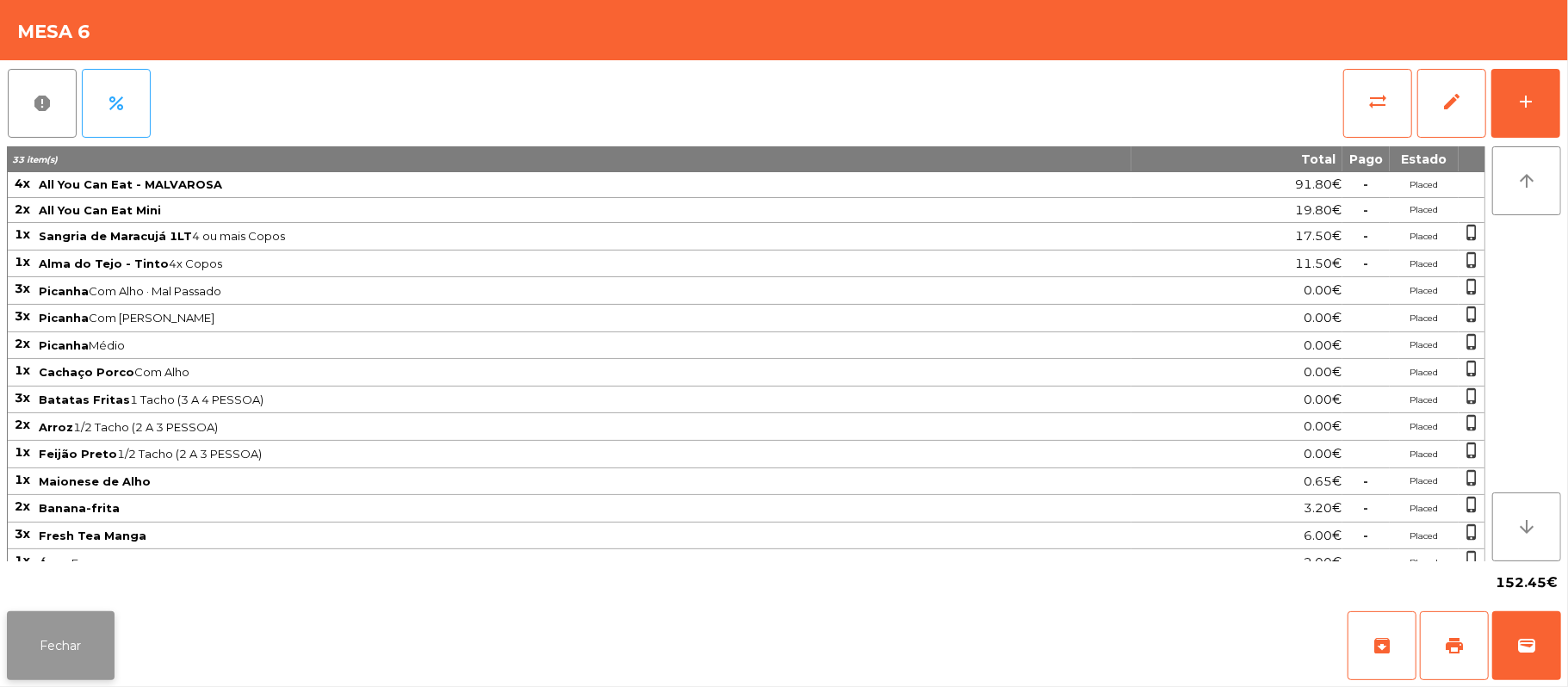
click at [114, 663] on button "Fechar" at bounding box center [60, 645] width 107 height 69
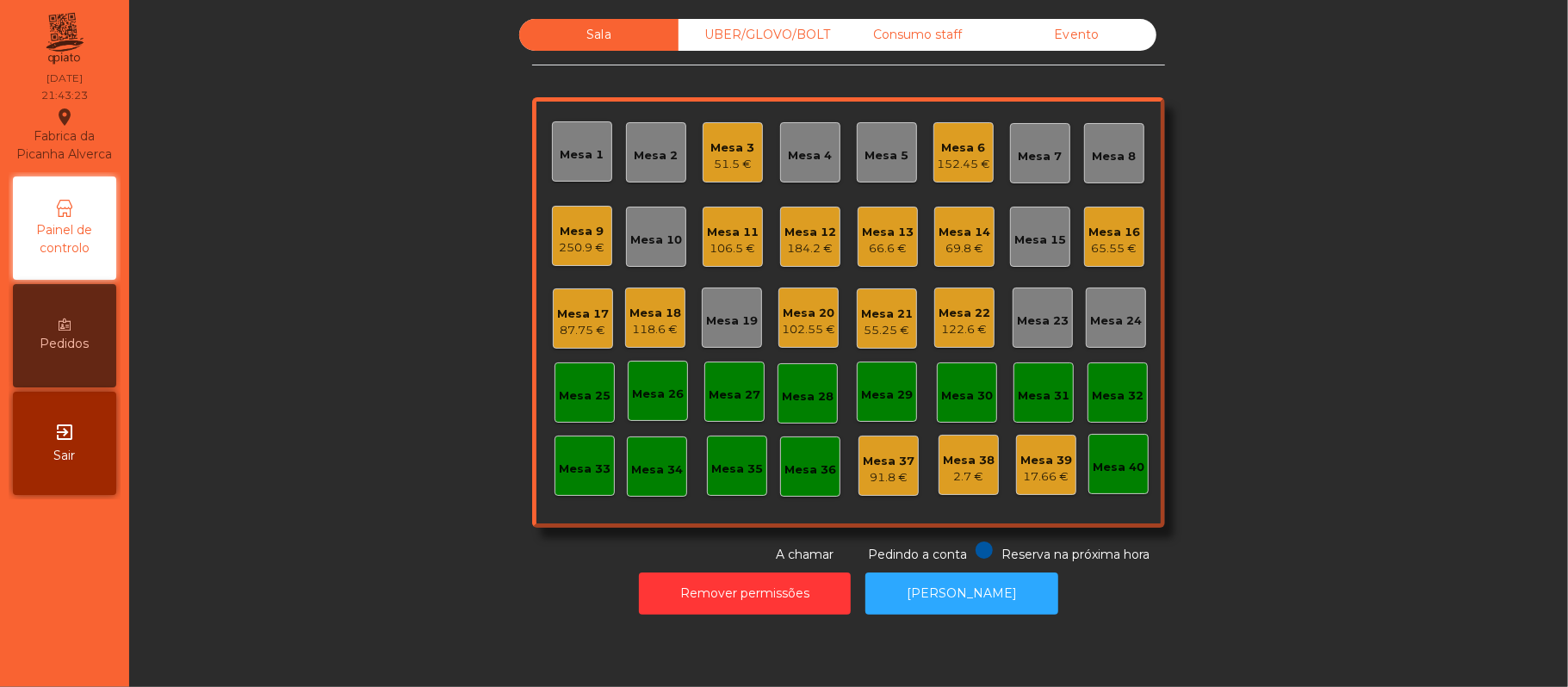
click at [644, 153] on div "Mesa 2" at bounding box center [656, 156] width 44 height 17
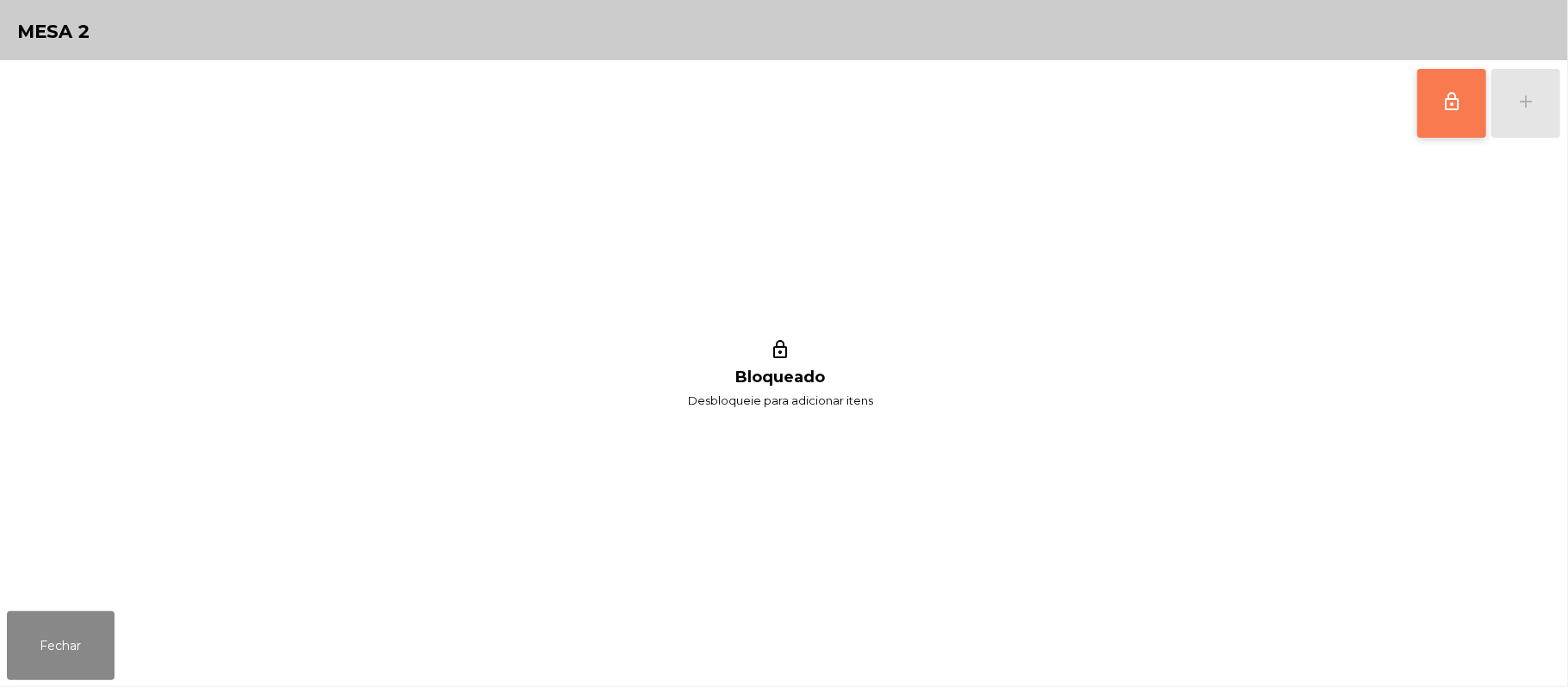
click at [1436, 111] on button "lock_outline" at bounding box center [1451, 103] width 69 height 69
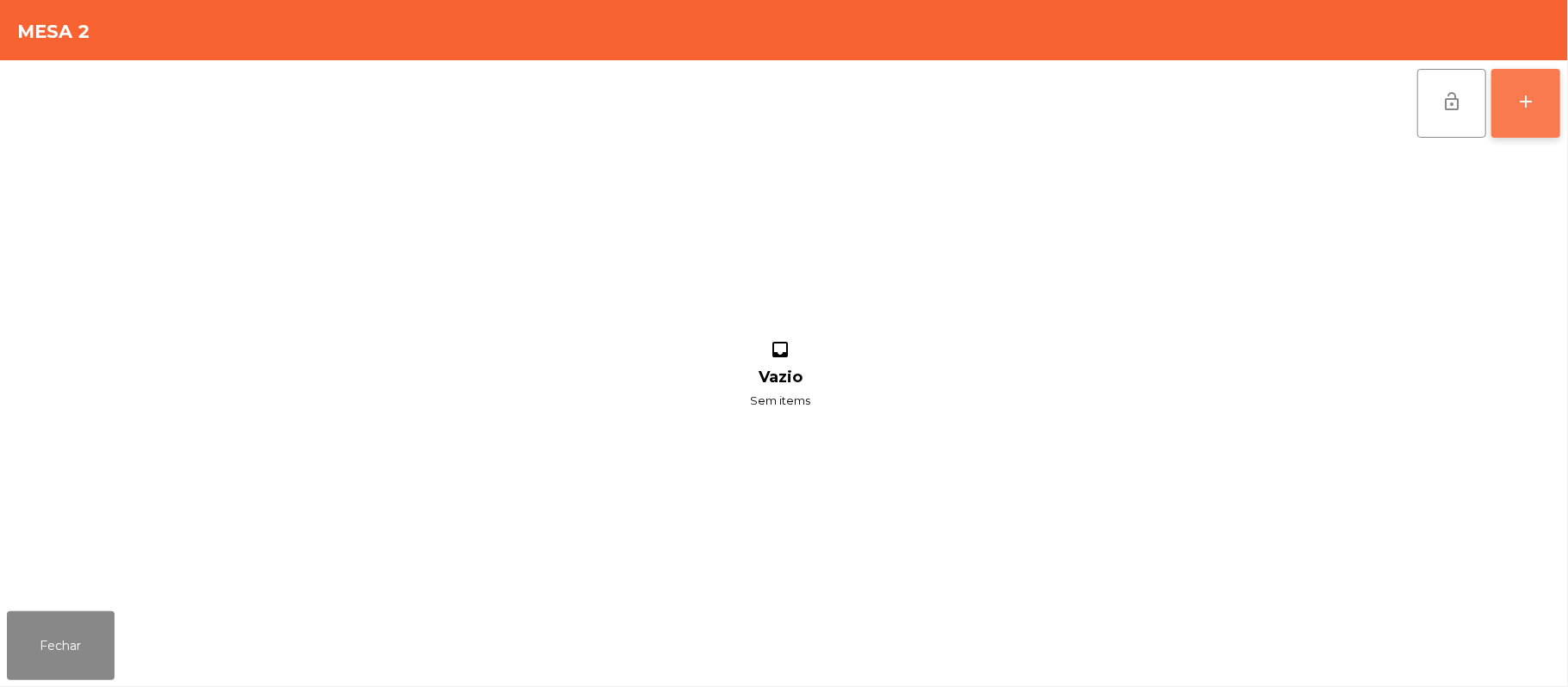
click at [1525, 107] on div "add" at bounding box center [1525, 101] width 20 height 20
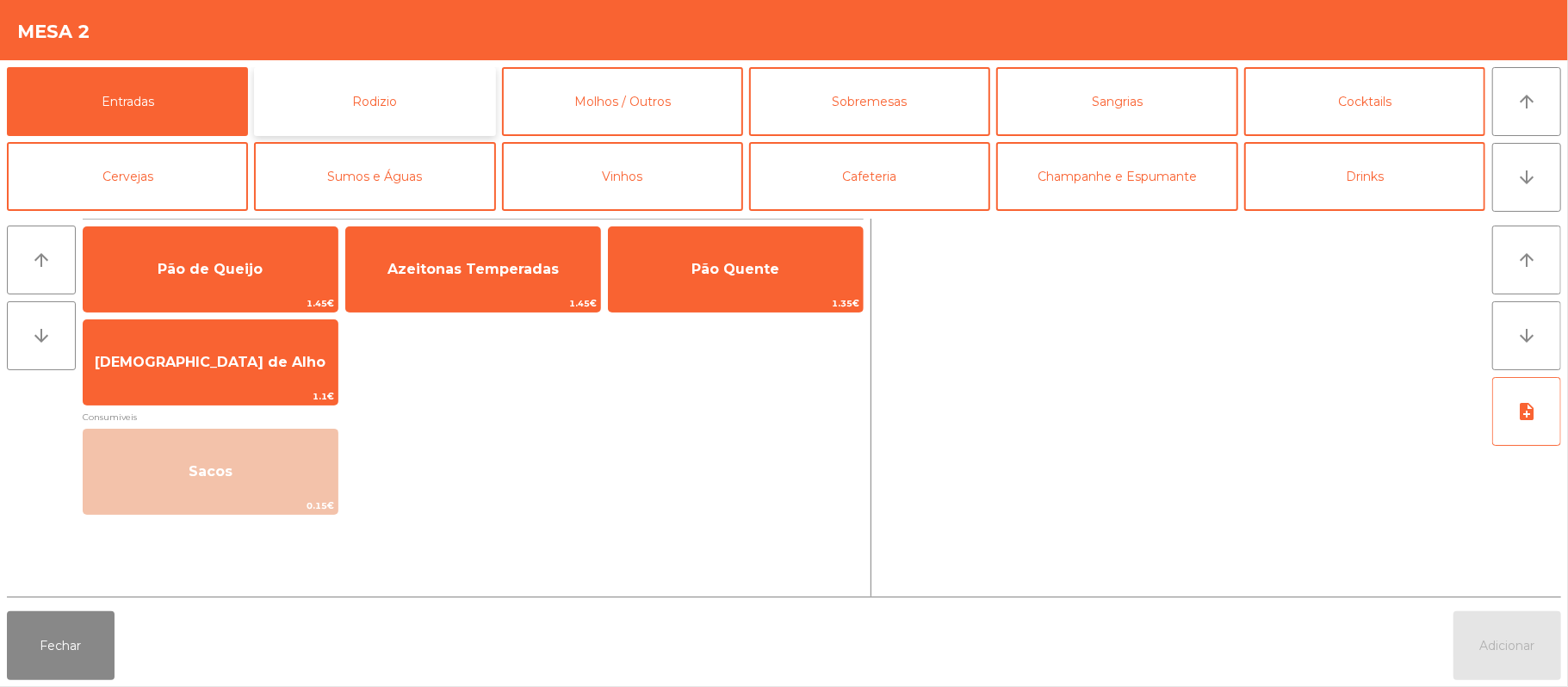
click at [383, 111] on button "Rodizio" at bounding box center [374, 101] width 241 height 69
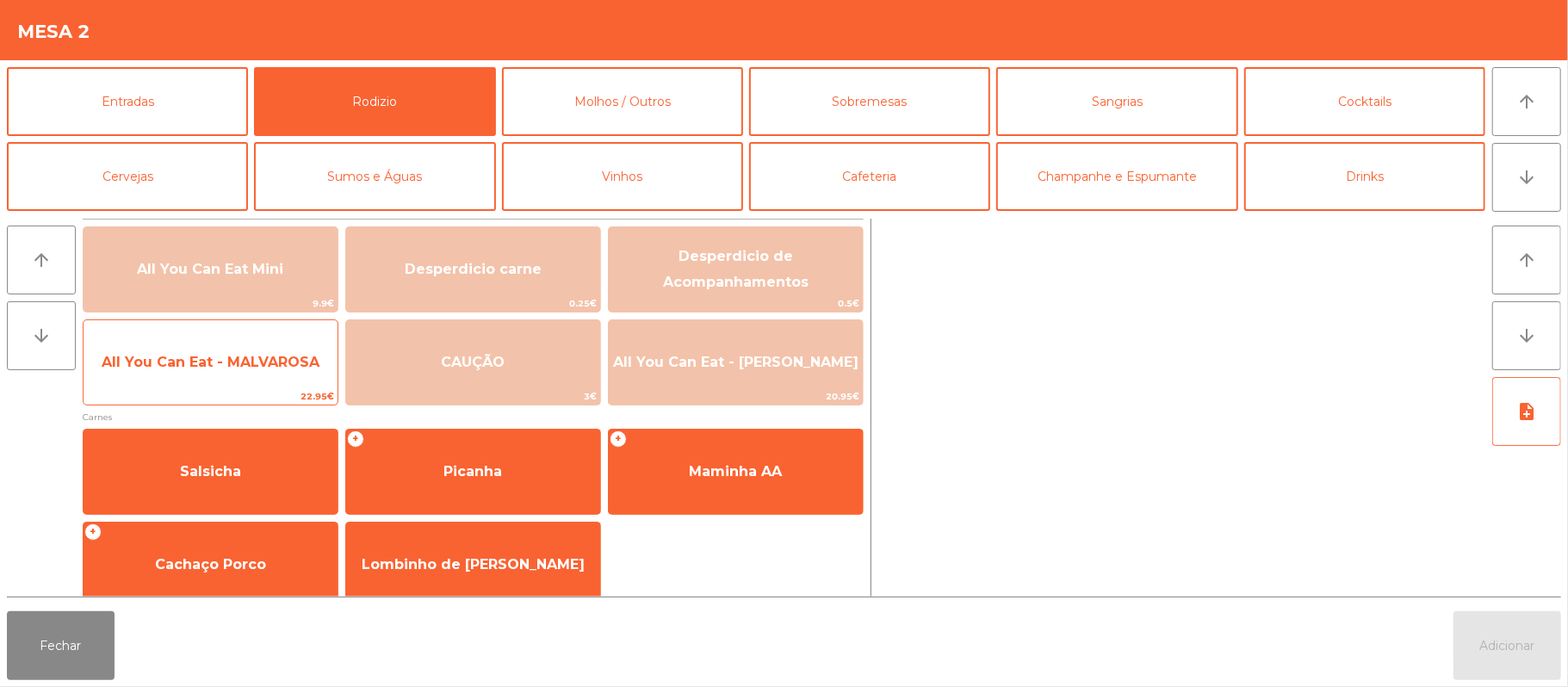
click at [229, 366] on span "All You Can Eat - MALVAROSA" at bounding box center [210, 362] width 218 height 16
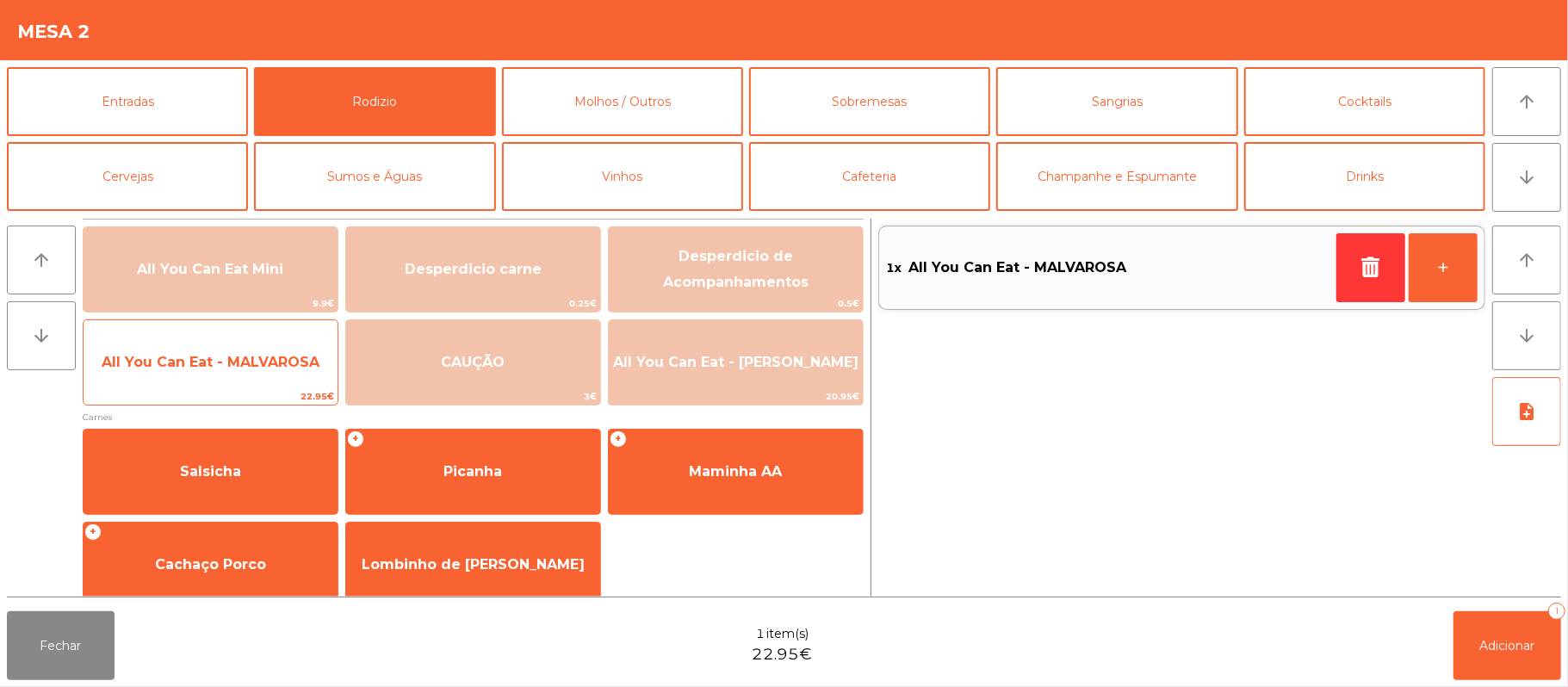
click at [217, 362] on span "All You Can Eat - MALVAROSA" at bounding box center [210, 362] width 218 height 16
click at [214, 356] on span "All You Can Eat - MALVAROSA" at bounding box center [210, 362] width 218 height 16
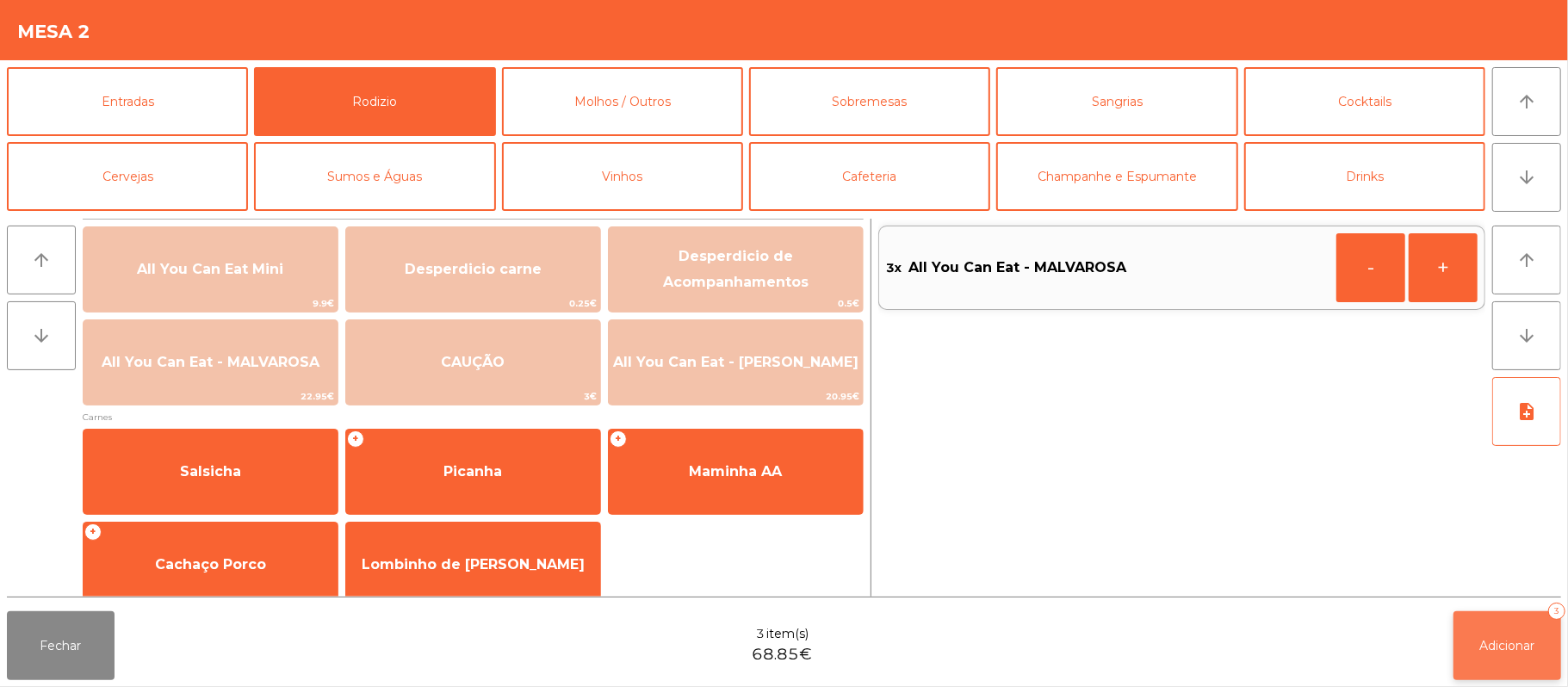
click at [1489, 645] on span "Adicionar" at bounding box center [1507, 646] width 55 height 15
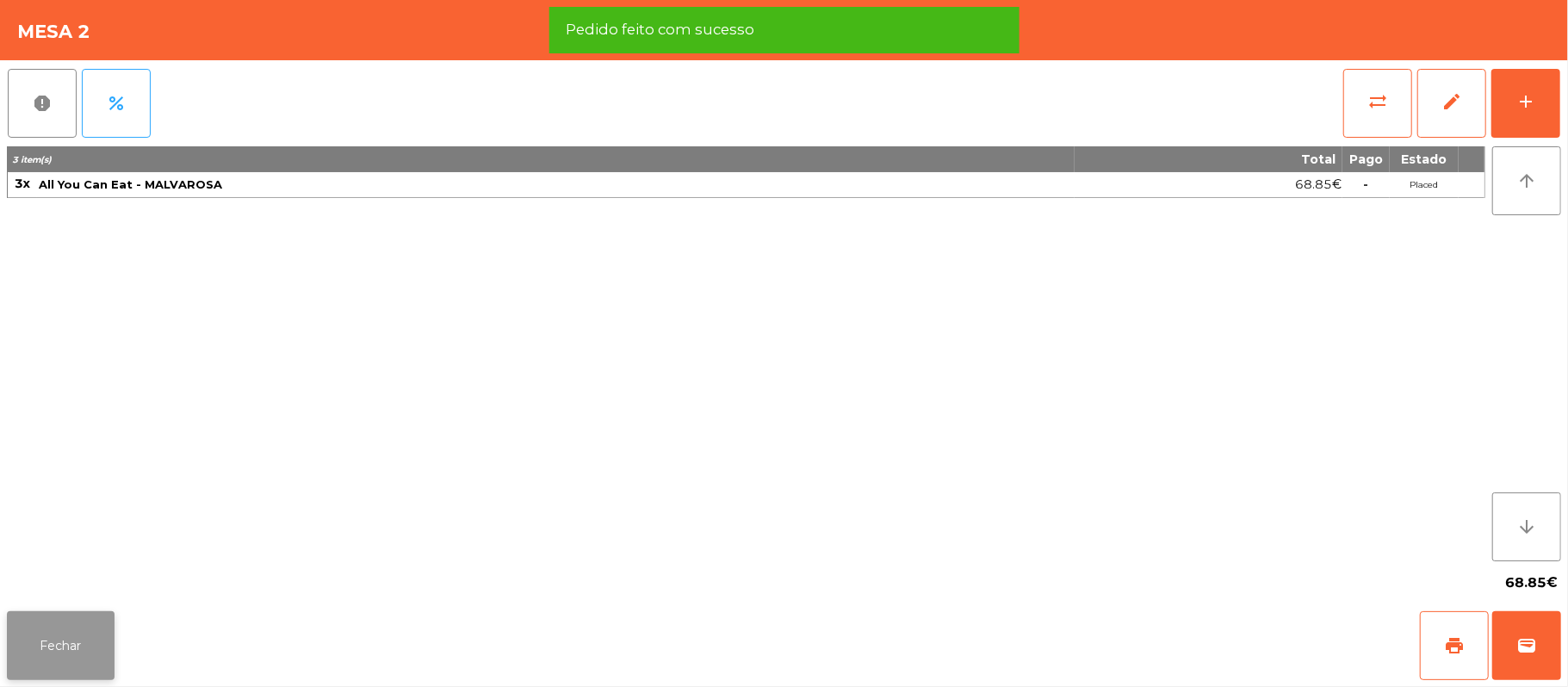
click at [90, 639] on button "Fechar" at bounding box center [60, 645] width 107 height 69
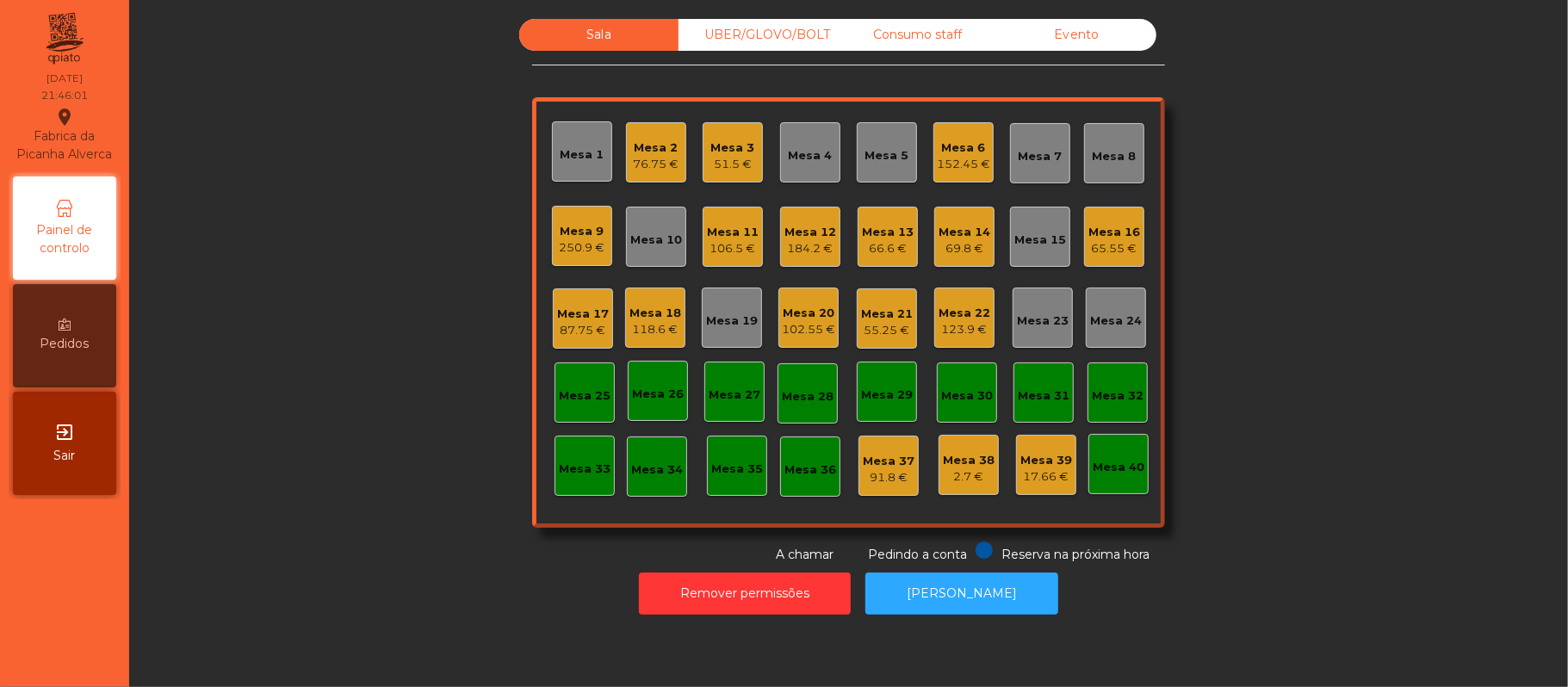
click at [803, 331] on div "102.55 €" at bounding box center [808, 330] width 53 height 17
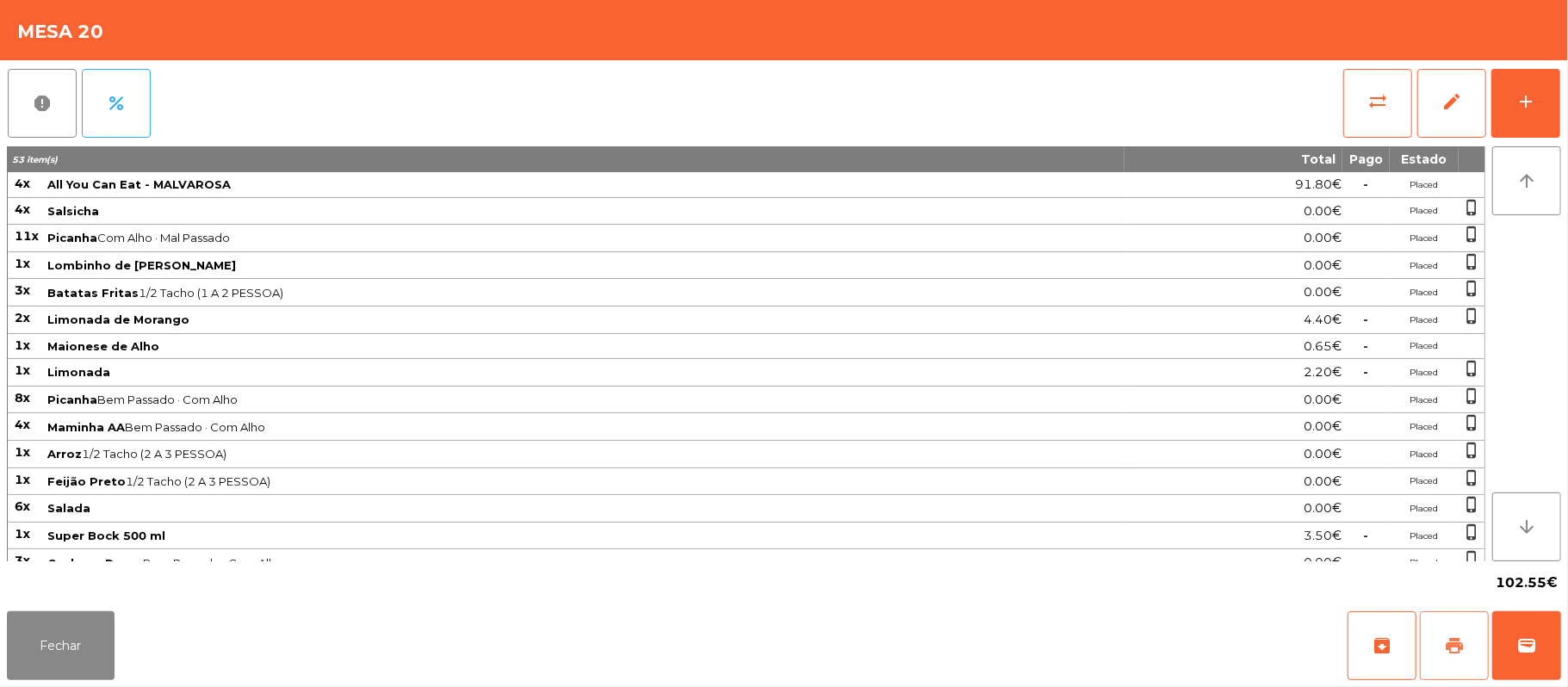
click at [1446, 641] on span "print" at bounding box center [1454, 645] width 20 height 20
click at [1523, 652] on span "wallet" at bounding box center [1526, 645] width 20 height 20
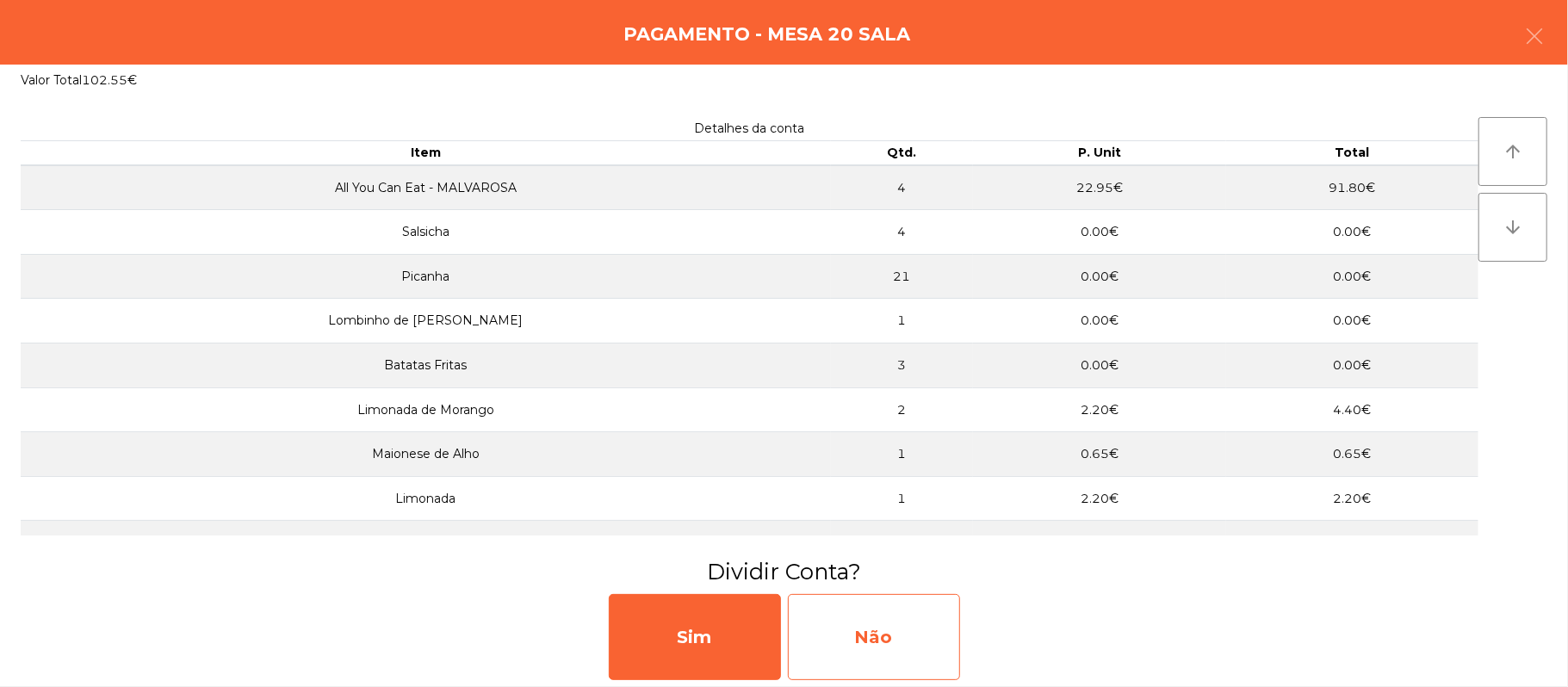
click at [859, 638] on div "Não" at bounding box center [874, 637] width 172 height 86
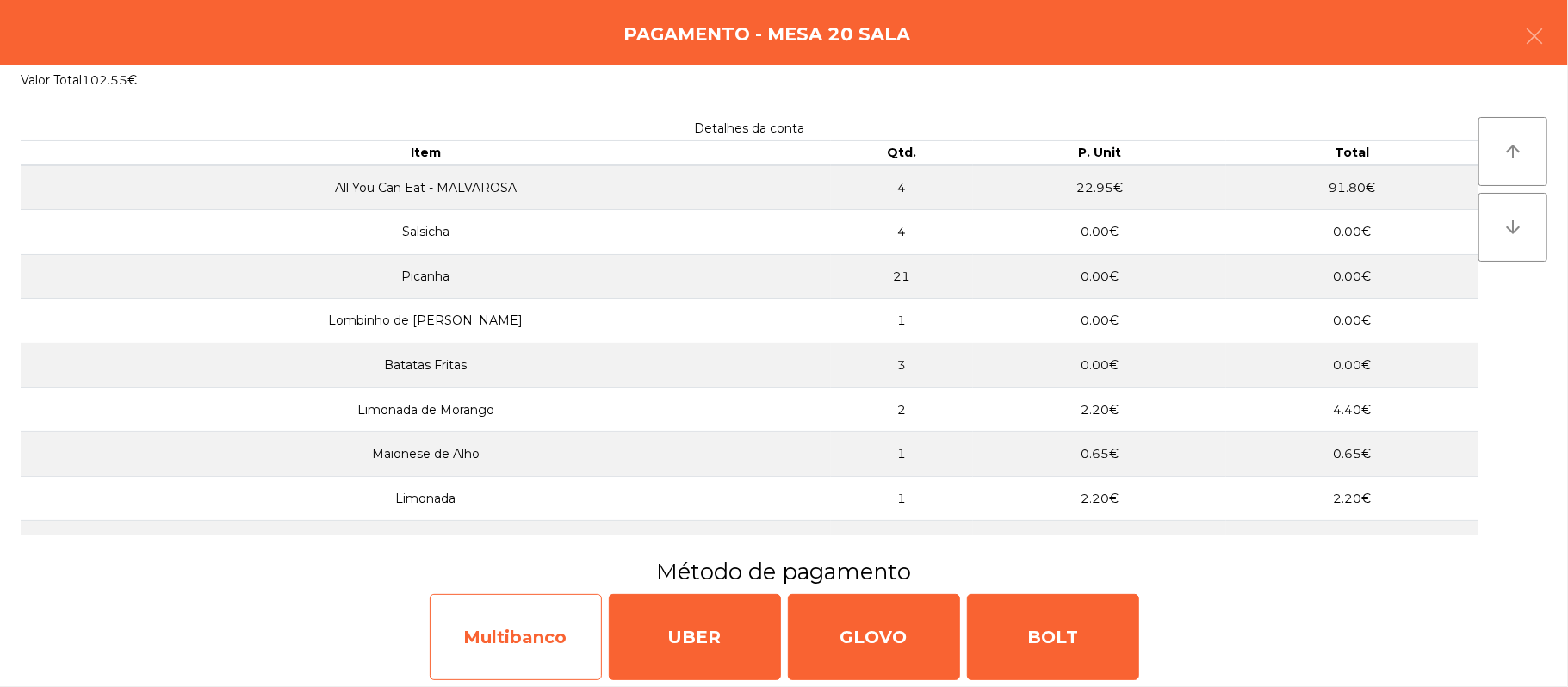
click at [510, 616] on div "Multibanco" at bounding box center [516, 637] width 172 height 86
select select "**"
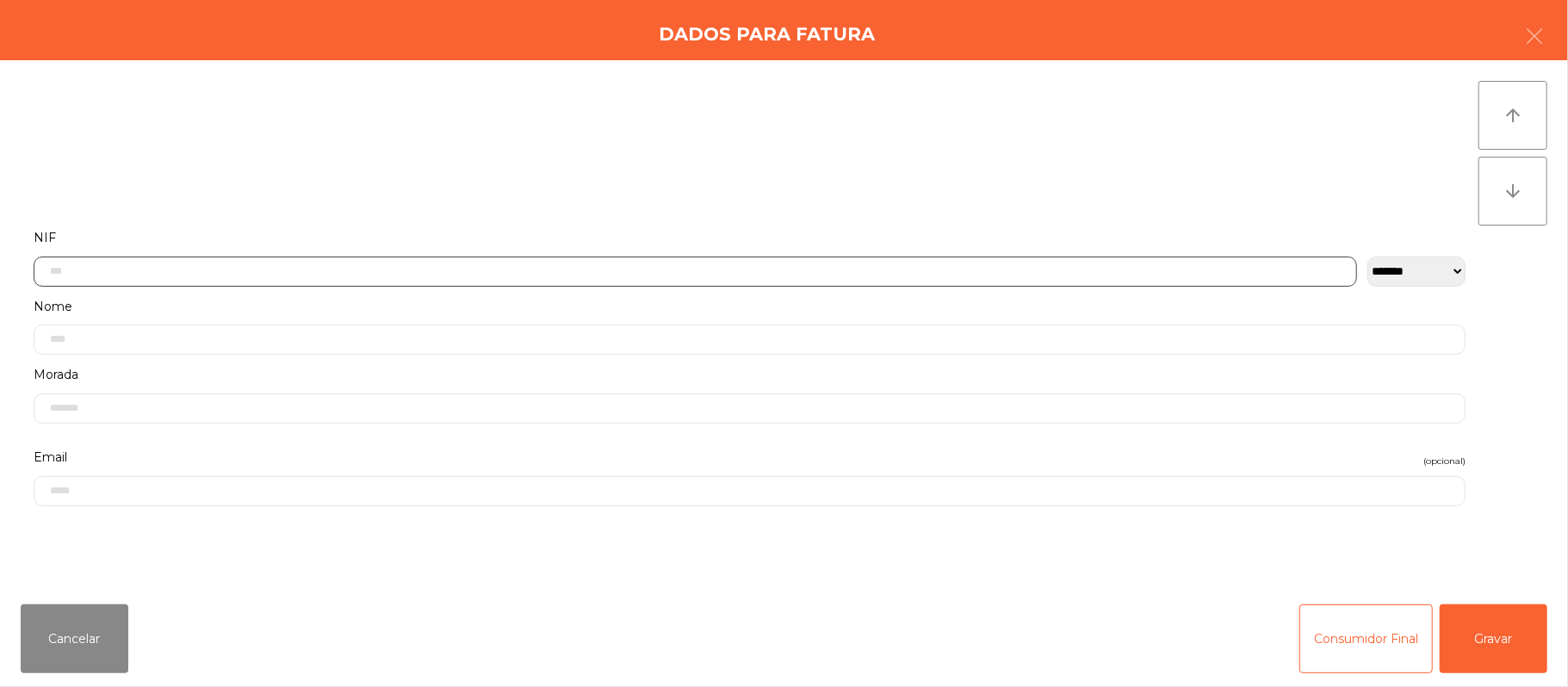
click at [153, 271] on input "text" at bounding box center [695, 271] width 1323 height 30
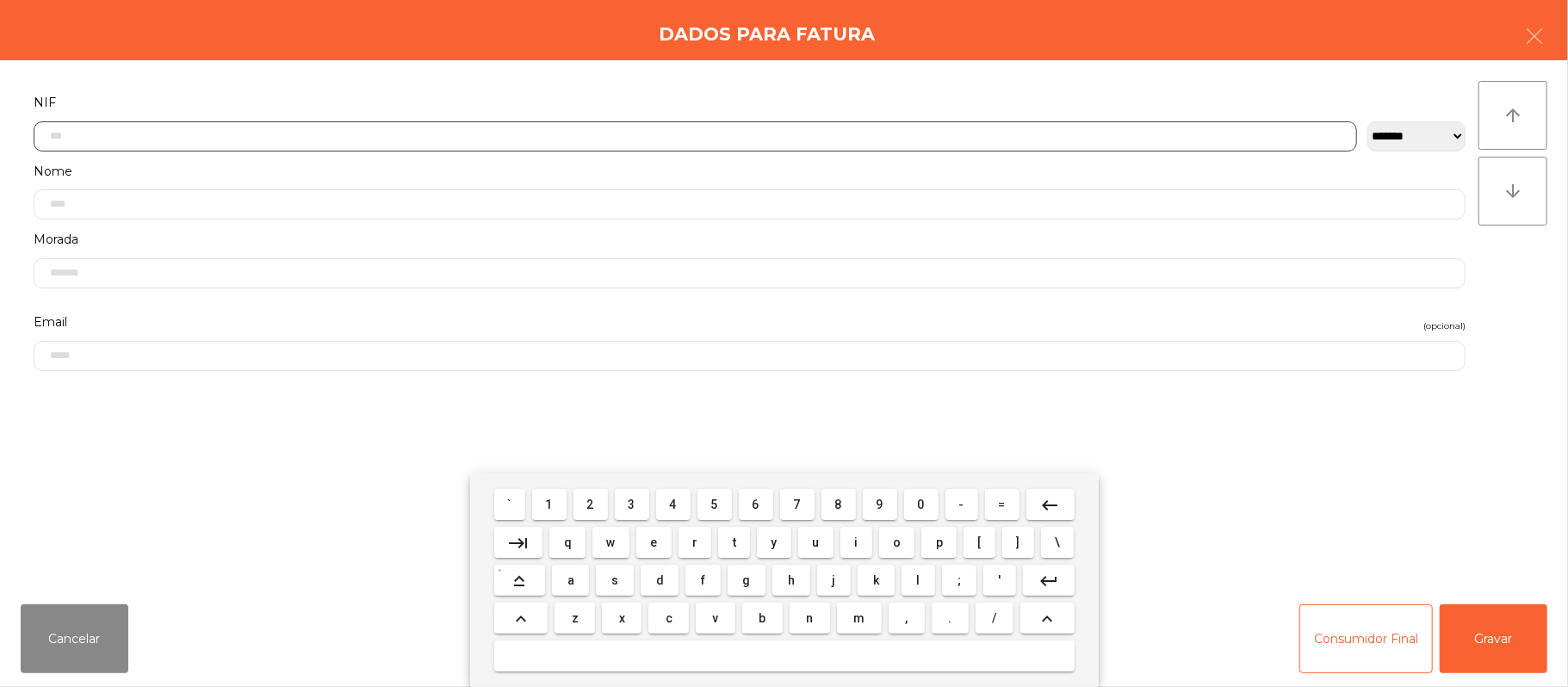
scroll to position [145, 0]
type input "*********"
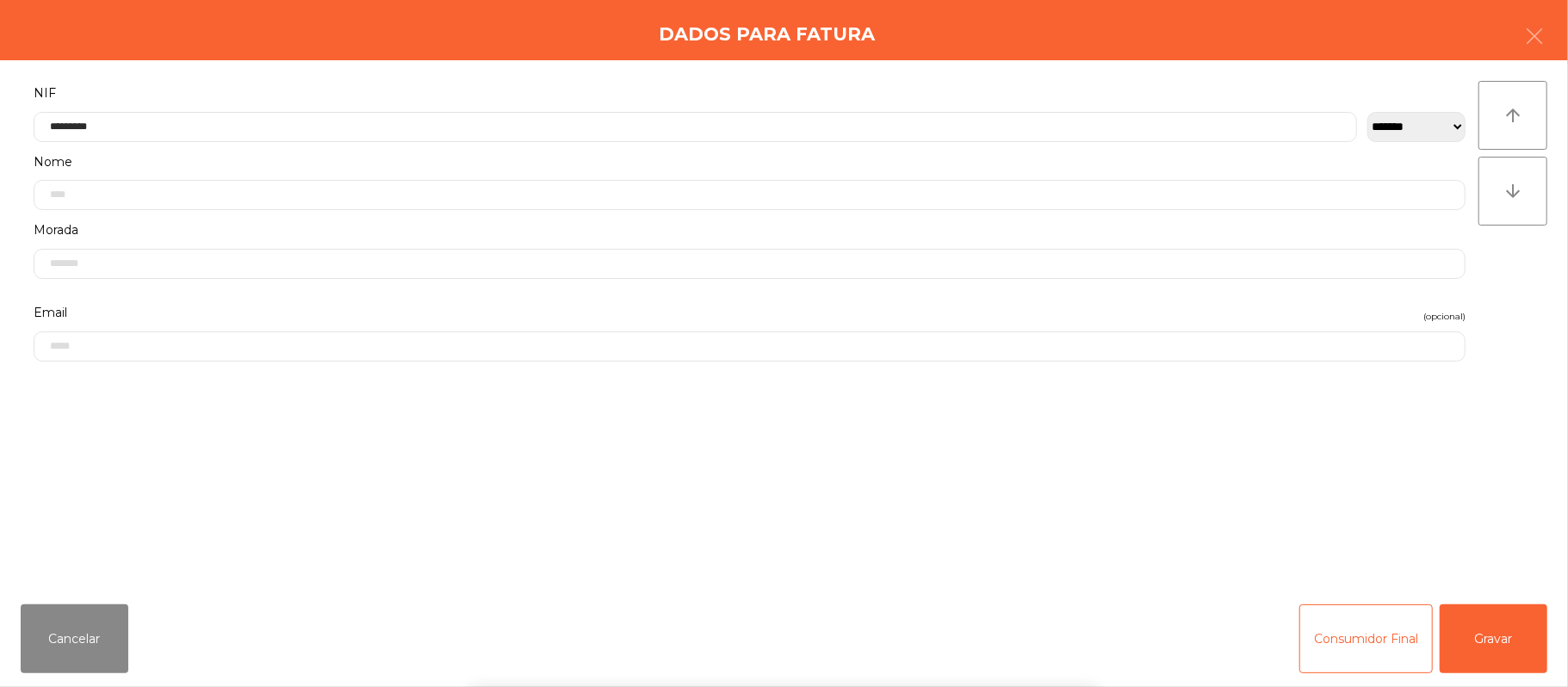
click at [1314, 537] on div "` 1 2 3 4 5 6 7 8 9 0 - = keyboard_backspace keyboard_tab q w e r t y u i o p […" at bounding box center [784, 581] width 1568 height 214
click at [1493, 656] on button "Gravar" at bounding box center [1493, 639] width 107 height 69
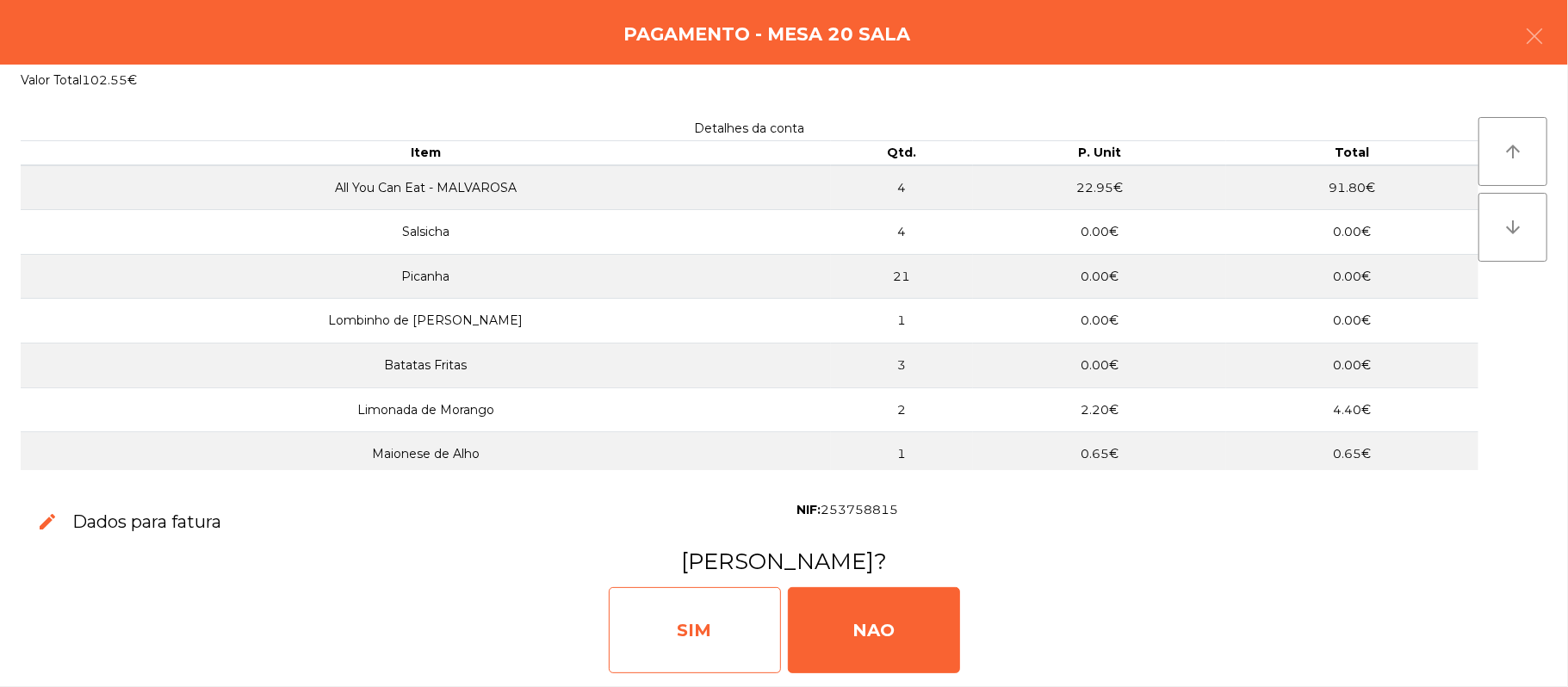
click at [682, 646] on div "SIM" at bounding box center [695, 630] width 172 height 86
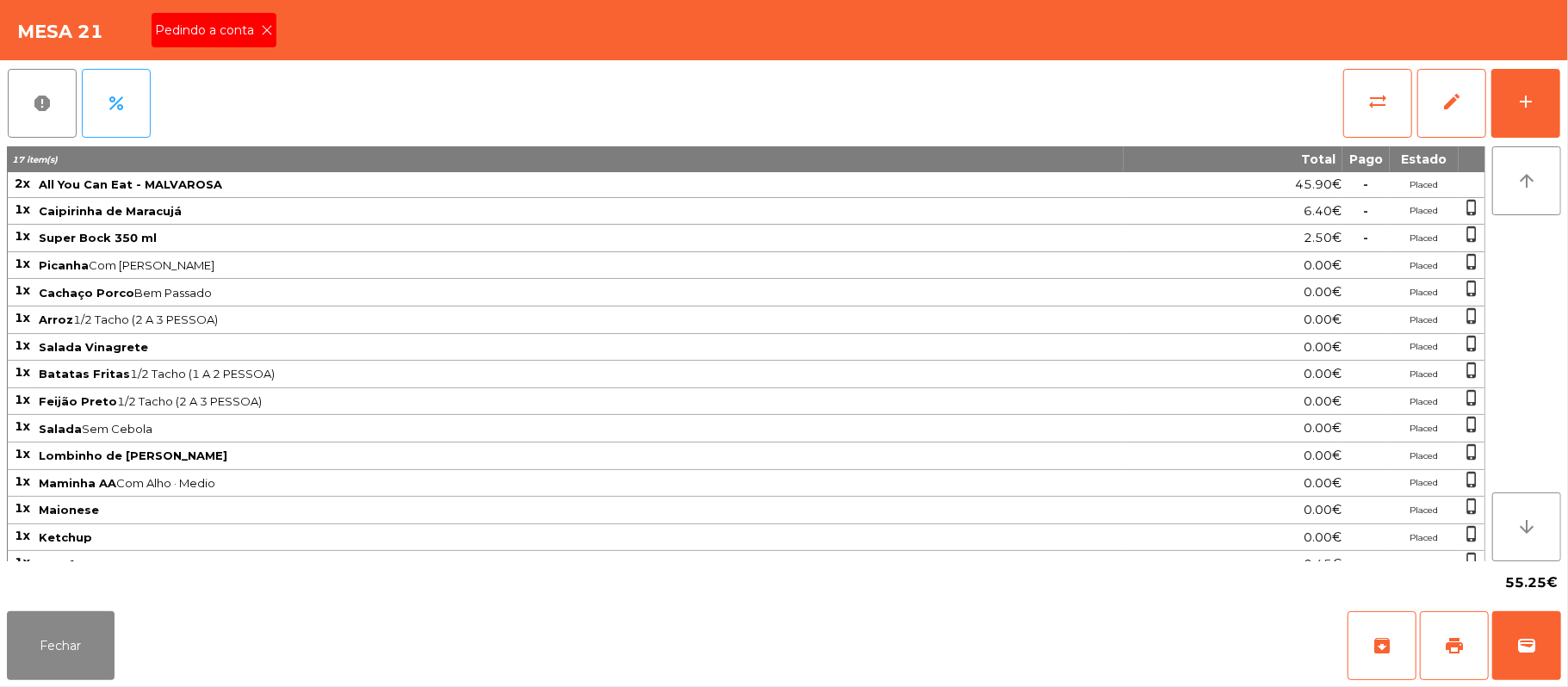
click at [249, 31] on span "Pedindo a conta" at bounding box center [207, 30] width 105 height 18
click at [1450, 642] on span "print" at bounding box center [1454, 645] width 20 height 20
click at [43, 645] on button "Fechar" at bounding box center [60, 645] width 107 height 69
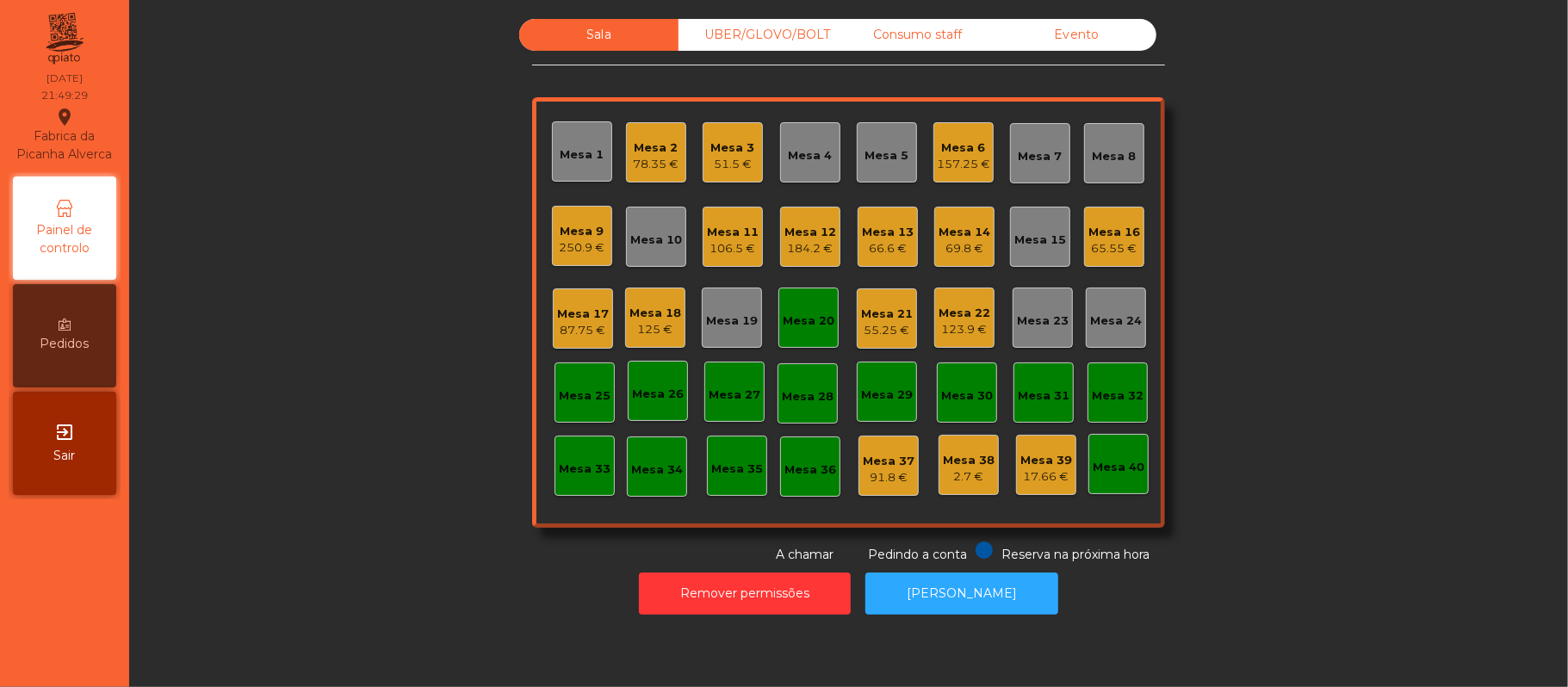
click at [869, 325] on div "55.25 €" at bounding box center [886, 331] width 51 height 17
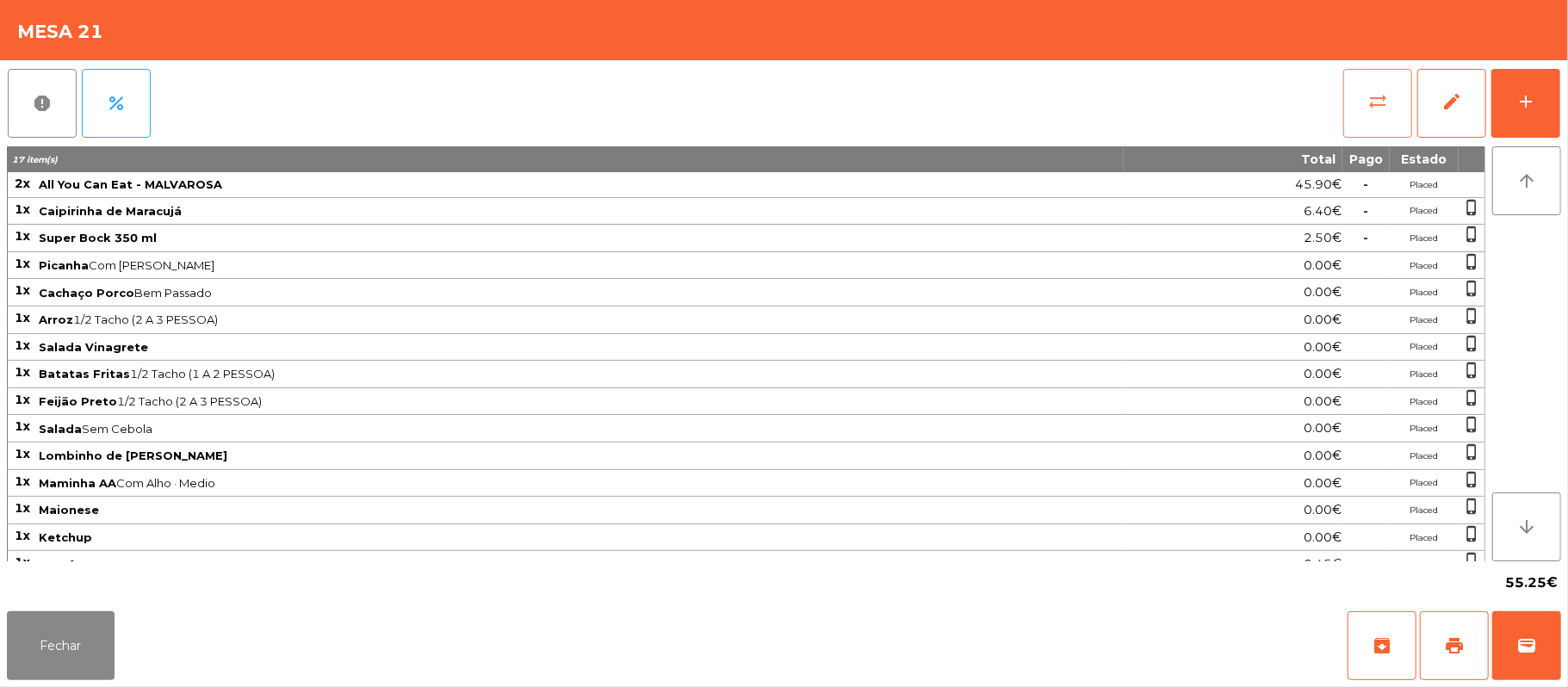
click at [1360, 106] on button "sync_alt" at bounding box center [1377, 103] width 69 height 69
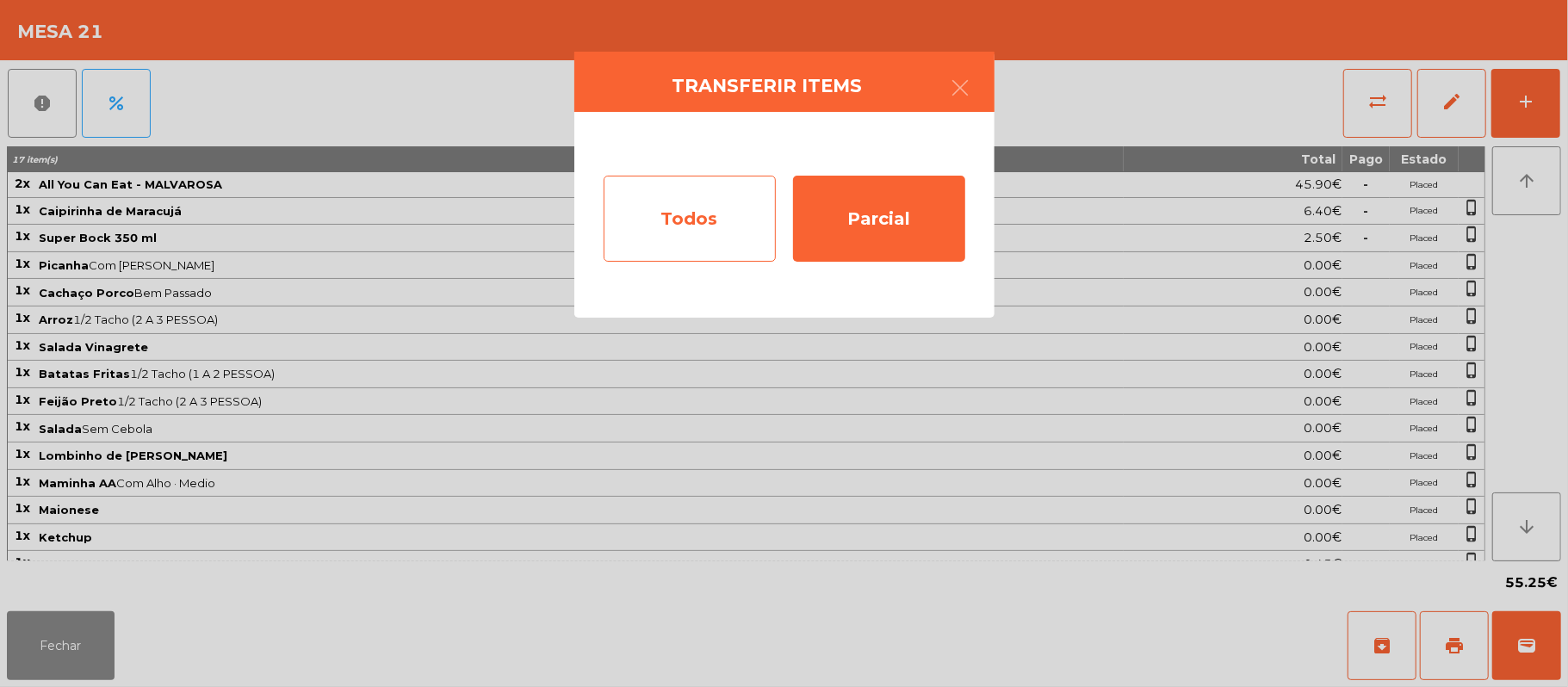
click at [665, 219] on div "Todos" at bounding box center [690, 219] width 172 height 86
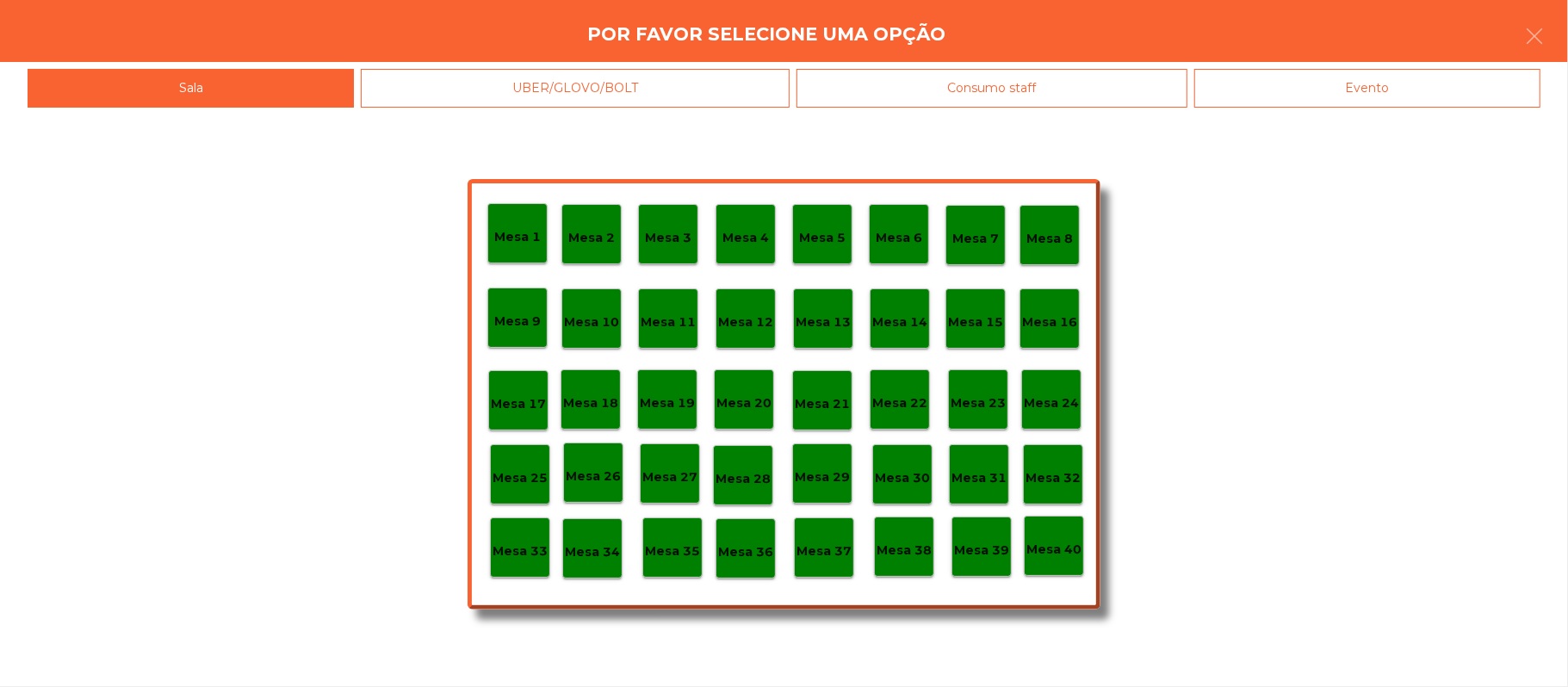
click at [1320, 86] on div "Evento" at bounding box center [1368, 88] width 346 height 39
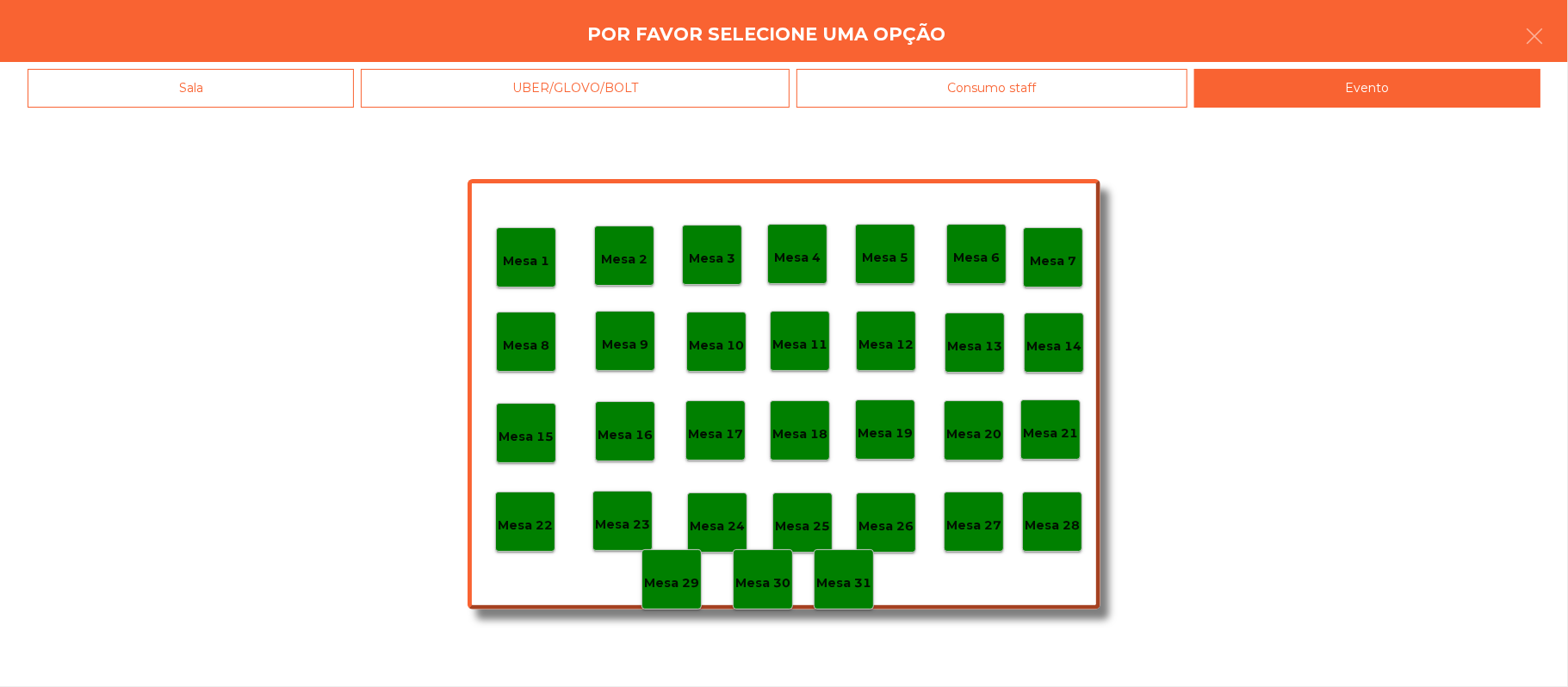
click at [1065, 525] on p "Mesa 28" at bounding box center [1051, 525] width 55 height 19
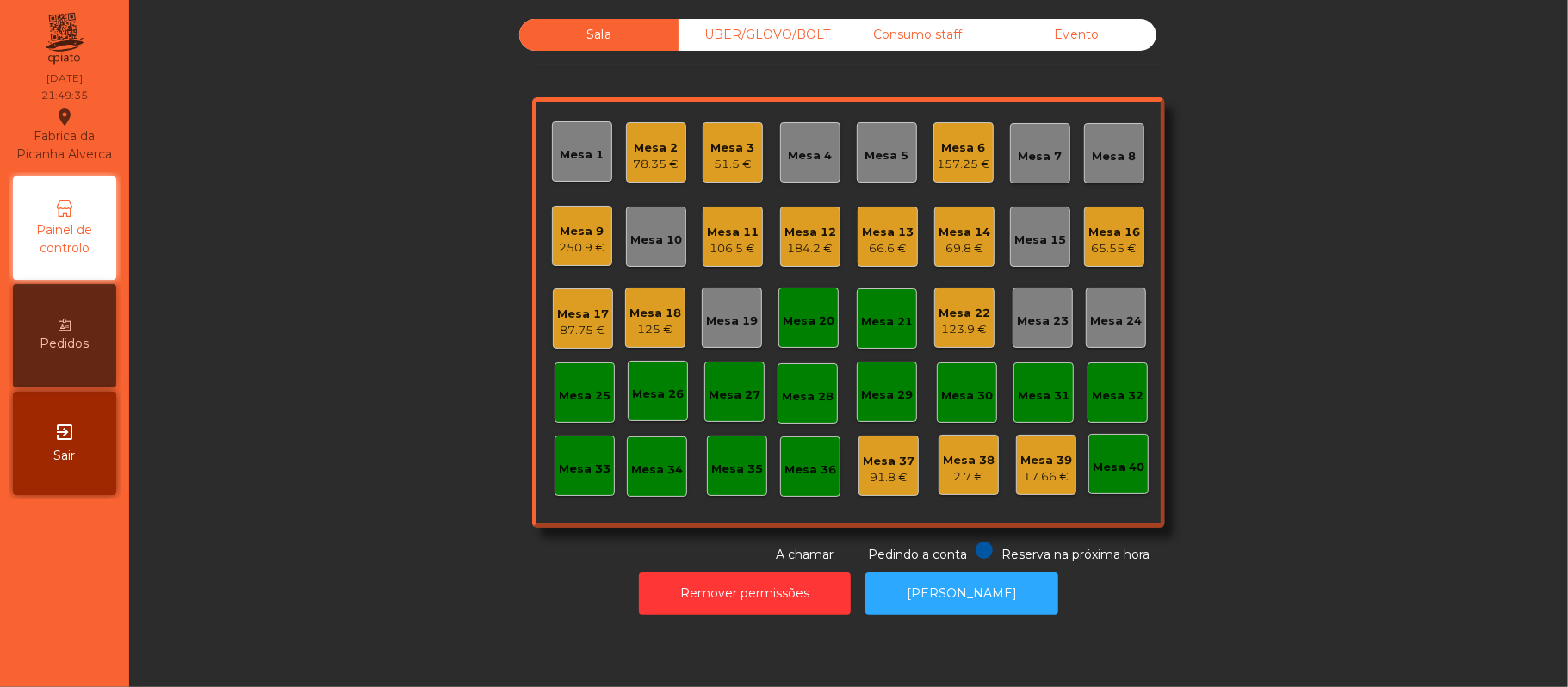
click at [803, 333] on div "Mesa 20" at bounding box center [809, 317] width 60 height 60
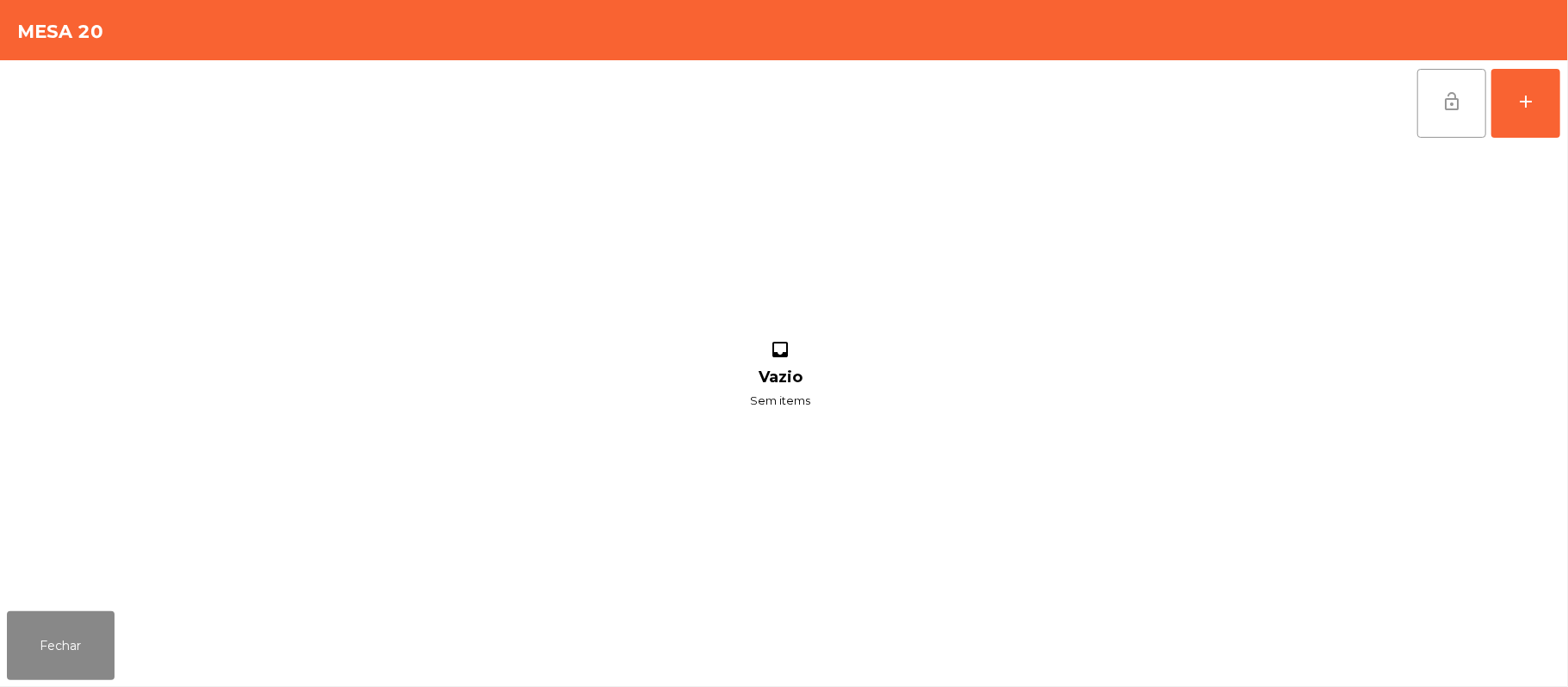
click at [1464, 110] on button "lock_open" at bounding box center [1451, 103] width 69 height 69
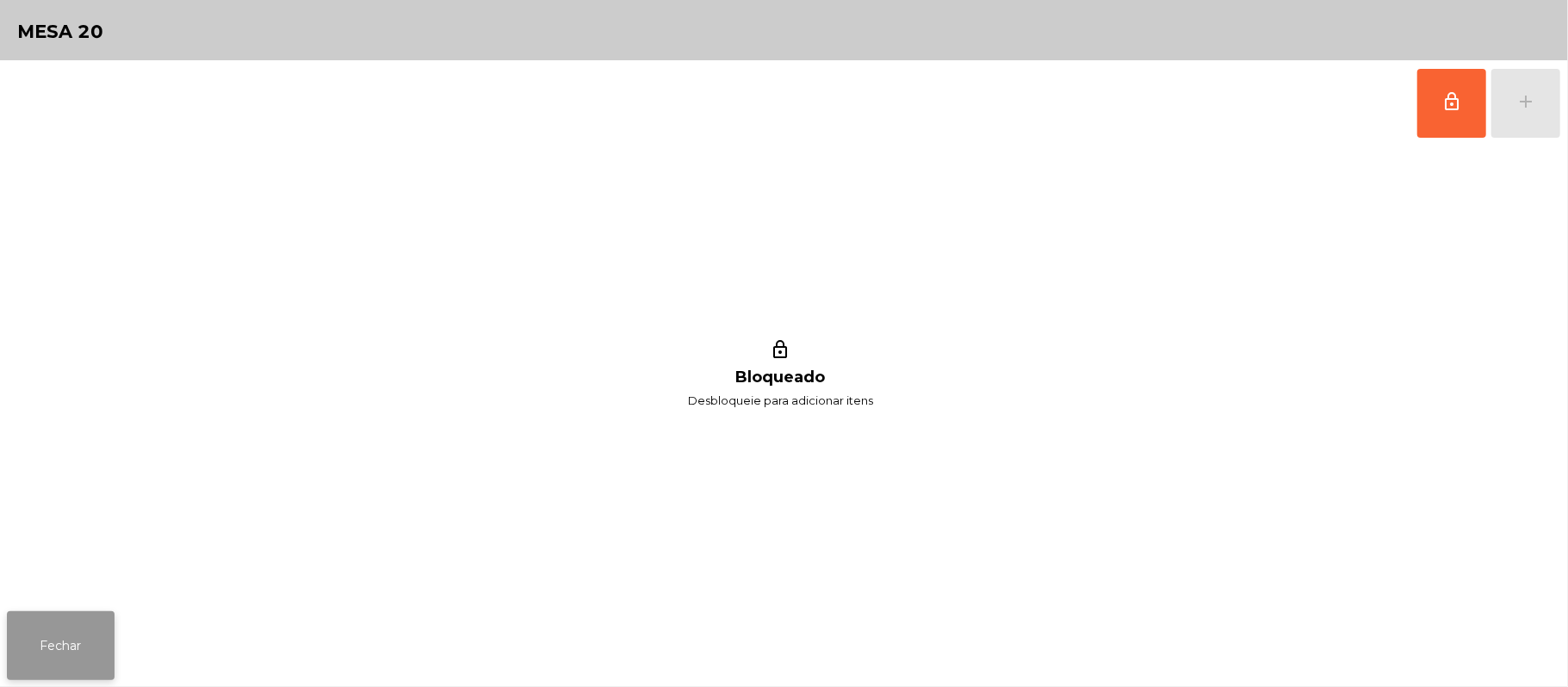
click at [56, 617] on button "Fechar" at bounding box center [60, 645] width 107 height 69
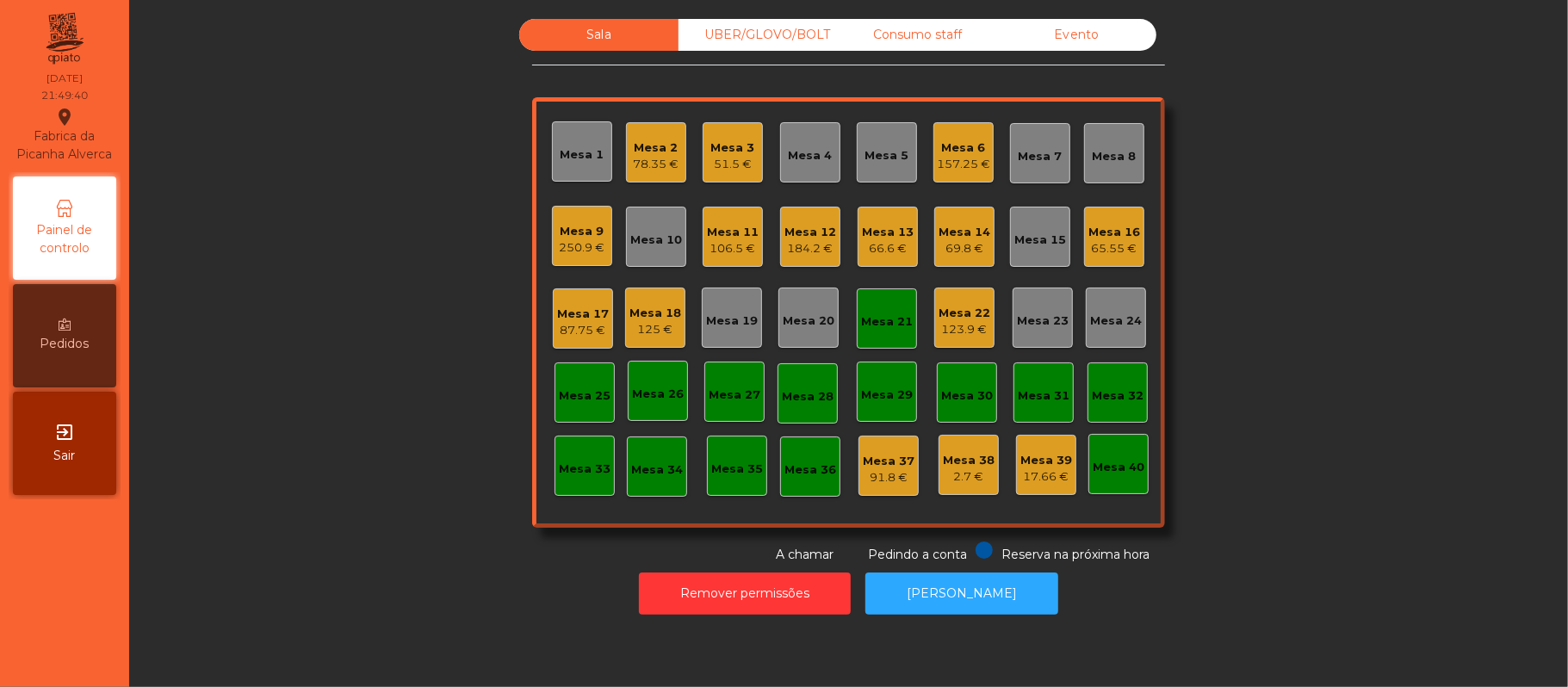
click at [816, 313] on div "Mesa 20" at bounding box center [808, 321] width 51 height 17
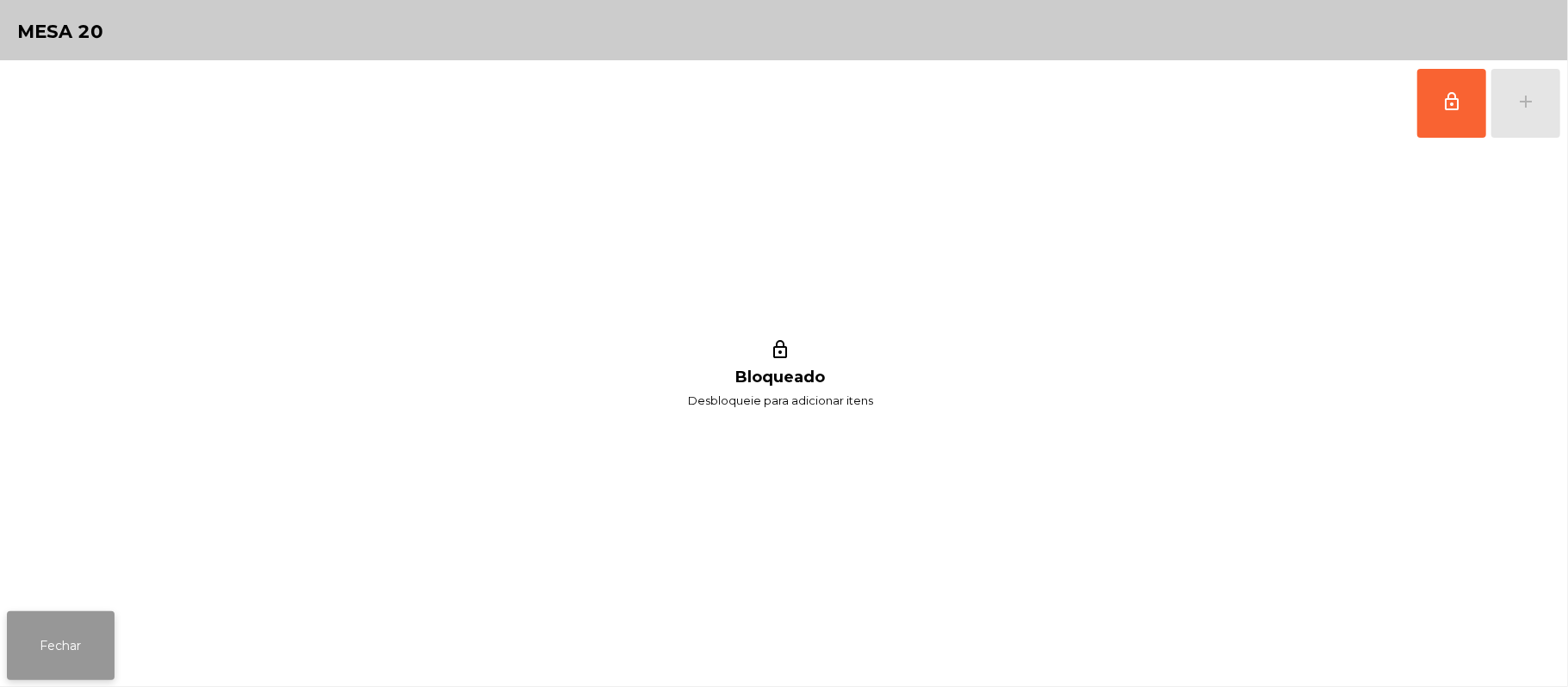
click at [55, 627] on button "Fechar" at bounding box center [60, 645] width 107 height 69
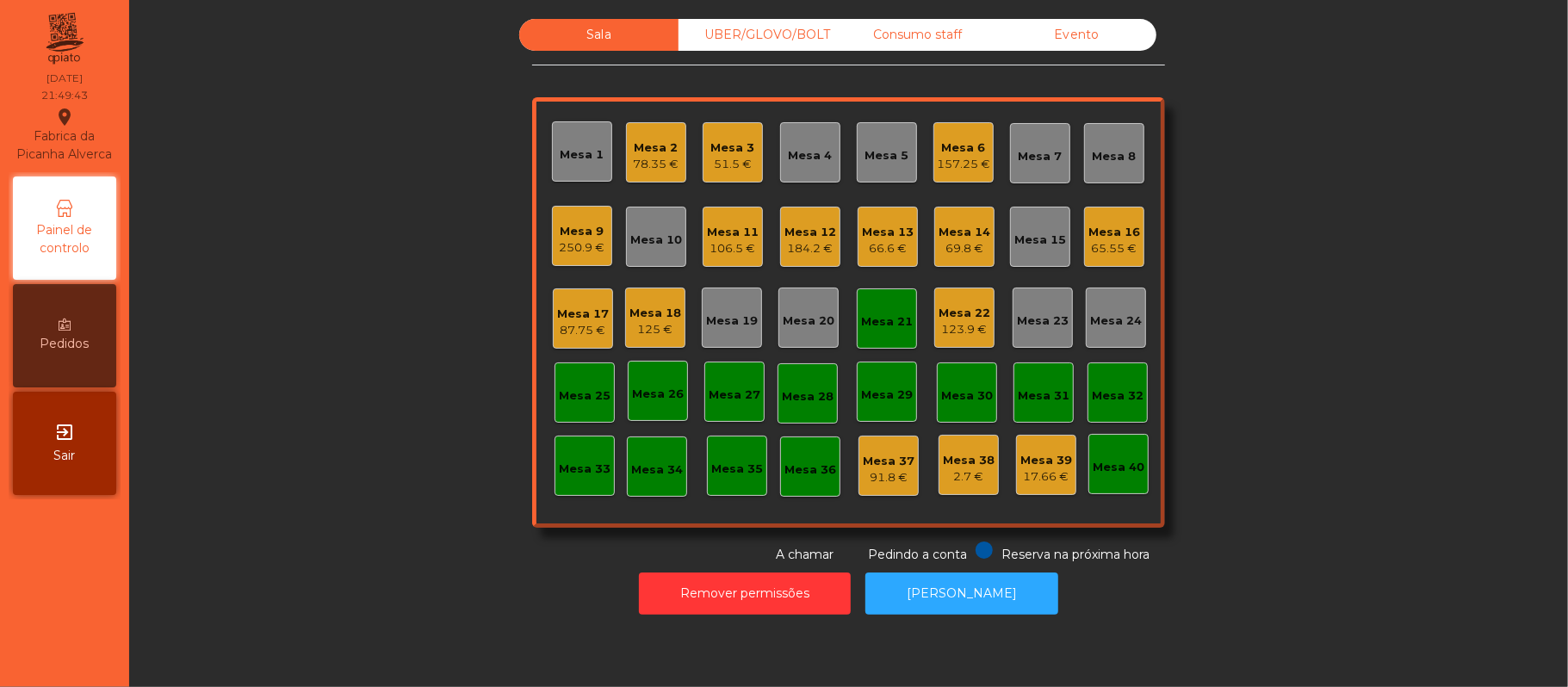
click at [885, 314] on div "Mesa 21" at bounding box center [886, 322] width 51 height 17
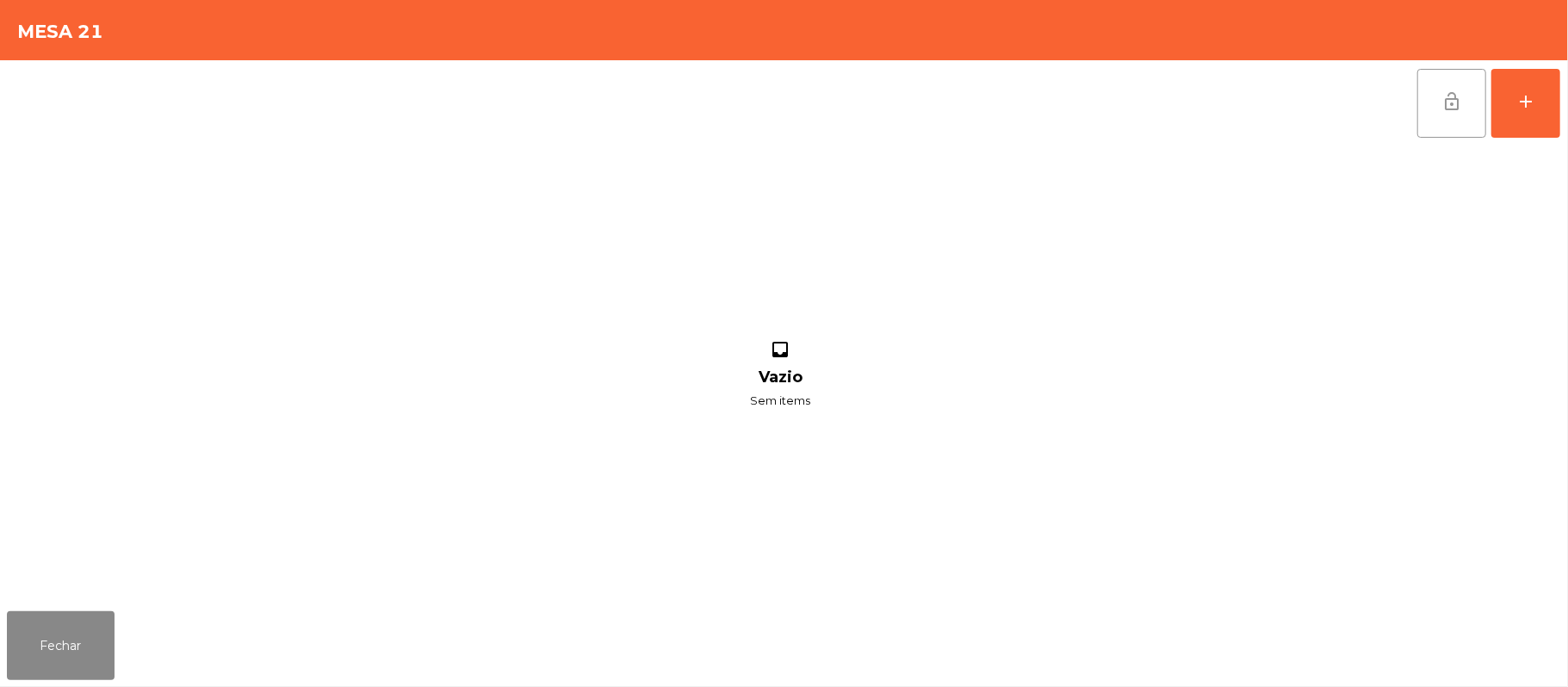
click at [1434, 104] on button "lock_open" at bounding box center [1451, 103] width 69 height 69
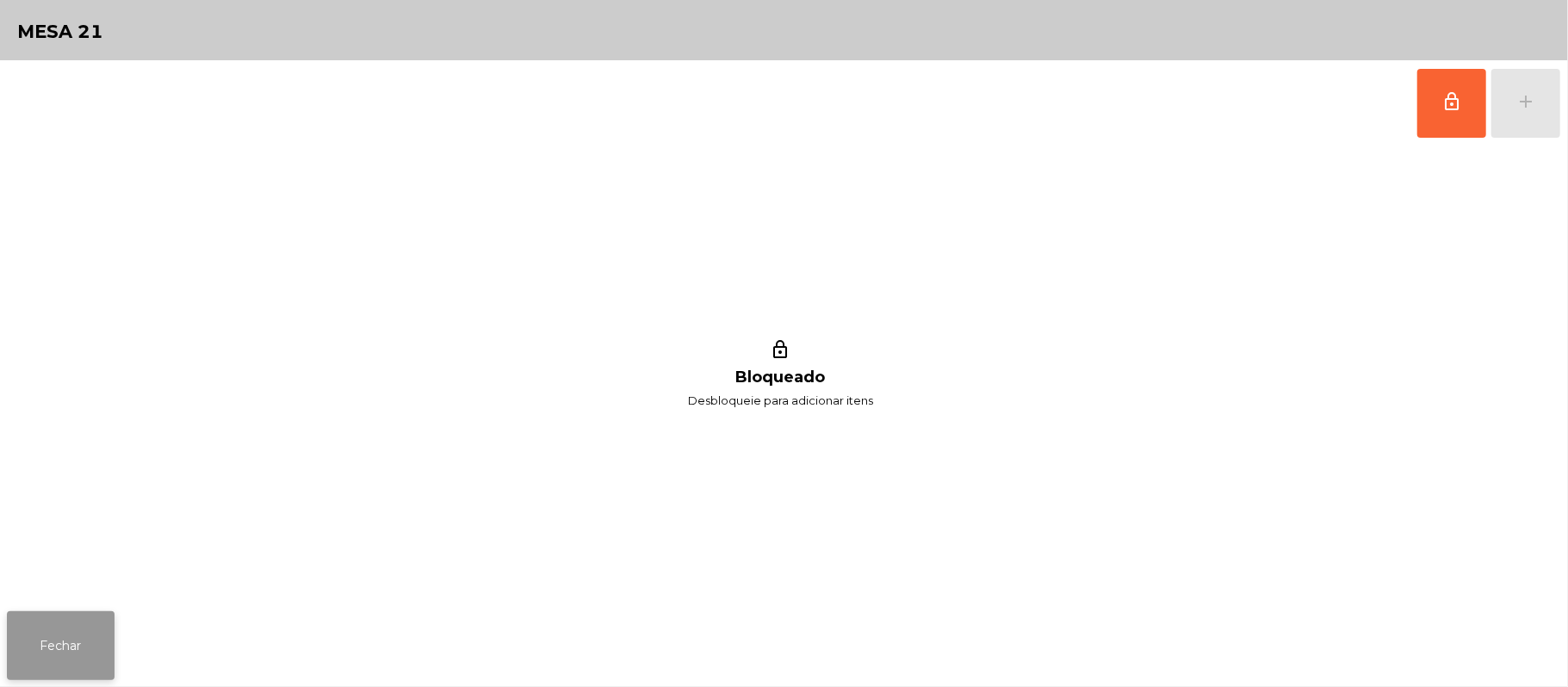
click at [59, 639] on button "Fechar" at bounding box center [60, 645] width 107 height 69
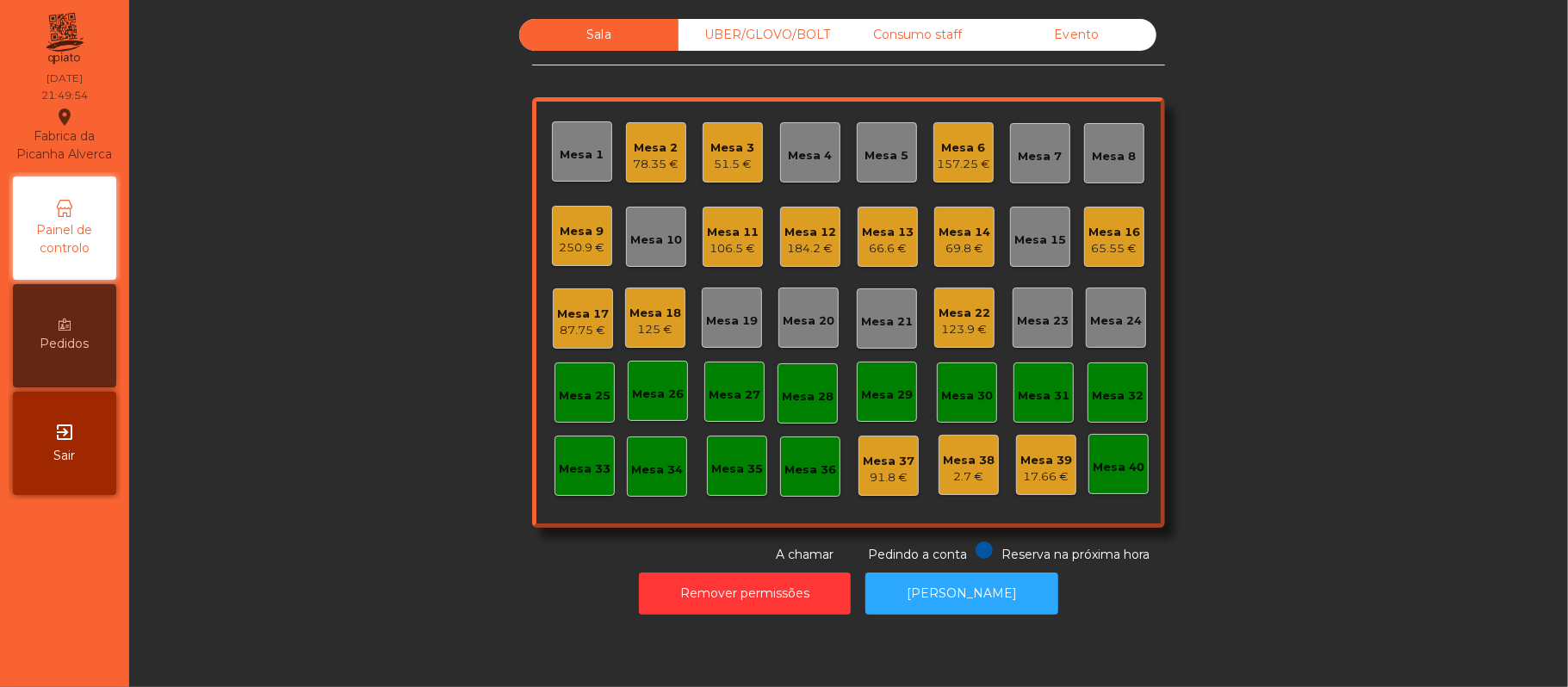
click at [744, 36] on div "UBER/GLOVO/BOLT" at bounding box center [757, 35] width 160 height 32
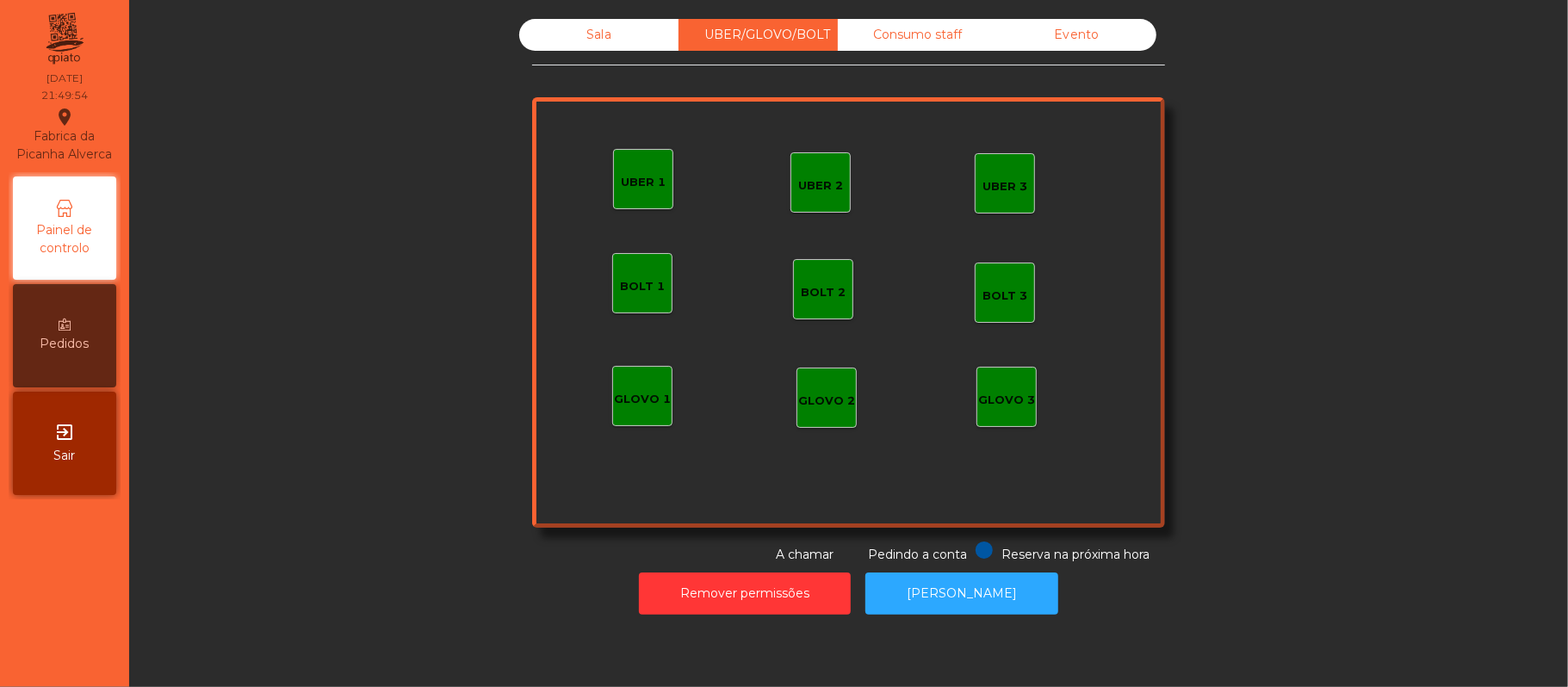
click at [638, 184] on div "UBER 1" at bounding box center [643, 183] width 44 height 17
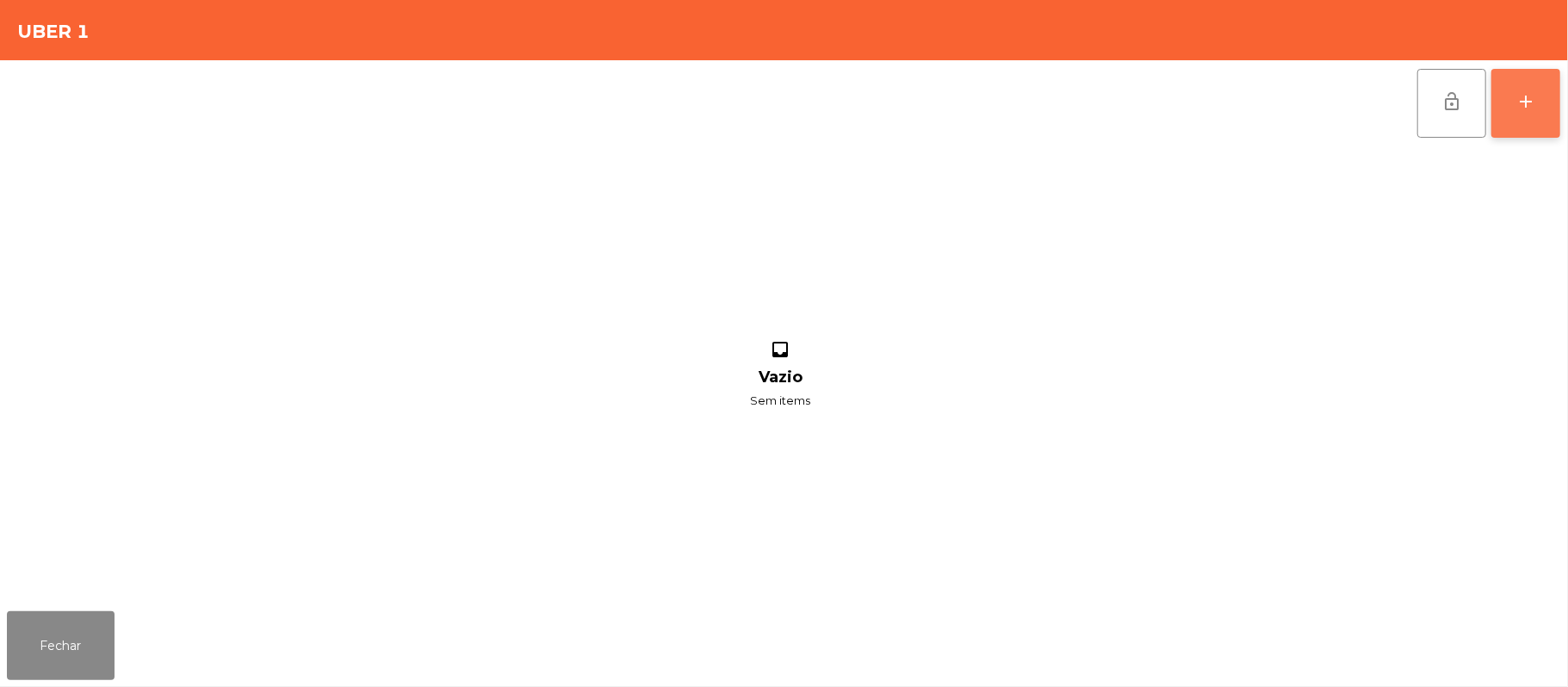
click at [1523, 108] on div "add" at bounding box center [1525, 101] width 20 height 20
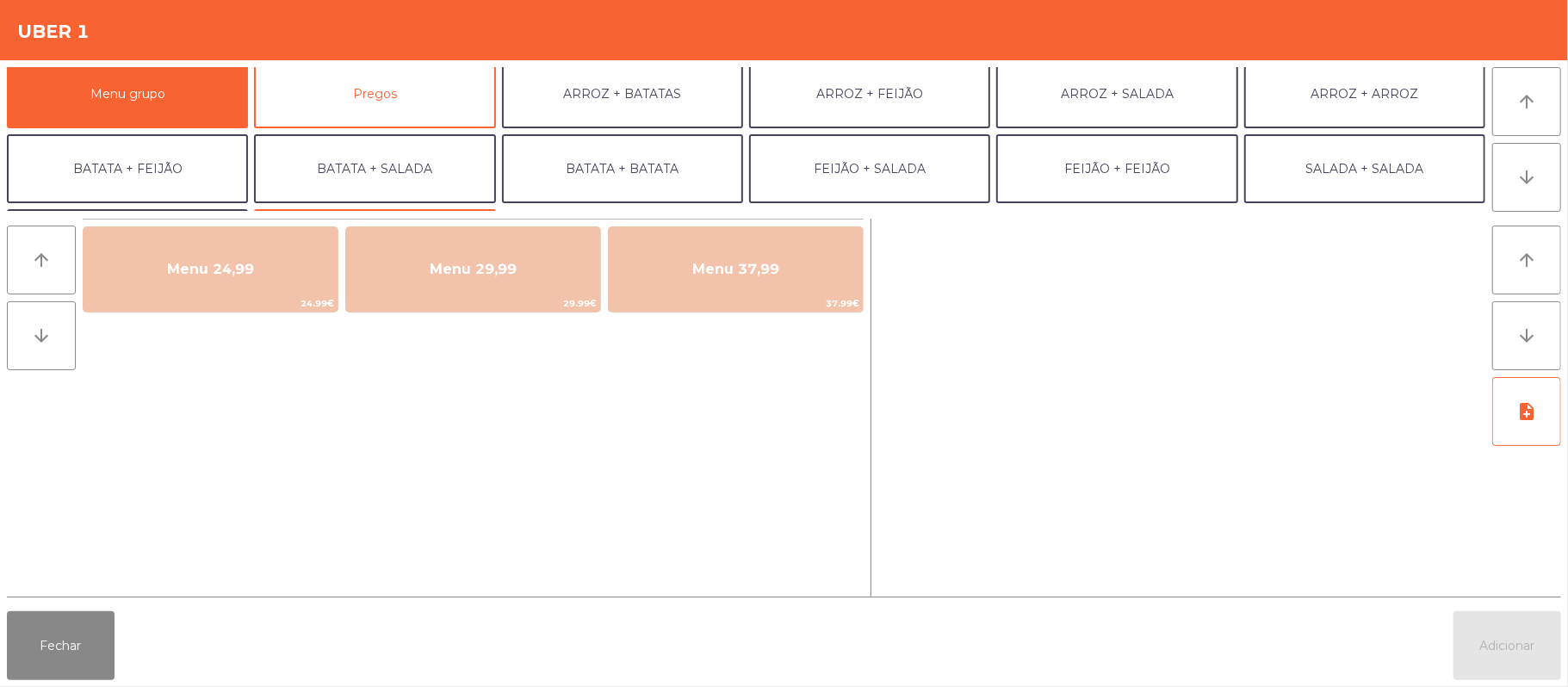
scroll to position [0, 0]
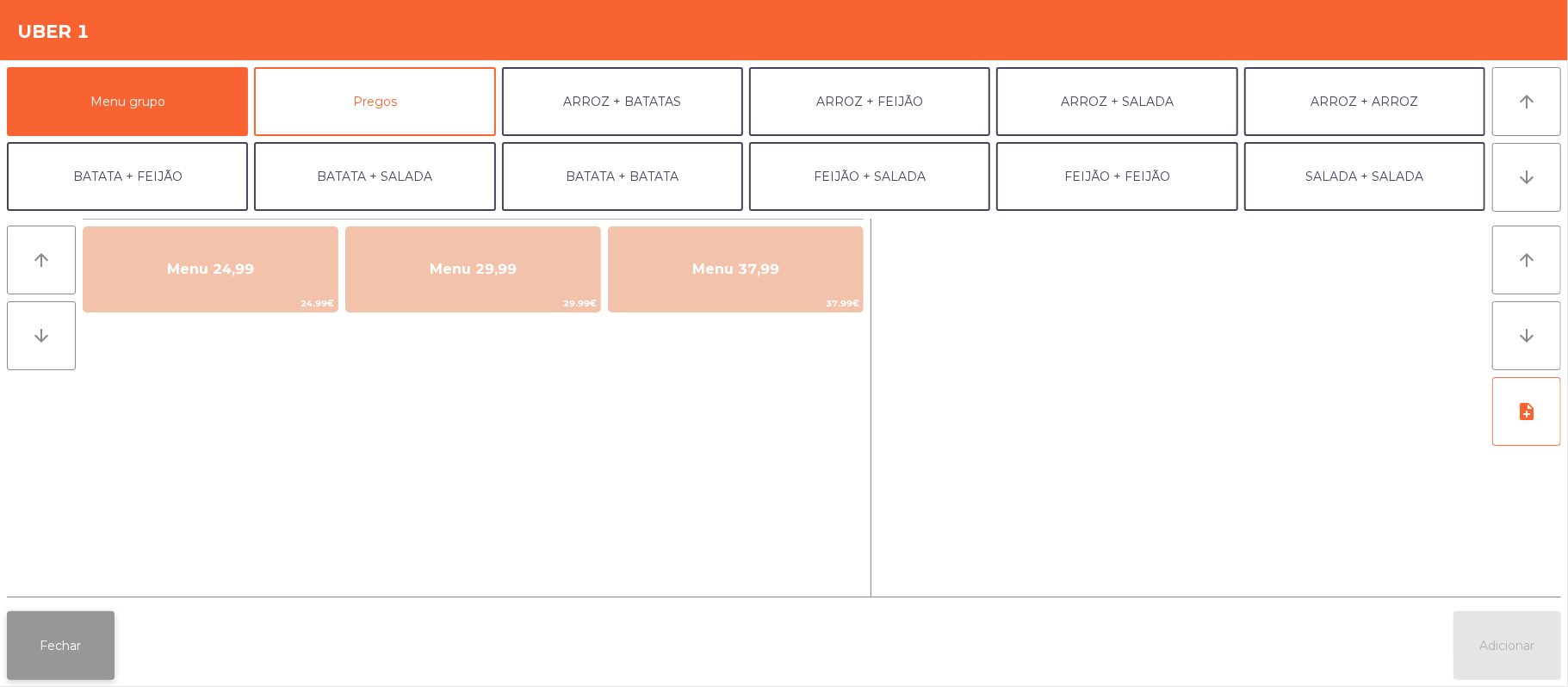
click at [53, 616] on button "Fechar" at bounding box center [60, 645] width 107 height 69
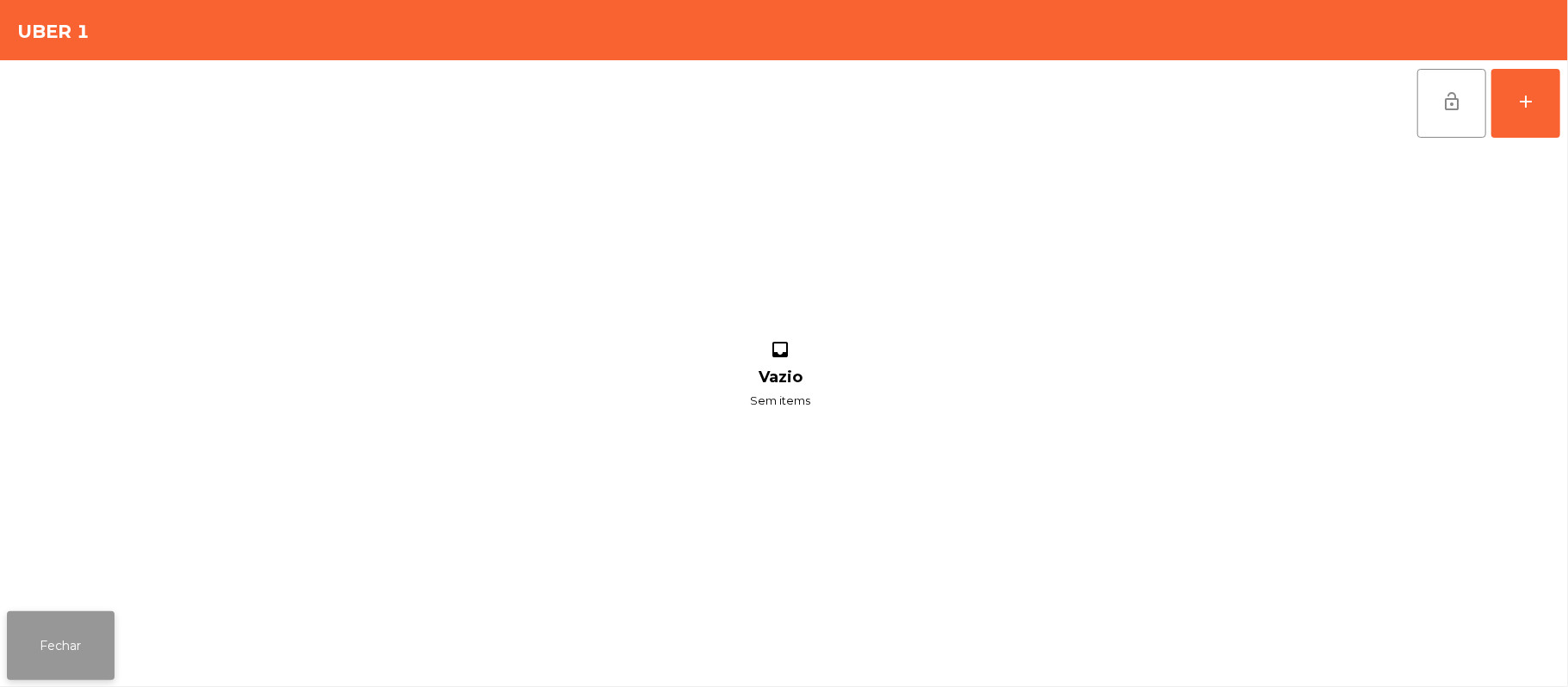
click at [87, 634] on button "Fechar" at bounding box center [60, 645] width 107 height 69
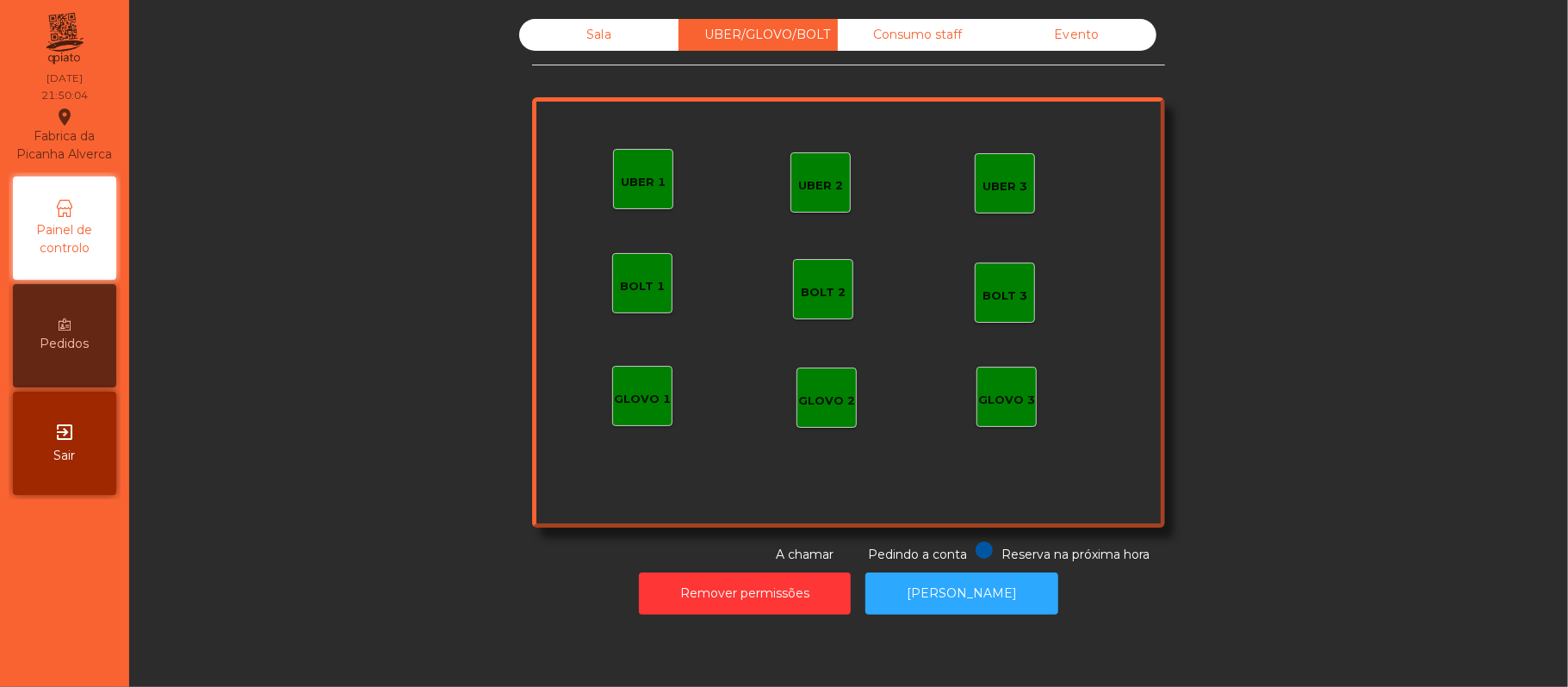
click at [606, 29] on div "Sala" at bounding box center [599, 35] width 160 height 32
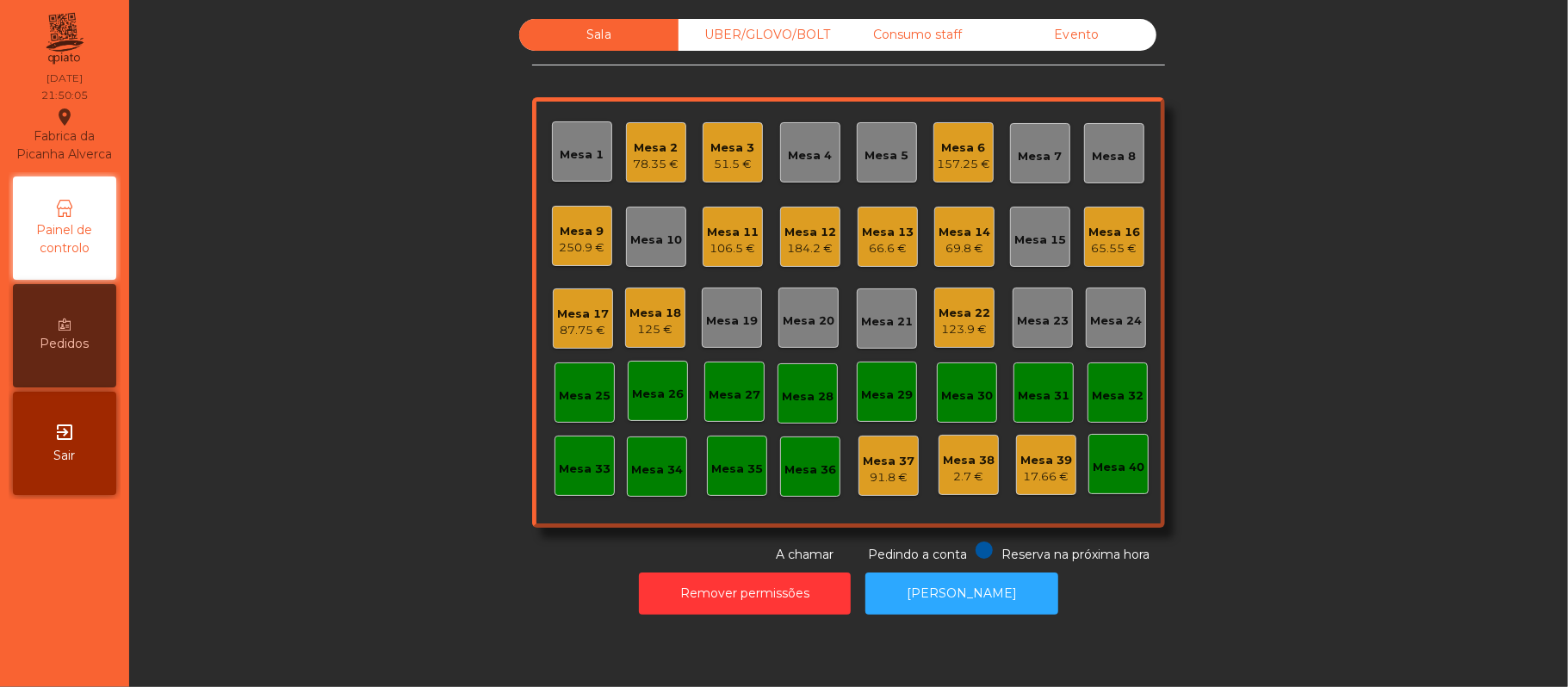
click at [591, 311] on div "Mesa 17" at bounding box center [582, 314] width 51 height 17
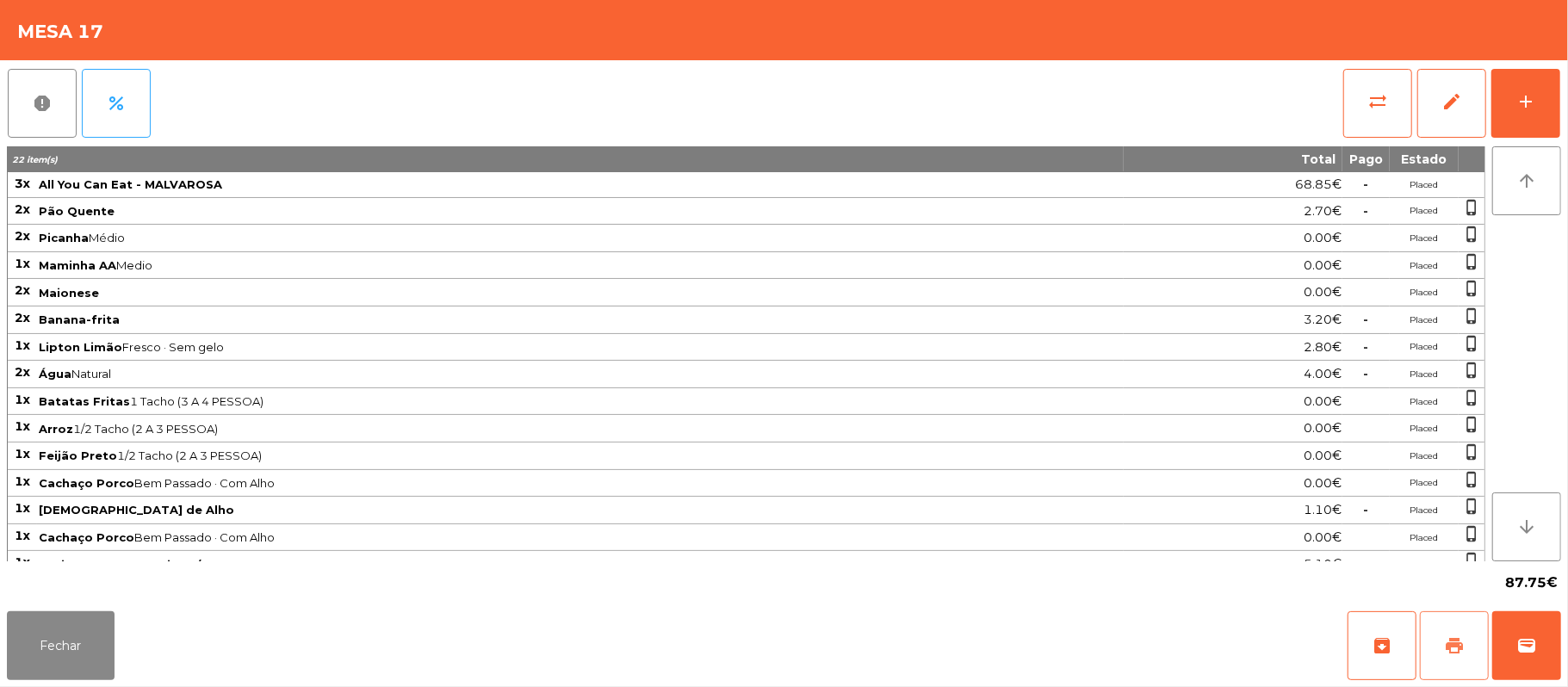
click at [1457, 660] on button "print" at bounding box center [1454, 645] width 69 height 69
click at [64, 673] on button "Fechar" at bounding box center [60, 645] width 107 height 69
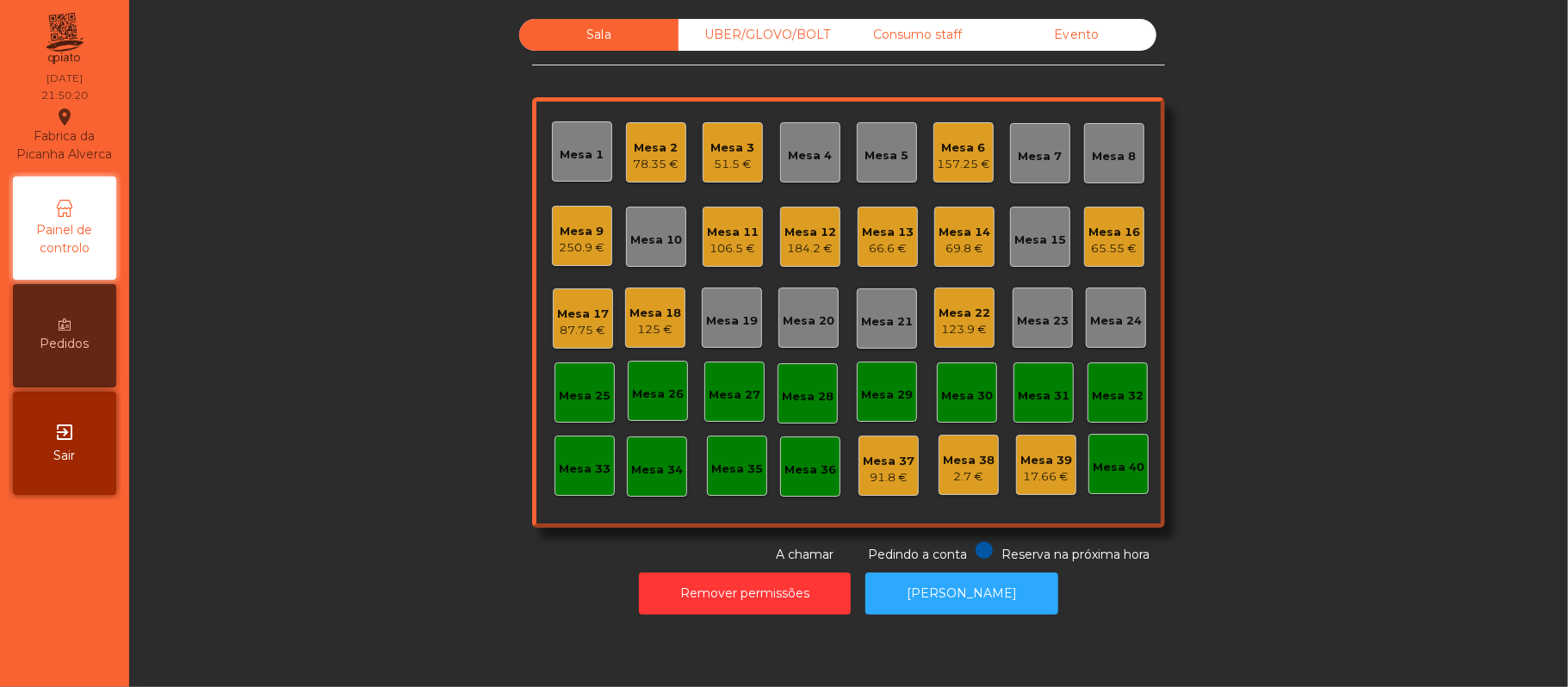
click at [759, 21] on div "UBER/GLOVO/BOLT" at bounding box center [757, 35] width 160 height 32
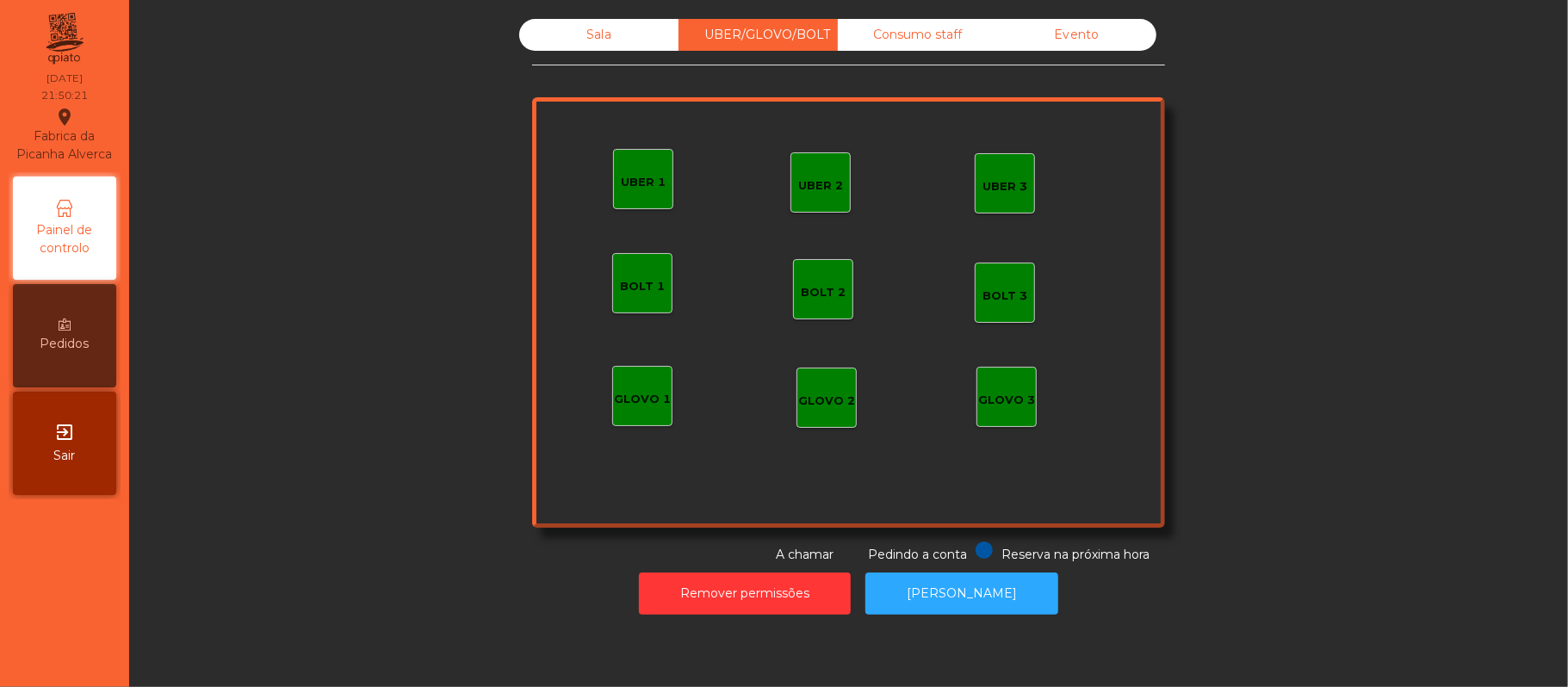
click at [624, 174] on div "UBER 1" at bounding box center [643, 183] width 44 height 17
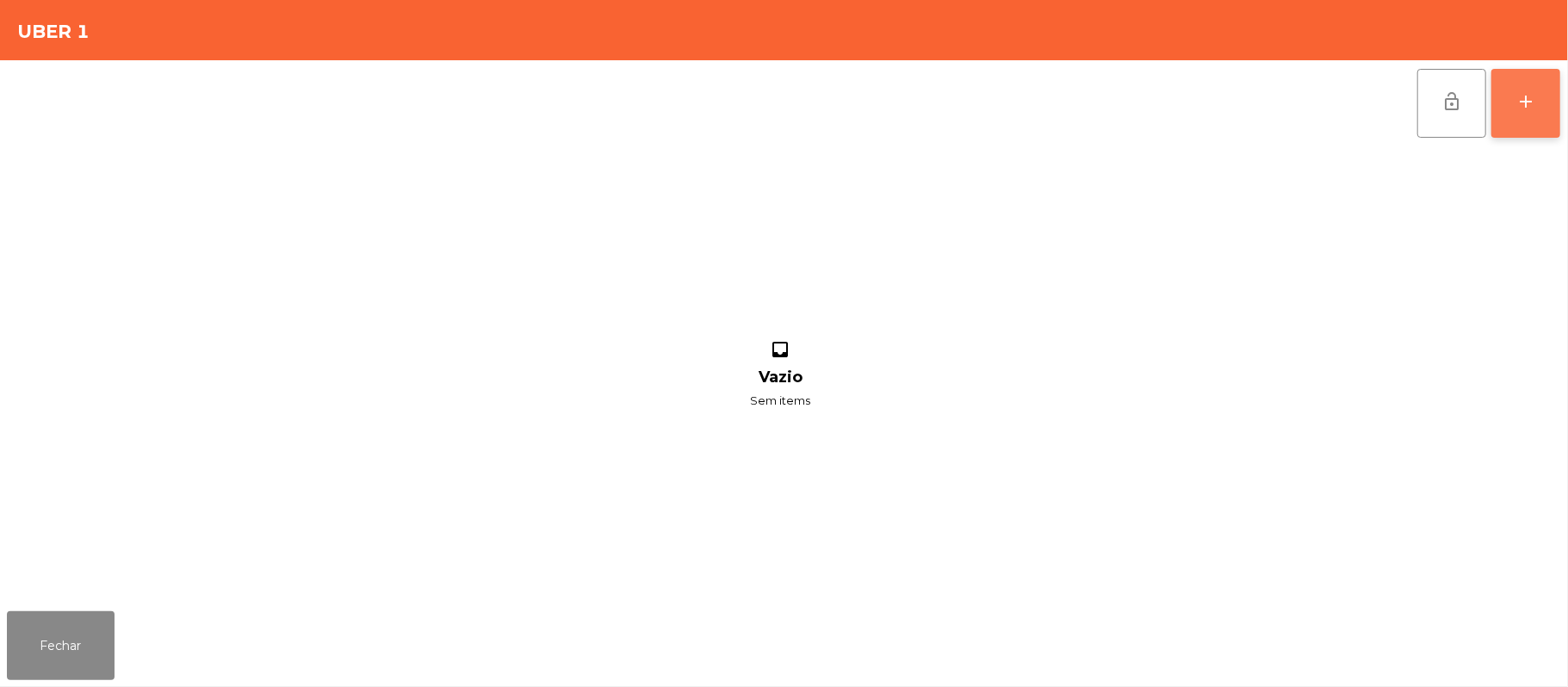
click at [1549, 83] on button "add" at bounding box center [1525, 103] width 69 height 69
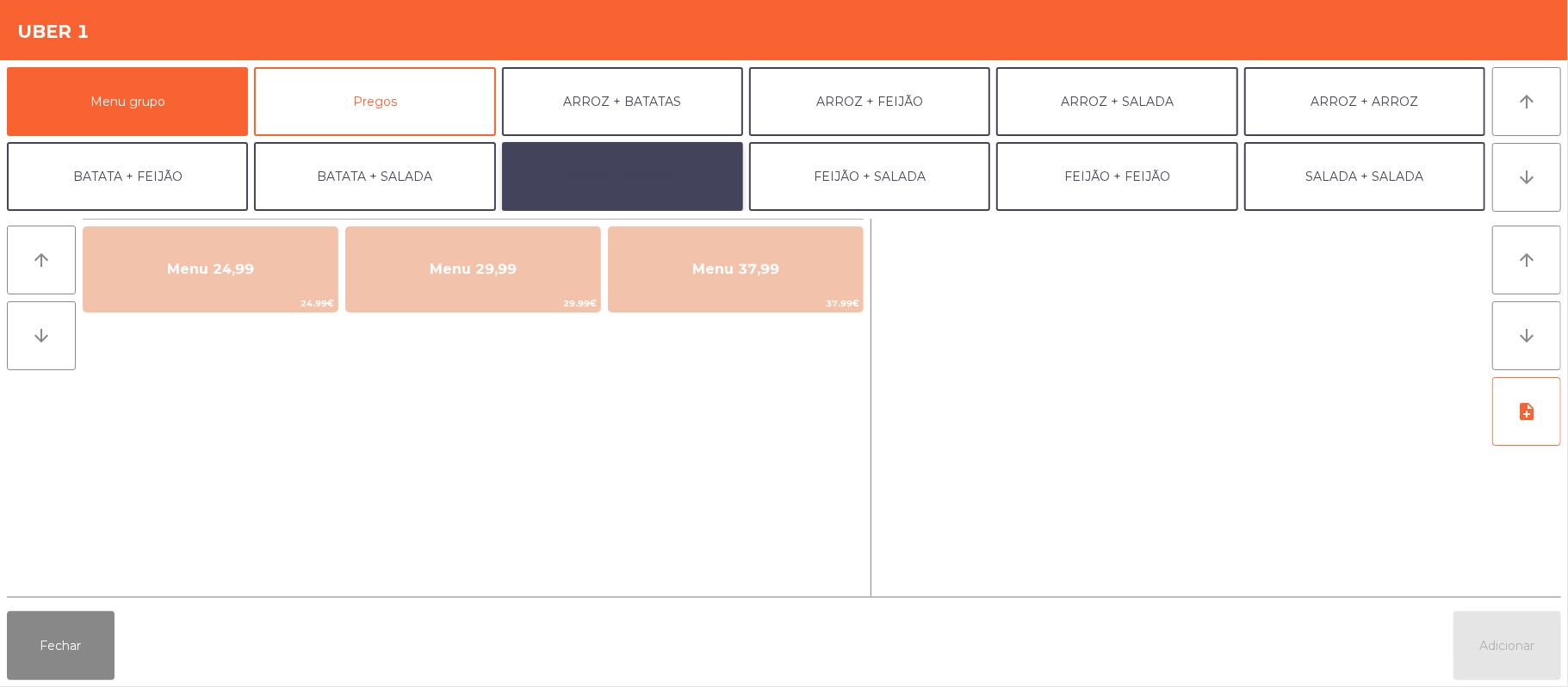
click at [658, 176] on button "BATATA + BATATA" at bounding box center [622, 176] width 241 height 69
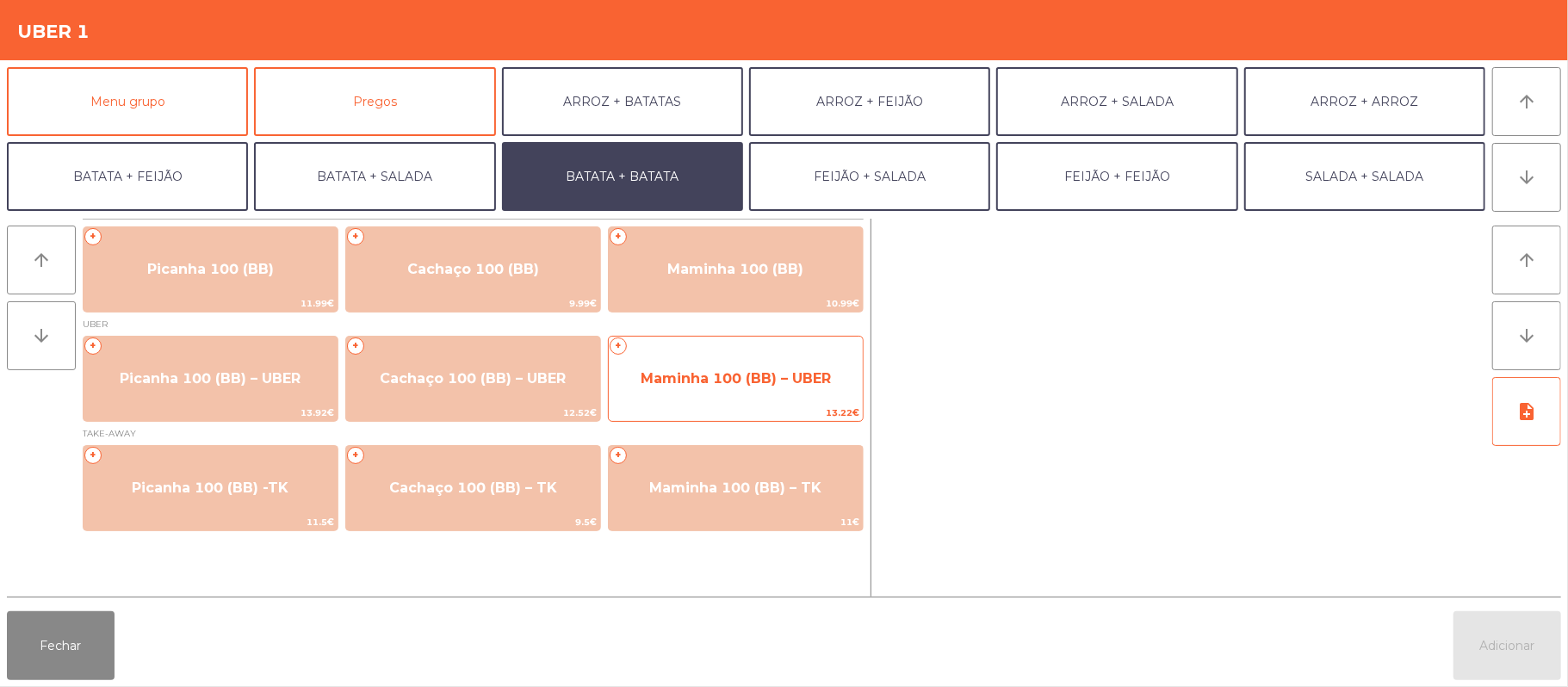
click at [714, 362] on span "Maminha 100 (BB) – UBER" at bounding box center [735, 379] width 254 height 46
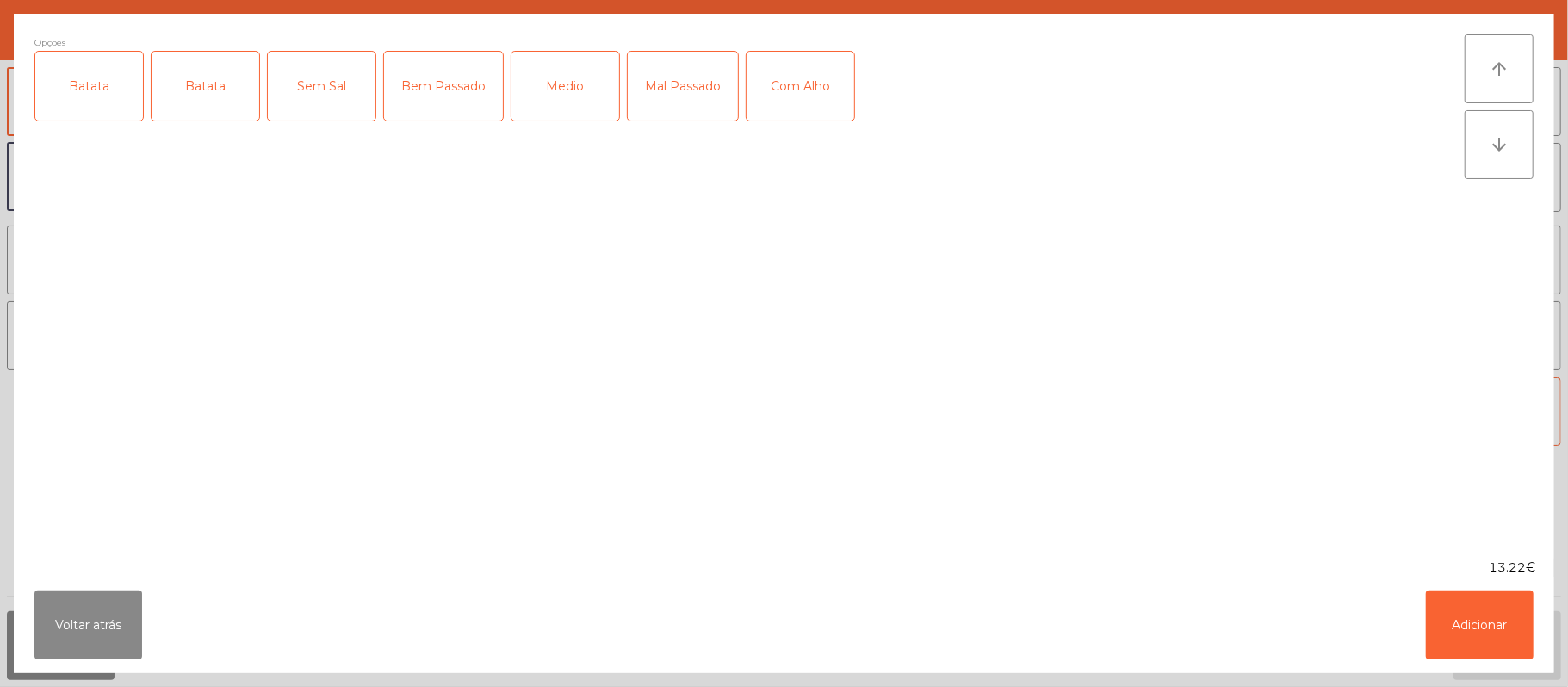
click at [60, 81] on div "Batata" at bounding box center [88, 85] width 107 height 69
click at [573, 80] on div "Medio" at bounding box center [565, 85] width 107 height 69
click at [1451, 651] on button "Adicionar" at bounding box center [1479, 625] width 107 height 69
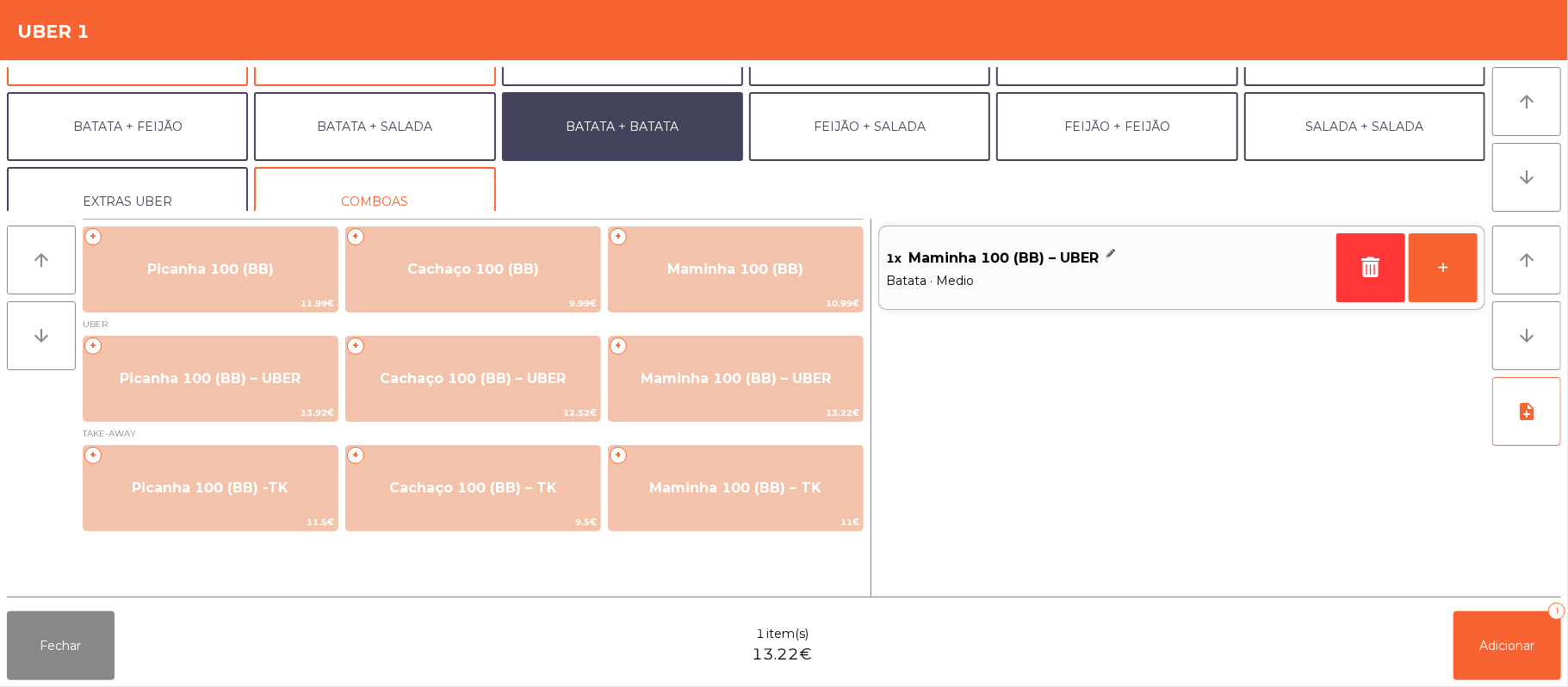
scroll to position [59, 0]
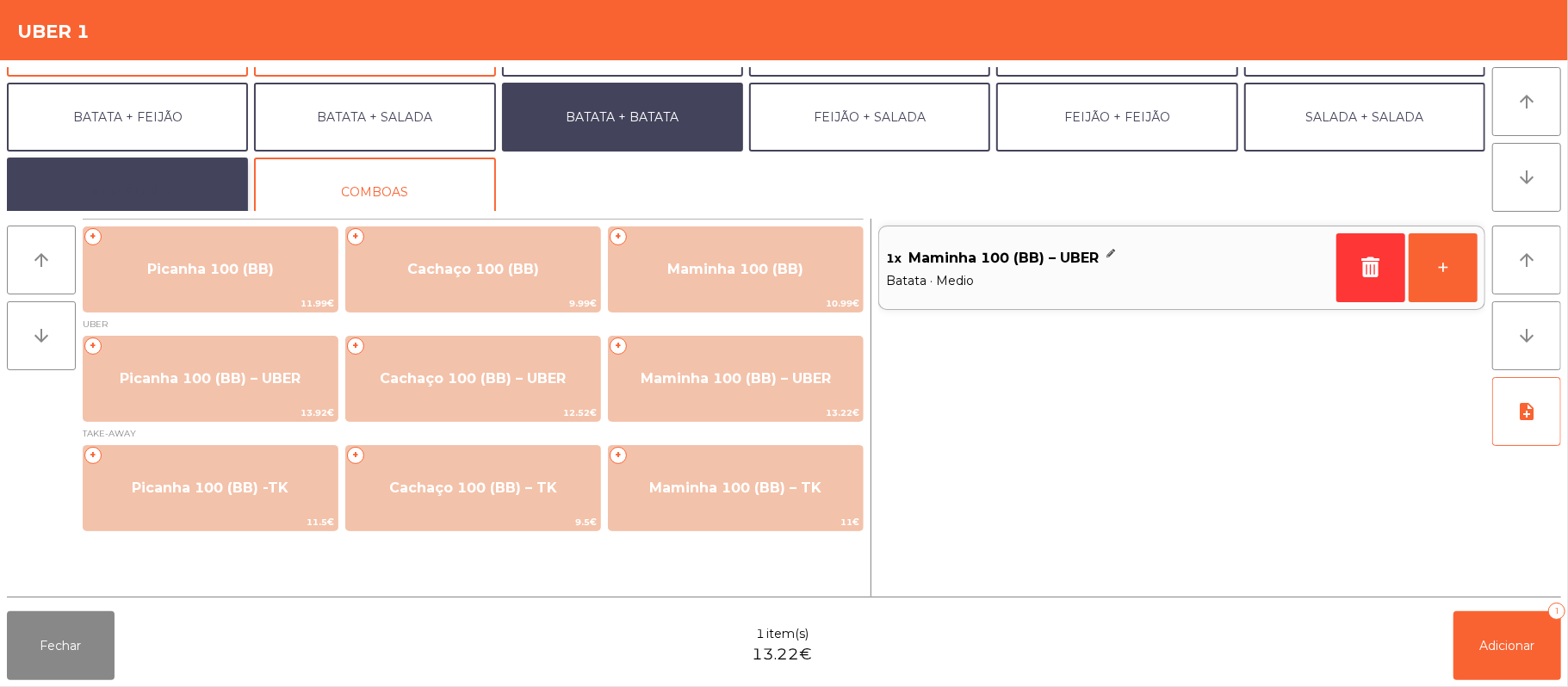
click at [186, 176] on button "EXTRAS UBER" at bounding box center [127, 192] width 241 height 69
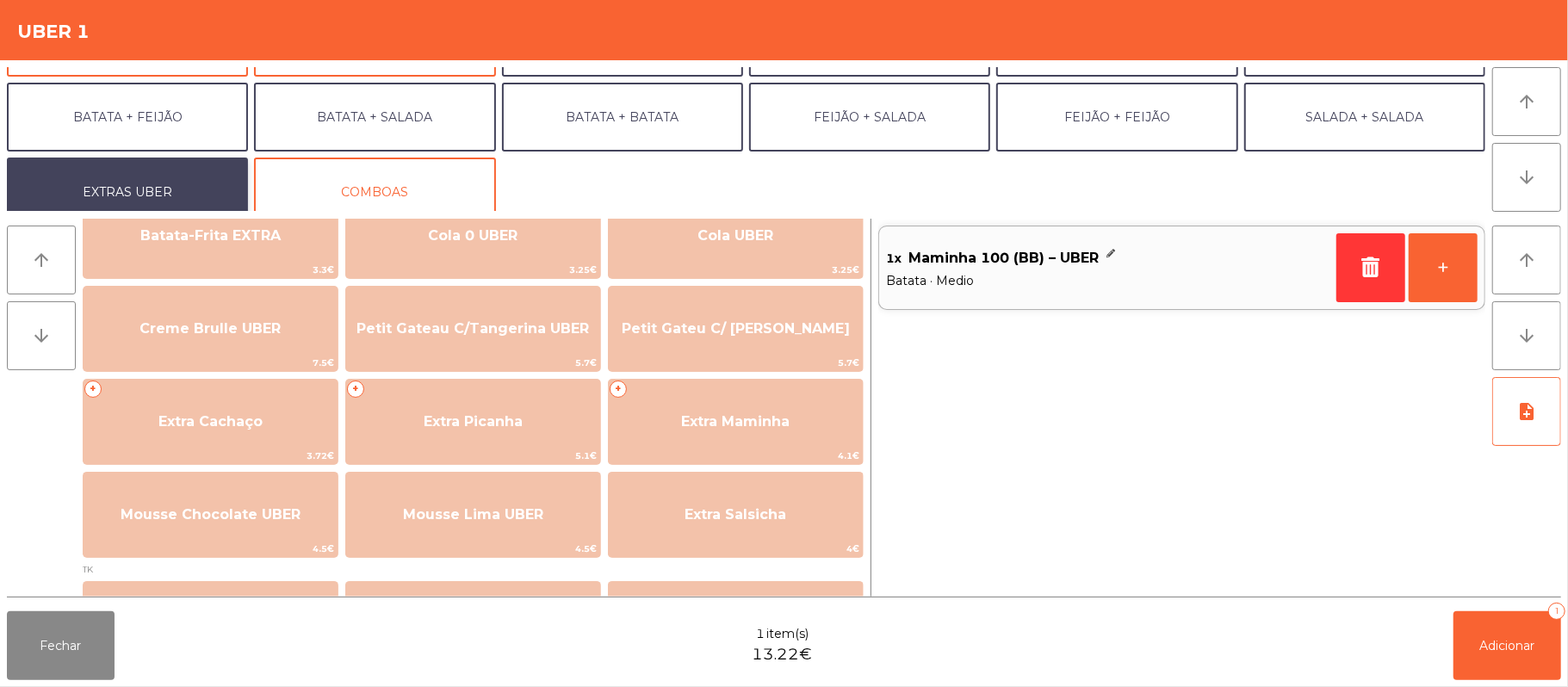
scroll to position [365, 0]
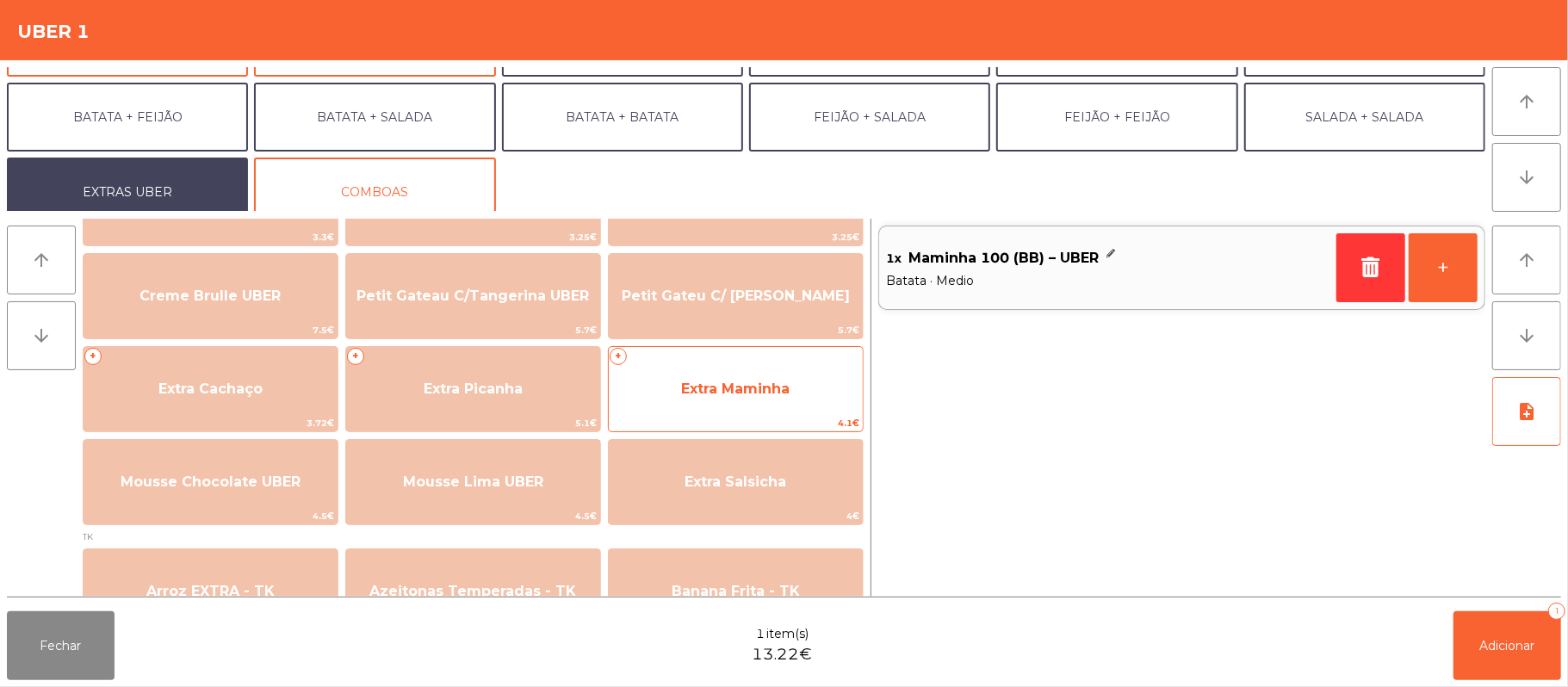
click at [730, 403] on span "Extra Maminha" at bounding box center [735, 389] width 254 height 46
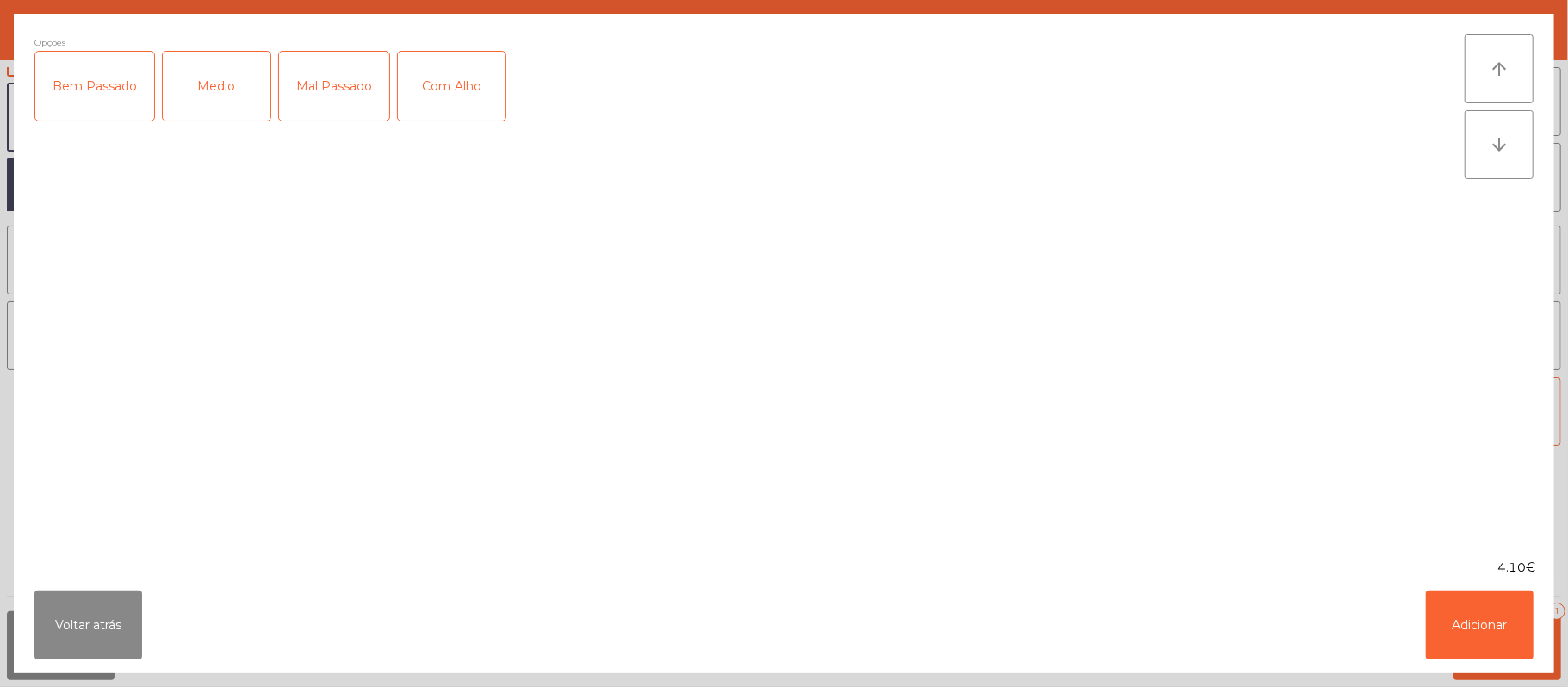
click at [239, 94] on div "Medio" at bounding box center [216, 85] width 107 height 69
click at [1474, 621] on button "Adicionar" at bounding box center [1479, 625] width 107 height 69
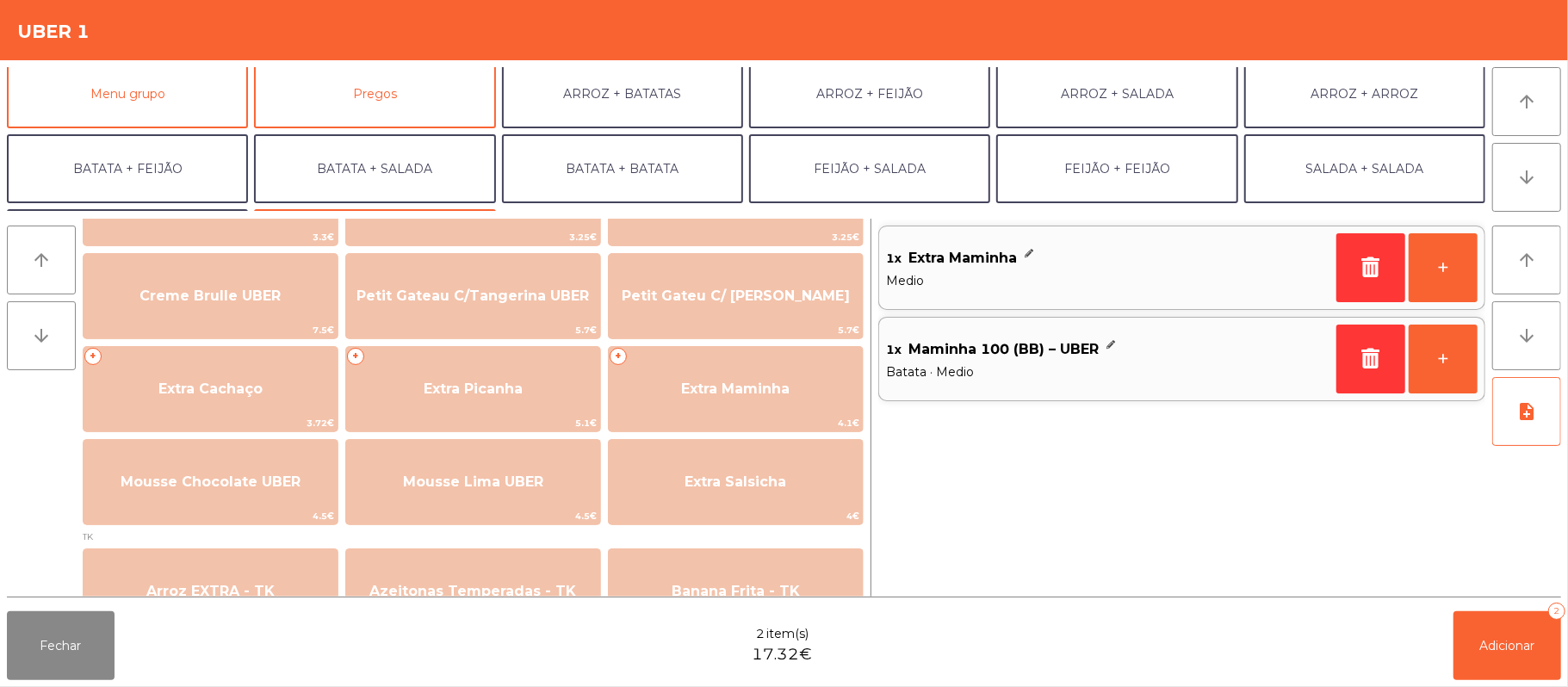
scroll to position [0, 0]
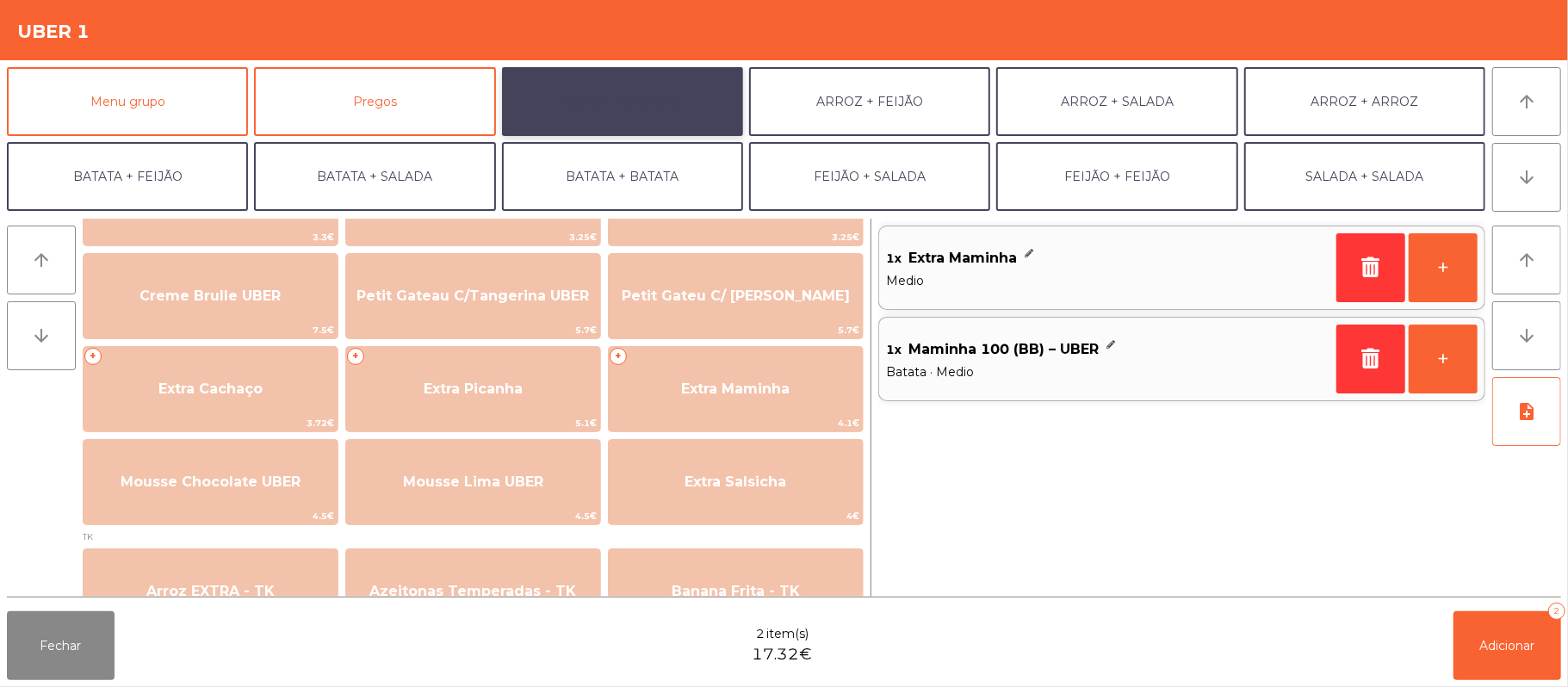
click at [663, 122] on button "ARROZ + BATATAS" at bounding box center [622, 101] width 241 height 69
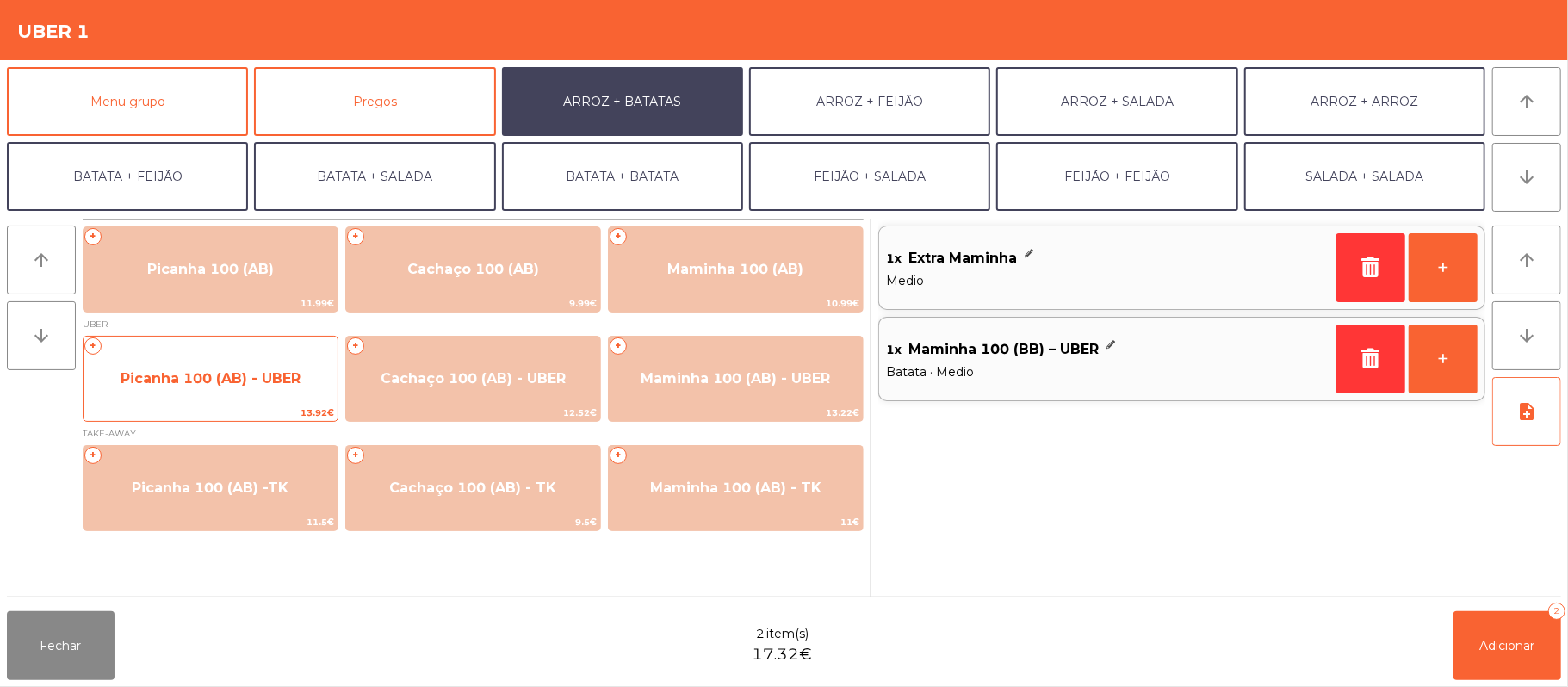
click at [251, 382] on span "Picanha 100 (AB) - UBER" at bounding box center [211, 378] width 180 height 16
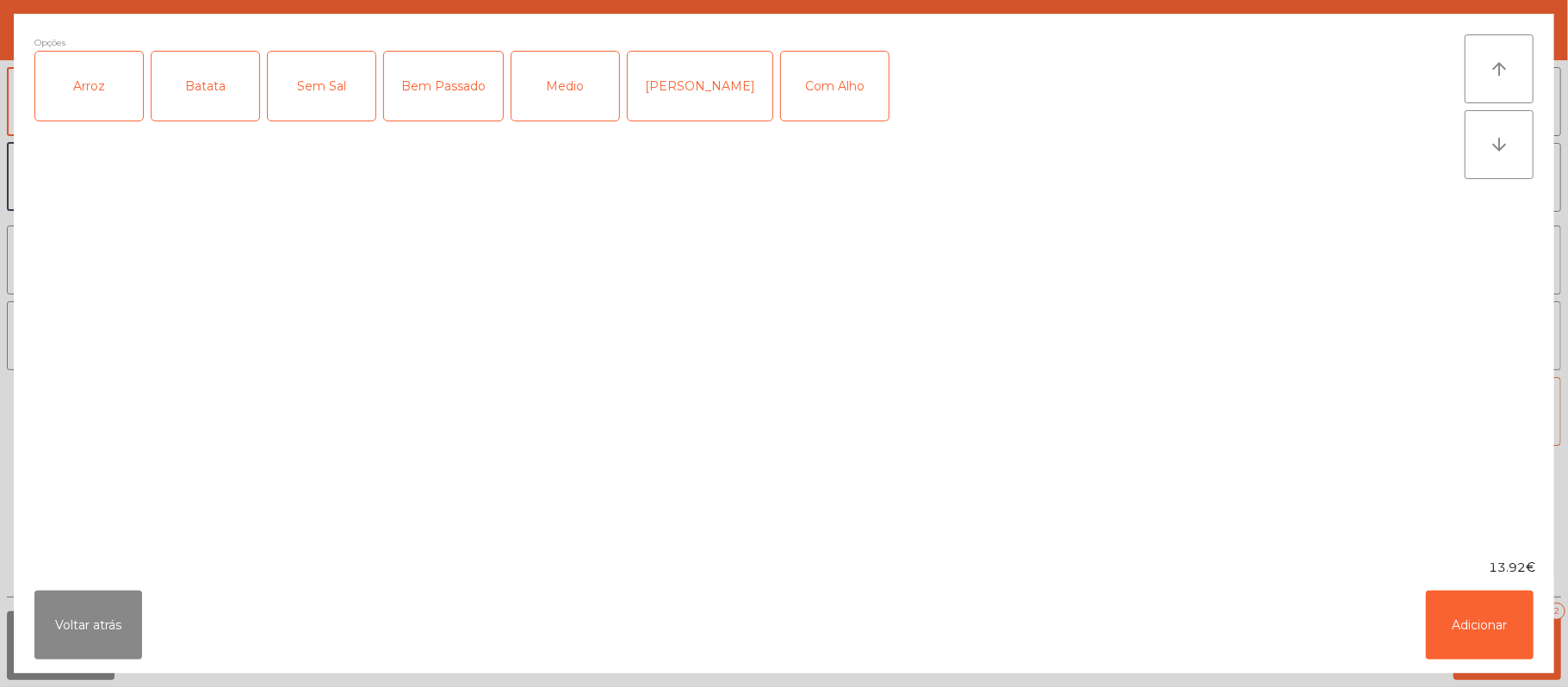
click at [95, 74] on div "Arroz" at bounding box center [88, 85] width 107 height 69
click at [205, 76] on div "Batata" at bounding box center [205, 85] width 107 height 69
click at [573, 60] on div "Medio" at bounding box center [565, 85] width 107 height 69
click at [1485, 624] on button "Adicionar" at bounding box center [1479, 625] width 107 height 69
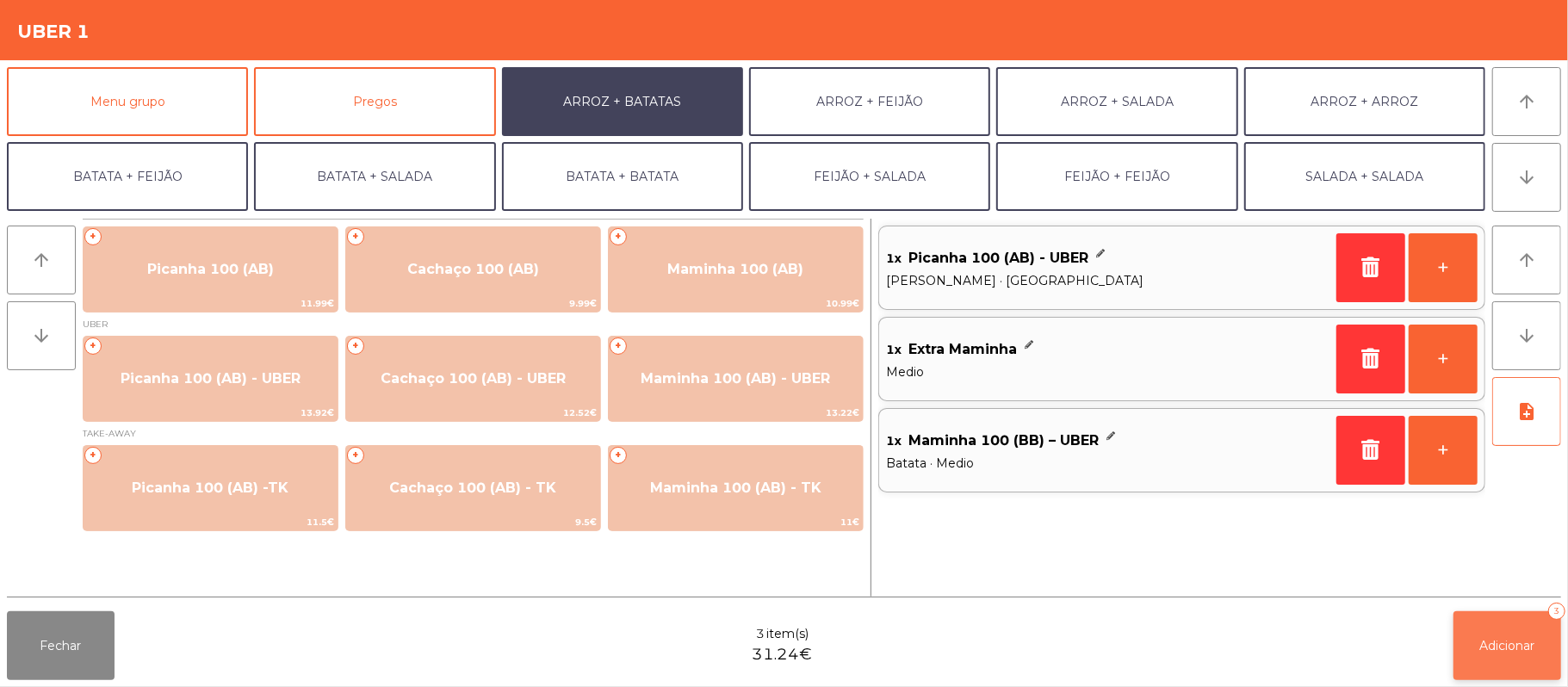
click at [1517, 663] on button "Adicionar 3" at bounding box center [1507, 645] width 107 height 69
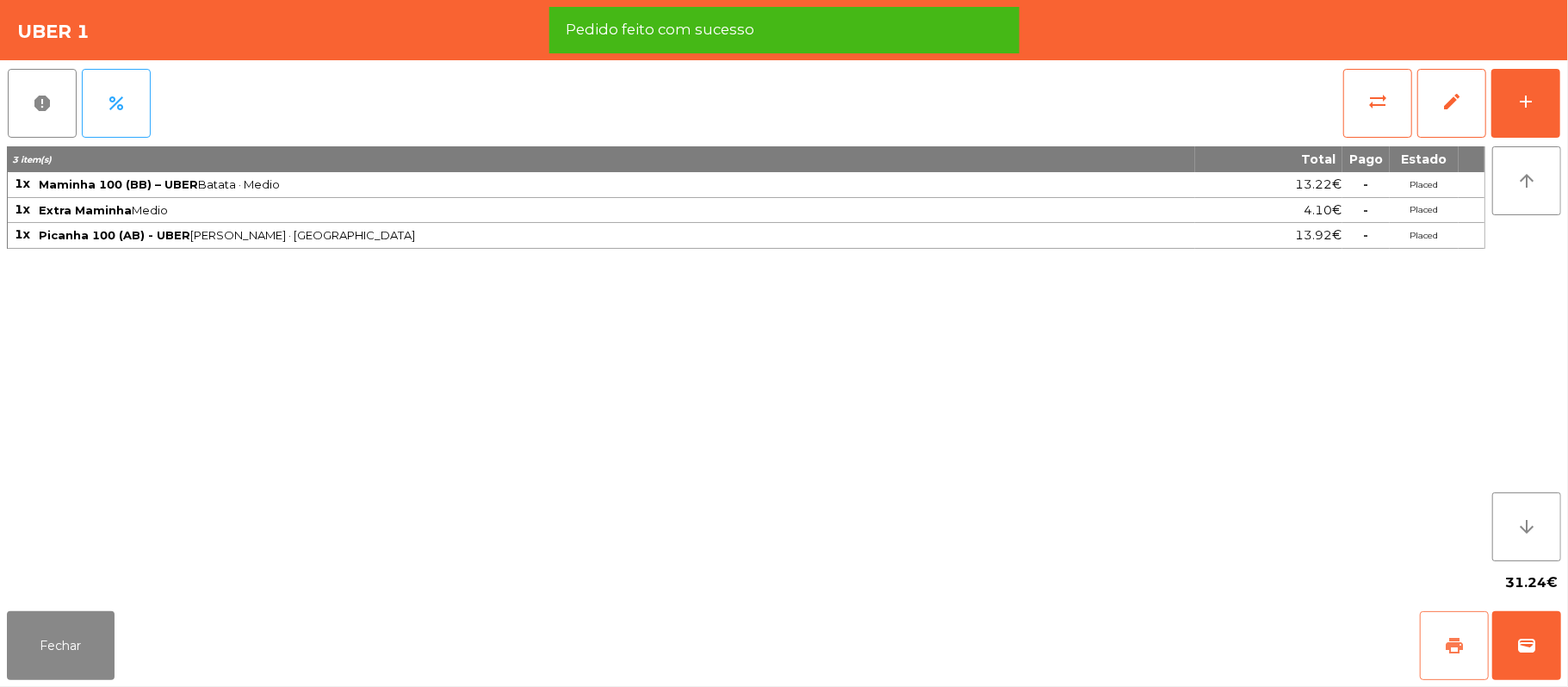
click at [1438, 648] on button "print" at bounding box center [1454, 645] width 69 height 69
click at [1524, 655] on span "wallet" at bounding box center [1526, 645] width 20 height 20
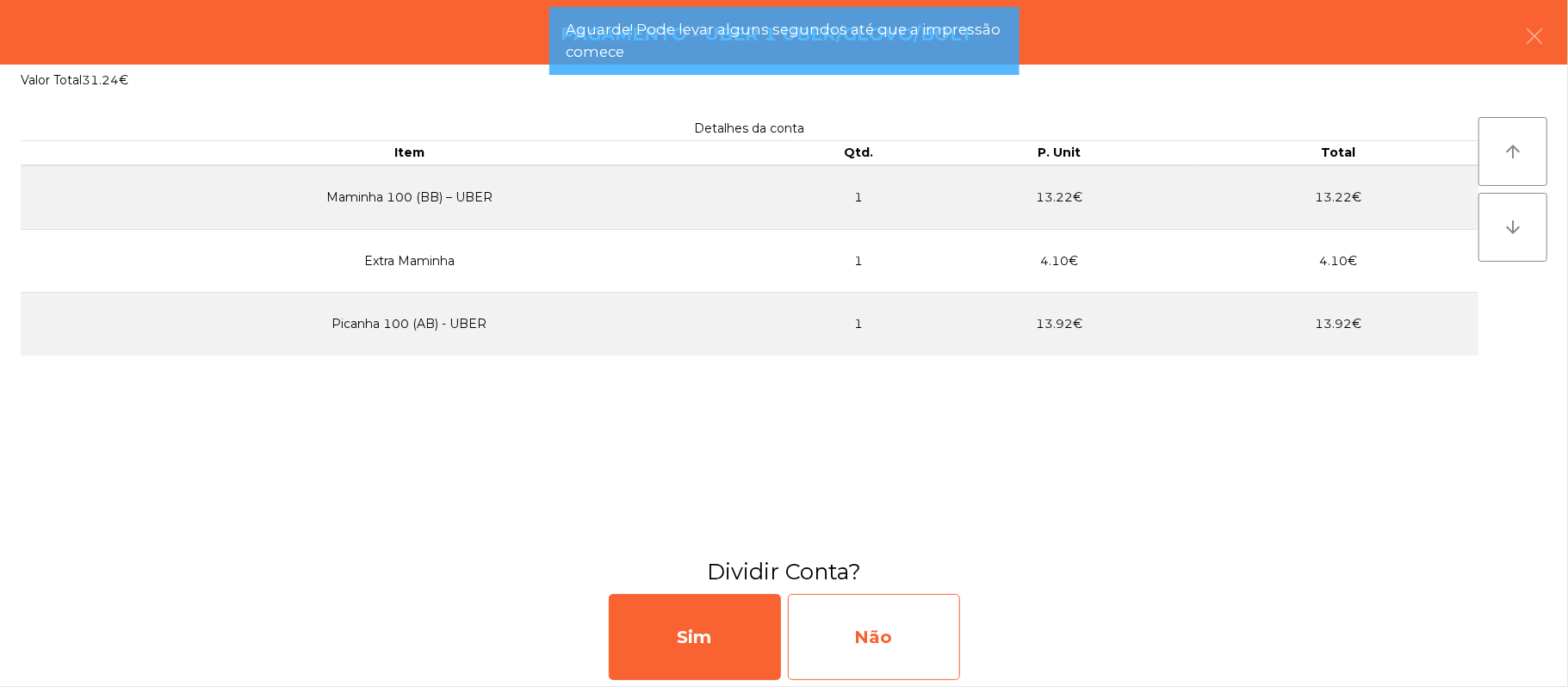
click at [901, 645] on div "Não" at bounding box center [874, 637] width 172 height 86
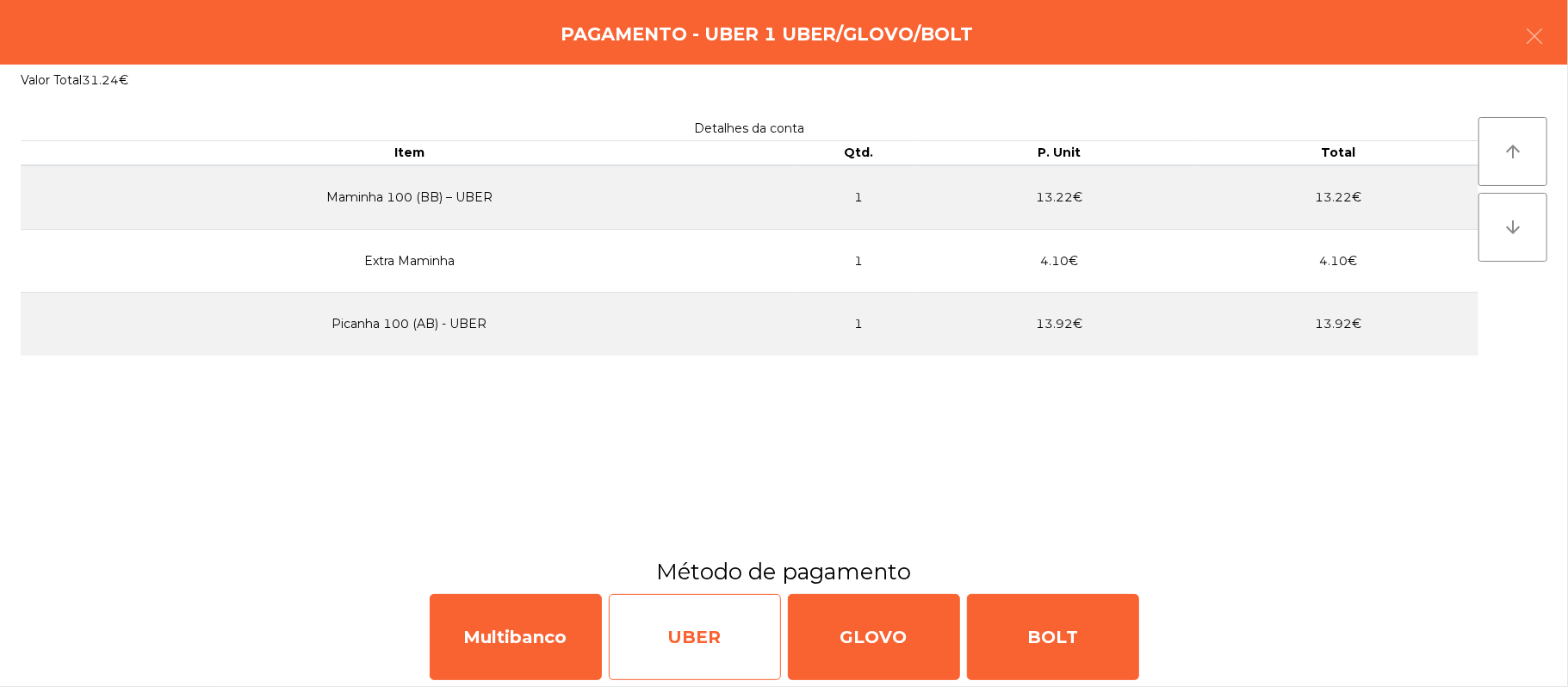
click at [686, 646] on div "UBER" at bounding box center [695, 637] width 172 height 86
select select "**"
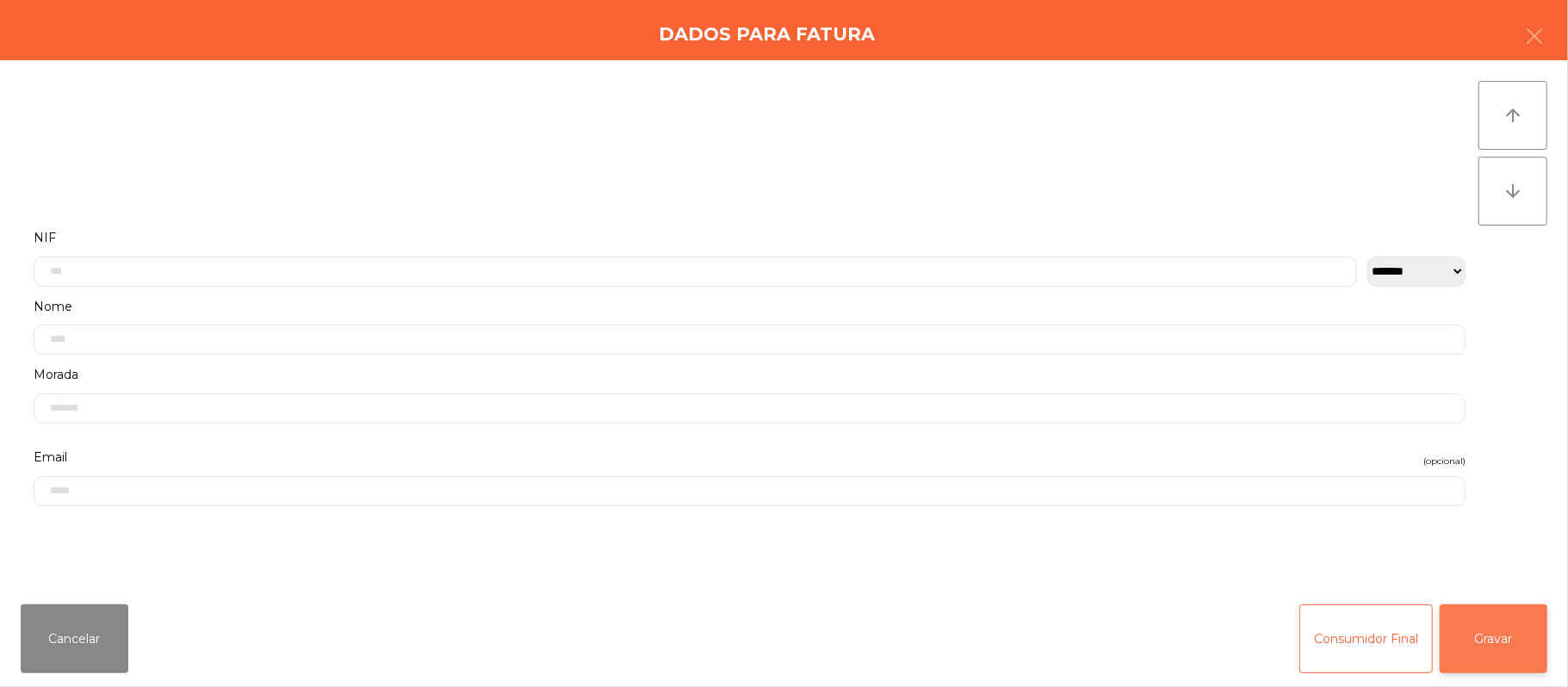
click at [1516, 642] on button "Gravar" at bounding box center [1493, 639] width 107 height 69
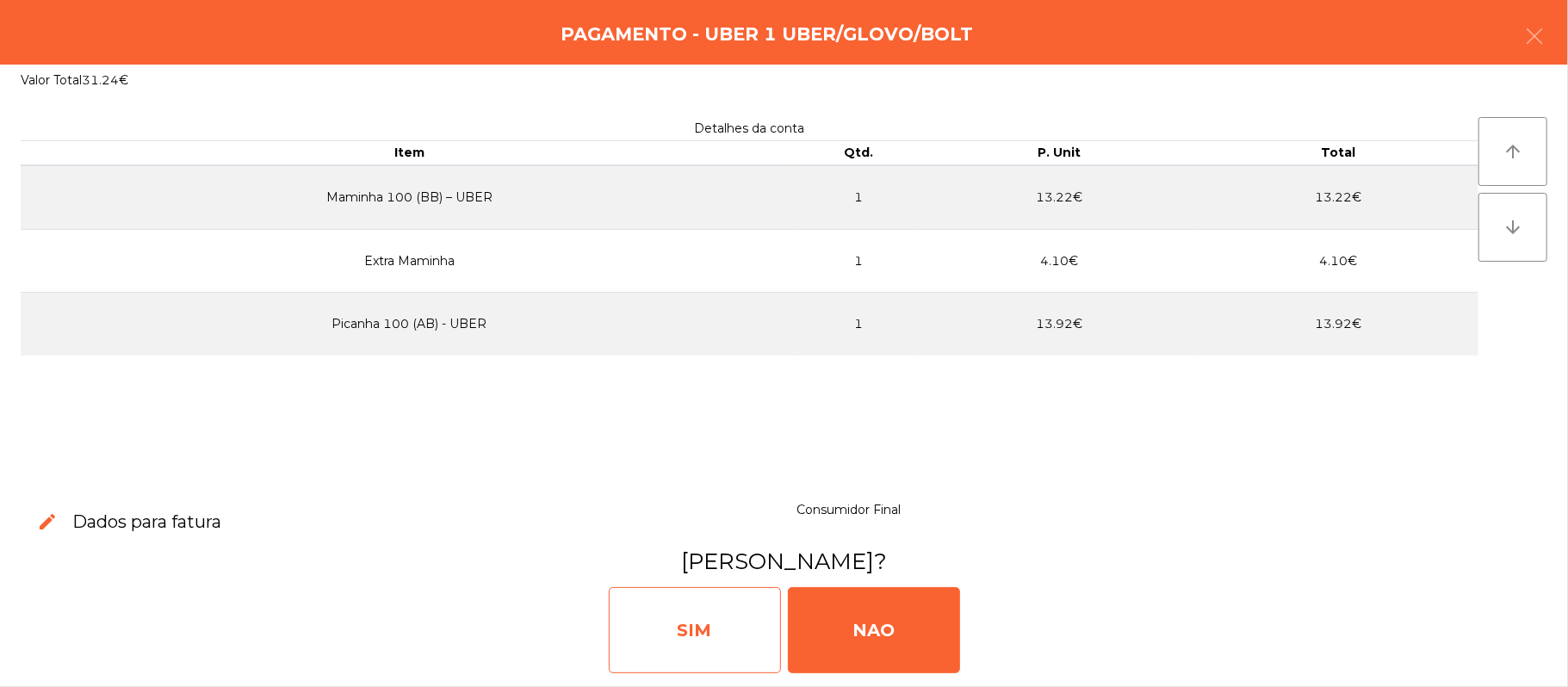
click at [711, 612] on div "SIM" at bounding box center [695, 630] width 172 height 86
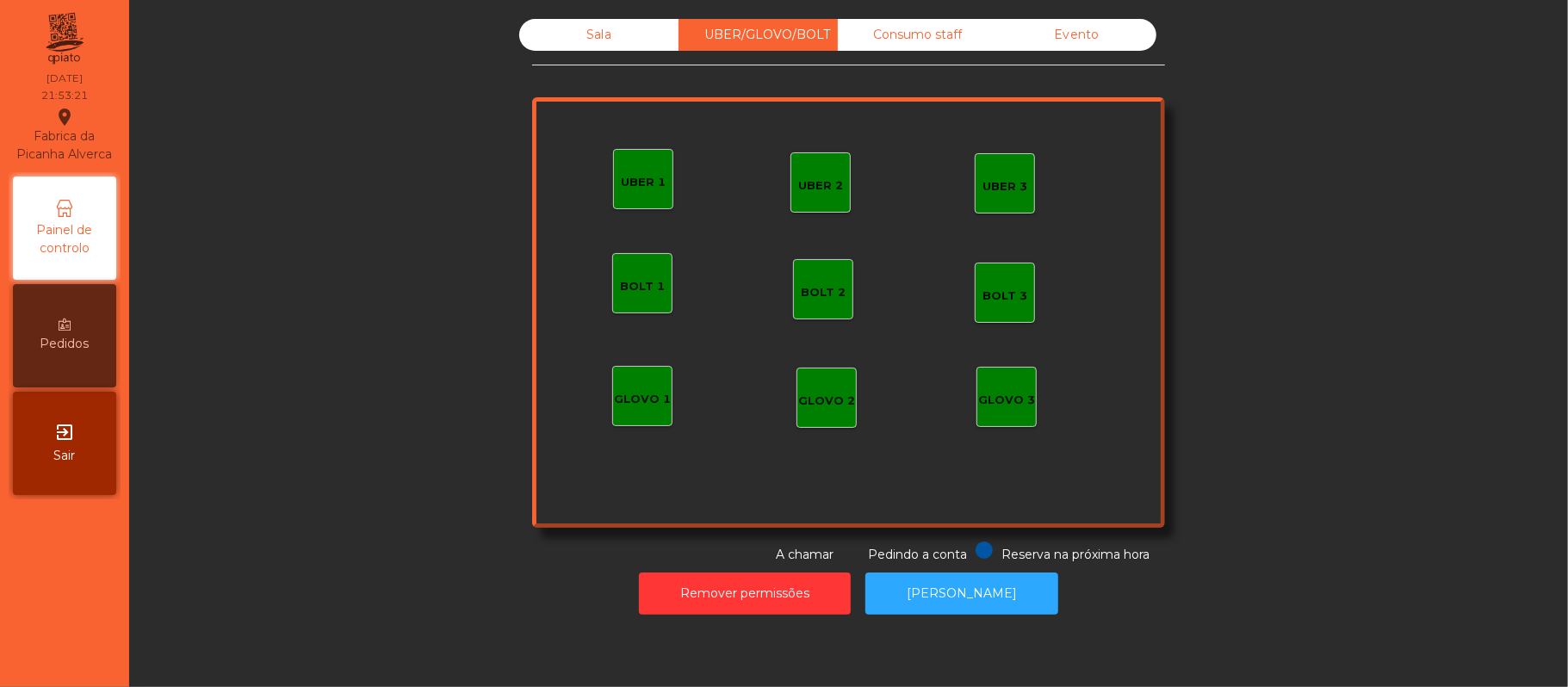
click at [591, 45] on div "Sala" at bounding box center [599, 35] width 160 height 32
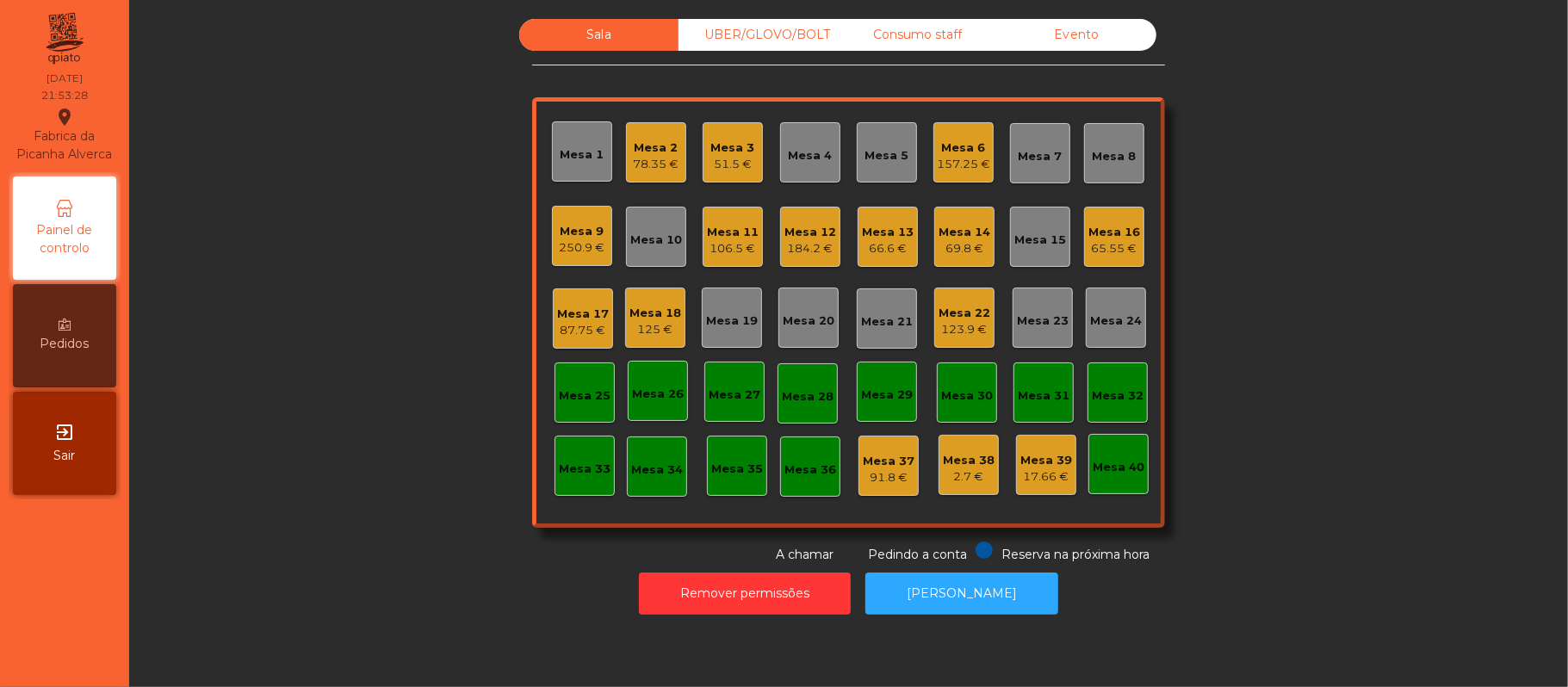
click at [580, 312] on div "Mesa 17" at bounding box center [582, 314] width 51 height 17
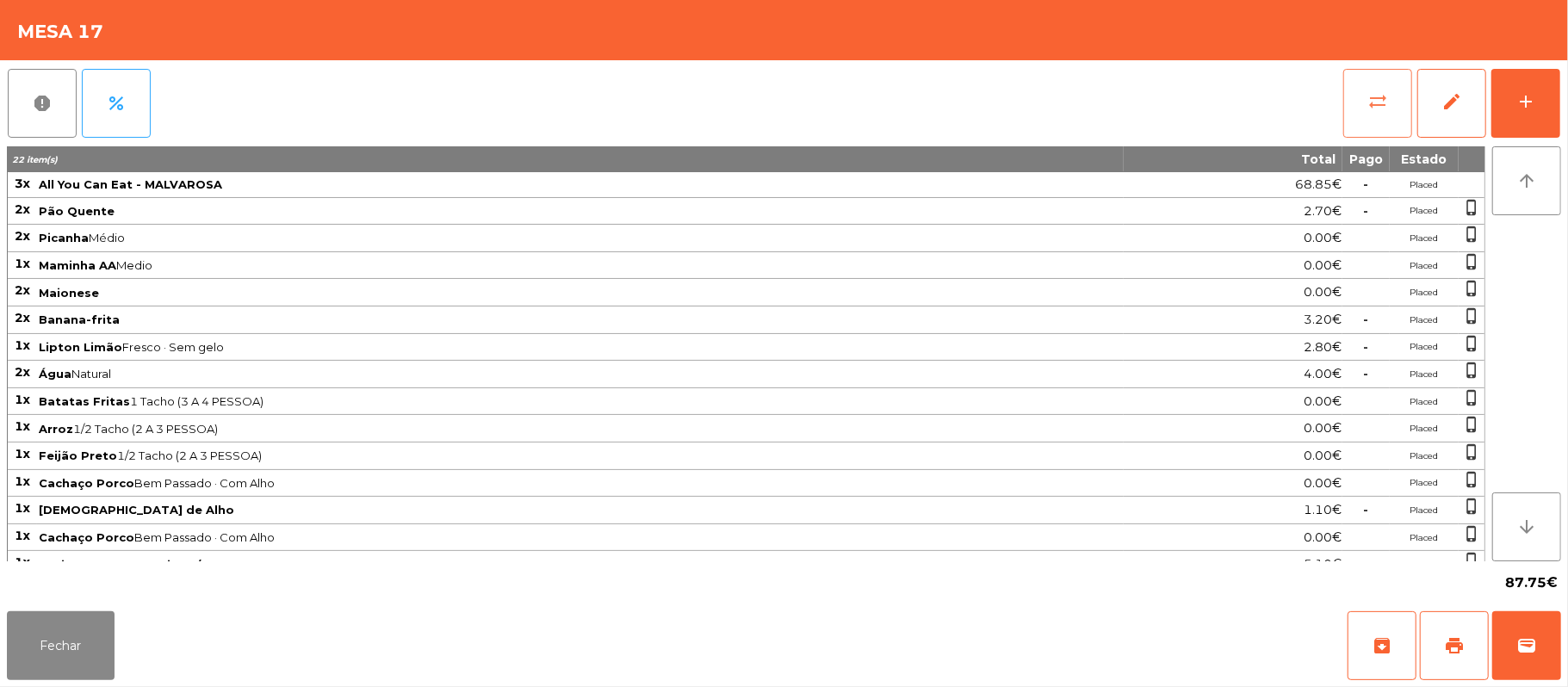
click at [1362, 112] on button "sync_alt" at bounding box center [1377, 103] width 69 height 69
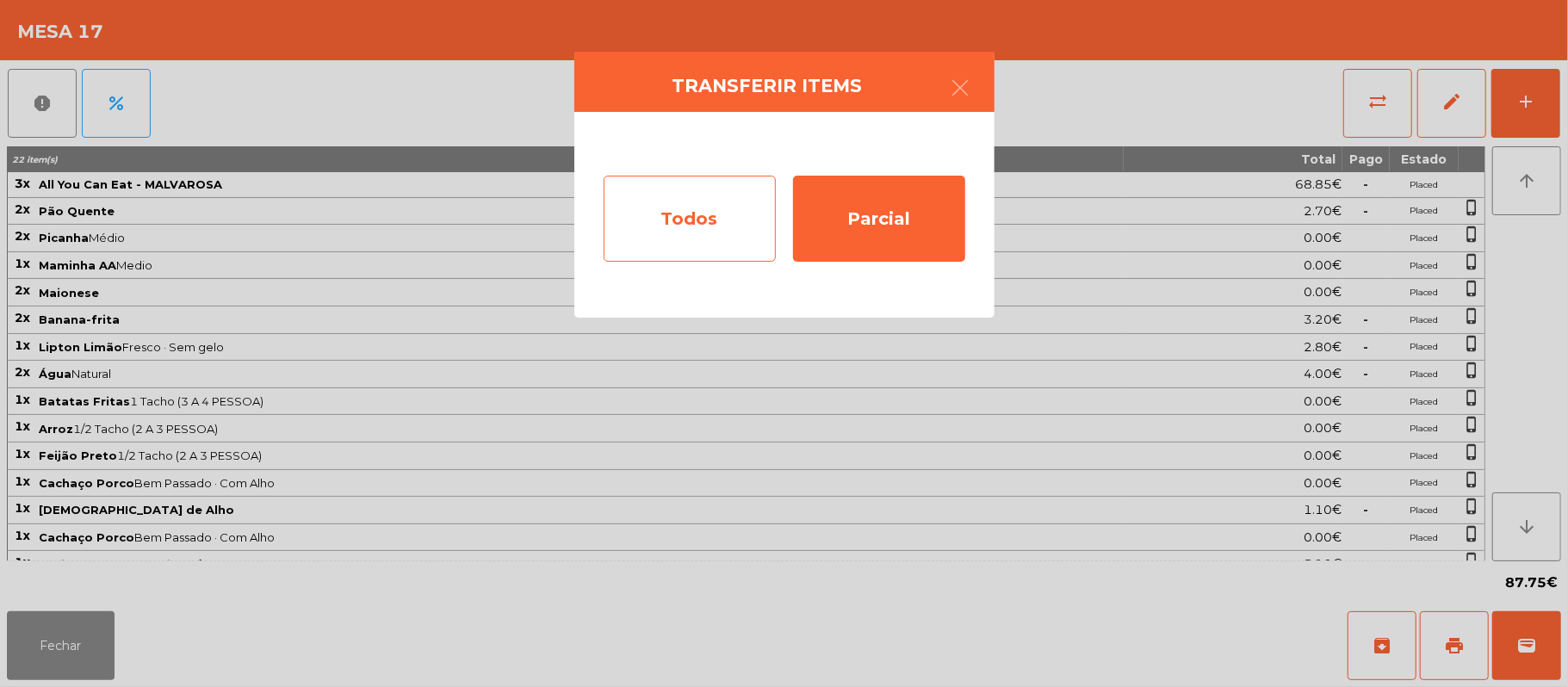
click at [687, 223] on div "Todos" at bounding box center [690, 219] width 172 height 86
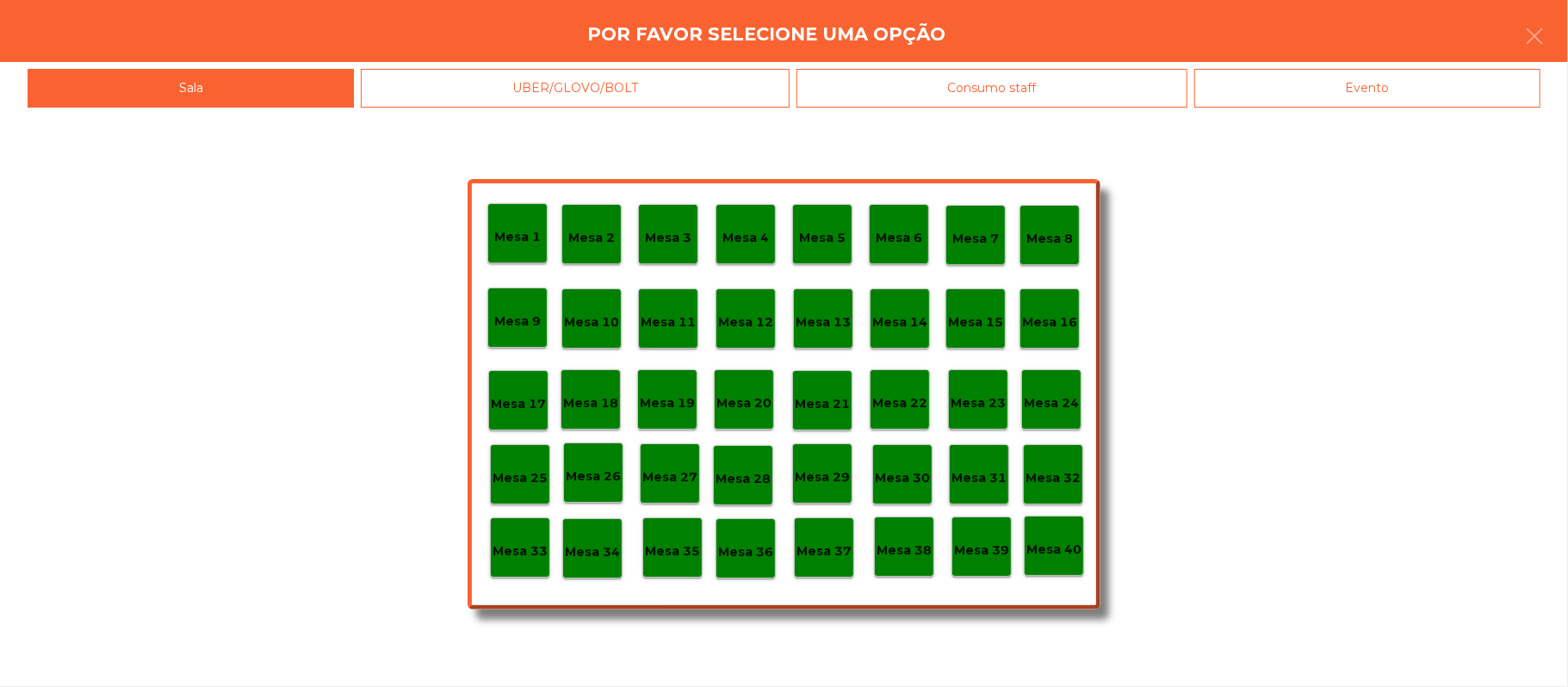
click at [1321, 75] on div "Evento" at bounding box center [1368, 88] width 346 height 39
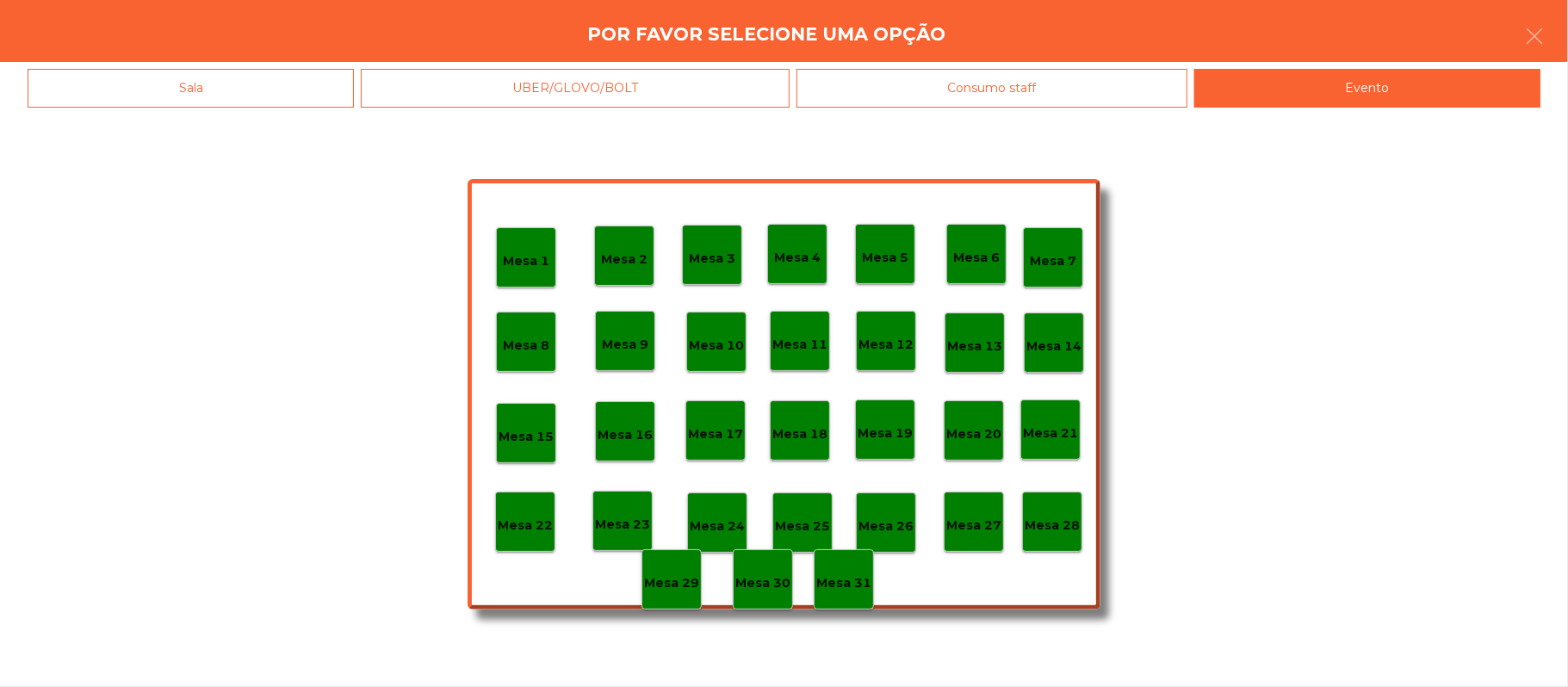
click at [715, 418] on div "Mesa 17" at bounding box center [715, 432] width 55 height 27
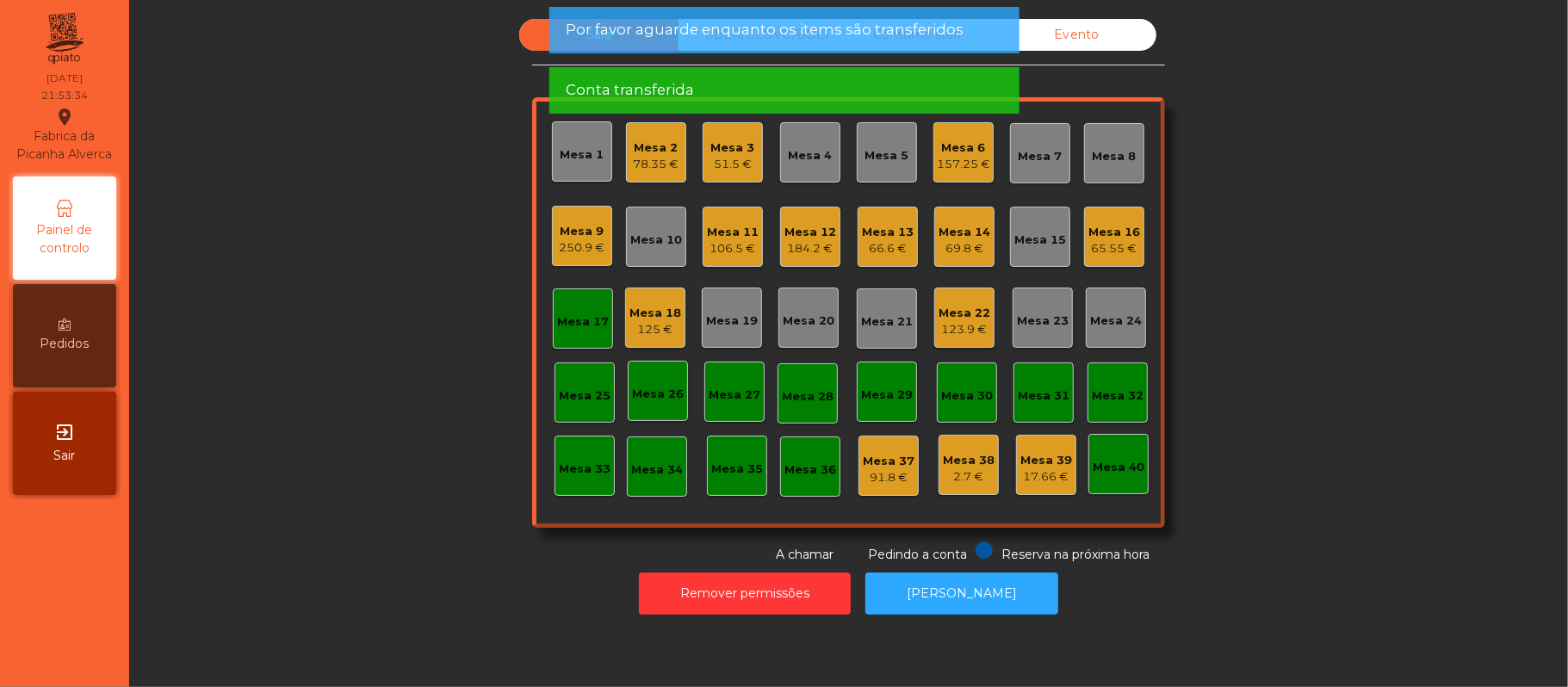
click at [446, 87] on div "Sala UBER/GLOVO/BOLT Consumo staff Evento Mesa 1 Mesa 2 78.35 € Mesa 3 51.5 € M…" at bounding box center [848, 291] width 1392 height 545
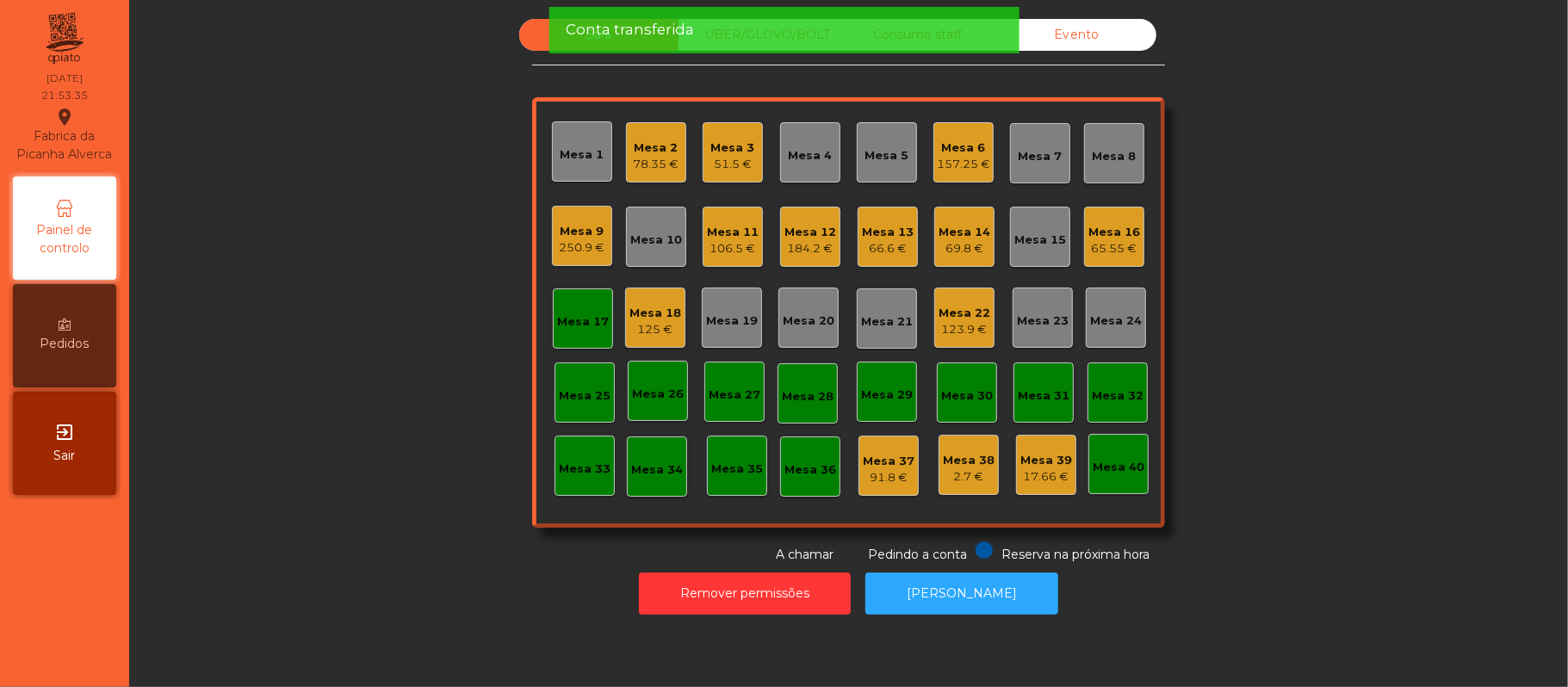
click at [569, 317] on div "Mesa 17" at bounding box center [582, 322] width 51 height 17
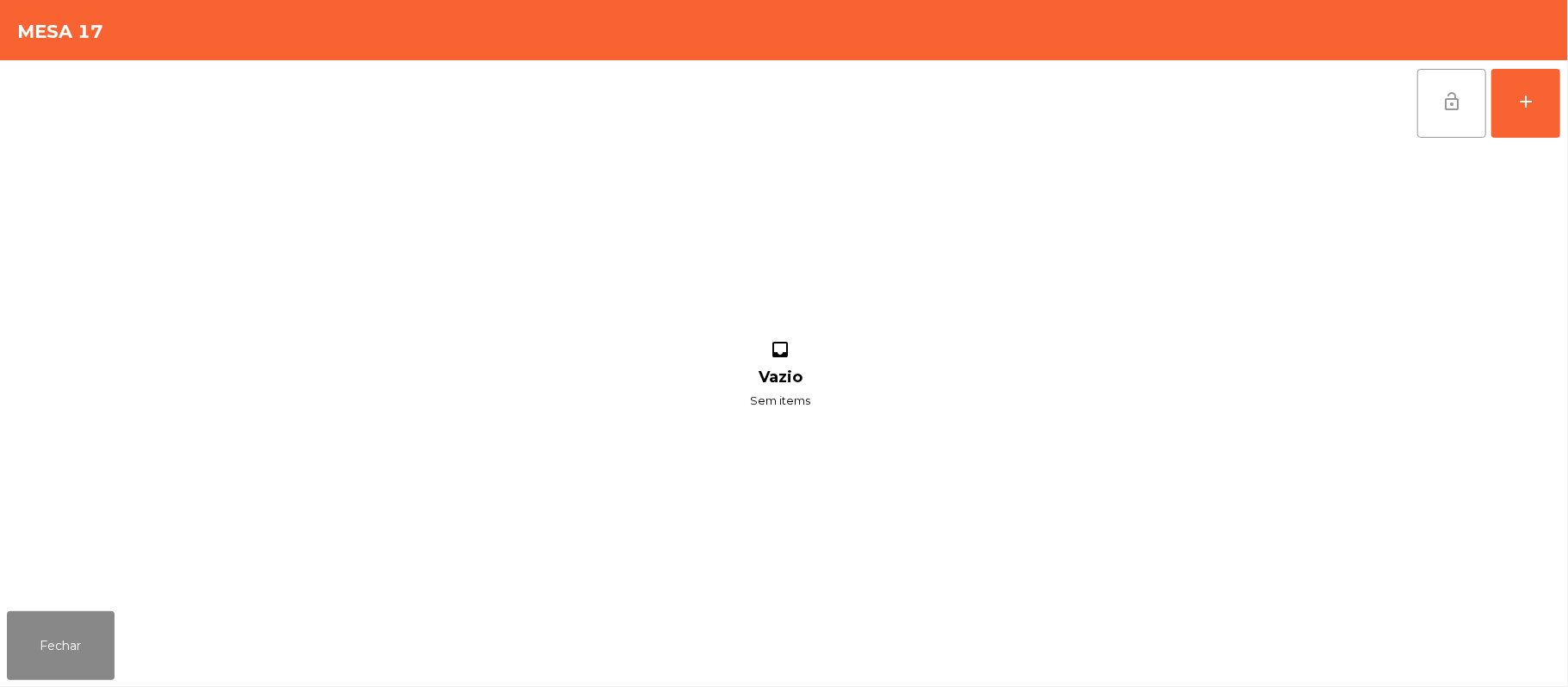
click at [1454, 107] on span "lock_open" at bounding box center [1451, 101] width 20 height 20
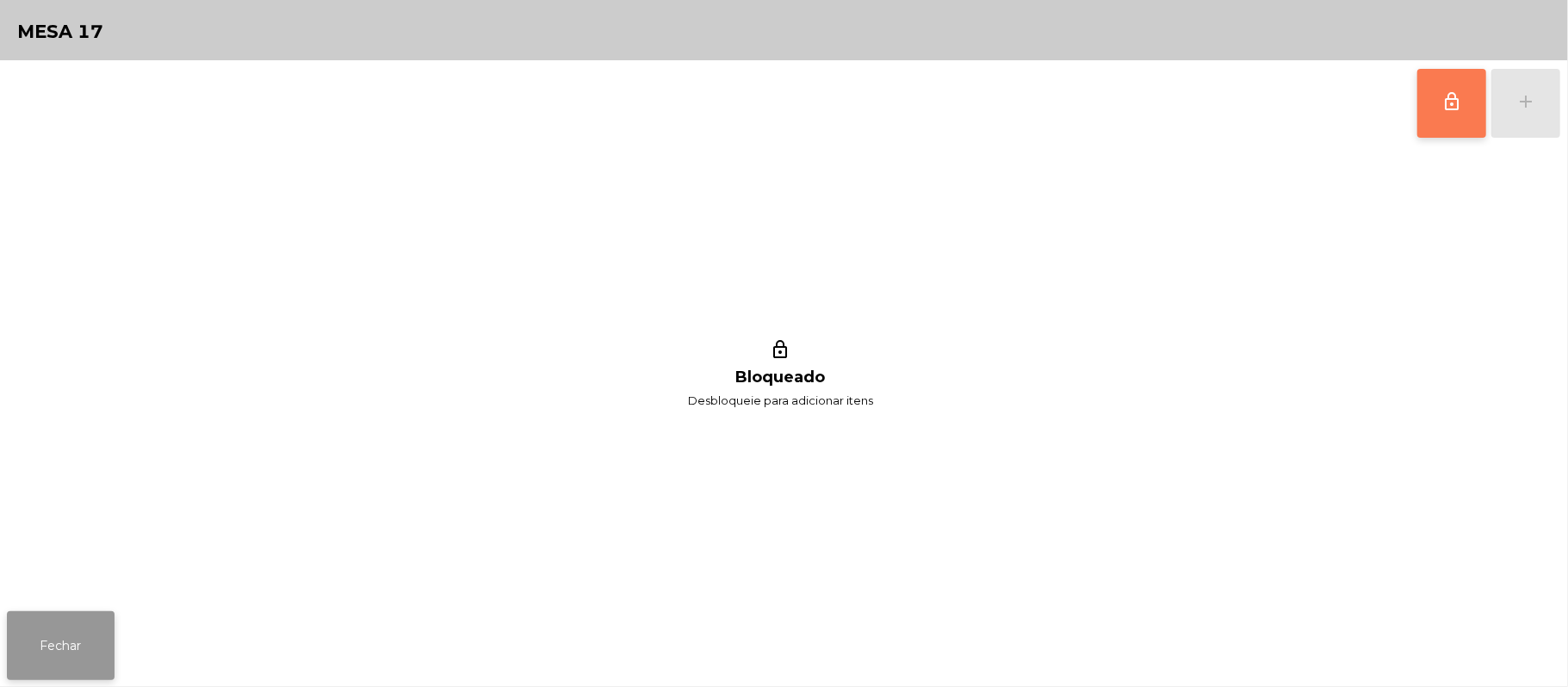
click at [36, 629] on button "Fechar" at bounding box center [60, 645] width 107 height 69
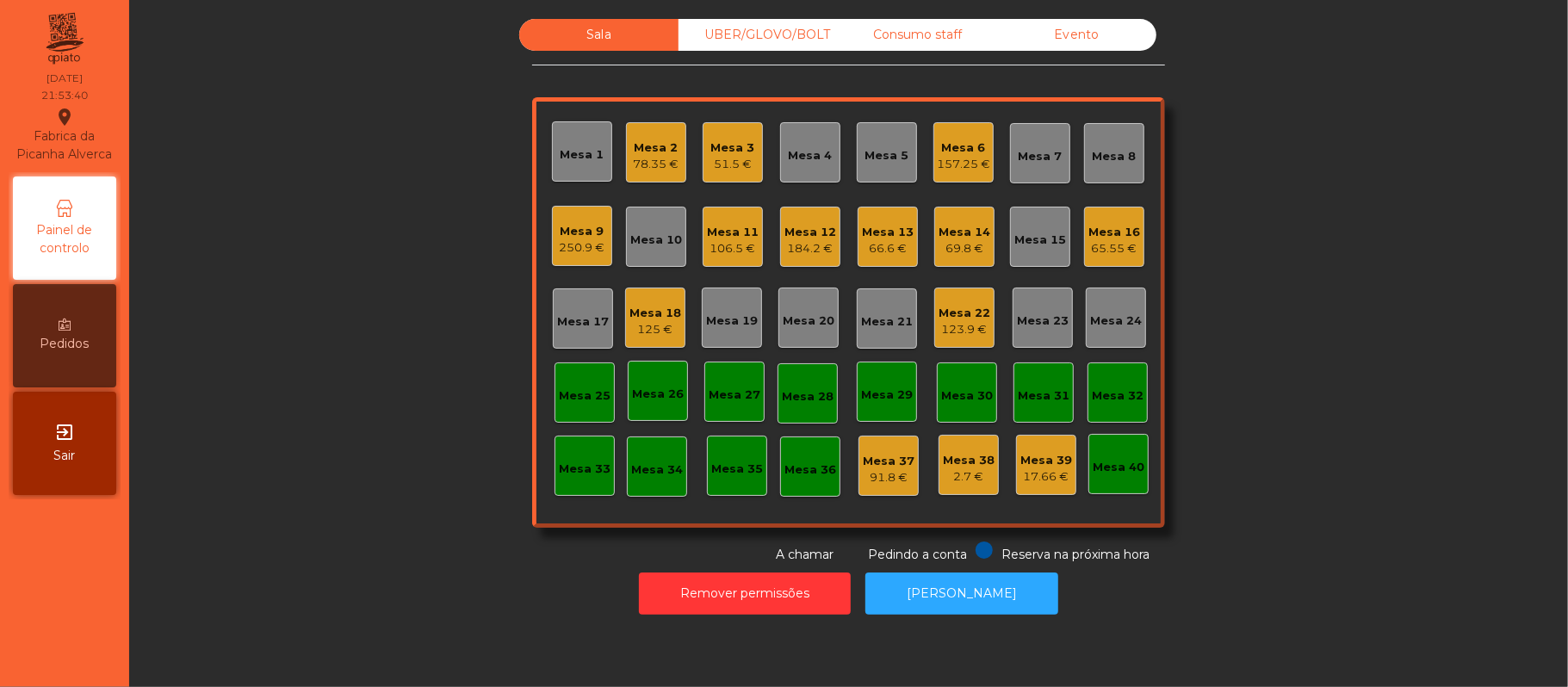
click at [1052, 36] on div "Evento" at bounding box center [1077, 35] width 160 height 32
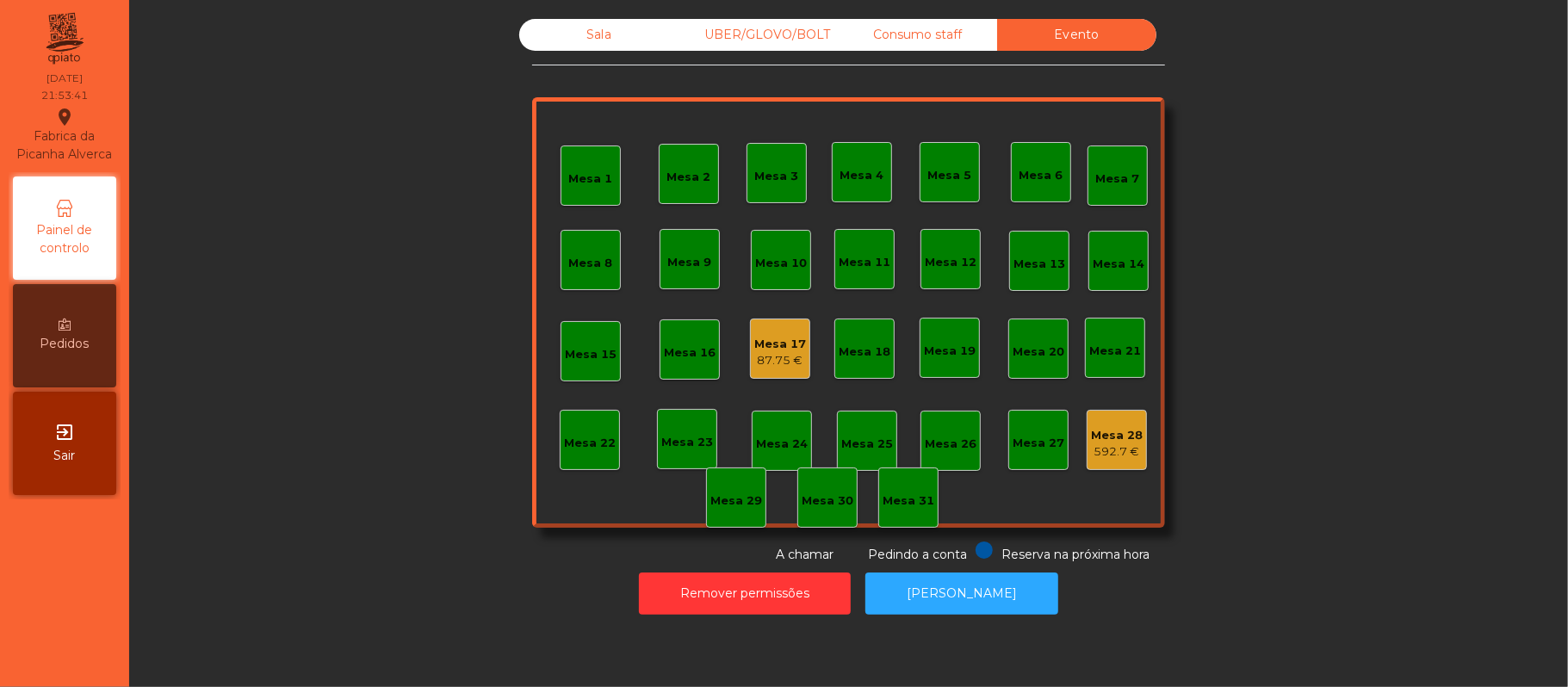
click at [609, 40] on div "Sala" at bounding box center [599, 35] width 160 height 32
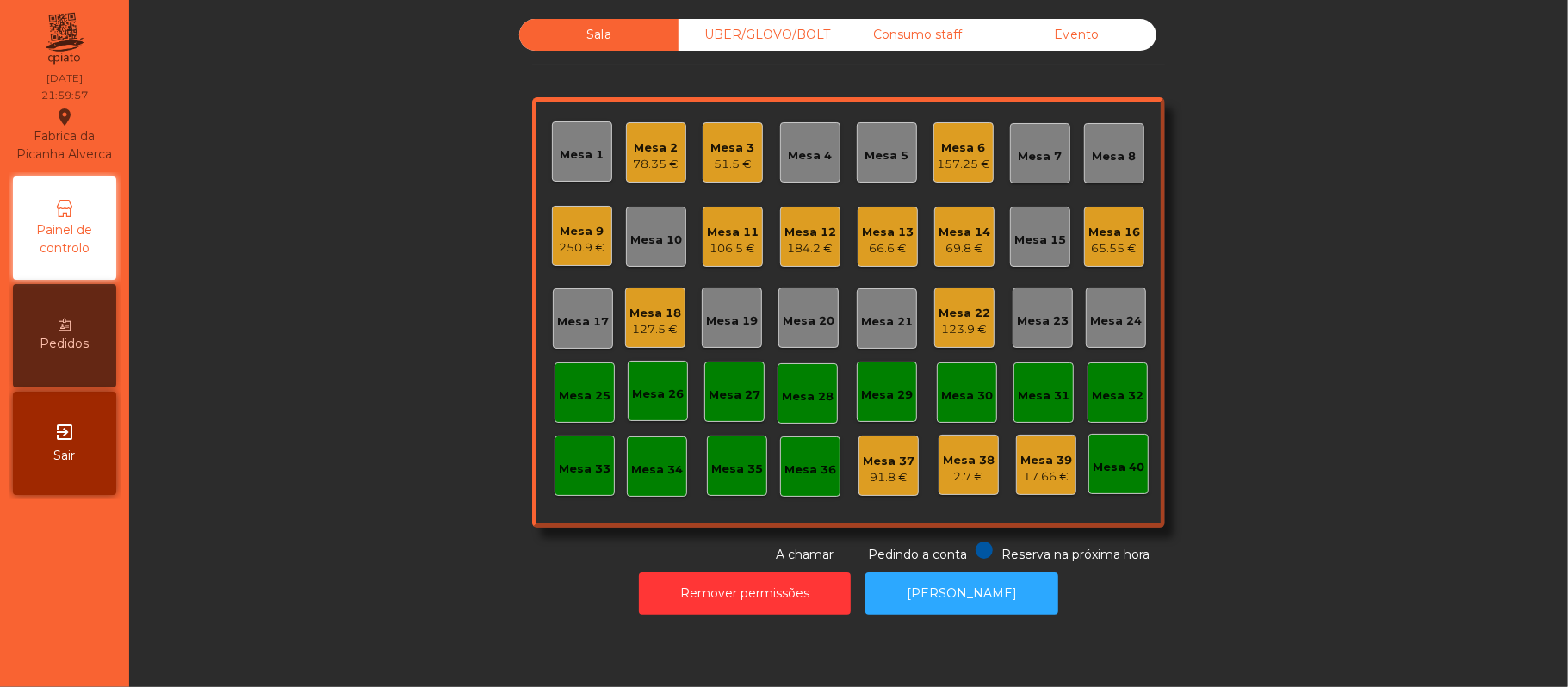
click at [566, 307] on div "Mesa 17" at bounding box center [582, 318] width 51 height 24
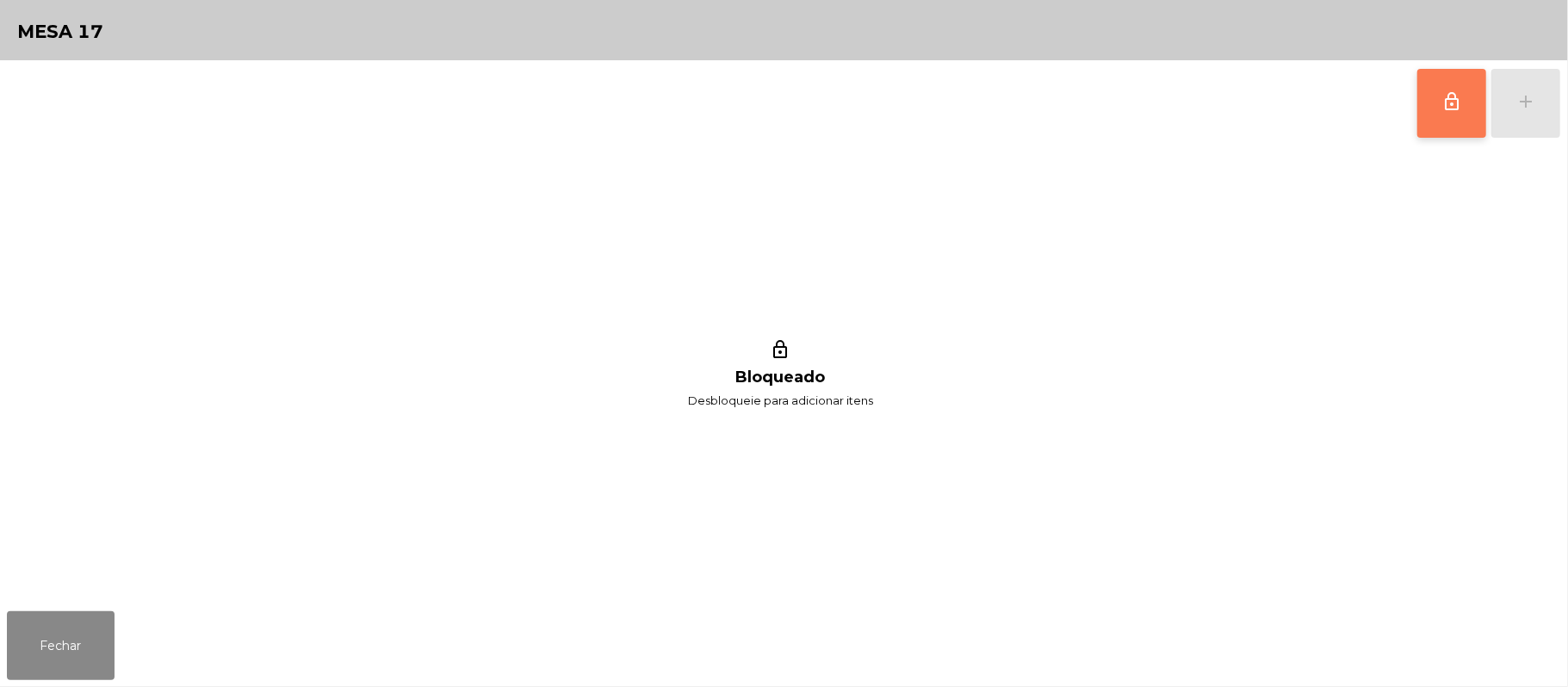
click at [1451, 110] on span "lock_outline" at bounding box center [1451, 101] width 20 height 20
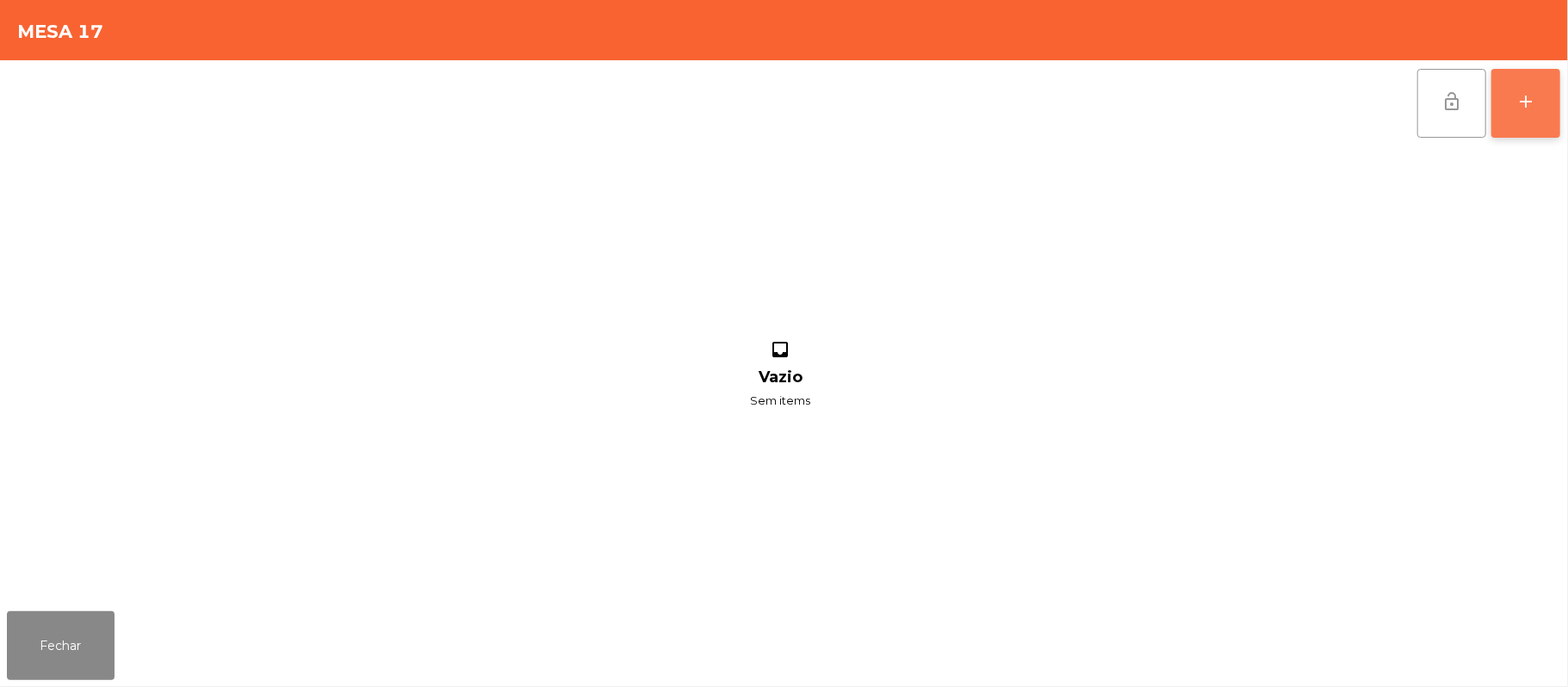
click at [1519, 98] on div "add" at bounding box center [1525, 101] width 20 height 20
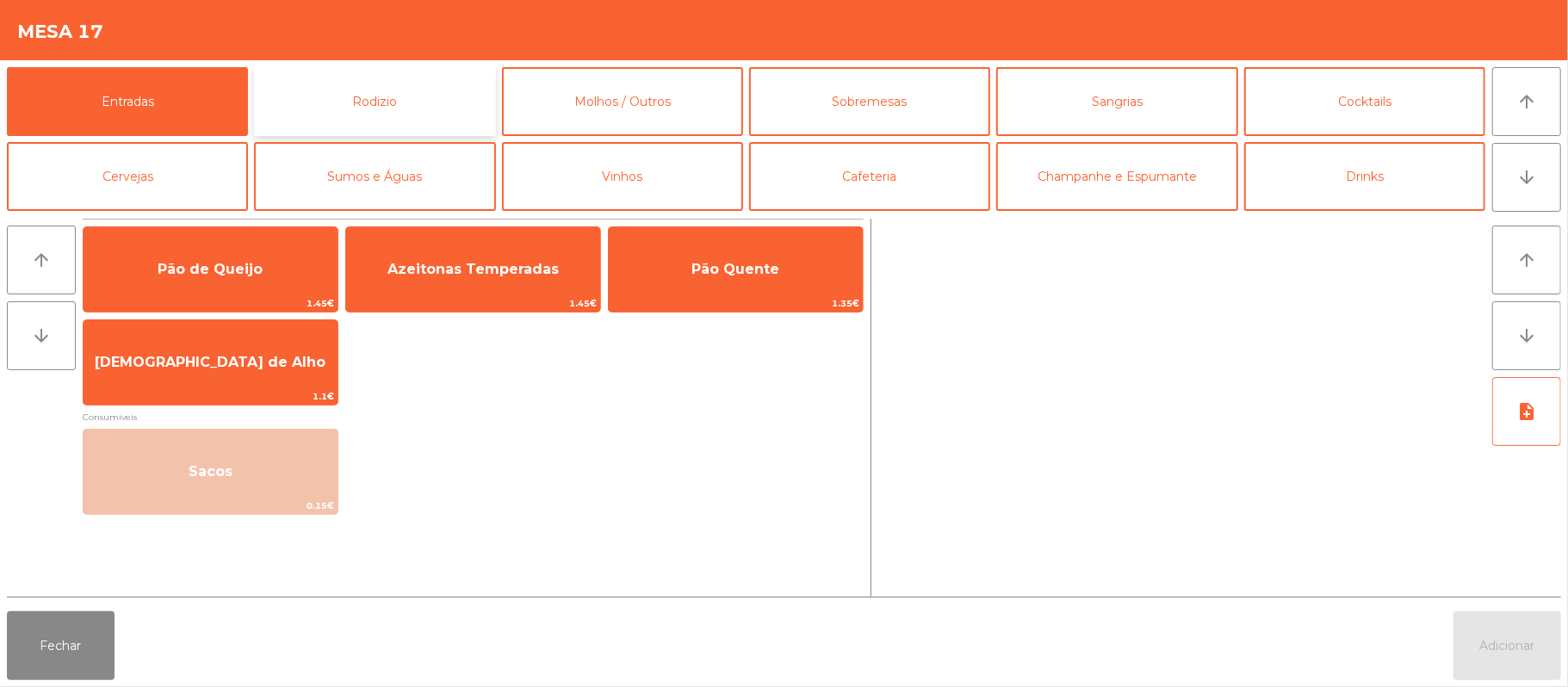
click at [357, 111] on button "Rodizio" at bounding box center [374, 101] width 241 height 69
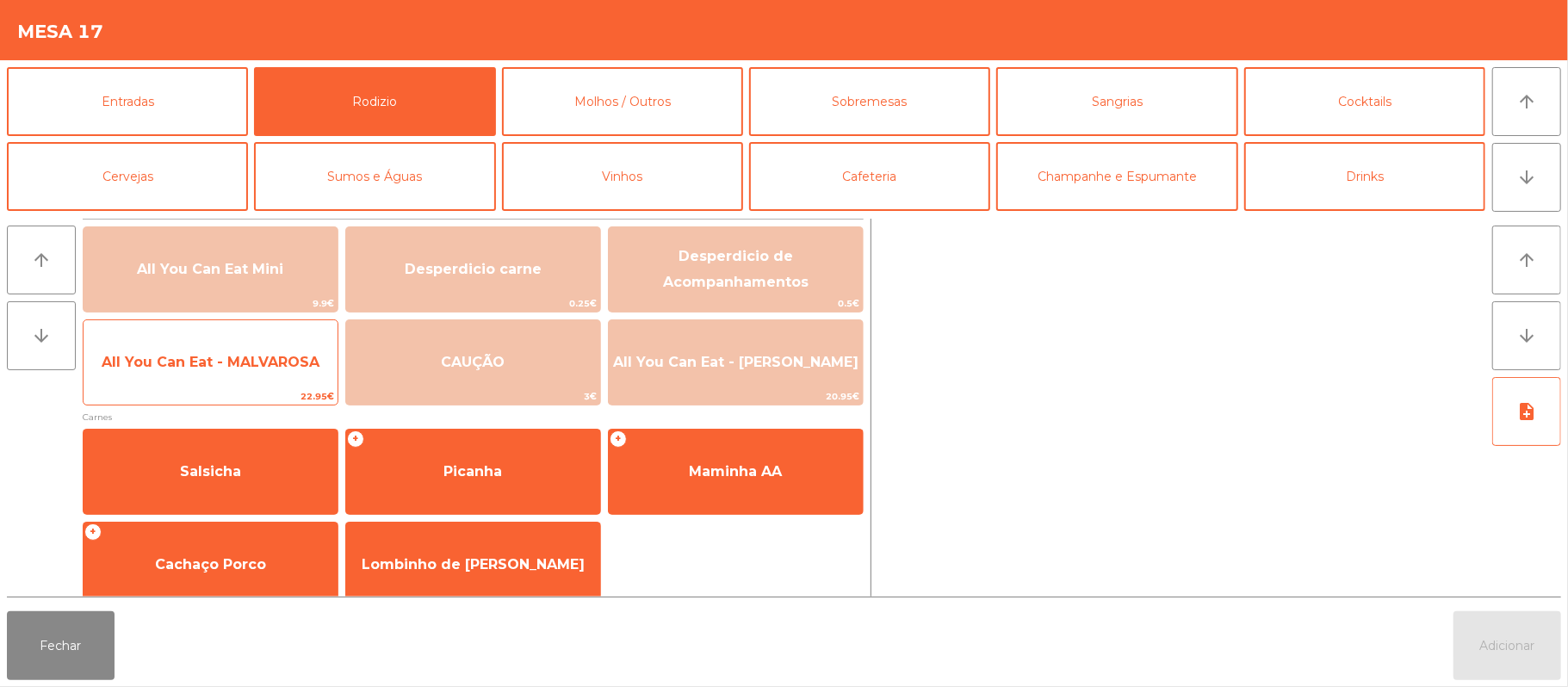
click at [225, 373] on span "All You Can Eat - MALVAROSA" at bounding box center [210, 363] width 254 height 46
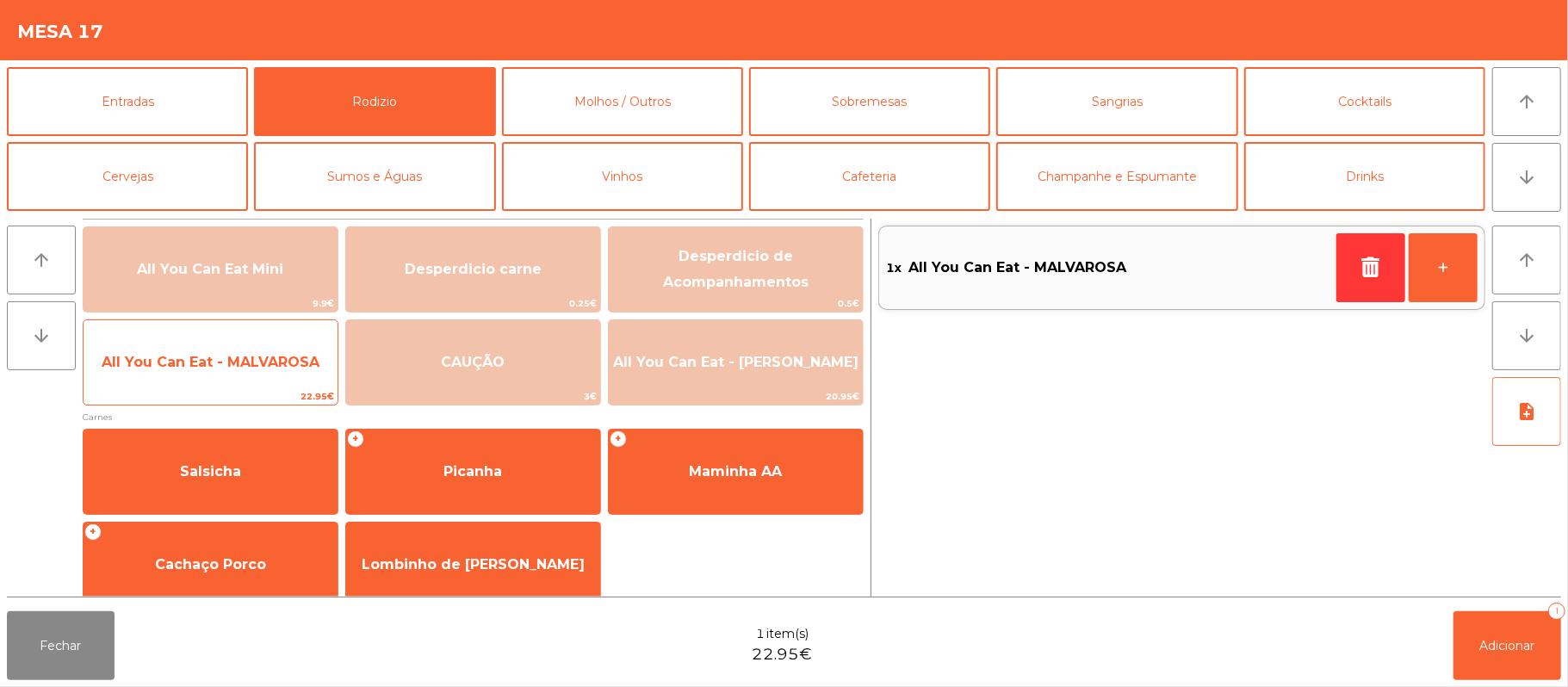
click at [222, 362] on span "All You Can Eat - MALVAROSA" at bounding box center [210, 362] width 218 height 16
click at [221, 366] on span "All You Can Eat - MALVAROSA" at bounding box center [210, 362] width 218 height 16
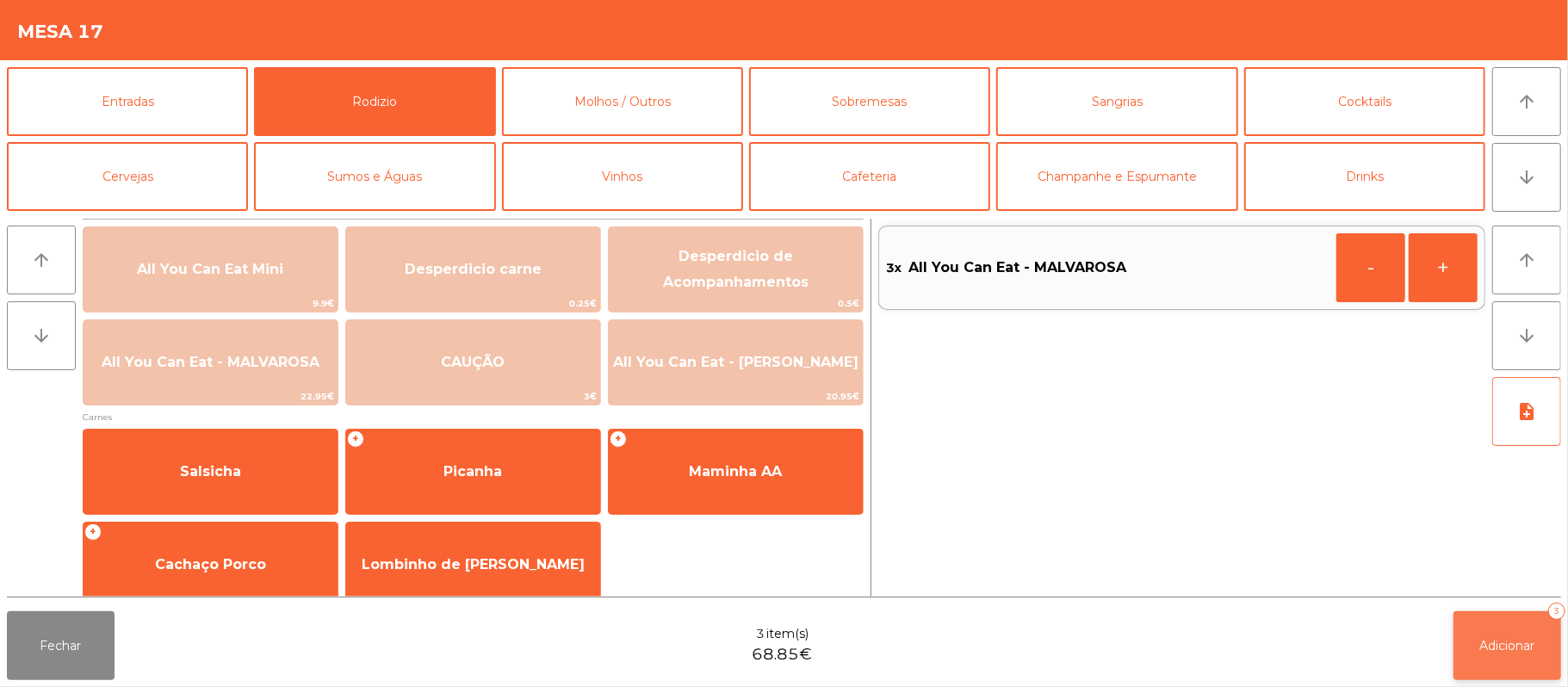
click at [1520, 641] on span "Adicionar" at bounding box center [1507, 646] width 55 height 15
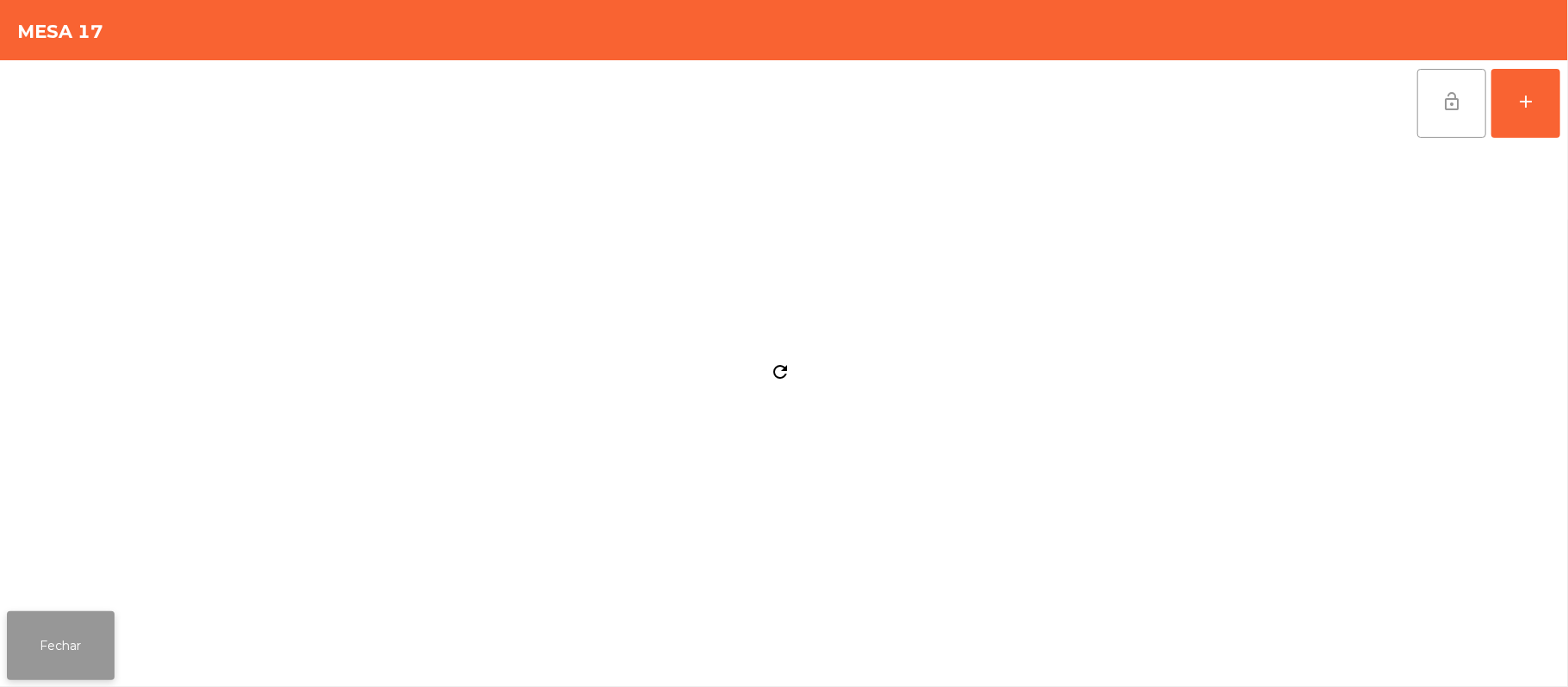
click at [51, 642] on button "Fechar" at bounding box center [60, 645] width 107 height 69
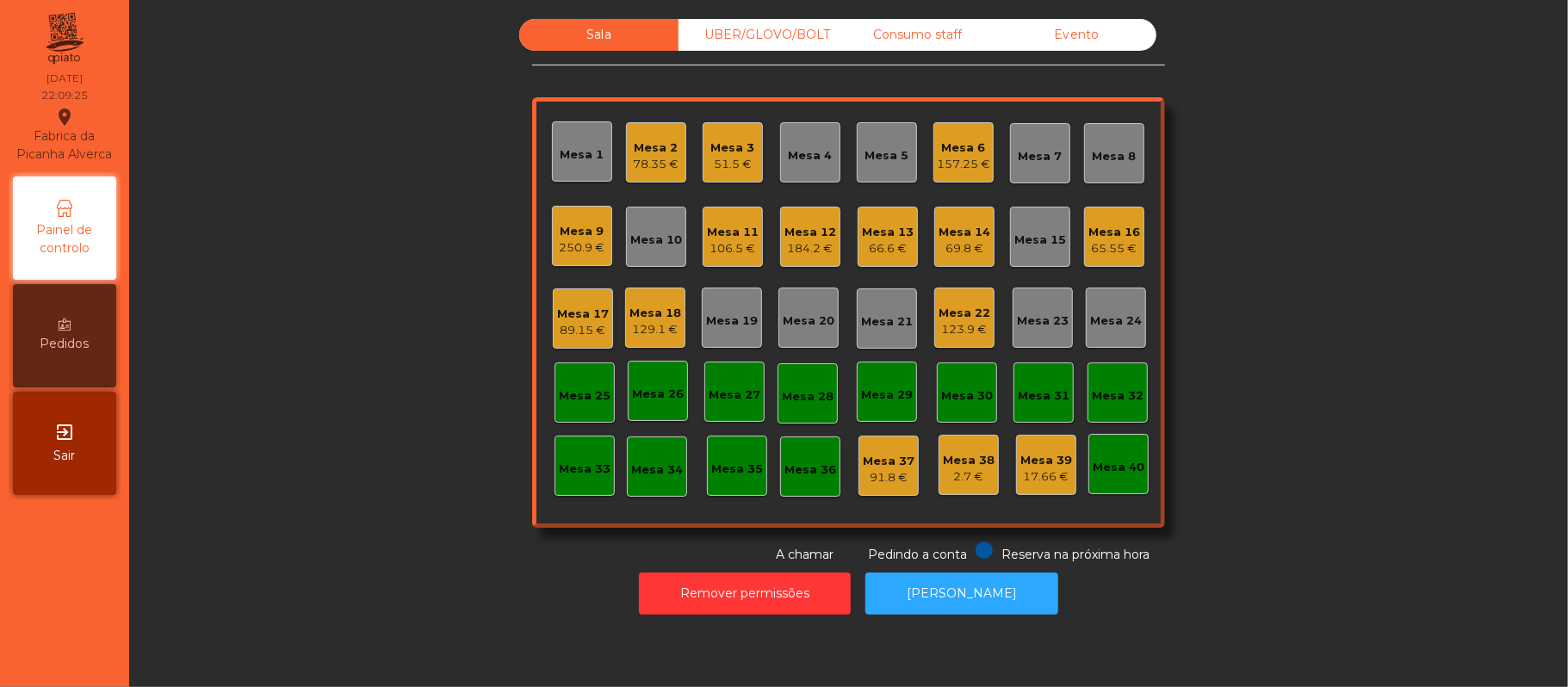
click at [962, 231] on div "Mesa 14" at bounding box center [963, 232] width 51 height 17
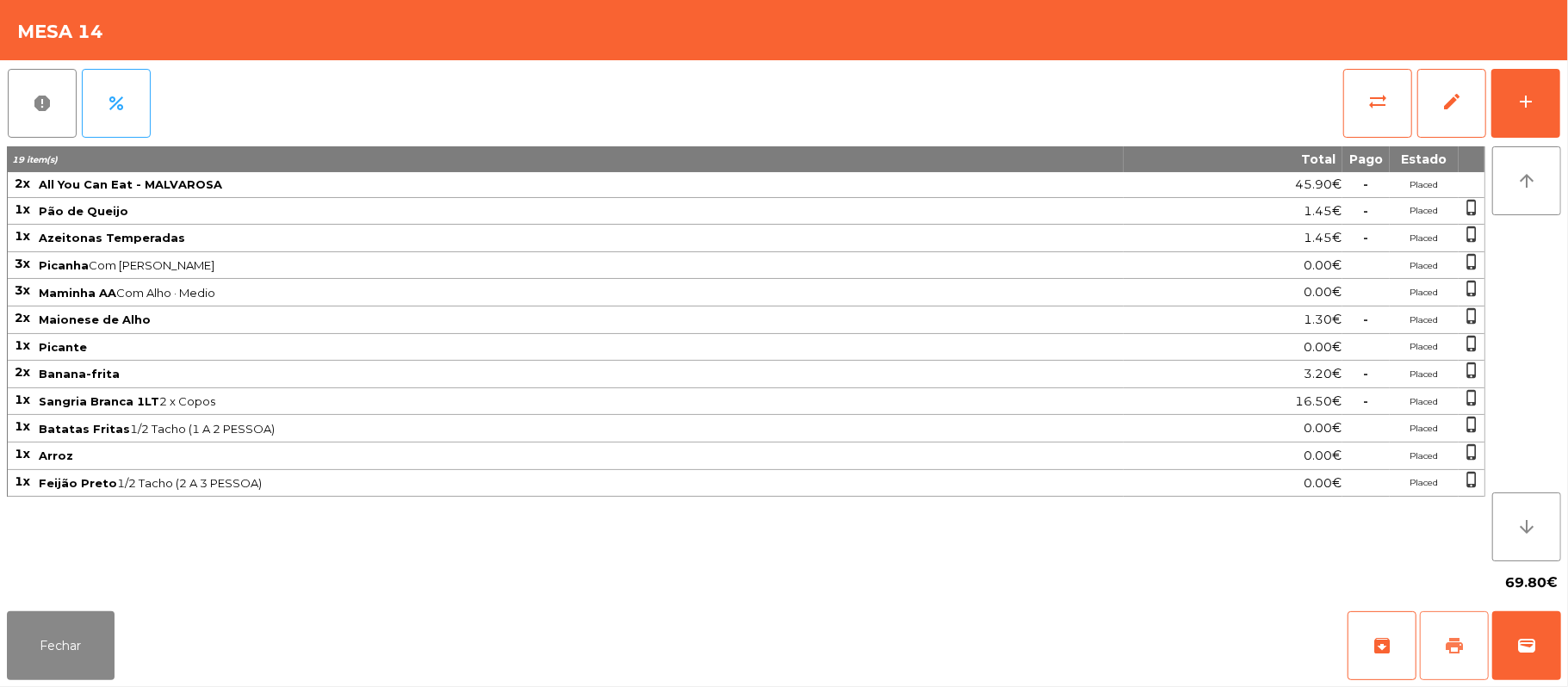
click at [1445, 651] on span "print" at bounding box center [1454, 645] width 20 height 20
click at [63, 636] on button "Fechar" at bounding box center [60, 645] width 107 height 69
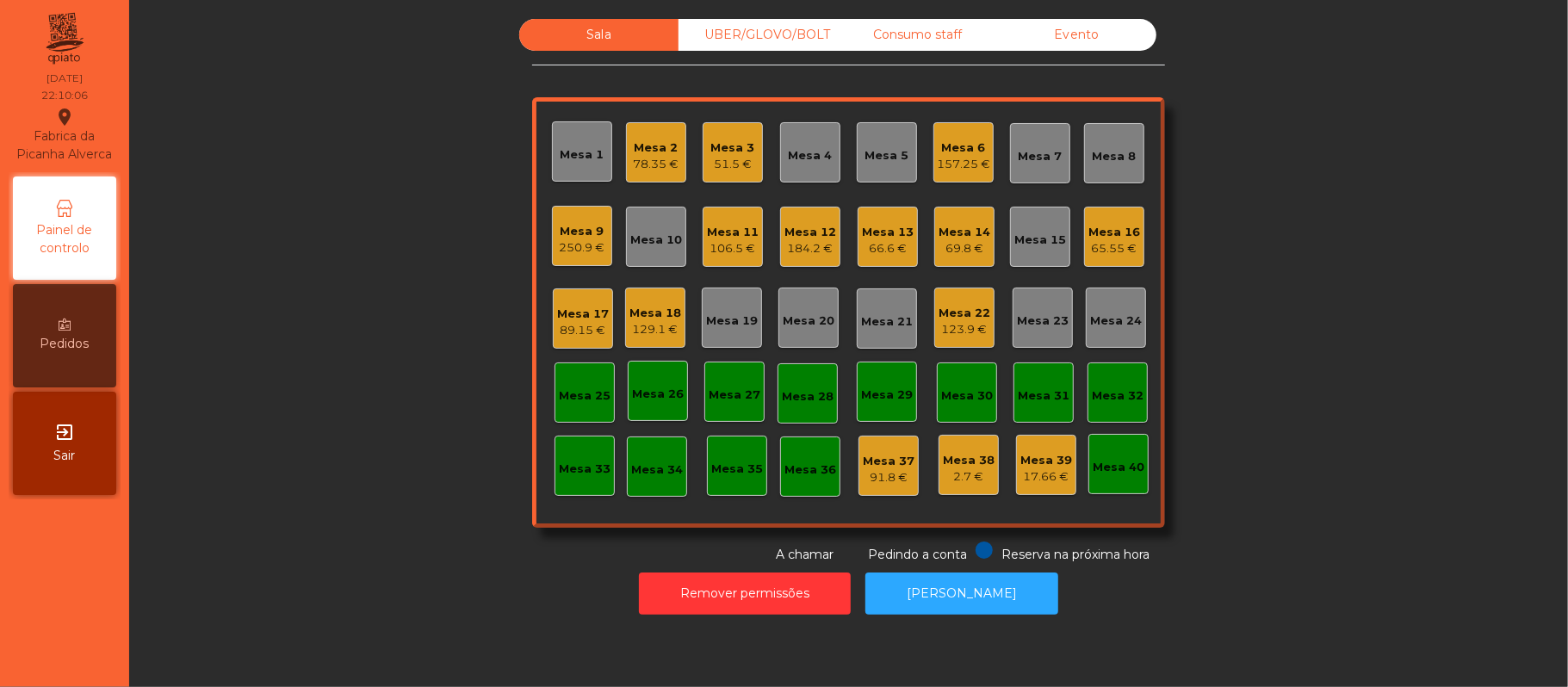
click at [953, 229] on div "Mesa 14" at bounding box center [963, 232] width 51 height 17
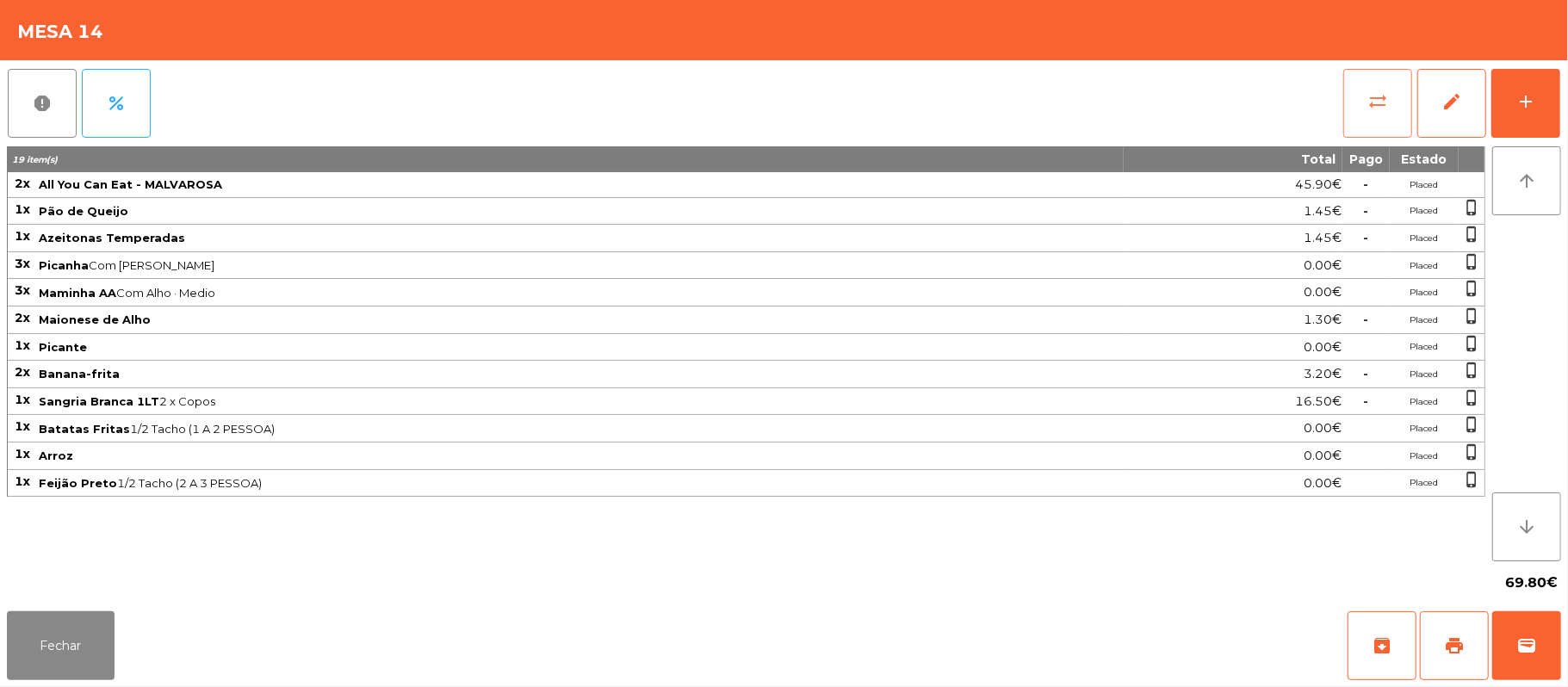
click at [1381, 114] on button "sync_alt" at bounding box center [1377, 103] width 69 height 69
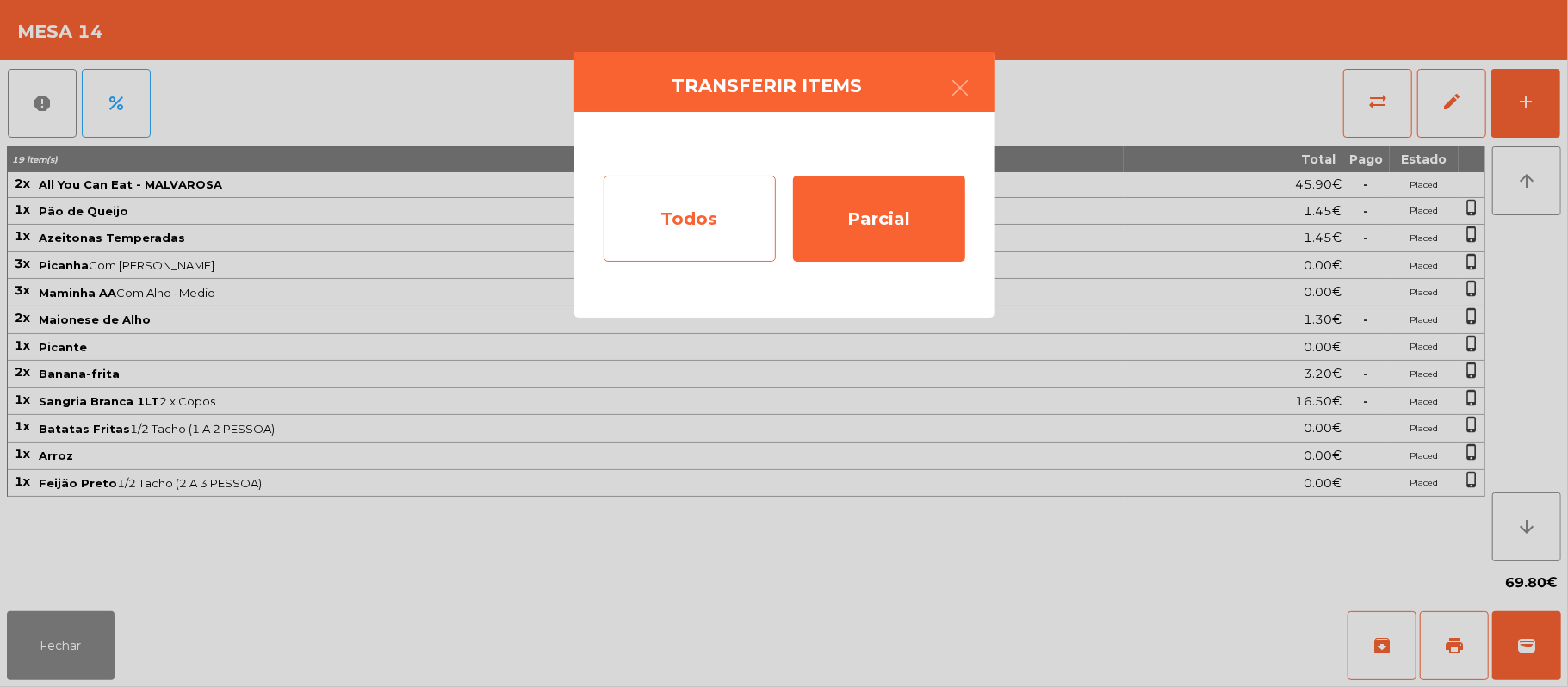
click at [693, 224] on div "Todos" at bounding box center [690, 219] width 172 height 86
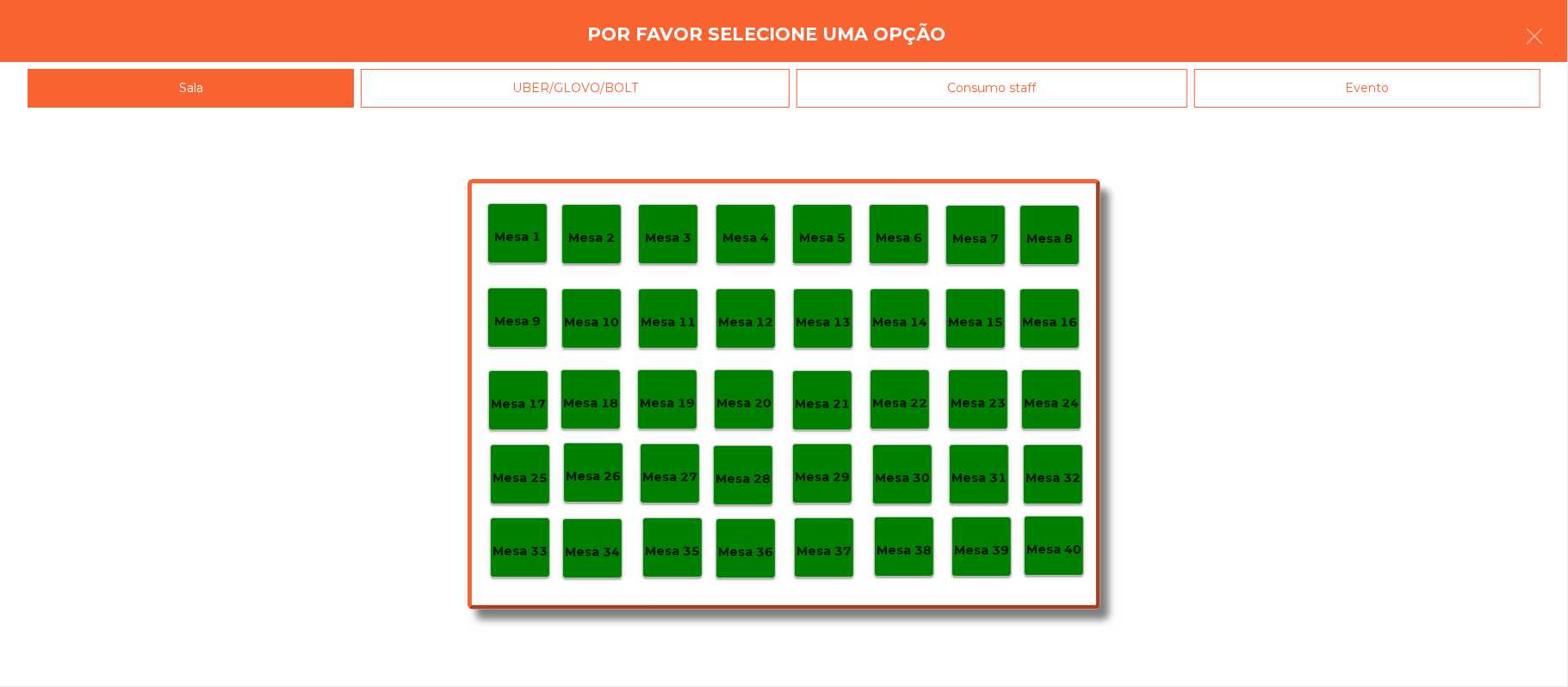
click at [1320, 80] on div "Evento" at bounding box center [1368, 88] width 346 height 39
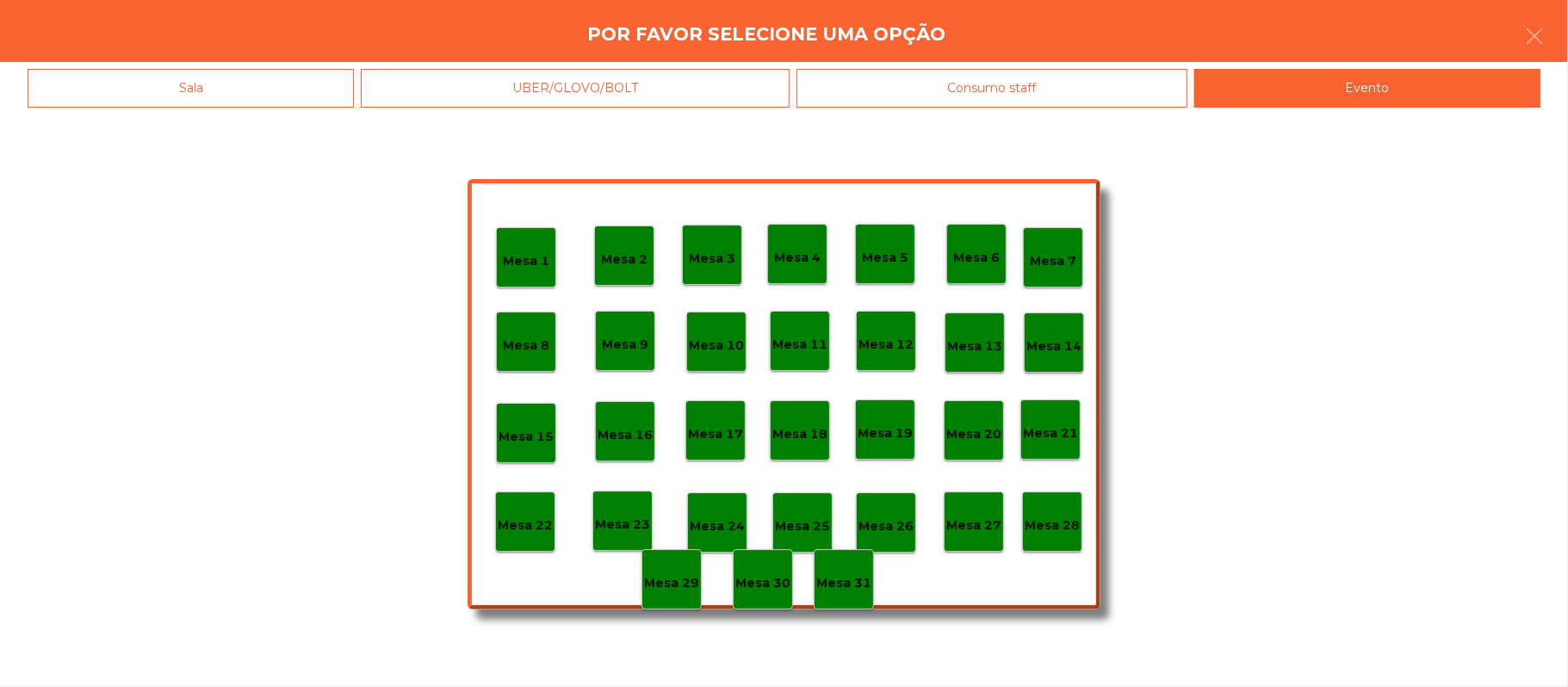
click at [1054, 514] on div "Mesa 28" at bounding box center [1051, 523] width 55 height 27
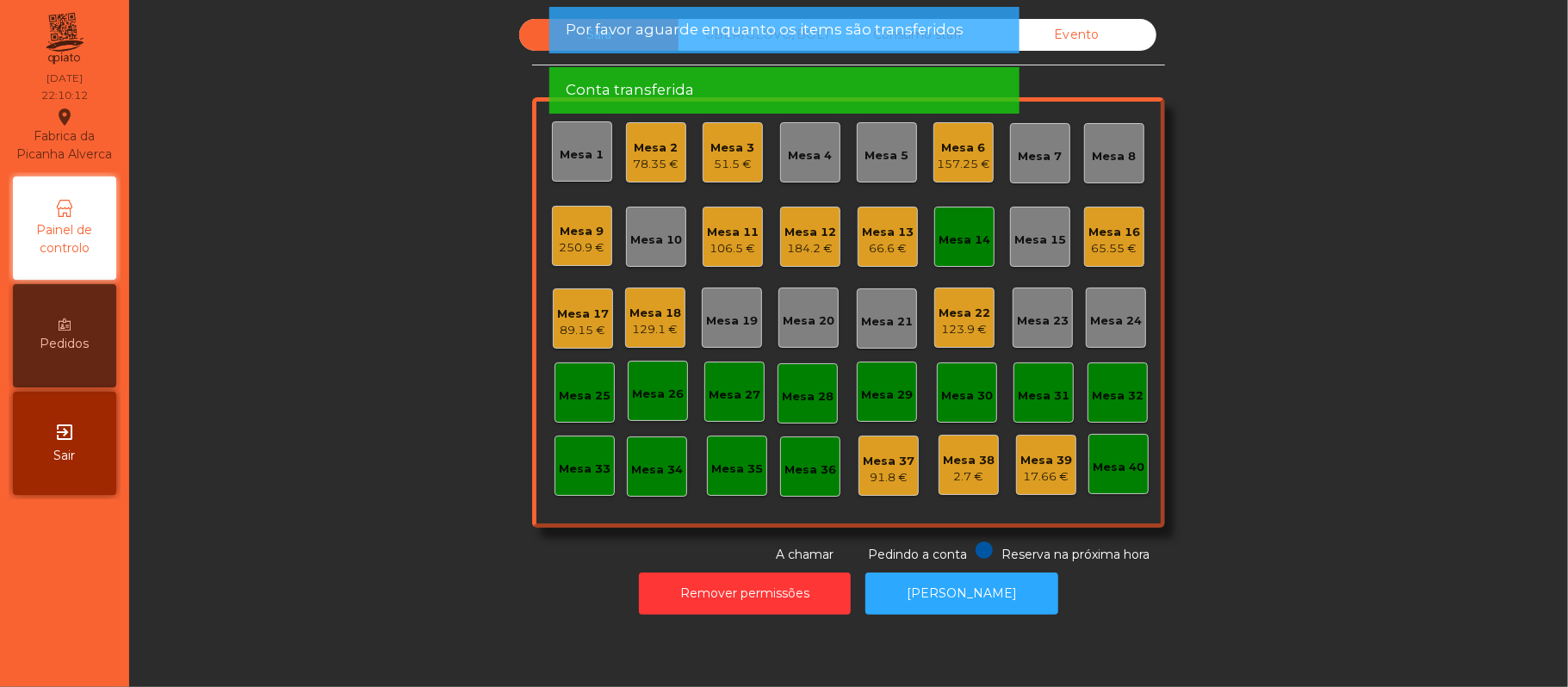
click at [1090, 26] on div "Evento" at bounding box center [1077, 35] width 160 height 32
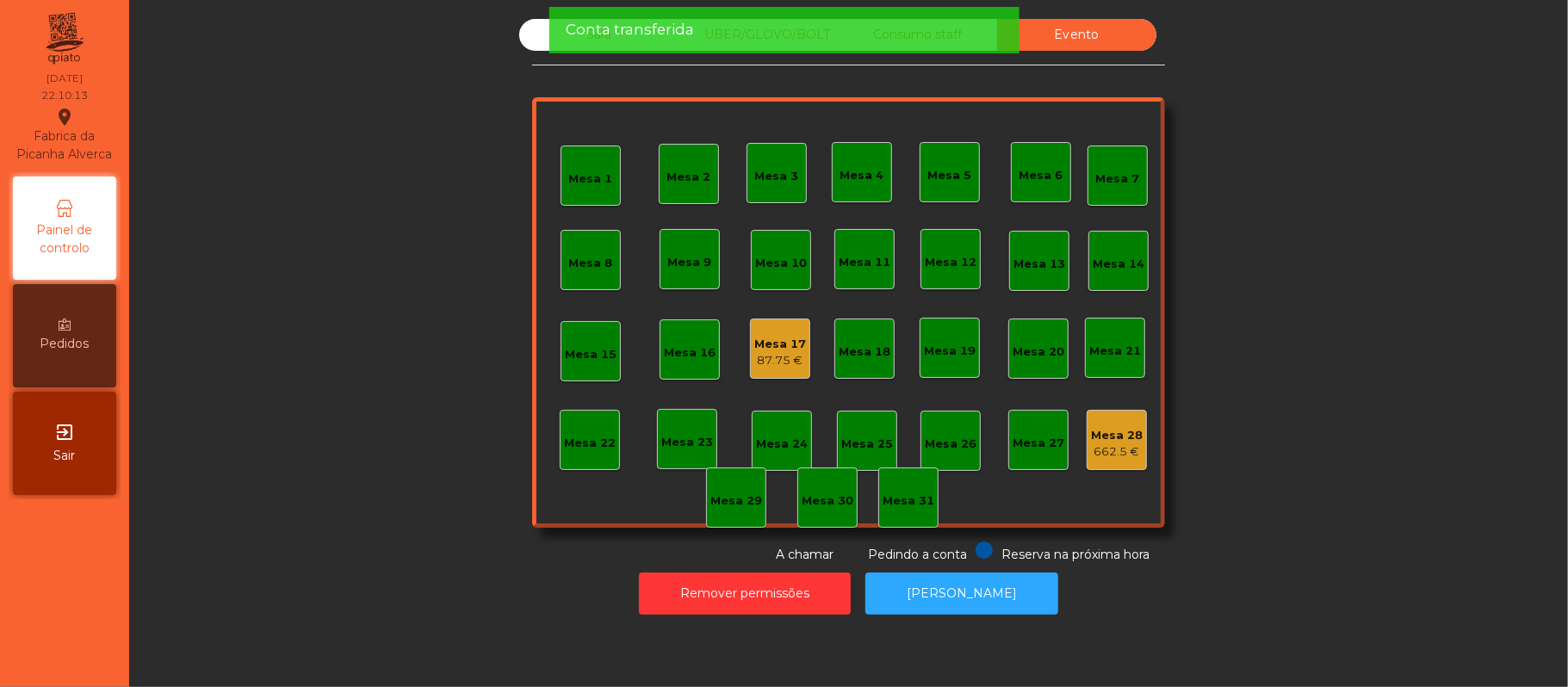
click at [763, 343] on div "Mesa 17" at bounding box center [780, 344] width 51 height 17
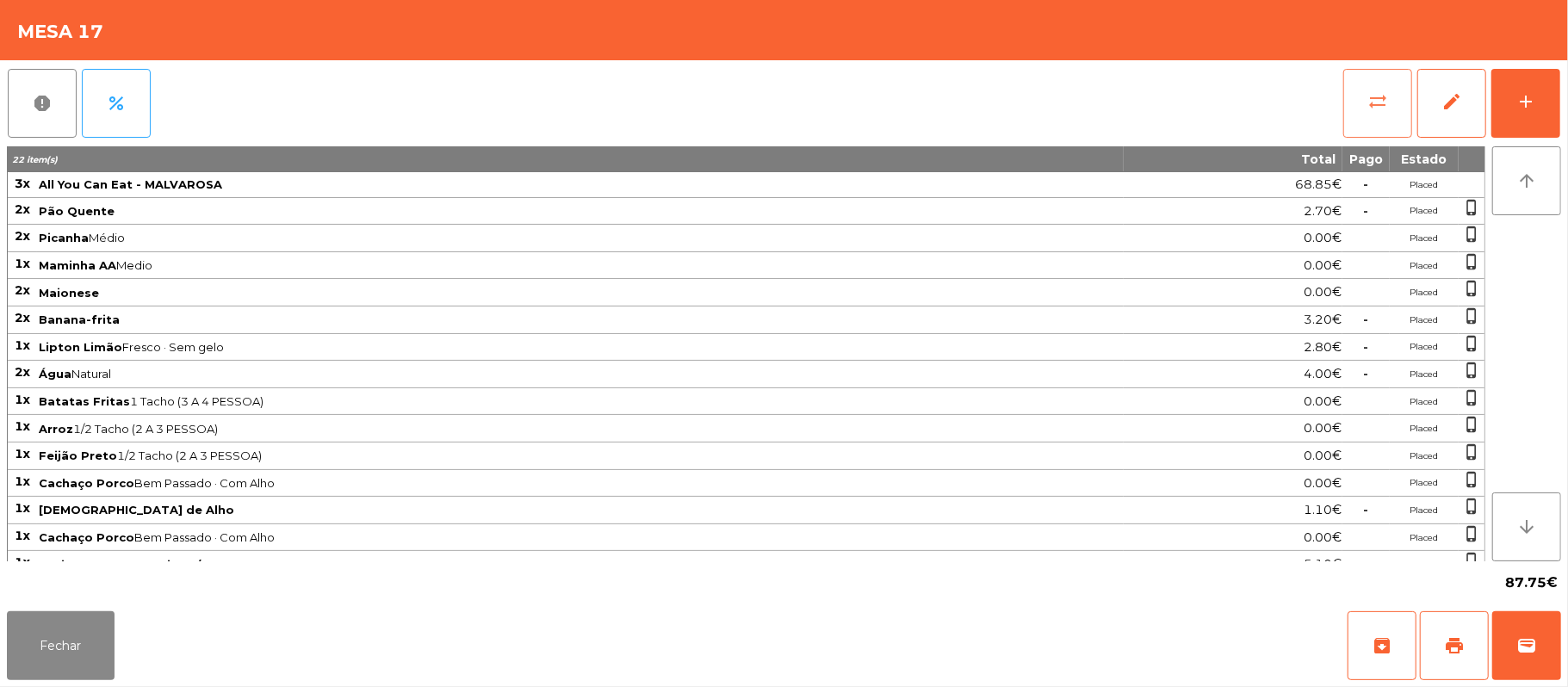
click at [1372, 119] on button "sync_alt" at bounding box center [1377, 103] width 69 height 69
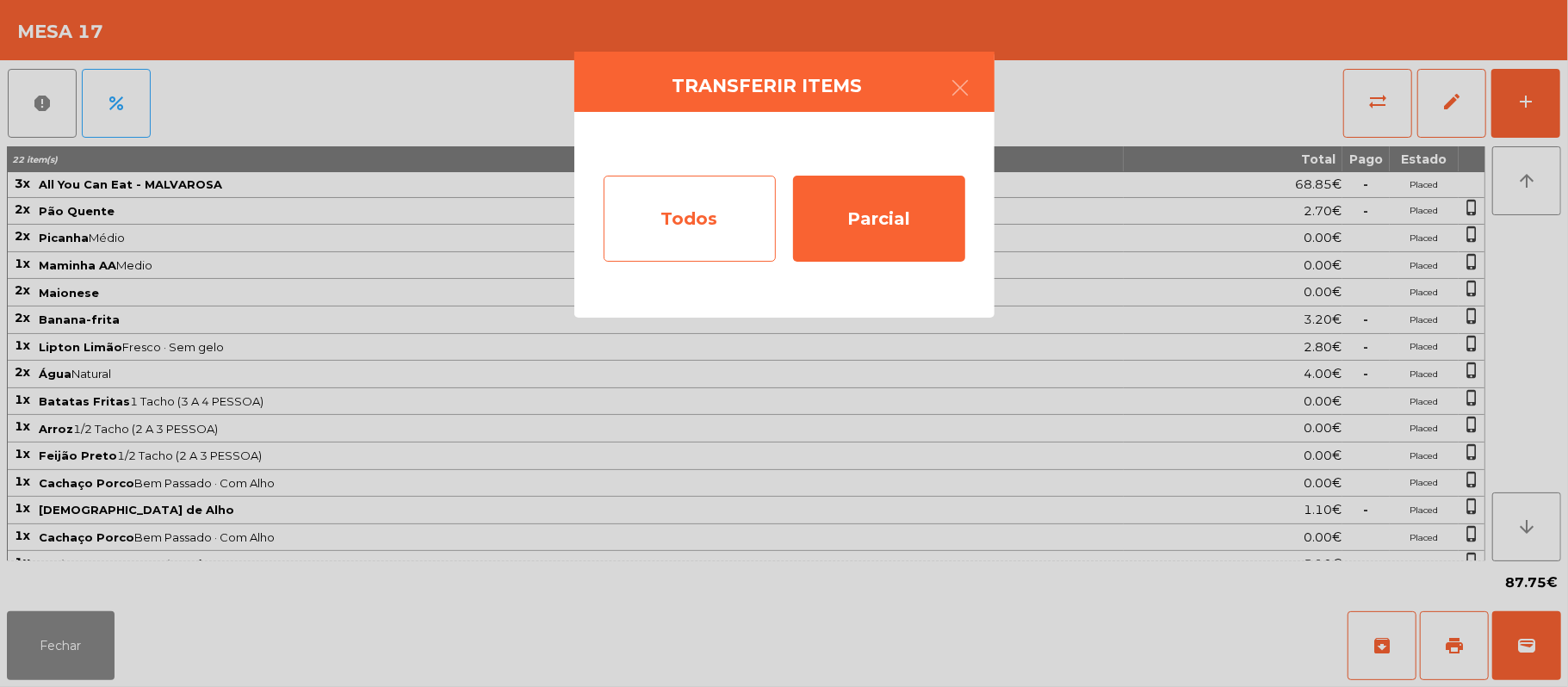
click at [684, 219] on div "Todos" at bounding box center [690, 219] width 172 height 86
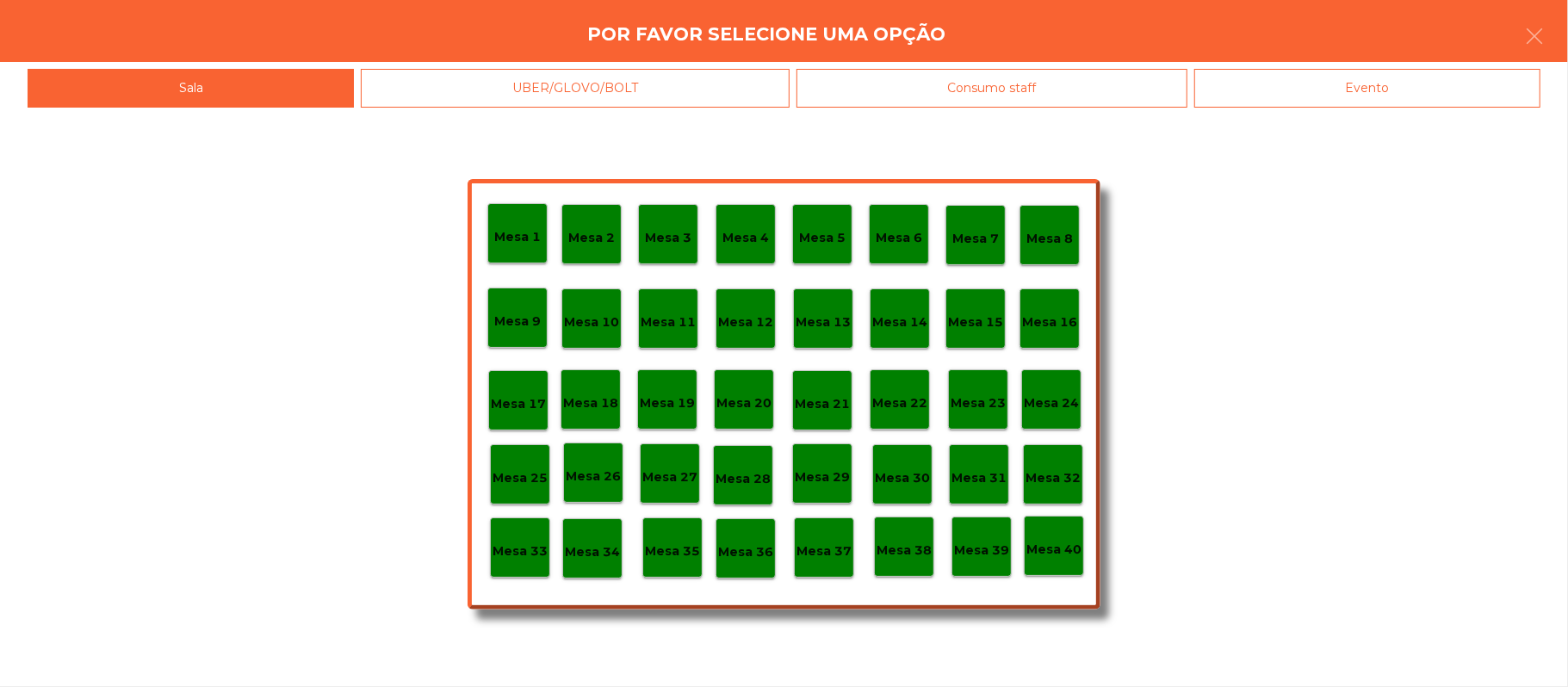
click at [1322, 98] on div "Evento" at bounding box center [1368, 88] width 346 height 39
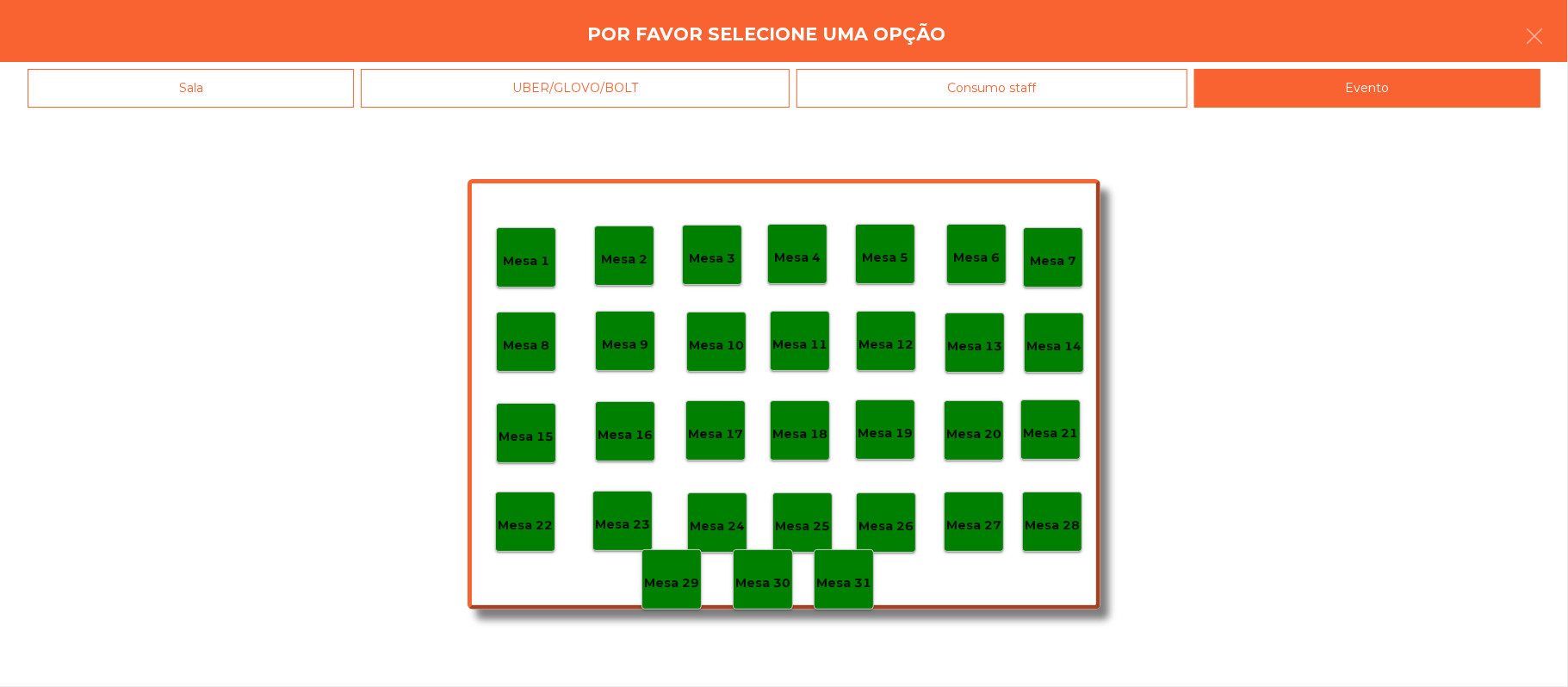
click at [1052, 529] on p "Mesa 28" at bounding box center [1051, 525] width 55 height 19
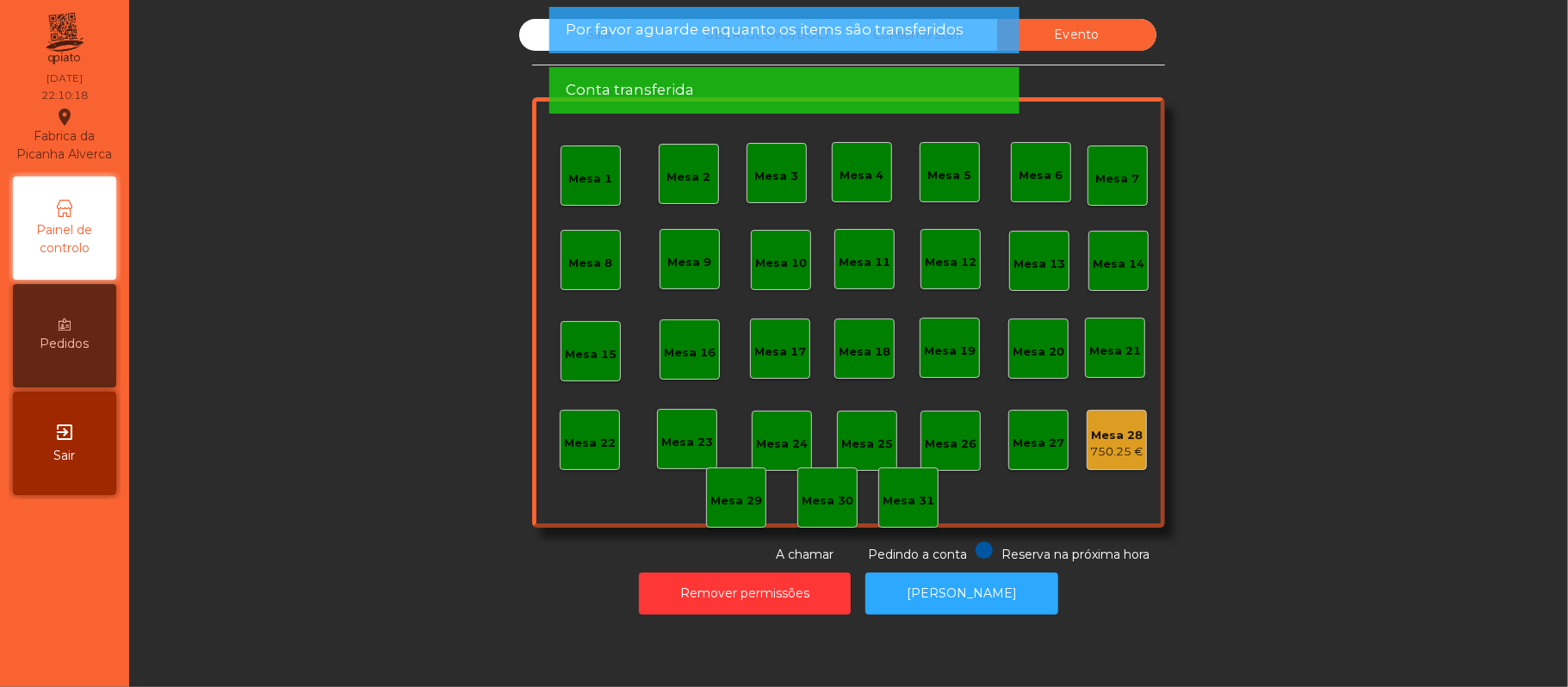
click at [525, 39] on div "Sala" at bounding box center [599, 35] width 160 height 32
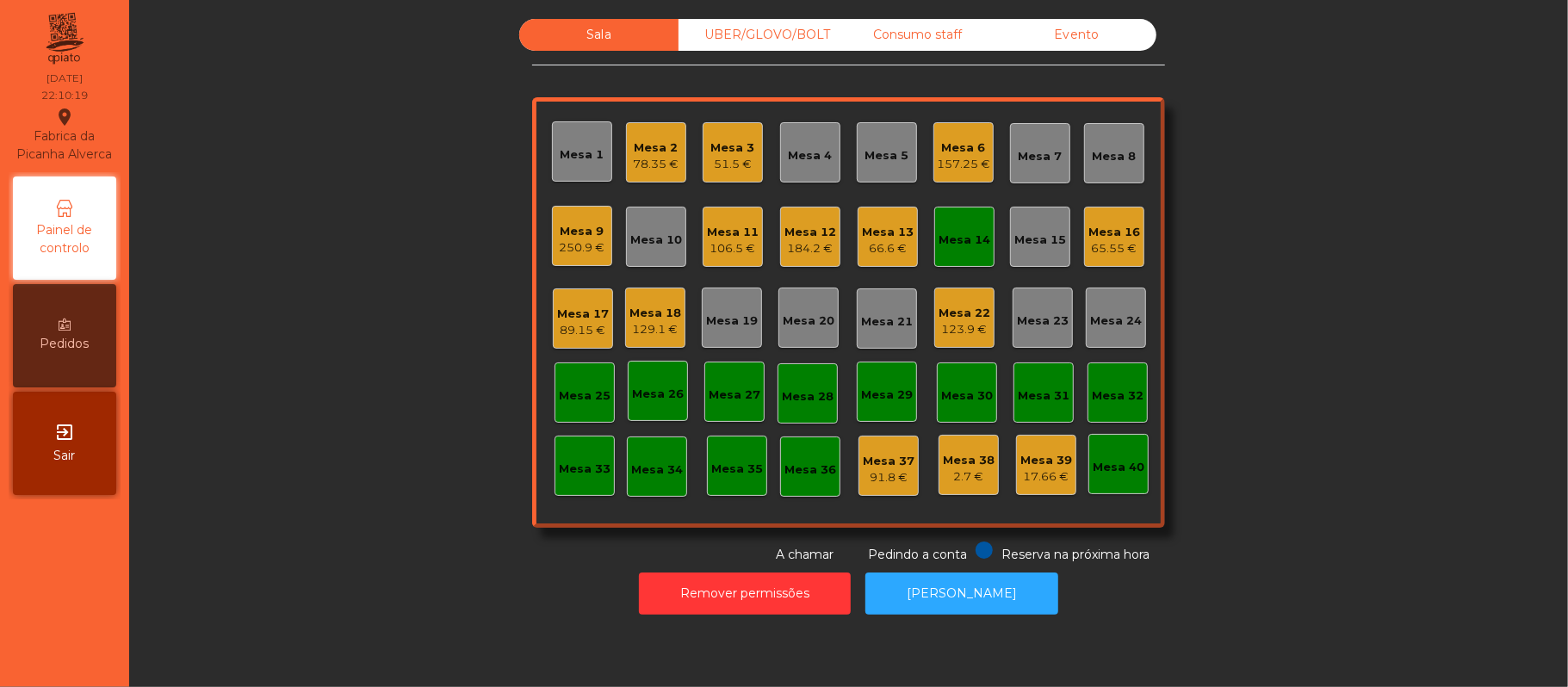
click at [945, 228] on div "Mesa 14" at bounding box center [963, 236] width 51 height 24
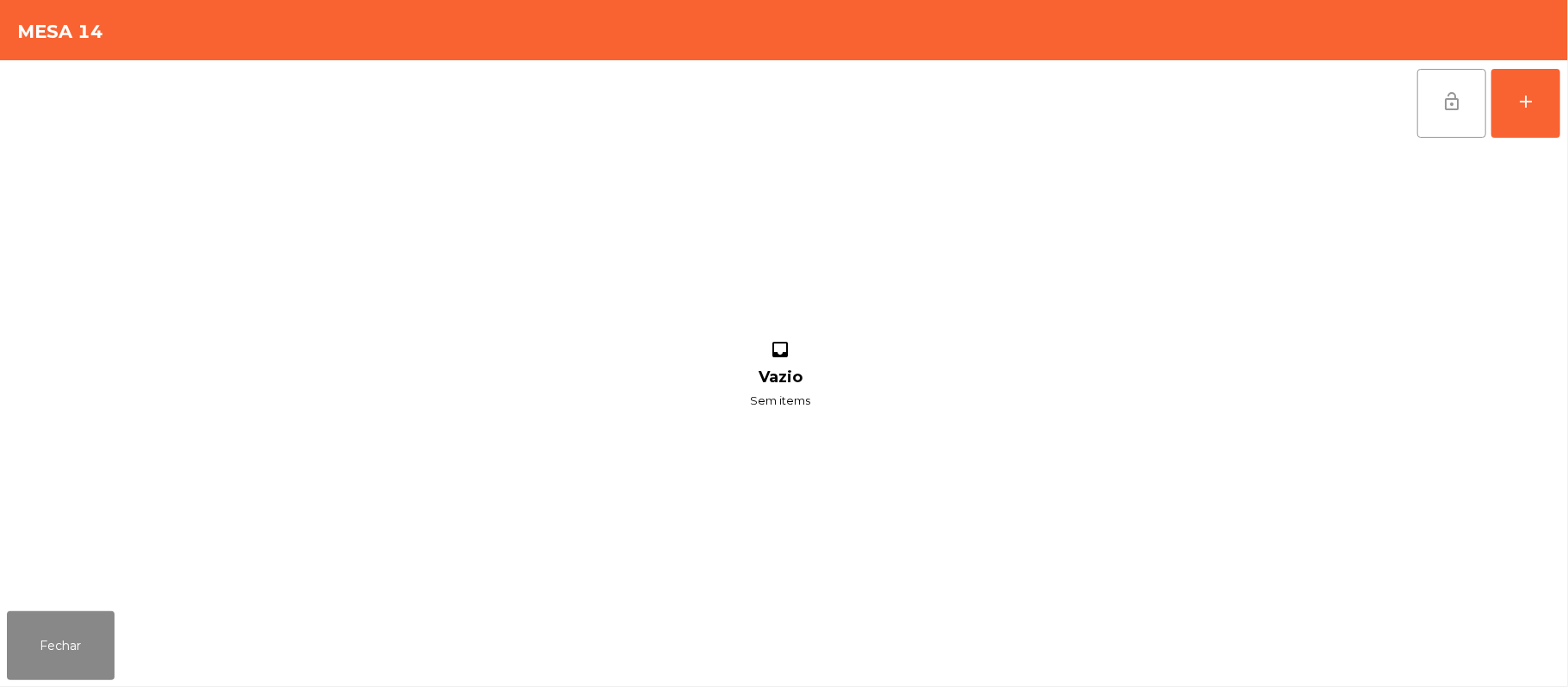
click at [1444, 119] on button "lock_open" at bounding box center [1451, 103] width 69 height 69
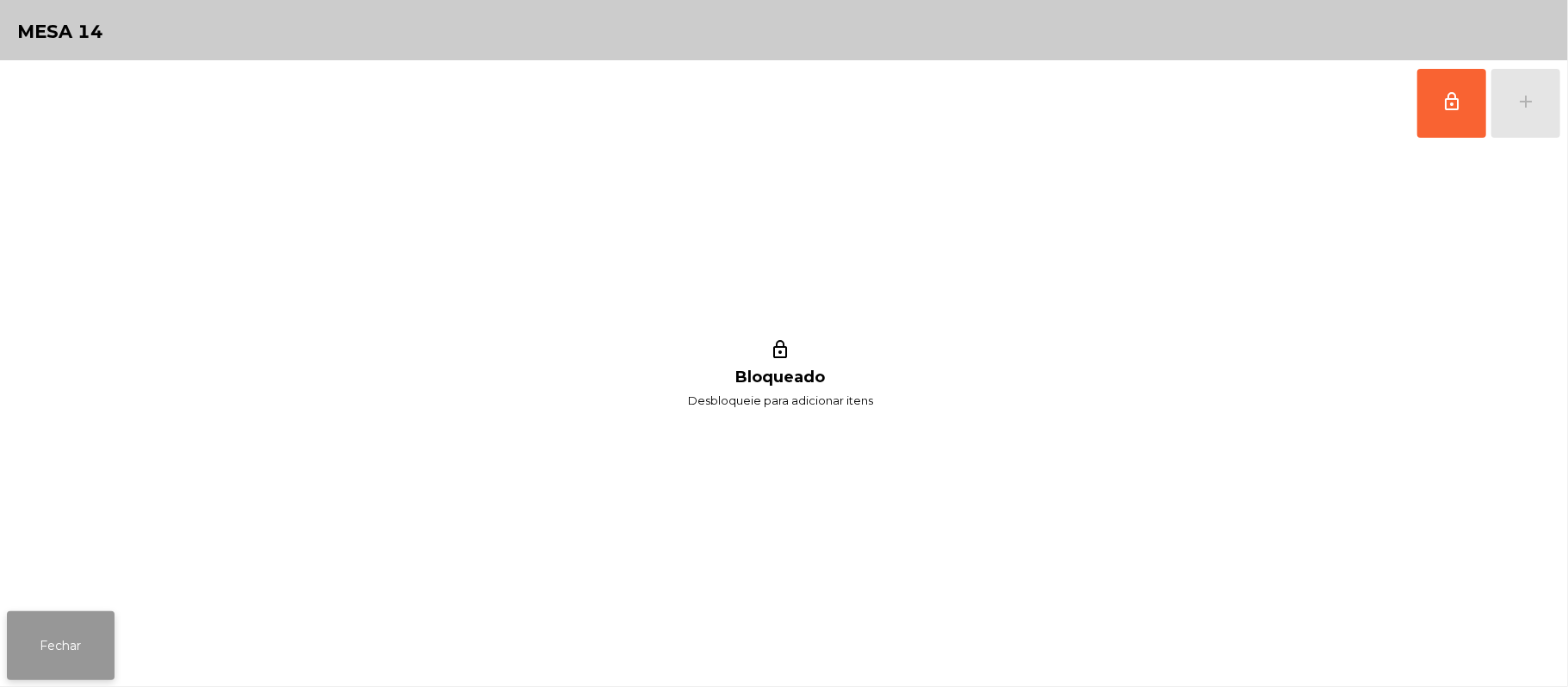
click at [67, 642] on button "Fechar" at bounding box center [60, 645] width 107 height 69
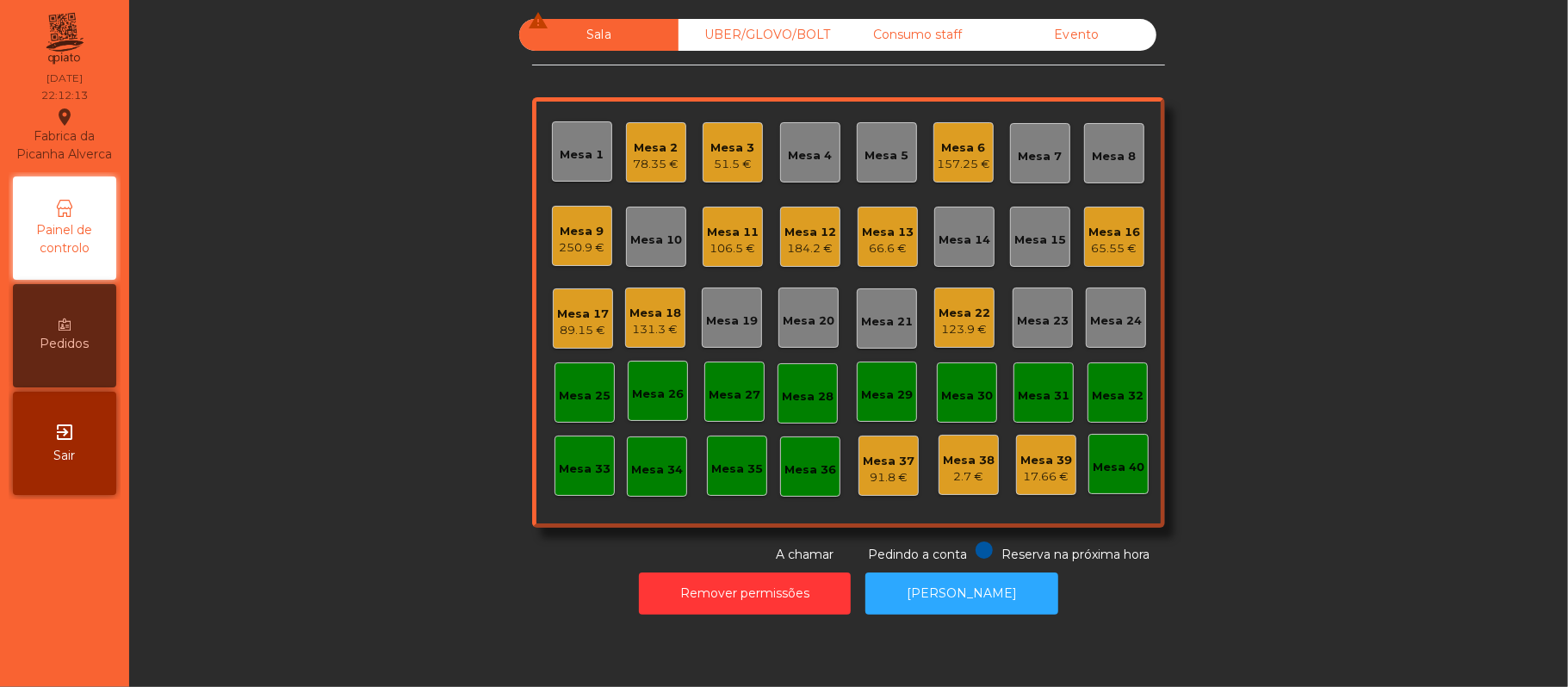
click at [896, 228] on div "Mesa 13" at bounding box center [887, 232] width 51 height 17
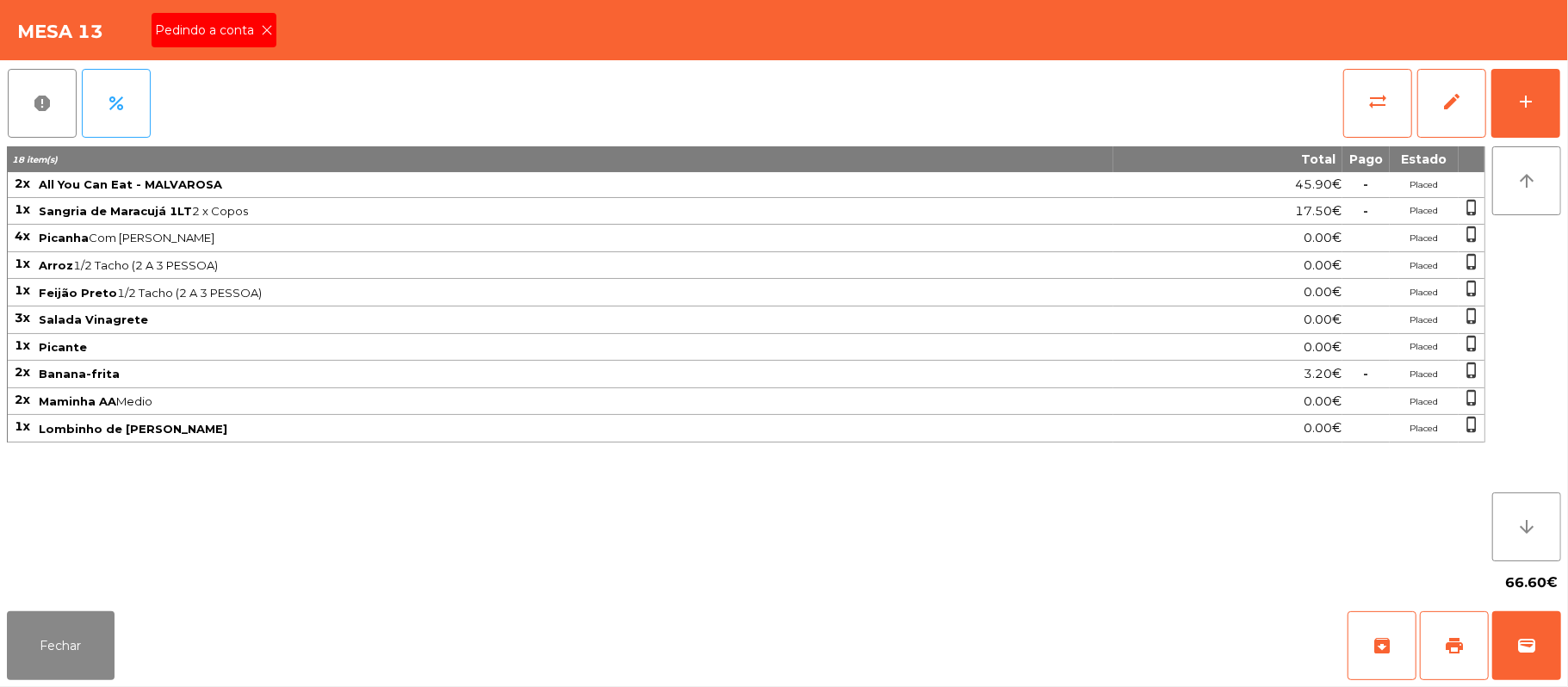
click at [265, 28] on icon at bounding box center [267, 30] width 12 height 12
click at [1455, 642] on span "print" at bounding box center [1454, 645] width 20 height 20
click at [36, 613] on button "Fechar" at bounding box center [60, 645] width 107 height 69
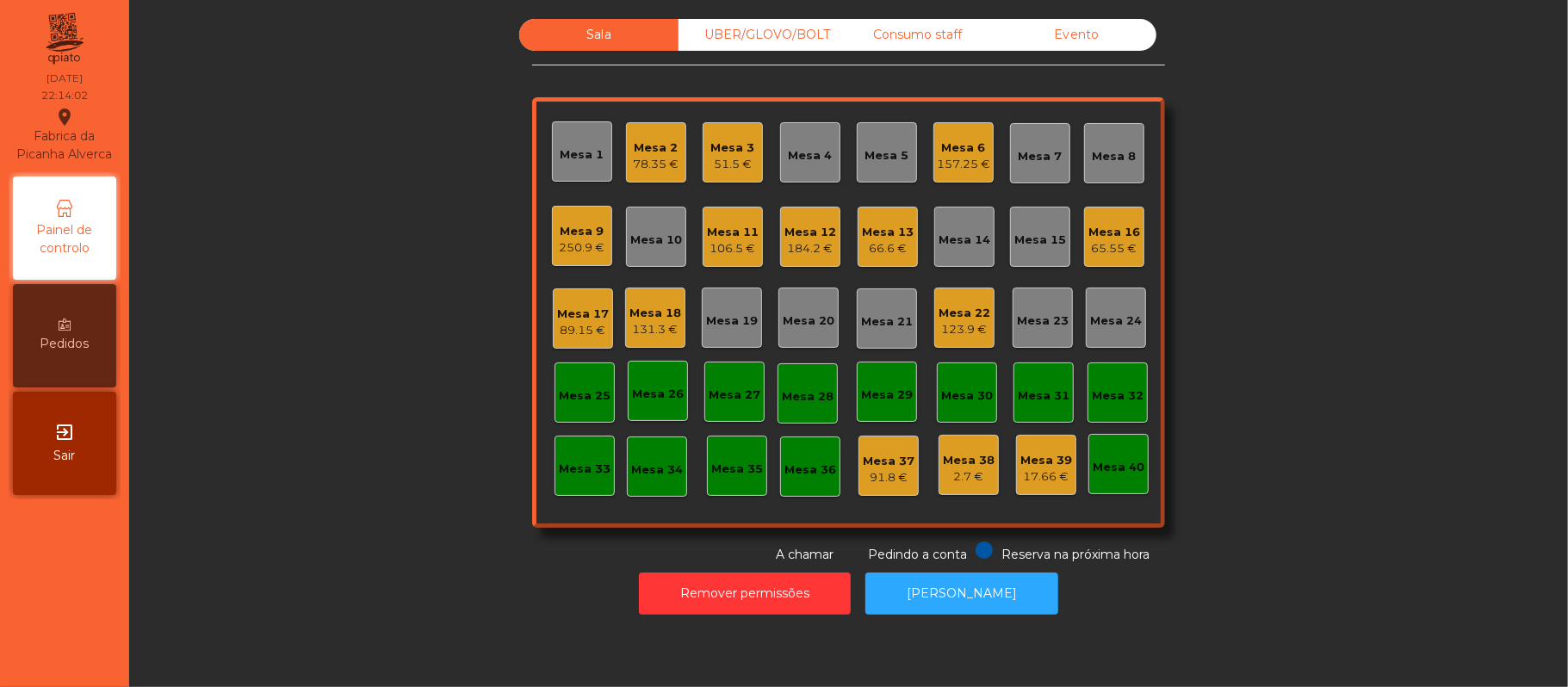
click at [1033, 477] on div "17.66 €" at bounding box center [1046, 477] width 51 height 17
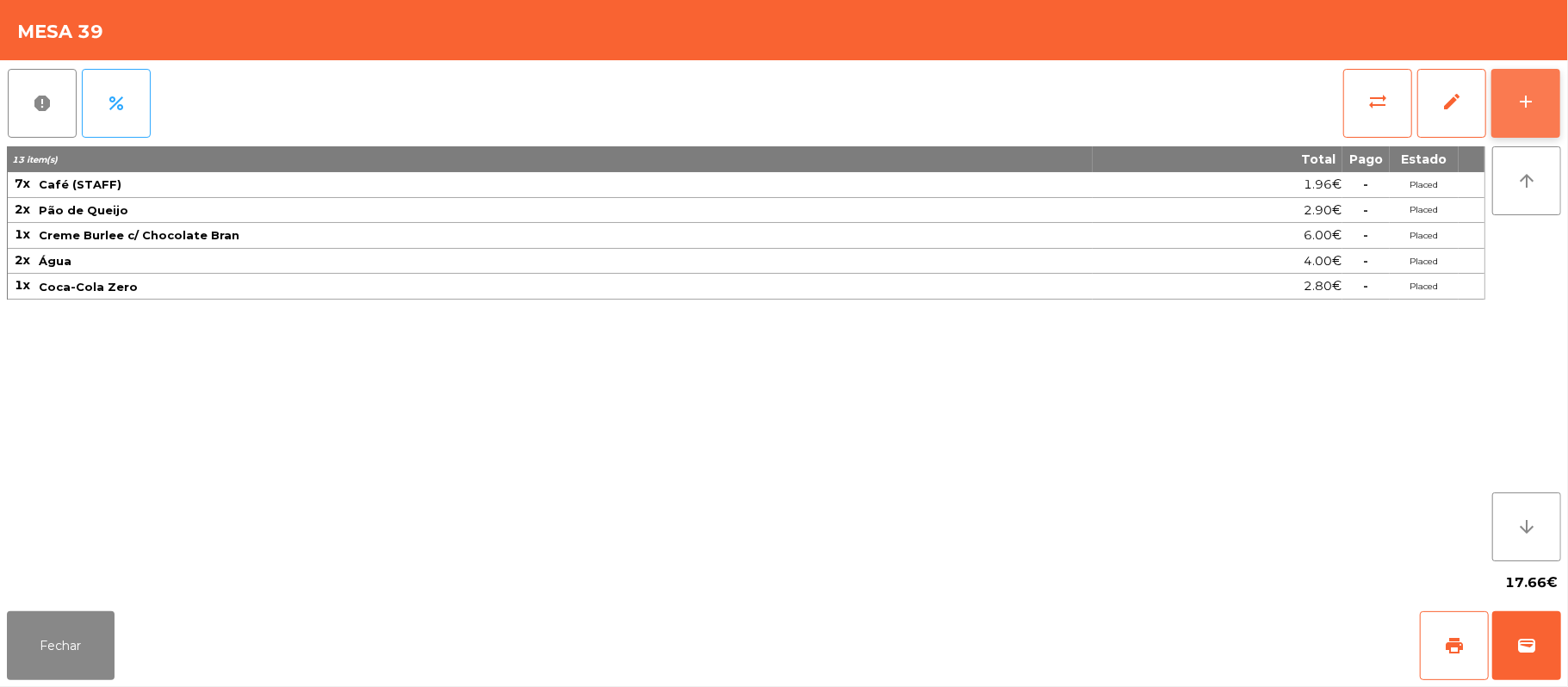
click at [1519, 98] on div "add" at bounding box center [1525, 101] width 20 height 20
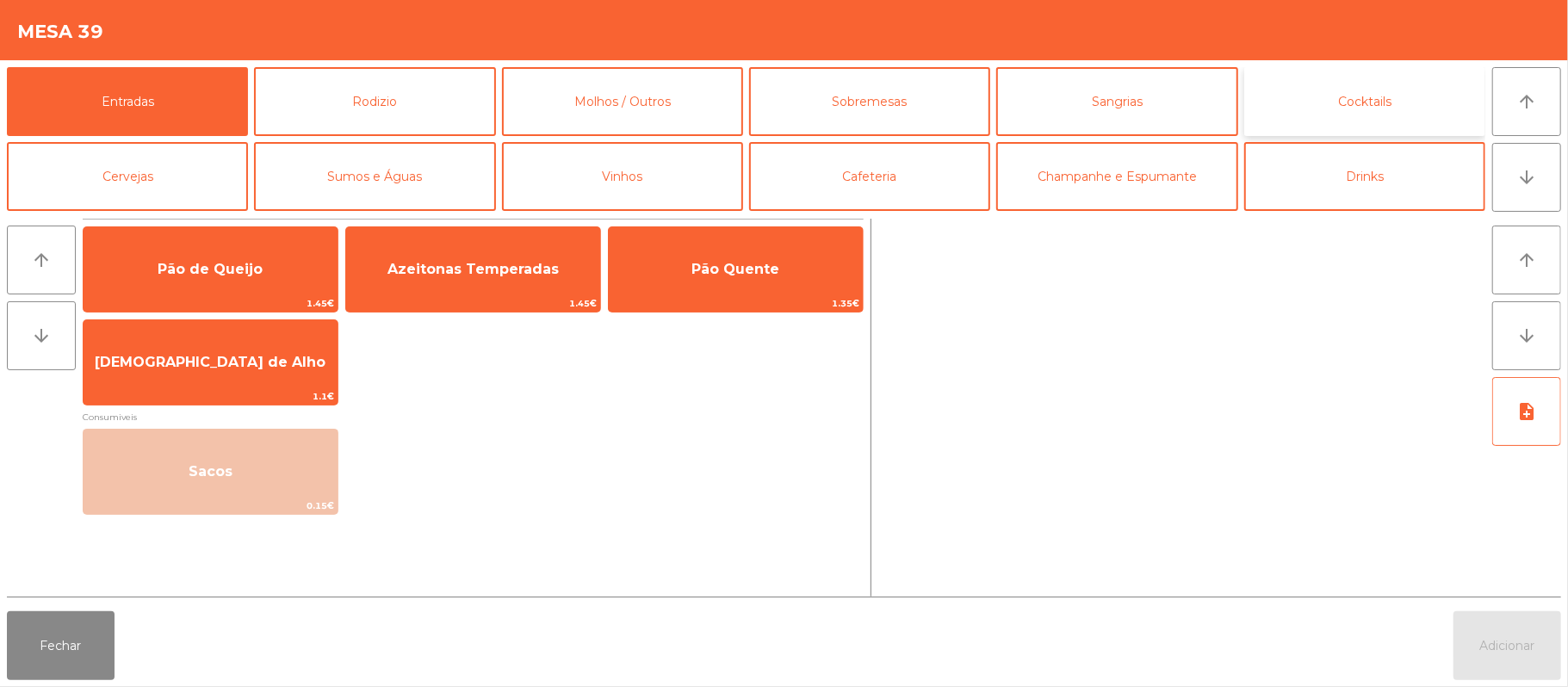
click at [1357, 98] on button "Cocktails" at bounding box center [1364, 101] width 241 height 69
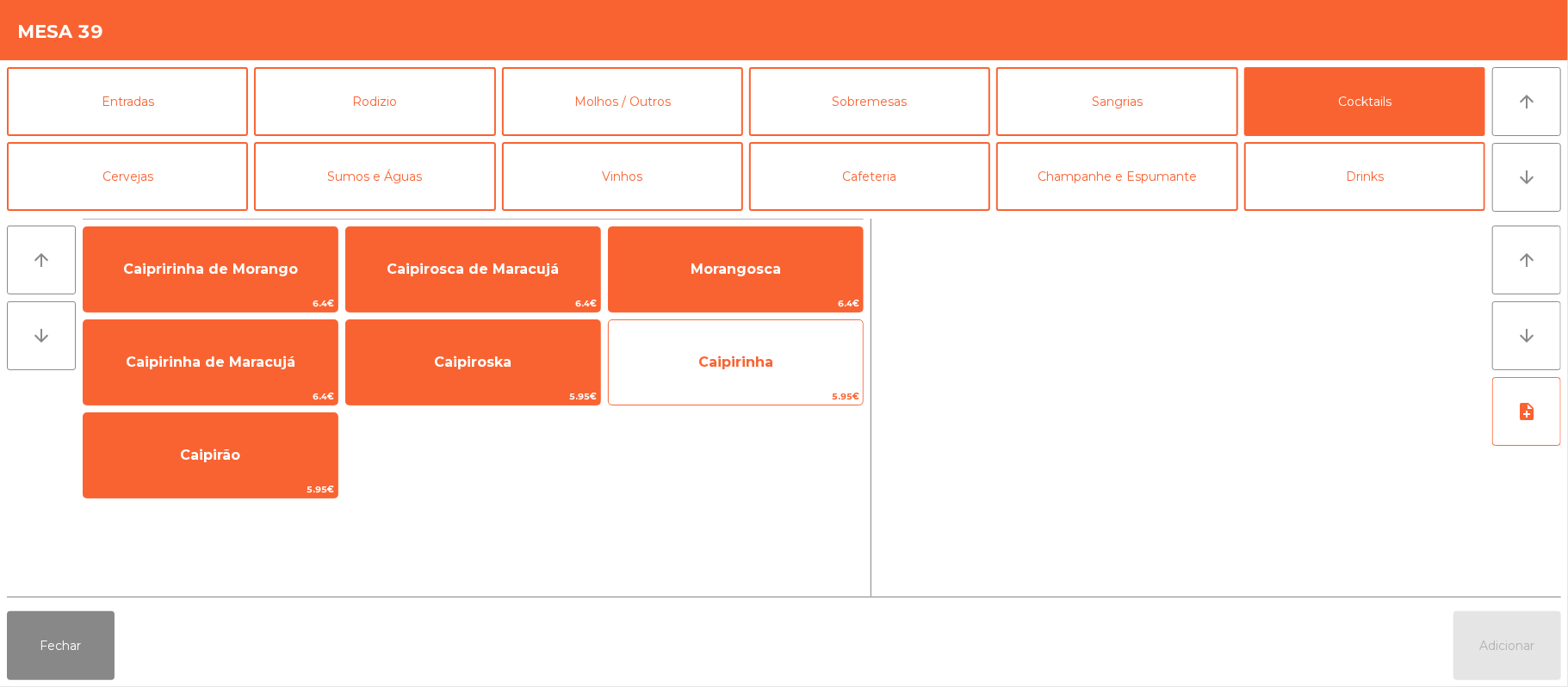
click at [756, 343] on span "Caipirinha" at bounding box center [735, 363] width 254 height 46
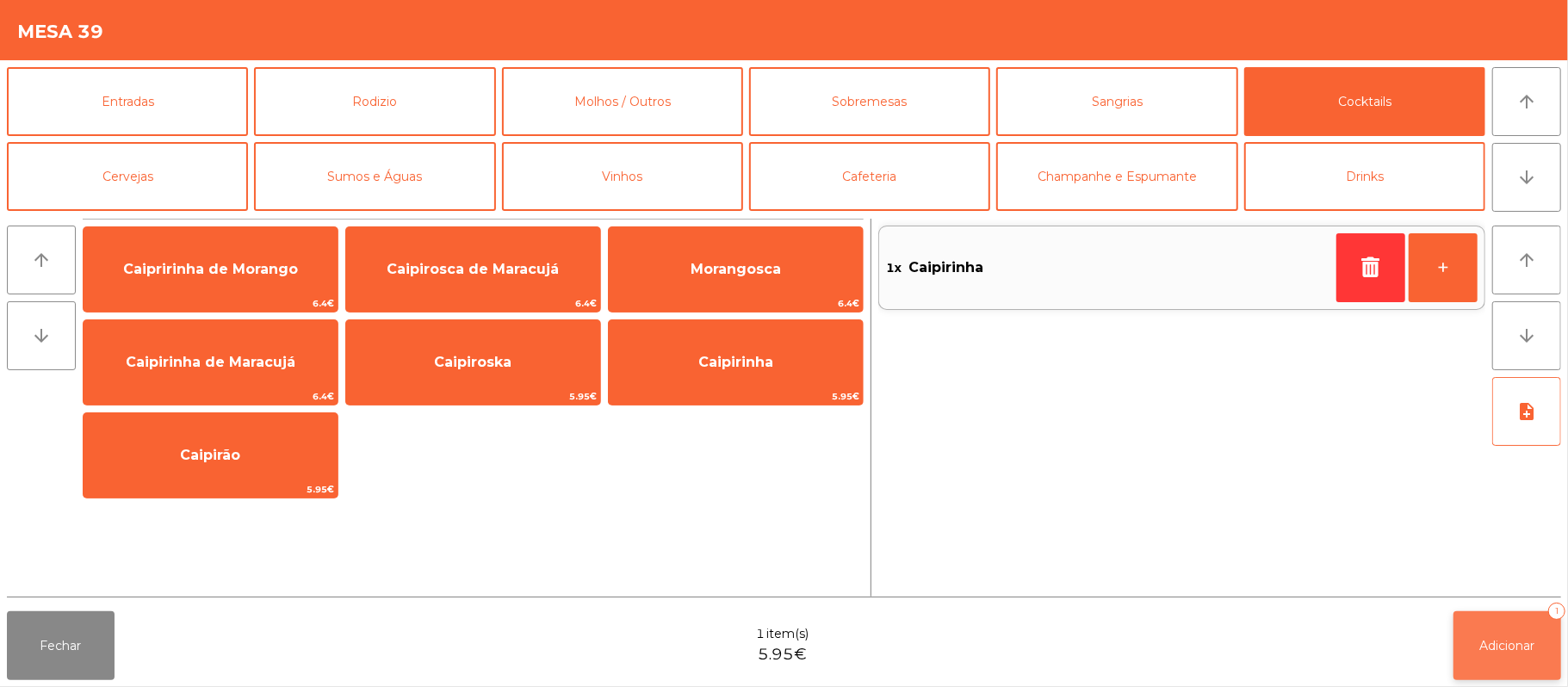
click at [1538, 640] on button "Adicionar 1" at bounding box center [1507, 645] width 107 height 69
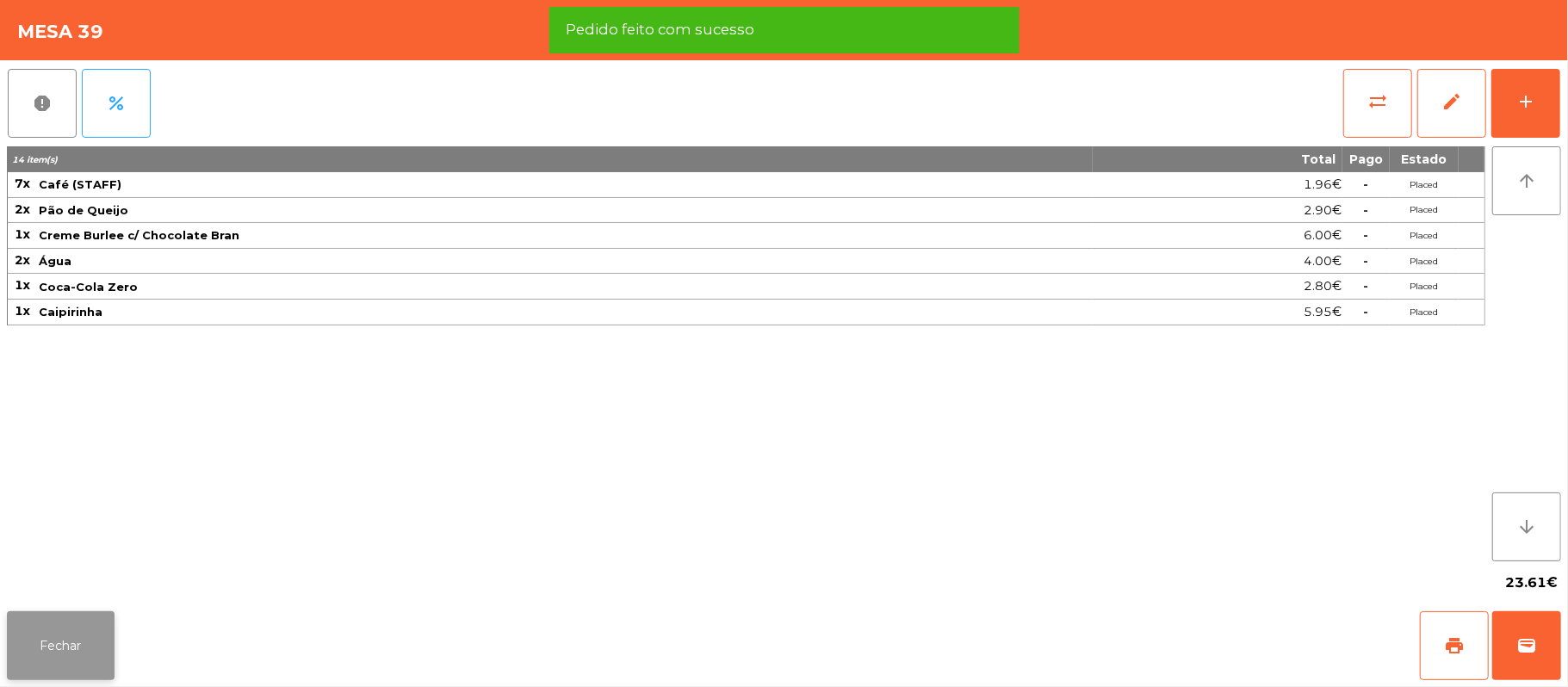
click at [64, 616] on button "Fechar" at bounding box center [60, 645] width 107 height 69
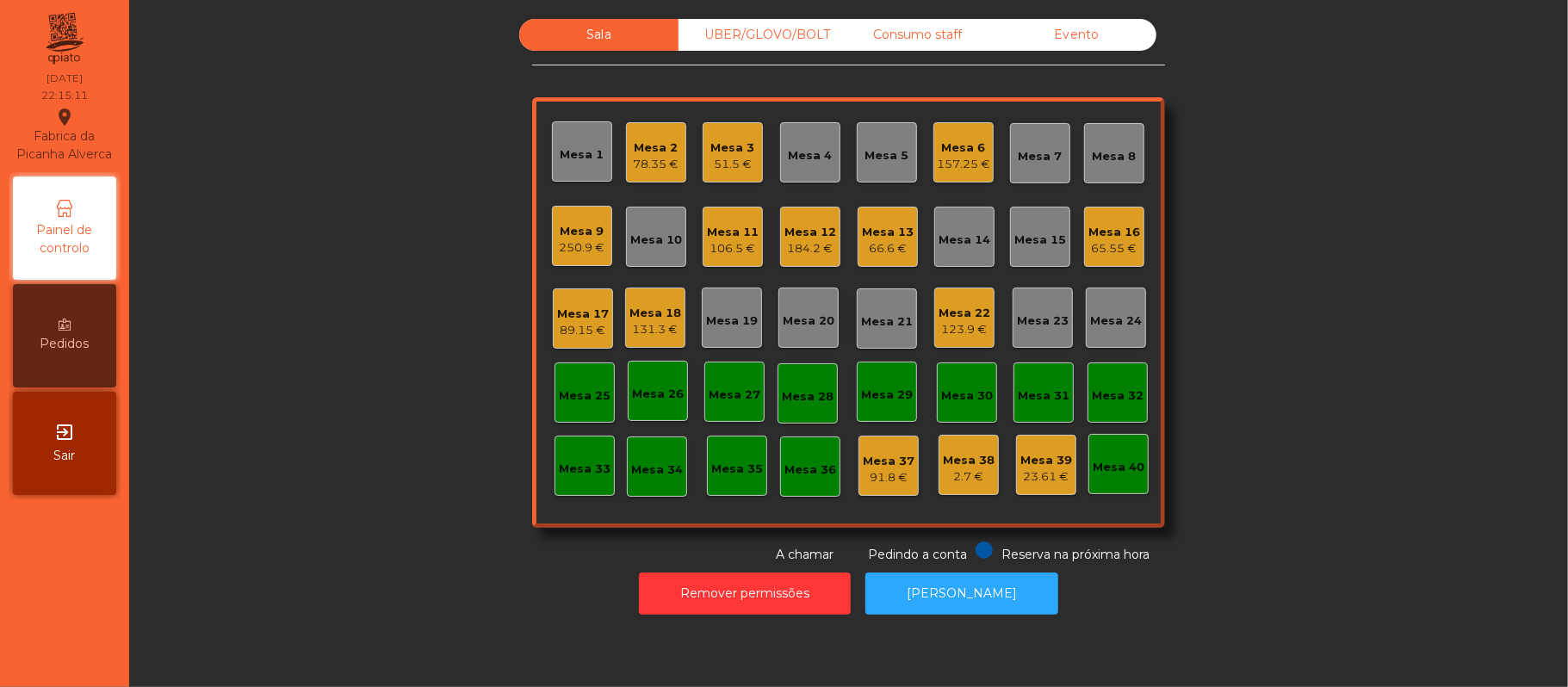
click at [638, 329] on div "131.3 €" at bounding box center [655, 330] width 51 height 17
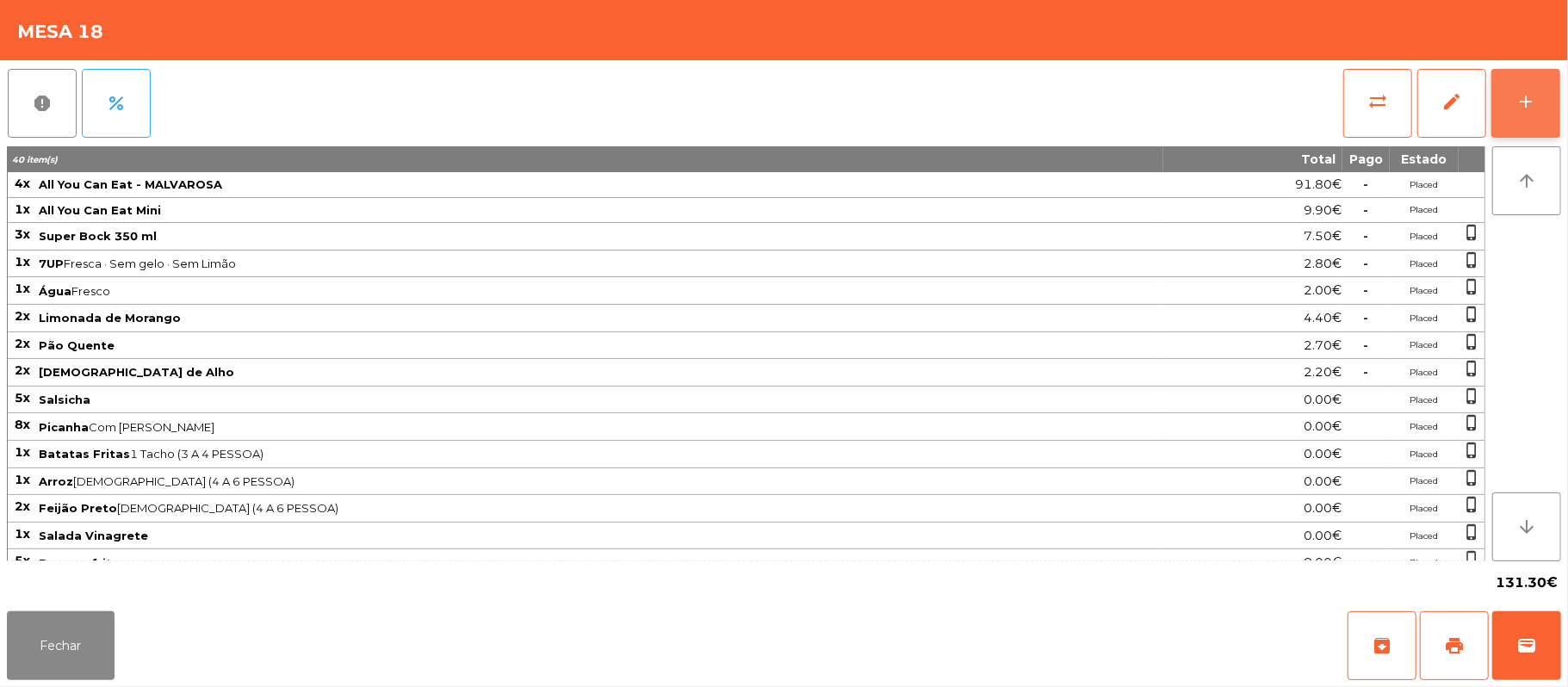
click at [1540, 102] on button "add" at bounding box center [1525, 103] width 69 height 69
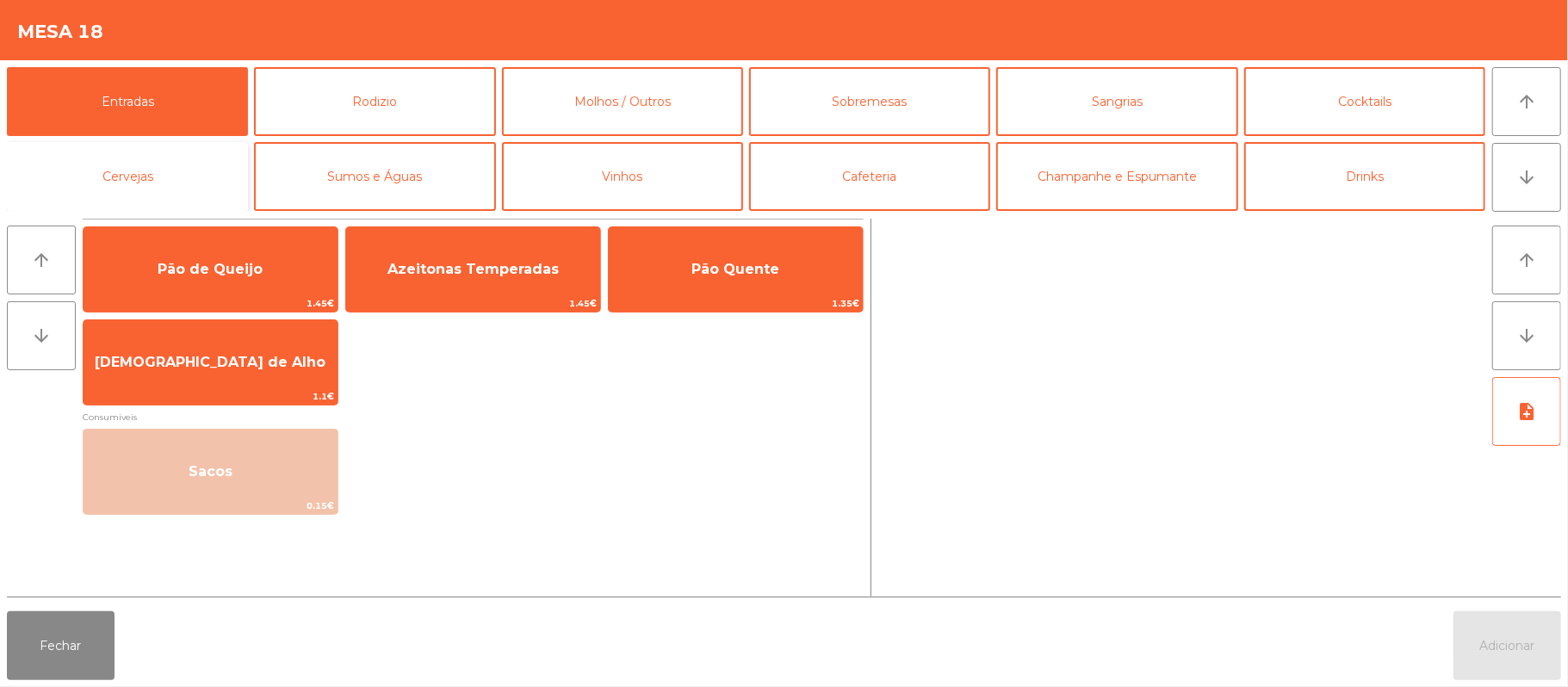
click at [168, 166] on button "Cervejas" at bounding box center [127, 176] width 241 height 69
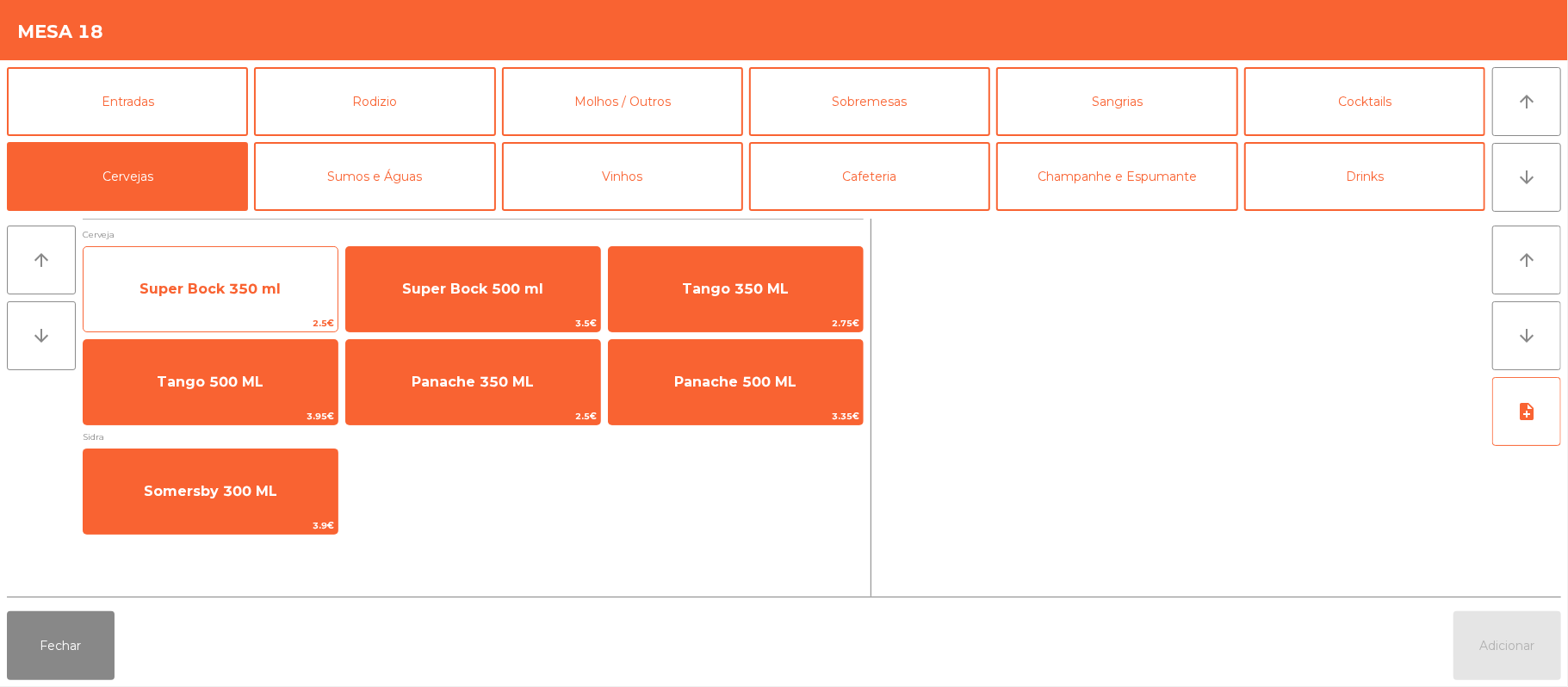
click at [248, 291] on span "Super Bock 350 ml" at bounding box center [210, 288] width 141 height 16
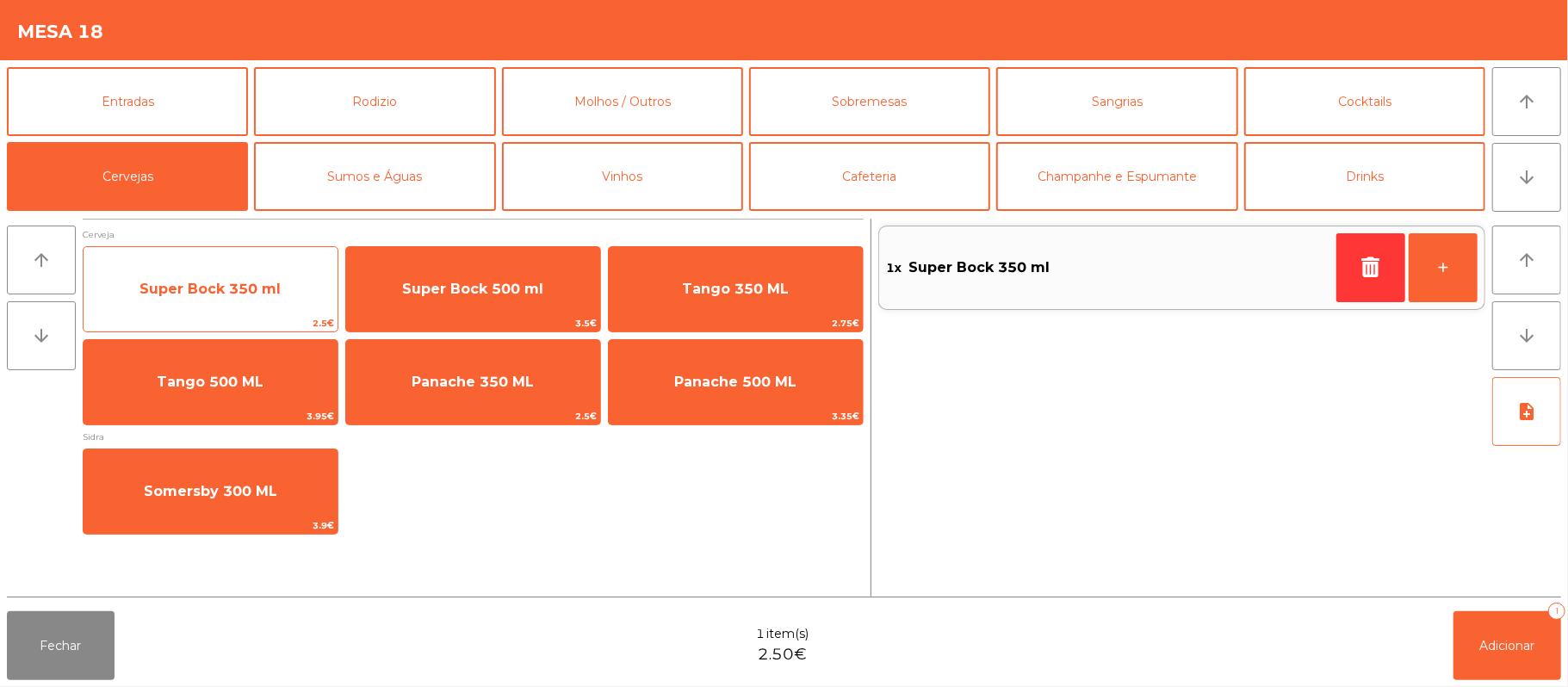
click at [222, 303] on span "Super Bock 350 ml" at bounding box center [210, 289] width 254 height 46
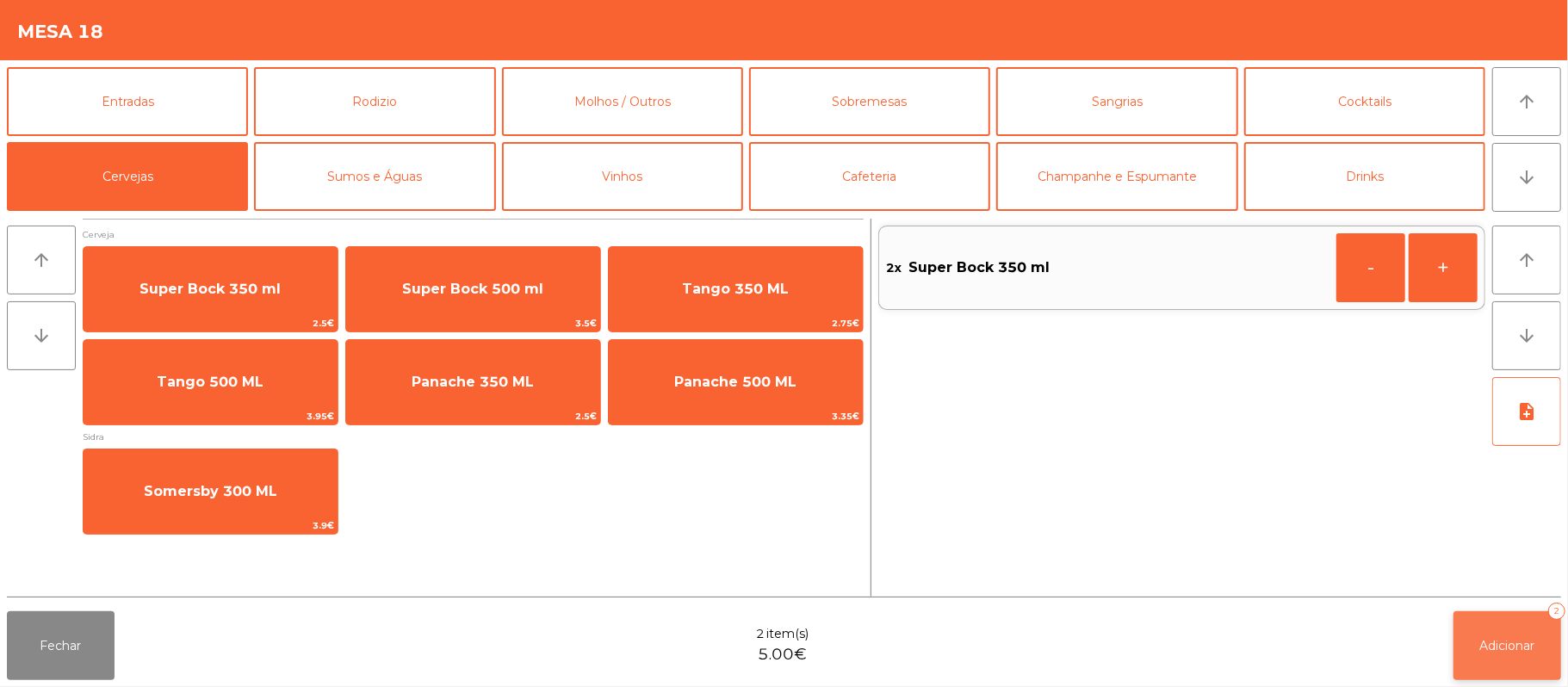
click at [1510, 639] on span "Adicionar" at bounding box center [1507, 646] width 55 height 15
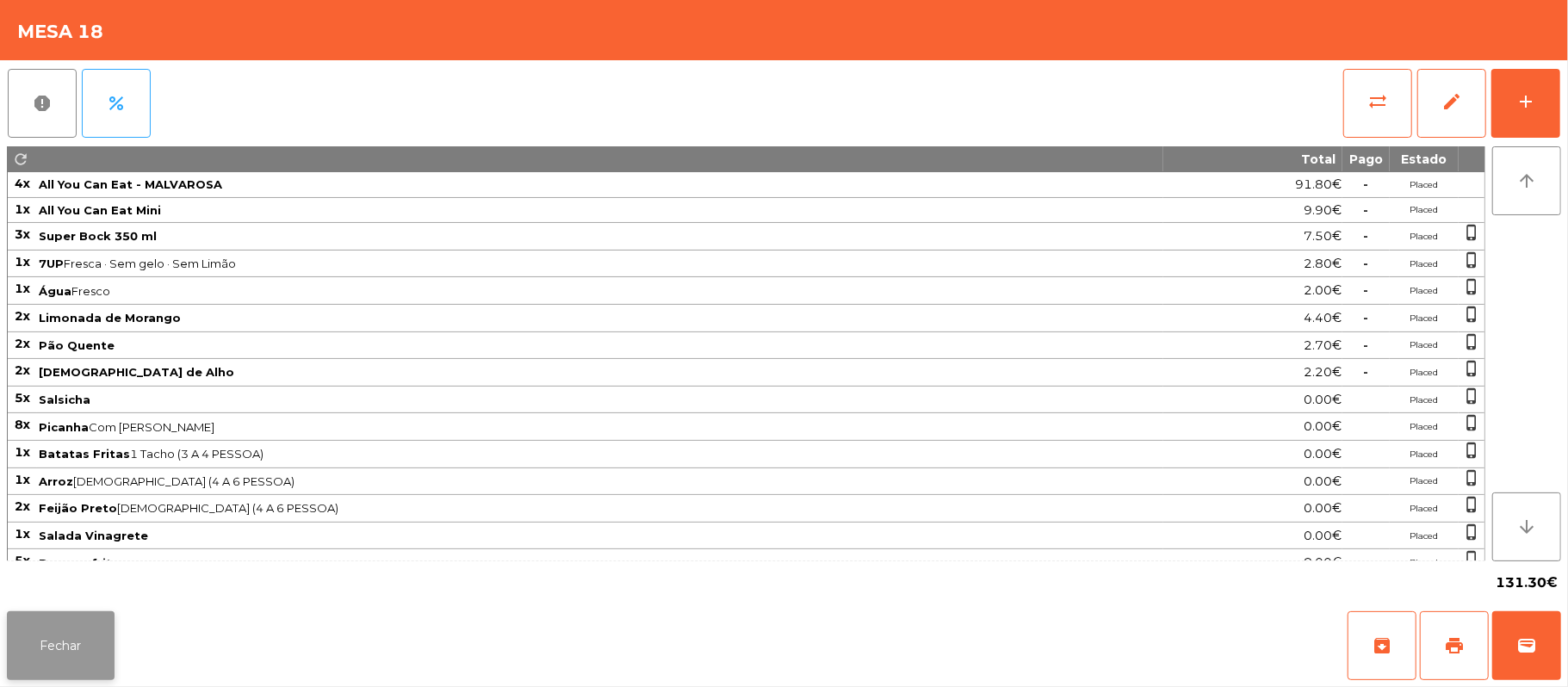
click at [64, 647] on button "Fechar" at bounding box center [60, 645] width 107 height 69
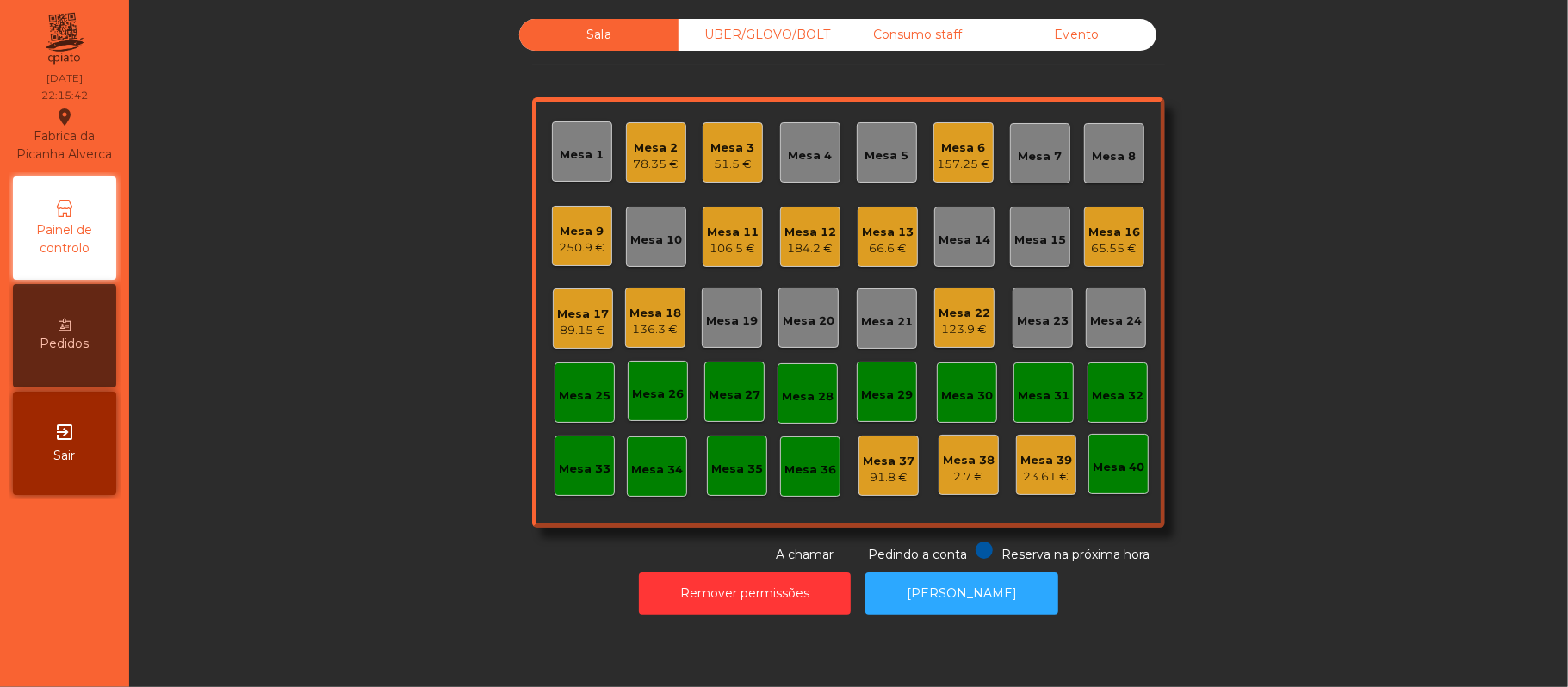
click at [894, 231] on div "Mesa 13" at bounding box center [887, 232] width 51 height 17
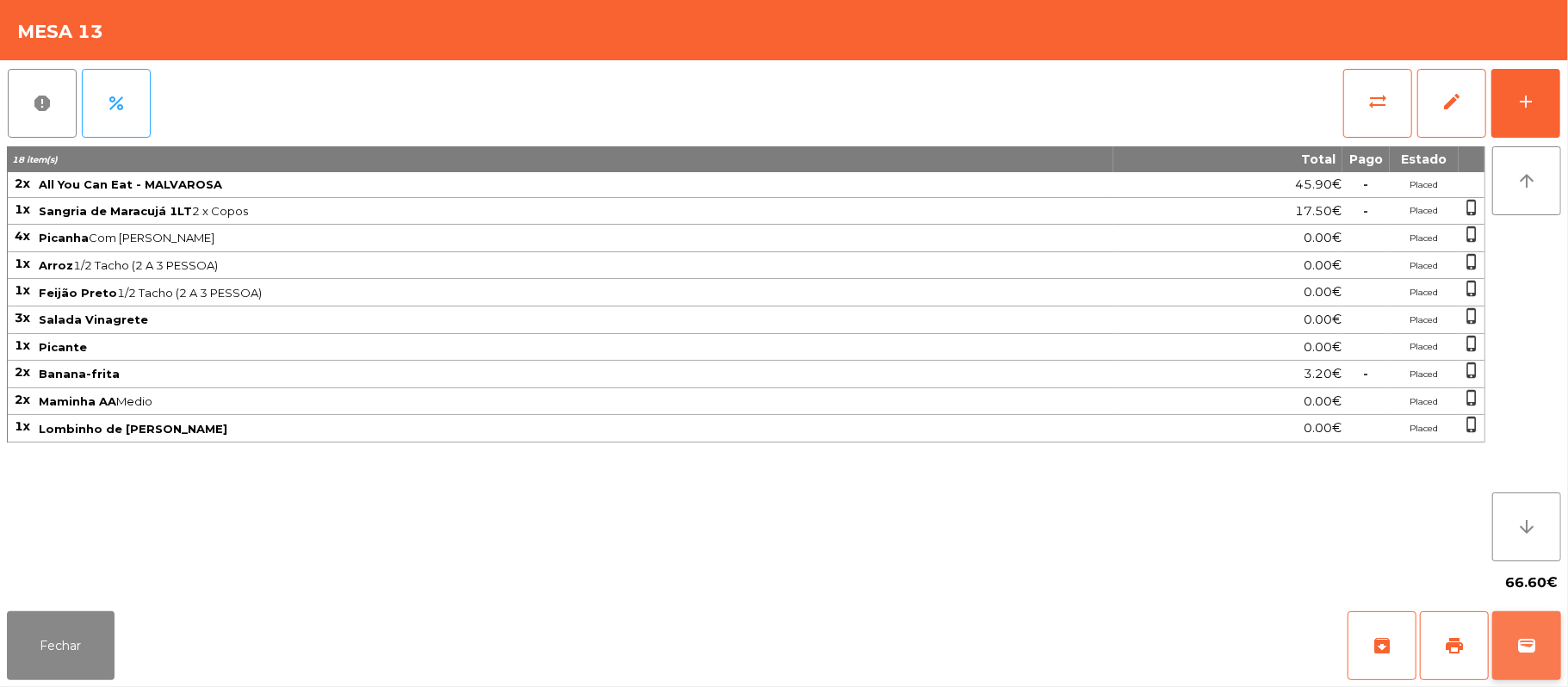
click at [1524, 644] on span "wallet" at bounding box center [1526, 645] width 20 height 20
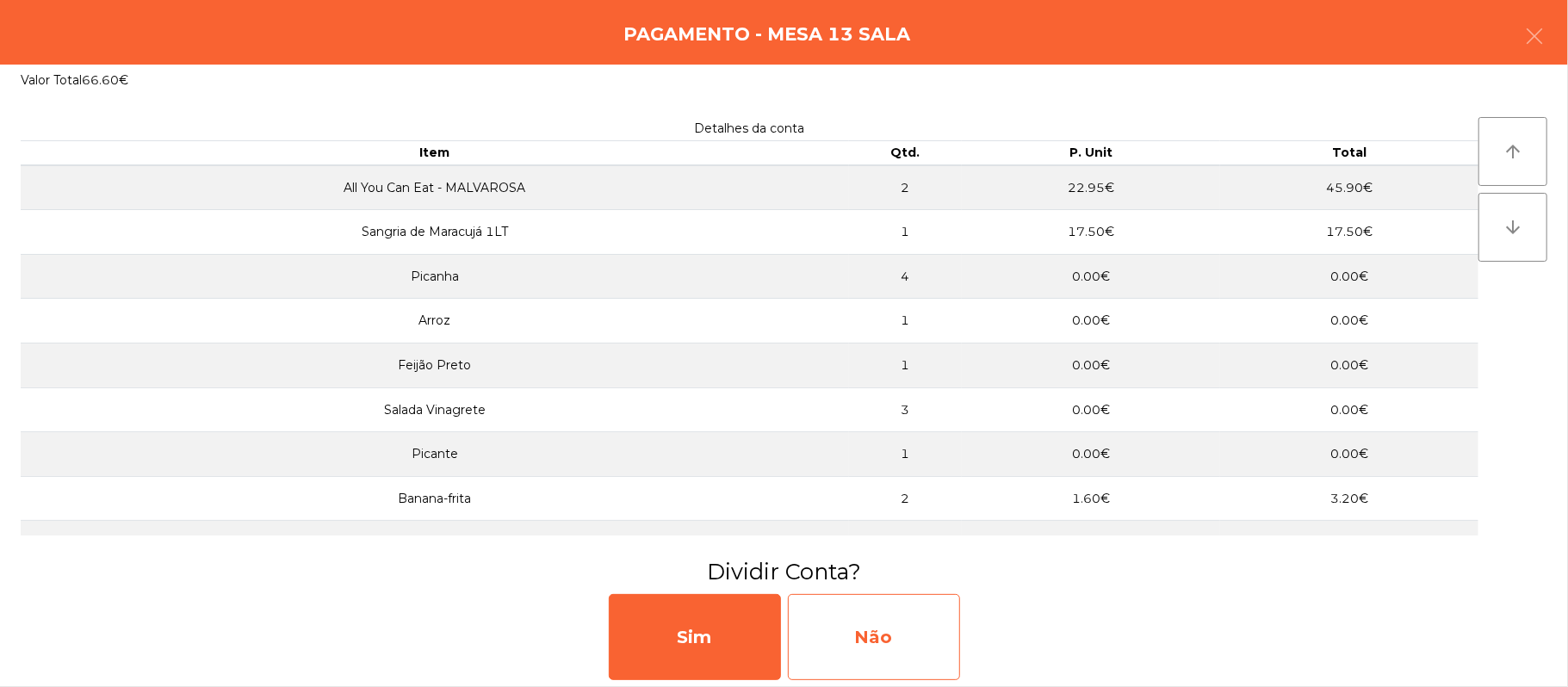
click at [855, 641] on div "Não" at bounding box center [874, 637] width 172 height 86
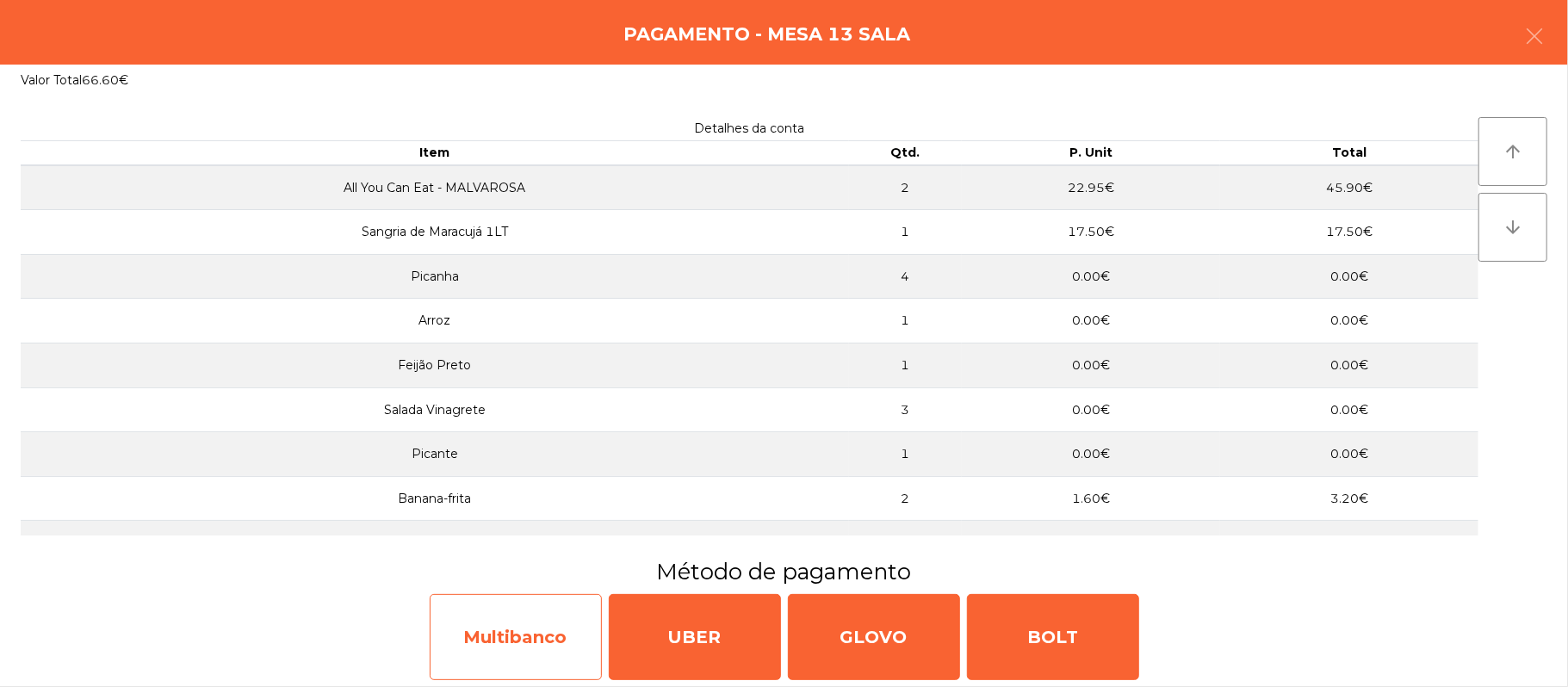
click at [520, 652] on div "Multibanco" at bounding box center [516, 637] width 172 height 86
select select "**"
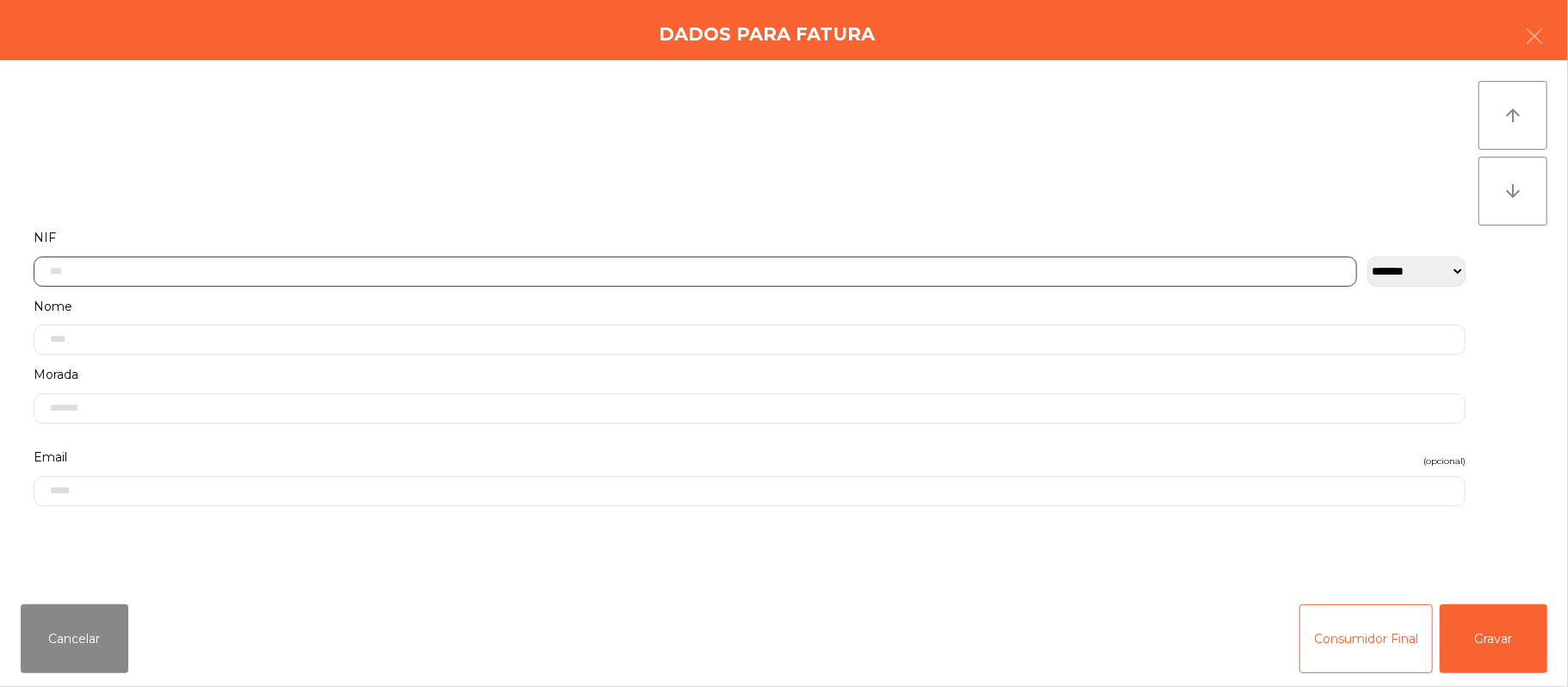
click at [622, 272] on input "text" at bounding box center [695, 271] width 1323 height 30
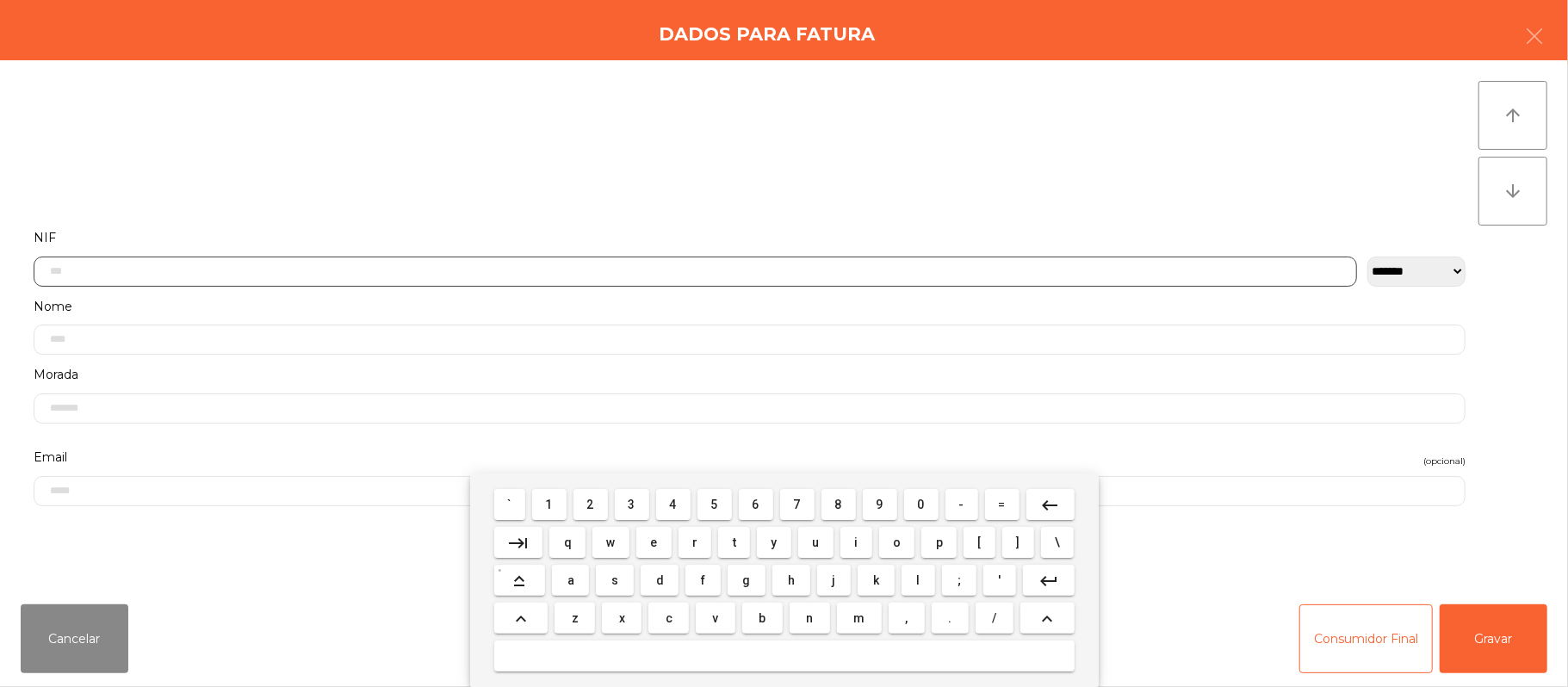
scroll to position [145, 0]
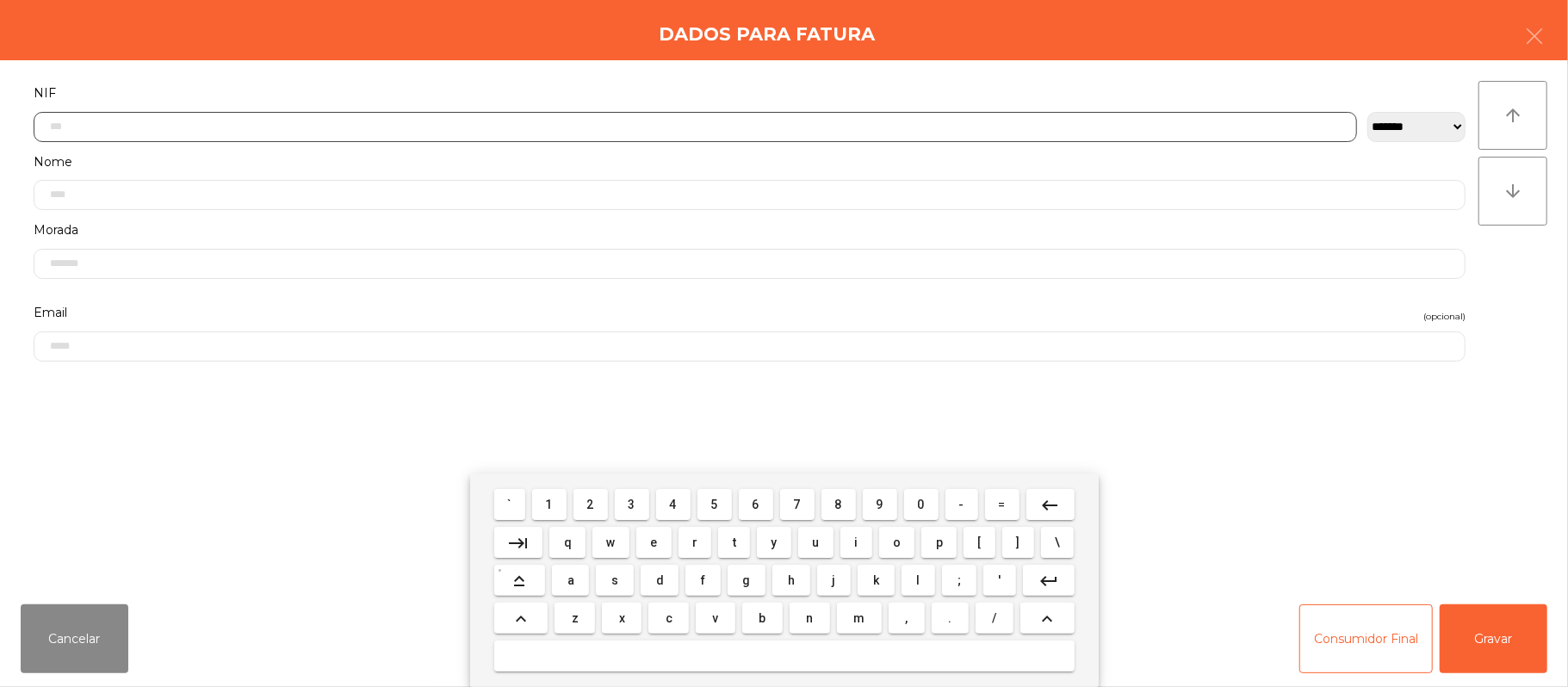
type input "*"
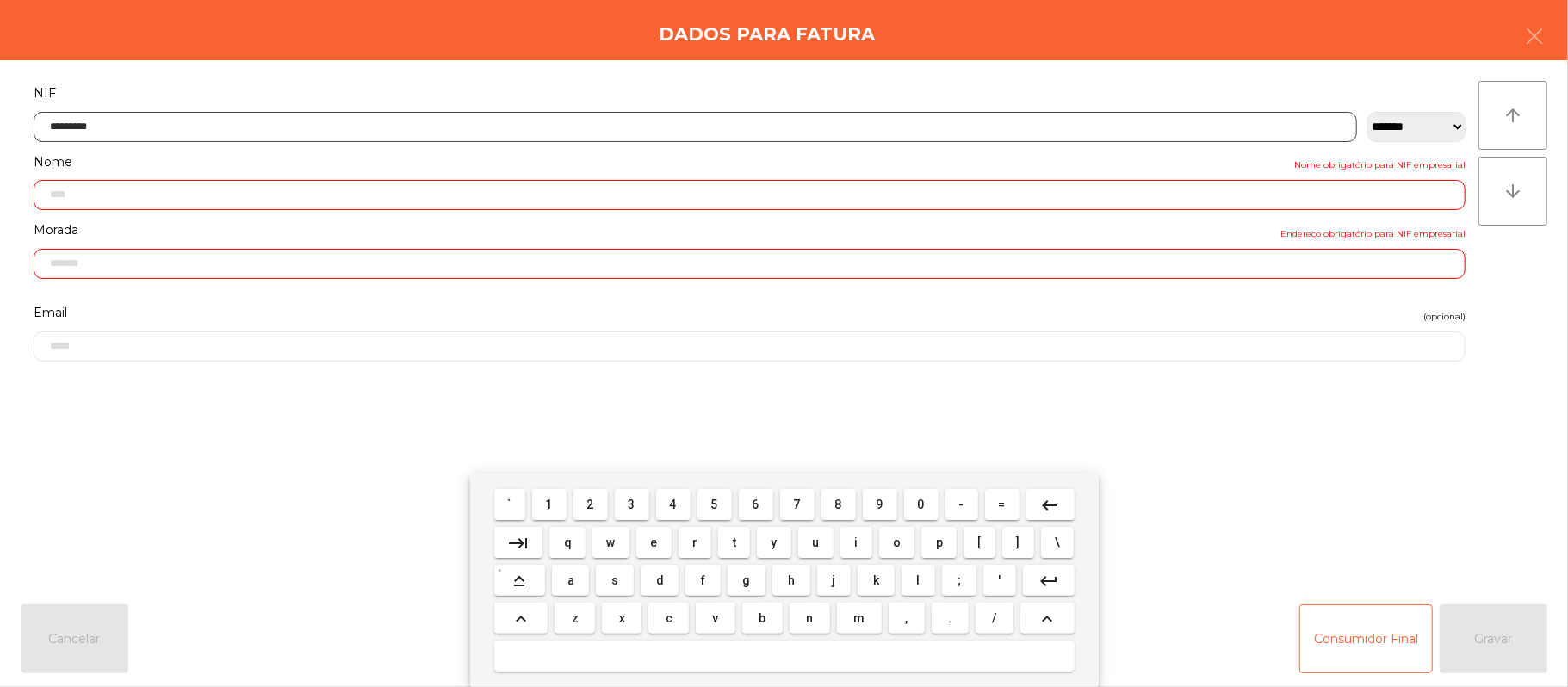
type input "*********"
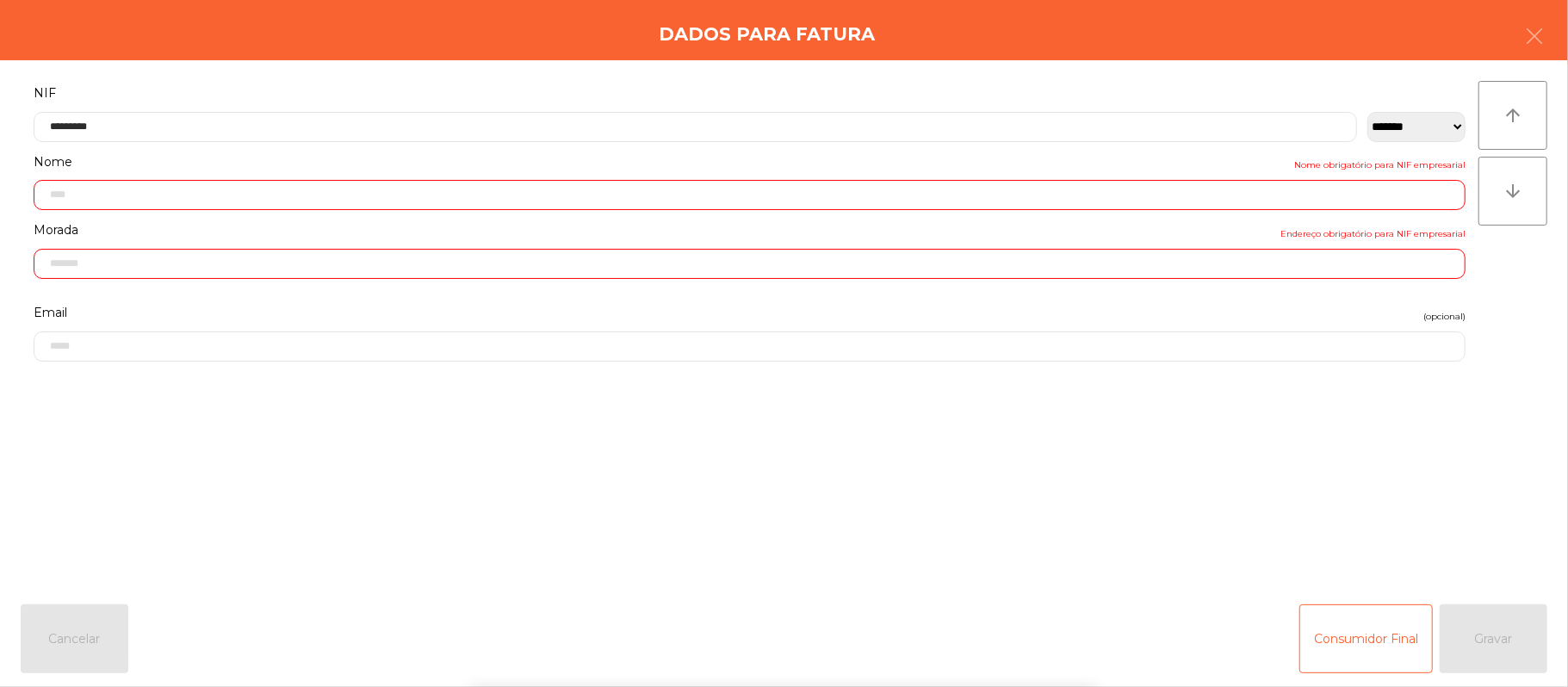
click at [1462, 530] on div "` 1 2 3 4 5 6 7 8 9 0 - = keyboard_backspace keyboard_tab q w e r t y u i o p […" at bounding box center [784, 581] width 1568 height 214
click at [1486, 527] on div "` 1 2 3 4 5 6 7 8 9 0 - = keyboard_backspace keyboard_tab q w e r t y u i o p […" at bounding box center [784, 581] width 1568 height 214
type input "**********"
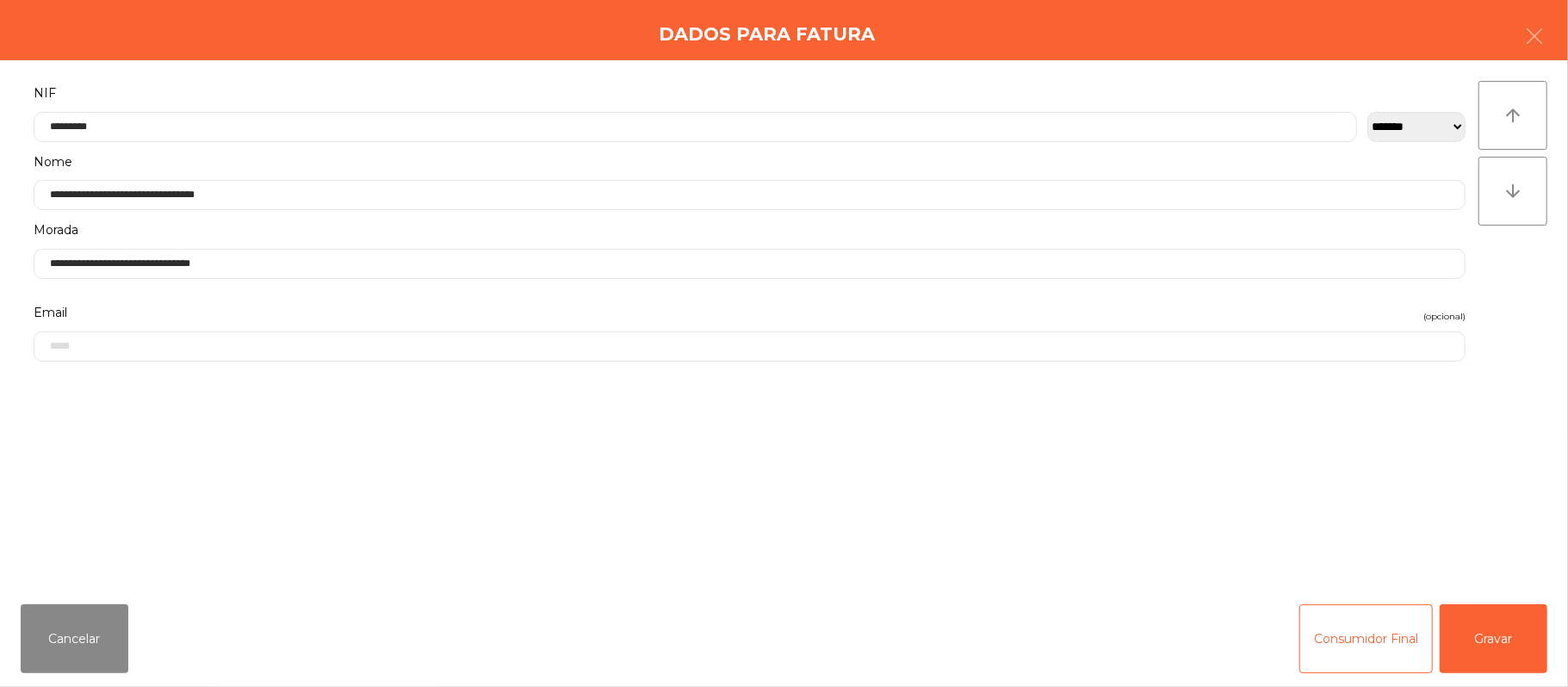
click at [1489, 511] on div "arrow_upward arrow_downward" at bounding box center [1512, 326] width 69 height 490
click at [1496, 530] on div "arrow_upward arrow_downward" at bounding box center [1512, 326] width 69 height 490
click at [1513, 642] on button "Gravar" at bounding box center [1493, 639] width 107 height 69
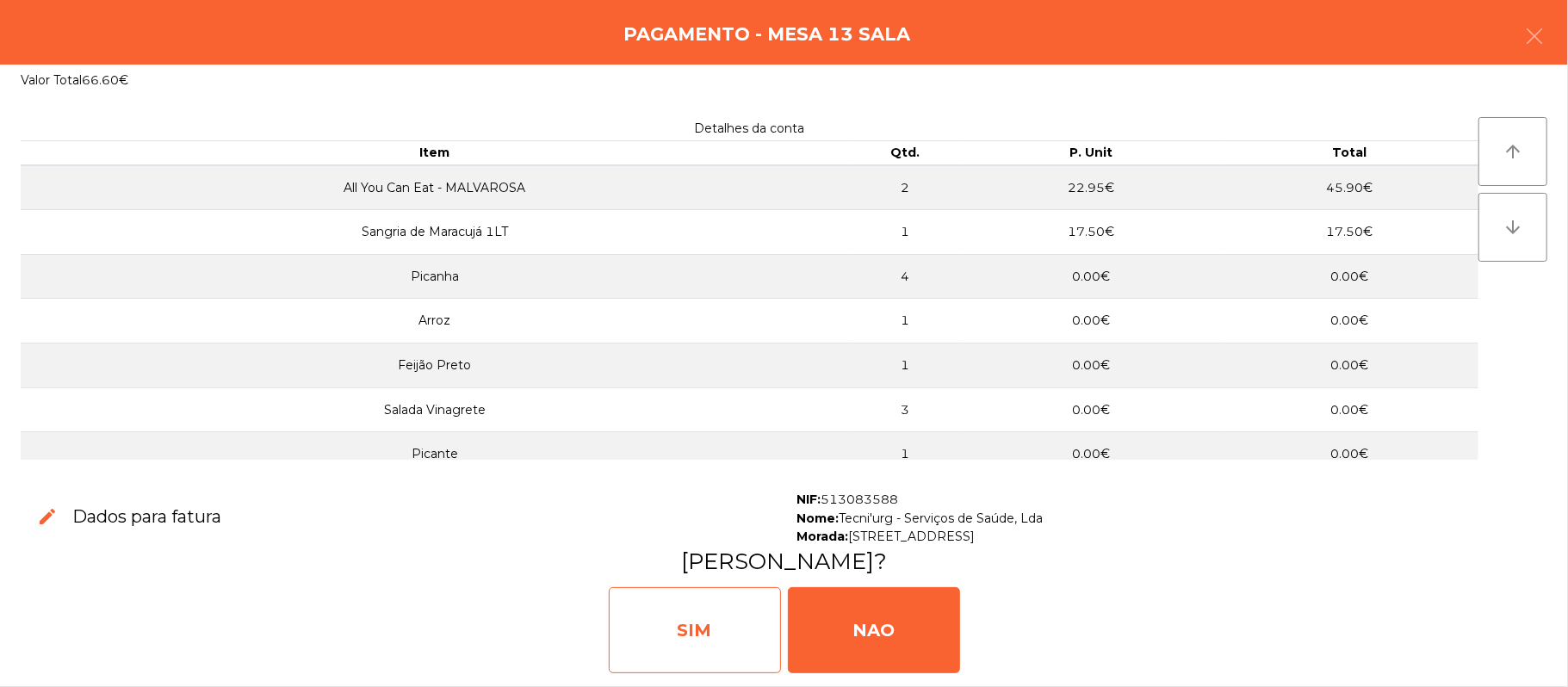
click at [675, 613] on div "SIM" at bounding box center [695, 630] width 172 height 86
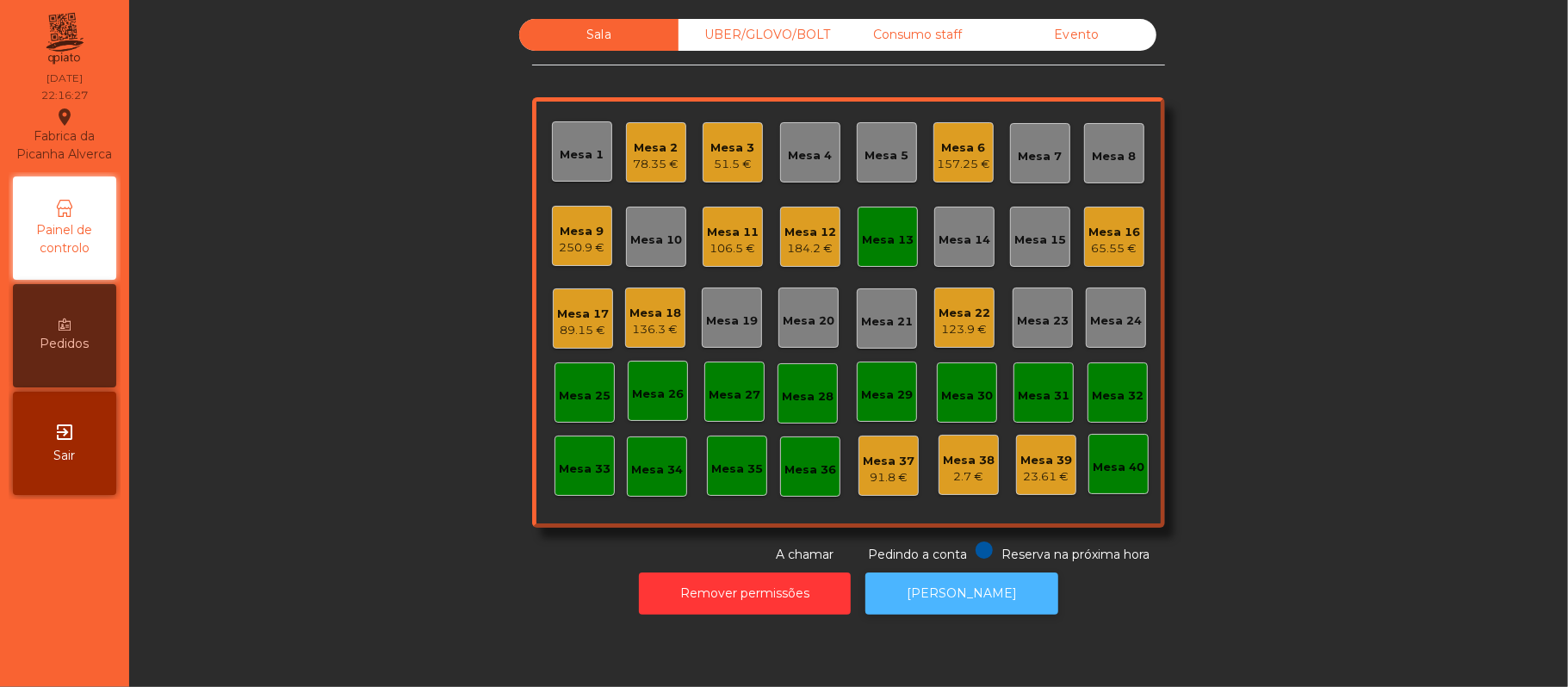
click at [955, 593] on button "[PERSON_NAME]" at bounding box center [962, 594] width 192 height 43
click at [901, 239] on div "Mesa 13" at bounding box center [887, 240] width 51 height 17
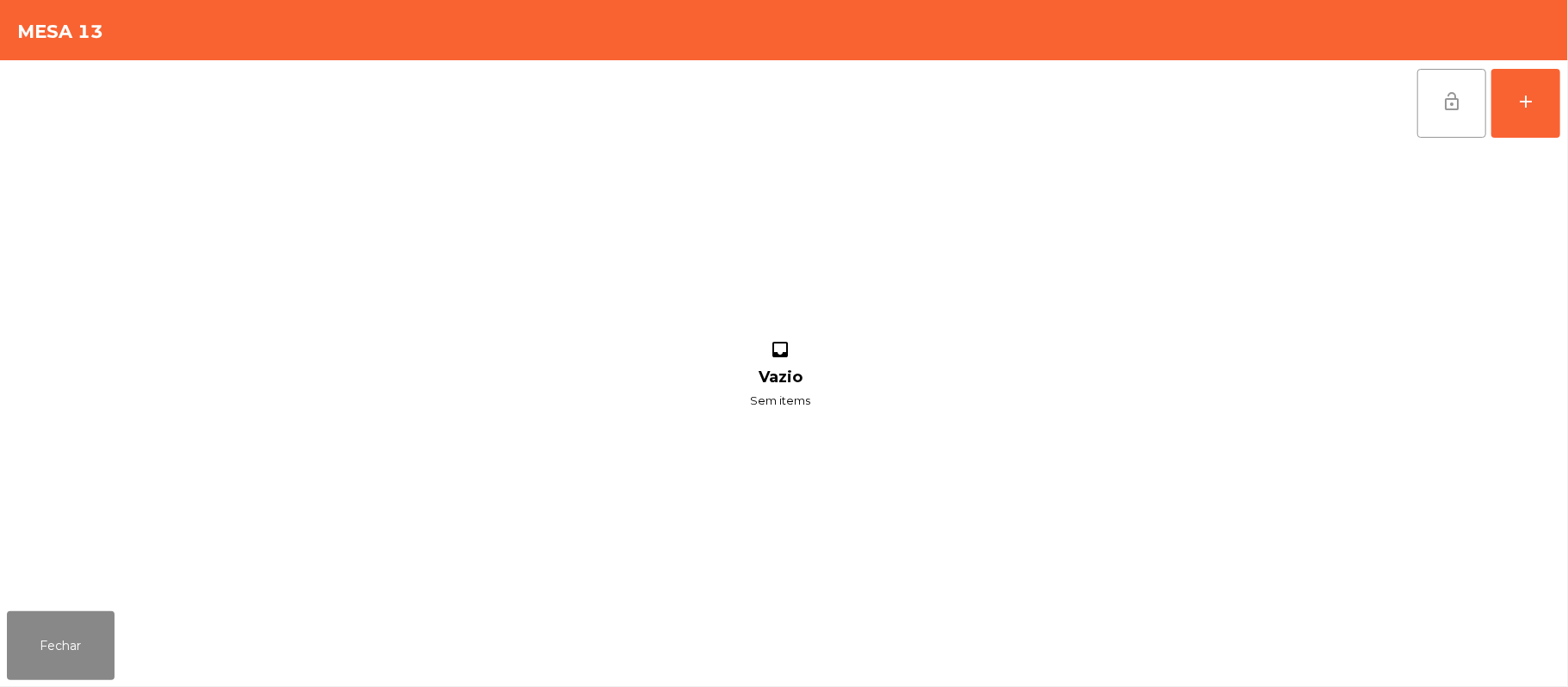
click at [1447, 112] on button "lock_open" at bounding box center [1451, 103] width 69 height 69
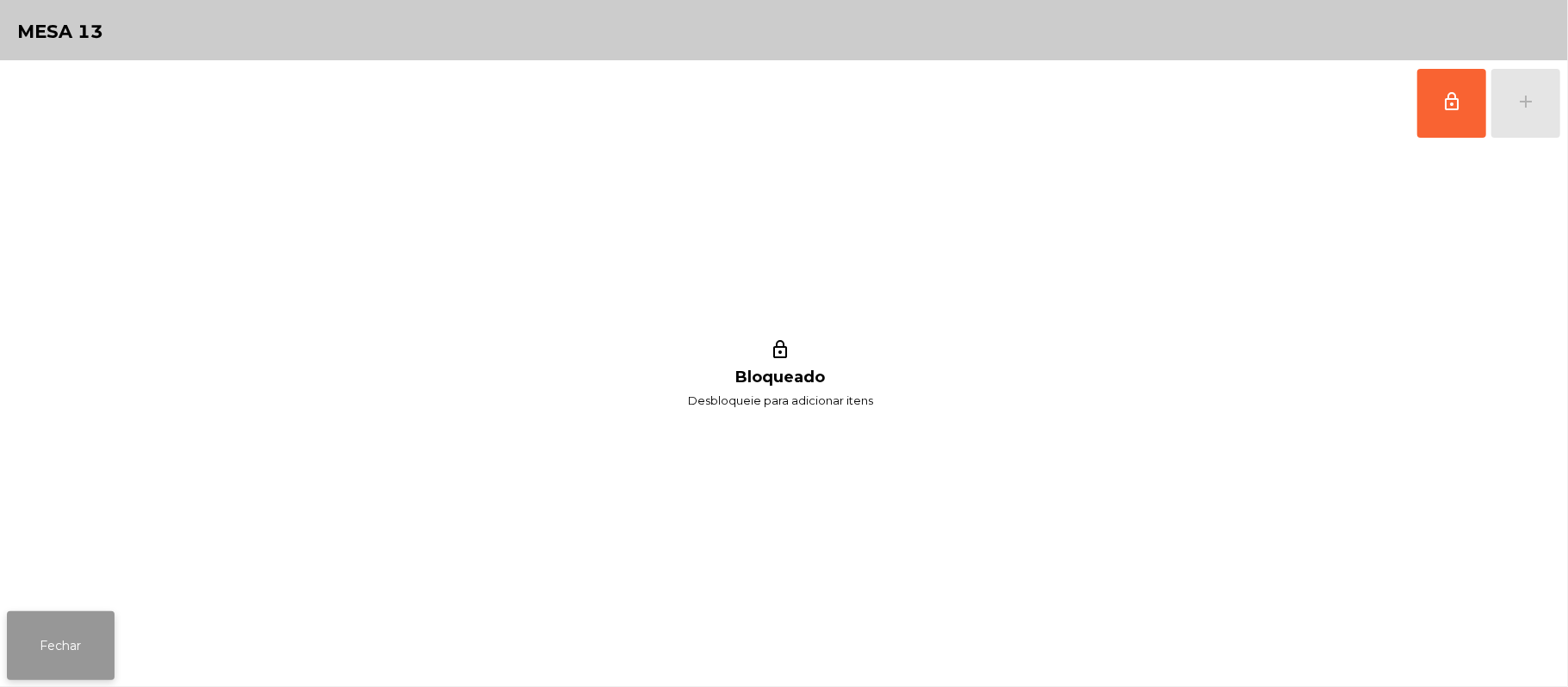
click at [57, 672] on button "Fechar" at bounding box center [60, 645] width 107 height 69
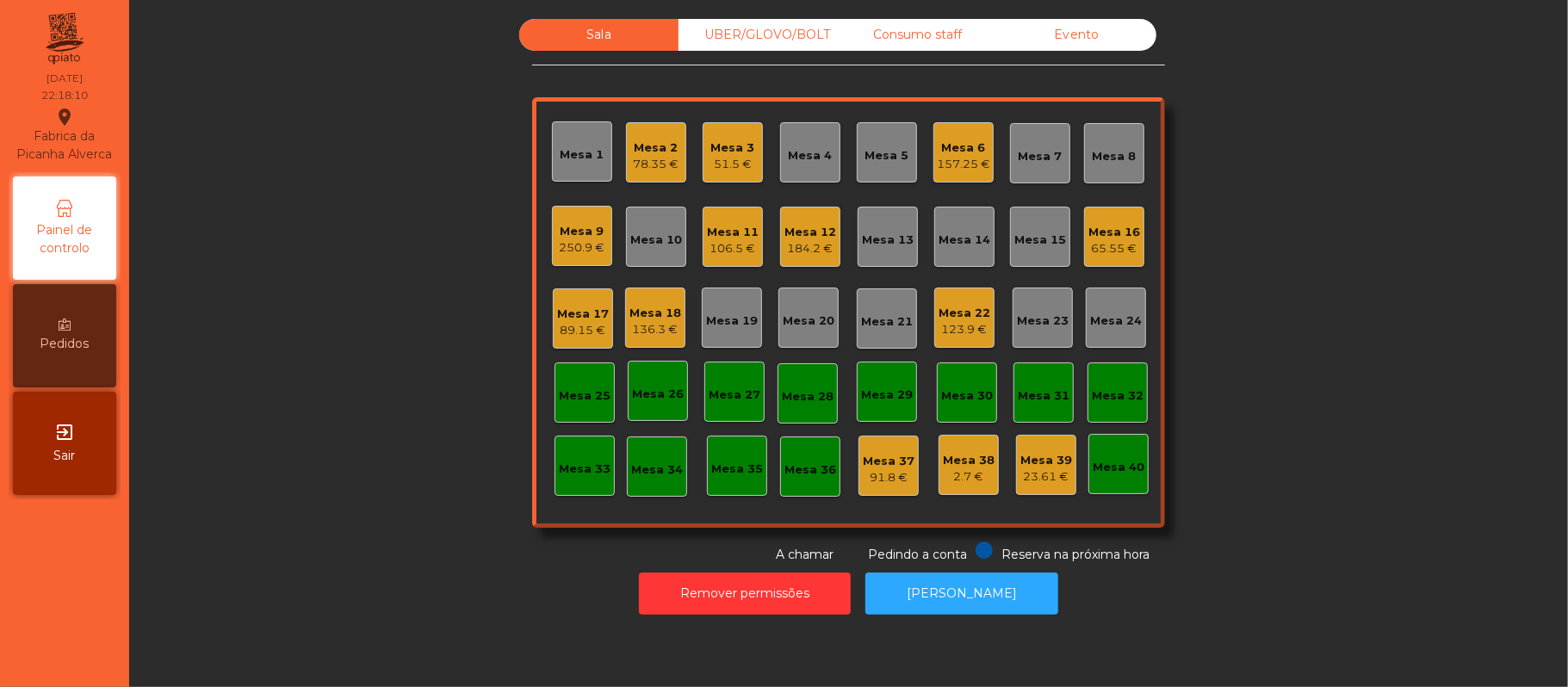
click at [796, 36] on div "UBER/GLOVO/BOLT" at bounding box center [757, 35] width 160 height 32
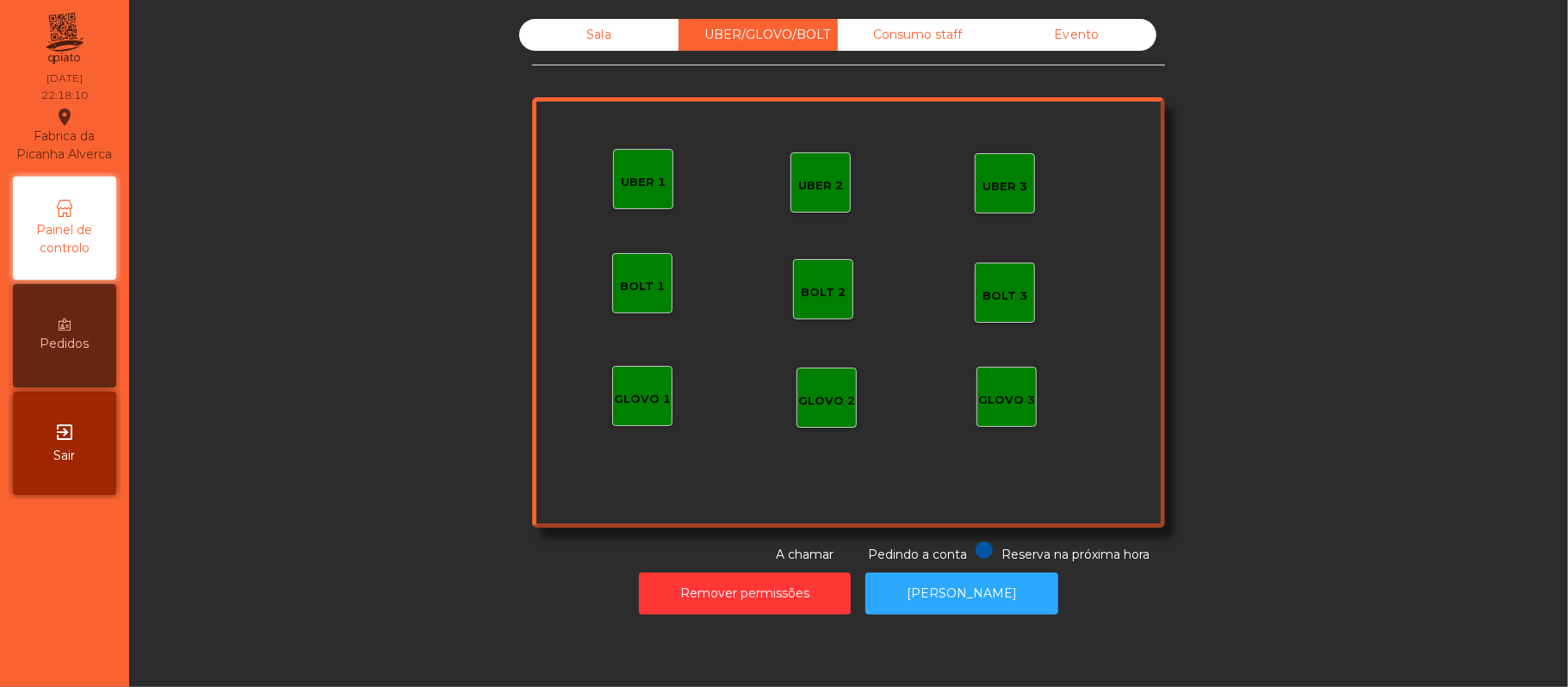
click at [861, 33] on div "Consumo staff" at bounding box center [917, 35] width 160 height 32
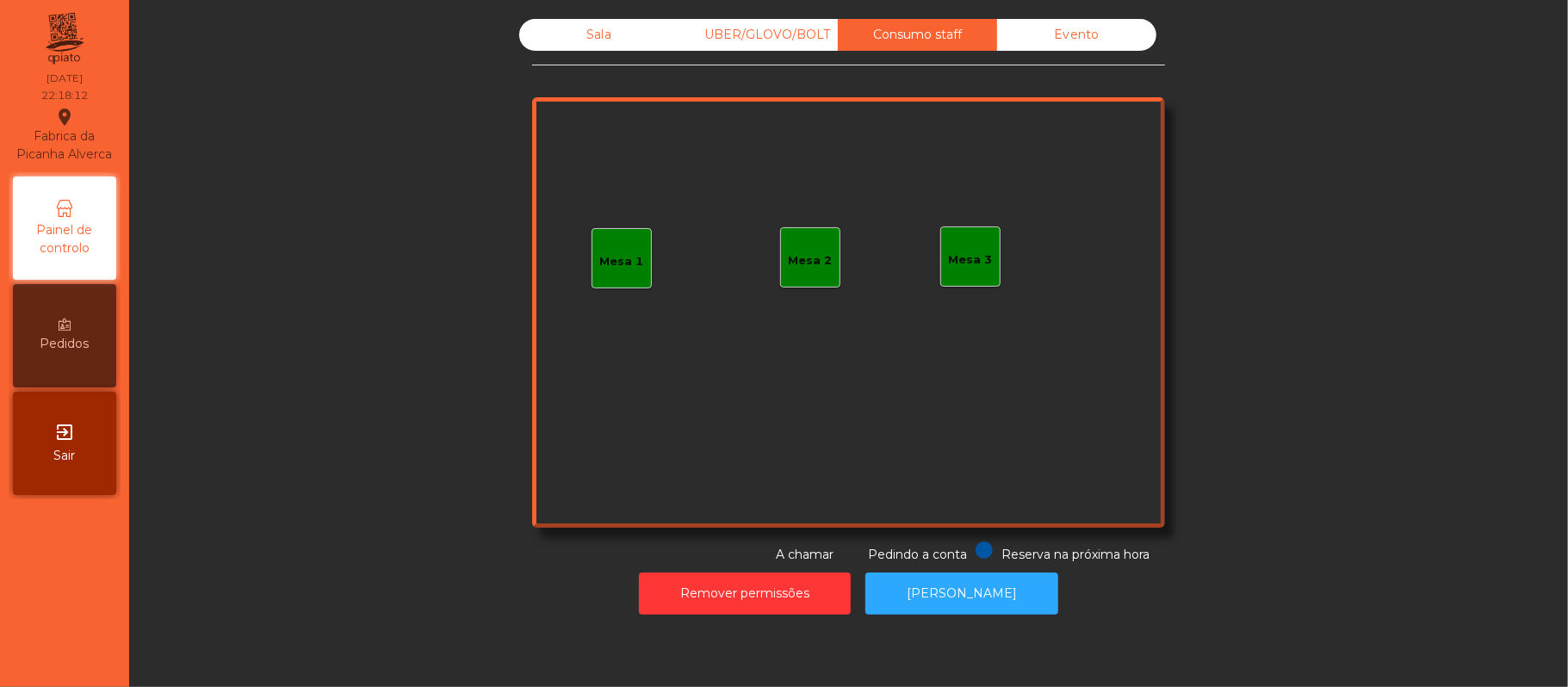
click at [1050, 40] on div "Evento" at bounding box center [1077, 35] width 160 height 32
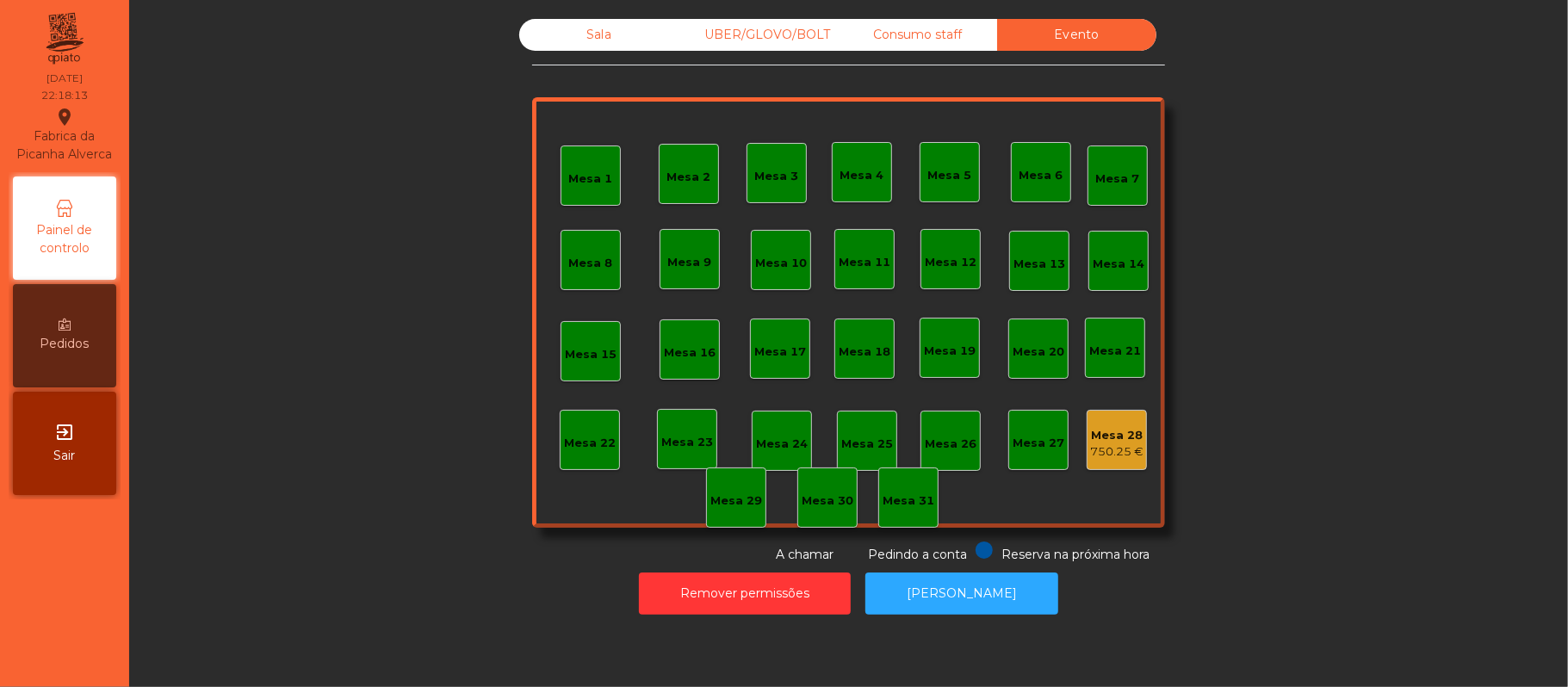
click at [629, 43] on div "Sala" at bounding box center [599, 35] width 160 height 32
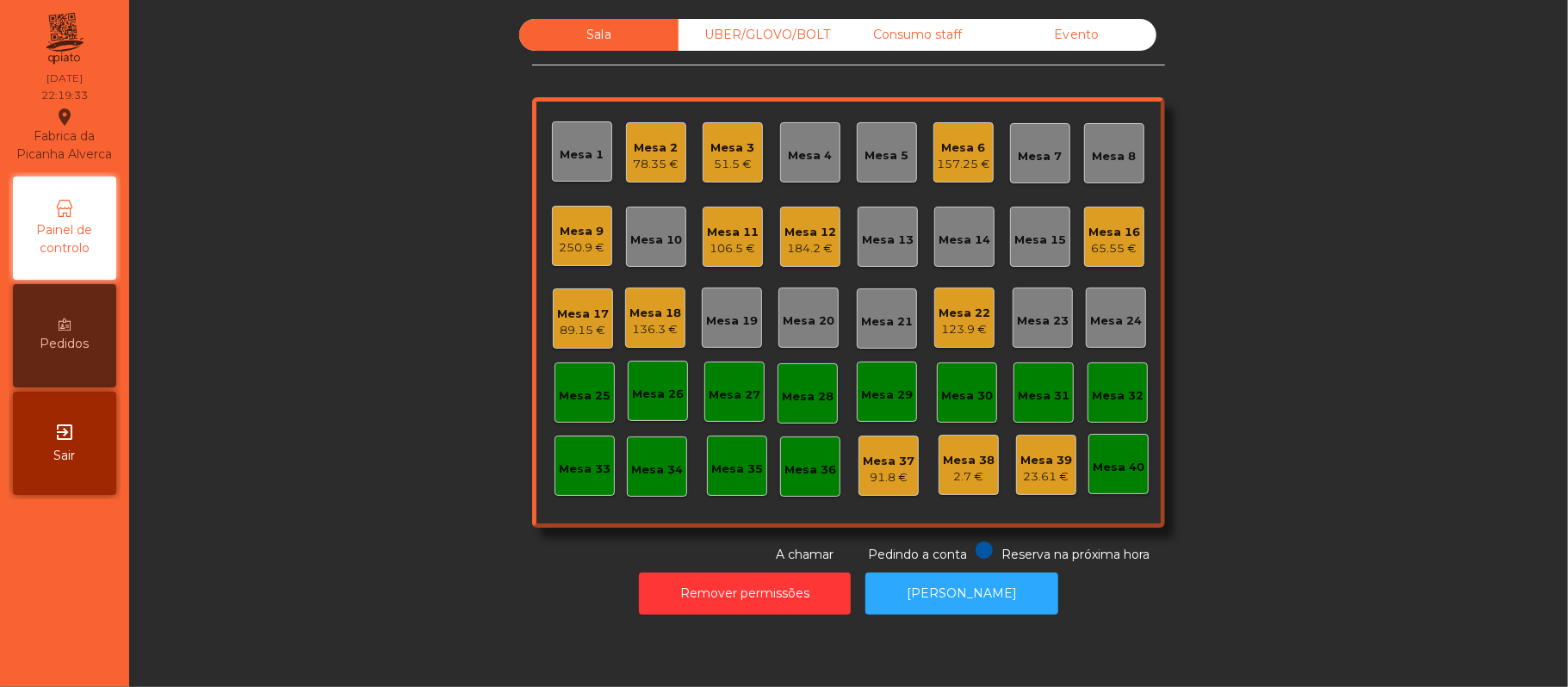
click at [591, 247] on div "250.9 €" at bounding box center [582, 248] width 45 height 17
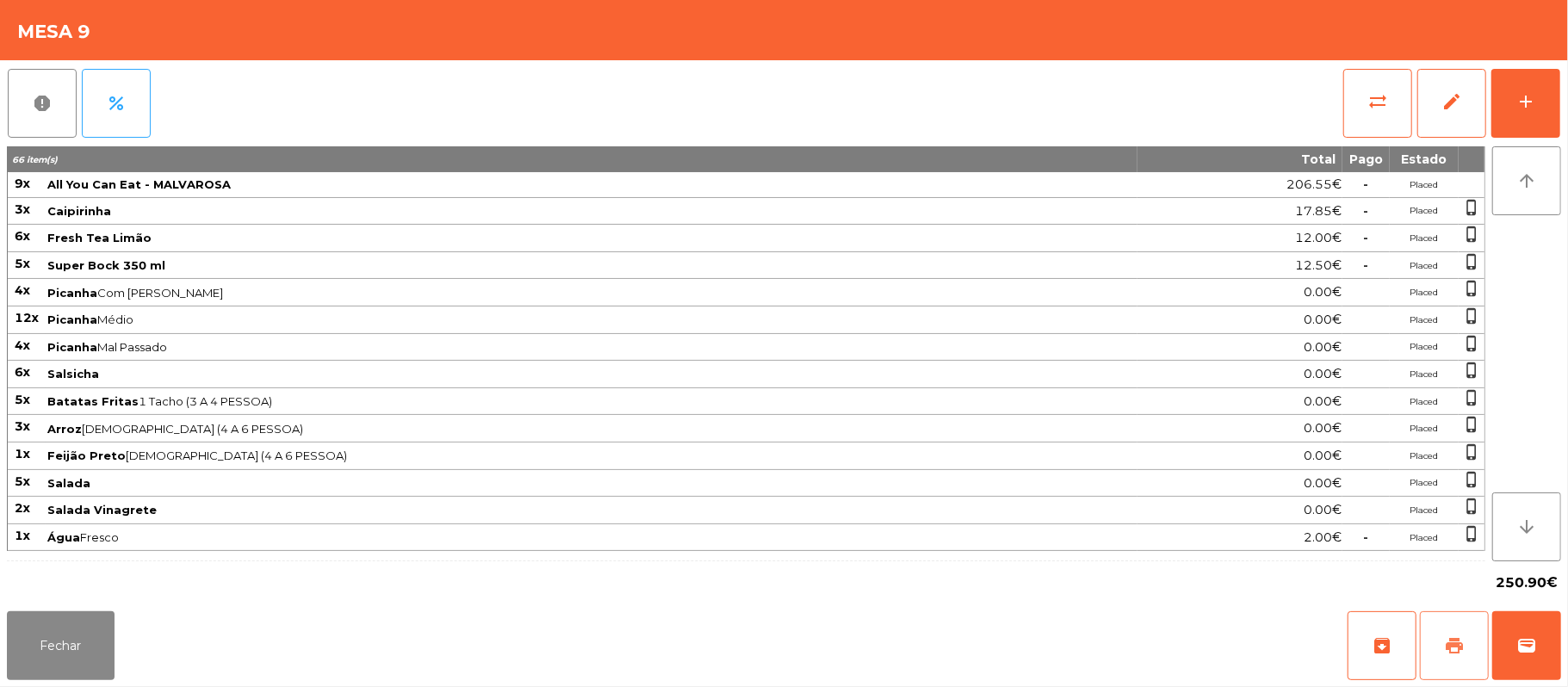
click at [1443, 635] on button "print" at bounding box center [1454, 645] width 69 height 69
click at [1517, 636] on span "wallet" at bounding box center [1526, 645] width 20 height 20
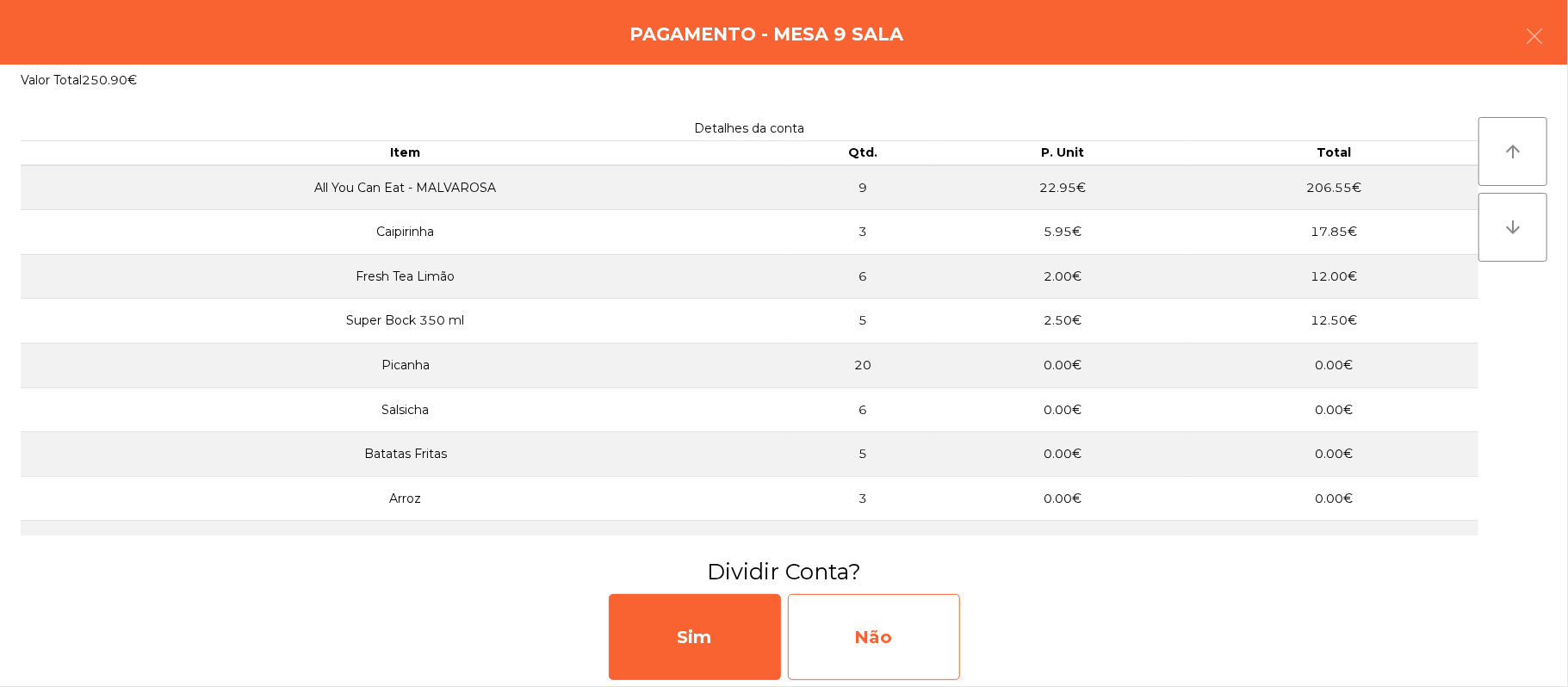
click at [901, 644] on div "Não" at bounding box center [874, 637] width 172 height 86
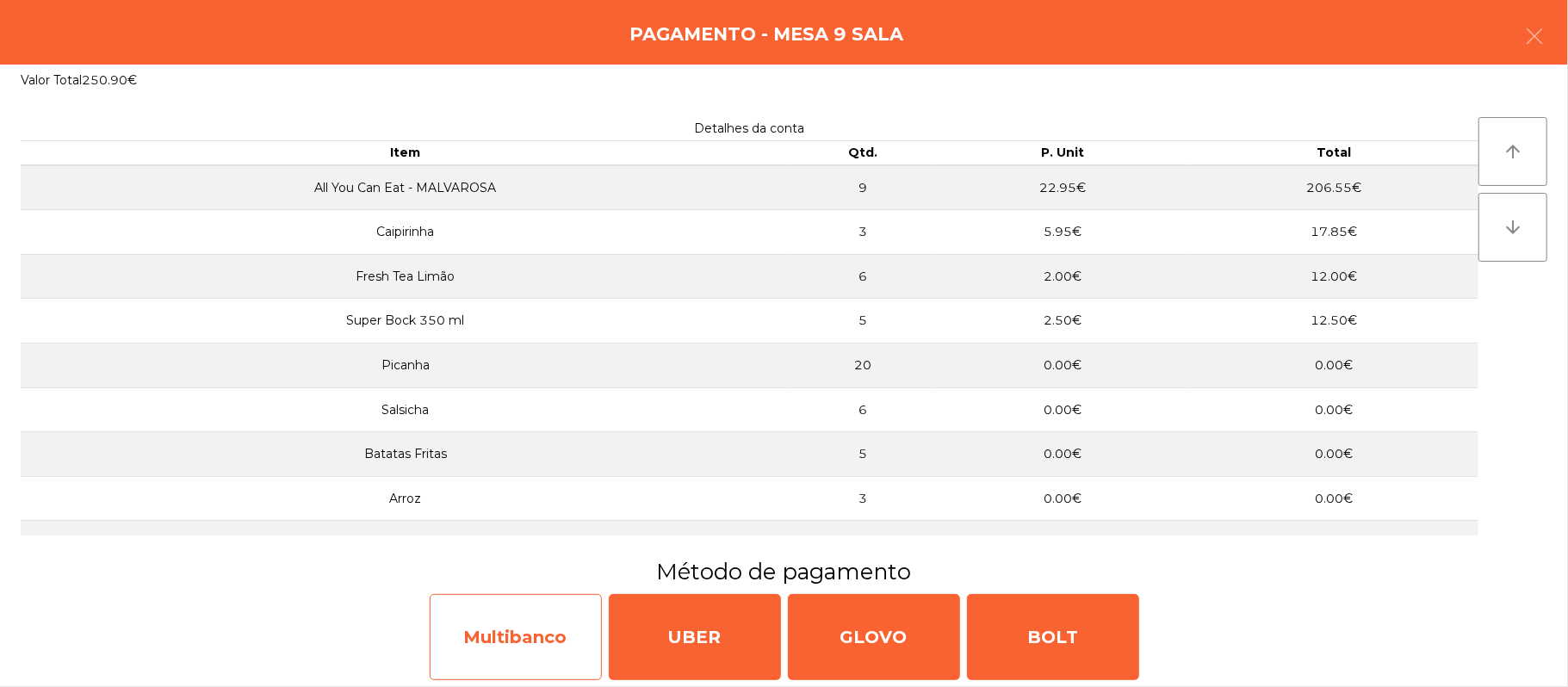
click at [552, 631] on div "Multibanco" at bounding box center [516, 637] width 172 height 86
select select "**"
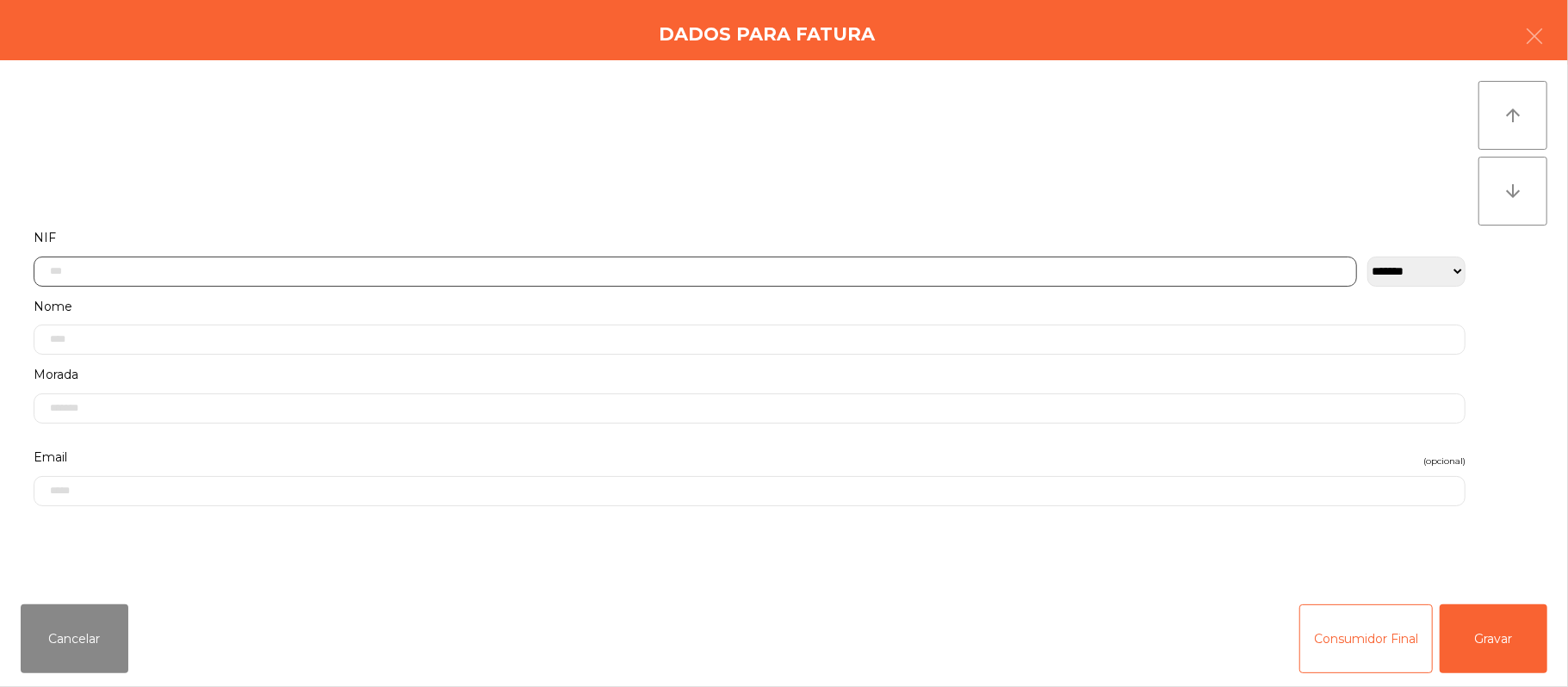
click at [593, 274] on input "text" at bounding box center [695, 271] width 1323 height 30
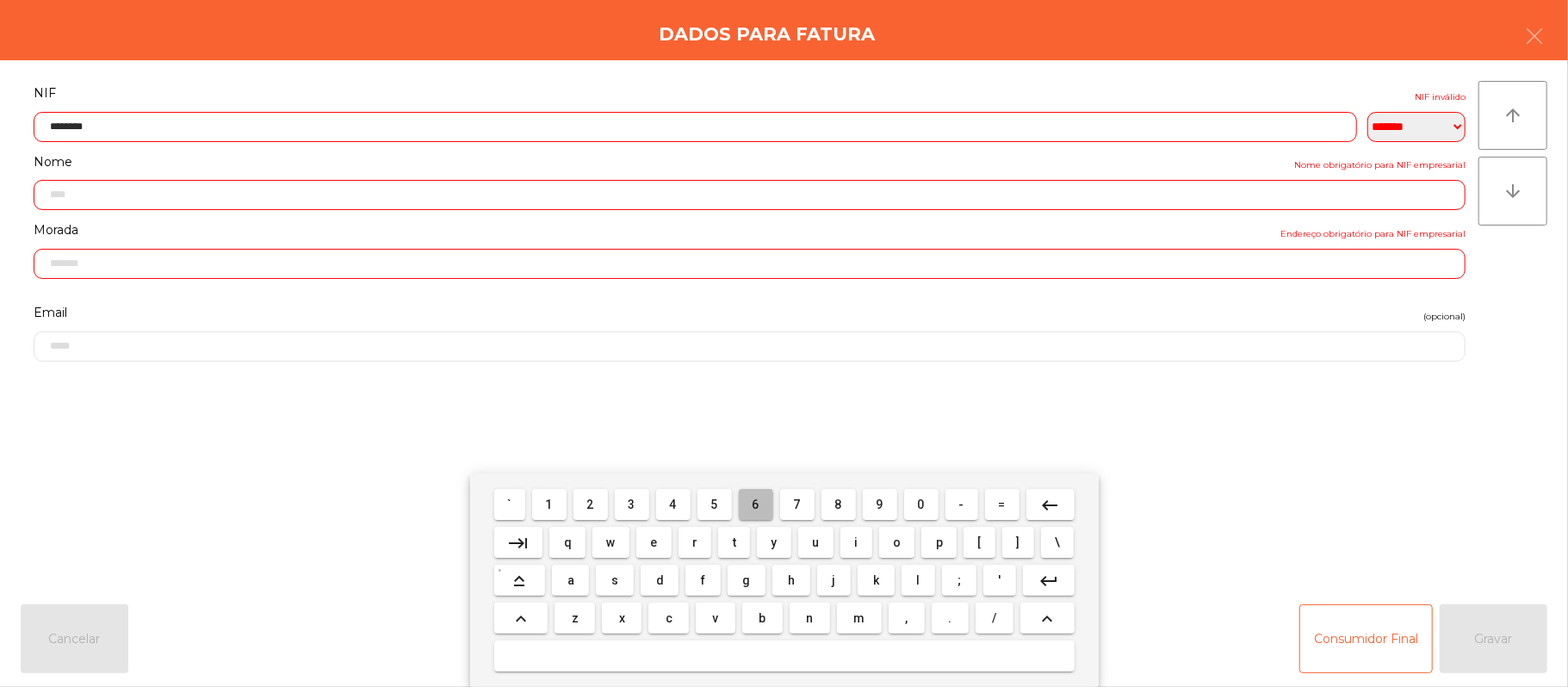
type input "*********"
type input "**********"
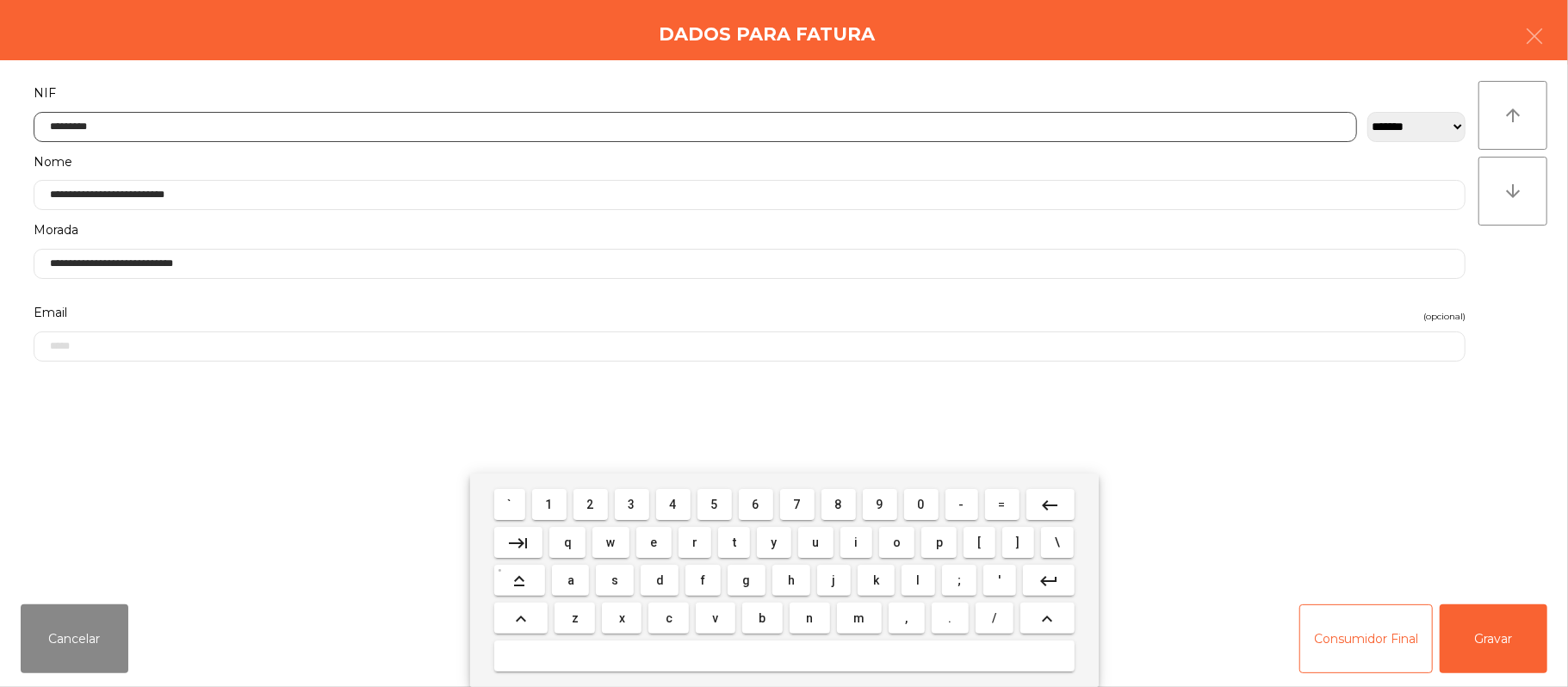
type input "*********"
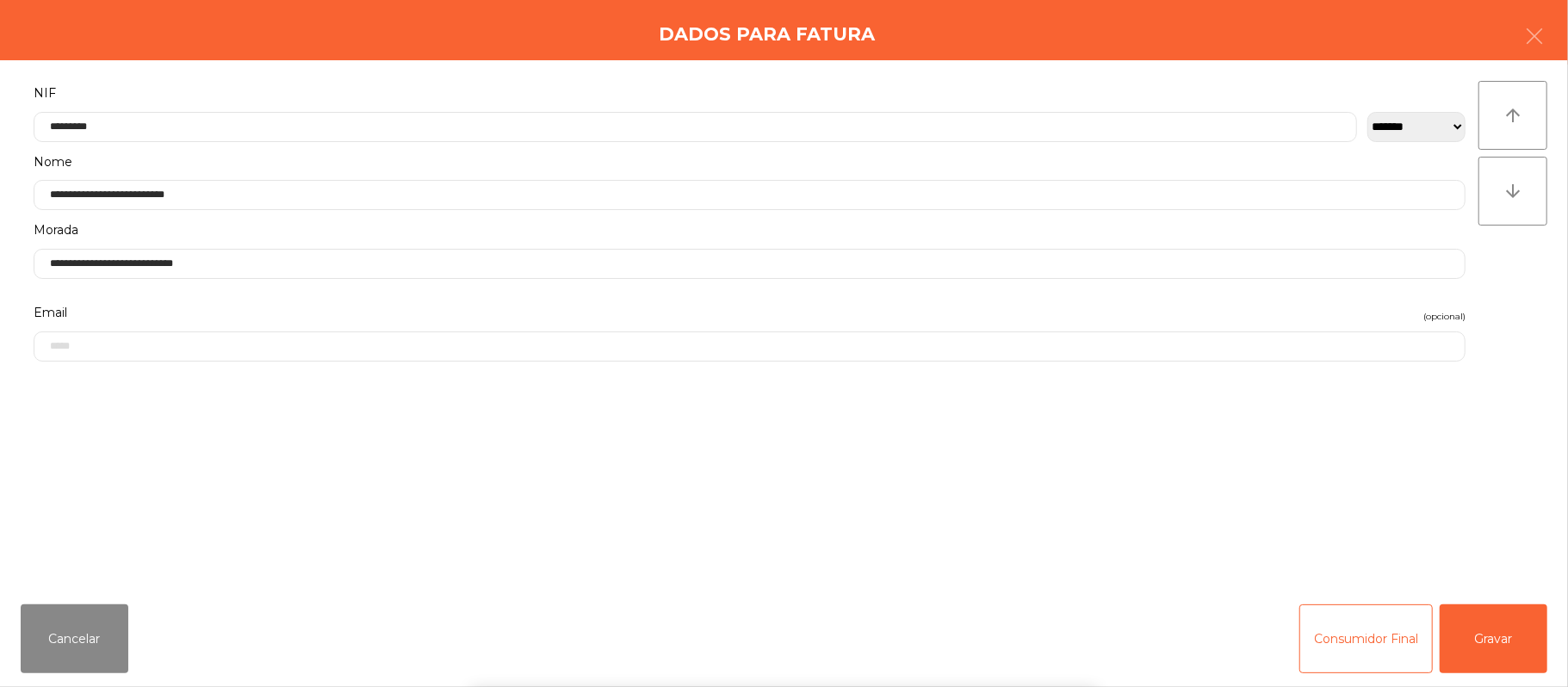
click at [1499, 631] on div "` 1 2 3 4 5 6 7 8 9 0 - = keyboard_backspace keyboard_tab q w e r t y u i o p […" at bounding box center [784, 581] width 1568 height 214
click at [1495, 649] on button "Gravar" at bounding box center [1493, 639] width 107 height 69
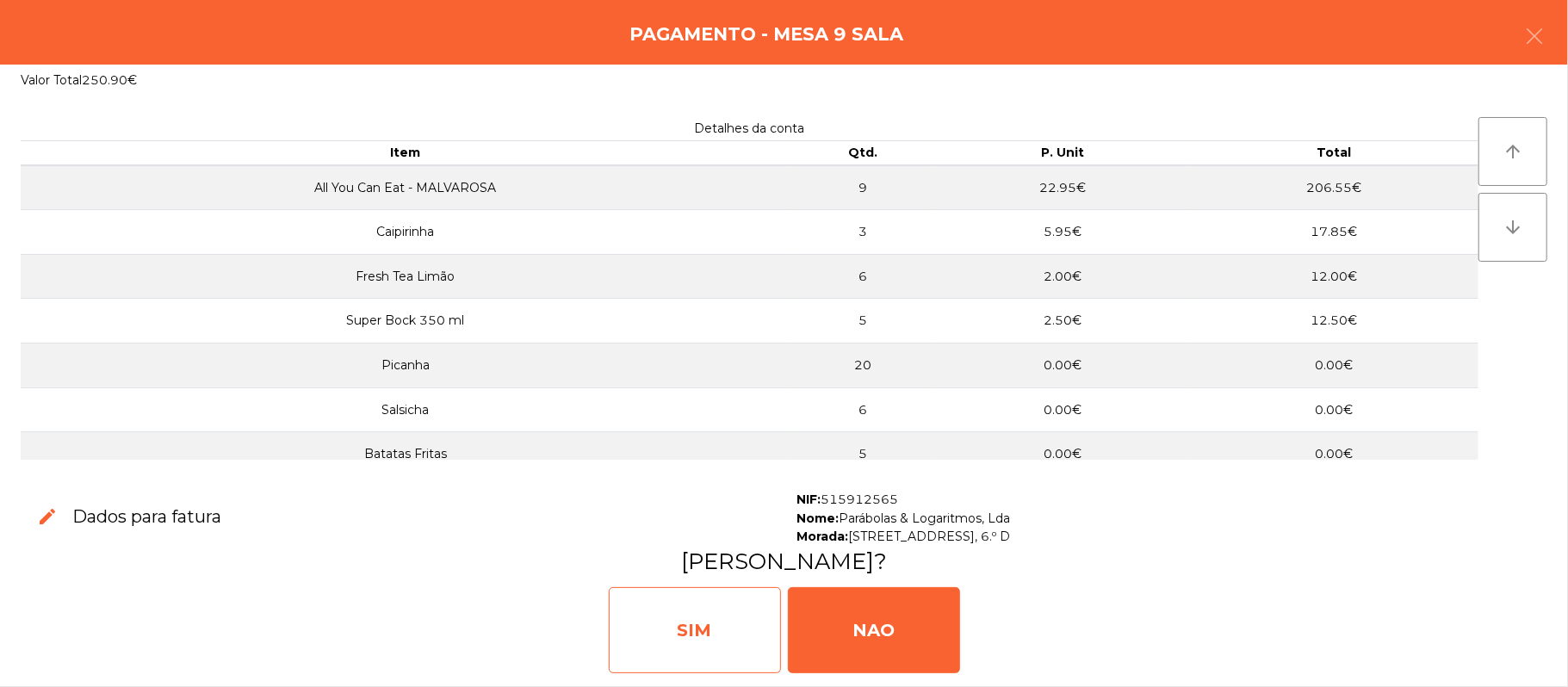
click at [675, 647] on div "SIM" at bounding box center [695, 630] width 172 height 86
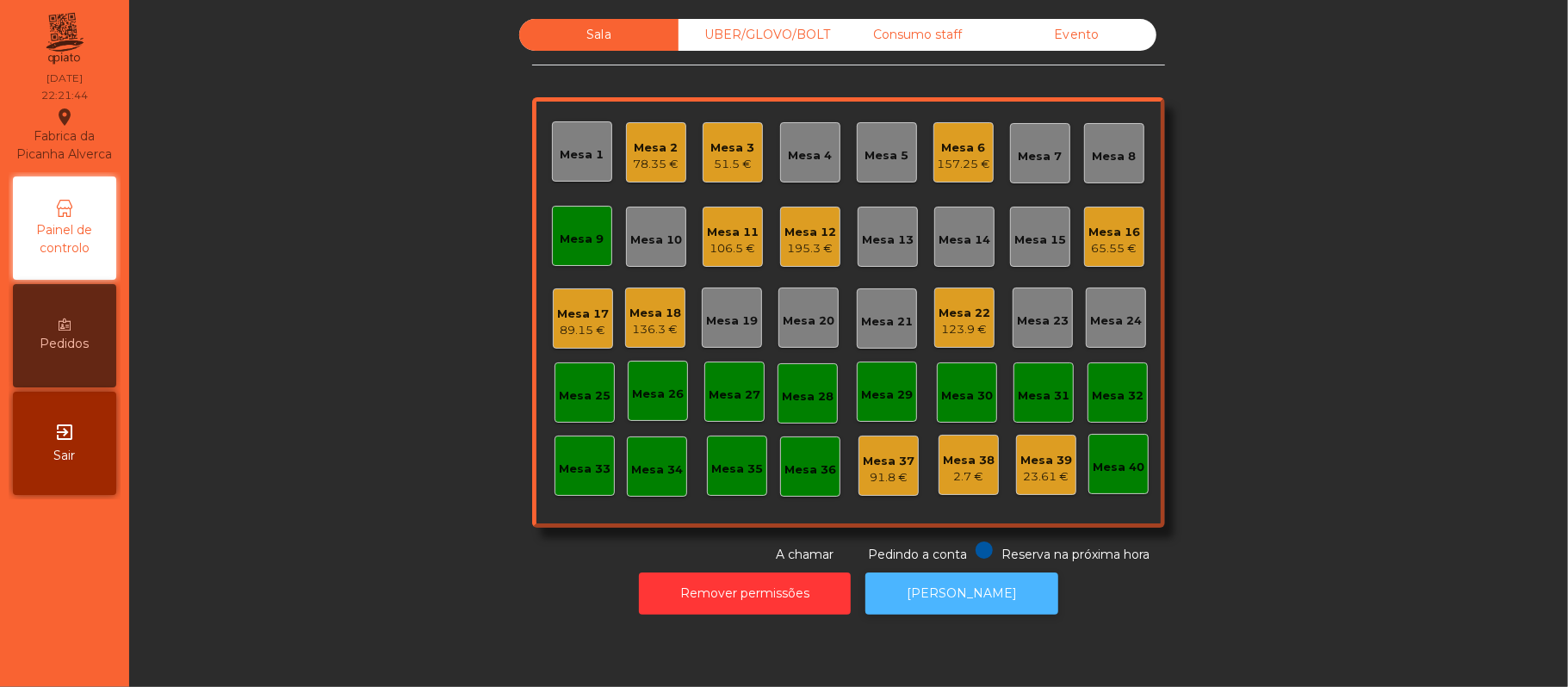
click at [968, 594] on button "[PERSON_NAME]" at bounding box center [962, 594] width 192 height 43
click at [598, 235] on div "Mesa 9" at bounding box center [582, 236] width 60 height 60
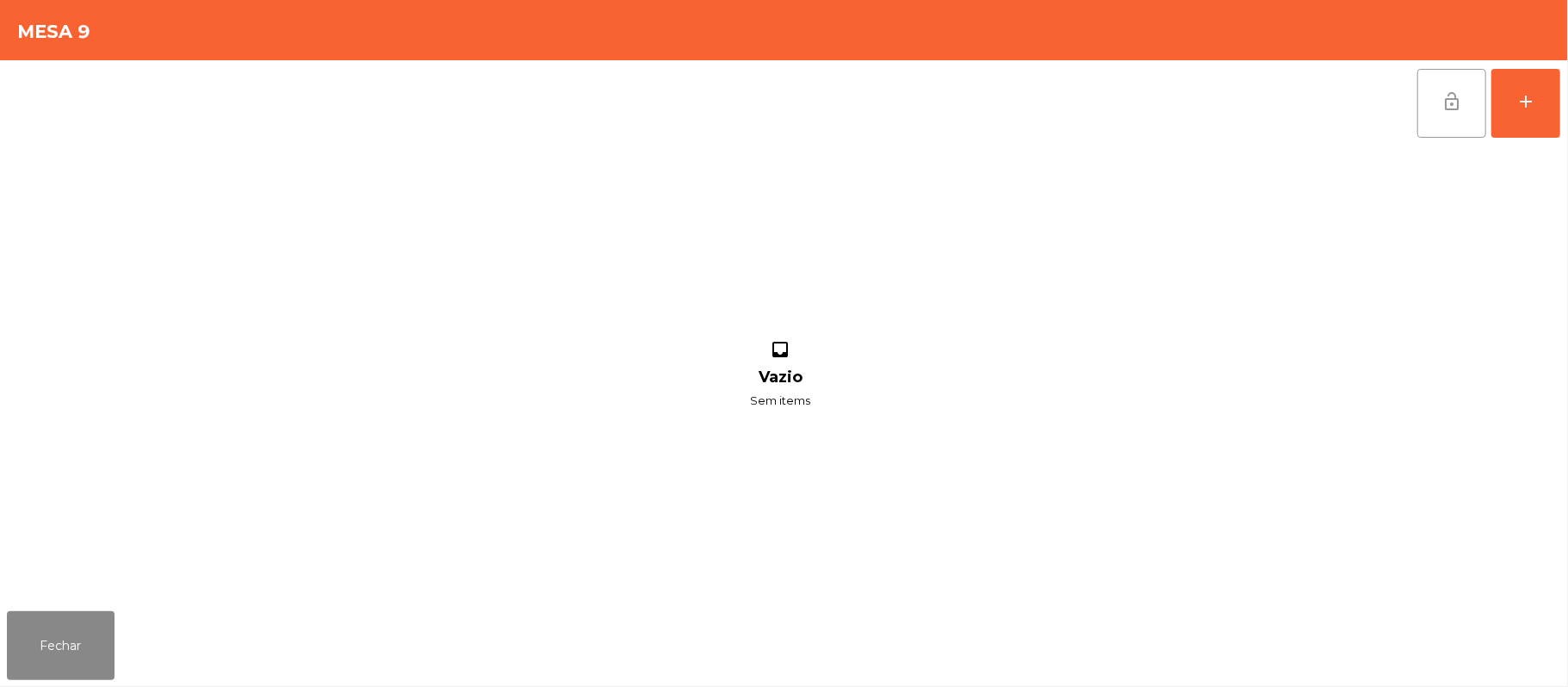
click at [1464, 104] on button "lock_open" at bounding box center [1451, 103] width 69 height 69
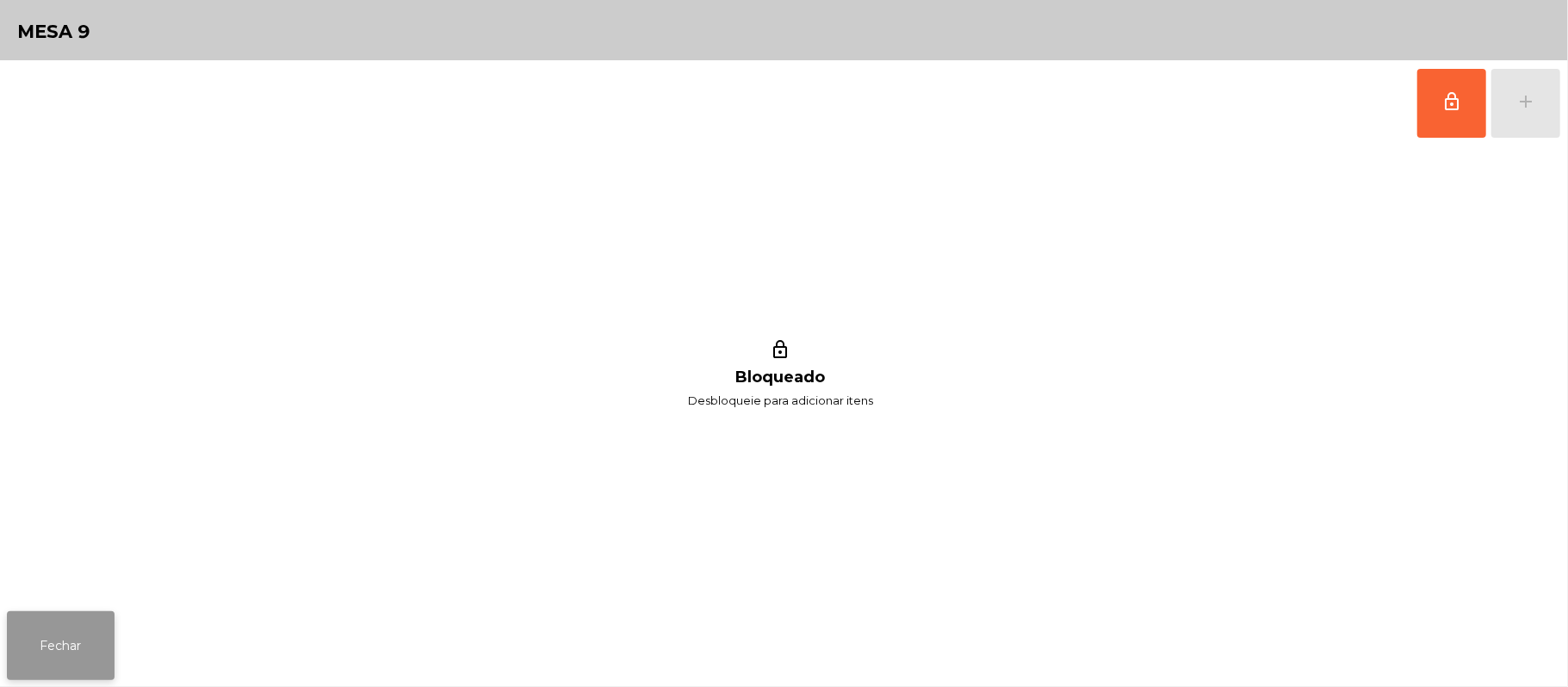
click at [94, 652] on button "Fechar" at bounding box center [60, 645] width 107 height 69
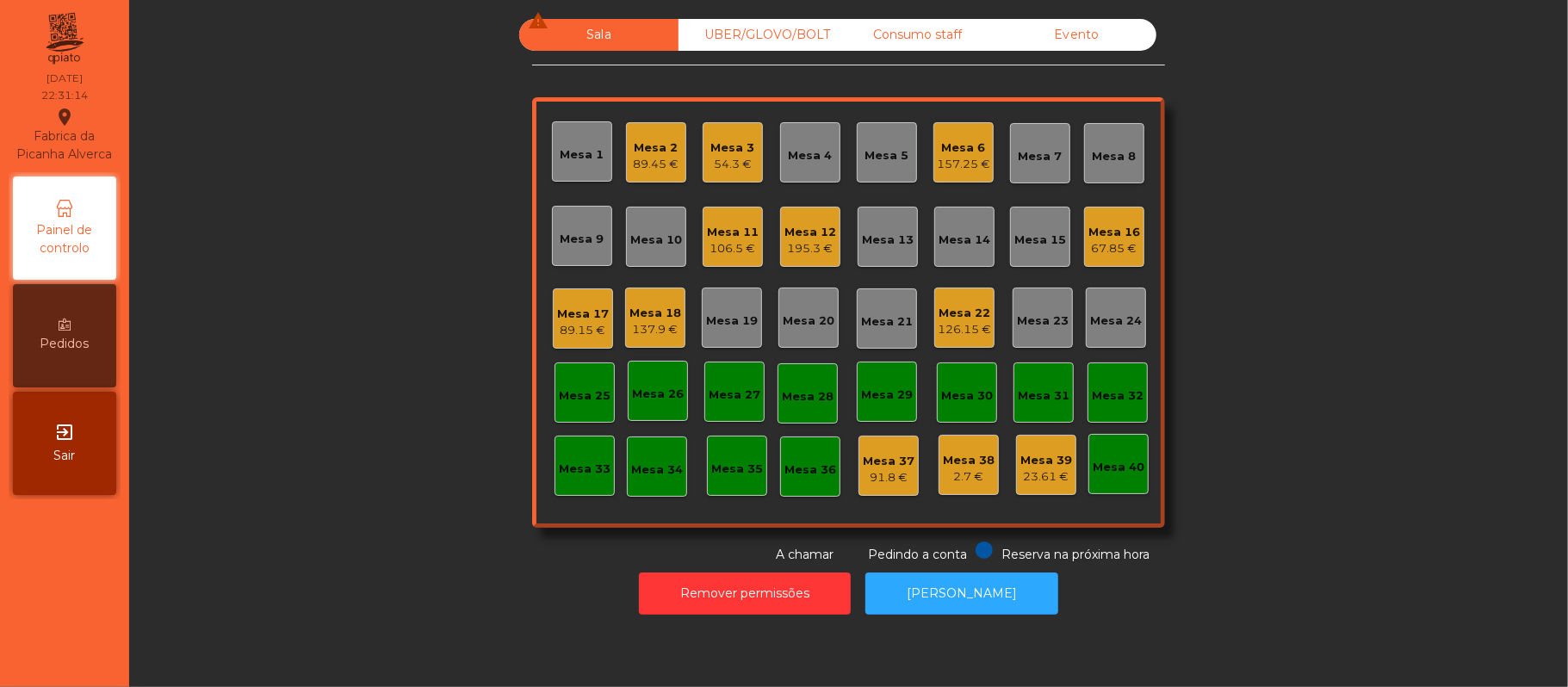
click at [753, 32] on div "UBER/GLOVO/BOLT" at bounding box center [757, 35] width 160 height 32
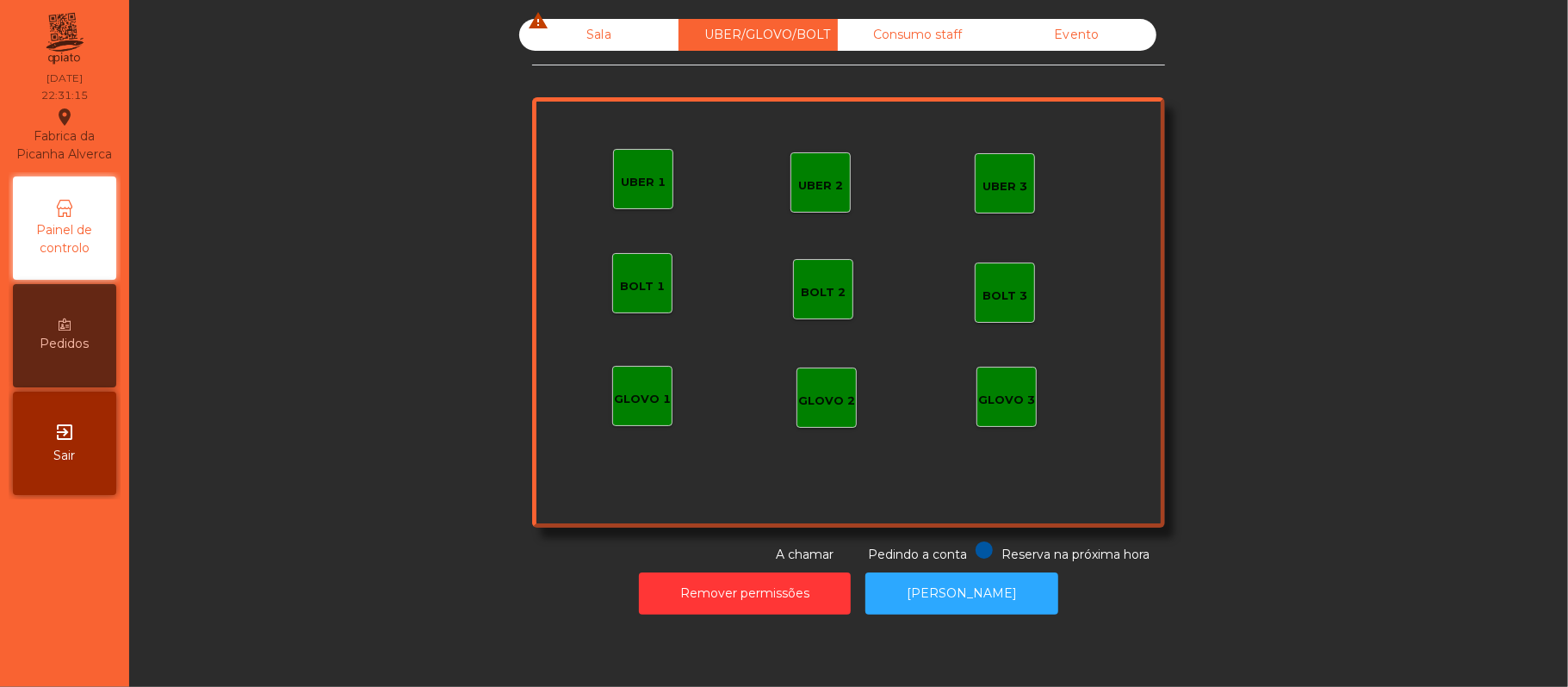
click at [636, 194] on div "UBER 1" at bounding box center [643, 179] width 60 height 60
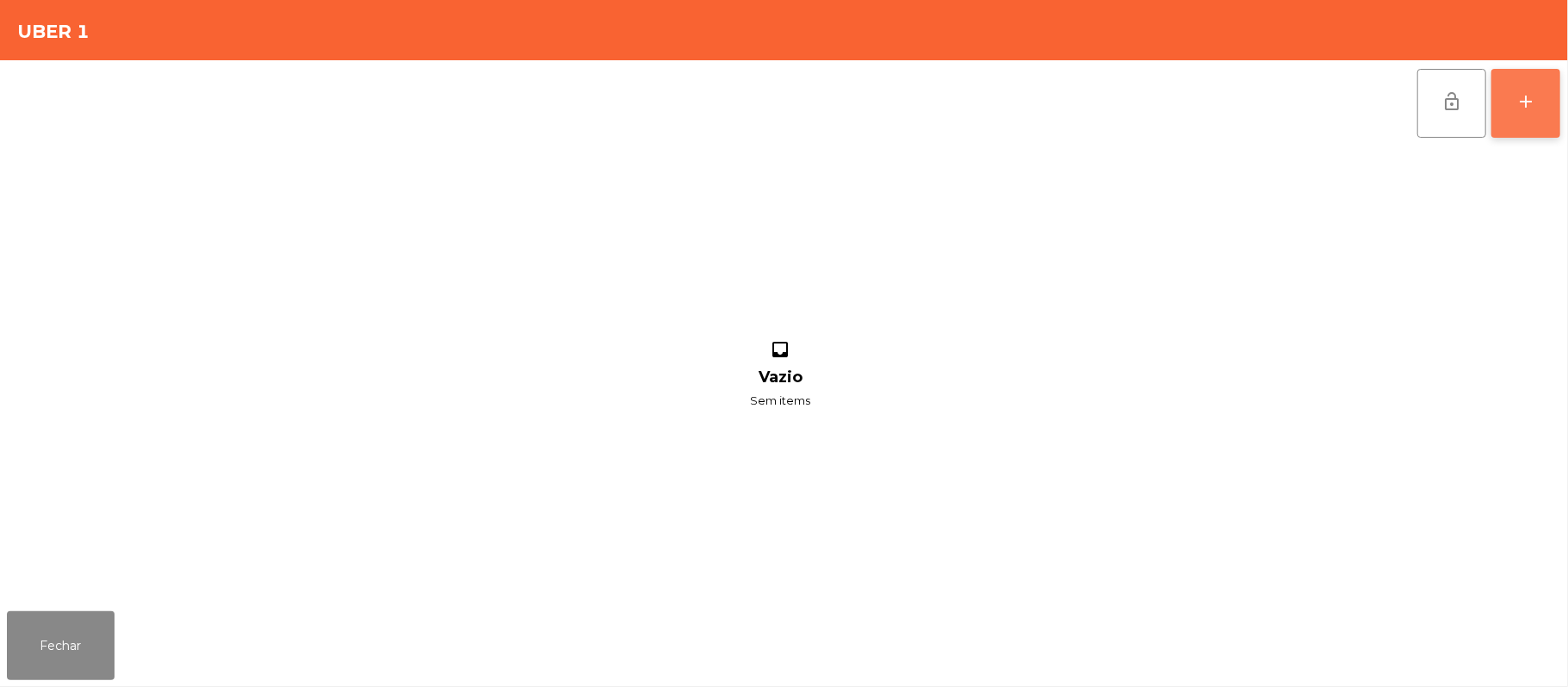
click at [1509, 125] on button "add" at bounding box center [1525, 103] width 69 height 69
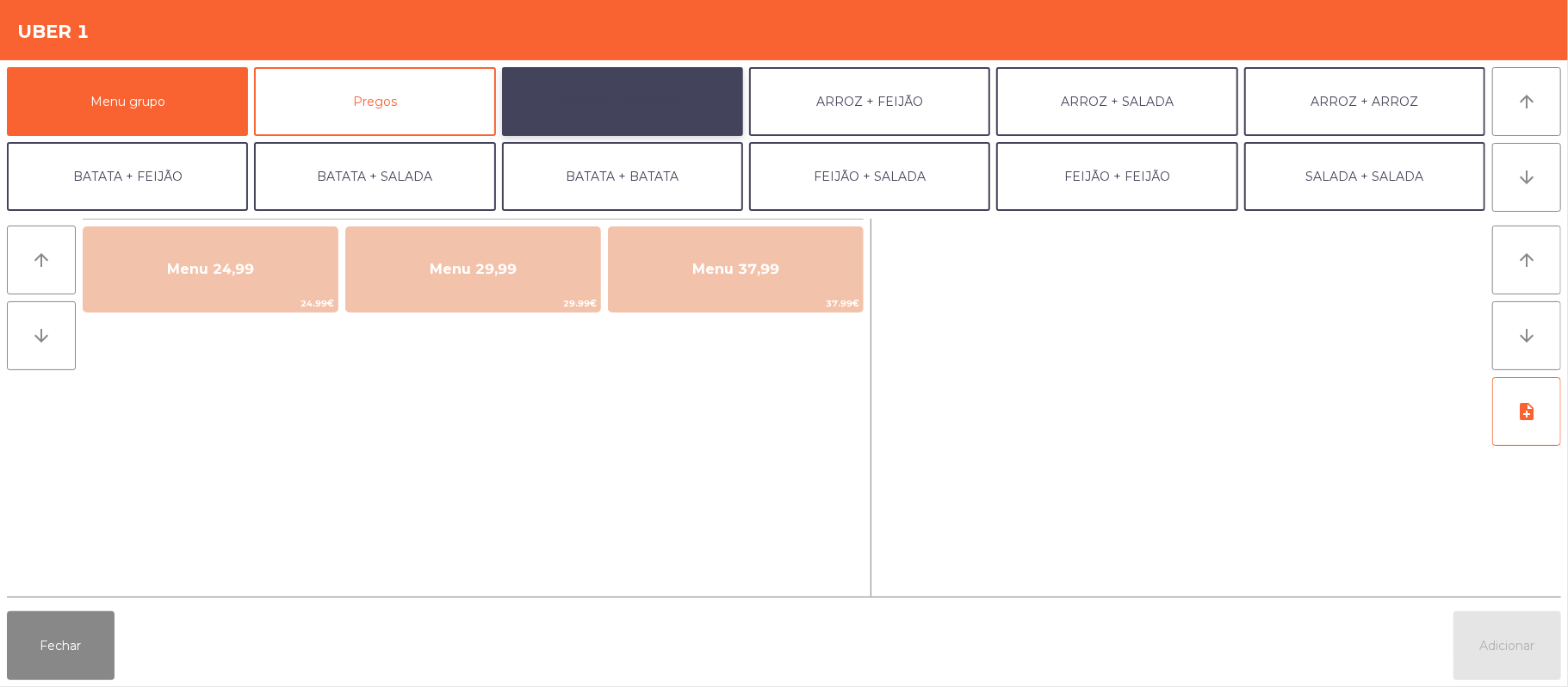
click at [632, 104] on button "ARROZ + BATATAS" at bounding box center [622, 101] width 241 height 69
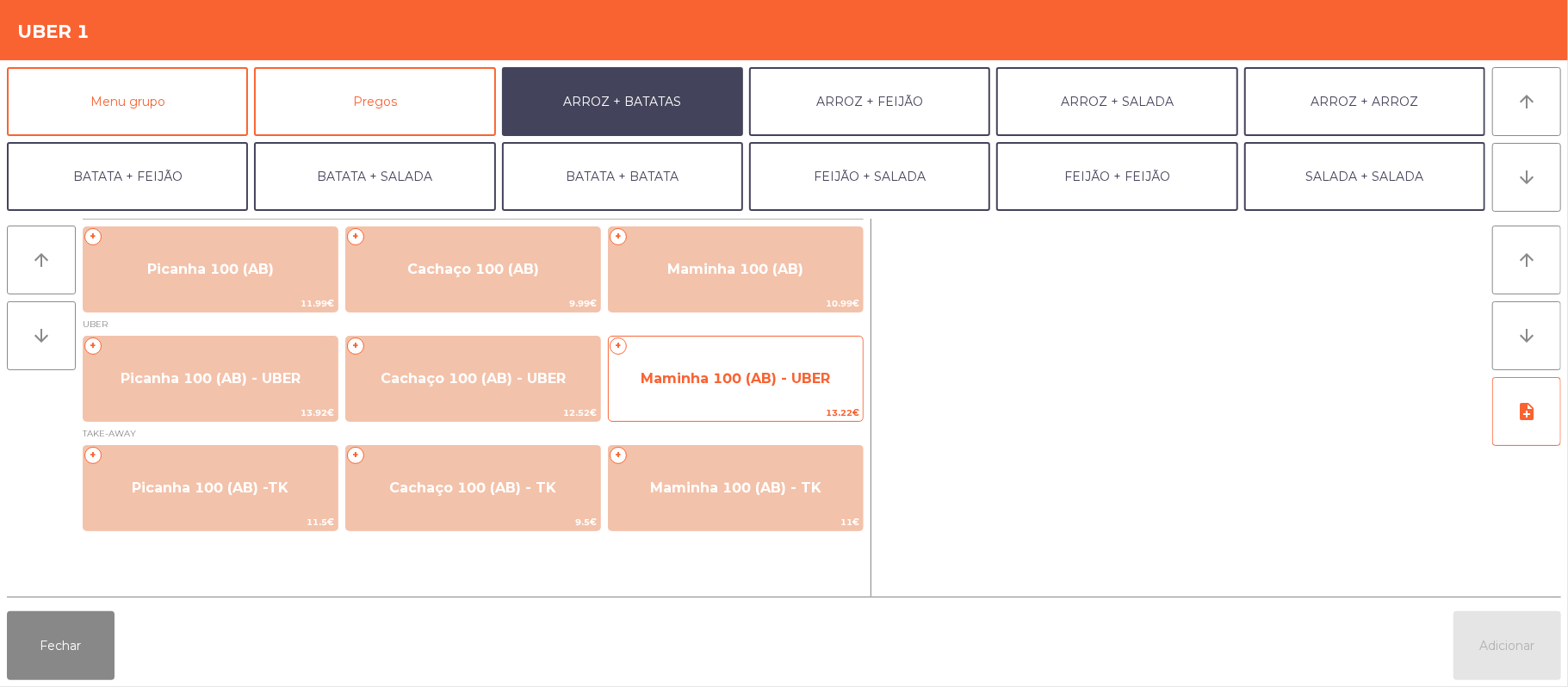
click at [700, 393] on span "Maminha 100 (AB) - UBER" at bounding box center [735, 379] width 254 height 46
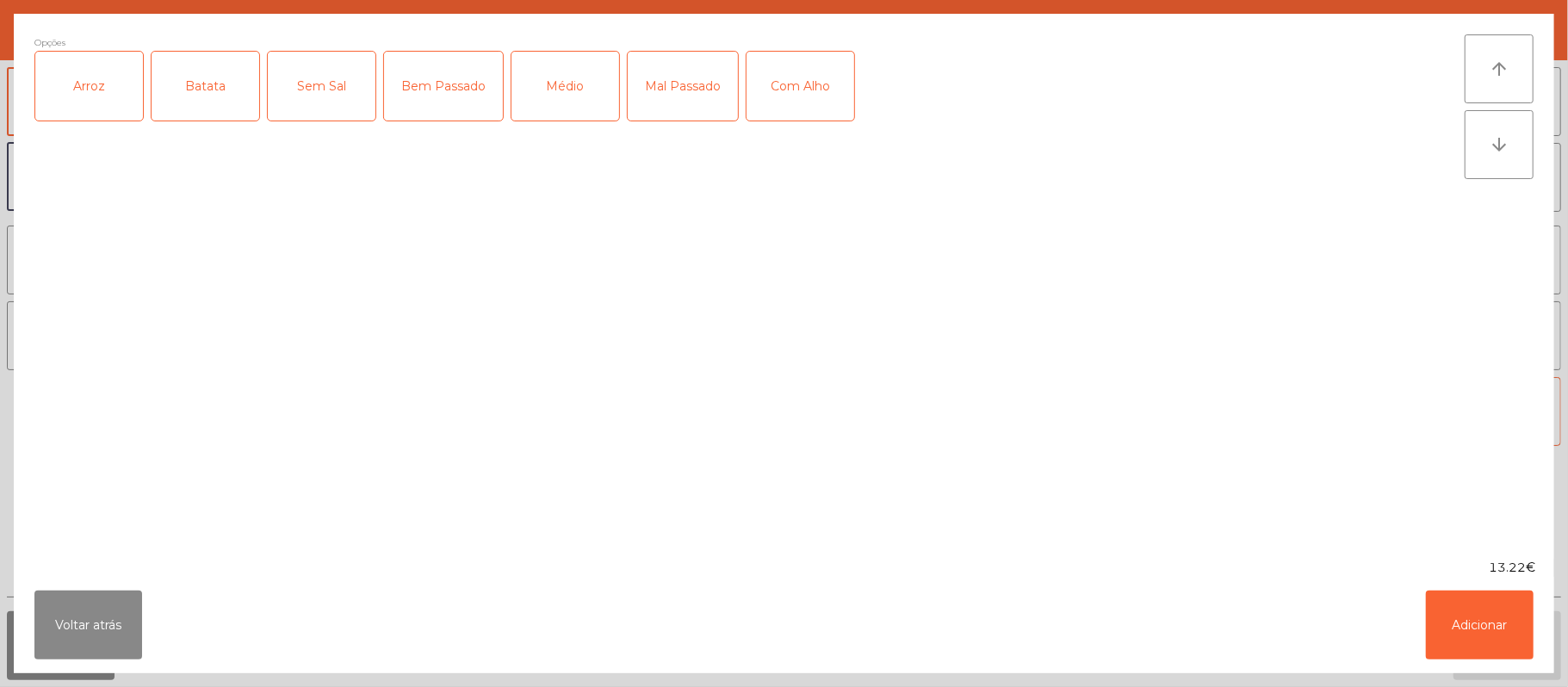
click at [104, 90] on div "Arroz" at bounding box center [88, 85] width 107 height 69
click at [225, 75] on div "Batata" at bounding box center [205, 85] width 107 height 69
click at [668, 76] on div "Mal Passado" at bounding box center [683, 85] width 110 height 69
click at [780, 77] on div "Com Alho" at bounding box center [800, 85] width 107 height 69
click at [1478, 622] on button "Adicionar" at bounding box center [1479, 625] width 107 height 69
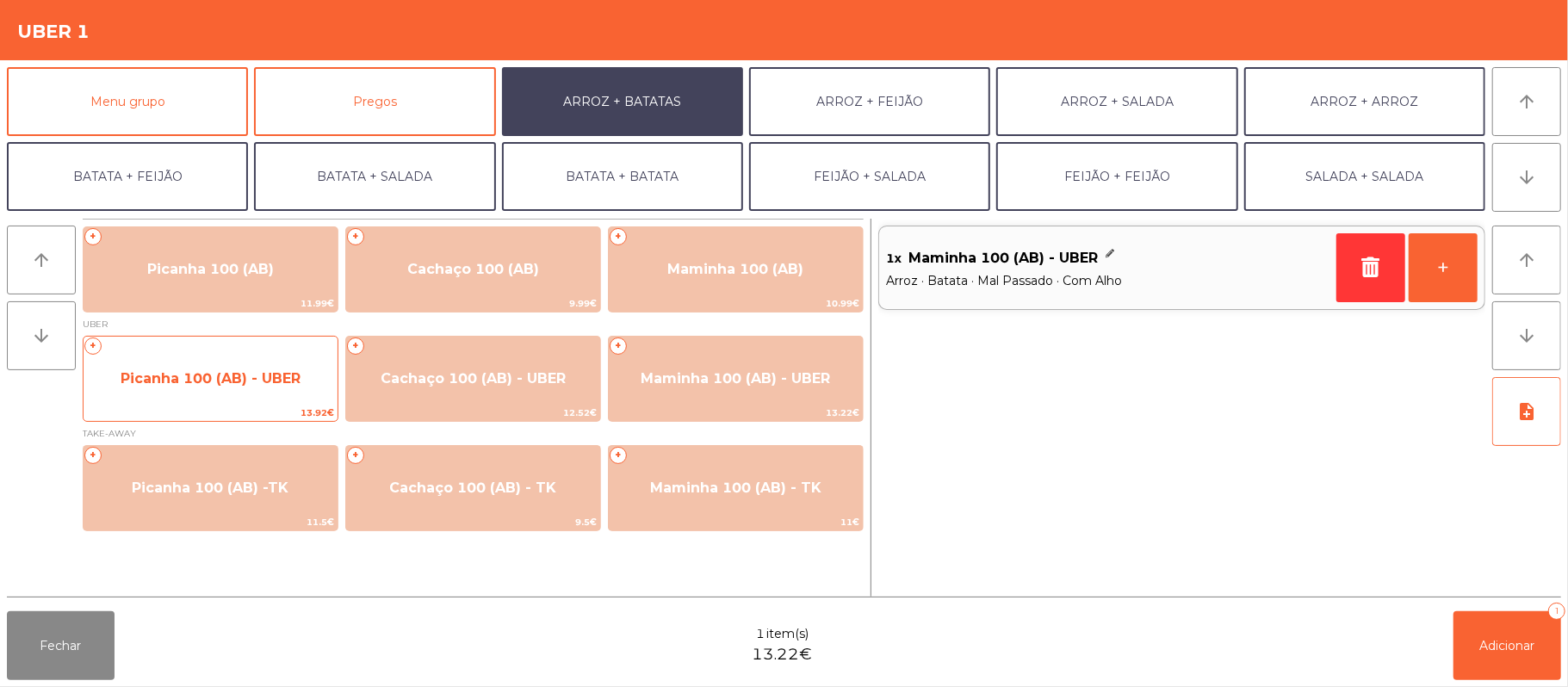
click at [254, 402] on span "Picanha 100 (AB) - UBER" at bounding box center [210, 379] width 254 height 46
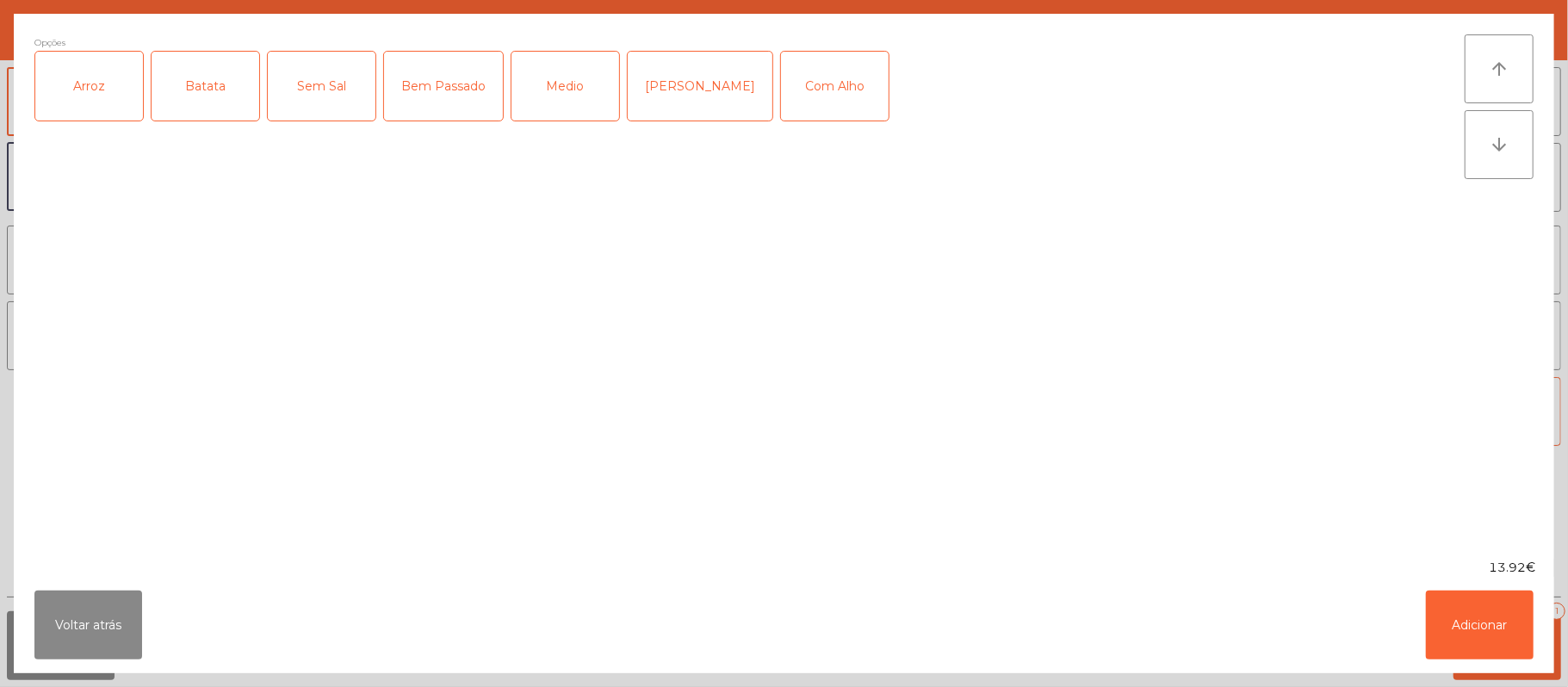
click at [101, 84] on div "Arroz" at bounding box center [88, 85] width 107 height 69
click at [177, 75] on div "Batata" at bounding box center [205, 85] width 107 height 69
click at [669, 69] on div "[PERSON_NAME]" at bounding box center [700, 85] width 145 height 69
click at [790, 75] on div "Com Alho" at bounding box center [834, 85] width 107 height 69
click at [1478, 610] on button "Adicionar" at bounding box center [1479, 625] width 107 height 69
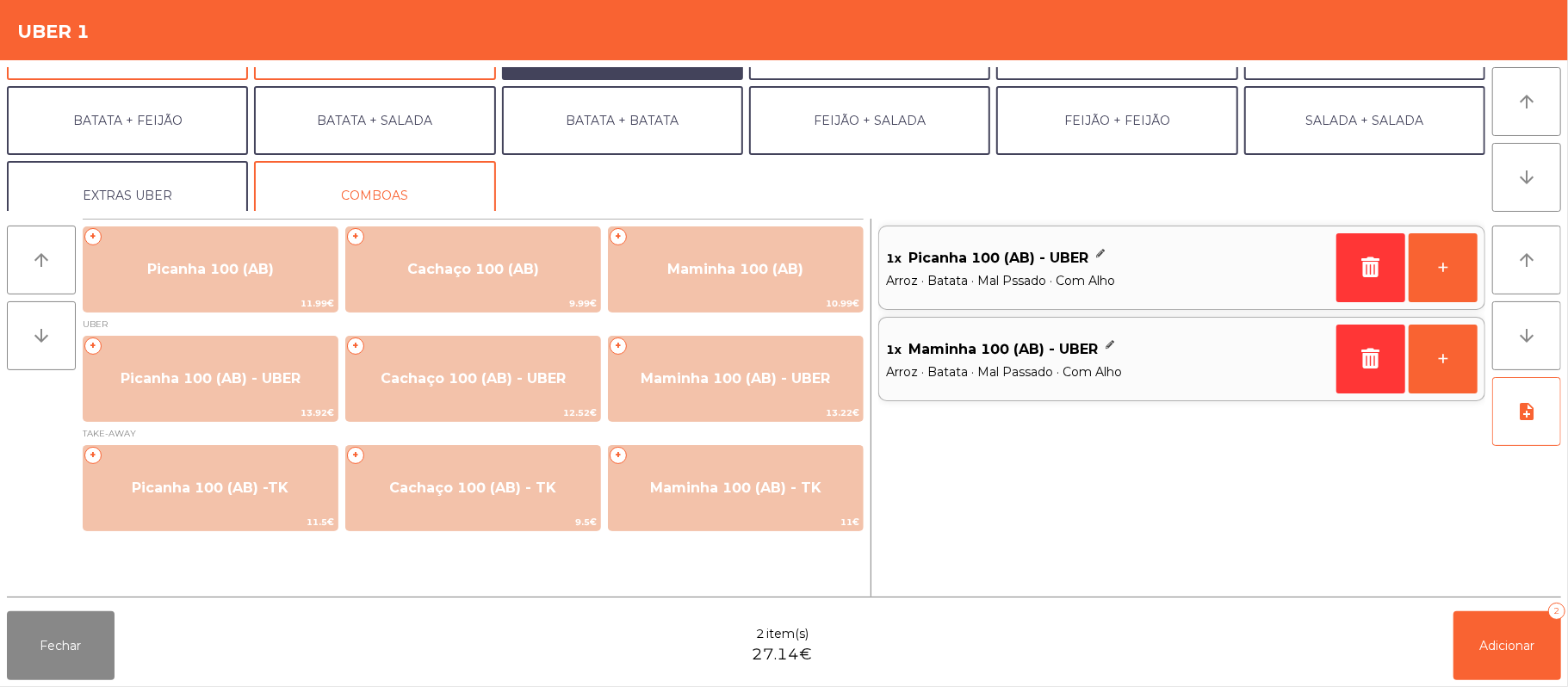
scroll to position [75, 0]
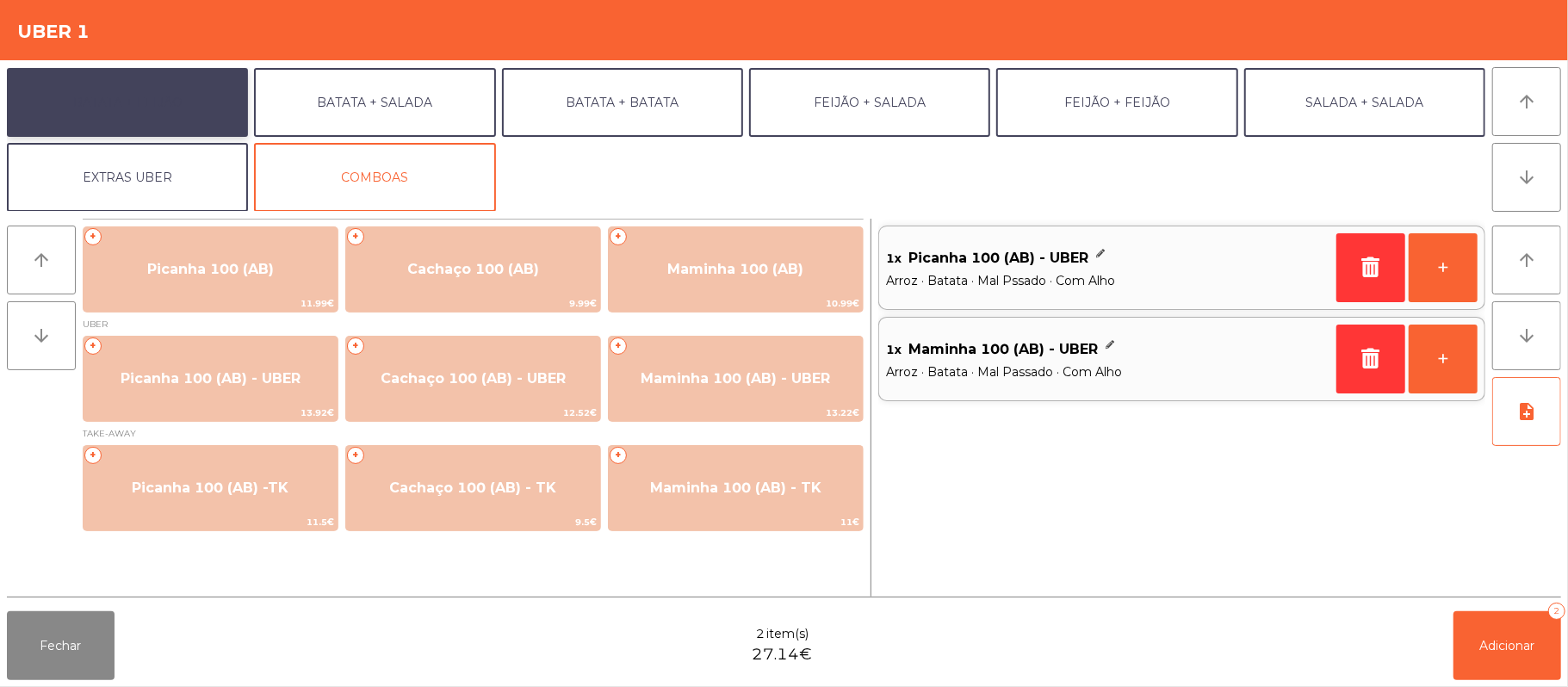
click at [170, 134] on button "BATATA + FEIJÃO" at bounding box center [127, 102] width 241 height 69
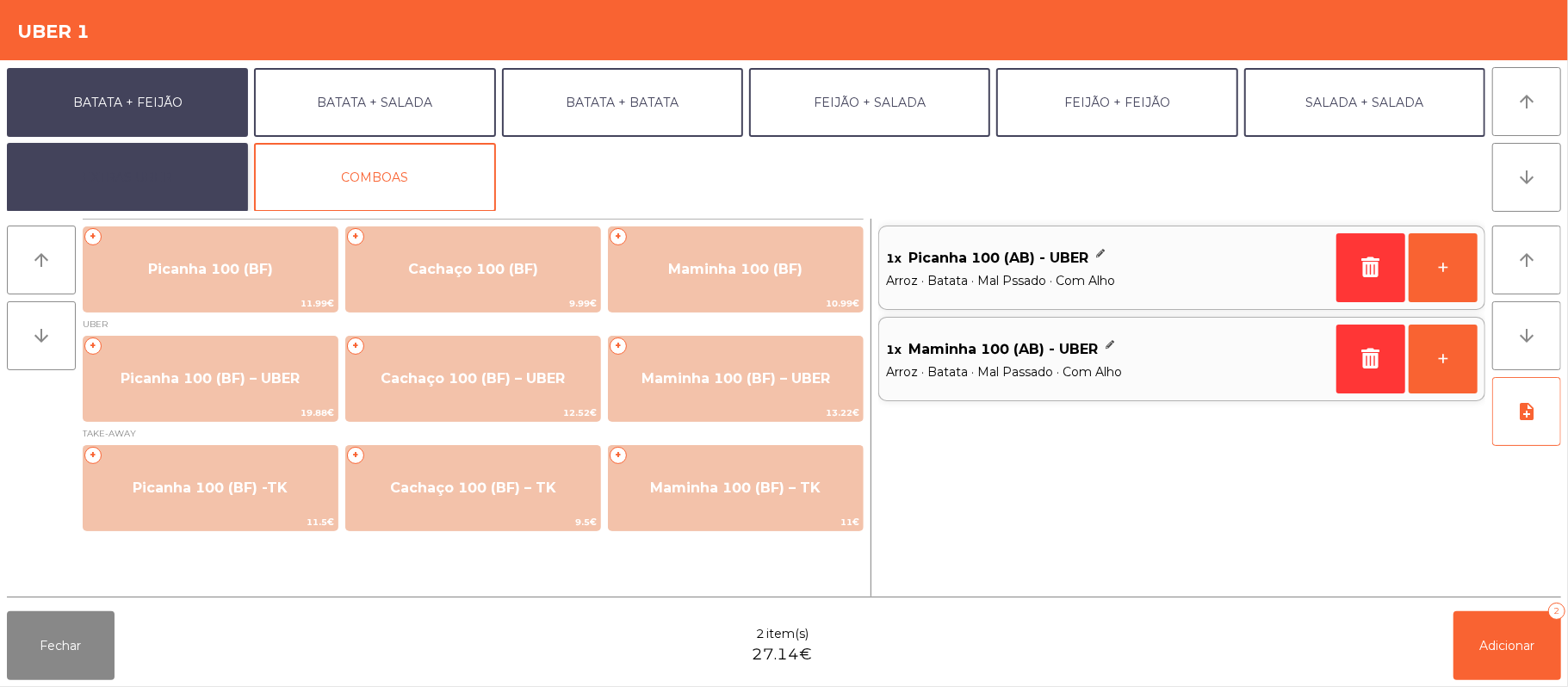
click at [176, 166] on button "EXTRAS UBER" at bounding box center [127, 177] width 241 height 69
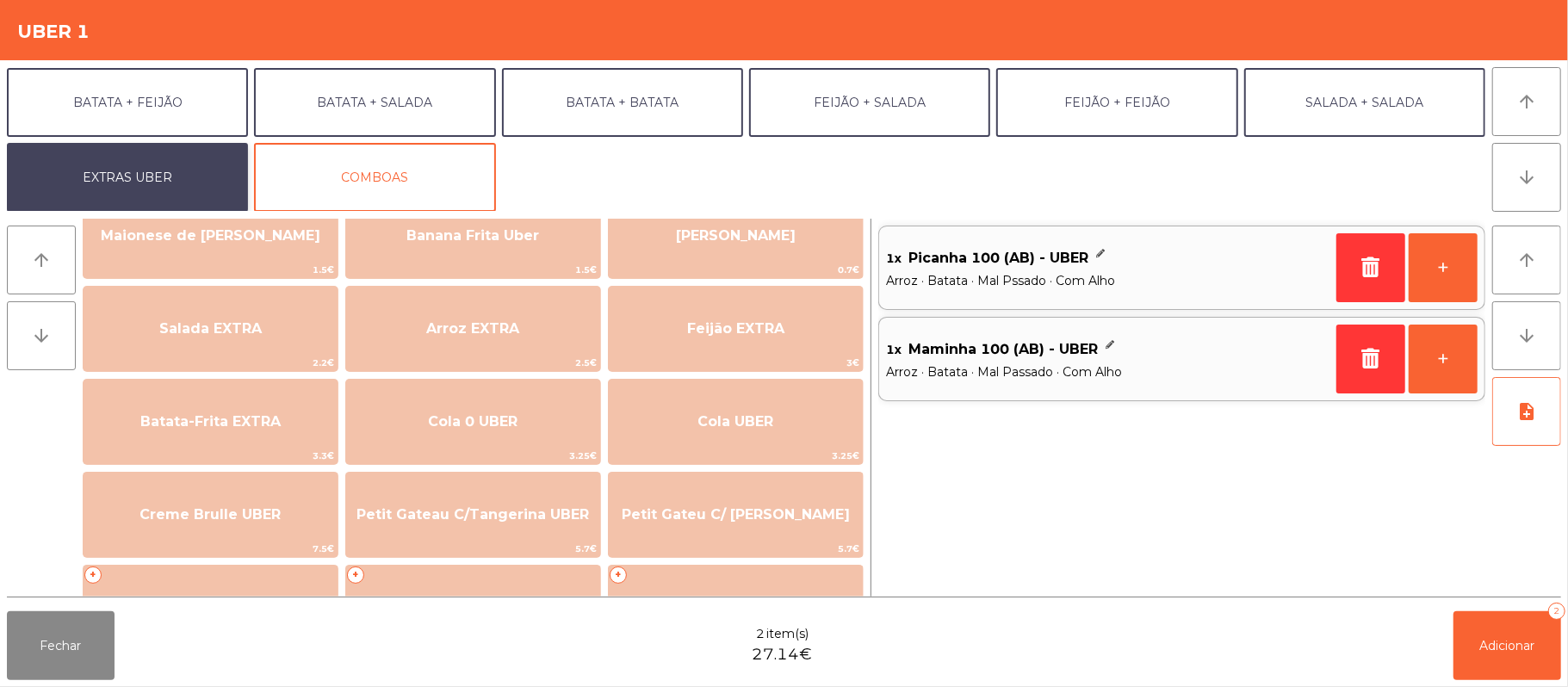
scroll to position [0, 0]
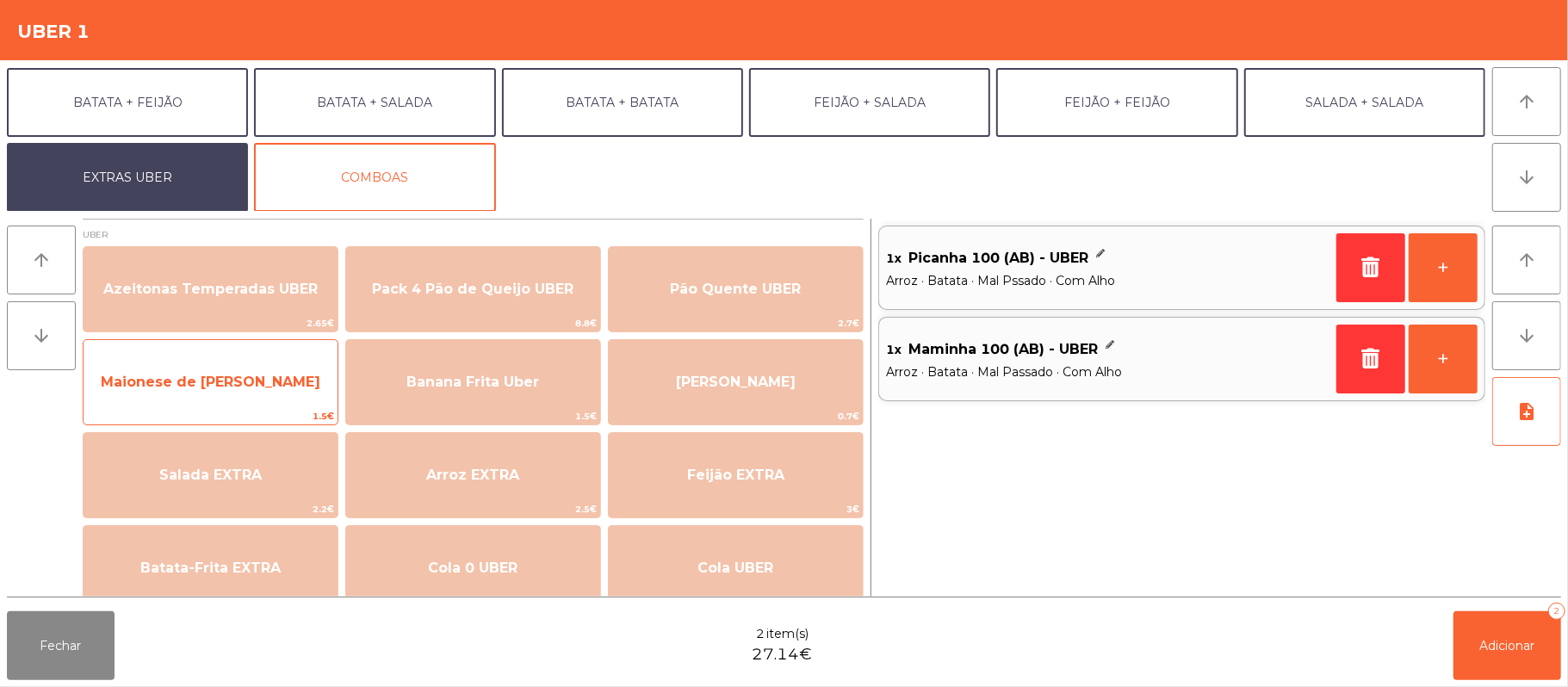
click at [269, 394] on span "Maionese de [PERSON_NAME]" at bounding box center [210, 382] width 254 height 46
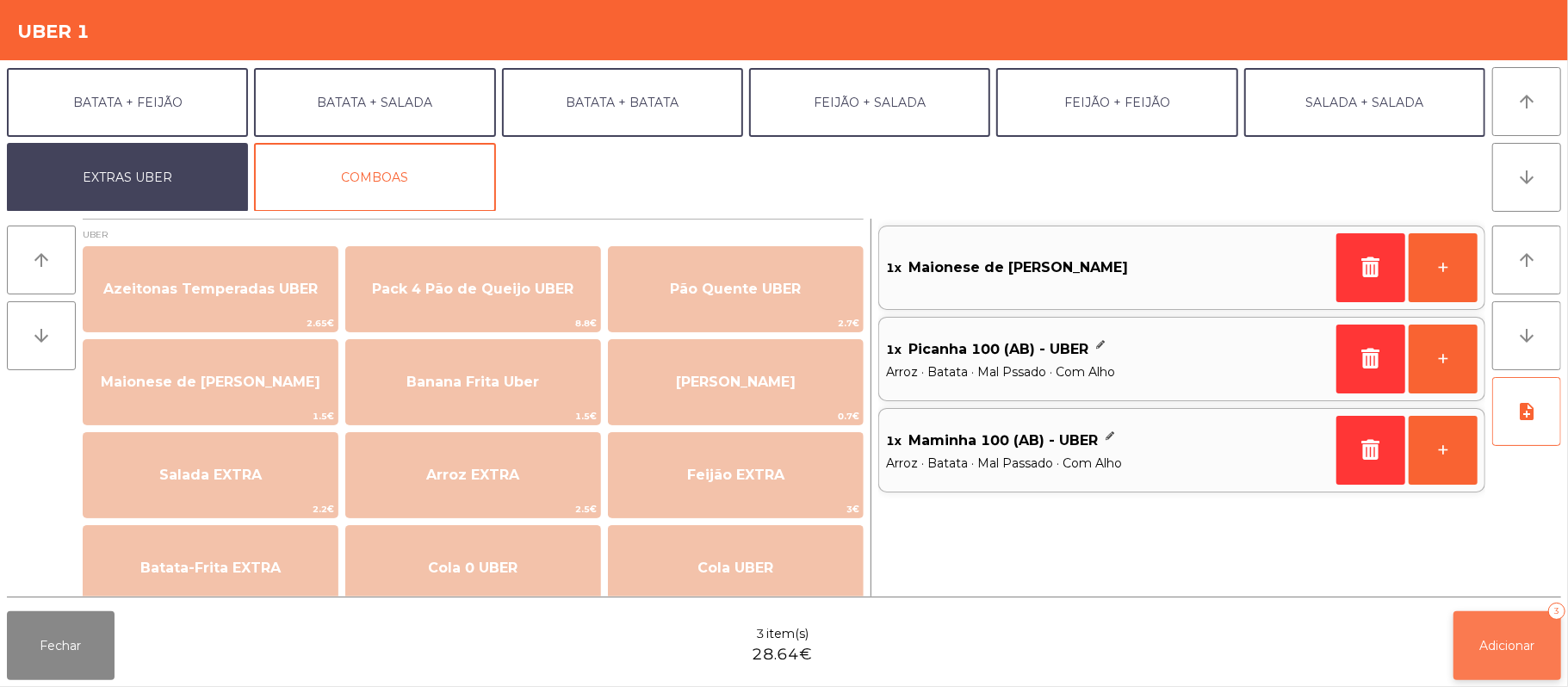
click at [1495, 646] on span "Adicionar" at bounding box center [1507, 646] width 55 height 15
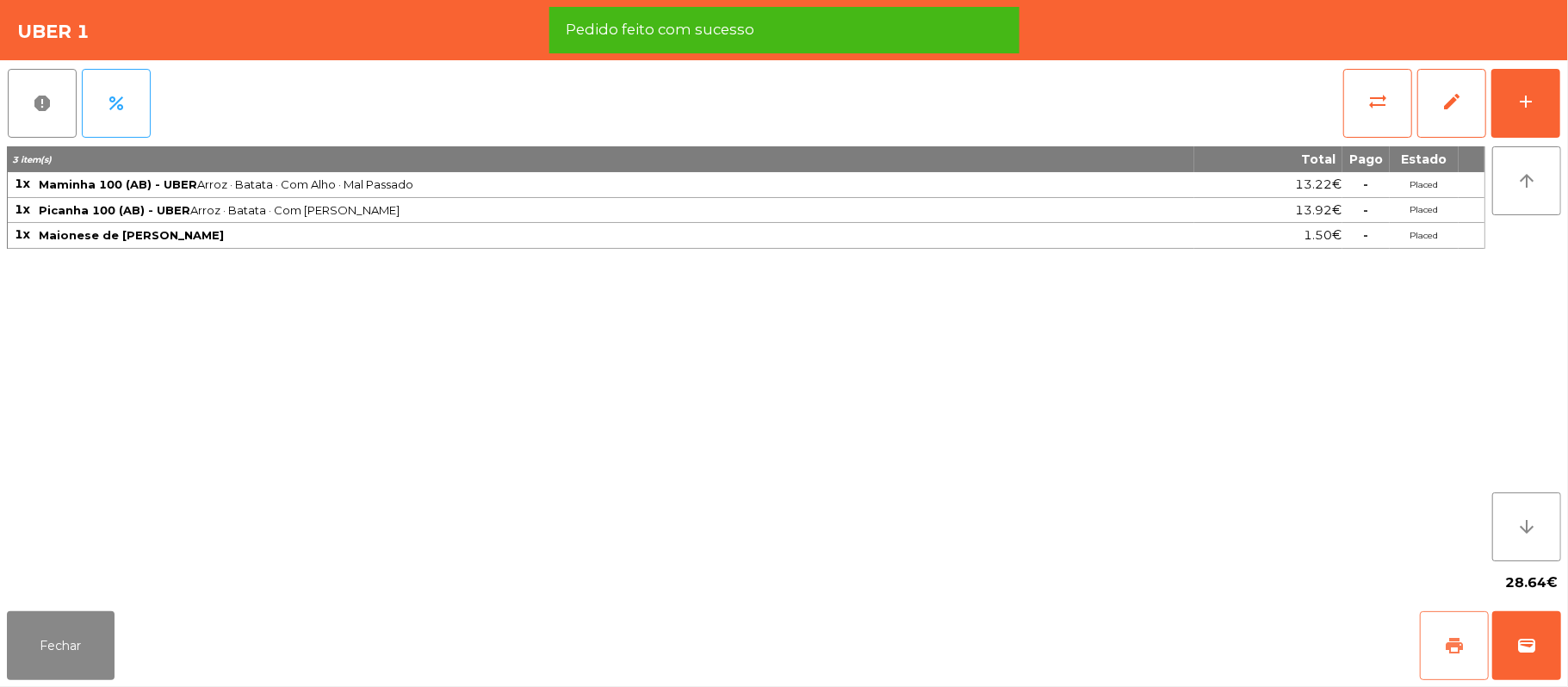
click at [1443, 644] on button "print" at bounding box center [1454, 645] width 69 height 69
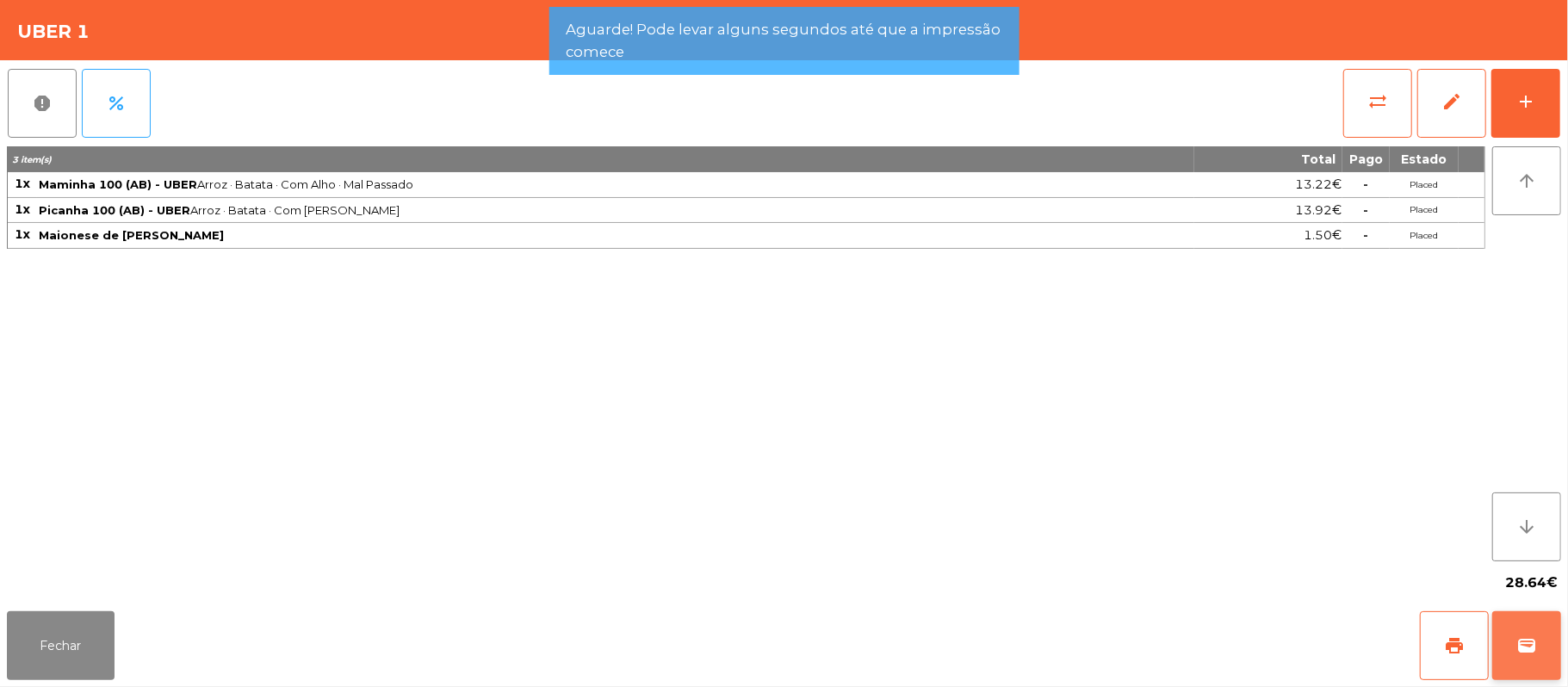
click at [1552, 667] on button "wallet" at bounding box center [1526, 645] width 69 height 69
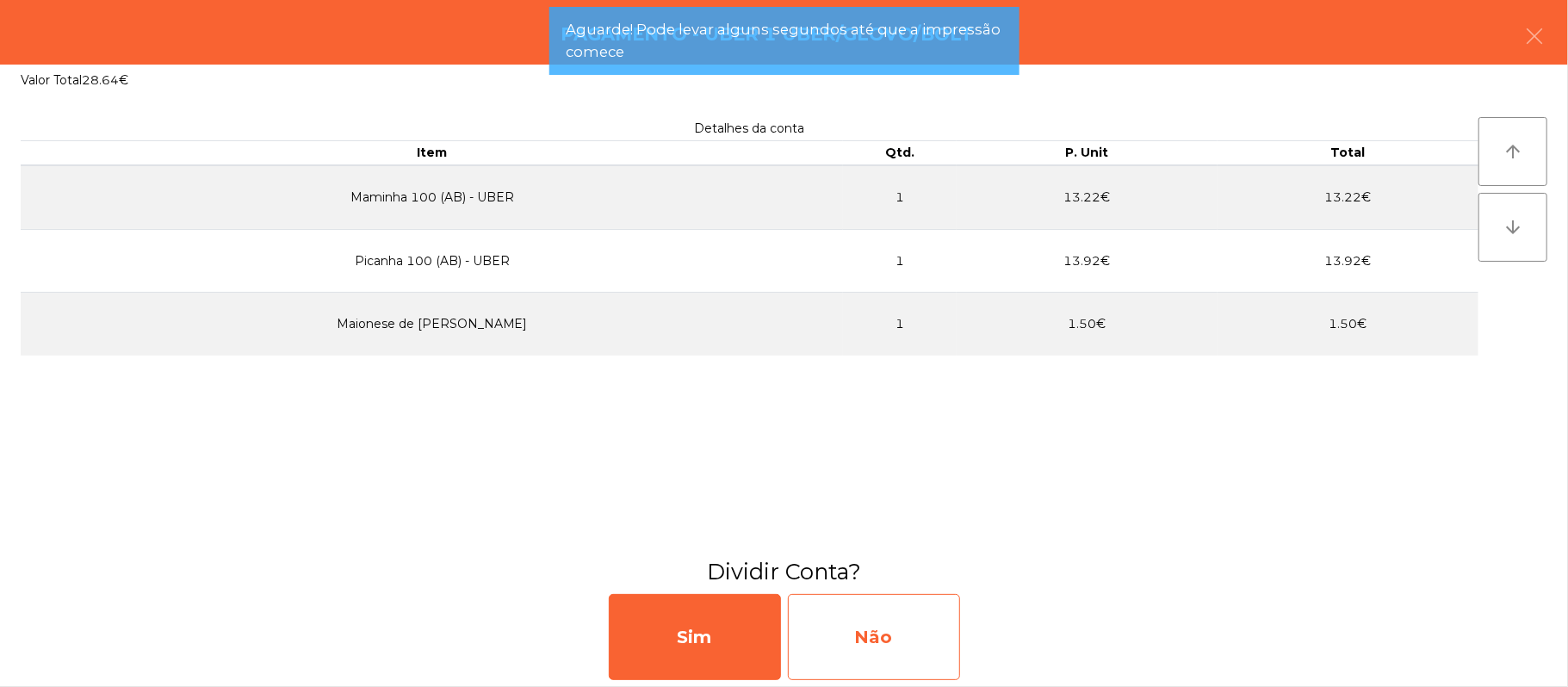
click at [890, 640] on div "Não" at bounding box center [874, 637] width 172 height 86
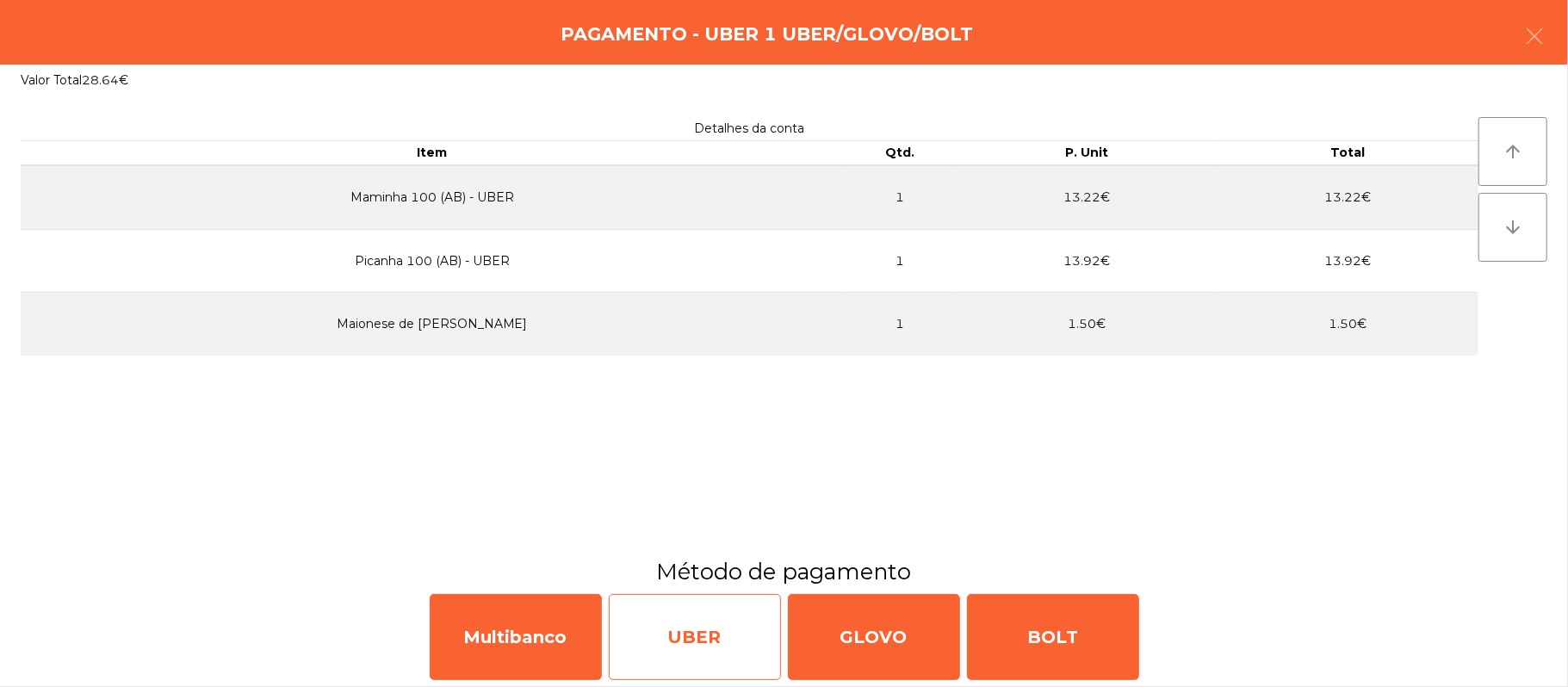
click at [682, 678] on div "UBER" at bounding box center [695, 637] width 172 height 86
select select "**"
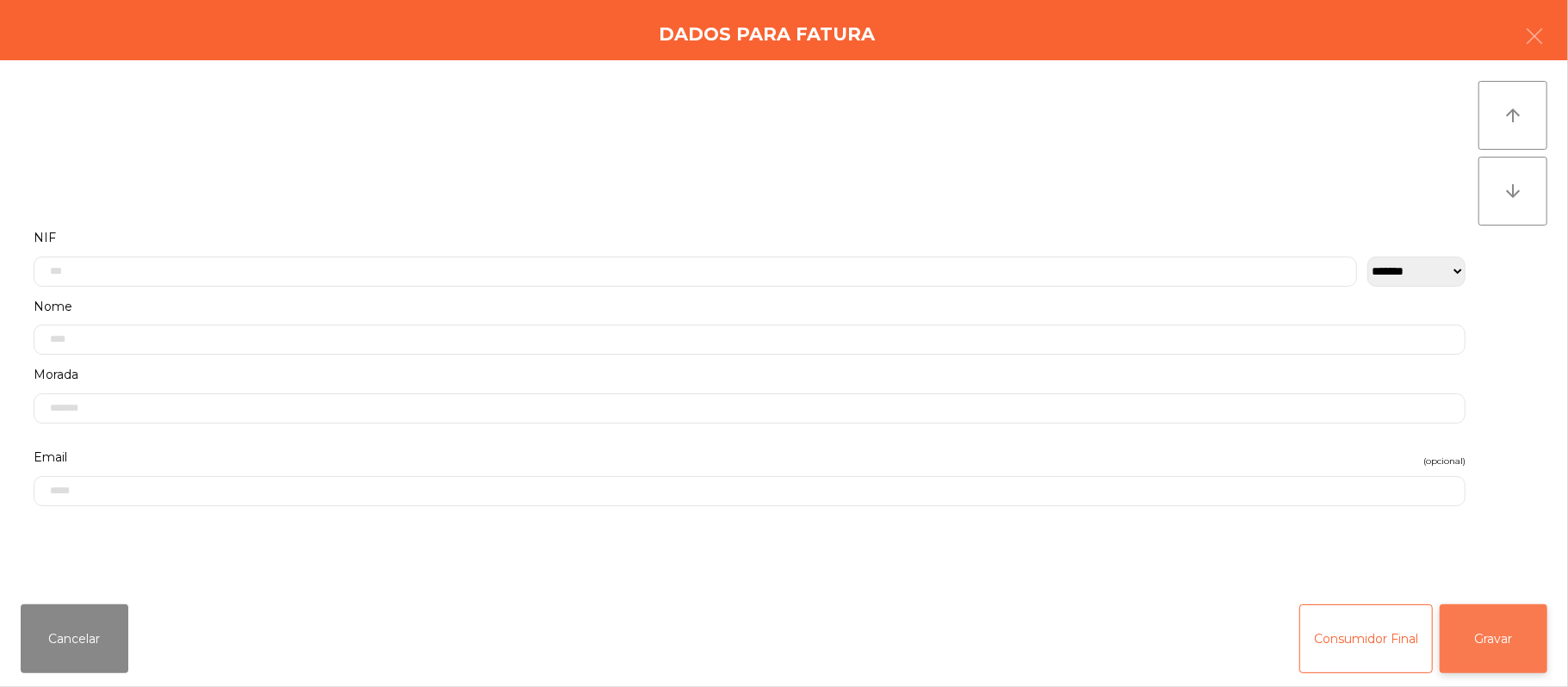
click at [1507, 635] on button "Gravar" at bounding box center [1493, 639] width 107 height 69
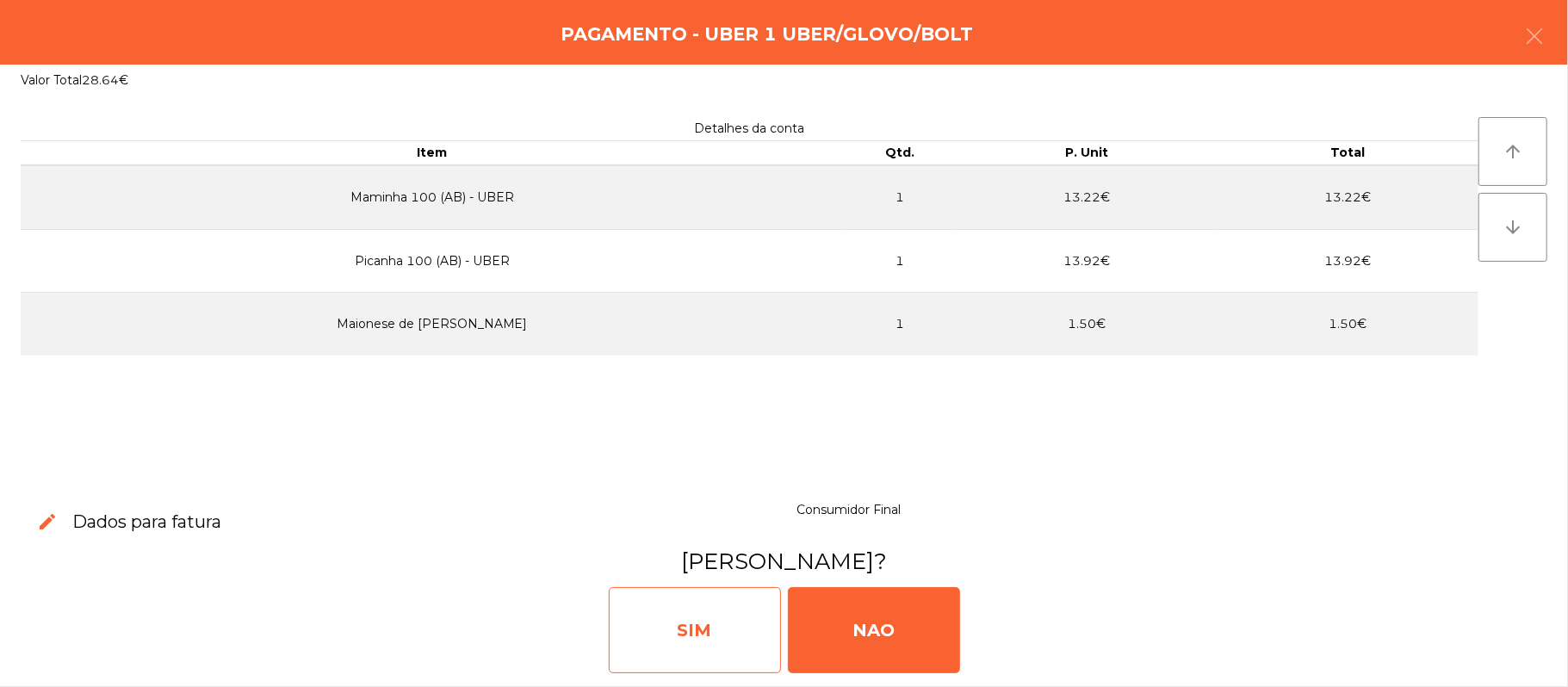
click at [676, 601] on div "SIM" at bounding box center [695, 630] width 172 height 86
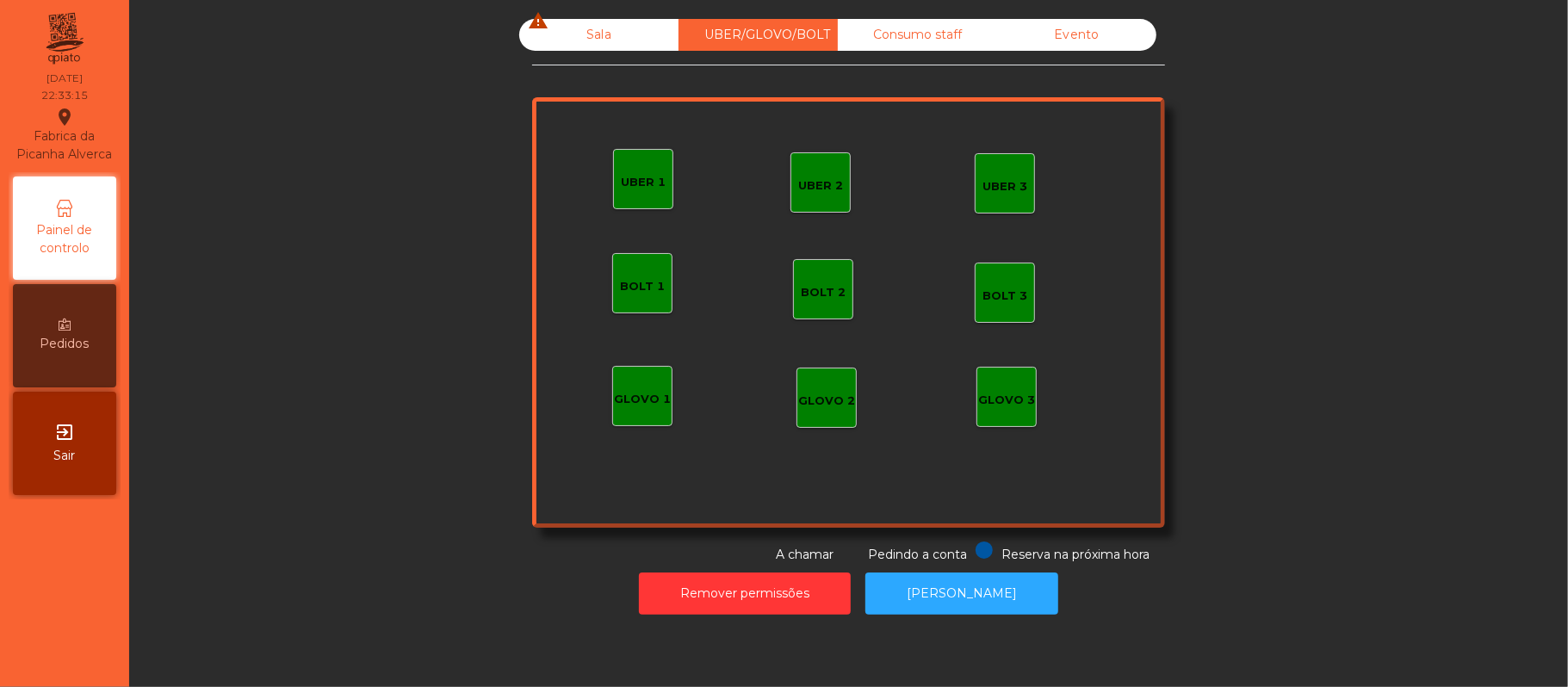
click at [616, 31] on div "Sala warning" at bounding box center [599, 35] width 160 height 32
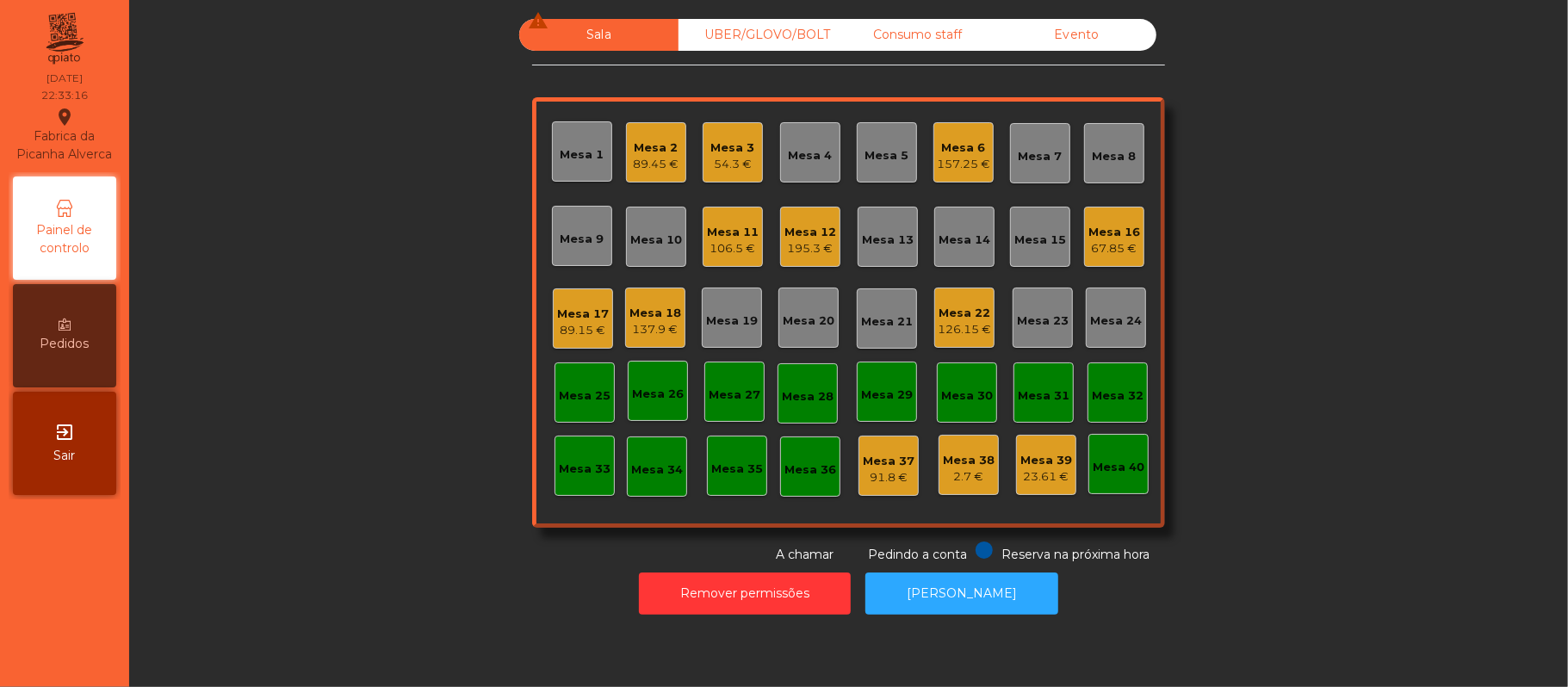
click at [1103, 229] on div "Mesa 16" at bounding box center [1113, 232] width 51 height 17
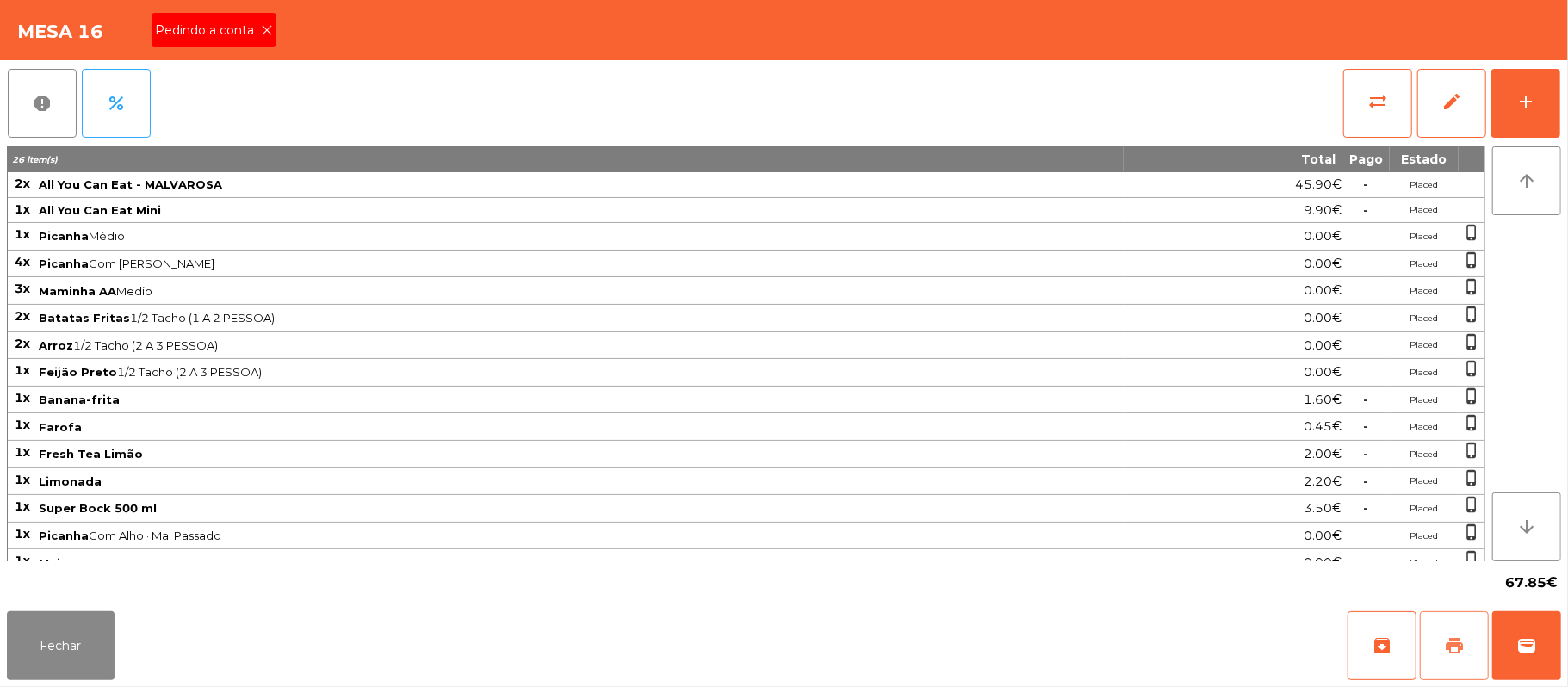
click at [1452, 644] on span "print" at bounding box center [1454, 645] width 20 height 20
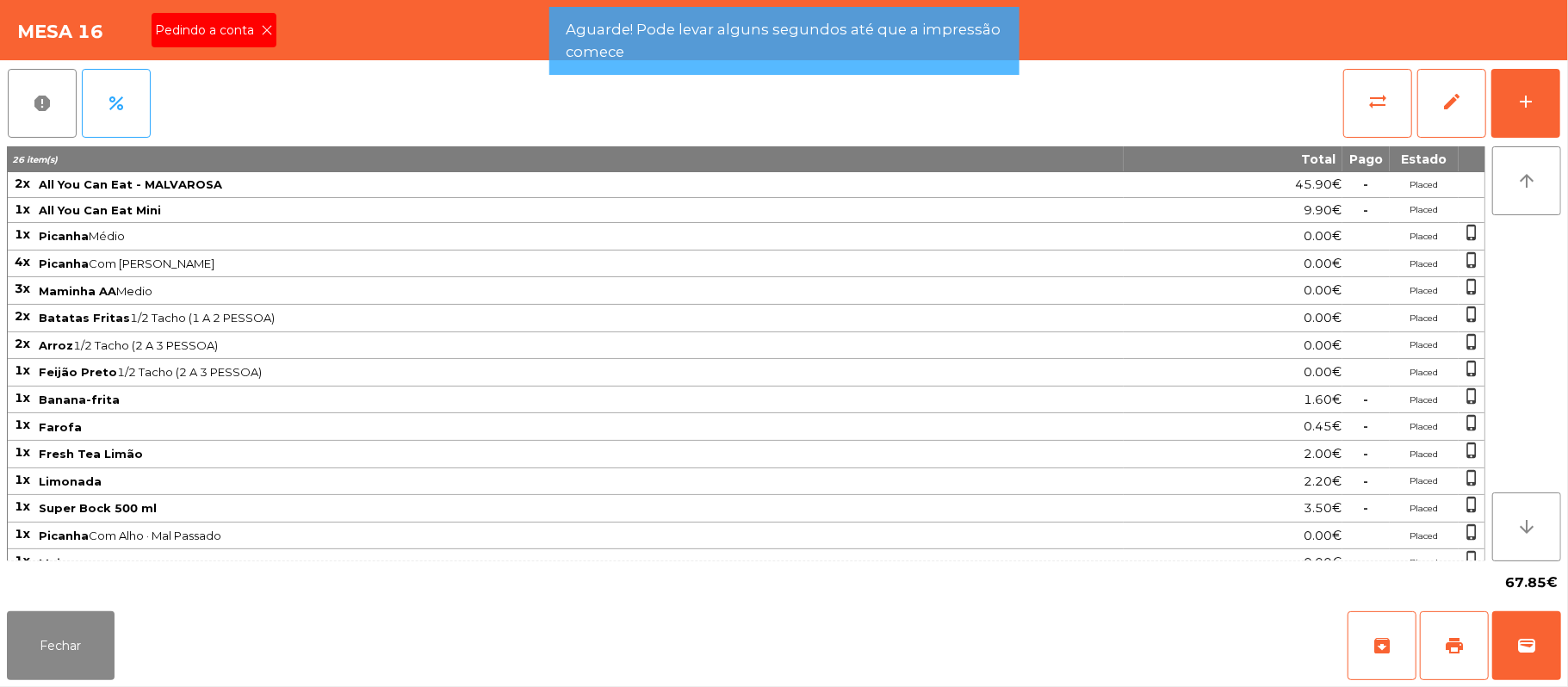
click at [270, 29] on icon at bounding box center [267, 30] width 12 height 12
click at [280, 24] on div "Mesa 16" at bounding box center [784, 30] width 1568 height 60
click at [286, 21] on div "Mesa 16" at bounding box center [784, 30] width 1568 height 60
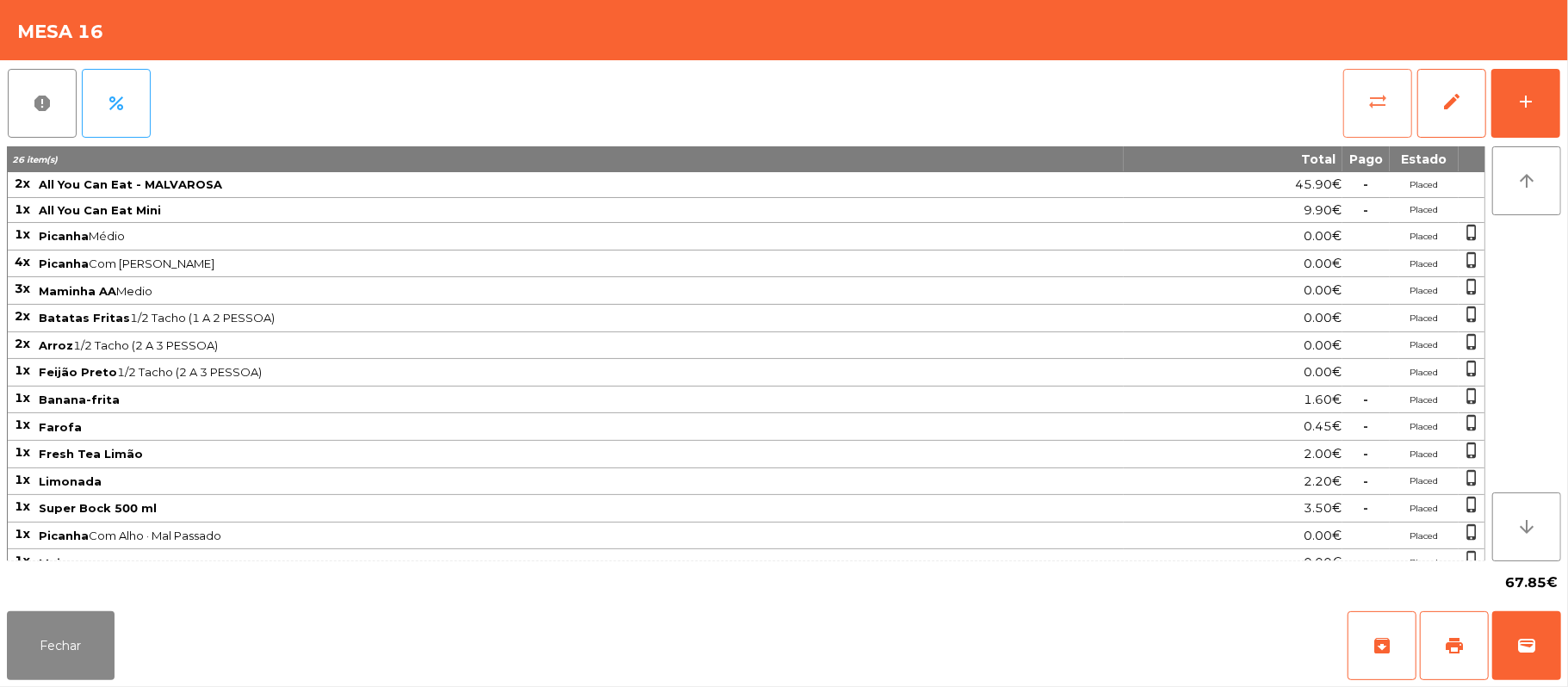
click at [1379, 98] on span "sync_alt" at bounding box center [1377, 101] width 20 height 20
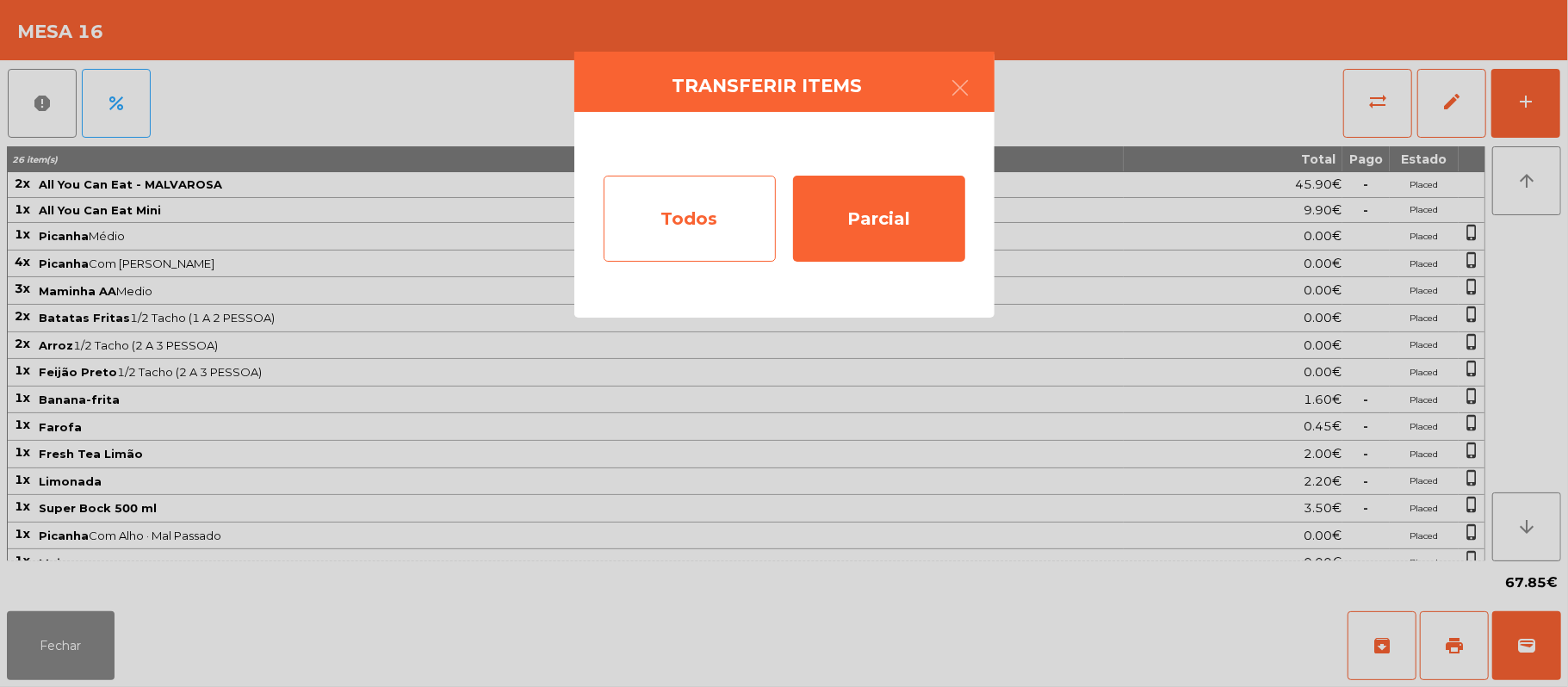
click at [690, 222] on div "Todos" at bounding box center [690, 219] width 172 height 86
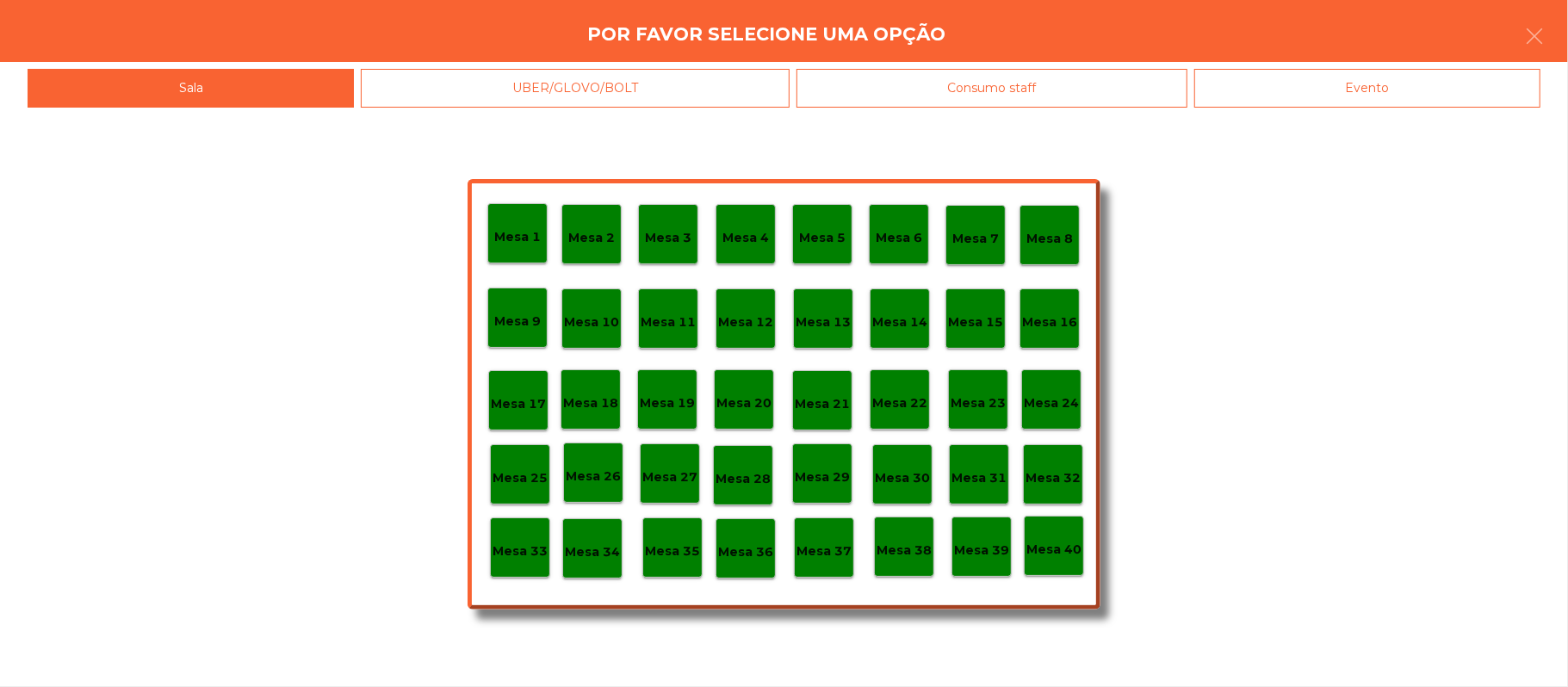
click at [1323, 93] on div "Evento" at bounding box center [1368, 88] width 346 height 39
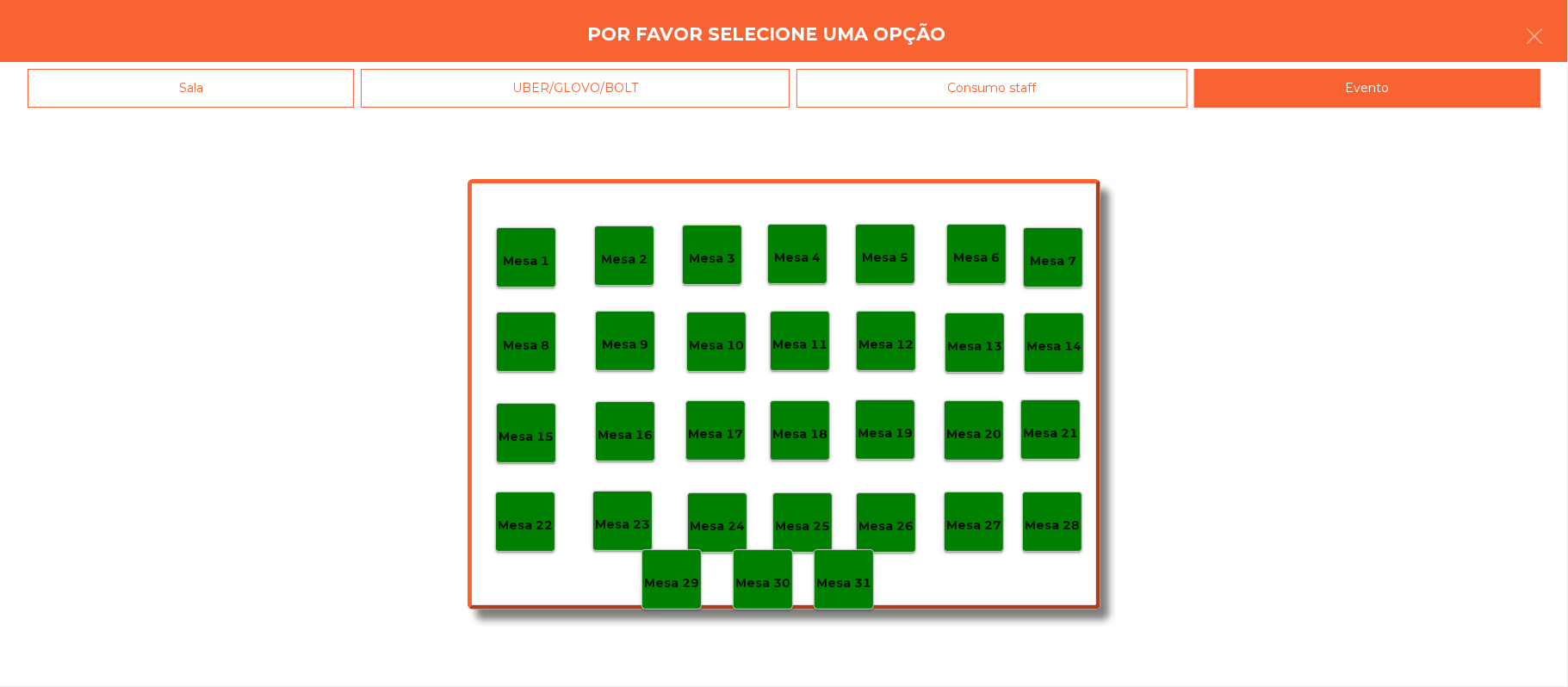
click at [1052, 535] on div "Mesa 28" at bounding box center [1052, 522] width 60 height 60
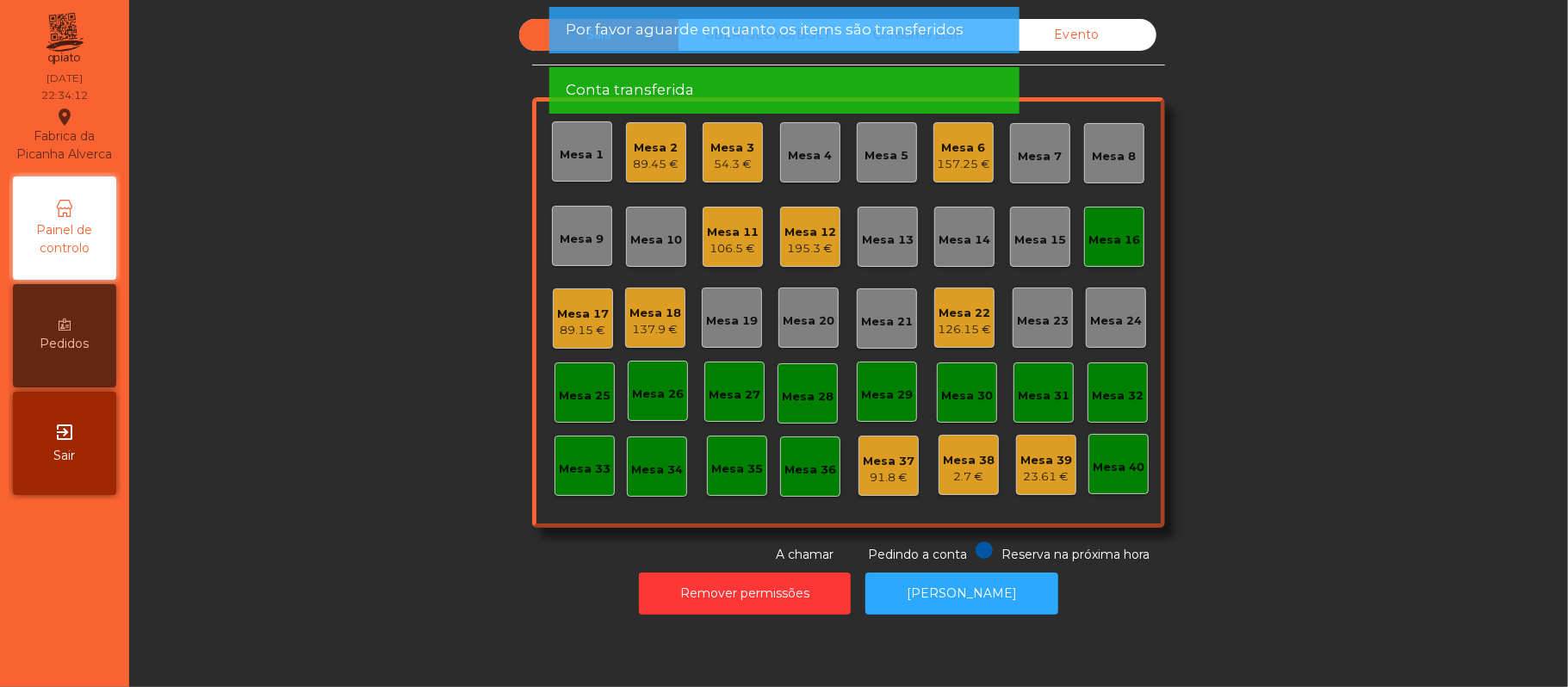
click at [1119, 219] on div "Mesa 16" at bounding box center [1114, 237] width 60 height 60
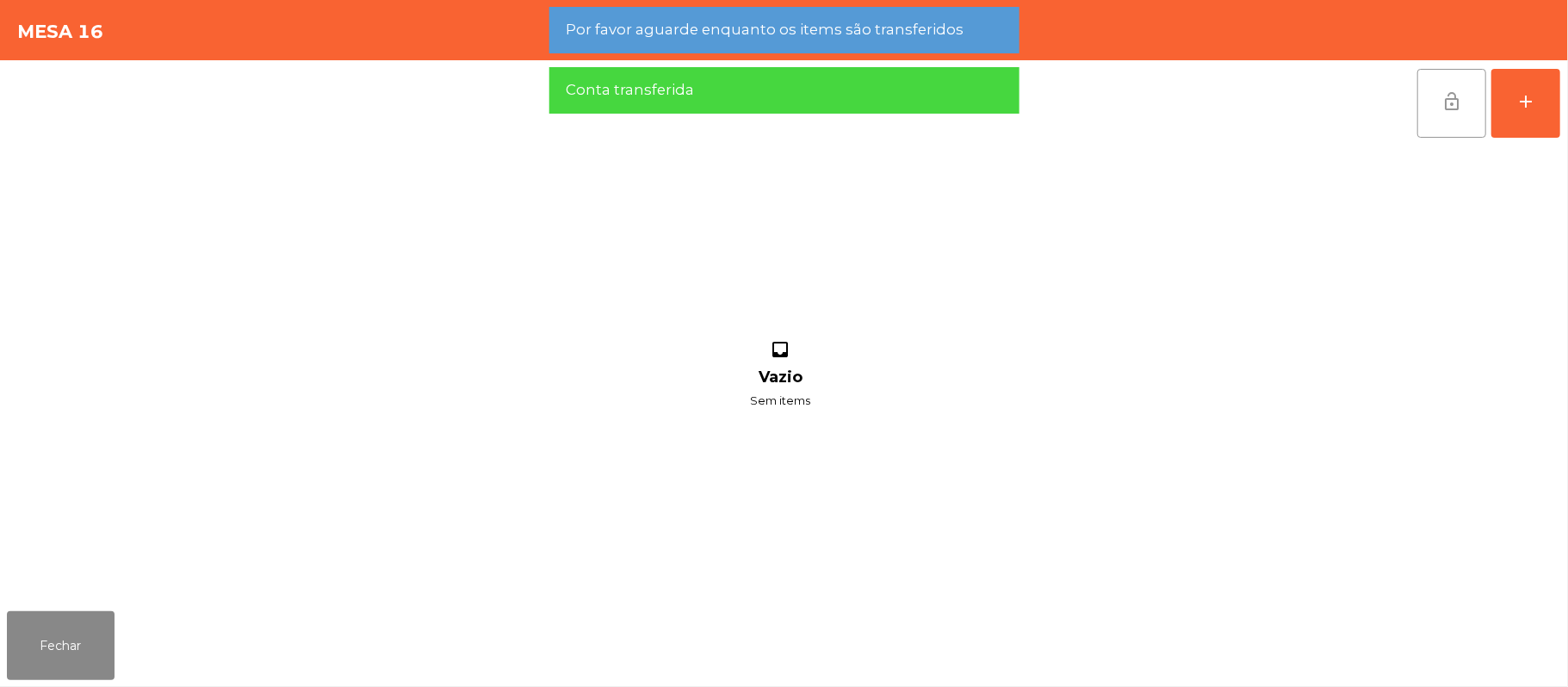
click at [1469, 108] on button "lock_open" at bounding box center [1451, 103] width 69 height 69
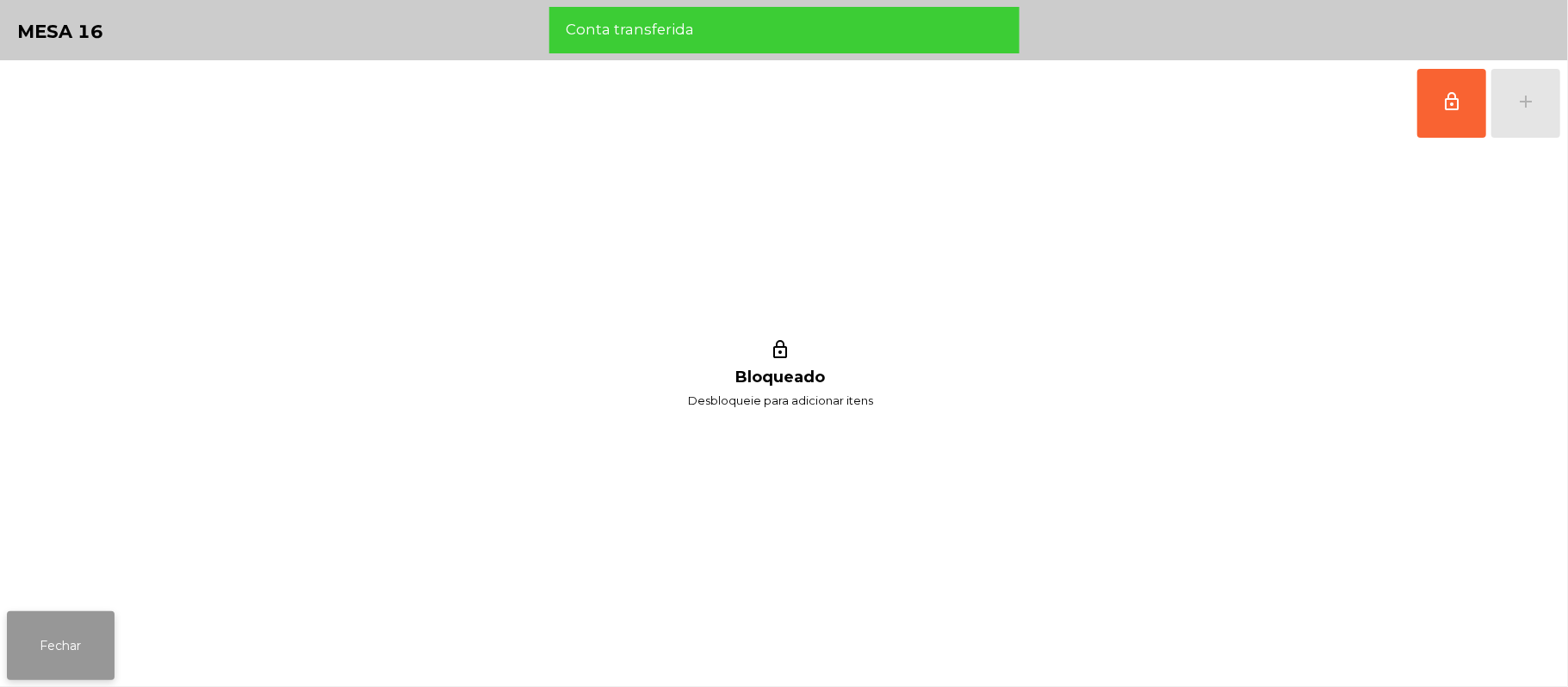
click at [98, 679] on button "Fechar" at bounding box center [60, 645] width 107 height 69
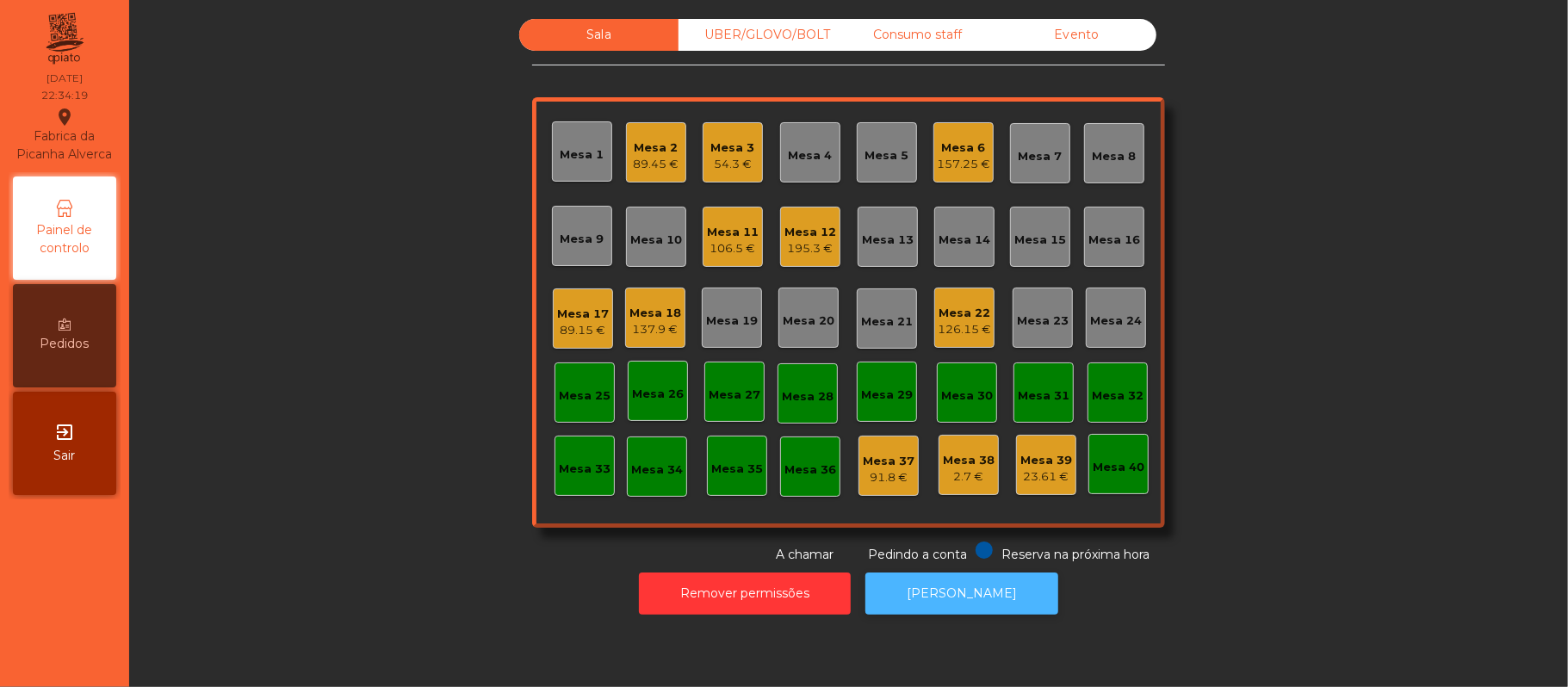
click at [972, 593] on button "[PERSON_NAME]" at bounding box center [962, 594] width 192 height 43
click at [1023, 608] on button "[PERSON_NAME]" at bounding box center [962, 594] width 192 height 43
click at [976, 603] on button "[PERSON_NAME]" at bounding box center [962, 594] width 192 height 43
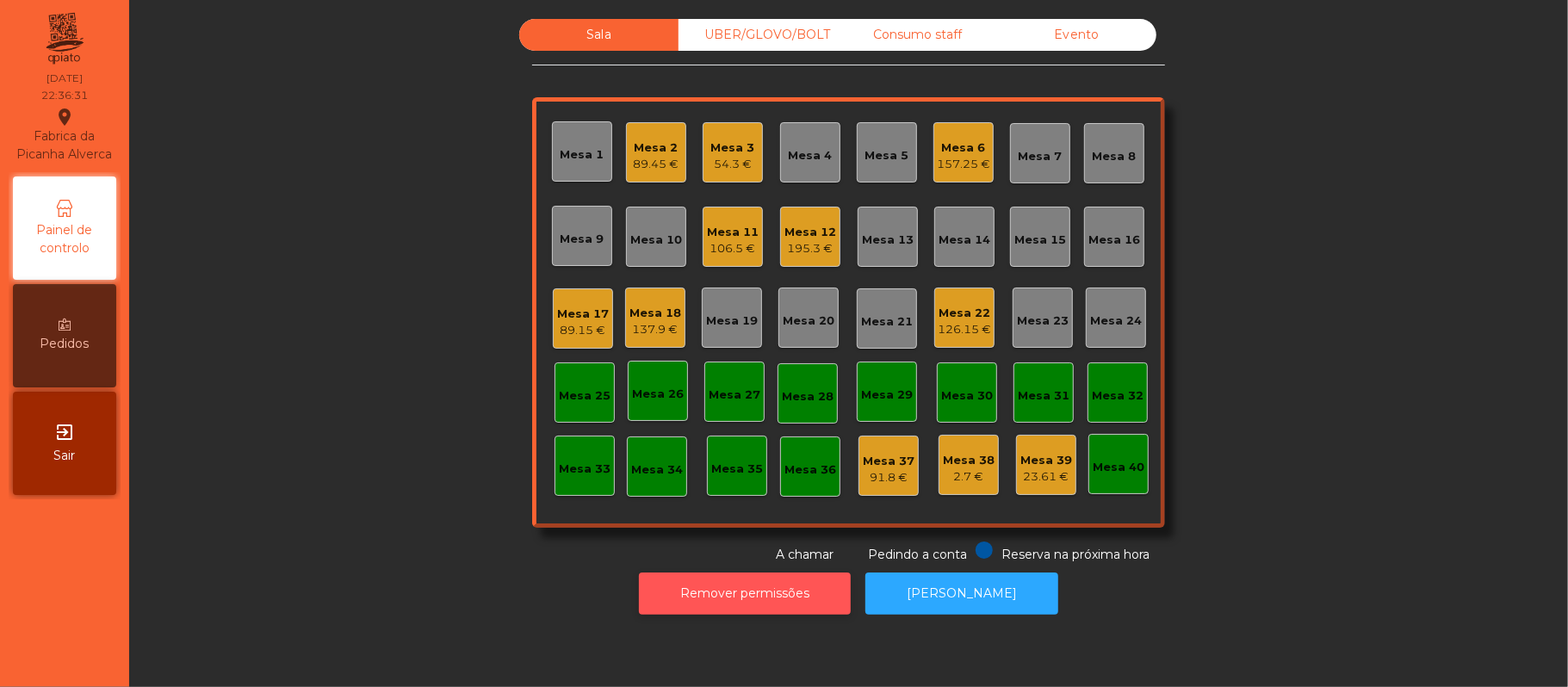
click at [780, 585] on button "Remover permissões" at bounding box center [745, 594] width 212 height 43
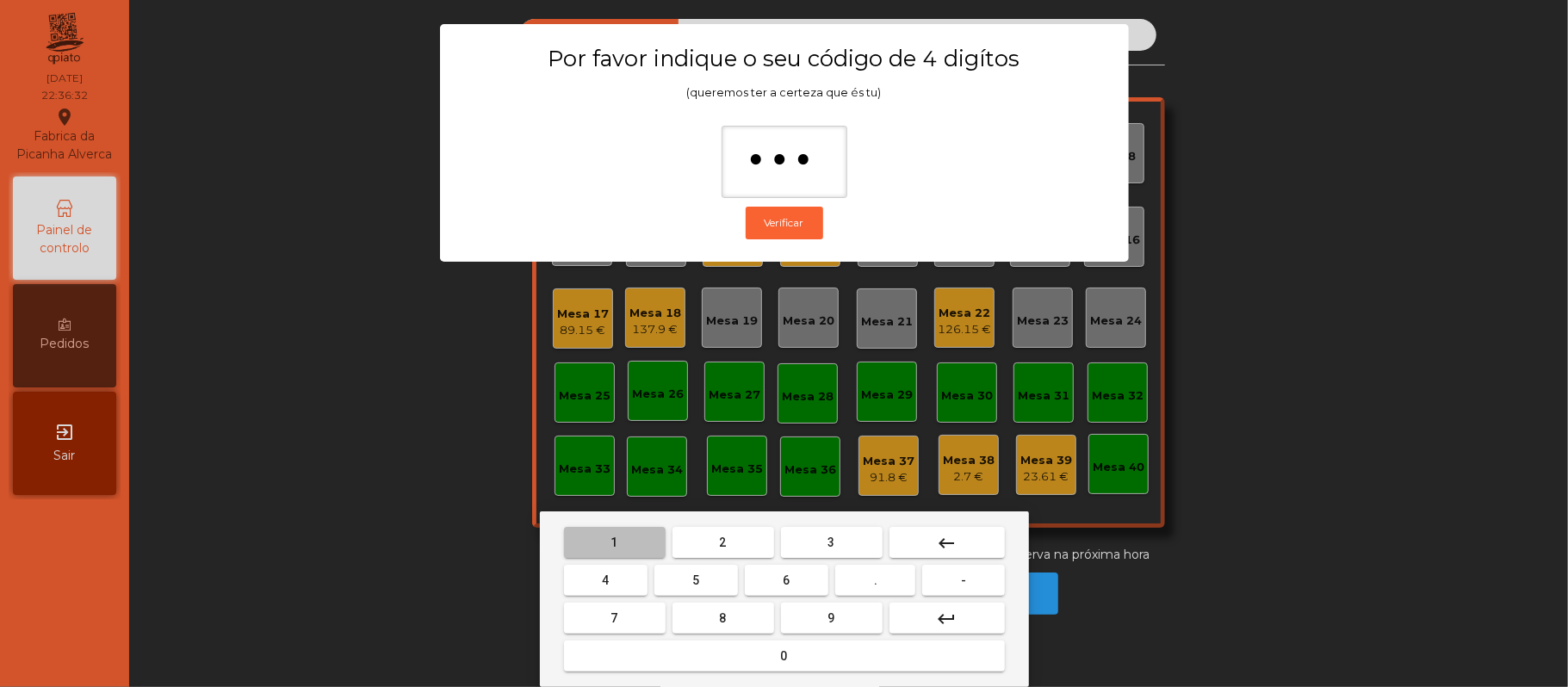
type input "****"
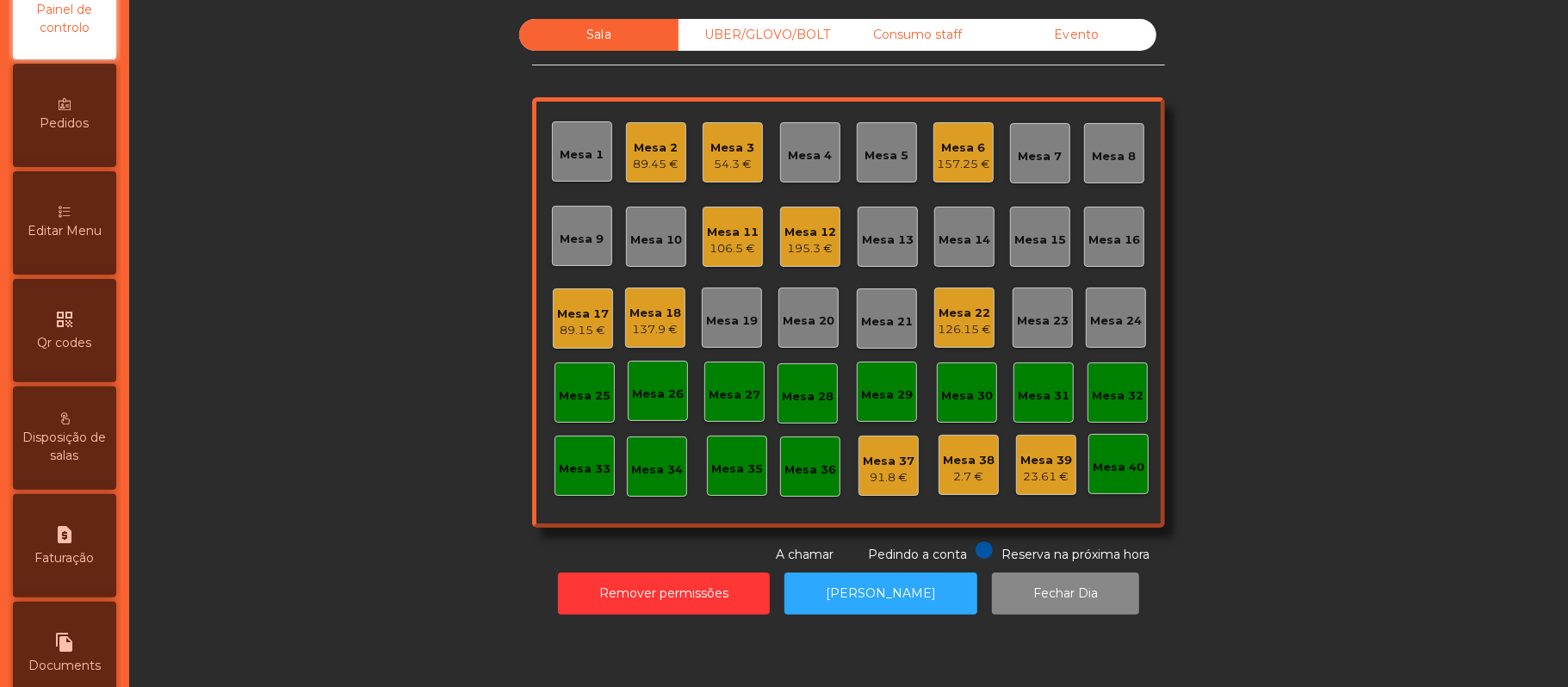
click at [83, 542] on div "request_page Faturação" at bounding box center [64, 546] width 104 height 104
select select "*"
select select "****"
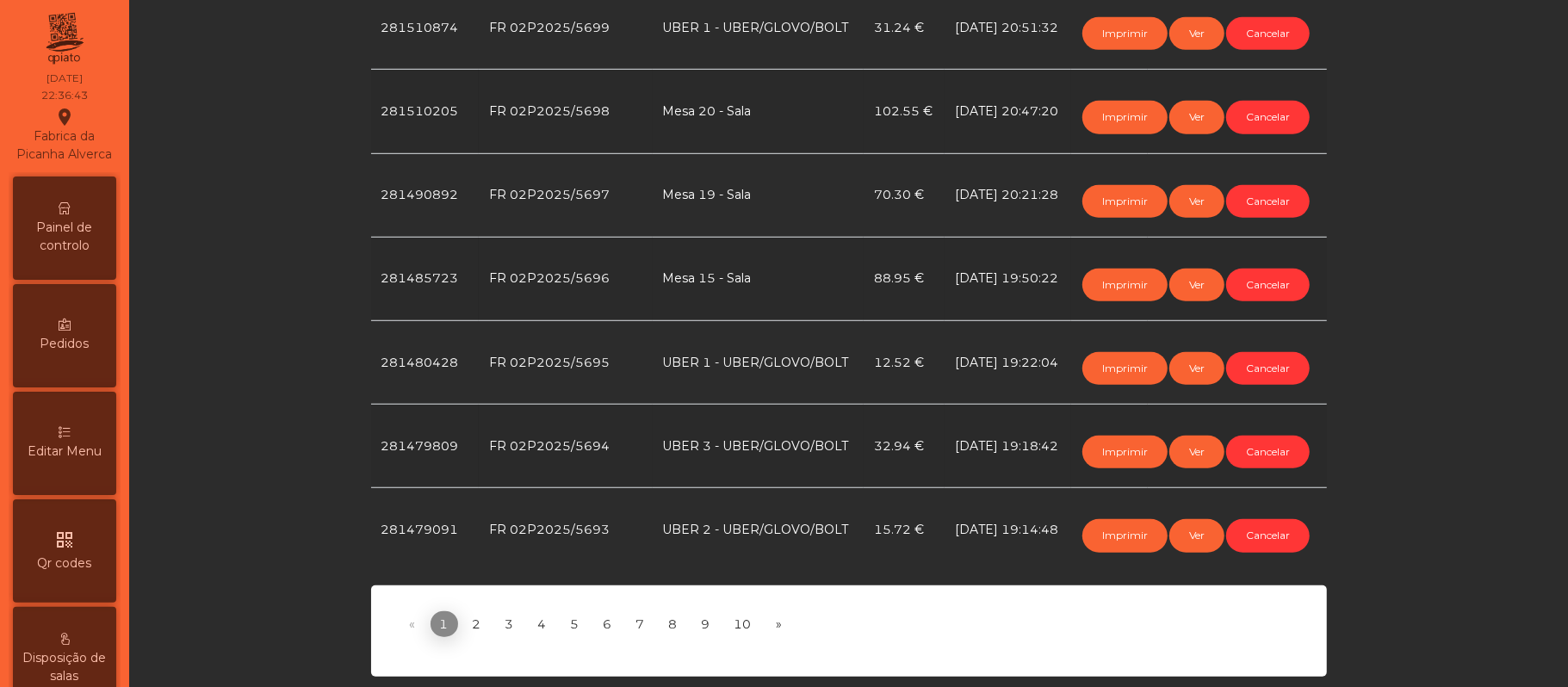
click at [64, 228] on div "Painel de controlo" at bounding box center [64, 227] width 104 height 104
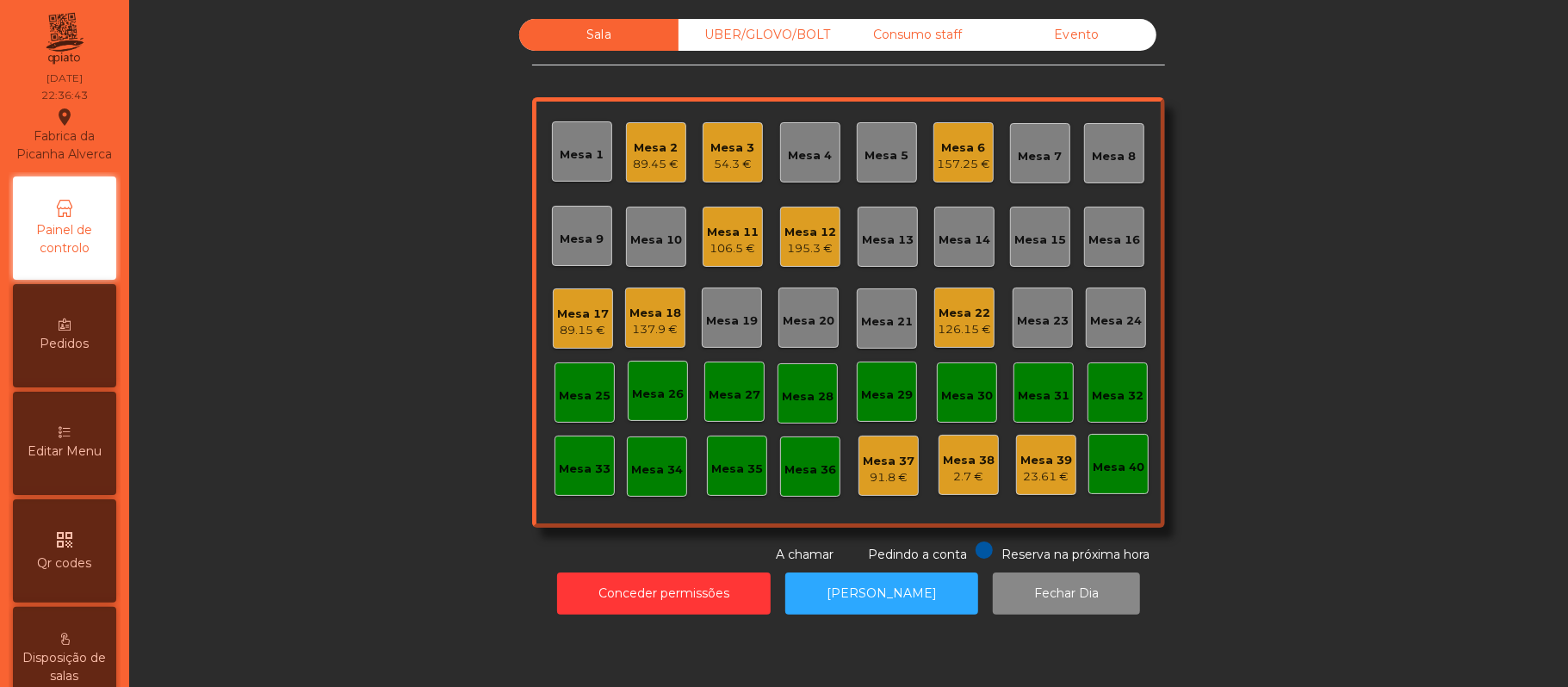
click at [86, 164] on div "Fabrica da Picanha Alverca location_on" at bounding box center [64, 134] width 102 height 57
click at [1086, 32] on div "Evento" at bounding box center [1077, 35] width 160 height 32
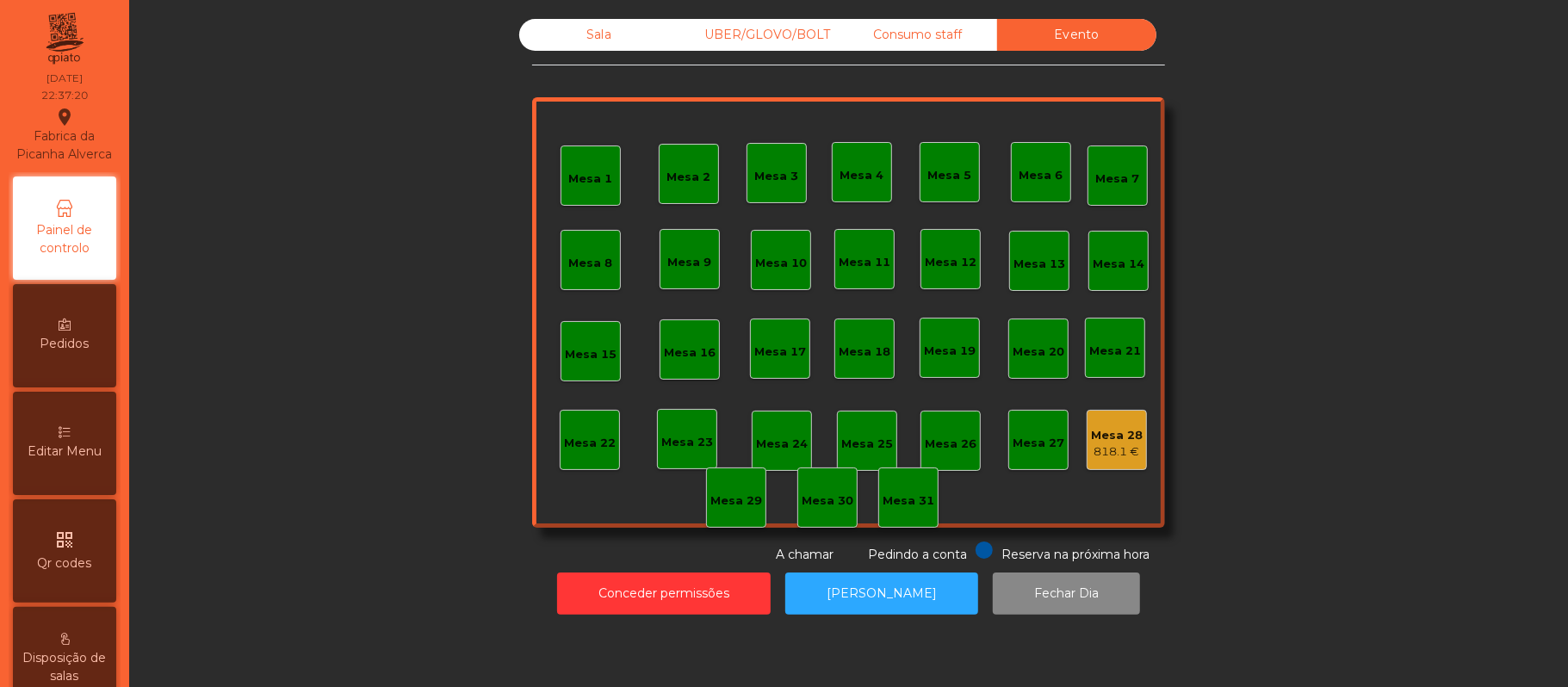
click at [900, 39] on div "Consumo staff" at bounding box center [917, 35] width 160 height 32
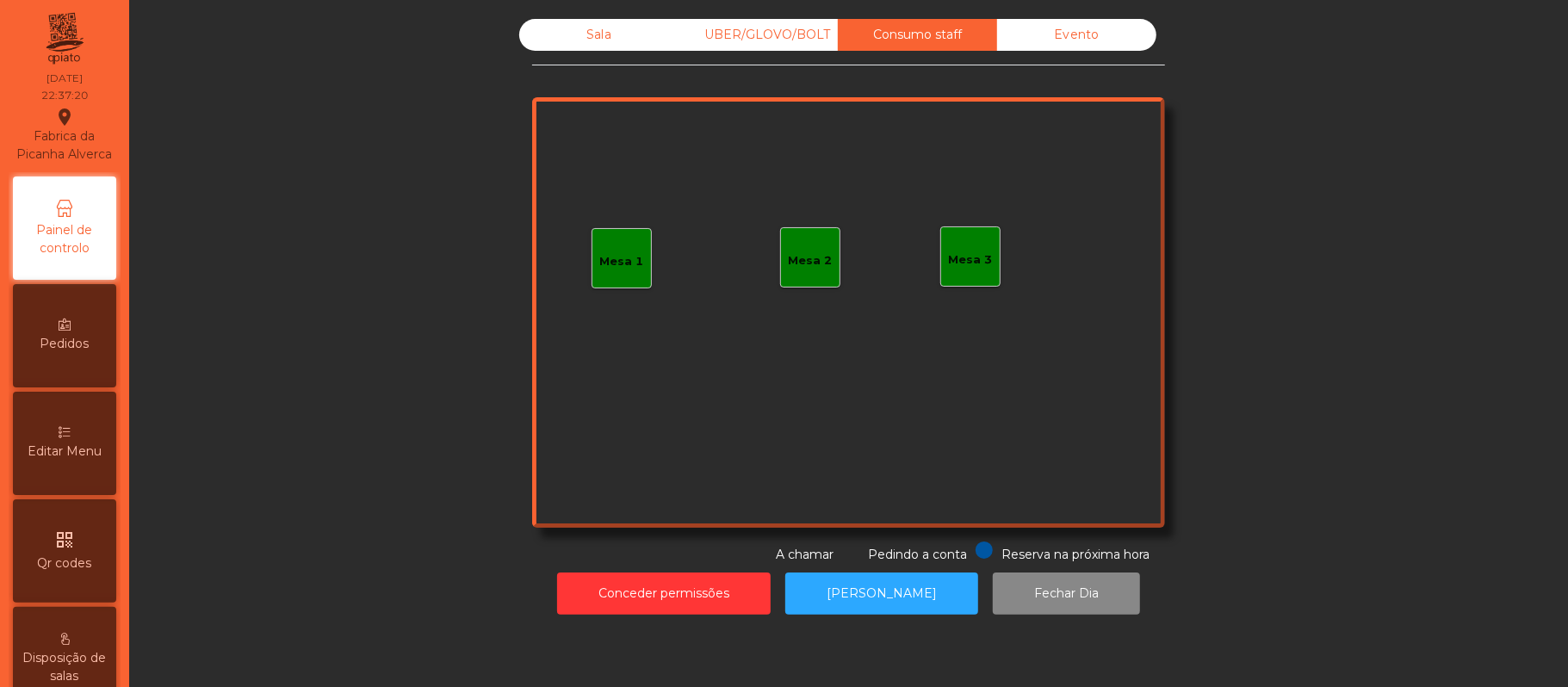
click at [770, 32] on div "UBER/GLOVO/BOLT" at bounding box center [757, 35] width 160 height 32
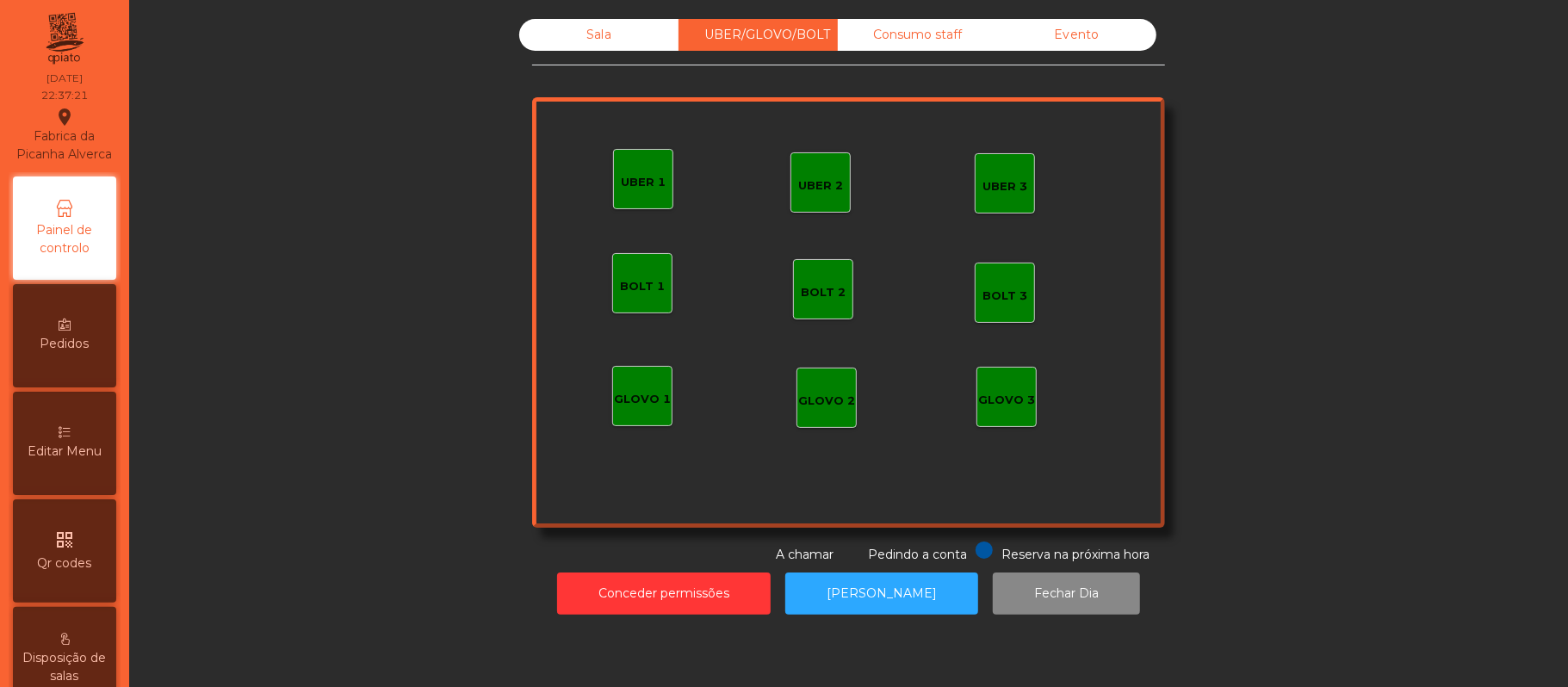
click at [628, 33] on div "Sala" at bounding box center [599, 35] width 160 height 32
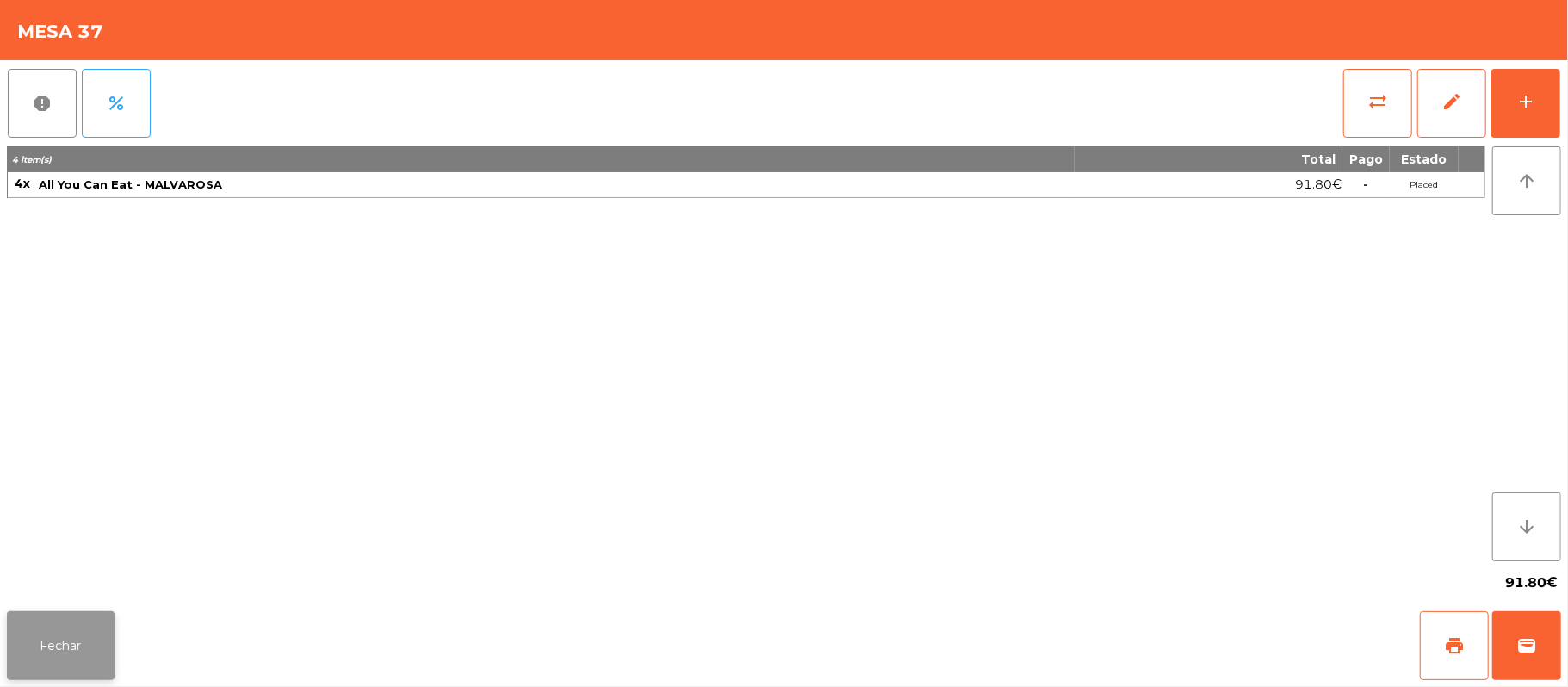
click at [91, 653] on button "Fechar" at bounding box center [60, 645] width 107 height 69
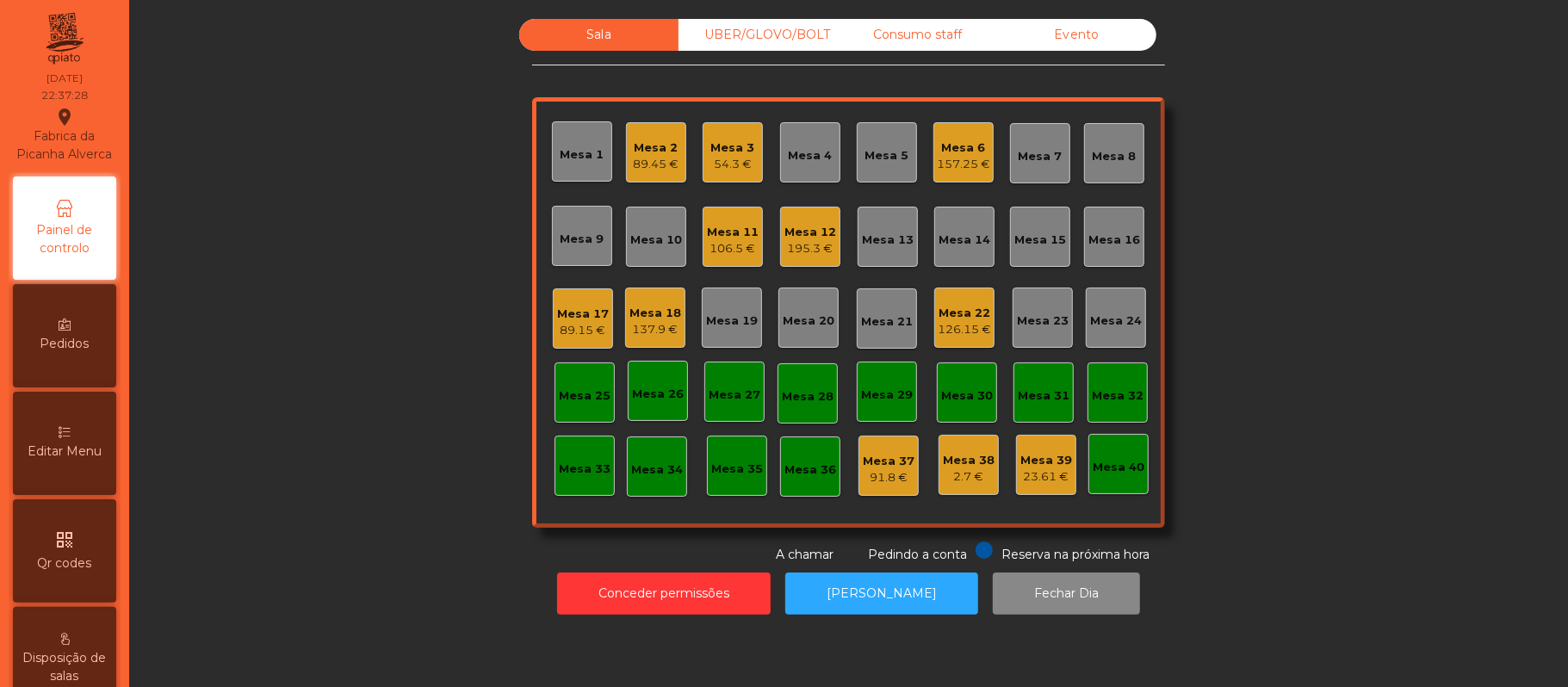
click at [916, 19] on div "Consumo staff" at bounding box center [917, 35] width 160 height 32
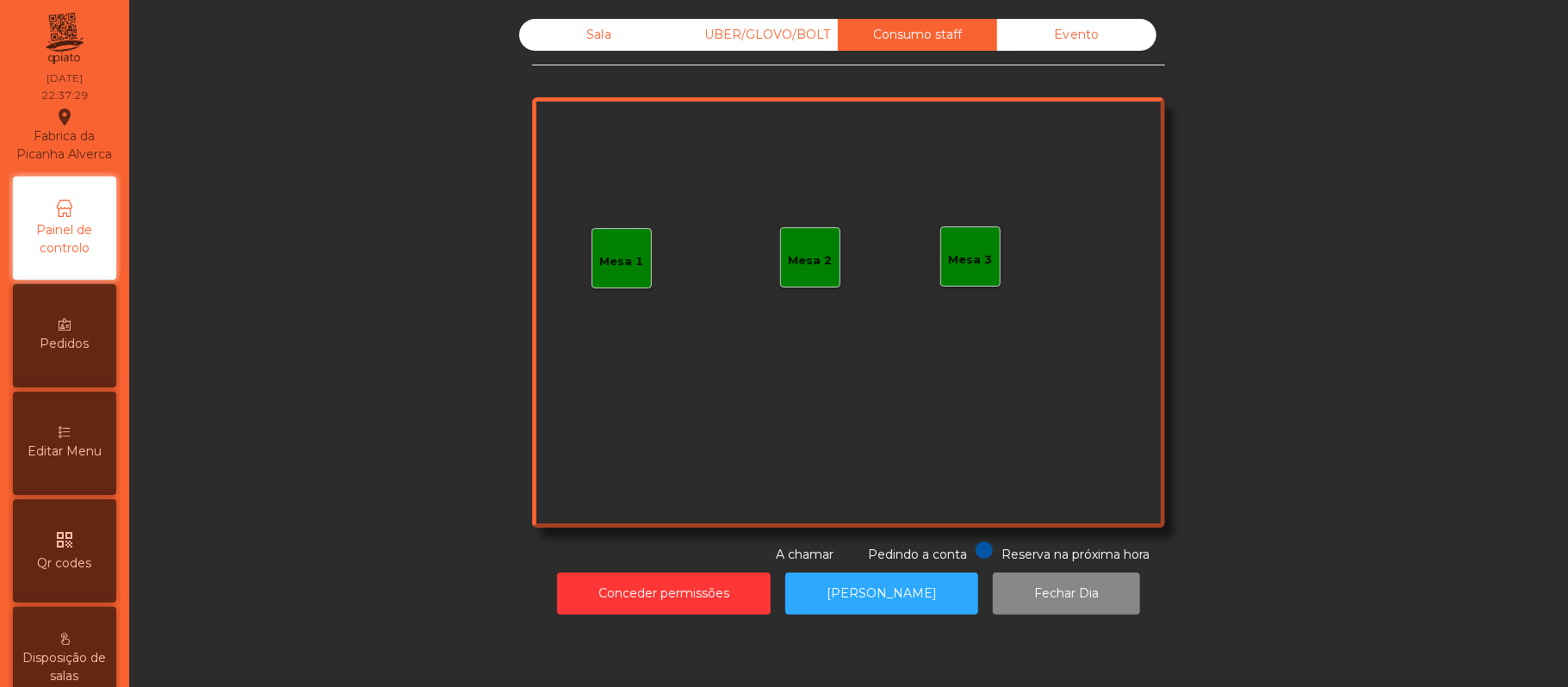
click at [1041, 39] on div "Evento" at bounding box center [1077, 35] width 160 height 32
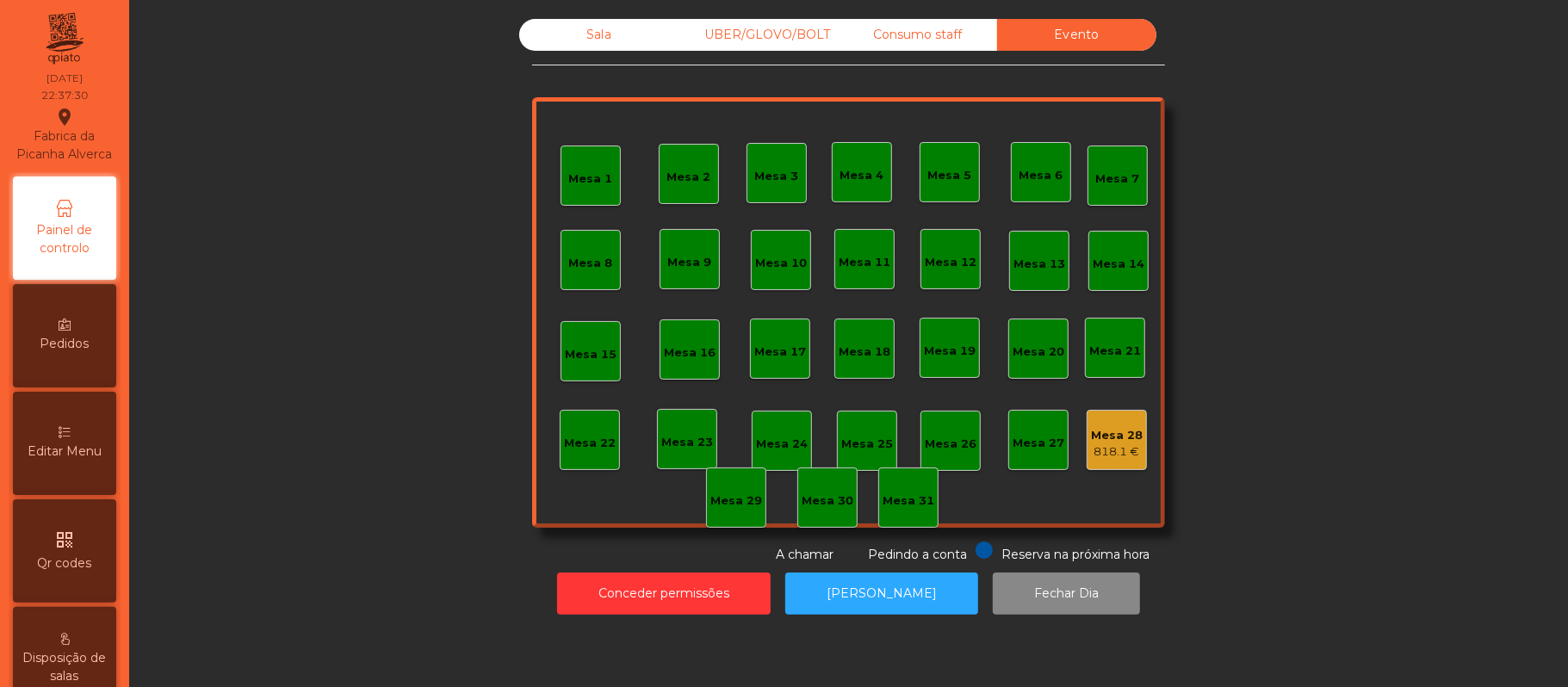
click at [615, 22] on div "Sala" at bounding box center [599, 35] width 160 height 32
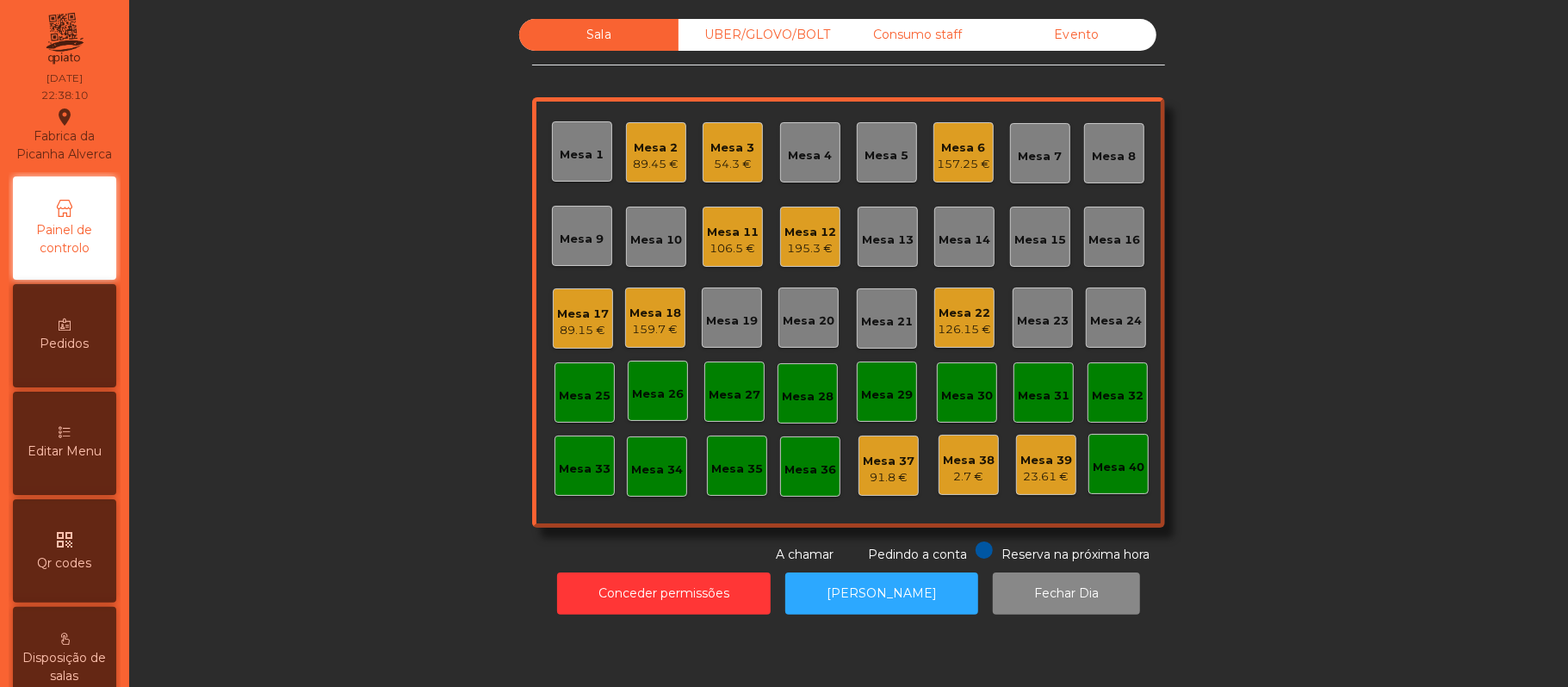
click at [773, 49] on div "UBER/GLOVO/BOLT" at bounding box center [757, 35] width 160 height 32
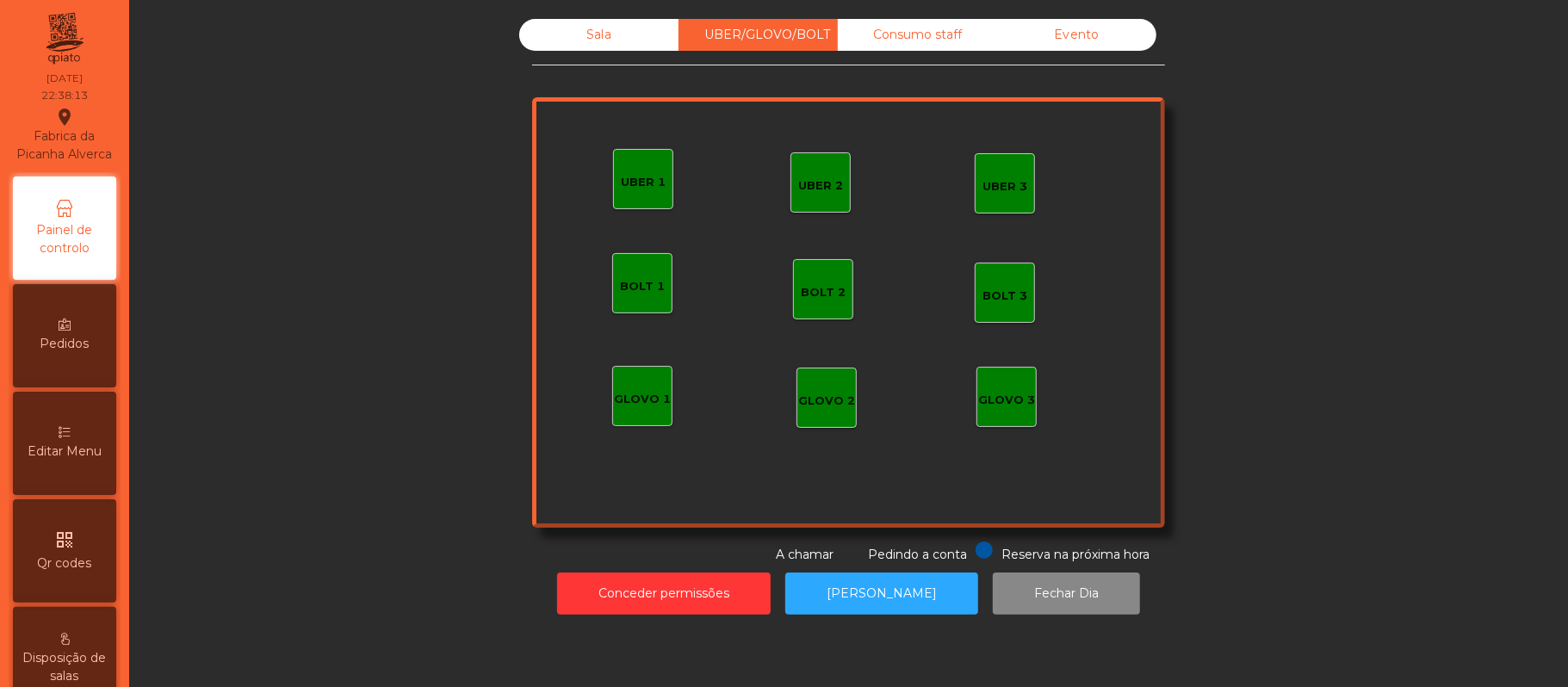
click at [814, 393] on div "GLOVO 2" at bounding box center [826, 402] width 57 height 17
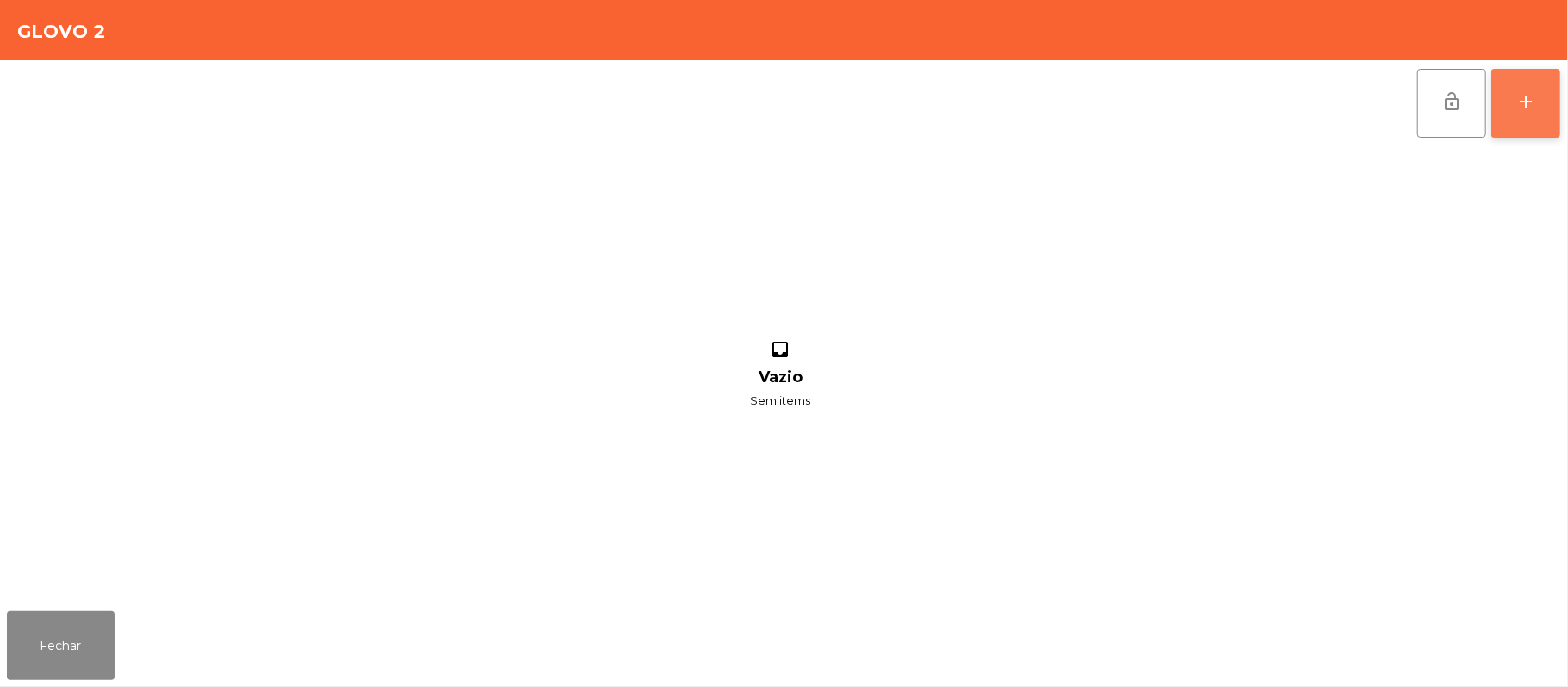
click at [1519, 105] on div "add" at bounding box center [1525, 101] width 20 height 20
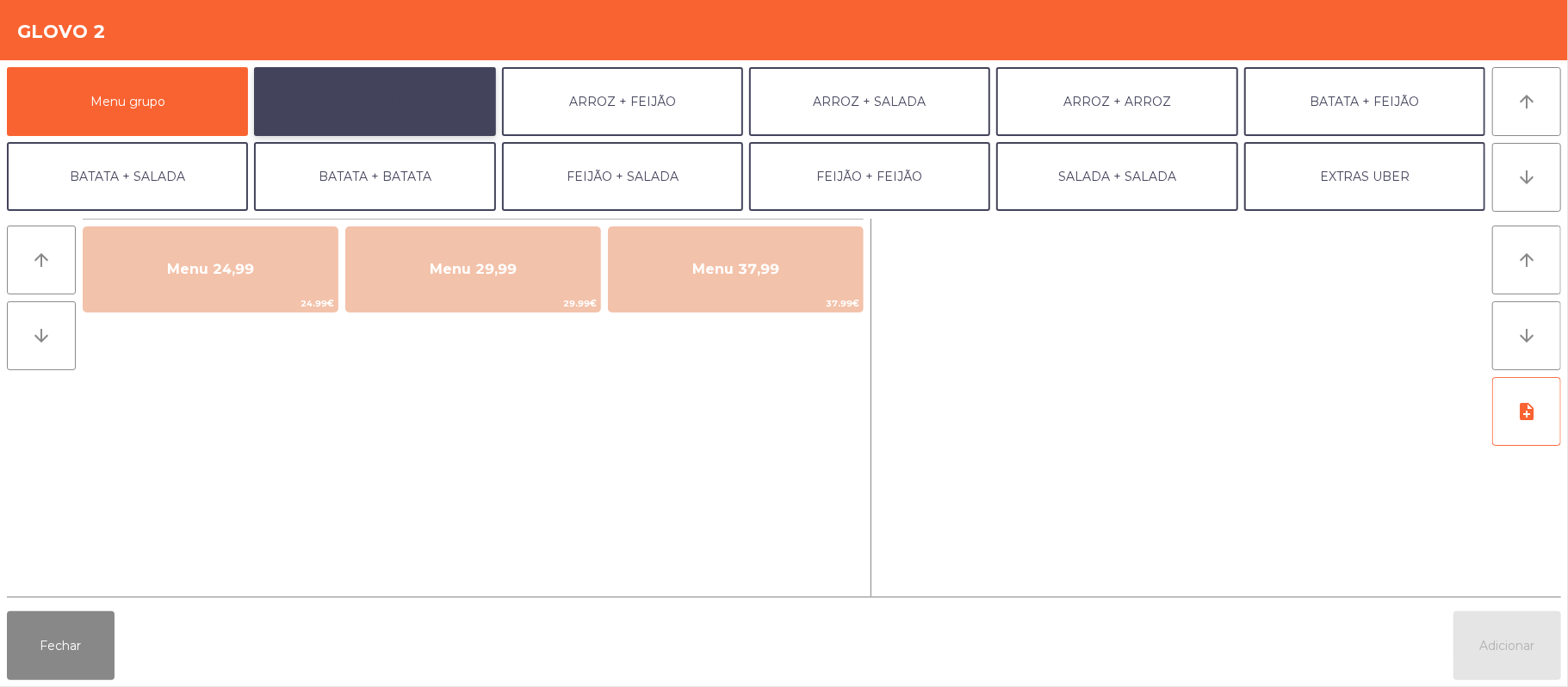
click at [426, 101] on button "ARROZ + BATATAS" at bounding box center [374, 101] width 241 height 69
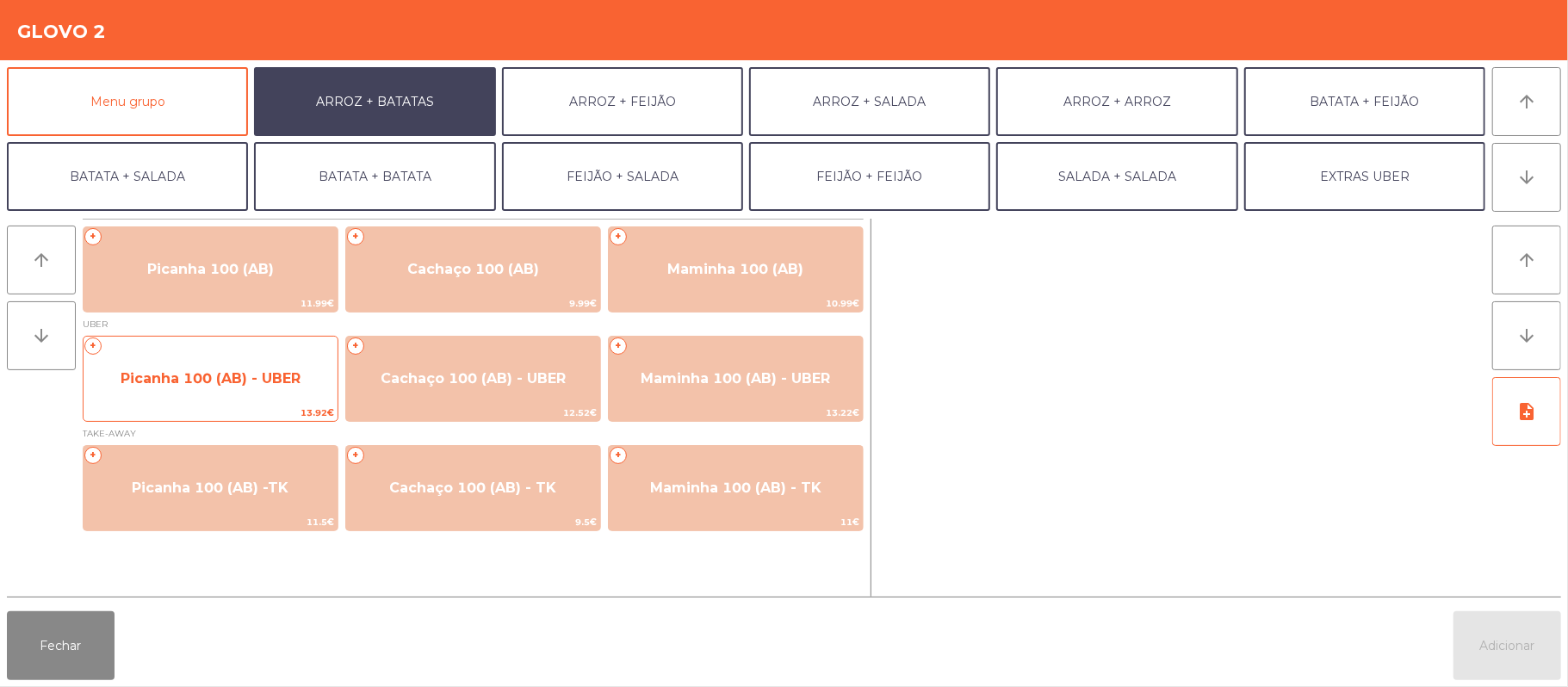
click at [243, 380] on span "Picanha 100 (AB) - UBER" at bounding box center [211, 378] width 180 height 16
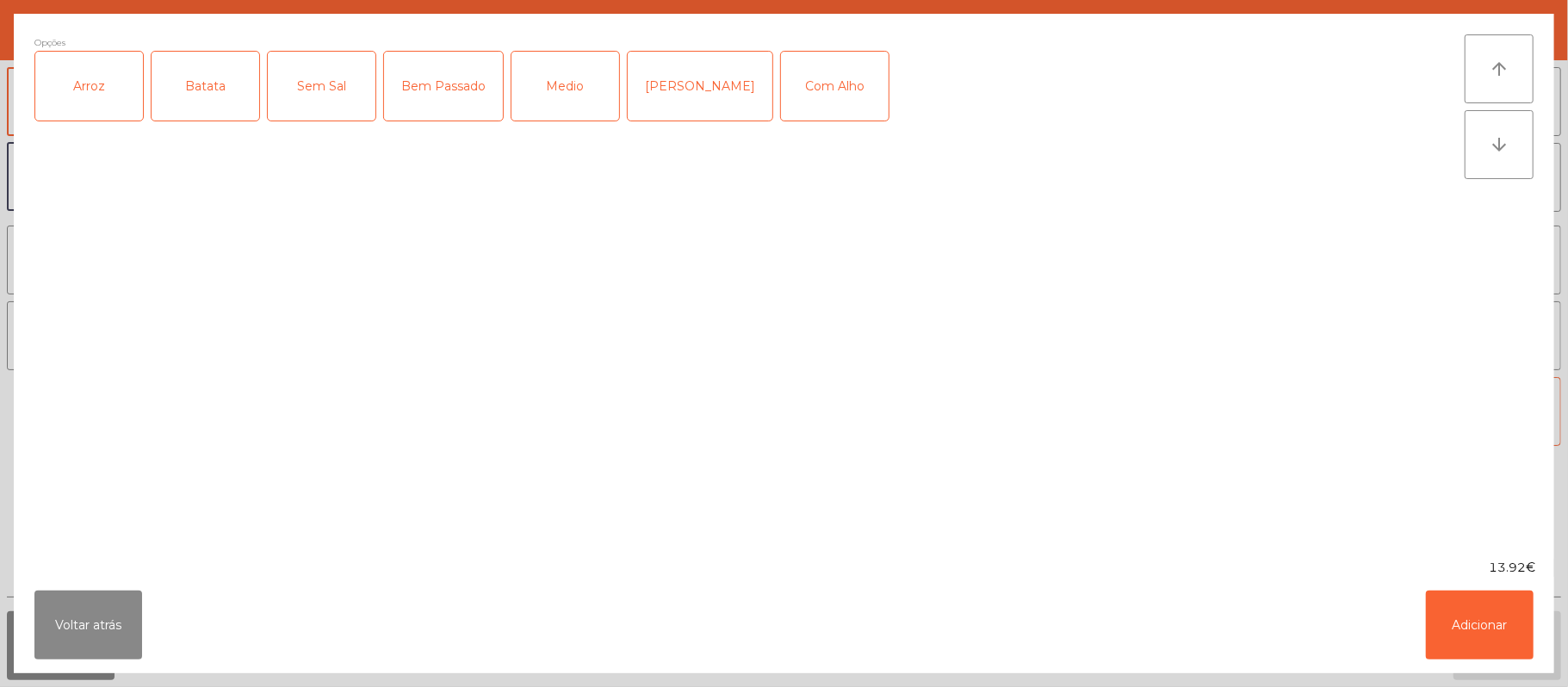
click at [80, 90] on div "Arroz" at bounding box center [88, 85] width 107 height 69
click at [196, 110] on div "Batata" at bounding box center [205, 85] width 107 height 69
click at [435, 98] on div "Bem Passado" at bounding box center [443, 85] width 119 height 69
click at [1478, 616] on button "Adicionar" at bounding box center [1479, 625] width 107 height 69
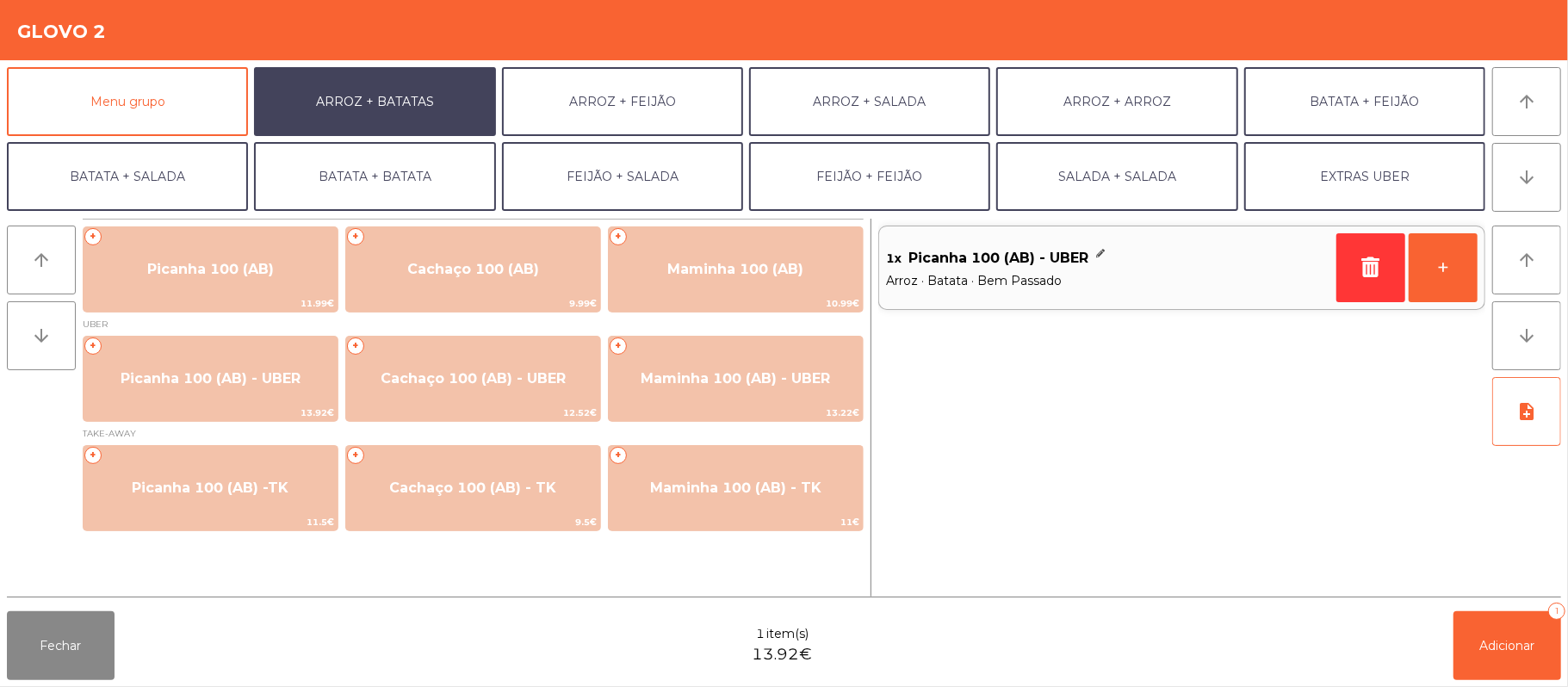
scroll to position [75, 0]
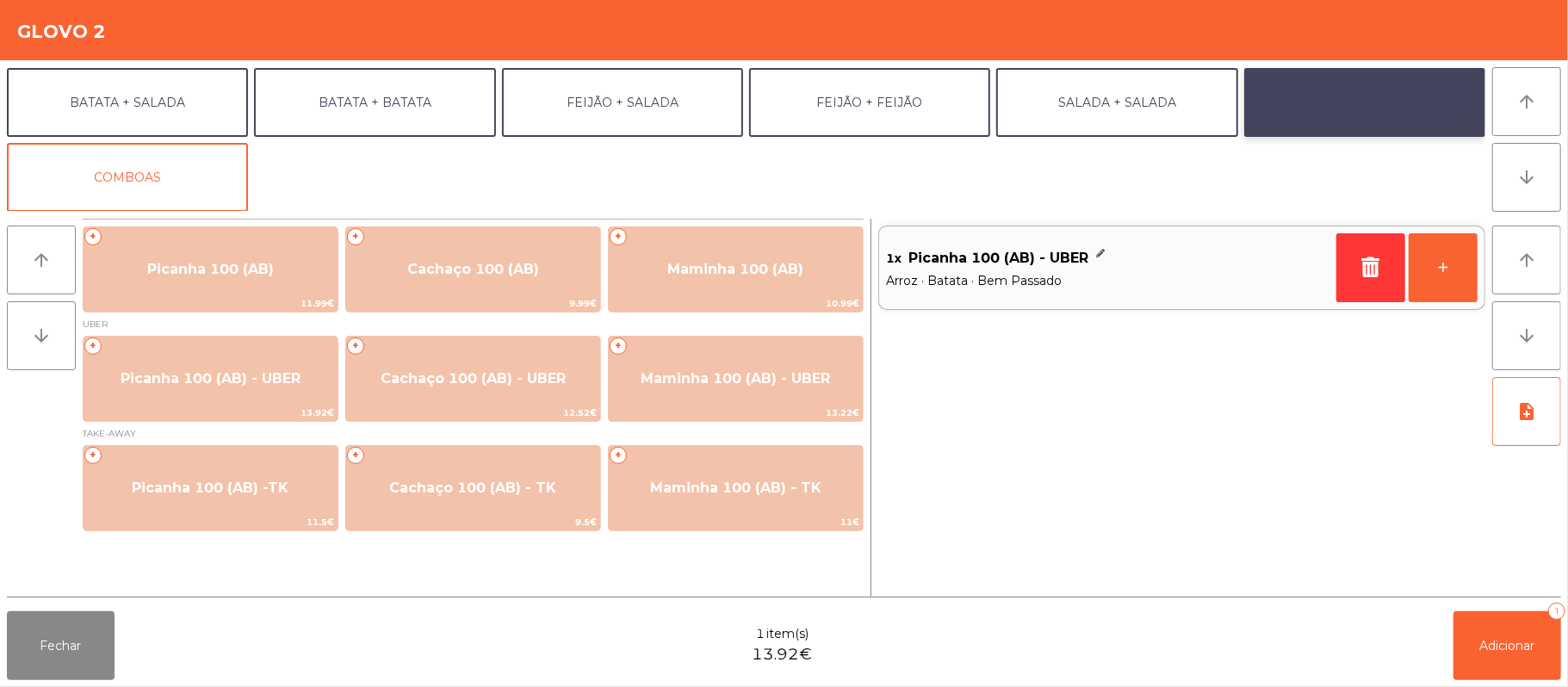
click at [1369, 110] on button "EXTRAS UBER" at bounding box center [1364, 102] width 241 height 69
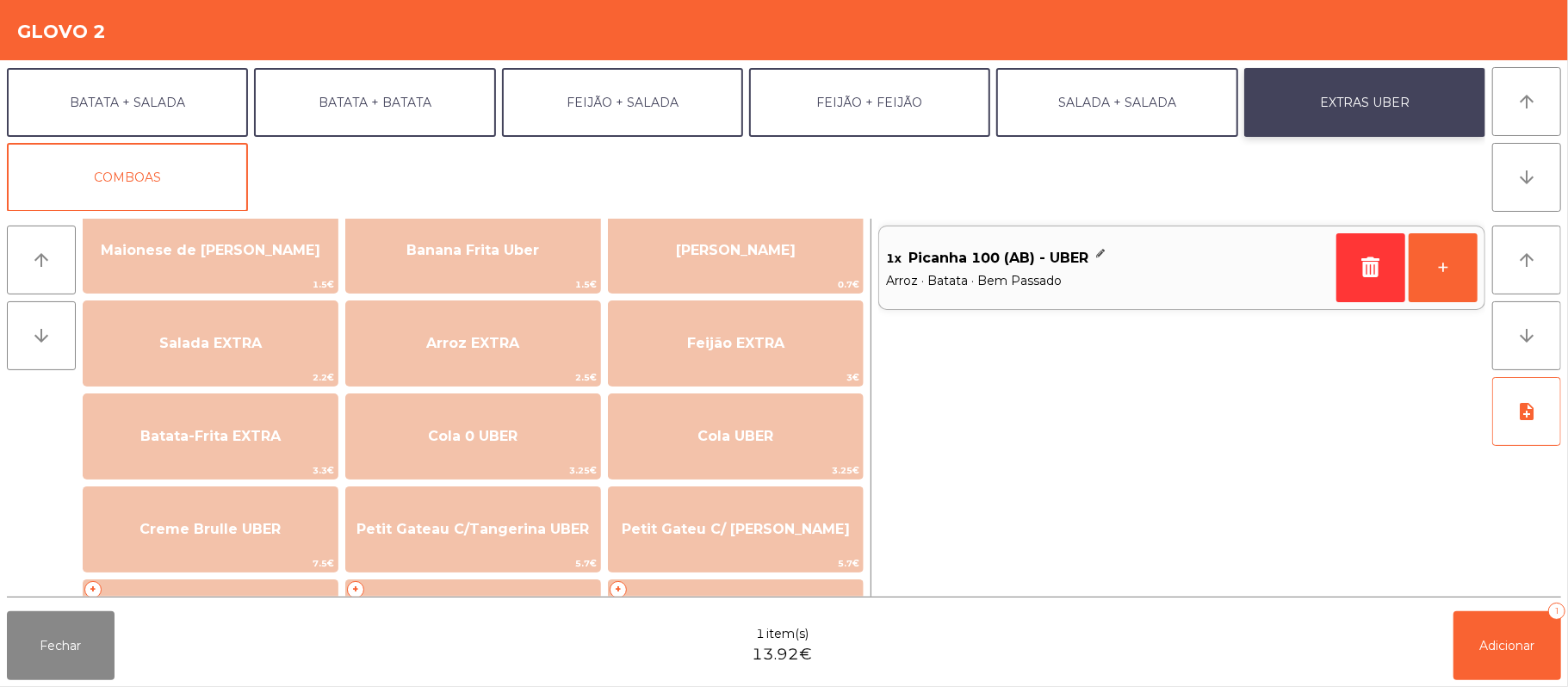
scroll to position [136, 0]
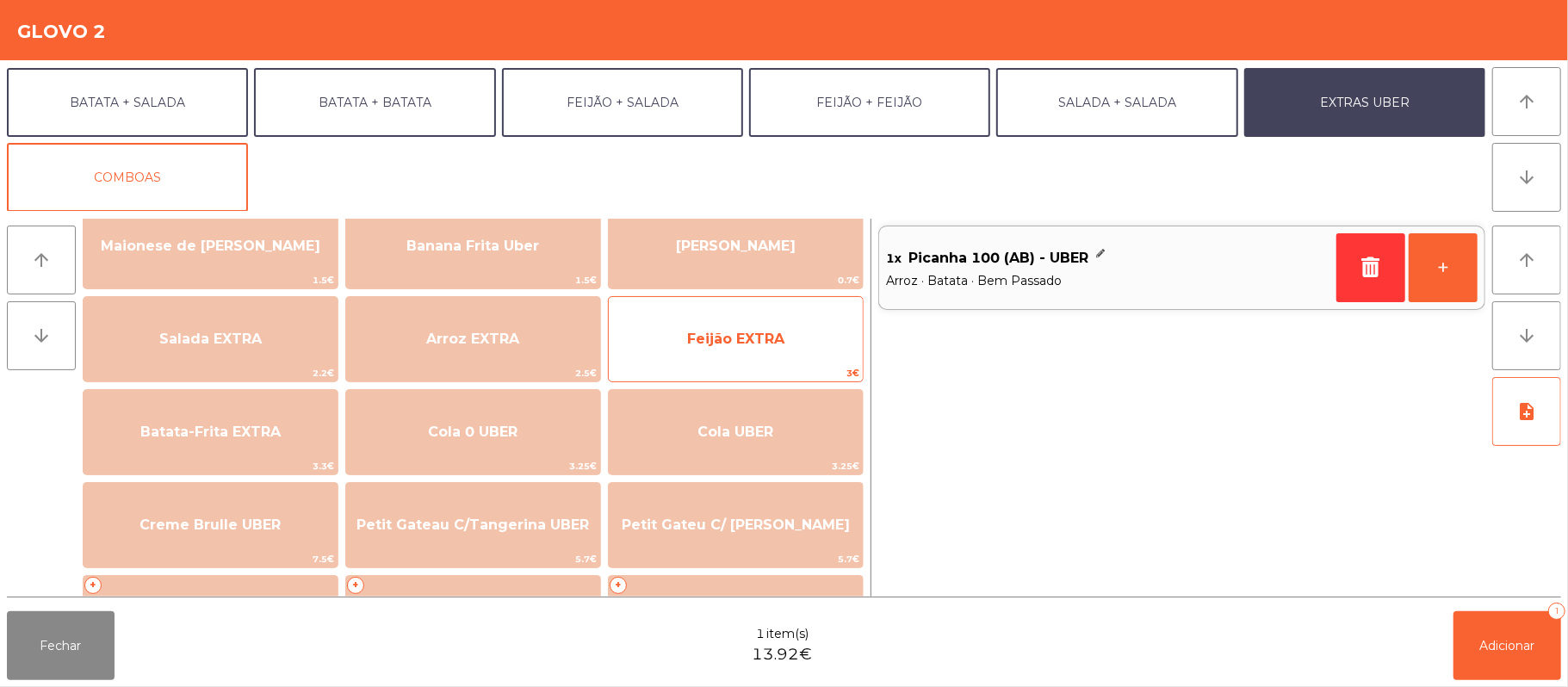
click at [806, 348] on span "Feijão EXTRA" at bounding box center [735, 340] width 254 height 46
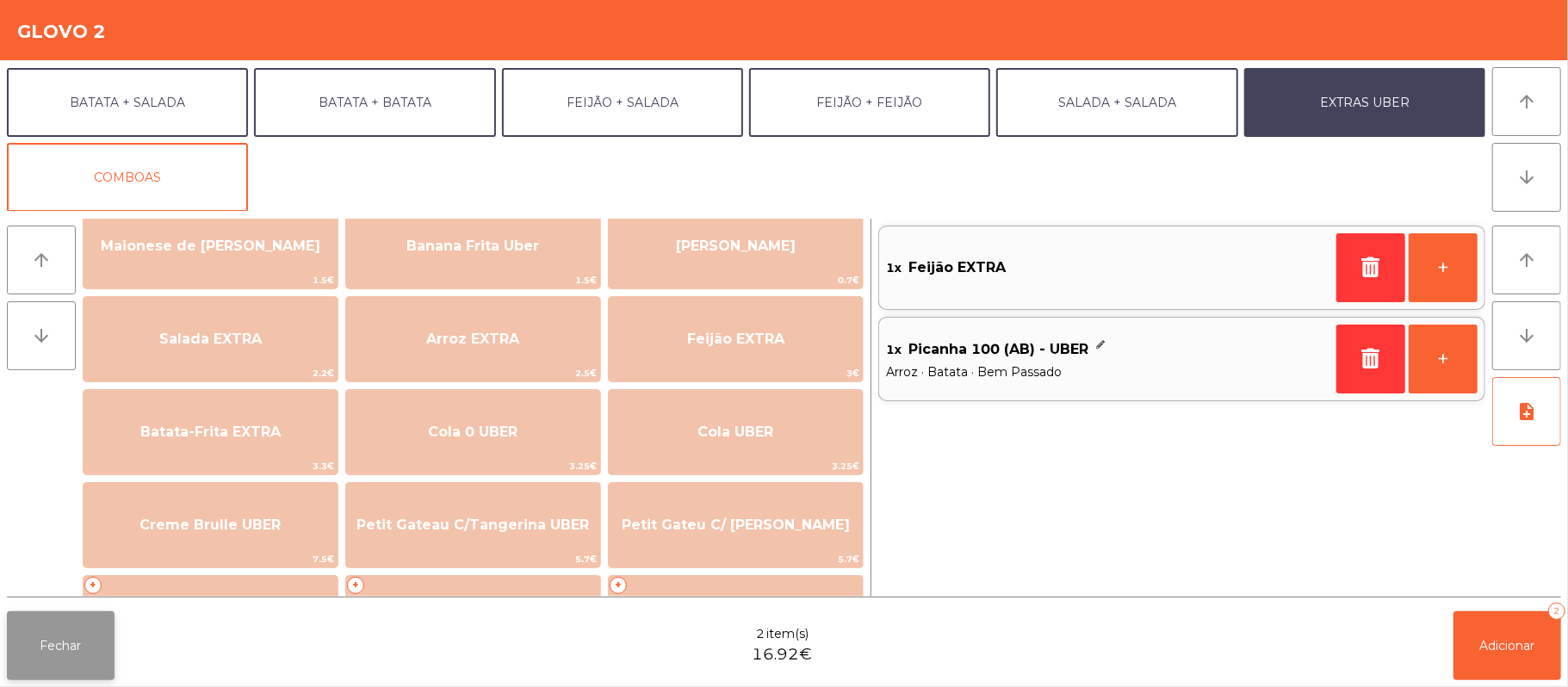
click at [67, 663] on button "Fechar" at bounding box center [60, 645] width 107 height 69
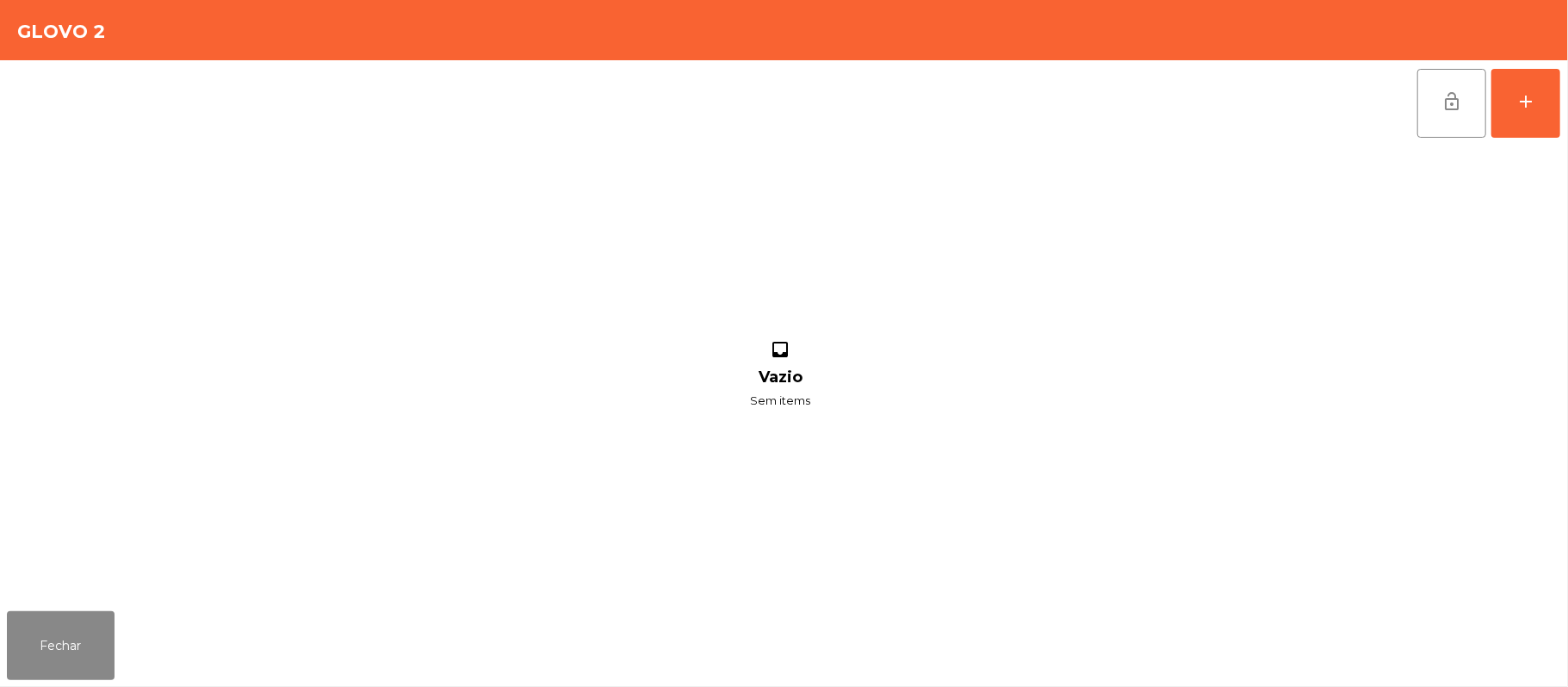
click at [66, 682] on div "Fechar" at bounding box center [784, 645] width 1568 height 82
click at [83, 659] on button "Fechar" at bounding box center [60, 645] width 107 height 69
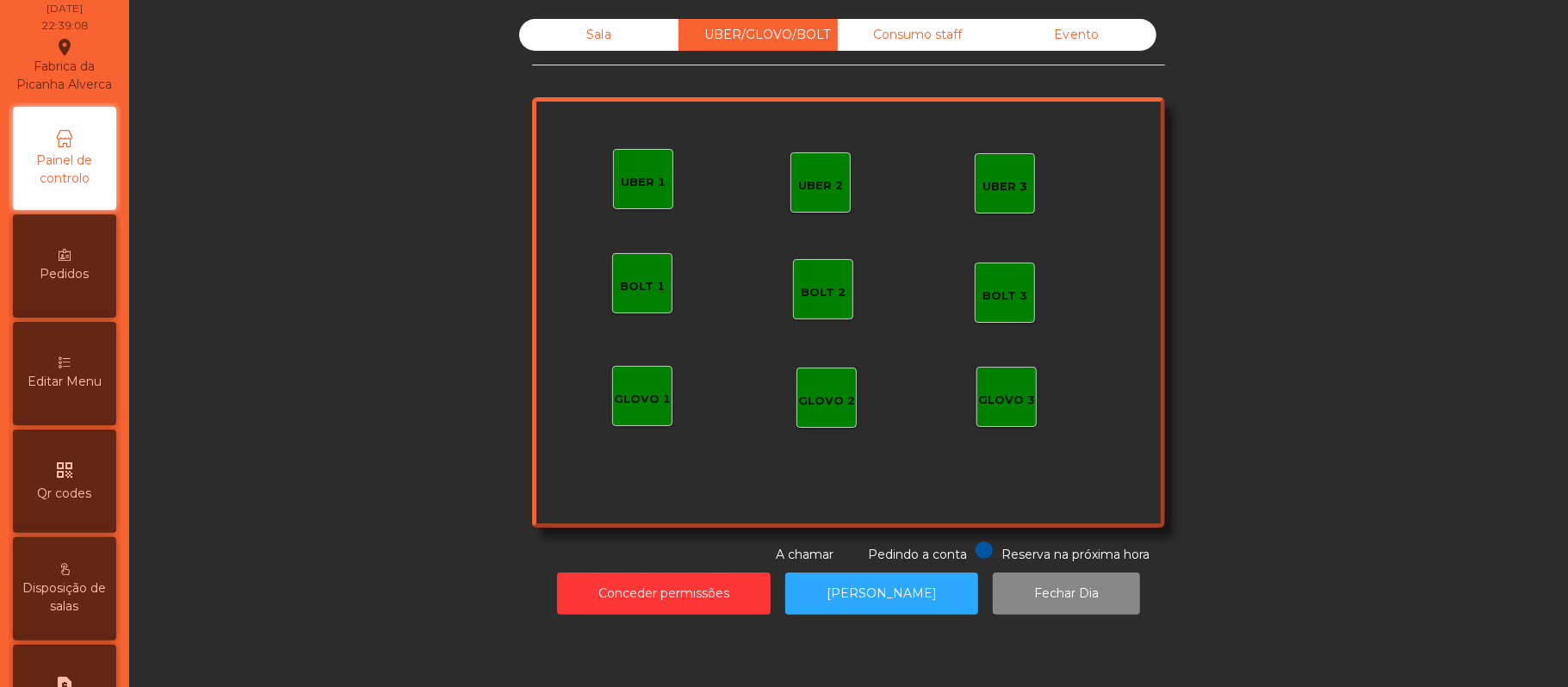
click at [79, 596] on span "Disposição de salas" at bounding box center [65, 597] width 95 height 36
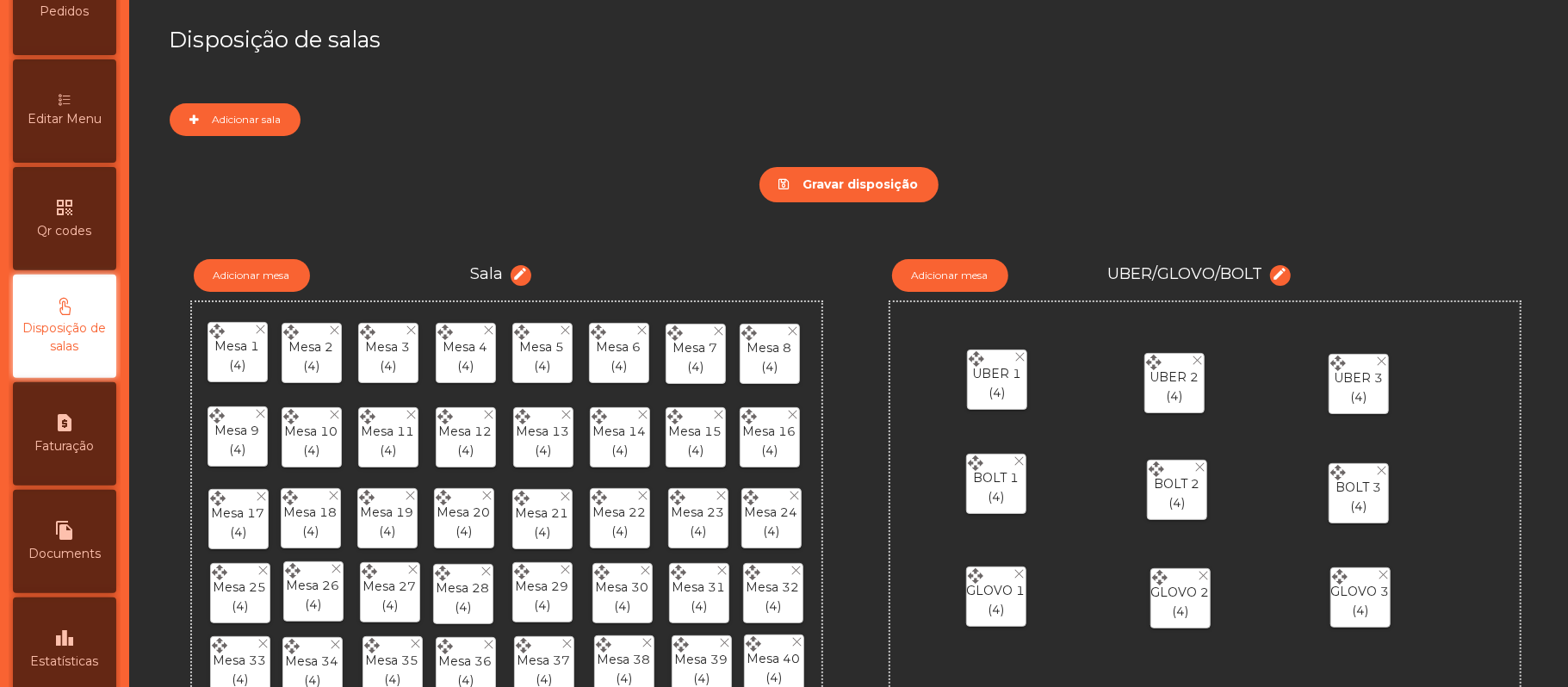
click at [69, 105] on icon at bounding box center [65, 100] width 12 height 12
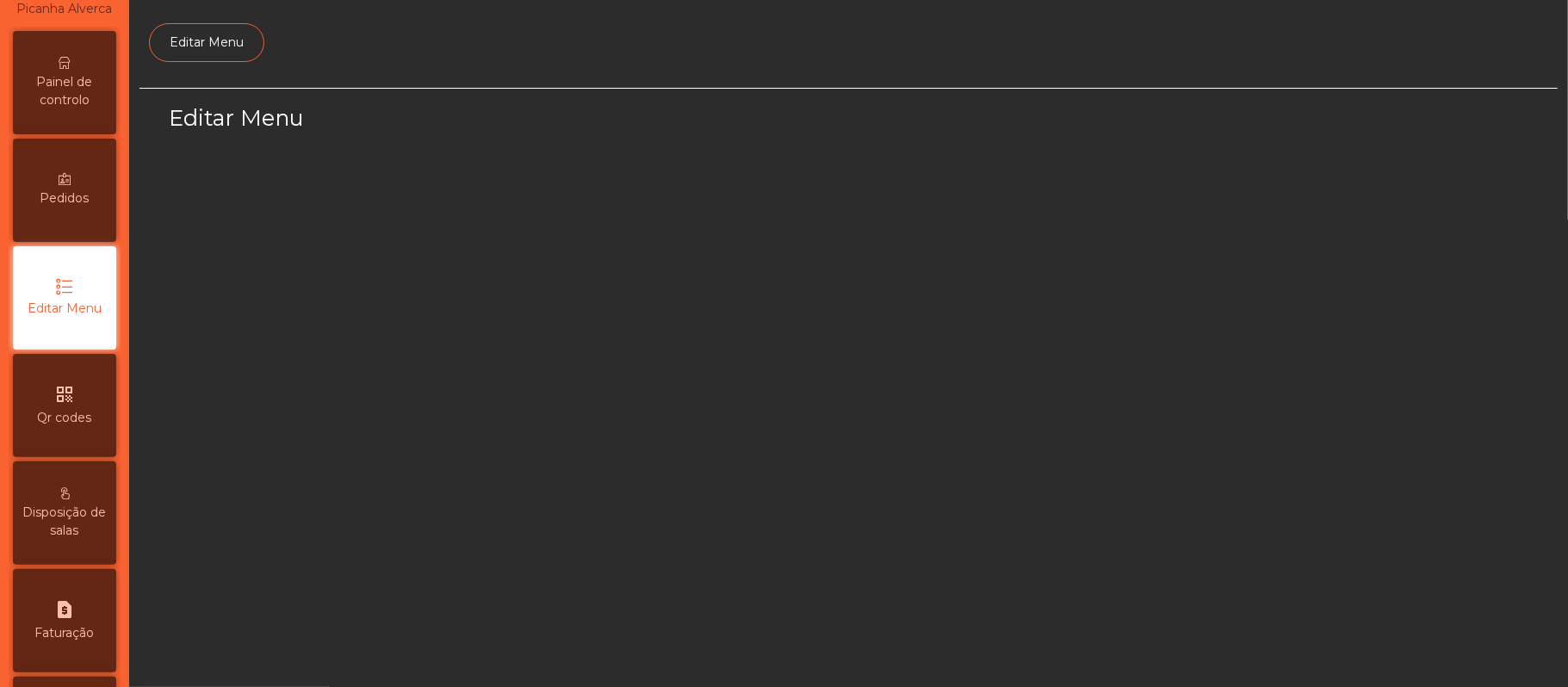
select select "*"
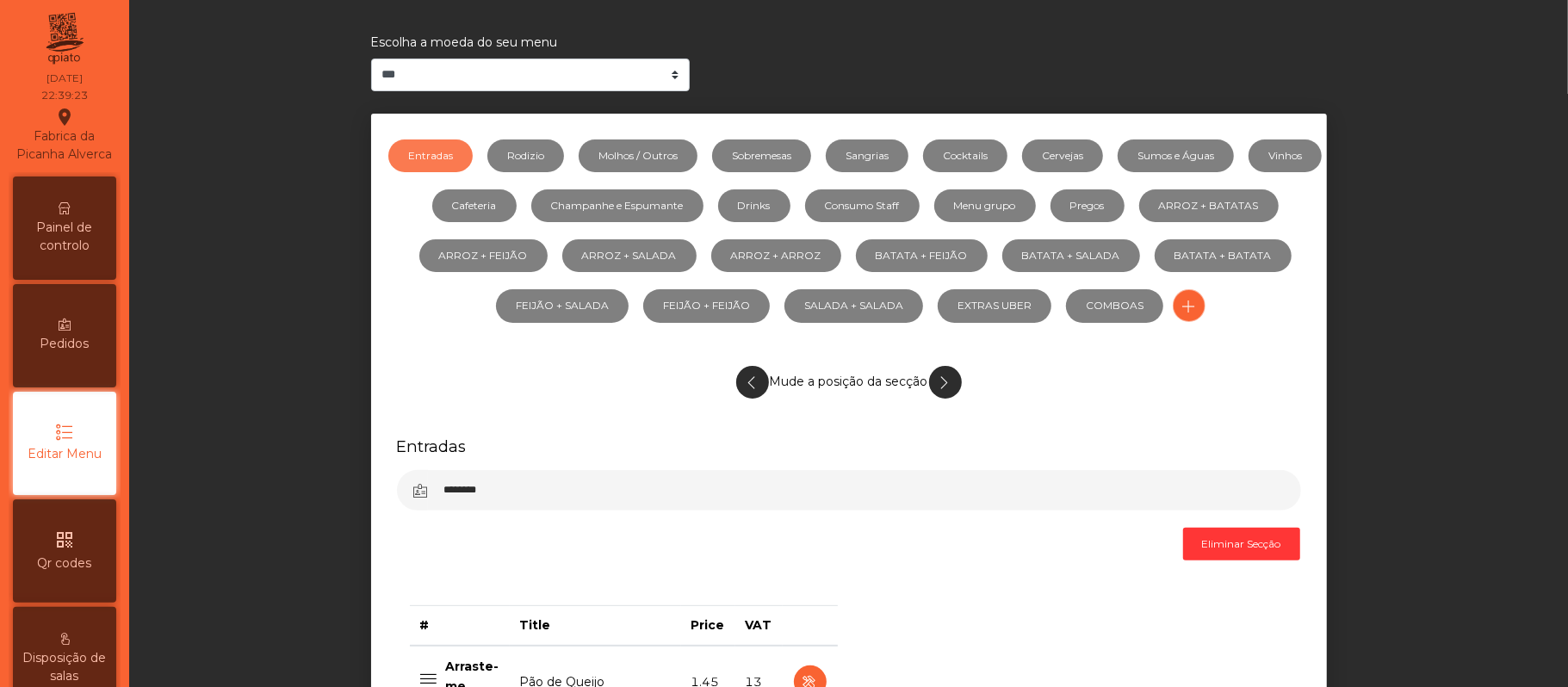
click at [104, 223] on div "Painel de controlo" at bounding box center [64, 227] width 104 height 104
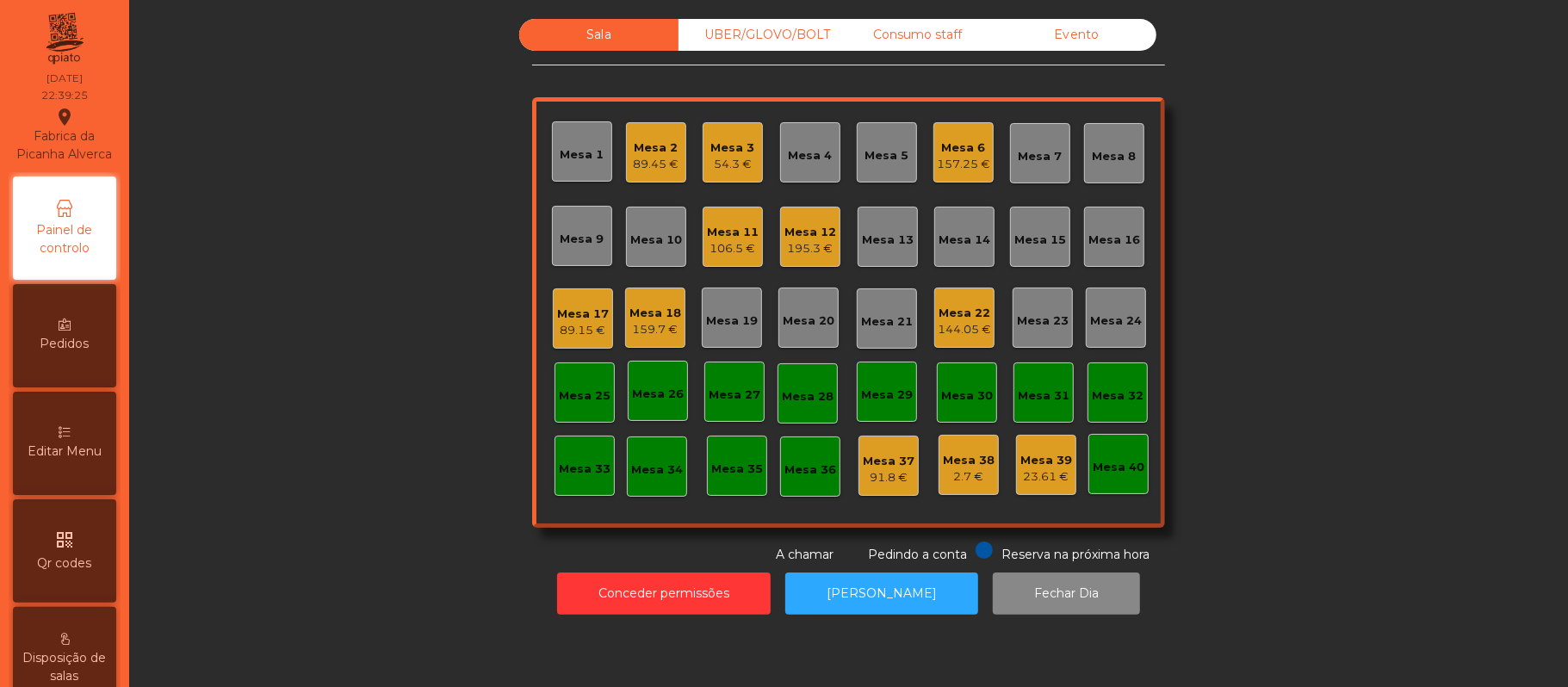
click at [909, 43] on div "Consumo staff" at bounding box center [917, 35] width 160 height 32
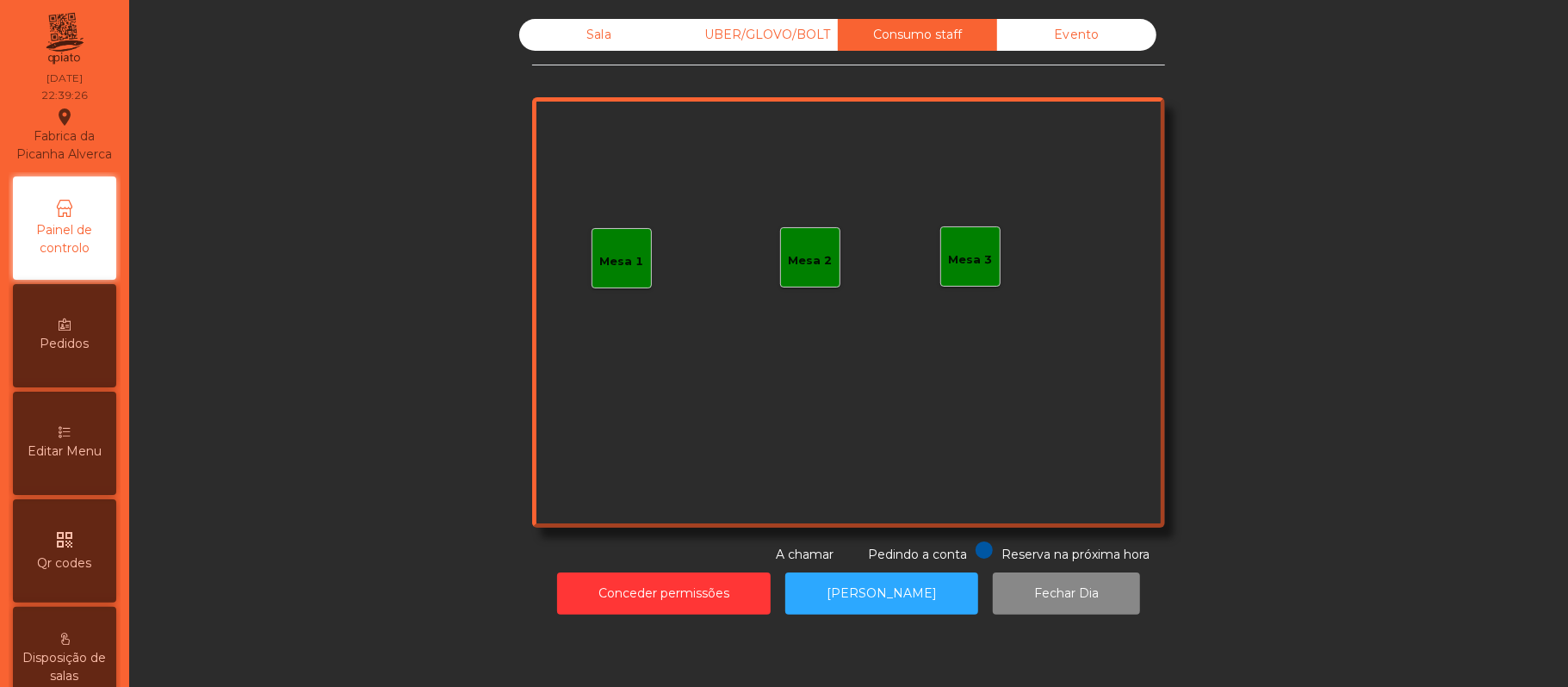
click at [768, 40] on div "UBER/GLOVO/BOLT" at bounding box center [757, 35] width 160 height 32
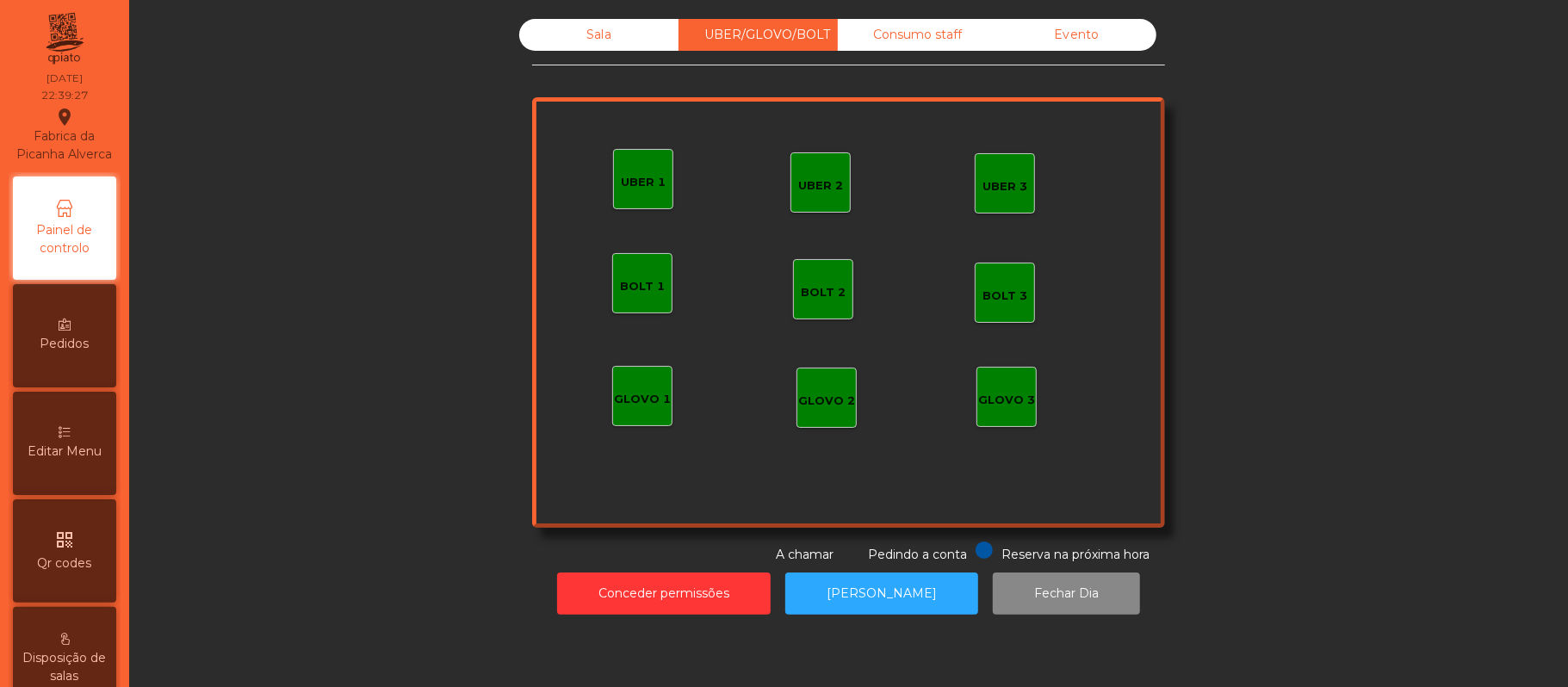
click at [823, 396] on div "GLOVO 2" at bounding box center [826, 402] width 57 height 17
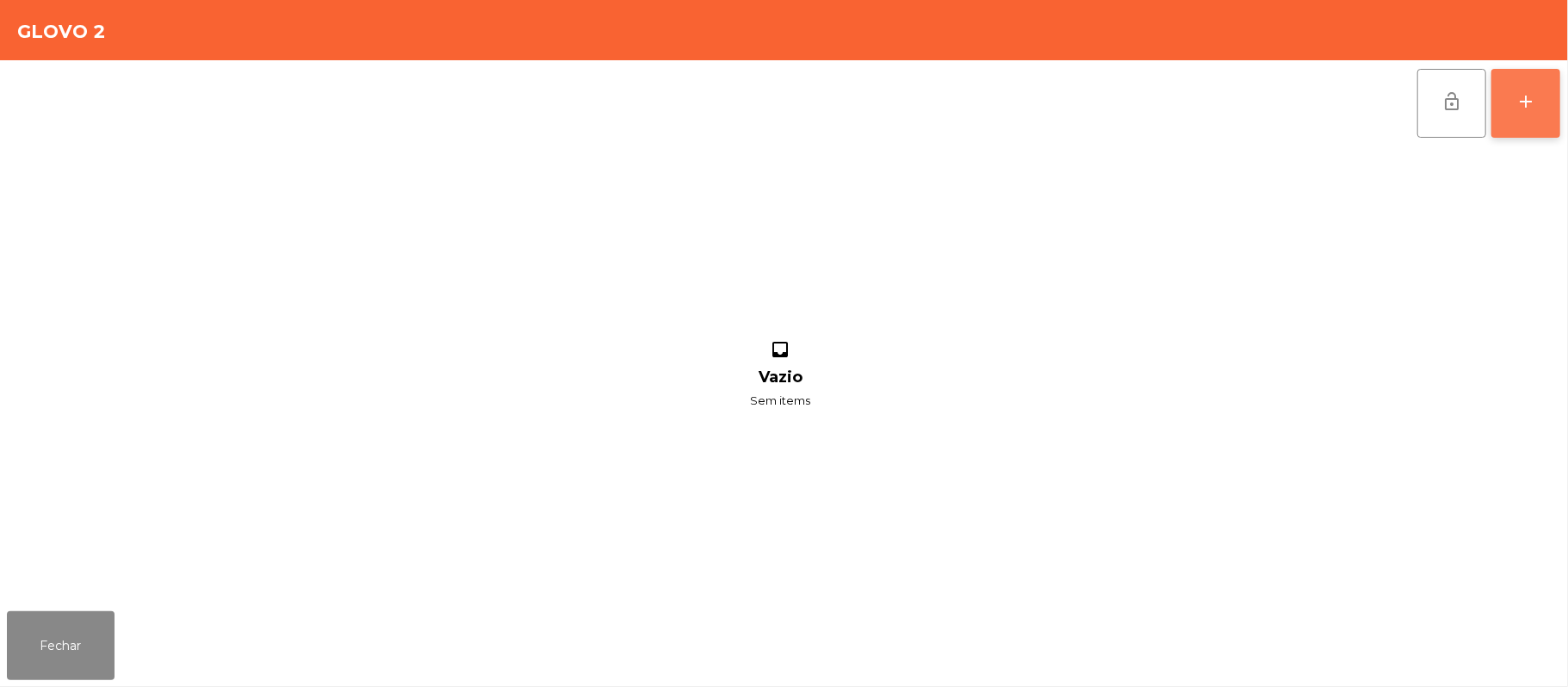
click at [1523, 108] on div "add" at bounding box center [1525, 101] width 20 height 20
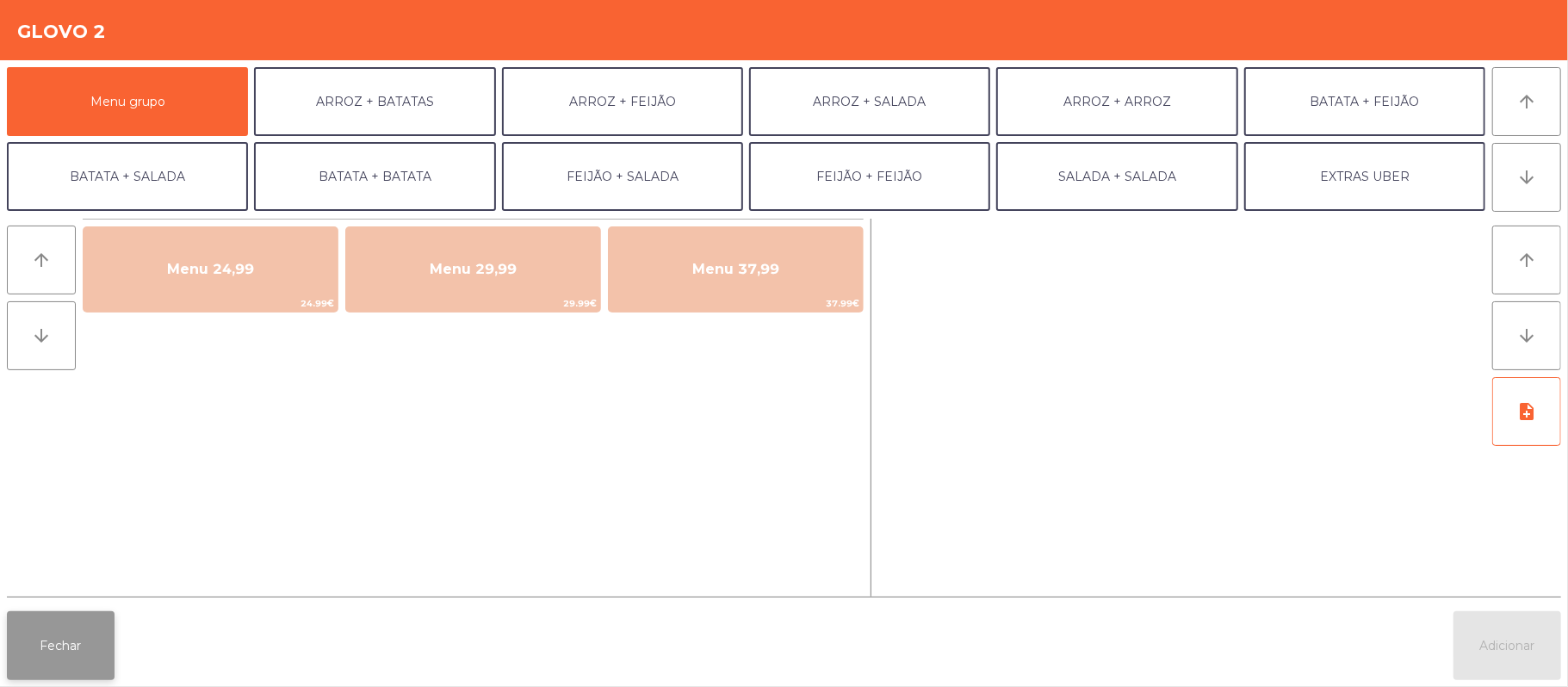
click at [57, 662] on button "Fechar" at bounding box center [60, 645] width 107 height 69
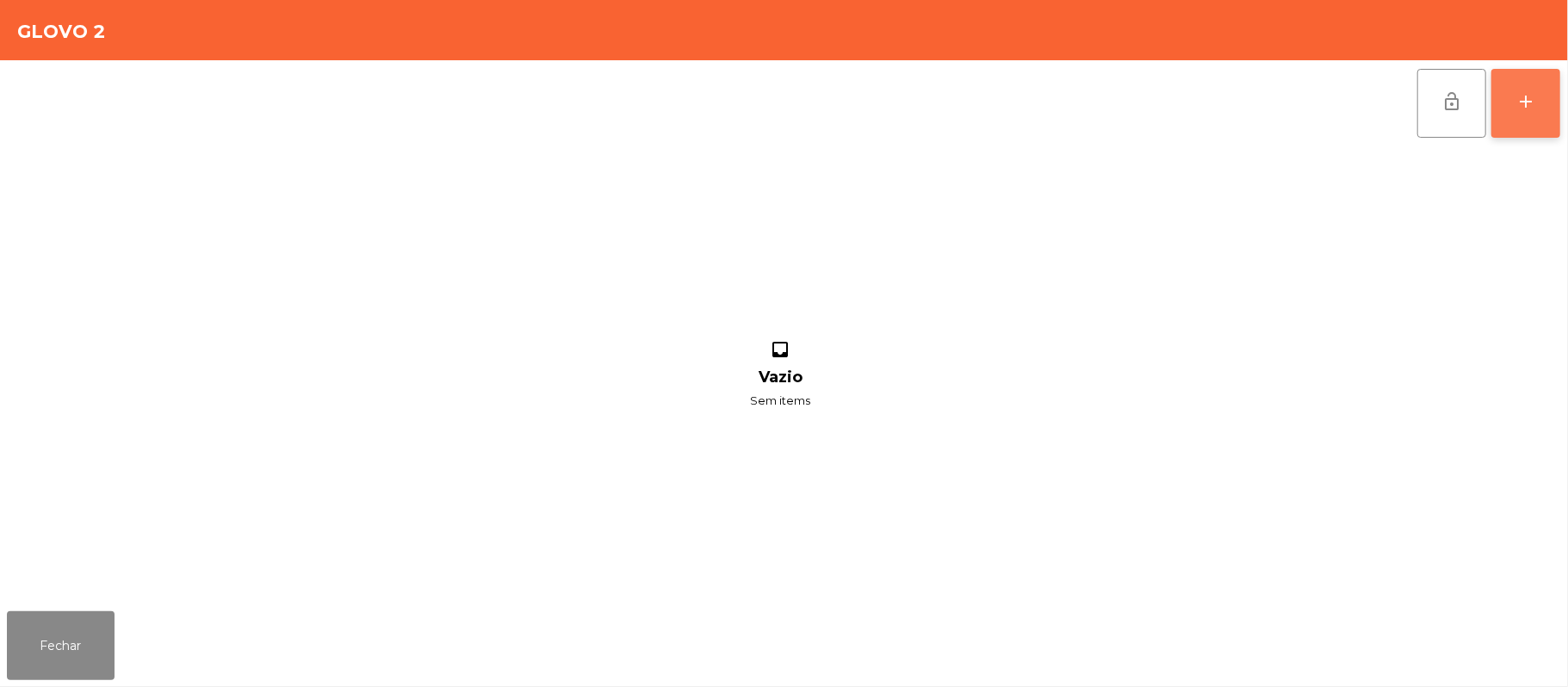
click at [1503, 106] on button "add" at bounding box center [1525, 103] width 69 height 69
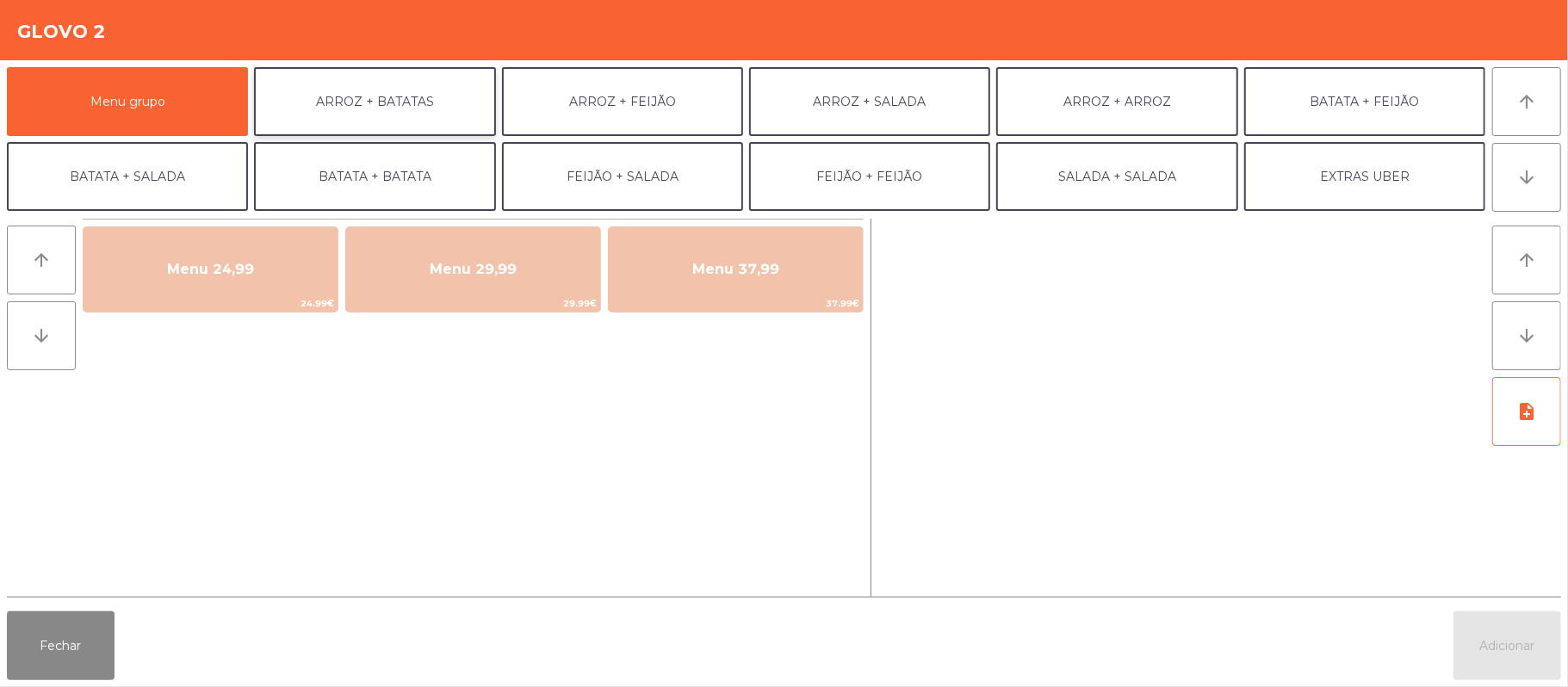
click at [410, 95] on button "ARROZ + BATATAS" at bounding box center [374, 101] width 241 height 69
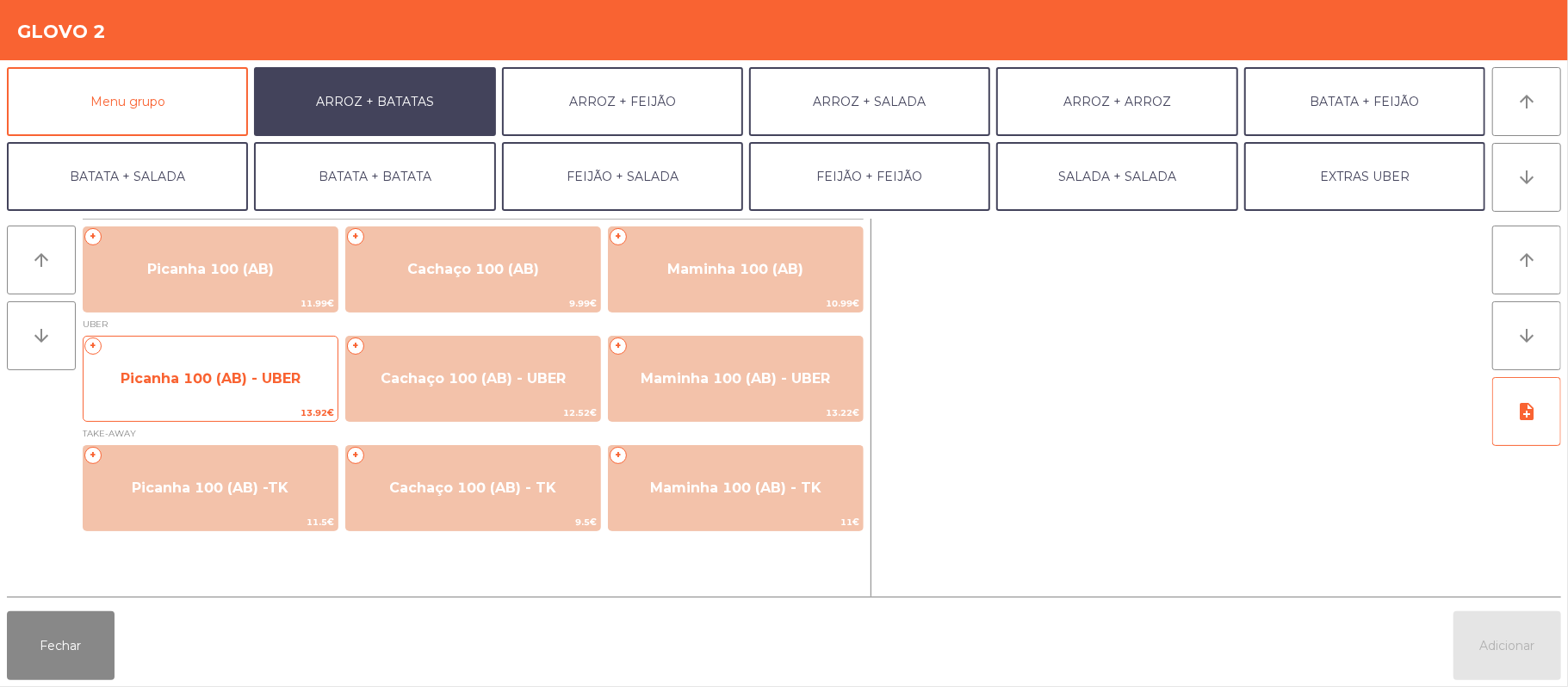
click at [225, 380] on span "Picanha 100 (AB) - UBER" at bounding box center [211, 378] width 180 height 16
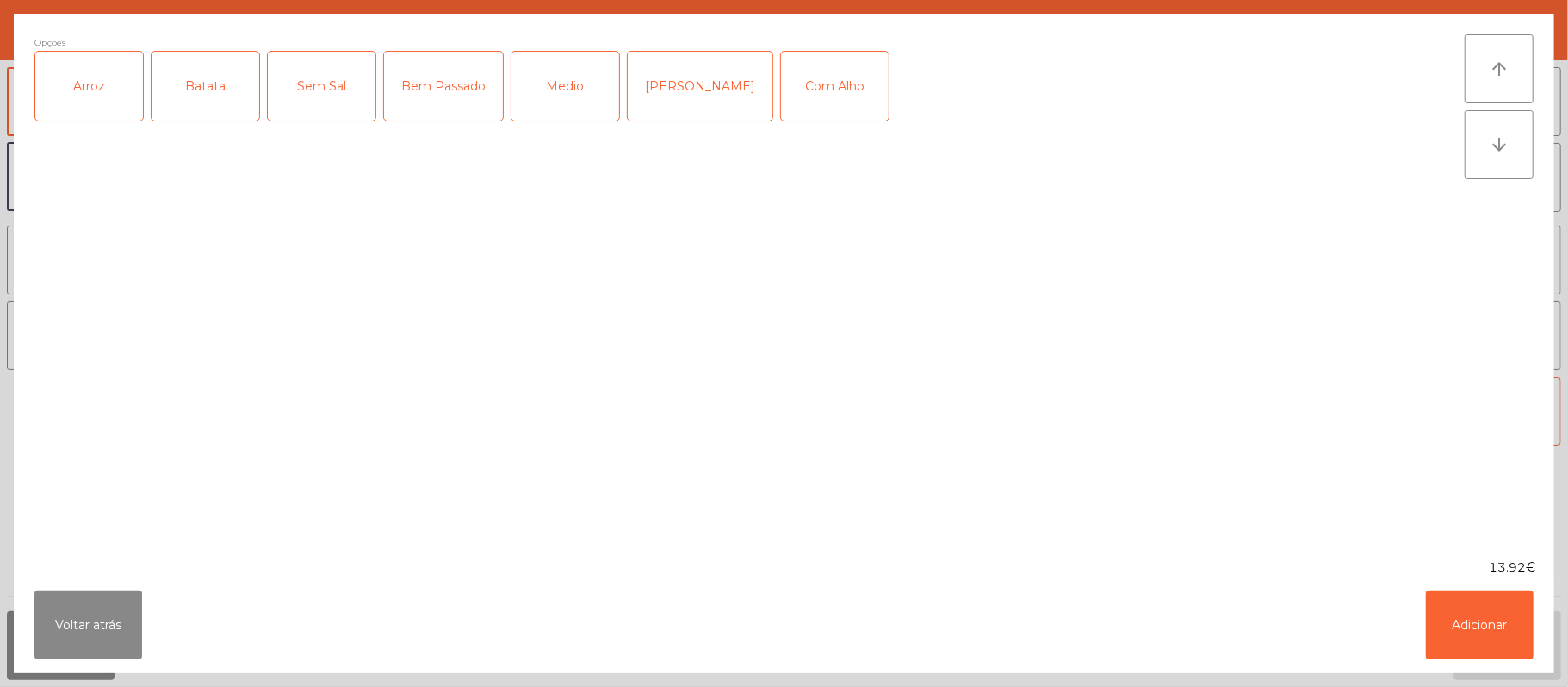
click at [100, 88] on div "Arroz" at bounding box center [88, 85] width 107 height 69
click at [208, 80] on div "Batata" at bounding box center [205, 85] width 107 height 69
click at [561, 81] on div "Medio" at bounding box center [565, 85] width 107 height 69
click at [439, 71] on div "Bem Passado" at bounding box center [443, 85] width 119 height 69
click at [543, 64] on div "Medio" at bounding box center [565, 85] width 107 height 69
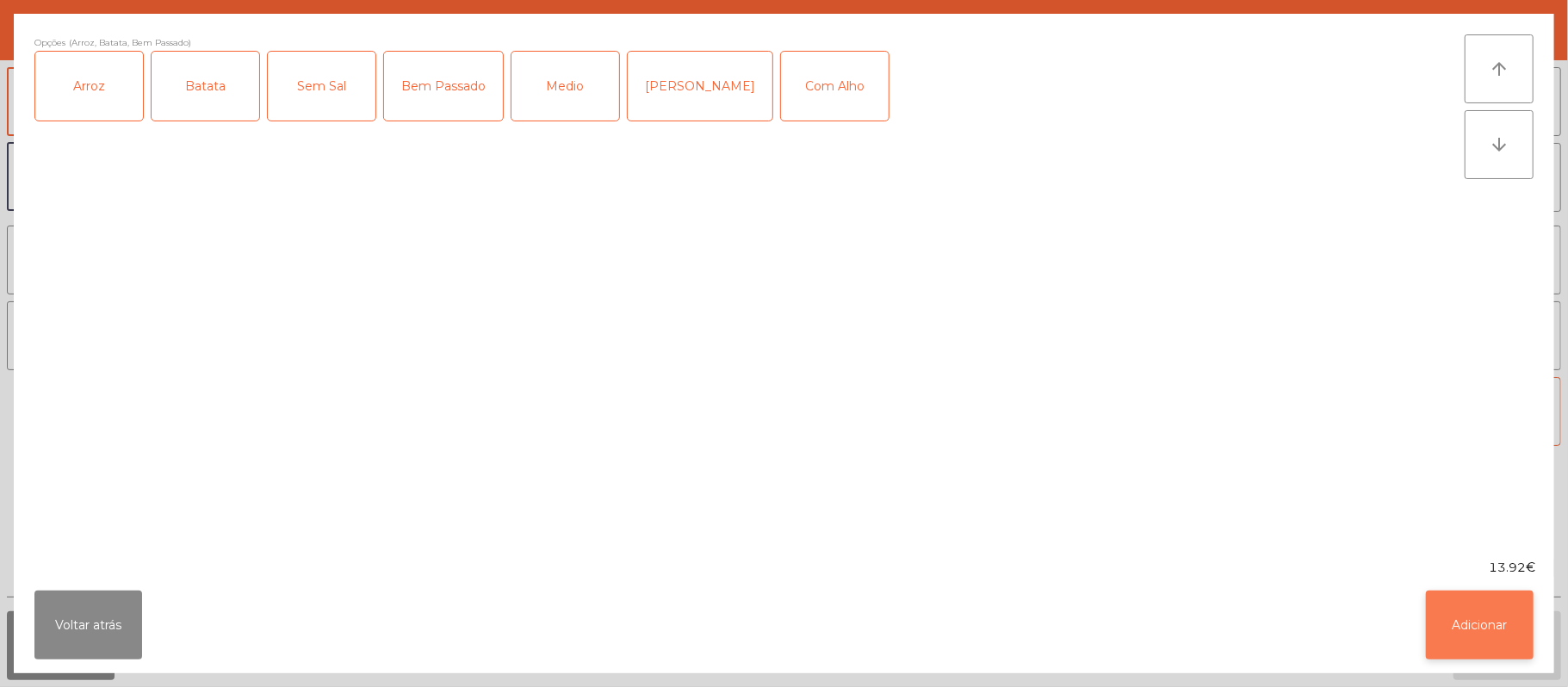
click at [1488, 649] on button "Adicionar" at bounding box center [1479, 625] width 107 height 69
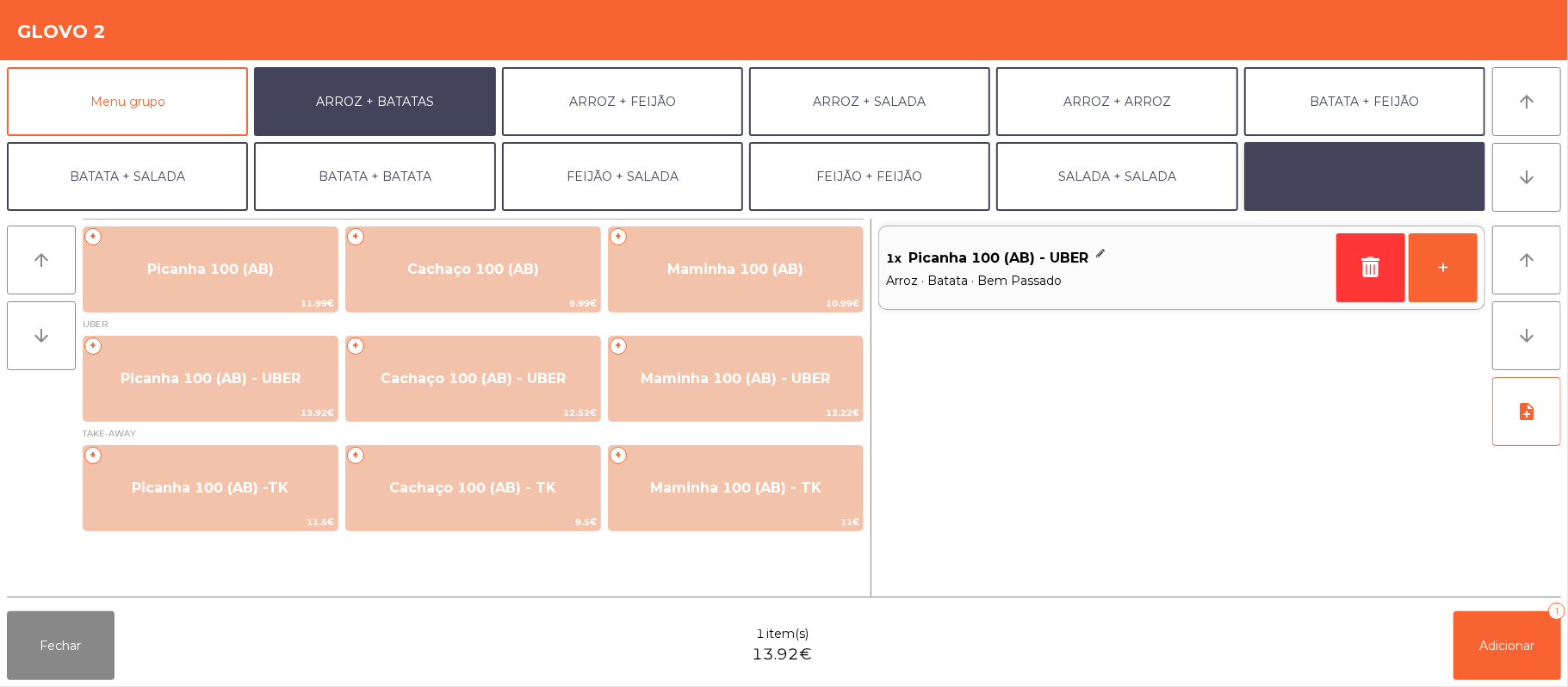
click at [1293, 181] on button "EXTRAS UBER" at bounding box center [1364, 176] width 241 height 69
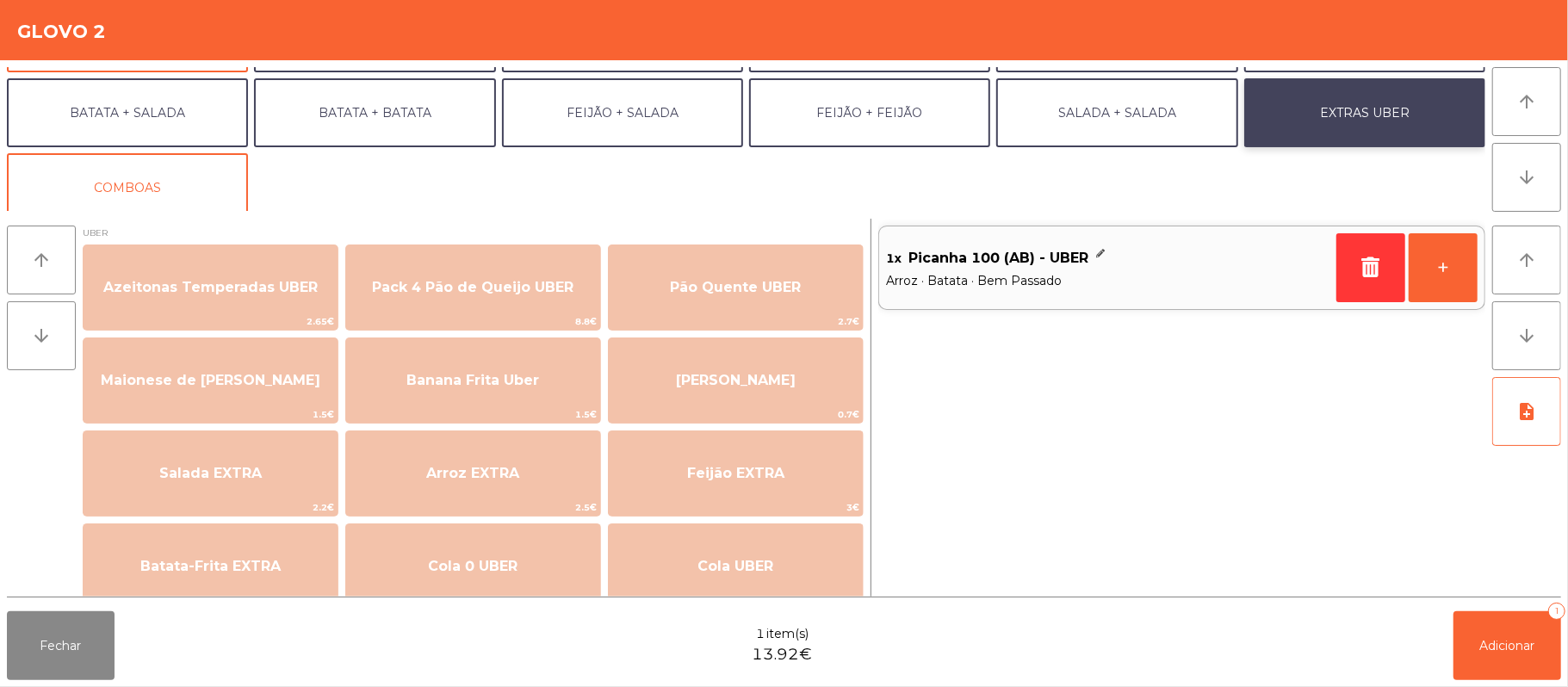
scroll to position [5, 0]
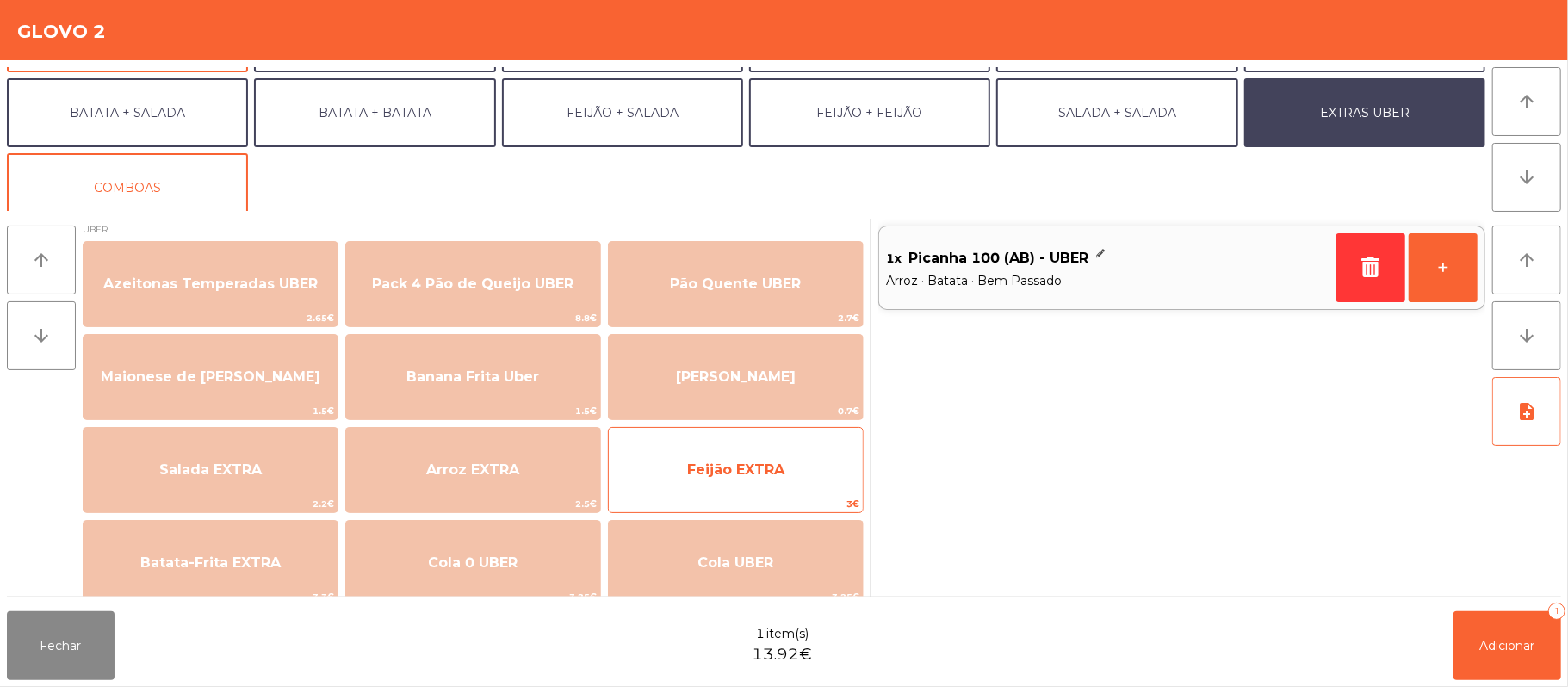
click at [683, 460] on span "Feijão EXTRA" at bounding box center [735, 470] width 254 height 46
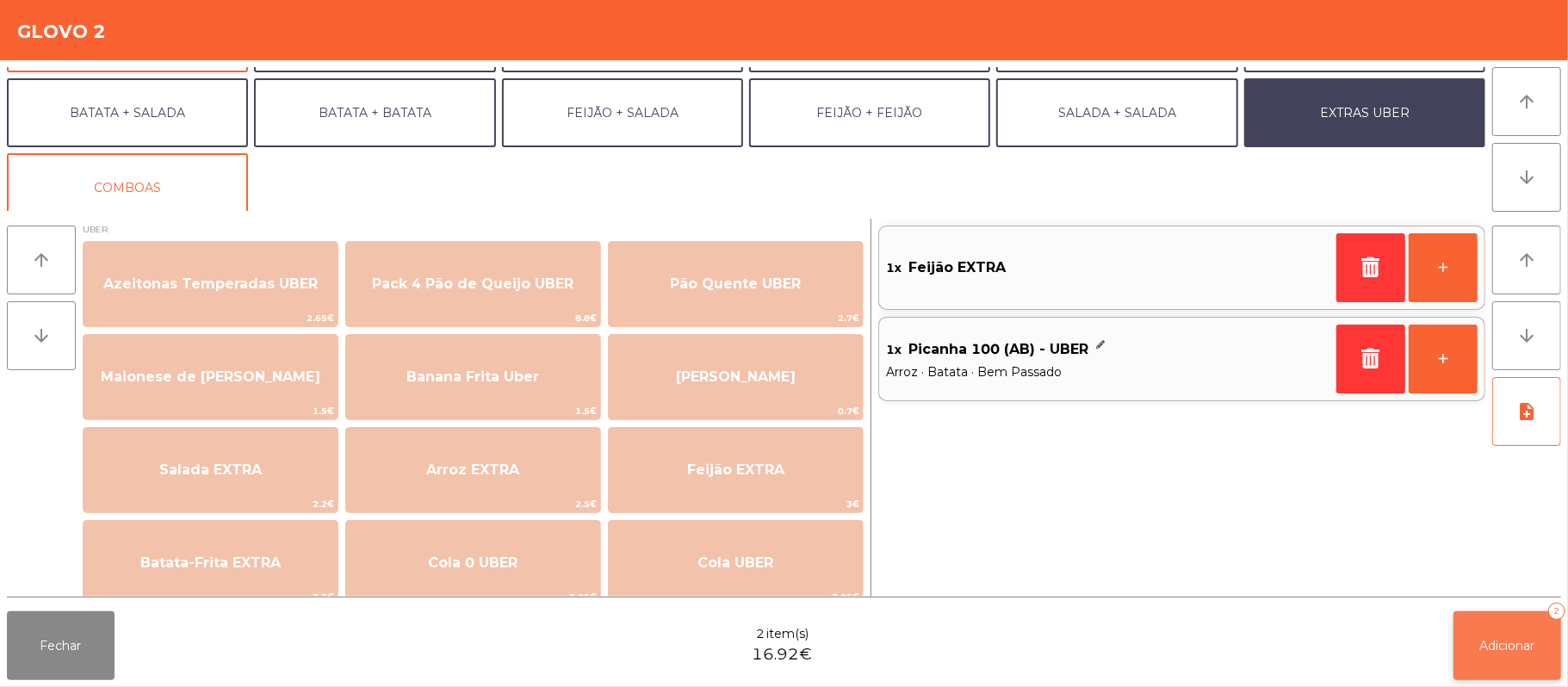
click at [1516, 645] on span "Adicionar" at bounding box center [1507, 646] width 55 height 15
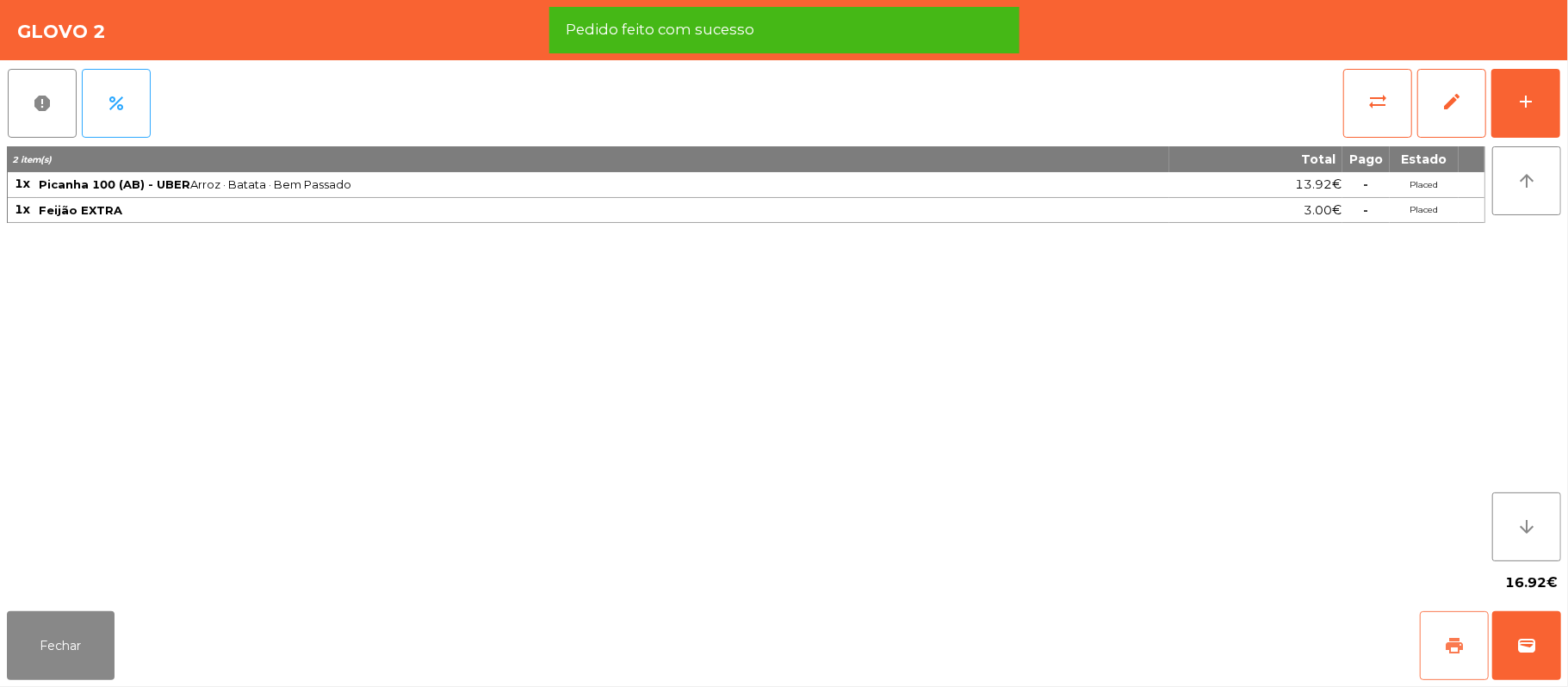
click at [1443, 652] on button "print" at bounding box center [1454, 645] width 69 height 69
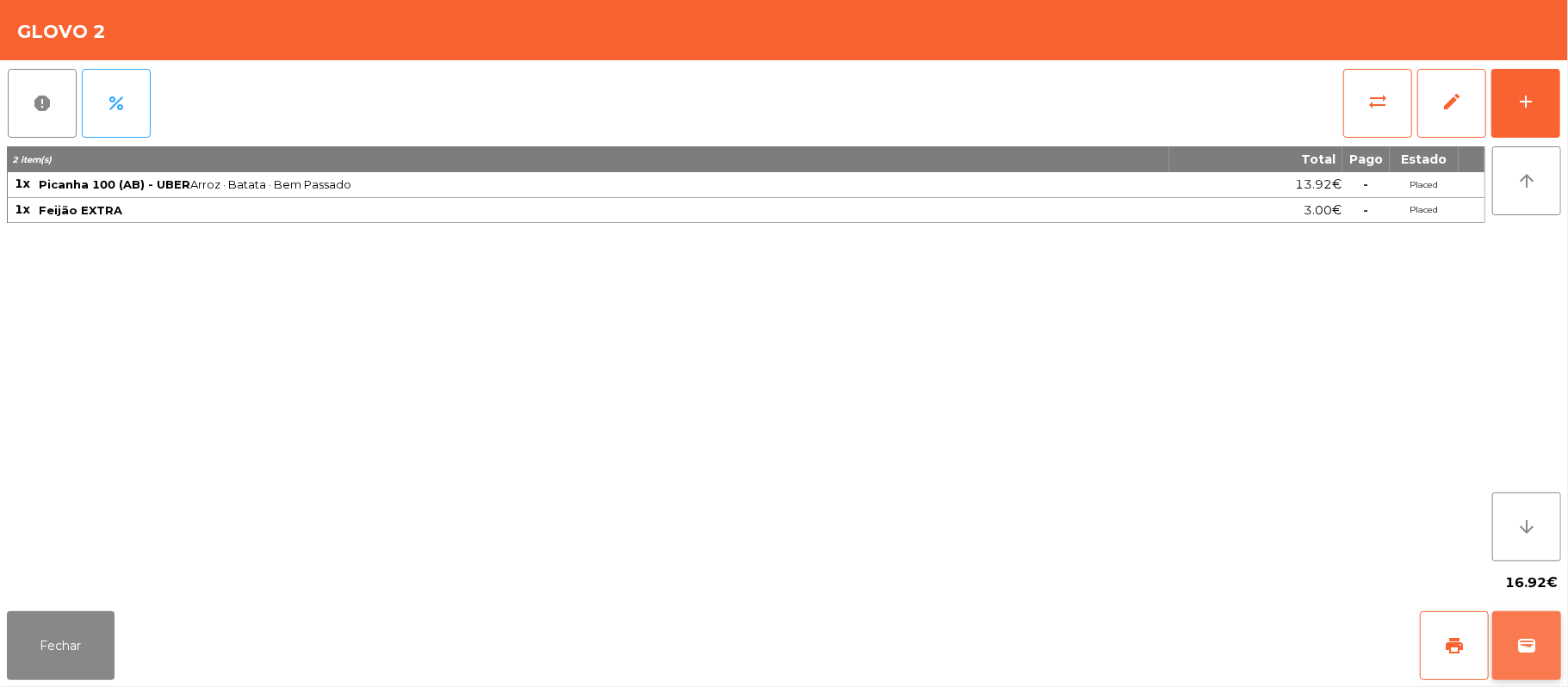
click at [1552, 663] on button "wallet" at bounding box center [1526, 645] width 69 height 69
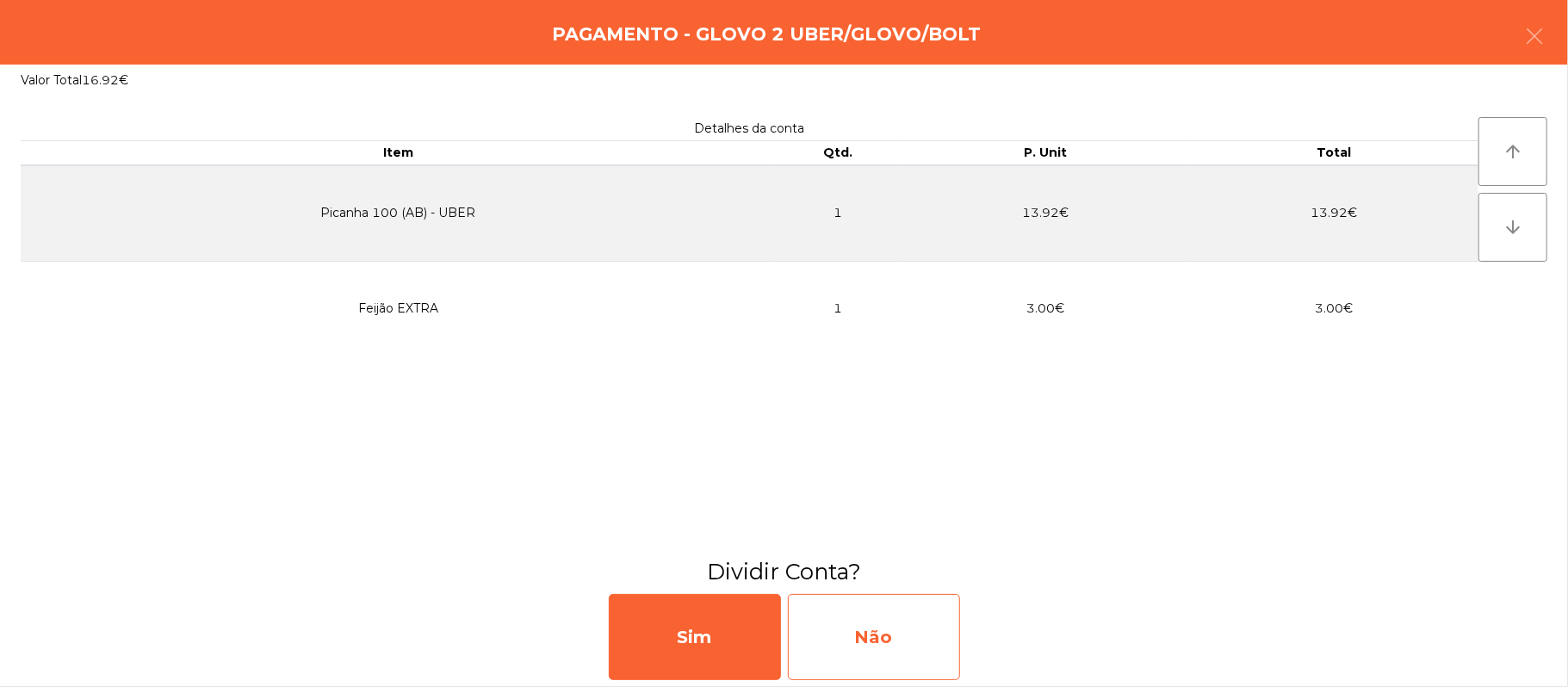
click at [861, 629] on div "Não" at bounding box center [874, 637] width 172 height 86
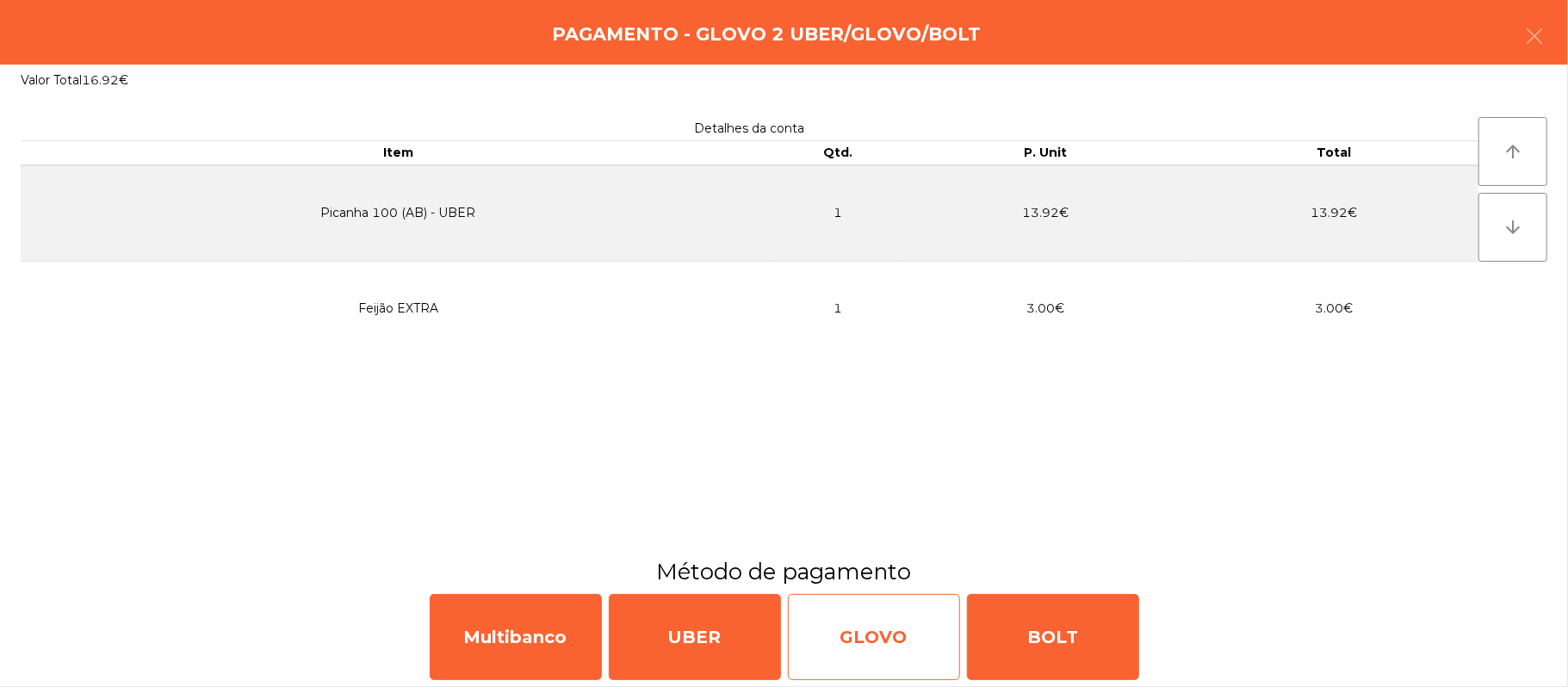
click at [887, 648] on div "GLOVO" at bounding box center [874, 637] width 172 height 86
select select "**"
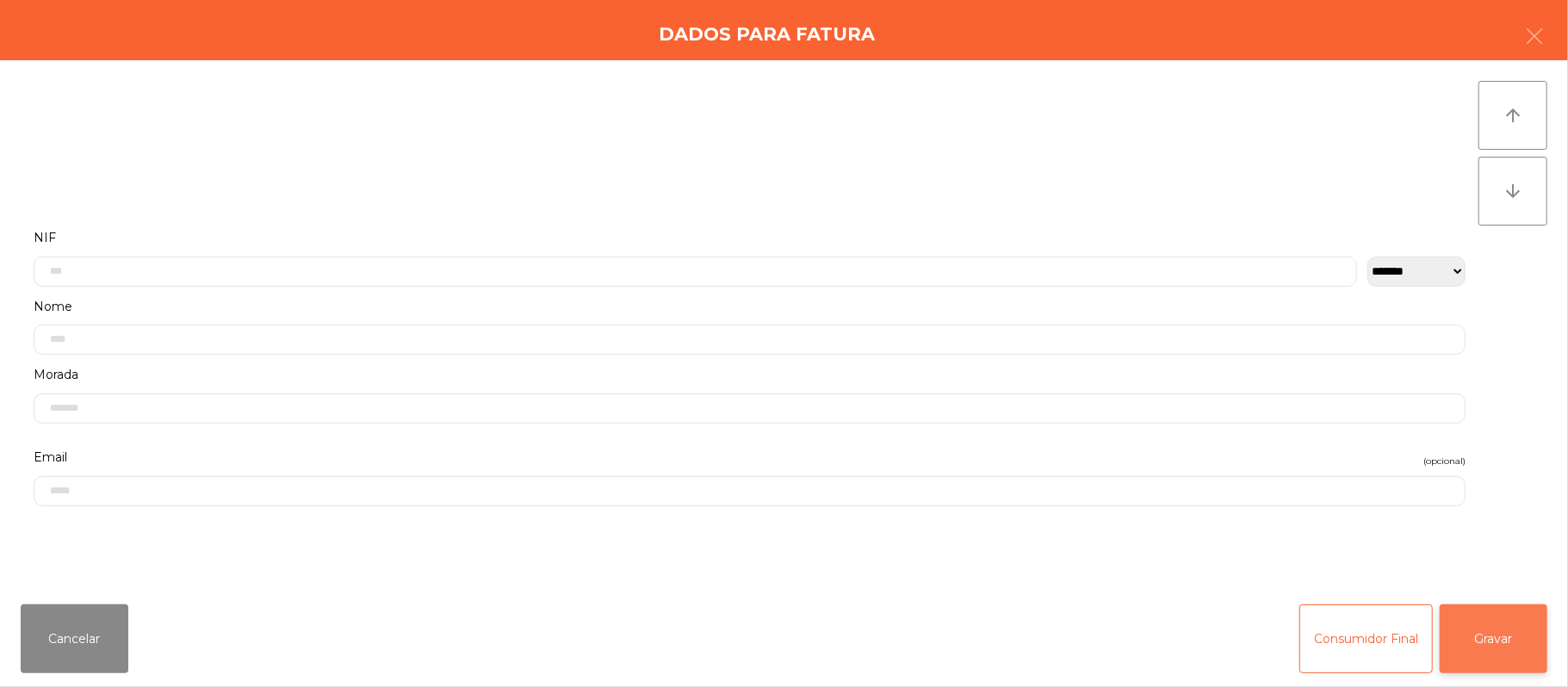
click at [1479, 658] on button "Gravar" at bounding box center [1493, 639] width 107 height 69
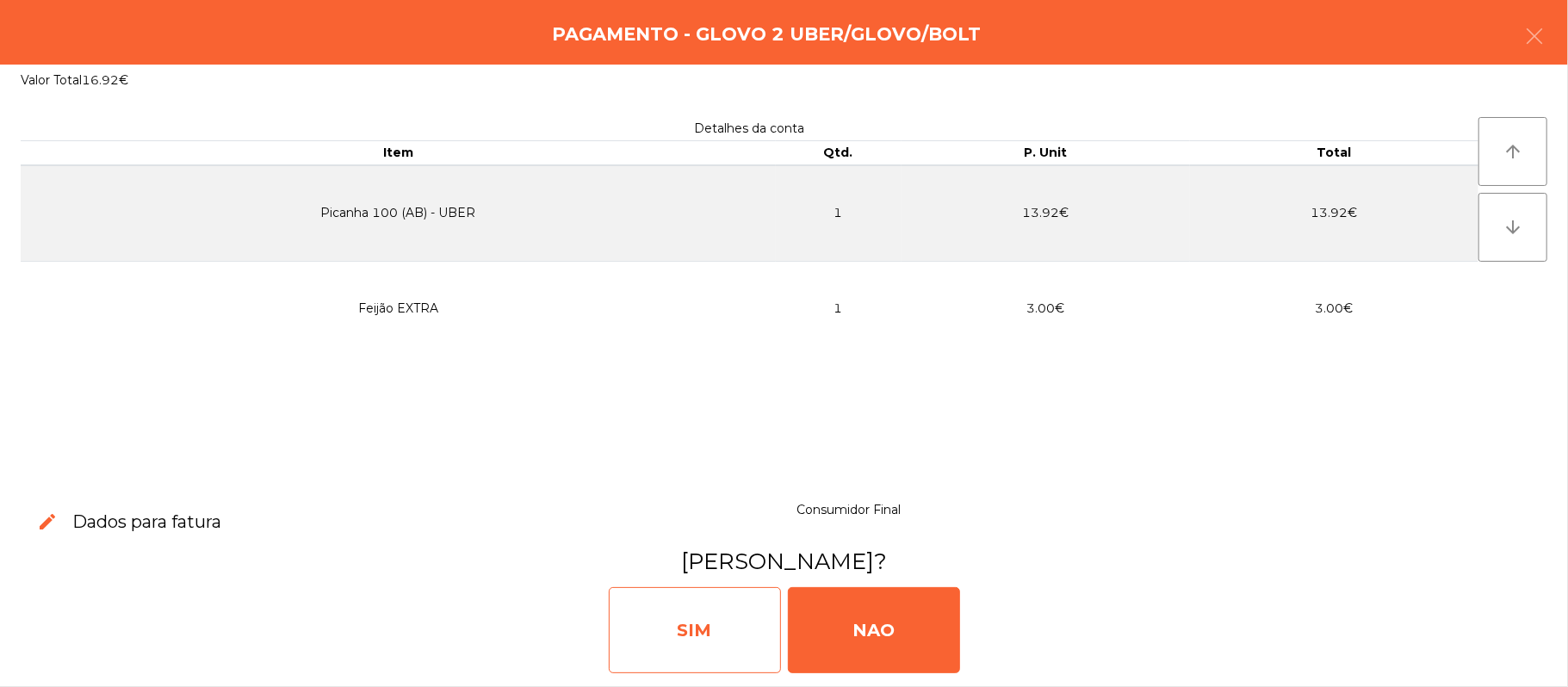
click at [704, 601] on div "SIM" at bounding box center [695, 630] width 172 height 86
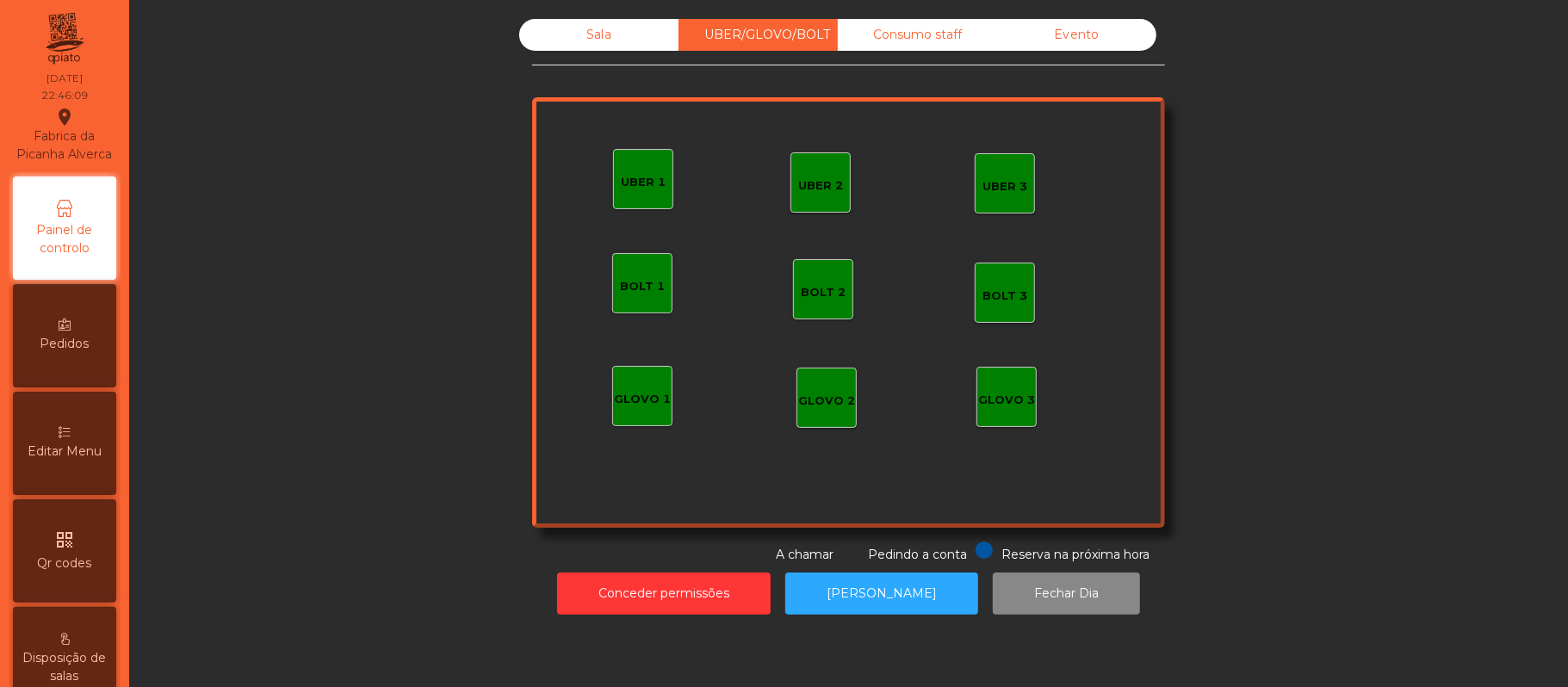
click at [631, 49] on div "Sala" at bounding box center [599, 35] width 160 height 32
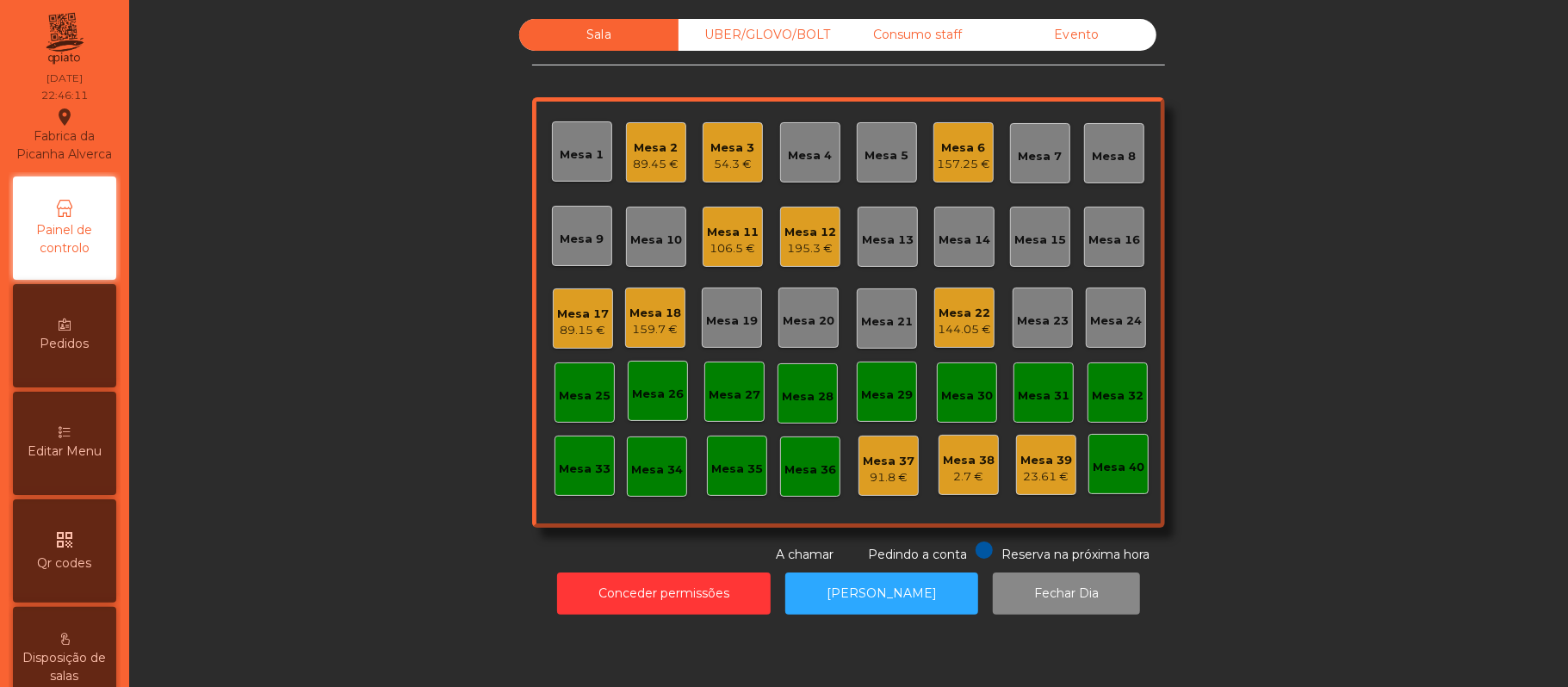
click at [647, 146] on div "Mesa 2" at bounding box center [656, 148] width 45 height 17
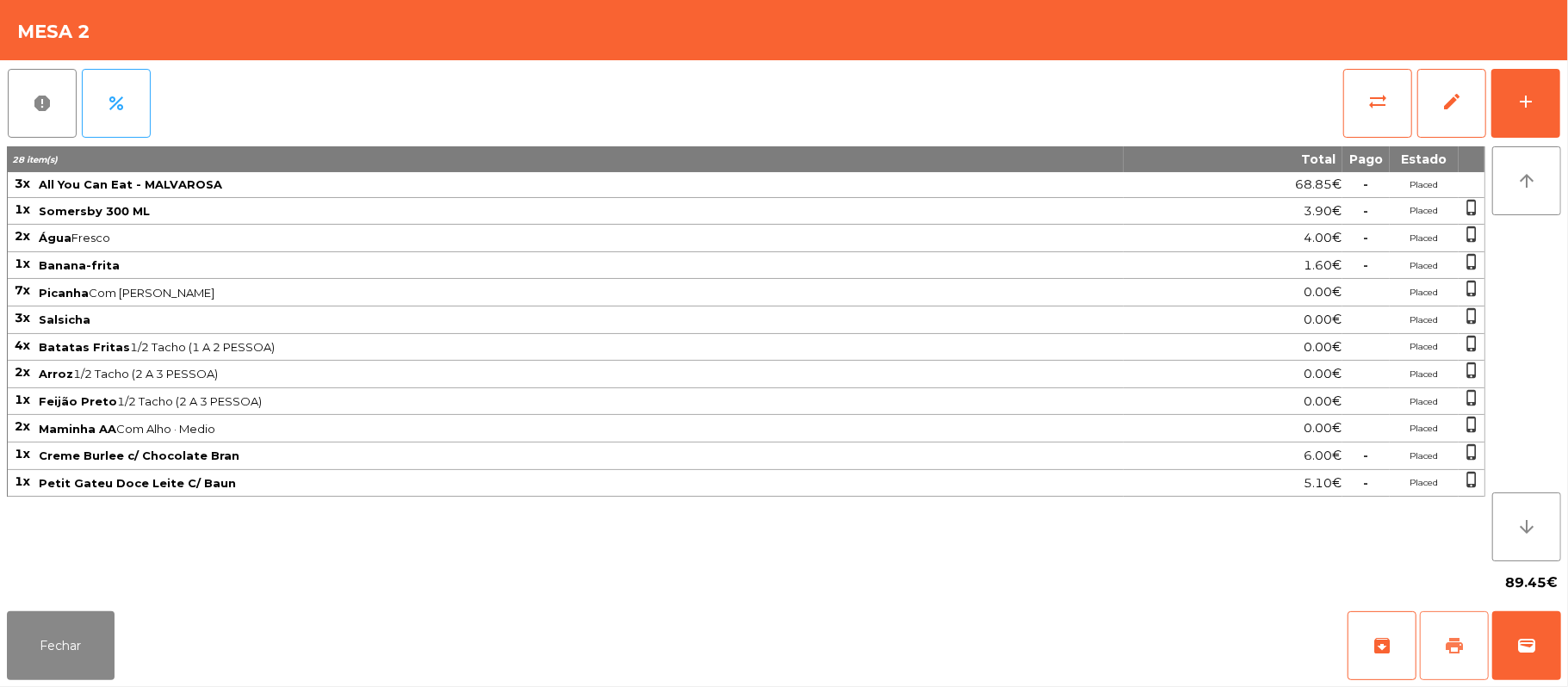
click at [1463, 617] on button "print" at bounding box center [1454, 645] width 69 height 69
click at [1443, 624] on button "print" at bounding box center [1454, 645] width 69 height 69
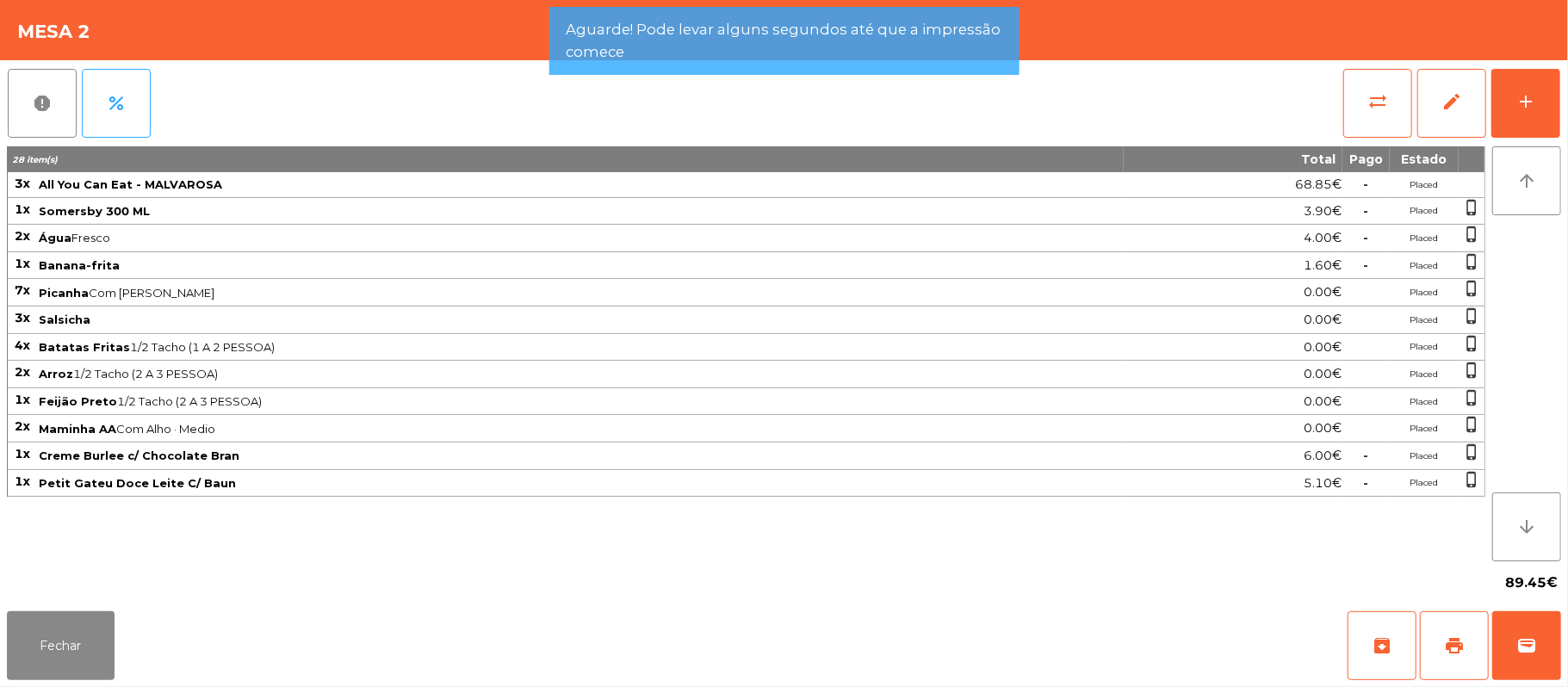
click at [1564, 652] on div "Fechar archive print wallet" at bounding box center [784, 645] width 1568 height 82
click at [1562, 625] on div "Fechar archive print wallet" at bounding box center [784, 645] width 1568 height 82
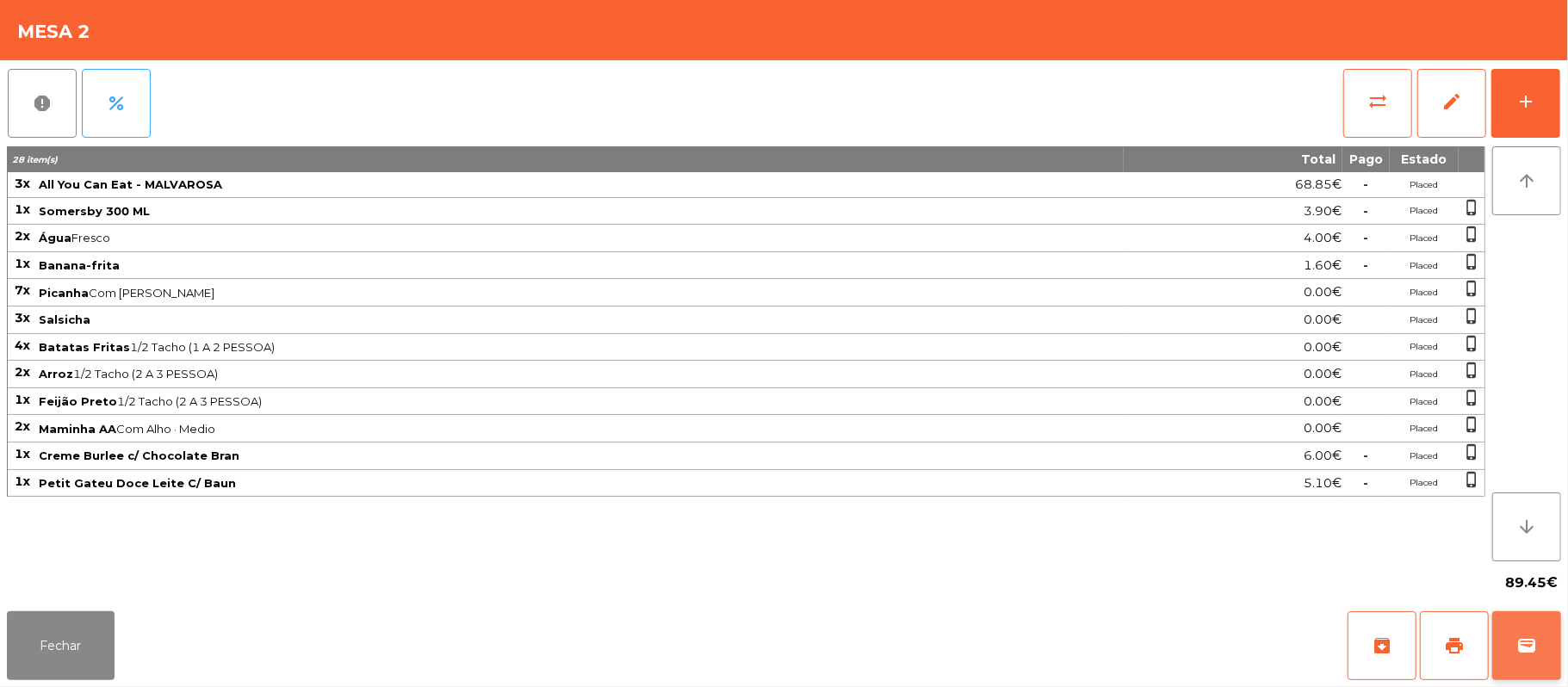
click at [1536, 644] on span "wallet" at bounding box center [1526, 645] width 20 height 20
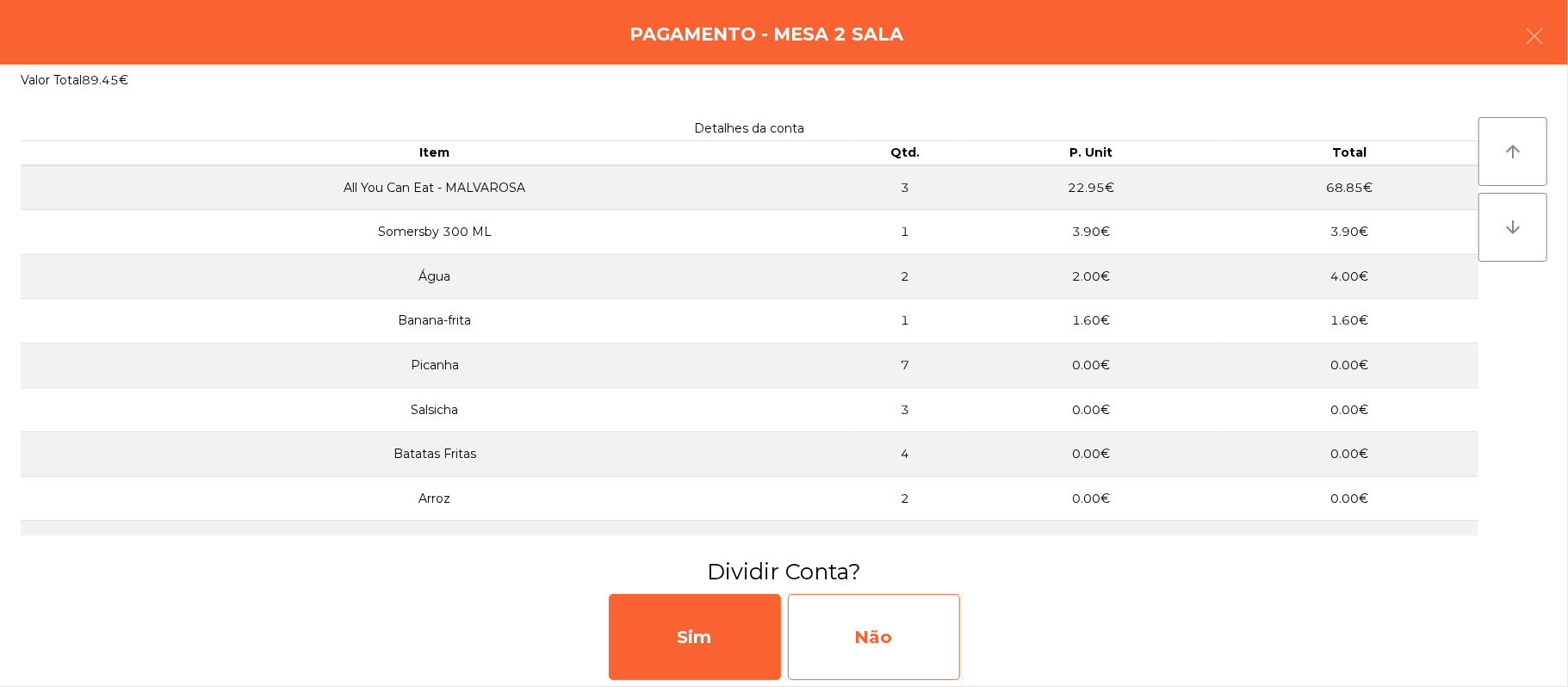
click at [882, 642] on div "Não" at bounding box center [874, 637] width 172 height 86
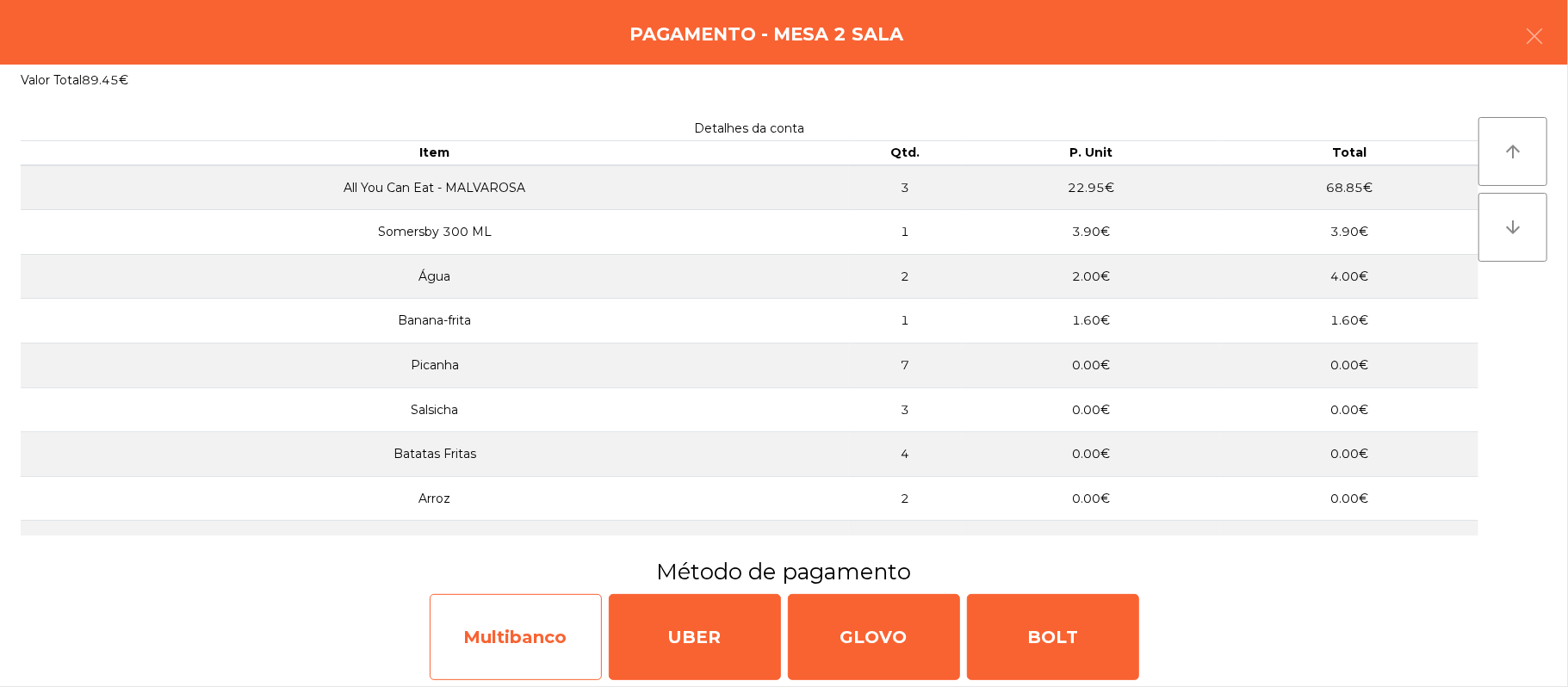
click at [552, 647] on div "Multibanco" at bounding box center [516, 637] width 172 height 86
select select "**"
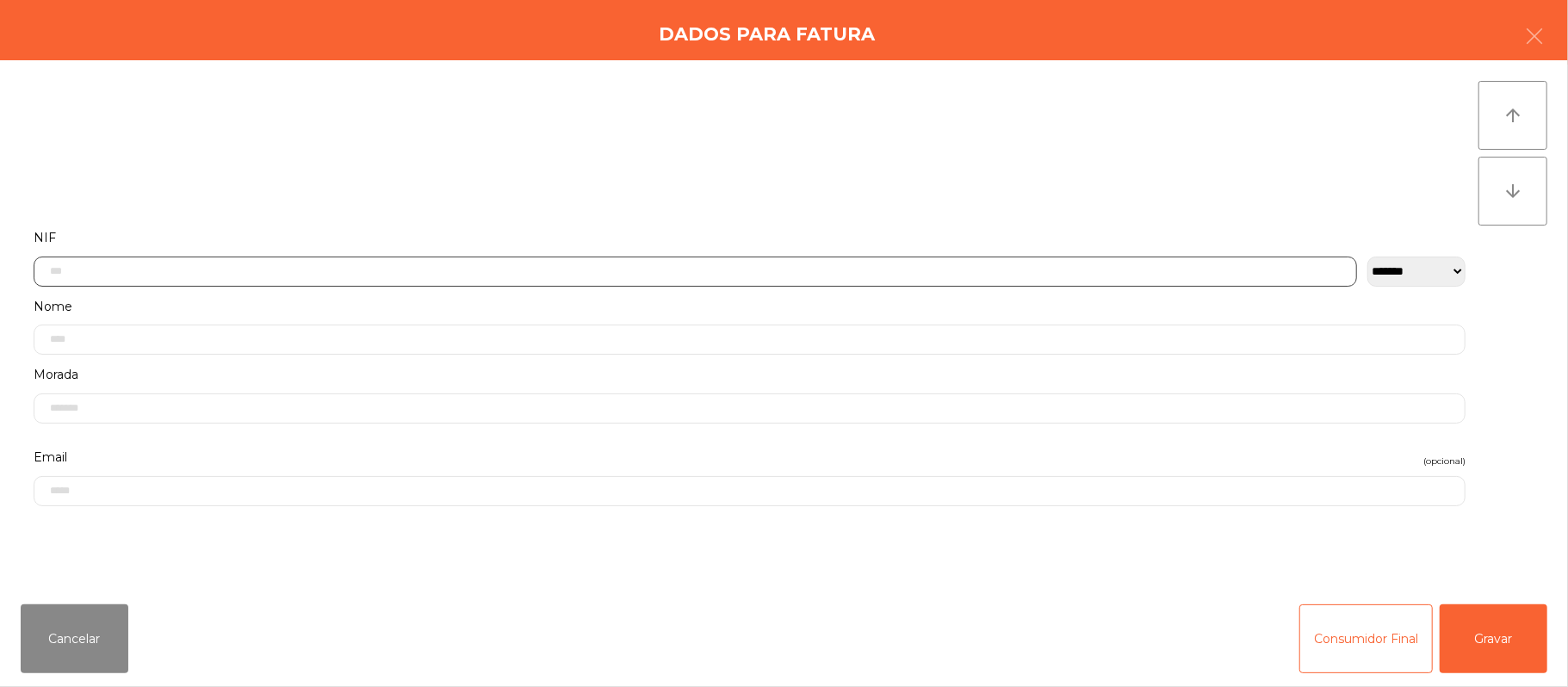
click at [663, 273] on input "text" at bounding box center [695, 271] width 1323 height 30
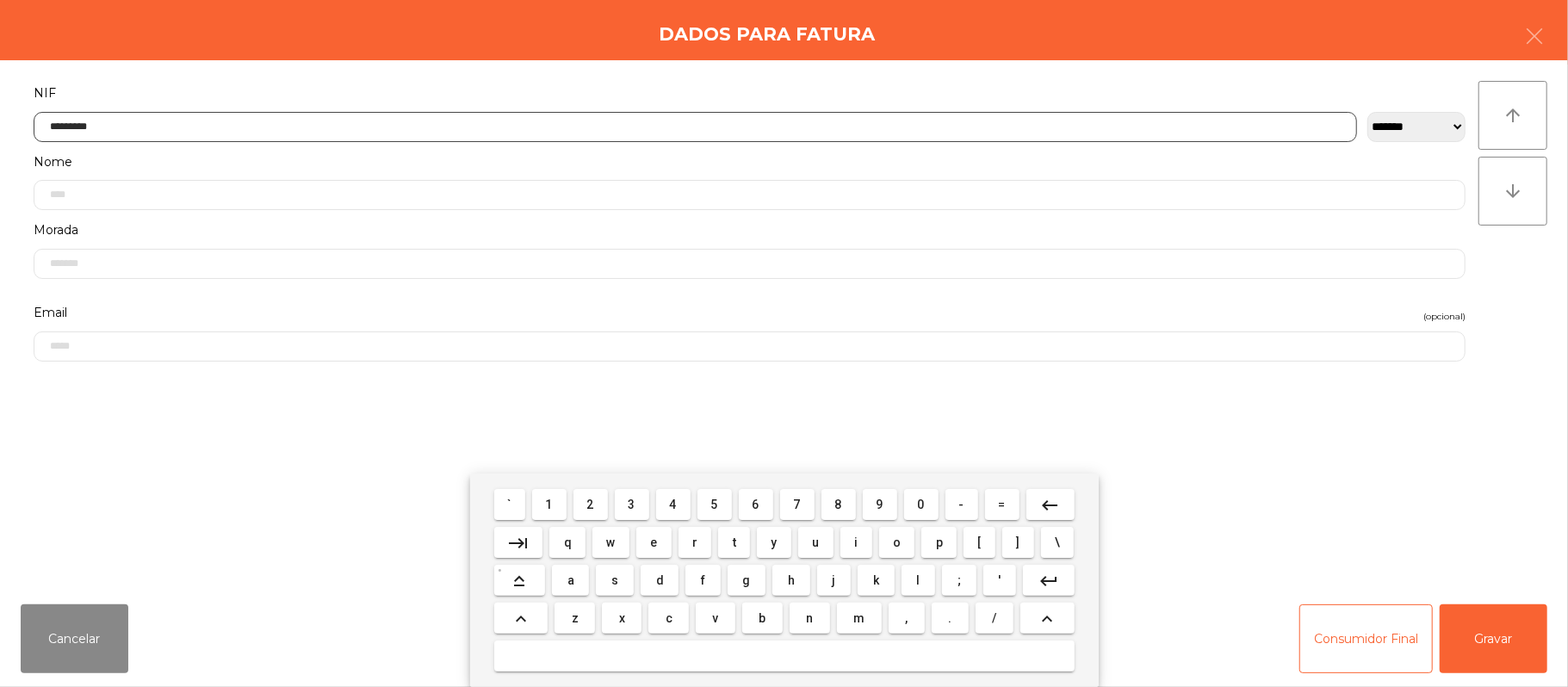
type input "*********"
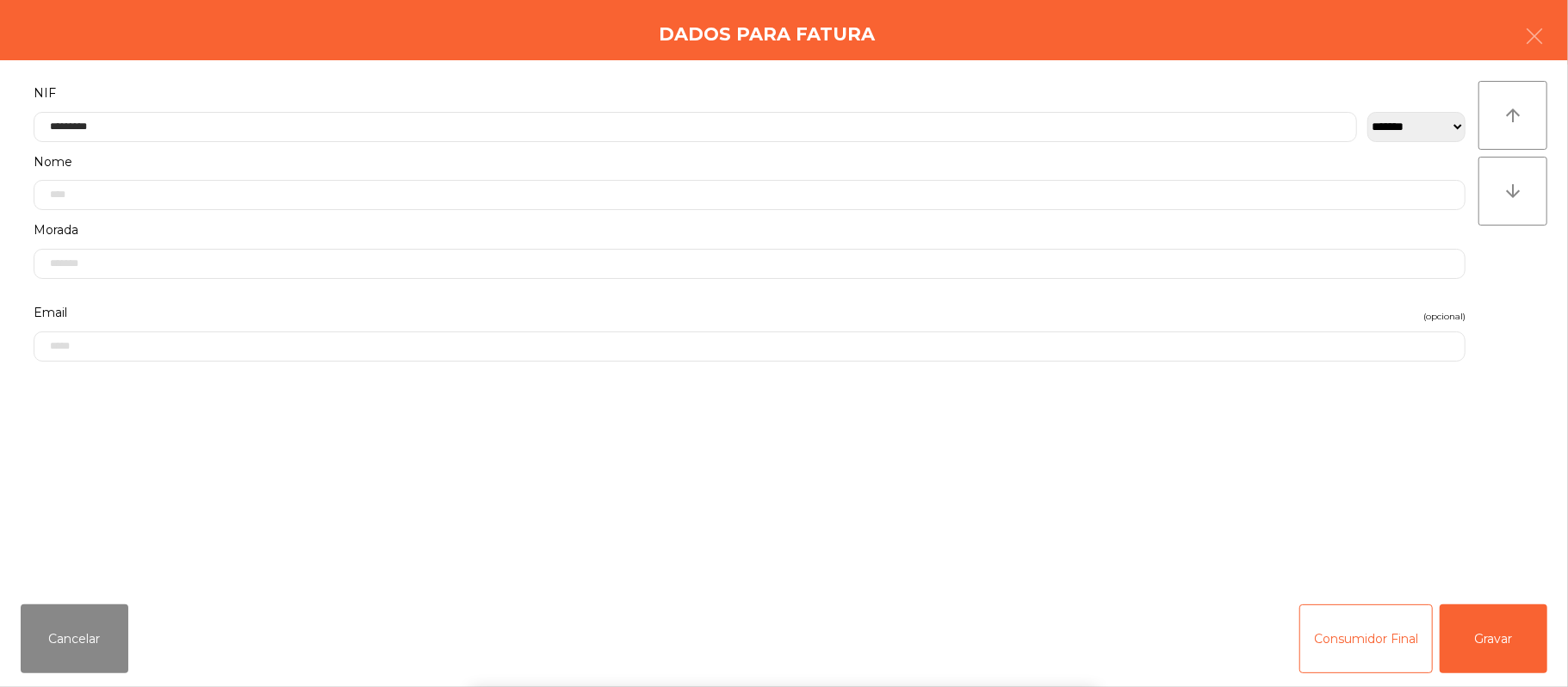
click at [1524, 659] on div "` 1 2 3 4 5 6 7 8 9 0 - = keyboard_backspace keyboard_tab q w e r t y u i o p […" at bounding box center [784, 581] width 1568 height 214
click at [1493, 625] on button "Gravar" at bounding box center [1493, 639] width 107 height 69
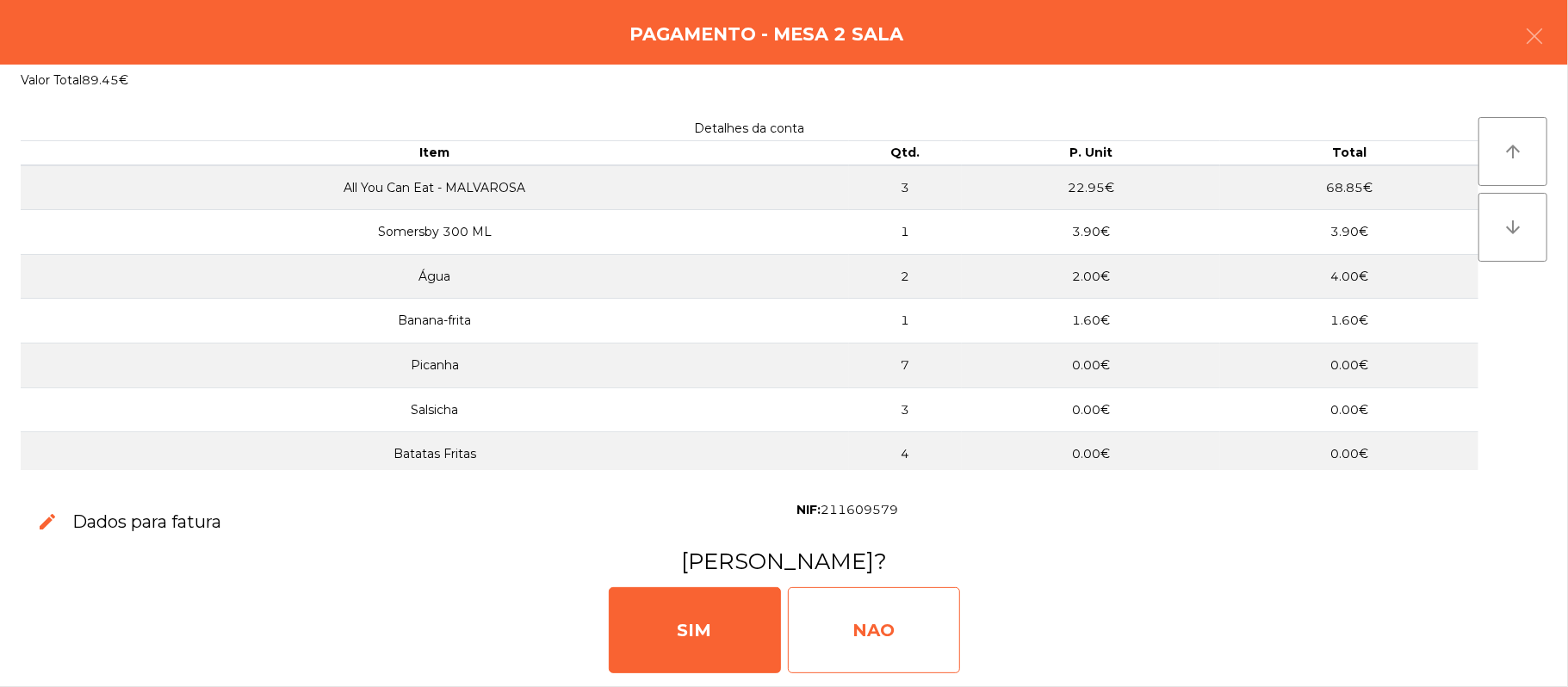
click at [865, 636] on div "NAO" at bounding box center [874, 630] width 172 height 86
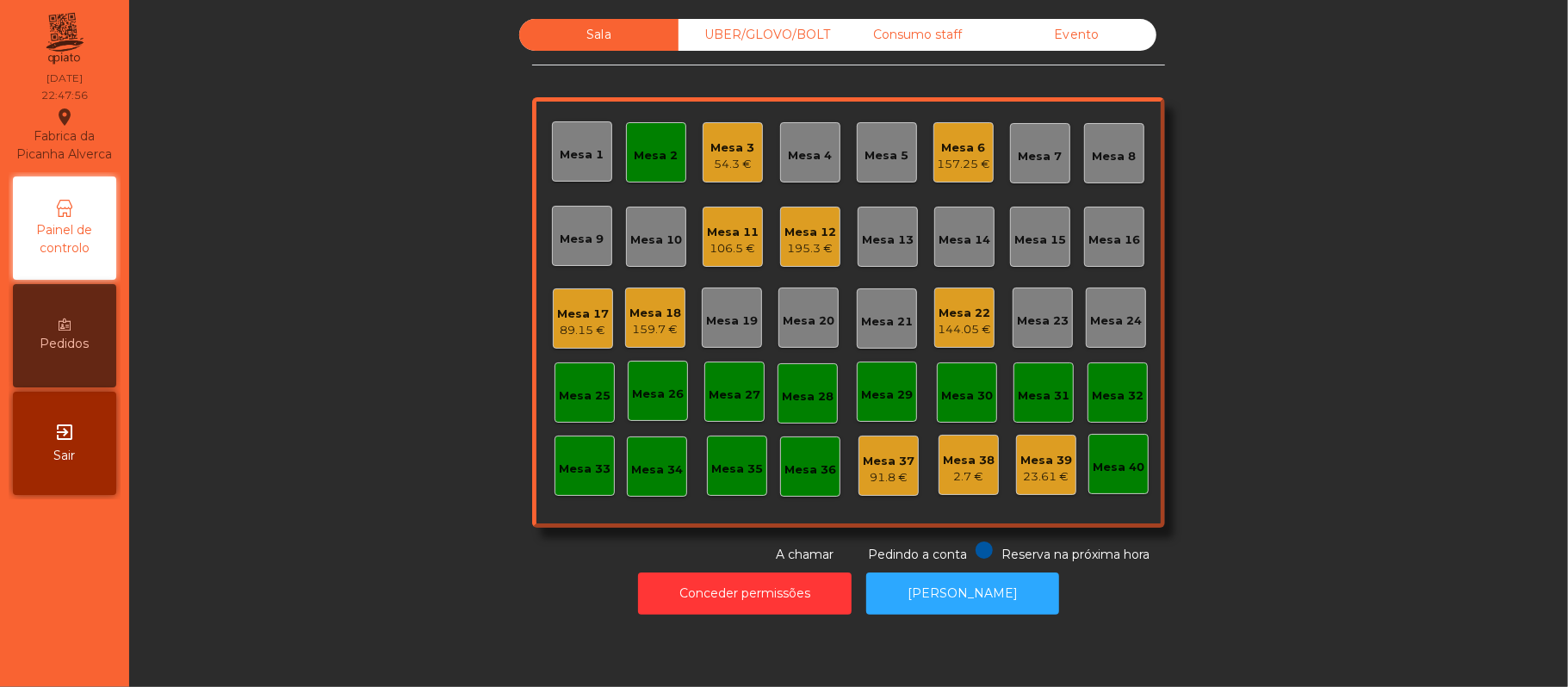
click at [668, 157] on div "Mesa 2" at bounding box center [656, 152] width 60 height 60
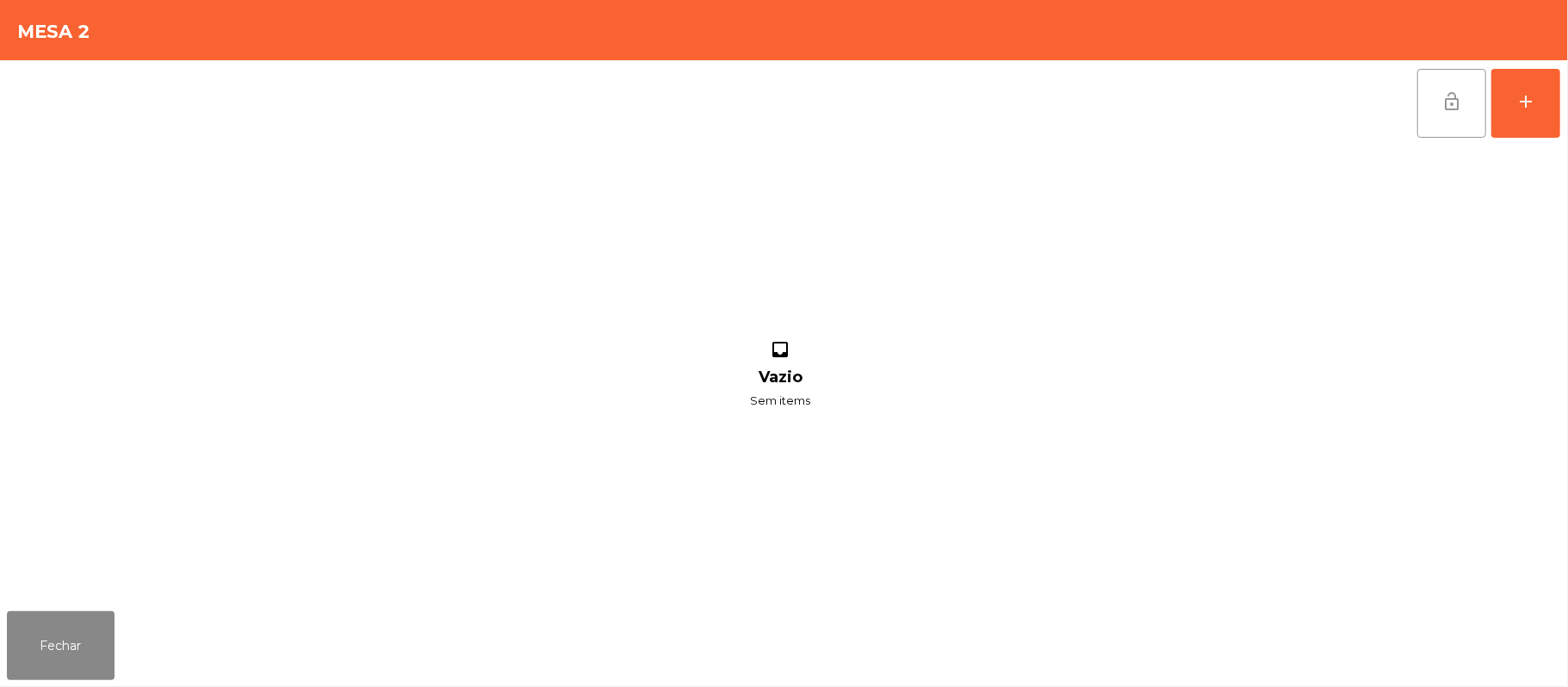
click at [1458, 97] on span "lock_open" at bounding box center [1451, 101] width 20 height 20
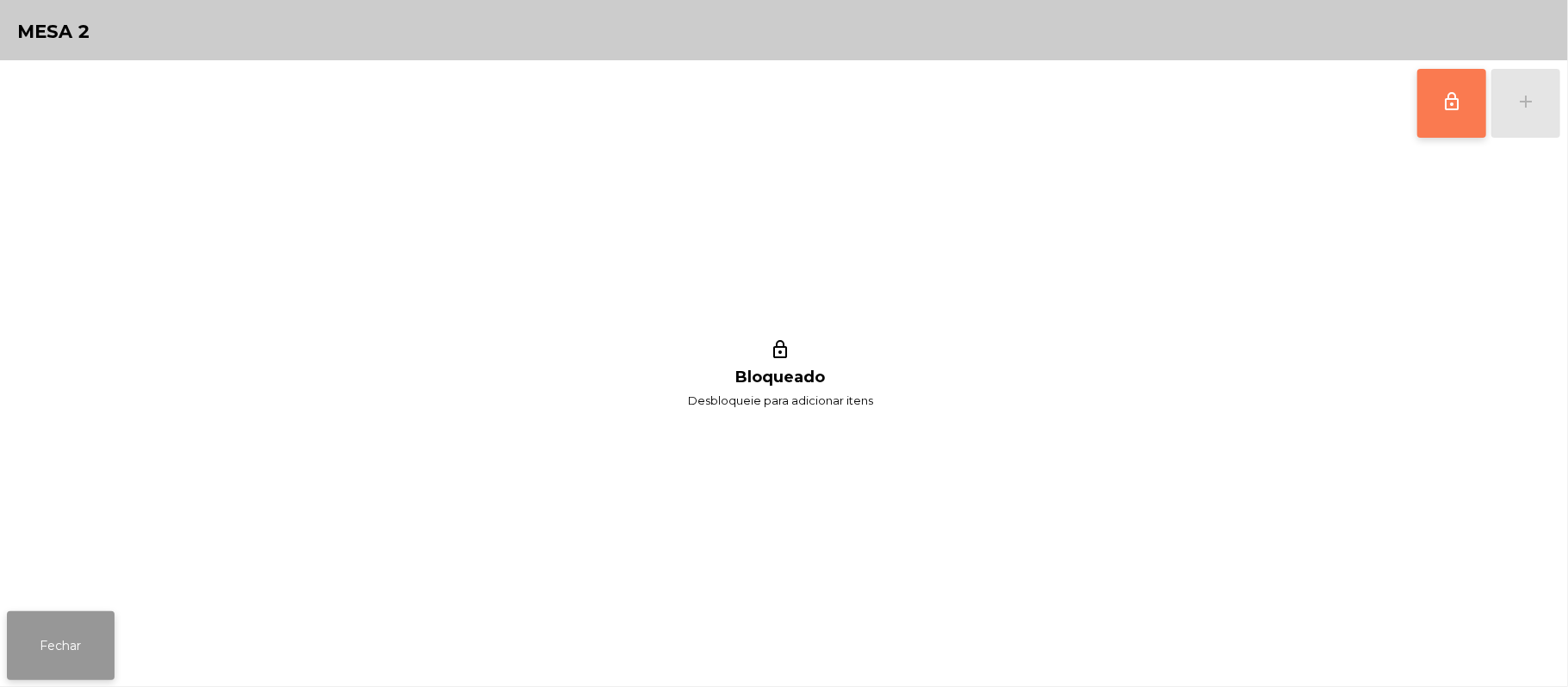
click at [52, 663] on button "Fechar" at bounding box center [60, 645] width 107 height 69
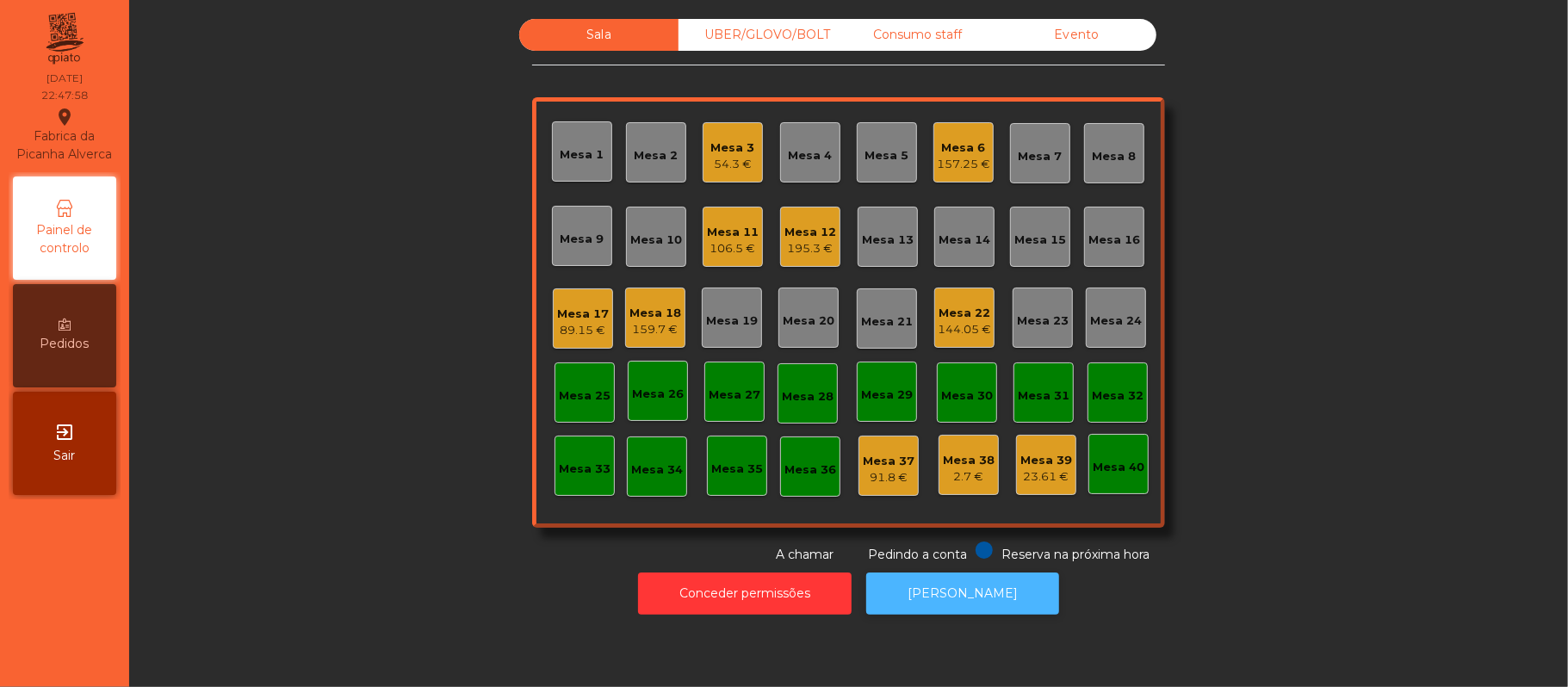
click at [935, 600] on button "[PERSON_NAME]" at bounding box center [962, 594] width 192 height 43
click at [796, 250] on div "195.3 €" at bounding box center [810, 249] width 51 height 17
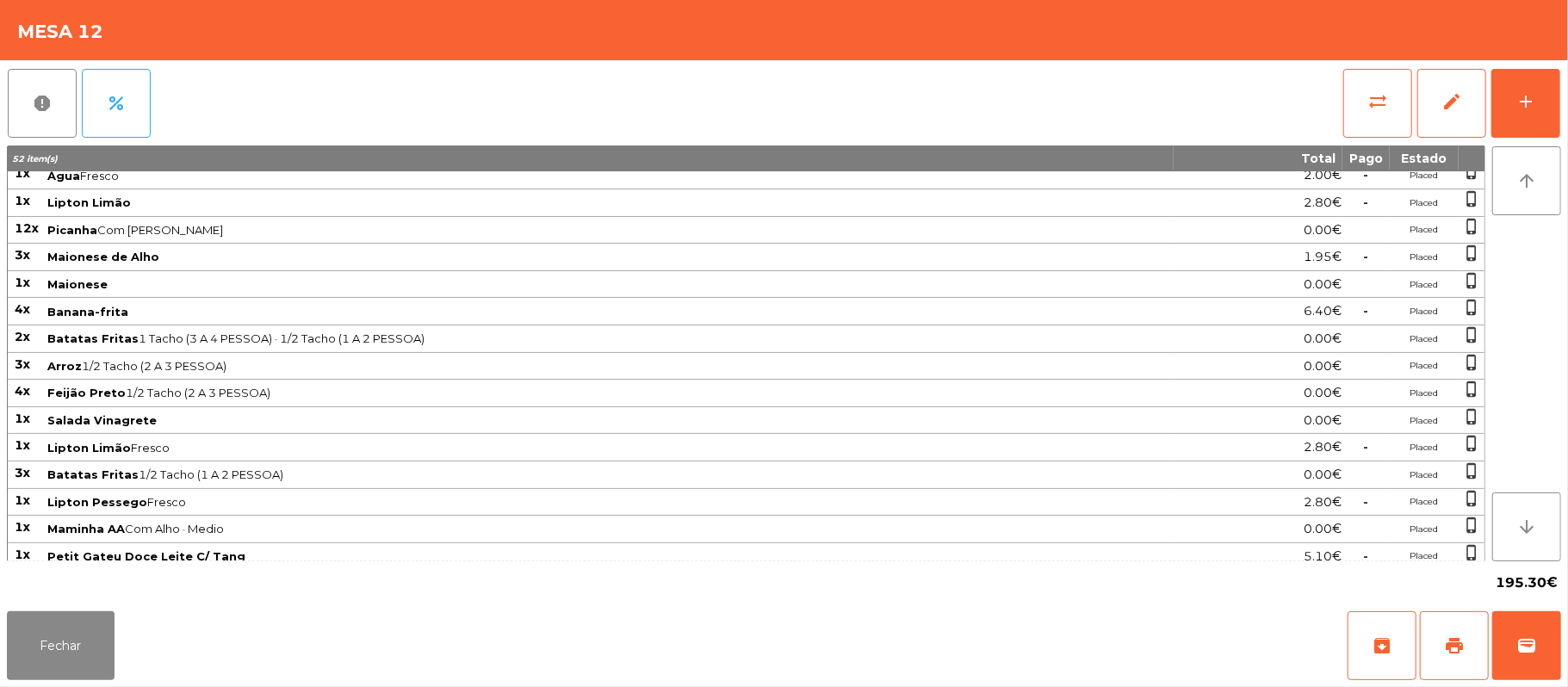
scroll to position [0, 0]
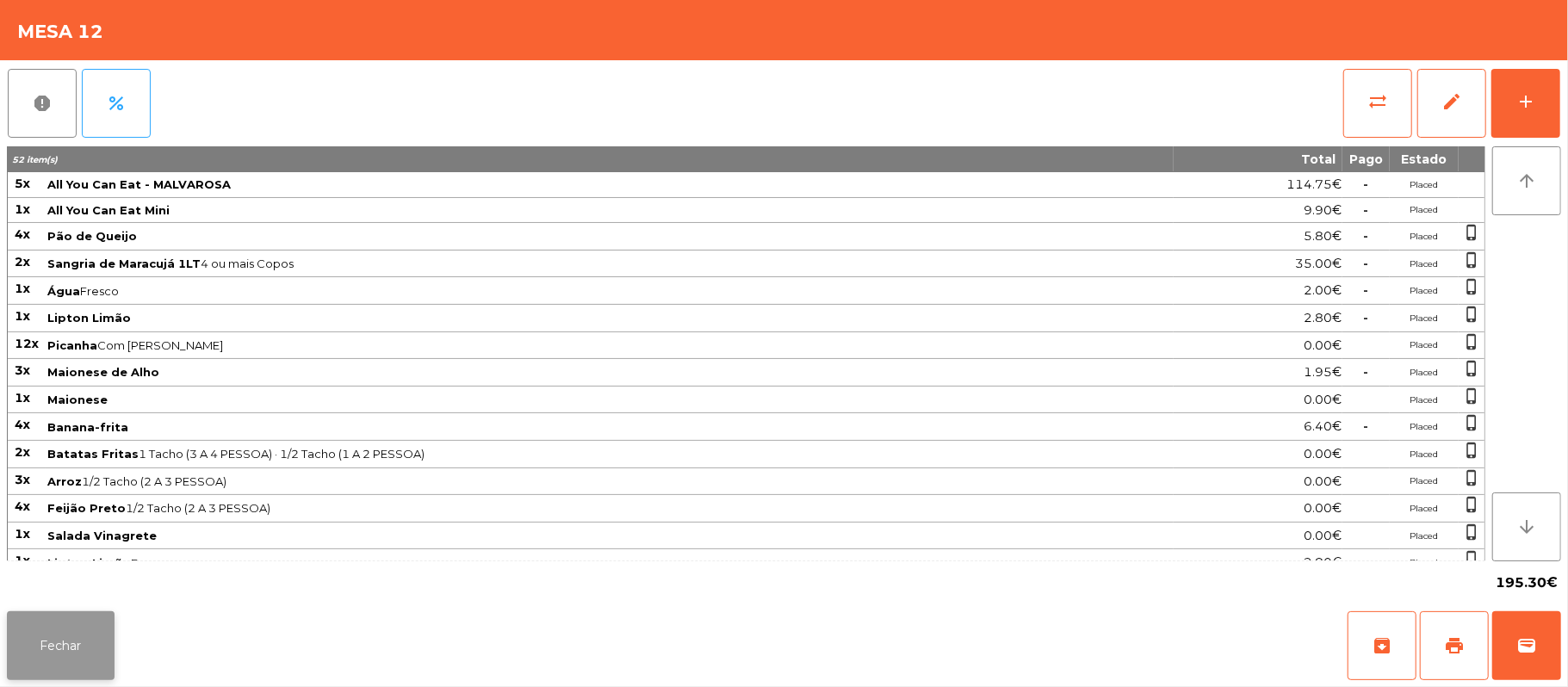
click at [50, 663] on button "Fechar" at bounding box center [60, 645] width 107 height 69
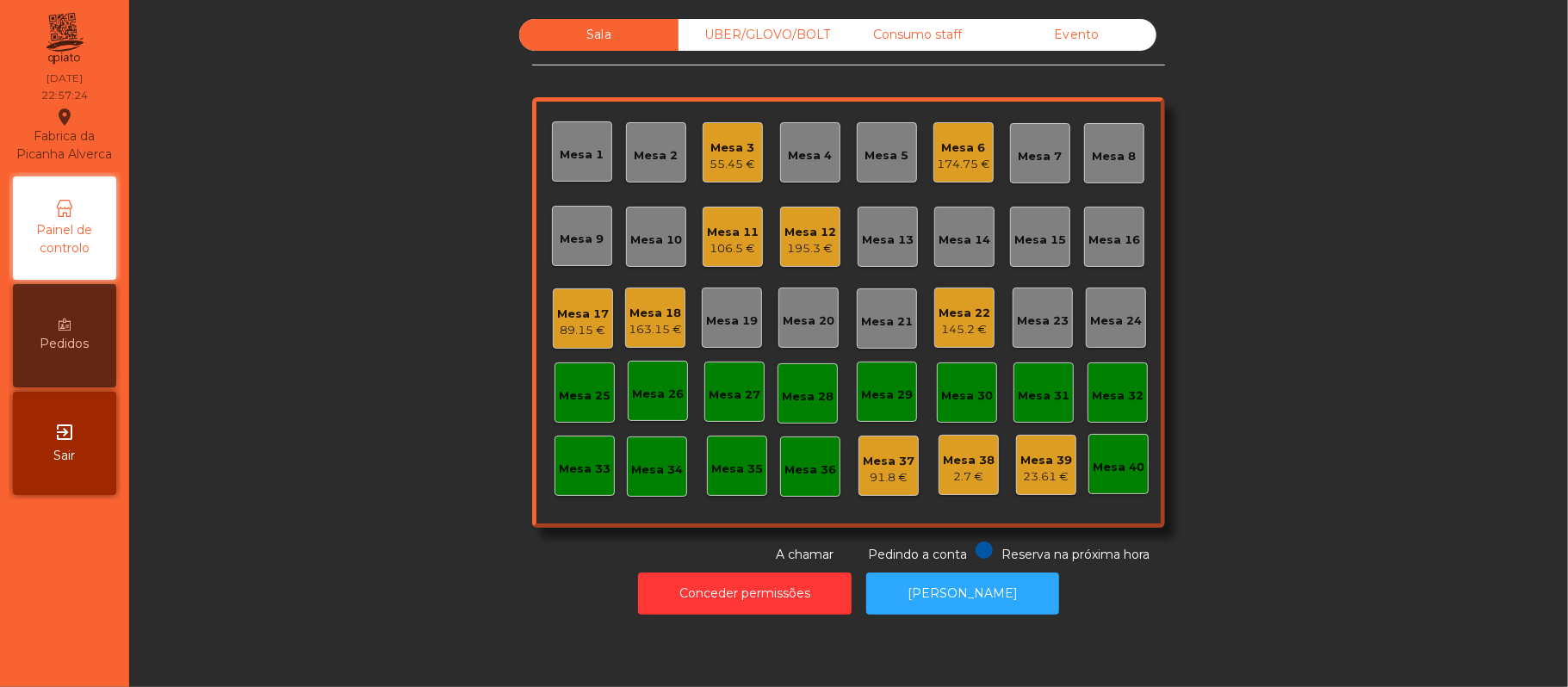
click at [732, 139] on div "Mesa 3" at bounding box center [732, 148] width 45 height 17
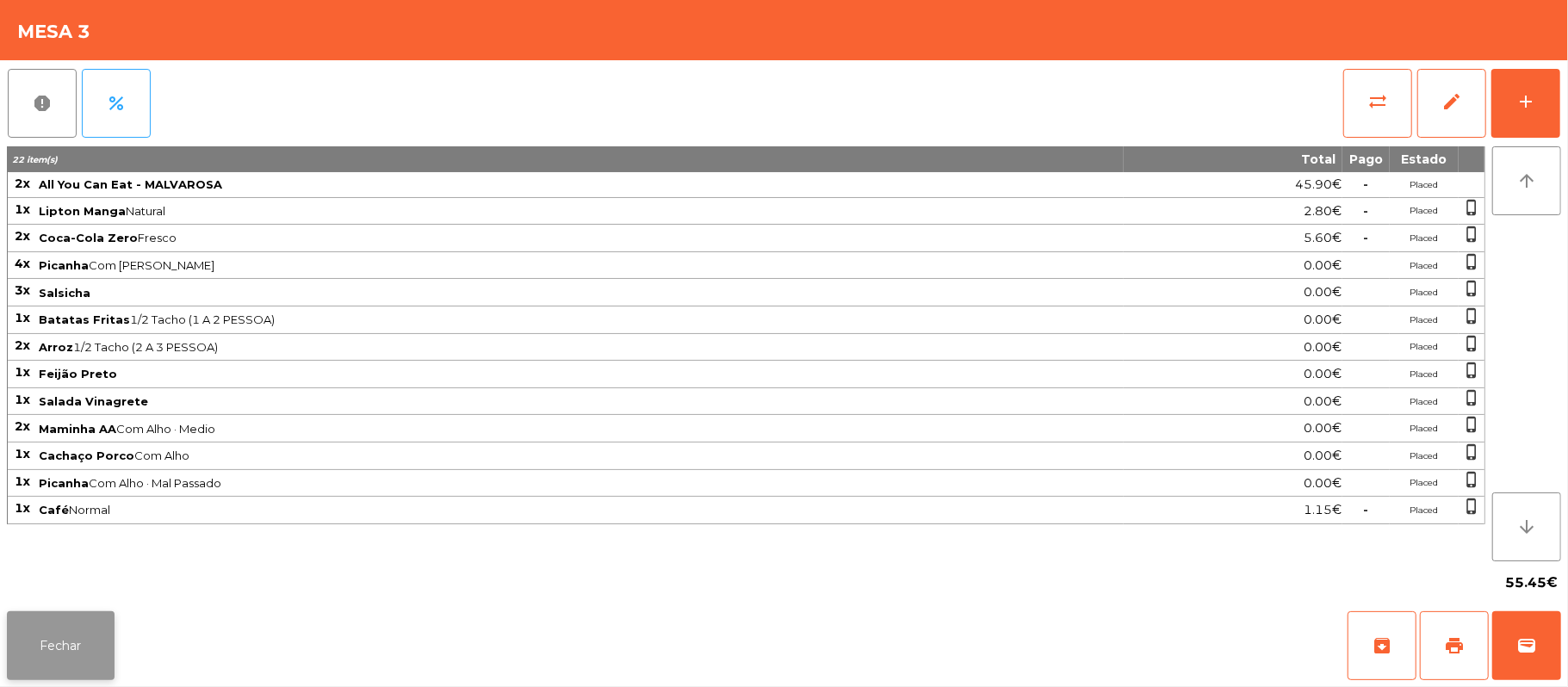
click at [91, 639] on button "Fechar" at bounding box center [60, 645] width 107 height 69
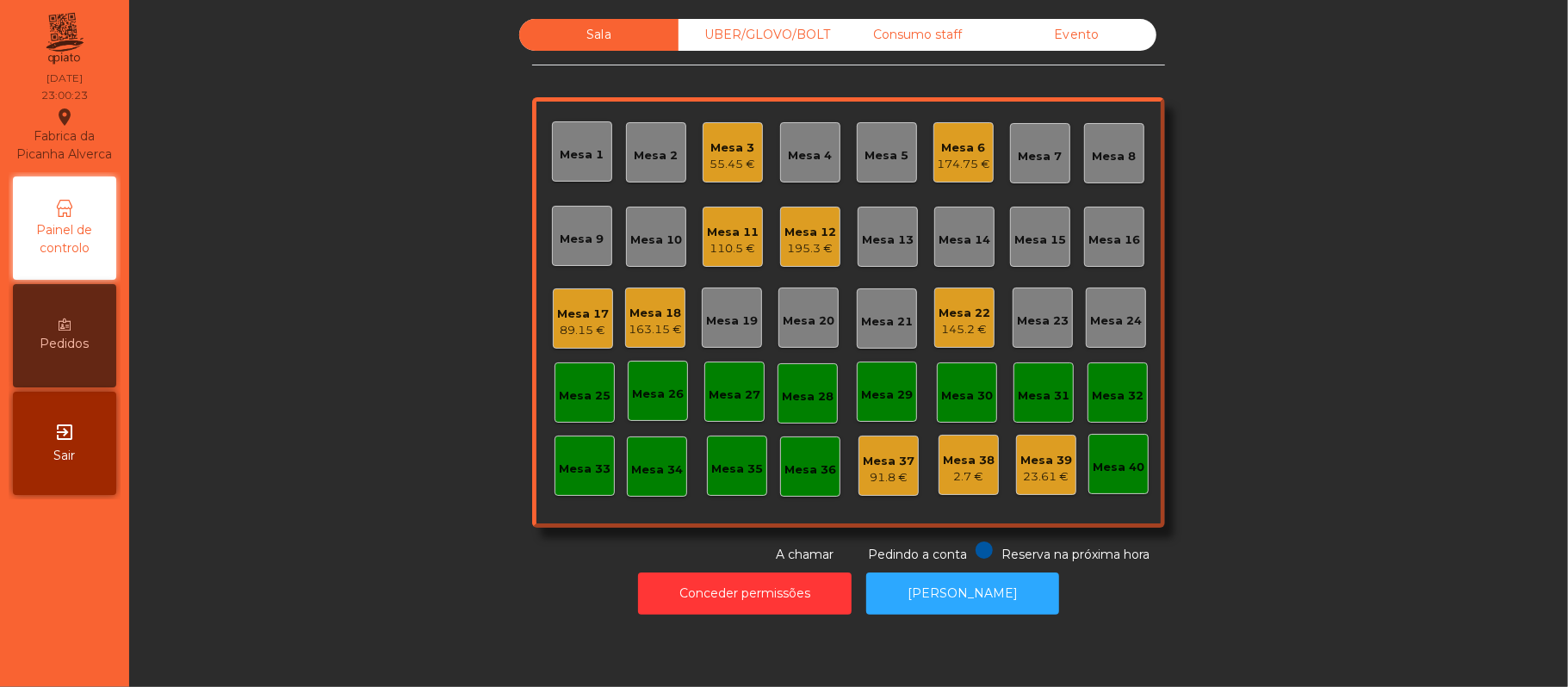
click at [938, 336] on div "145.2 €" at bounding box center [963, 330] width 51 height 17
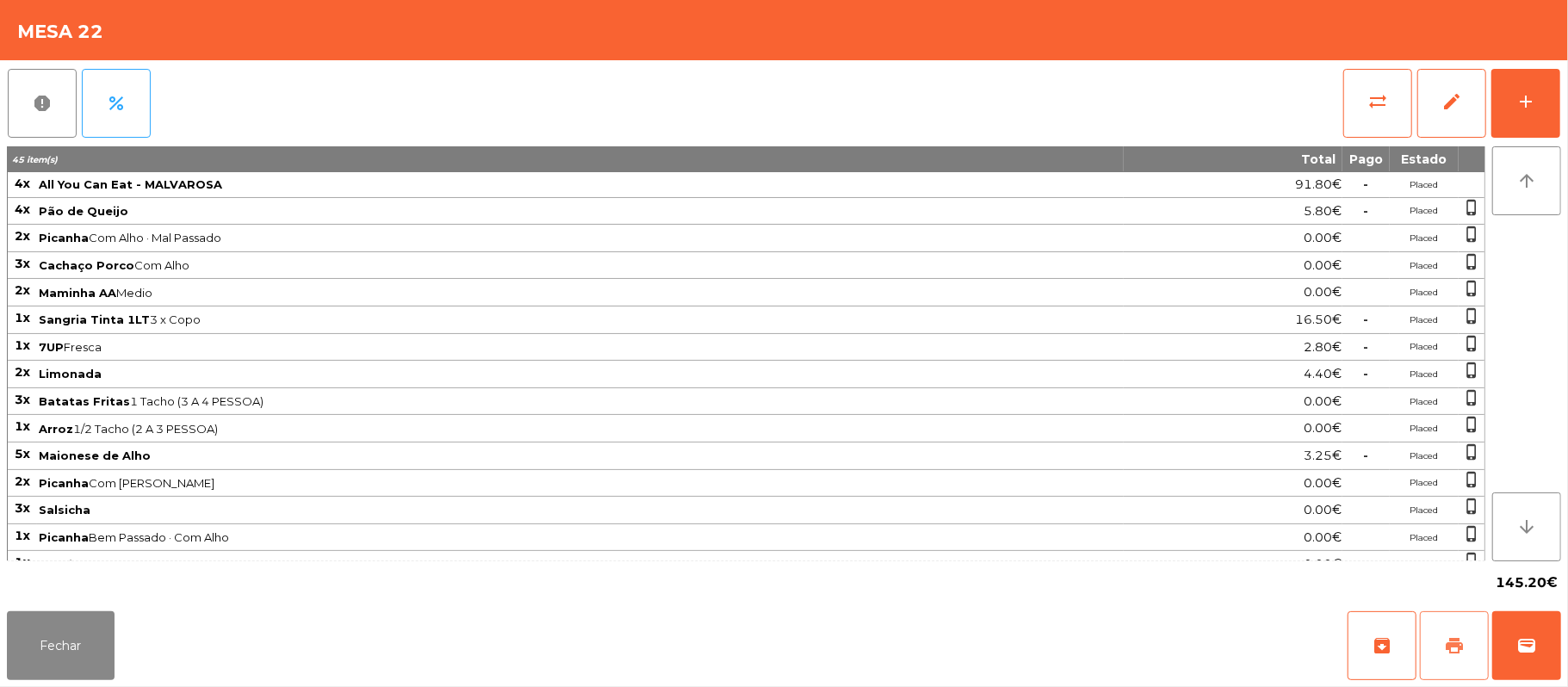
click at [1450, 642] on span "print" at bounding box center [1454, 645] width 20 height 20
click at [1541, 644] on button "wallet" at bounding box center [1526, 645] width 69 height 69
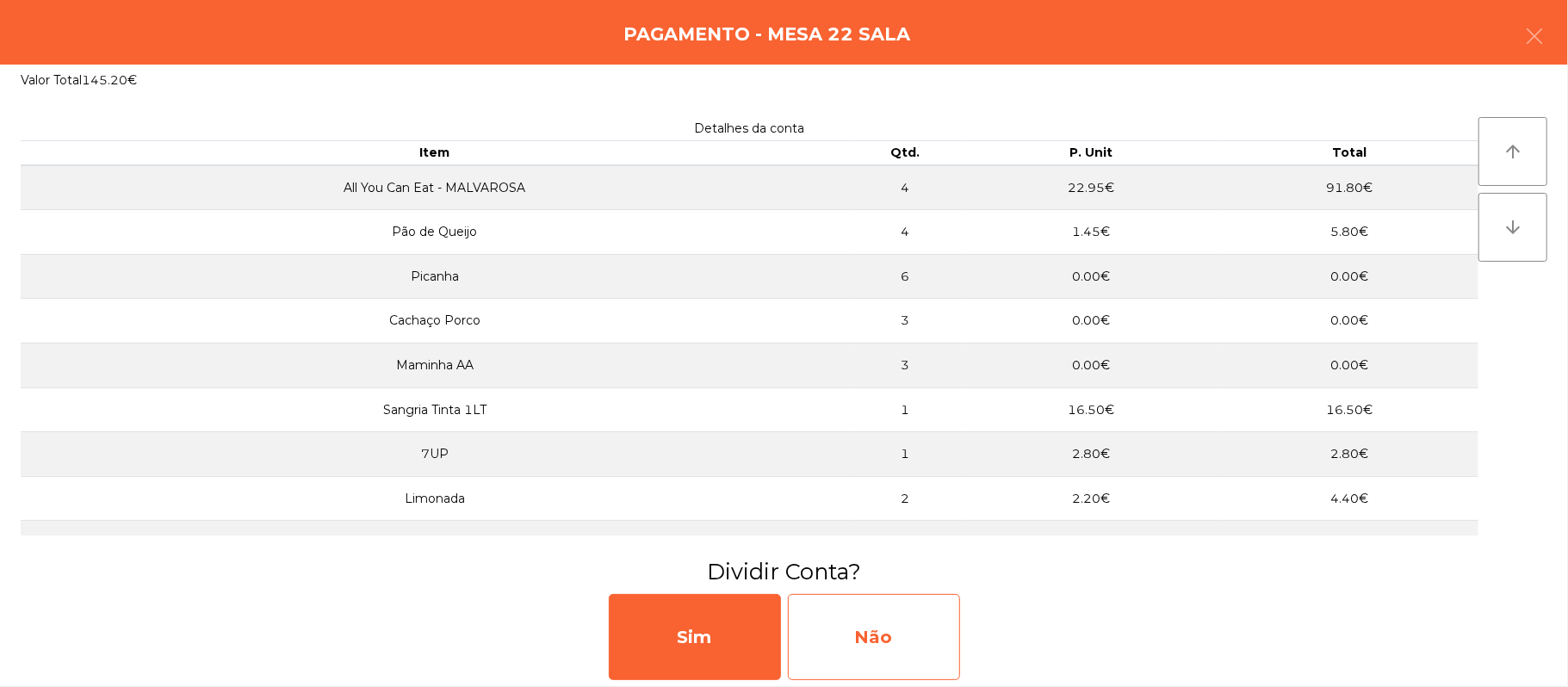
click at [893, 642] on div "Não" at bounding box center [874, 637] width 172 height 86
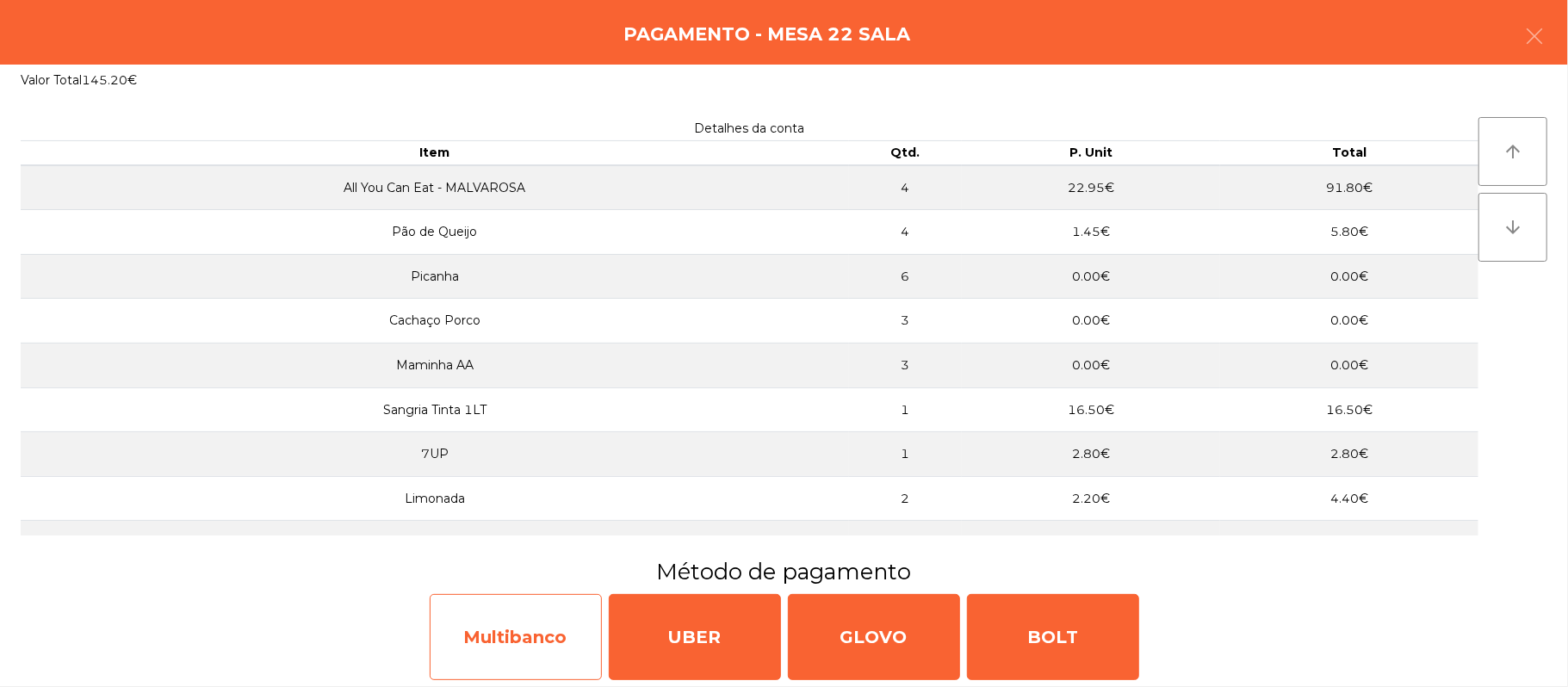
click at [529, 648] on div "Multibanco" at bounding box center [516, 637] width 172 height 86
select select "**"
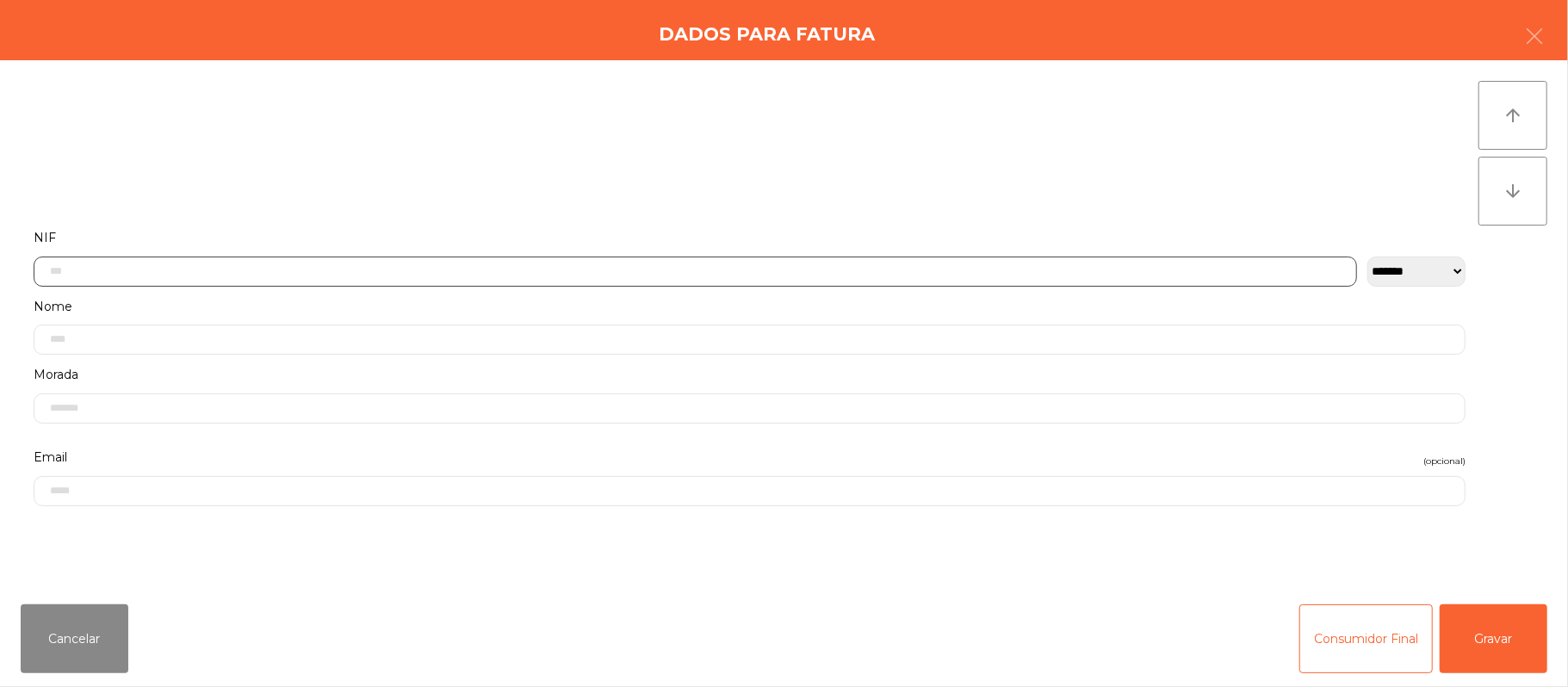
click at [848, 256] on input "text" at bounding box center [695, 271] width 1323 height 30
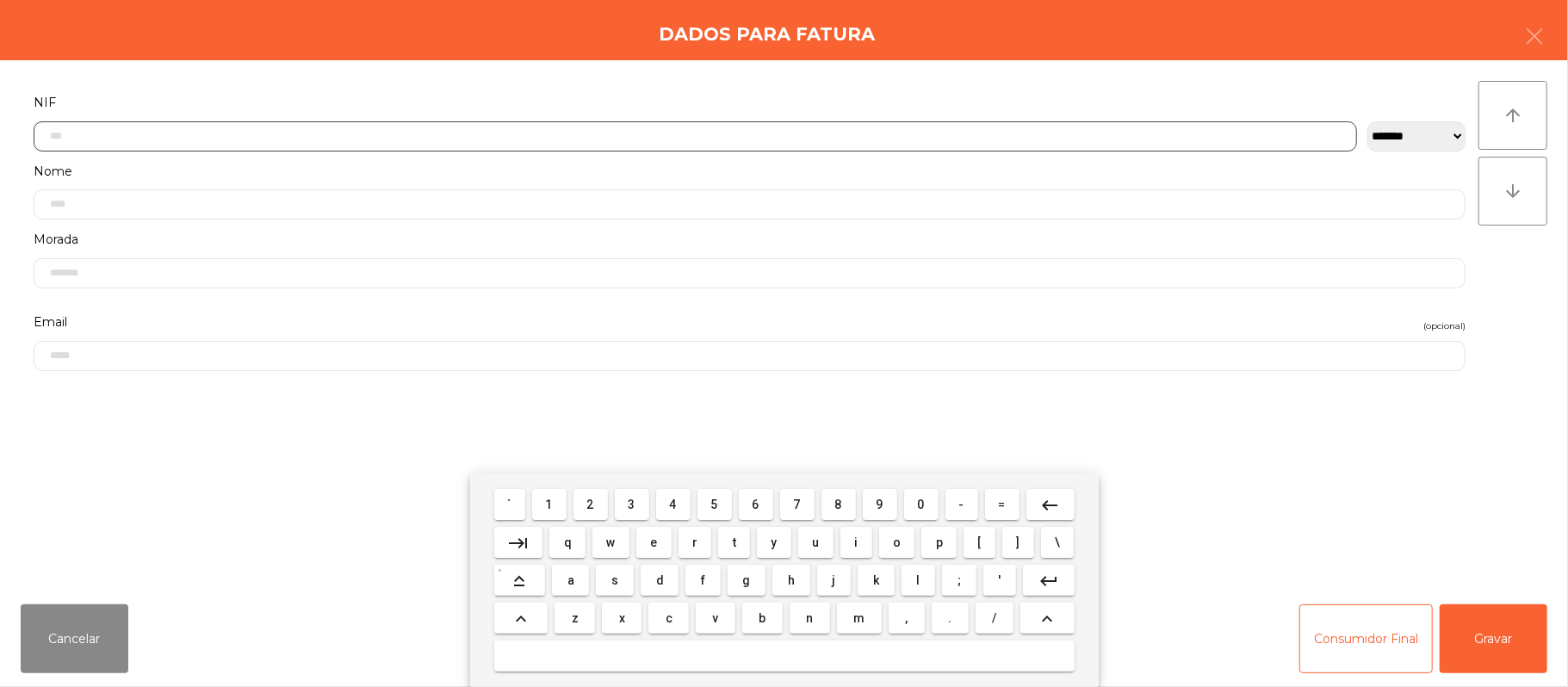
scroll to position [145, 0]
type input "*********"
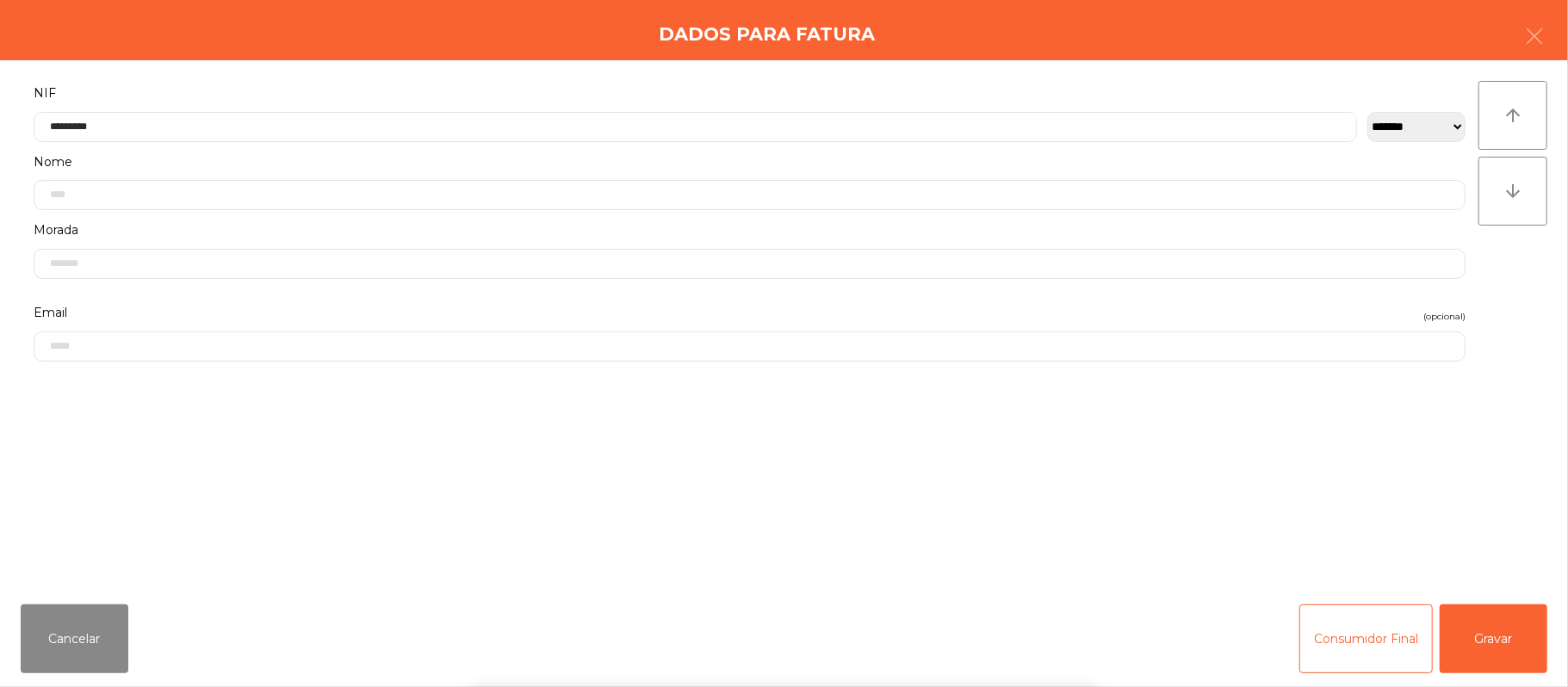
click at [1316, 482] on div "` 1 2 3 4 5 6 7 8 9 0 - = keyboard_backspace keyboard_tab q w e r t y u i o p […" at bounding box center [784, 581] width 1568 height 214
click at [1482, 647] on button "Gravar" at bounding box center [1493, 639] width 107 height 69
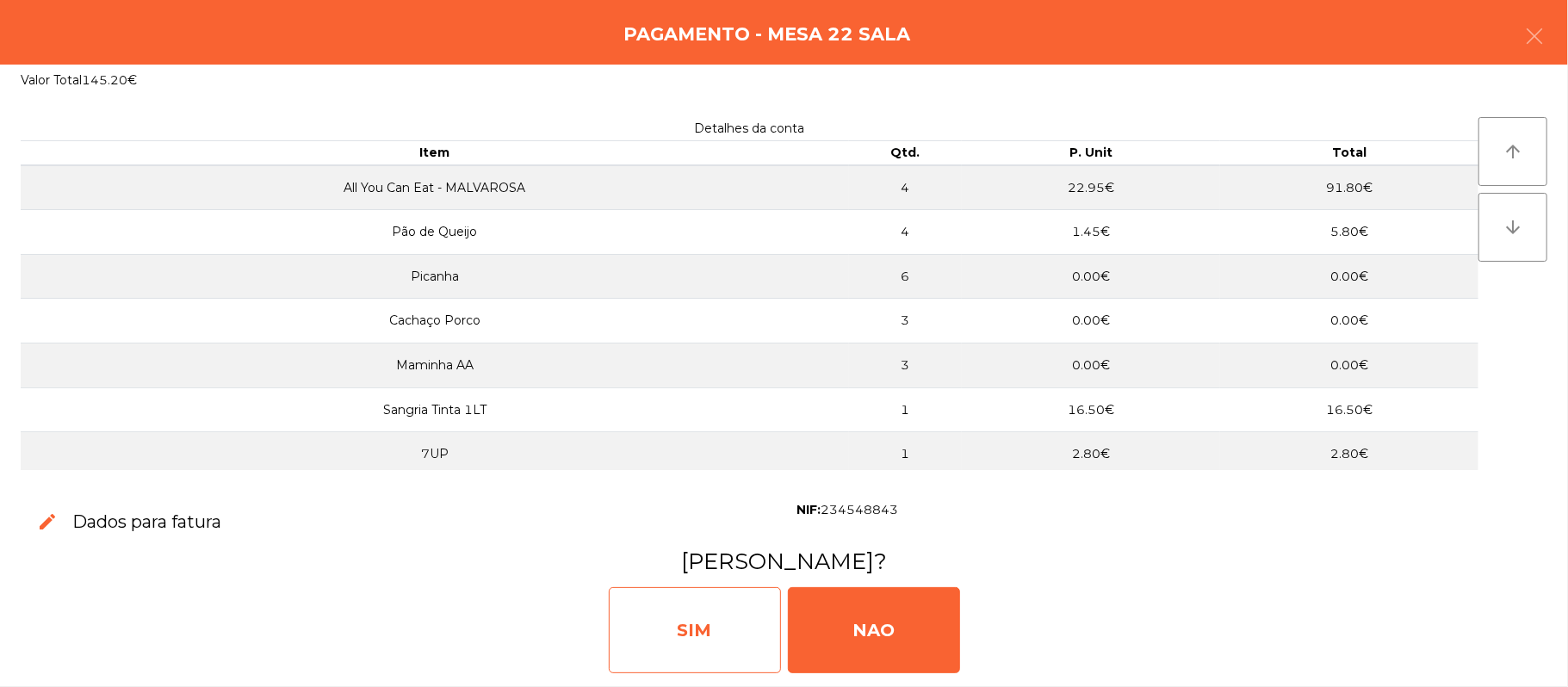
click at [703, 618] on div "SIM" at bounding box center [695, 630] width 172 height 86
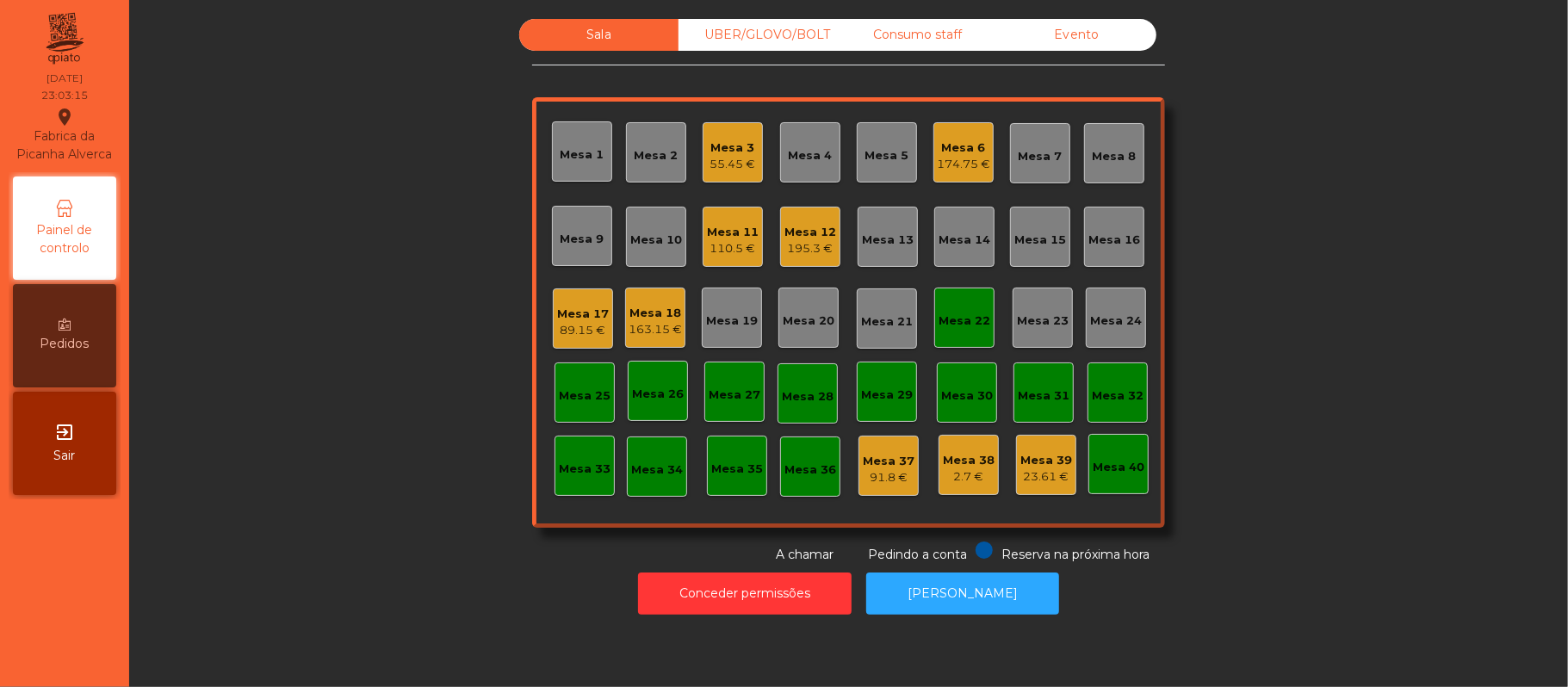
click at [668, 333] on div "163.15 €" at bounding box center [655, 330] width 53 height 17
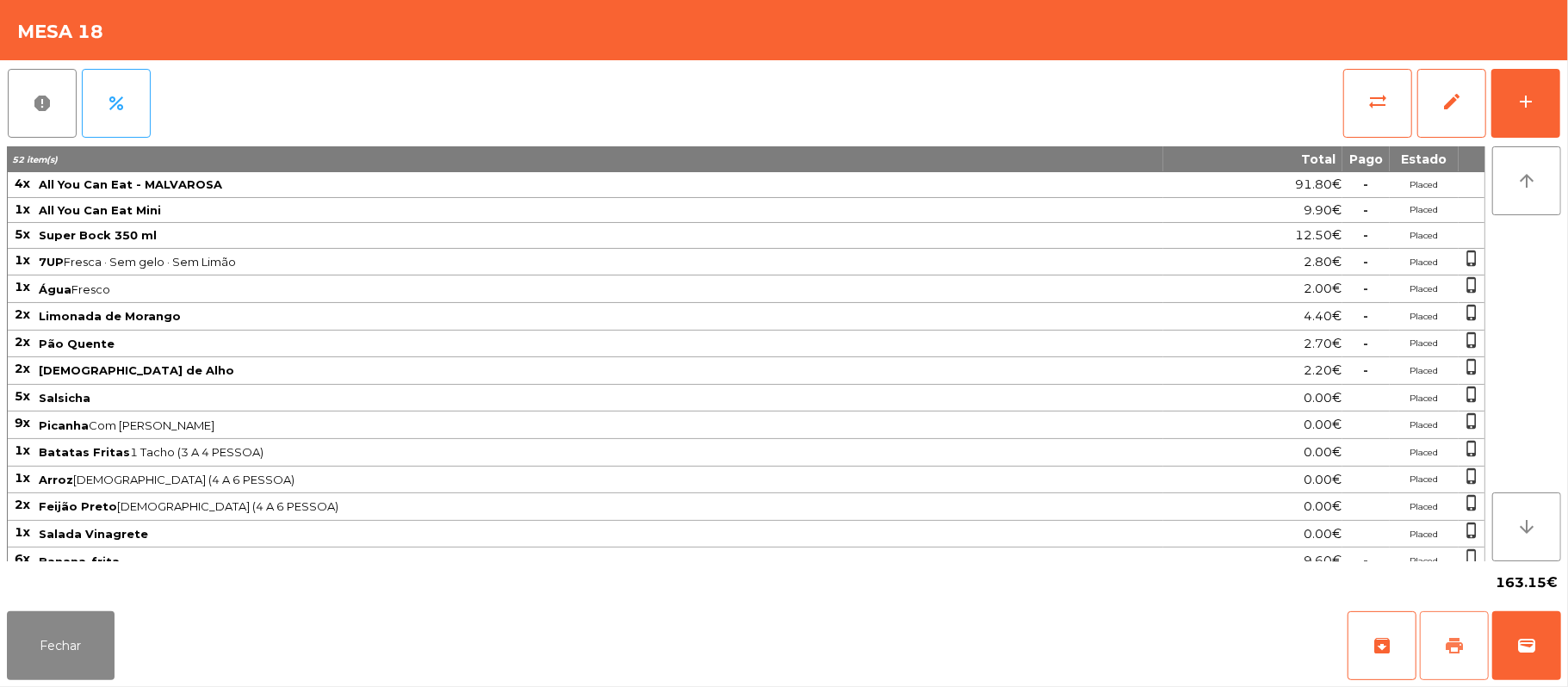
click at [1436, 618] on button "print" at bounding box center [1454, 645] width 69 height 69
click at [1457, 659] on button "print" at bounding box center [1454, 645] width 69 height 69
click at [1549, 651] on button "wallet" at bounding box center [1526, 645] width 69 height 69
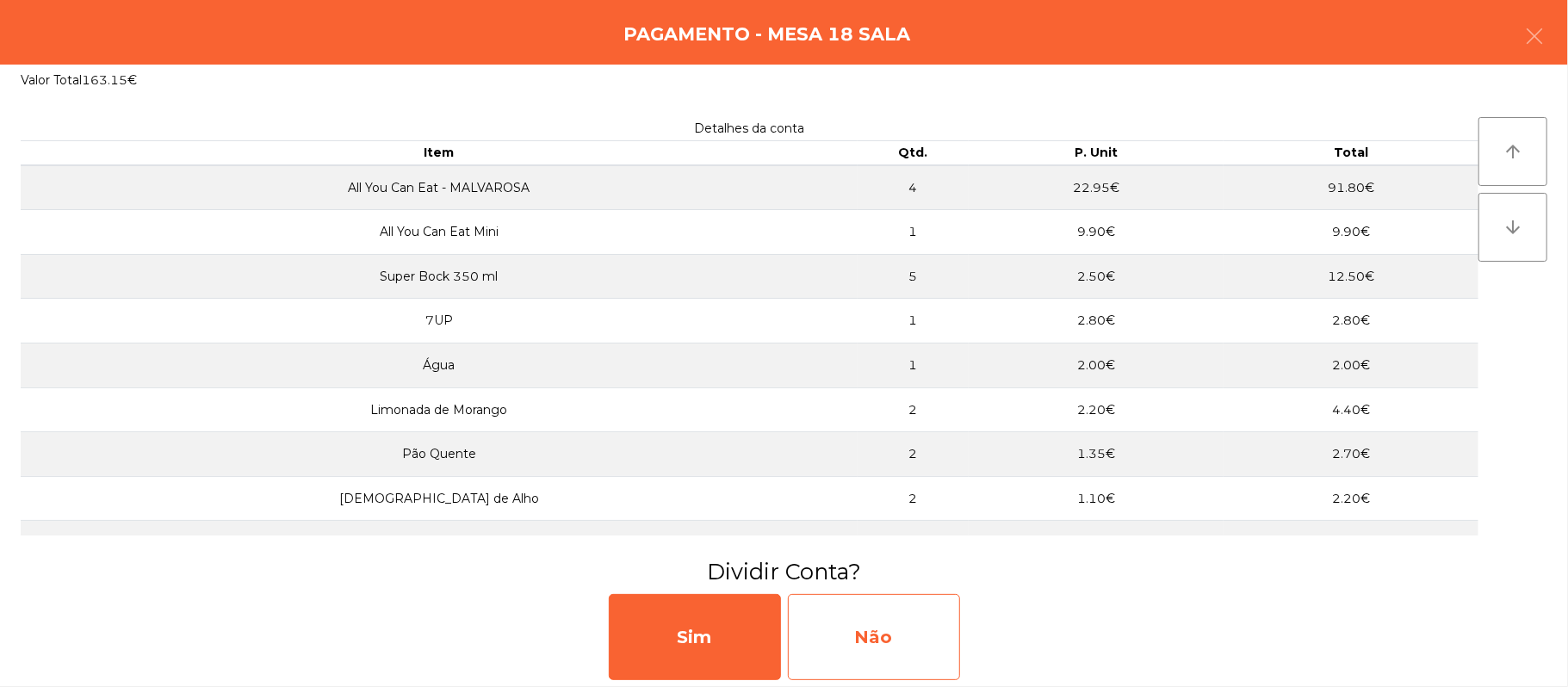
click at [898, 639] on div "Não" at bounding box center [874, 637] width 172 height 86
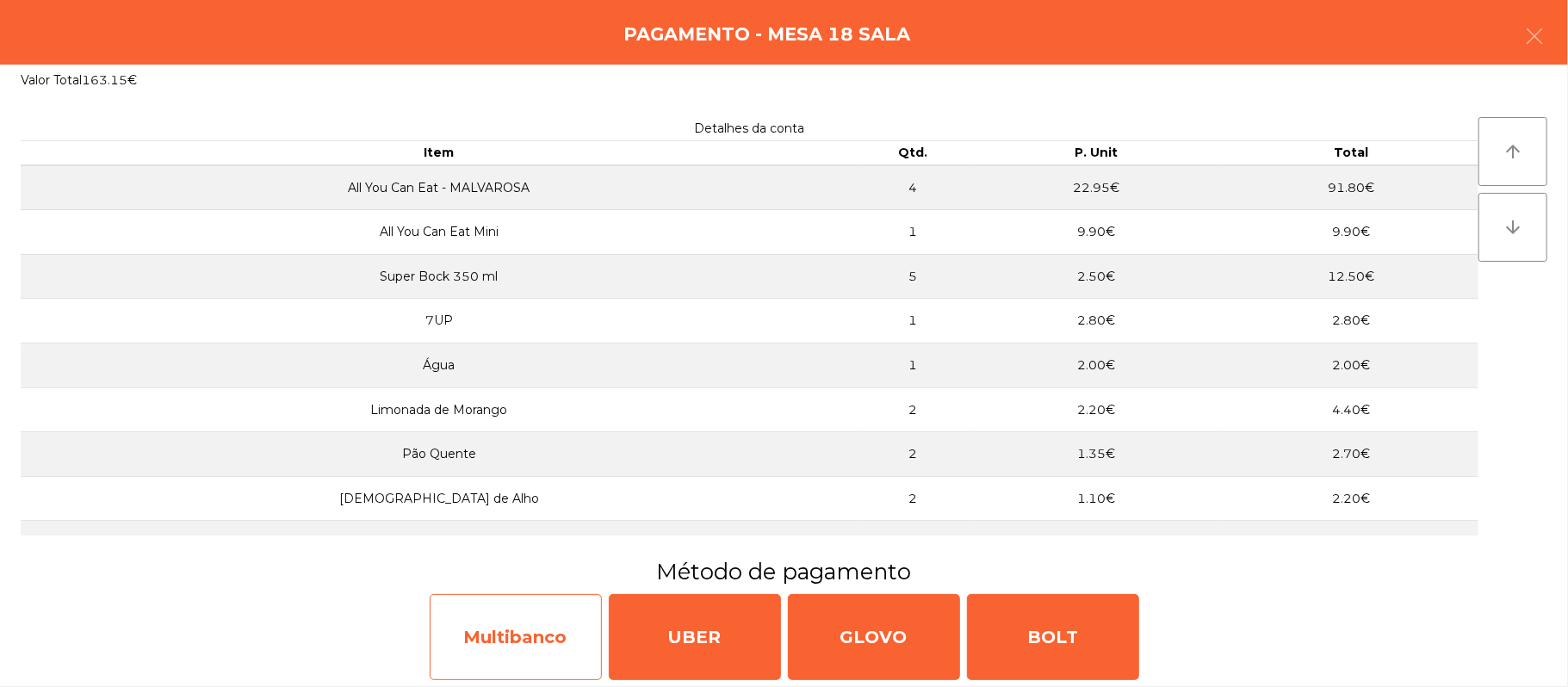
click at [547, 625] on div "Multibanco" at bounding box center [516, 637] width 172 height 86
select select "**"
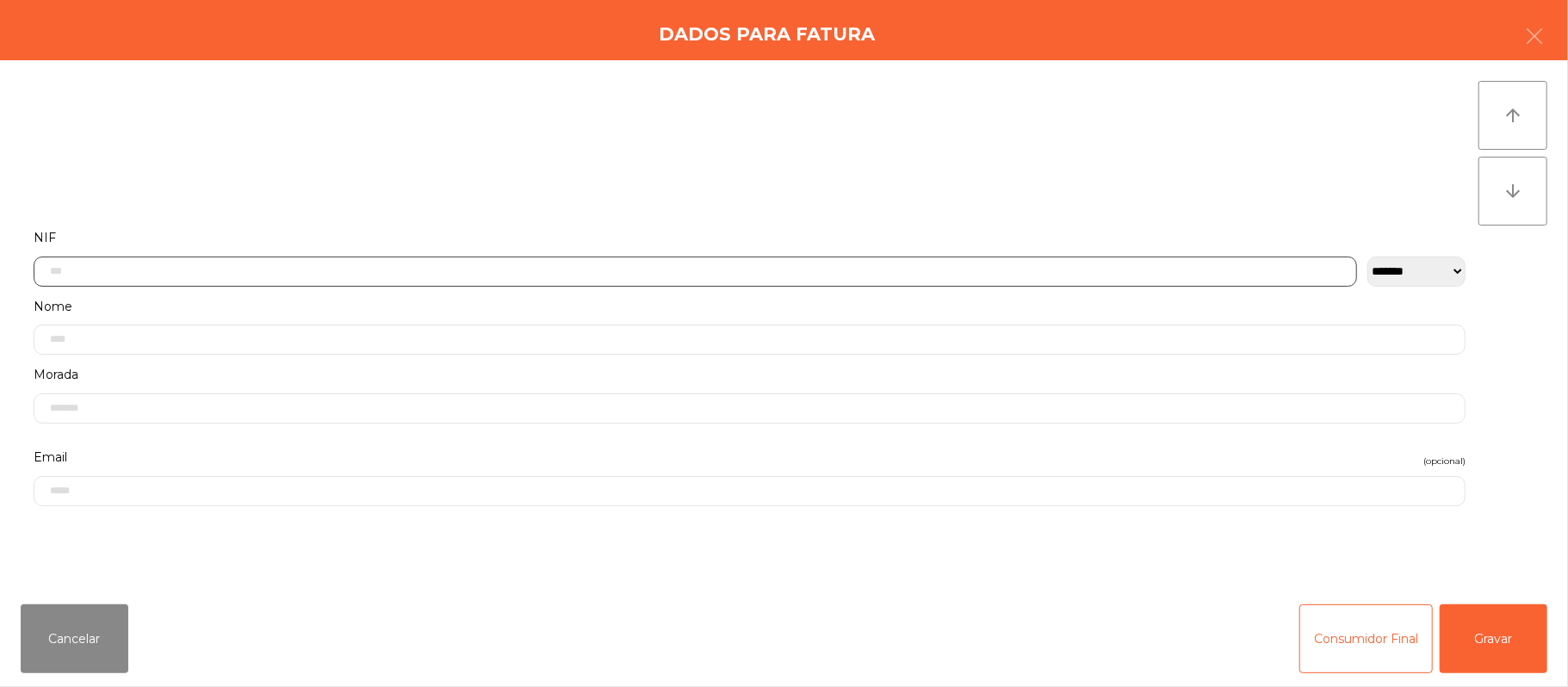
click at [561, 270] on input "text" at bounding box center [695, 271] width 1323 height 30
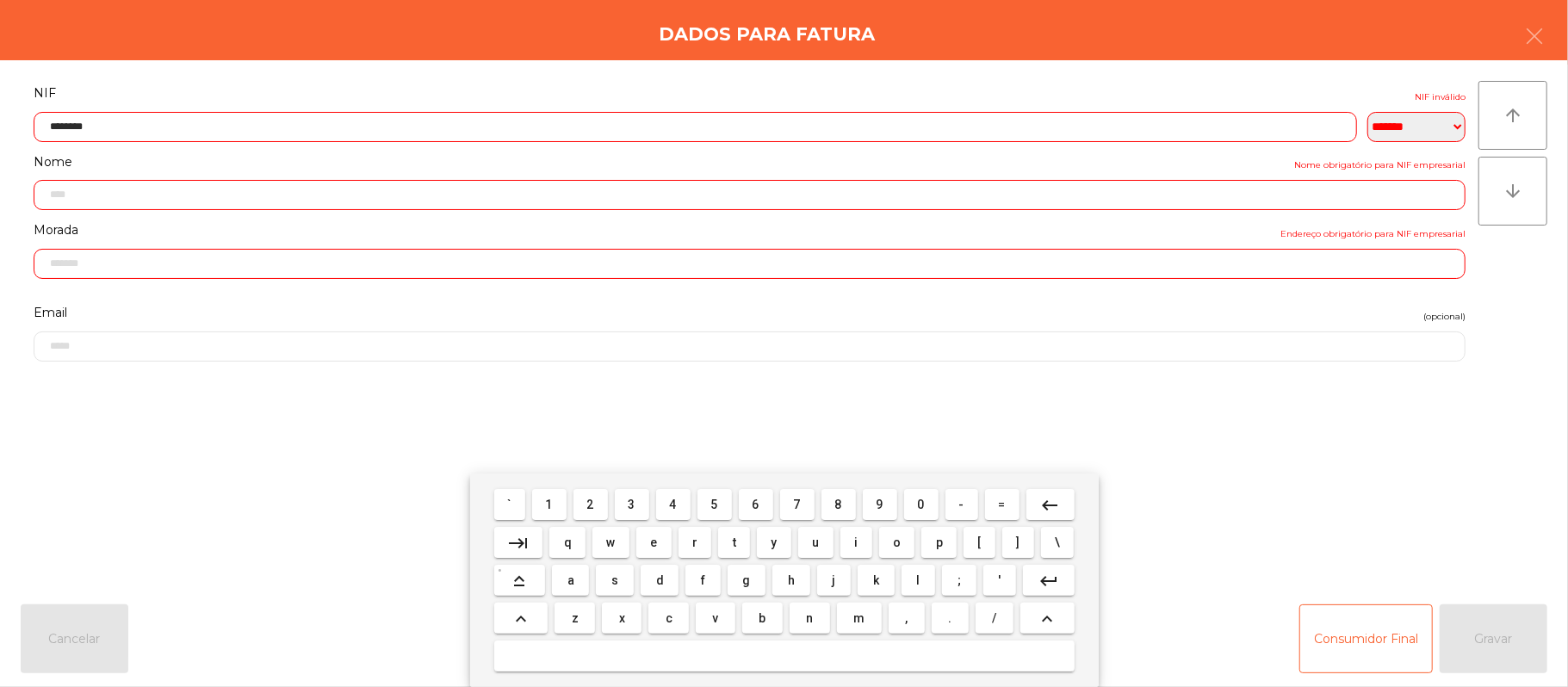
type input "*********"
type input "**********"
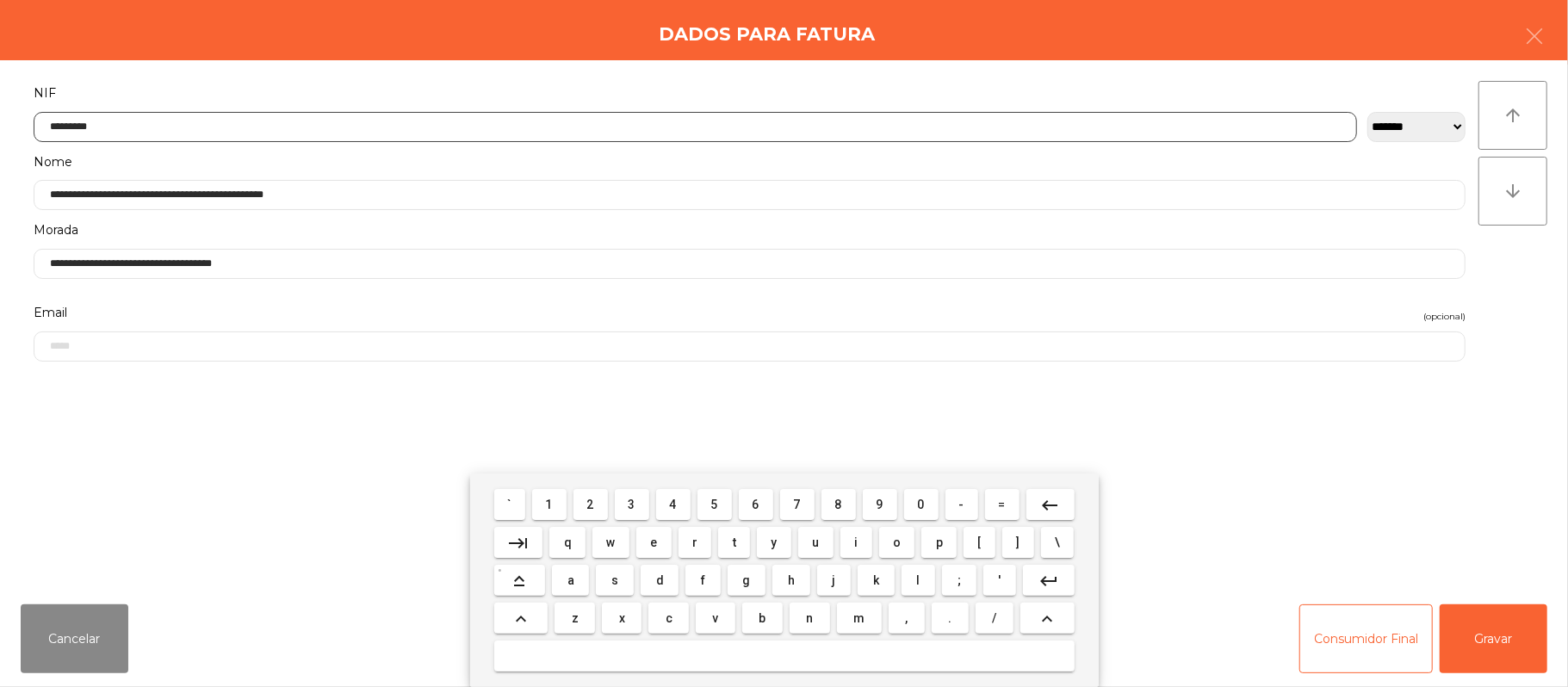
type input "*********"
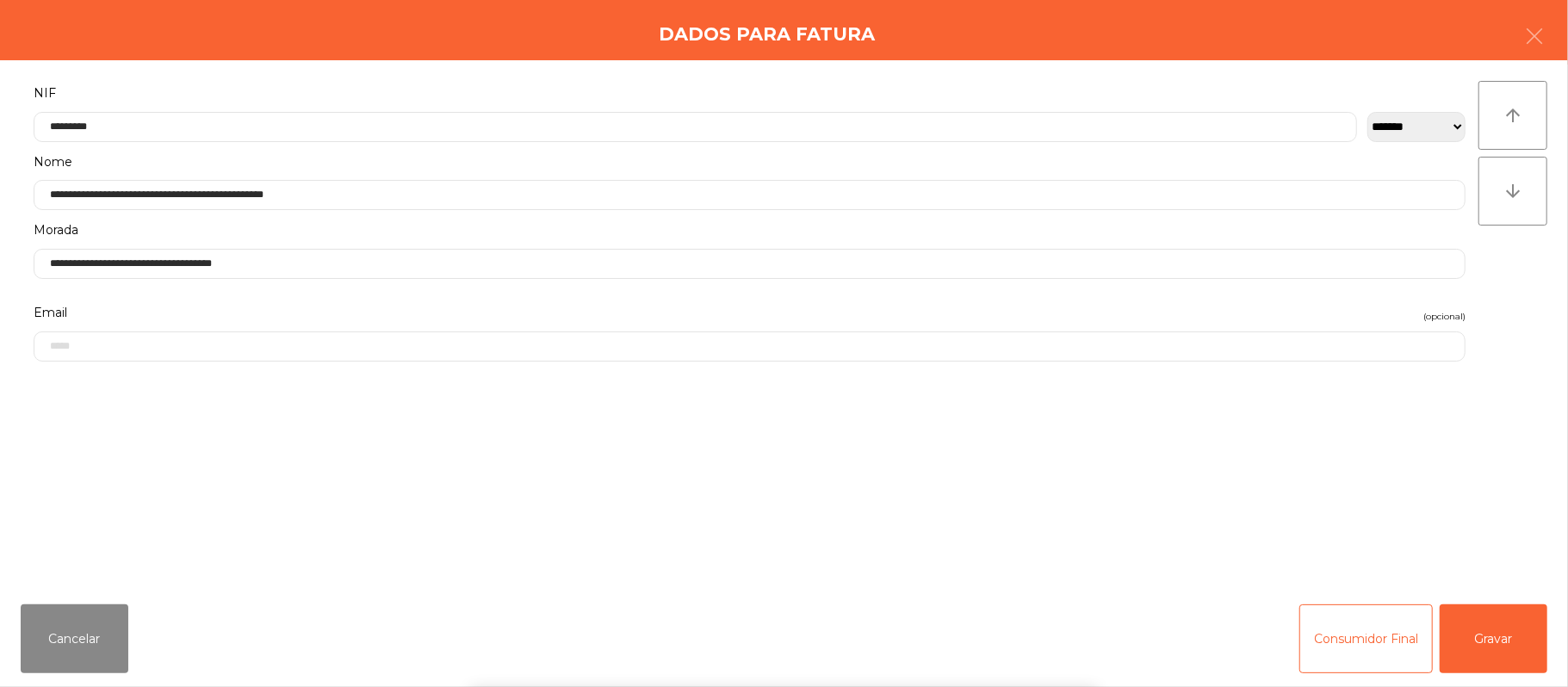
click at [1510, 641] on div "` 1 2 3 4 5 6 7 8 9 0 - = keyboard_backspace keyboard_tab q w e r t y u i o p […" at bounding box center [784, 581] width 1568 height 214
click at [1506, 639] on button "Gravar" at bounding box center [1493, 639] width 107 height 69
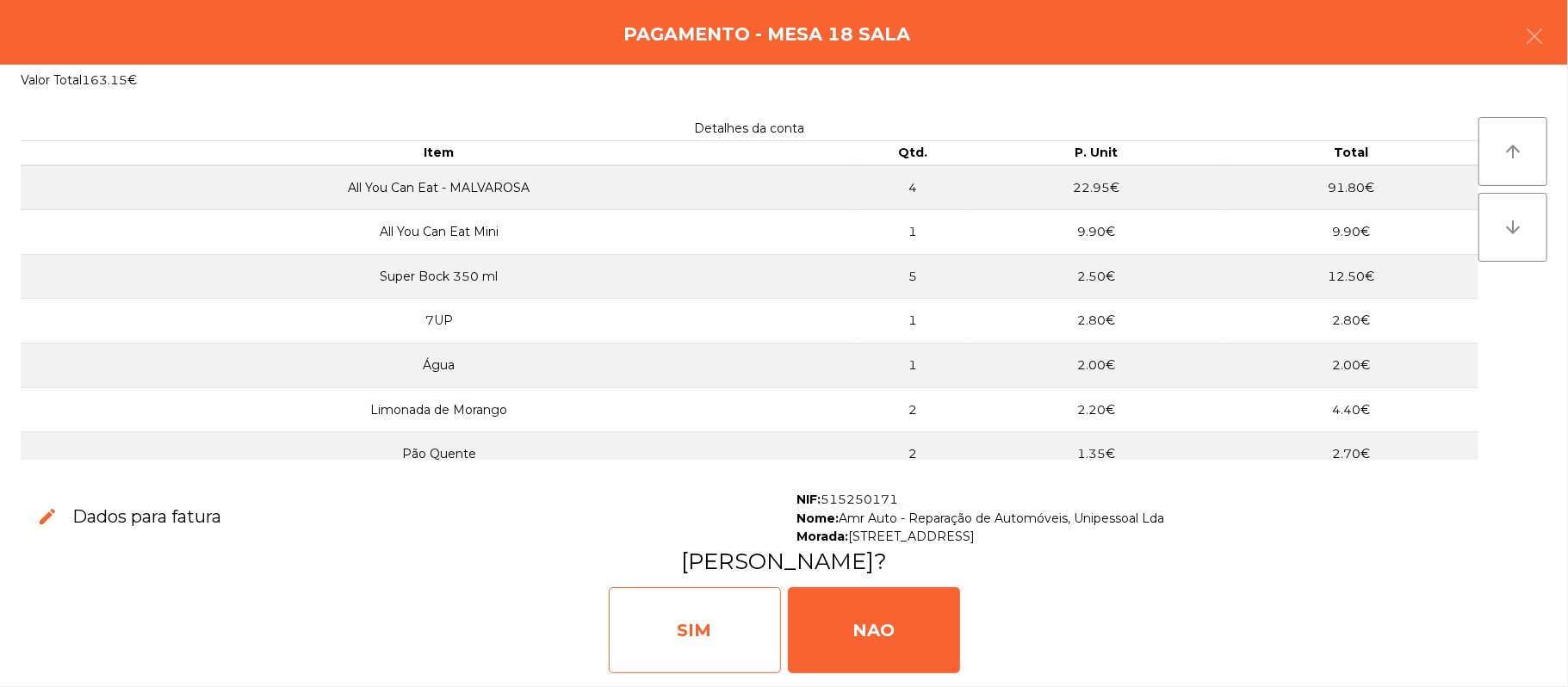
click at [687, 649] on div "SIM" at bounding box center [695, 630] width 172 height 86
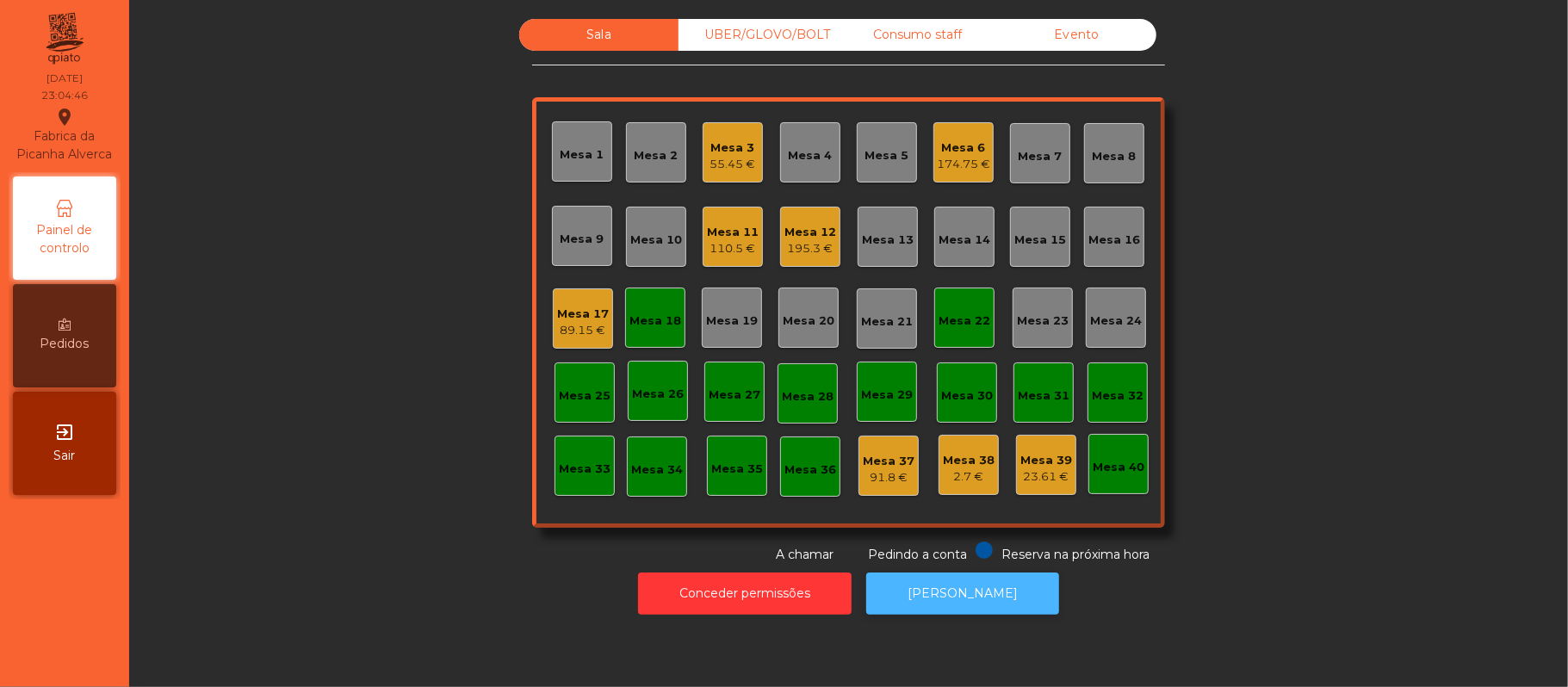
click at [987, 583] on button "[PERSON_NAME]" at bounding box center [962, 594] width 192 height 43
click at [666, 306] on div "Mesa 18" at bounding box center [655, 317] width 51 height 24
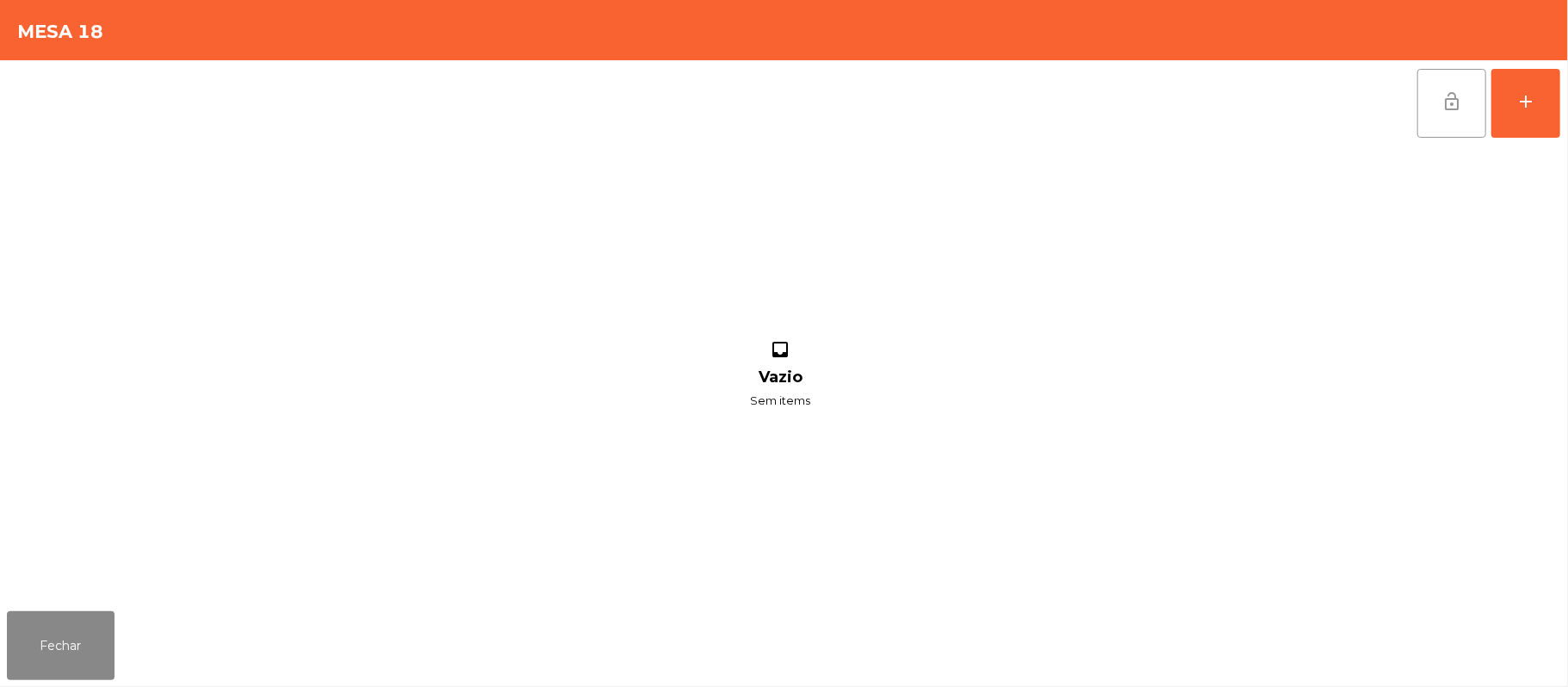
click at [1454, 106] on span "lock_open" at bounding box center [1451, 101] width 20 height 20
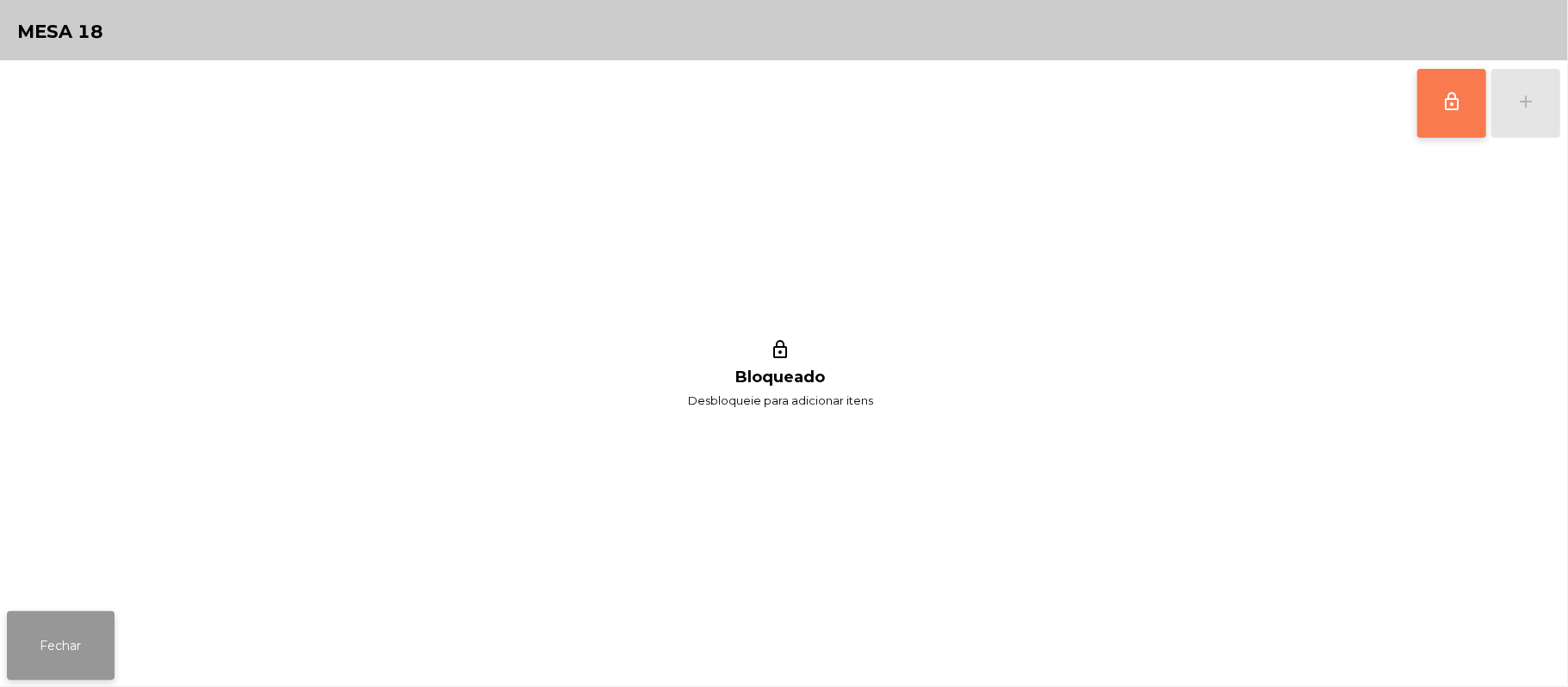
click at [108, 642] on button "Fechar" at bounding box center [60, 645] width 107 height 69
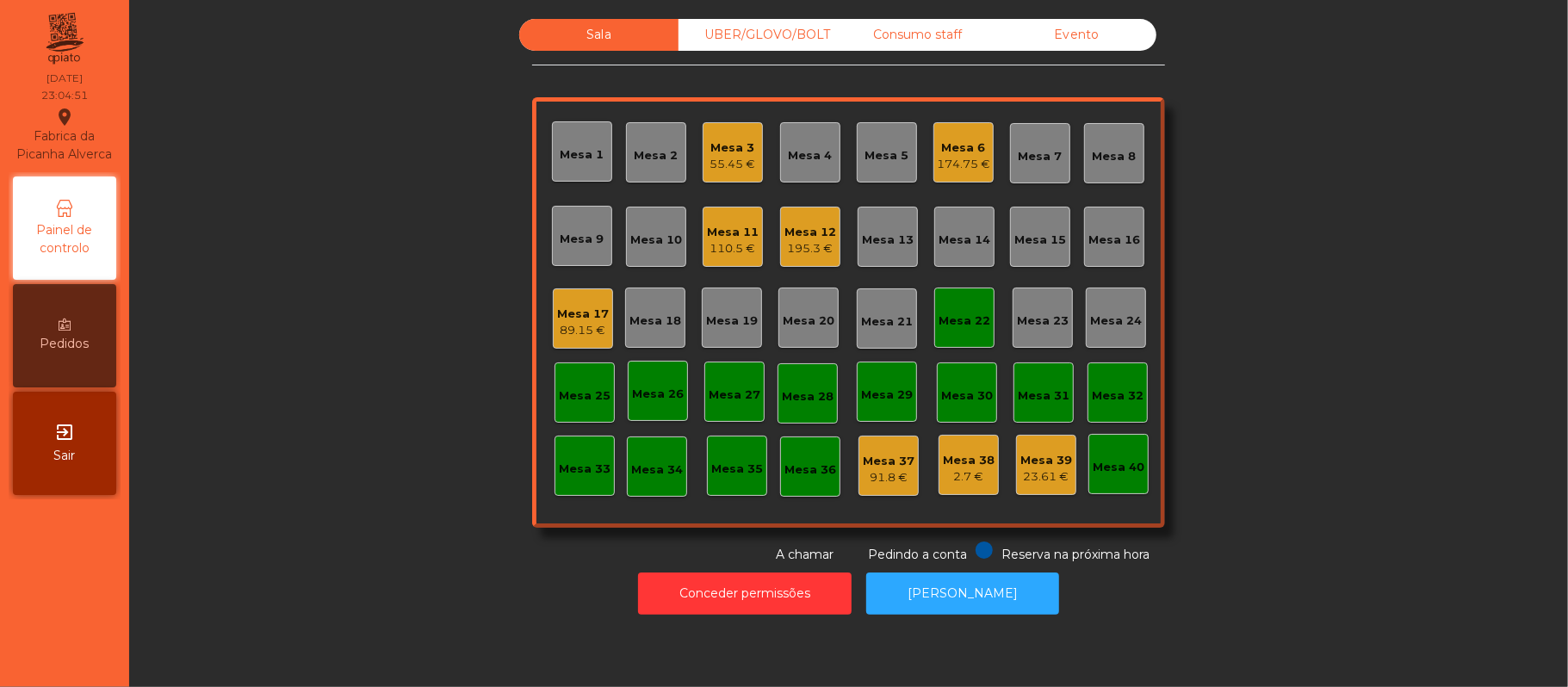
click at [586, 309] on div "Mesa 17" at bounding box center [582, 314] width 51 height 17
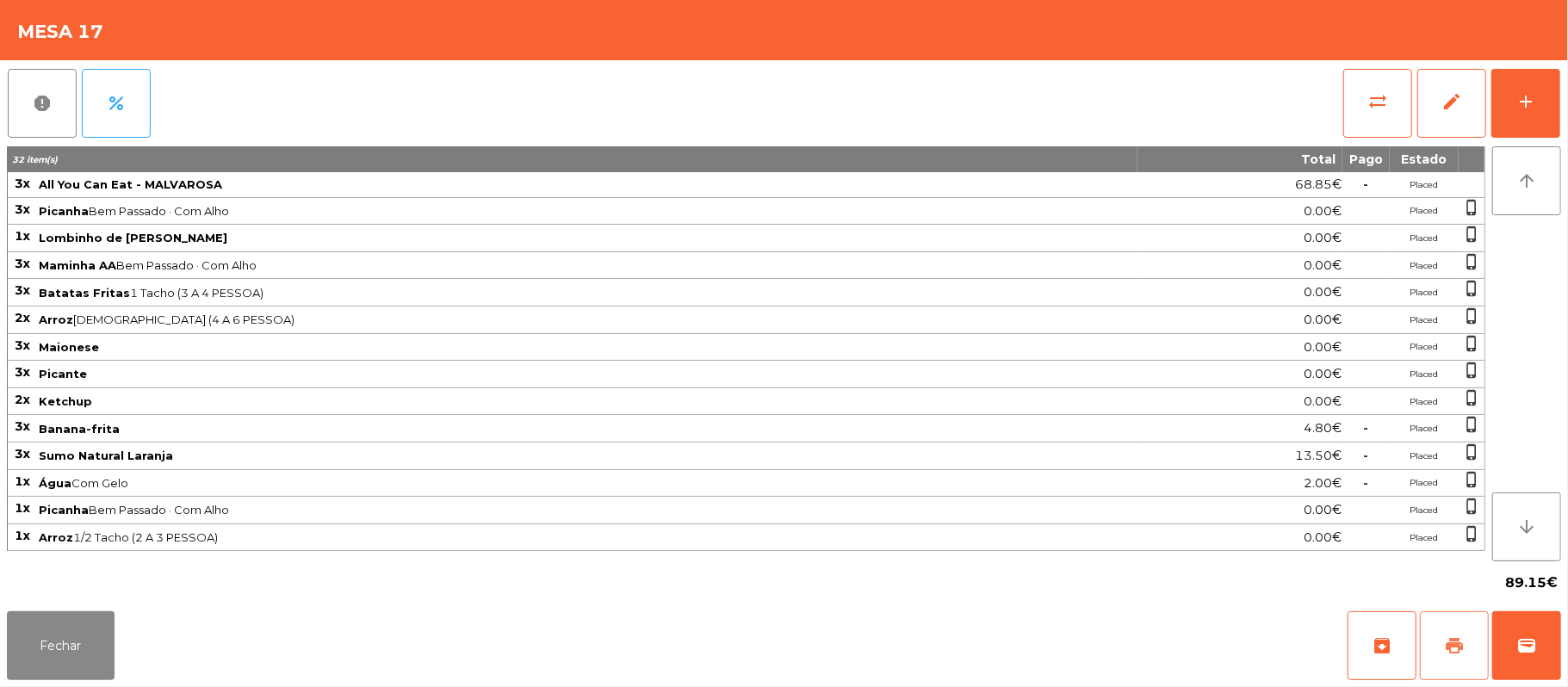
click at [1455, 646] on span "print" at bounding box center [1454, 645] width 20 height 20
click at [1551, 676] on button "wallet" at bounding box center [1526, 645] width 69 height 69
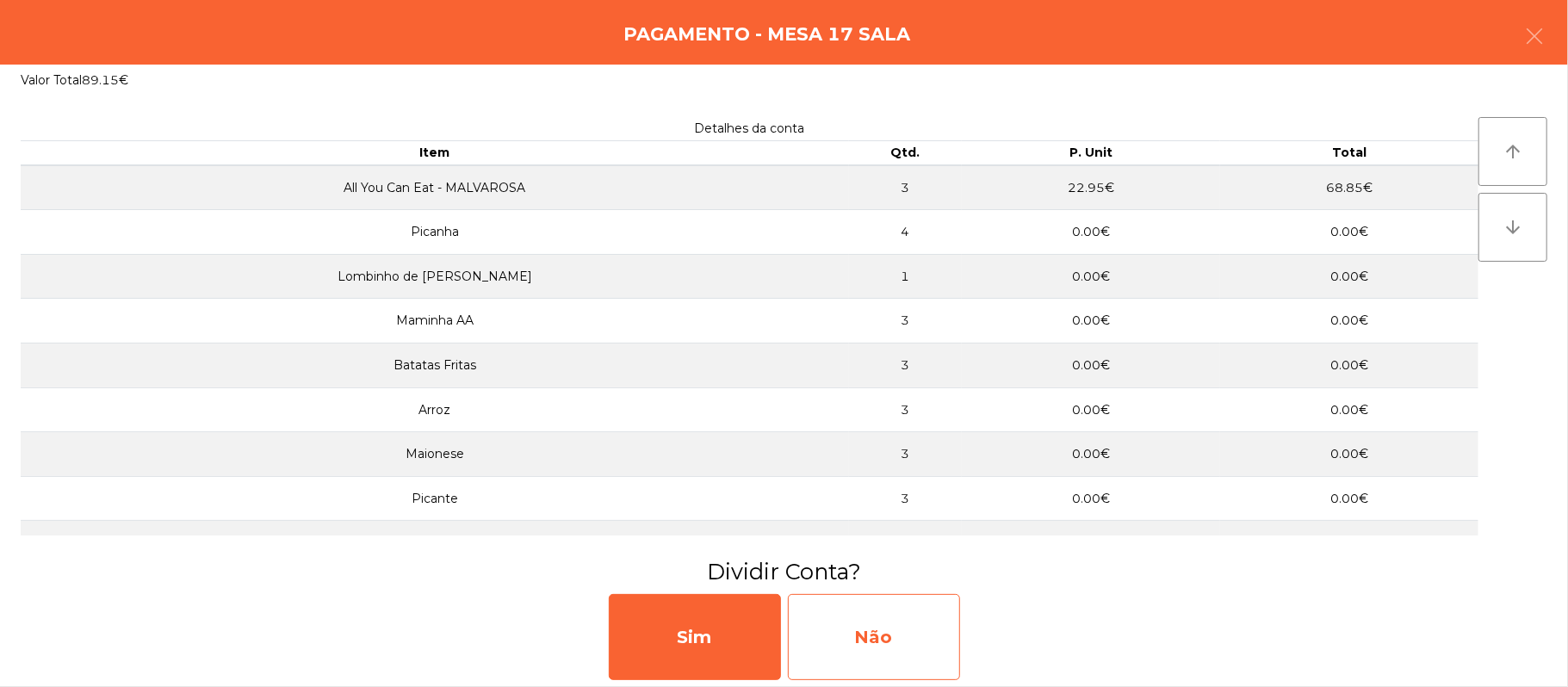
click at [906, 623] on div "Não" at bounding box center [874, 637] width 172 height 86
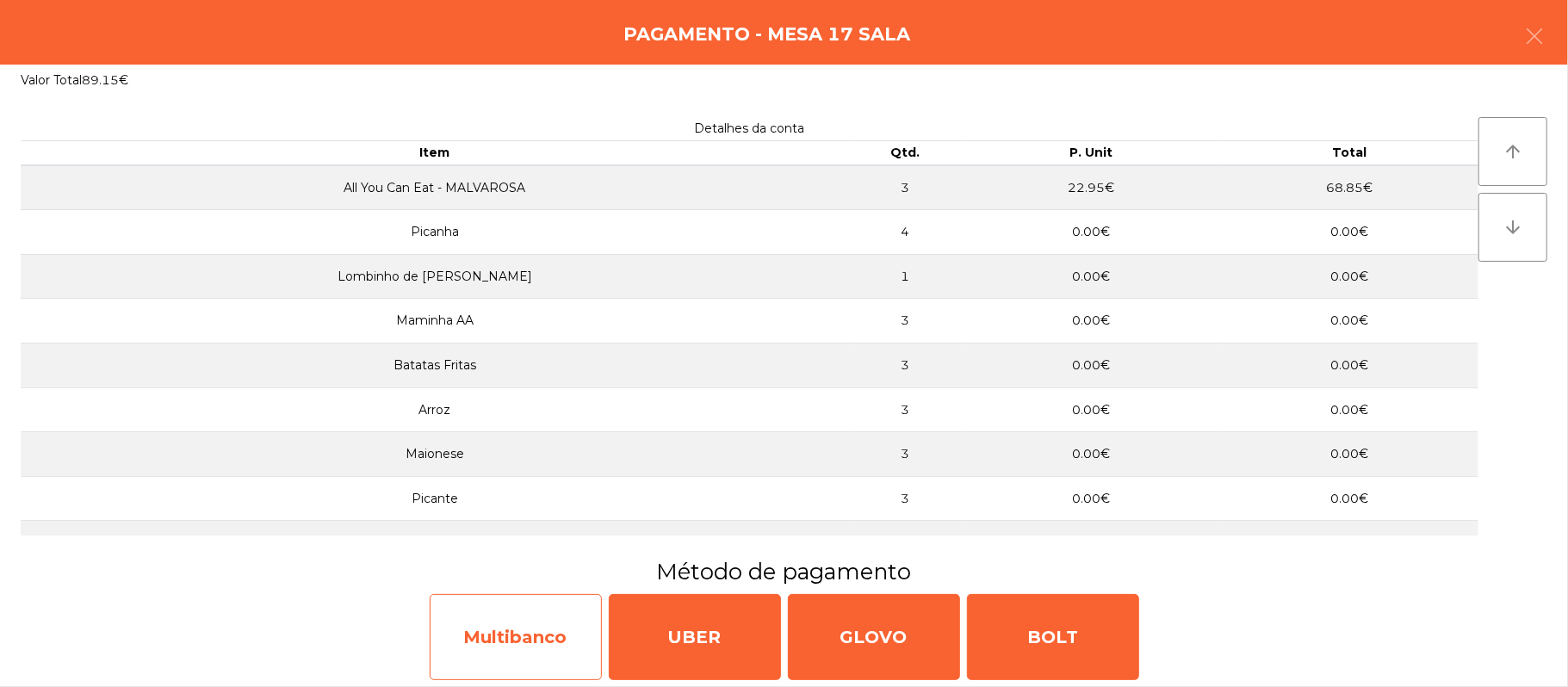
click at [531, 631] on div "Multibanco" at bounding box center [516, 637] width 172 height 86
select select "**"
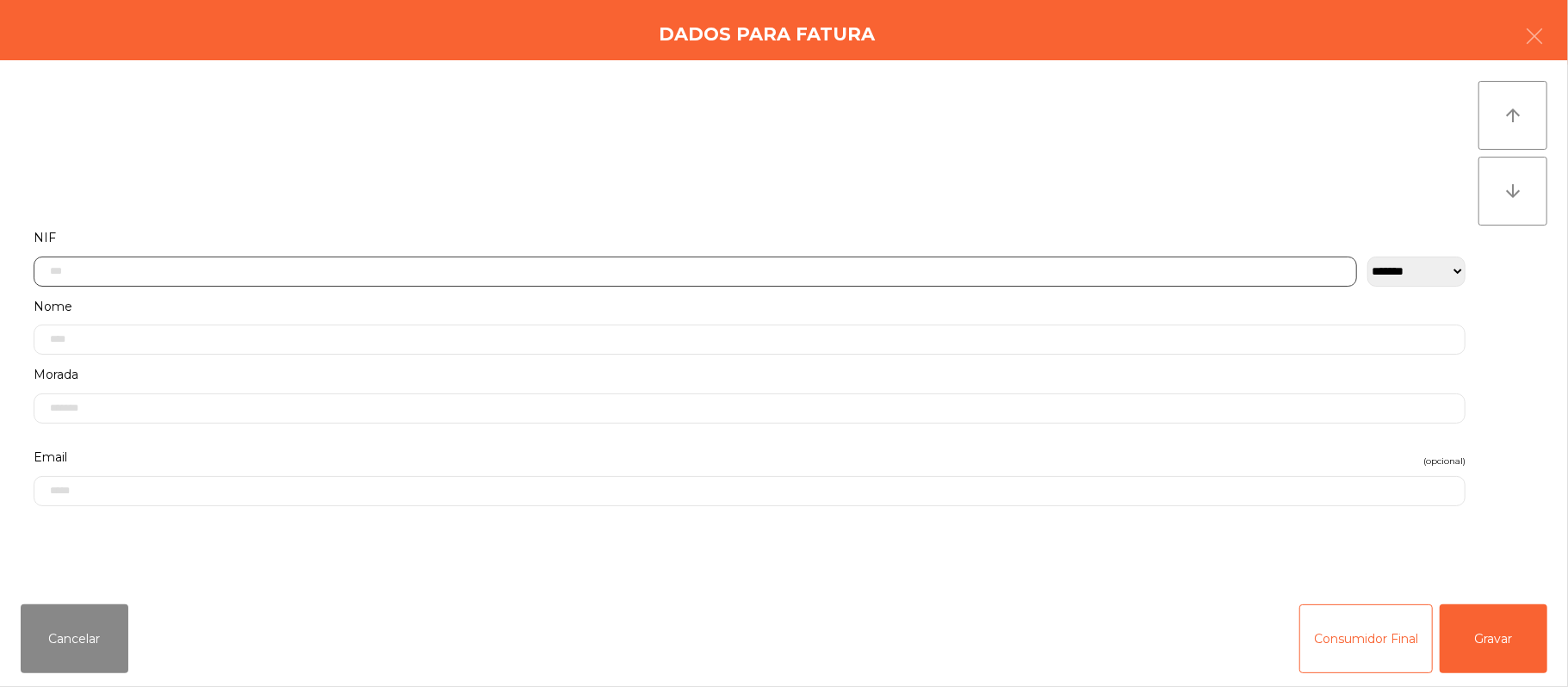
click at [555, 270] on input "text" at bounding box center [695, 271] width 1323 height 30
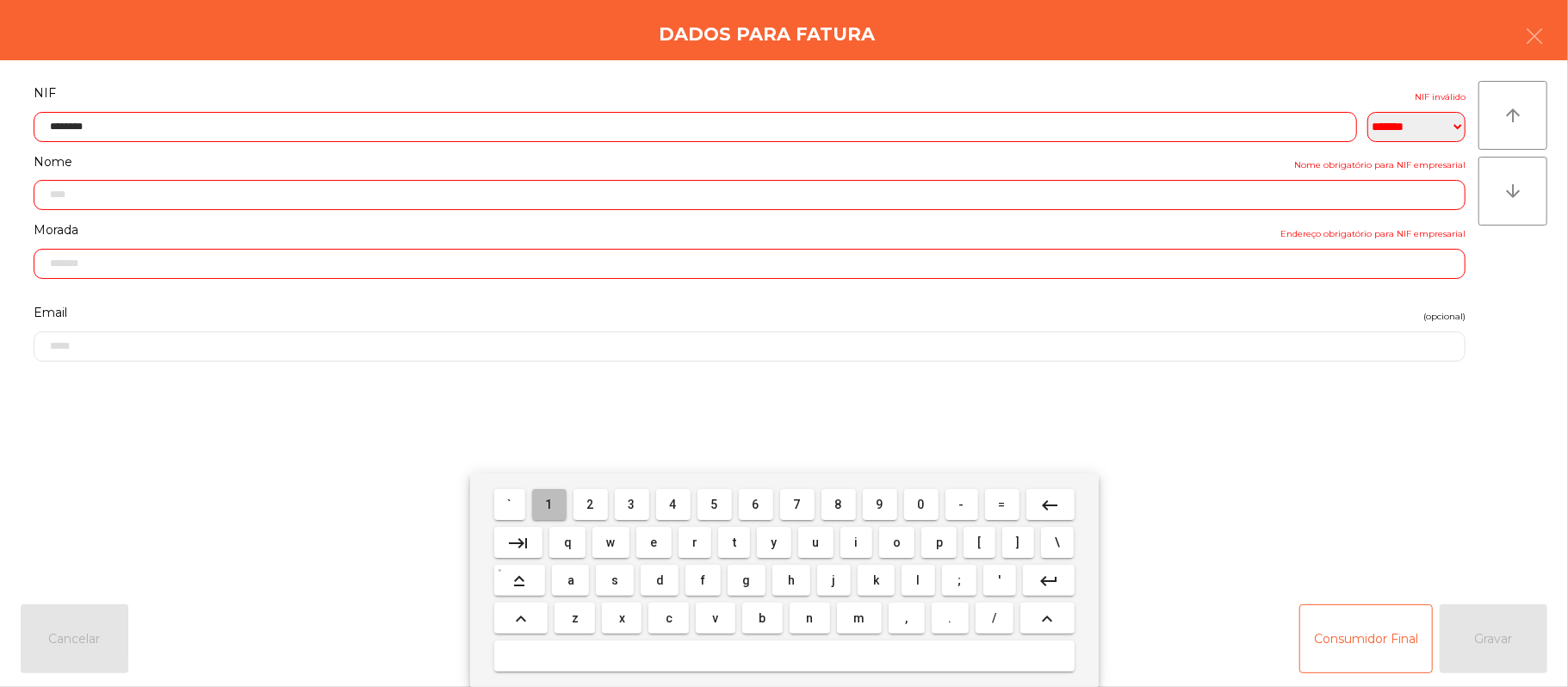
type input "*********"
type input "**********"
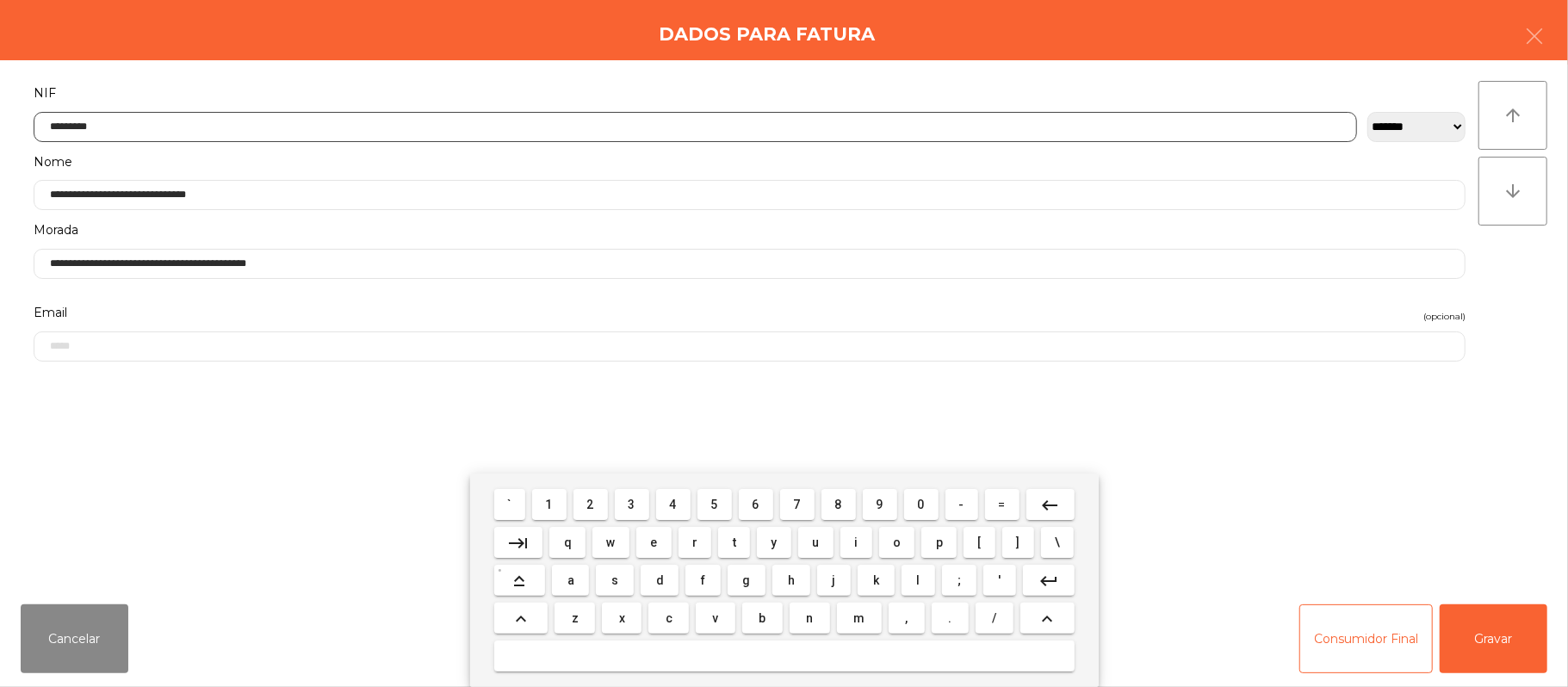
type input "*********"
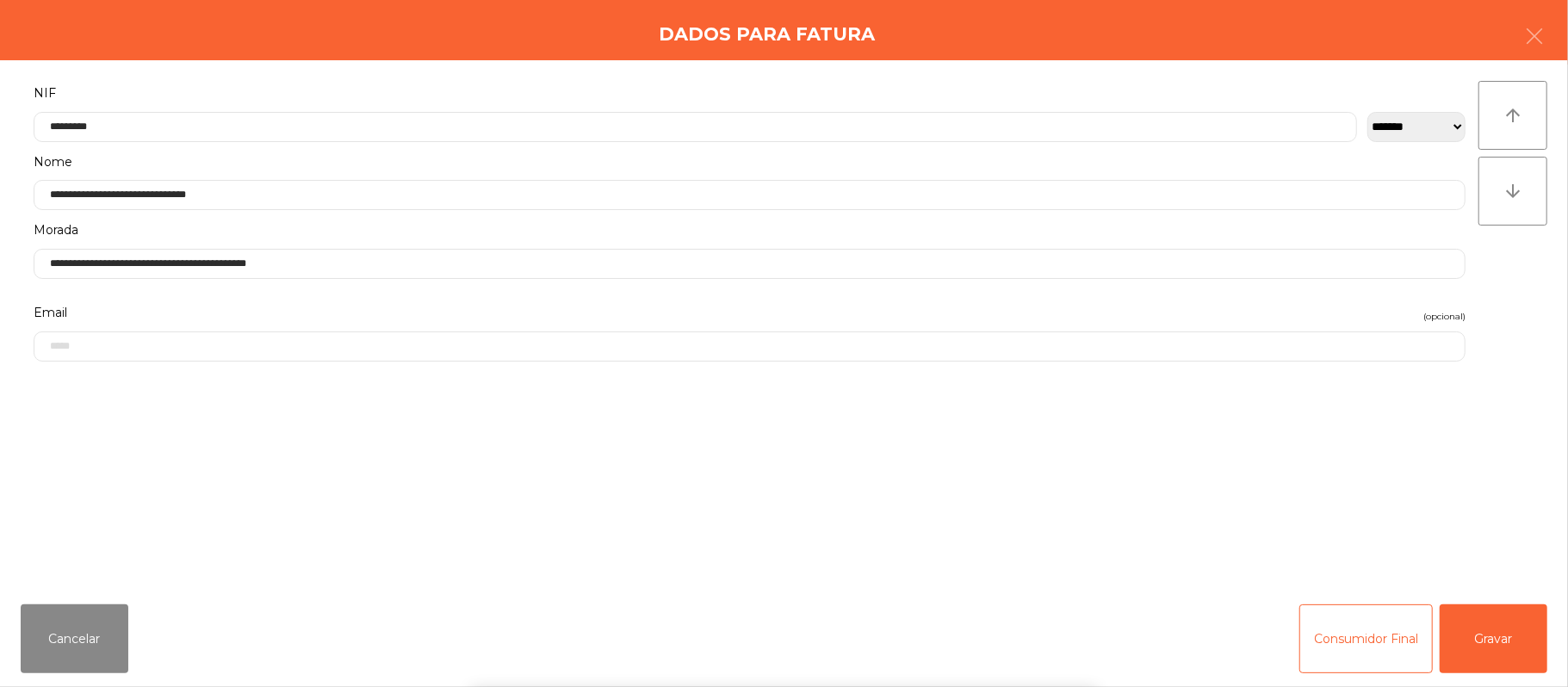
click at [1495, 646] on div "` 1 2 3 4 5 6 7 8 9 0 - = keyboard_backspace keyboard_tab q w e r t y u i o p […" at bounding box center [784, 581] width 1568 height 214
click at [1514, 647] on button "Gravar" at bounding box center [1493, 639] width 107 height 69
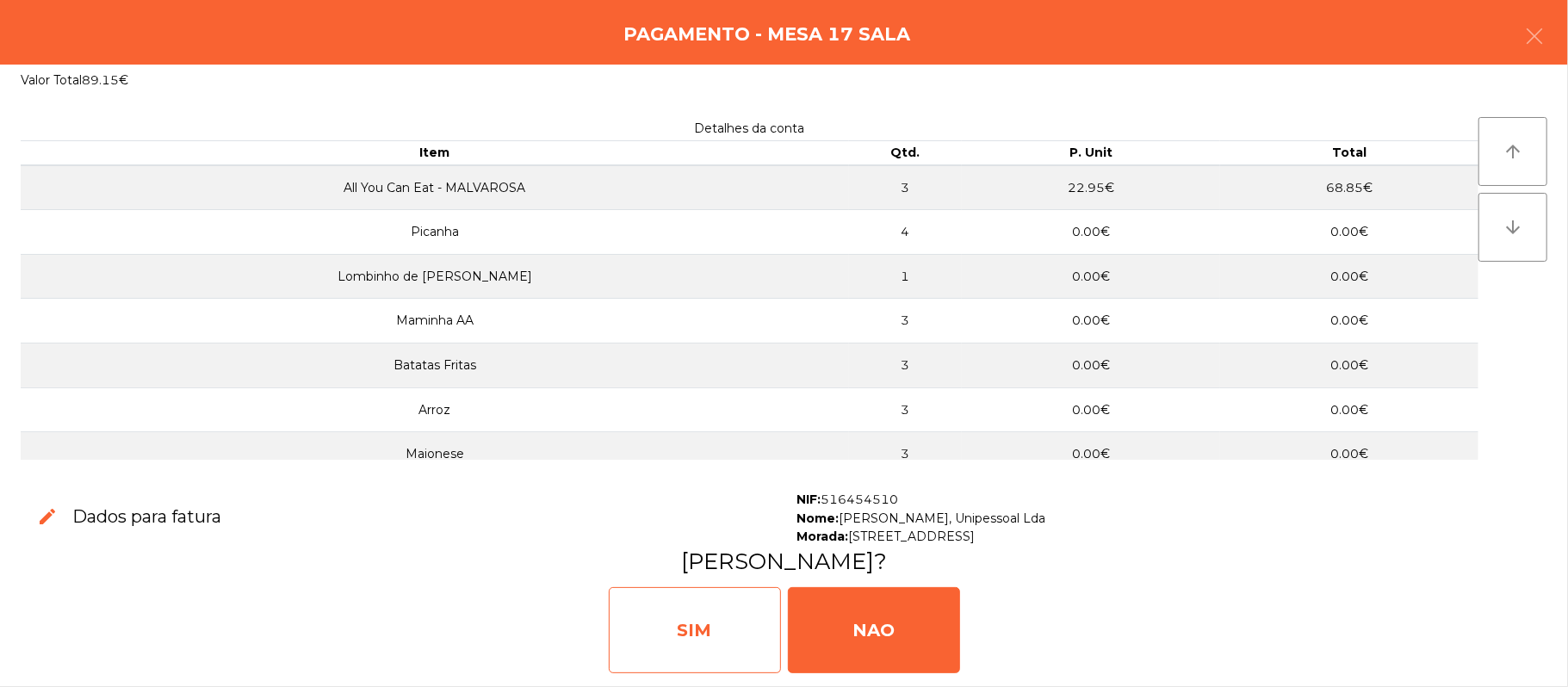
click at [702, 617] on div "SIM" at bounding box center [695, 630] width 172 height 86
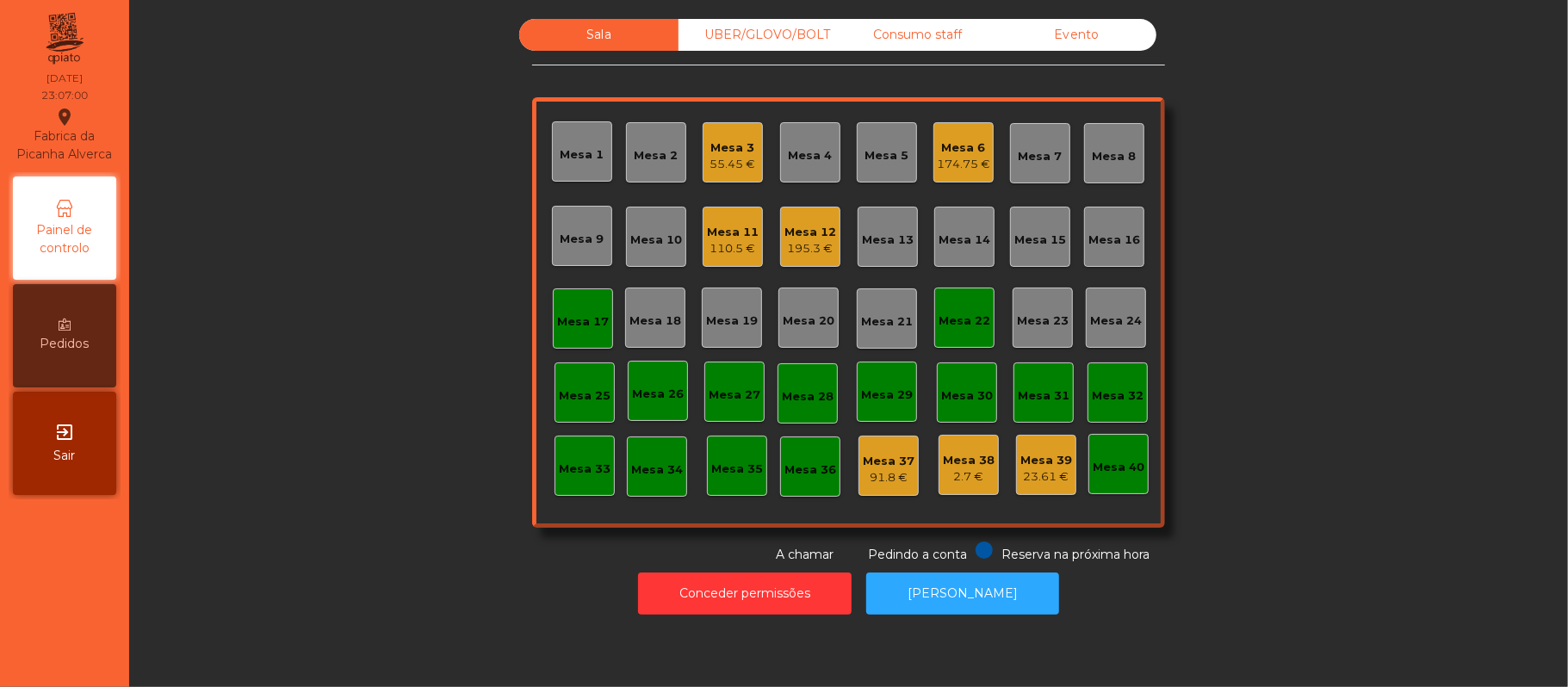
click at [560, 376] on div "Mesa 25" at bounding box center [584, 393] width 60 height 60
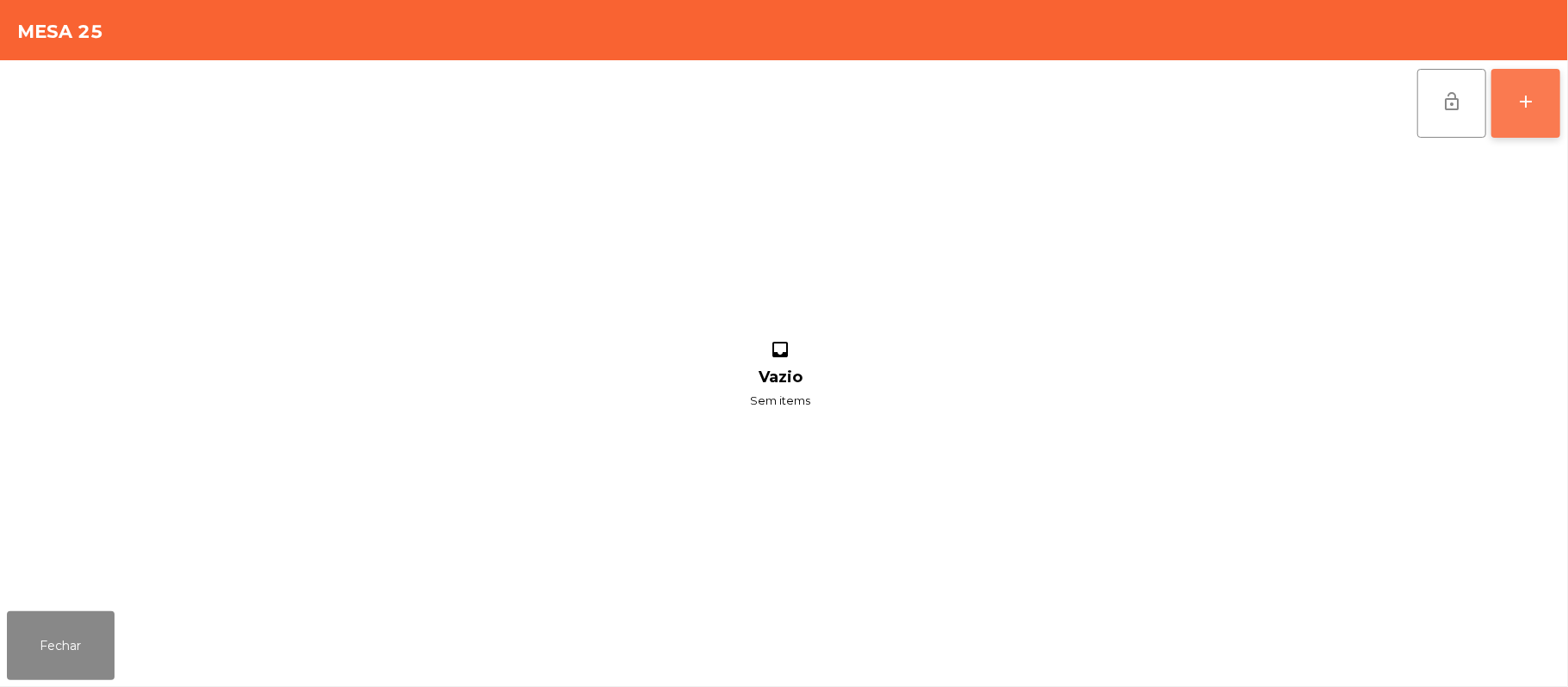
click at [1509, 114] on button "add" at bounding box center [1525, 103] width 69 height 69
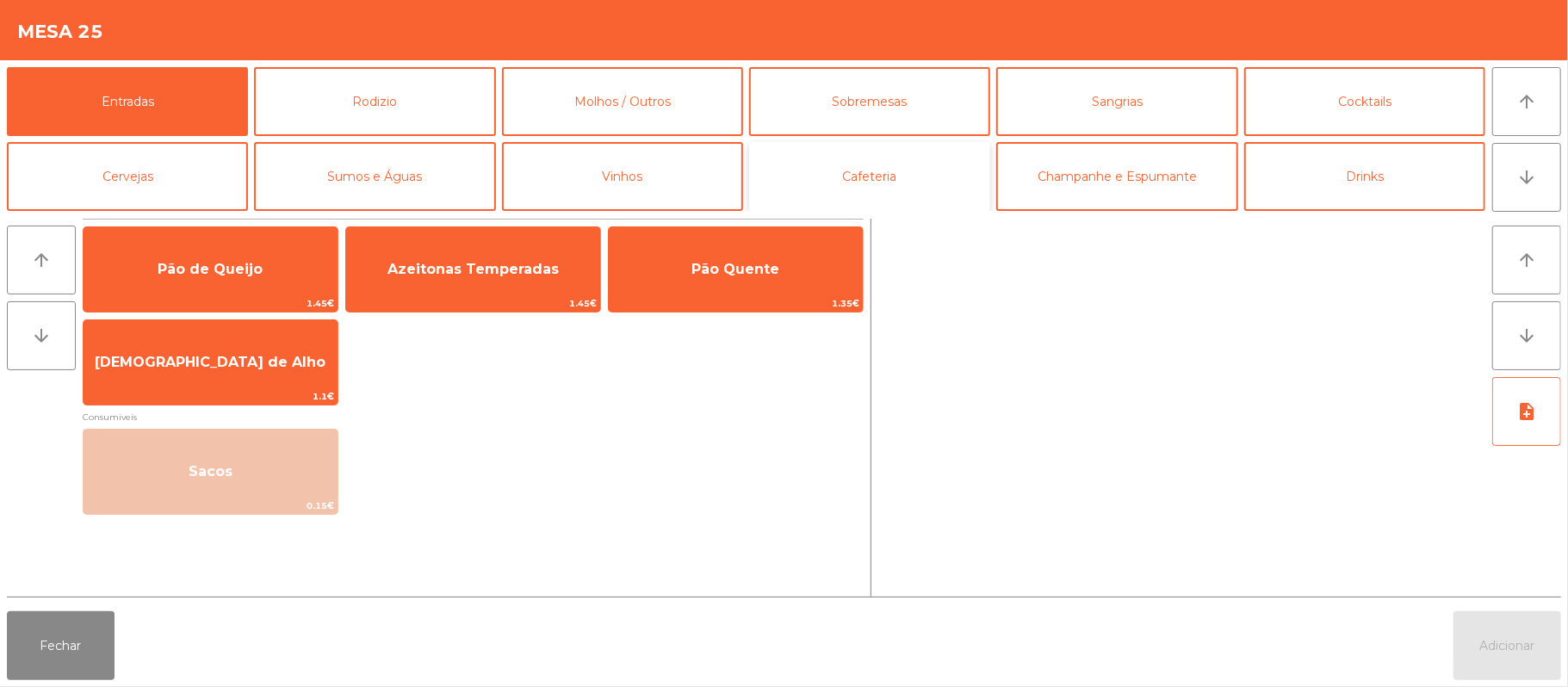
click at [863, 177] on button "Cafeteria" at bounding box center [869, 176] width 241 height 69
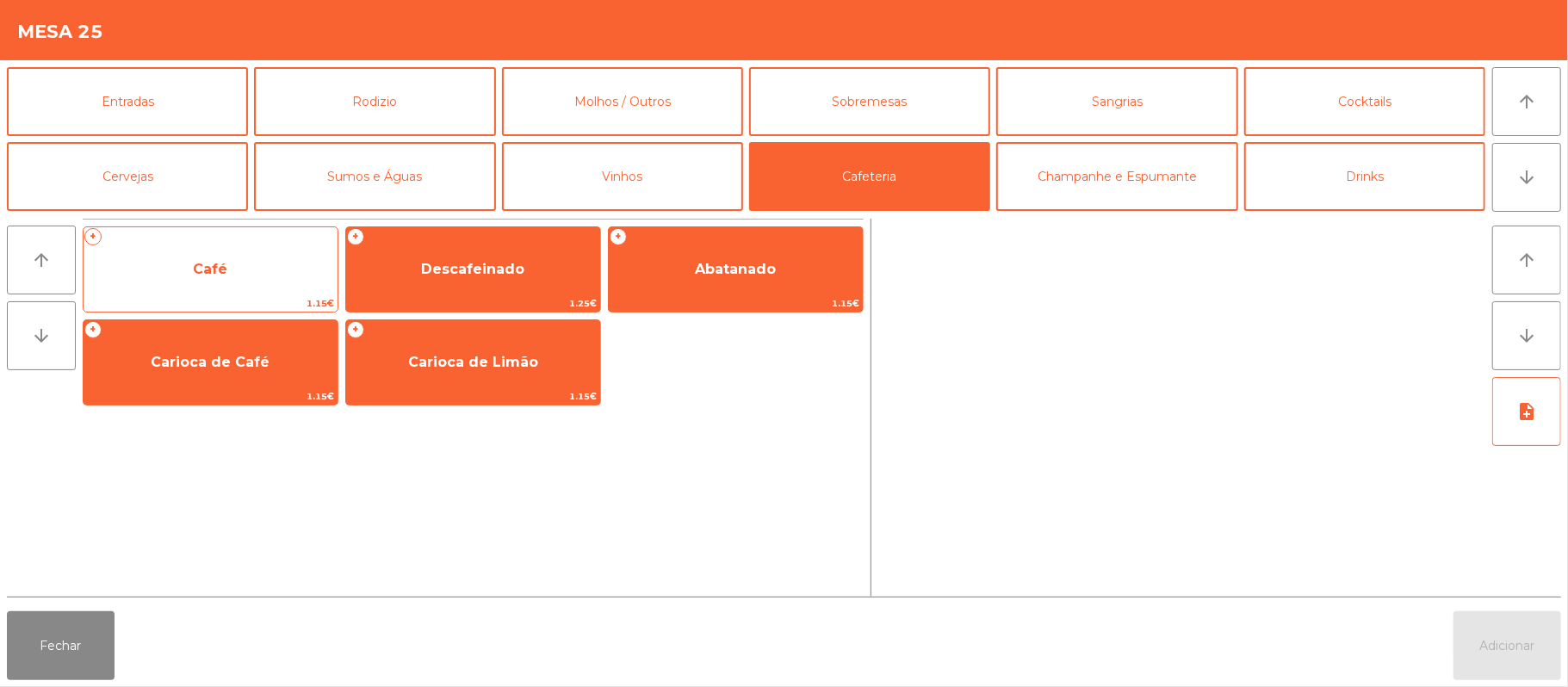
click at [286, 280] on span "Café" at bounding box center [210, 270] width 254 height 46
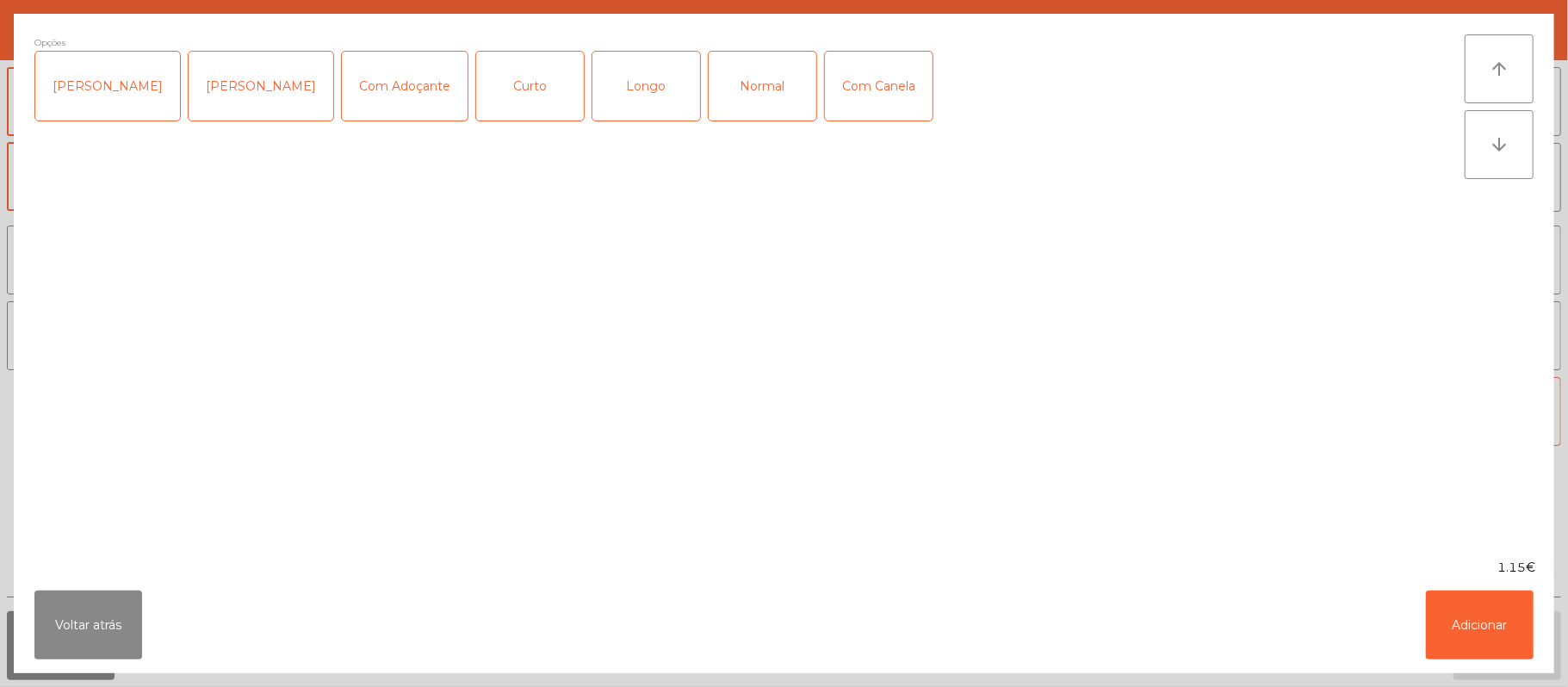
click at [746, 101] on div "Normal" at bounding box center [762, 85] width 107 height 69
click at [1469, 616] on button "Adicionar" at bounding box center [1479, 625] width 107 height 69
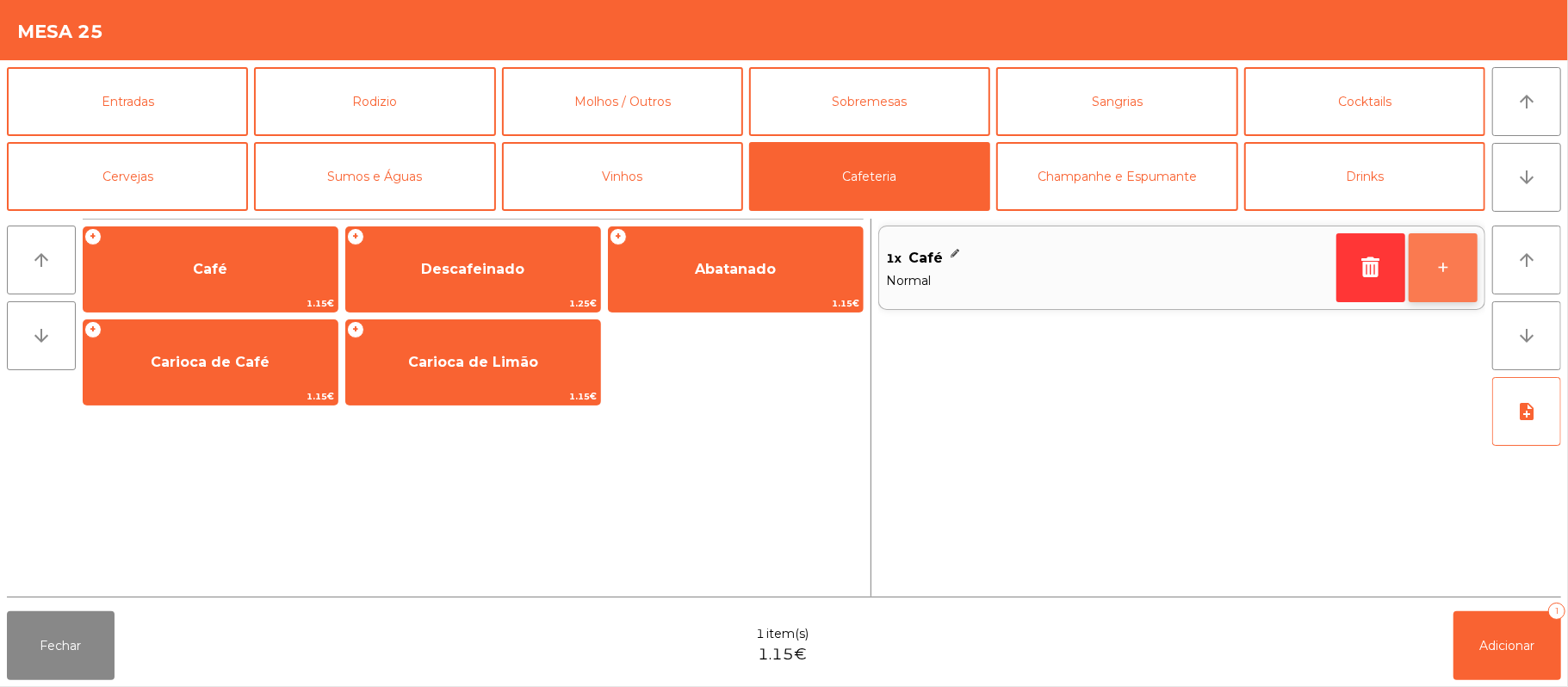
click at [1446, 267] on button "+" at bounding box center [1442, 267] width 69 height 69
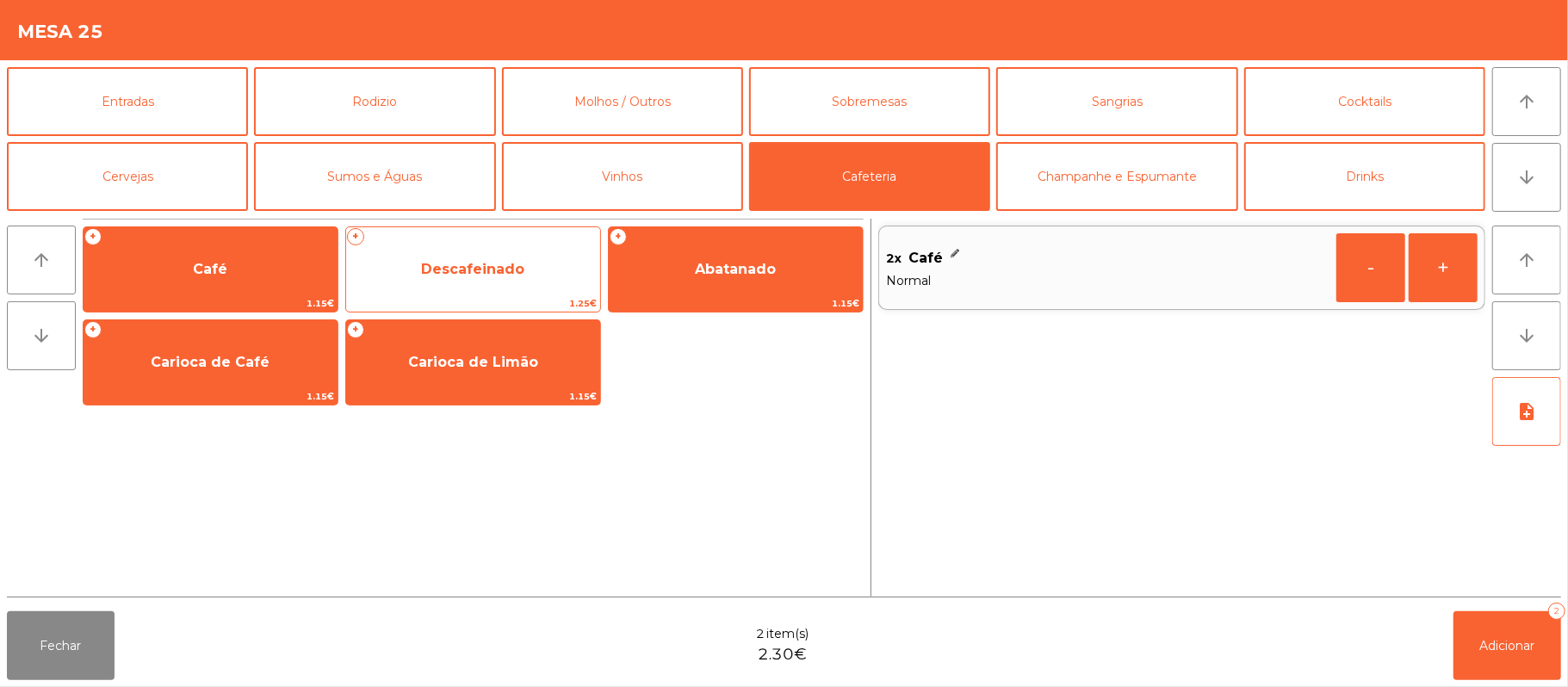
click at [514, 298] on span "1.25€" at bounding box center [473, 303] width 254 height 16
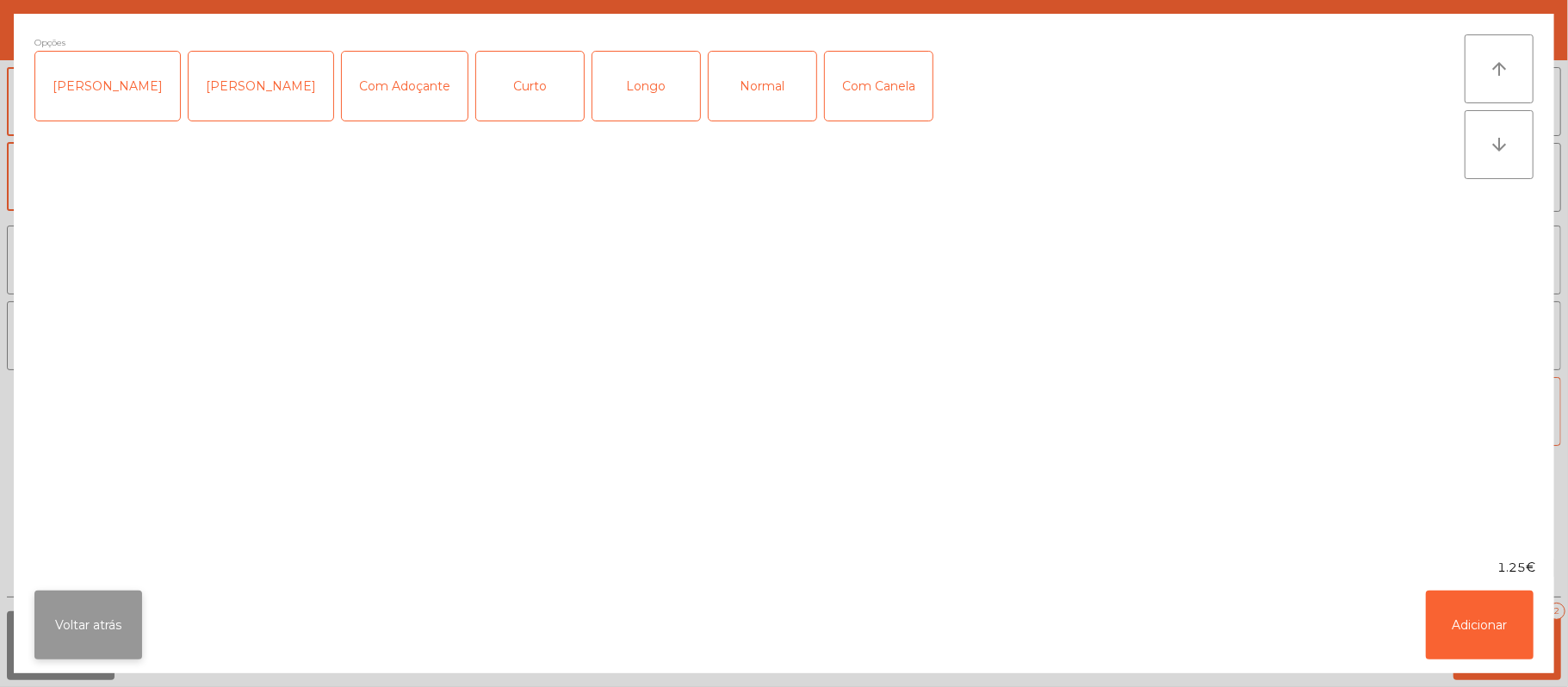
click at [98, 621] on button "Voltar atrás" at bounding box center [88, 625] width 107 height 69
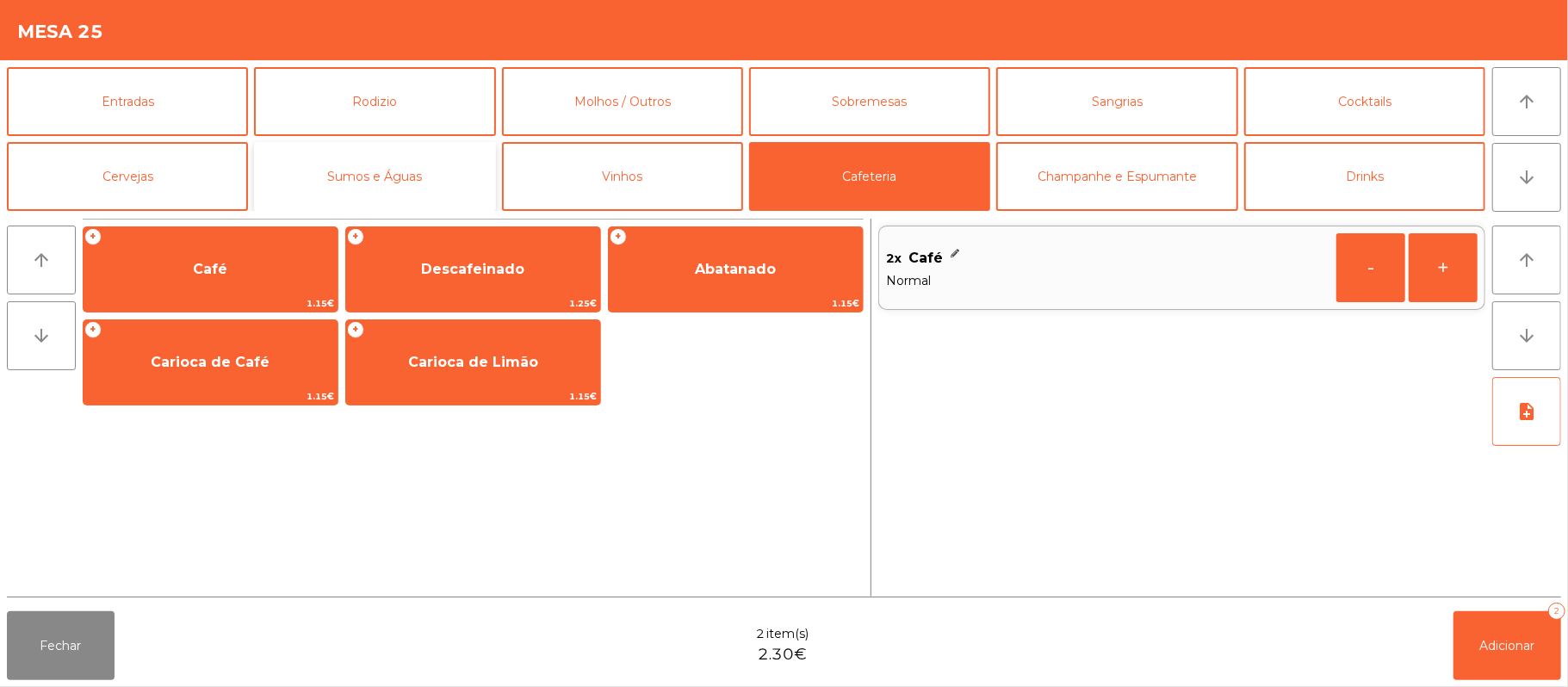
click at [400, 186] on button "Sumos e Águas" at bounding box center [374, 176] width 241 height 69
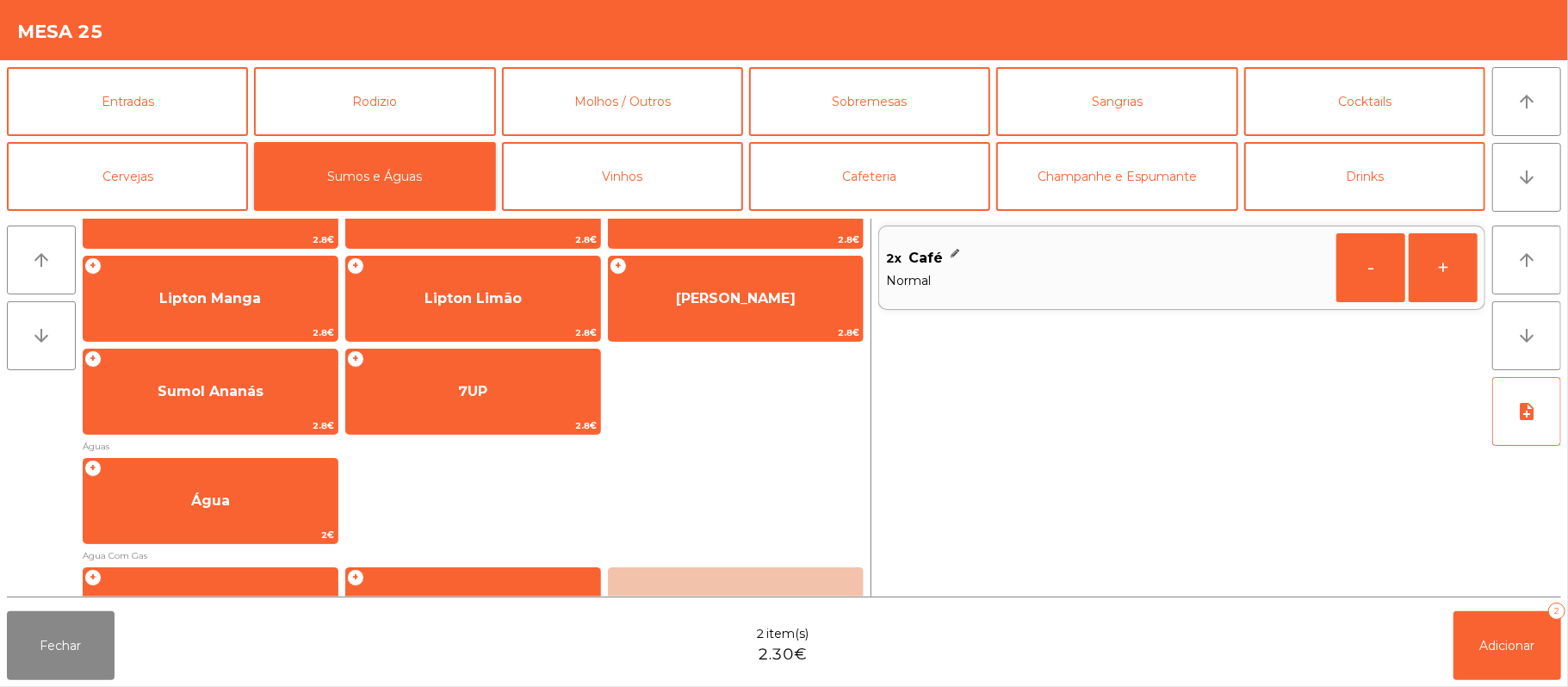
scroll to position [358, 0]
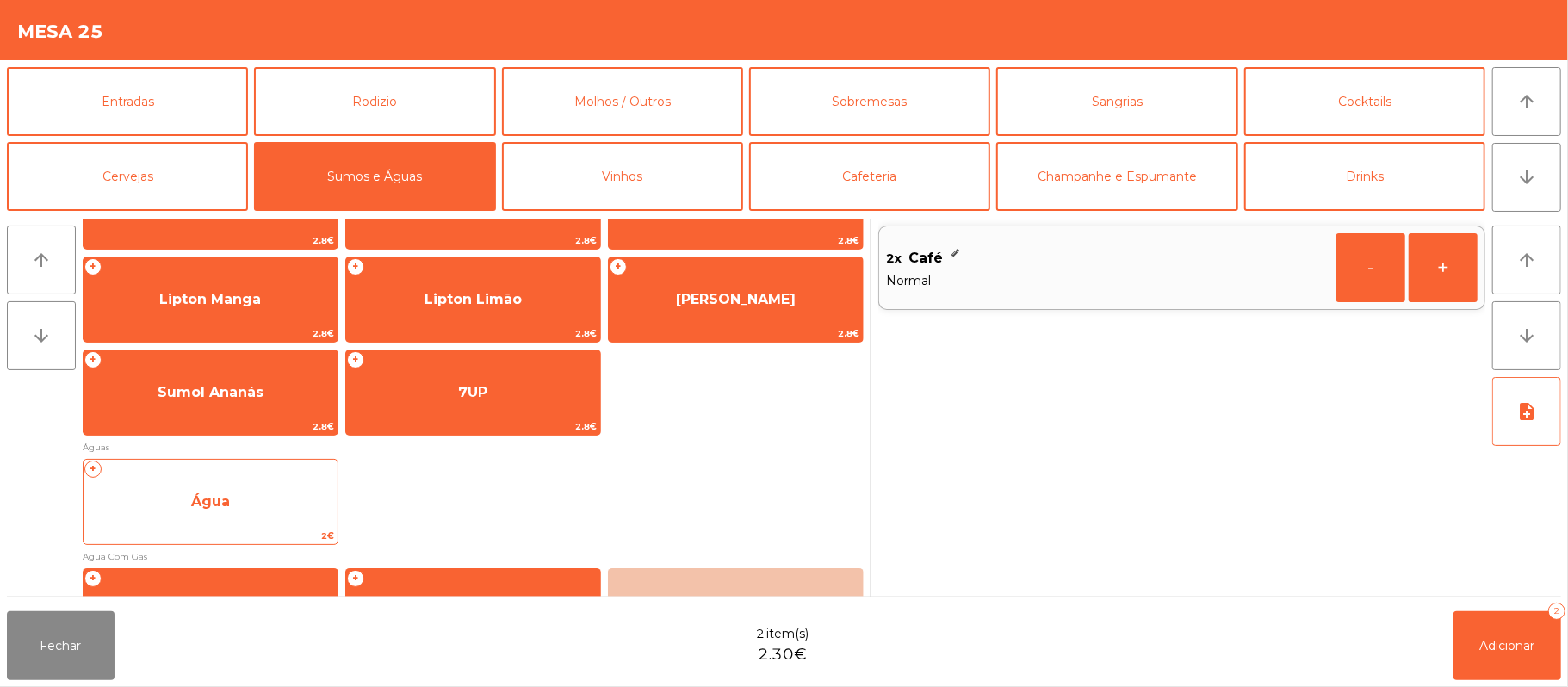
click at [286, 517] on span "Água" at bounding box center [210, 502] width 254 height 46
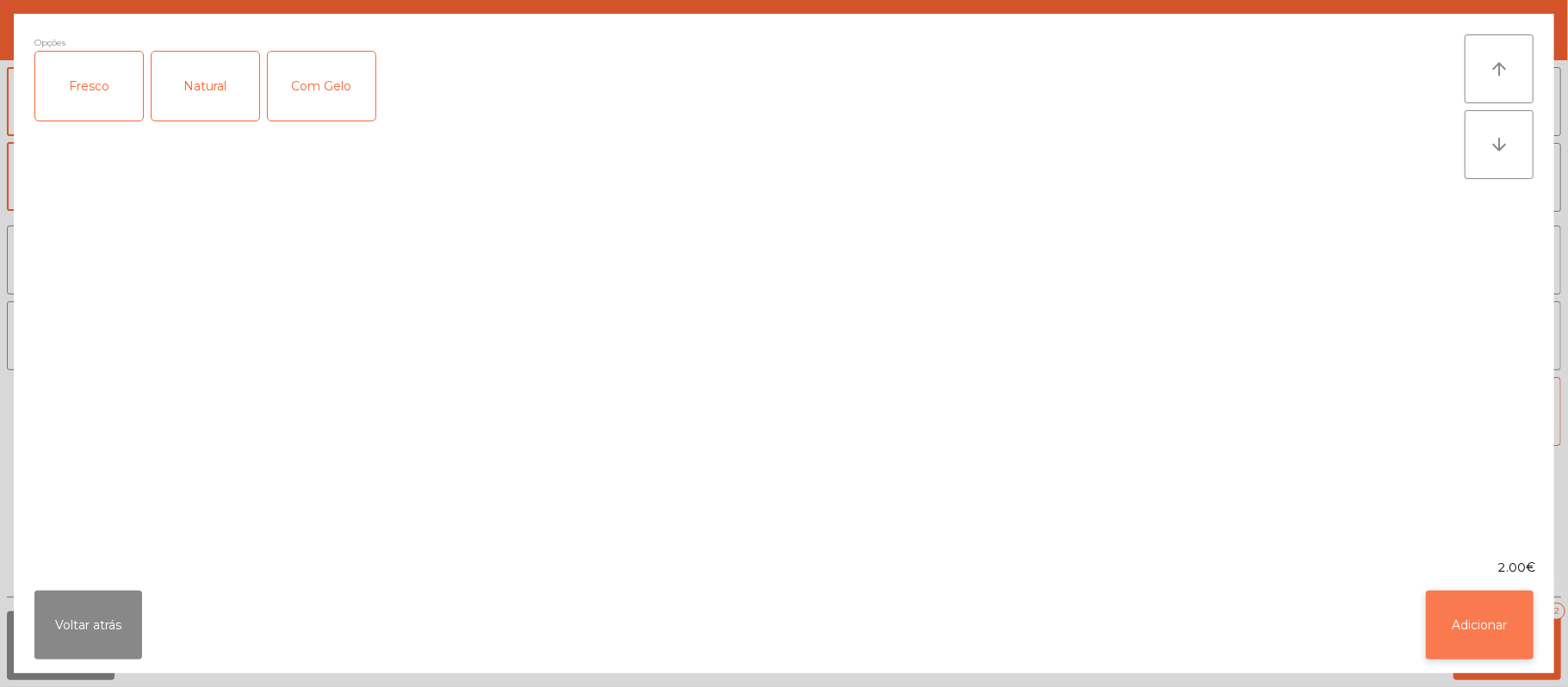
click at [1503, 636] on button "Adicionar" at bounding box center [1479, 625] width 107 height 69
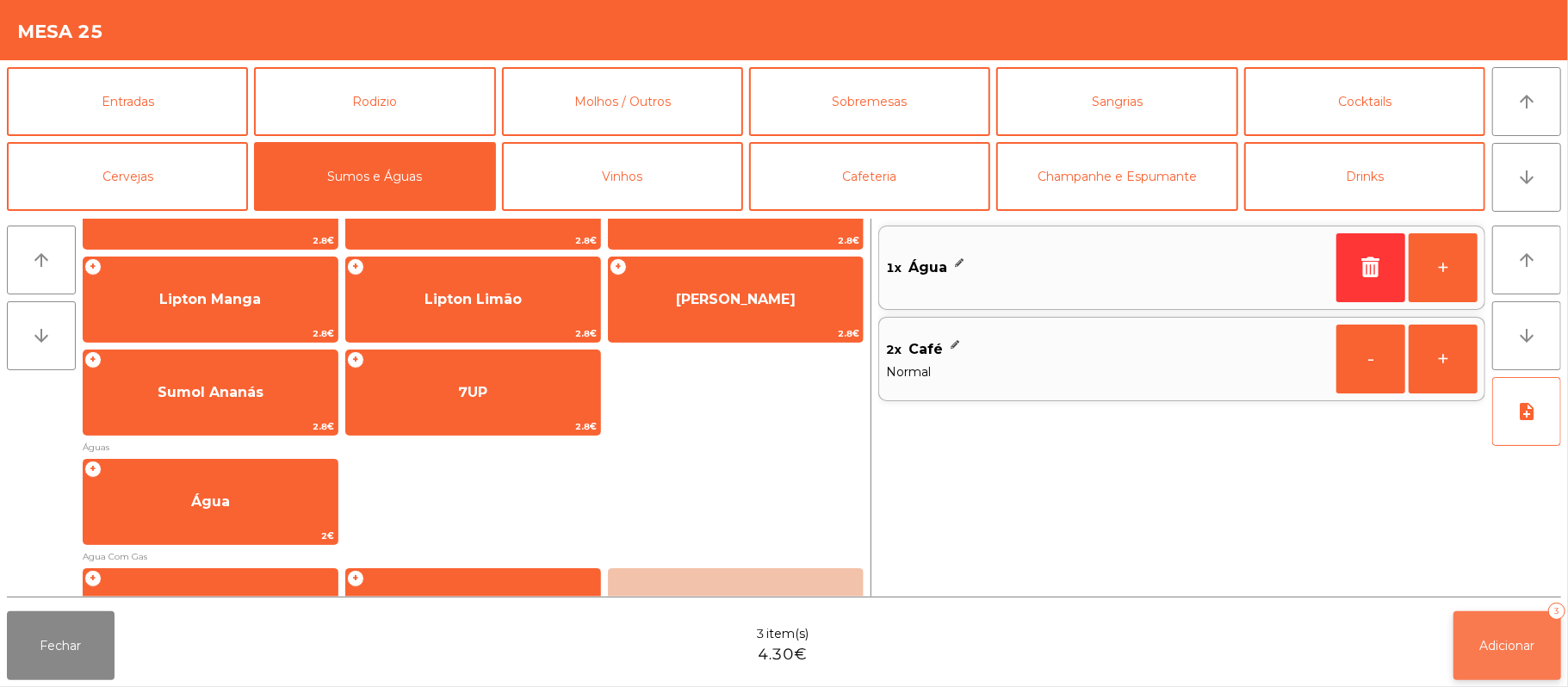
click at [1472, 636] on button "Adicionar 3" at bounding box center [1507, 645] width 107 height 69
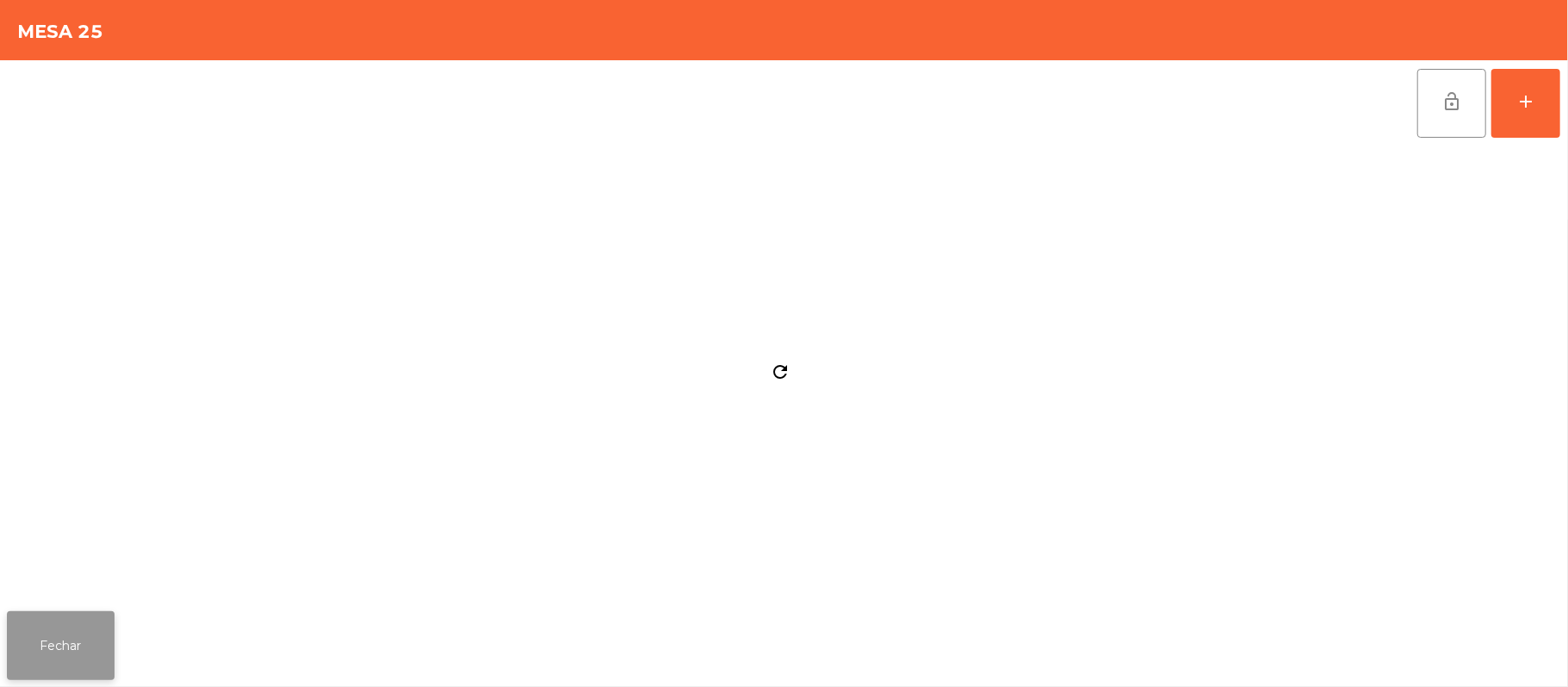
click at [46, 621] on button "Fechar" at bounding box center [60, 645] width 107 height 69
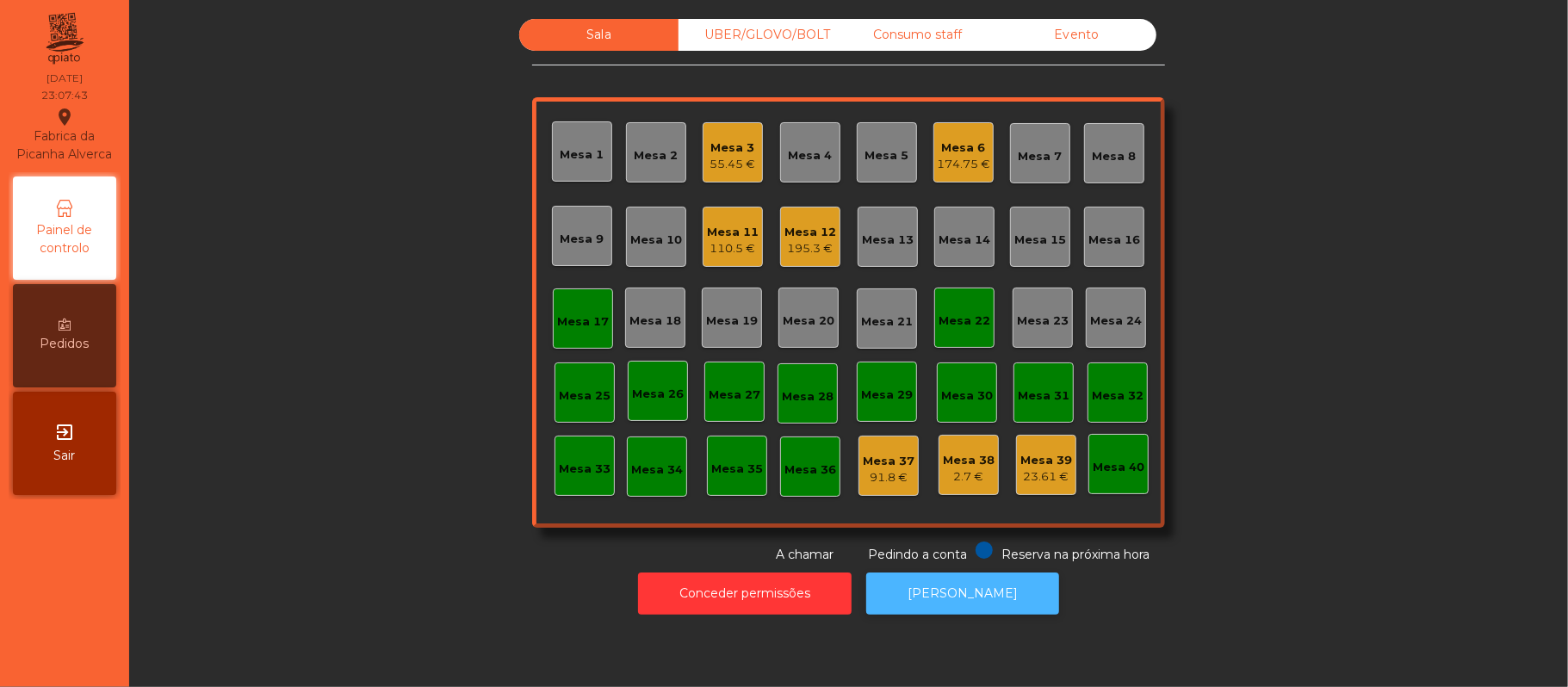
click at [971, 592] on button "[PERSON_NAME]" at bounding box center [962, 594] width 192 height 43
click at [597, 404] on div "4.3 €" at bounding box center [584, 404] width 51 height 17
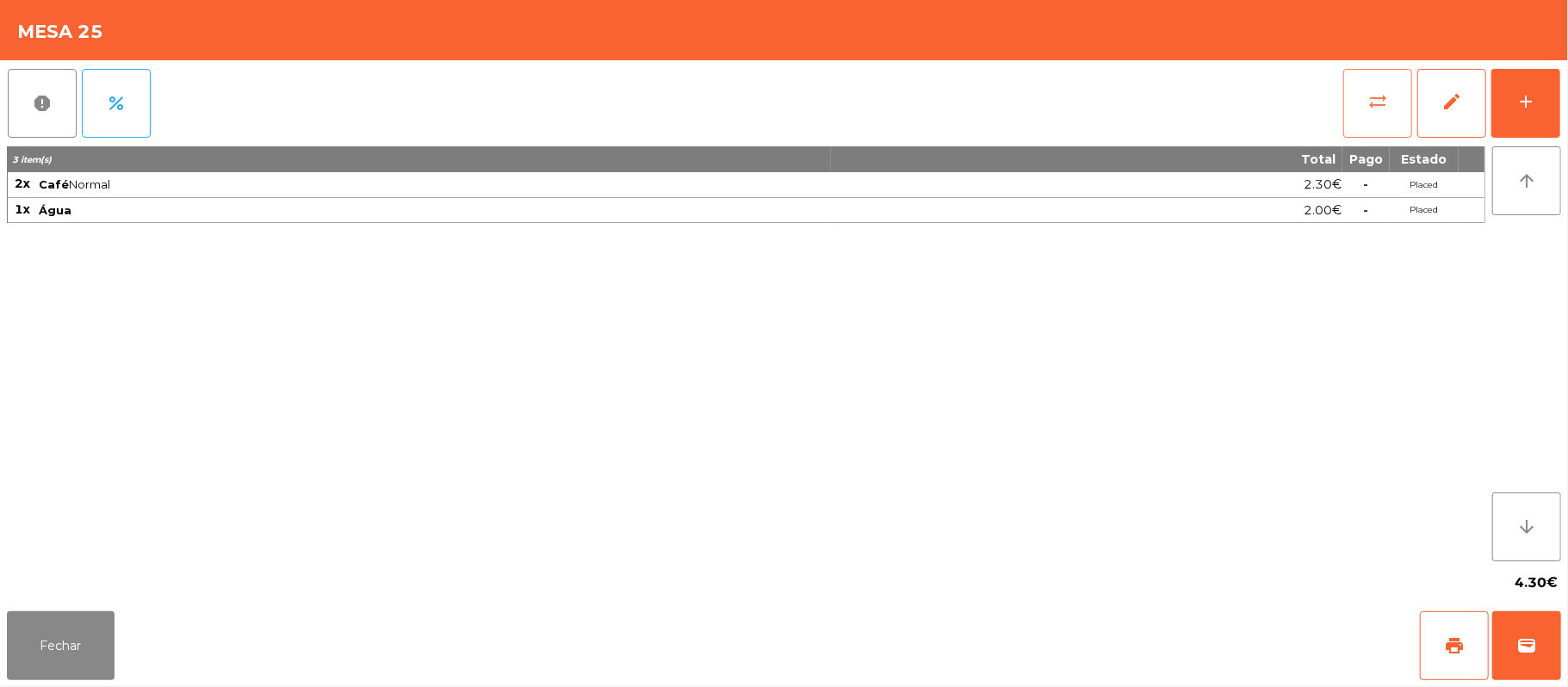
click at [1381, 114] on button "sync_alt" at bounding box center [1377, 103] width 69 height 69
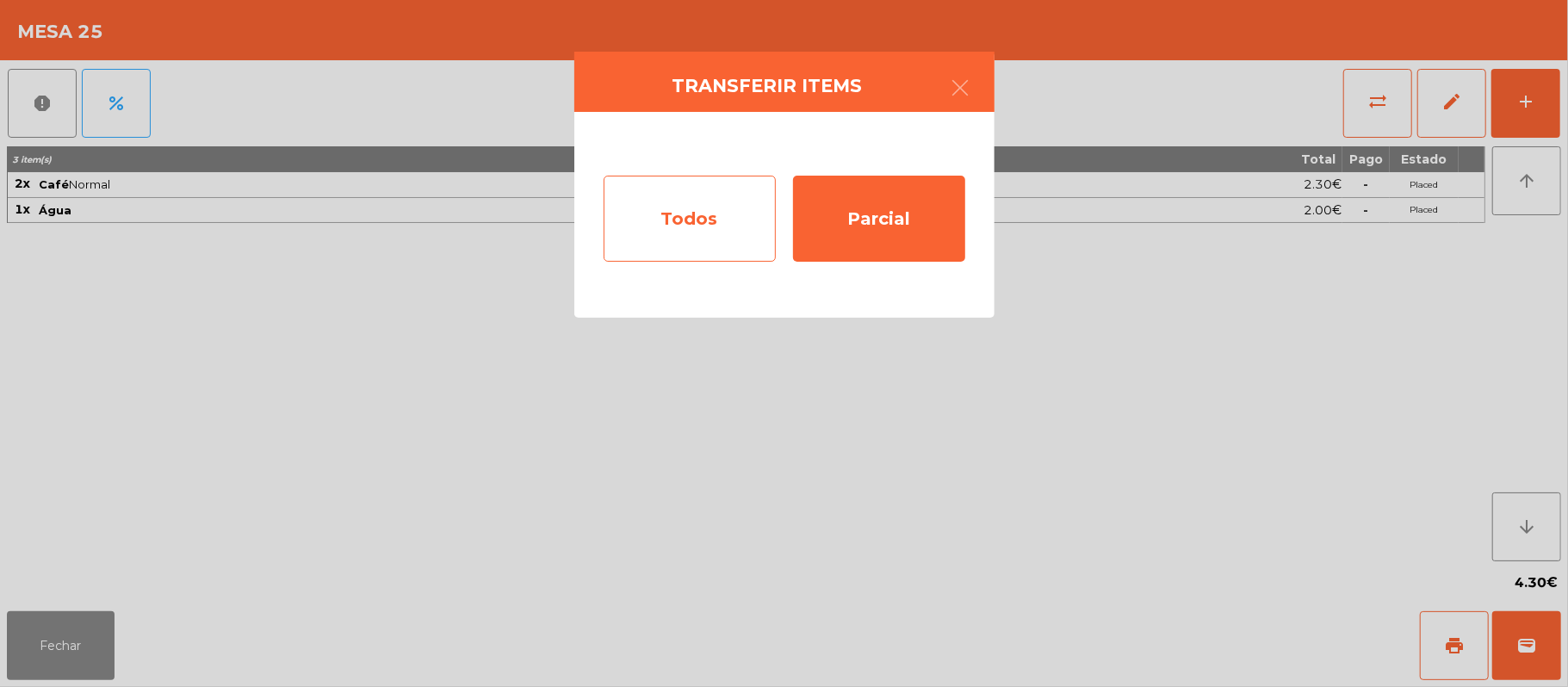
click at [703, 225] on div "Todos" at bounding box center [690, 219] width 172 height 86
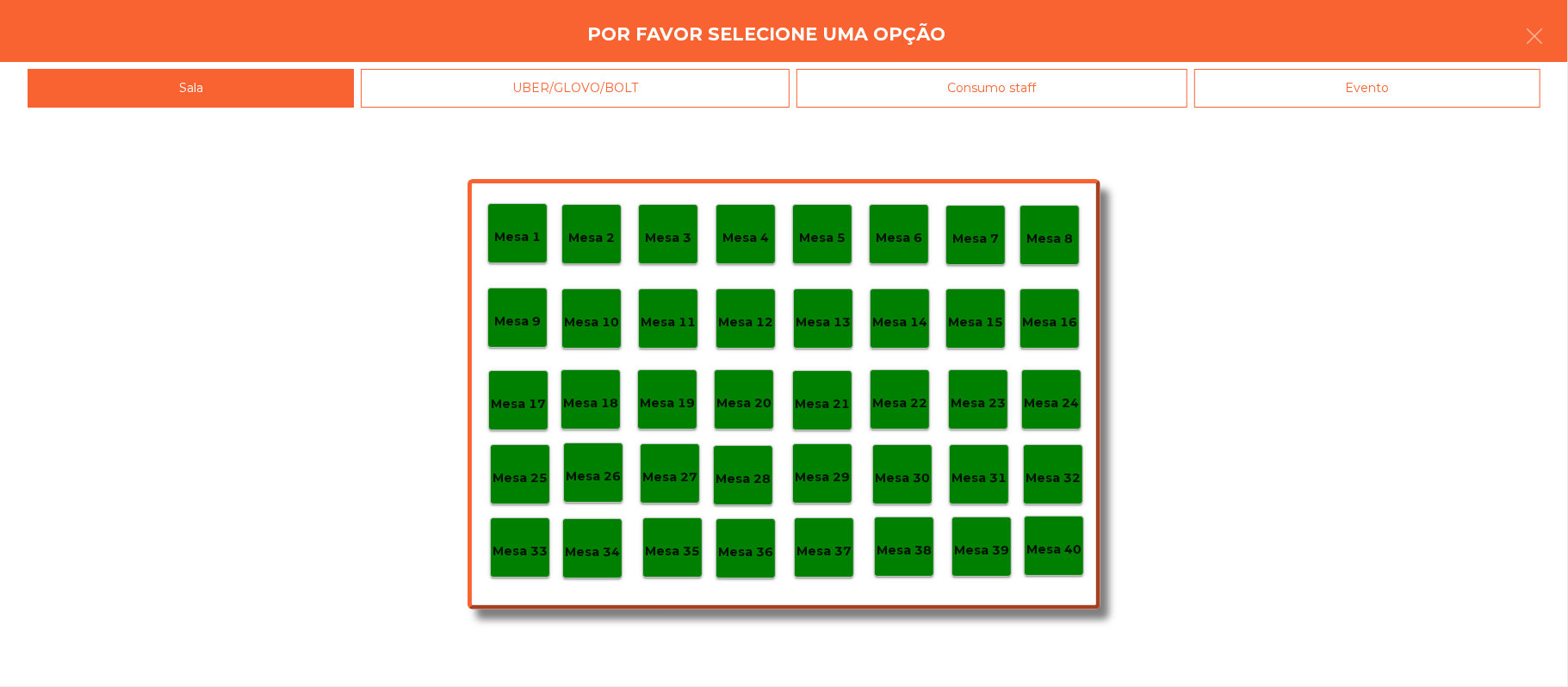
click at [1409, 98] on div "Evento" at bounding box center [1368, 88] width 346 height 39
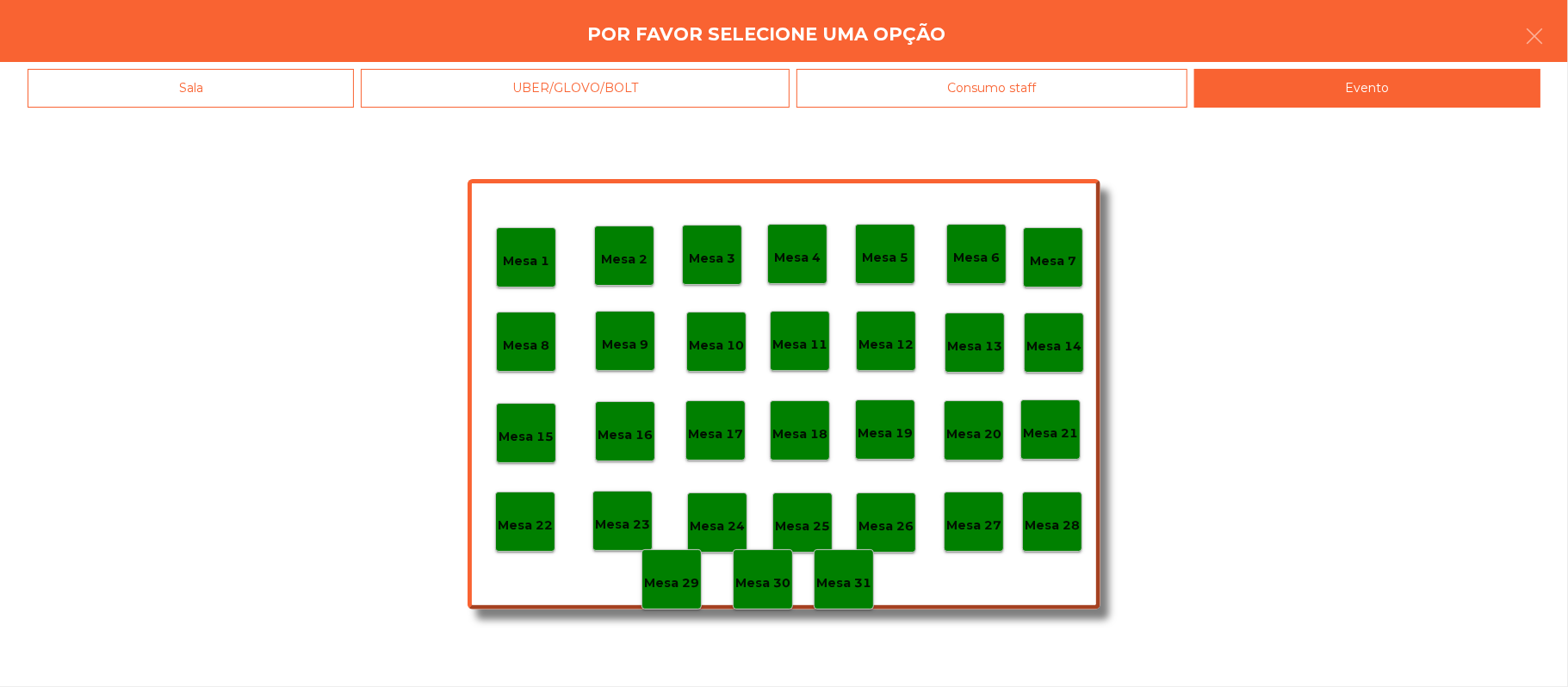
click at [1045, 516] on p "Mesa 28" at bounding box center [1051, 525] width 55 height 19
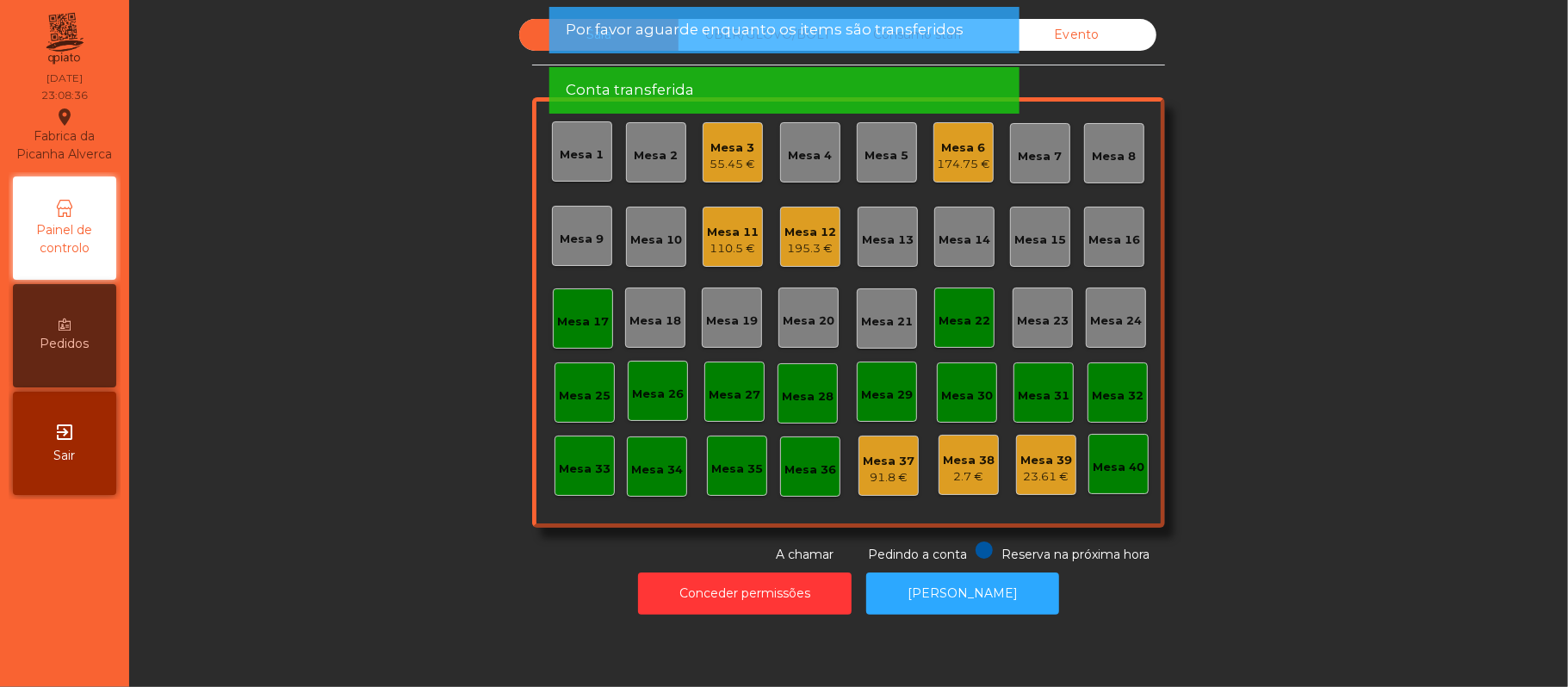
click at [560, 335] on div "Mesa 17" at bounding box center [582, 318] width 60 height 60
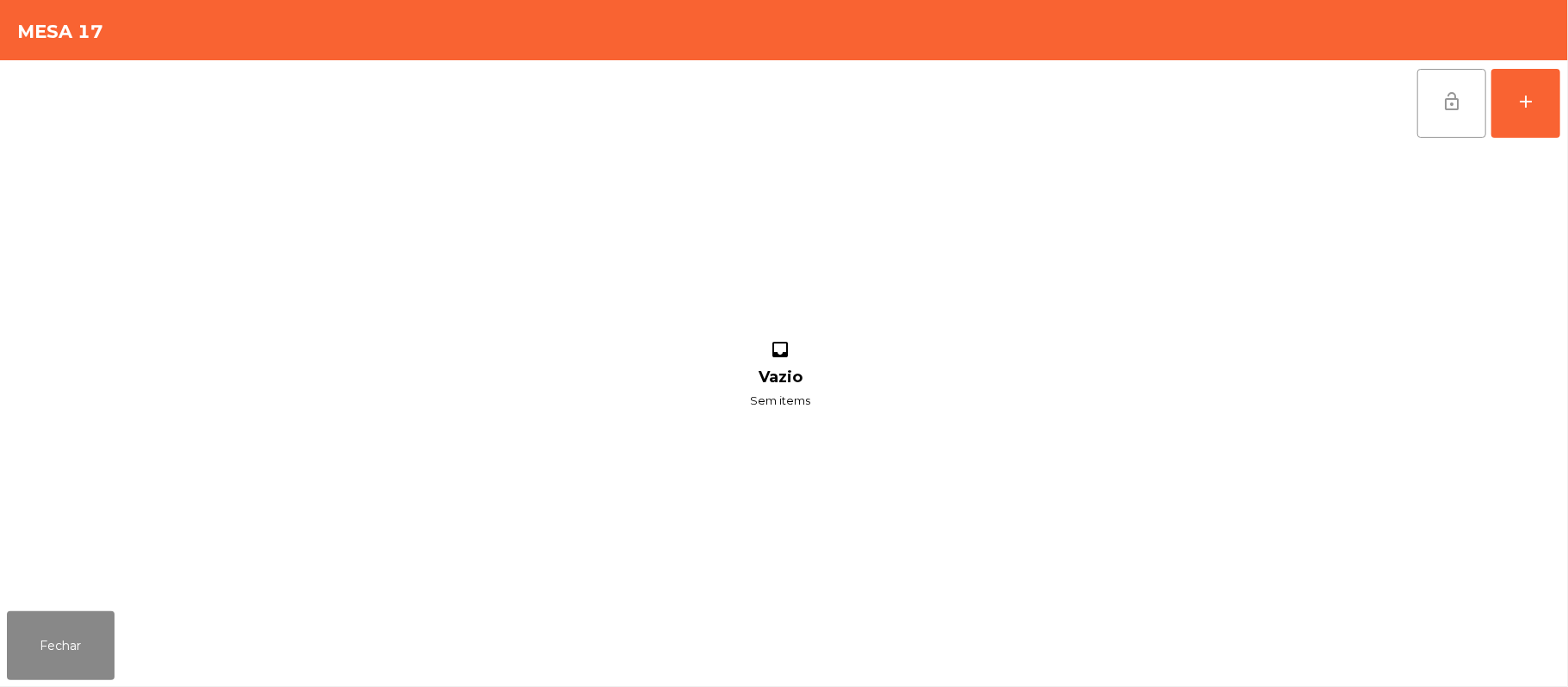
click at [1435, 115] on button "lock_open" at bounding box center [1451, 103] width 69 height 69
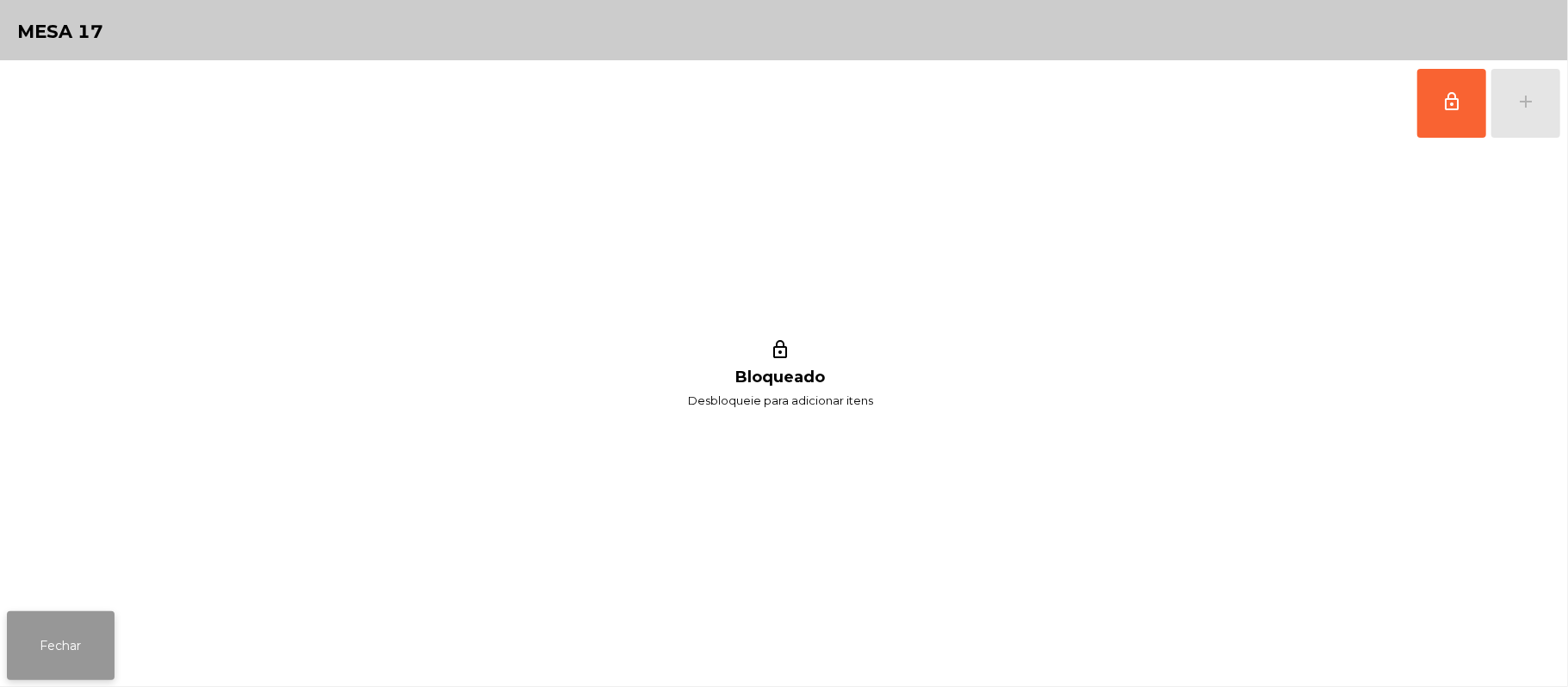
click at [107, 648] on button "Fechar" at bounding box center [60, 645] width 107 height 69
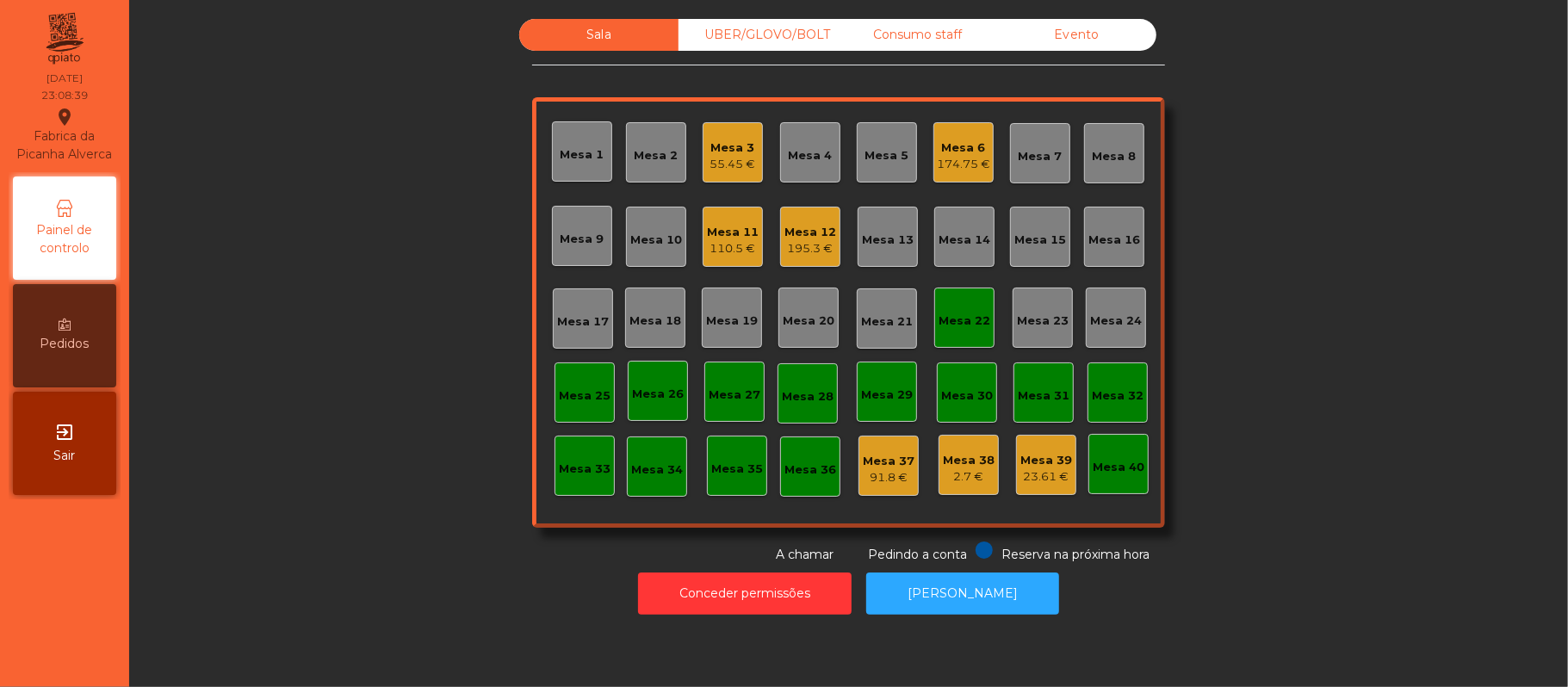
click at [962, 320] on div "Mesa 22" at bounding box center [963, 321] width 51 height 17
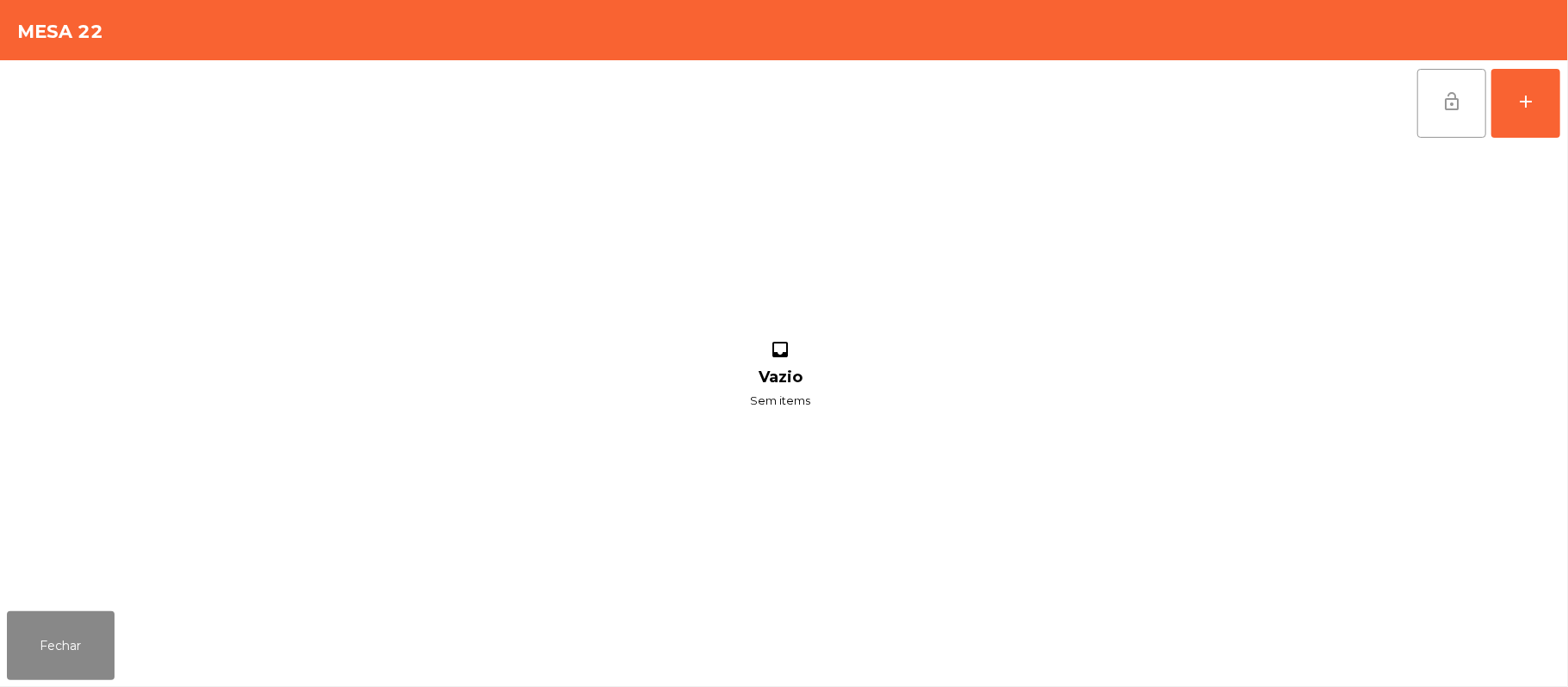
click at [1437, 111] on button "lock_open" at bounding box center [1451, 103] width 69 height 69
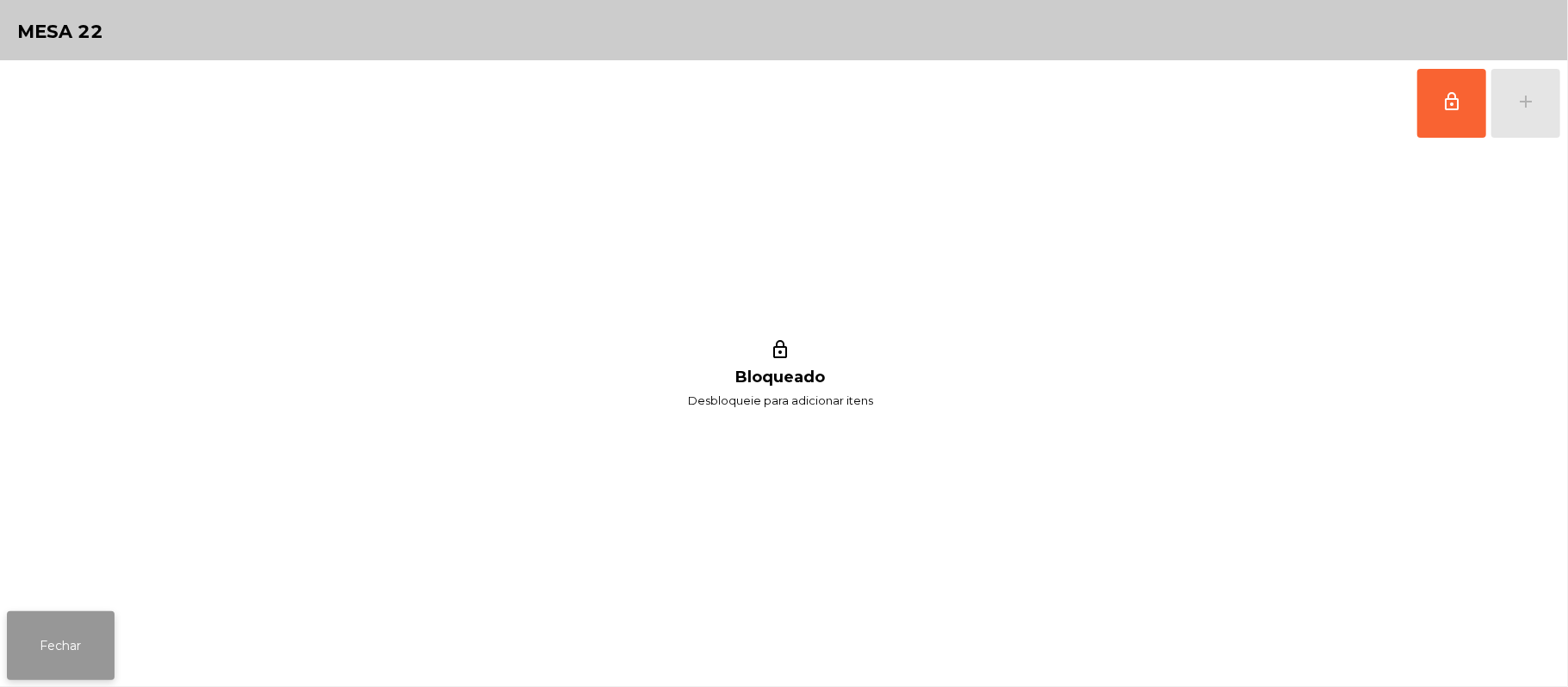
click at [84, 642] on button "Fechar" at bounding box center [60, 645] width 107 height 69
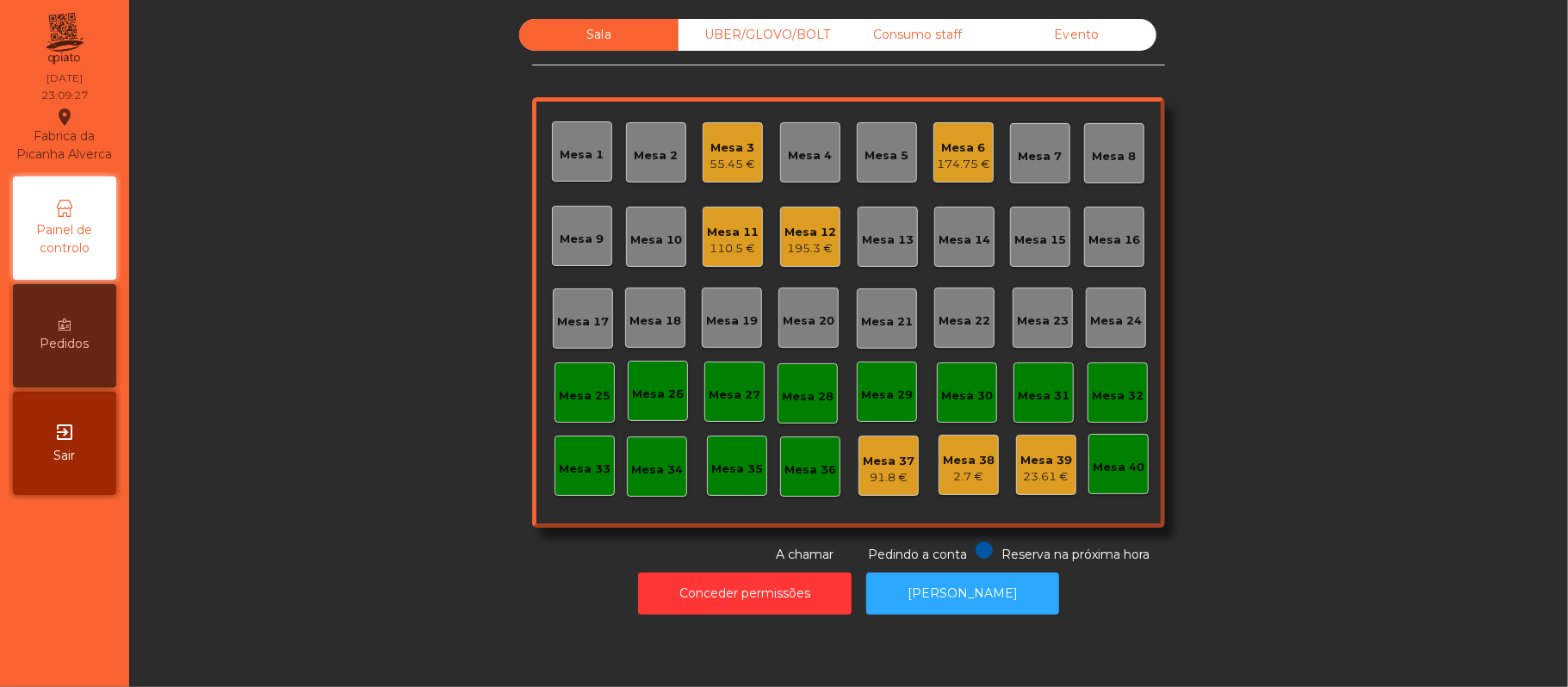
click at [727, 157] on div "55.45 €" at bounding box center [732, 164] width 45 height 17
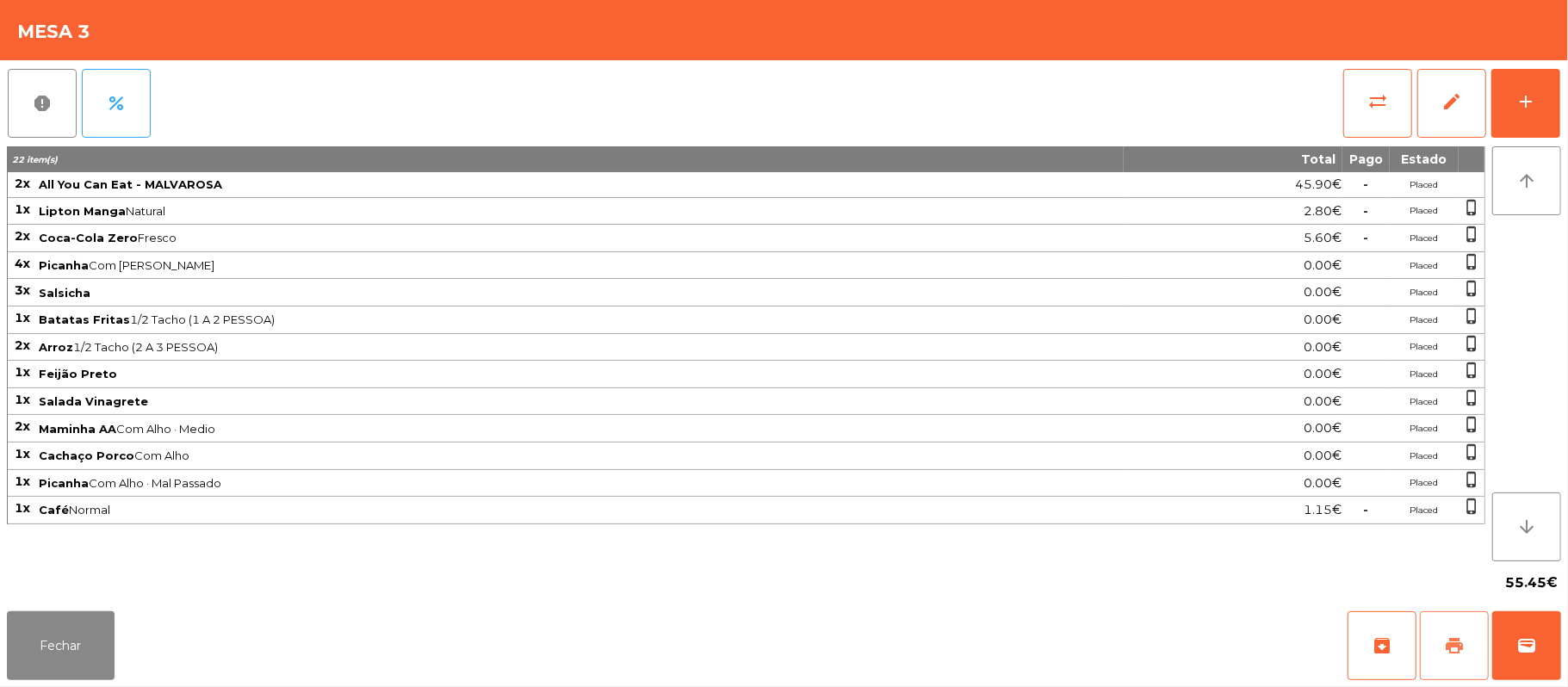
click at [1462, 628] on button "print" at bounding box center [1454, 645] width 69 height 69
click at [1517, 636] on span "wallet" at bounding box center [1526, 645] width 20 height 20
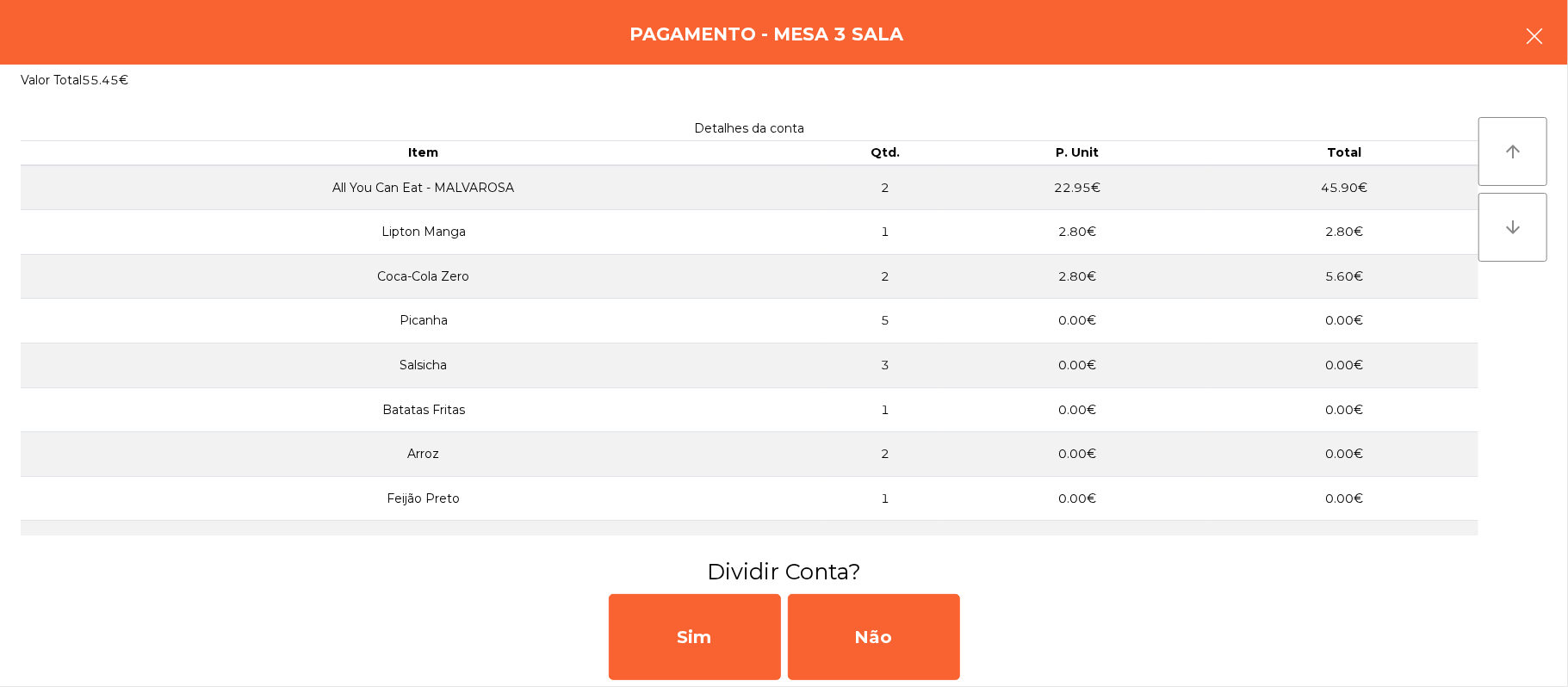
click at [1520, 55] on button "button" at bounding box center [1534, 37] width 48 height 51
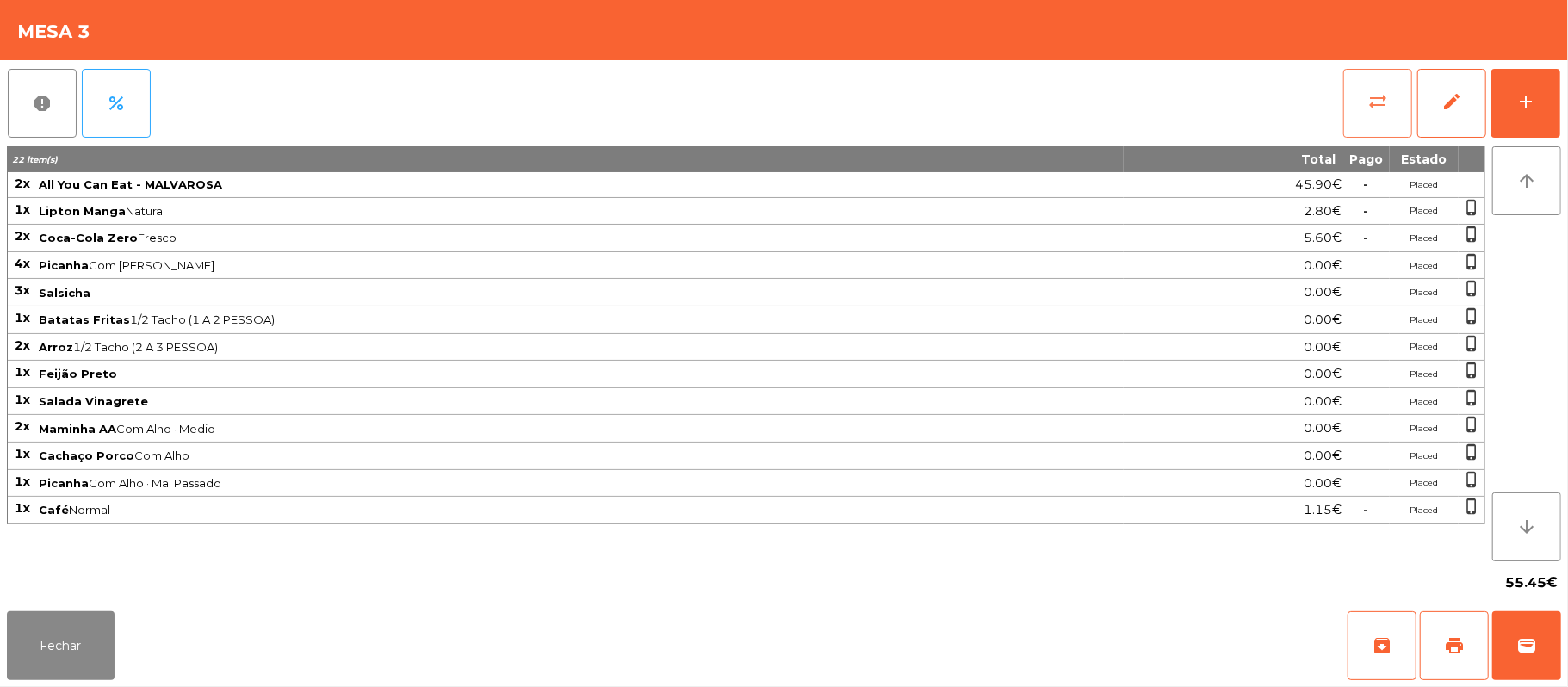
click at [1361, 83] on button "sync_alt" at bounding box center [1377, 103] width 69 height 69
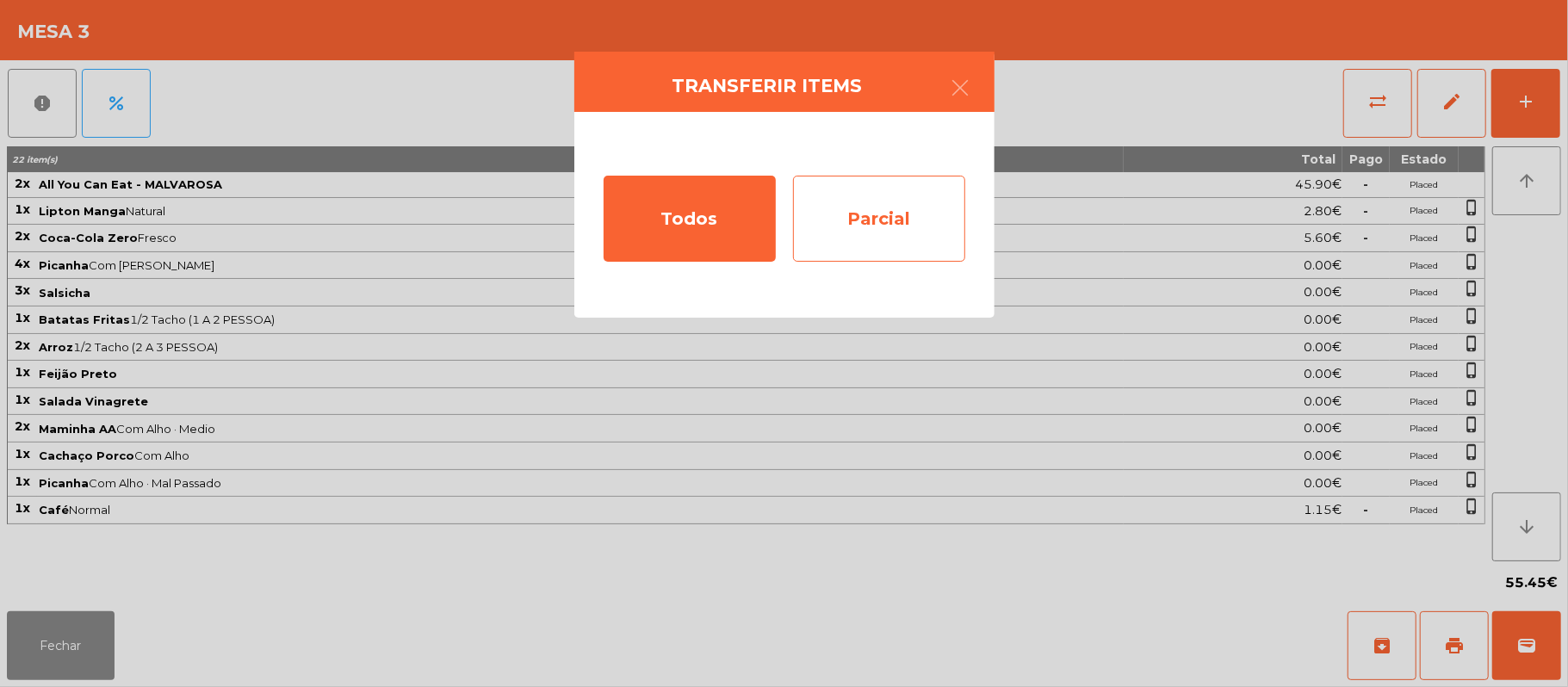
click at [894, 198] on div "Parcial" at bounding box center [879, 219] width 172 height 86
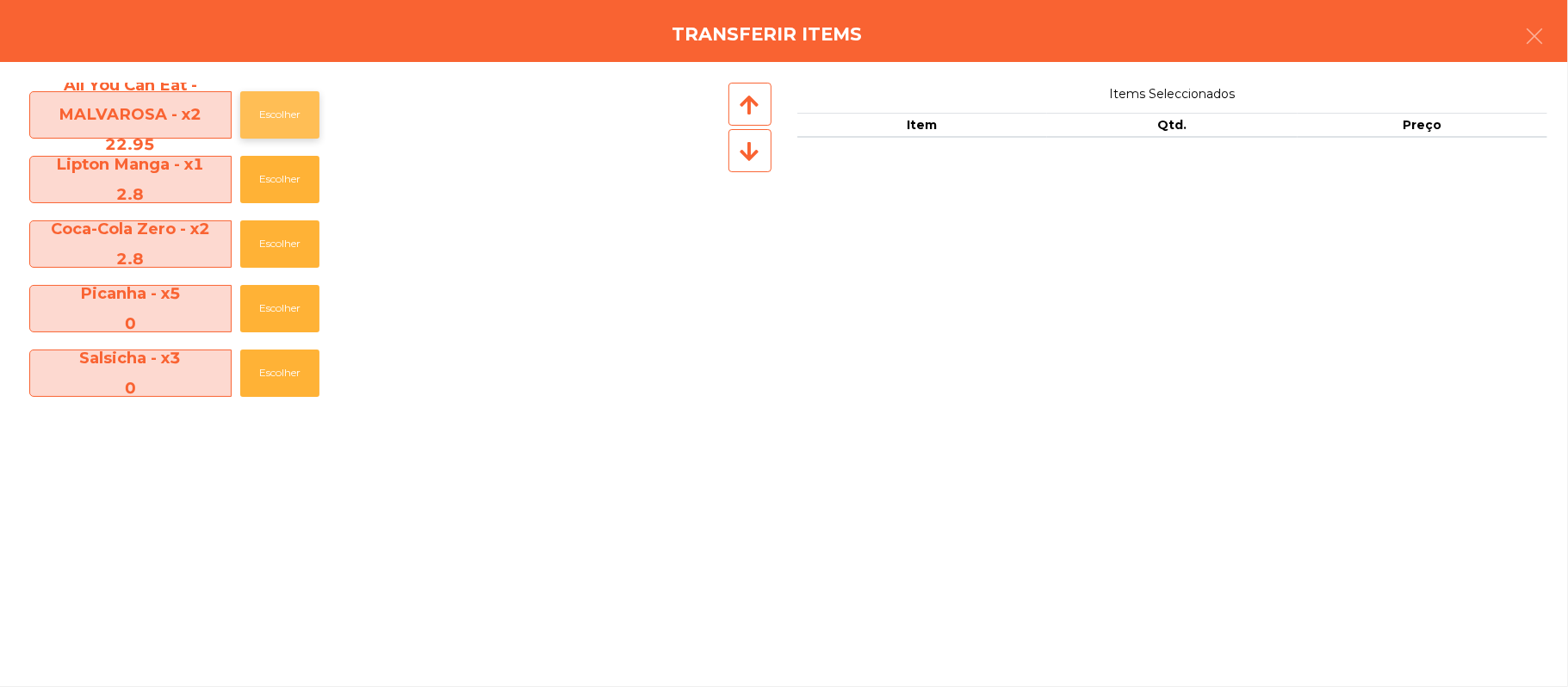
click at [282, 117] on button "Escolher" at bounding box center [280, 114] width 79 height 47
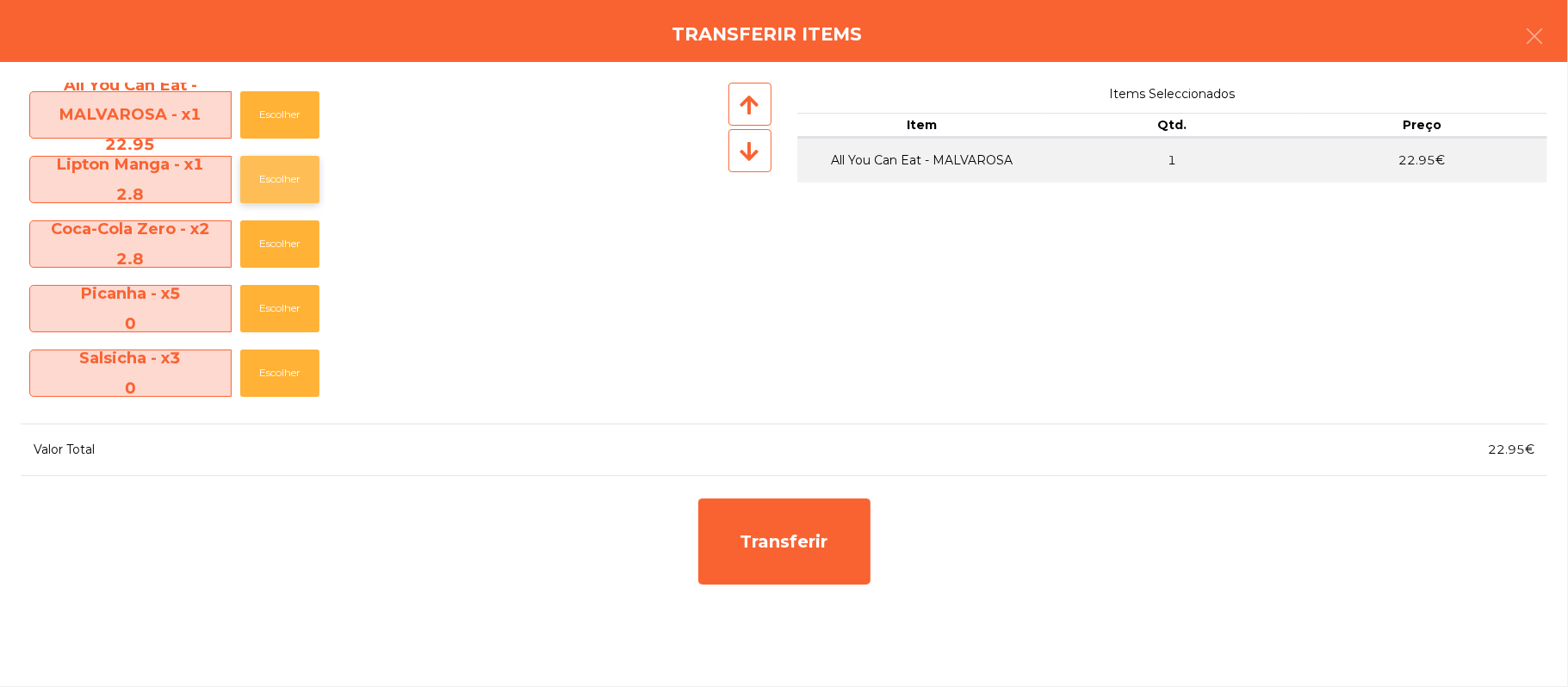
click at [277, 183] on button "Escolher" at bounding box center [280, 179] width 79 height 47
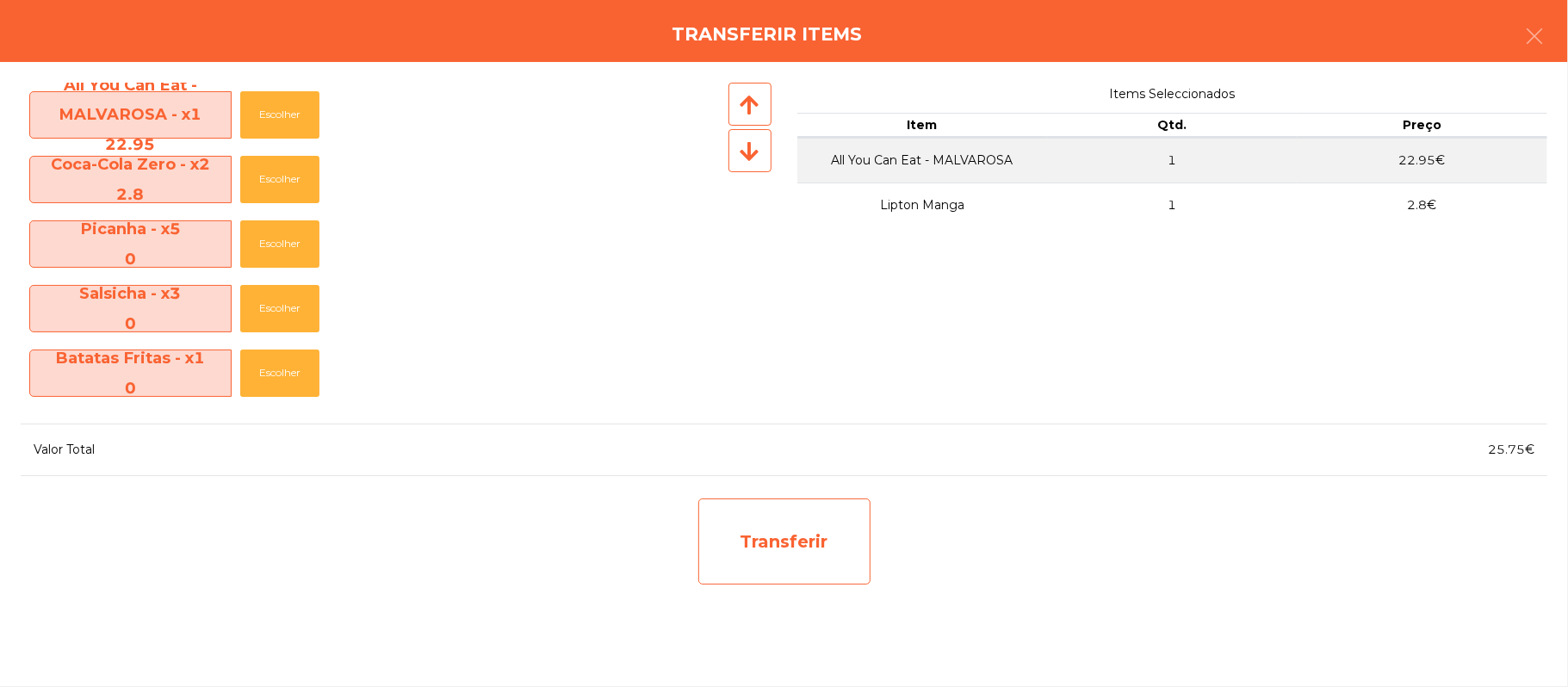
click at [816, 524] on div "Transferir" at bounding box center [784, 541] width 172 height 86
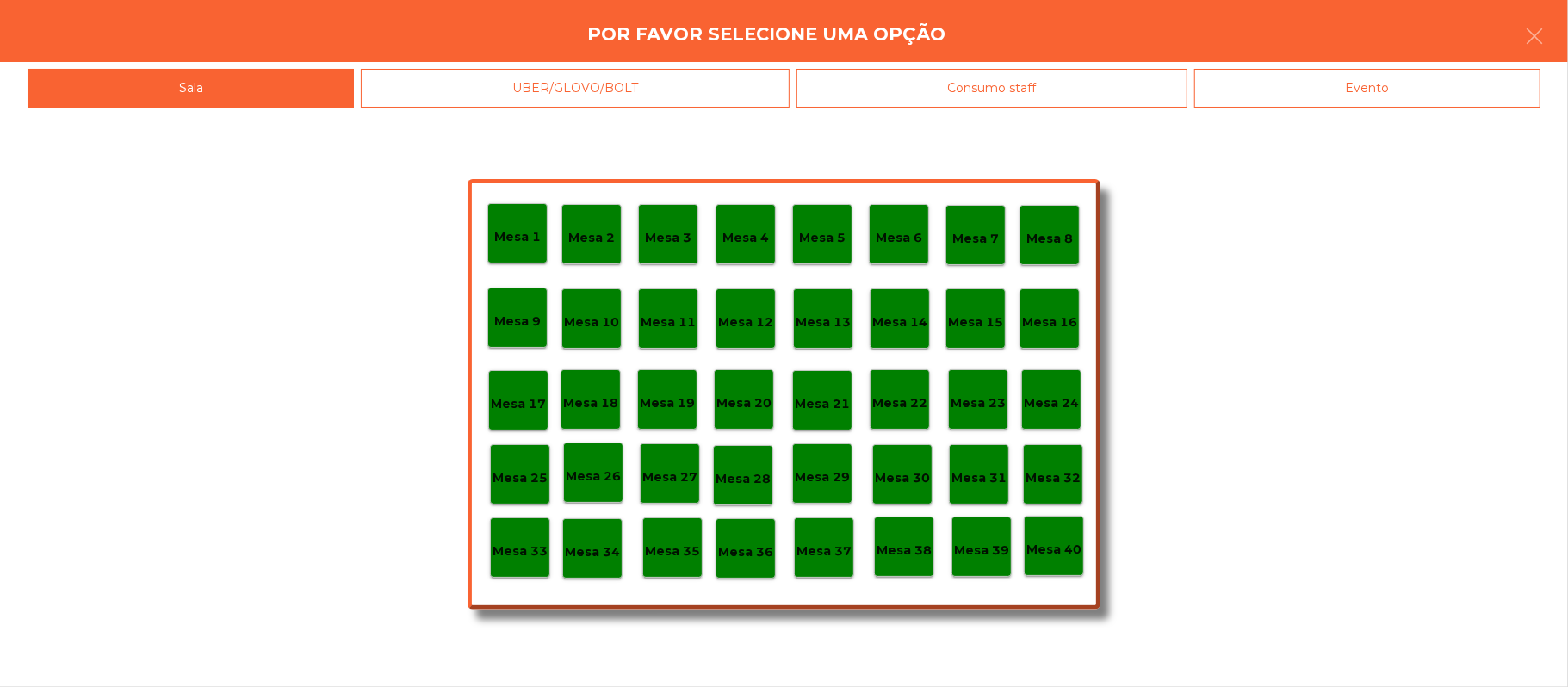
click at [523, 486] on p "Mesa 25" at bounding box center [519, 478] width 55 height 19
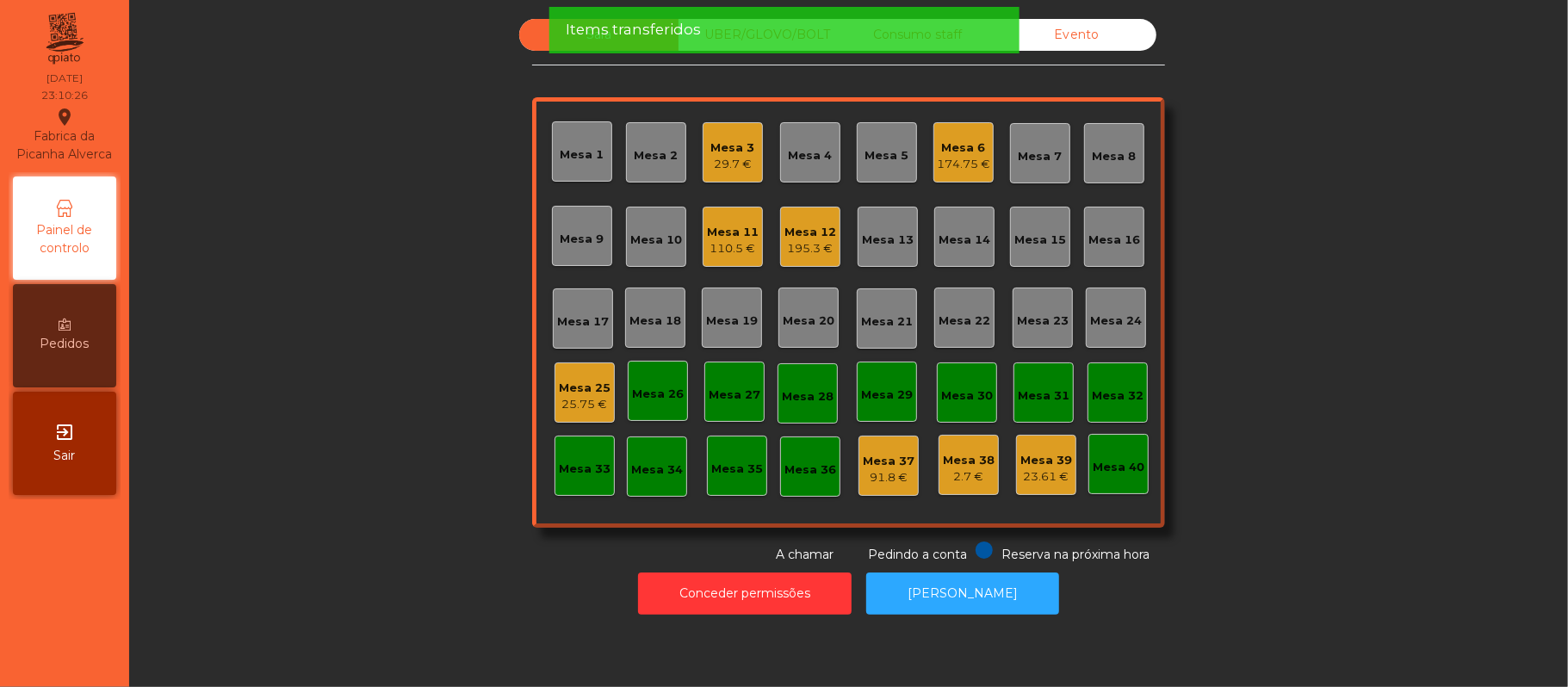
click at [711, 157] on div "29.7 €" at bounding box center [732, 164] width 44 height 17
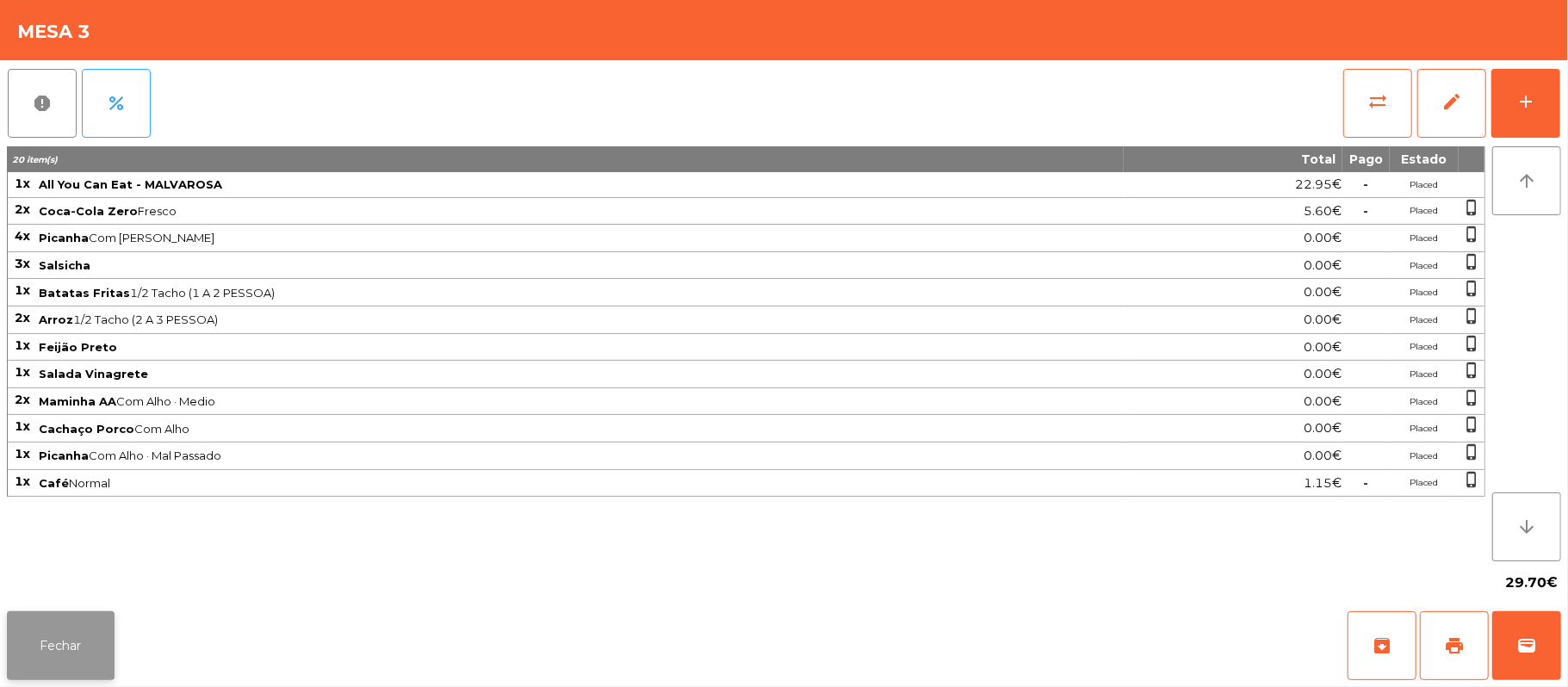
click at [95, 642] on button "Fechar" at bounding box center [60, 645] width 107 height 69
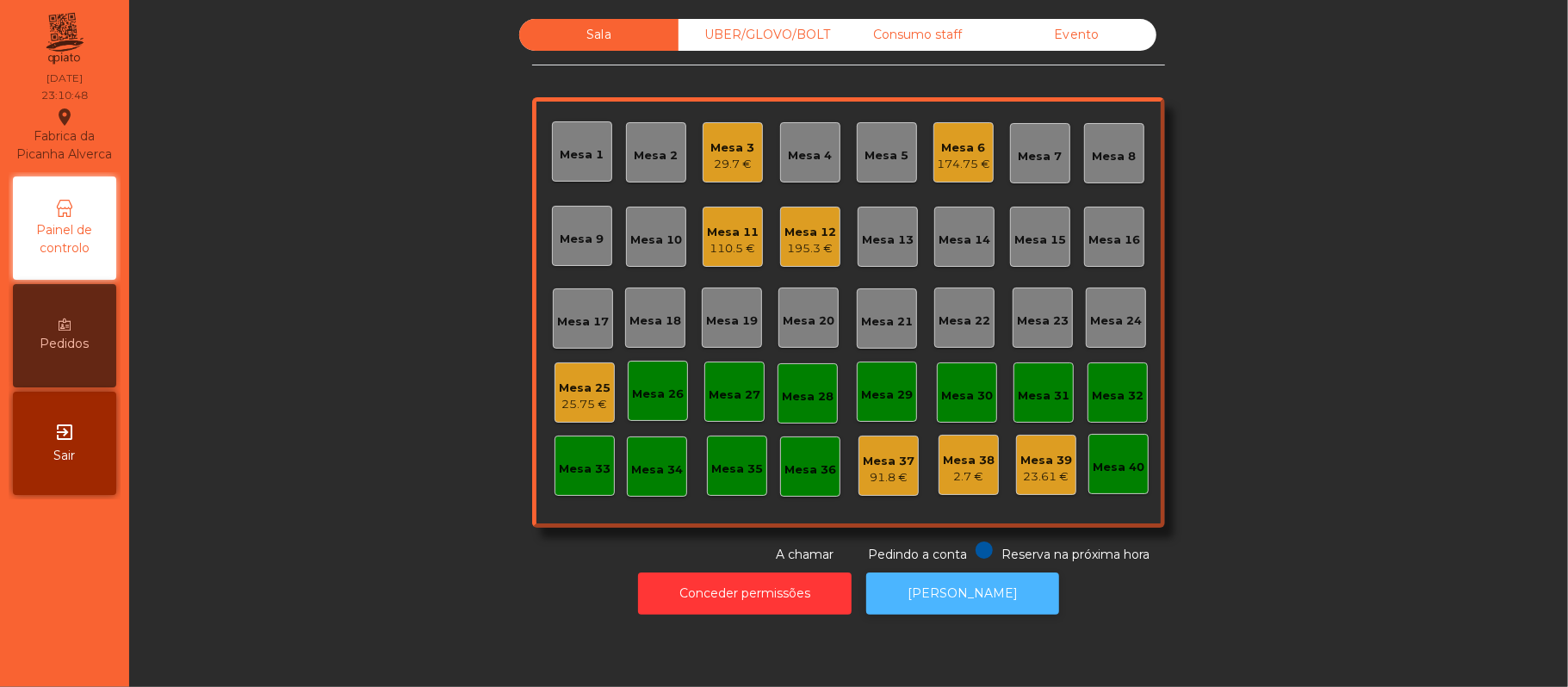
click at [962, 581] on button "[PERSON_NAME]" at bounding box center [962, 594] width 192 height 43
click at [591, 400] on div "25.75 €" at bounding box center [584, 404] width 51 height 17
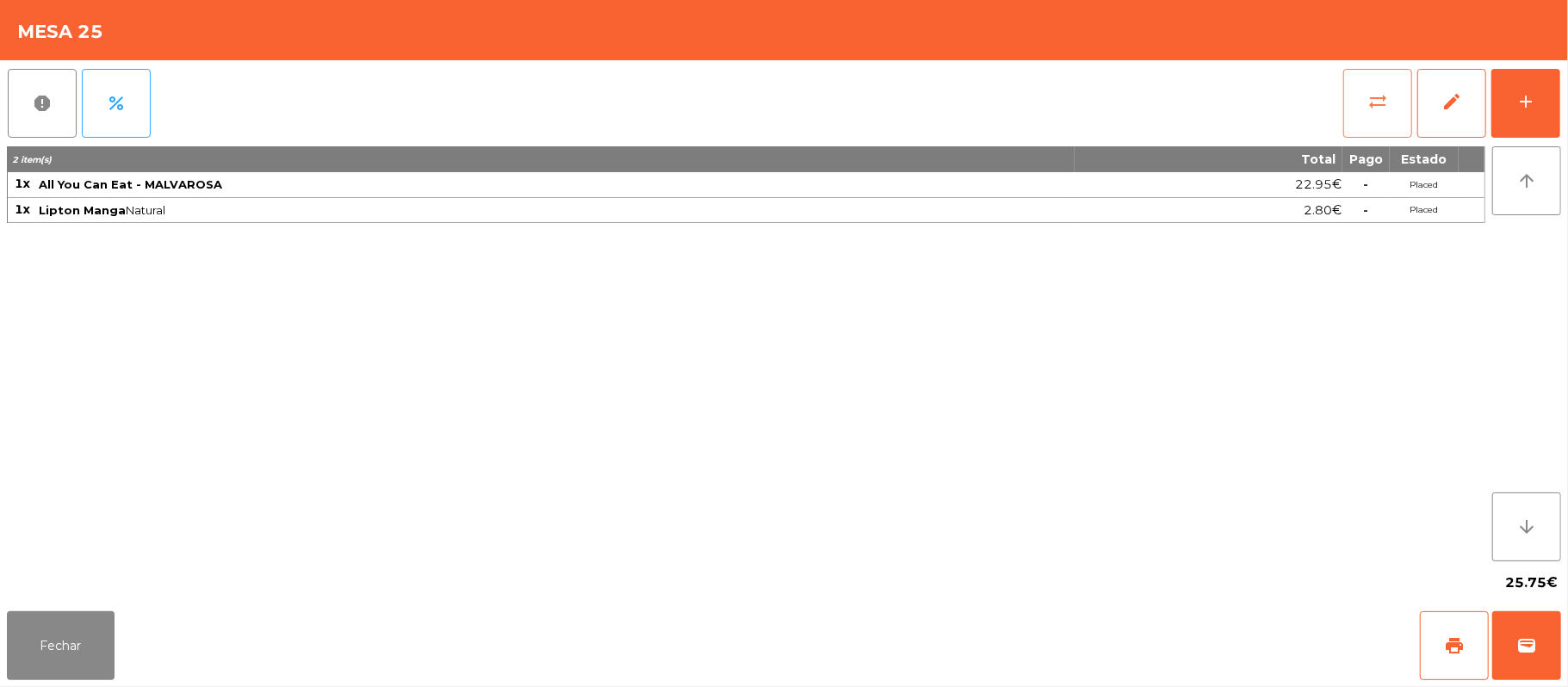
click at [1390, 95] on button "sync_alt" at bounding box center [1377, 103] width 69 height 69
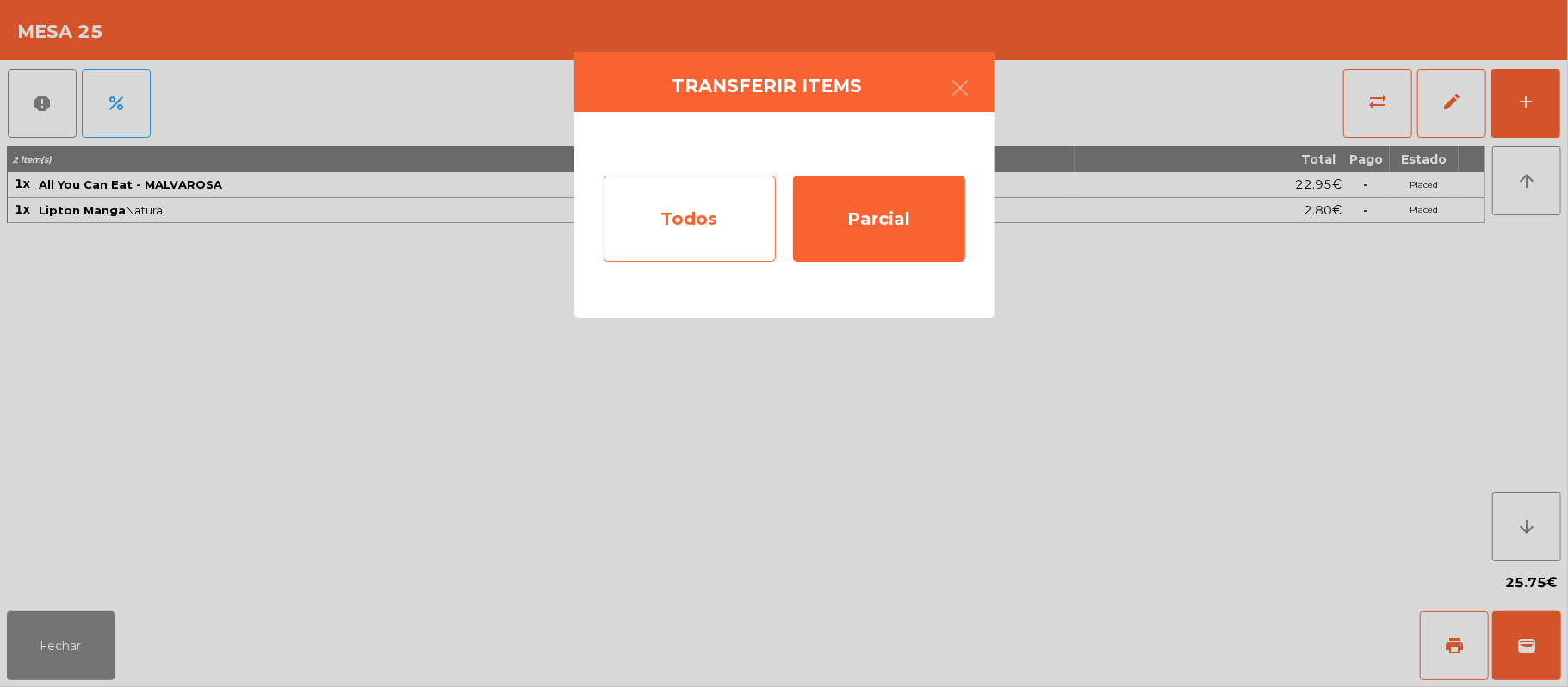
click at [715, 208] on div "Todos" at bounding box center [690, 219] width 172 height 86
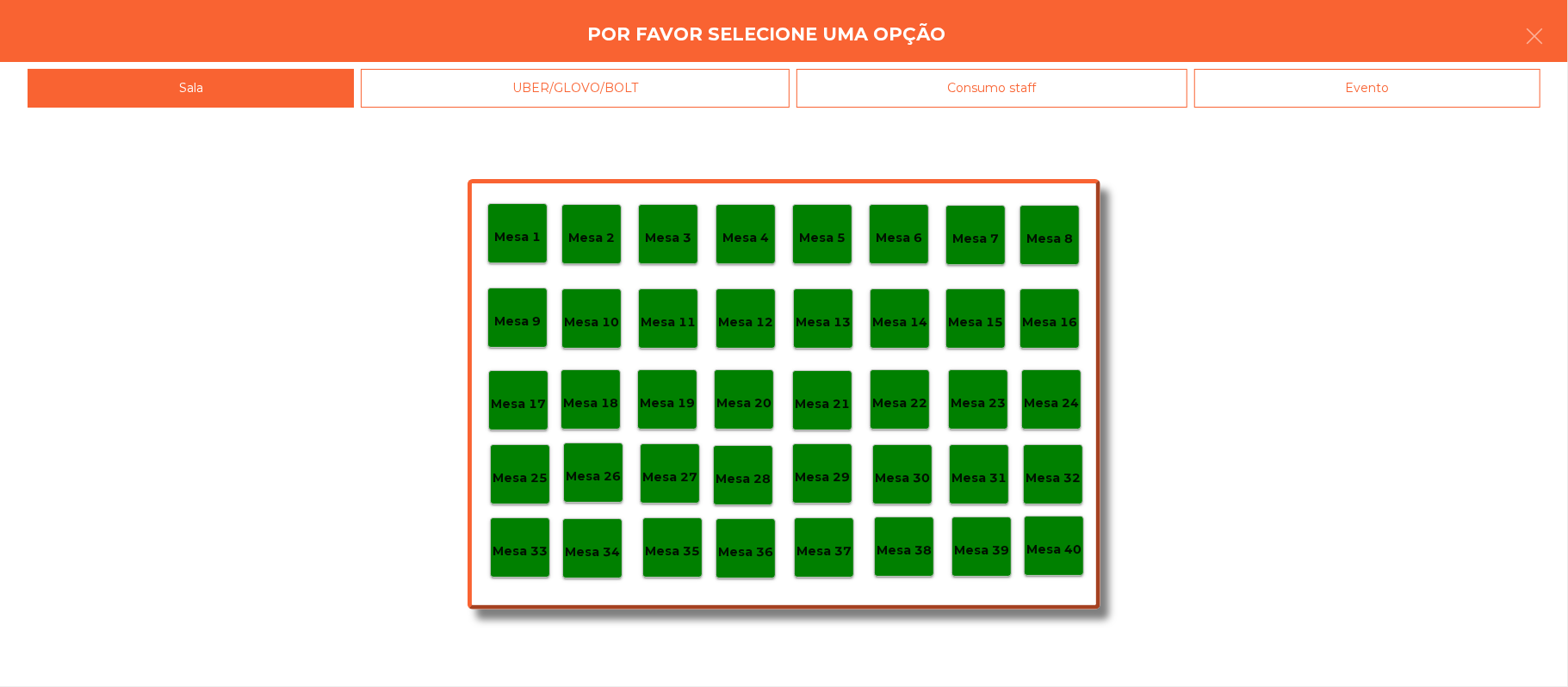
click at [672, 231] on p "Mesa 3" at bounding box center [668, 238] width 46 height 19
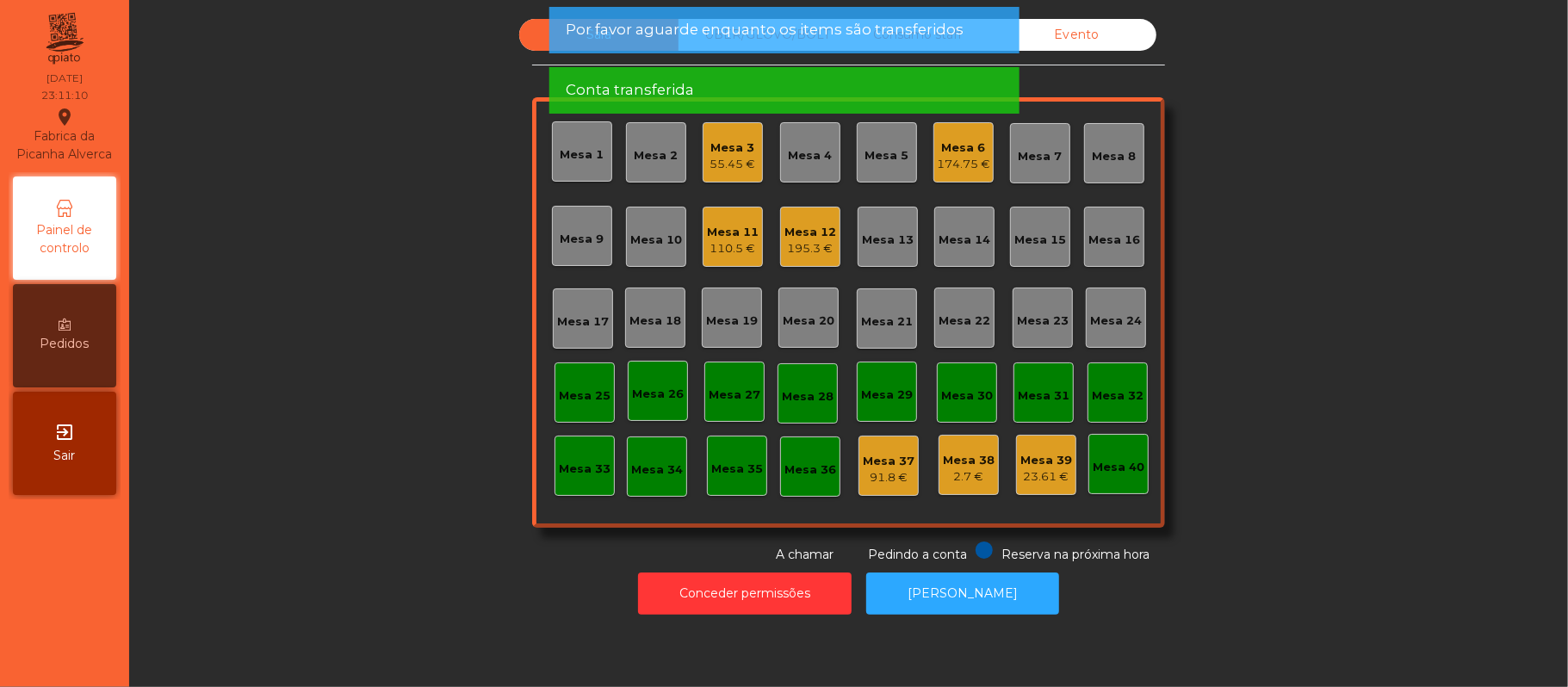
click at [720, 160] on div "55.45 €" at bounding box center [732, 164] width 45 height 17
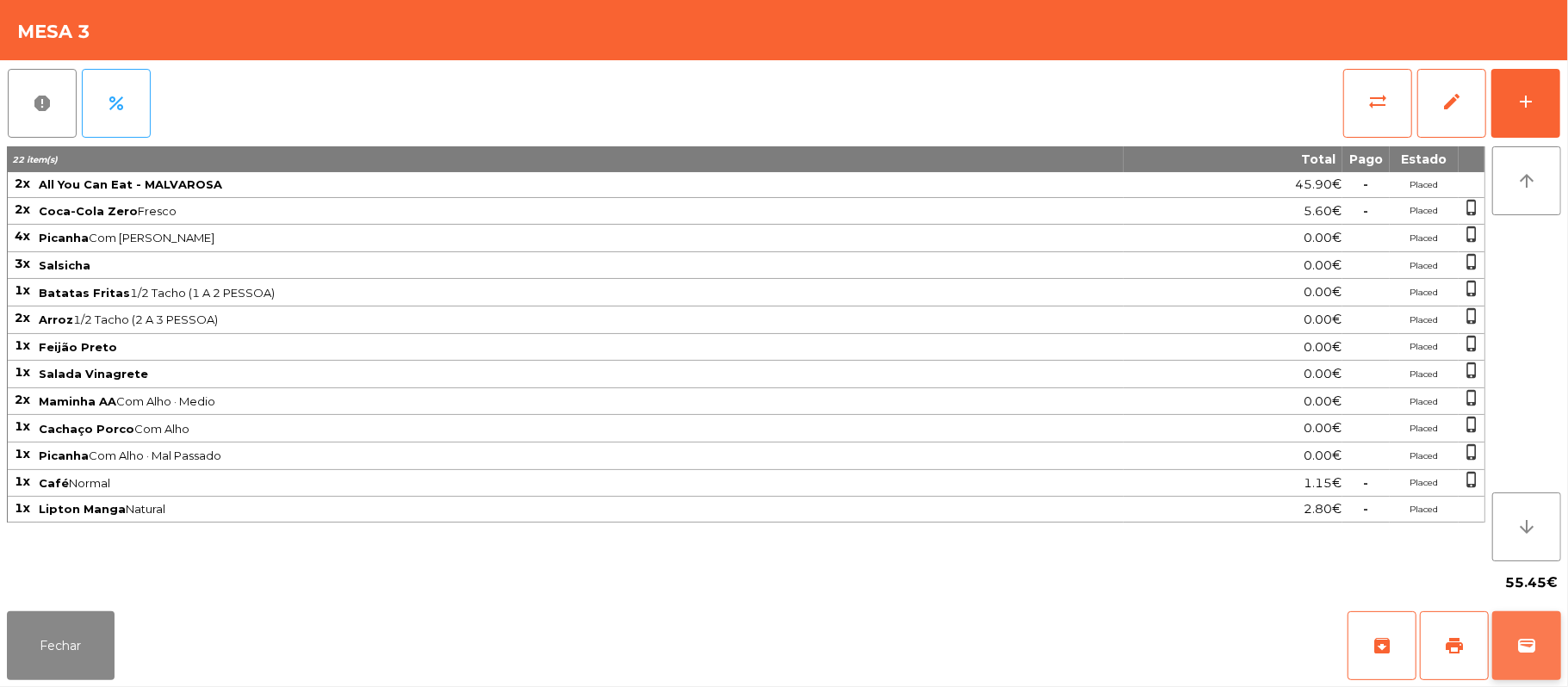
click at [1537, 639] on button "wallet" at bounding box center [1526, 645] width 69 height 69
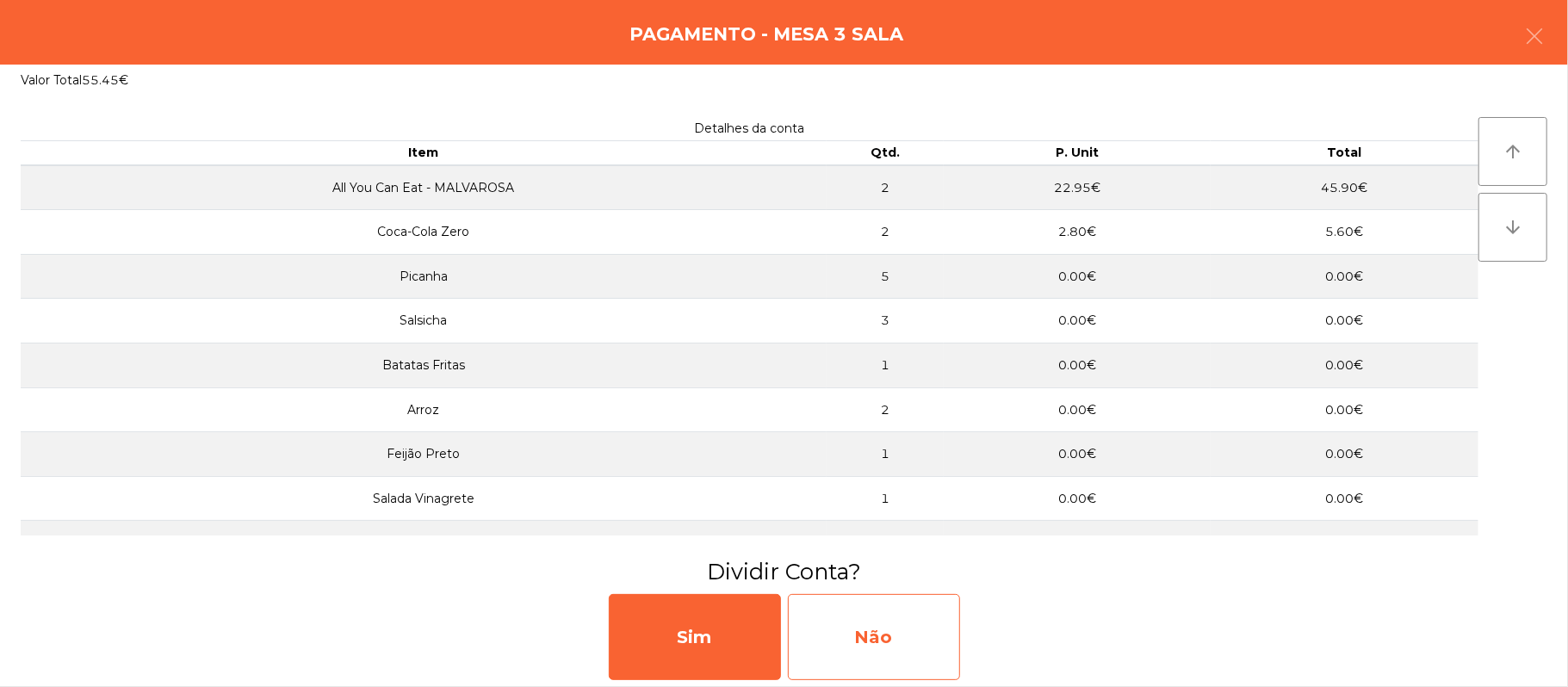
click at [861, 631] on div "Não" at bounding box center [874, 637] width 172 height 86
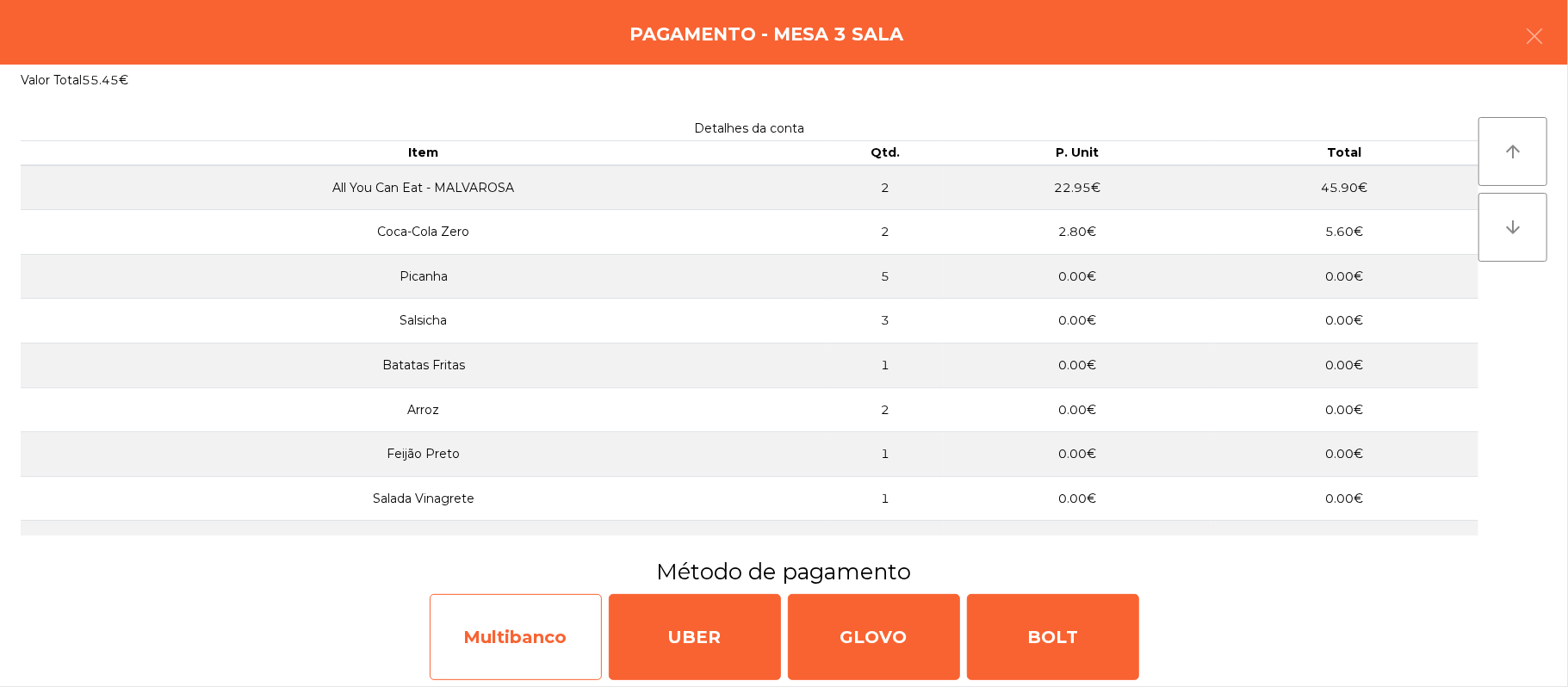
click at [547, 645] on div "Multibanco" at bounding box center [516, 637] width 172 height 86
select select "**"
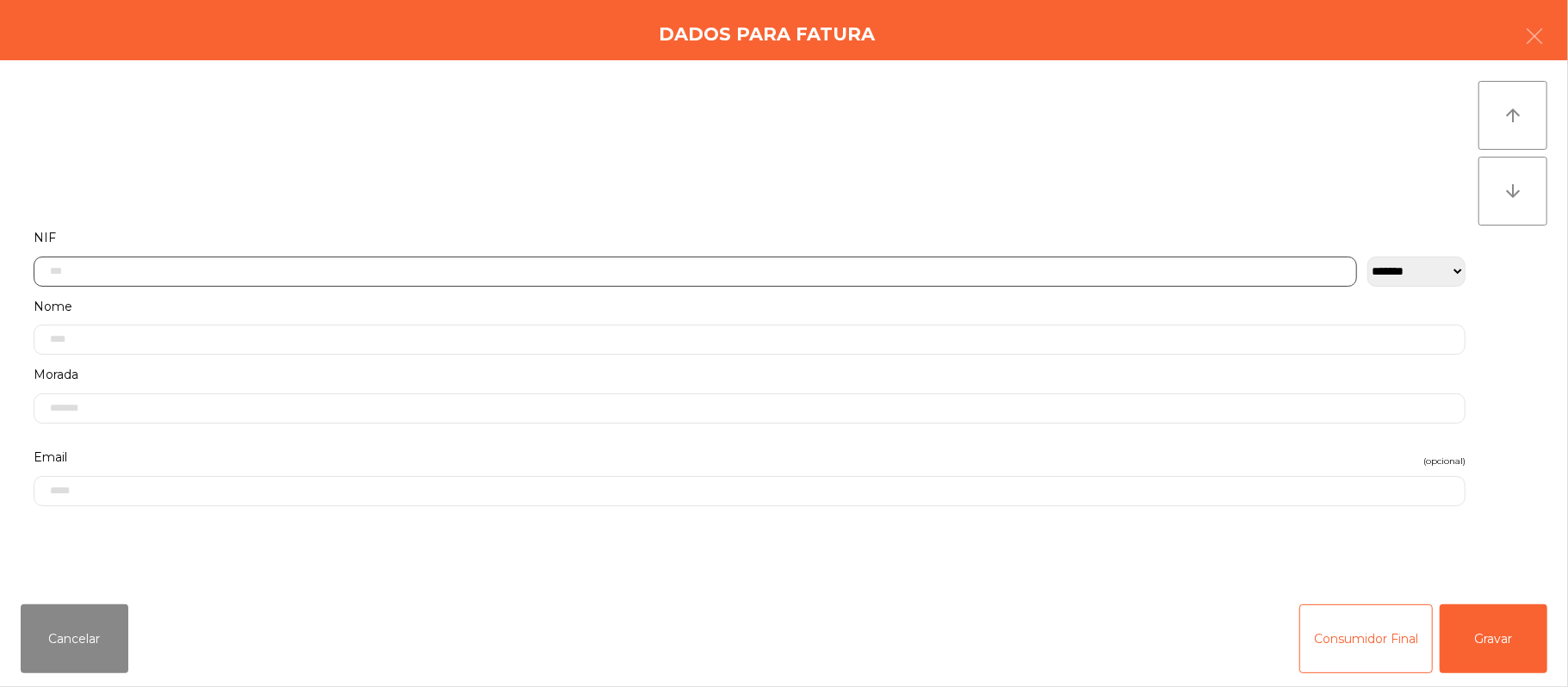
click at [614, 273] on input "text" at bounding box center [695, 271] width 1323 height 30
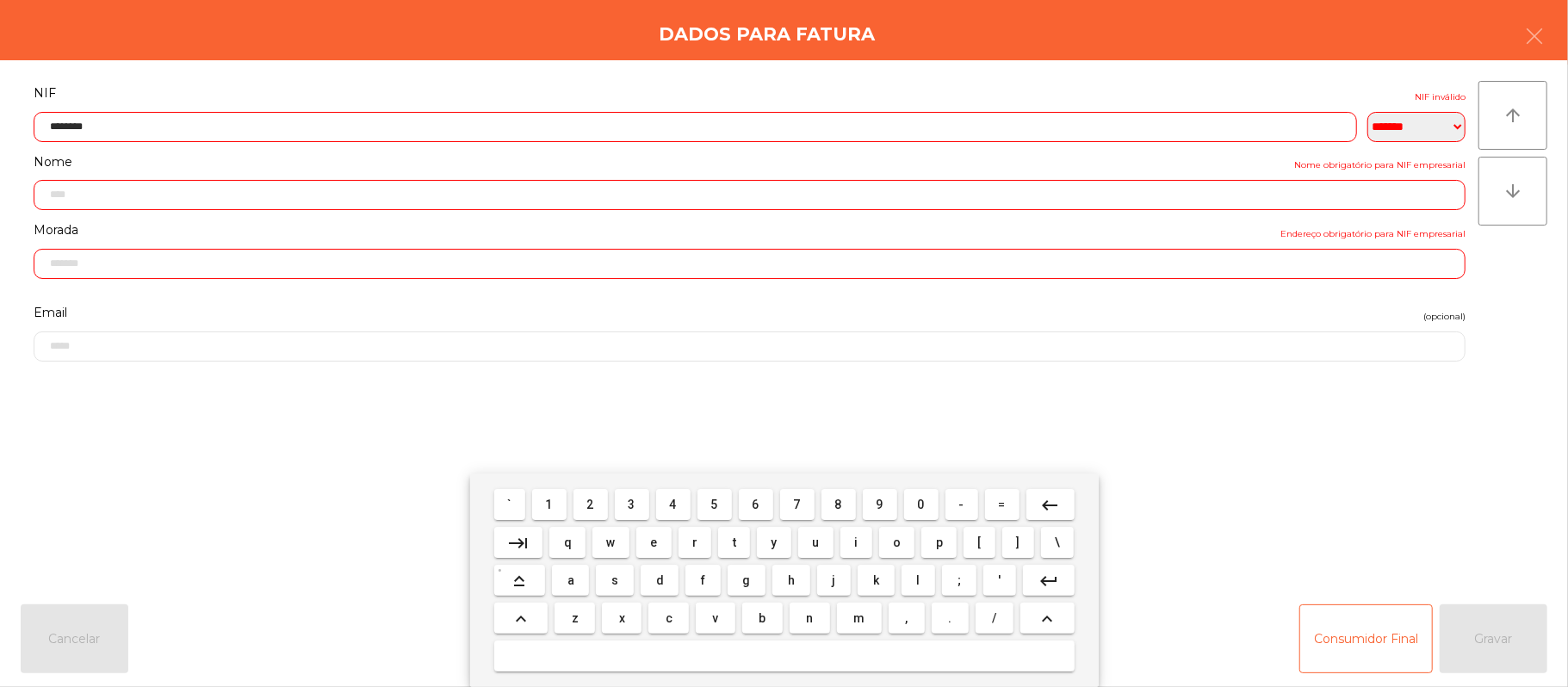
type input "*********"
type input "**********"
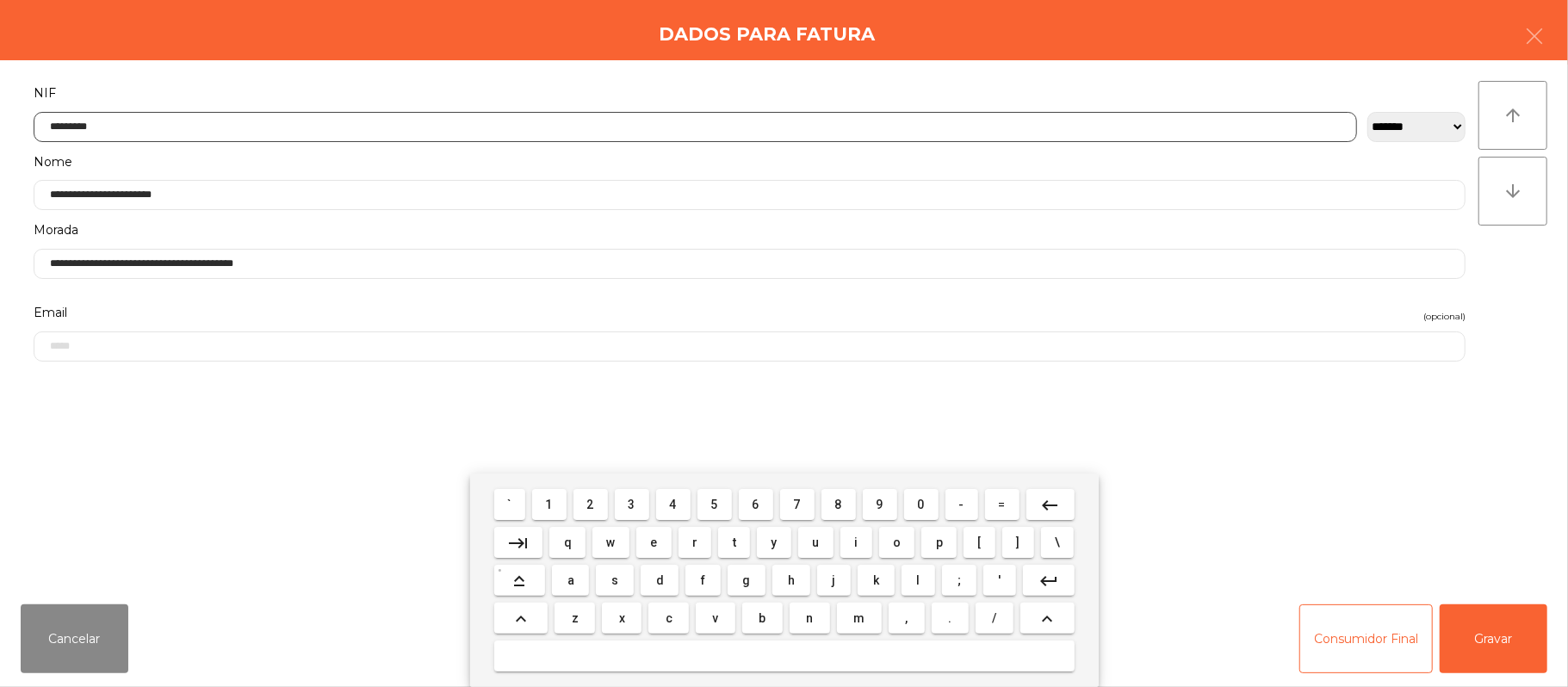
type input "*********"
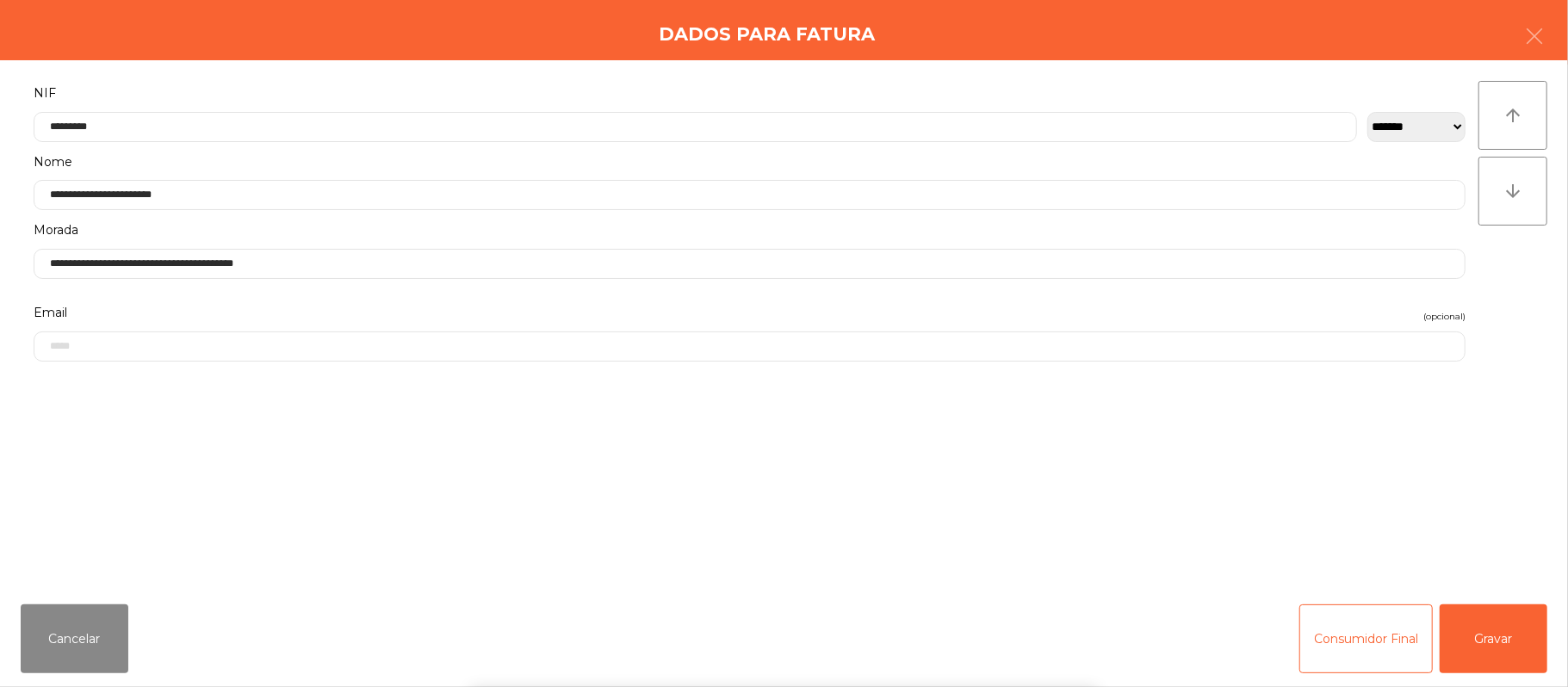
click at [1486, 634] on div "` 1 2 3 4 5 6 7 8 9 0 - = keyboard_backspace keyboard_tab q w e r t y u i o p […" at bounding box center [784, 581] width 1568 height 214
click at [1507, 641] on button "Gravar" at bounding box center [1493, 639] width 107 height 69
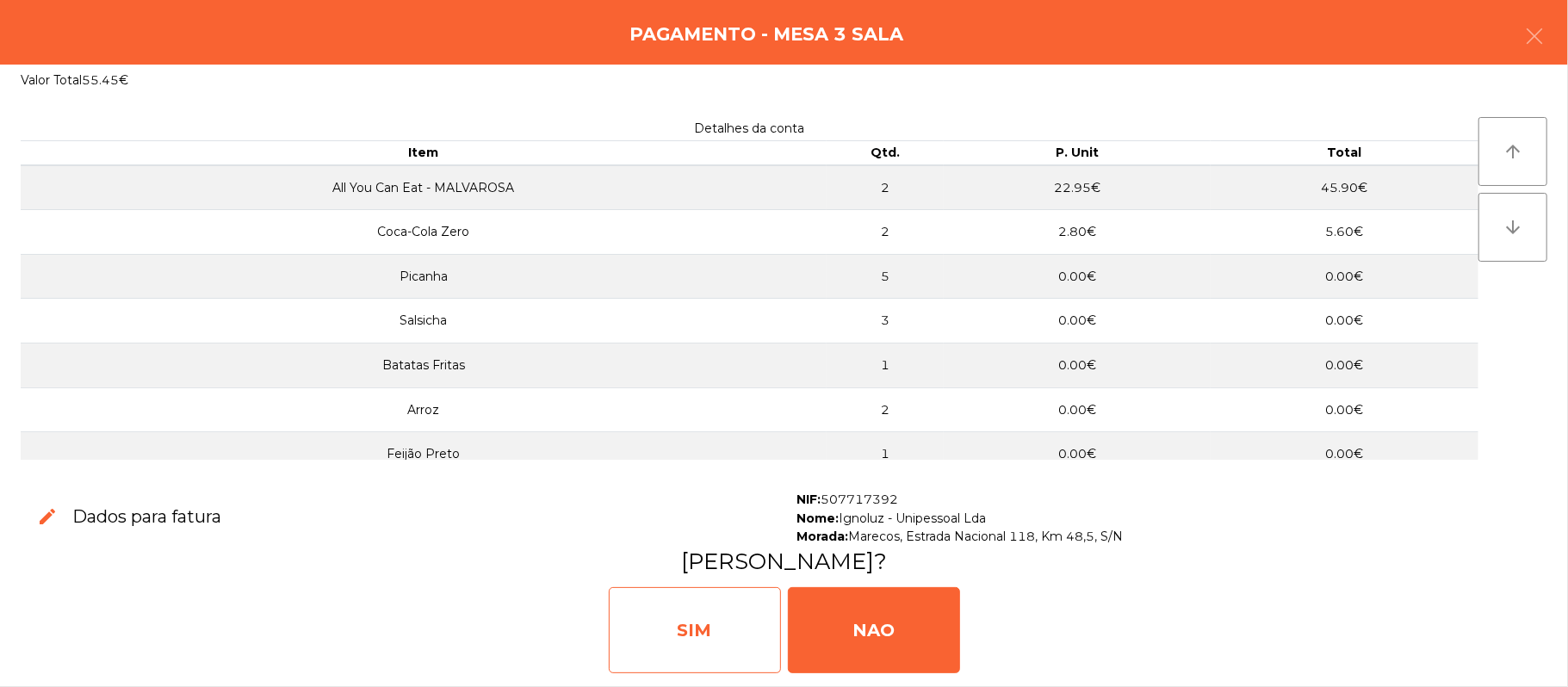
click at [702, 631] on div "SIM" at bounding box center [695, 630] width 172 height 86
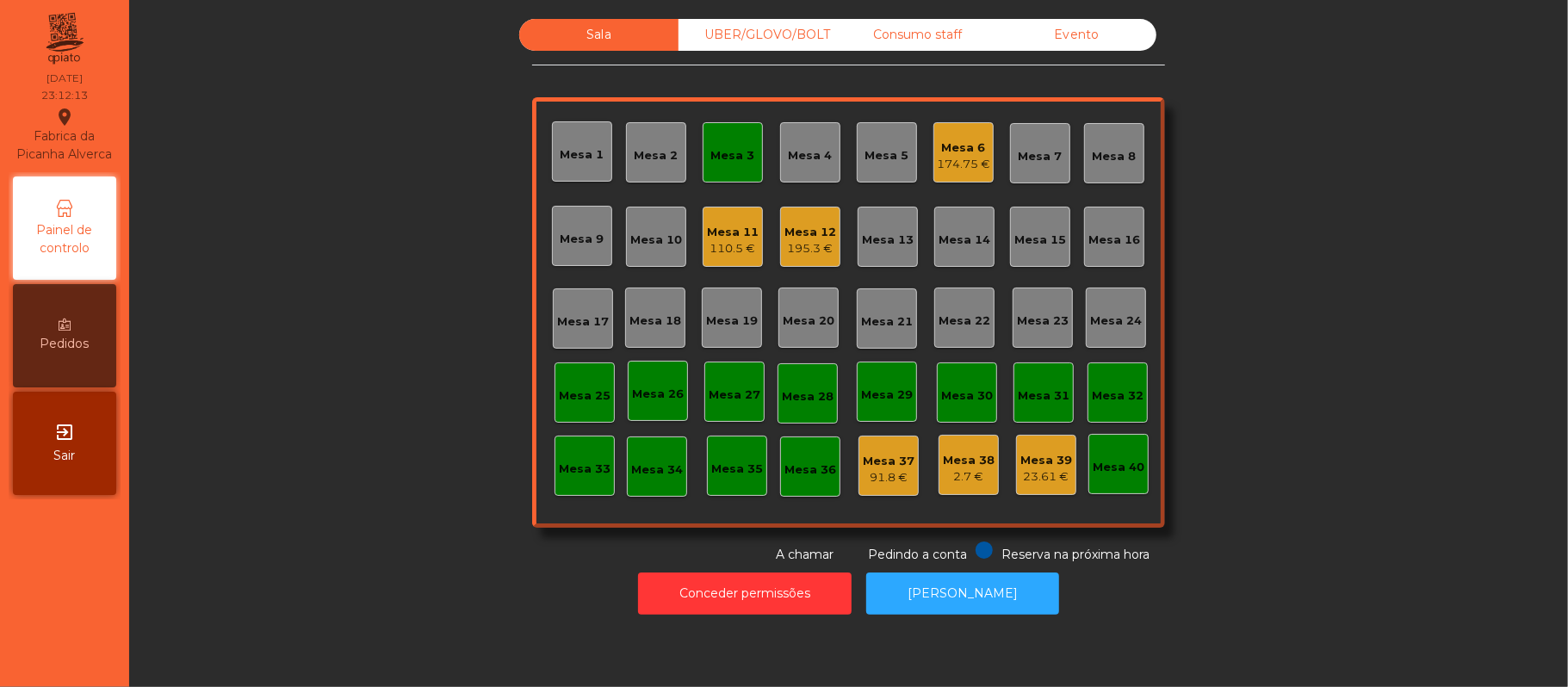
click at [752, 152] on div "Mesa 3" at bounding box center [732, 152] width 60 height 60
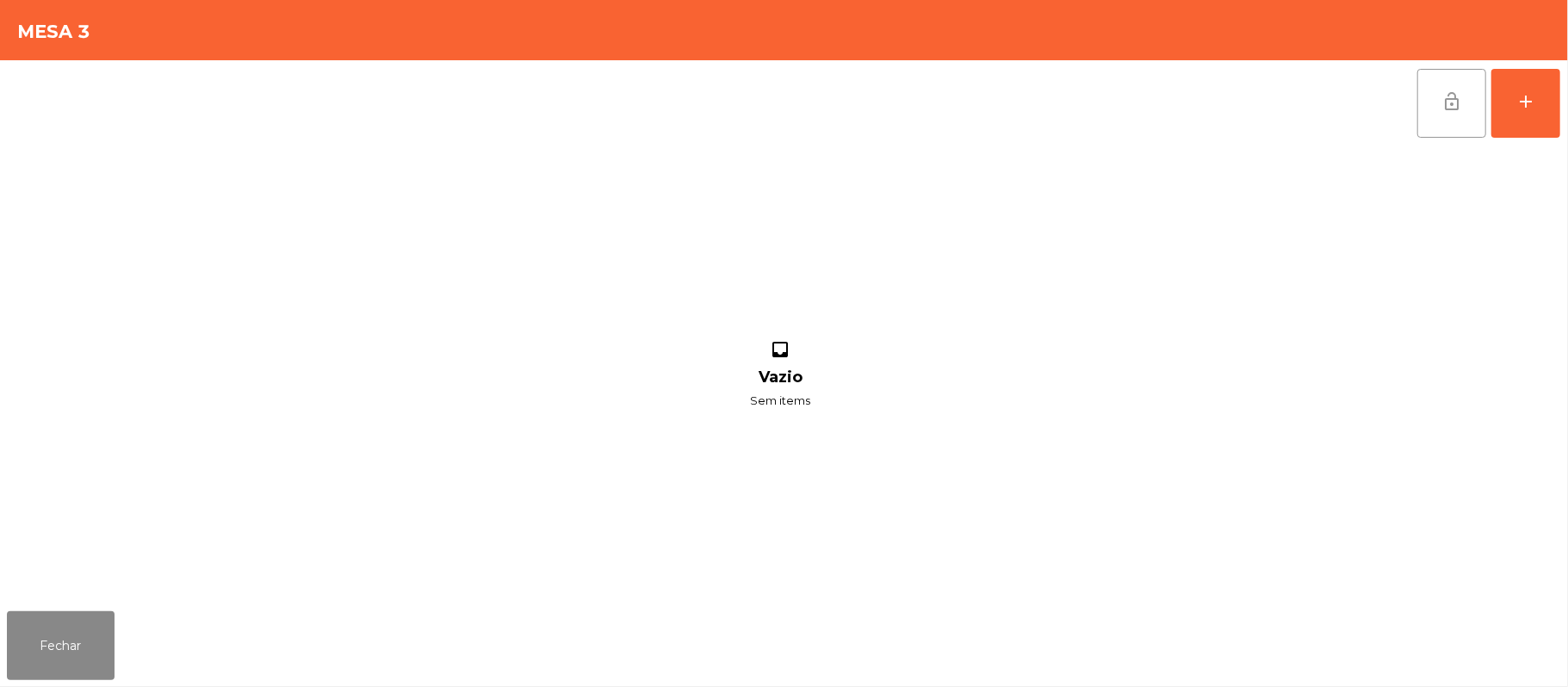
click at [1434, 114] on button "lock_open" at bounding box center [1451, 103] width 69 height 69
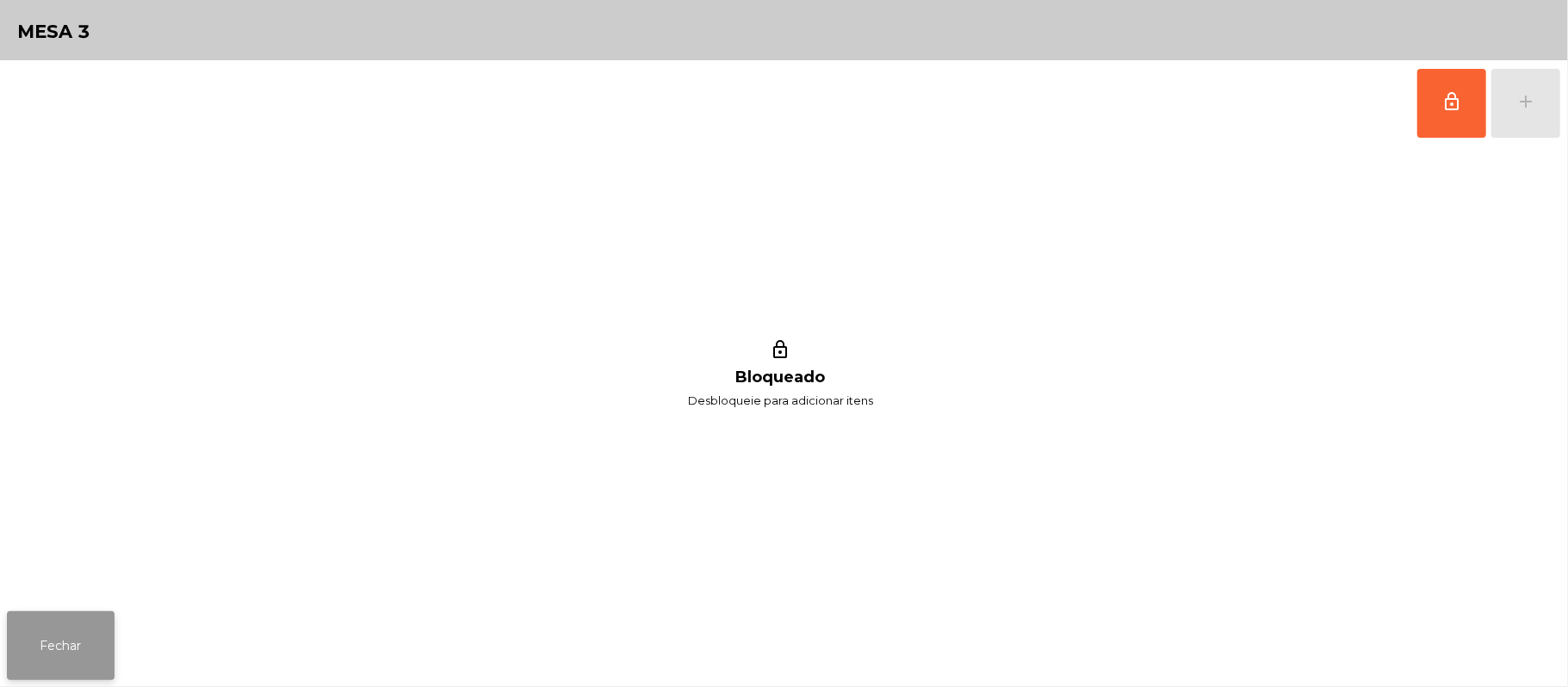
click at [64, 639] on button "Fechar" at bounding box center [60, 645] width 107 height 69
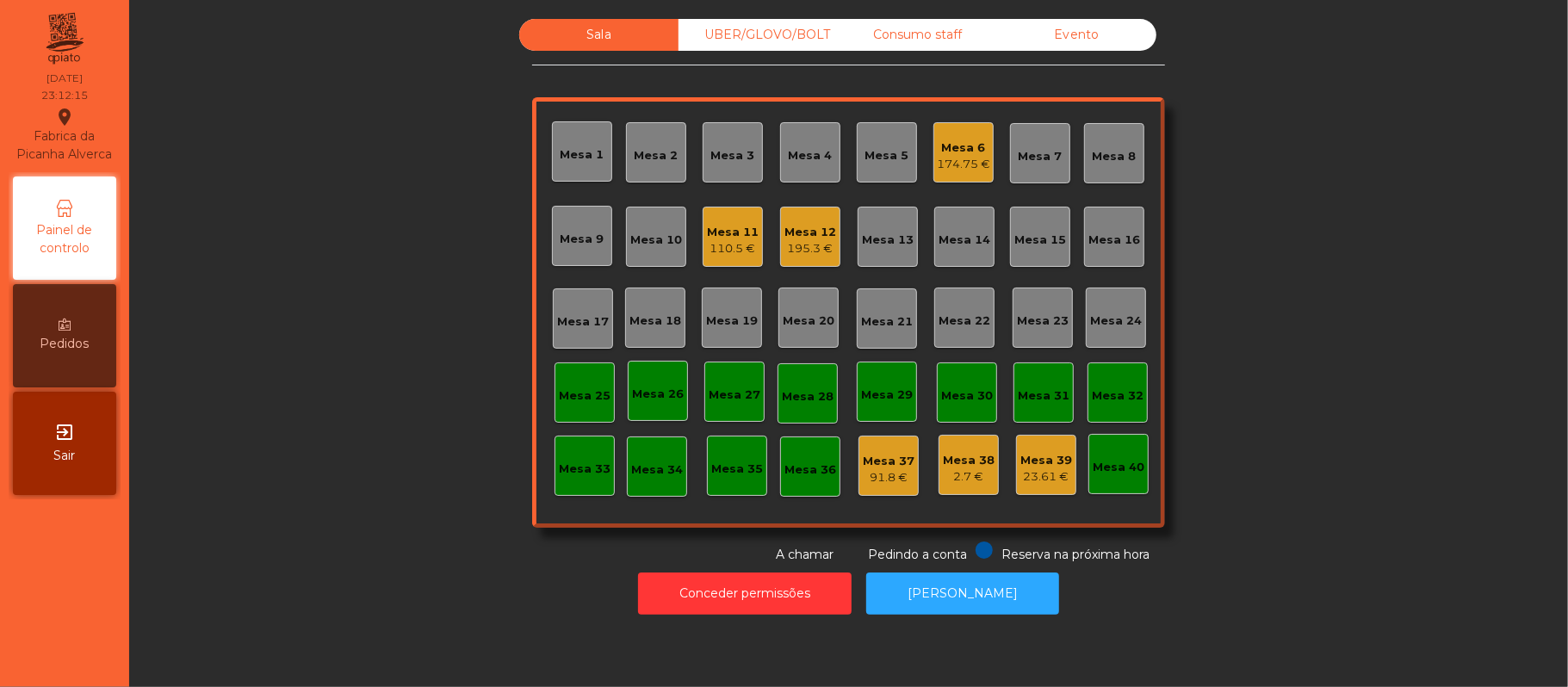
click at [730, 250] on div "110.5 €" at bounding box center [732, 249] width 51 height 17
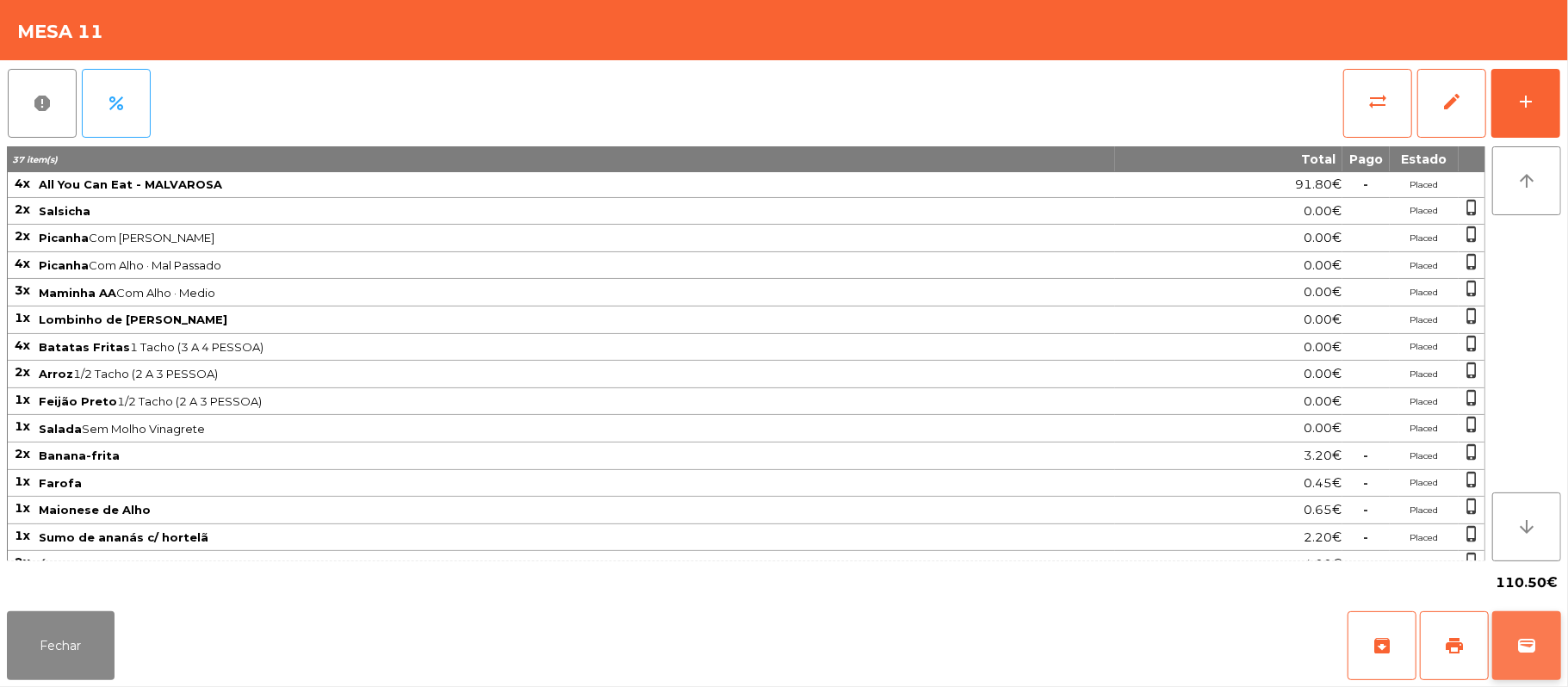
click at [1516, 646] on button "wallet" at bounding box center [1526, 645] width 69 height 69
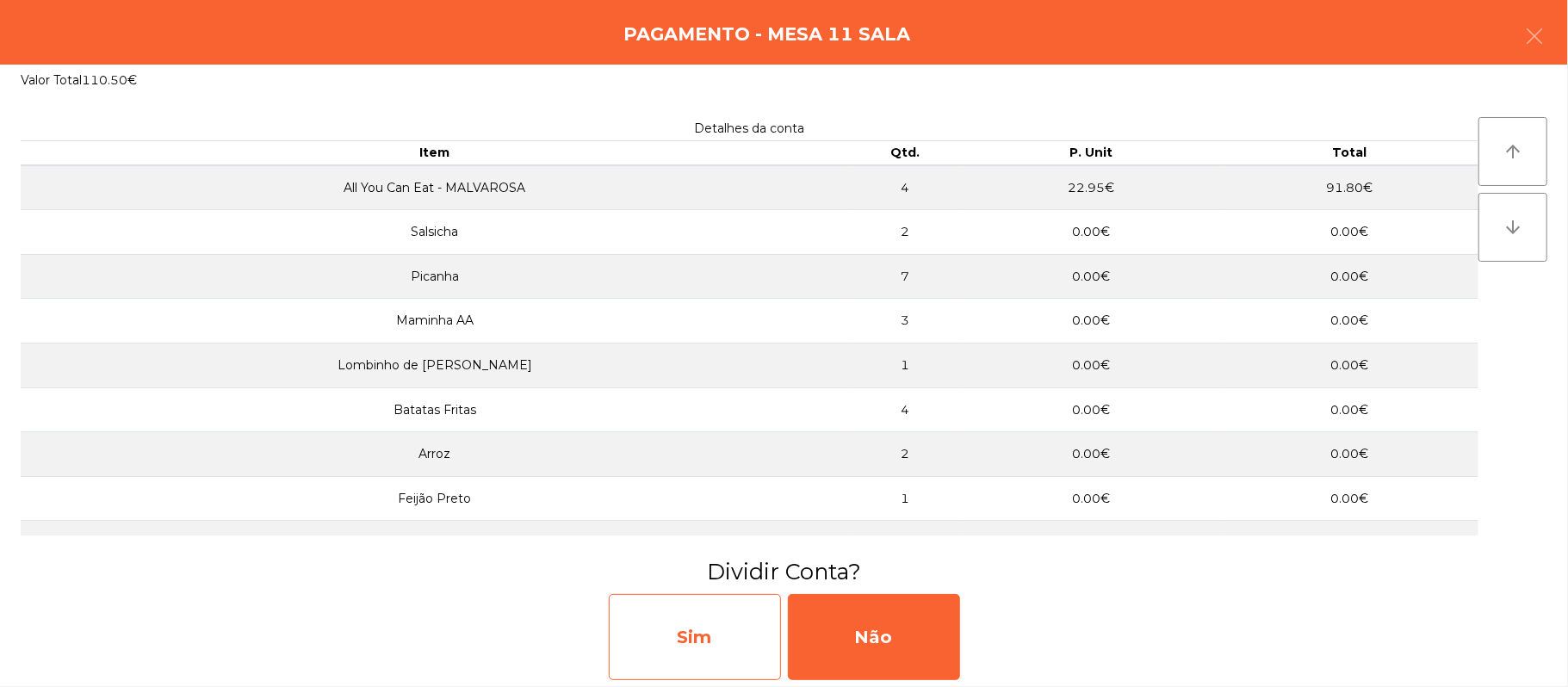
click at [707, 646] on div "Sim" at bounding box center [695, 637] width 172 height 86
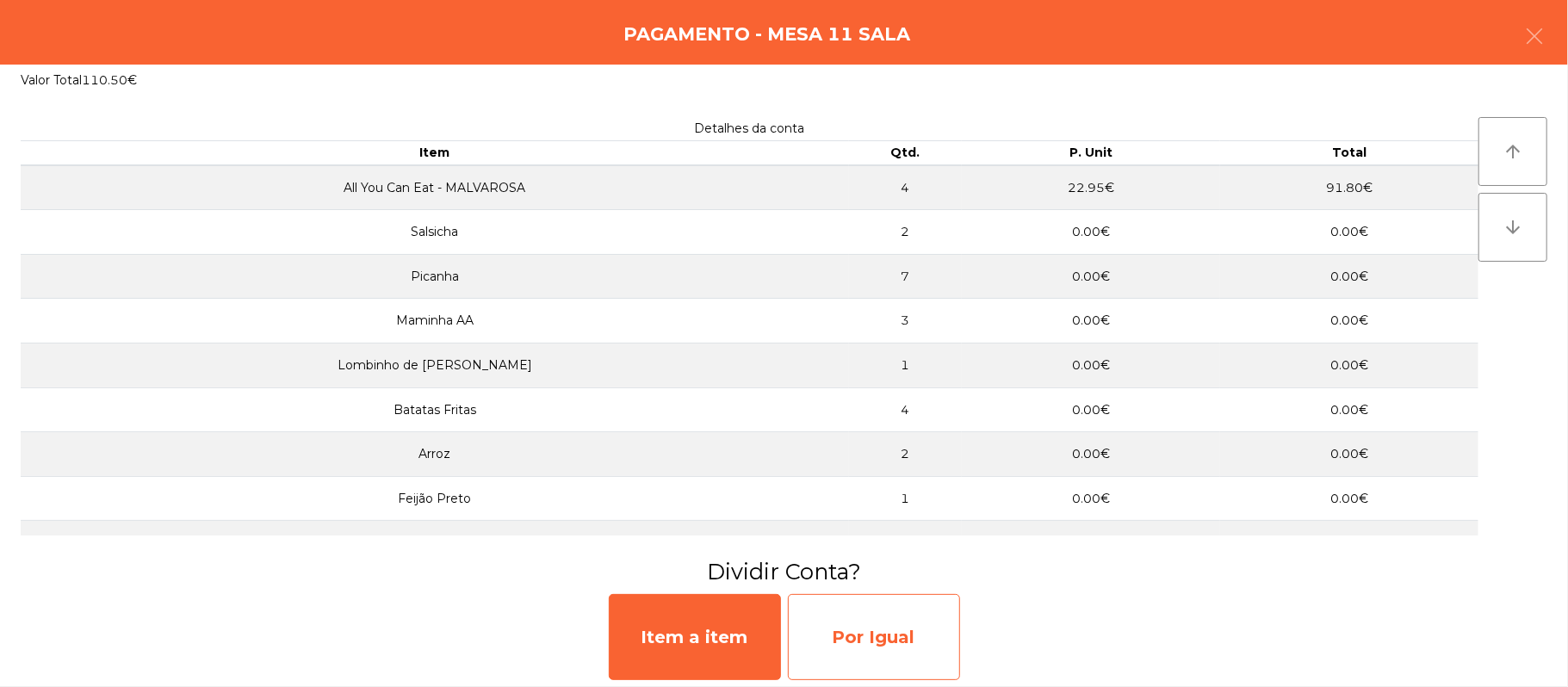
click at [901, 621] on div "Por Igual" at bounding box center [874, 637] width 172 height 86
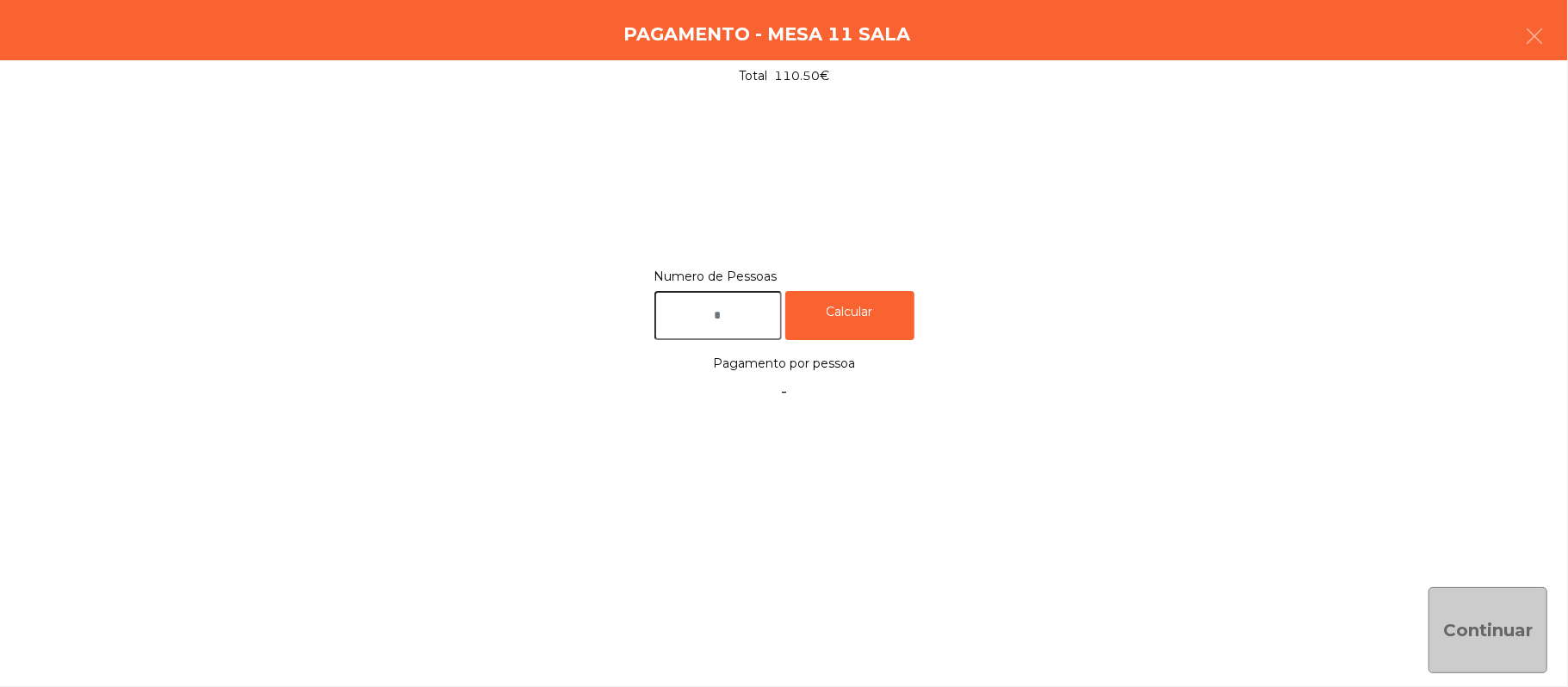
click at [704, 317] on input "text" at bounding box center [719, 315] width 128 height 49
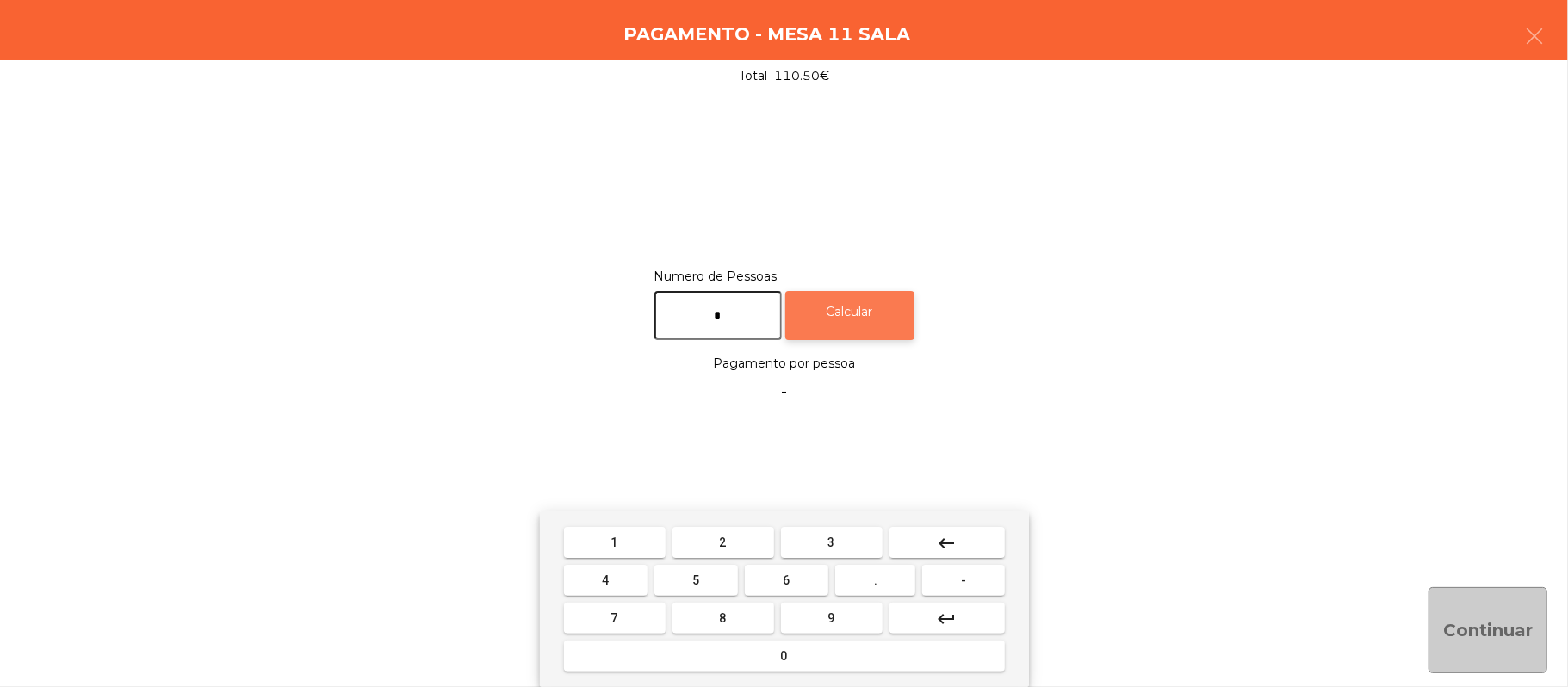
type input "*"
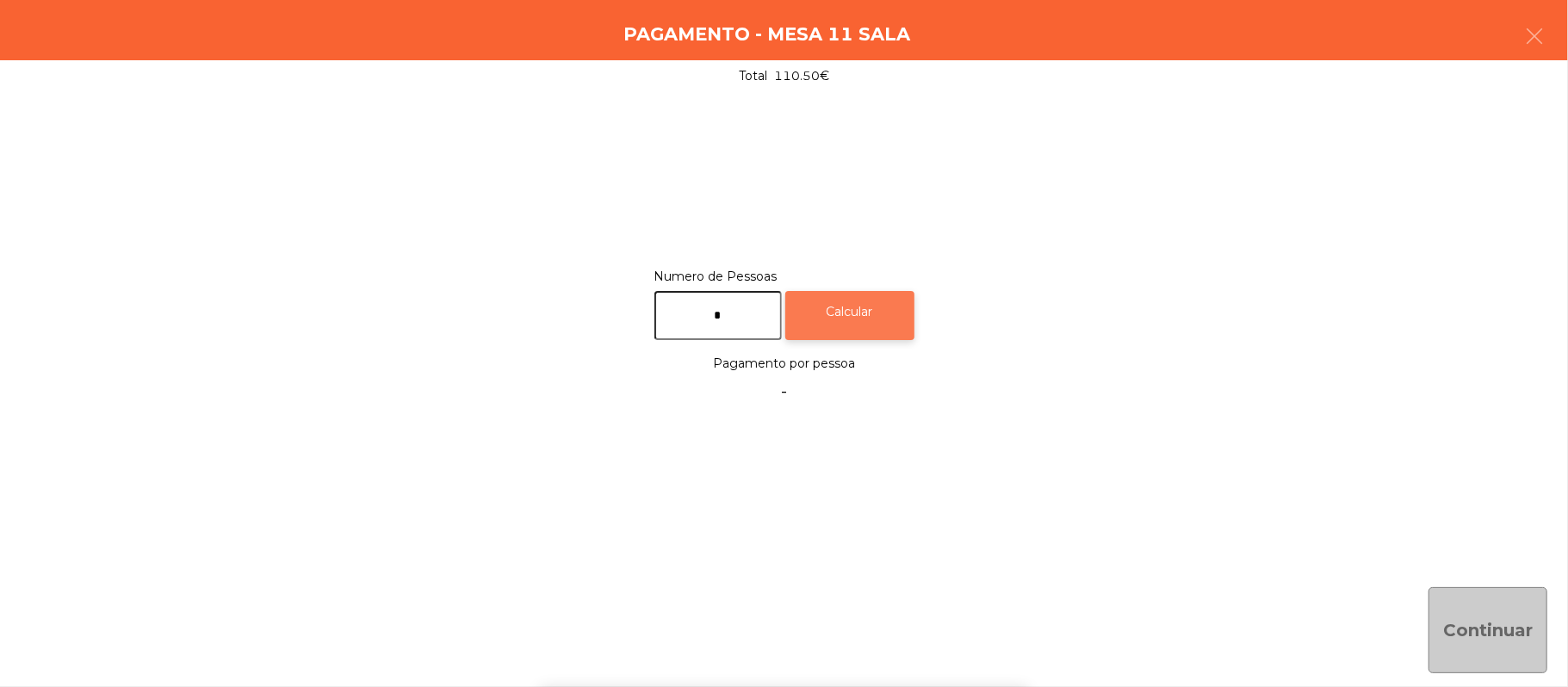
click at [854, 308] on div "Calcular" at bounding box center [850, 315] width 130 height 49
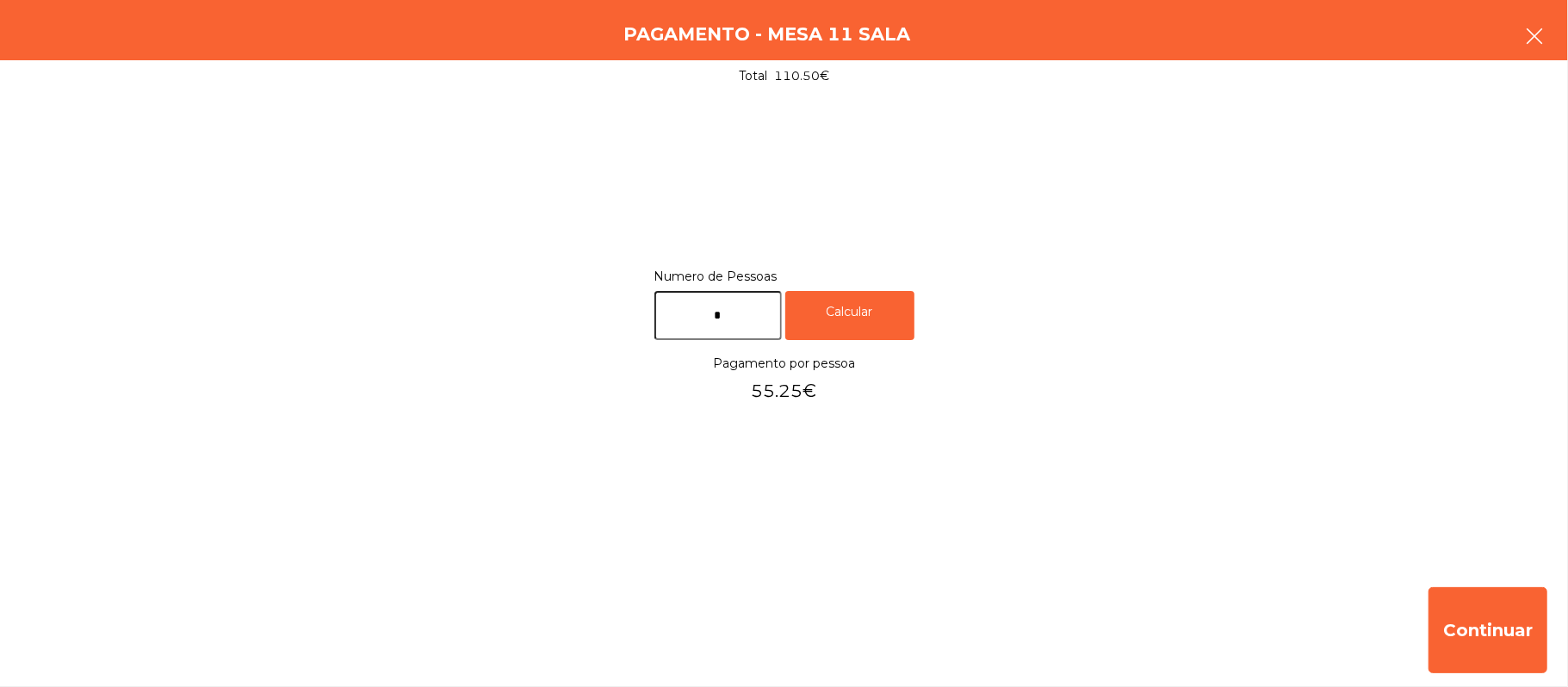
click at [1536, 26] on icon "button" at bounding box center [1534, 36] width 20 height 20
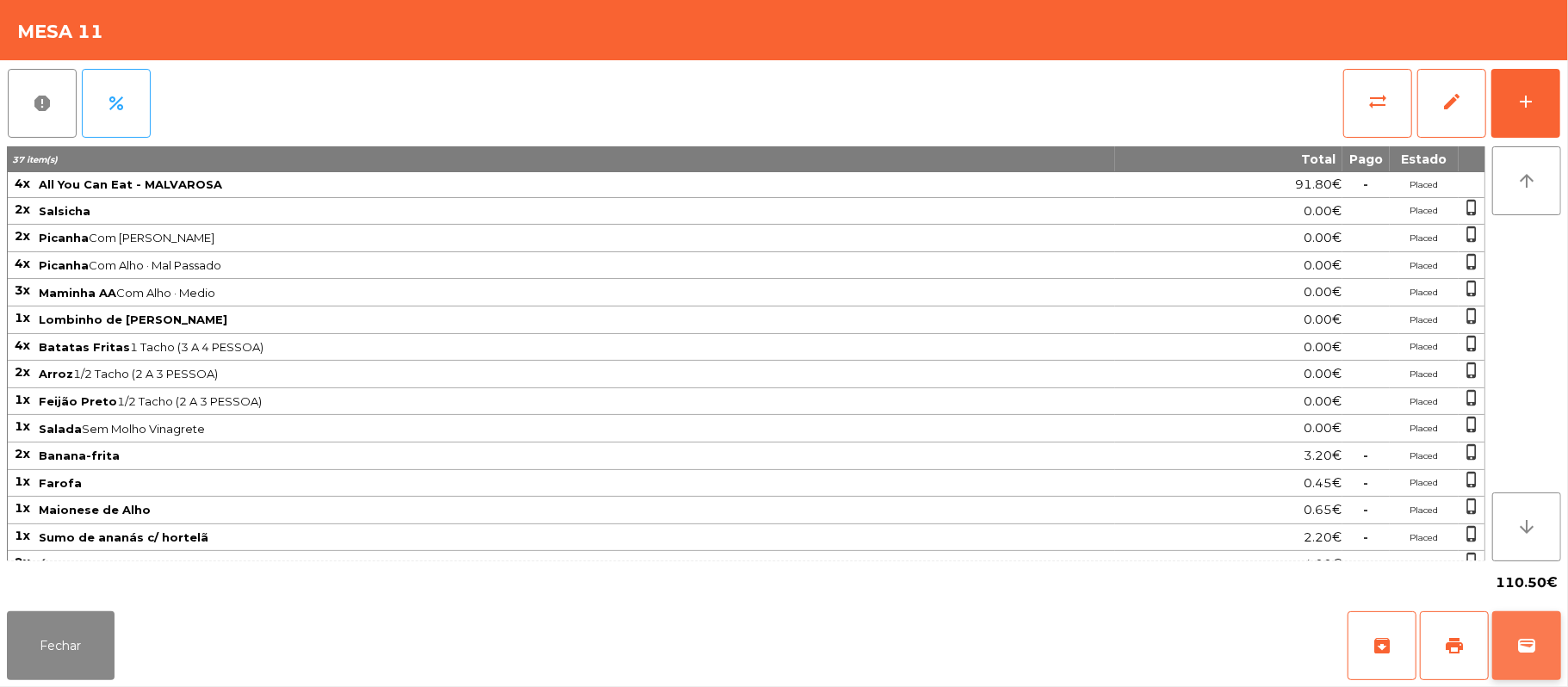
click at [1523, 645] on span "wallet" at bounding box center [1526, 645] width 20 height 20
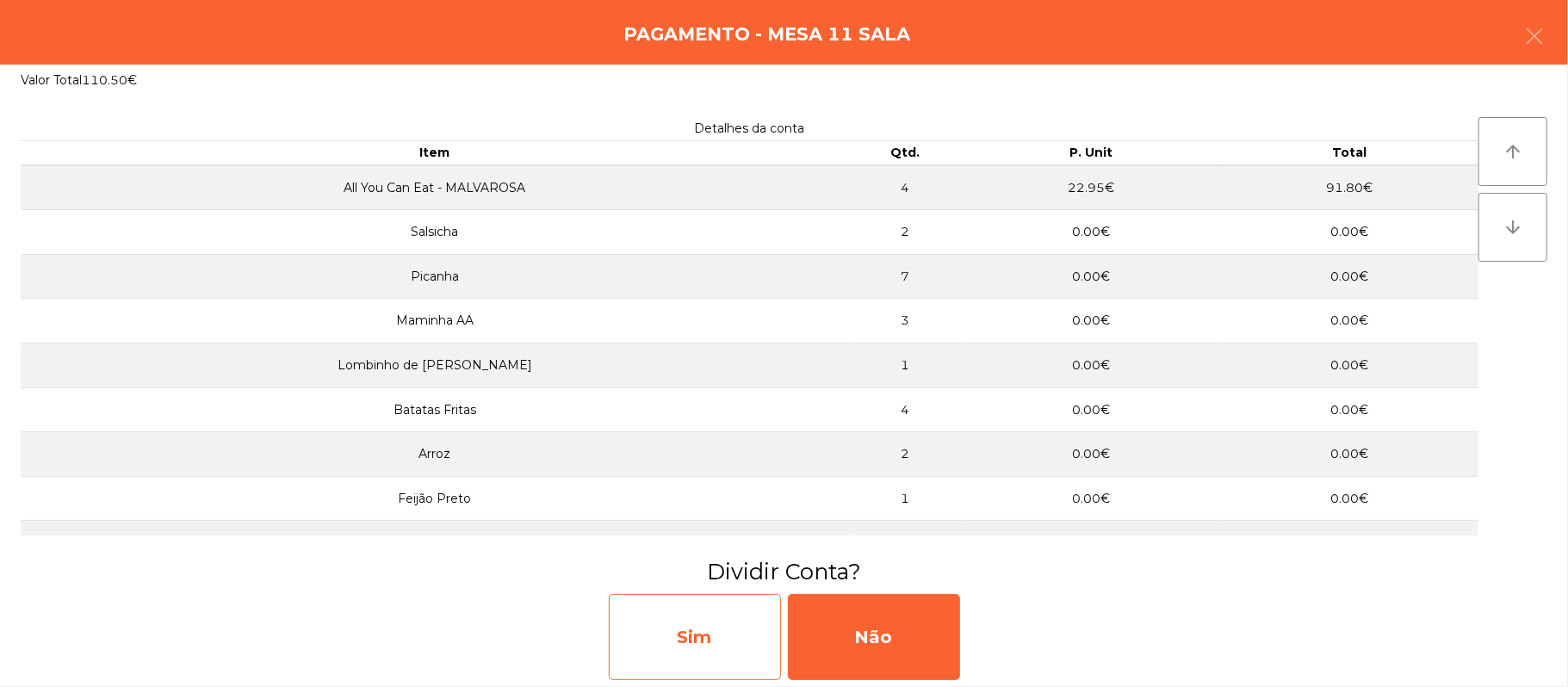
click at [727, 647] on div "Sim" at bounding box center [695, 637] width 172 height 86
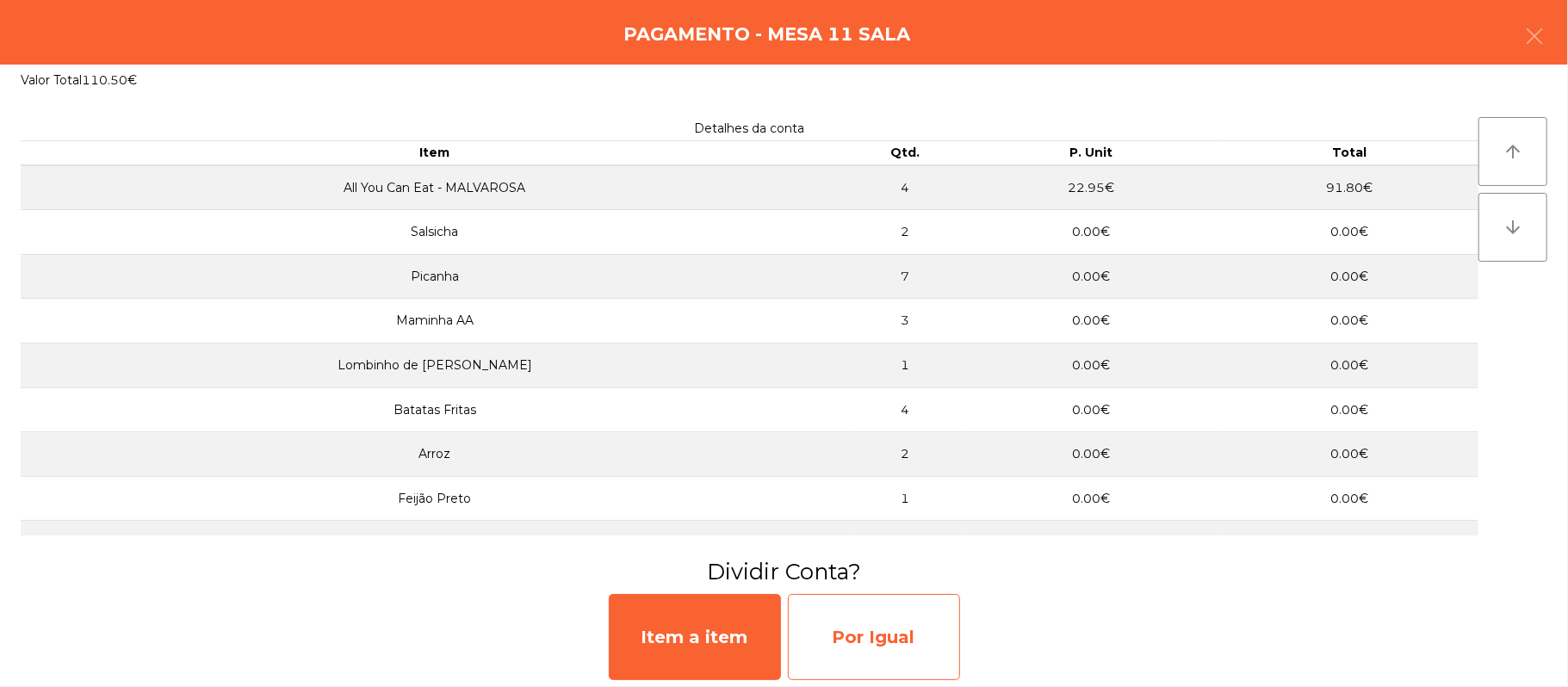
click at [863, 631] on div "Por Igual" at bounding box center [874, 637] width 172 height 86
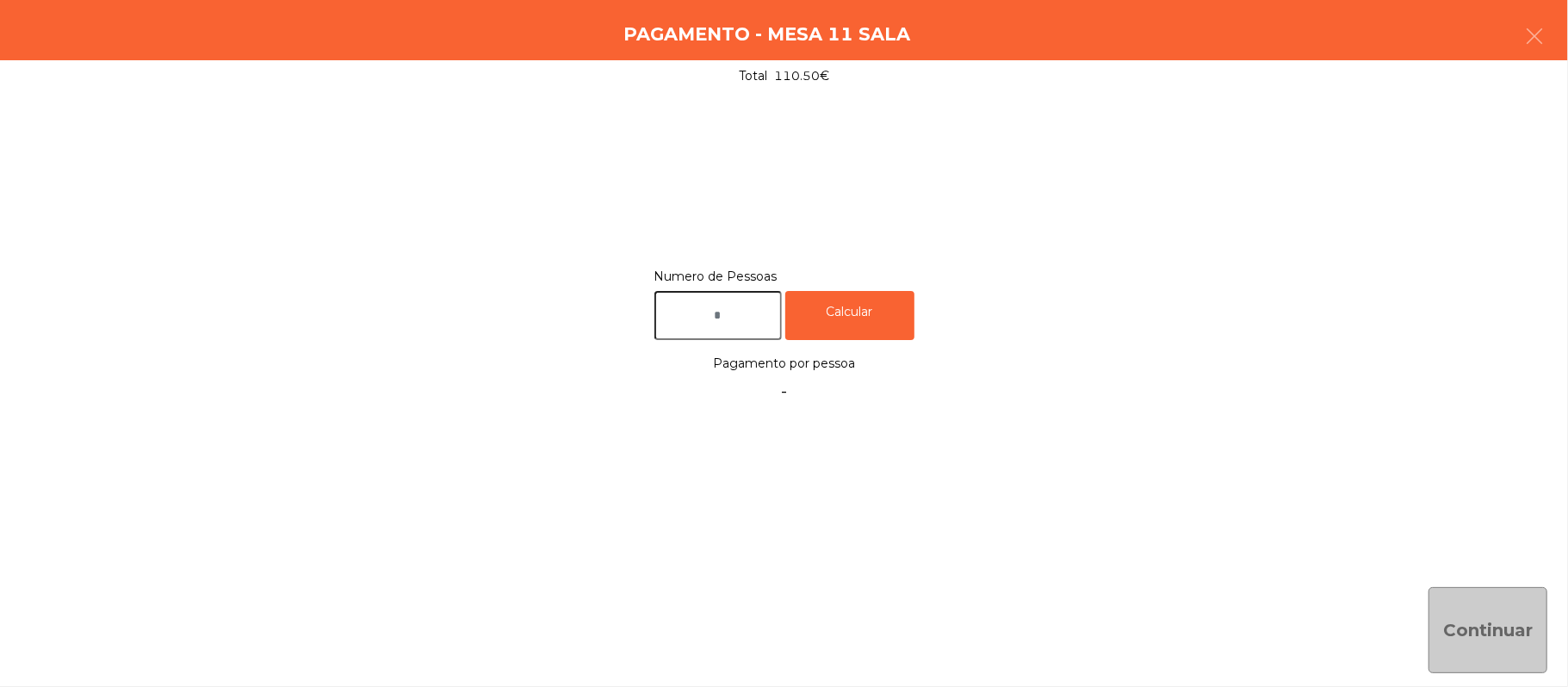
click at [741, 315] on input "text" at bounding box center [719, 315] width 128 height 49
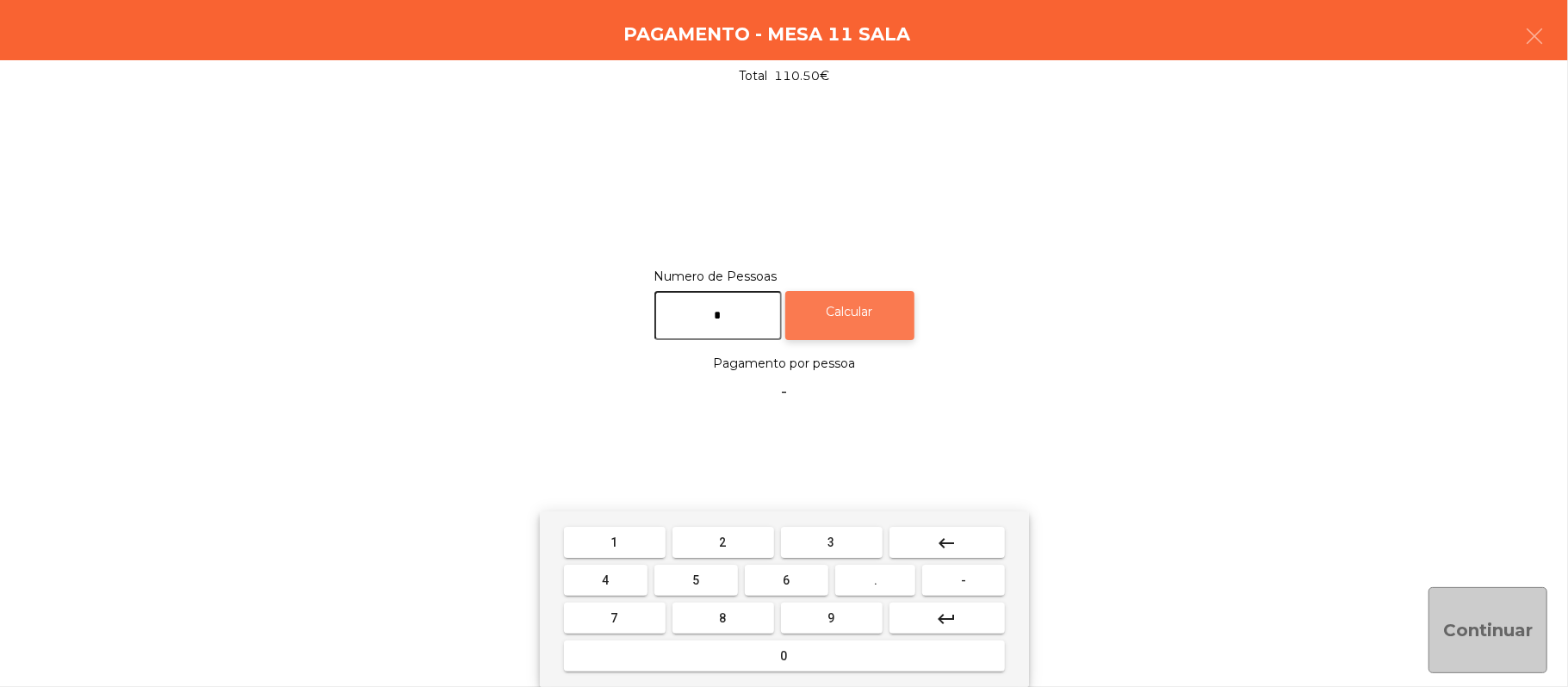
type input "*"
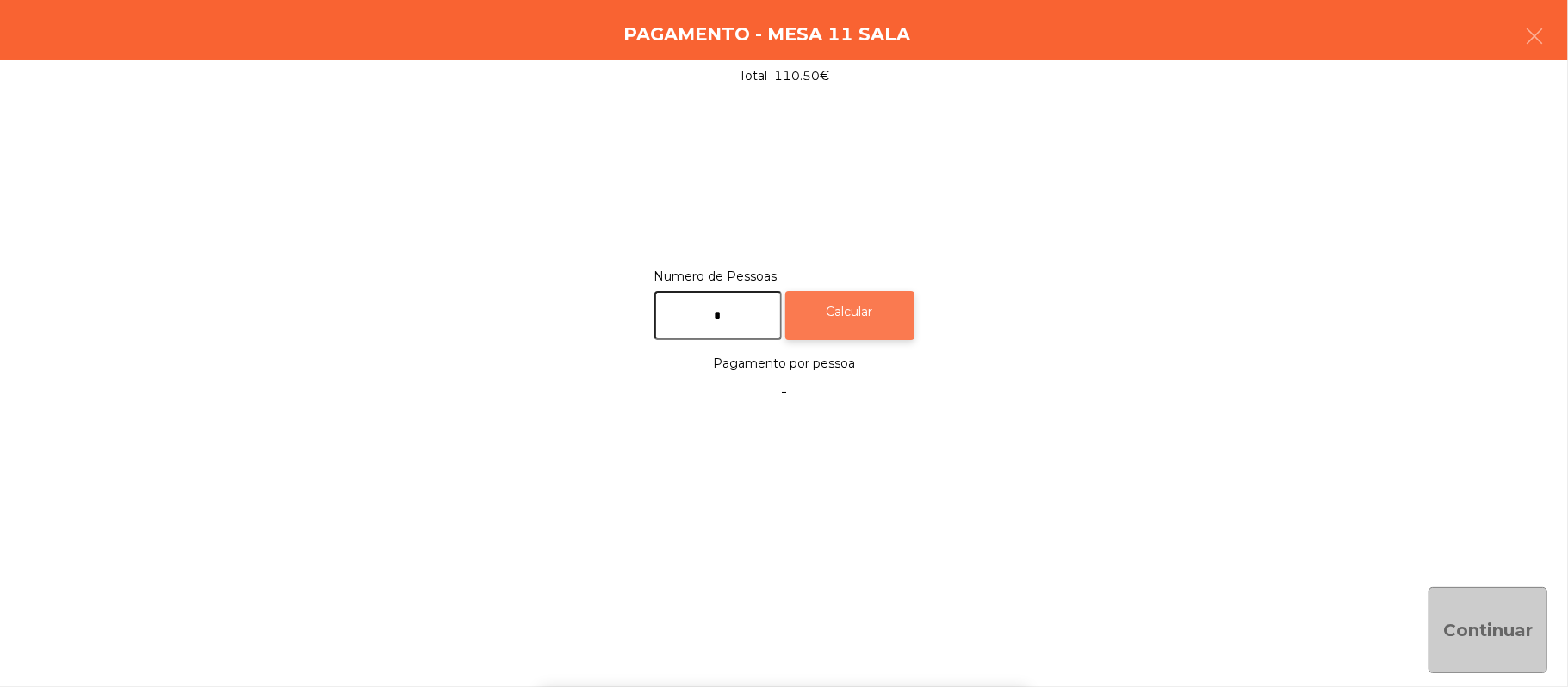
click at [863, 310] on div "Calcular" at bounding box center [850, 315] width 130 height 49
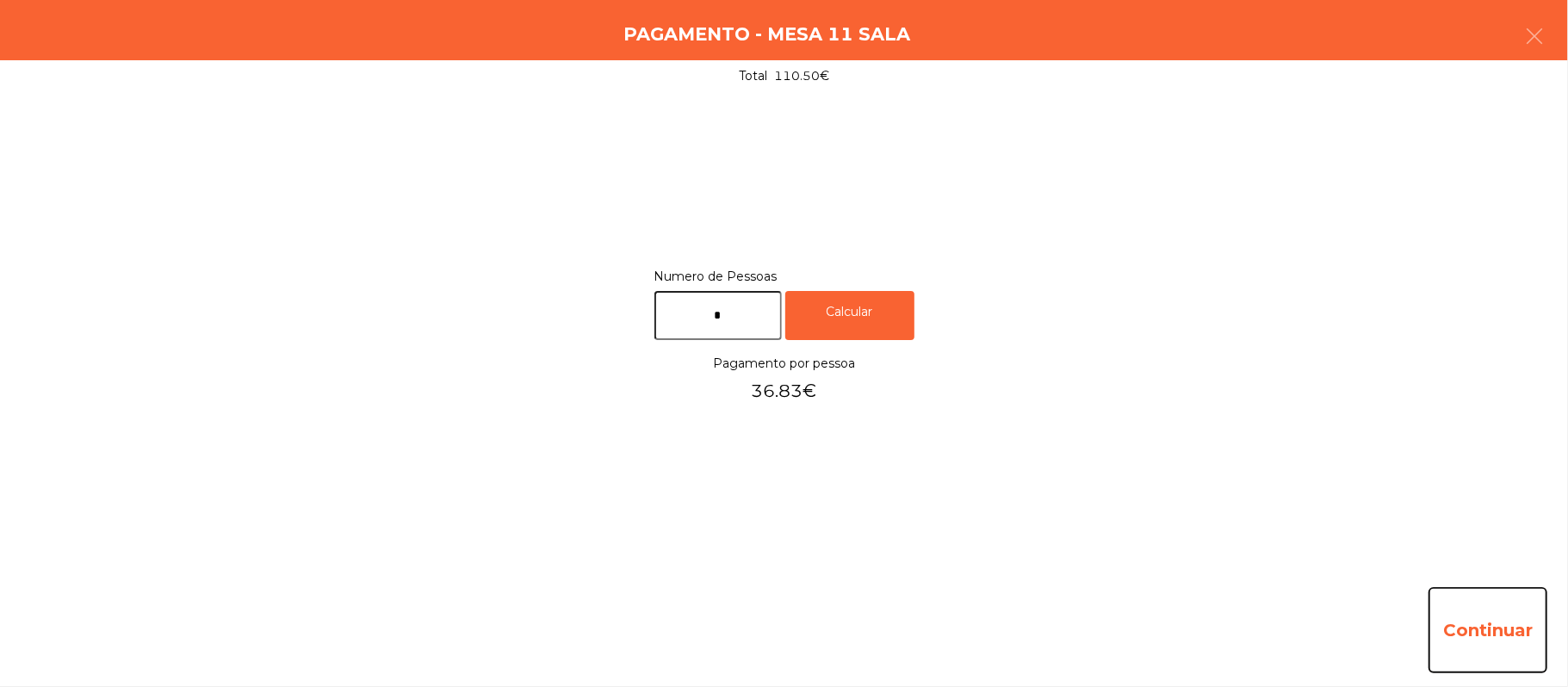
click at [1509, 616] on button "Continuar" at bounding box center [1488, 630] width 119 height 86
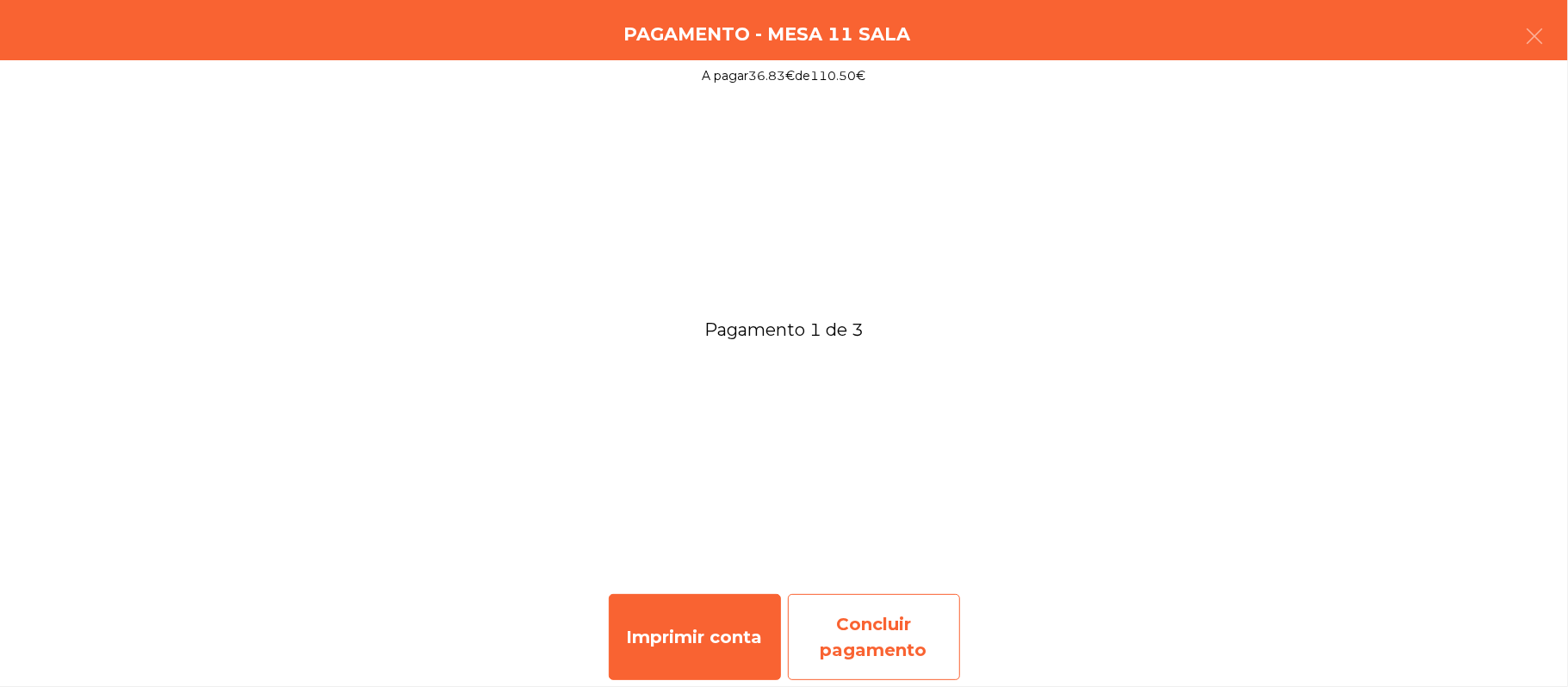
click at [859, 634] on div "Concluir pagamento" at bounding box center [874, 637] width 172 height 86
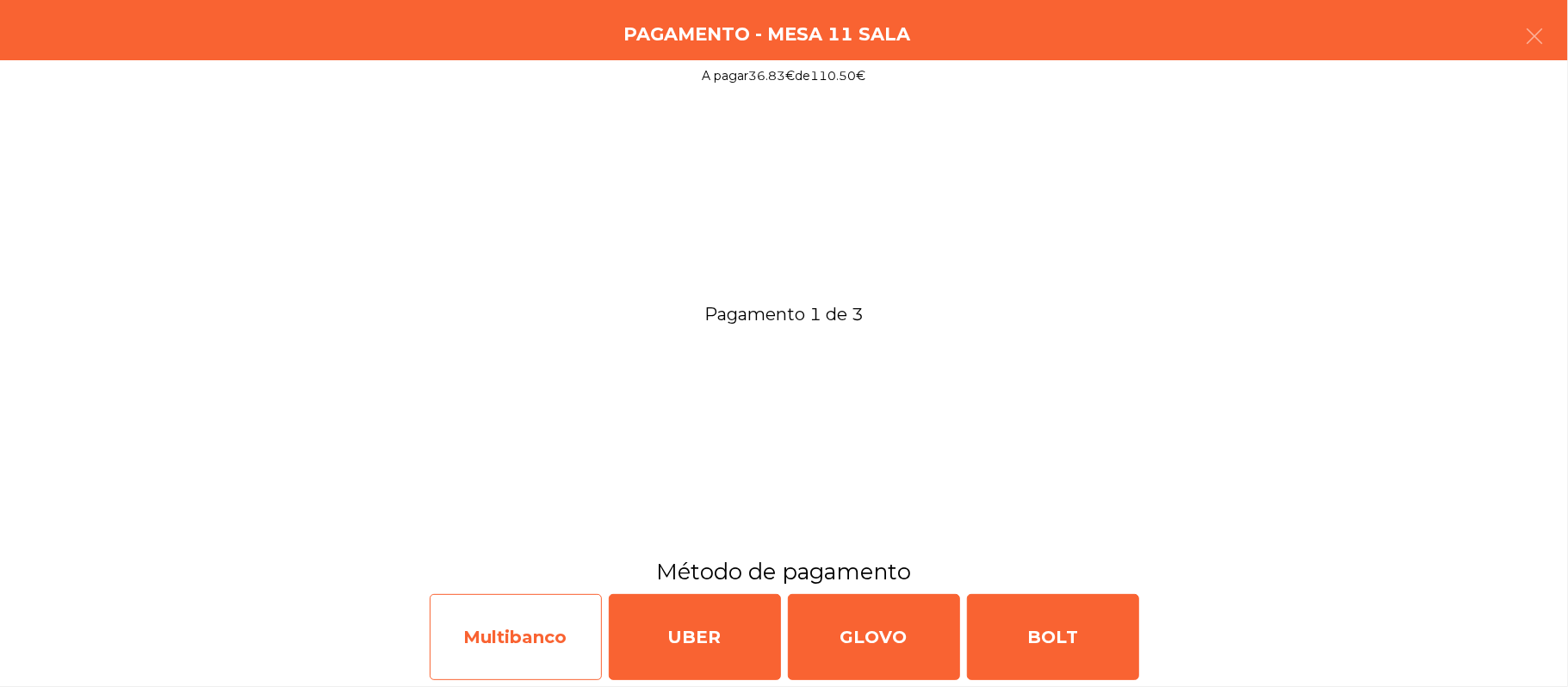
click at [520, 622] on div "Multibanco" at bounding box center [516, 637] width 172 height 86
select select "**"
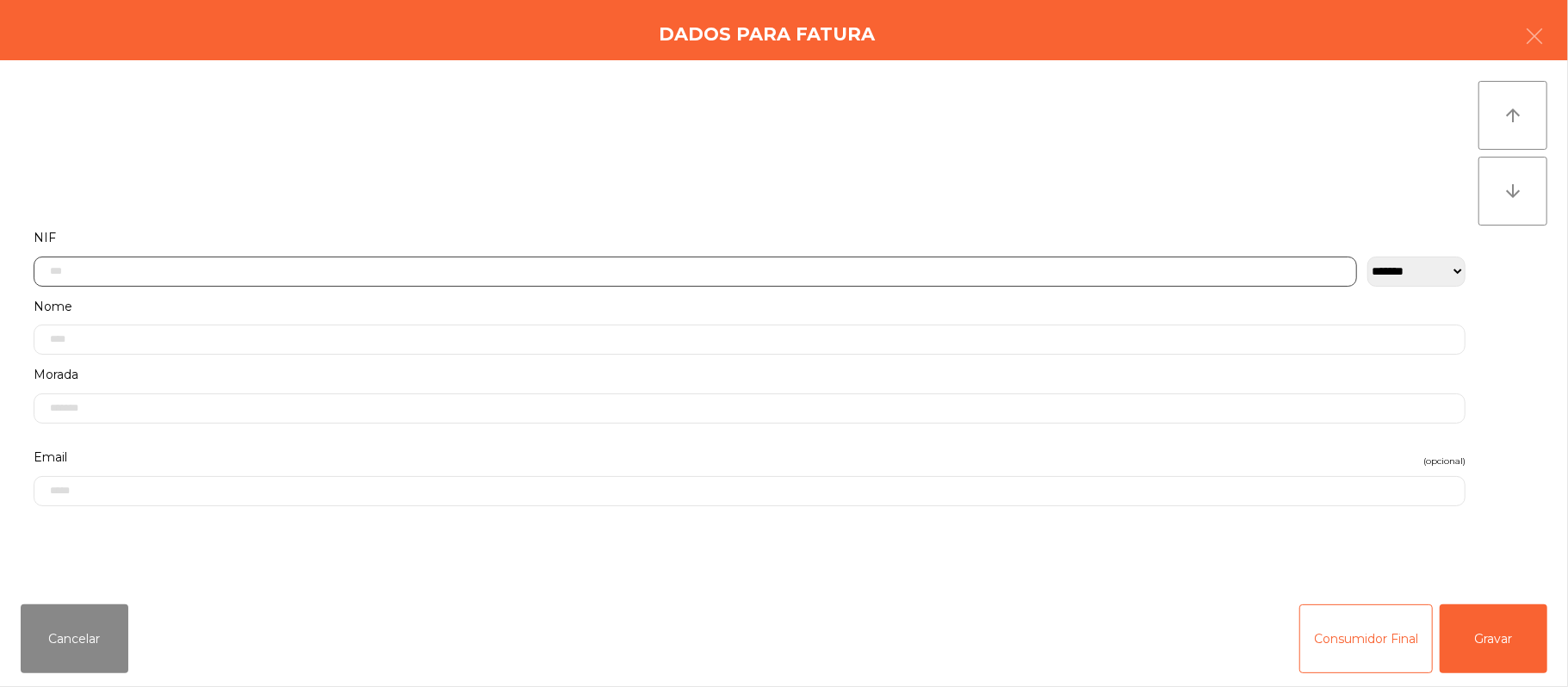
click at [531, 272] on input "text" at bounding box center [695, 271] width 1323 height 30
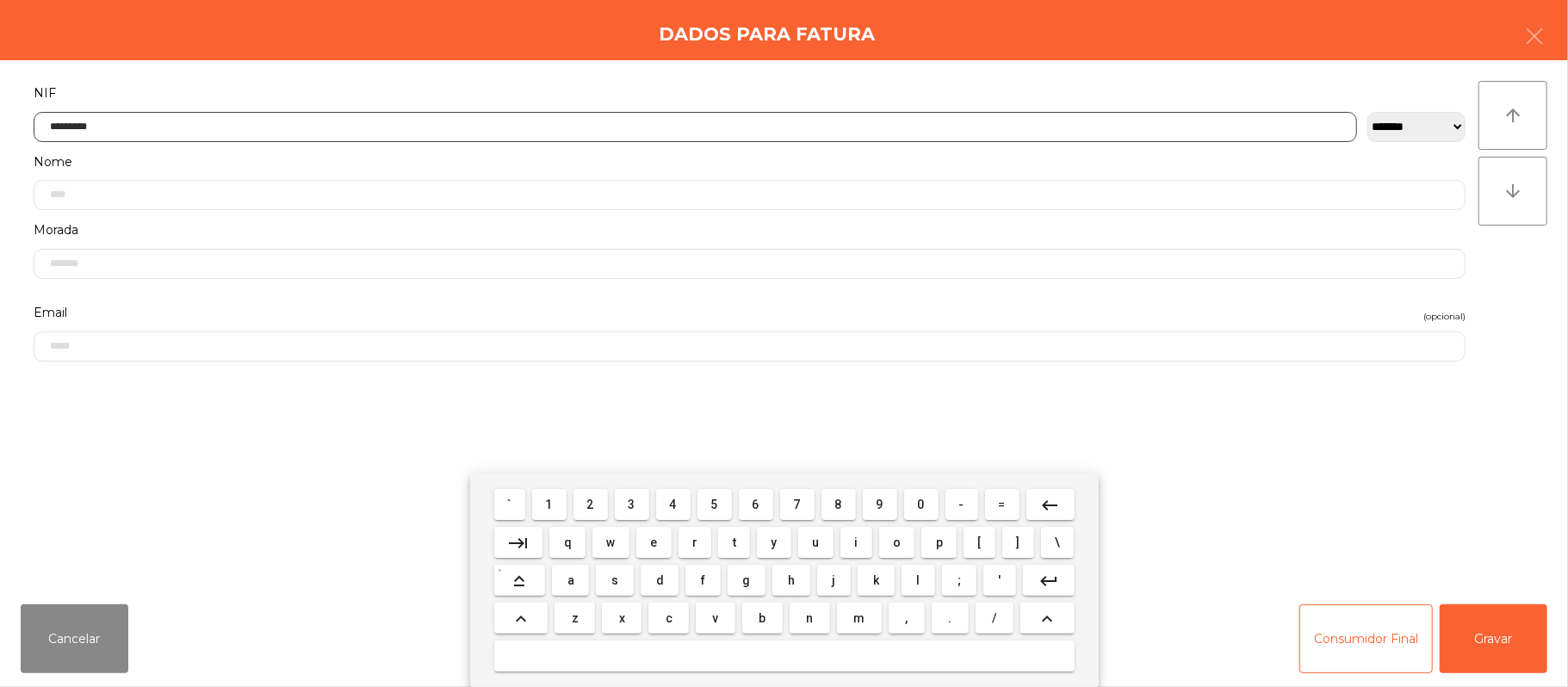
type input "*********"
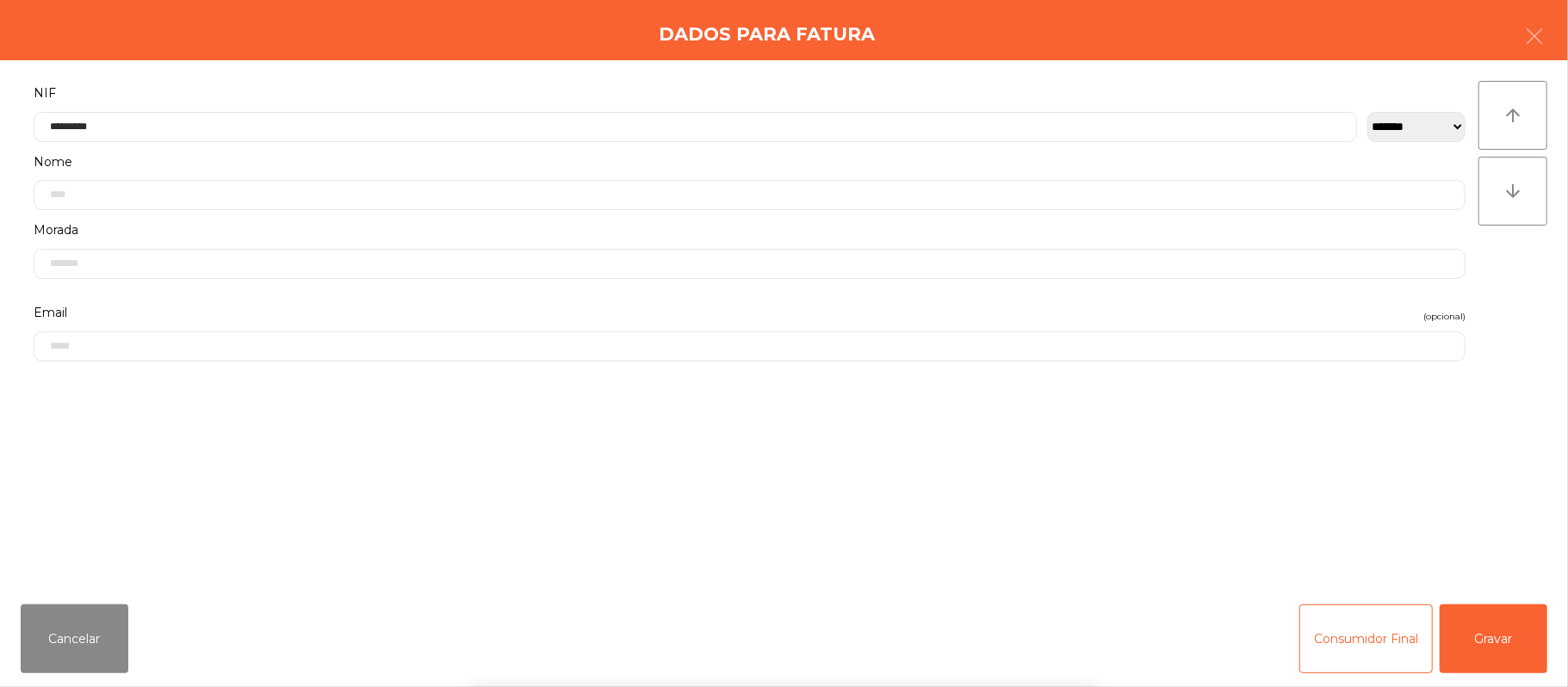
click at [1494, 618] on div "` 1 2 3 4 5 6 7 8 9 0 - = keyboard_backspace keyboard_tab q w e r t y u i o p […" at bounding box center [784, 581] width 1568 height 214
click at [1482, 635] on button "Gravar" at bounding box center [1493, 639] width 107 height 69
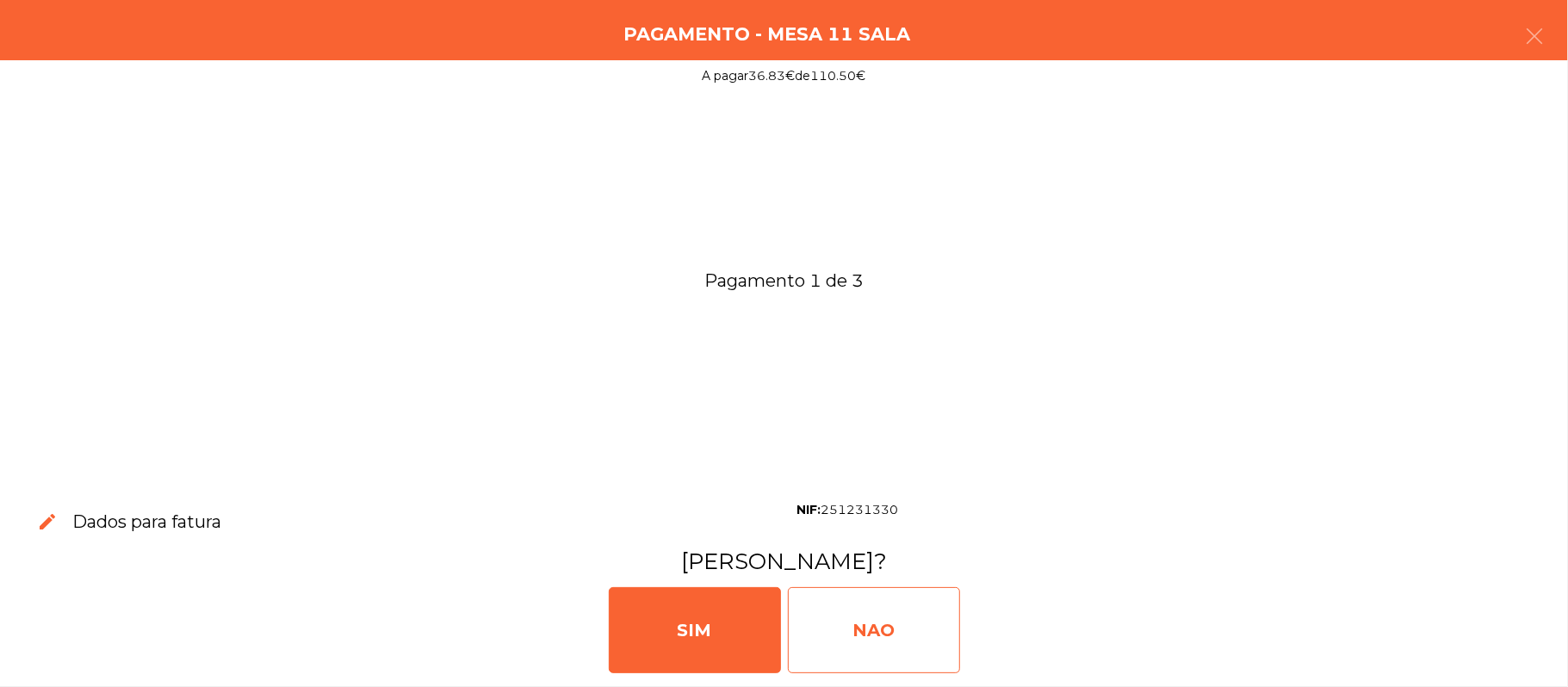
click at [907, 627] on div "NAO" at bounding box center [874, 630] width 172 height 86
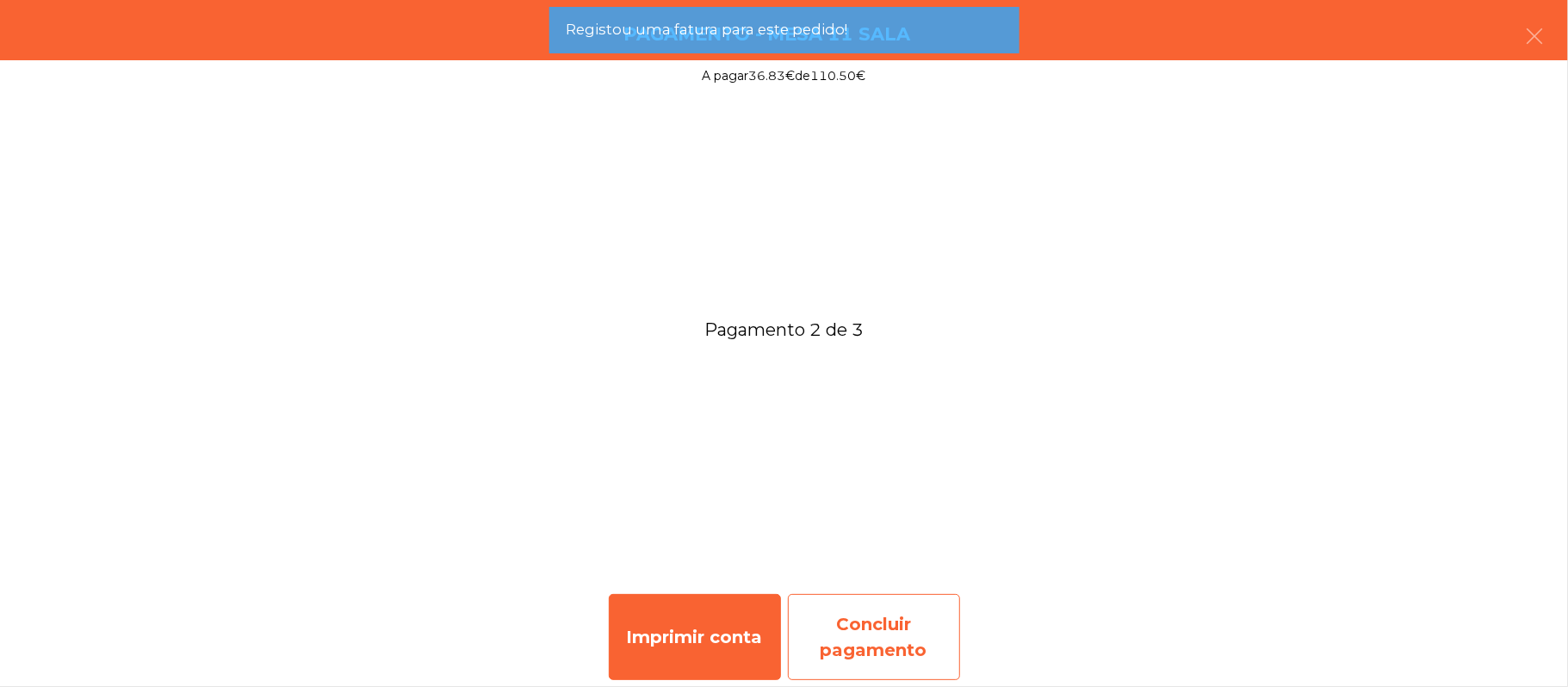
click at [868, 675] on div "Concluir pagamento" at bounding box center [874, 637] width 172 height 86
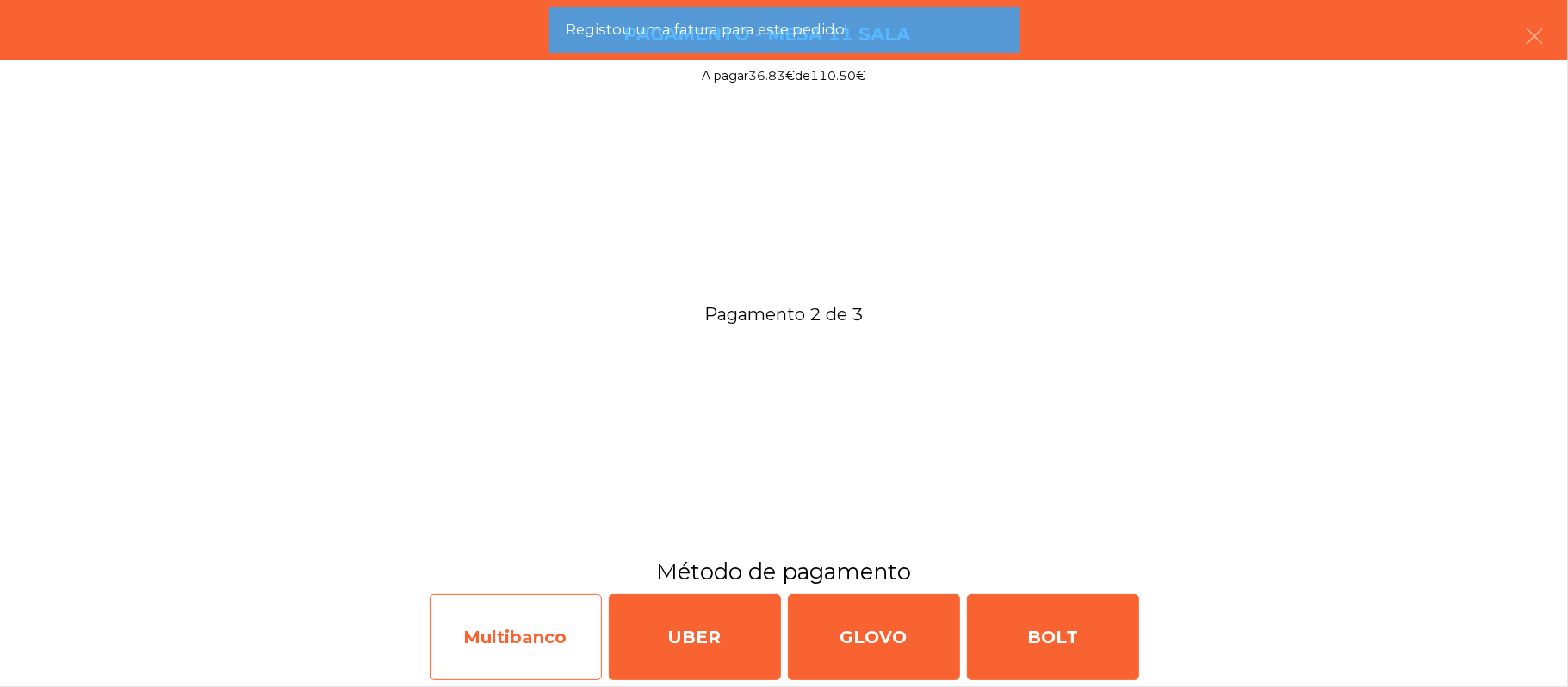
click at [511, 627] on div "Multibanco" at bounding box center [516, 637] width 172 height 86
select select "**"
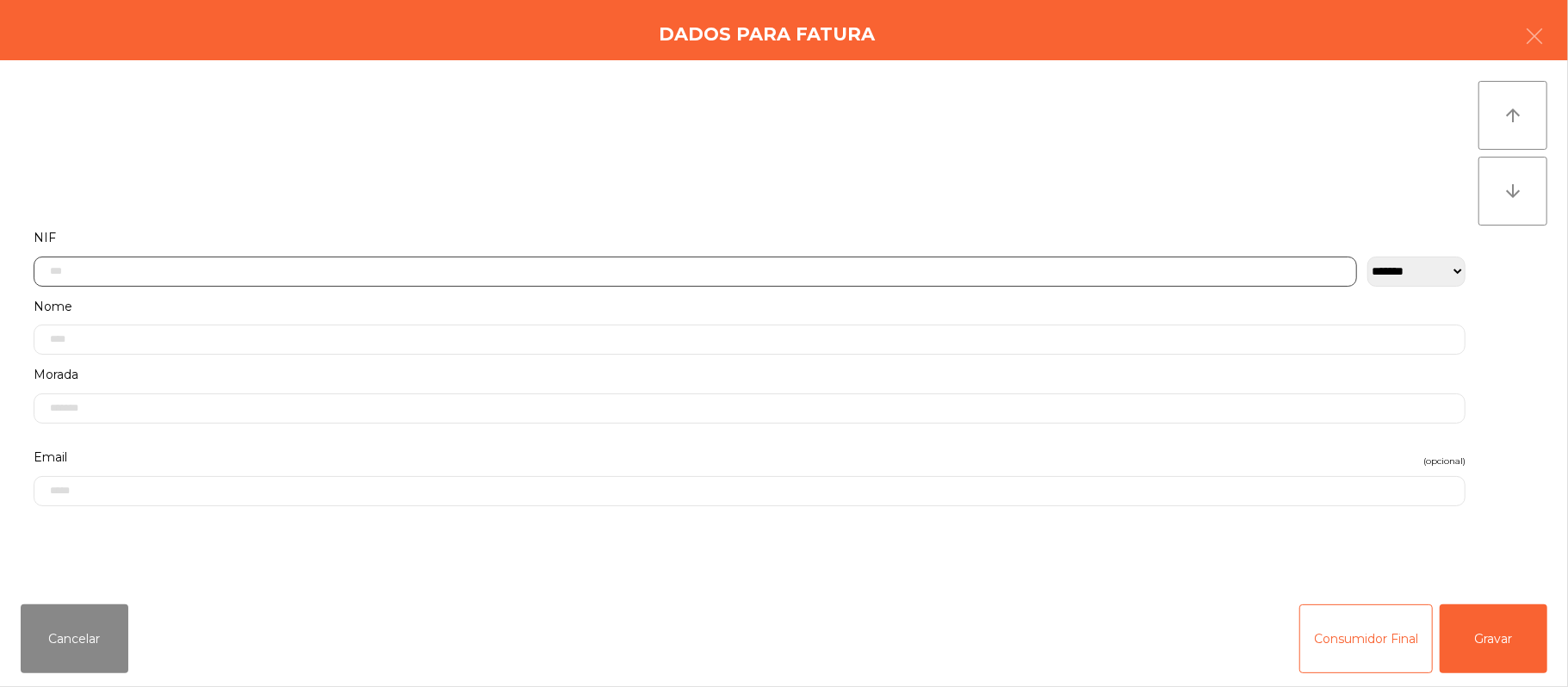
click at [484, 271] on input "text" at bounding box center [695, 271] width 1323 height 30
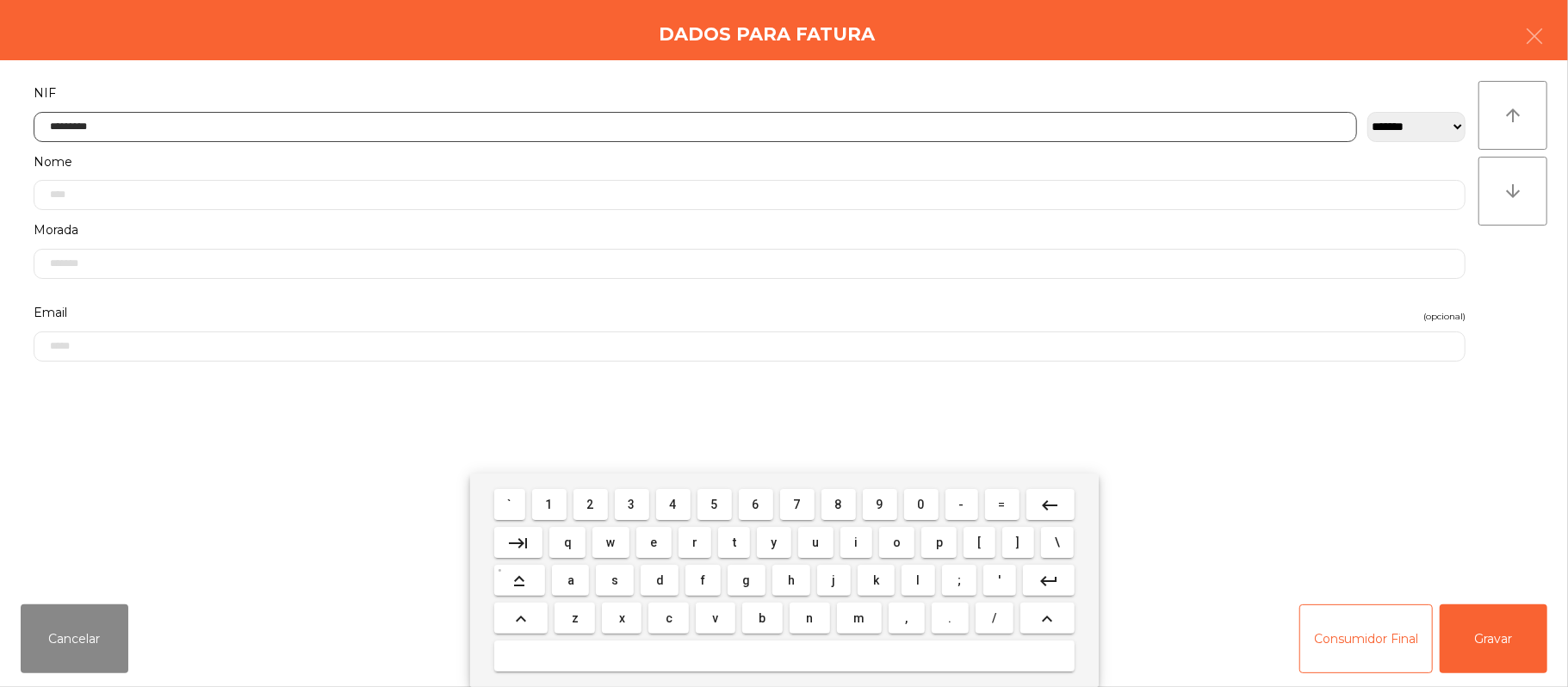
type input "*********"
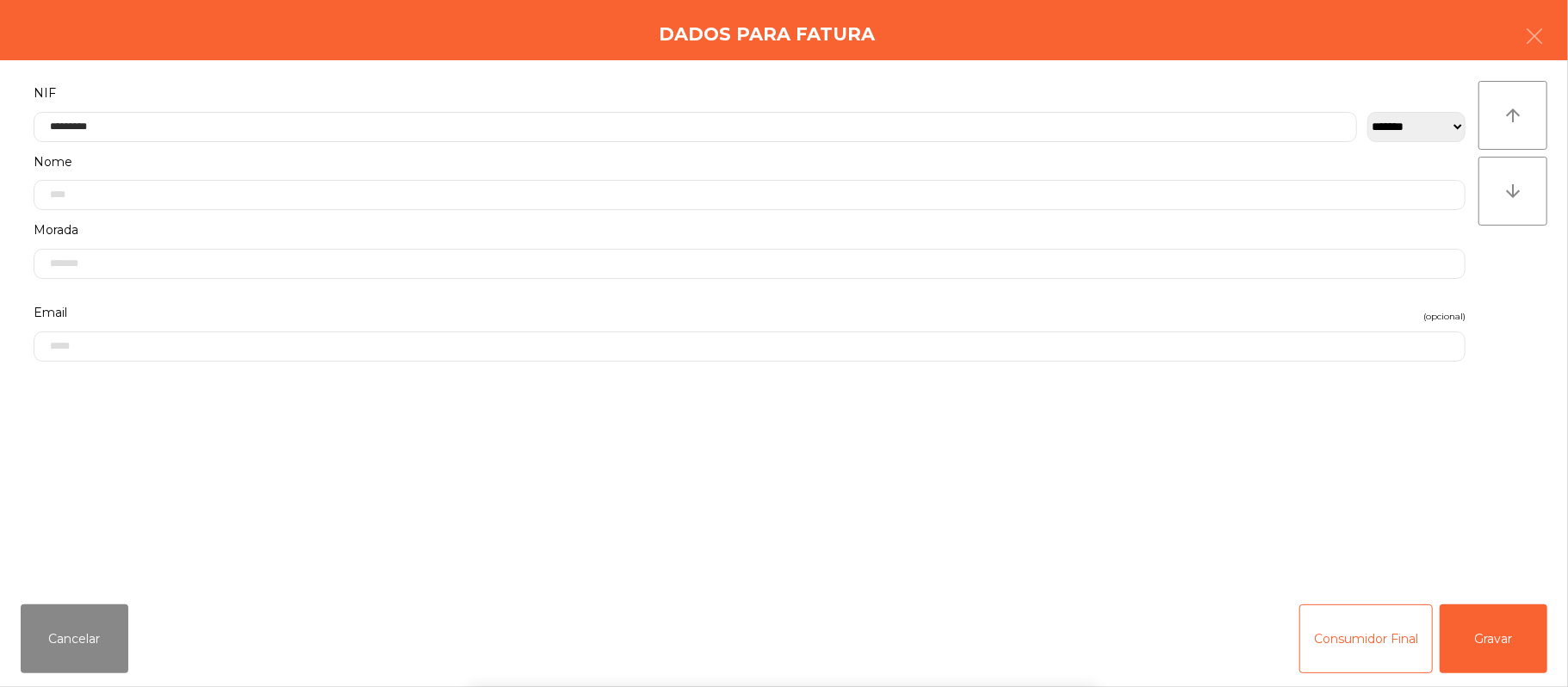
click at [1567, 607] on div "` 1 2 3 4 5 6 7 8 9 0 - = keyboard_backspace keyboard_tab q w e r t y u i o p […" at bounding box center [784, 581] width 1568 height 214
click at [1482, 627] on button "Gravar" at bounding box center [1493, 639] width 107 height 69
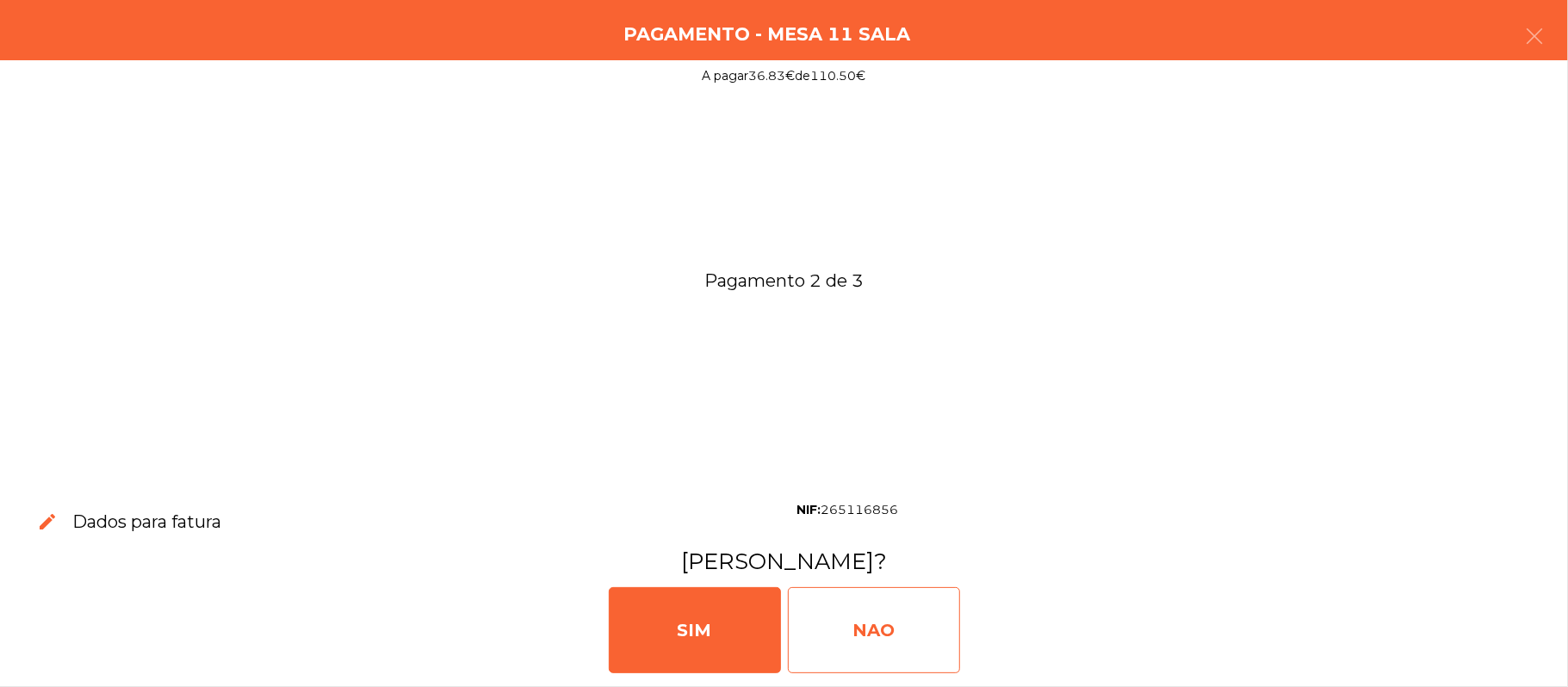
click at [900, 620] on div "NAO" at bounding box center [874, 630] width 172 height 86
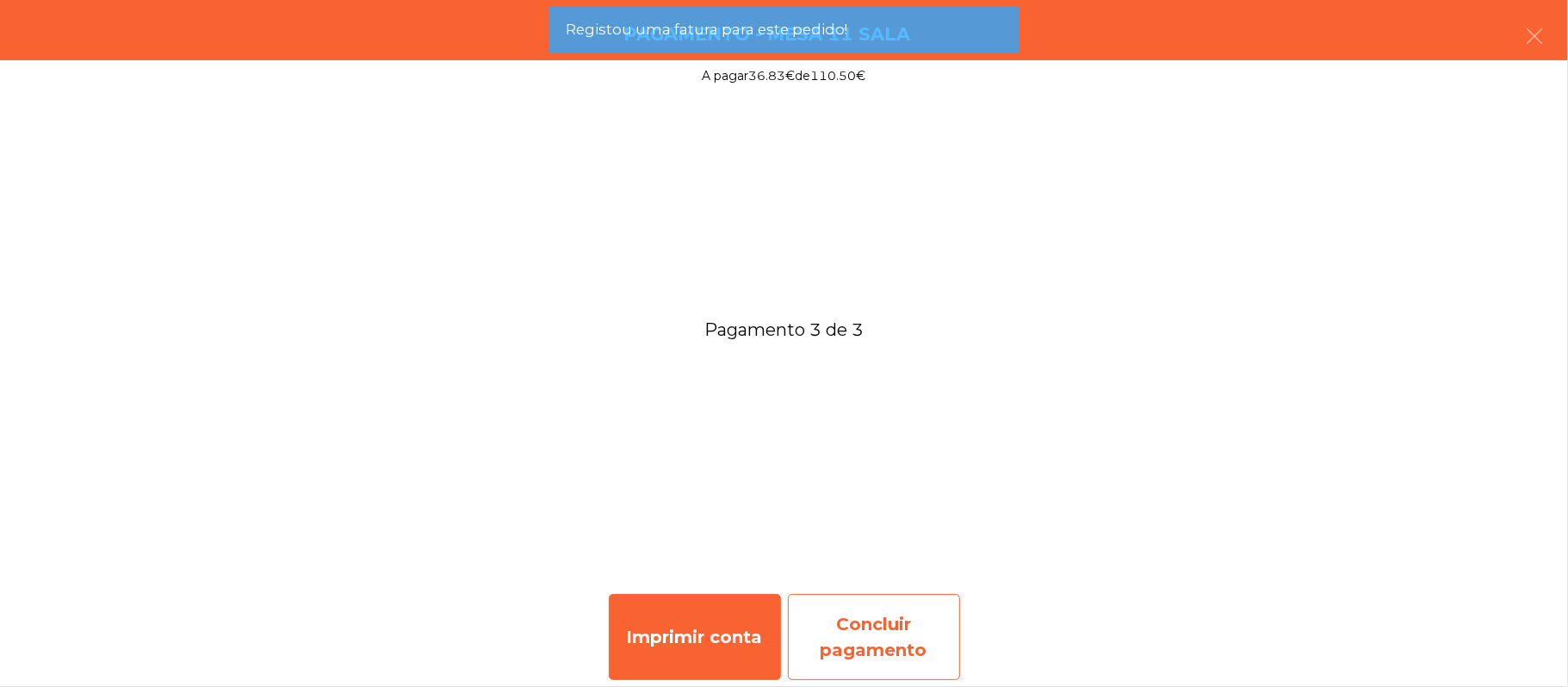
click at [887, 649] on div "Concluir pagamento" at bounding box center [874, 637] width 172 height 86
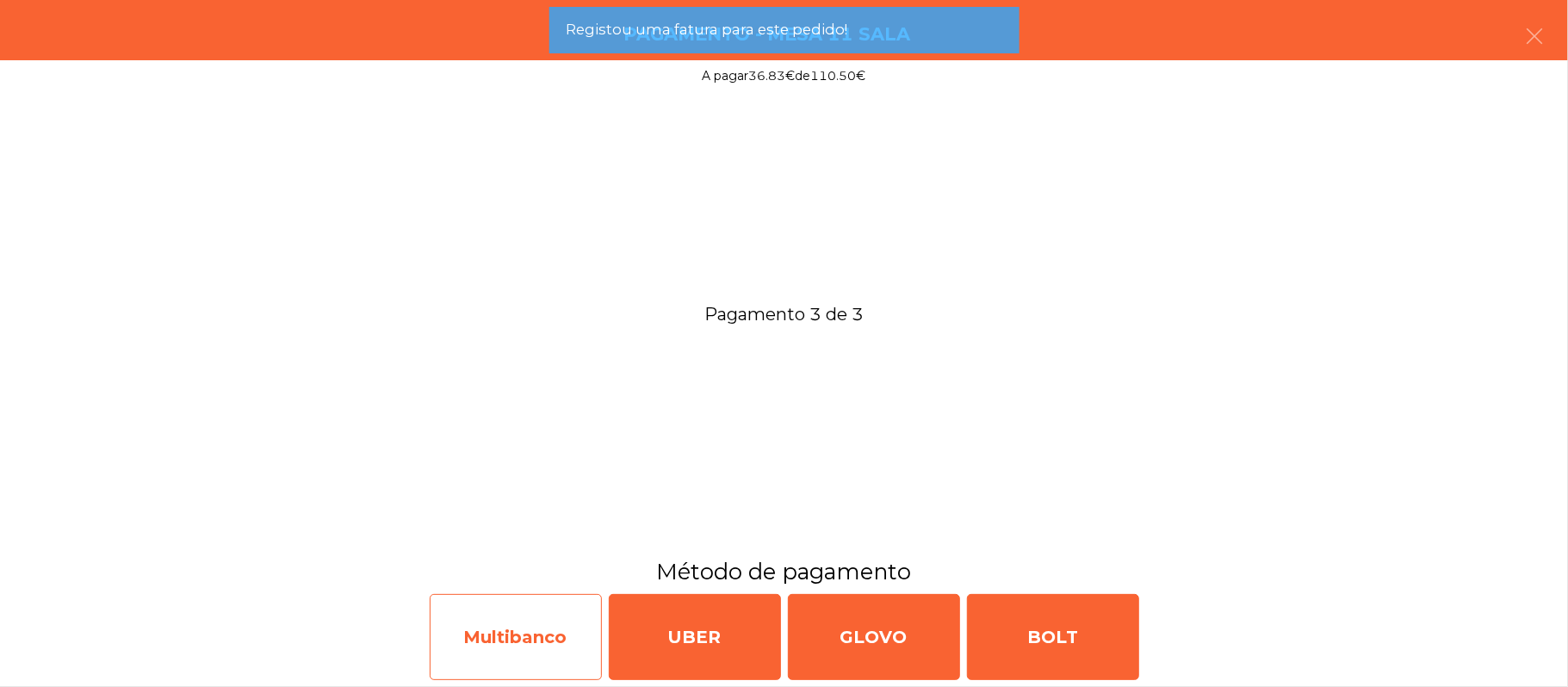
click at [477, 623] on div "Multibanco" at bounding box center [516, 637] width 172 height 86
select select "**"
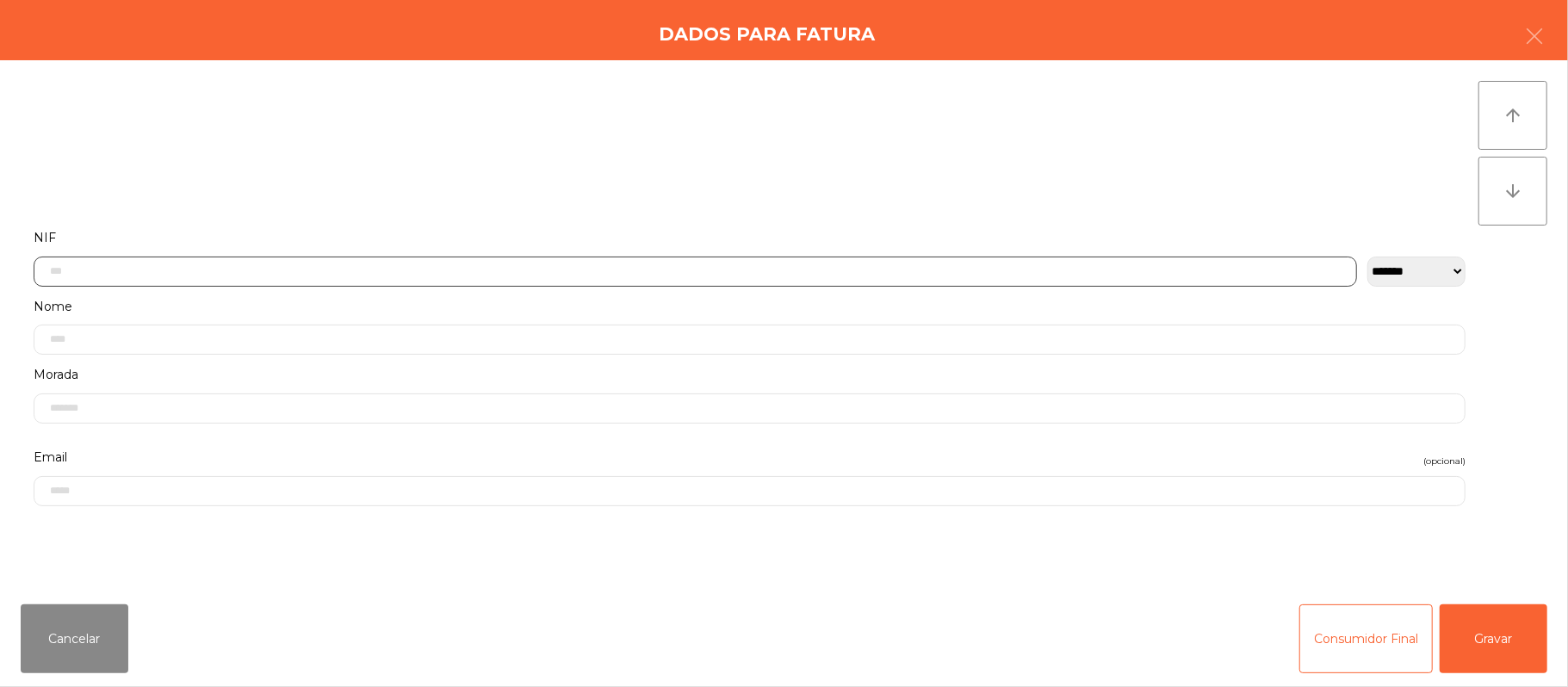
click at [294, 266] on input "text" at bounding box center [695, 271] width 1323 height 30
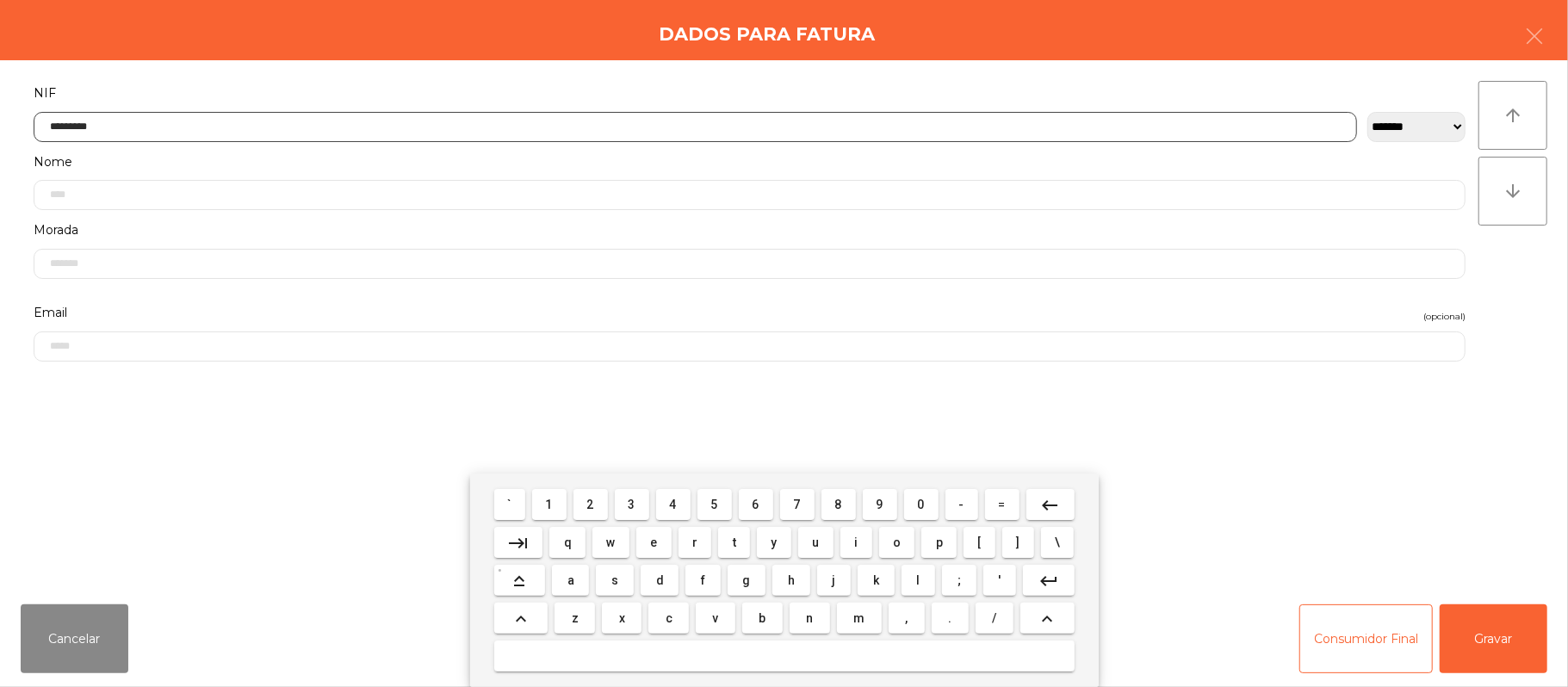
type input "*********"
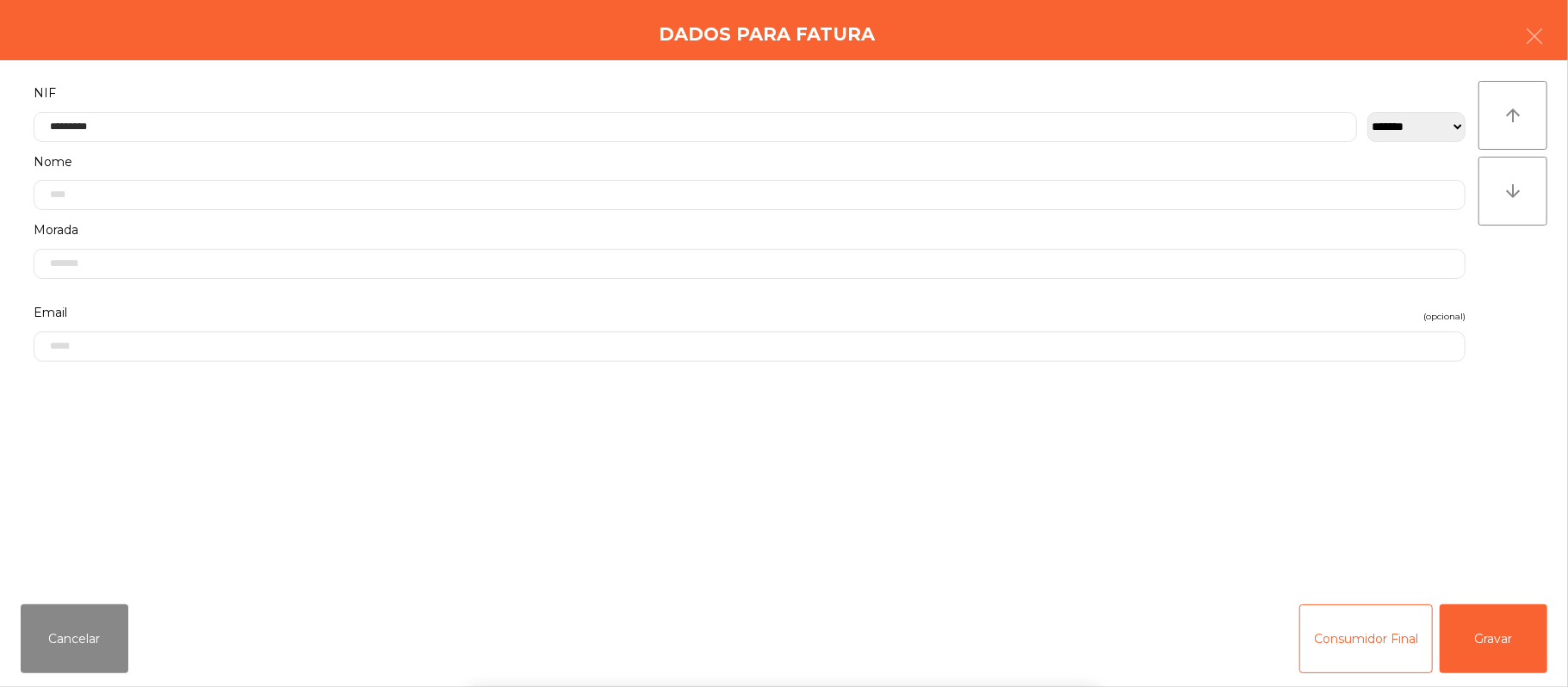
click at [1488, 645] on div "` 1 2 3 4 5 6 7 8 9 0 - = keyboard_backspace keyboard_tab q w e r t y u i o p […" at bounding box center [784, 581] width 1568 height 214
click at [1493, 618] on button "Gravar" at bounding box center [1493, 639] width 107 height 69
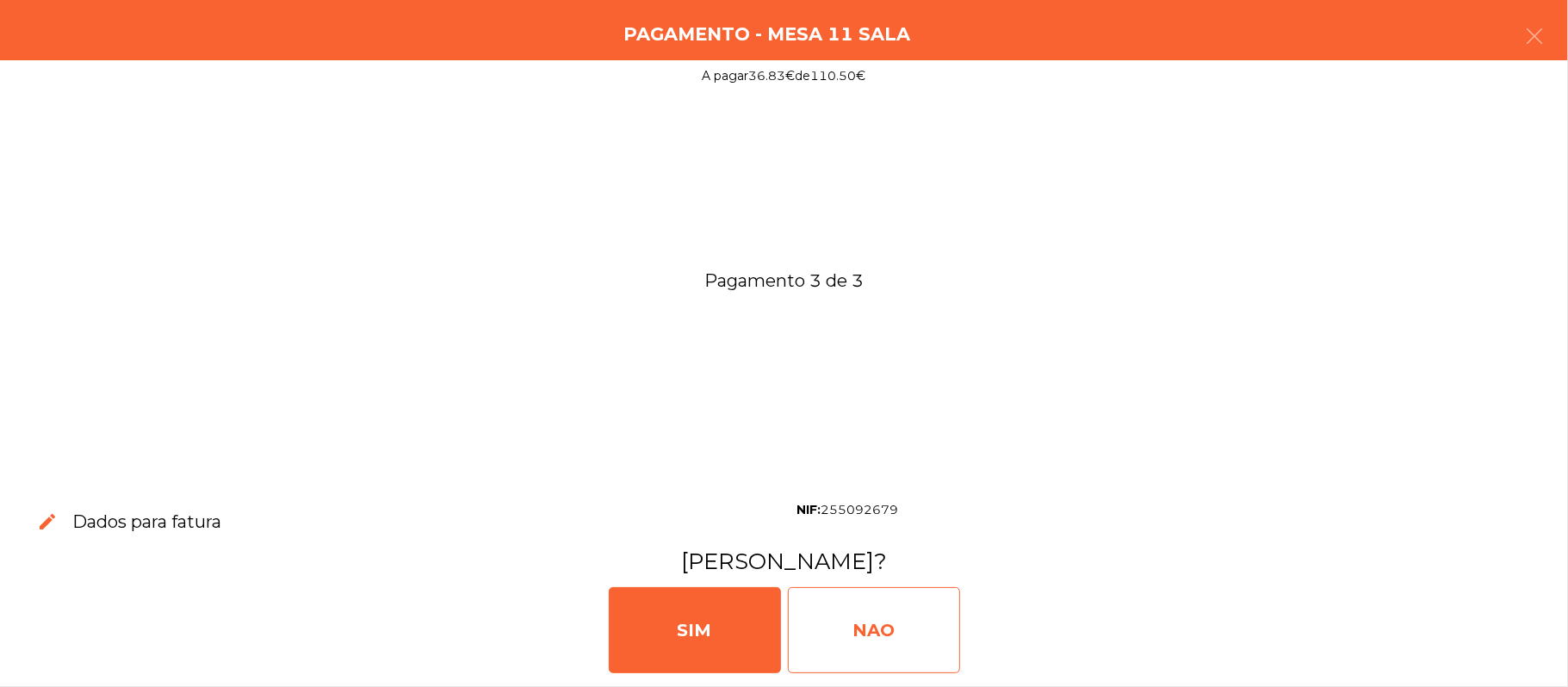
click at [893, 639] on div "NAO" at bounding box center [874, 630] width 172 height 86
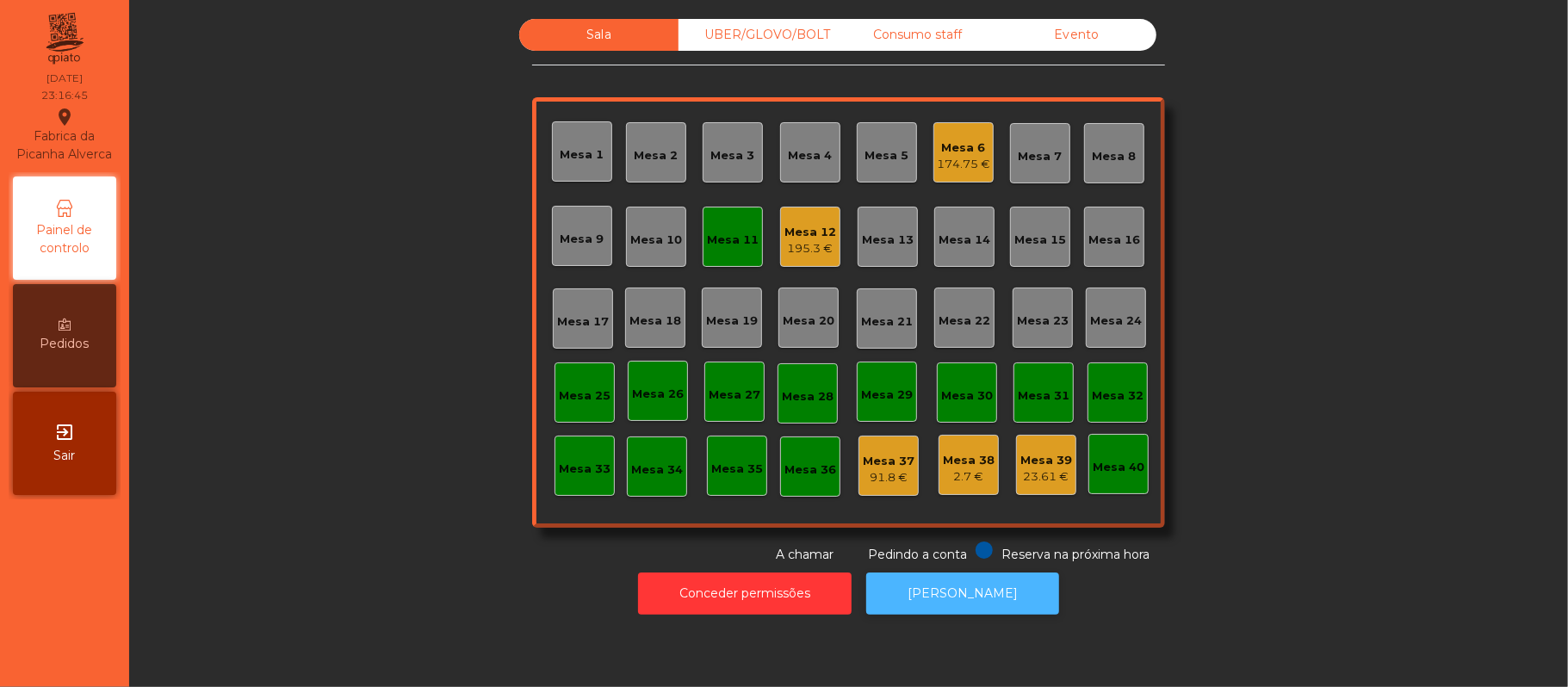
click at [972, 591] on button "[PERSON_NAME]" at bounding box center [962, 594] width 192 height 43
click at [973, 596] on button "[PERSON_NAME]" at bounding box center [962, 594] width 192 height 43
click at [749, 228] on div "Mesa 11" at bounding box center [732, 237] width 60 height 60
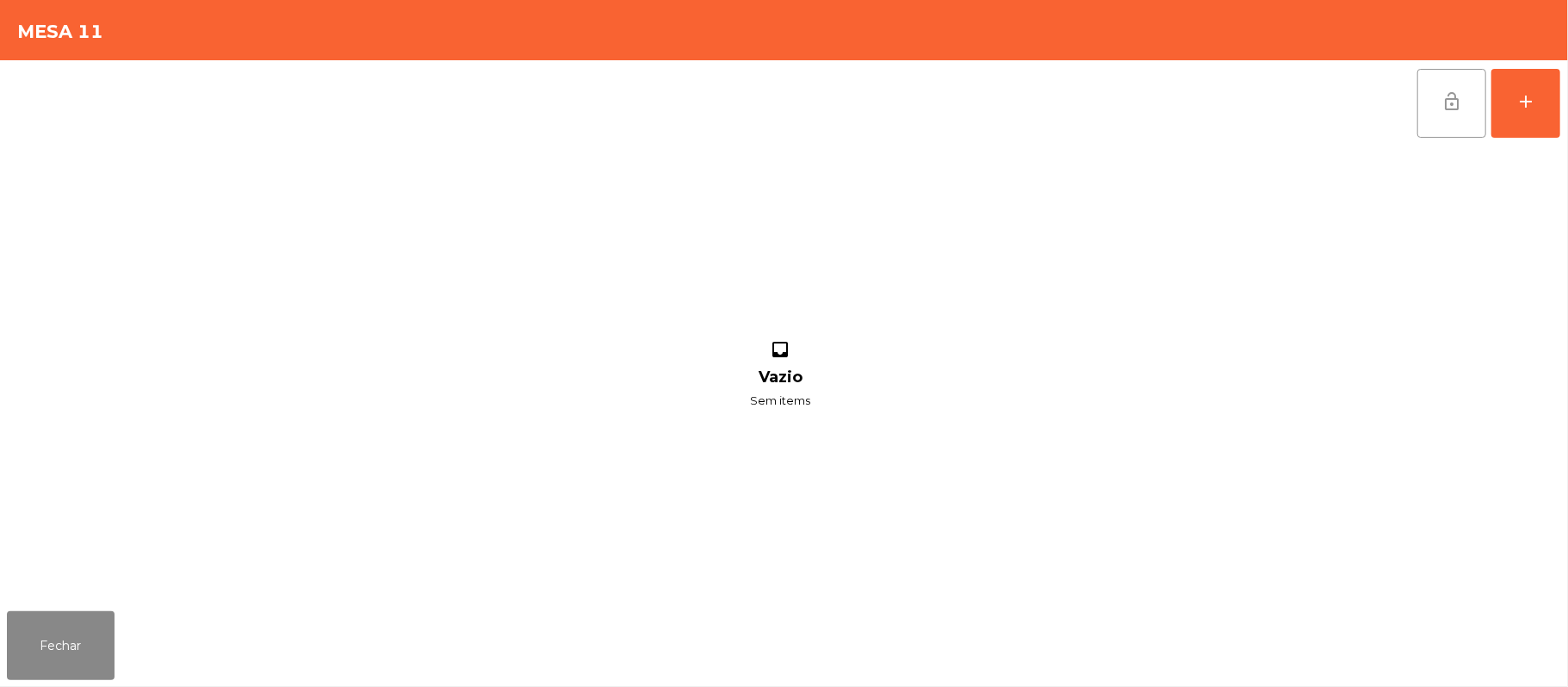
click at [1452, 105] on span "lock_open" at bounding box center [1451, 101] width 20 height 20
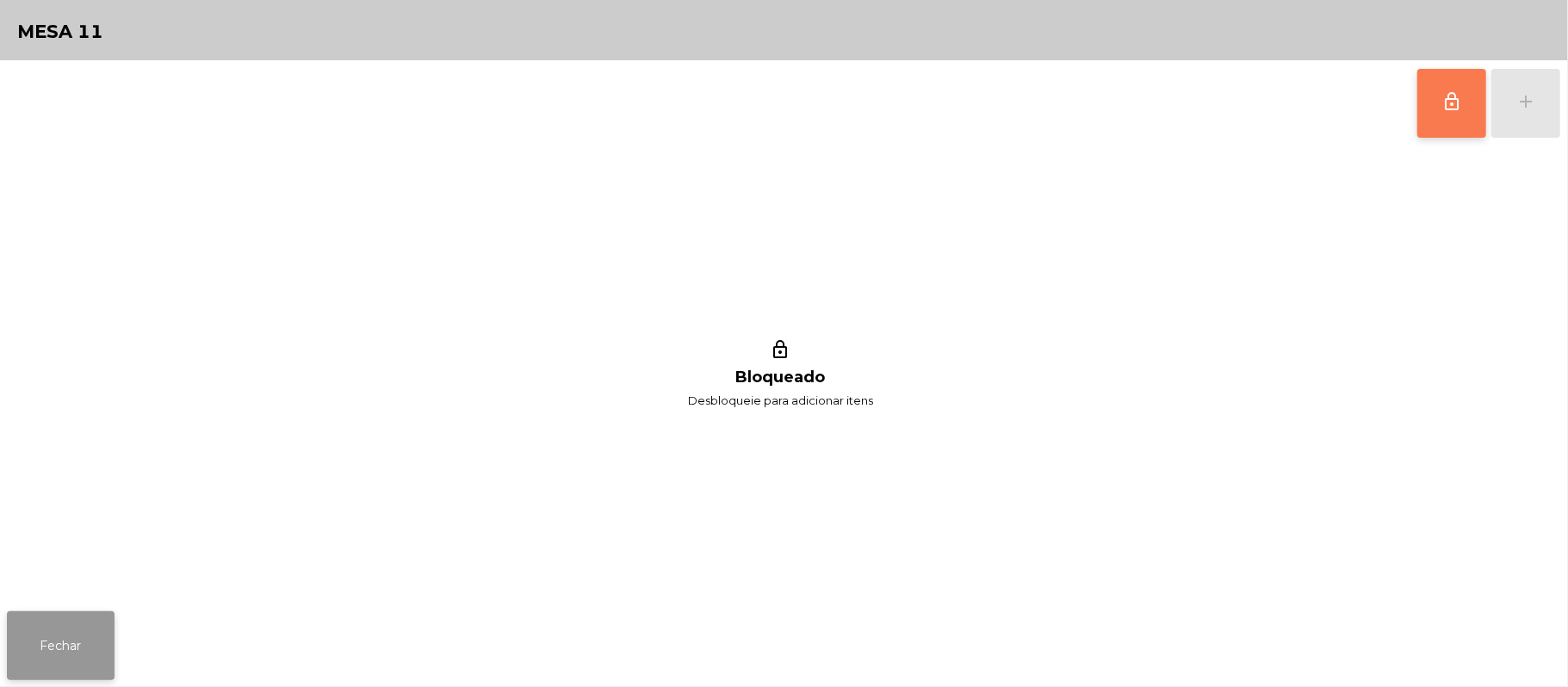
click at [59, 656] on button "Fechar" at bounding box center [60, 645] width 107 height 69
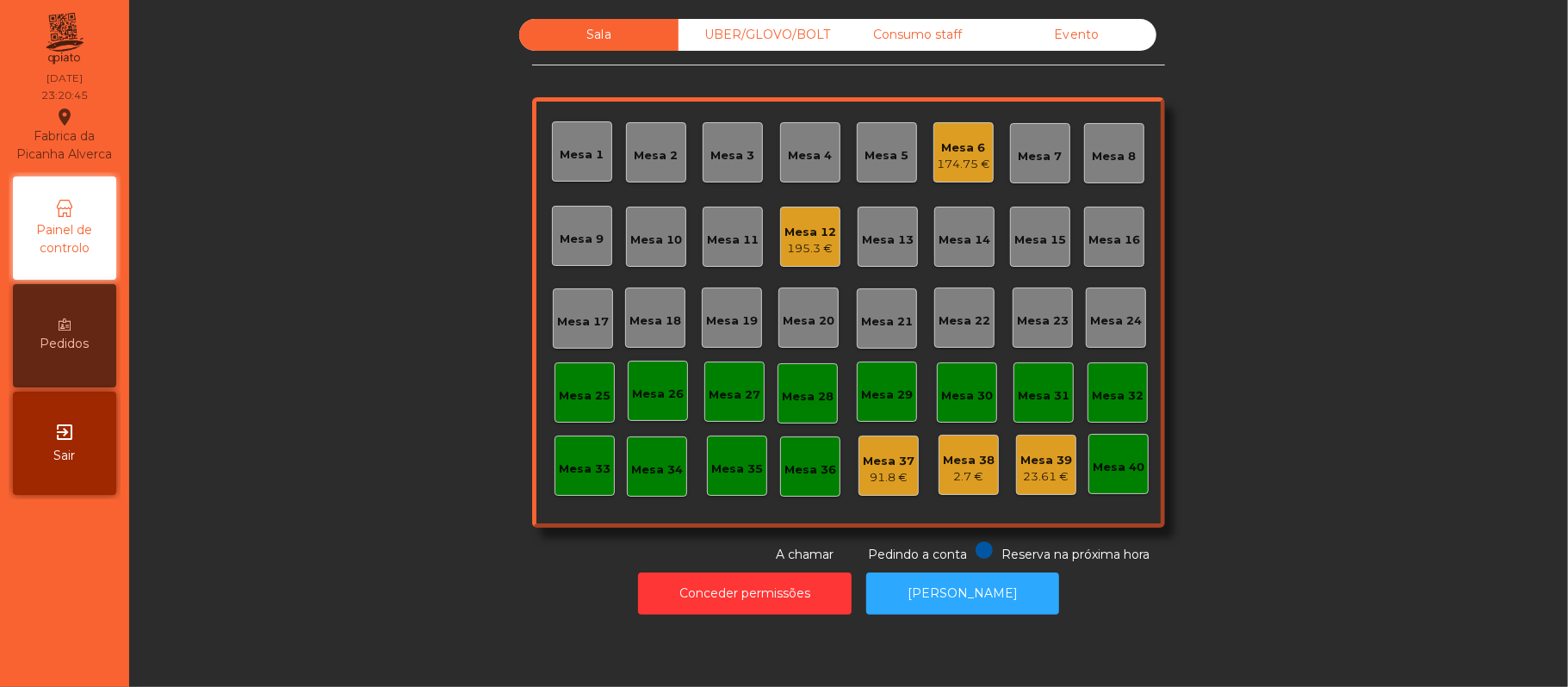
click at [784, 227] on div "Mesa 12" at bounding box center [810, 232] width 51 height 17
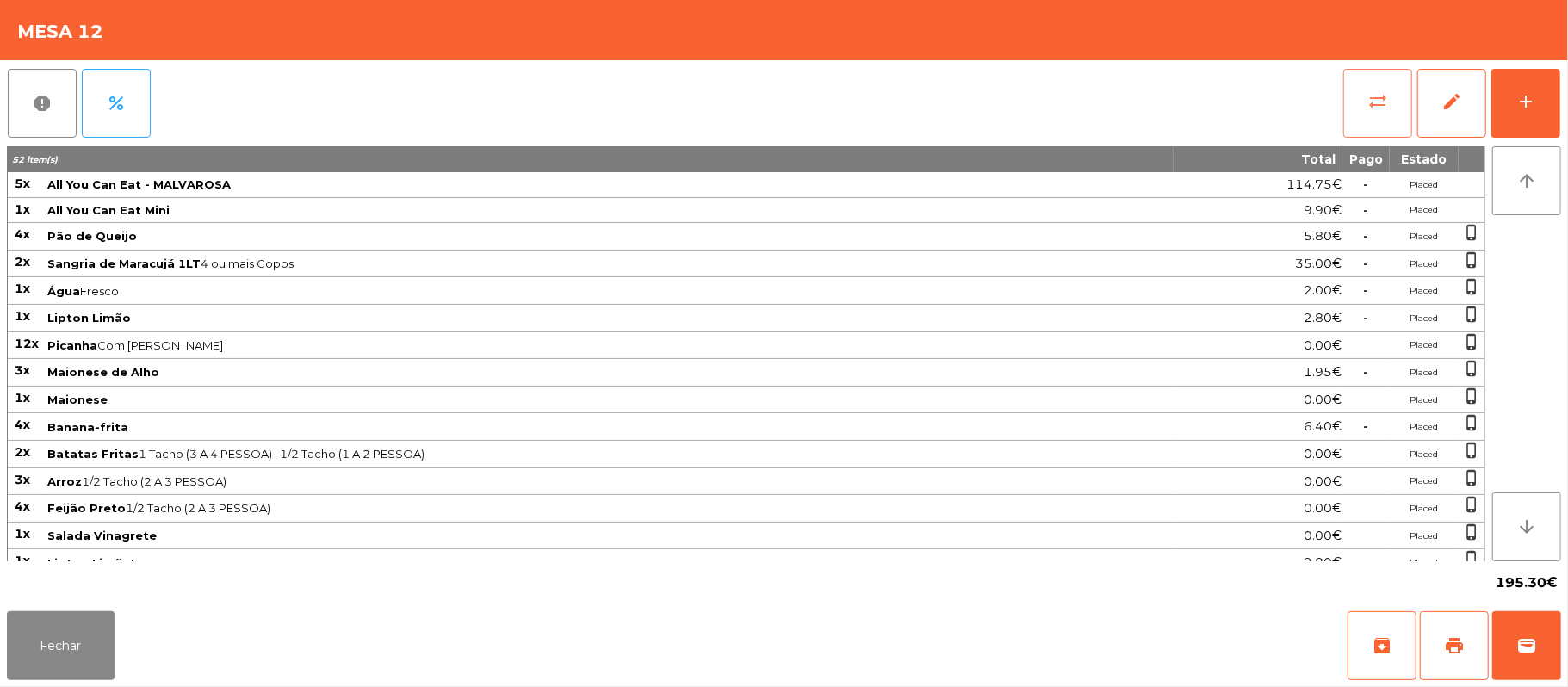
click at [1384, 101] on span "sync_alt" at bounding box center [1377, 101] width 20 height 20
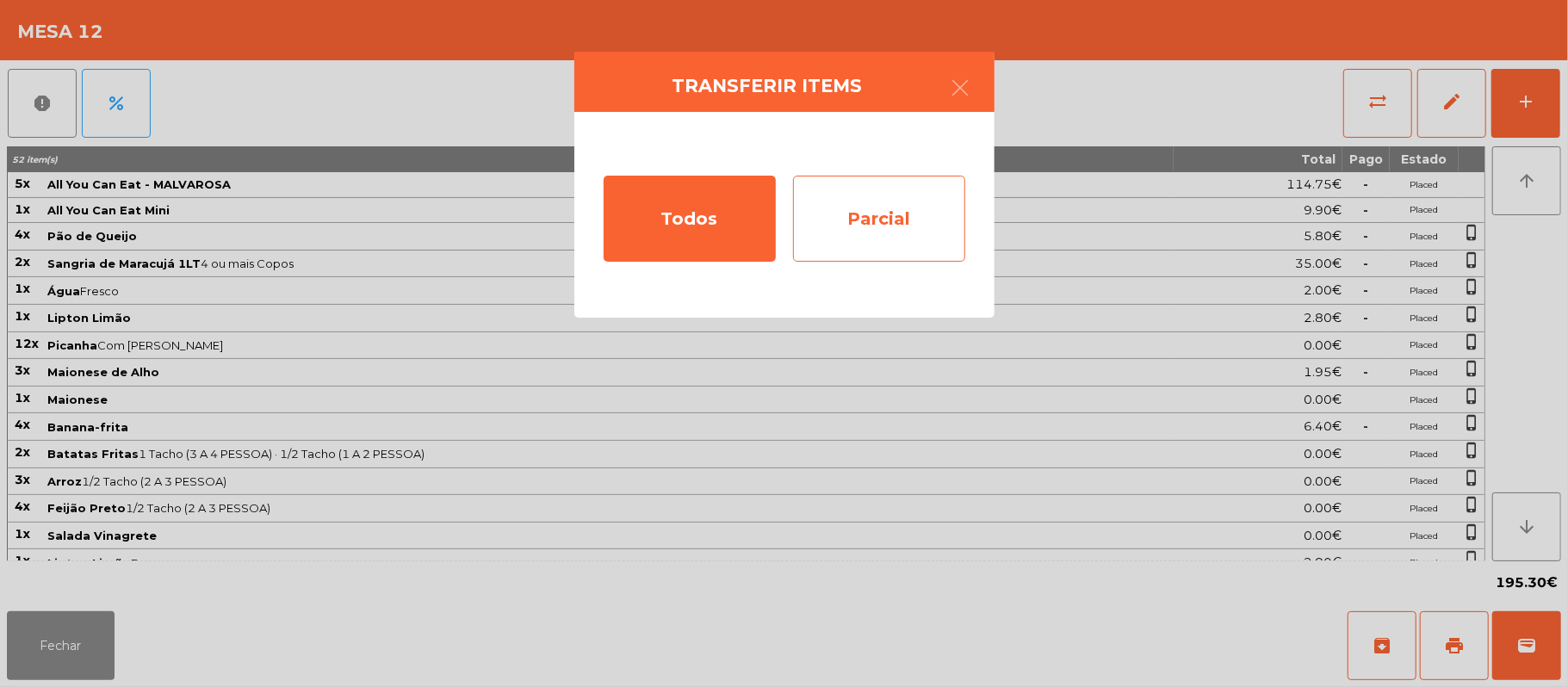
click at [898, 234] on div "Parcial" at bounding box center [879, 219] width 172 height 86
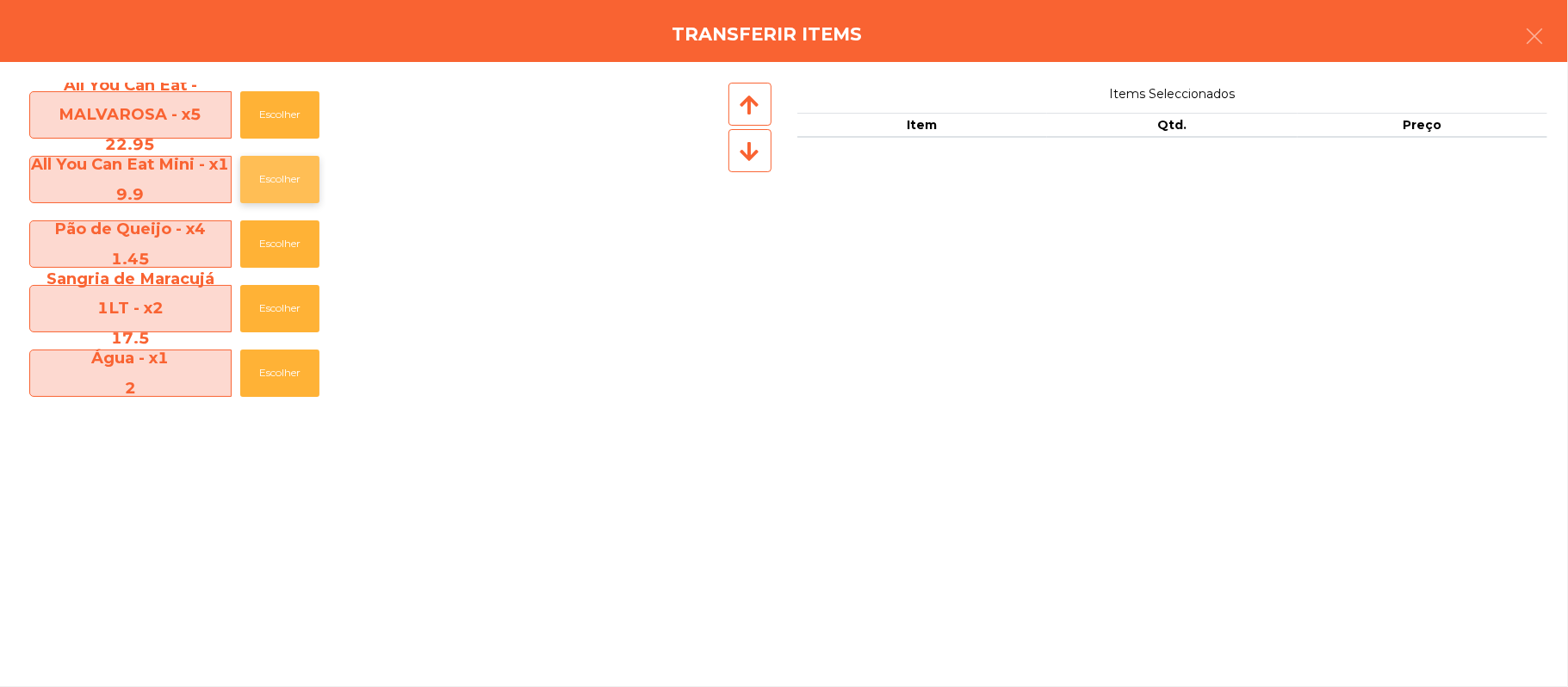
click at [284, 177] on button "Escolher" at bounding box center [280, 179] width 79 height 47
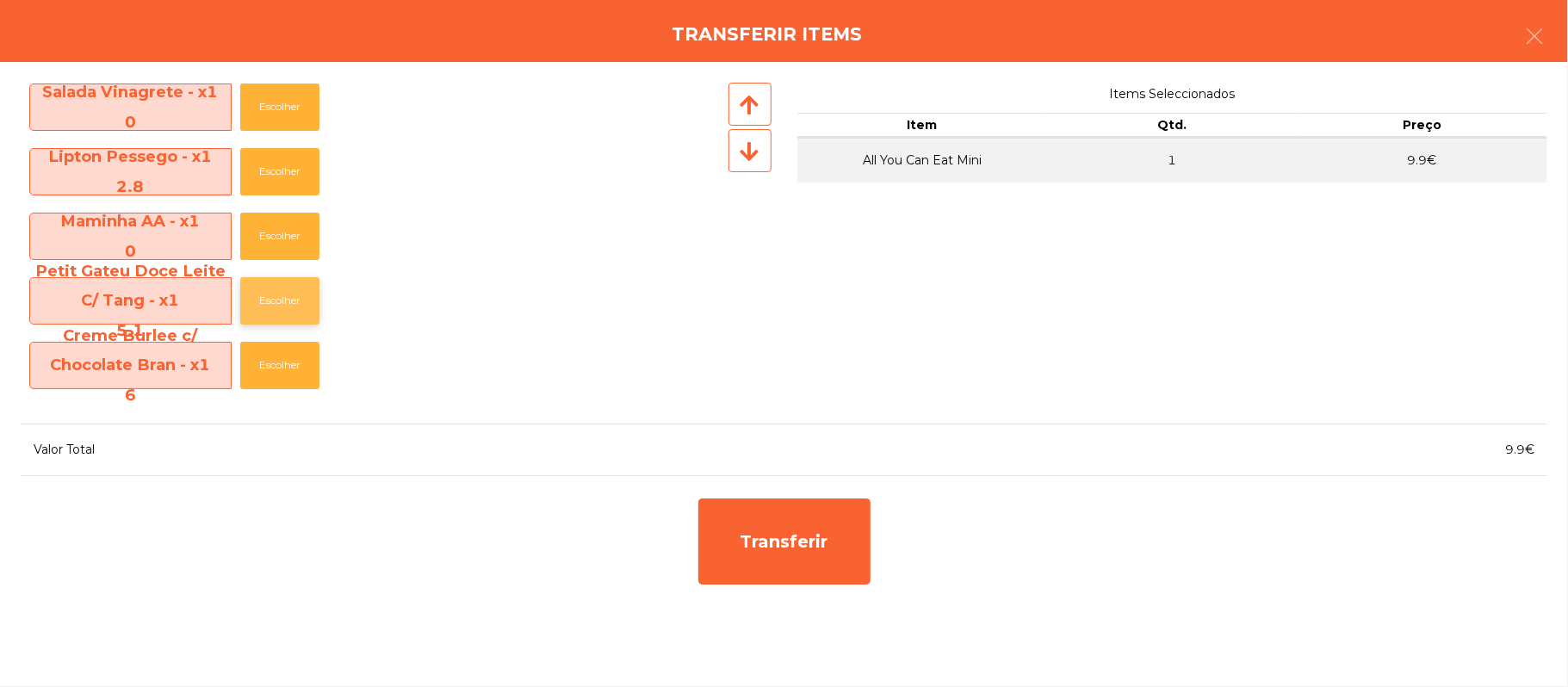
click at [277, 294] on button "Escolher" at bounding box center [280, 301] width 79 height 47
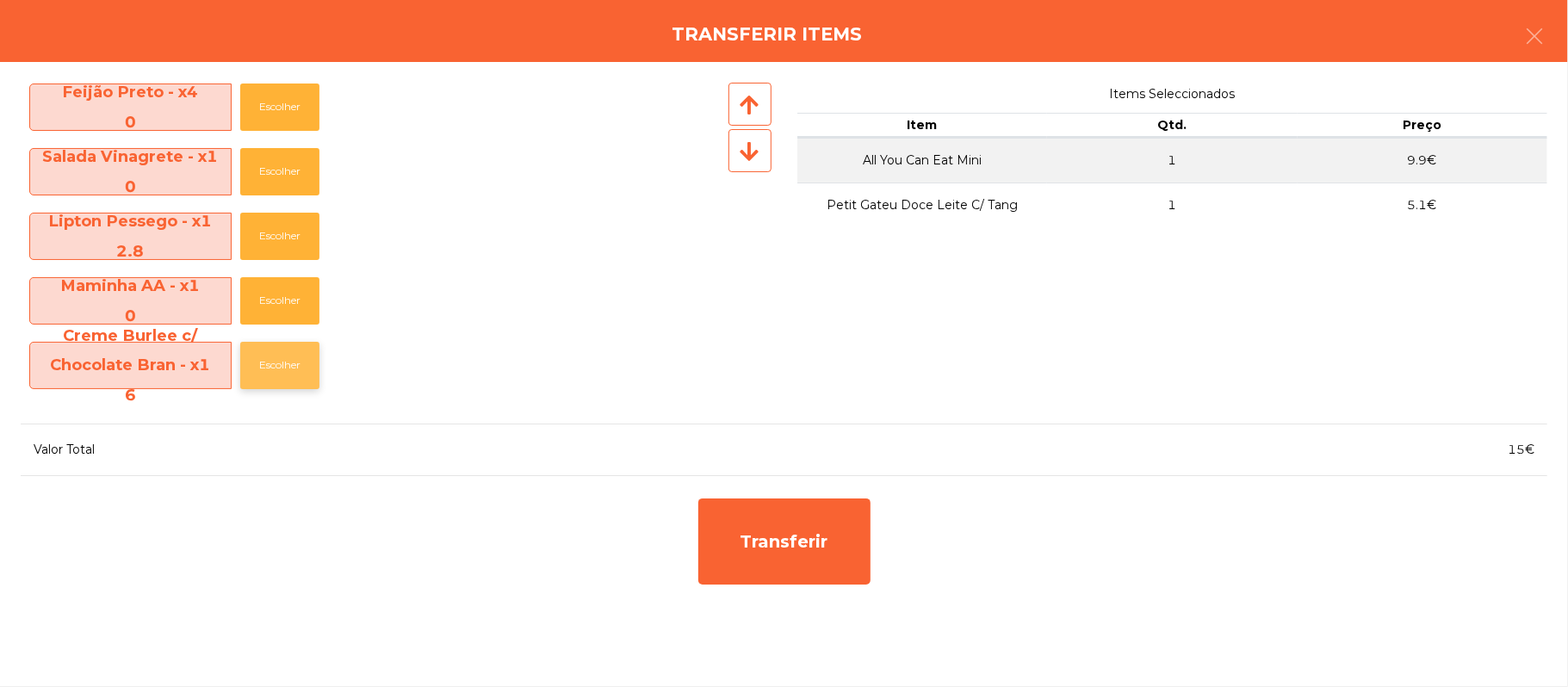
click at [277, 370] on button "Escolher" at bounding box center [280, 365] width 79 height 47
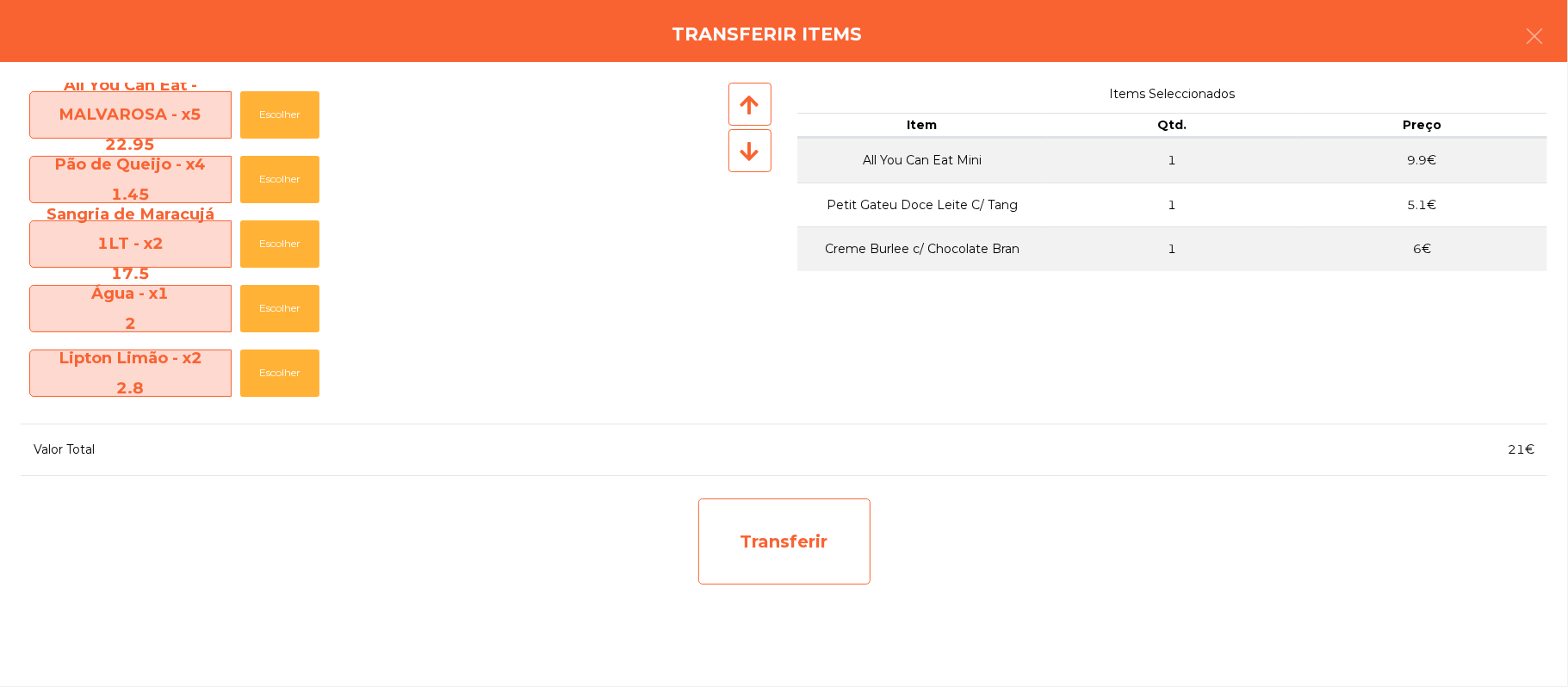
click at [783, 556] on div "Transferir" at bounding box center [784, 541] width 172 height 86
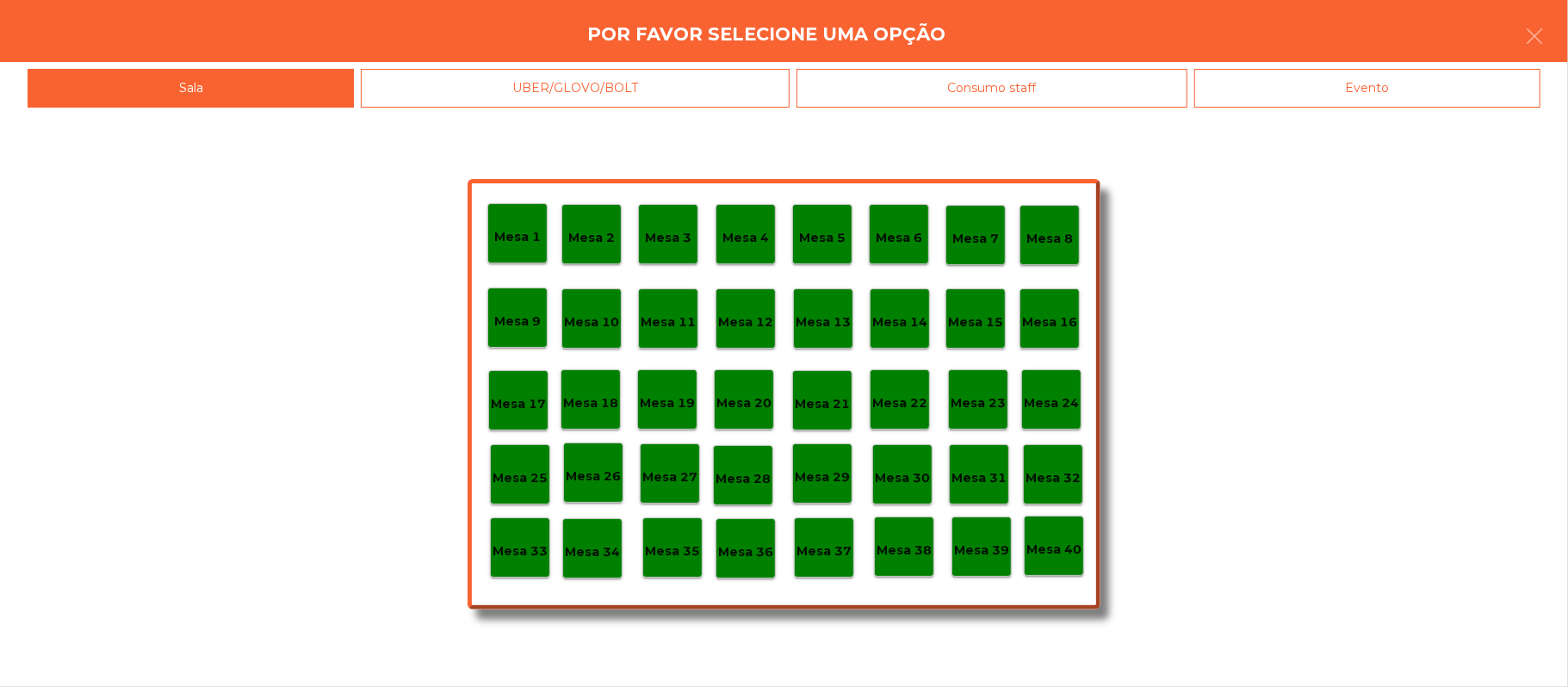
click at [514, 474] on p "Mesa 25" at bounding box center [519, 478] width 55 height 19
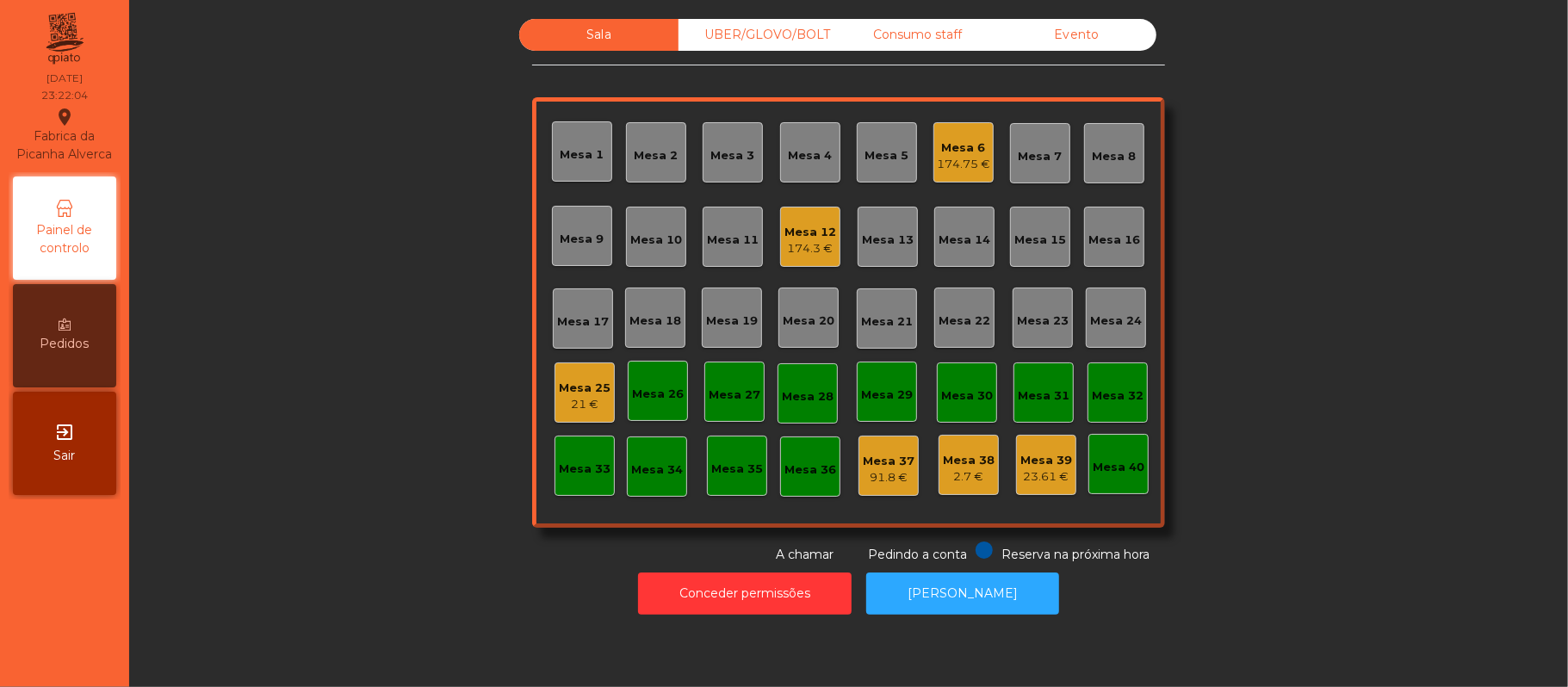
click at [594, 411] on div "21 €" at bounding box center [584, 404] width 51 height 17
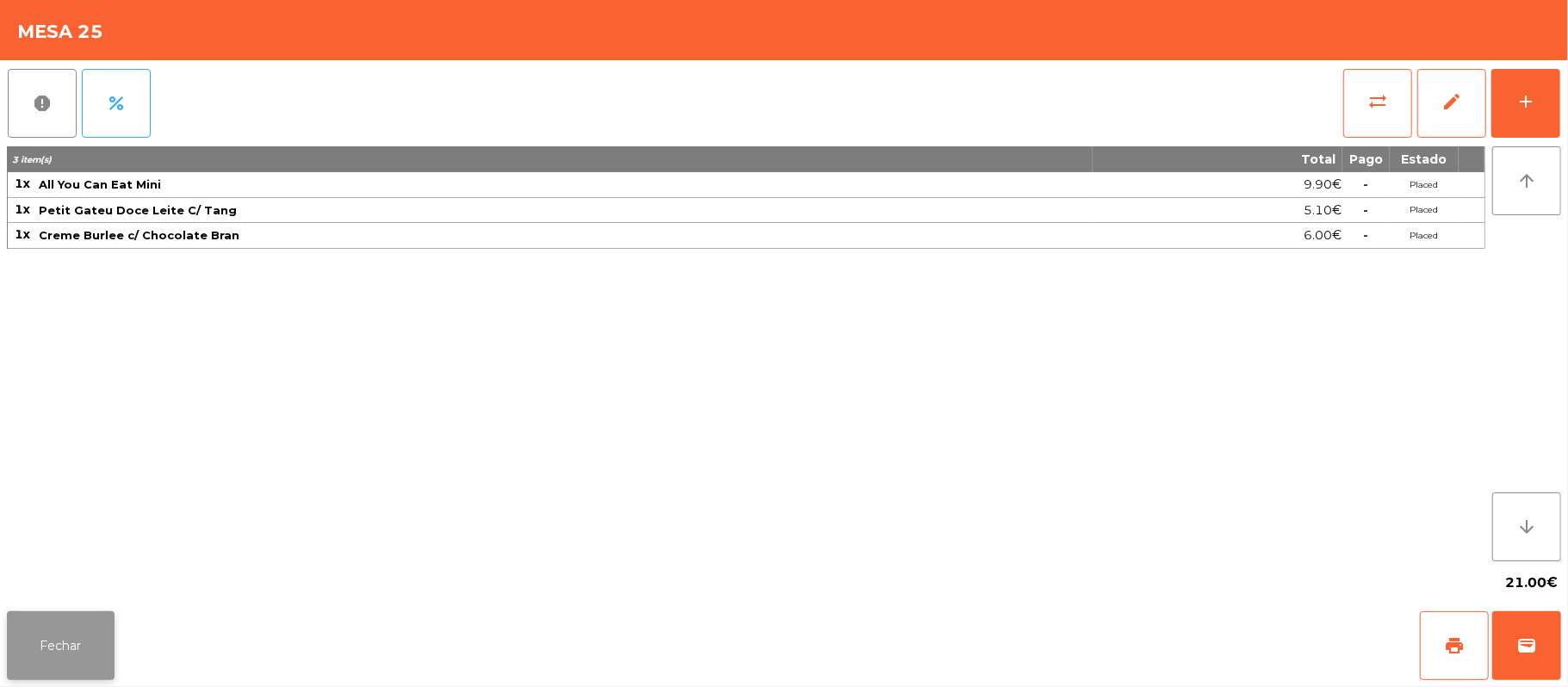
click at [93, 636] on button "Fechar" at bounding box center [60, 645] width 107 height 69
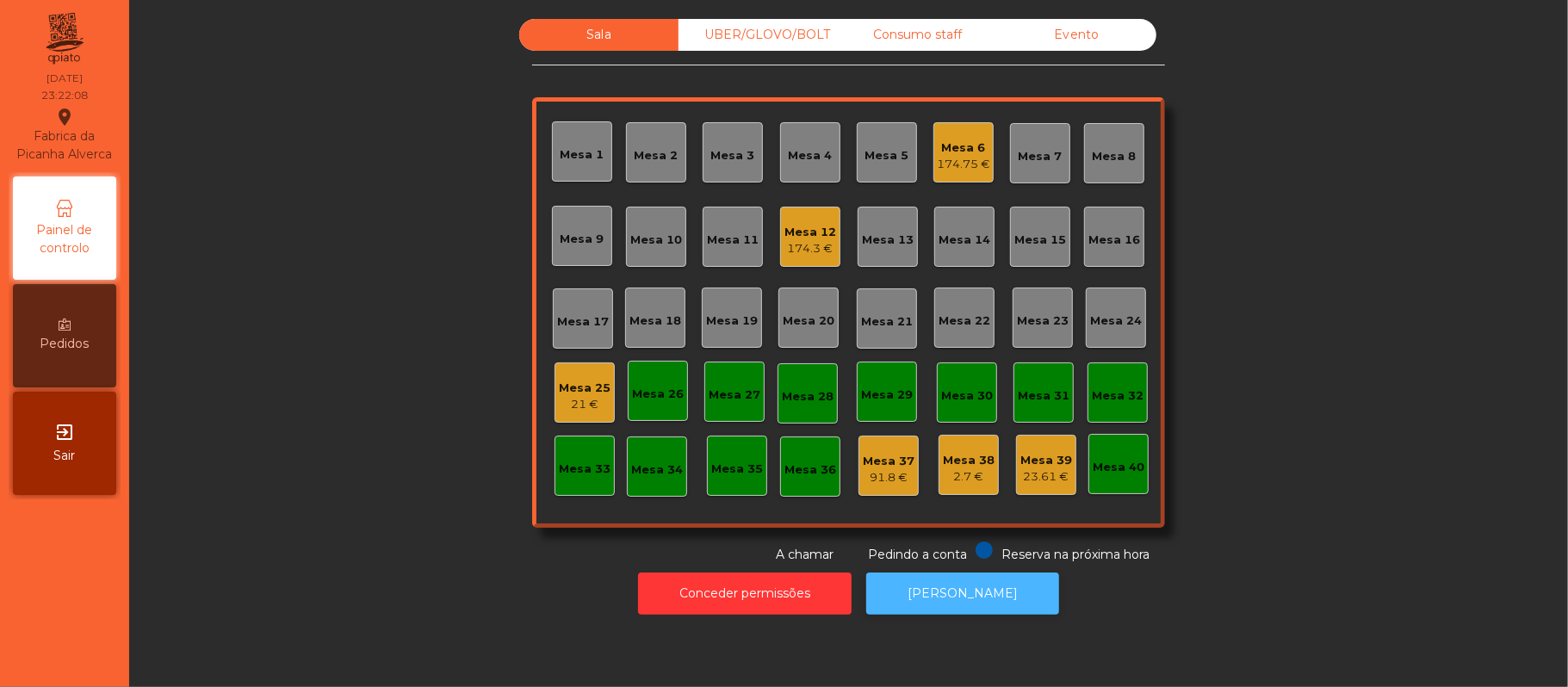
click at [947, 608] on button "[PERSON_NAME]" at bounding box center [962, 594] width 192 height 43
click at [583, 391] on div "Mesa 25" at bounding box center [584, 389] width 51 height 17
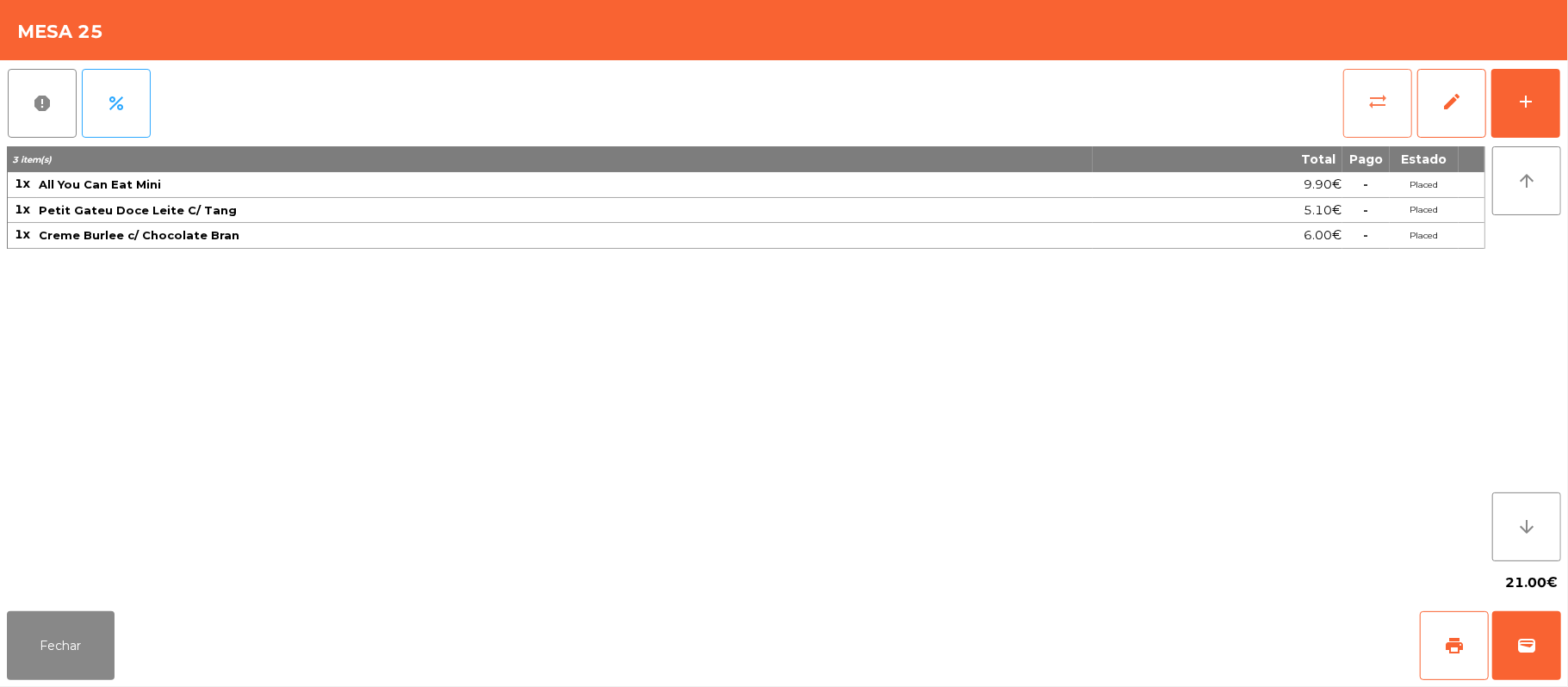
click at [1348, 106] on button "sync_alt" at bounding box center [1377, 103] width 69 height 69
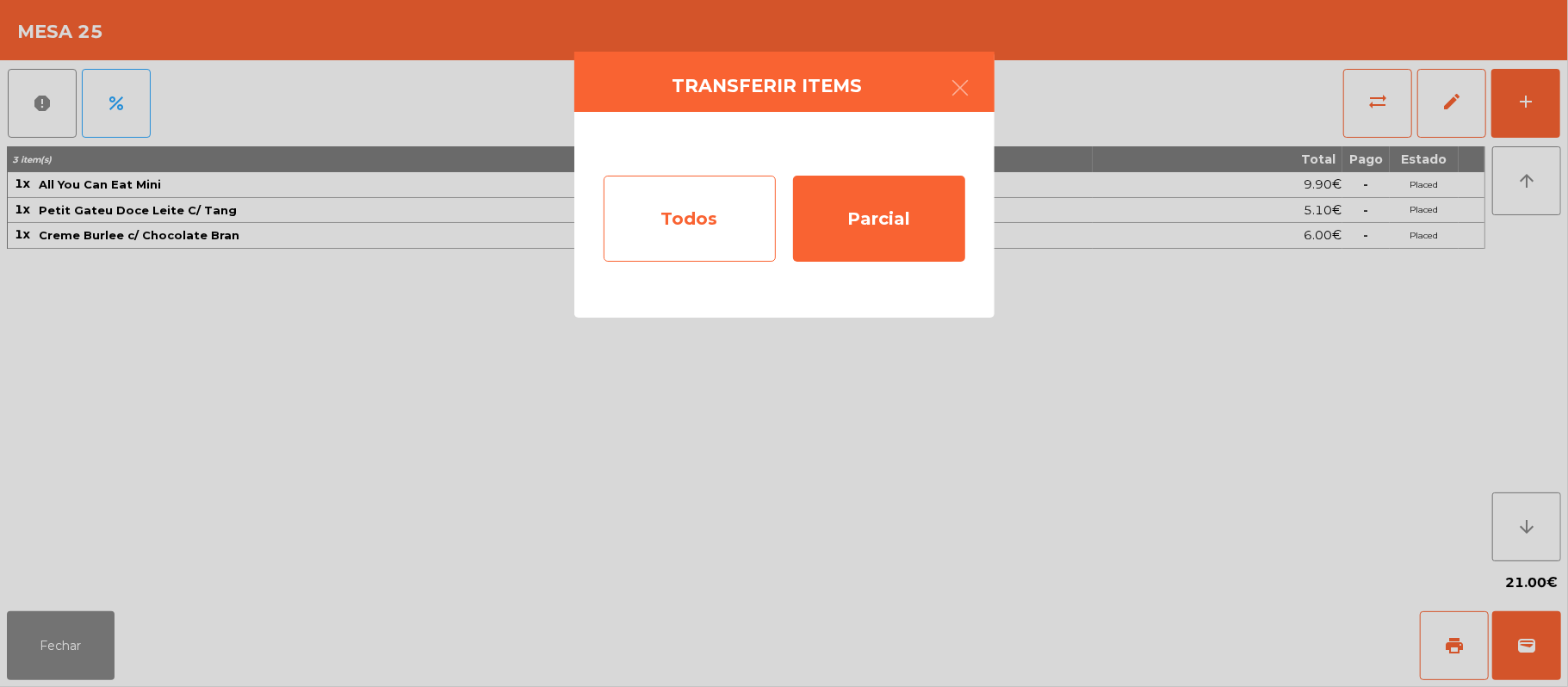
click at [742, 234] on div "Todos" at bounding box center [690, 219] width 172 height 86
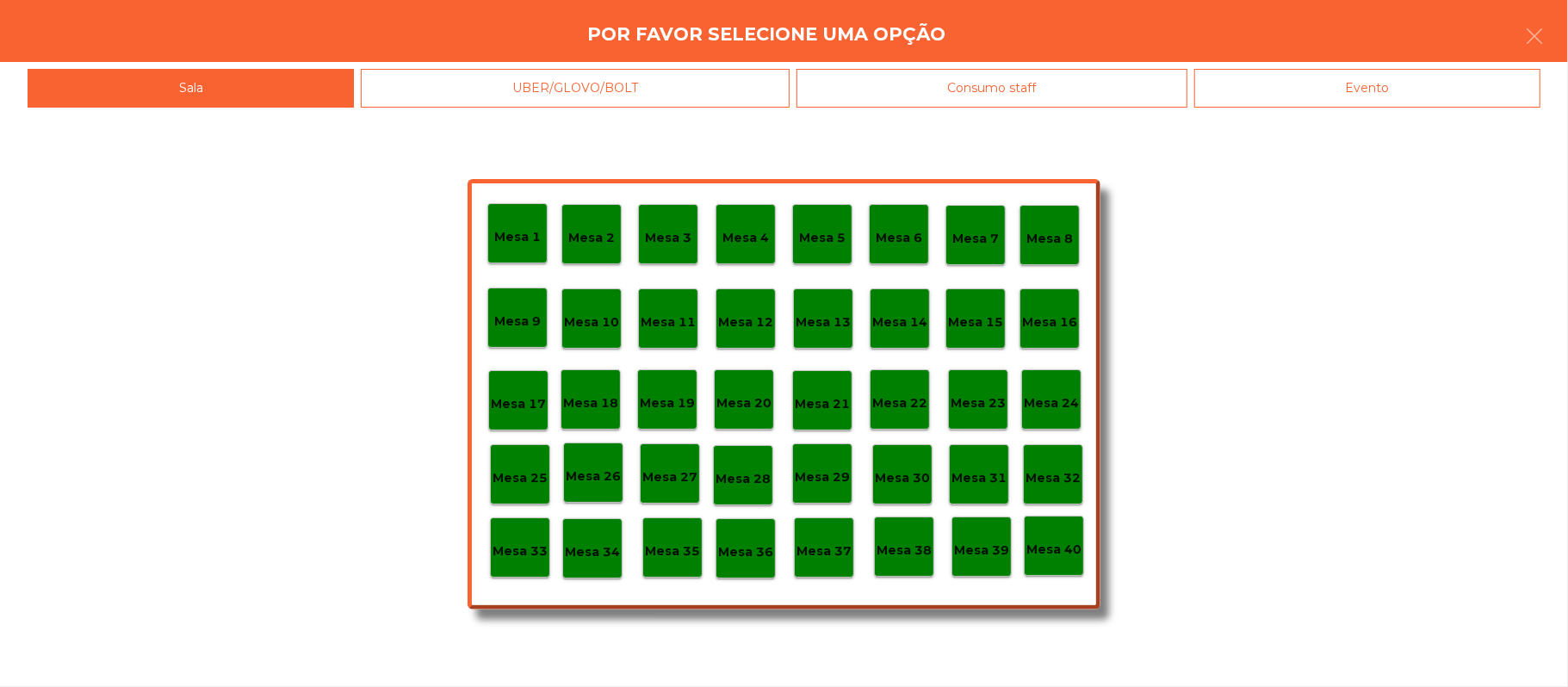
click at [1409, 80] on div "Evento" at bounding box center [1368, 88] width 346 height 39
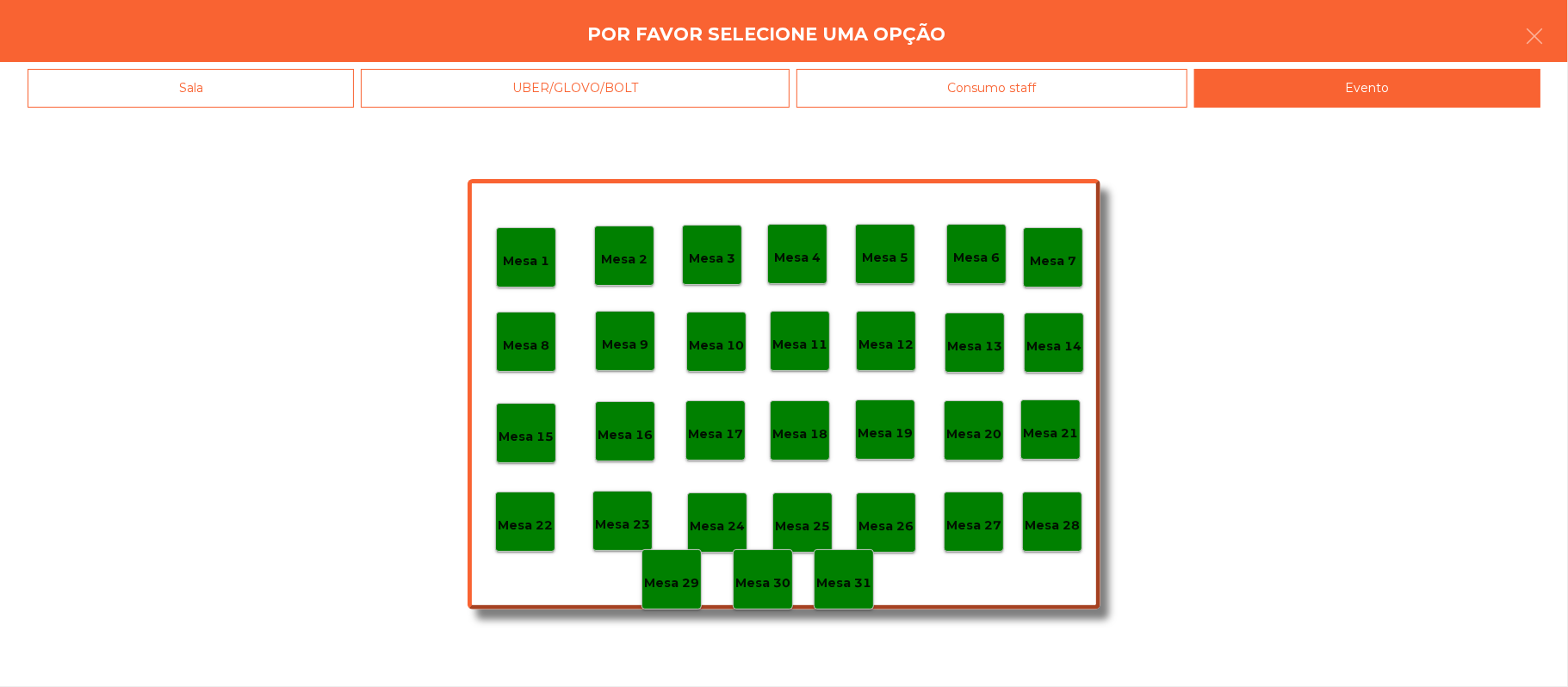
click at [1049, 519] on p "Mesa 28" at bounding box center [1051, 525] width 55 height 19
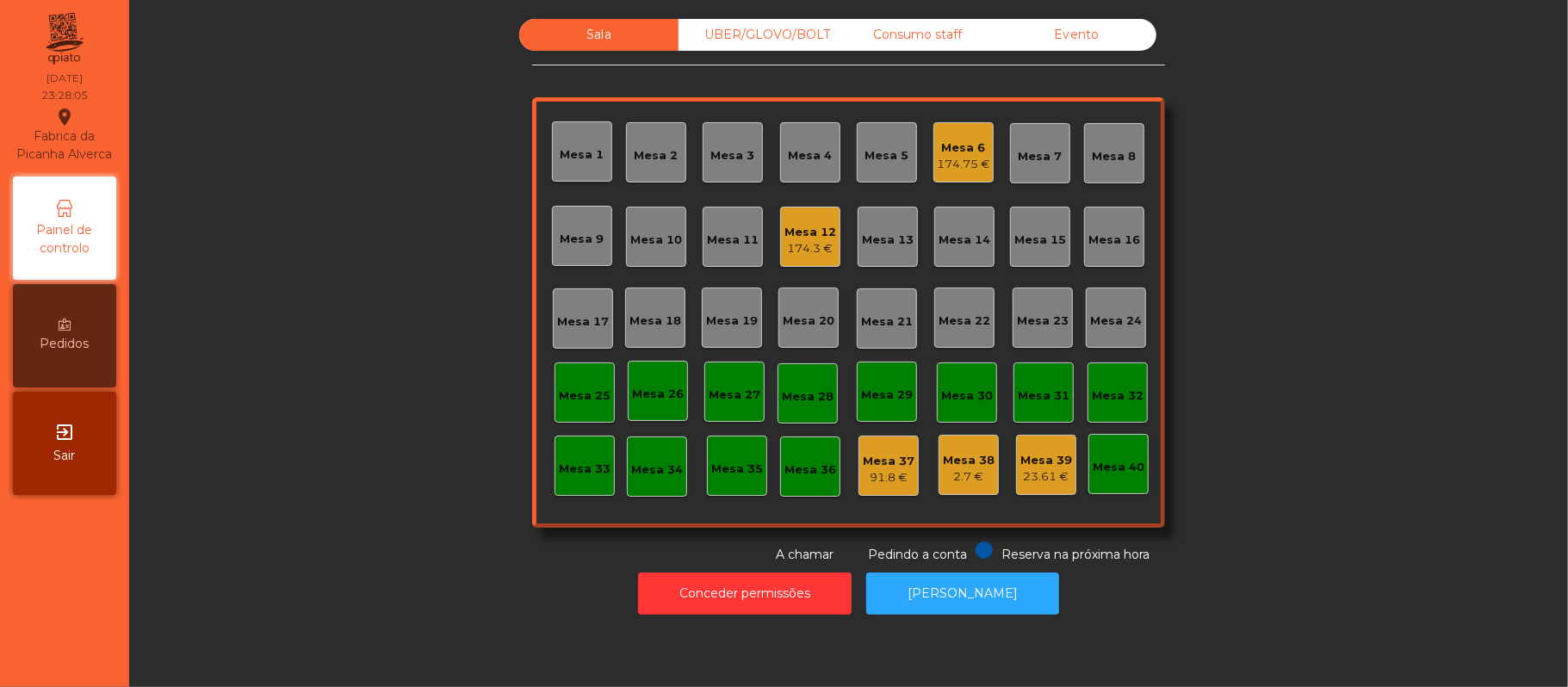
click at [976, 133] on div "Mesa 6 174.75 €" at bounding box center [963, 153] width 53 height 41
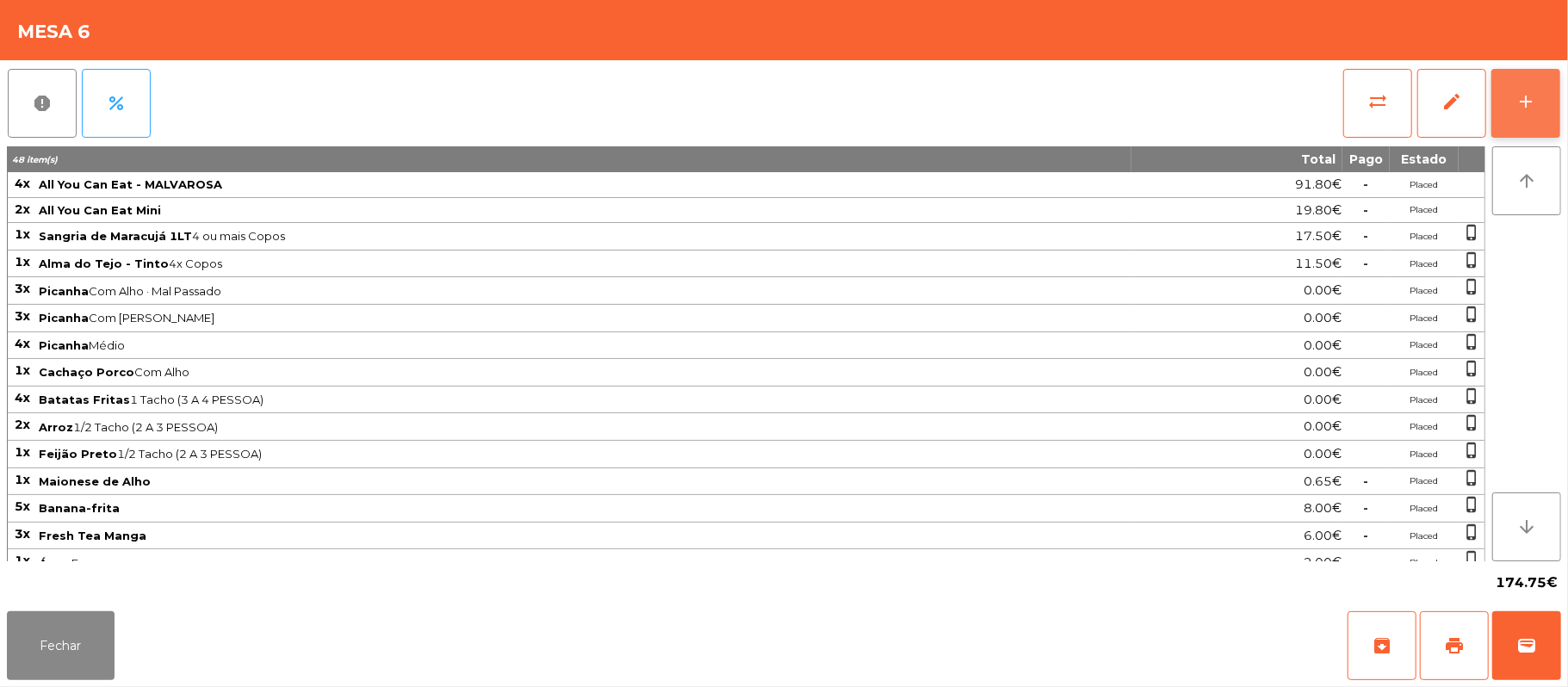
click at [1525, 98] on div "add" at bounding box center [1525, 101] width 20 height 20
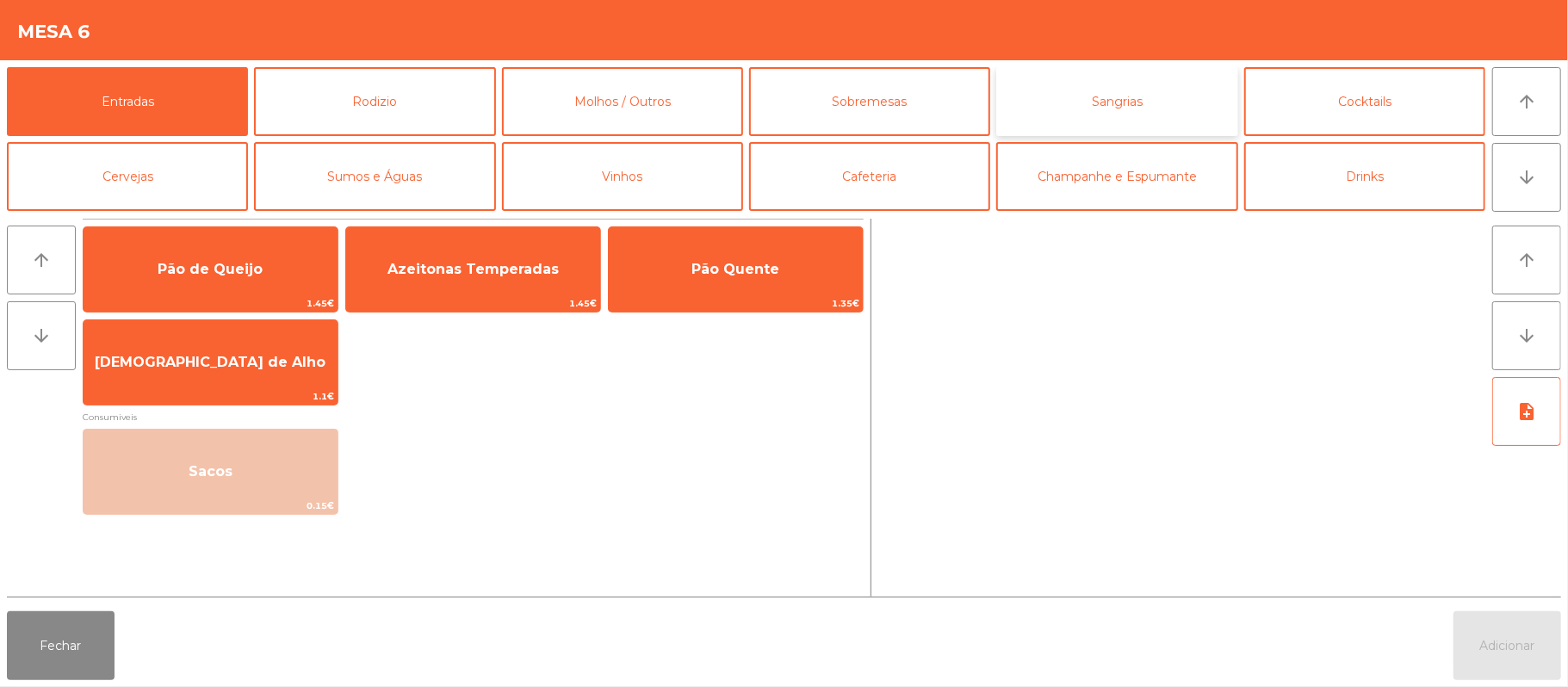
click at [1159, 77] on button "Sangrias" at bounding box center [1116, 101] width 241 height 69
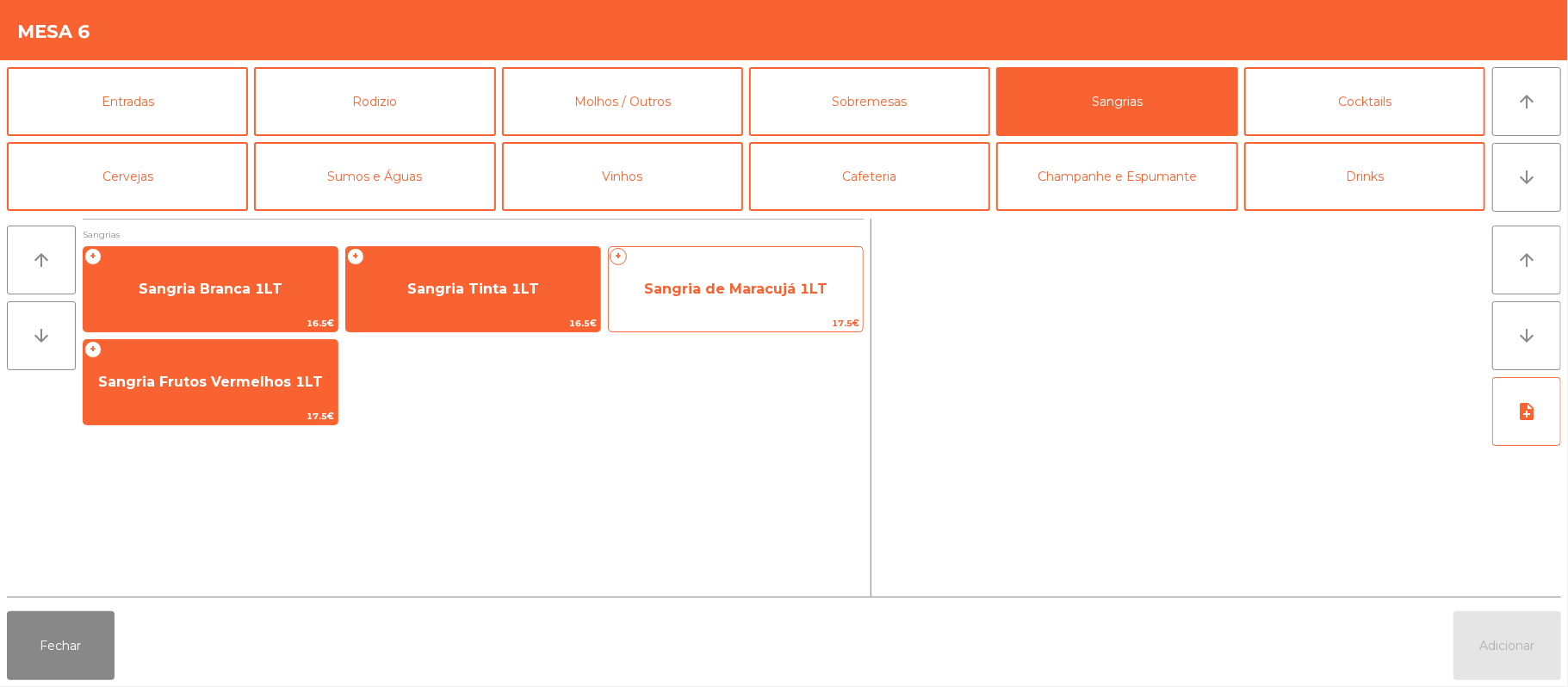
click at [754, 305] on span "Sangria de Maracujá 1LT" at bounding box center [735, 289] width 254 height 46
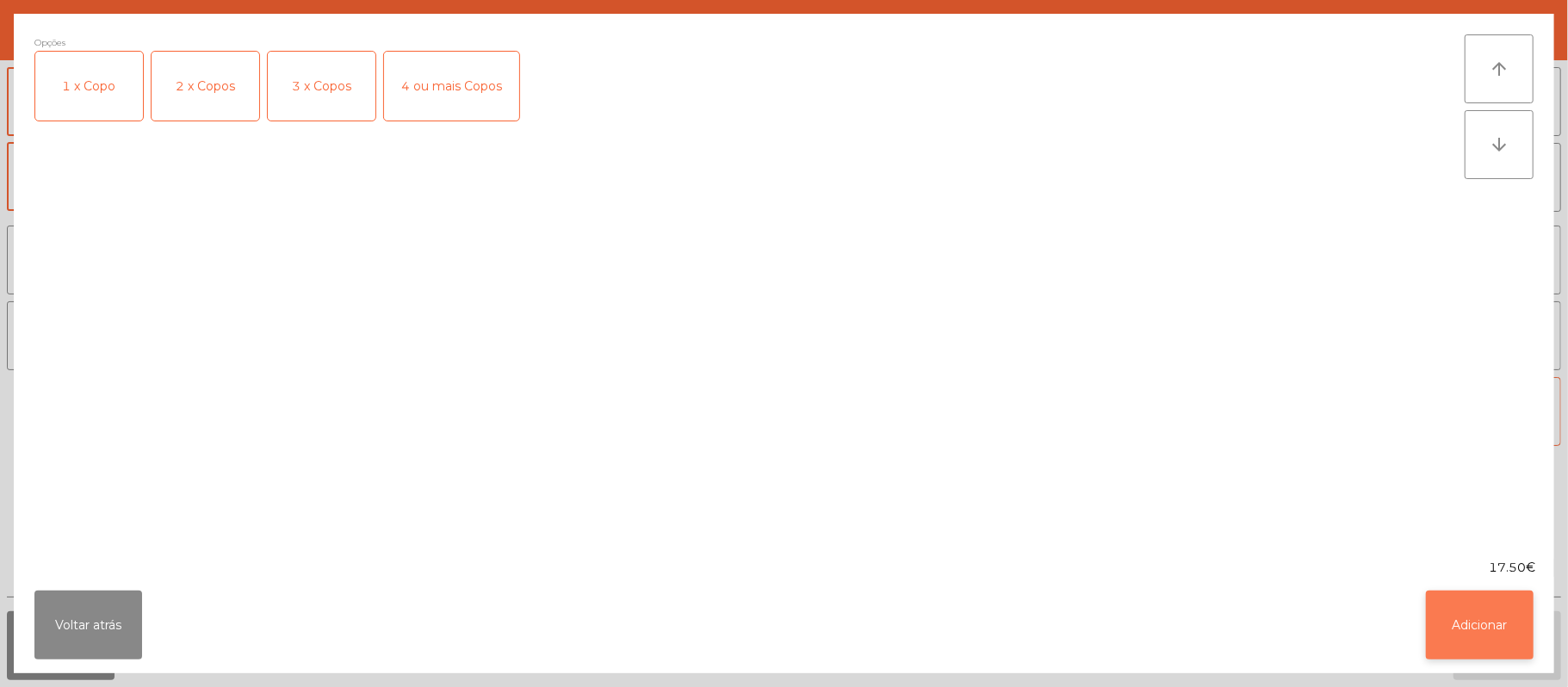
click at [1464, 624] on button "Adicionar" at bounding box center [1479, 625] width 107 height 69
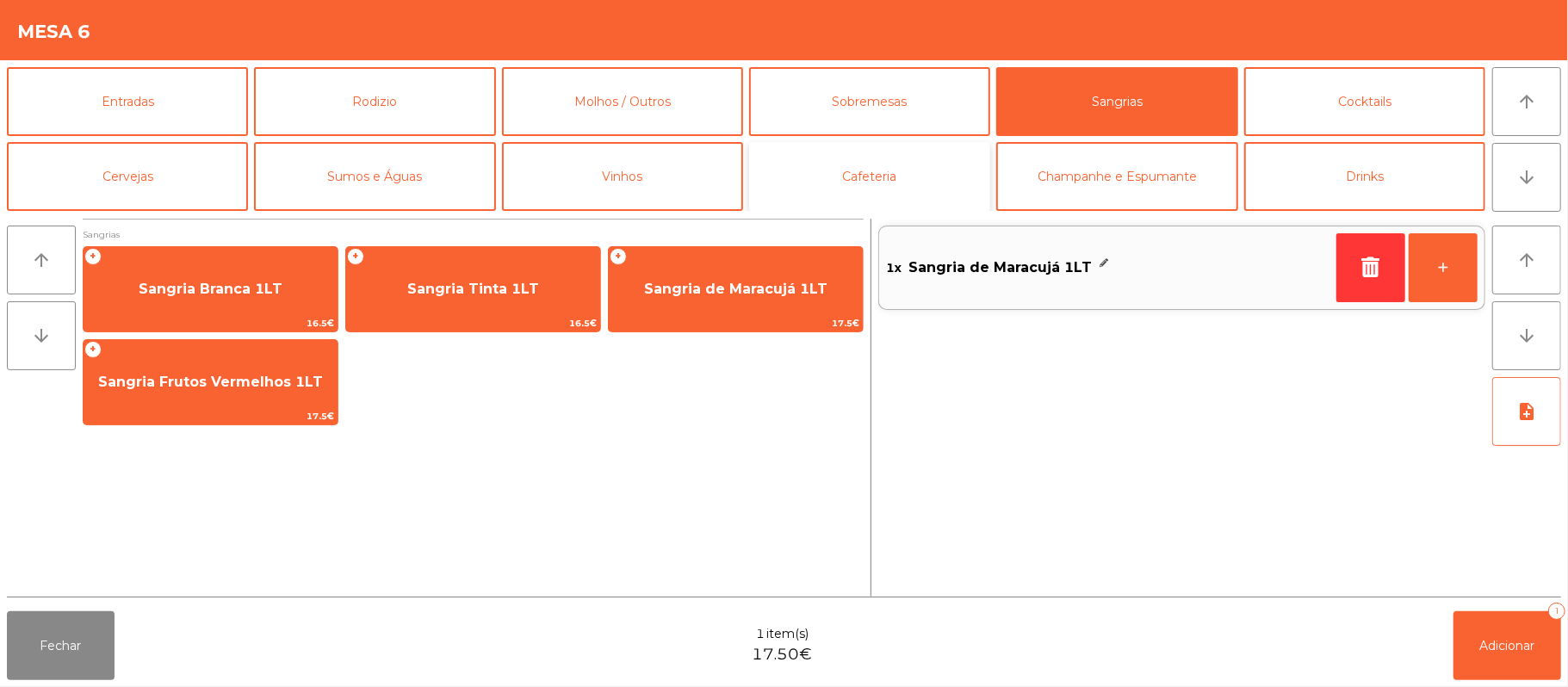
click at [863, 187] on button "Cafeteria" at bounding box center [869, 176] width 241 height 69
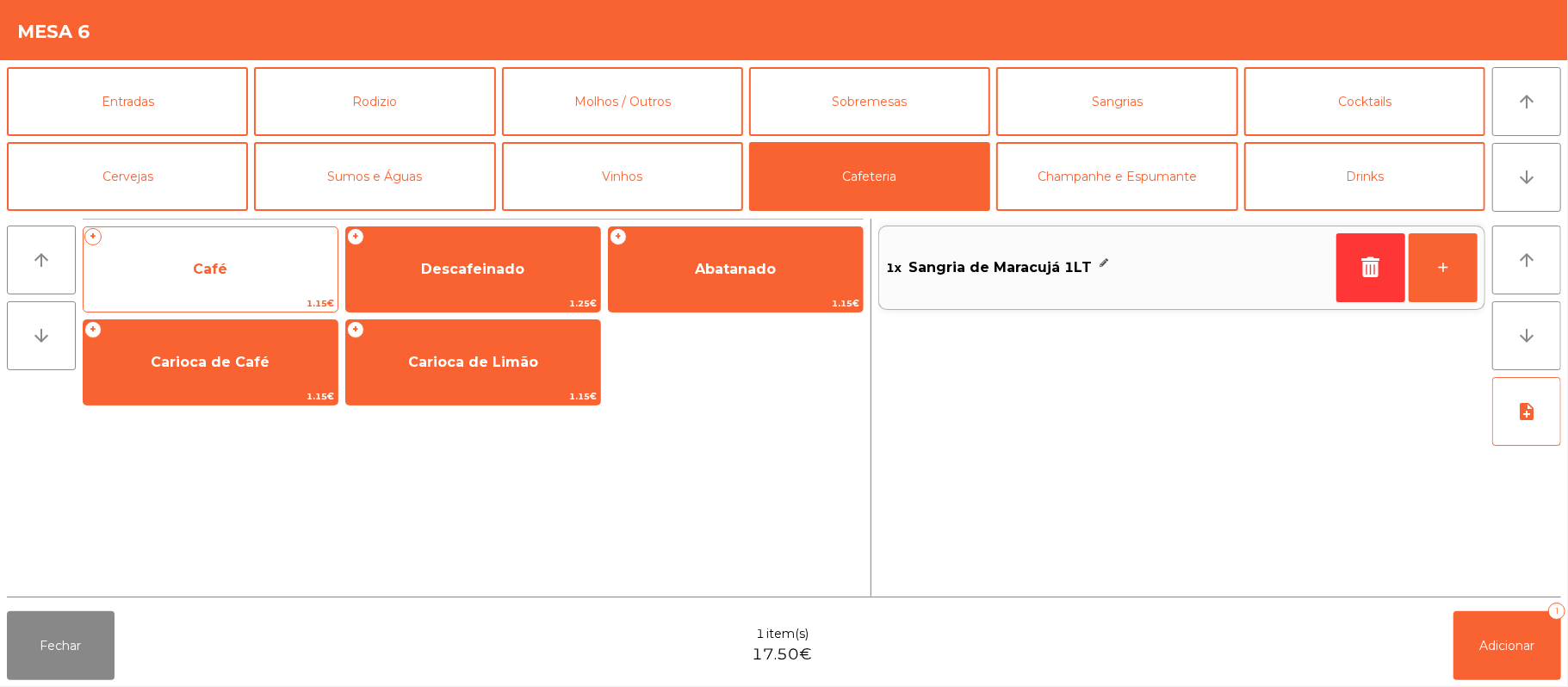
click at [248, 280] on span "Café" at bounding box center [210, 270] width 254 height 46
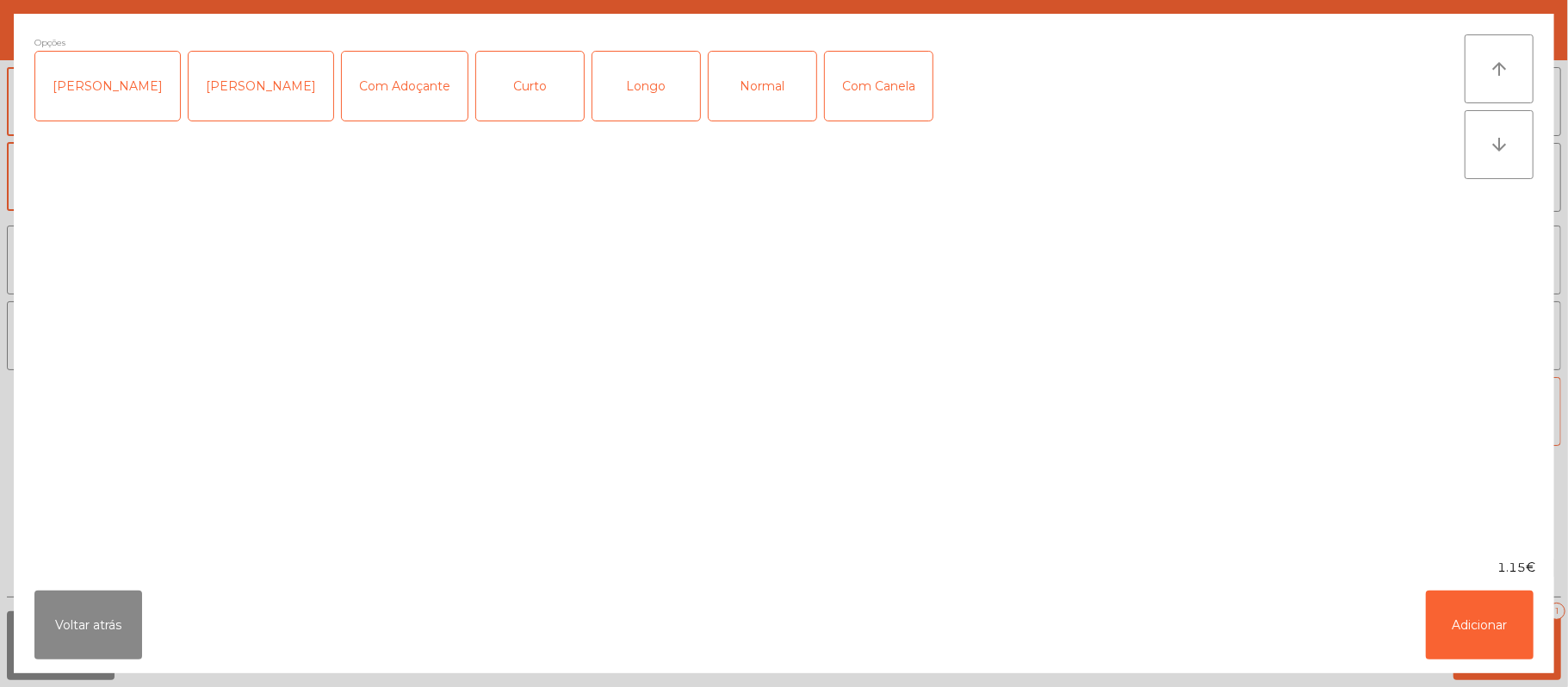
click at [746, 93] on div "Normal" at bounding box center [762, 85] width 107 height 69
click at [1462, 635] on button "Adicionar" at bounding box center [1479, 625] width 107 height 69
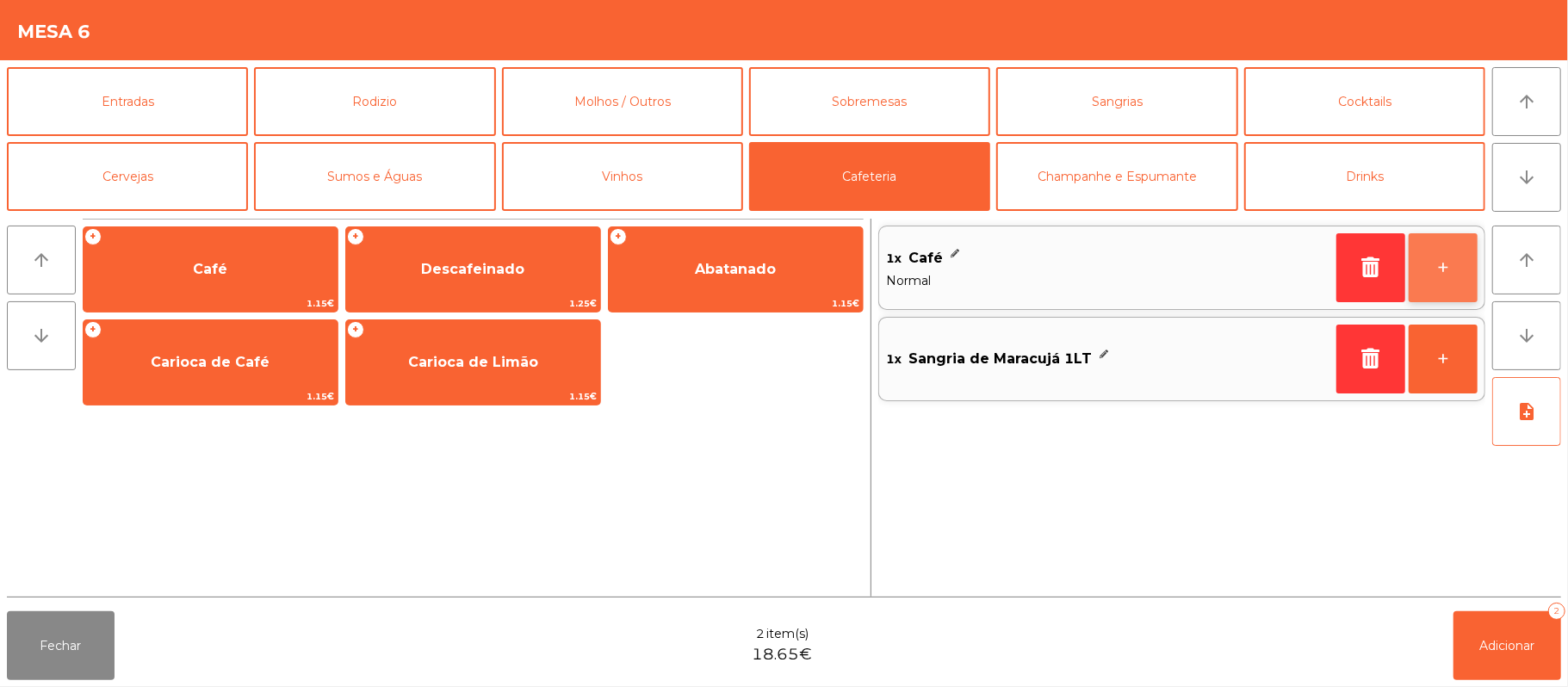
click at [1428, 274] on button "+" at bounding box center [1442, 267] width 69 height 69
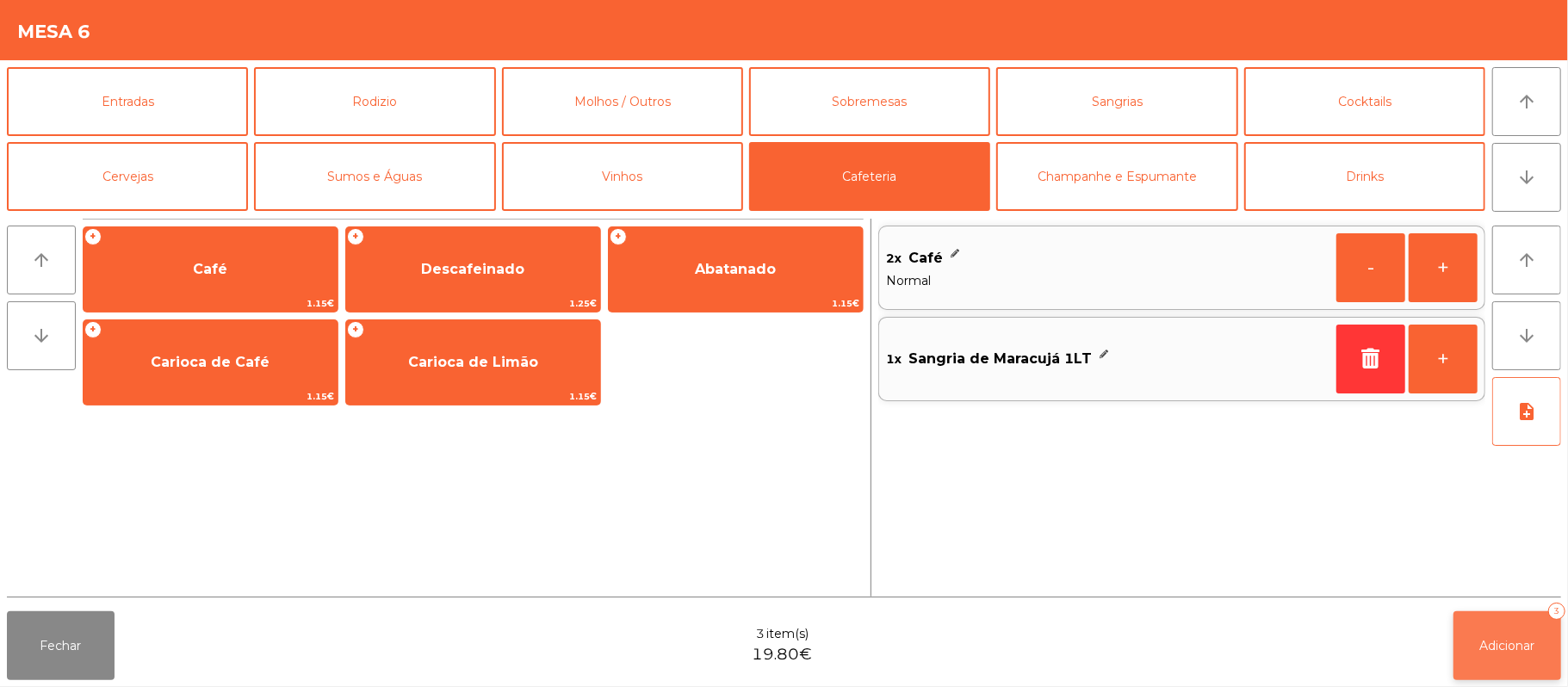
click at [1502, 622] on button "Adicionar 3" at bounding box center [1507, 645] width 107 height 69
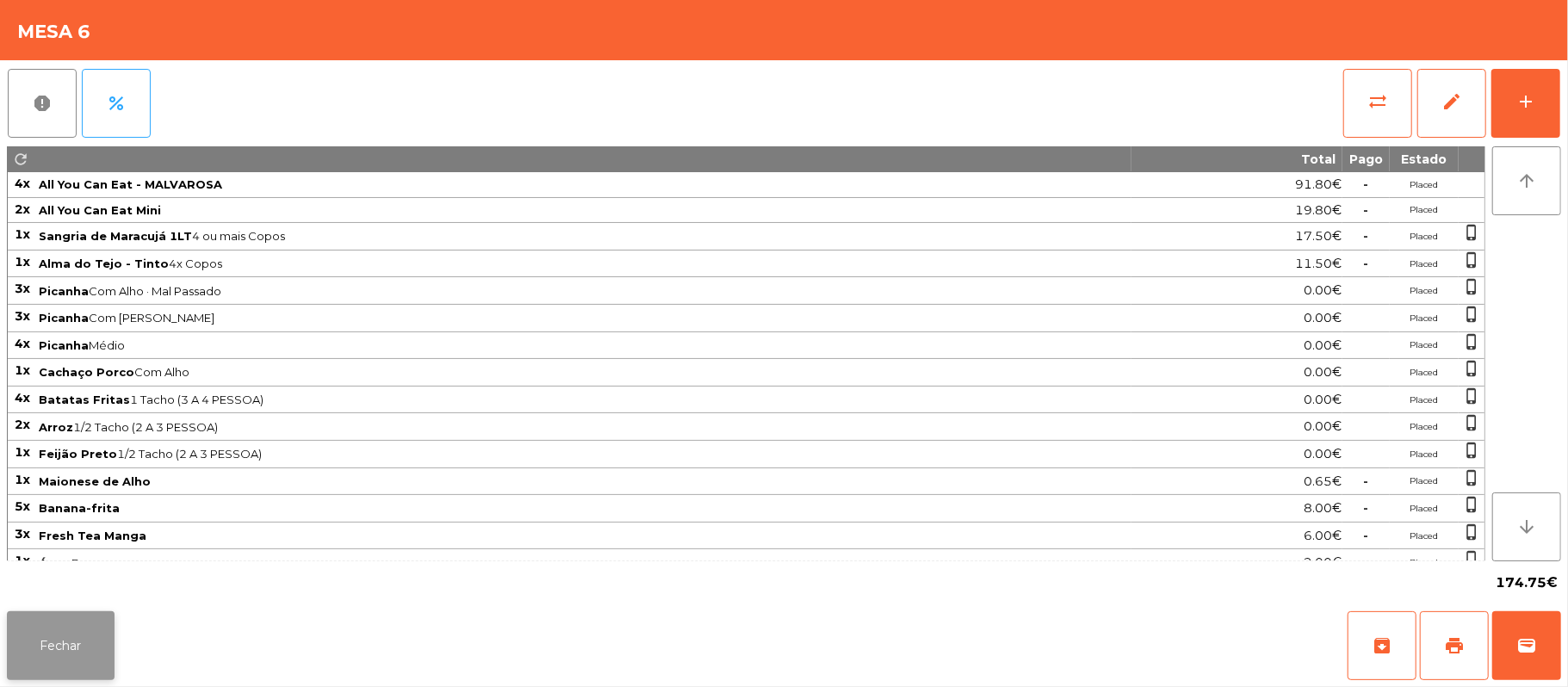
click at [62, 625] on button "Fechar" at bounding box center [60, 645] width 107 height 69
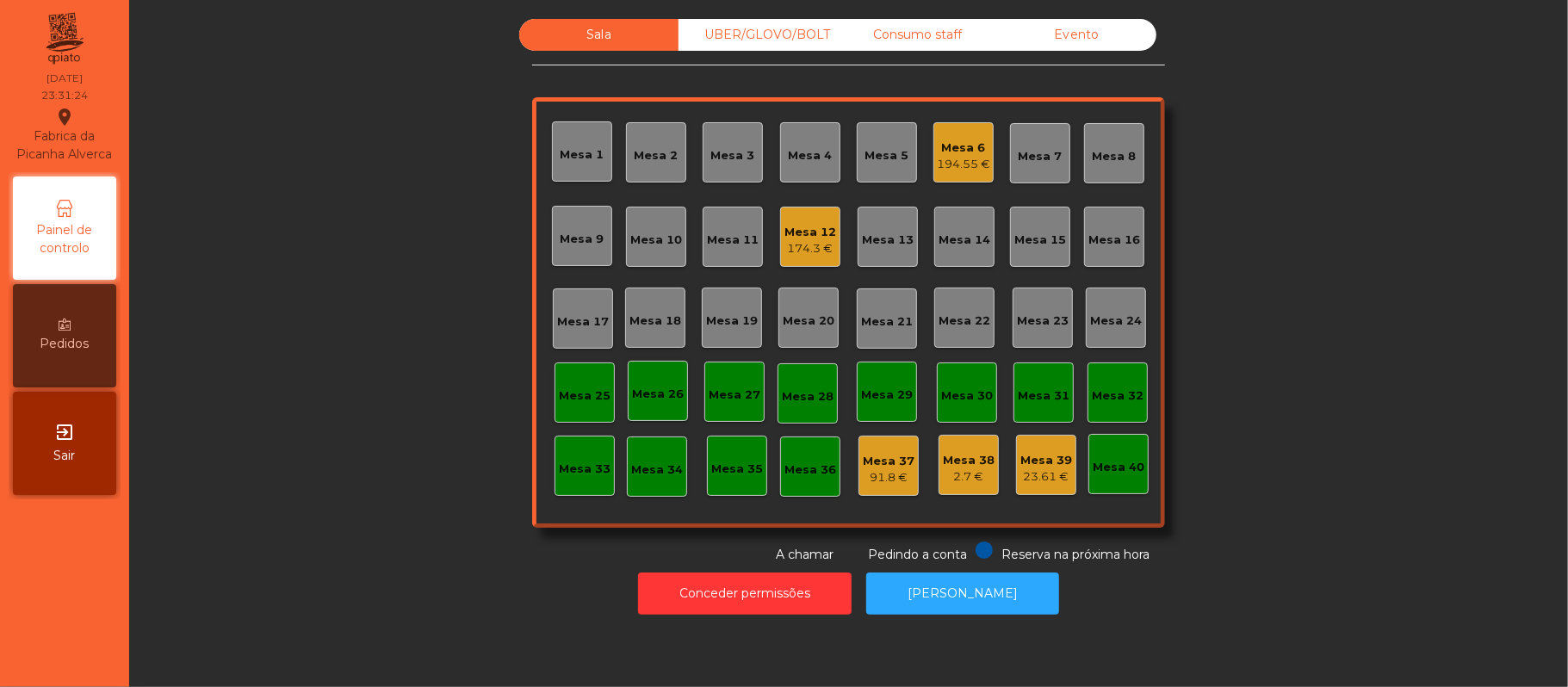
click at [819, 265] on div "Mesa 12 174.3 €" at bounding box center [810, 237] width 60 height 60
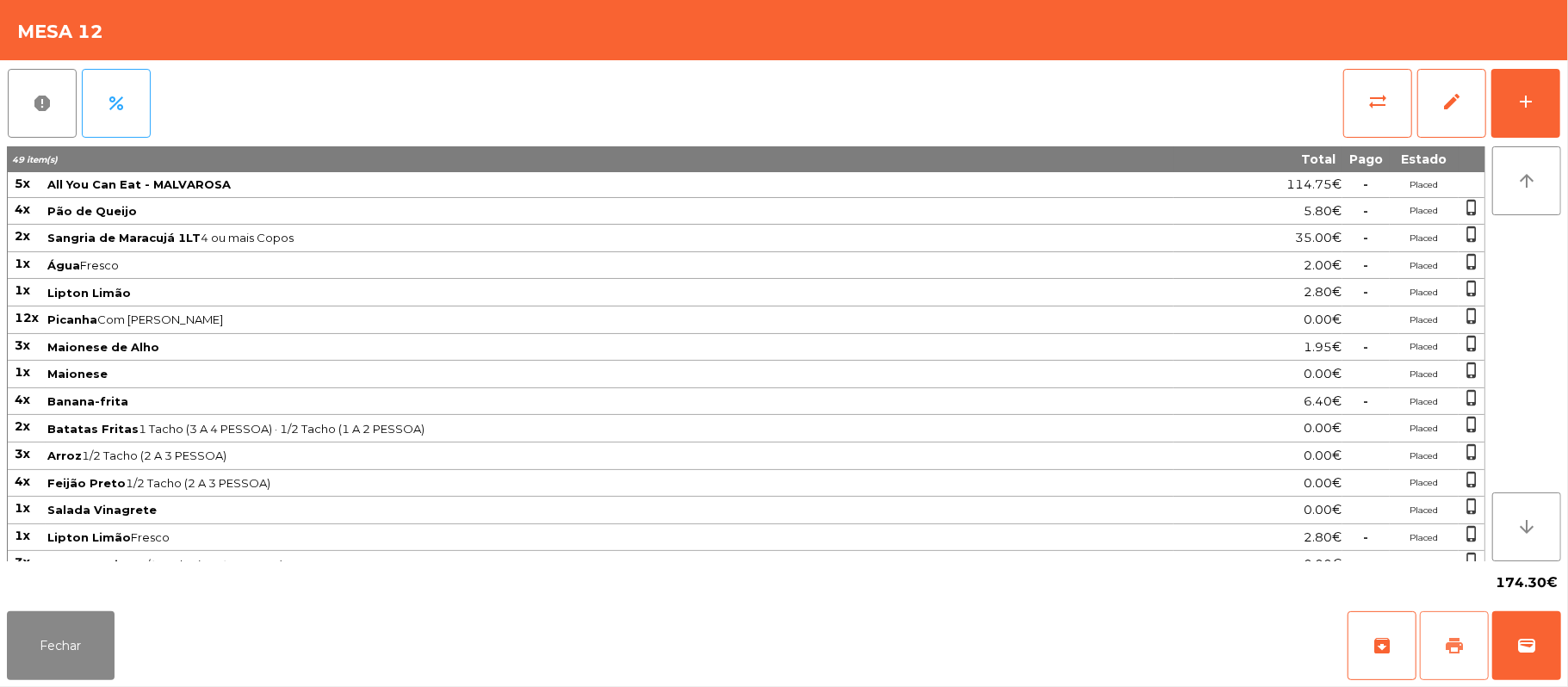
click at [1464, 649] on span "print" at bounding box center [1454, 645] width 20 height 20
click at [44, 642] on button "Fechar" at bounding box center [60, 645] width 107 height 69
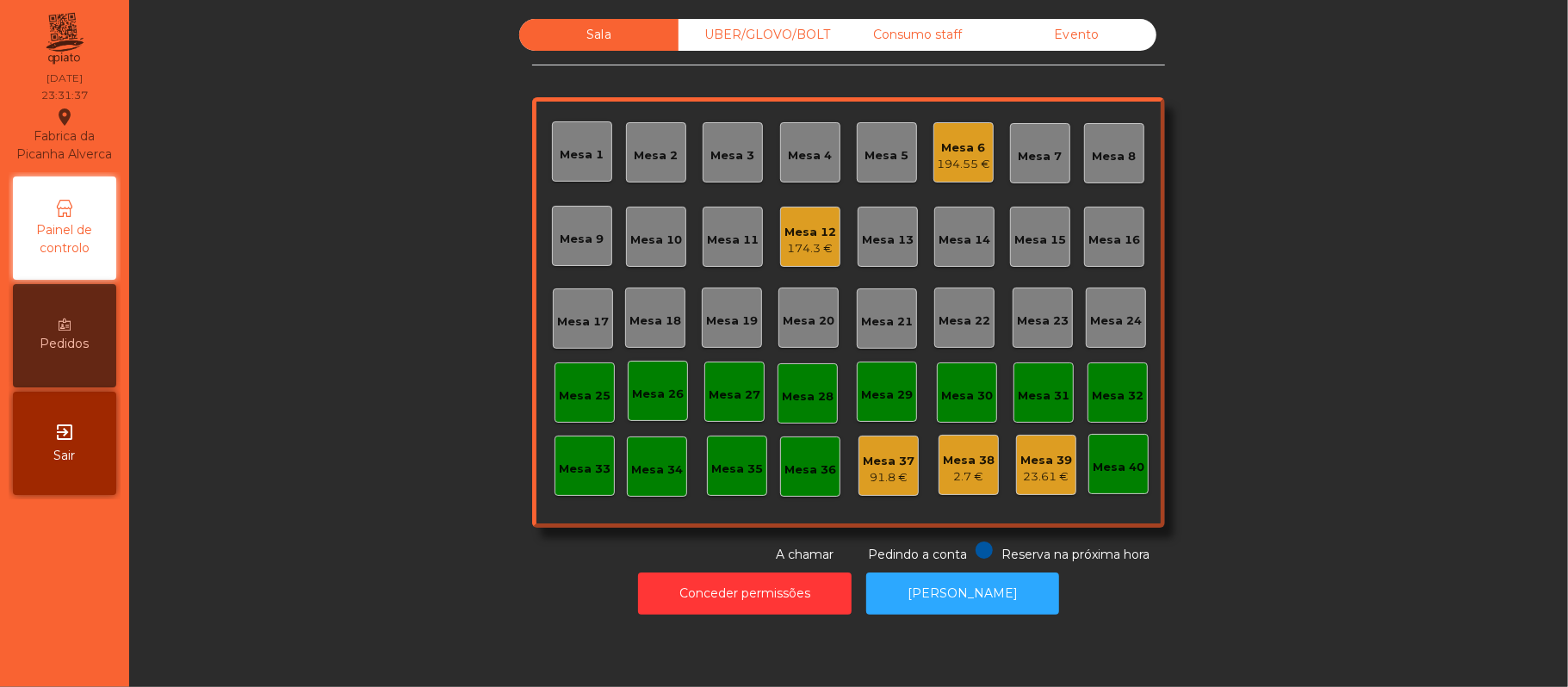
click at [968, 134] on div "Mesa 6 194.55 €" at bounding box center [963, 153] width 53 height 41
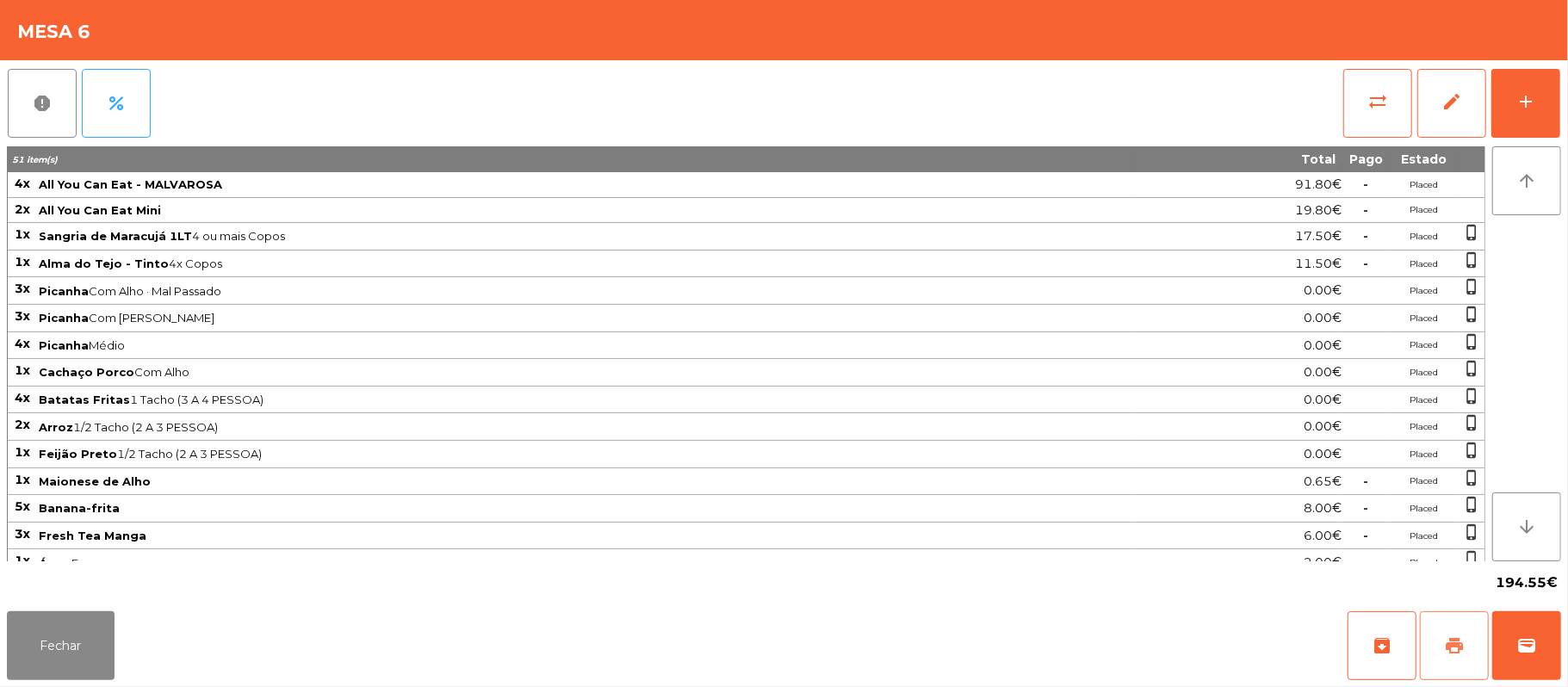
click at [1452, 646] on span "print" at bounding box center [1454, 645] width 20 height 20
click at [90, 616] on button "Fechar" at bounding box center [60, 645] width 107 height 69
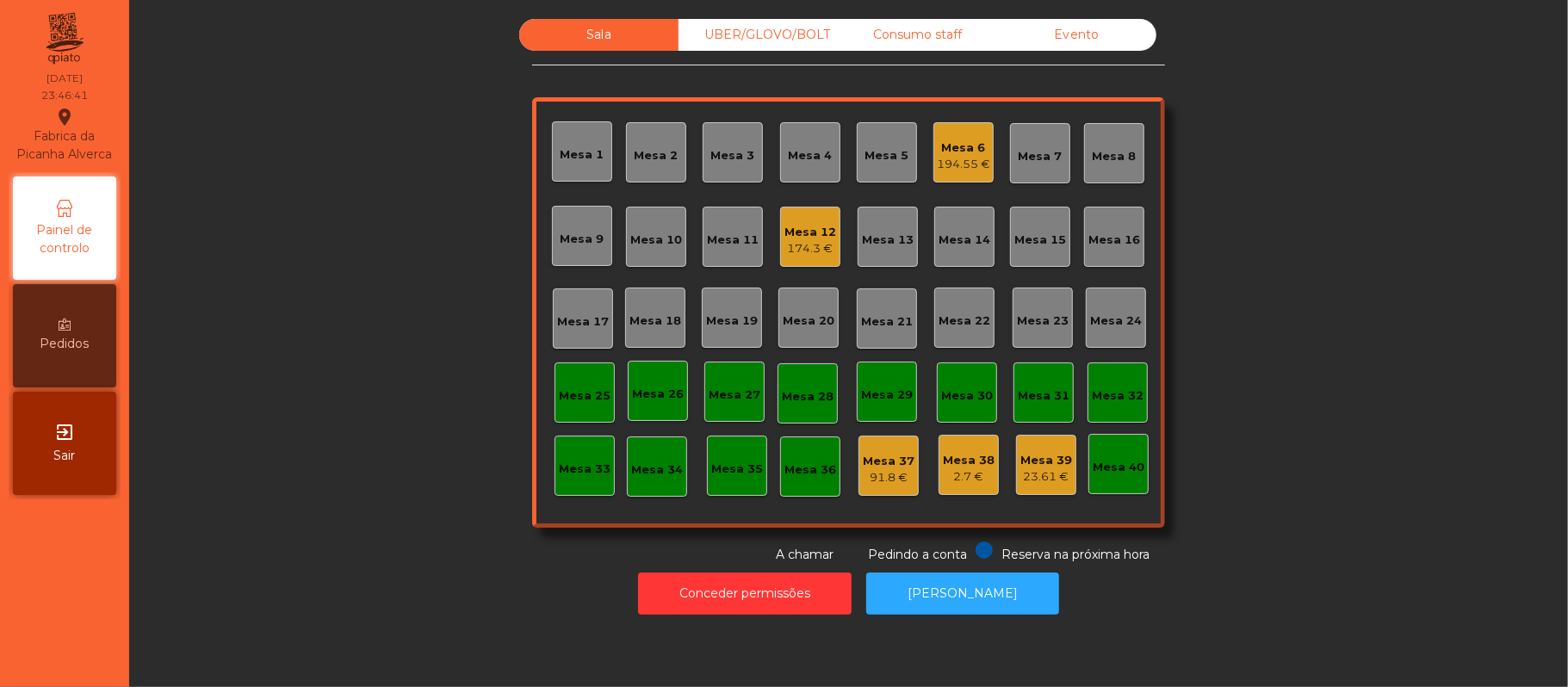
click at [945, 164] on div "194.55 €" at bounding box center [963, 164] width 53 height 17
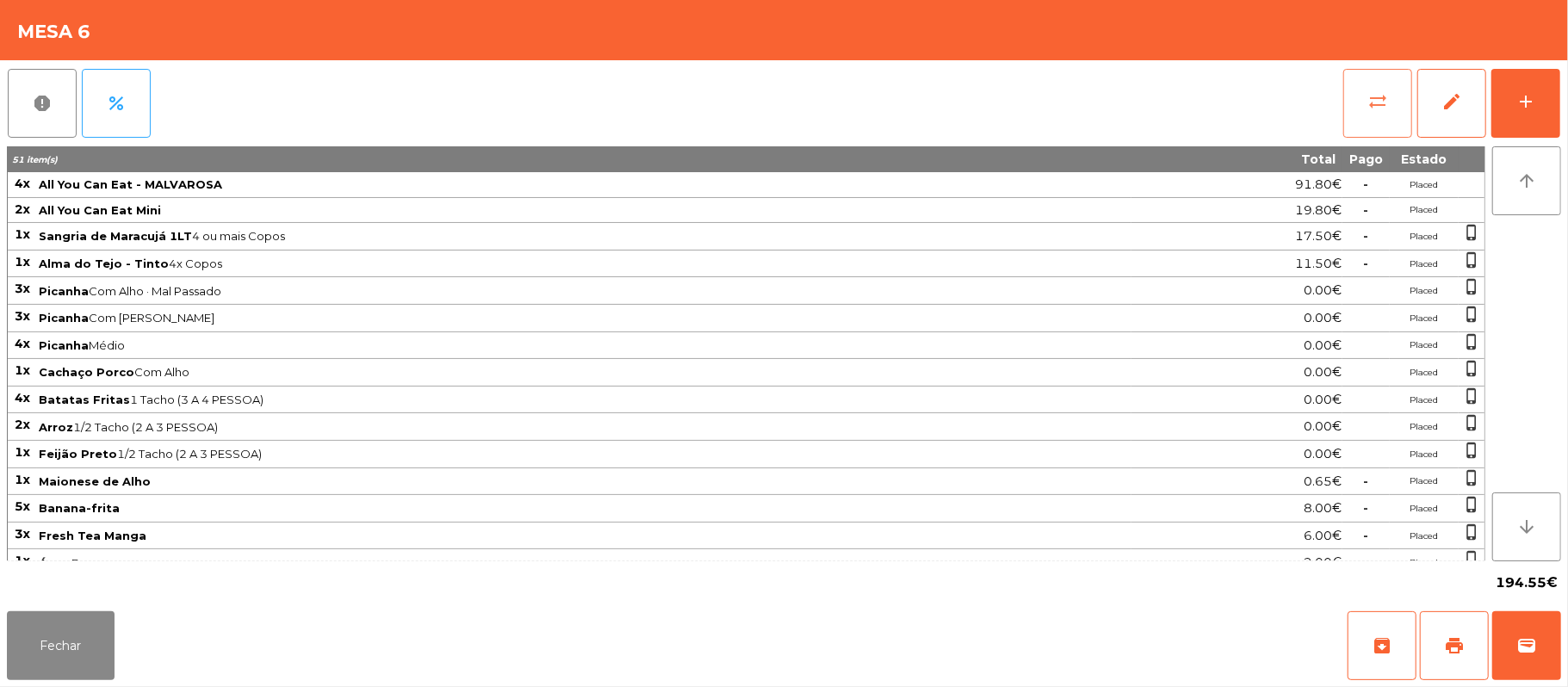
click at [1379, 108] on span "sync_alt" at bounding box center [1377, 101] width 20 height 20
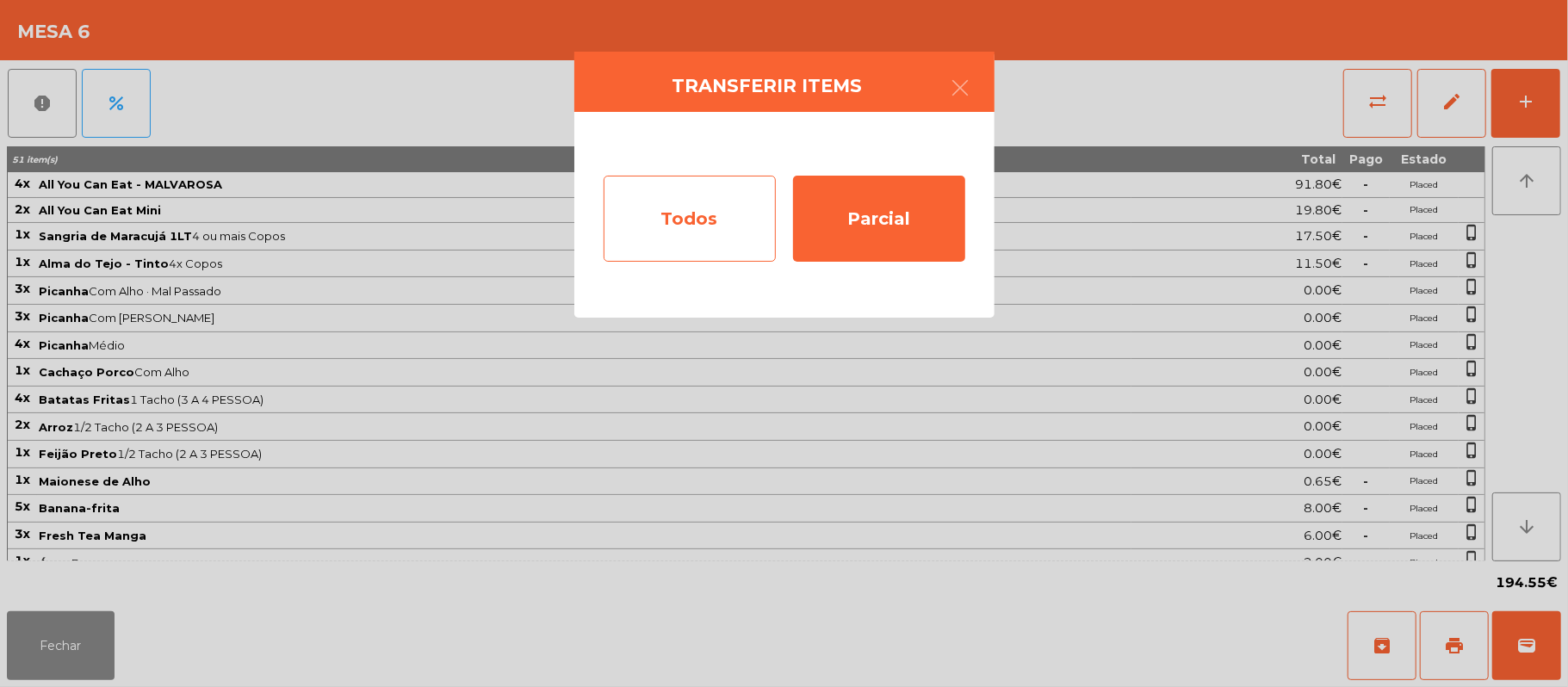
click at [701, 218] on div "Todos" at bounding box center [690, 219] width 172 height 86
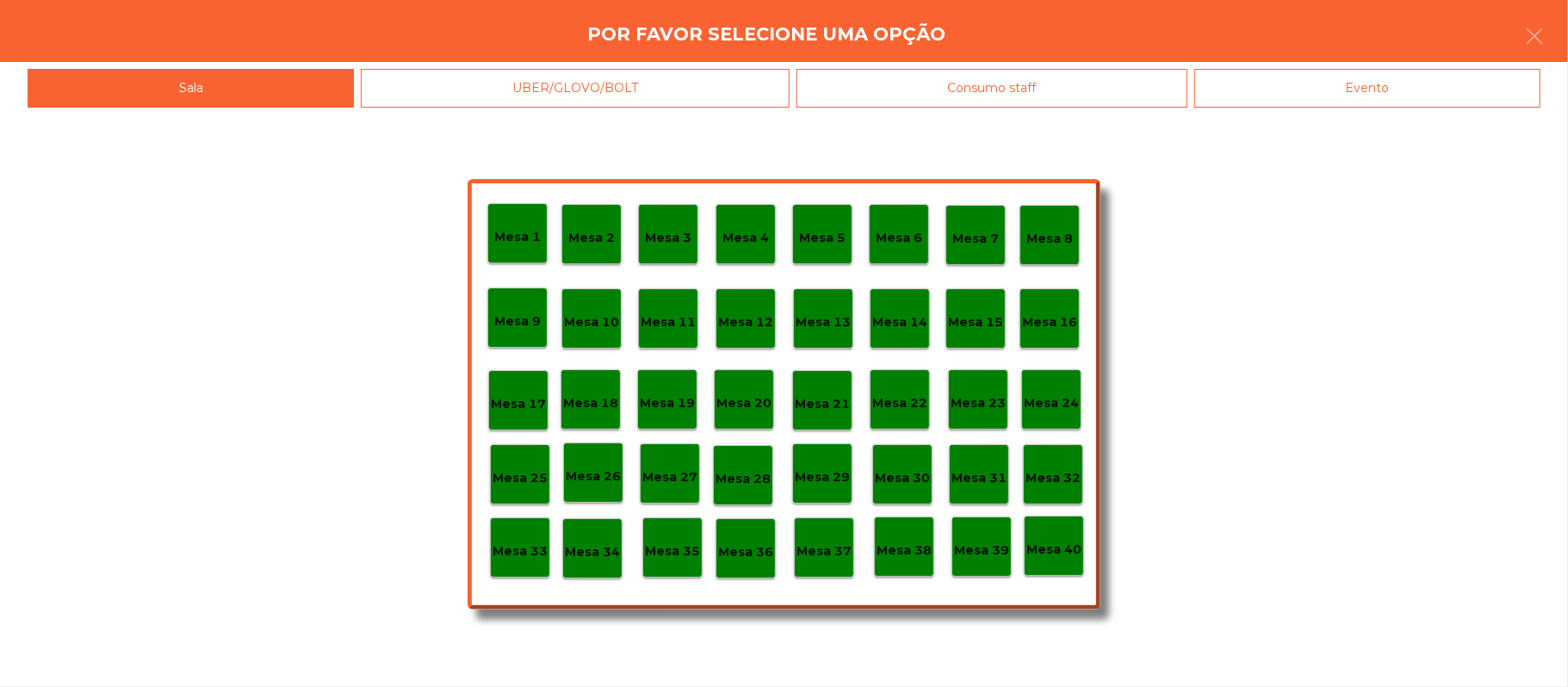
click at [1395, 80] on div "Evento" at bounding box center [1368, 88] width 346 height 39
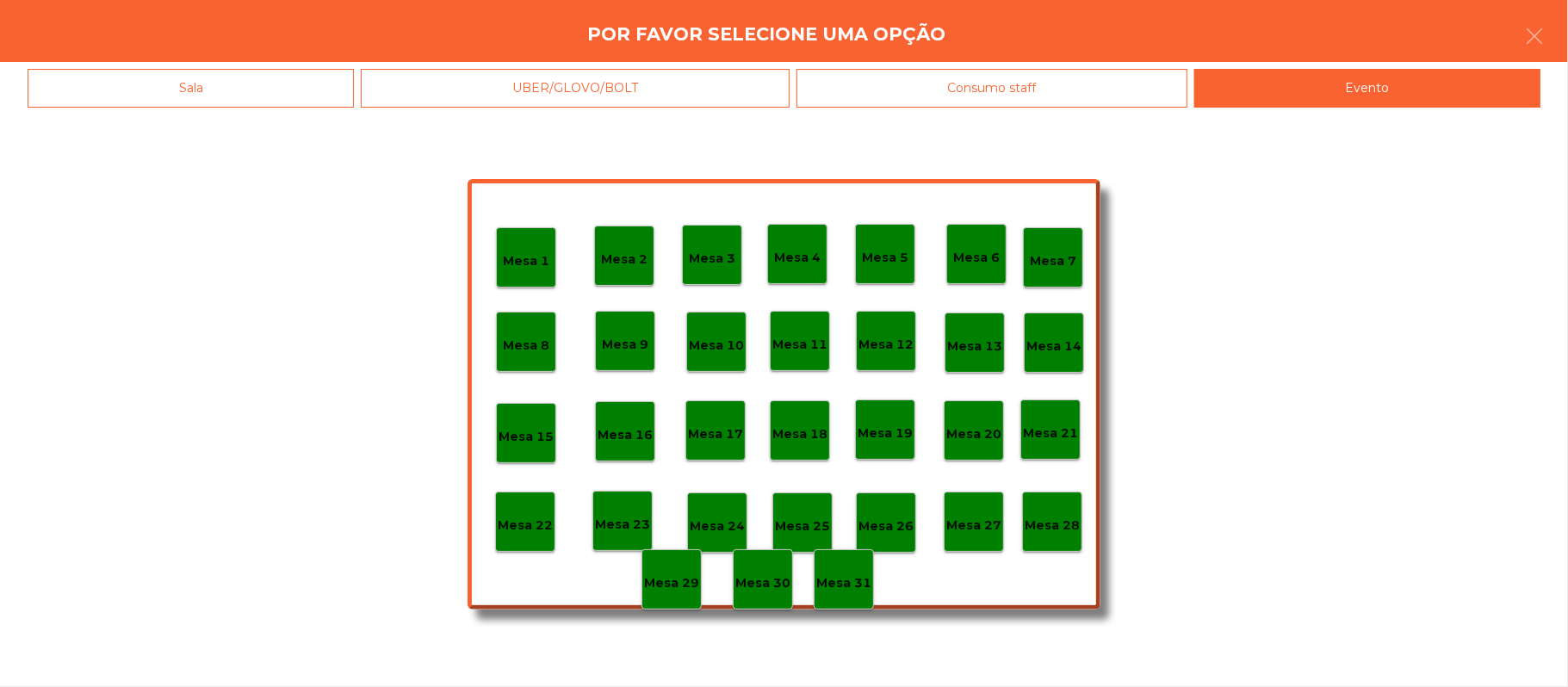
click at [1051, 510] on div "Mesa 28" at bounding box center [1051, 523] width 55 height 27
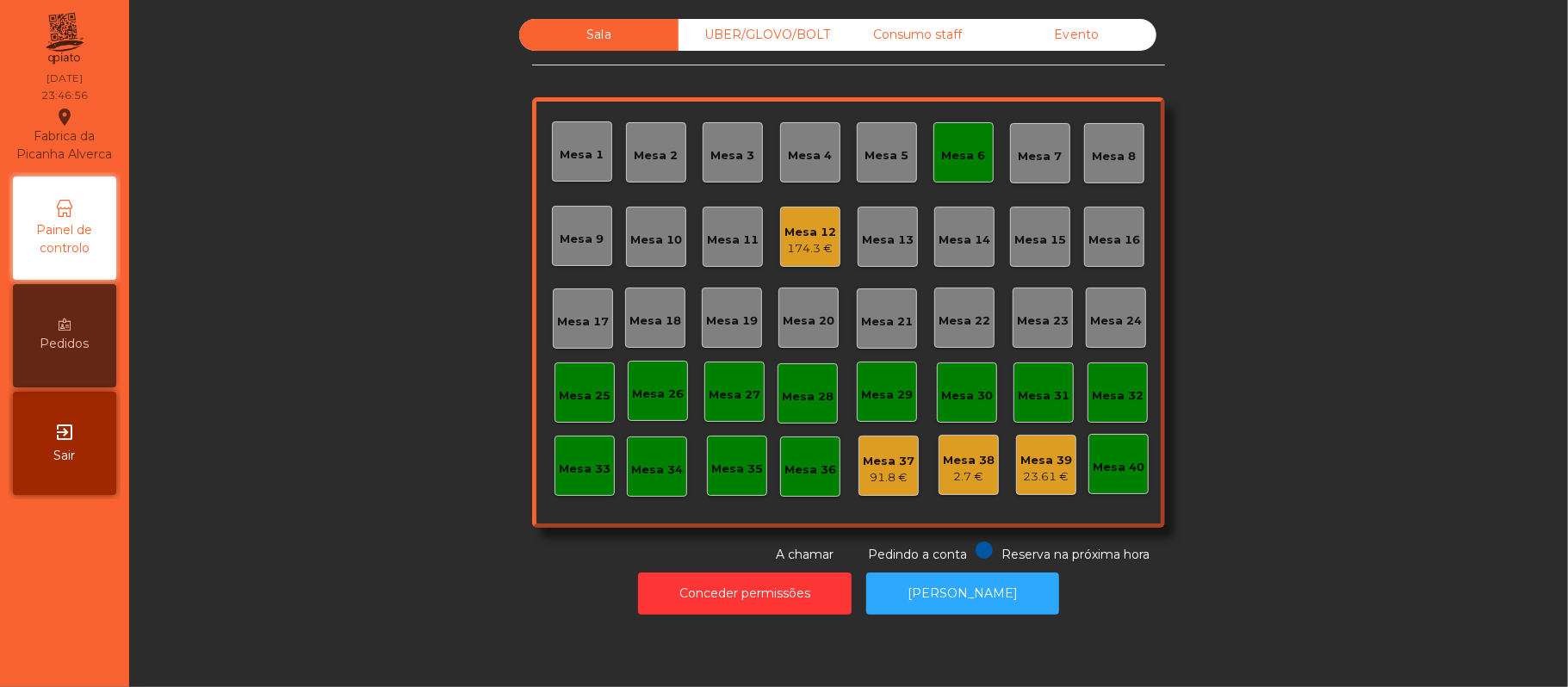
click at [945, 153] on div "Mesa 6" at bounding box center [963, 156] width 44 height 17
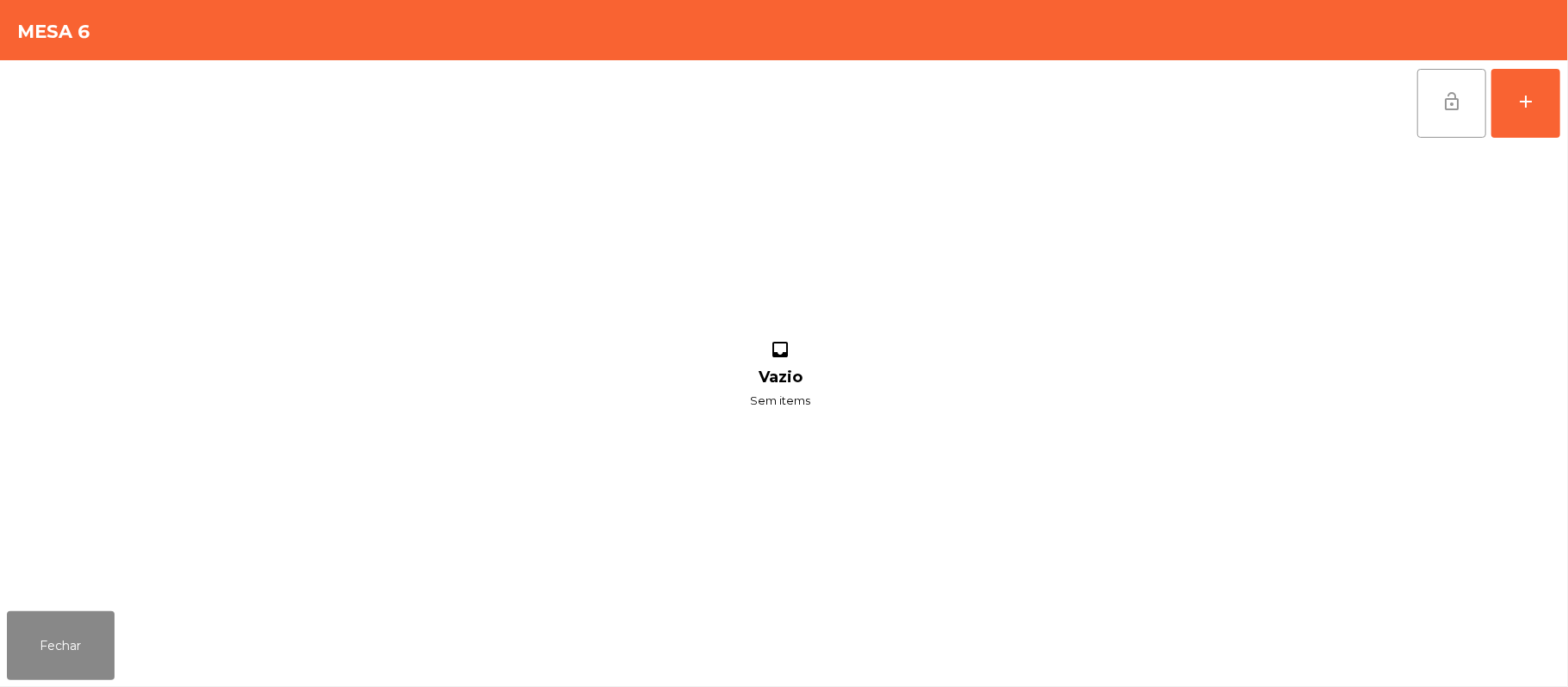
click at [1440, 125] on button "lock_open" at bounding box center [1451, 103] width 69 height 69
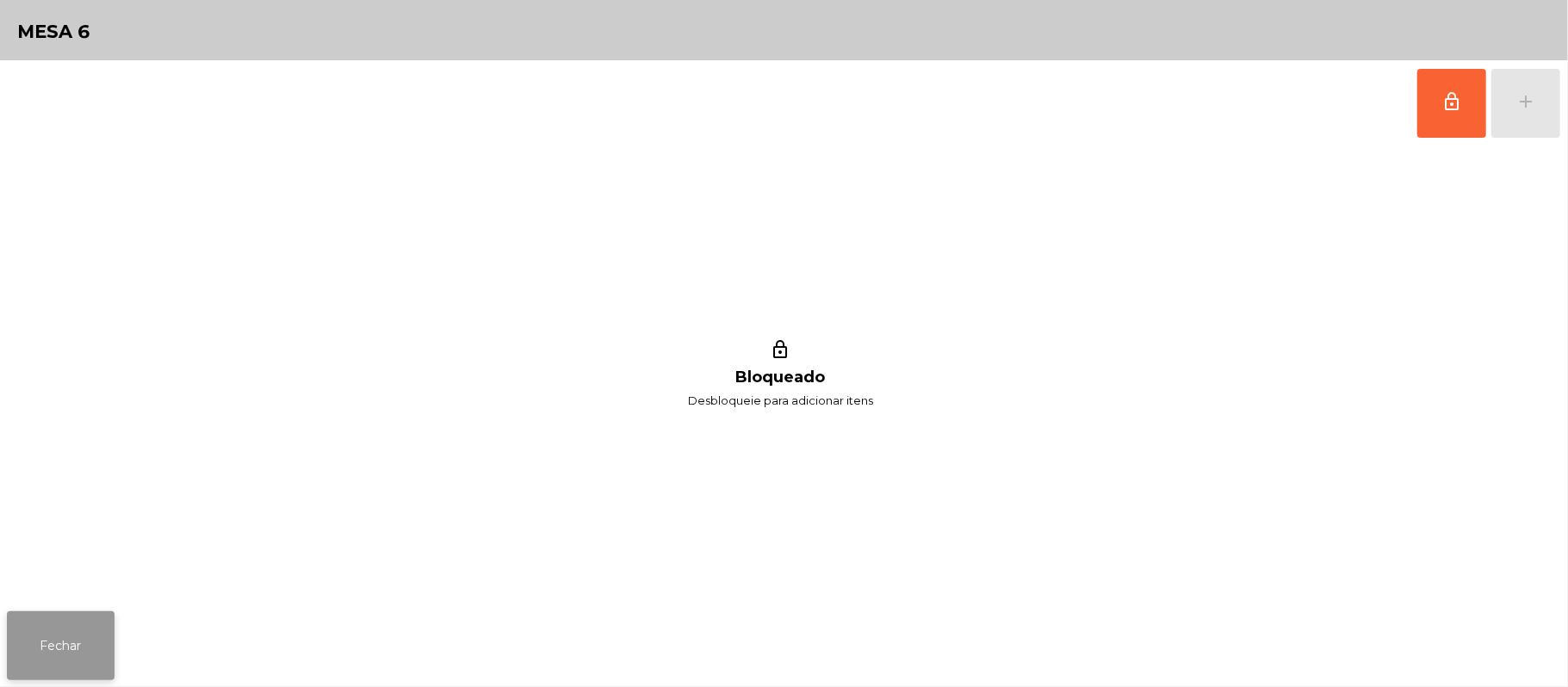
click at [88, 620] on button "Fechar" at bounding box center [60, 645] width 107 height 69
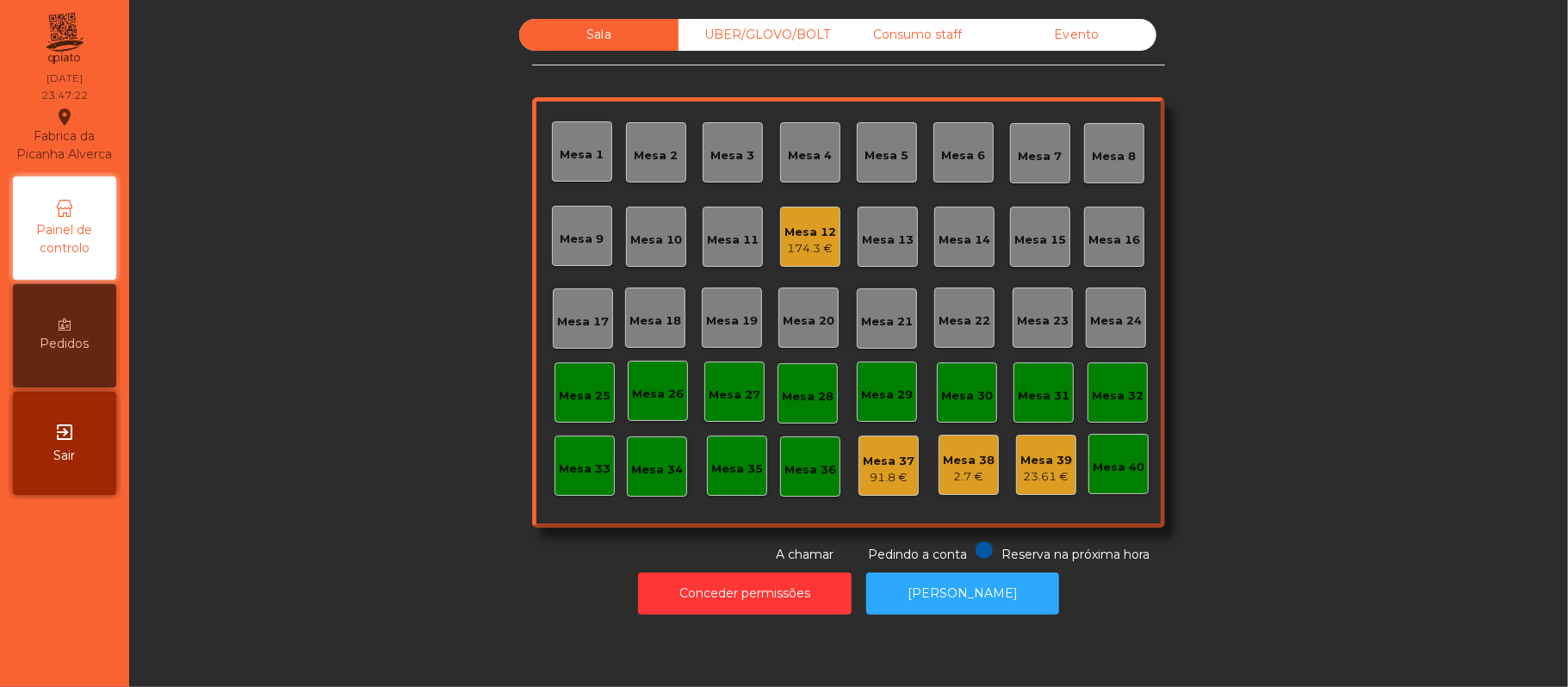
click at [799, 229] on div "Mesa 12" at bounding box center [810, 232] width 51 height 17
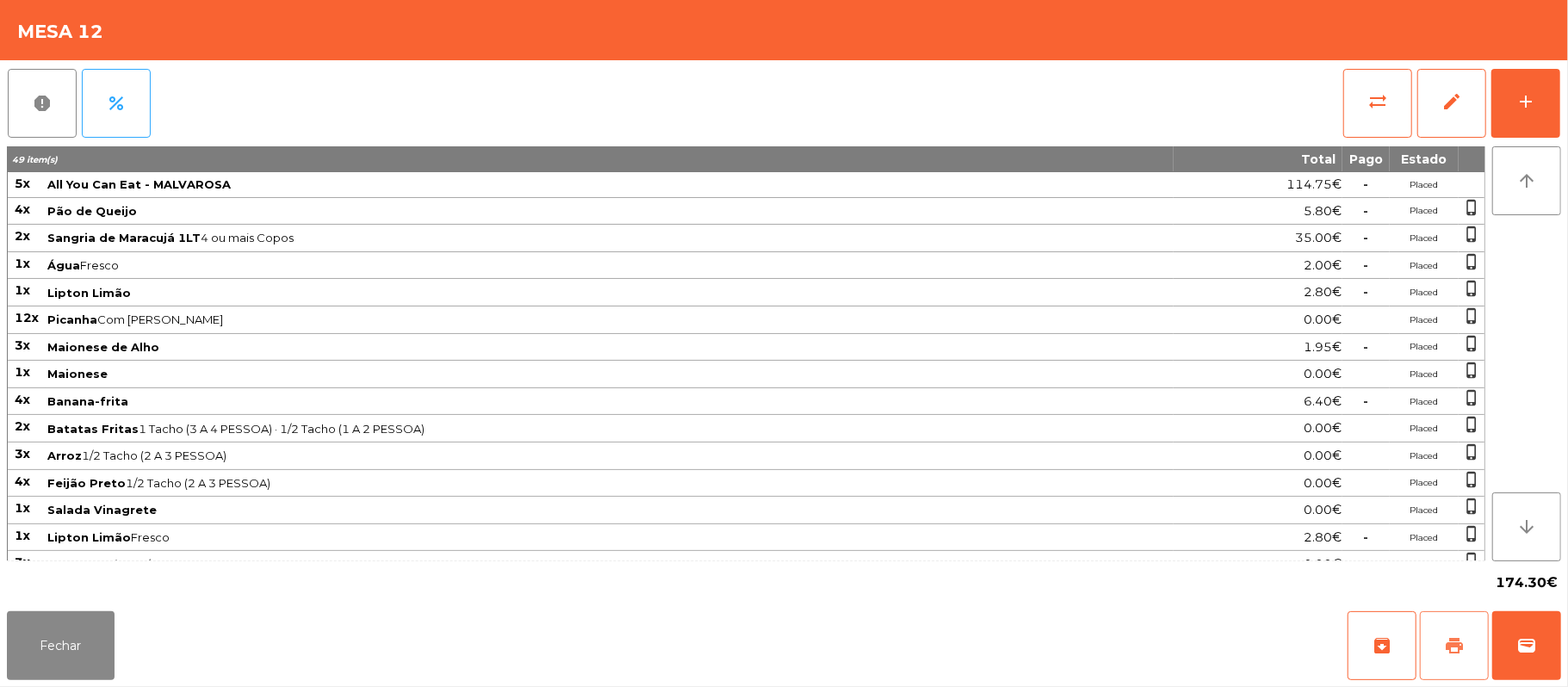
click at [1443, 649] on button "print" at bounding box center [1454, 645] width 69 height 69
click at [59, 635] on button "Fechar" at bounding box center [60, 645] width 107 height 69
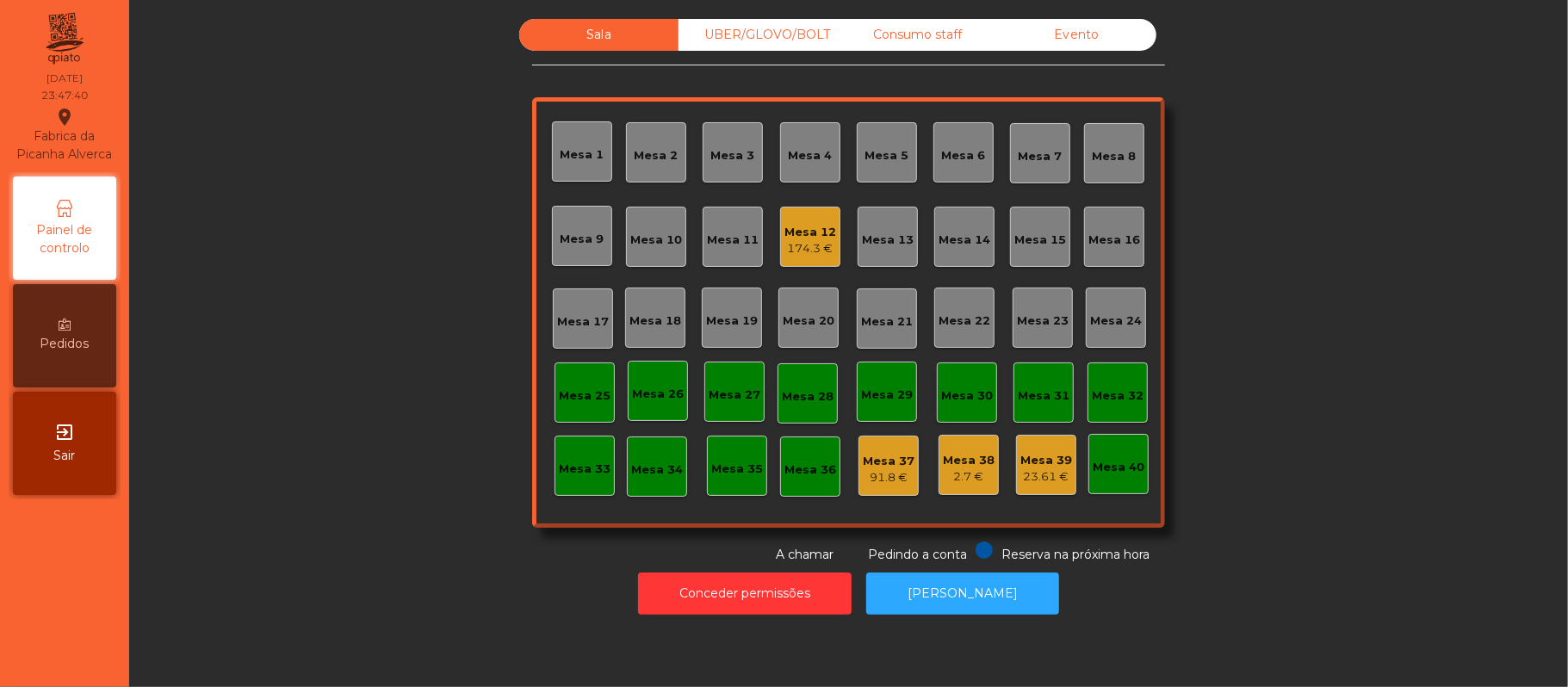
click at [1073, 36] on div "Evento" at bounding box center [1077, 35] width 160 height 32
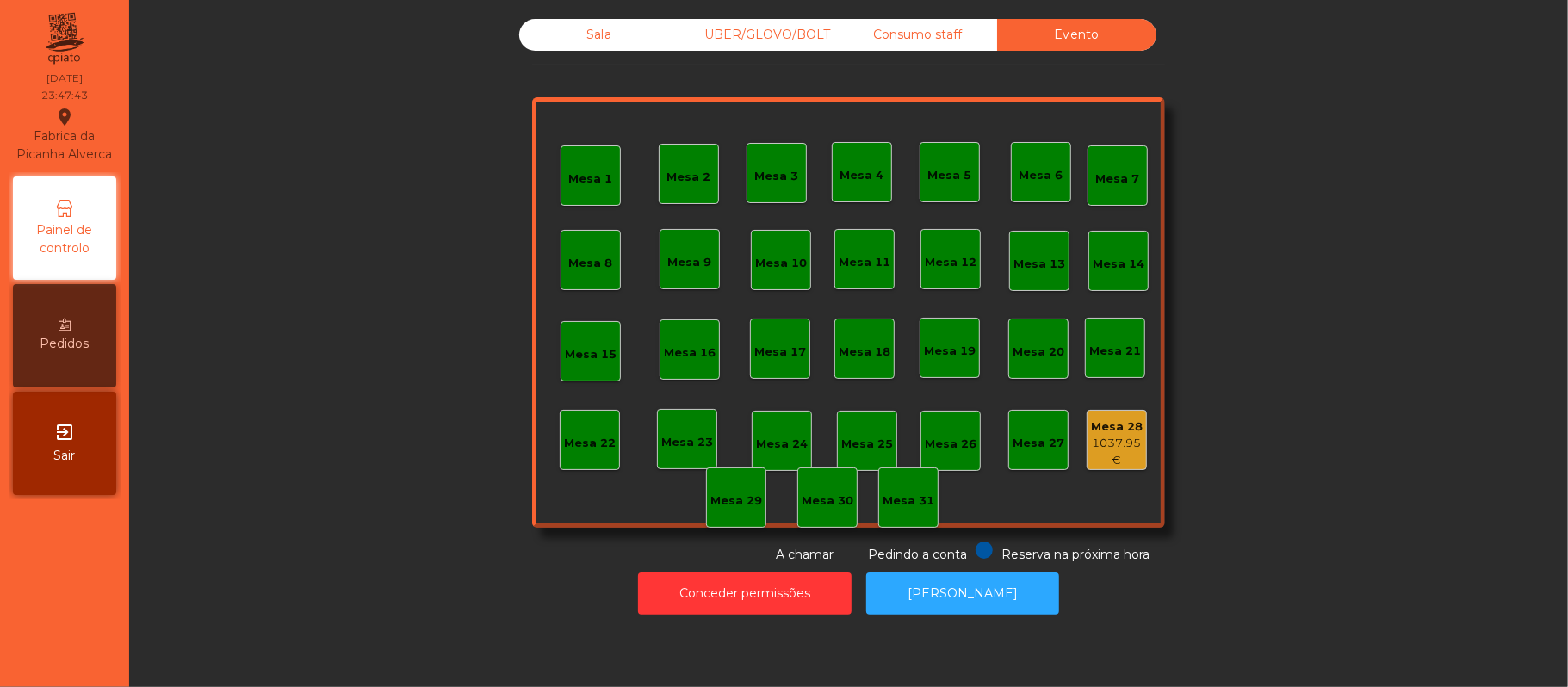
click at [570, 42] on div "Sala" at bounding box center [599, 35] width 160 height 32
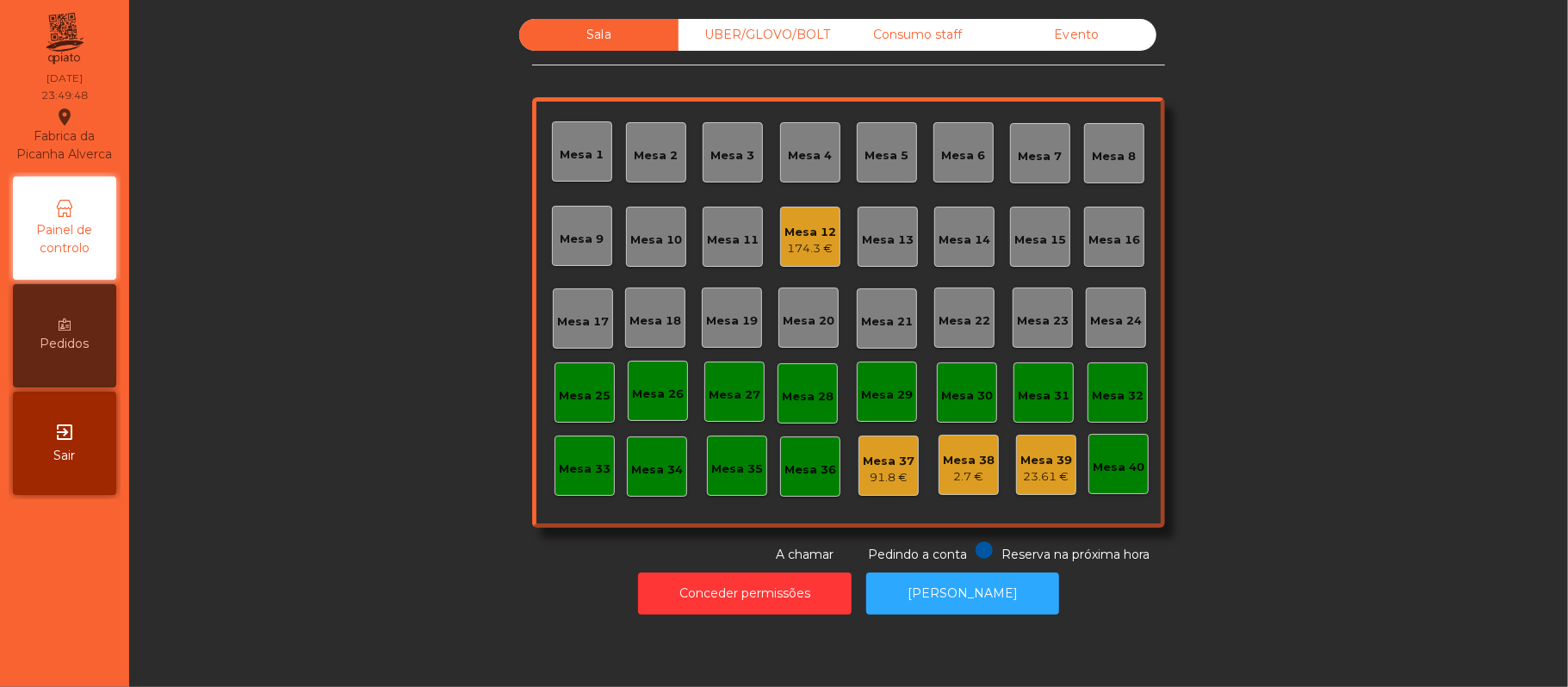
click at [792, 240] on div "174.3 €" at bounding box center [810, 249] width 51 height 17
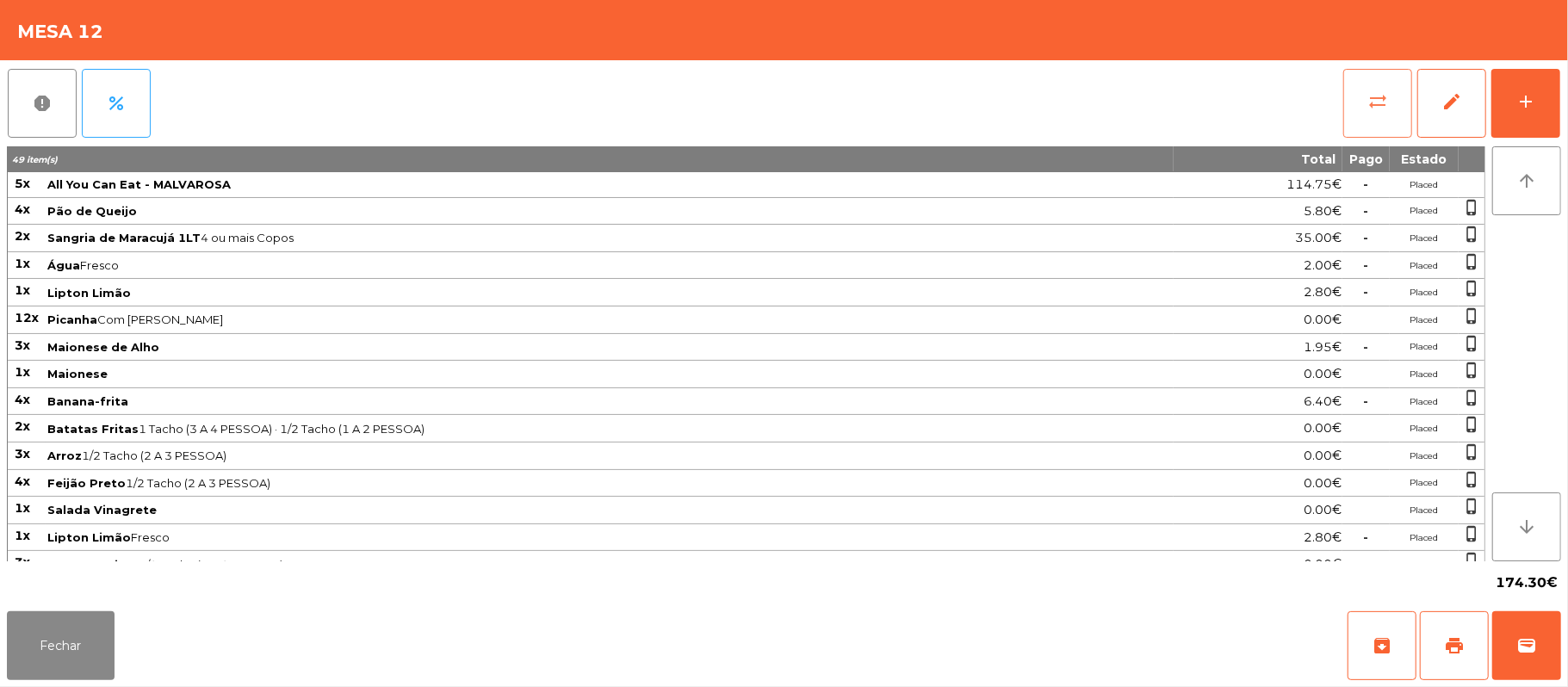
click at [1373, 104] on span "sync_alt" at bounding box center [1377, 101] width 20 height 20
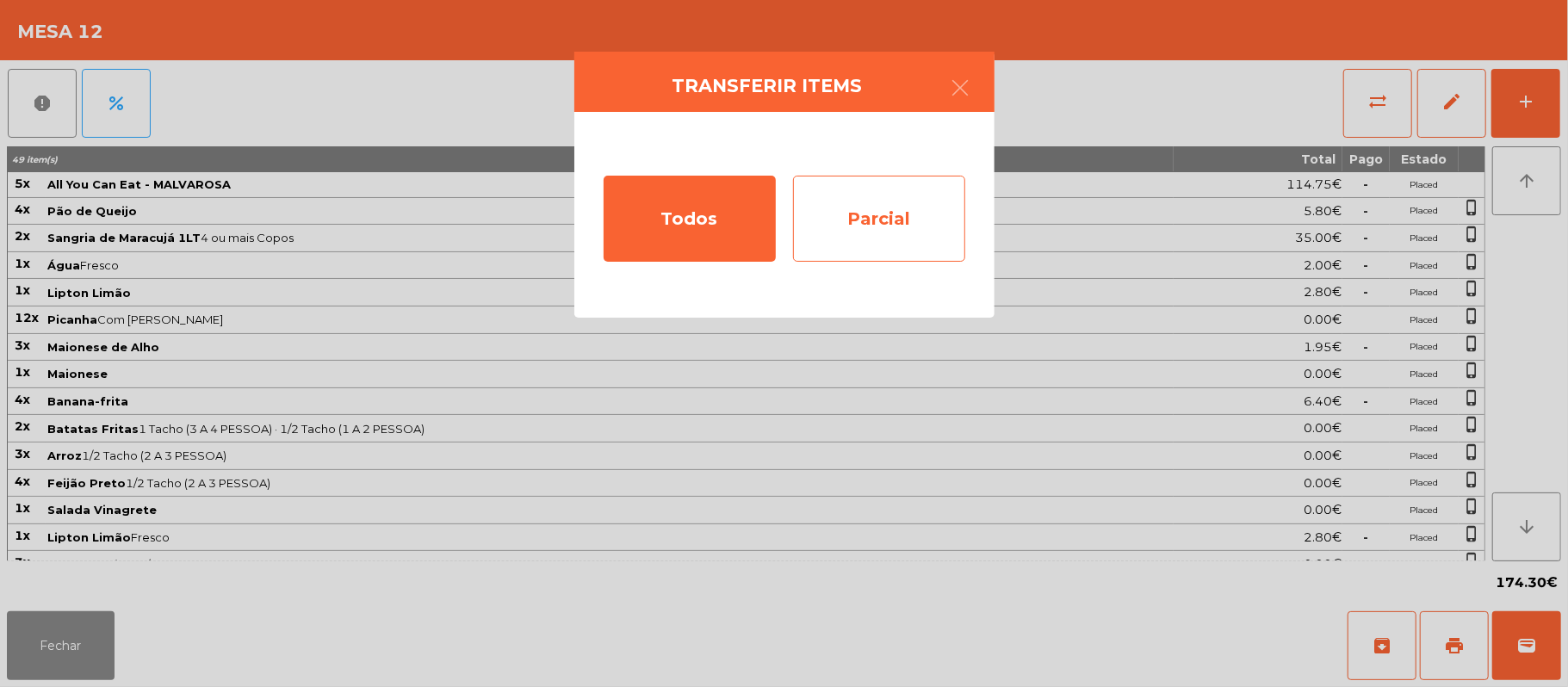
click at [899, 218] on div "Parcial" at bounding box center [879, 219] width 172 height 86
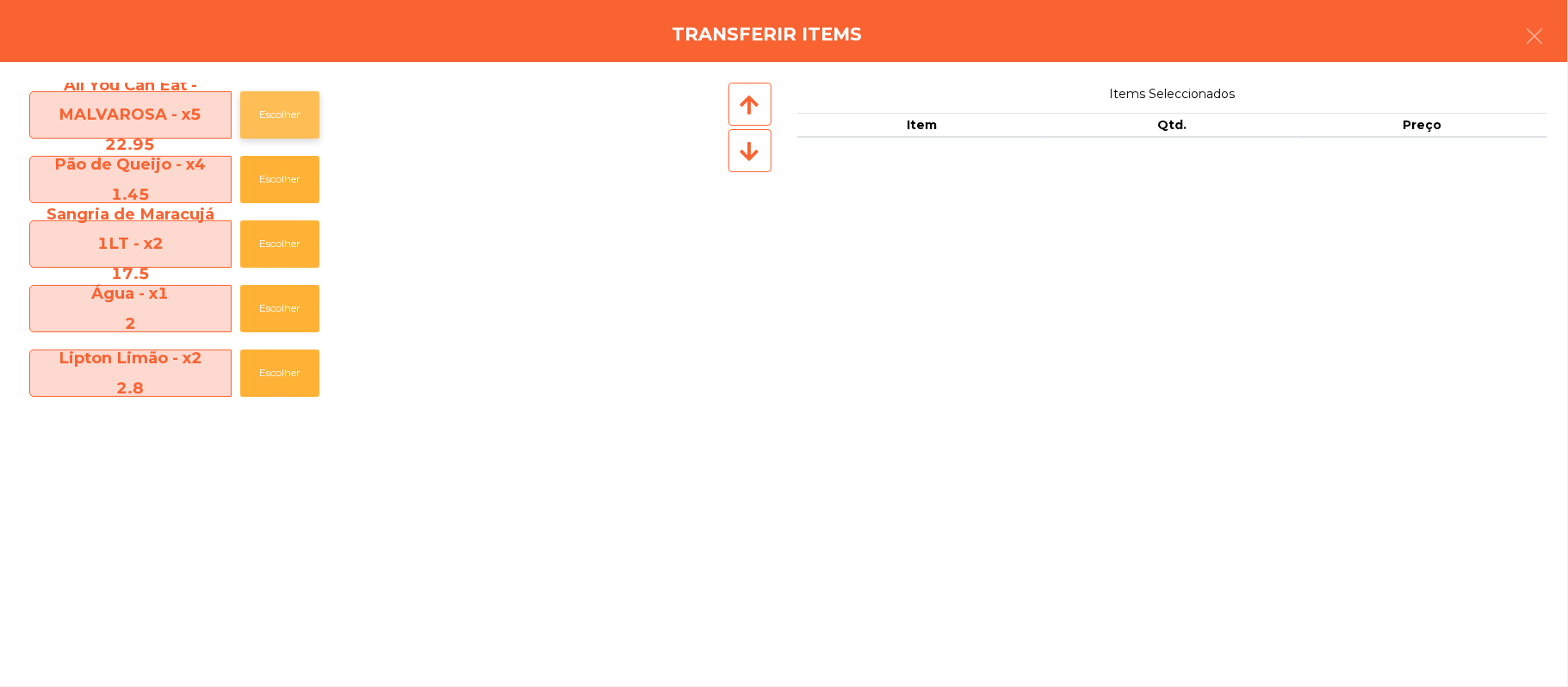
click at [293, 115] on button "Escolher" at bounding box center [280, 114] width 79 height 47
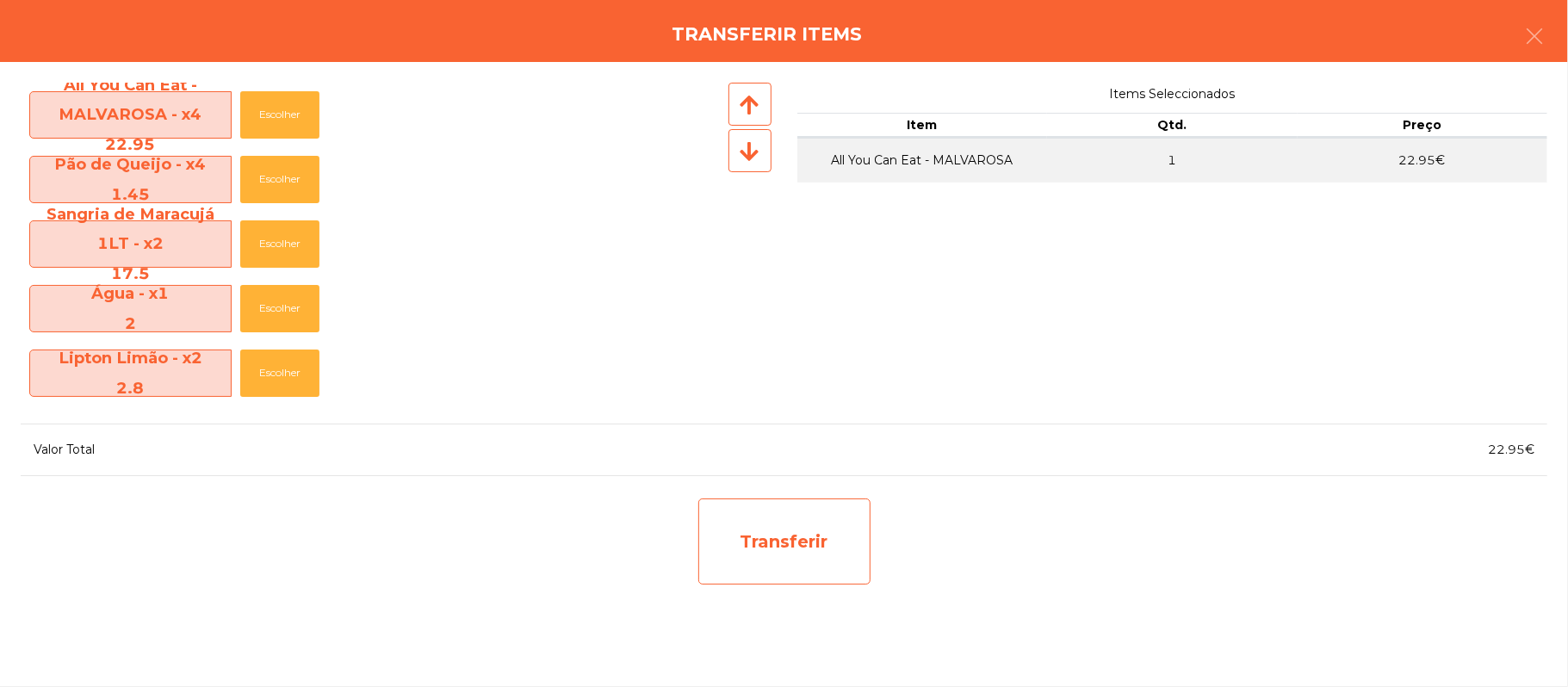
click at [811, 529] on div "Transferir" at bounding box center [784, 541] width 172 height 86
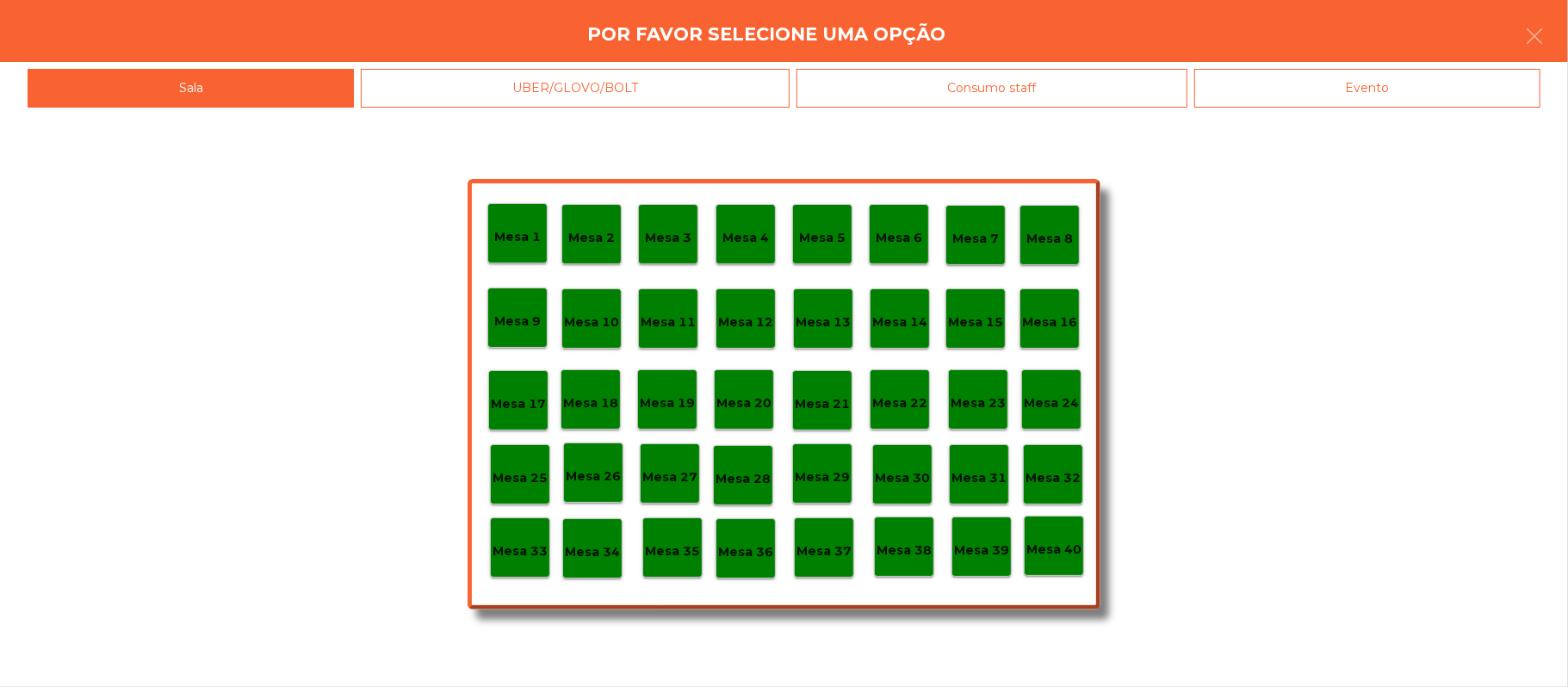
click at [827, 553] on p "Mesa 37" at bounding box center [823, 552] width 55 height 19
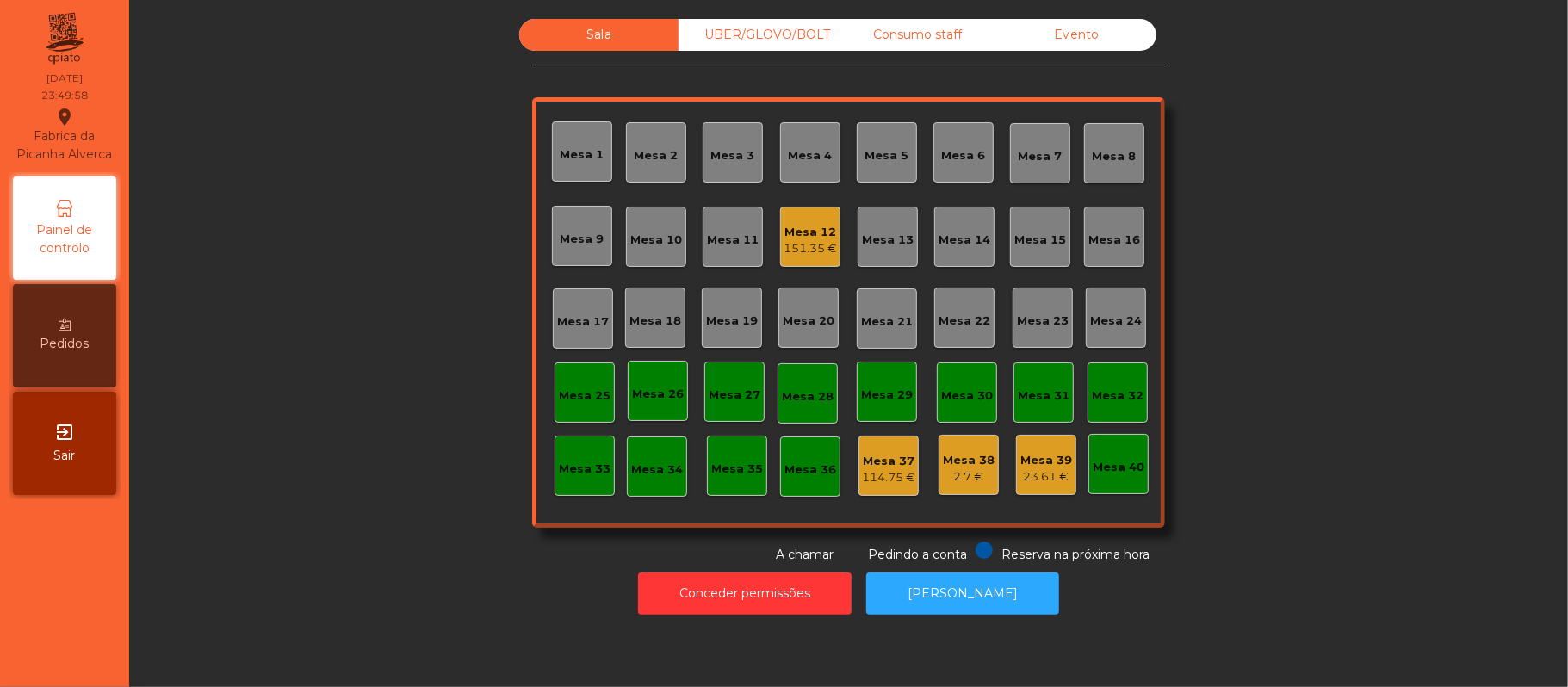
click at [814, 246] on div "151.35 €" at bounding box center [810, 249] width 53 height 17
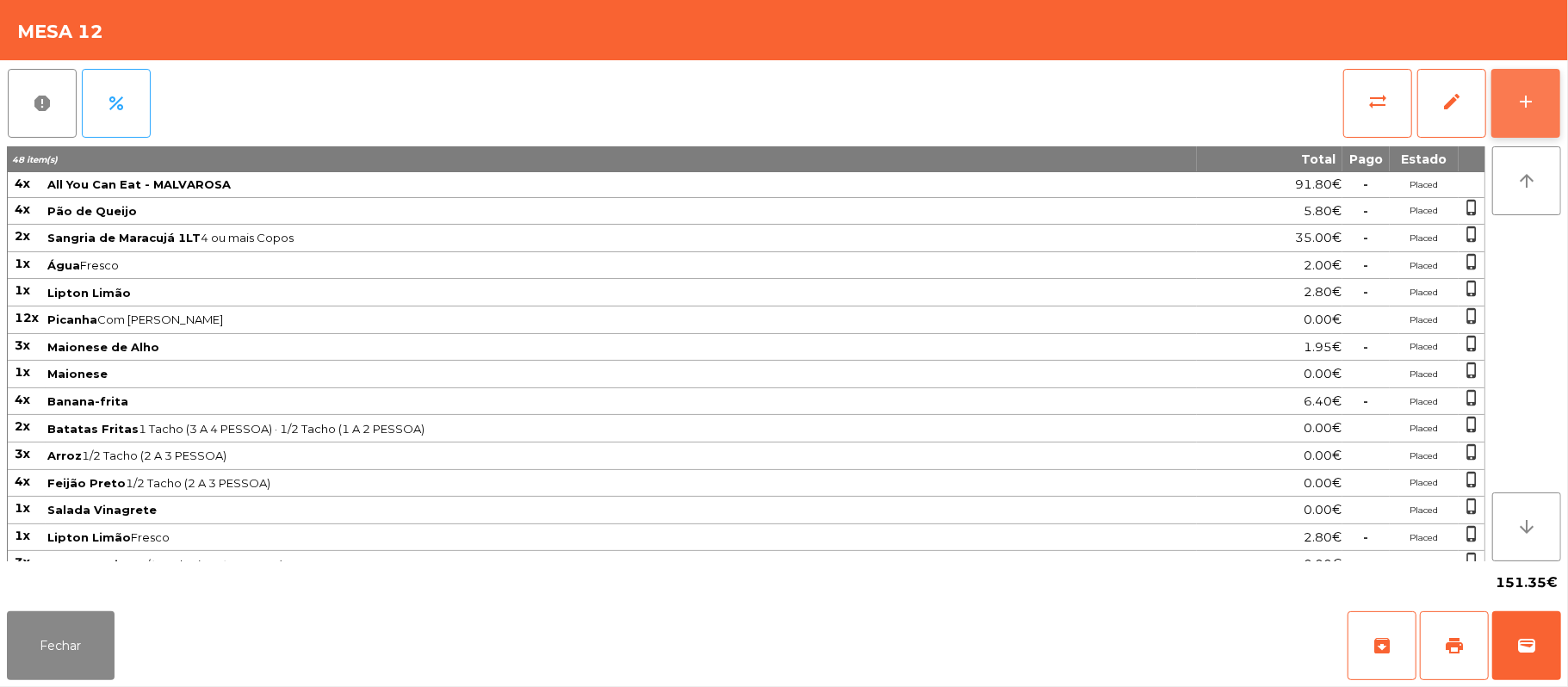
click at [1517, 94] on div "add" at bounding box center [1525, 101] width 20 height 20
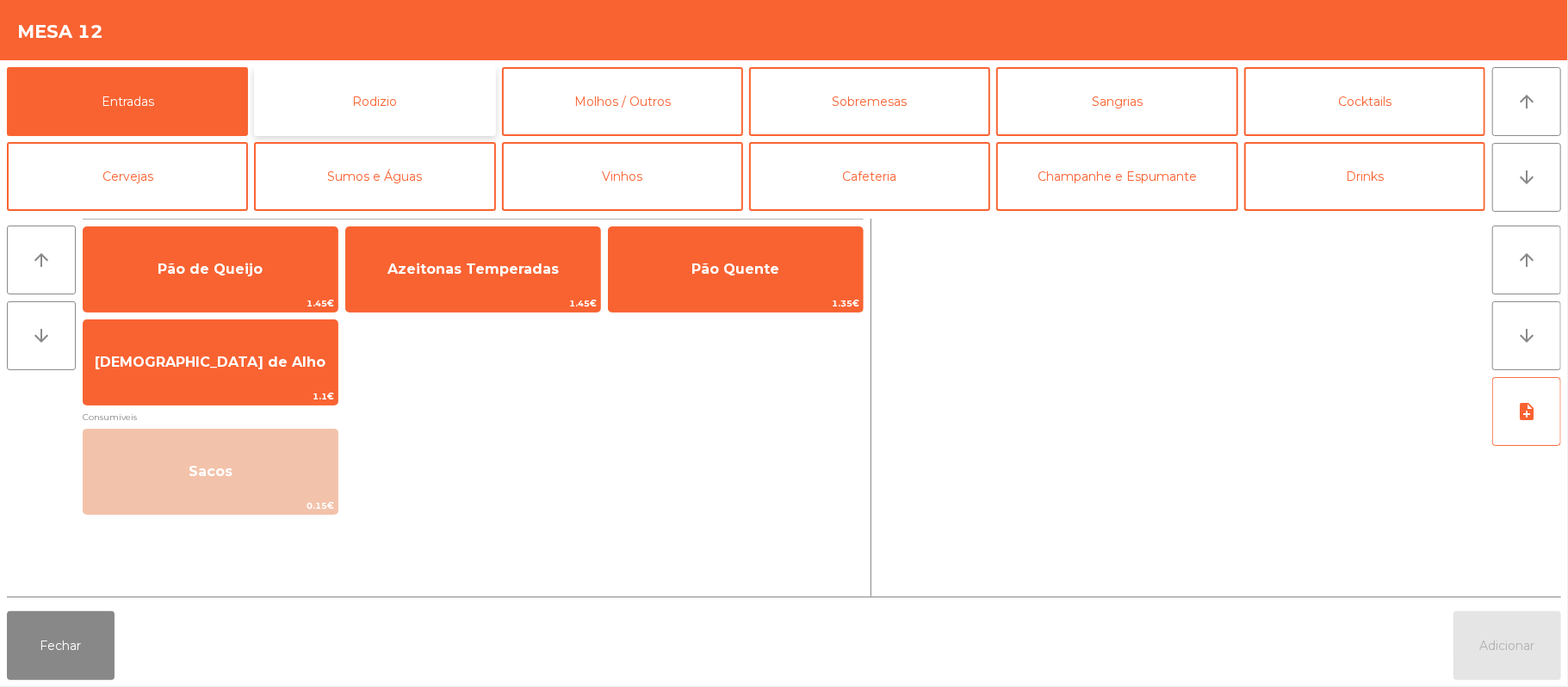
click at [424, 110] on button "Rodizio" at bounding box center [374, 101] width 241 height 69
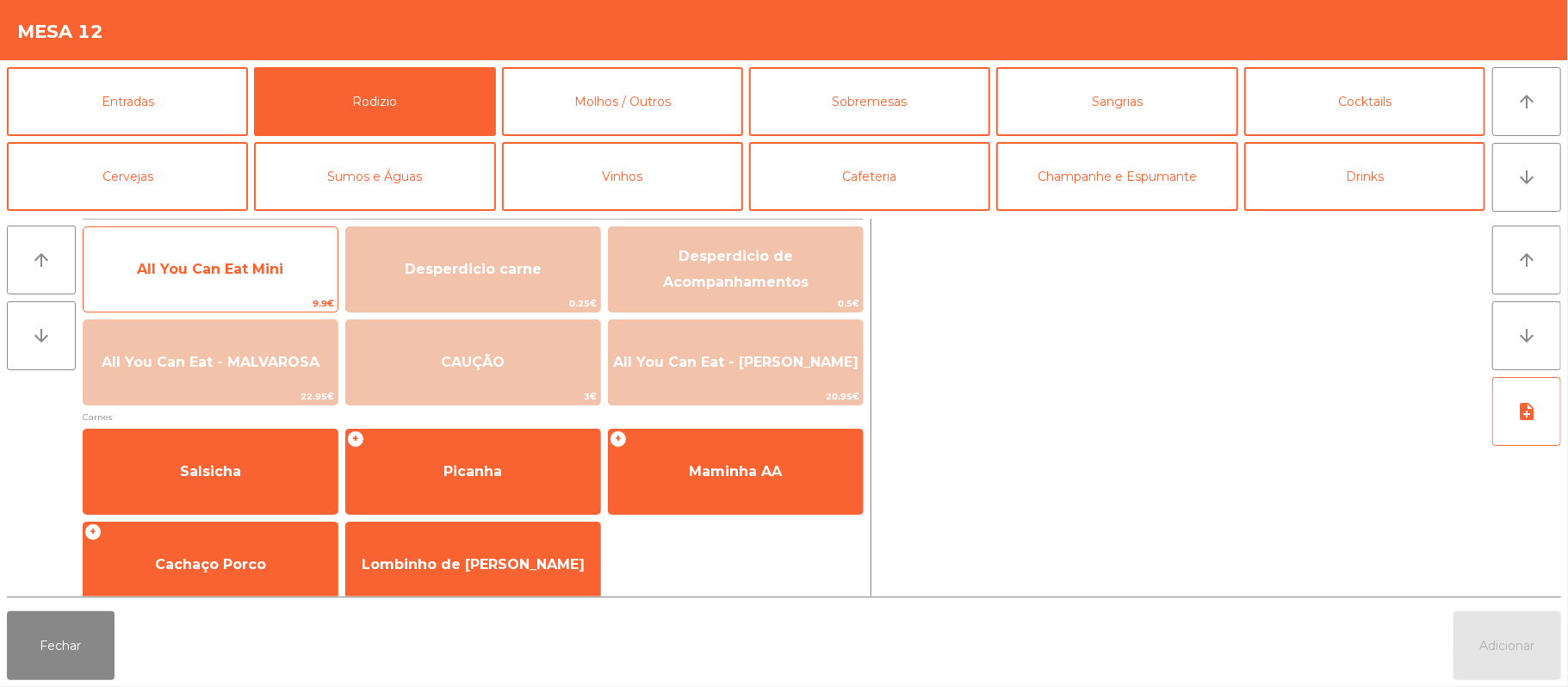
click at [247, 265] on span "All You Can Eat Mini" at bounding box center [210, 269] width 146 height 16
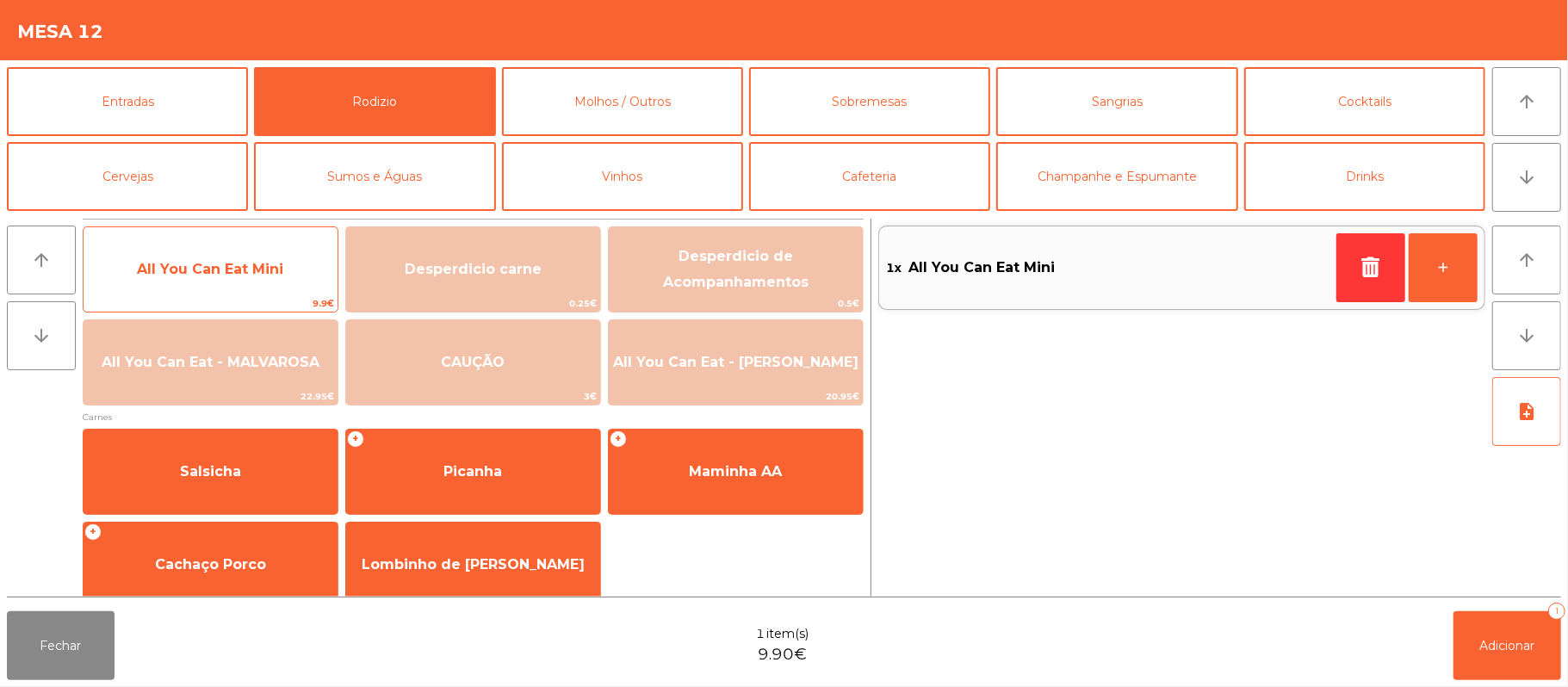
click at [242, 272] on span "All You Can Eat Mini" at bounding box center [210, 269] width 146 height 16
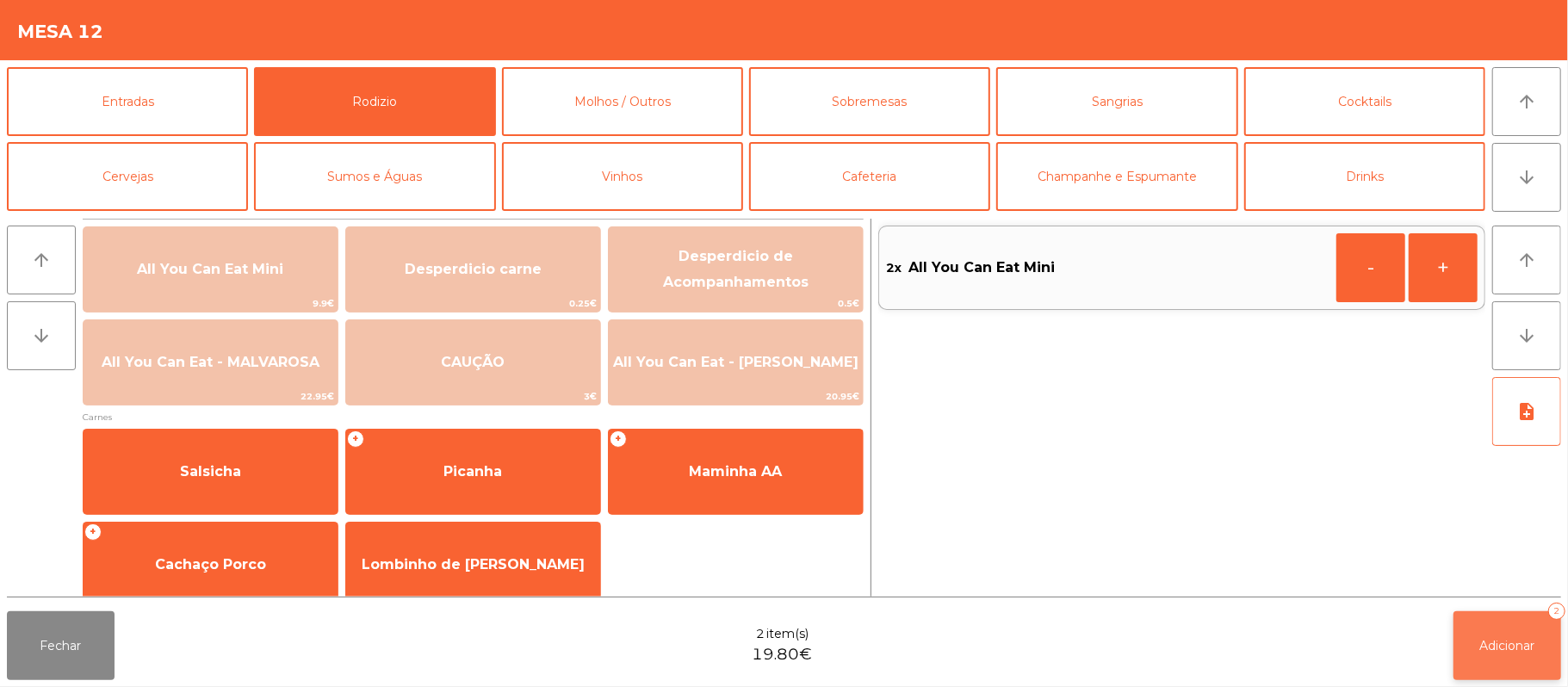
click at [1527, 636] on button "Adicionar 2" at bounding box center [1507, 645] width 107 height 69
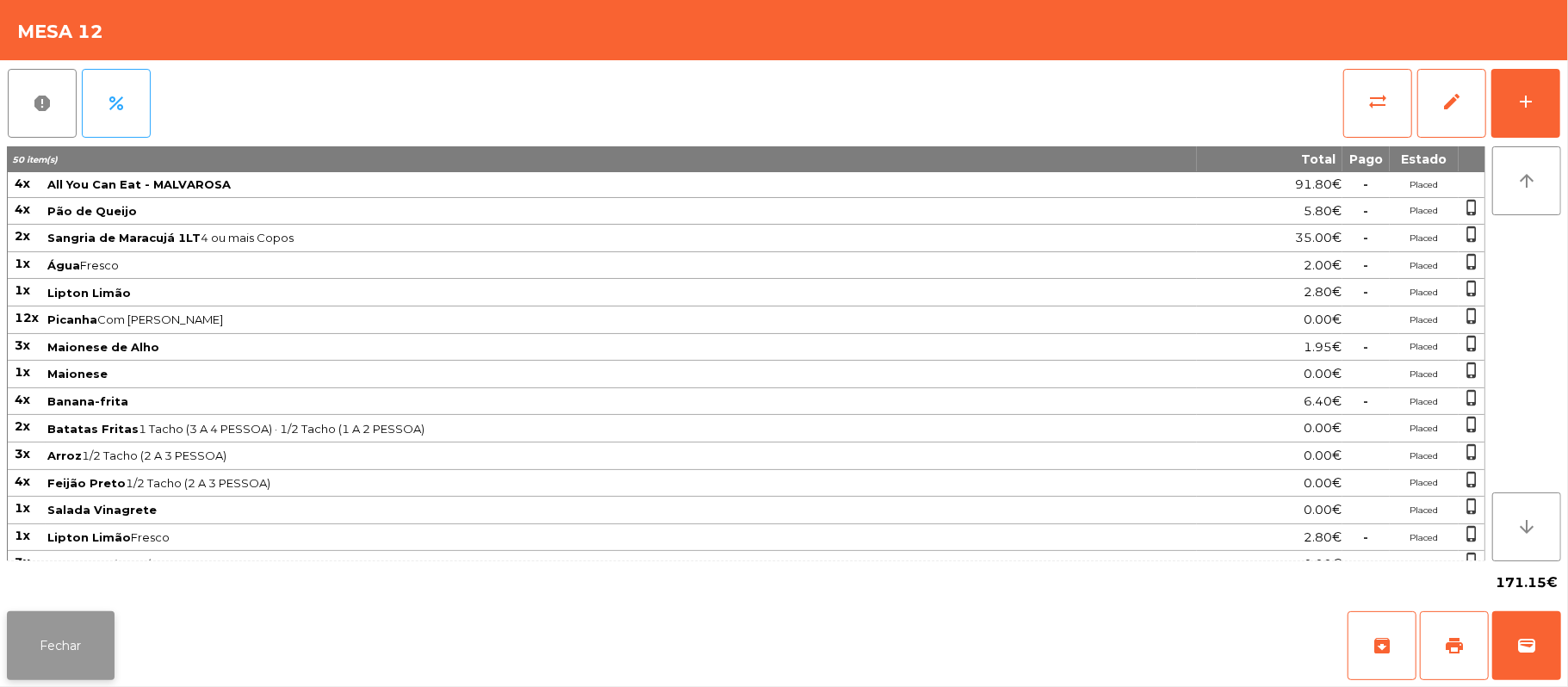
click at [79, 642] on button "Fechar" at bounding box center [60, 645] width 107 height 69
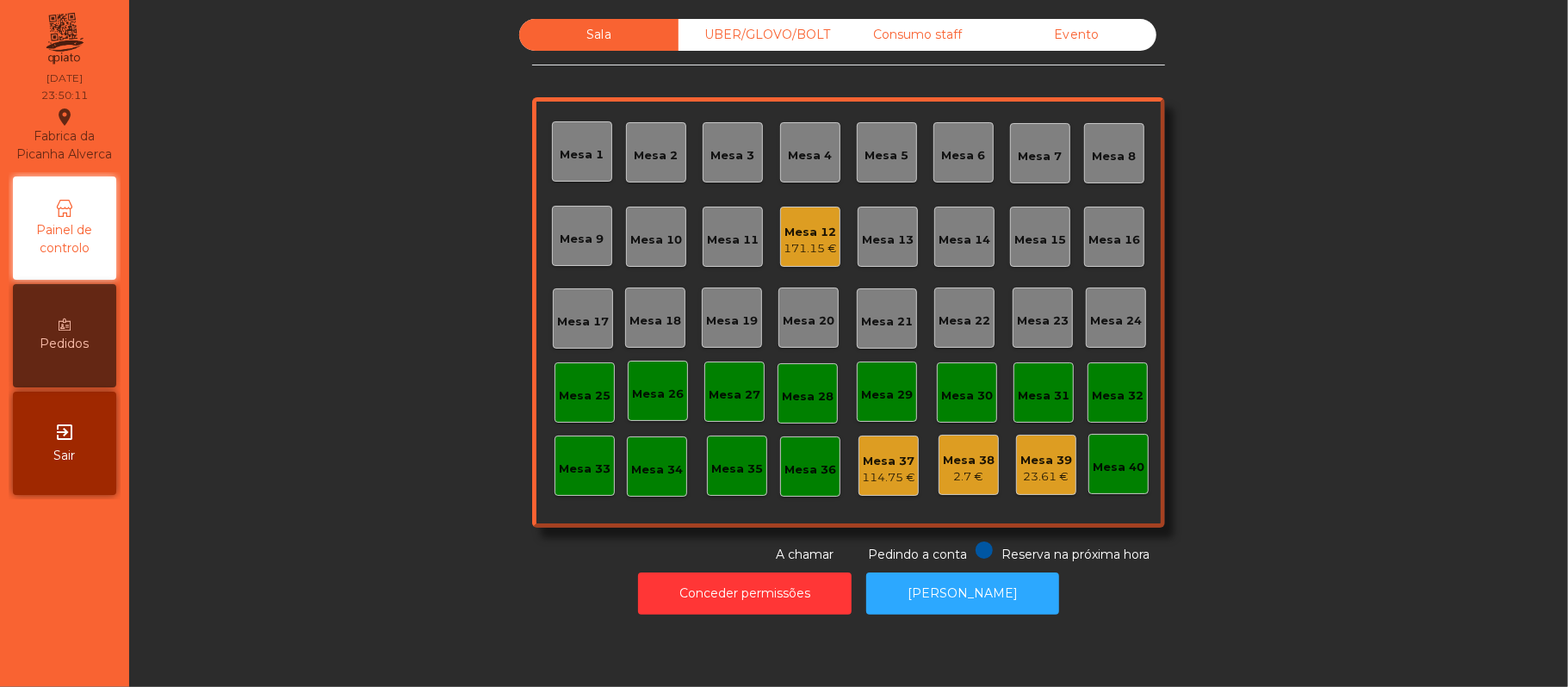
click at [813, 248] on div "171.15 €" at bounding box center [810, 249] width 53 height 17
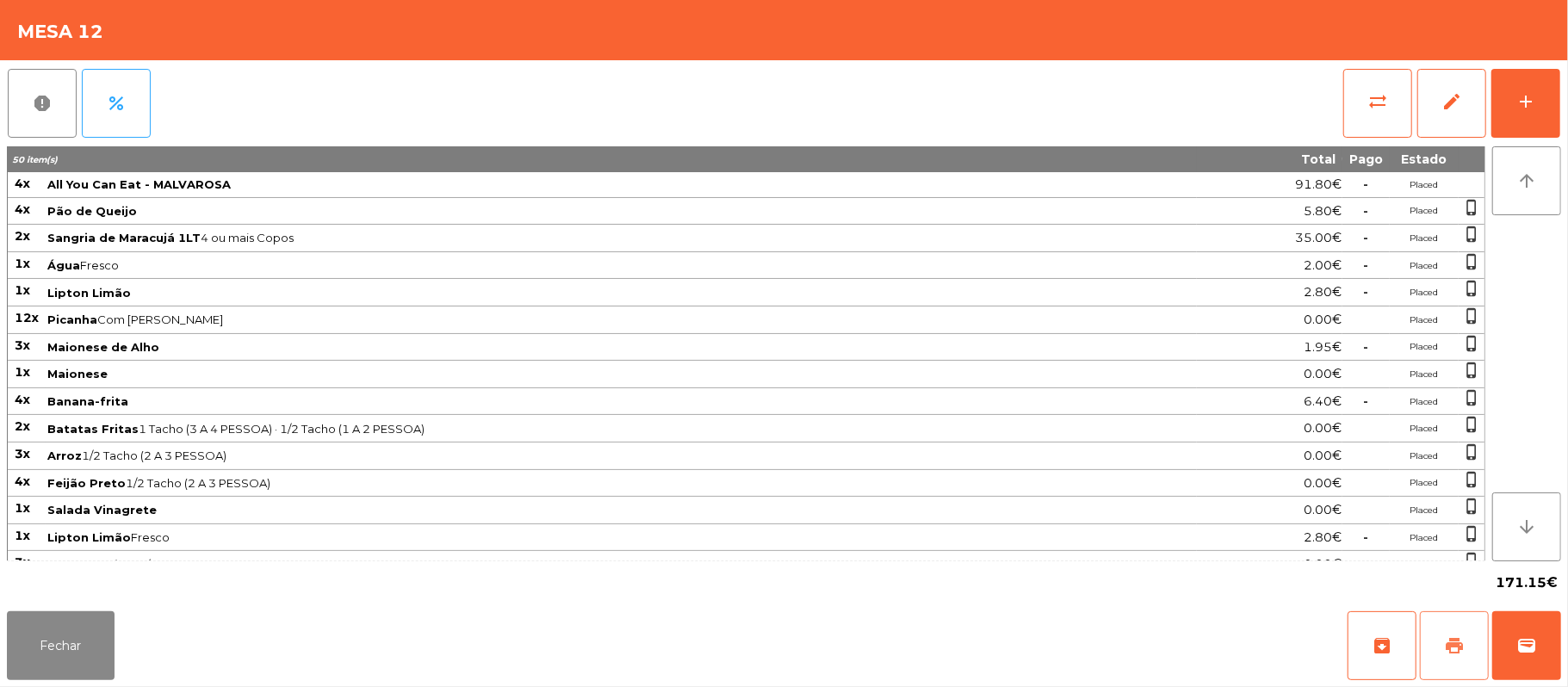
click at [1447, 639] on span "print" at bounding box center [1454, 645] width 20 height 20
click at [1371, 106] on span "sync_alt" at bounding box center [1377, 101] width 20 height 20
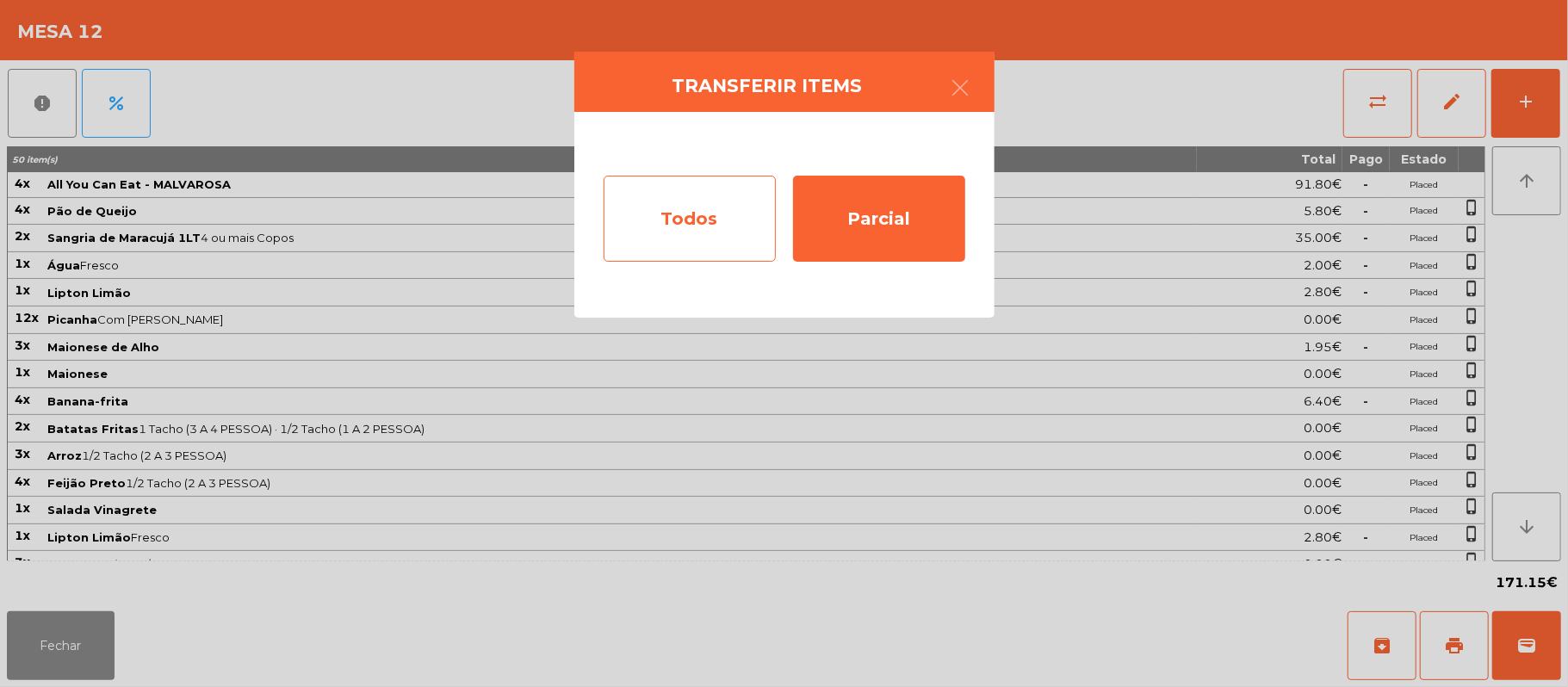
click at [680, 215] on div "Todos" at bounding box center [690, 219] width 172 height 86
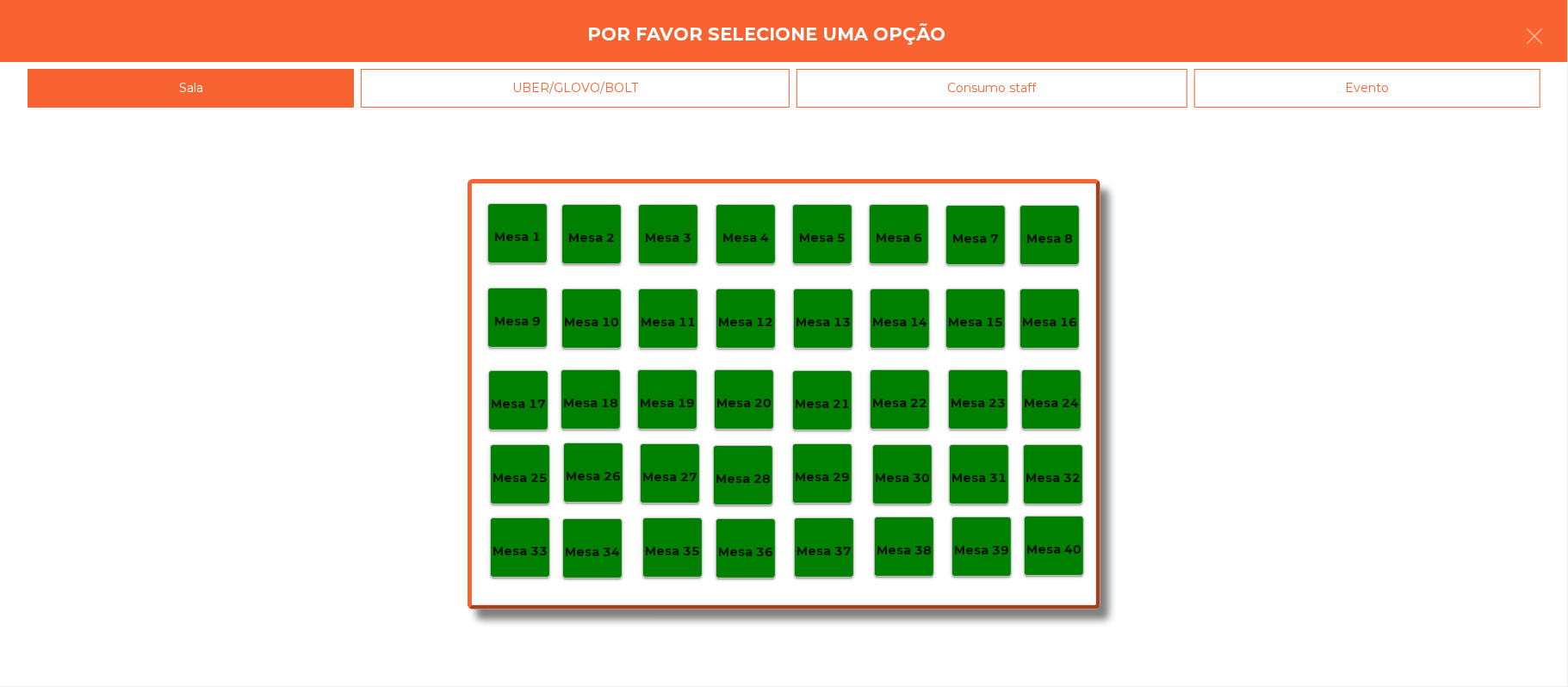
click at [1316, 76] on div "Evento" at bounding box center [1368, 88] width 346 height 39
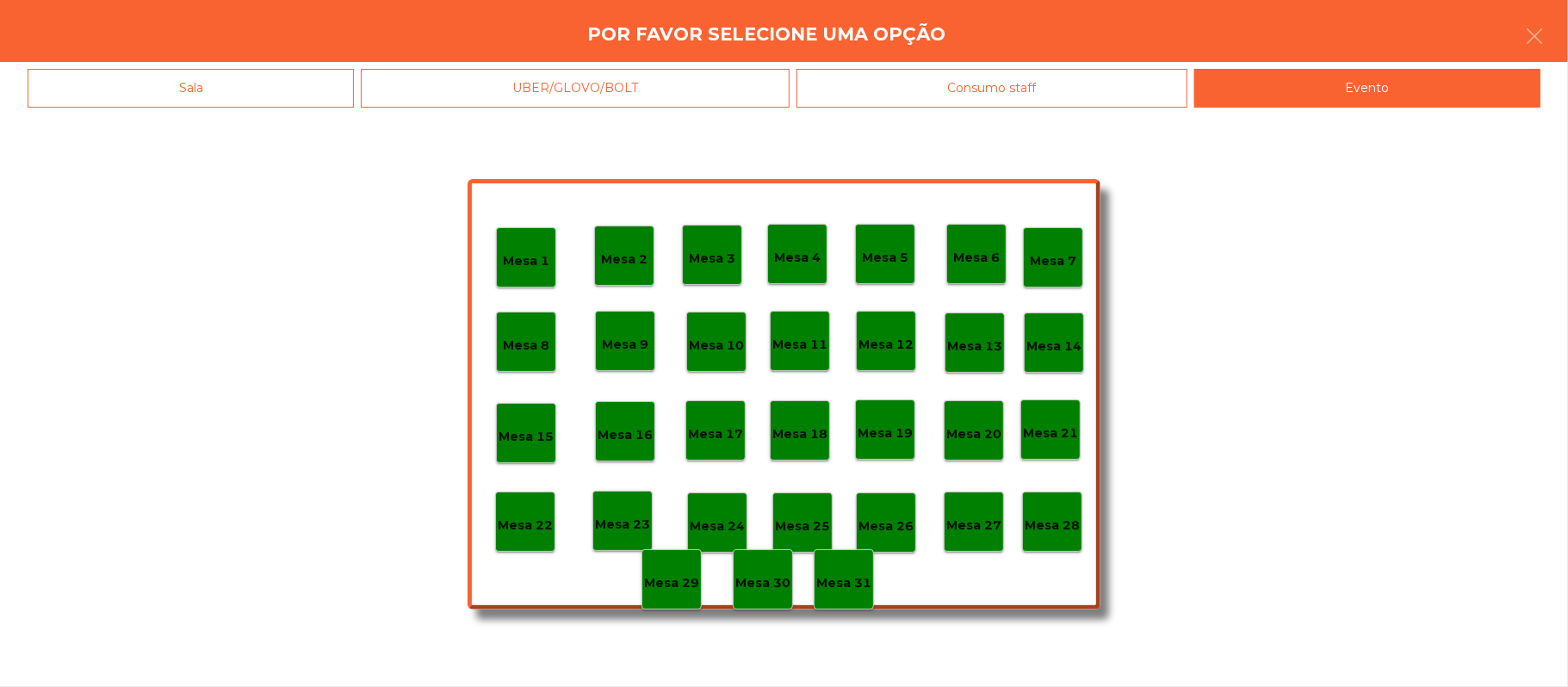
click at [1052, 511] on div "Mesa 28" at bounding box center [1051, 523] width 55 height 27
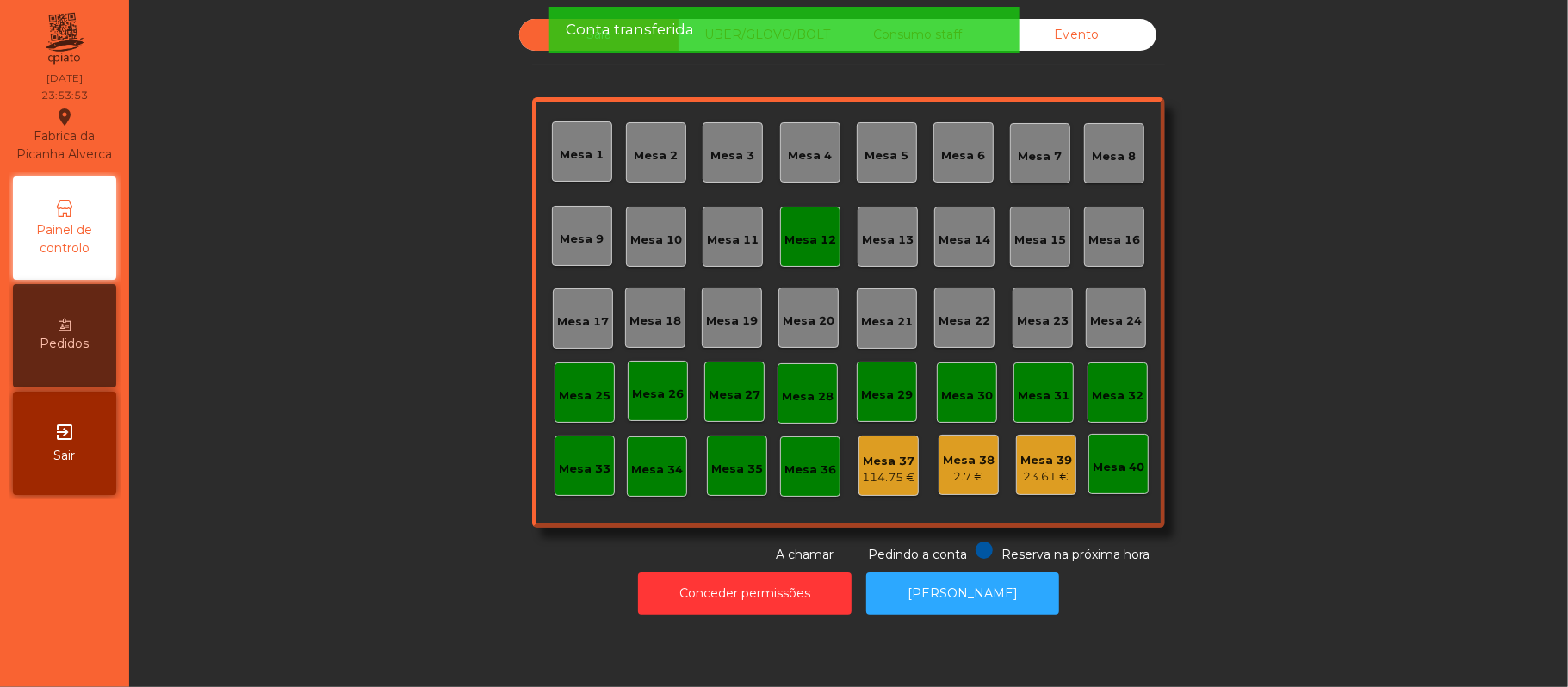
click at [828, 227] on div "Mesa 12" at bounding box center [810, 237] width 60 height 60
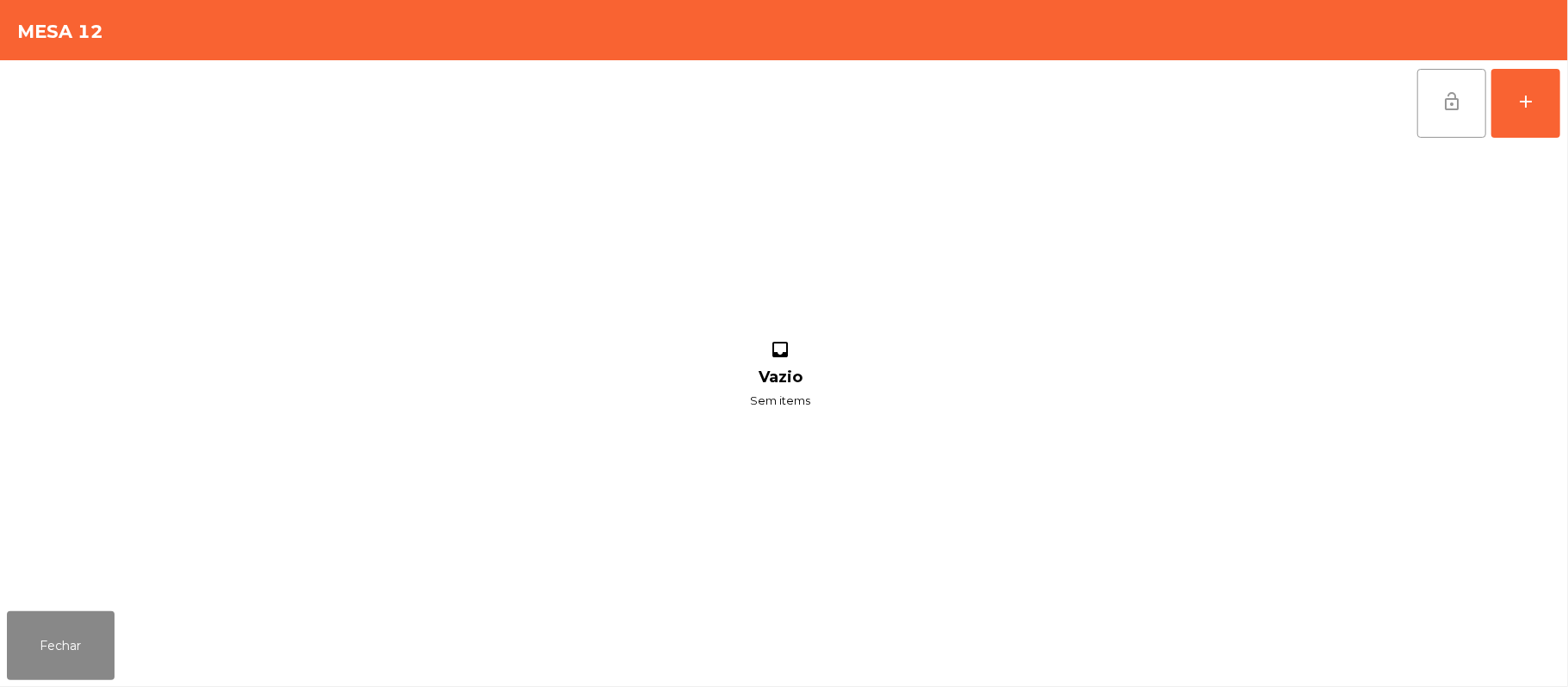
click at [1462, 112] on button "lock_open" at bounding box center [1451, 103] width 69 height 69
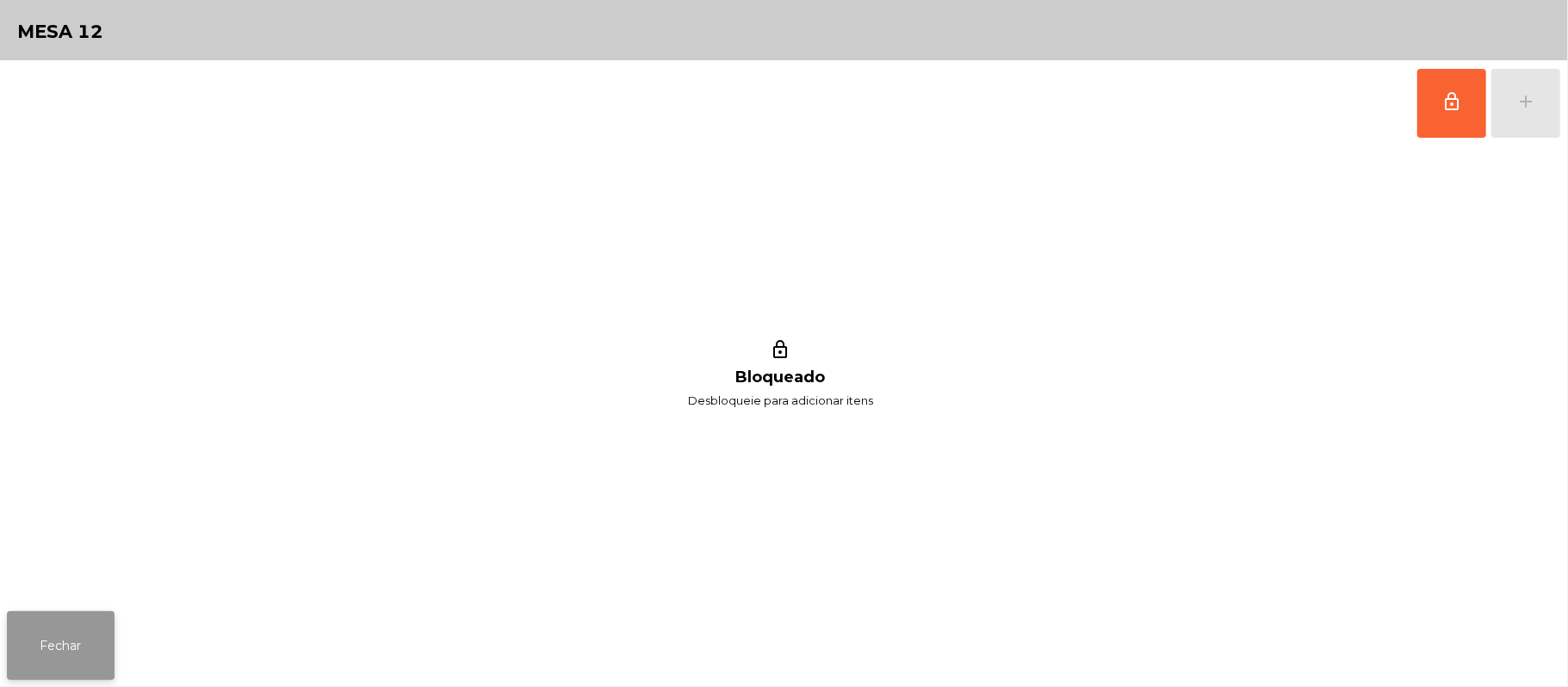
click at [80, 644] on button "Fechar" at bounding box center [60, 645] width 107 height 69
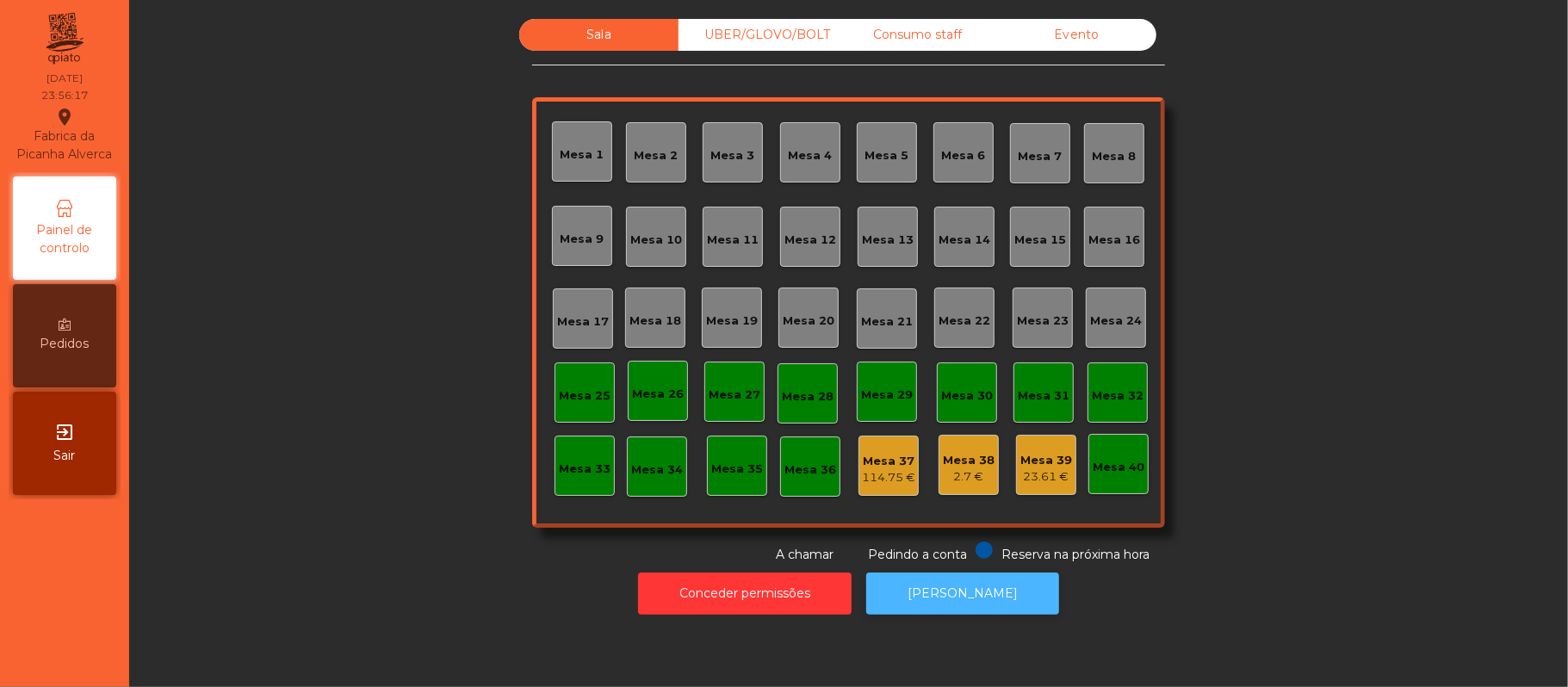
click at [973, 598] on button "[PERSON_NAME]" at bounding box center [962, 594] width 192 height 43
click at [953, 593] on button "[PERSON_NAME]" at bounding box center [962, 594] width 192 height 43
click at [962, 580] on button "[PERSON_NAME]" at bounding box center [962, 594] width 192 height 43
click at [1052, 32] on div "Evento" at bounding box center [1077, 35] width 160 height 32
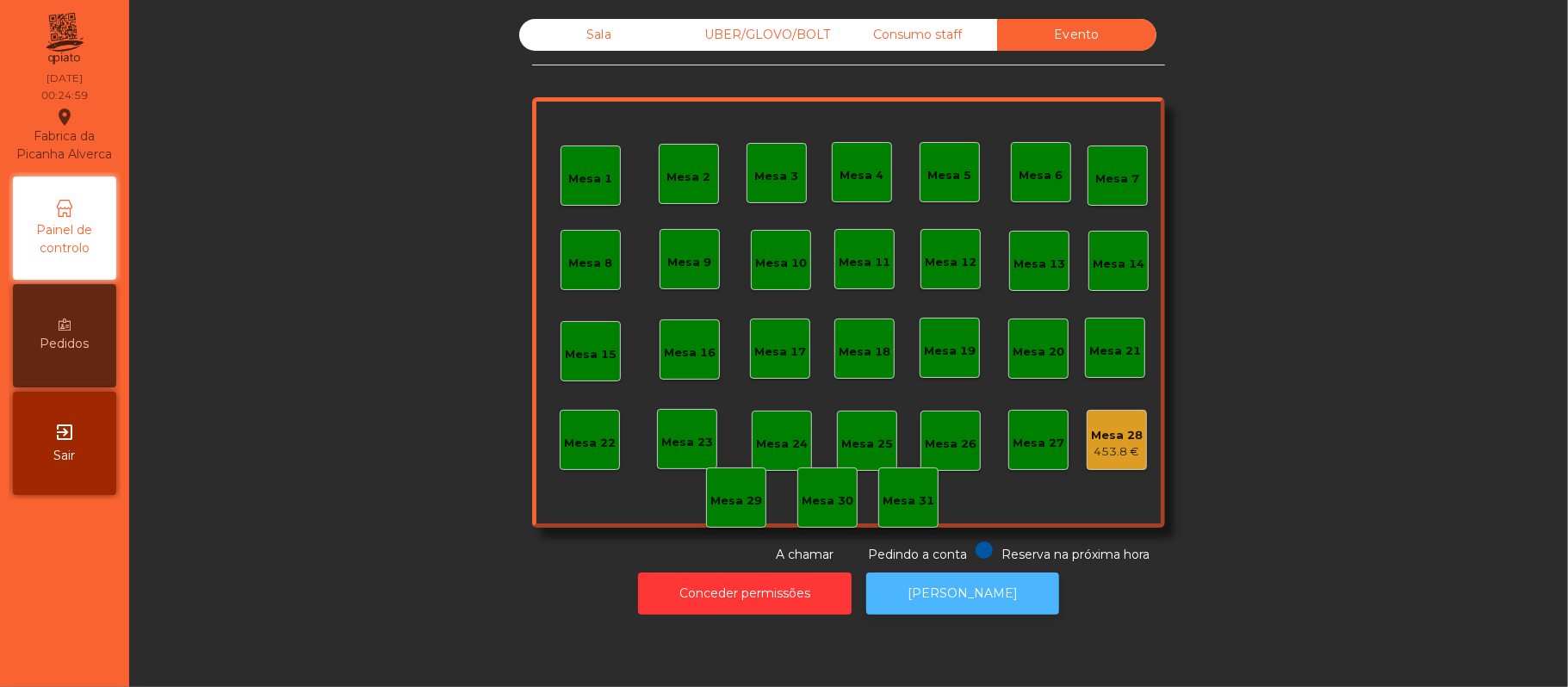
click at [930, 590] on button "[PERSON_NAME]" at bounding box center [962, 594] width 192 height 43
click at [587, 26] on div "Sala" at bounding box center [599, 35] width 160 height 32
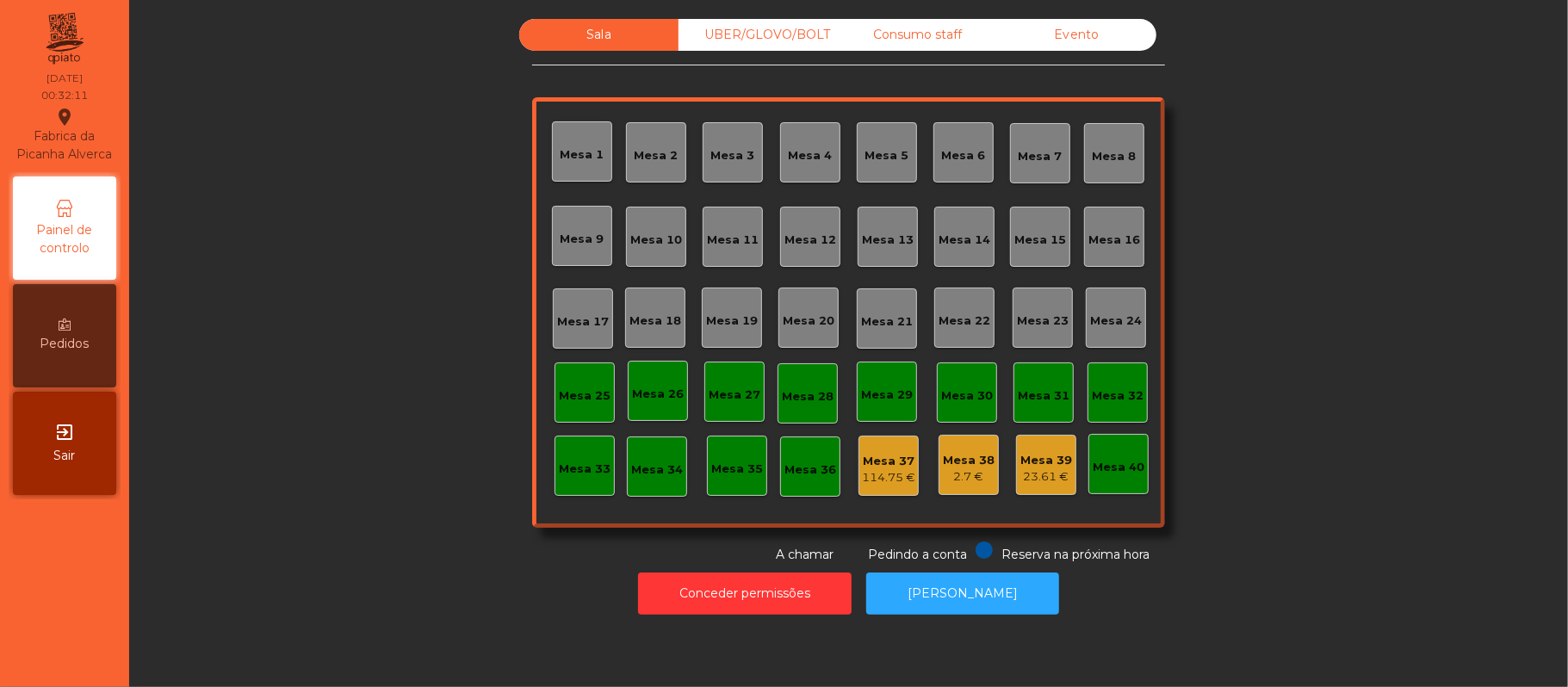
click at [889, 465] on div "Mesa 37" at bounding box center [888, 462] width 53 height 17
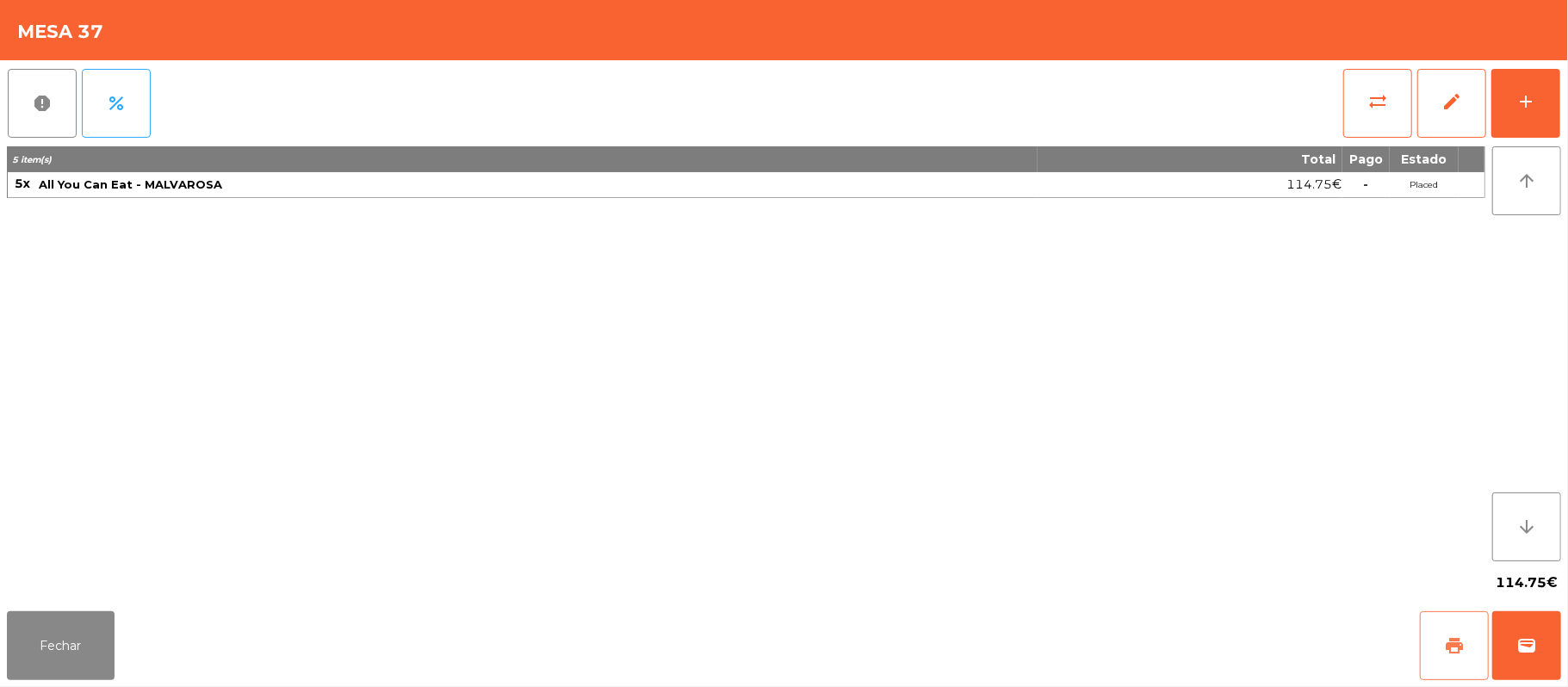
click at [1452, 646] on span "print" at bounding box center [1454, 645] width 20 height 20
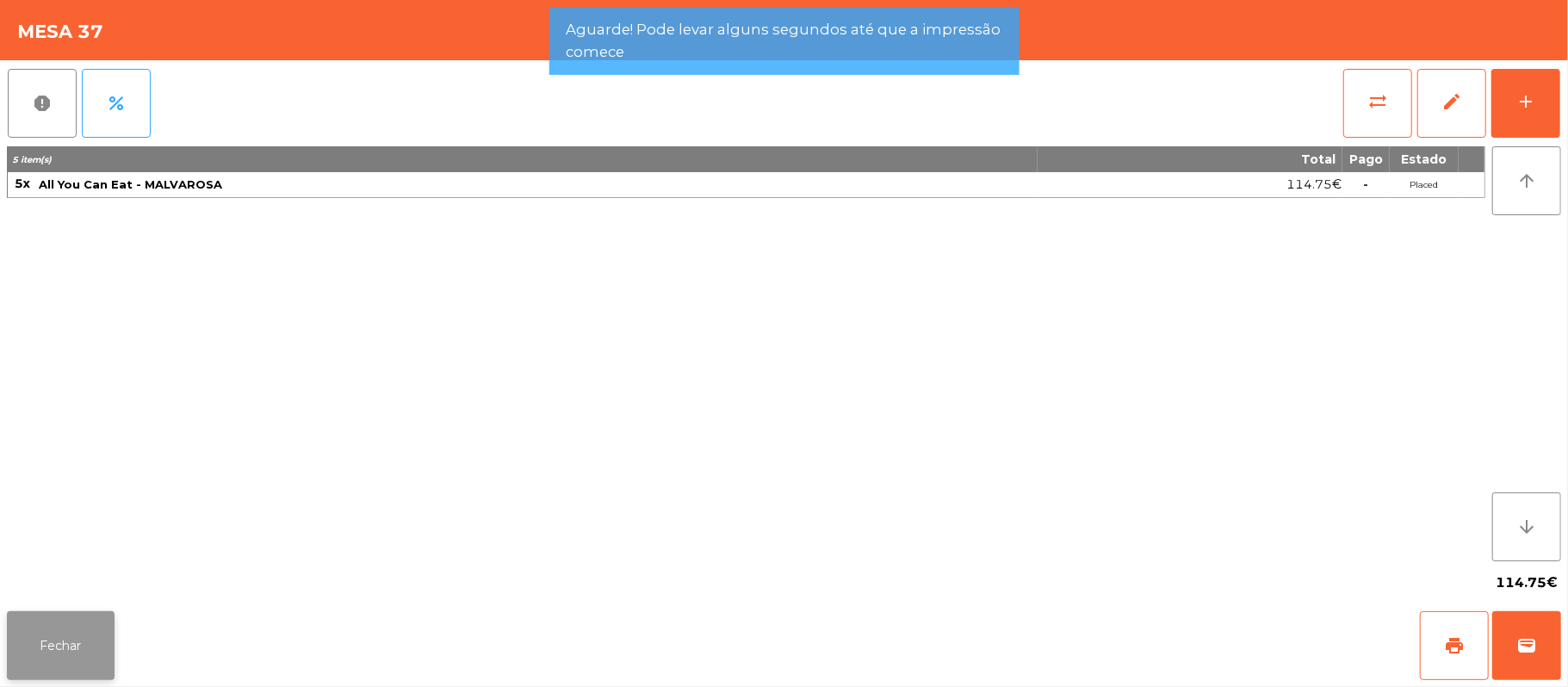
click at [70, 642] on button "Fechar" at bounding box center [60, 645] width 107 height 69
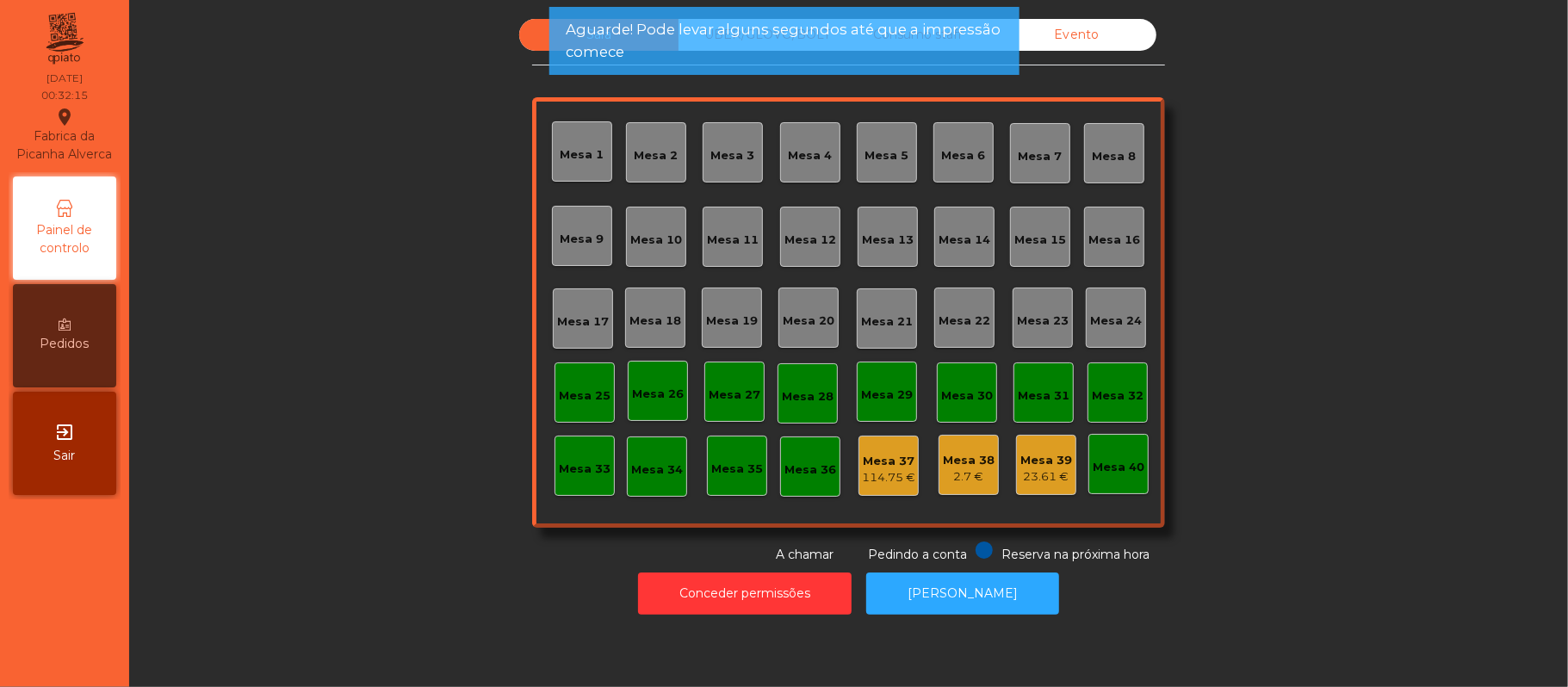
click at [975, 465] on div "Mesa 38" at bounding box center [968, 461] width 51 height 17
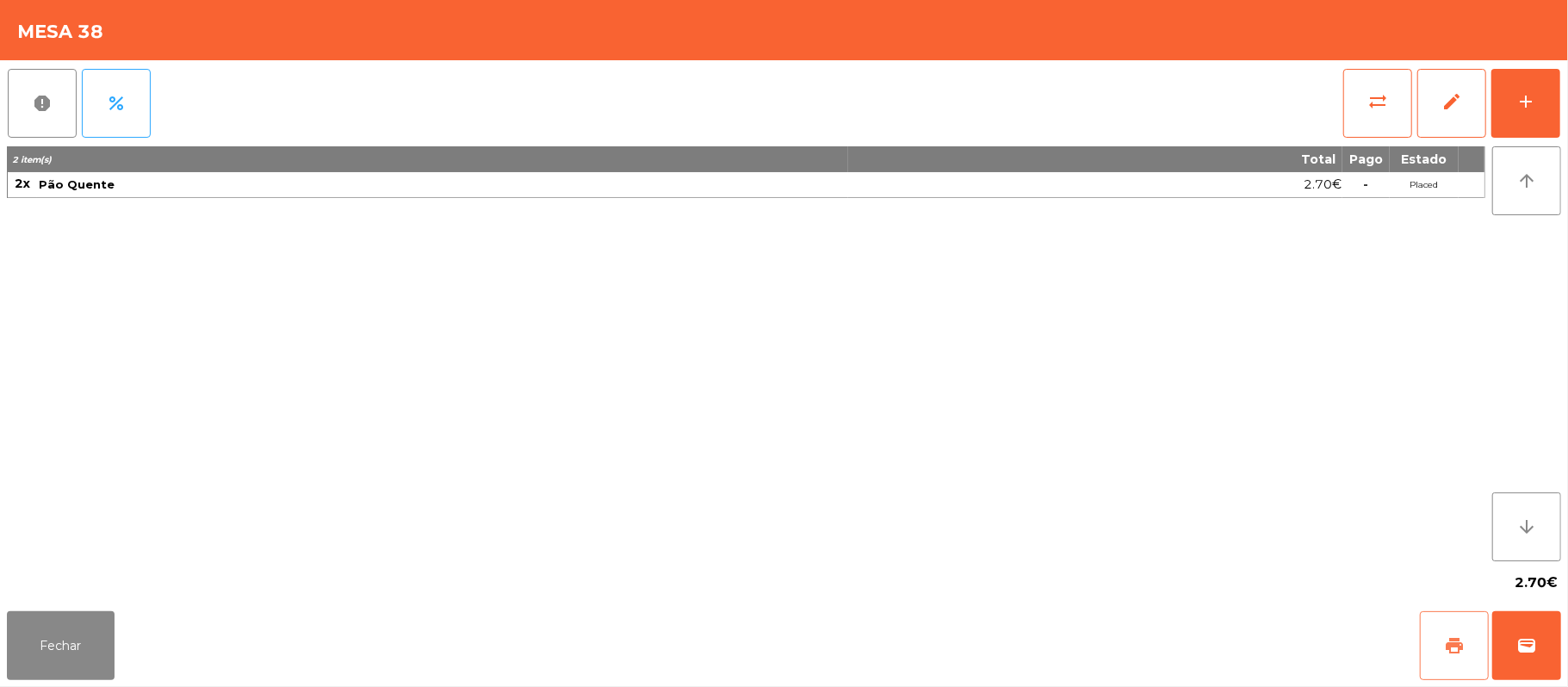
click at [1438, 642] on button "print" at bounding box center [1454, 645] width 69 height 69
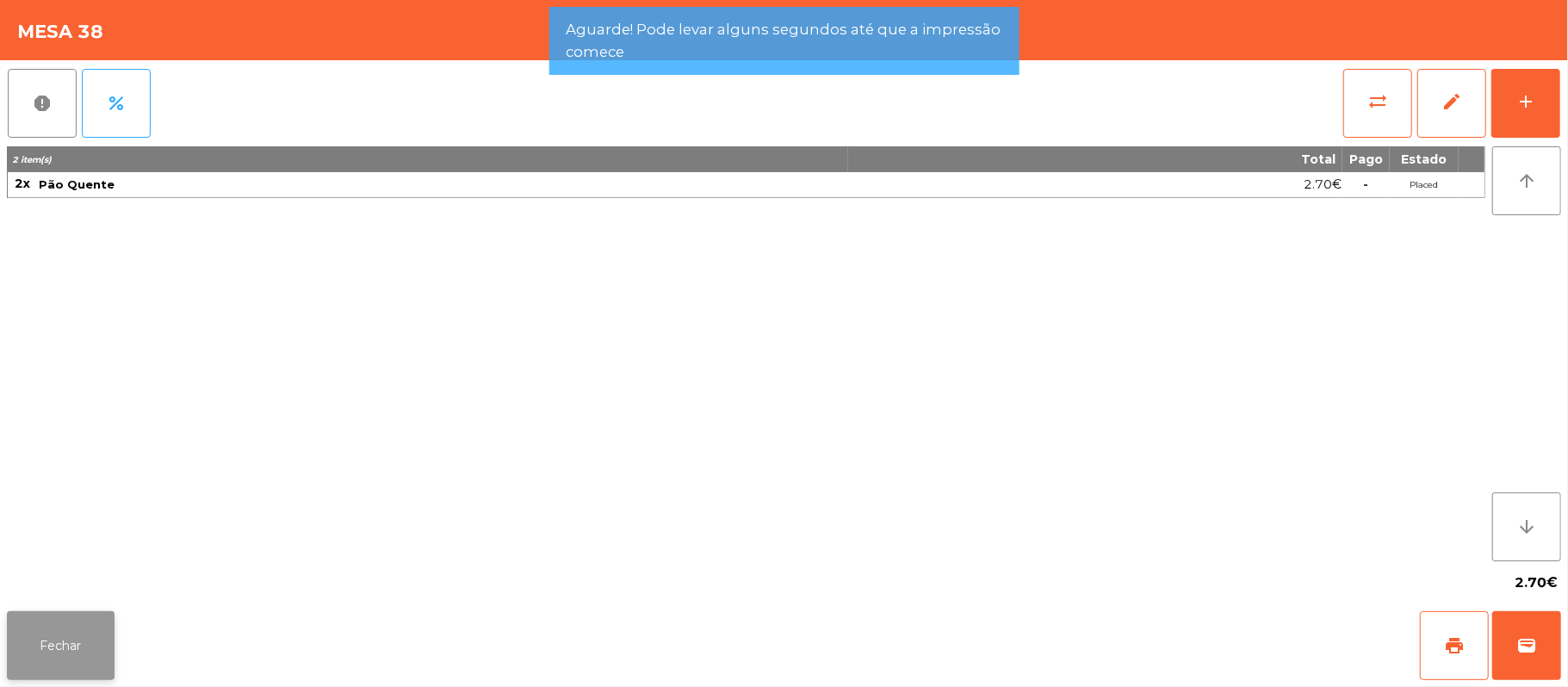
click at [60, 635] on button "Fechar" at bounding box center [60, 645] width 107 height 69
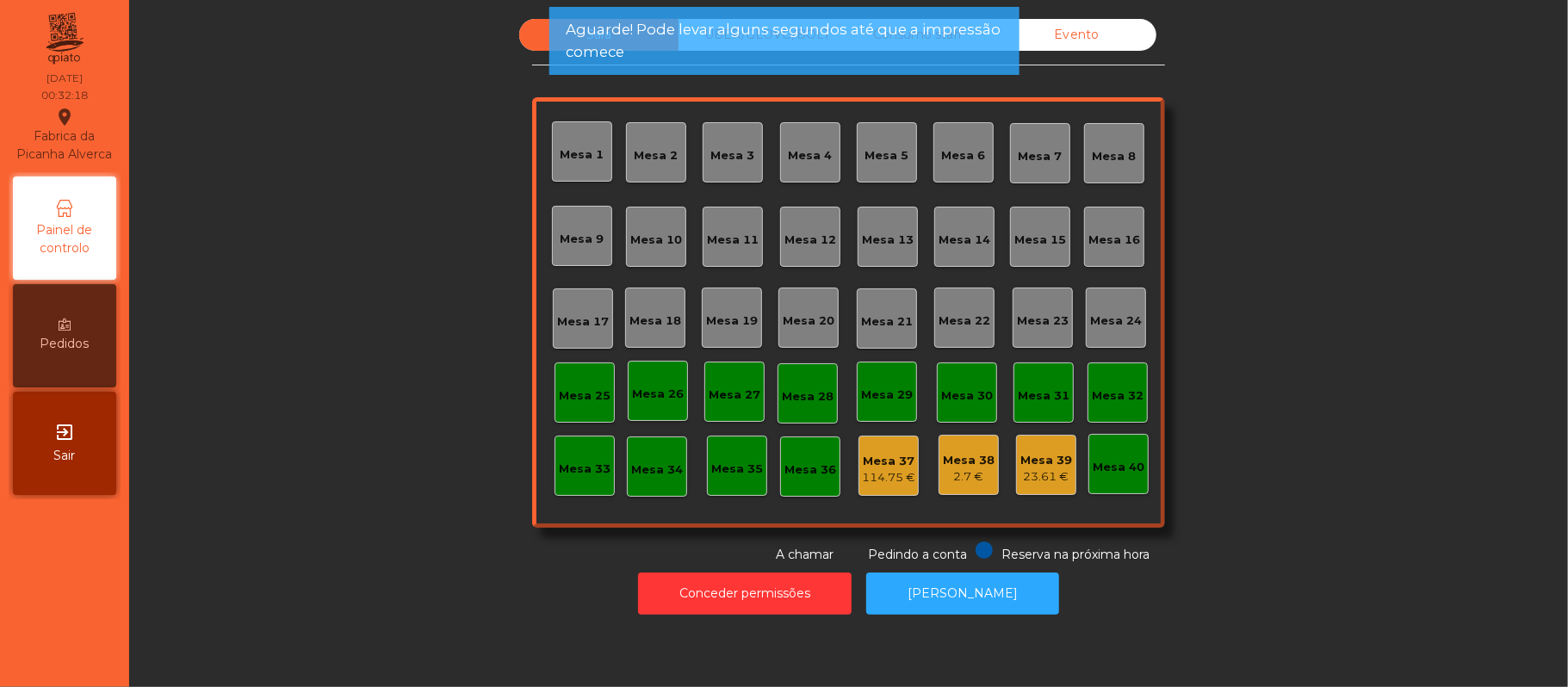
click at [1045, 459] on div "Mesa 39" at bounding box center [1046, 461] width 51 height 17
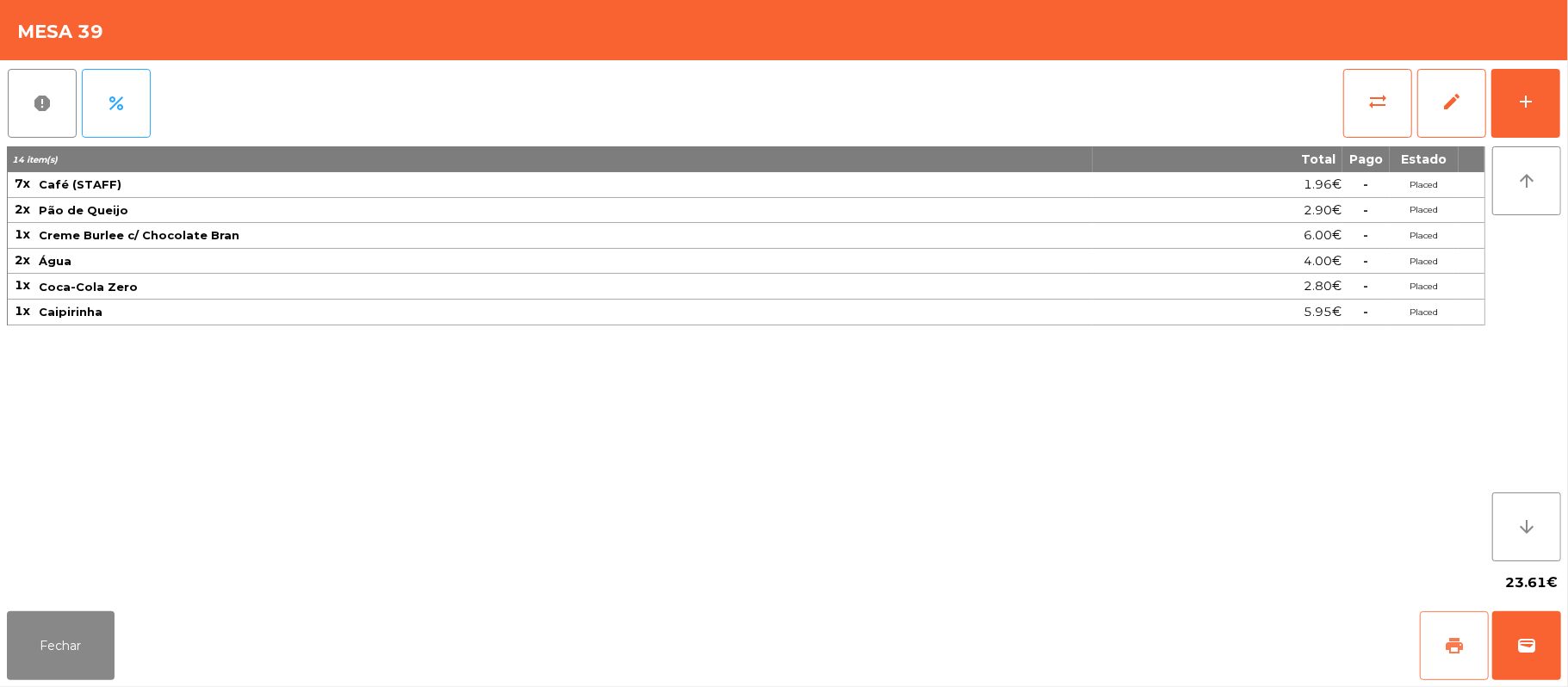
click at [1451, 642] on span "print" at bounding box center [1454, 645] width 20 height 20
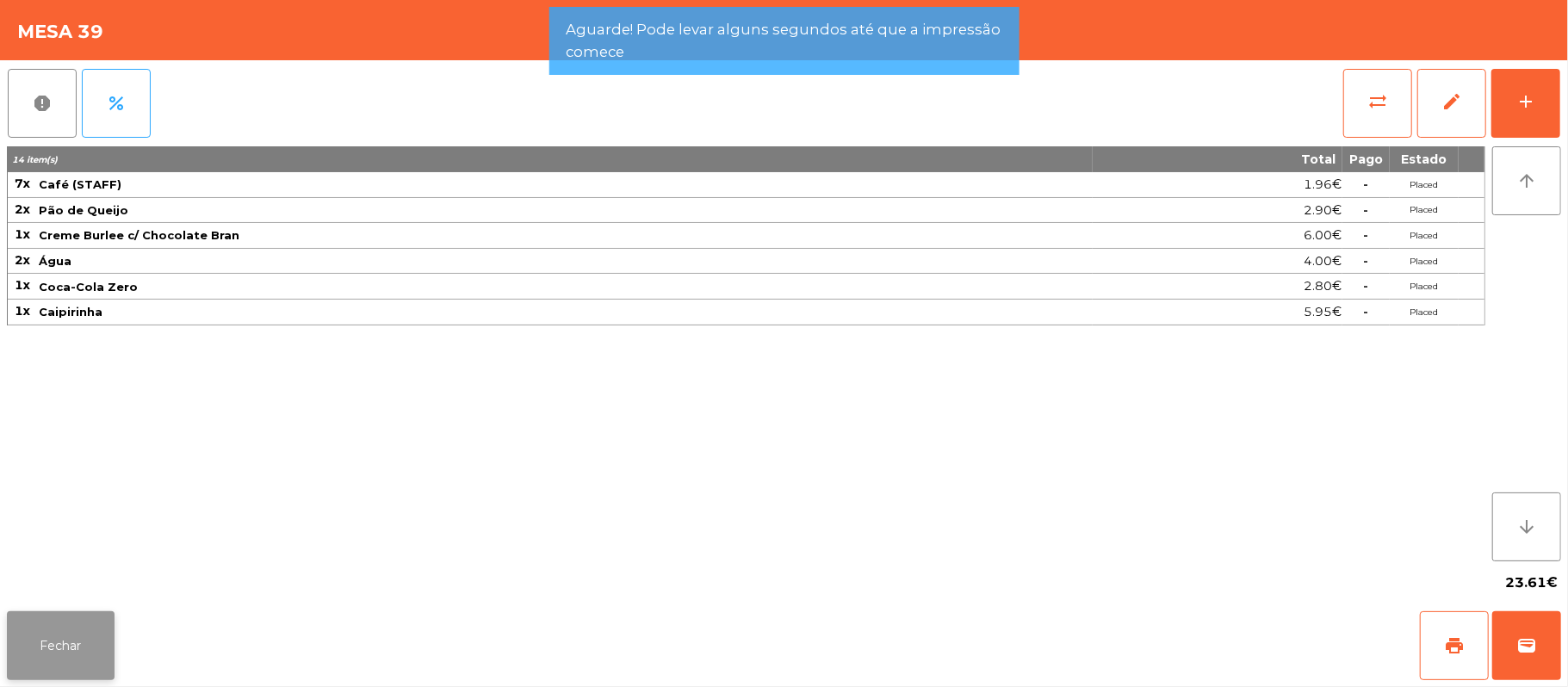
click at [93, 645] on button "Fechar" at bounding box center [60, 645] width 107 height 69
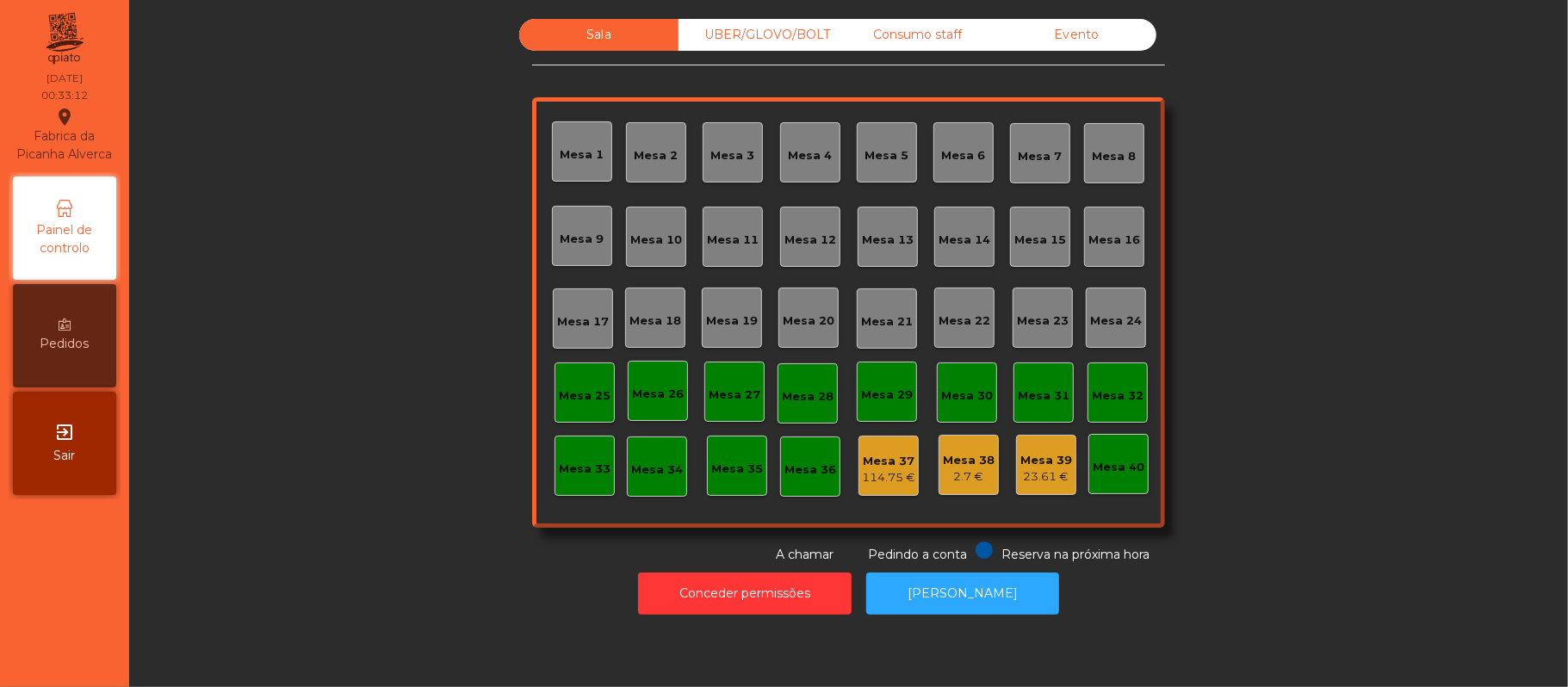
click at [862, 463] on div "Mesa 37" at bounding box center [888, 462] width 53 height 17
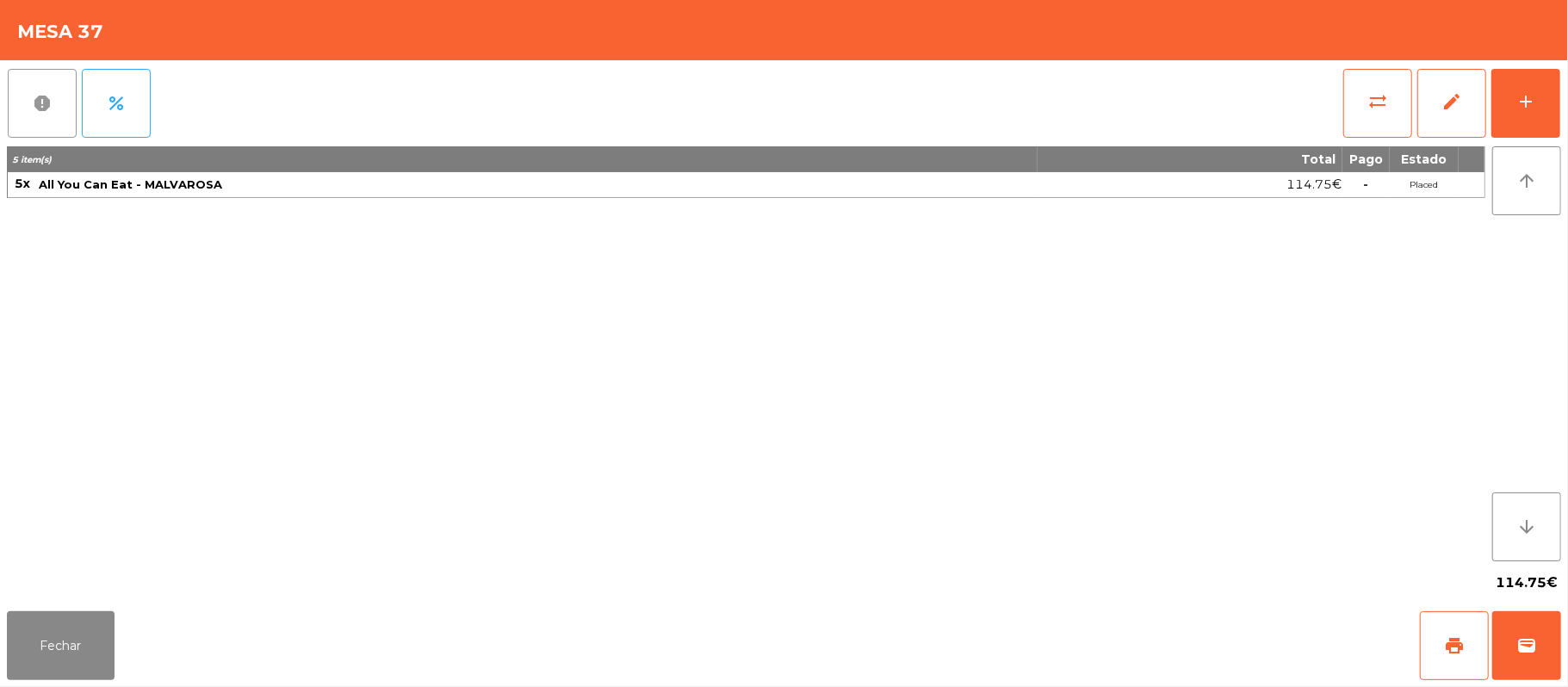
click at [52, 107] on button "report" at bounding box center [42, 103] width 69 height 69
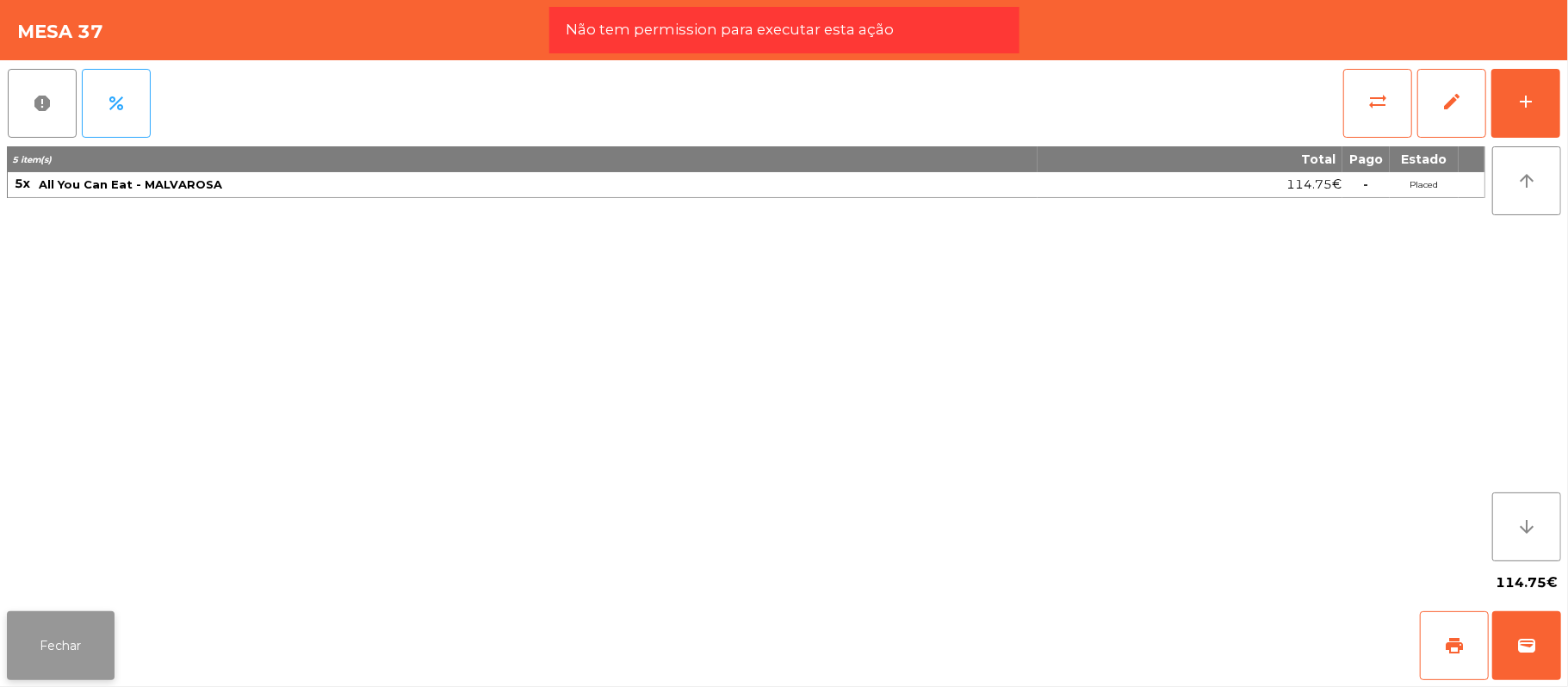
click at [87, 647] on button "Fechar" at bounding box center [60, 645] width 107 height 69
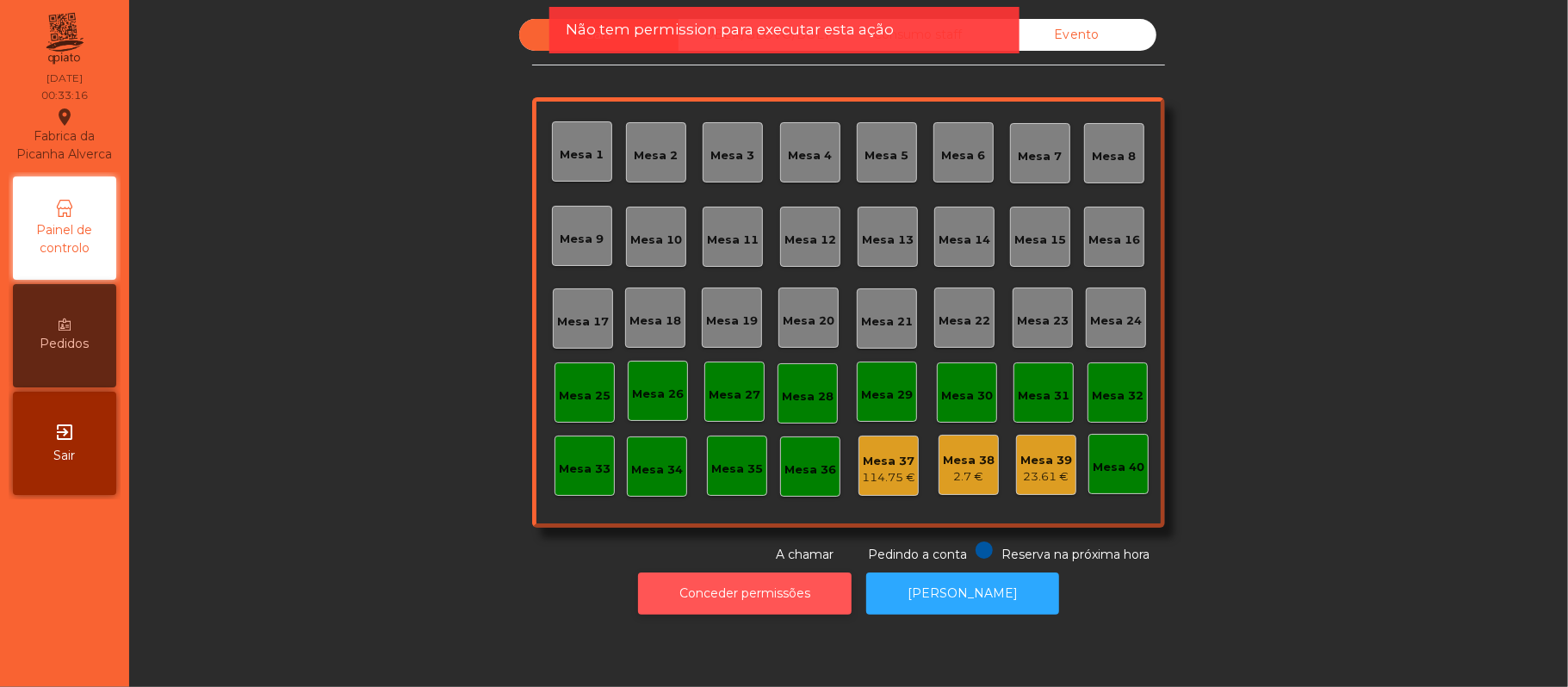
click at [752, 598] on button "Conceder permissões" at bounding box center [745, 594] width 214 height 43
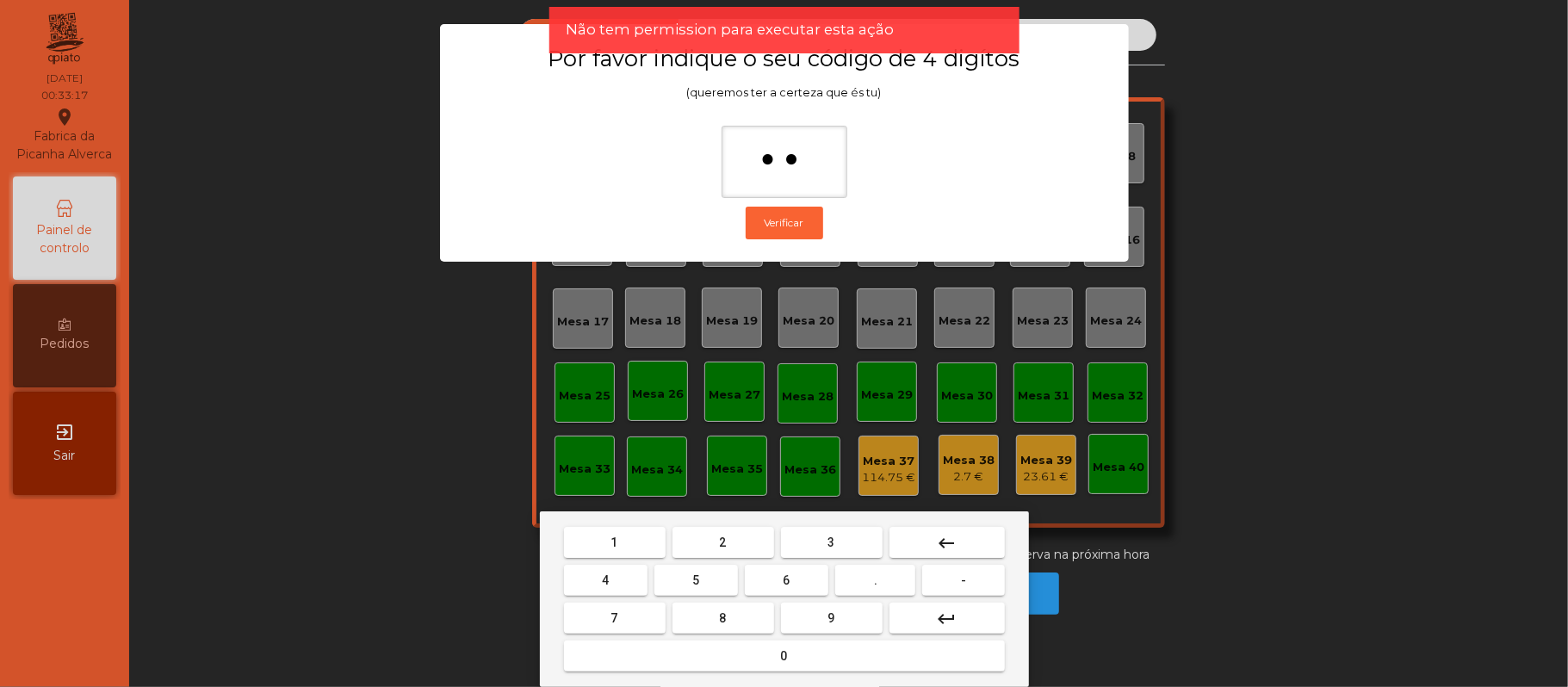
type input "***"
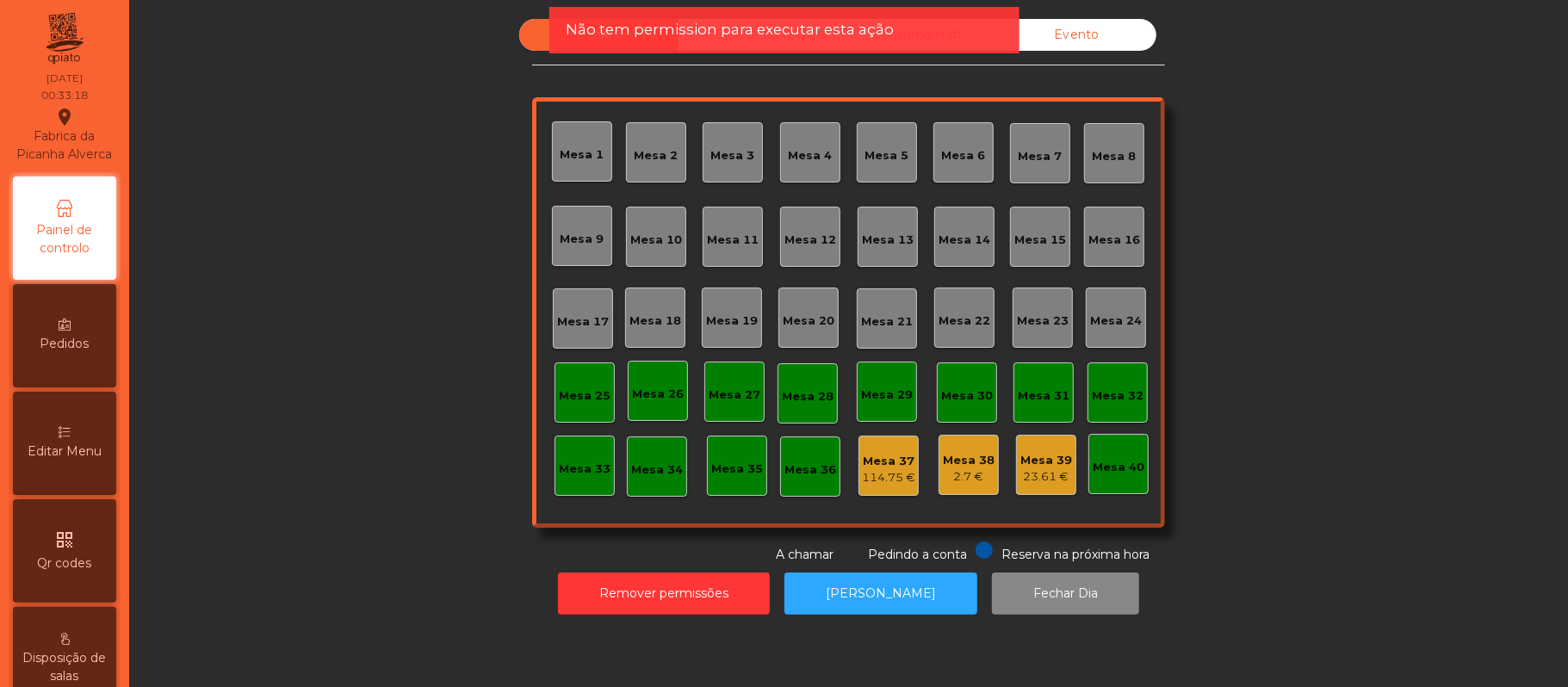
click at [893, 463] on div "Mesa 37" at bounding box center [888, 462] width 53 height 17
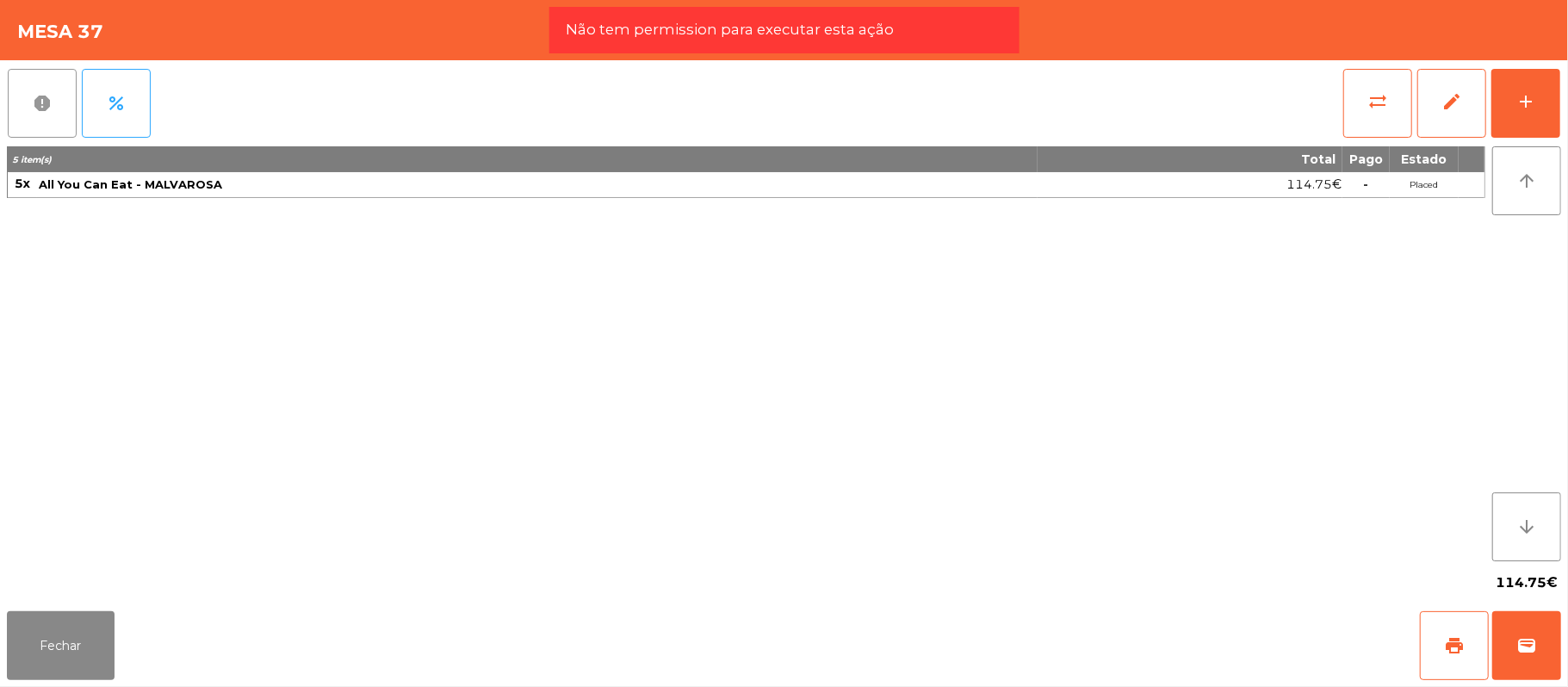
click at [56, 97] on button "report" at bounding box center [42, 103] width 69 height 69
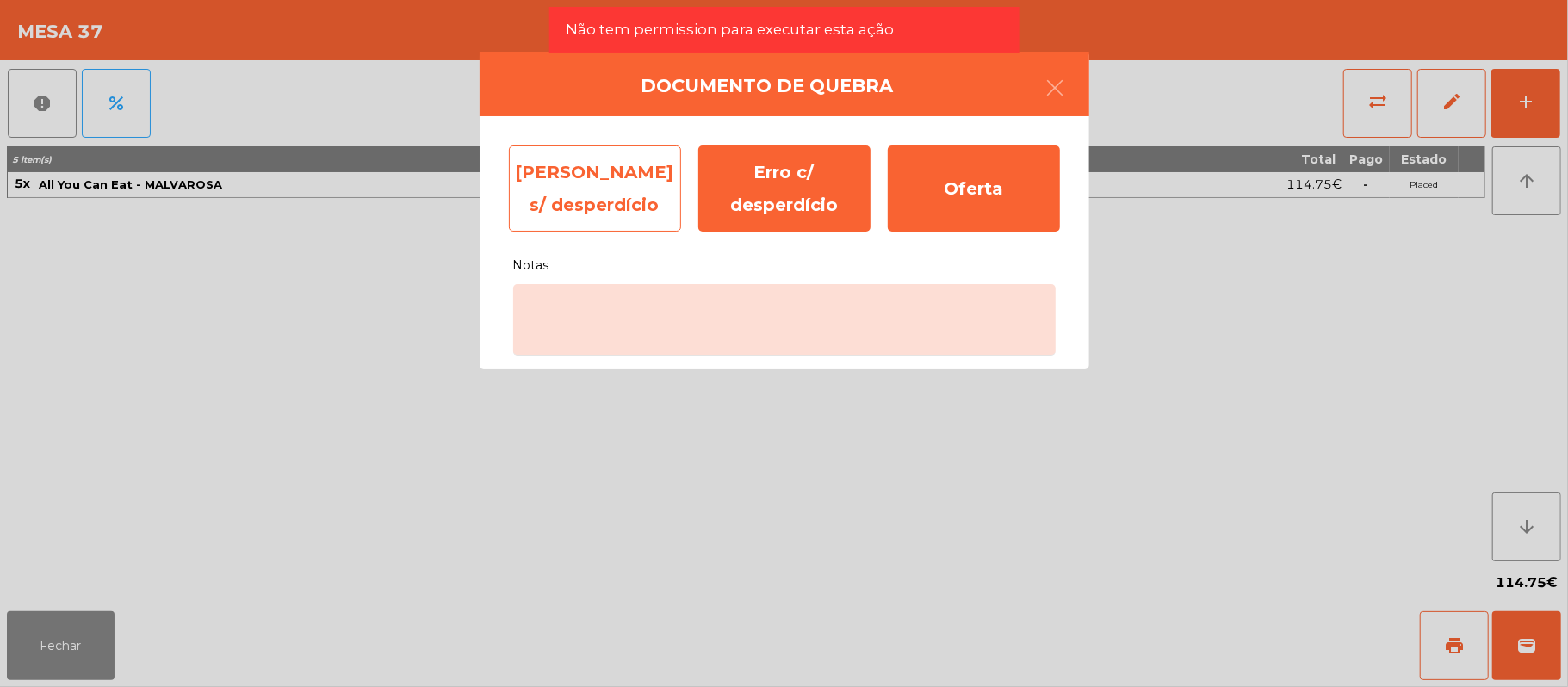
click at [573, 191] on div "Erro s/ desperdício" at bounding box center [595, 188] width 172 height 86
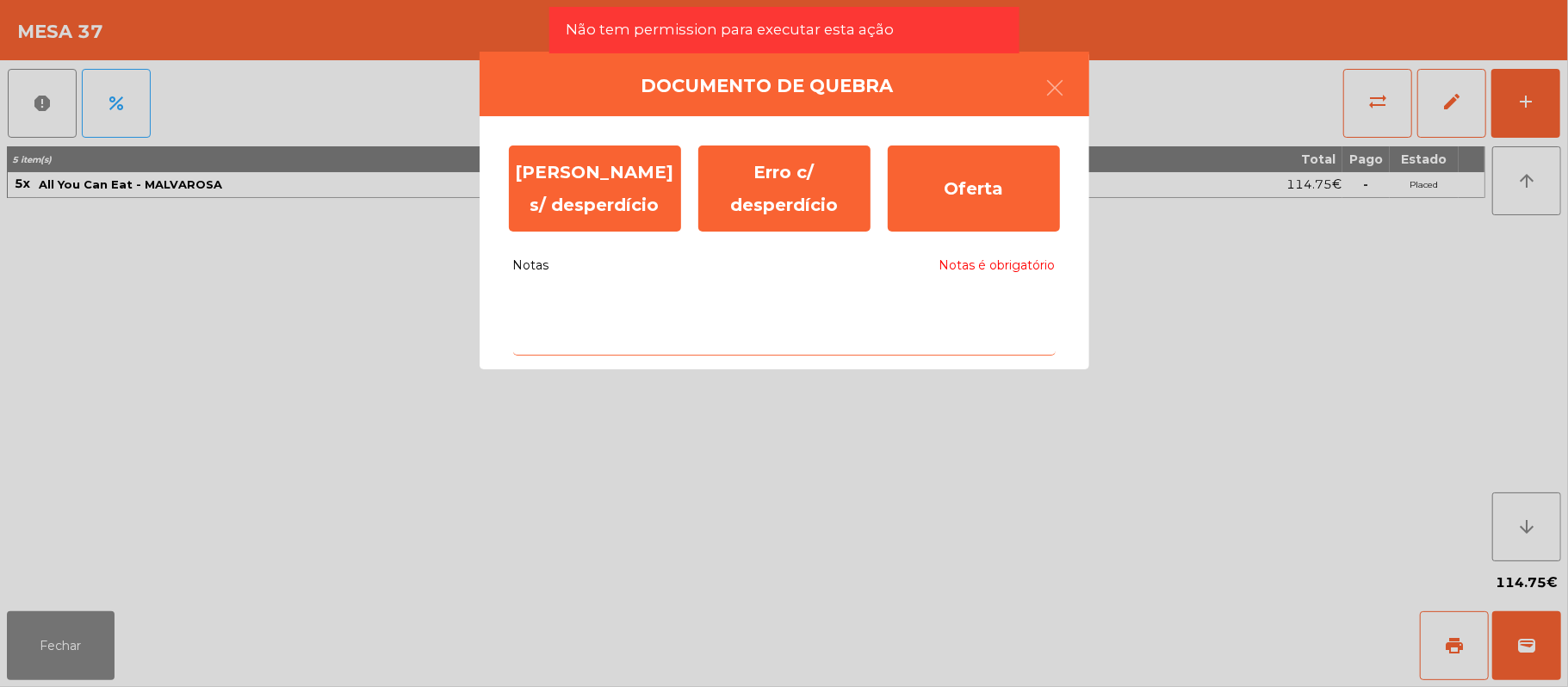
click at [677, 342] on textarea "Notas Notas é obrigatório" at bounding box center [784, 320] width 543 height 72
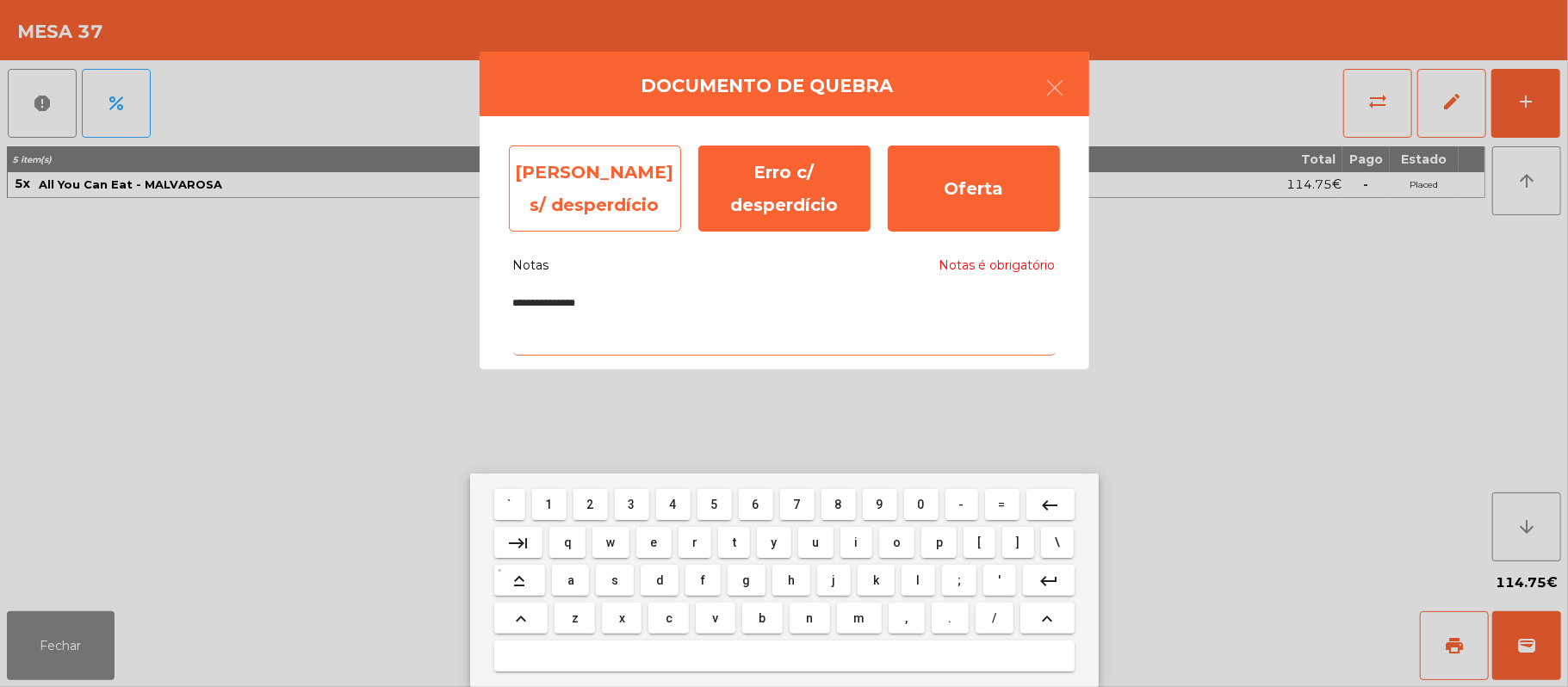
type textarea "**********"
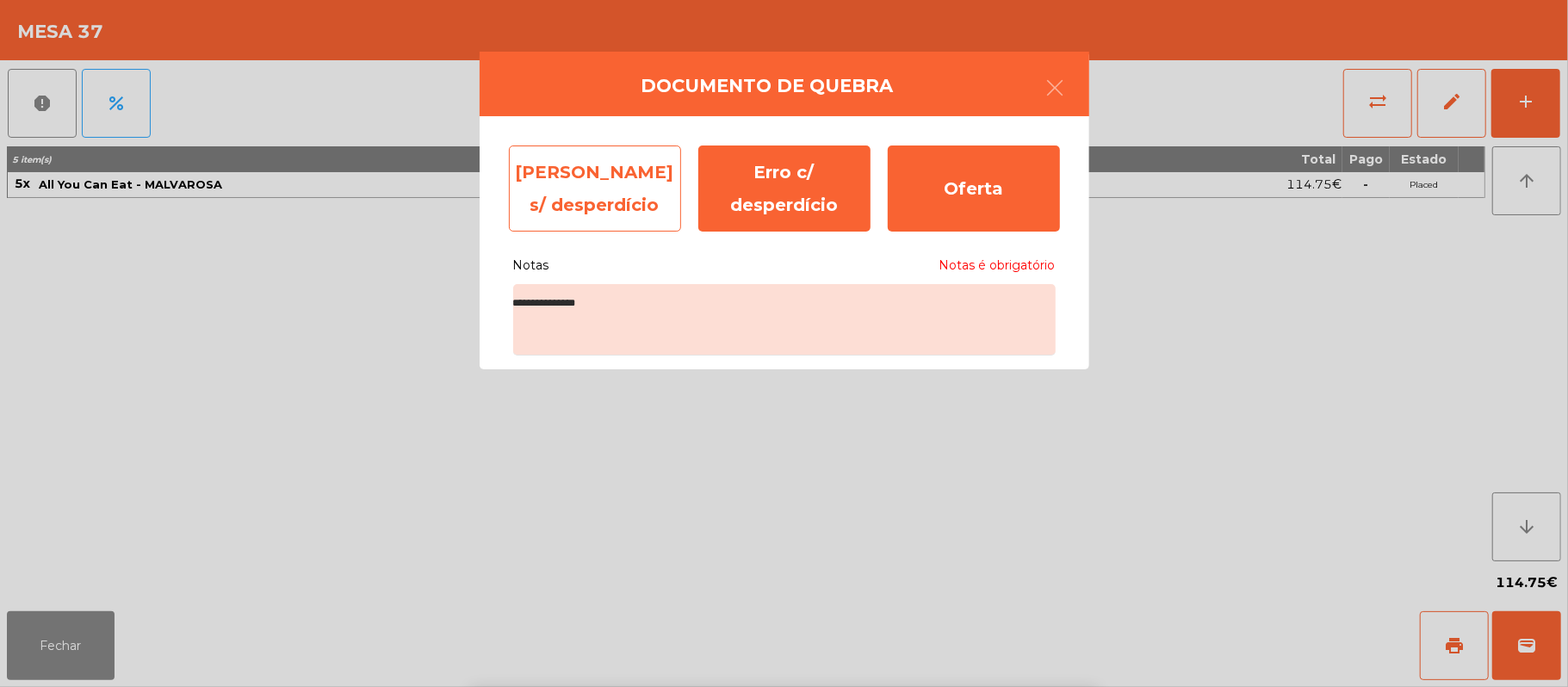
click at [587, 193] on div "Erro s/ desperdício" at bounding box center [595, 188] width 172 height 86
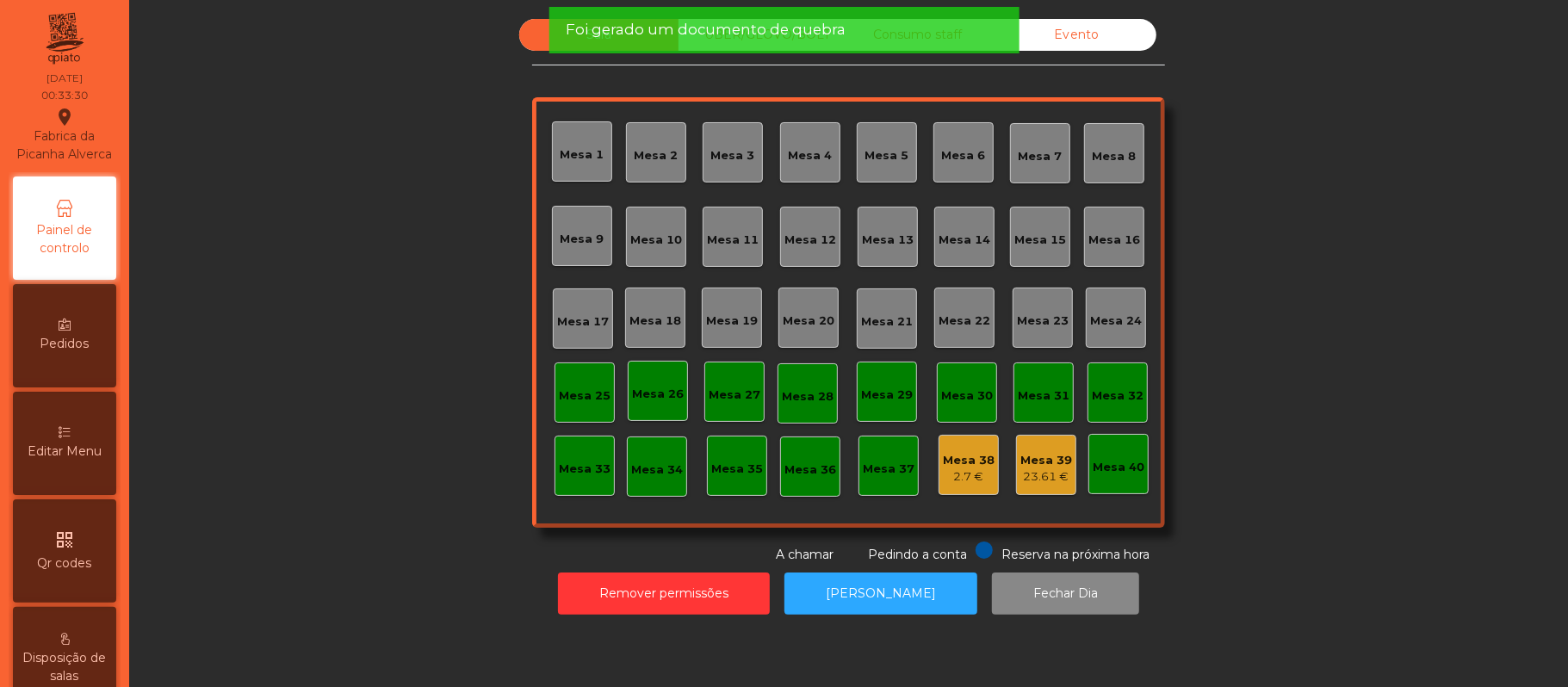
click at [964, 463] on div "Mesa 38" at bounding box center [968, 461] width 51 height 17
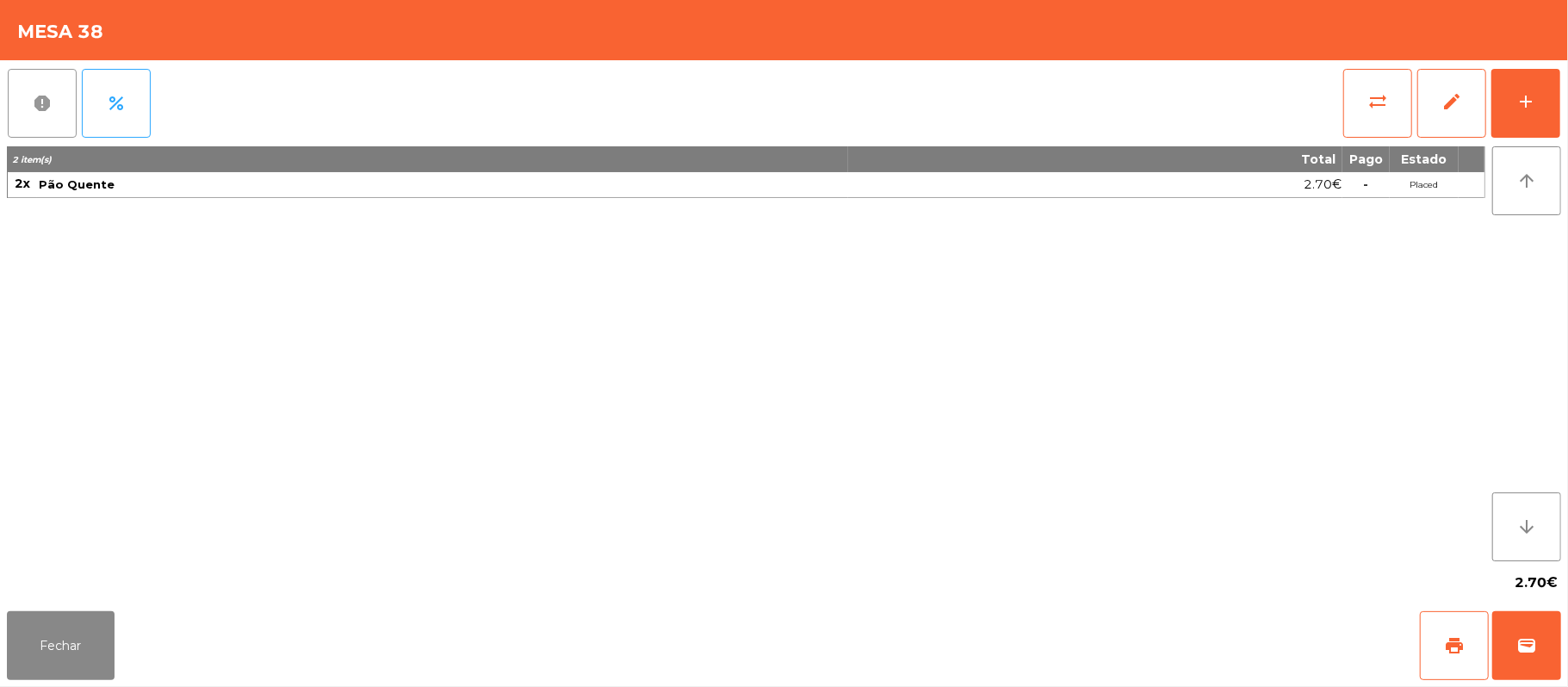
click at [55, 105] on button "report" at bounding box center [42, 103] width 69 height 69
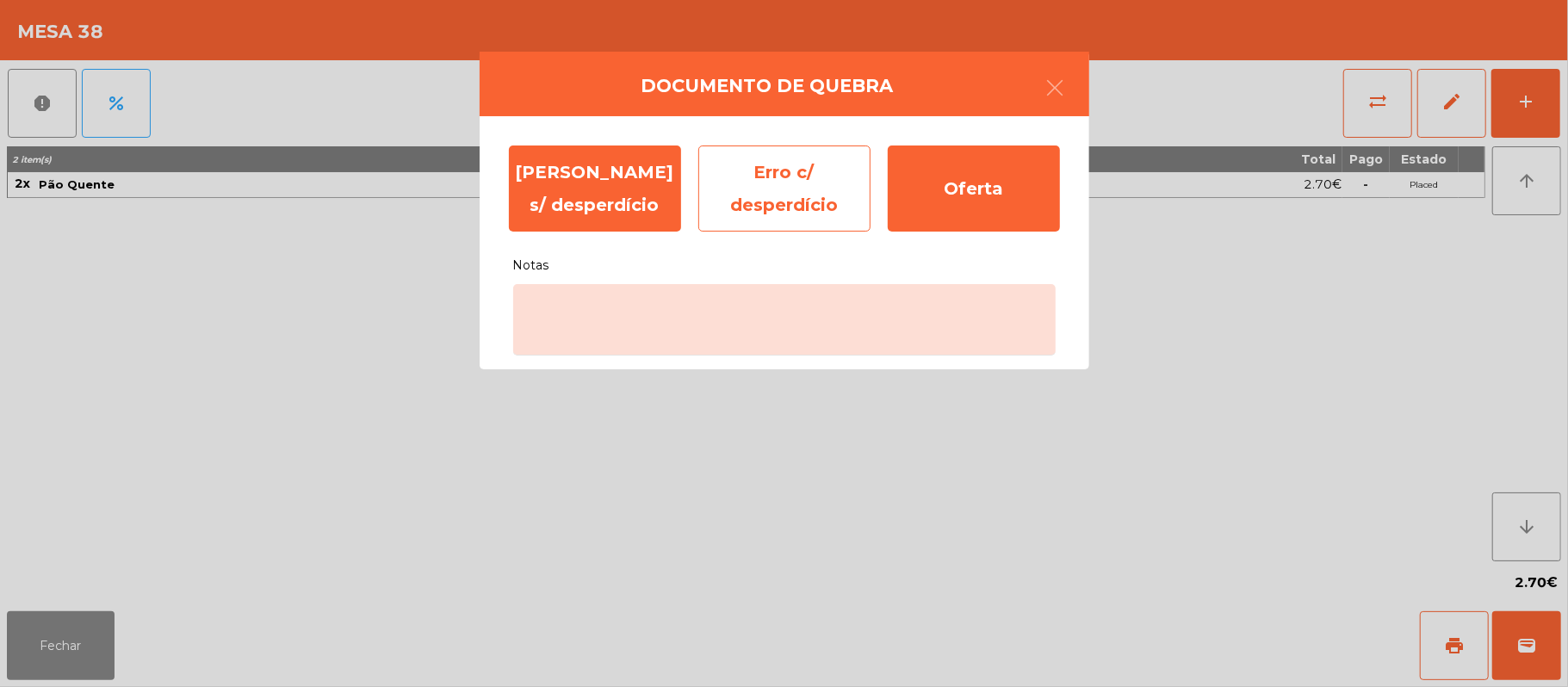
click at [775, 184] on div "Erro c/ desperdício" at bounding box center [784, 188] width 172 height 86
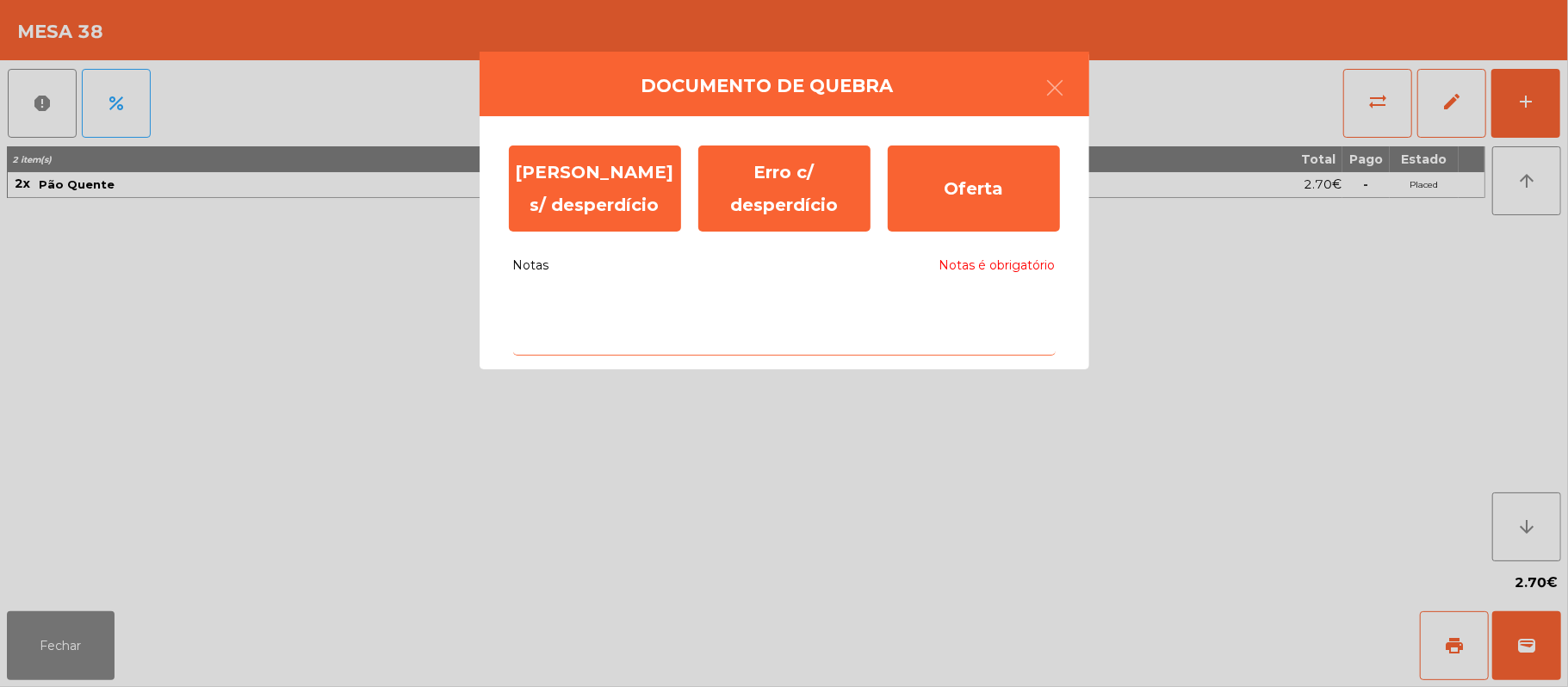
click at [592, 307] on textarea "Notas Notas é obrigatório" at bounding box center [784, 320] width 543 height 72
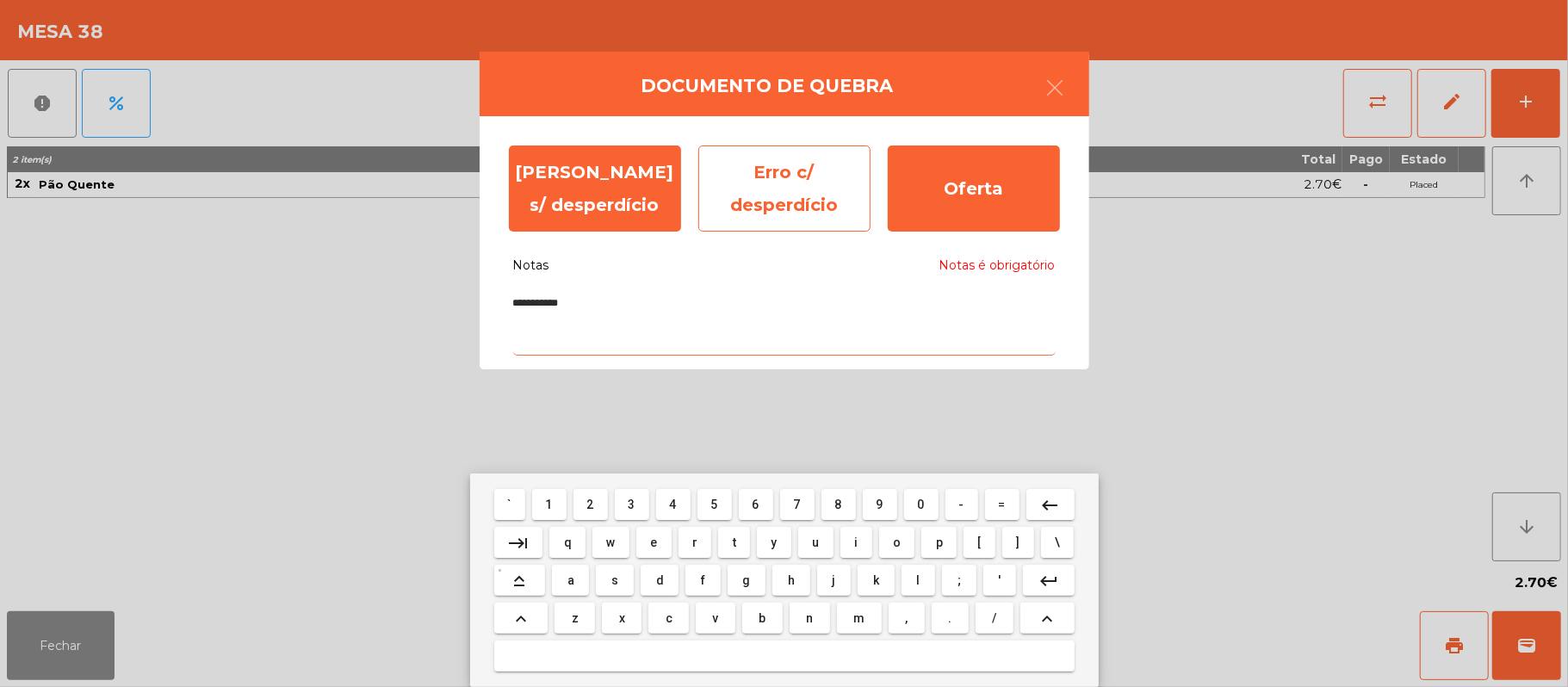
type textarea "**********"
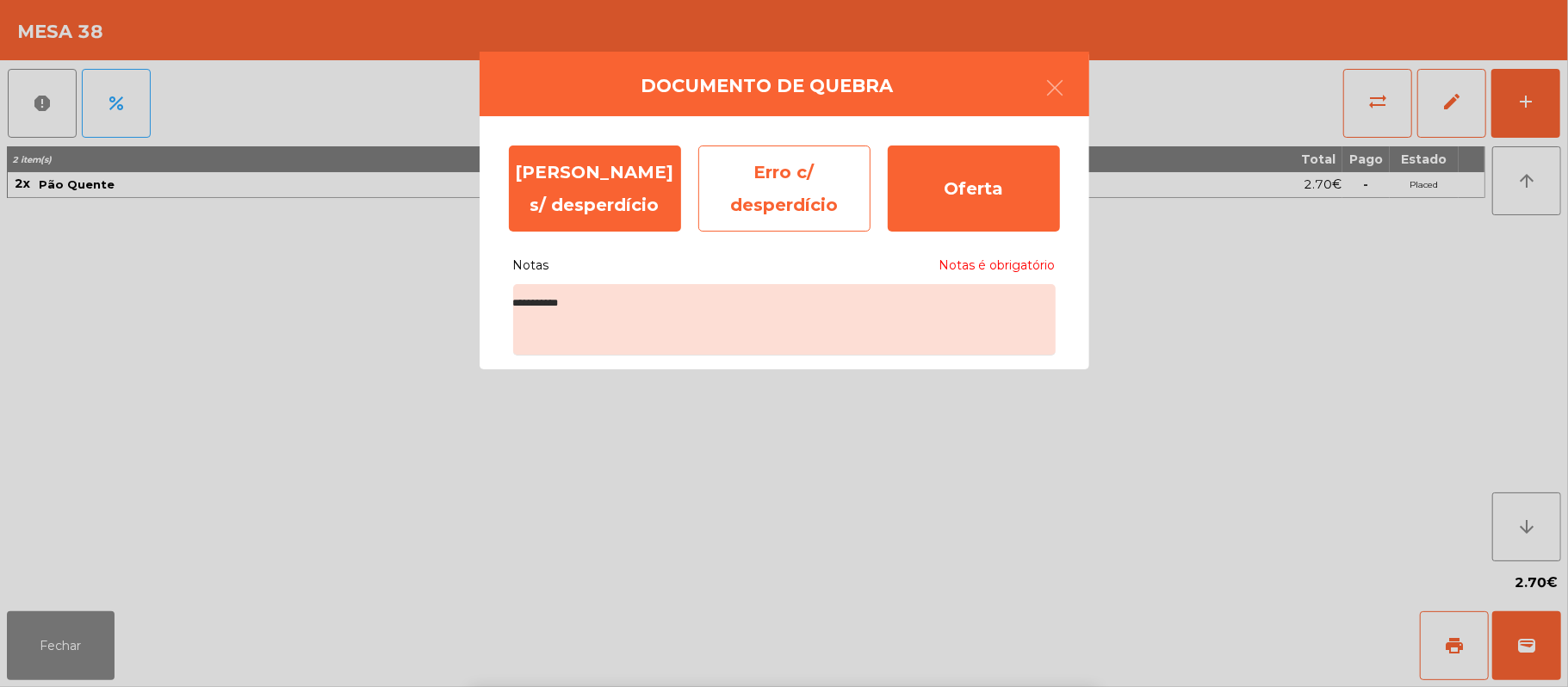
click at [753, 176] on div "Erro c/ desperdício" at bounding box center [784, 188] width 172 height 86
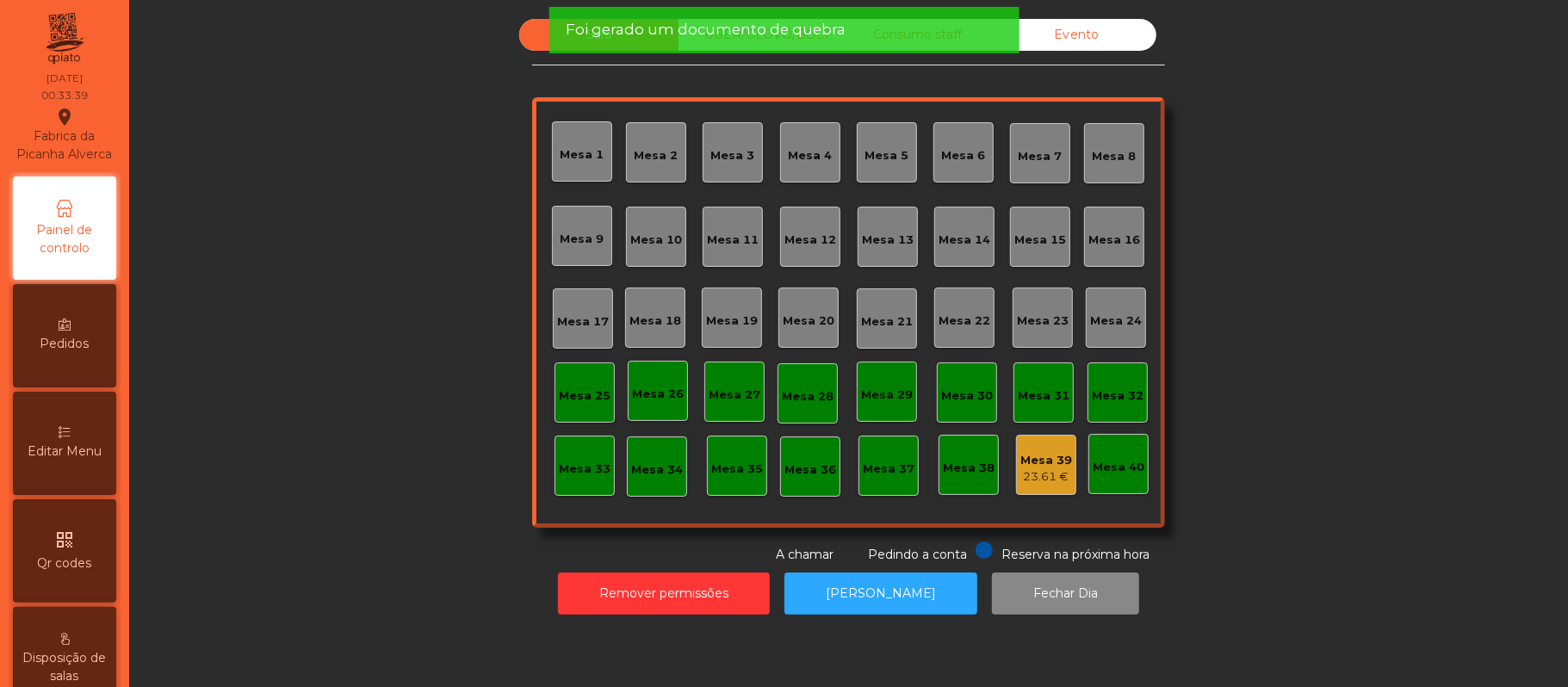
click at [1034, 462] on div "Mesa 39" at bounding box center [1046, 461] width 51 height 17
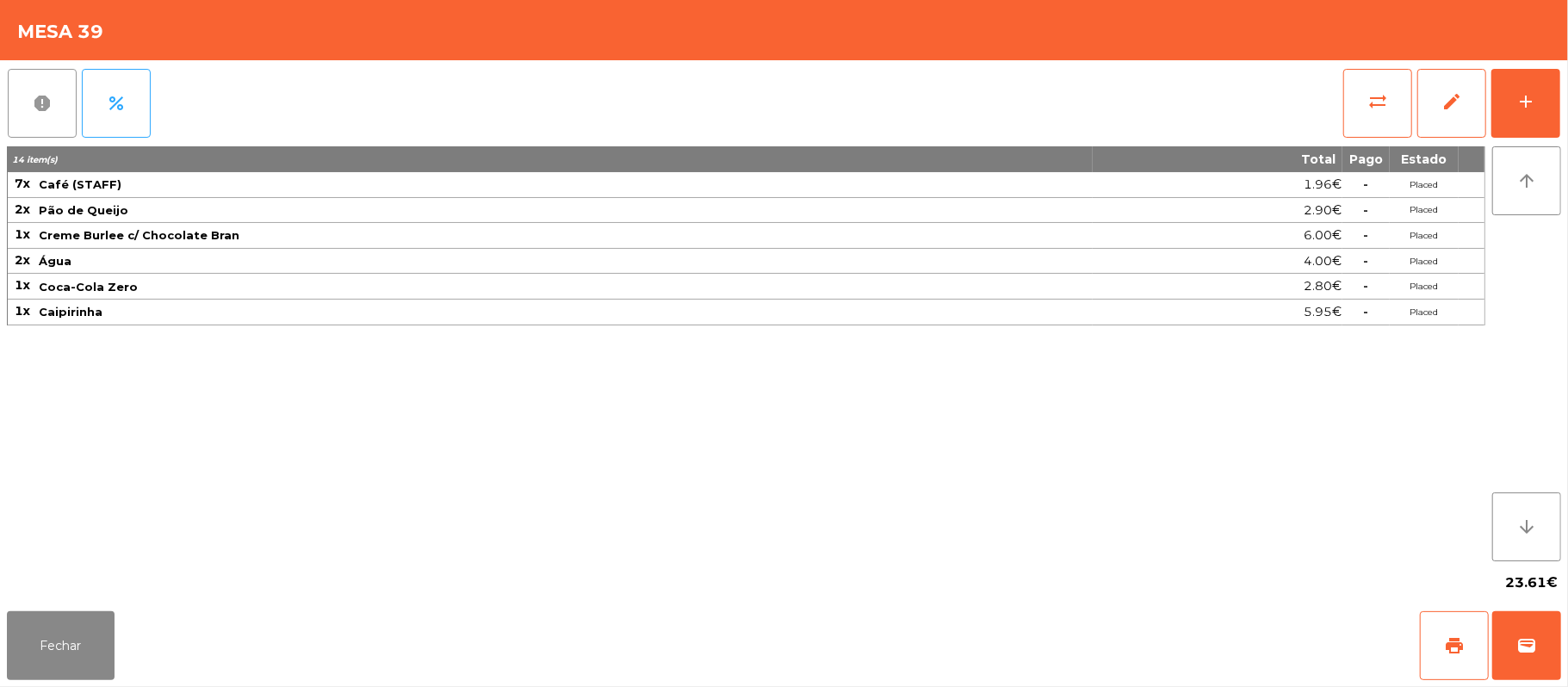
click at [45, 102] on span "report" at bounding box center [42, 103] width 20 height 20
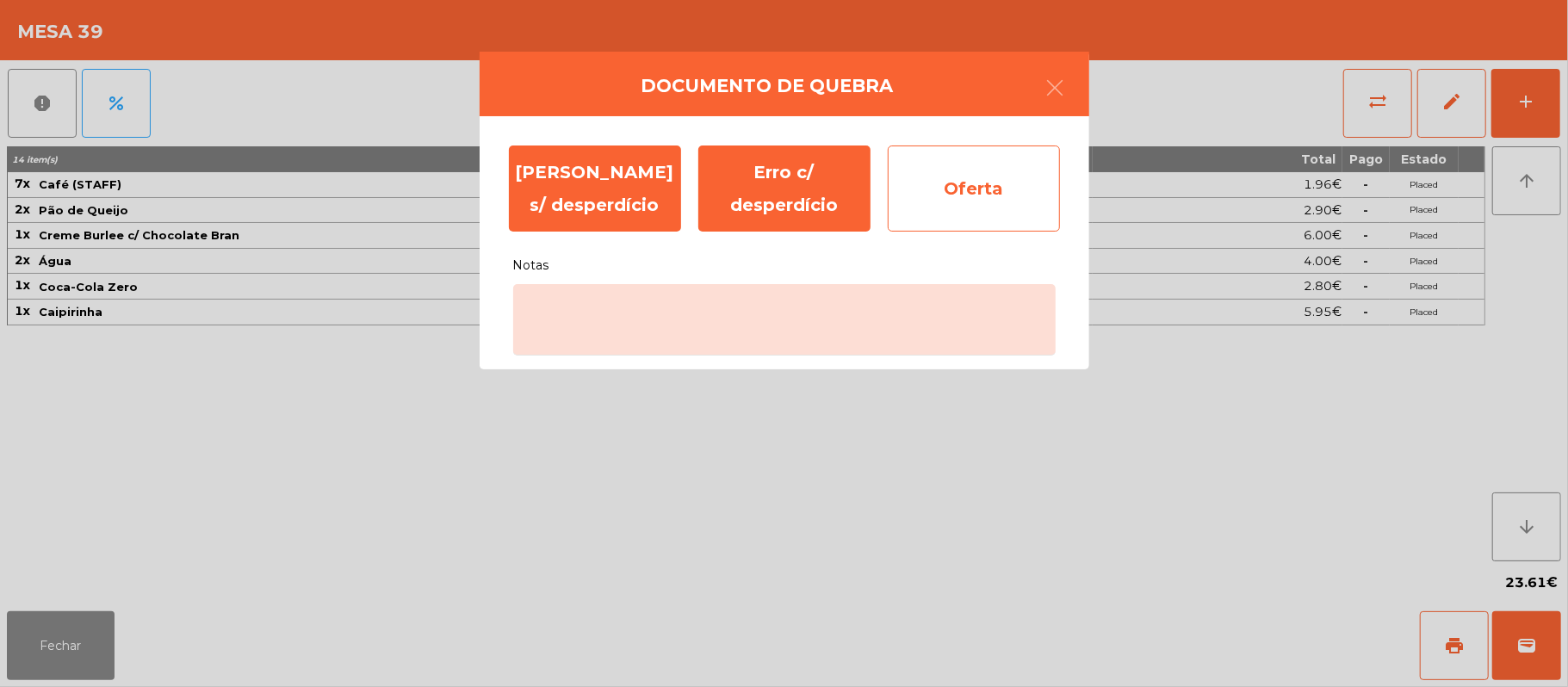
click at [962, 192] on div "Oferta" at bounding box center [974, 188] width 172 height 86
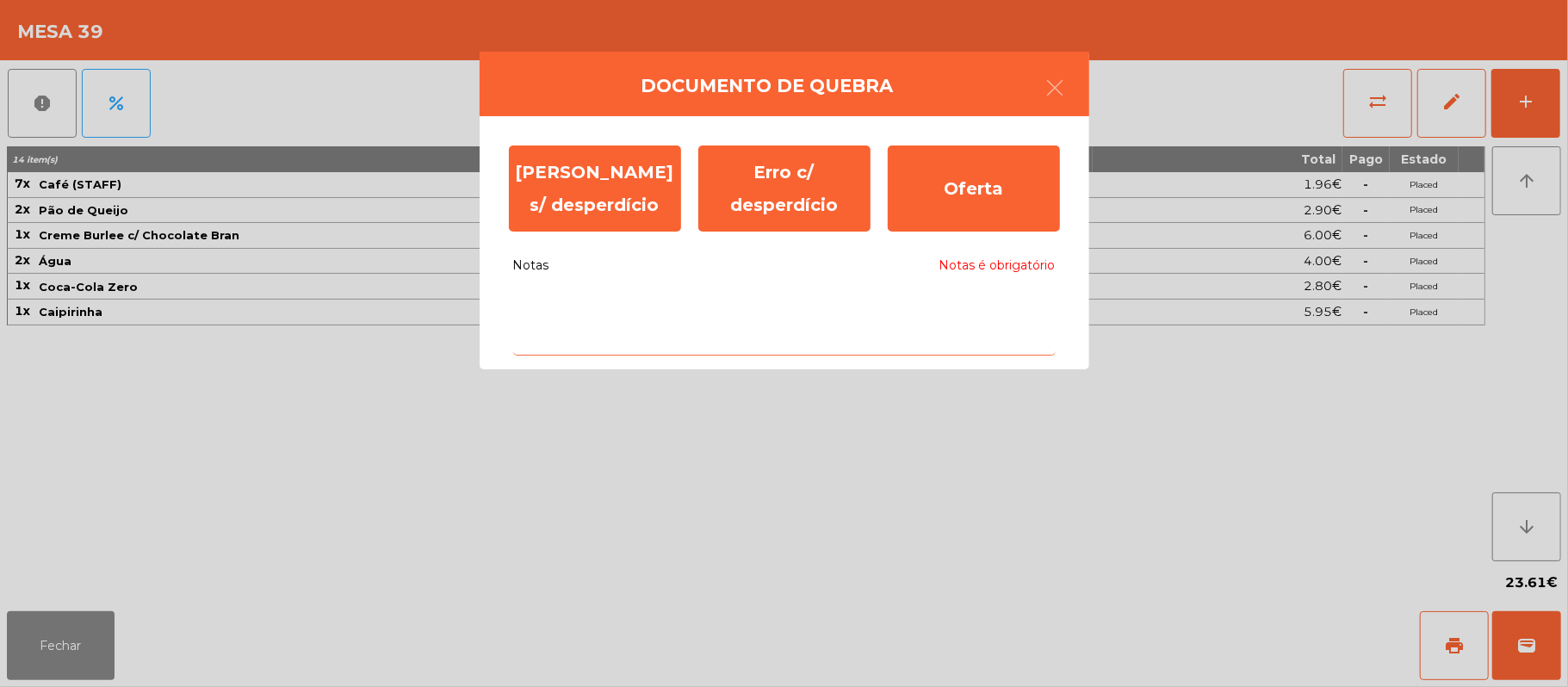
click at [604, 305] on textarea "Notas Notas é obrigatório" at bounding box center [784, 320] width 543 height 72
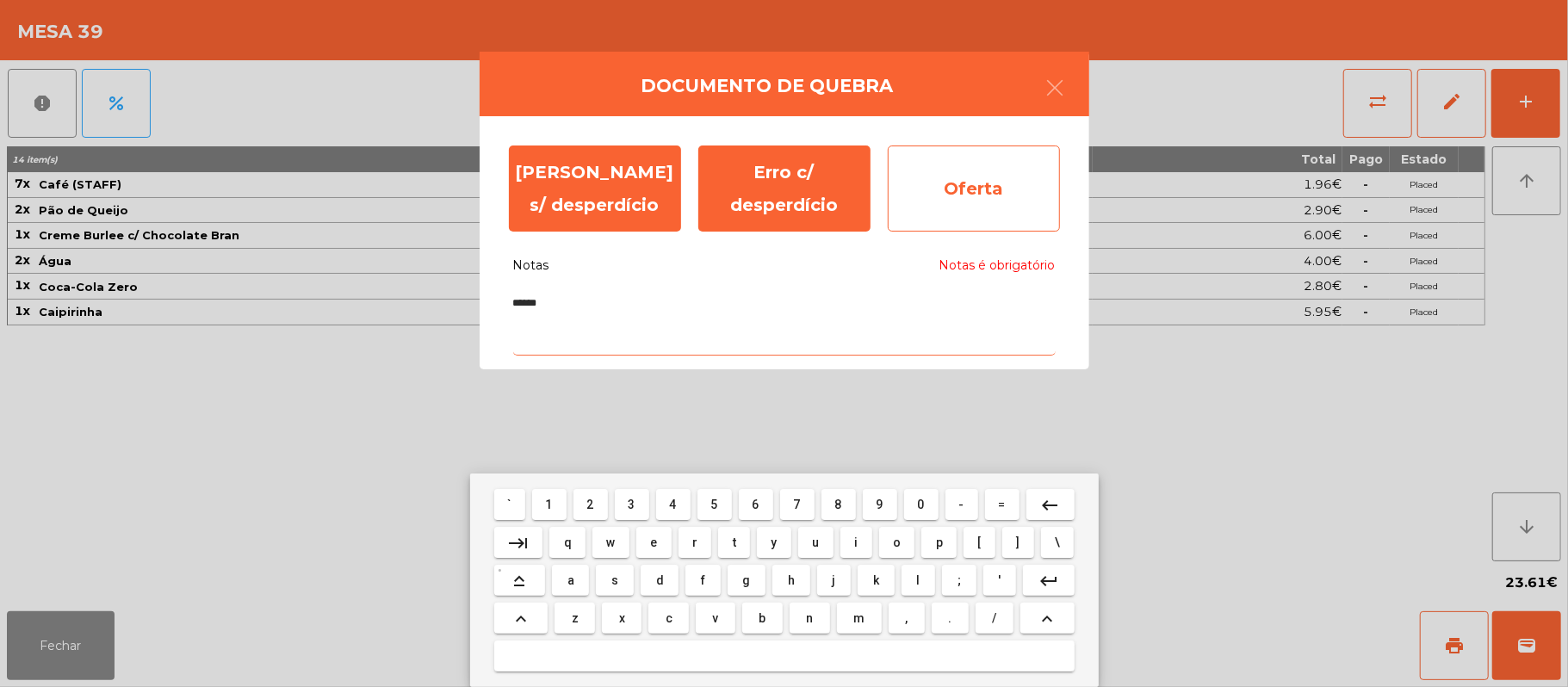
type textarea "******"
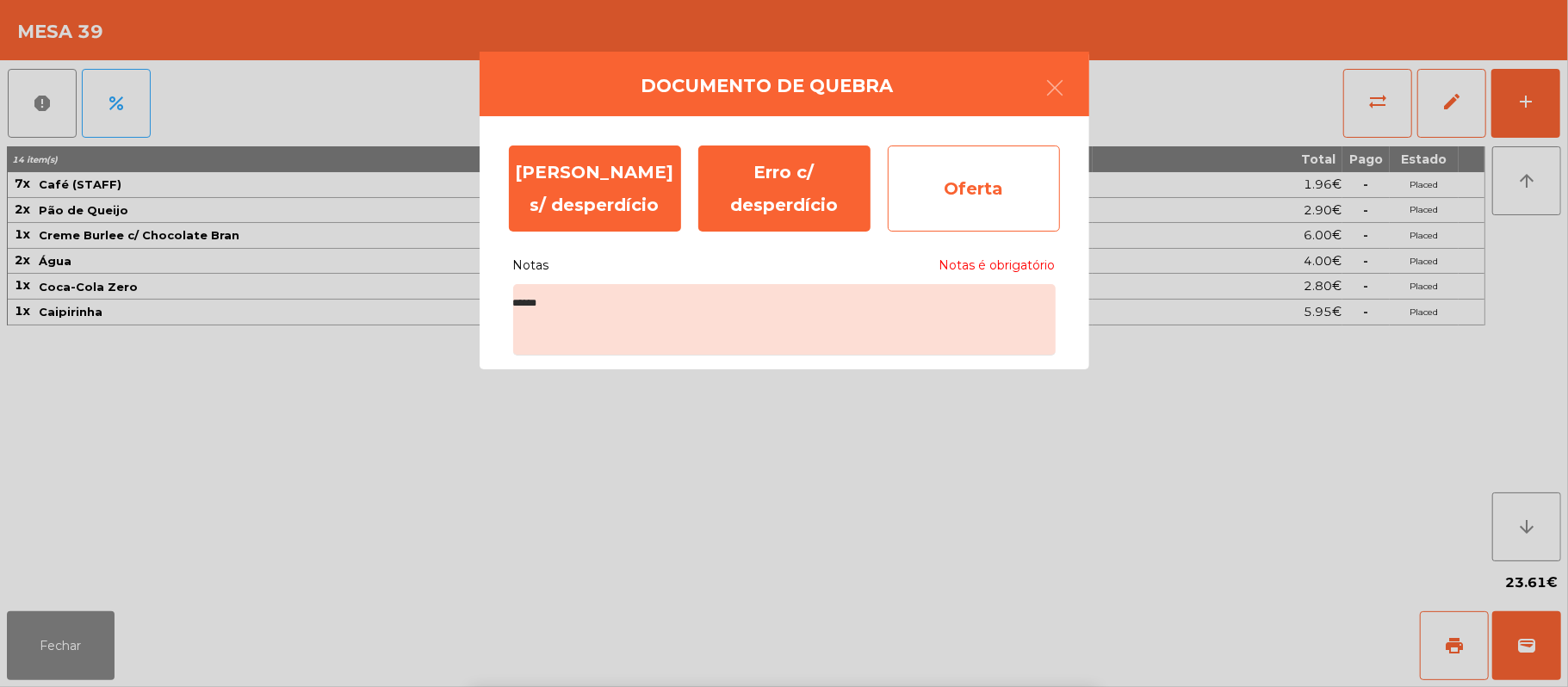
click at [960, 188] on div "Oferta" at bounding box center [974, 188] width 172 height 86
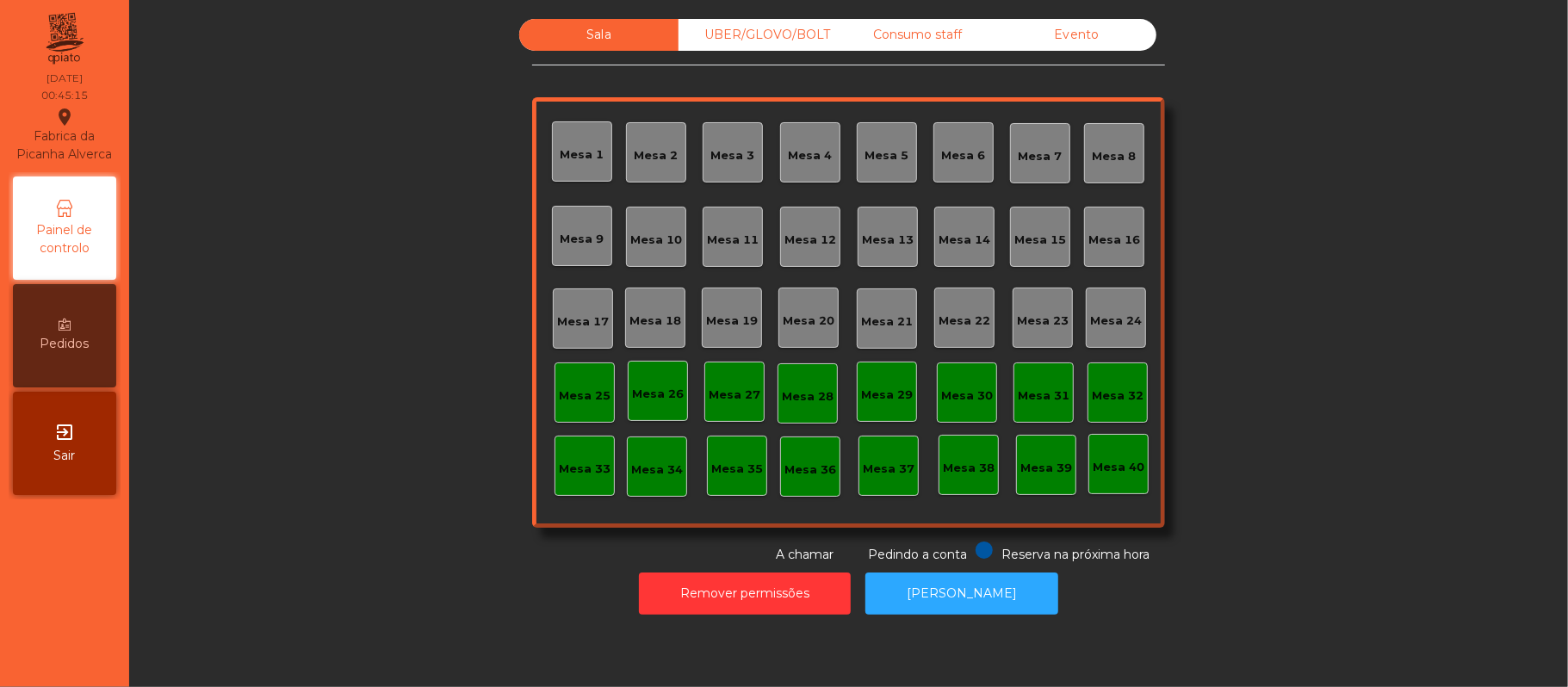
click at [578, 591] on div "Remover permissões Abrir Gaveta" at bounding box center [848, 593] width 1392 height 59
click at [577, 576] on div "Remover permissões Abrir Gaveta" at bounding box center [848, 593] width 1392 height 59
click at [741, 590] on button "Remover permissões" at bounding box center [745, 594] width 212 height 43
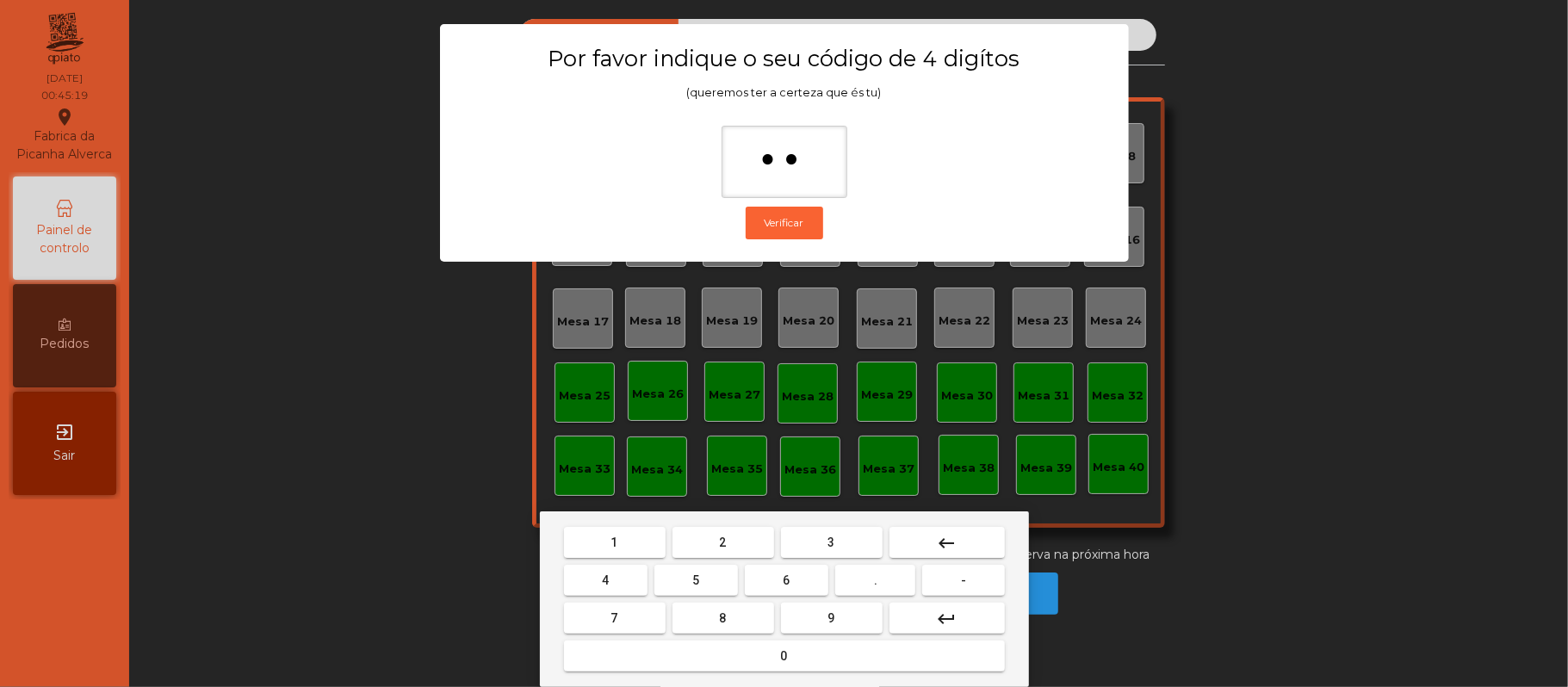
type input "***"
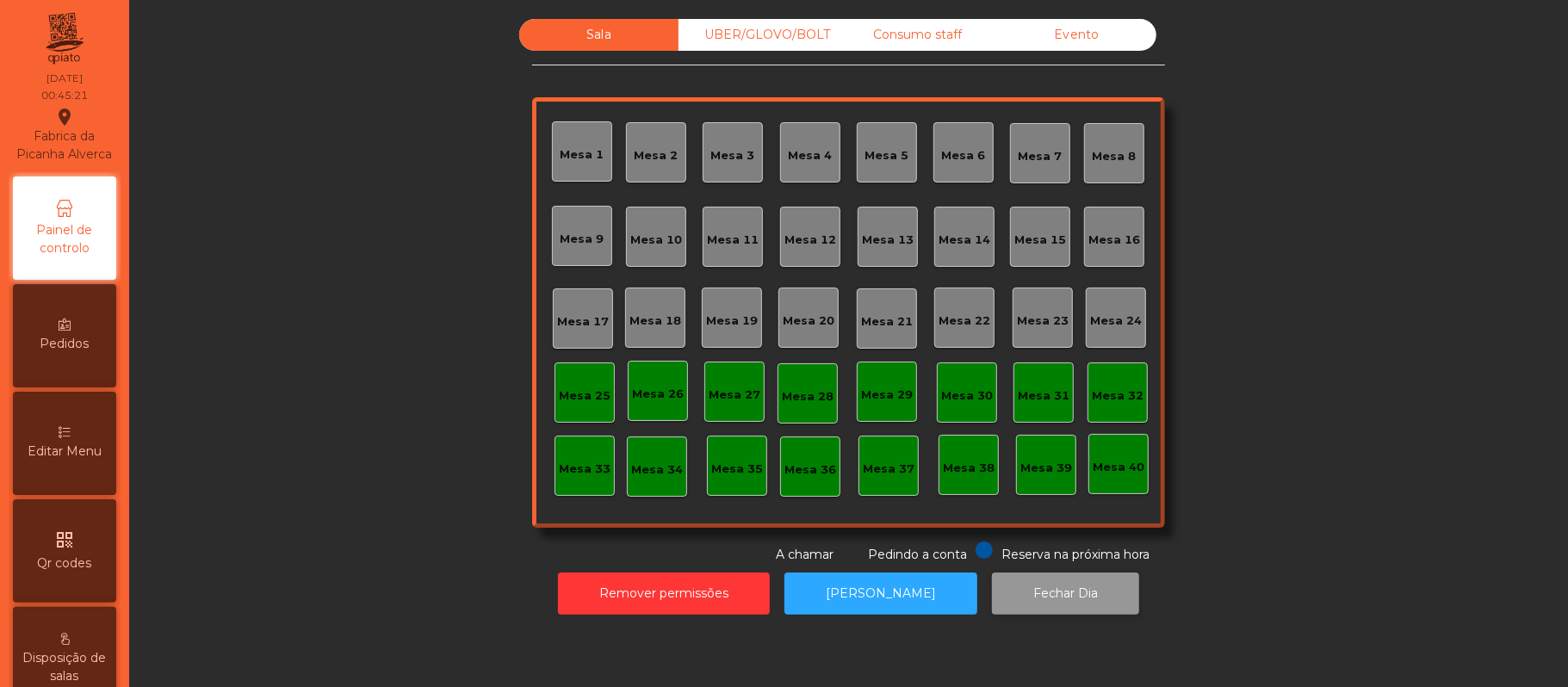
click at [1026, 593] on button "Fechar Dia" at bounding box center [1065, 594] width 147 height 43
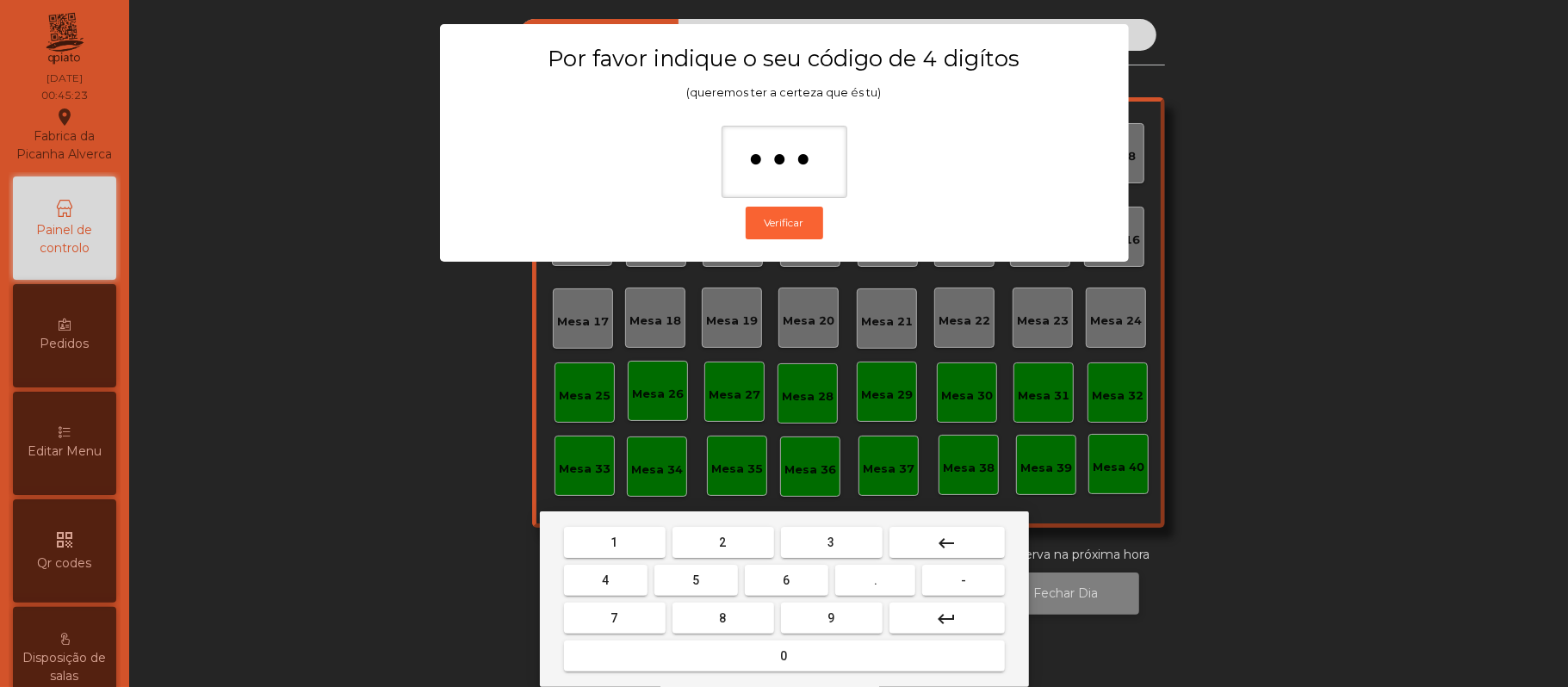
type input "****"
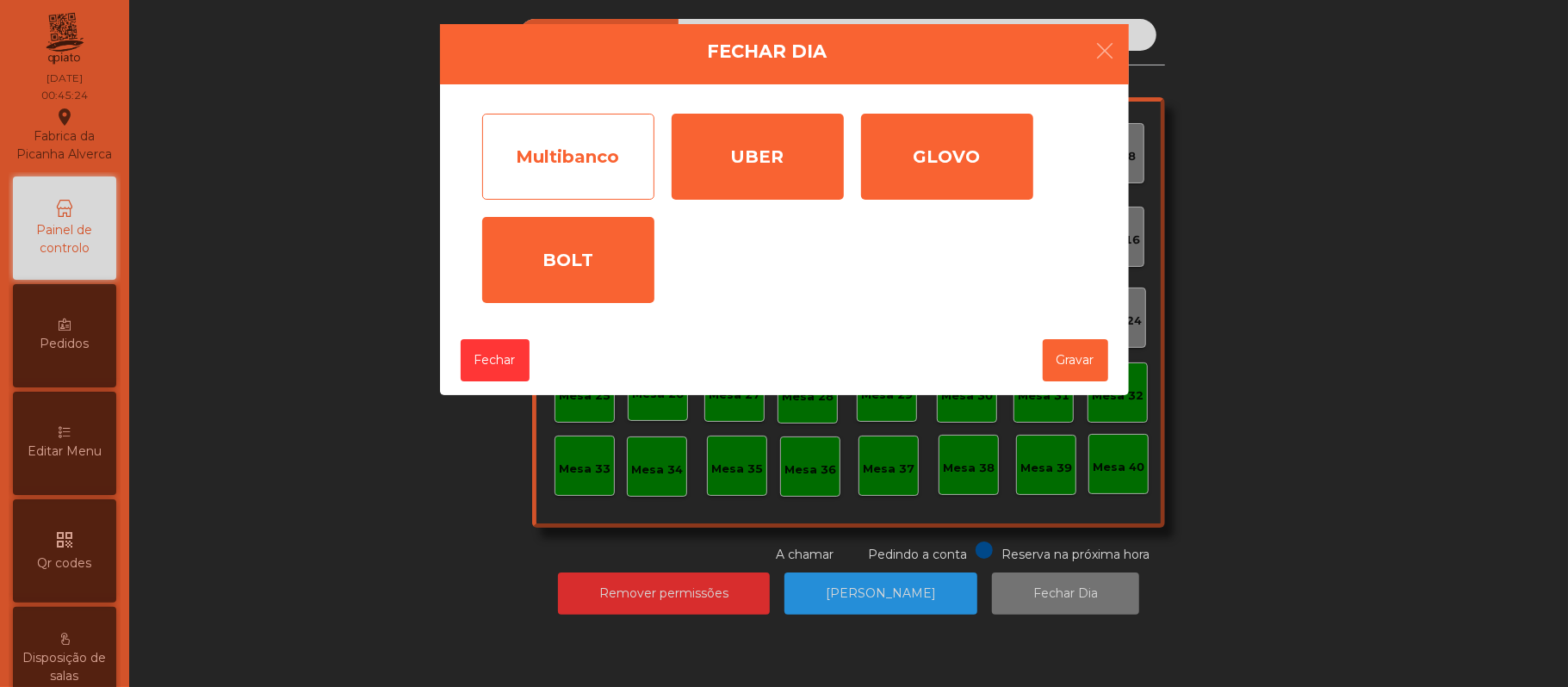
click at [569, 141] on div "Multibanco" at bounding box center [568, 157] width 172 height 86
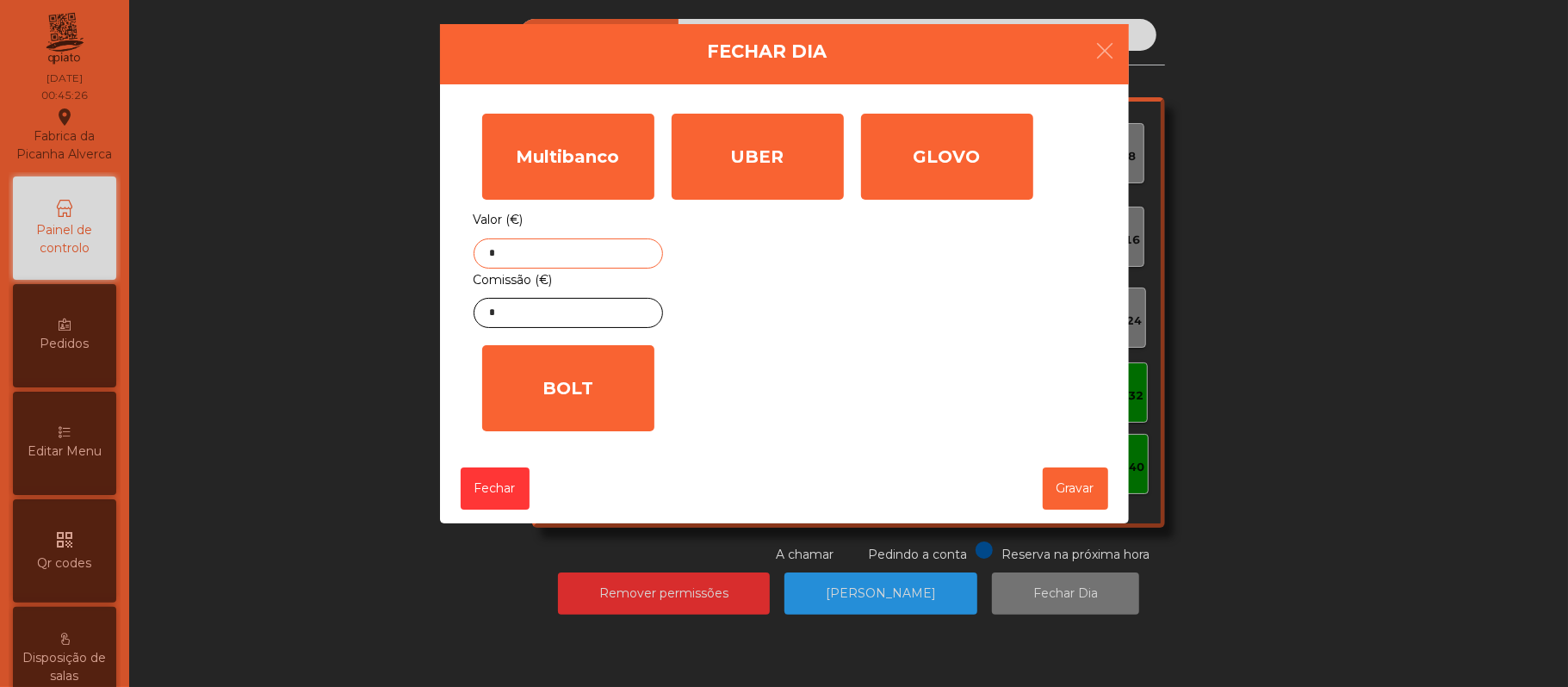
click at [547, 258] on input "*" at bounding box center [569, 254] width 190 height 30
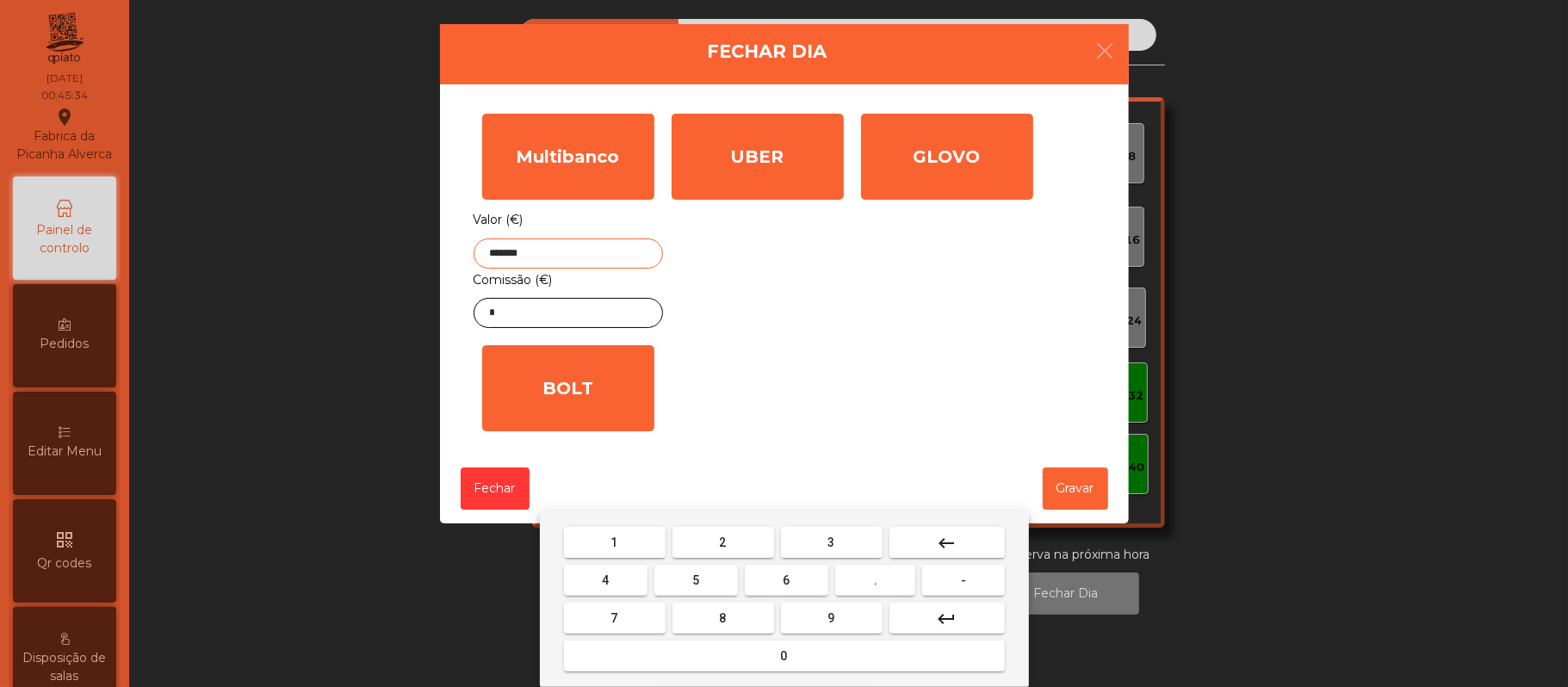
type input "*******"
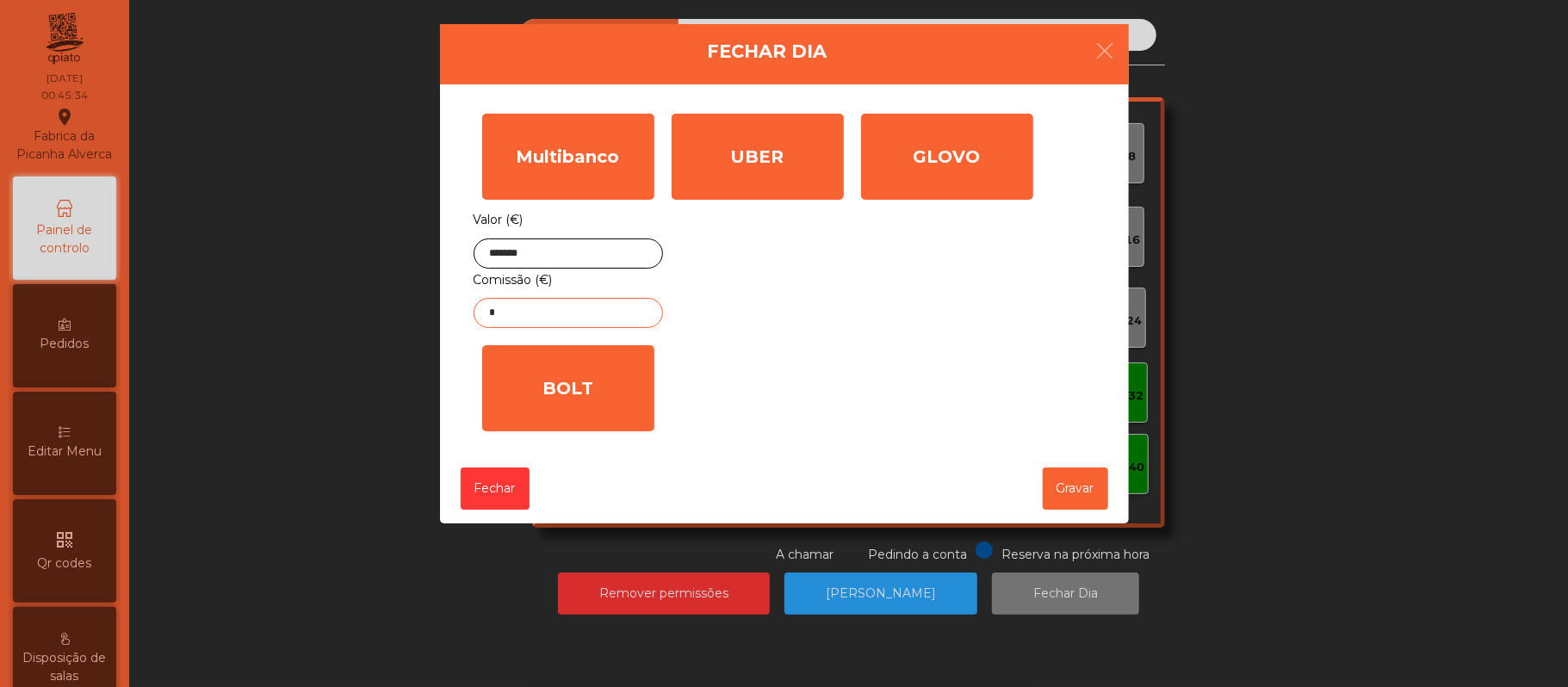
click at [565, 311] on input "*" at bounding box center [569, 313] width 190 height 30
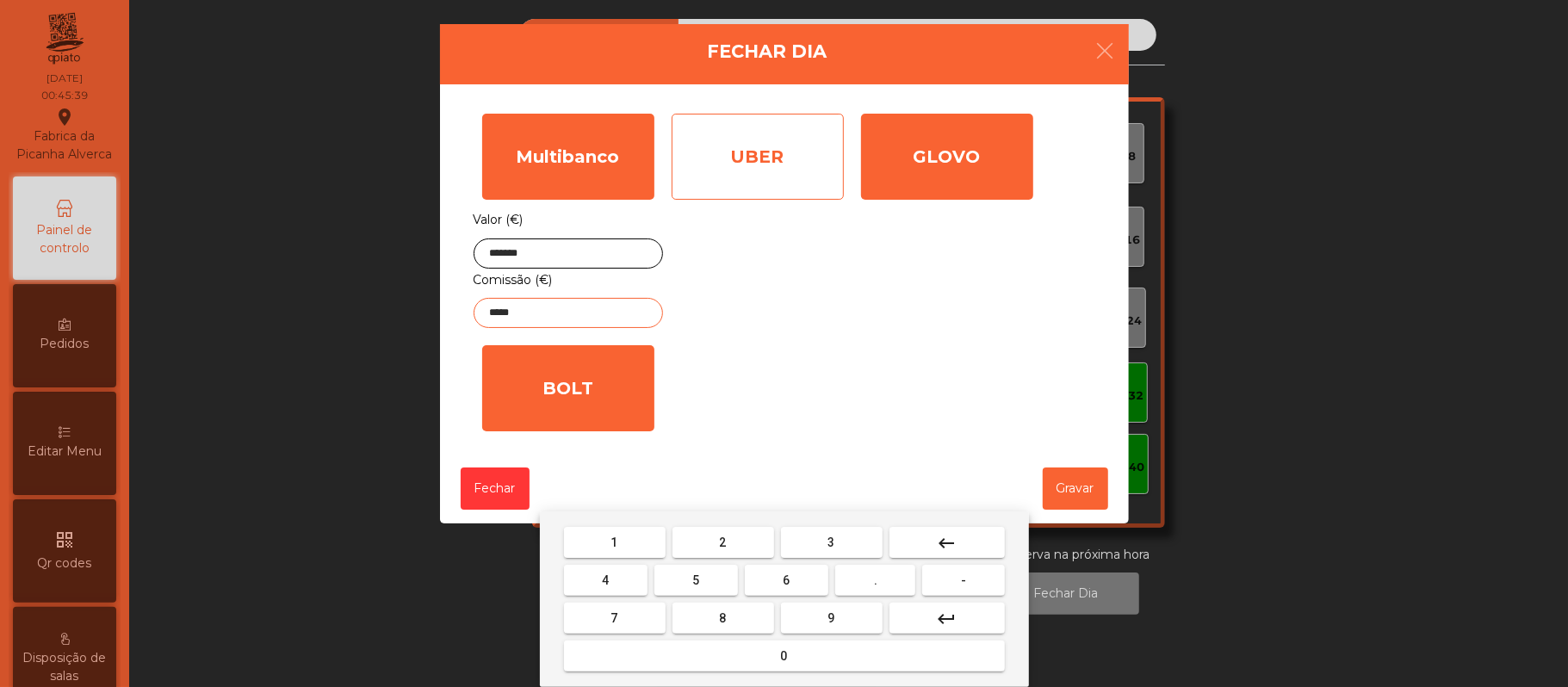
type input "*****"
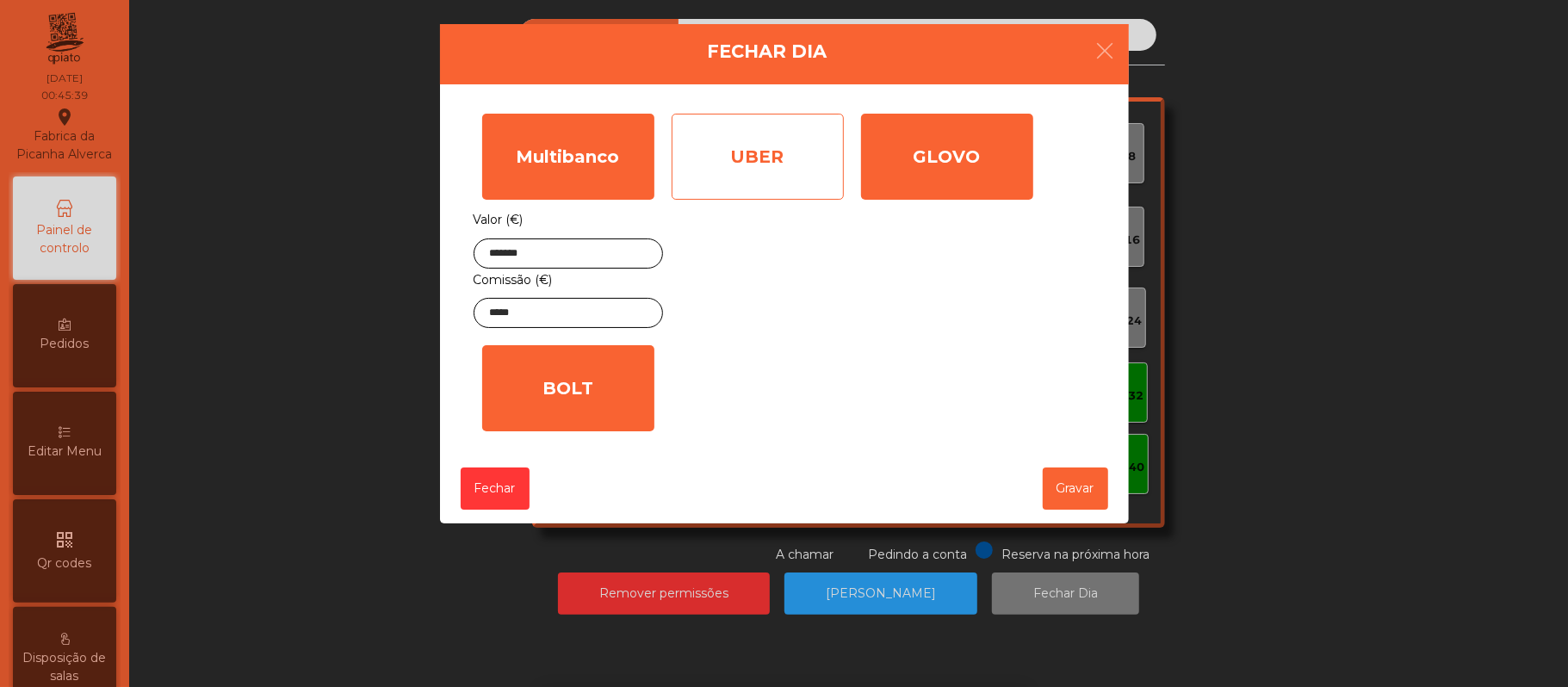
click at [780, 156] on div "UBER" at bounding box center [757, 157] width 172 height 86
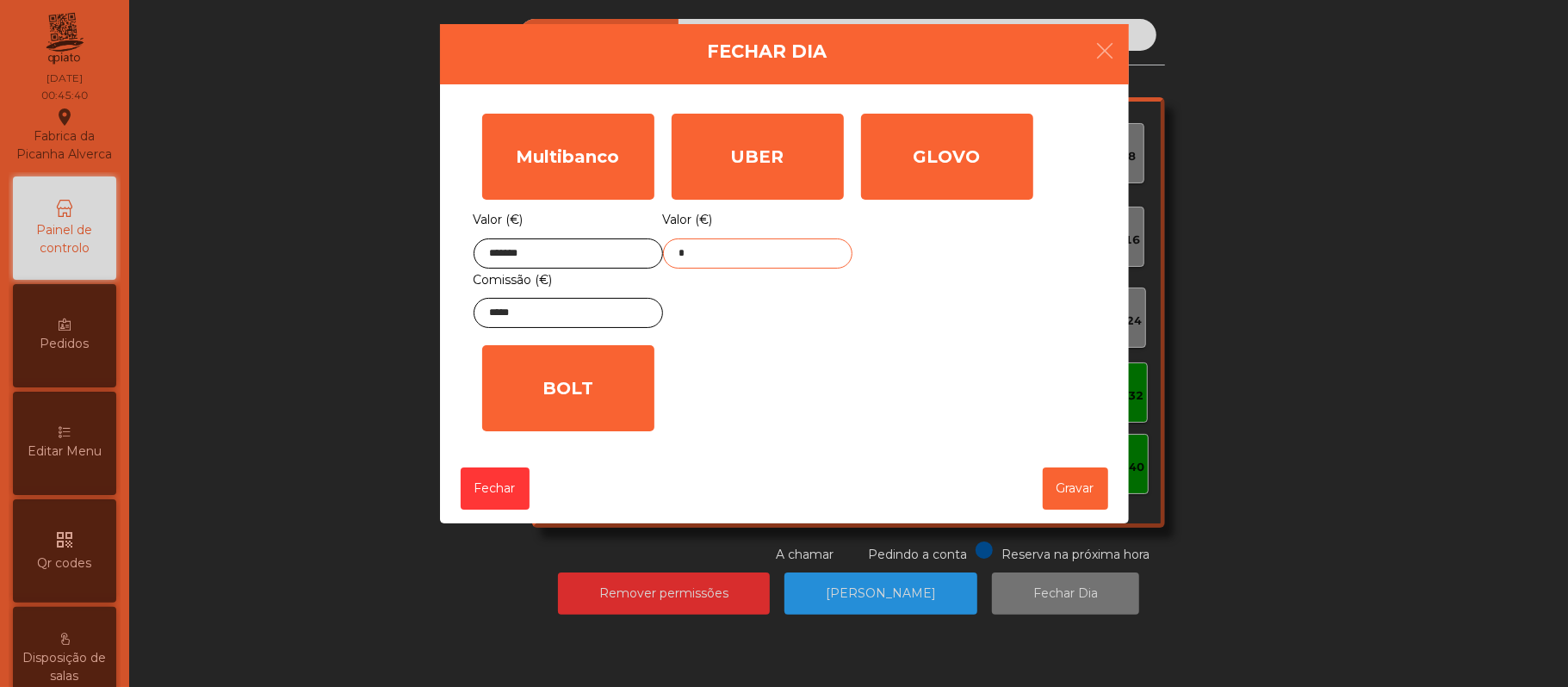
click at [727, 254] on input "*" at bounding box center [757, 254] width 190 height 30
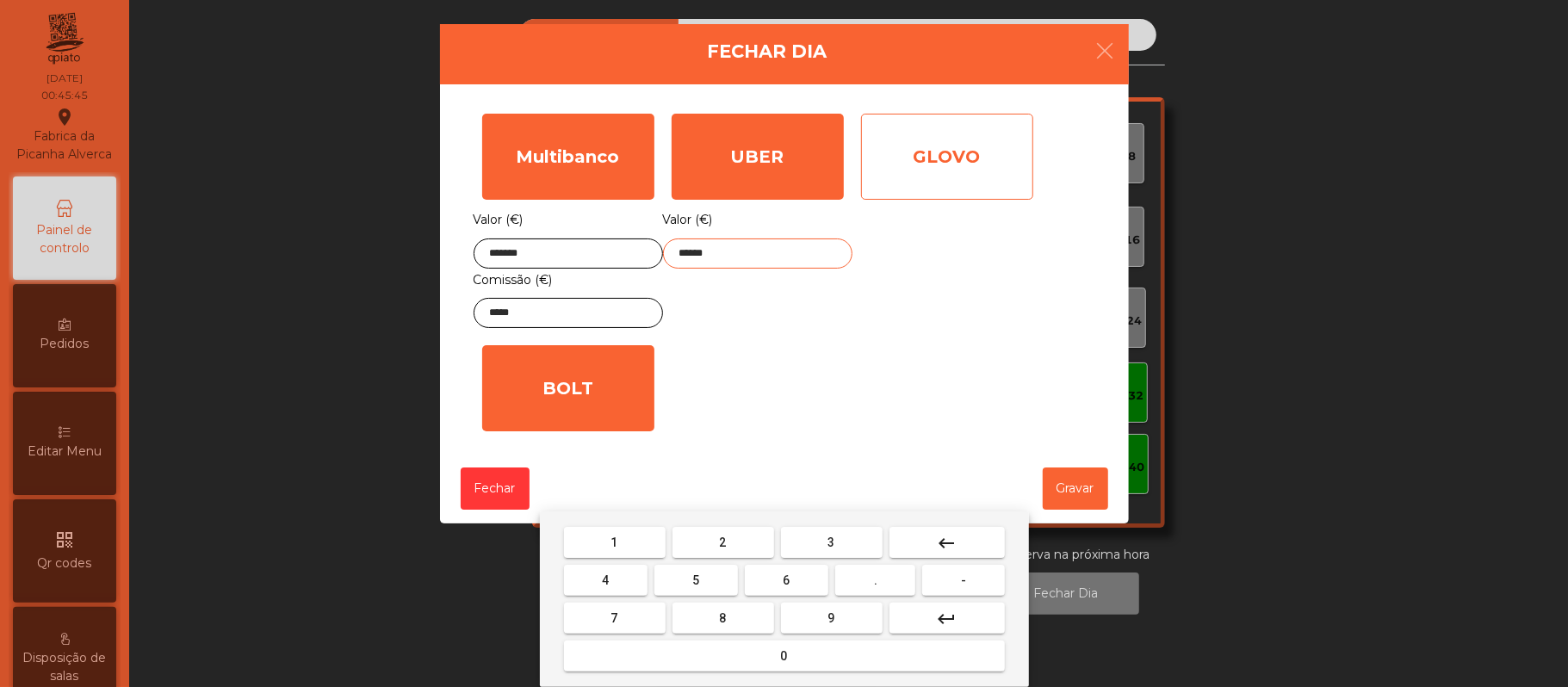
type input "******"
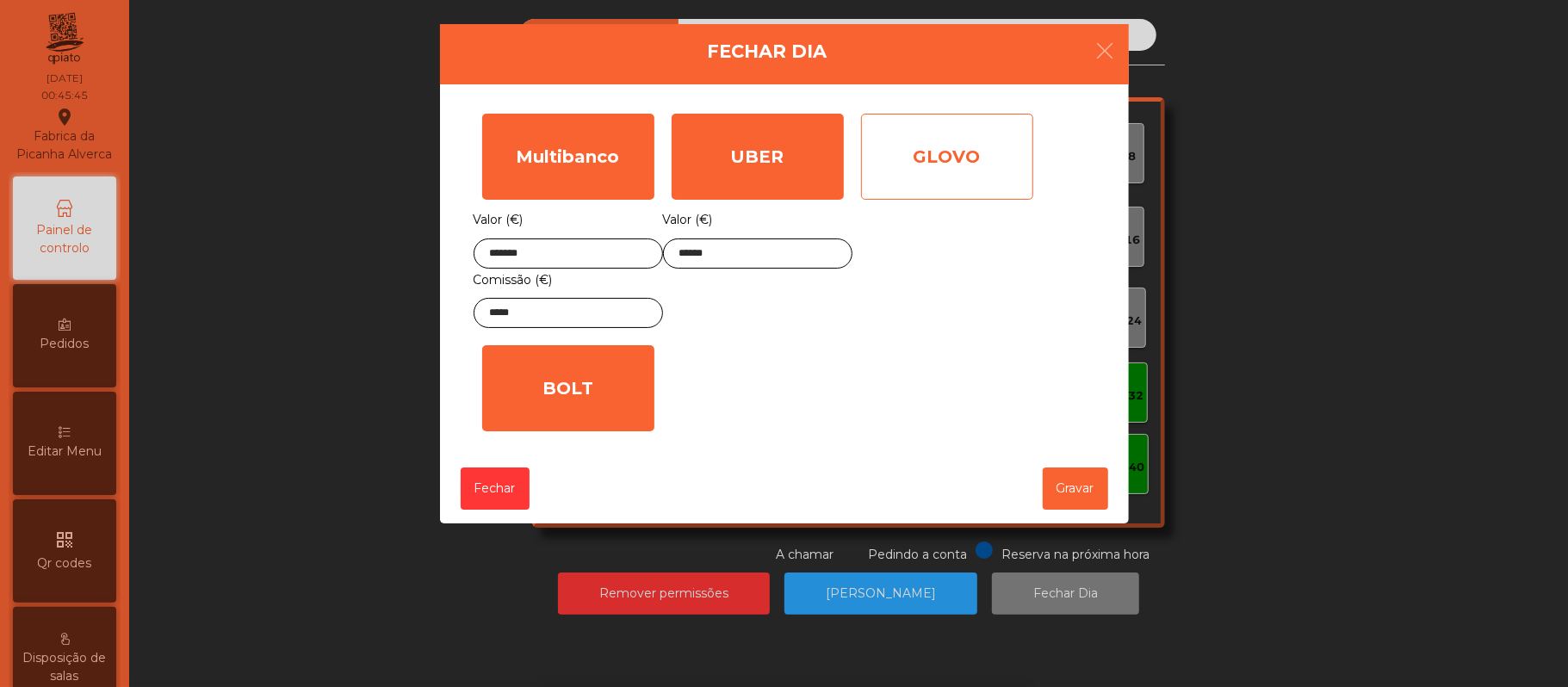
click at [945, 145] on div "GLOVO" at bounding box center [947, 157] width 172 height 86
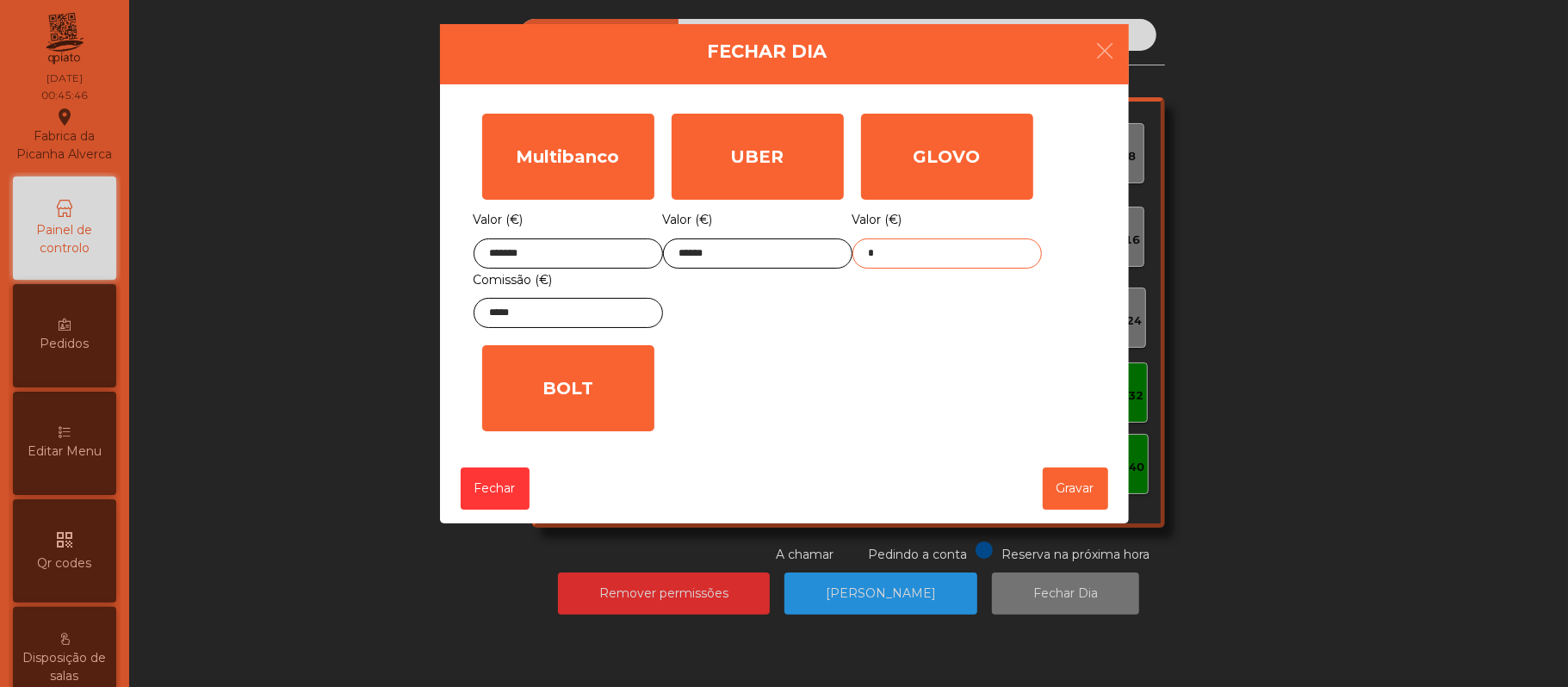
click at [916, 254] on input "*" at bounding box center [947, 254] width 190 height 30
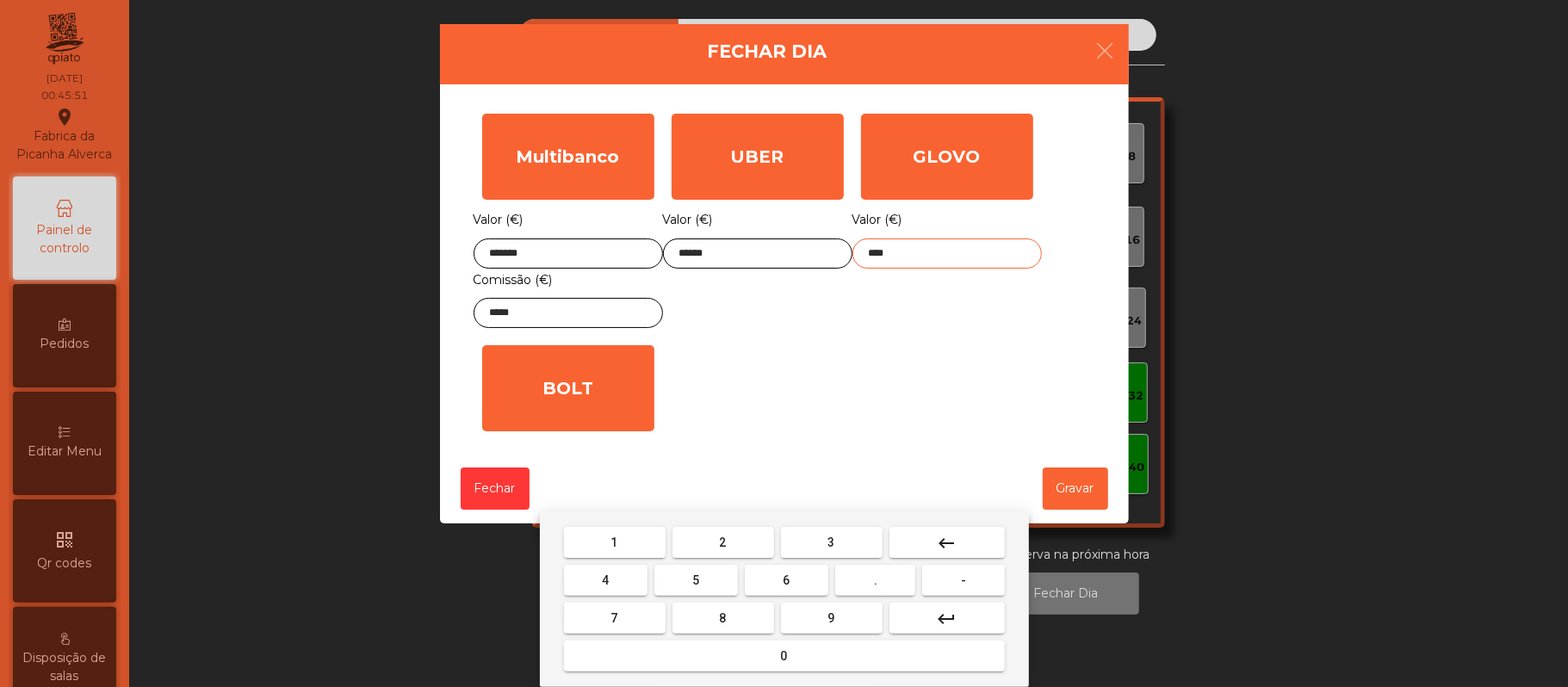
type input "*****"
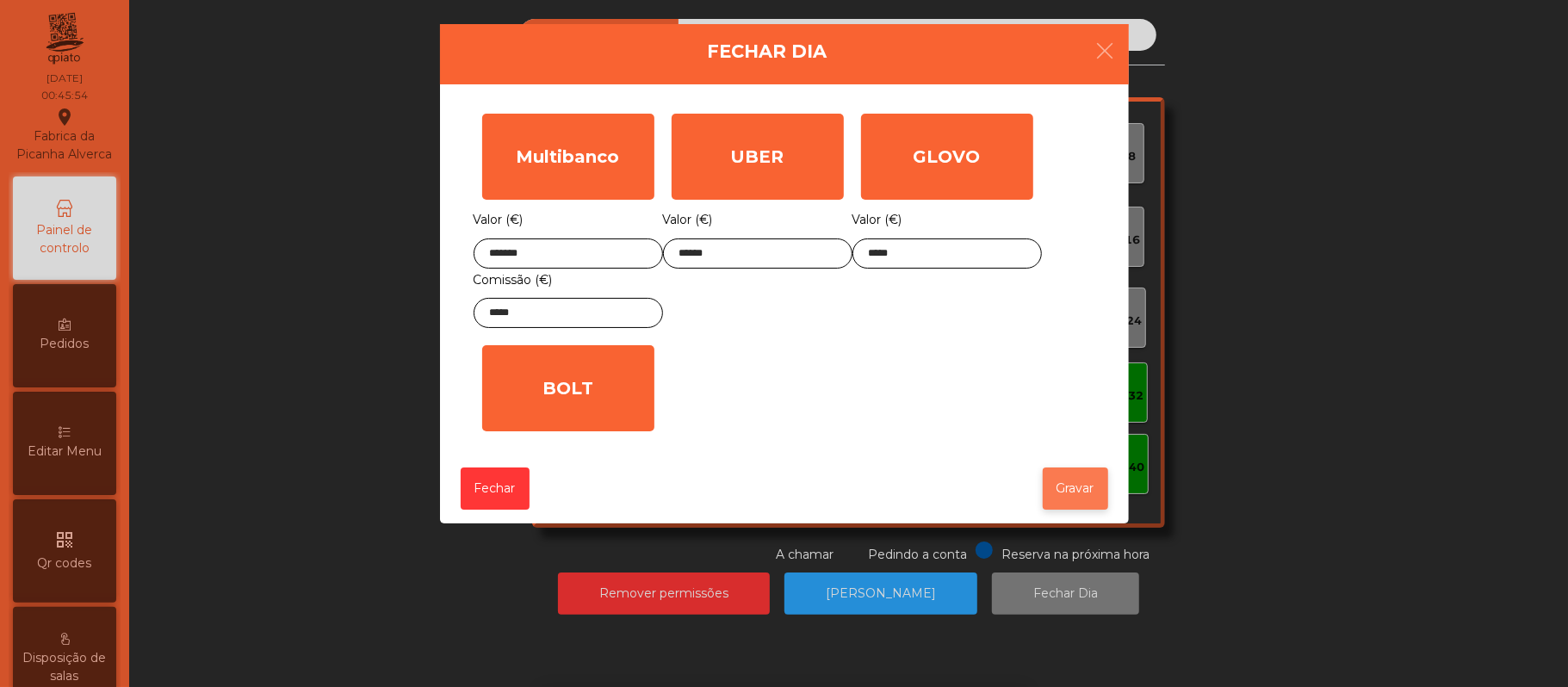
click at [1078, 493] on button "Gravar" at bounding box center [1076, 489] width 66 height 43
